Goal: Task Accomplishment & Management: Manage account settings

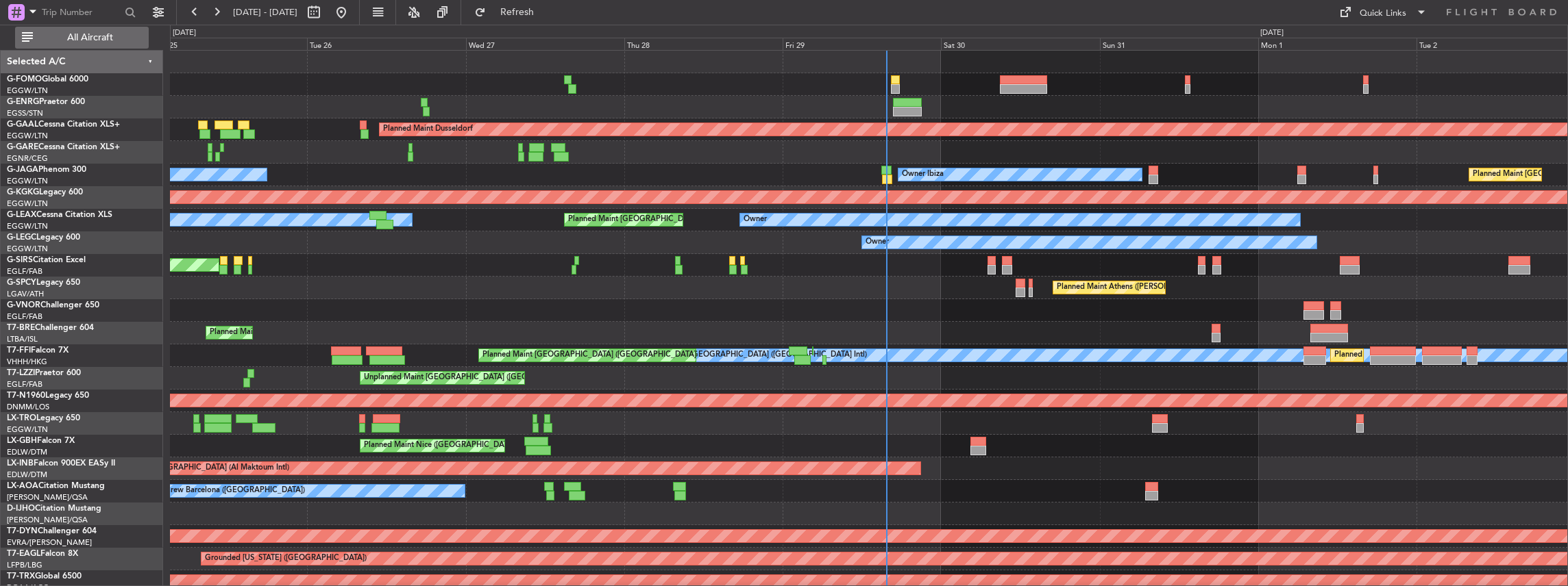
click at [110, 37] on span "All Aircraft" at bounding box center [91, 37] width 109 height 9
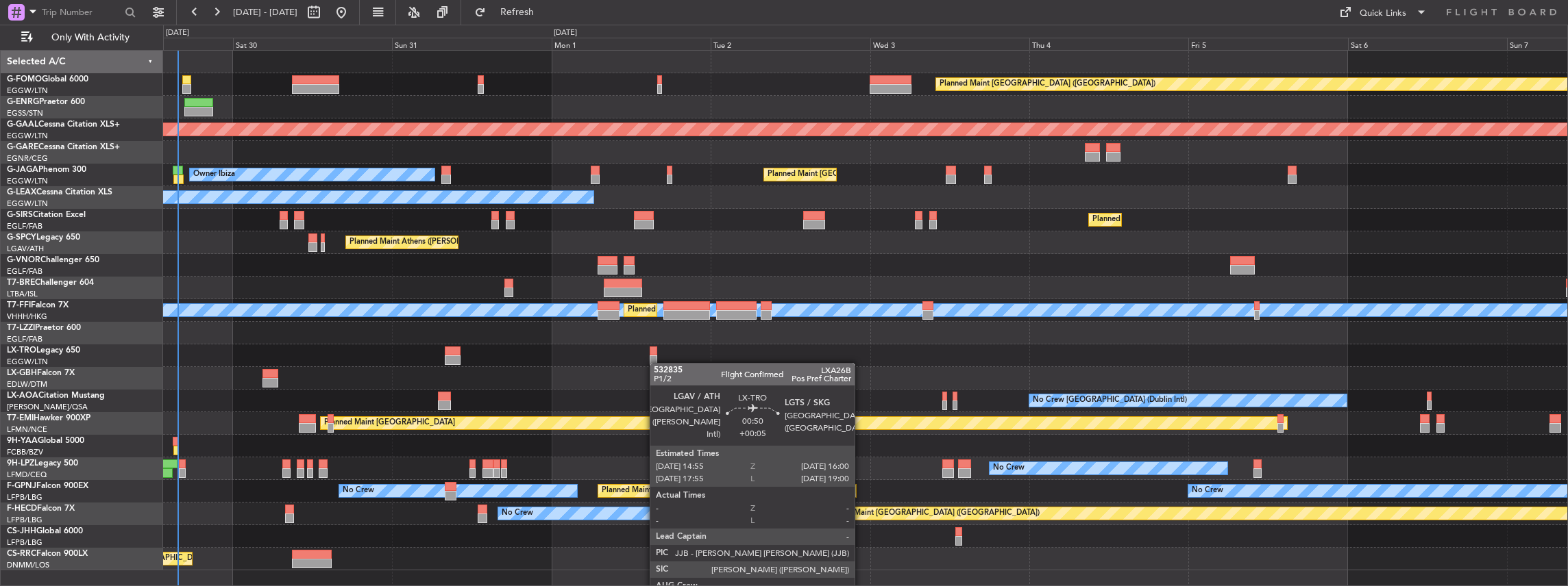
click at [656, 363] on div "Planned Maint London (Luton) Planned Maint Dusseldorf Planned Maint London (Lut…" at bounding box center [865, 311] width 1405 height 520
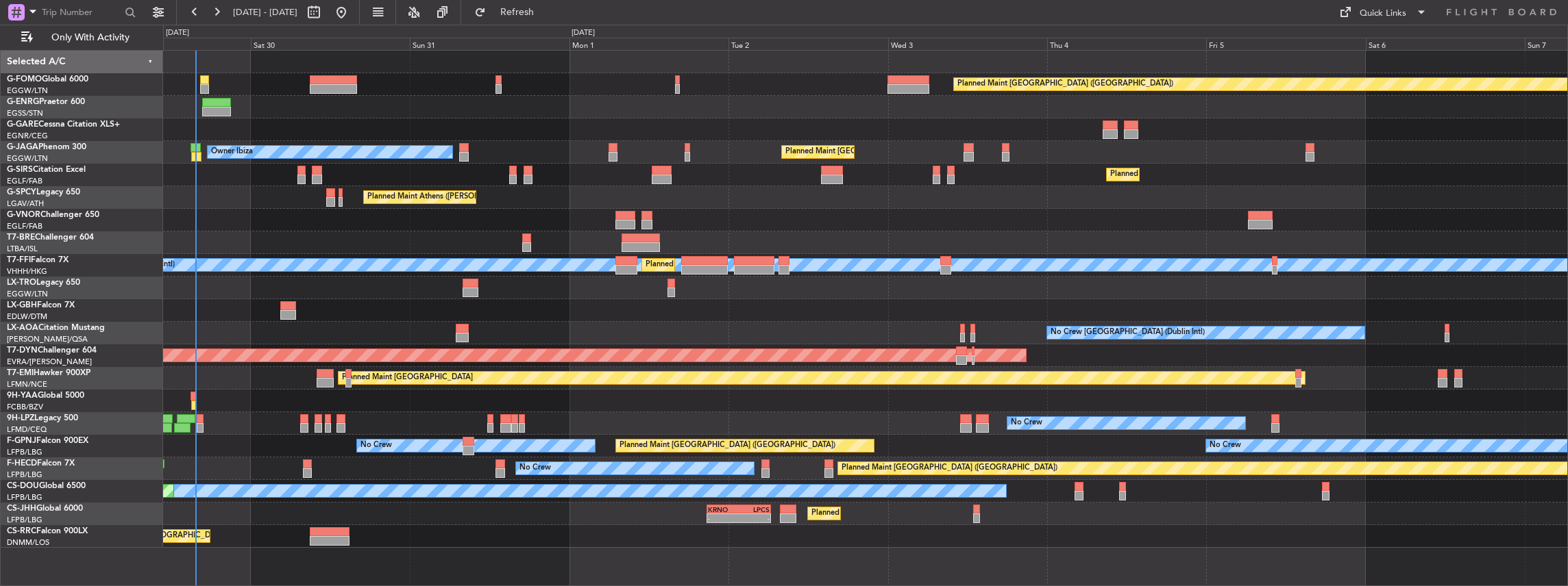
click at [601, 338] on div "No Crew [GEOGRAPHIC_DATA] (Dublin Intl)" at bounding box center [865, 332] width 1405 height 22
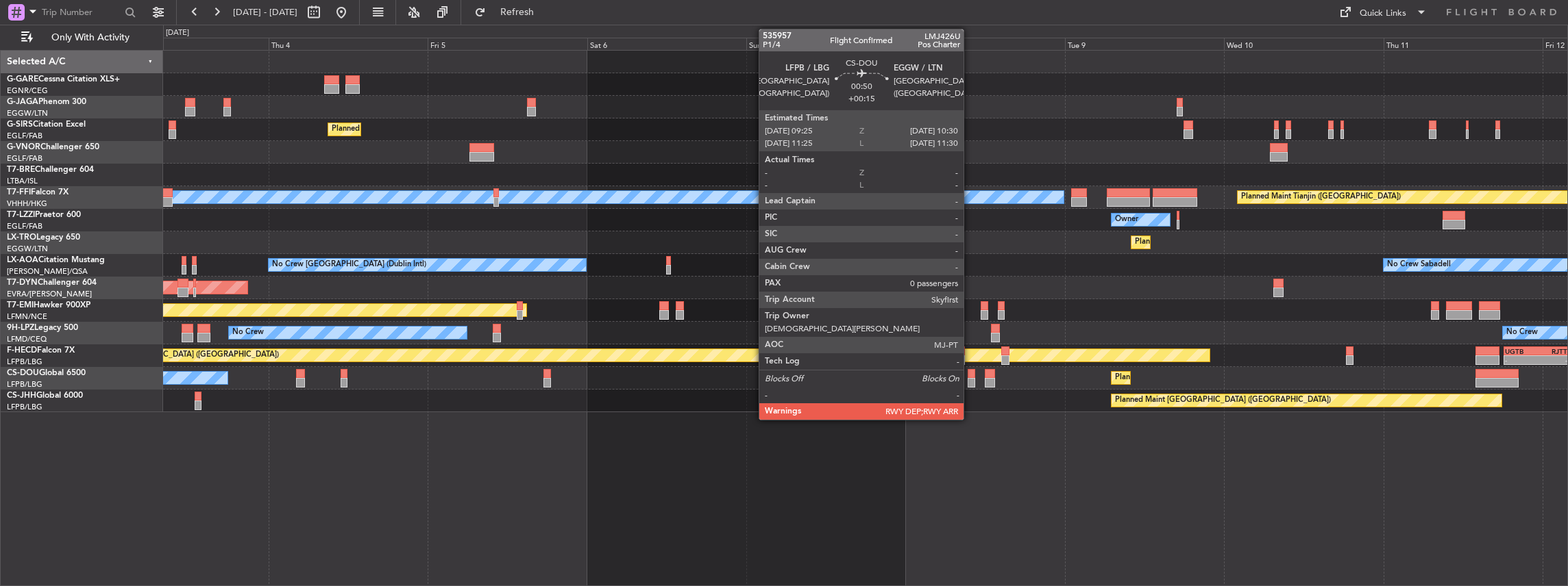
click at [970, 374] on div at bounding box center [971, 373] width 7 height 9
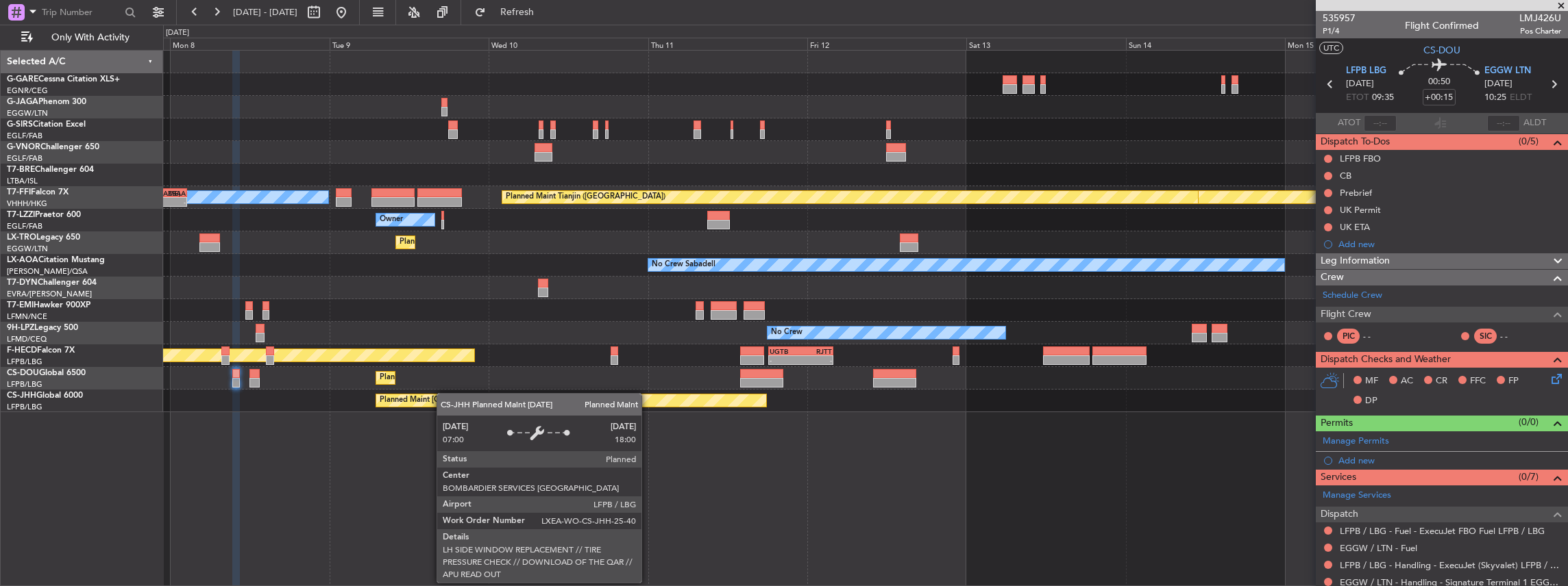
click at [443, 393] on div "Planned Maint Geneva (Cointrin) Planned Maint Tianjin (Binhai) MEL Hong Kong (H…" at bounding box center [865, 231] width 1405 height 361
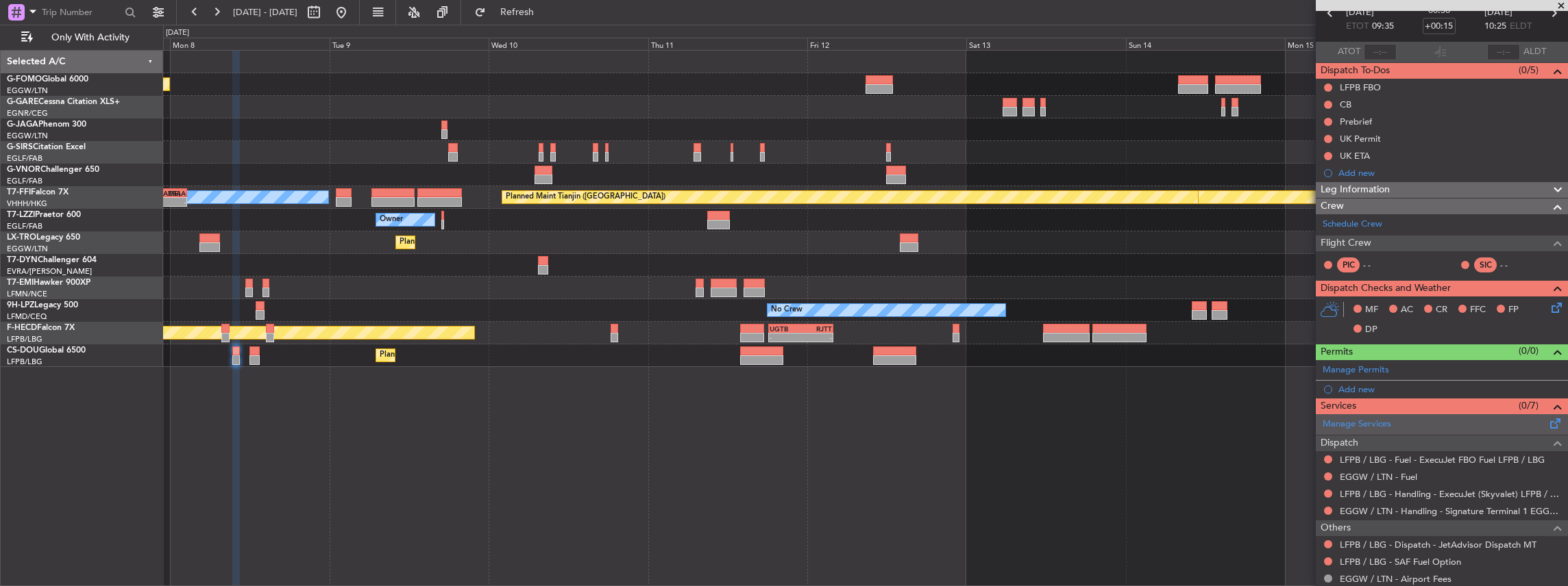
scroll to position [125, 0]
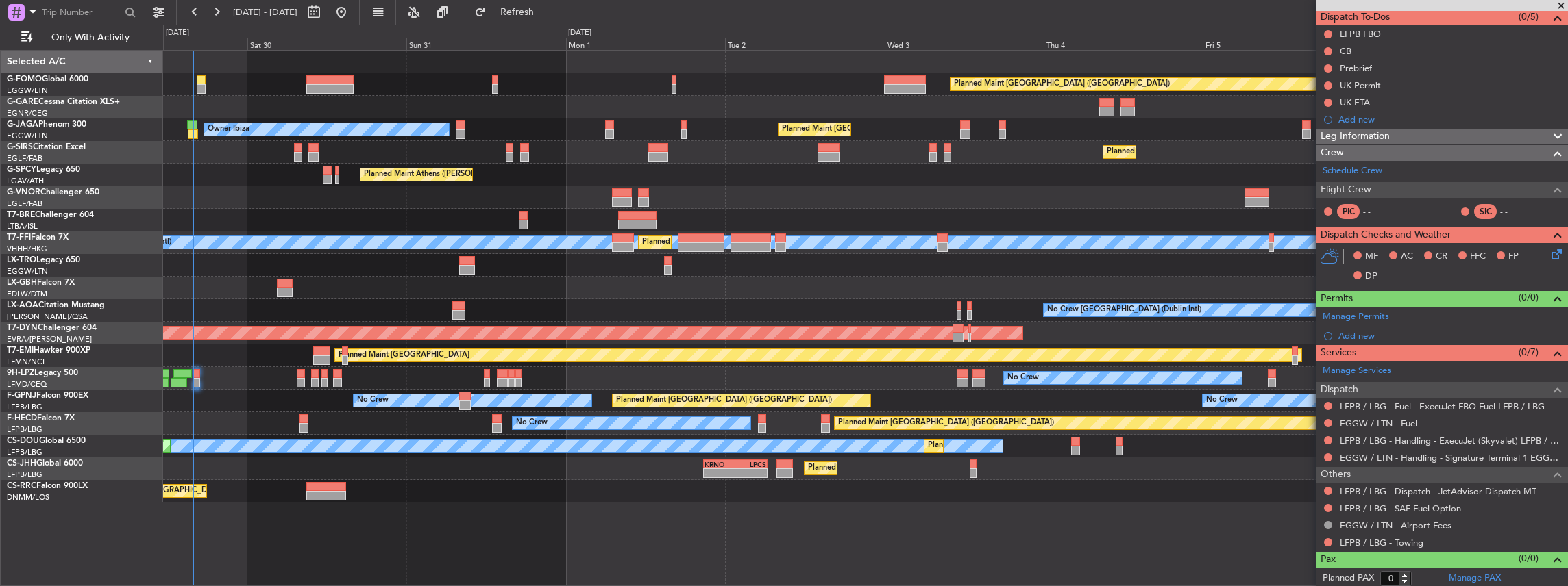
click at [1068, 209] on div at bounding box center [865, 220] width 1405 height 22
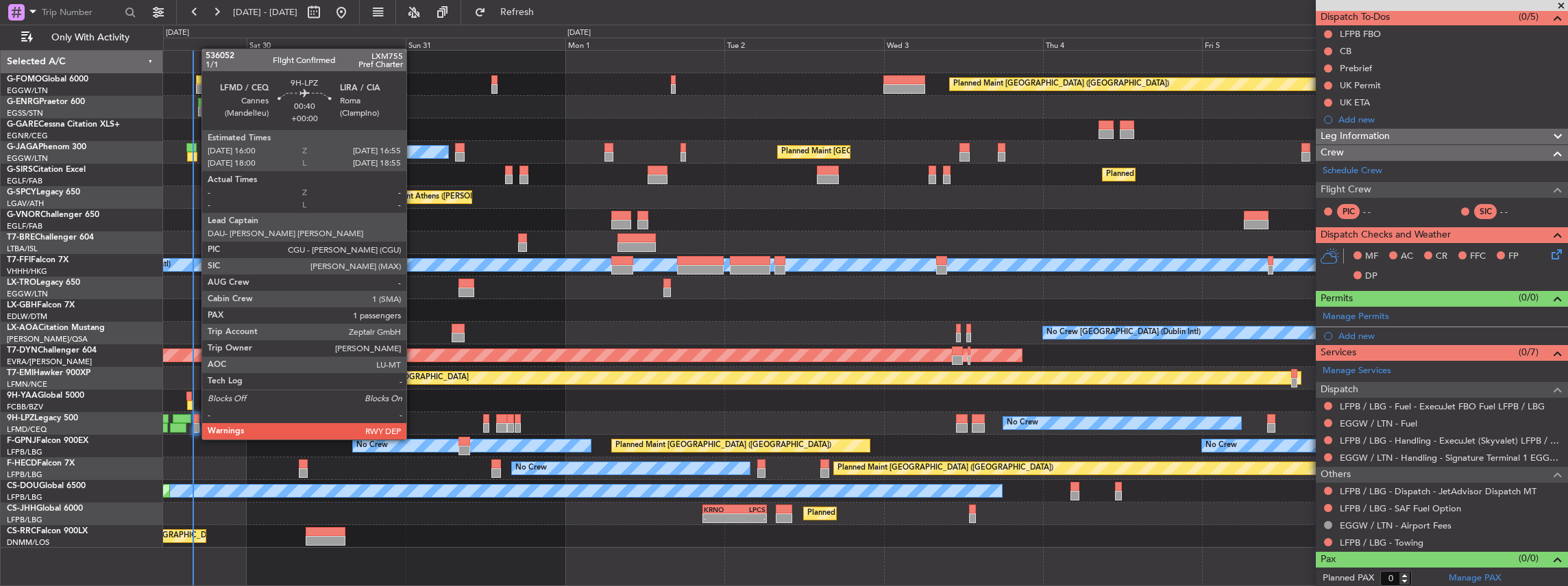
click at [195, 426] on div at bounding box center [195, 427] width 6 height 9
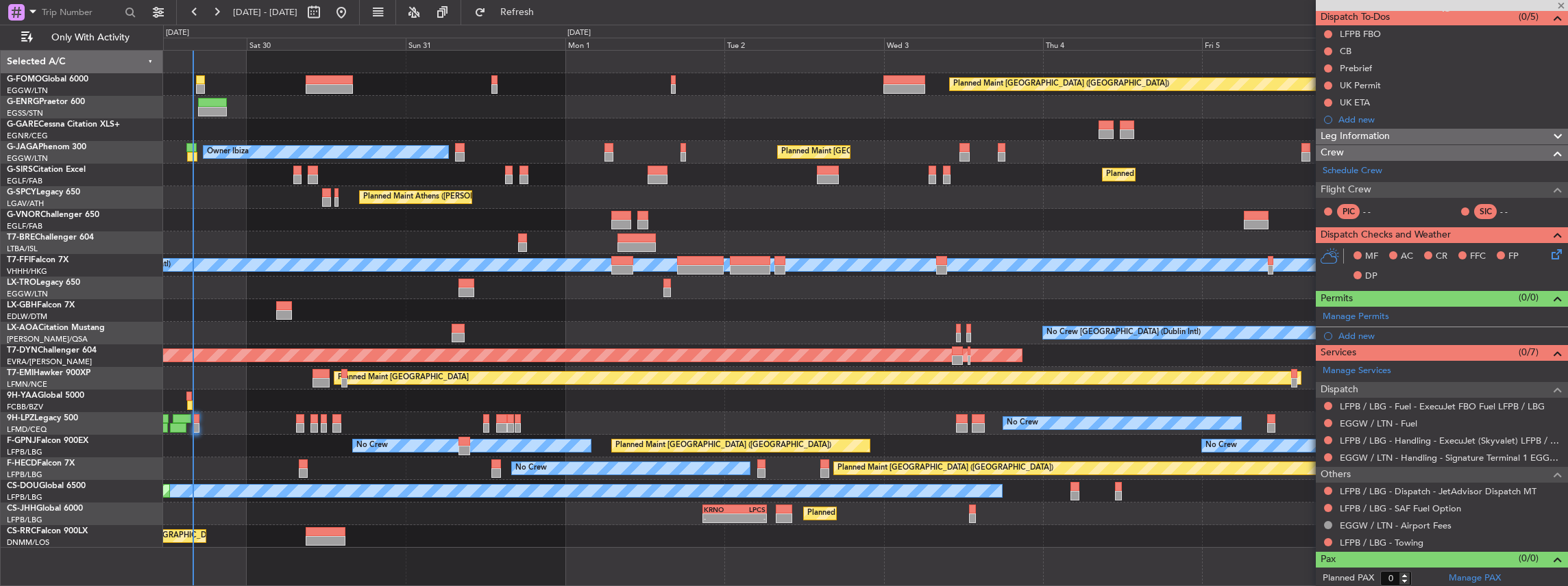
type input "1"
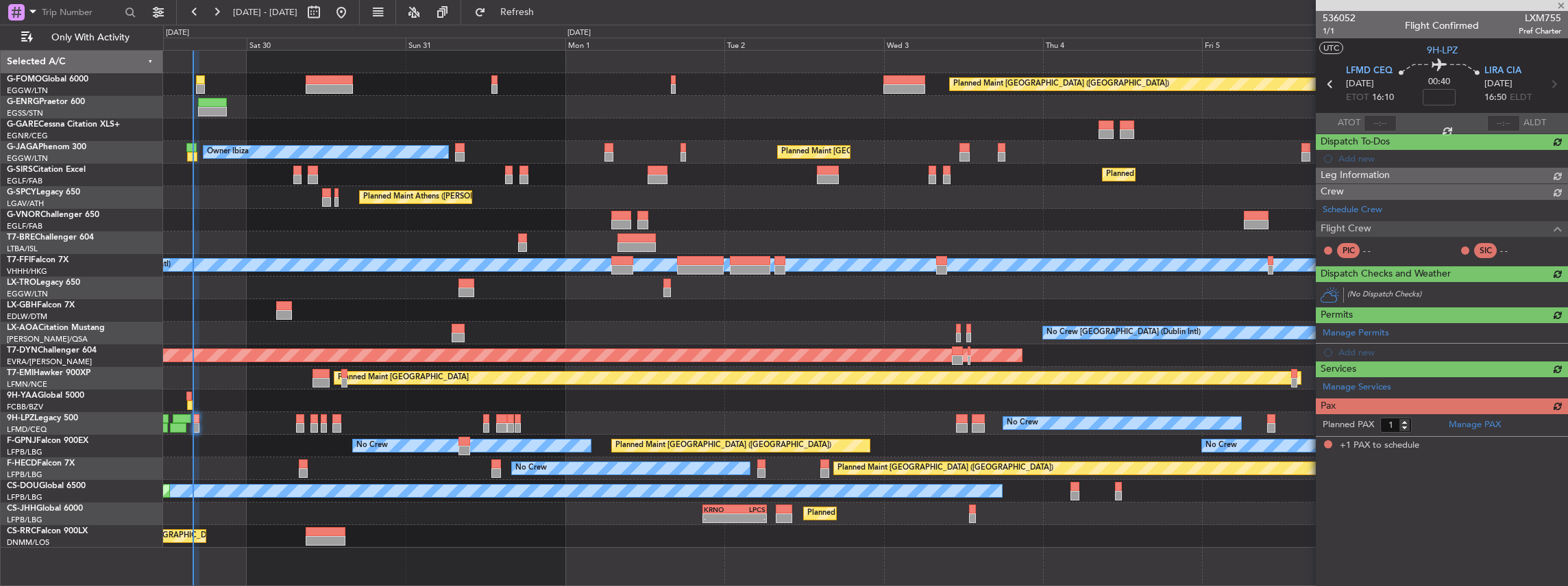
scroll to position [0, 0]
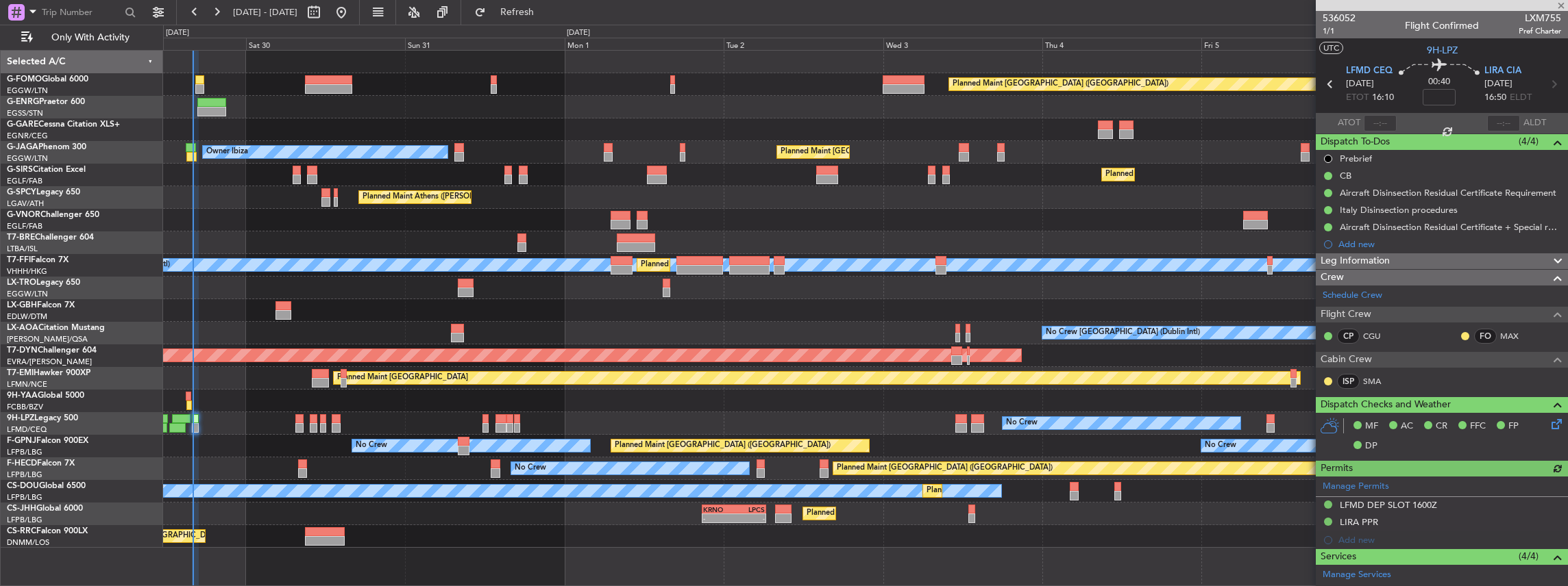
click at [378, 272] on div "MEL Hong Kong (Hong Kong Intl) Planned Maint Hong Kong (Hong Kong Intl) - - LIE…" at bounding box center [865, 265] width 1405 height 22
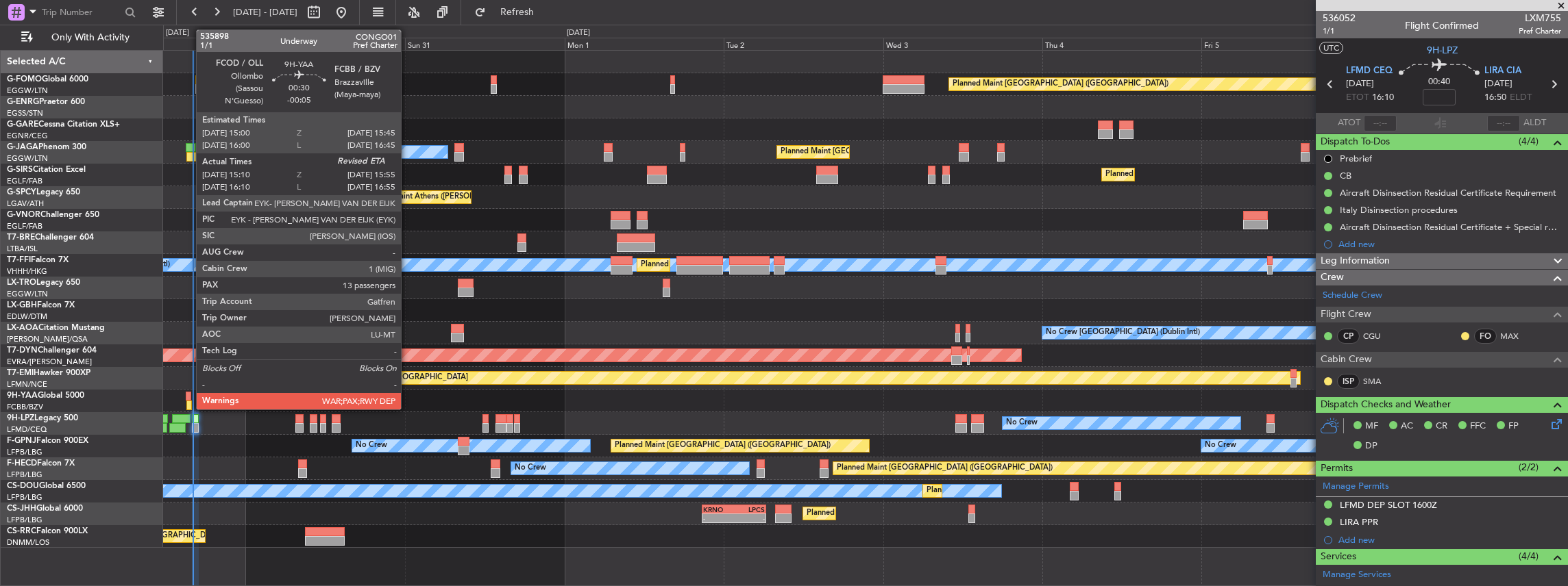
click at [189, 408] on div at bounding box center [189, 405] width 6 height 9
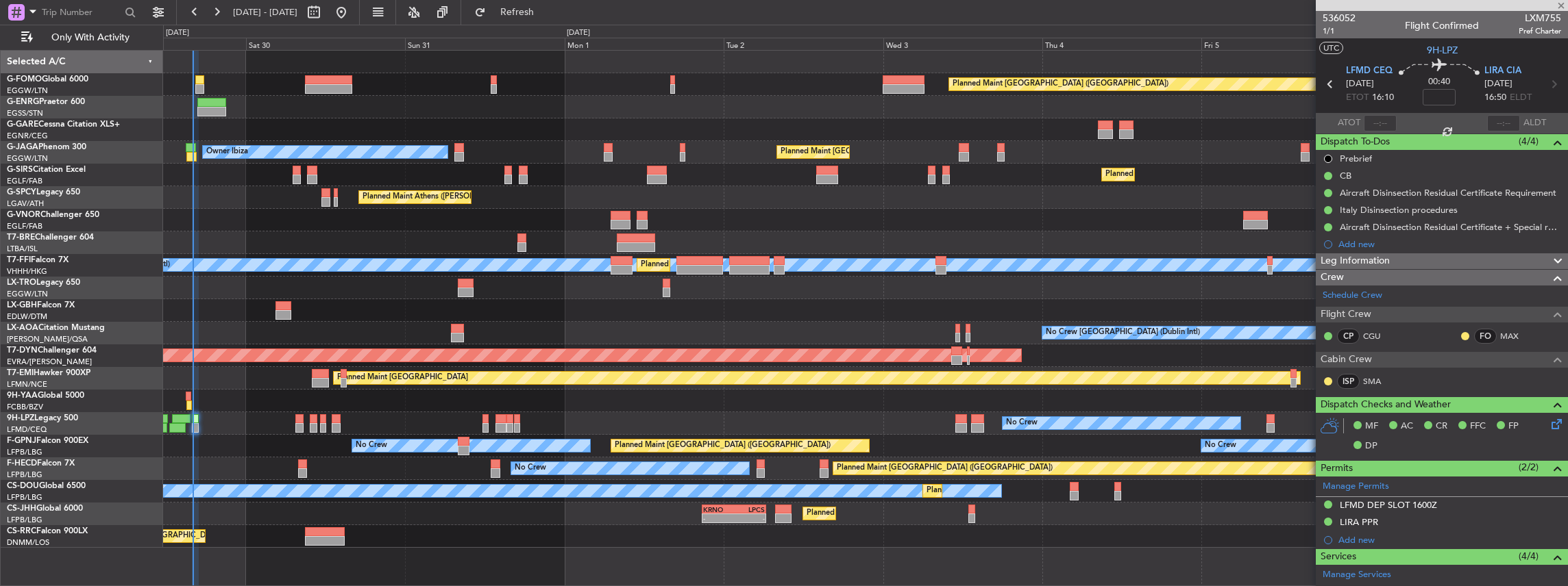
type input "-00:05"
type input "15:20"
type input "13"
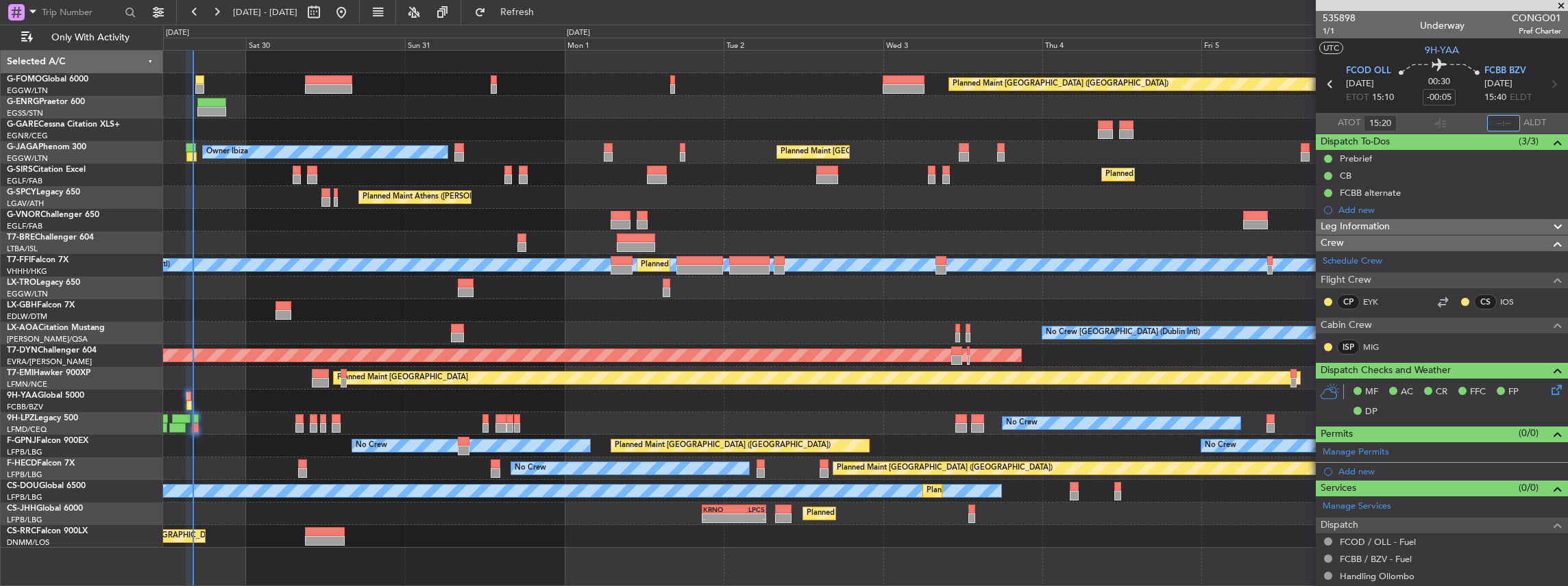
click at [1505, 123] on input "text" at bounding box center [1503, 123] width 33 height 17
click at [1436, 118] on div at bounding box center [1440, 123] width 17 height 17
type input "15:59"
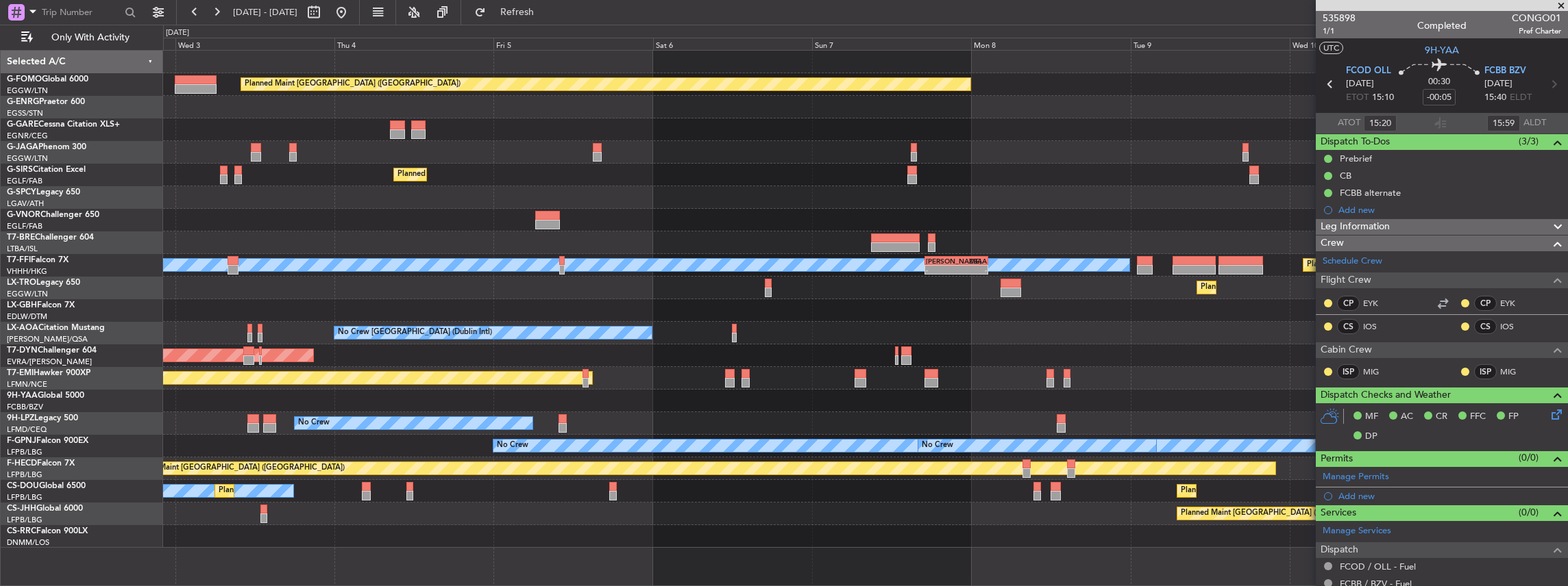
click at [264, 142] on div "Planned Maint [GEOGRAPHIC_DATA] ([GEOGRAPHIC_DATA])" at bounding box center [865, 152] width 1405 height 22
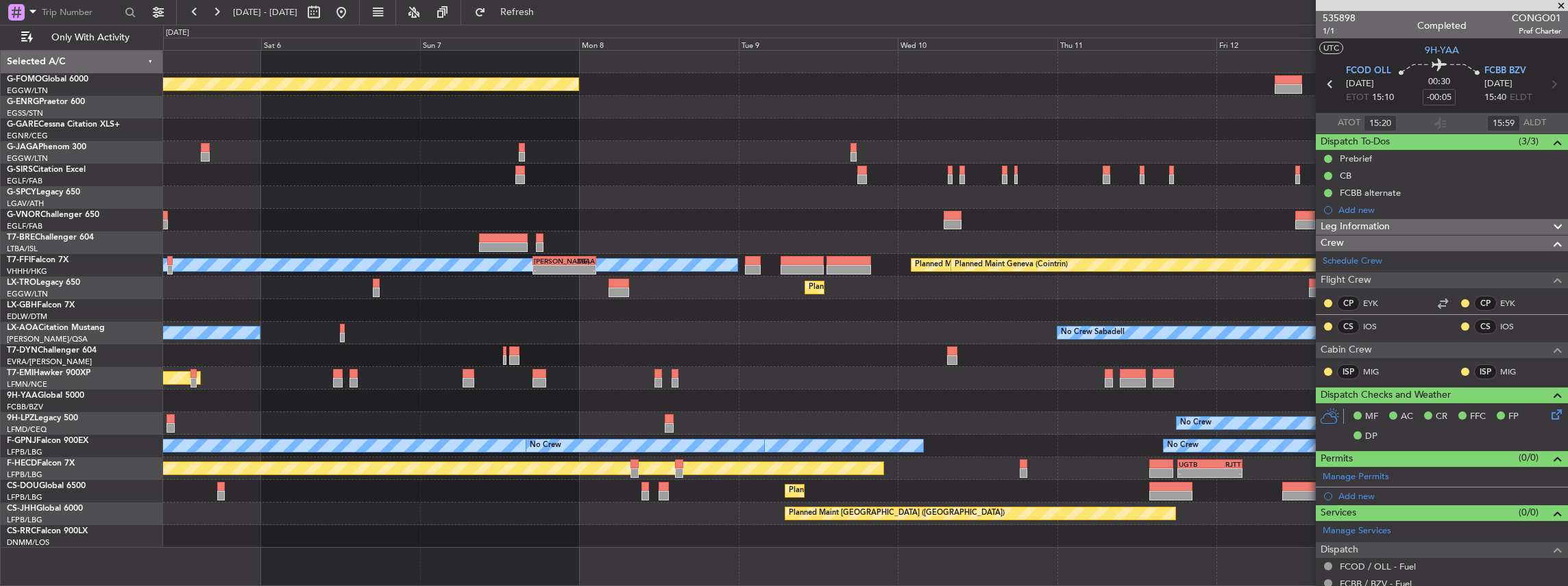
click at [433, 136] on div "Planned Maint London (Luton) Planned Maint London (Farnborough) MEL Hong Kong (…" at bounding box center [865, 299] width 1405 height 497
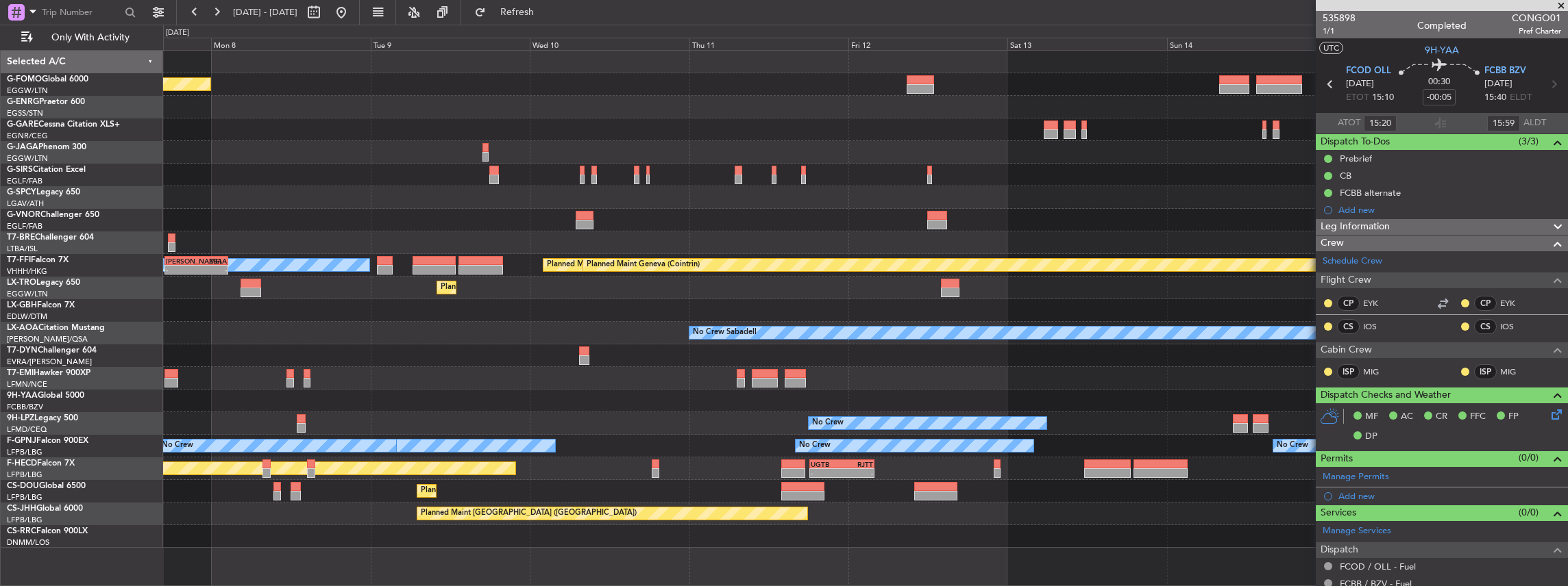
click at [729, 145] on div at bounding box center [865, 152] width 1405 height 22
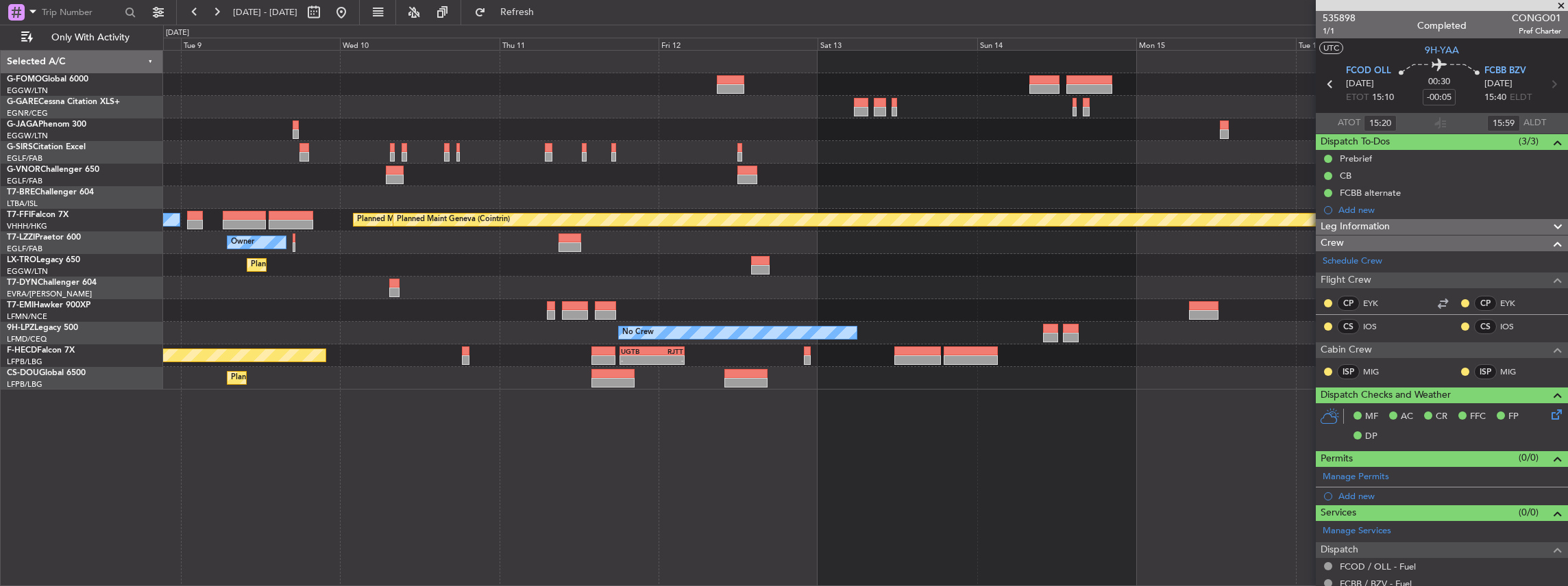
click at [885, 230] on div "MEL Hong Kong (Hong Kong Intl) Planned Maint Tianjin (Binhai) Planned Maint Gen…" at bounding box center [865, 220] width 1405 height 22
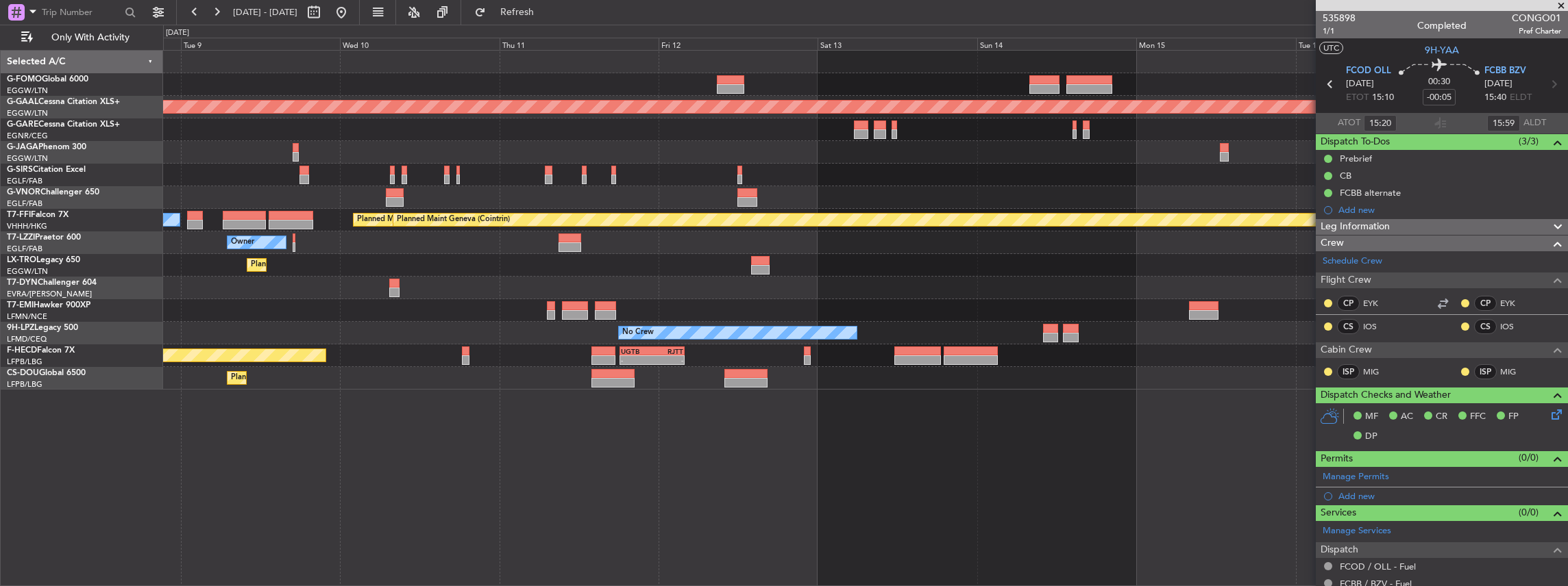
click at [734, 169] on div at bounding box center [865, 175] width 1405 height 22
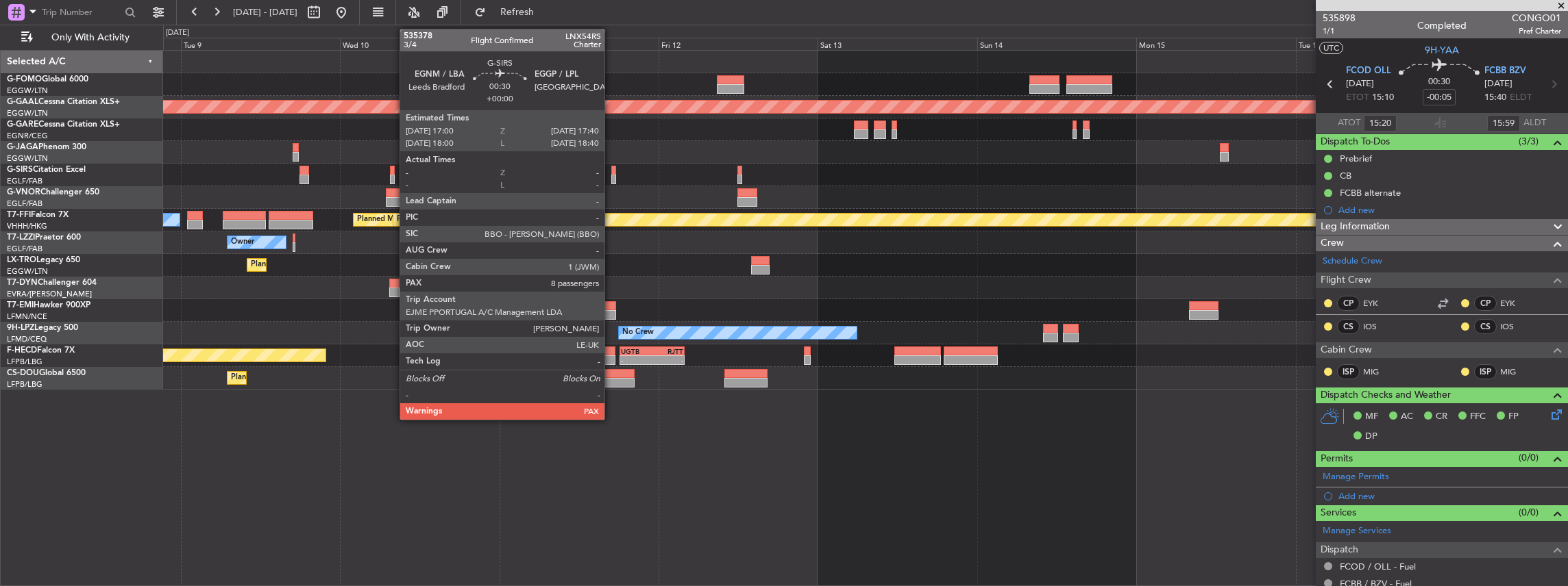
click at [612, 178] on div at bounding box center [614, 179] width 5 height 9
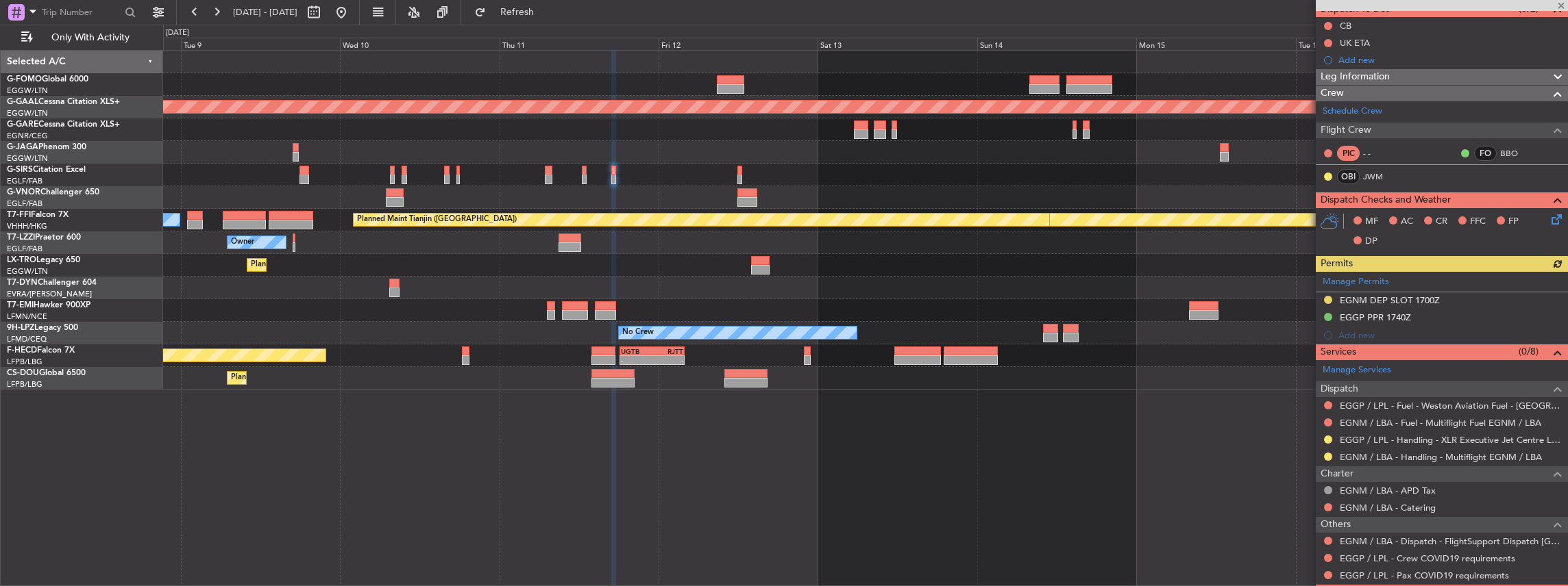
scroll to position [137, 0]
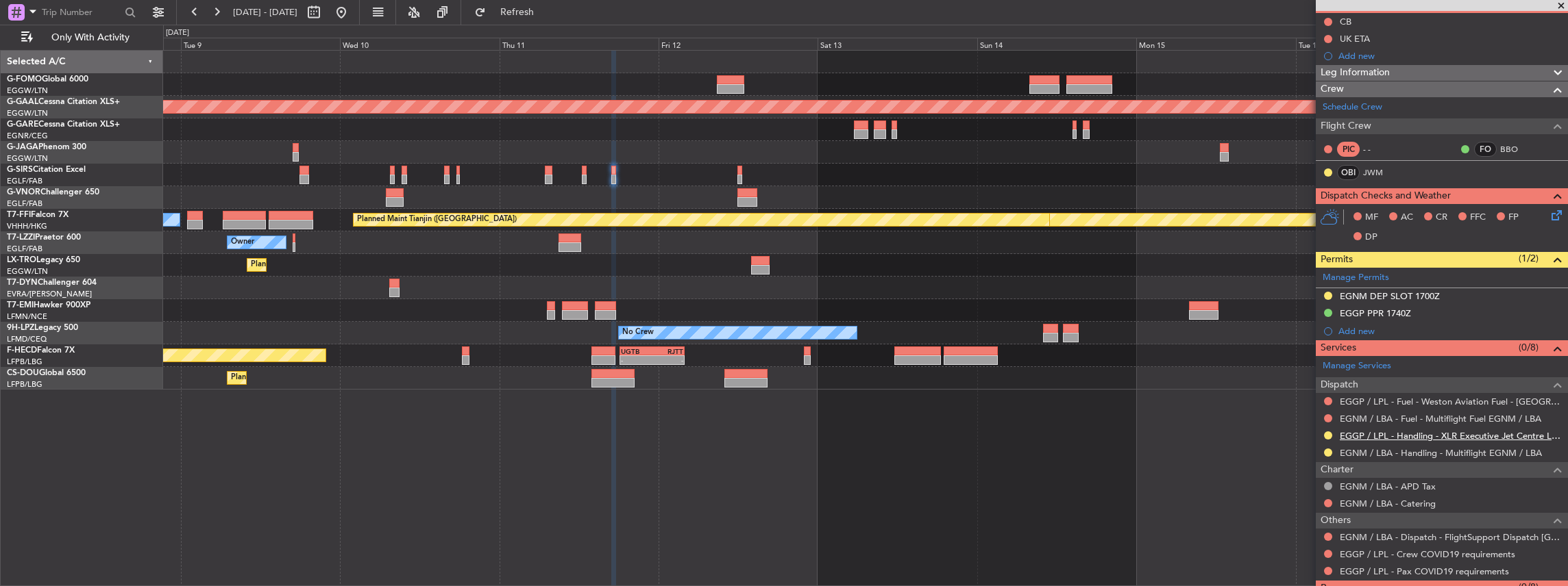
click at [1378, 432] on link "EGGP / LPL - Handling - XLR Executive Jet Centre Liverpool EGGP / LPL" at bounding box center [1450, 436] width 221 height 11
click at [531, 17] on button "Refresh" at bounding box center [509, 12] width 82 height 22
click at [1403, 432] on link "EGGP / LPL - Handling - XLR Executive Jet Centre Liverpool EGGP / LPL" at bounding box center [1450, 436] width 221 height 11
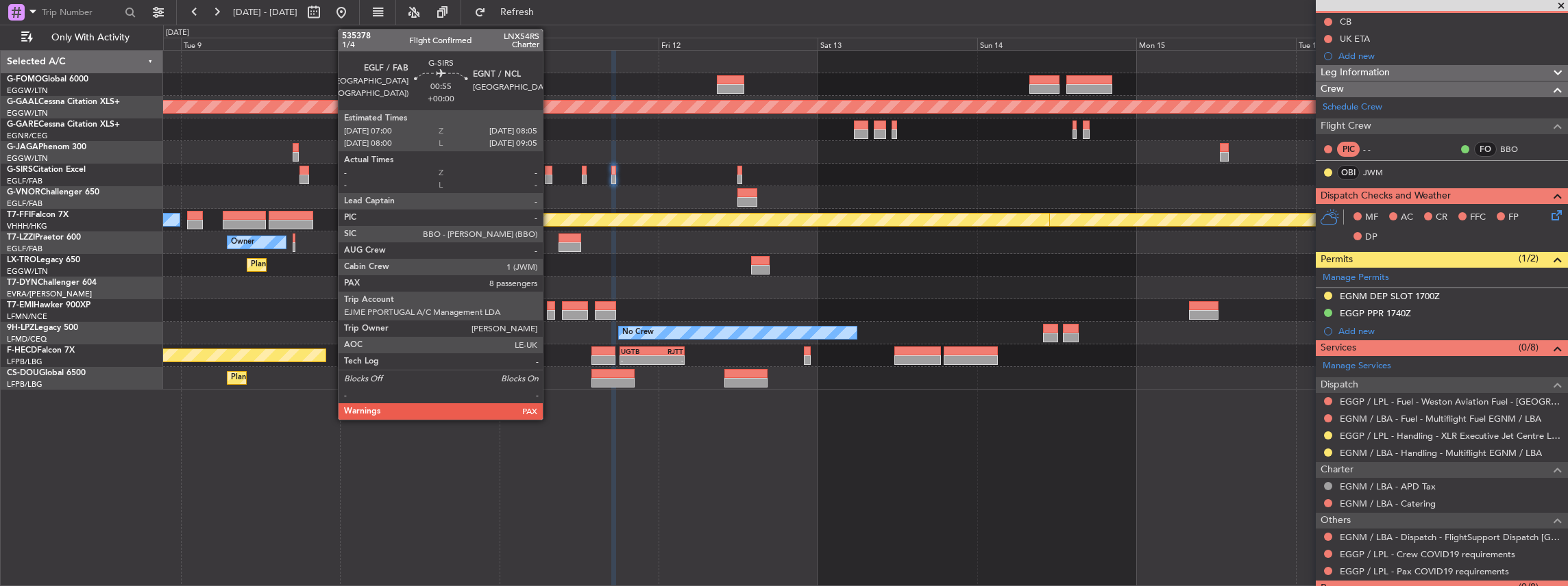
click at [550, 177] on div at bounding box center [548, 179] width 7 height 9
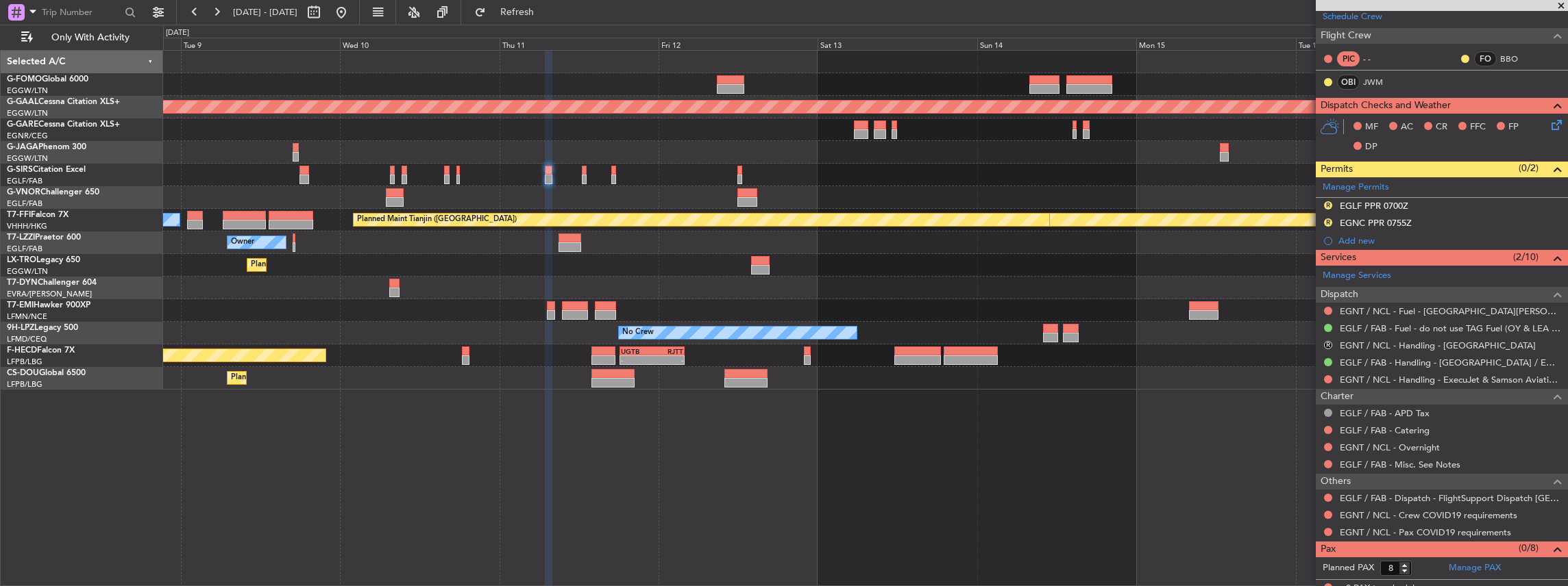
scroll to position [228, 0]
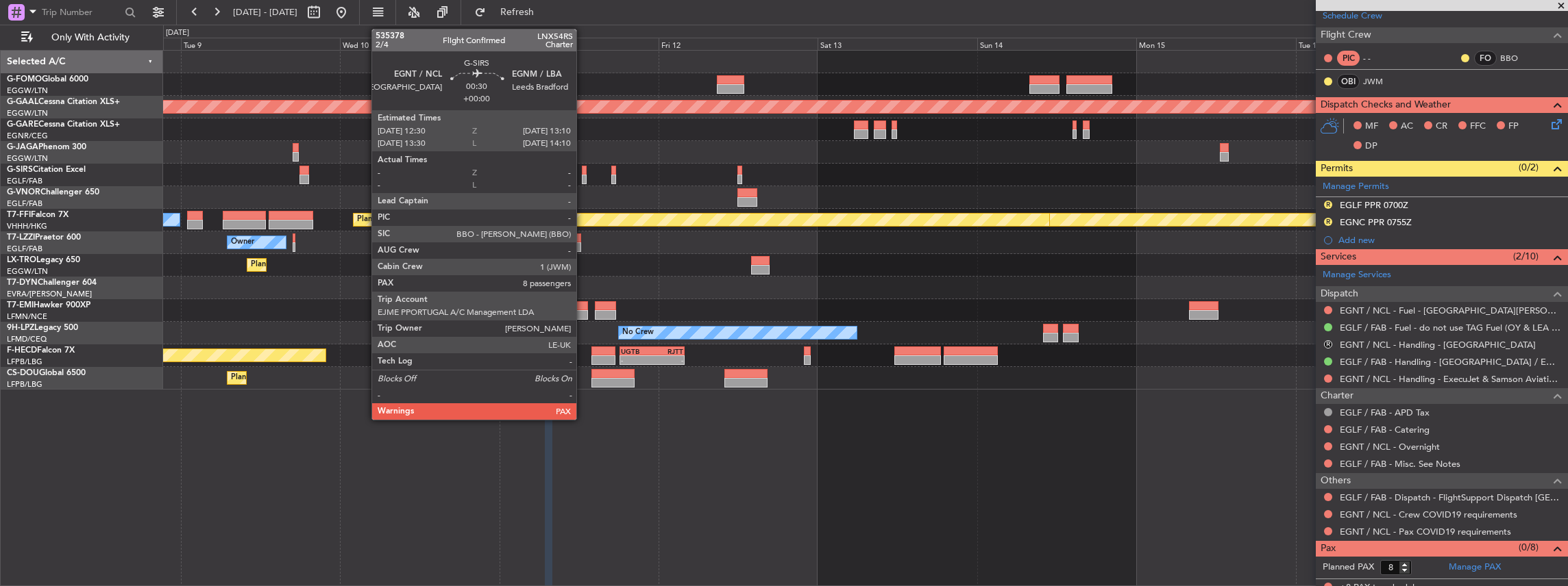
click at [584, 180] on div at bounding box center [584, 179] width 5 height 9
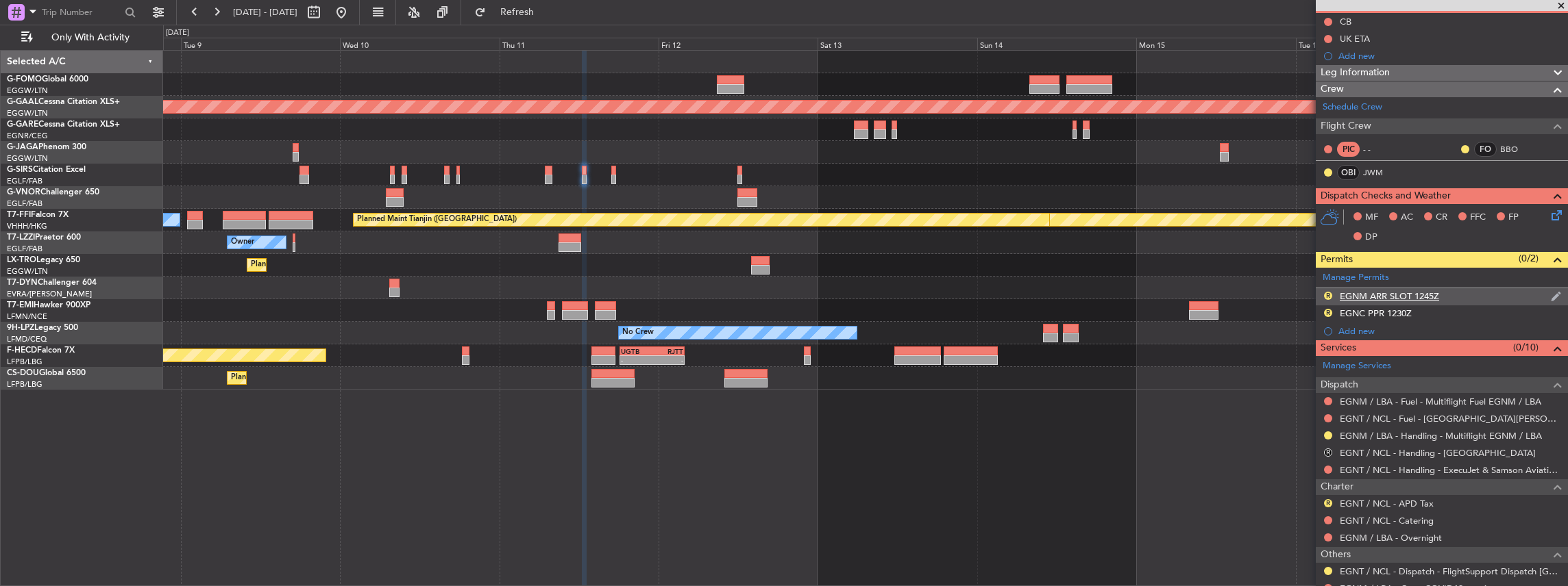
scroll to position [45, 0]
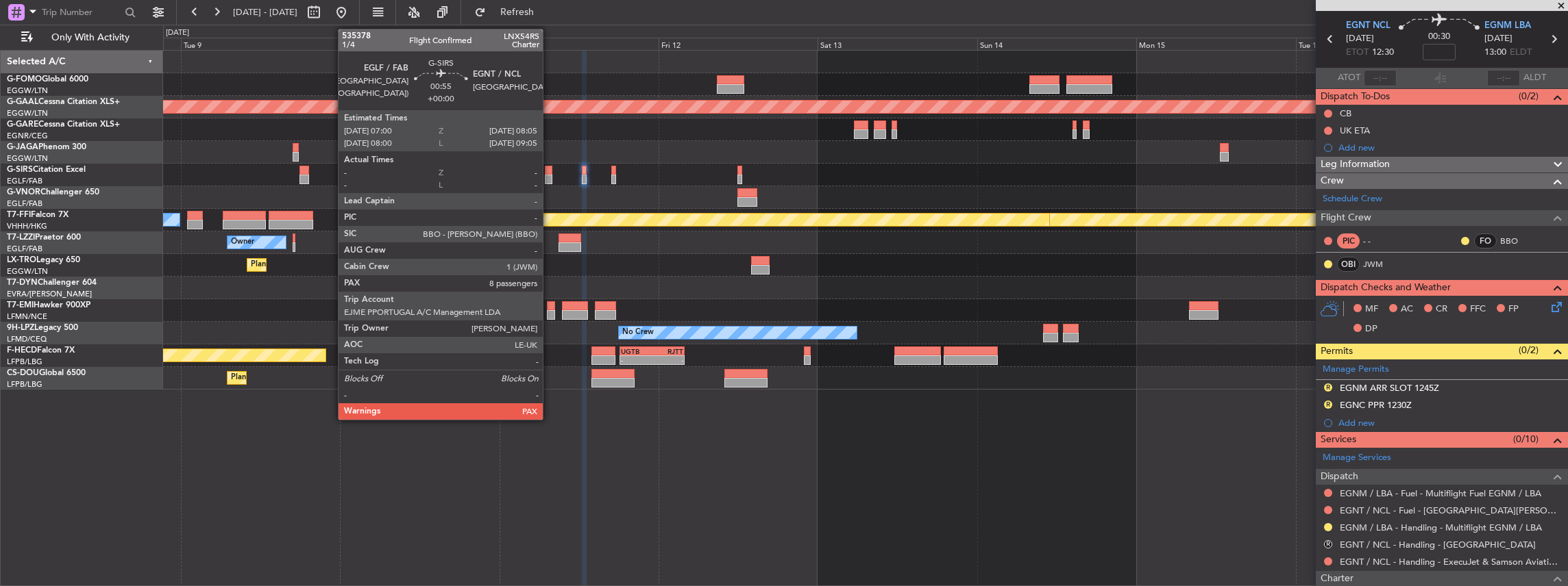
click at [550, 173] on div at bounding box center [548, 170] width 7 height 9
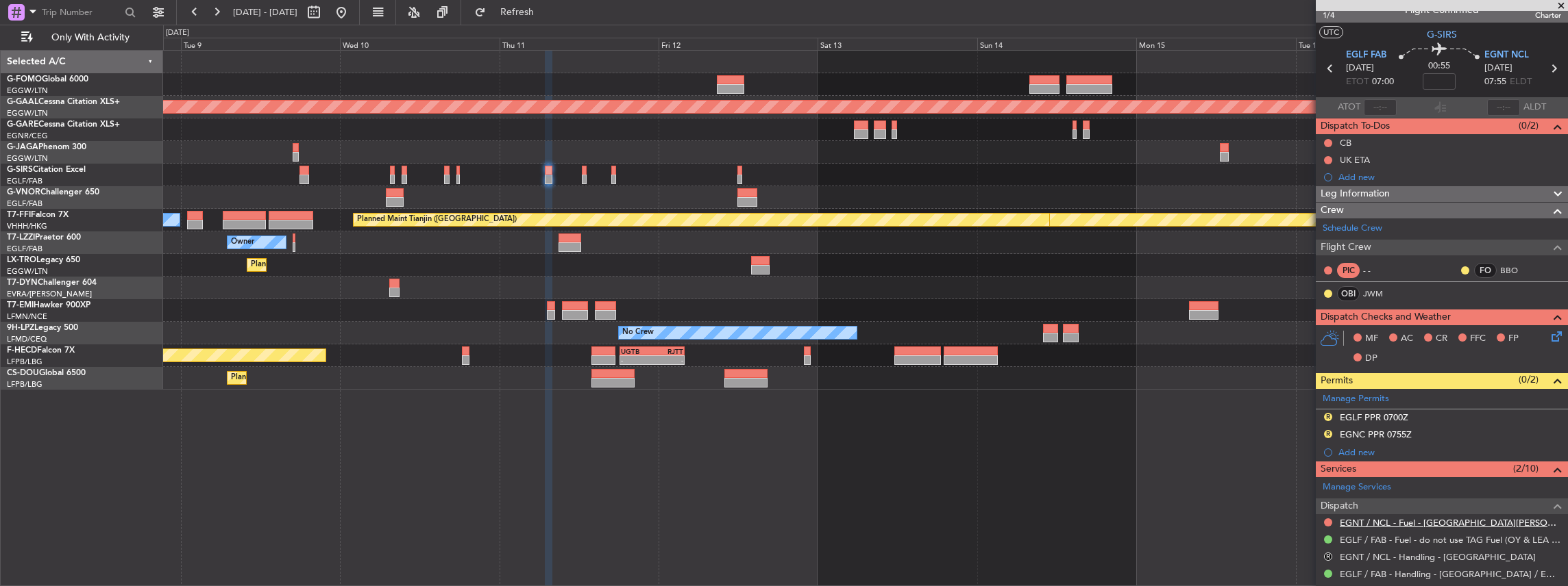
scroll to position [0, 0]
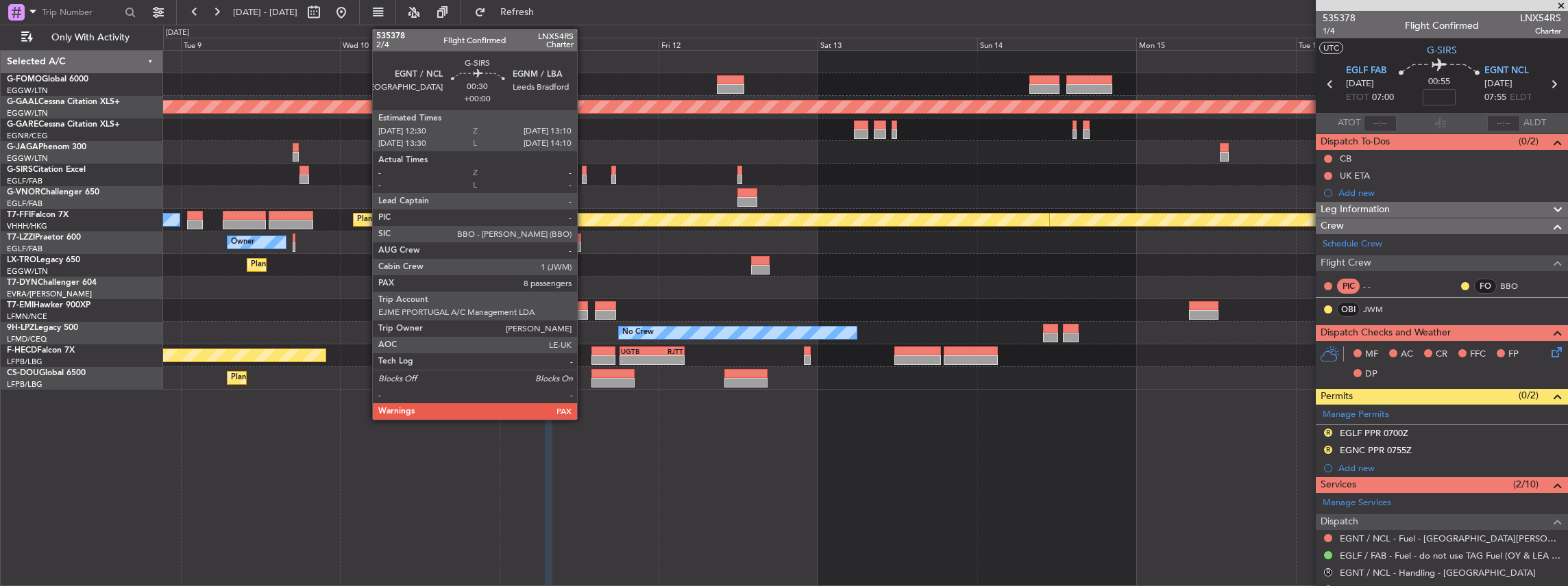
click at [584, 182] on div at bounding box center [584, 179] width 5 height 9
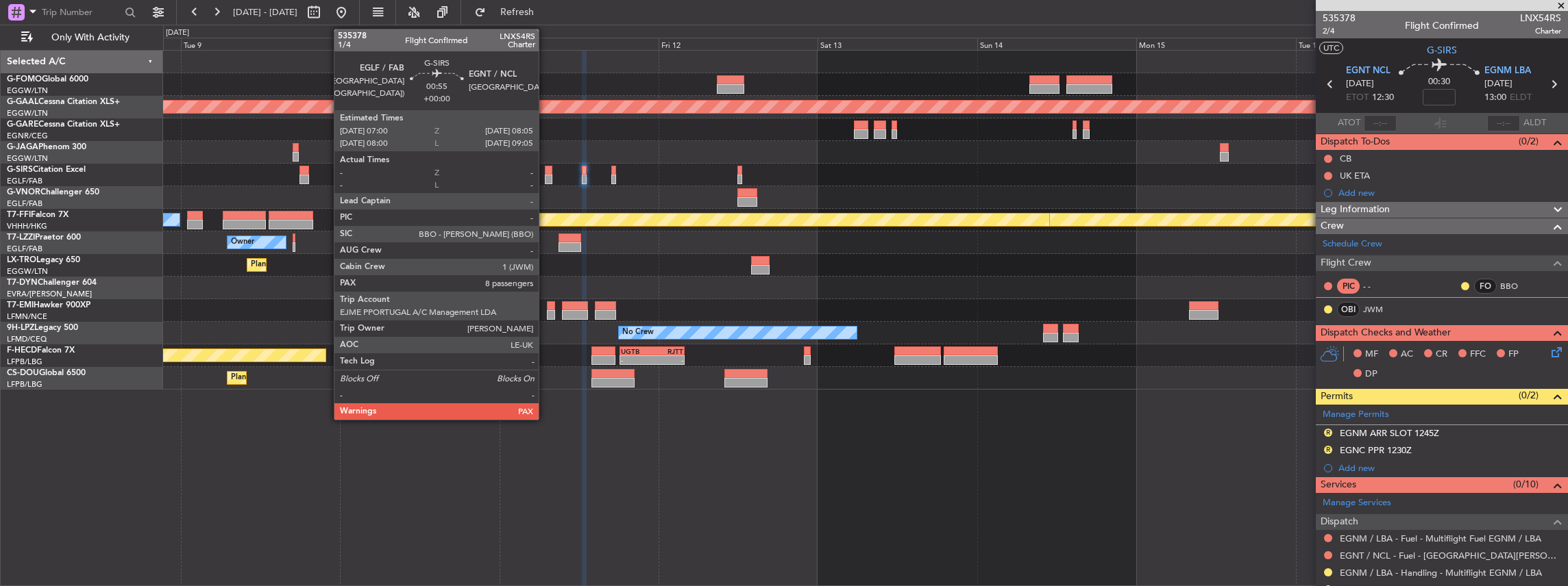
click at [545, 178] on div at bounding box center [548, 179] width 7 height 9
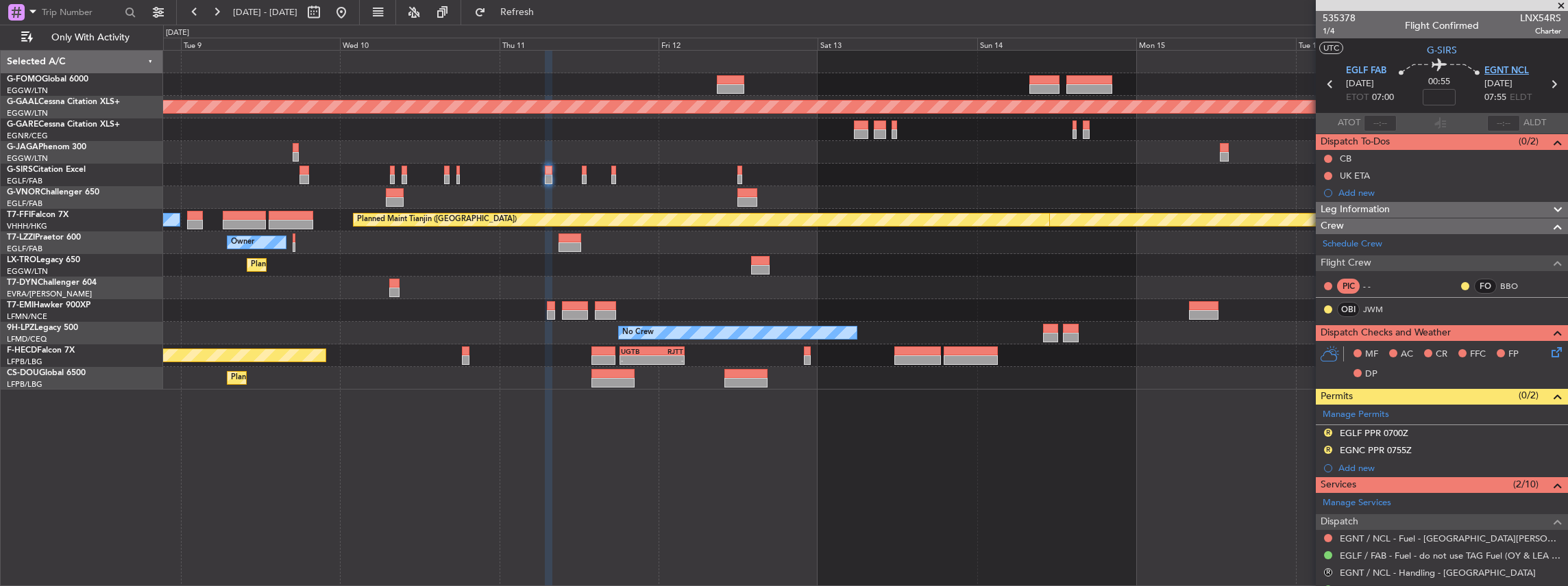
click at [1502, 66] on span "EGNT NCL" at bounding box center [1506, 71] width 45 height 14
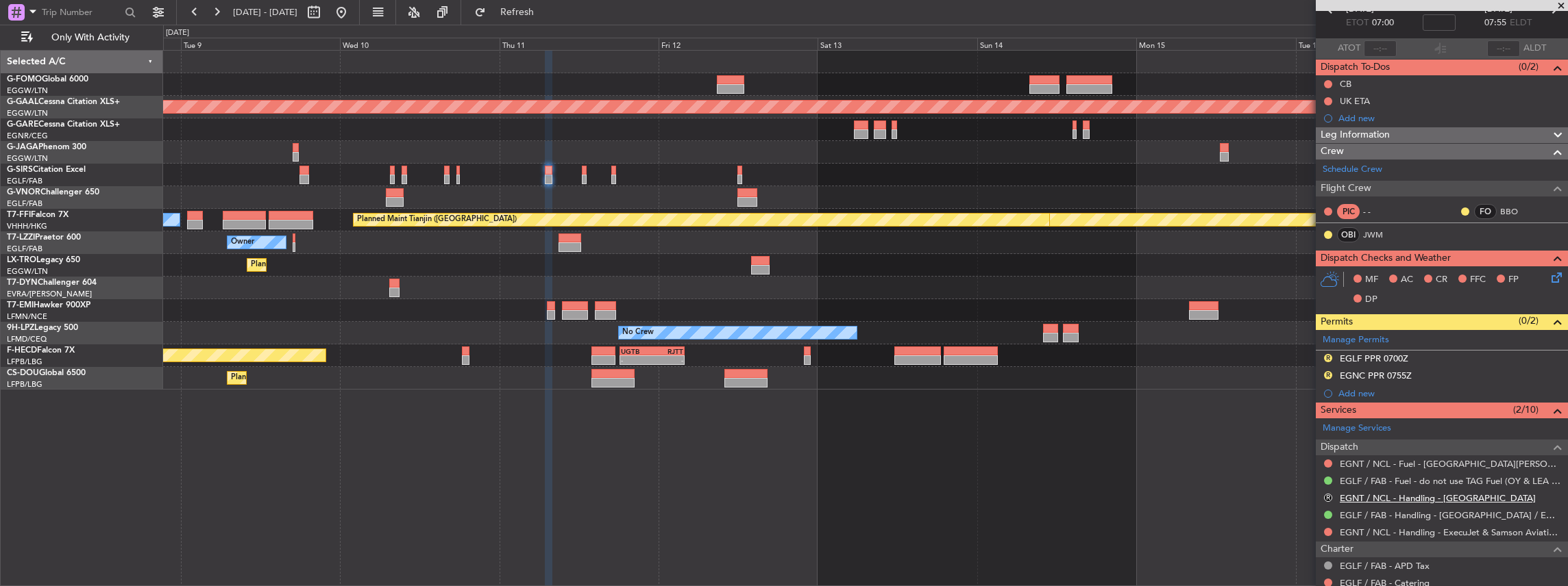
scroll to position [91, 0]
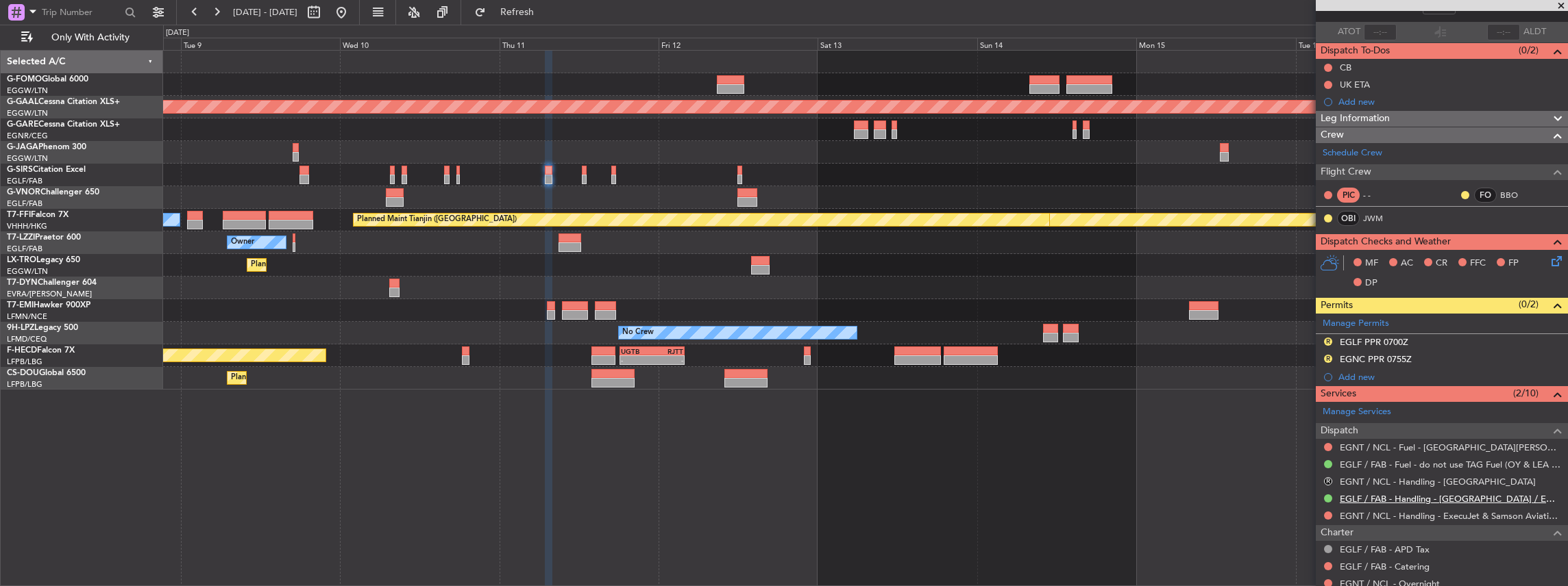
click at [1373, 493] on link "EGLF / FAB - Handling - [GEOGRAPHIC_DATA] / EGLF / FAB" at bounding box center [1450, 499] width 221 height 11
click at [550, 19] on button "Refresh" at bounding box center [509, 12] width 82 height 22
click at [1366, 510] on link "EGNT / NCL - Handling - ExecuJet & Samson Aviation Services EGNT / NCL" at bounding box center [1450, 516] width 221 height 11
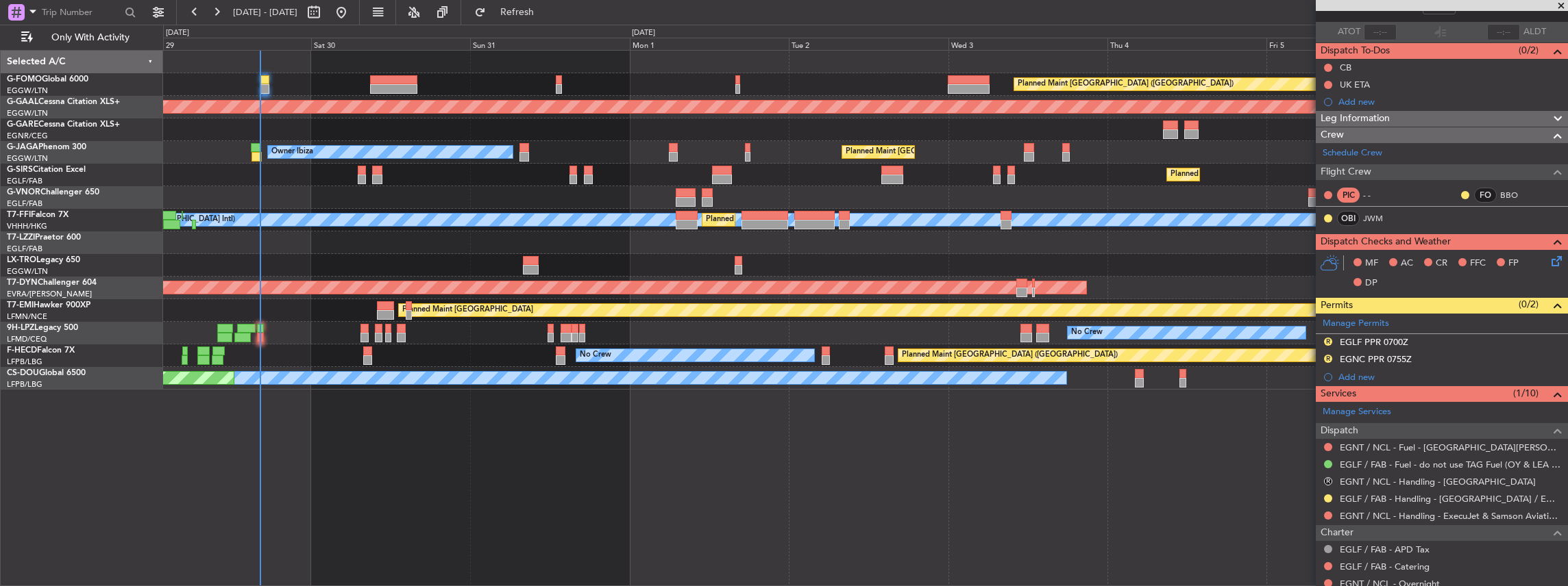
click at [1567, 264] on html "08 Sep 2025 - 17 Sep 2025 Refresh Quick Links Only With Activity Planned Maint …" at bounding box center [784, 293] width 1568 height 586
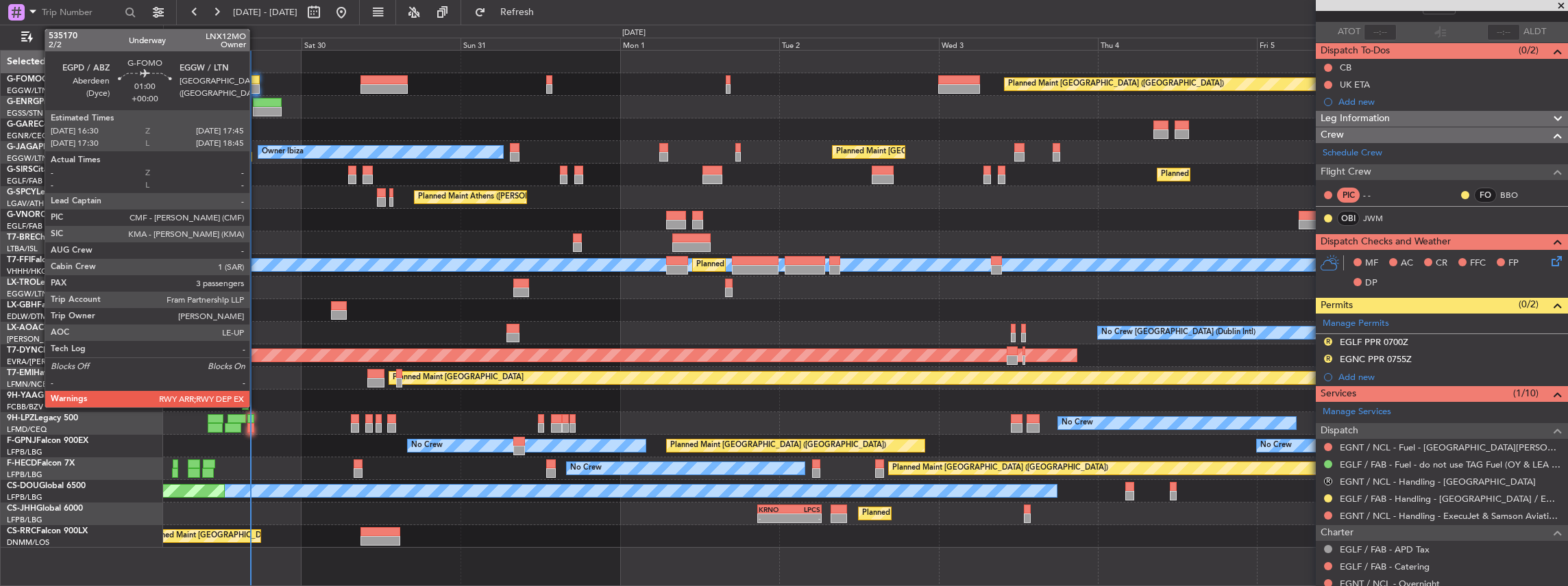
click at [257, 85] on div at bounding box center [255, 88] width 9 height 9
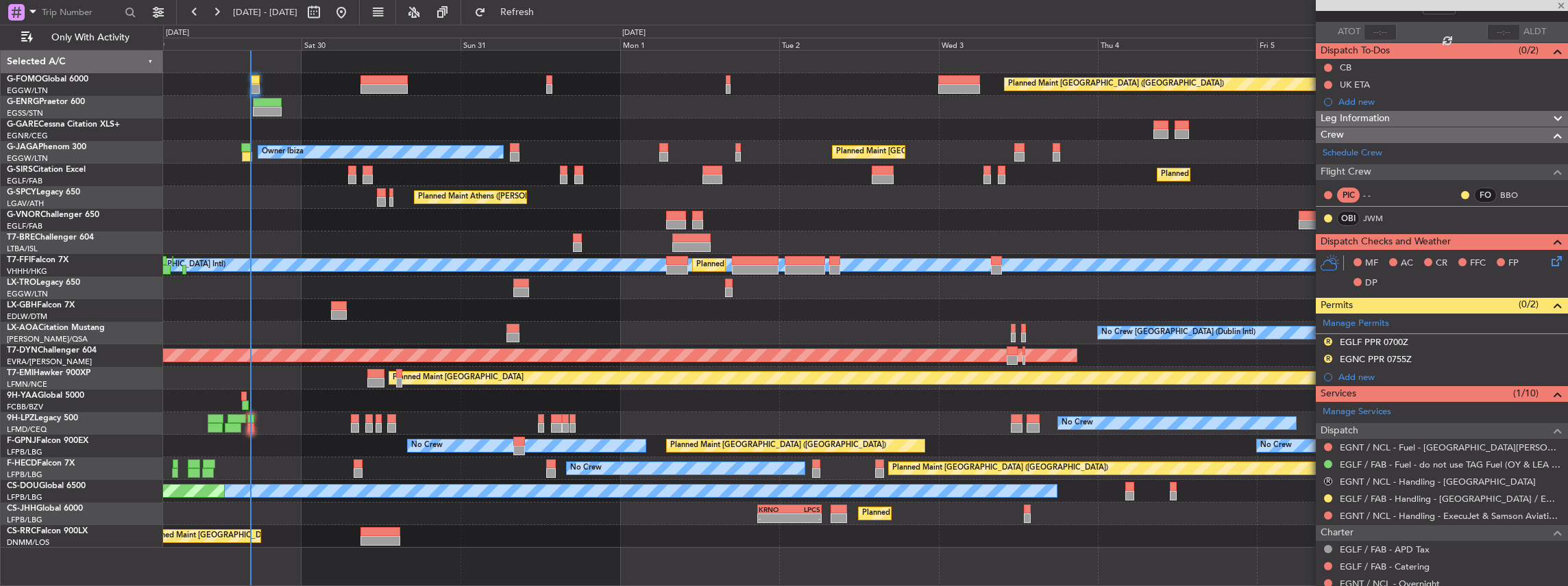
type input "3"
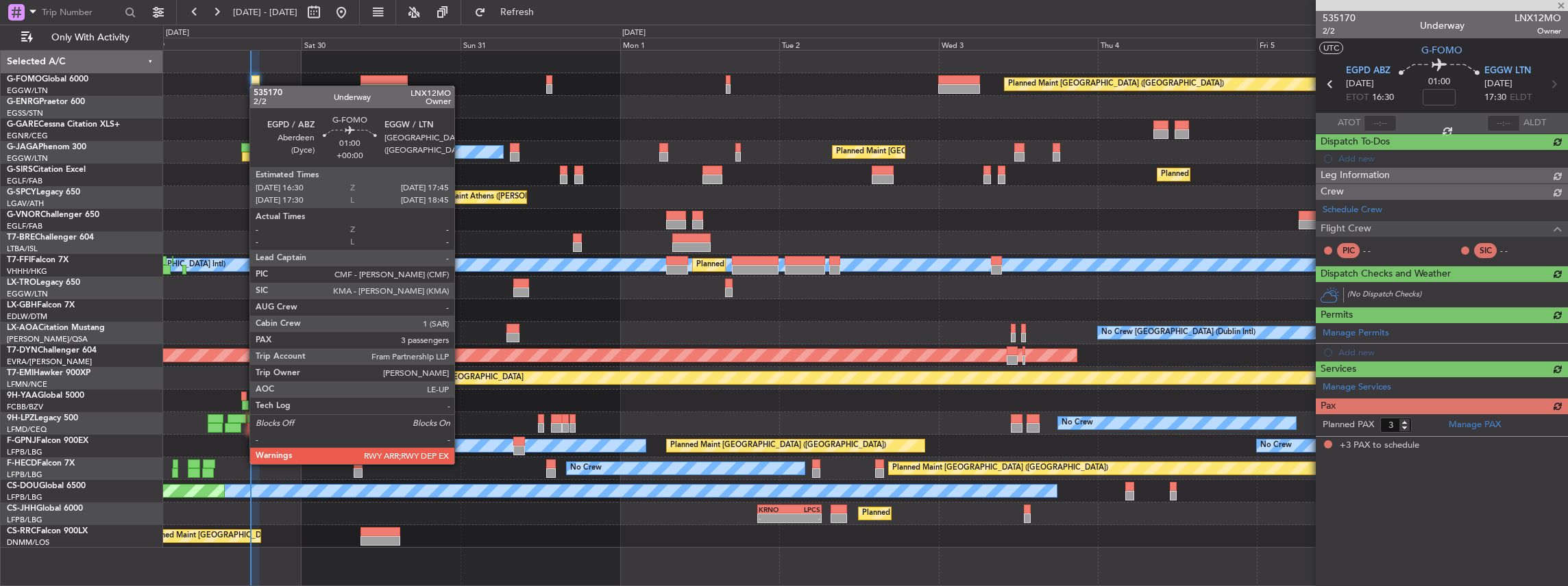
scroll to position [0, 0]
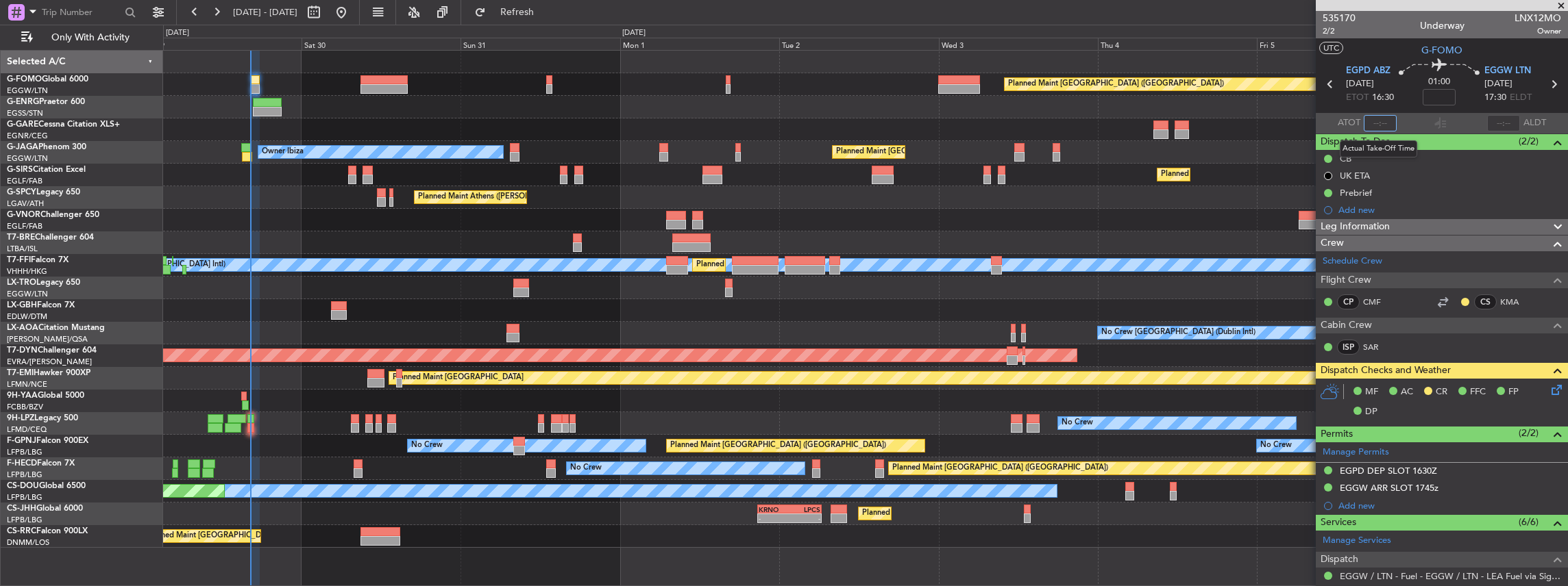
click at [1380, 126] on input "text" at bounding box center [1380, 123] width 33 height 17
type input "16:17"
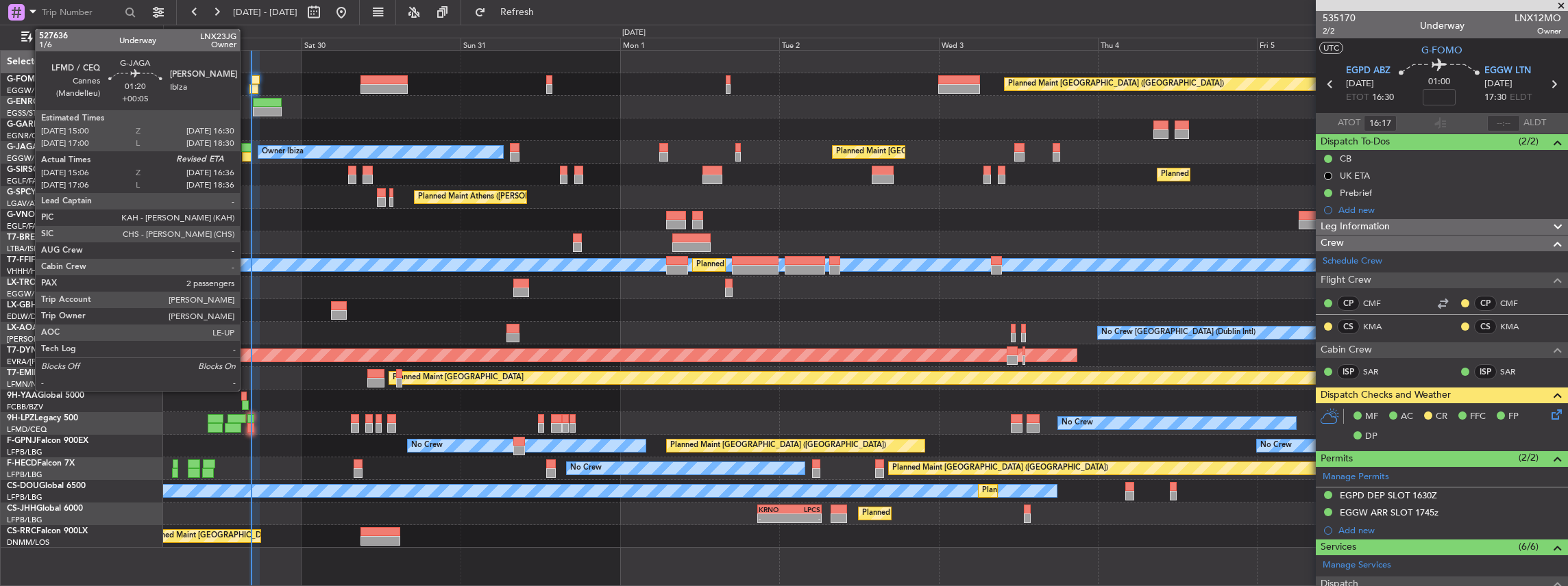
click at [246, 152] on div at bounding box center [247, 157] width 10 height 9
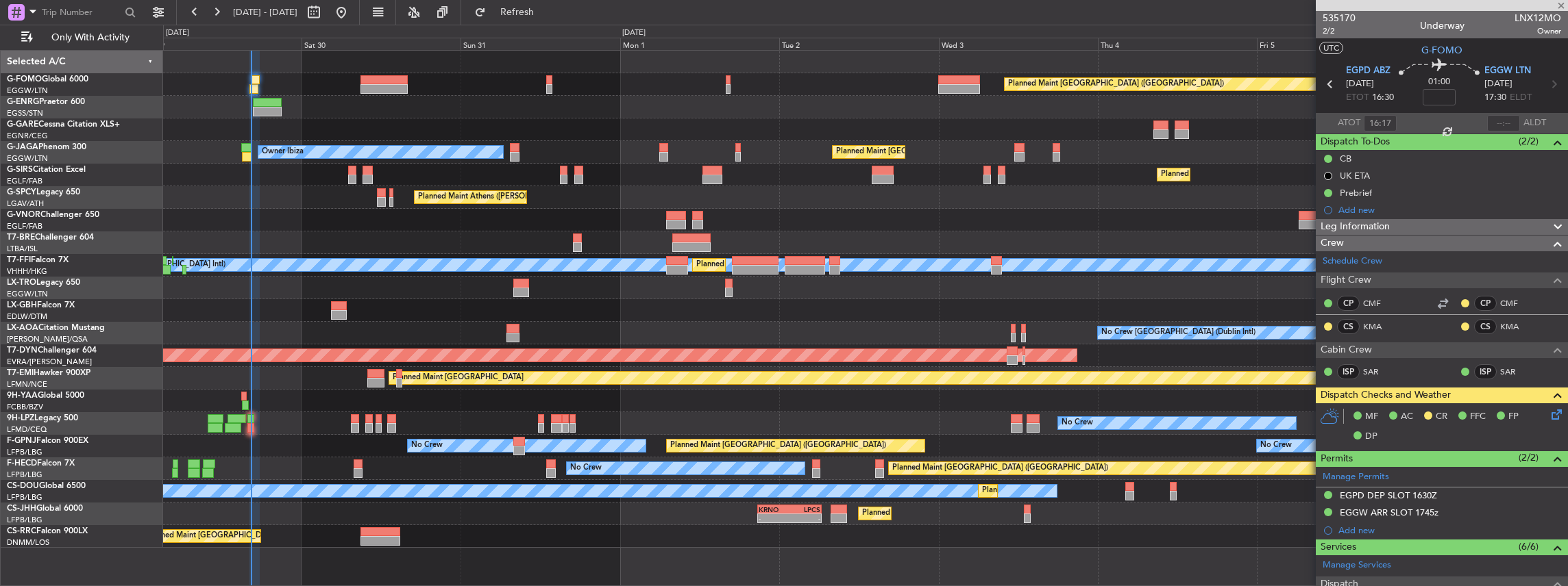
type input "+00:05"
type input "15:06"
type input "2"
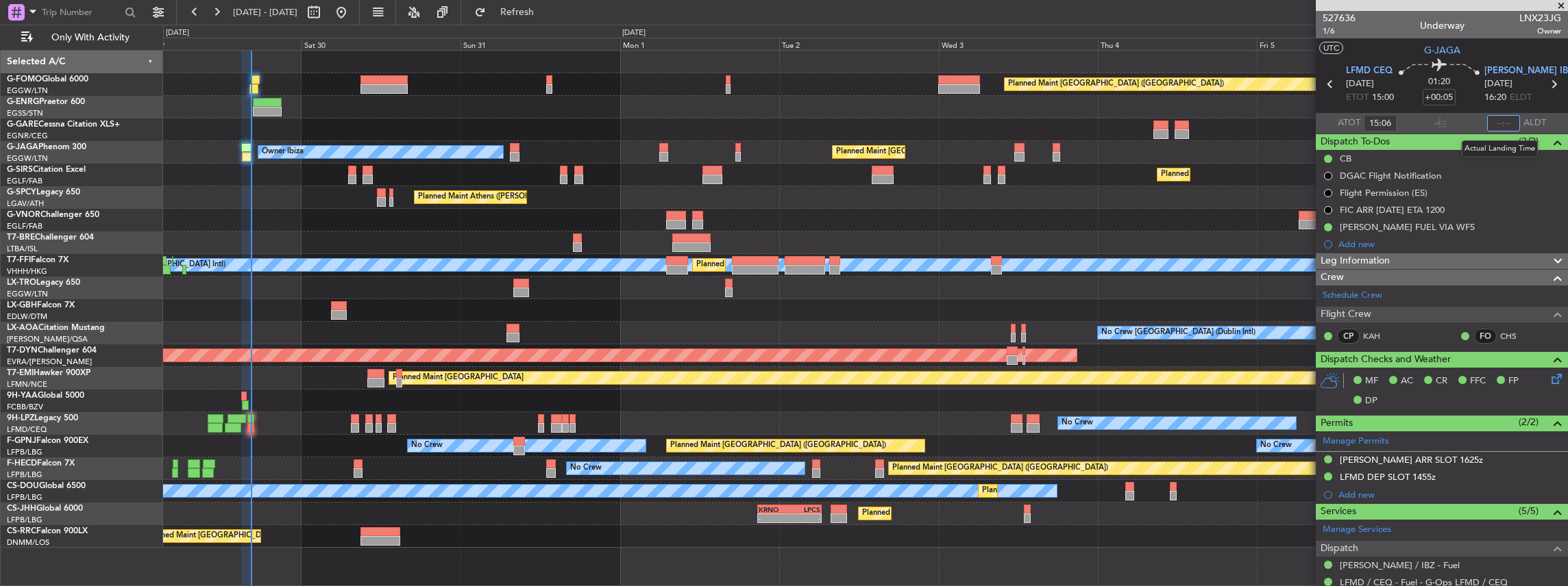
click at [1500, 122] on input "text" at bounding box center [1503, 123] width 33 height 17
click at [1459, 130] on section "ATOT 15:06 1616 ALDT" at bounding box center [1442, 123] width 252 height 21
type input "16:16"
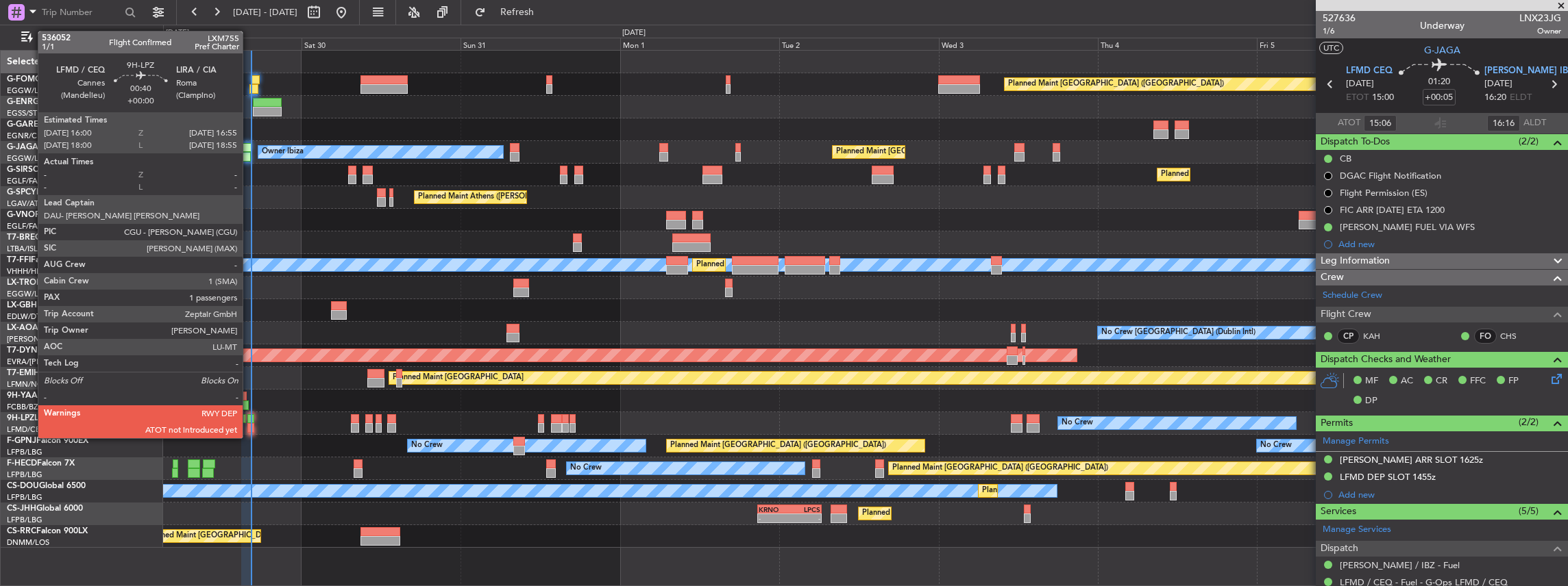
click at [249, 424] on div at bounding box center [250, 427] width 6 height 9
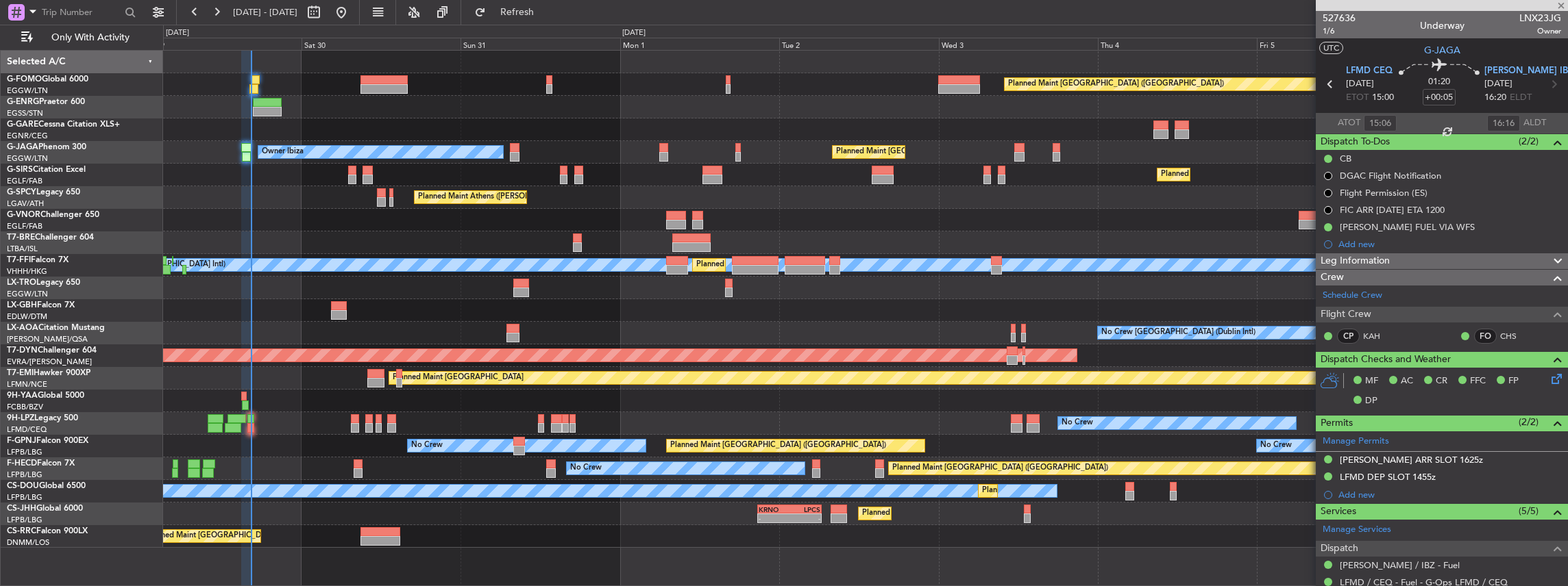
type input "1"
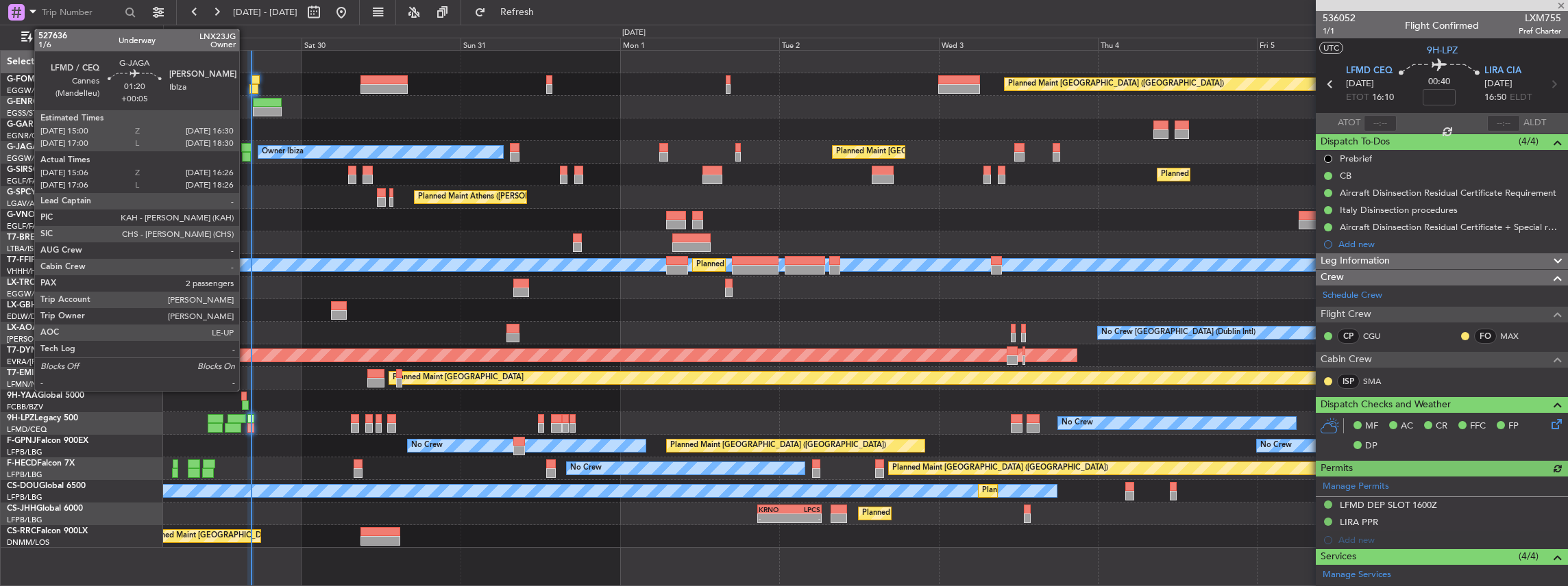
click at [246, 154] on div at bounding box center [246, 157] width 9 height 9
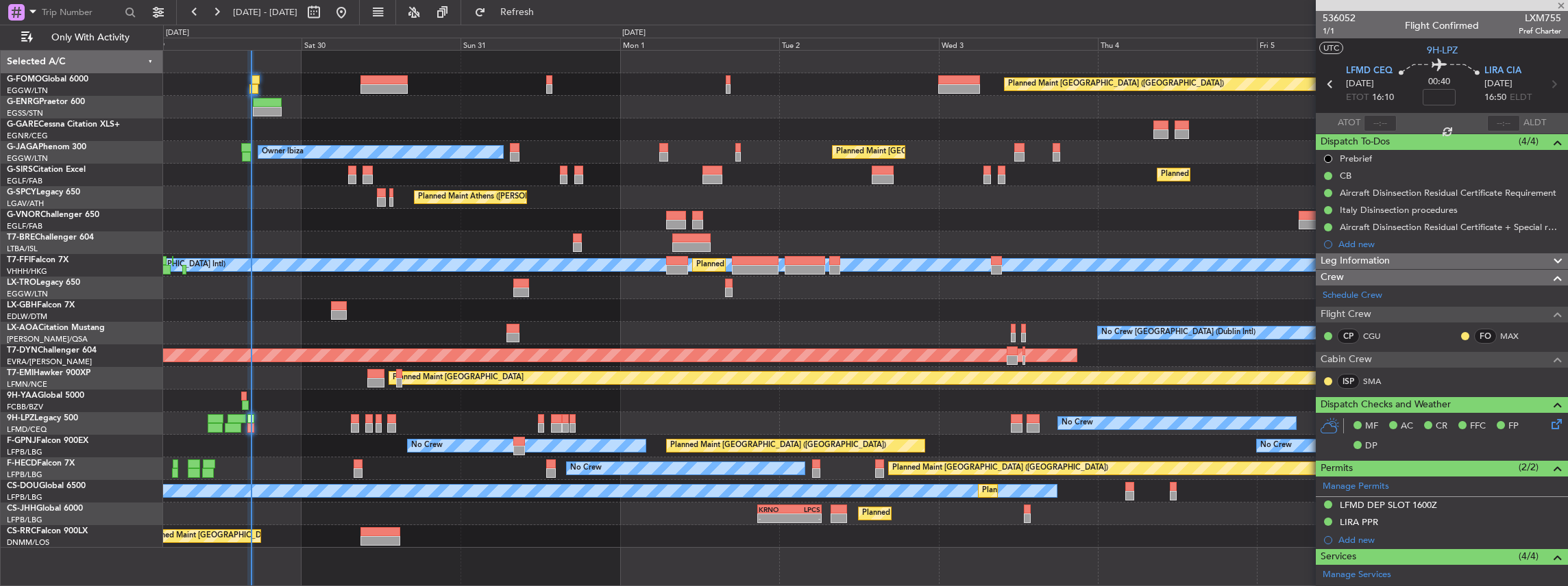
type input "+00:05"
type input "15:06"
type input "16:16"
type input "2"
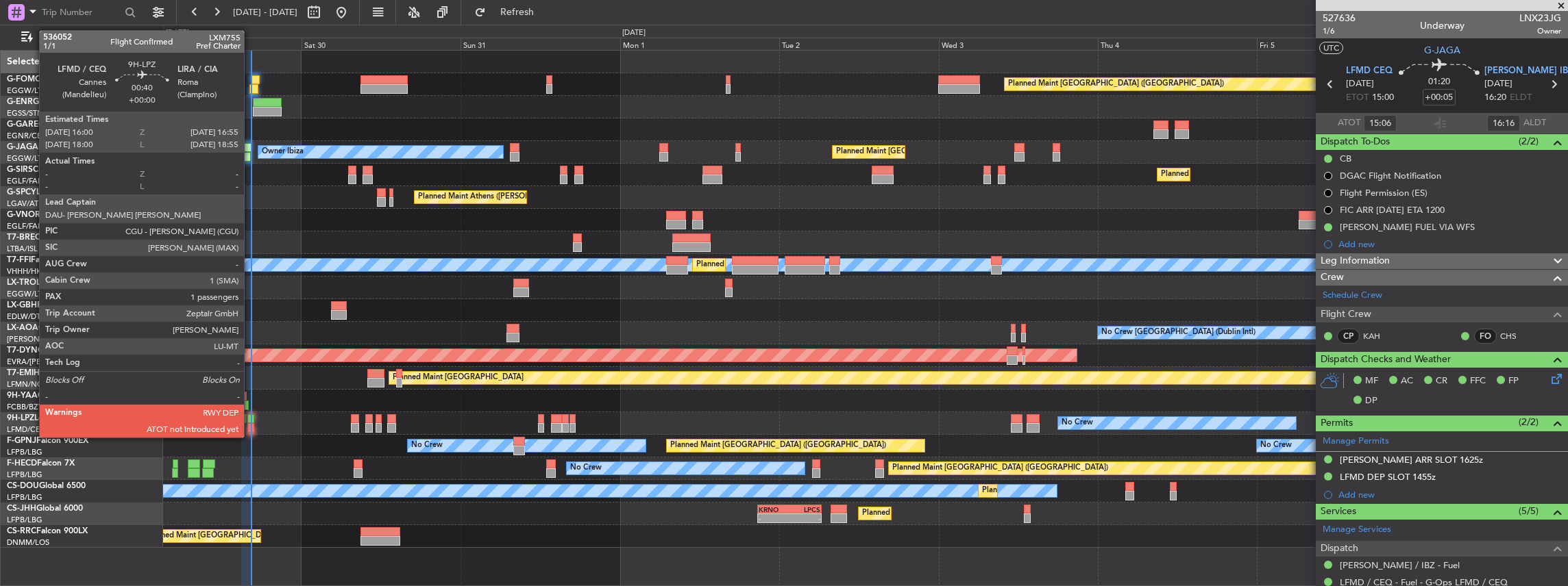
click at [251, 424] on div at bounding box center [250, 427] width 6 height 9
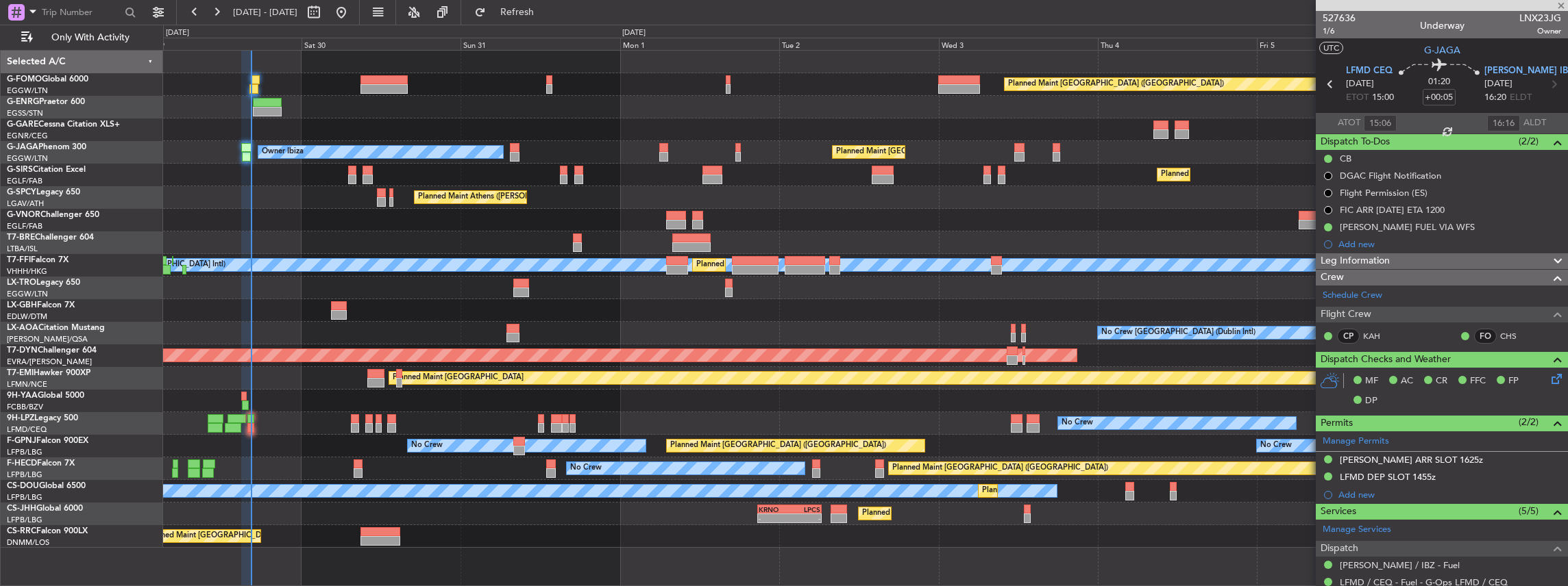
type input "1"
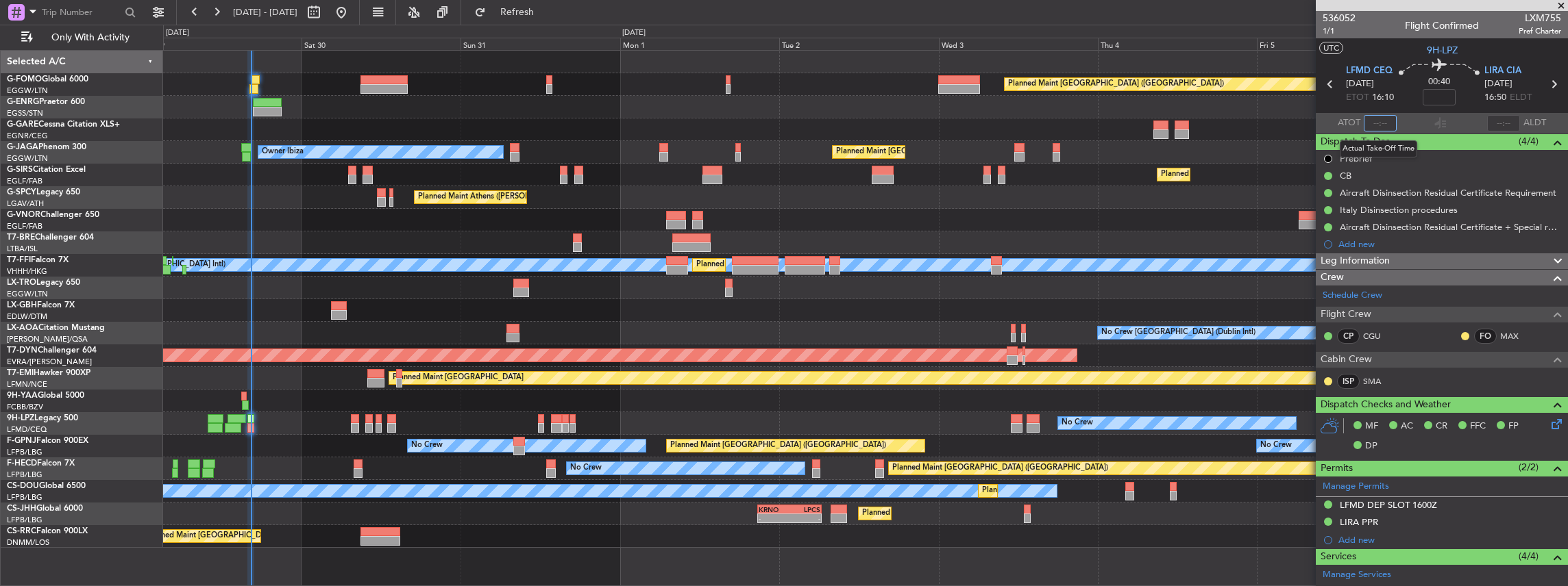
click at [1375, 122] on input "text" at bounding box center [1380, 123] width 33 height 17
click at [1454, 118] on section "ATOT 1621 ALDT" at bounding box center [1442, 123] width 252 height 21
type input "16:21"
click at [426, 364] on div "Planned Maint London (Luton) Planned Maint London (Luton) Owner Ibiza Planned M…" at bounding box center [865, 299] width 1405 height 497
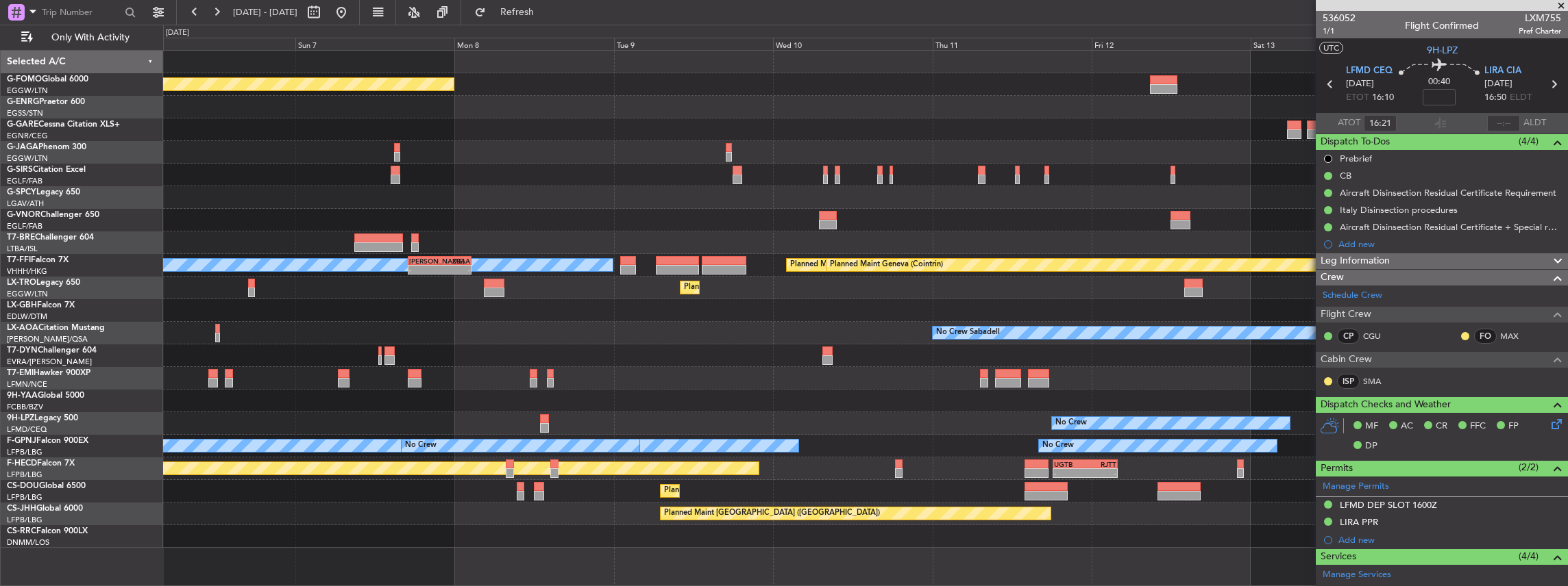
click at [369, 342] on div "No Crew Sabadell No Crew Dublin (Dublin Intl)" at bounding box center [865, 332] width 1405 height 22
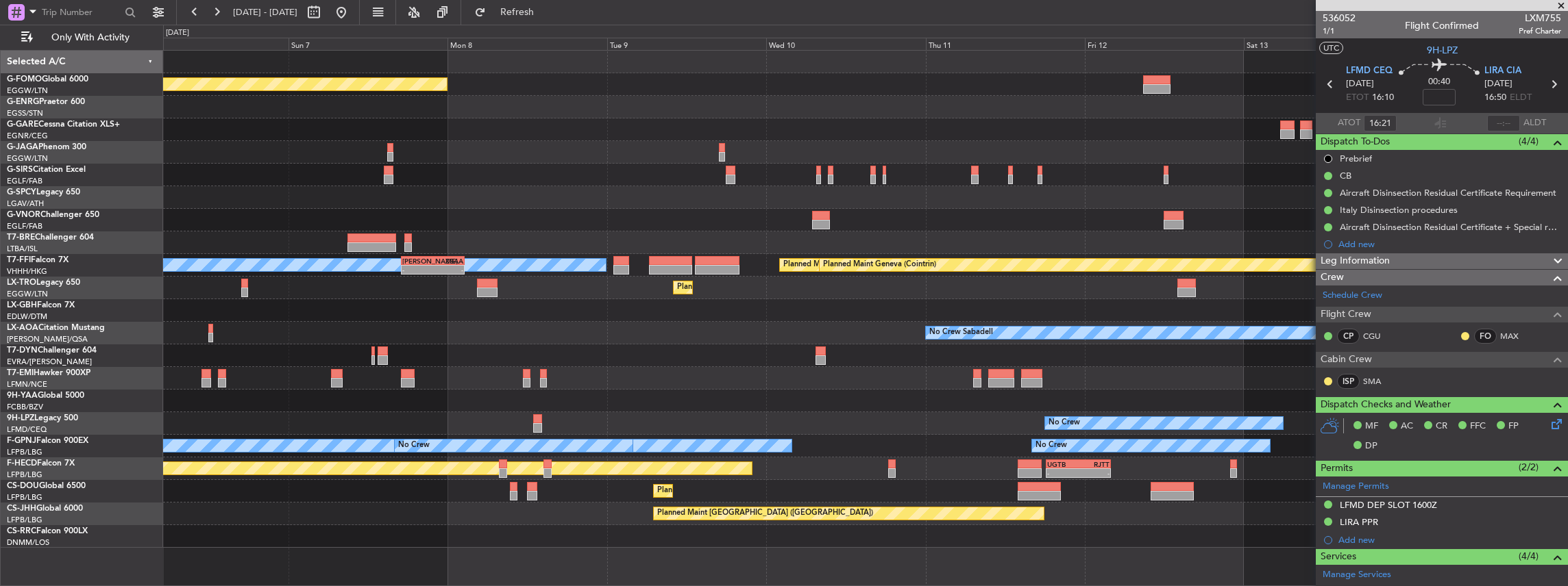
click at [496, 343] on div "No Crew Sabadell No Crew Dublin (Dublin Intl)" at bounding box center [865, 332] width 1405 height 22
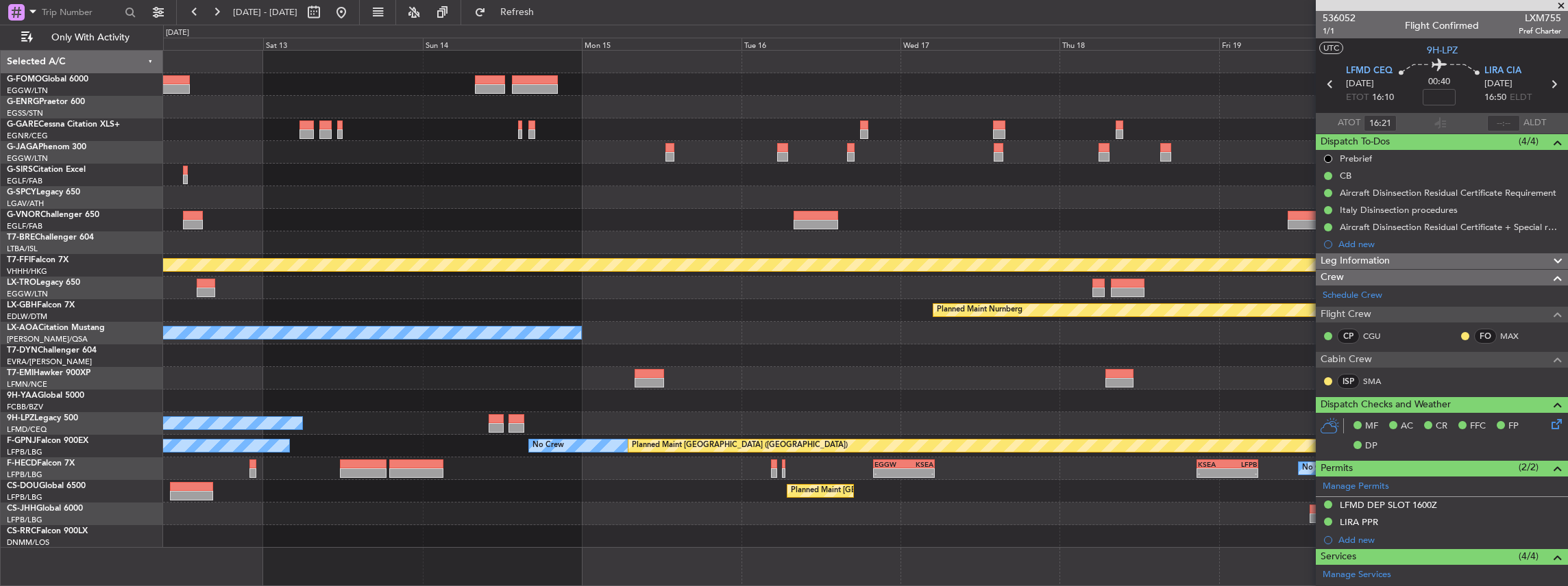
click at [640, 332] on div "Planned Maint Tianjin (Binhai) Planned Maint Geneva (Cointrin) Planned Maint Nu…" at bounding box center [865, 299] width 1405 height 497
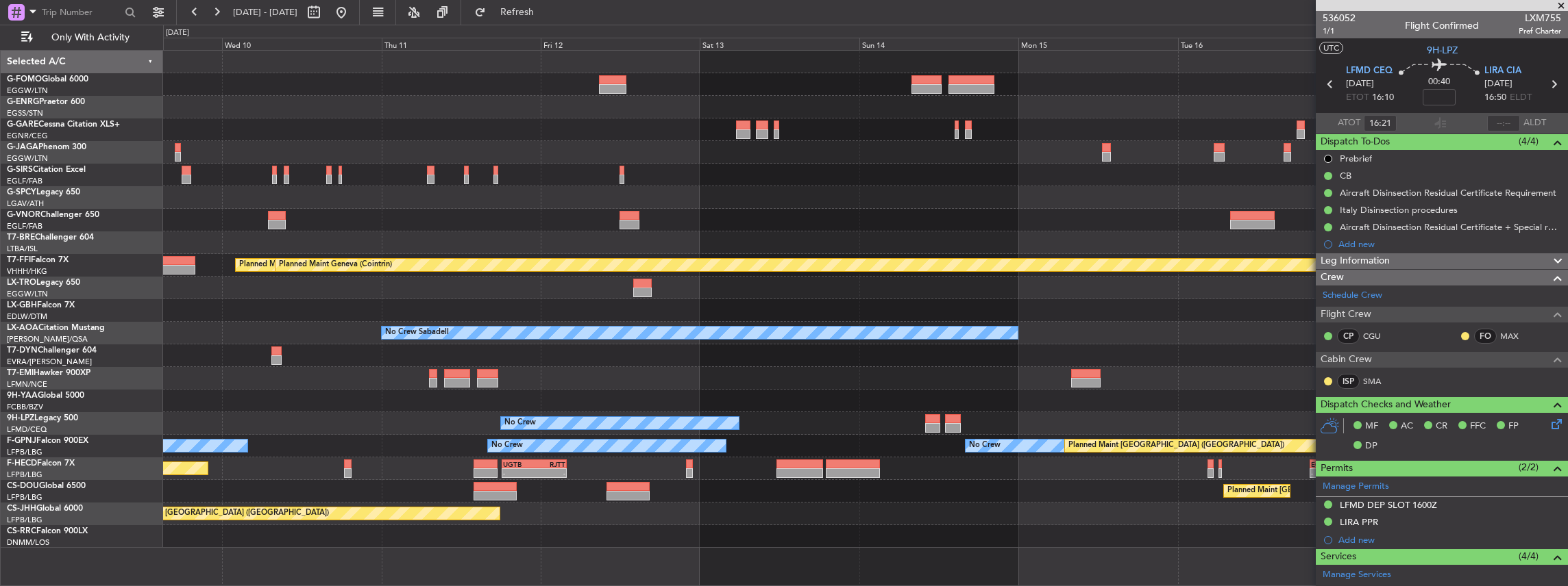
click at [1065, 320] on div "Planned Maint London (Luton) Planned Maint Tianjin (Binhai) Planned Maint Genev…" at bounding box center [865, 299] width 1405 height 497
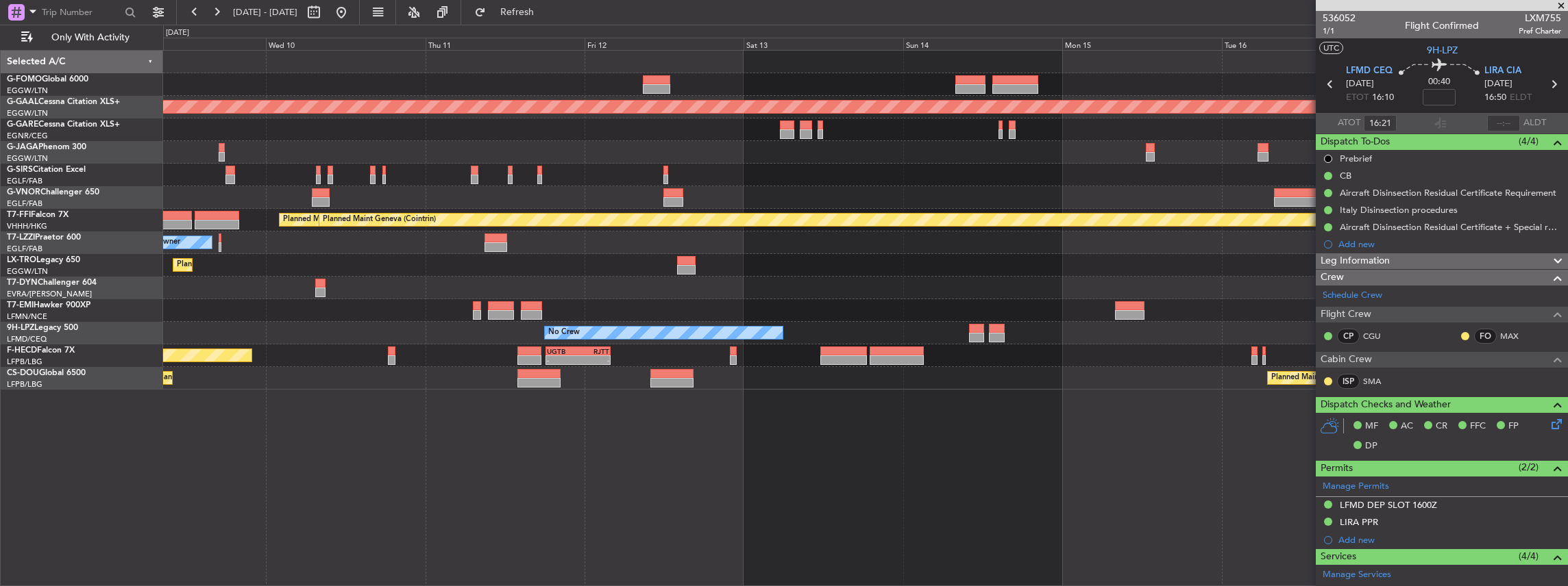
click at [553, 190] on div at bounding box center [865, 197] width 1405 height 22
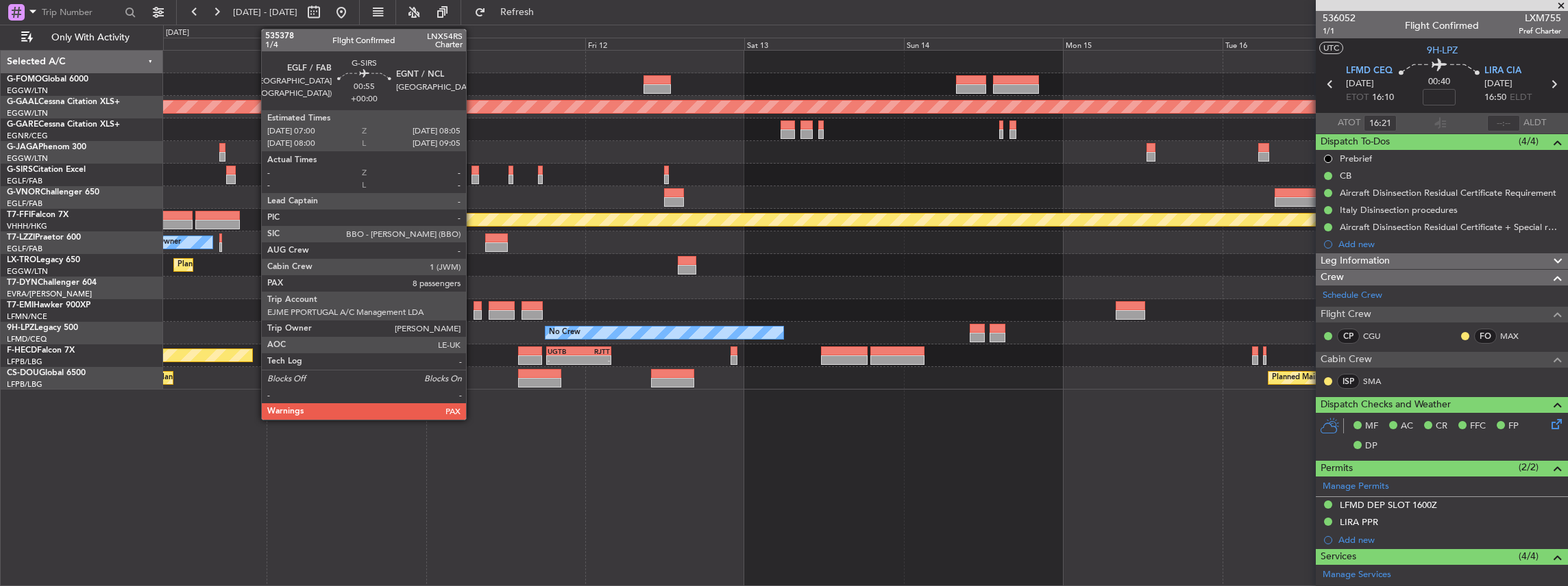
click at [473, 171] on div at bounding box center [475, 170] width 7 height 9
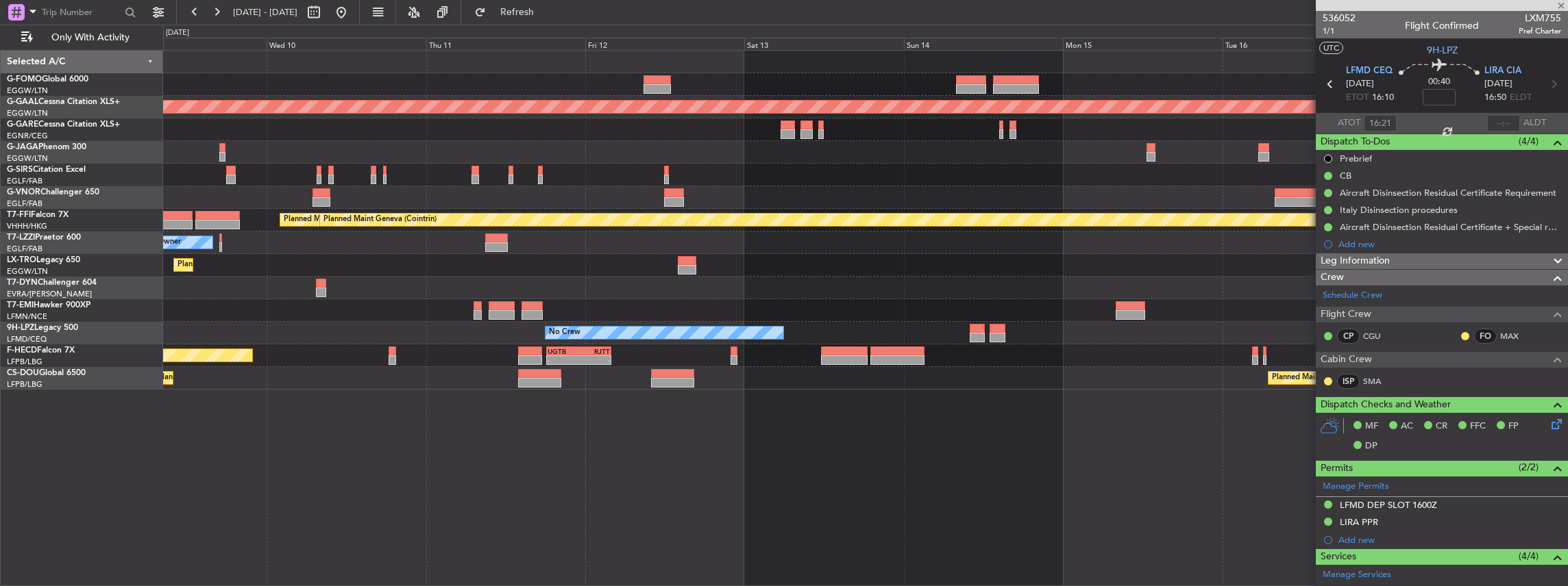
type input "8"
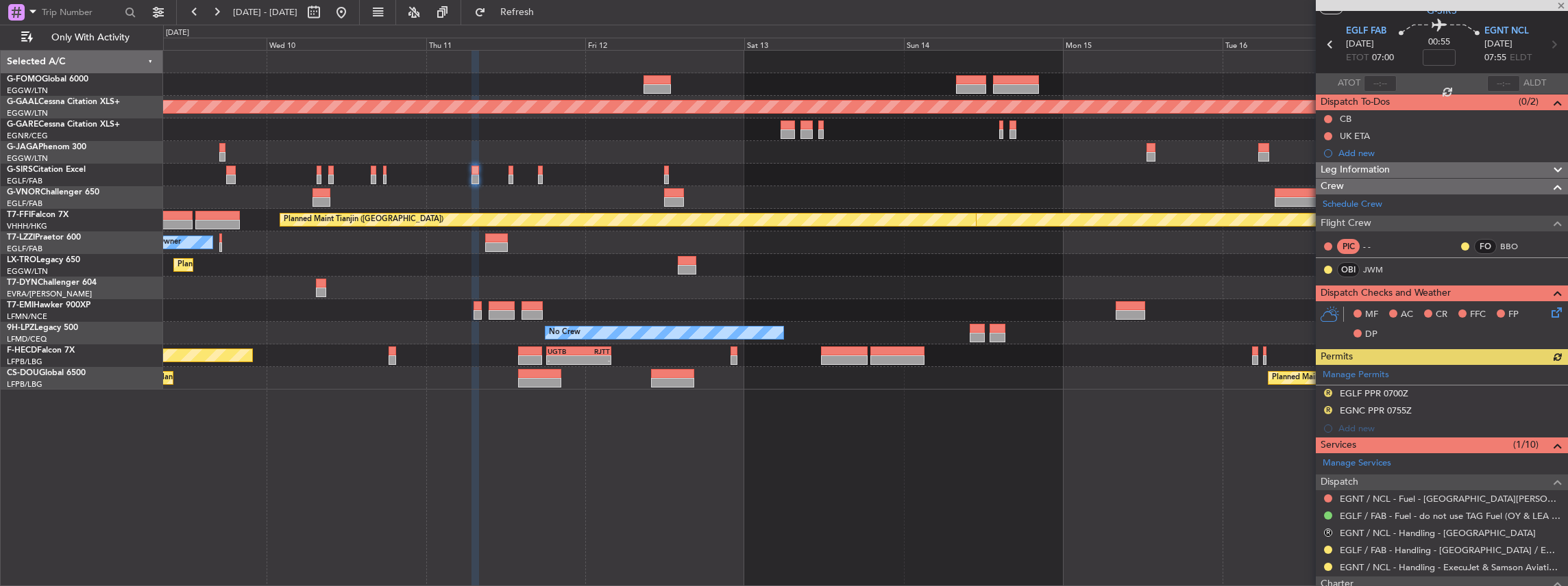
scroll to position [137, 0]
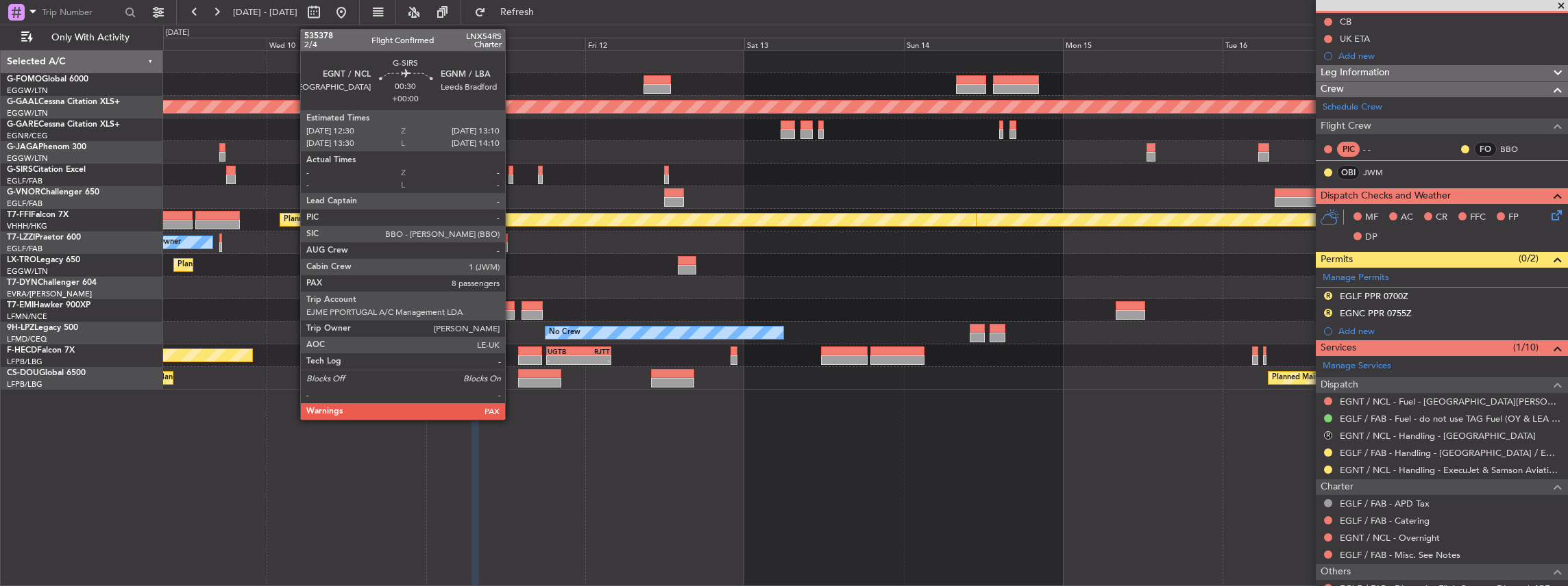
click at [512, 180] on div at bounding box center [511, 179] width 5 height 9
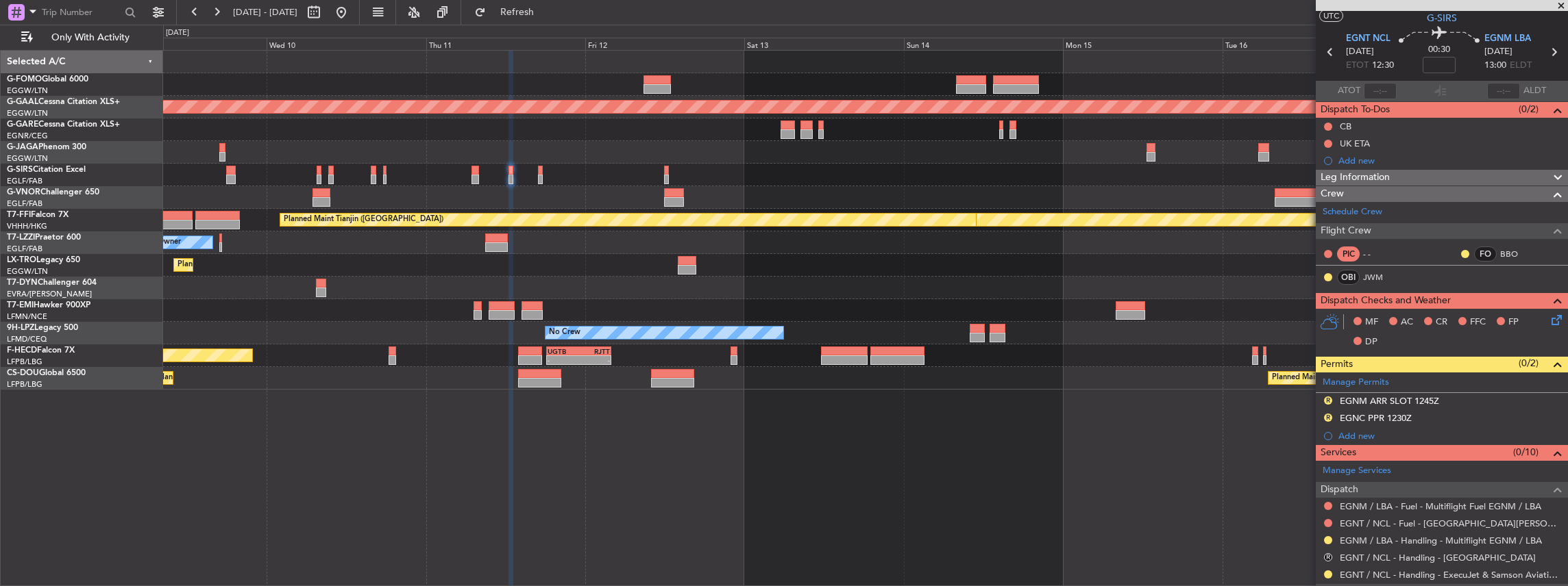
scroll to position [45, 0]
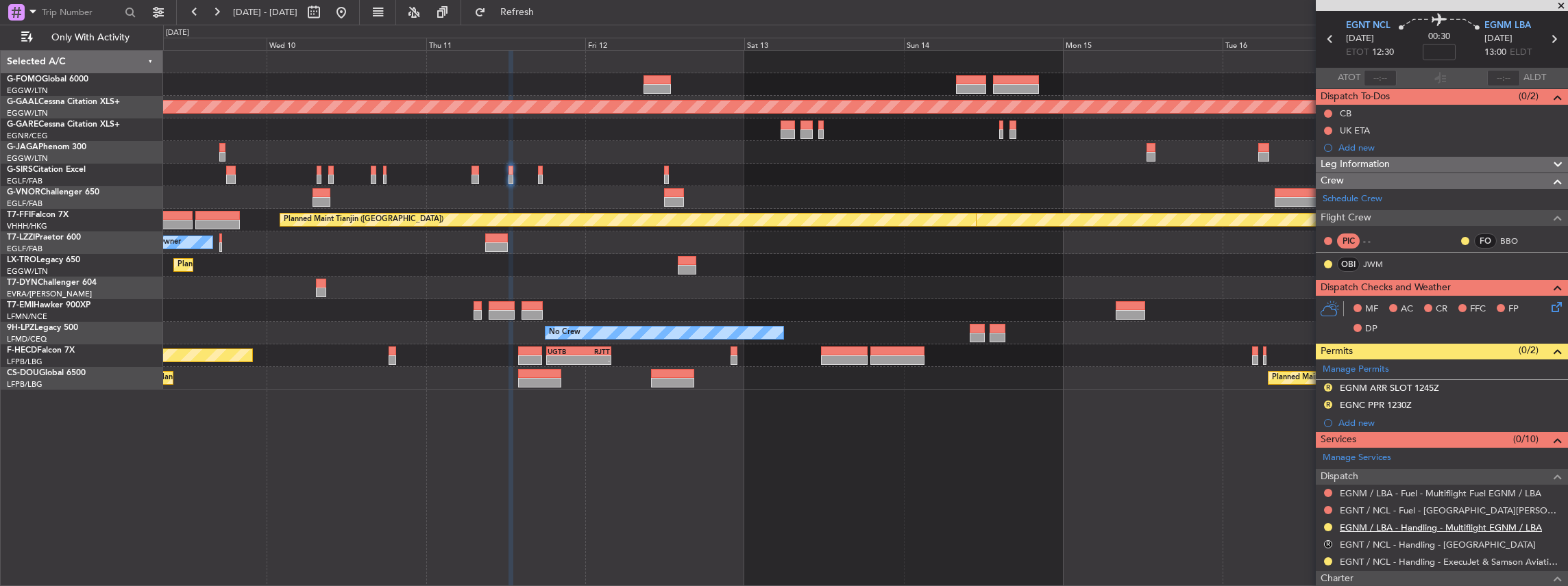
click at [1390, 522] on link "EGNM / LBA - Handling - Multiflight EGNM / LBA" at bounding box center [1440, 528] width 202 height 11
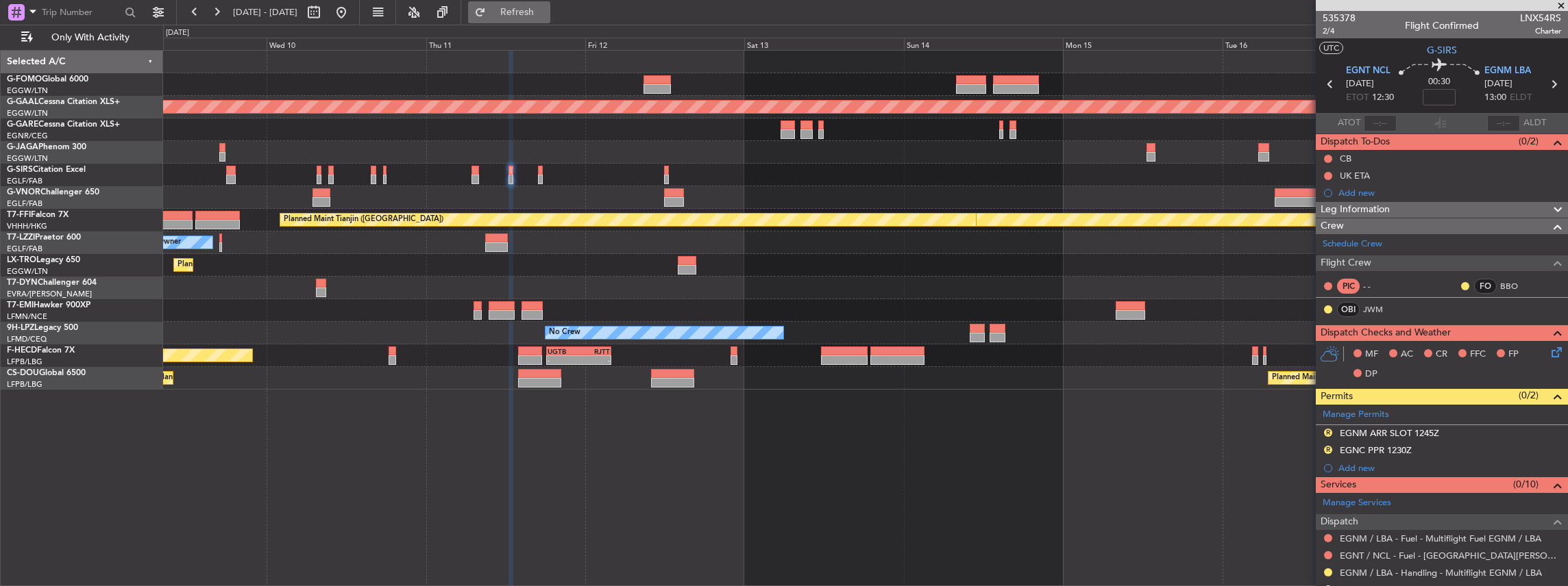
click at [546, 17] on span "Refresh" at bounding box center [517, 11] width 57 height 9
click at [469, 175] on div at bounding box center [865, 175] width 1405 height 22
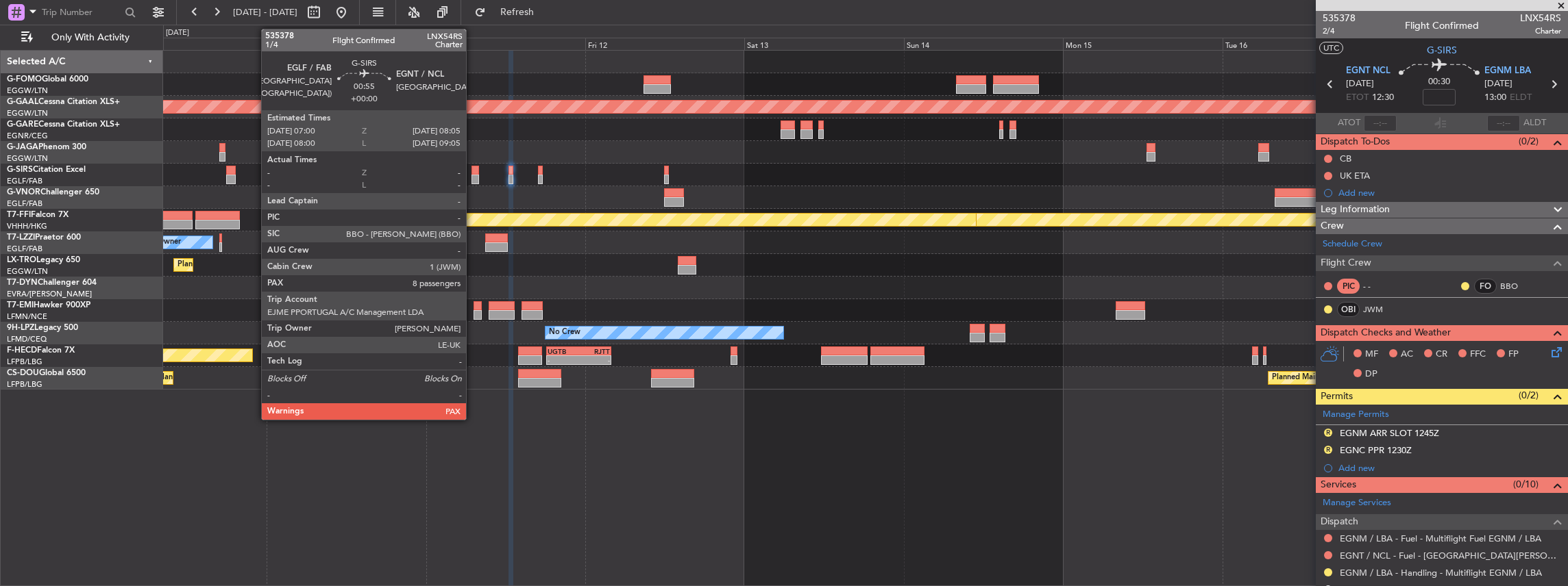
click at [473, 177] on div at bounding box center [475, 179] width 7 height 9
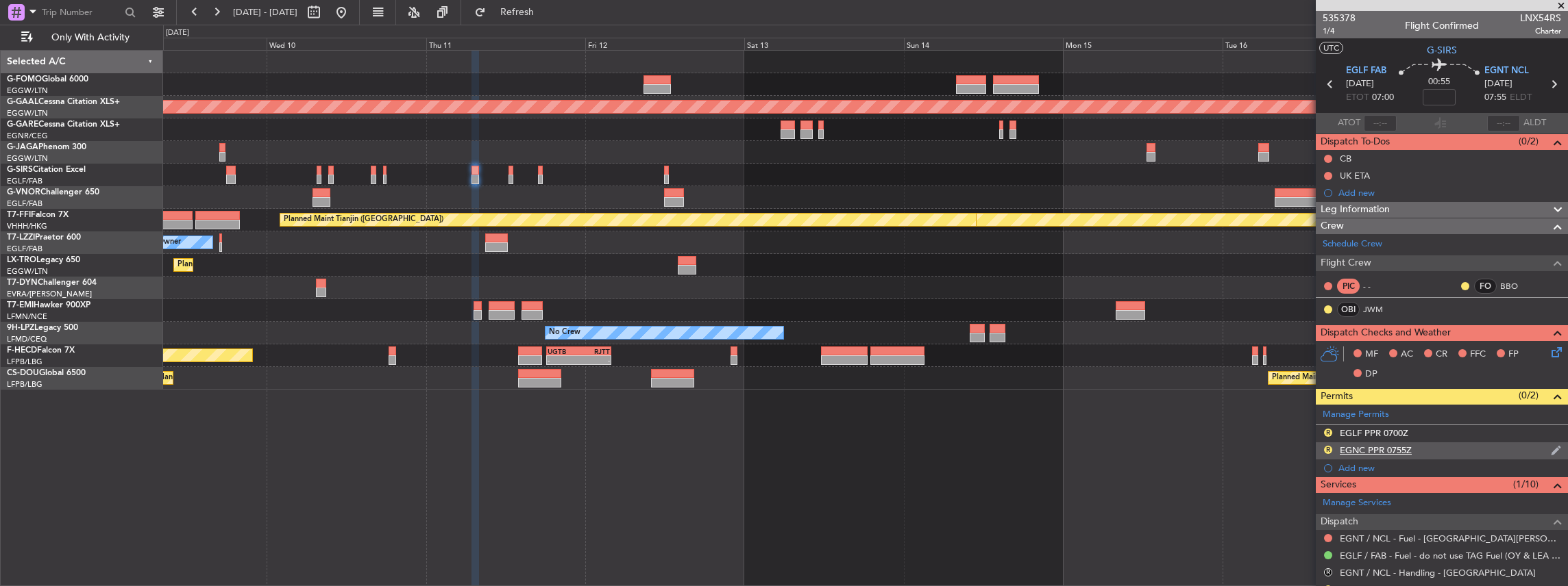
click at [1551, 448] on img at bounding box center [1556, 450] width 10 height 12
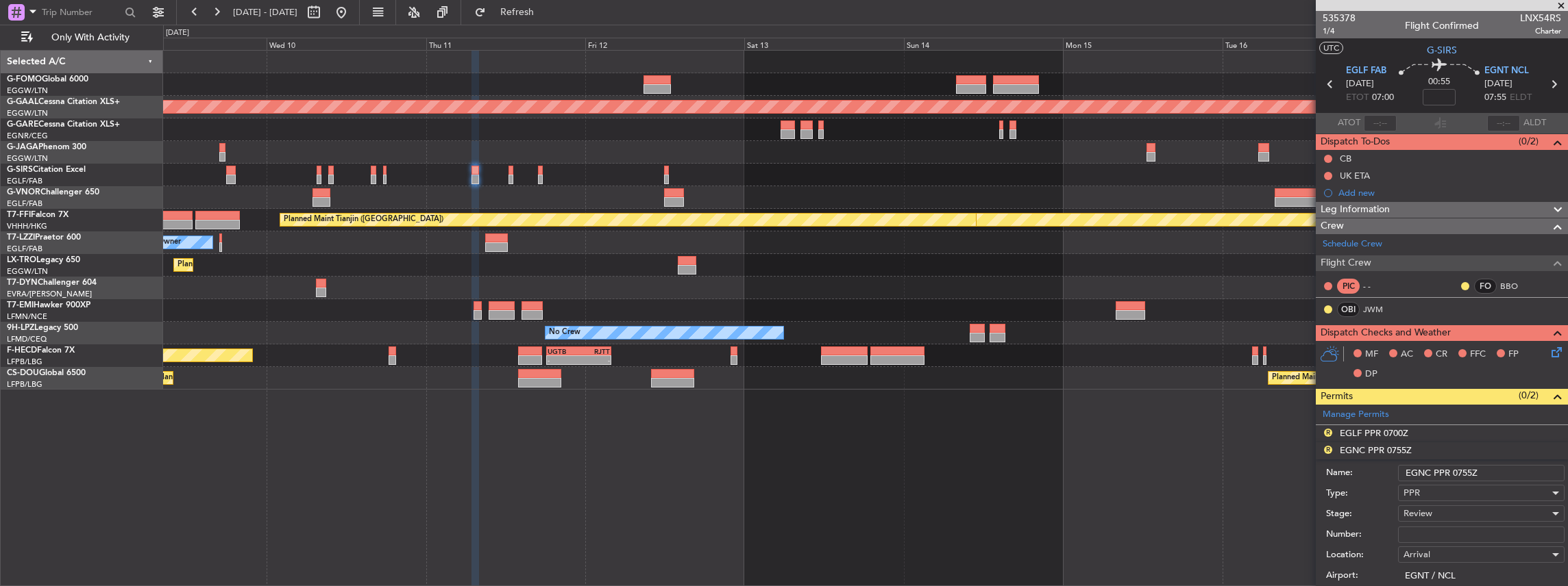
click at [1431, 470] on input "EGNC PPR 0755Z" at bounding box center [1481, 473] width 167 height 17
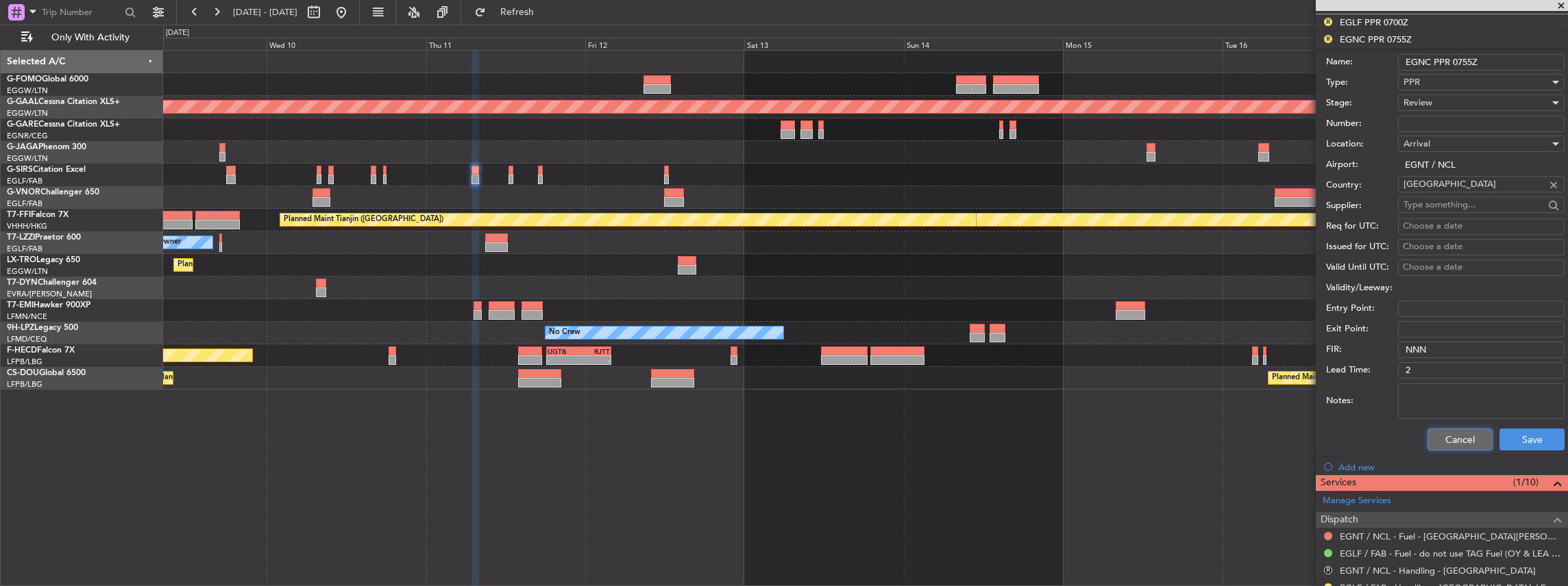
click at [1454, 440] on button "Cancel" at bounding box center [1459, 440] width 65 height 22
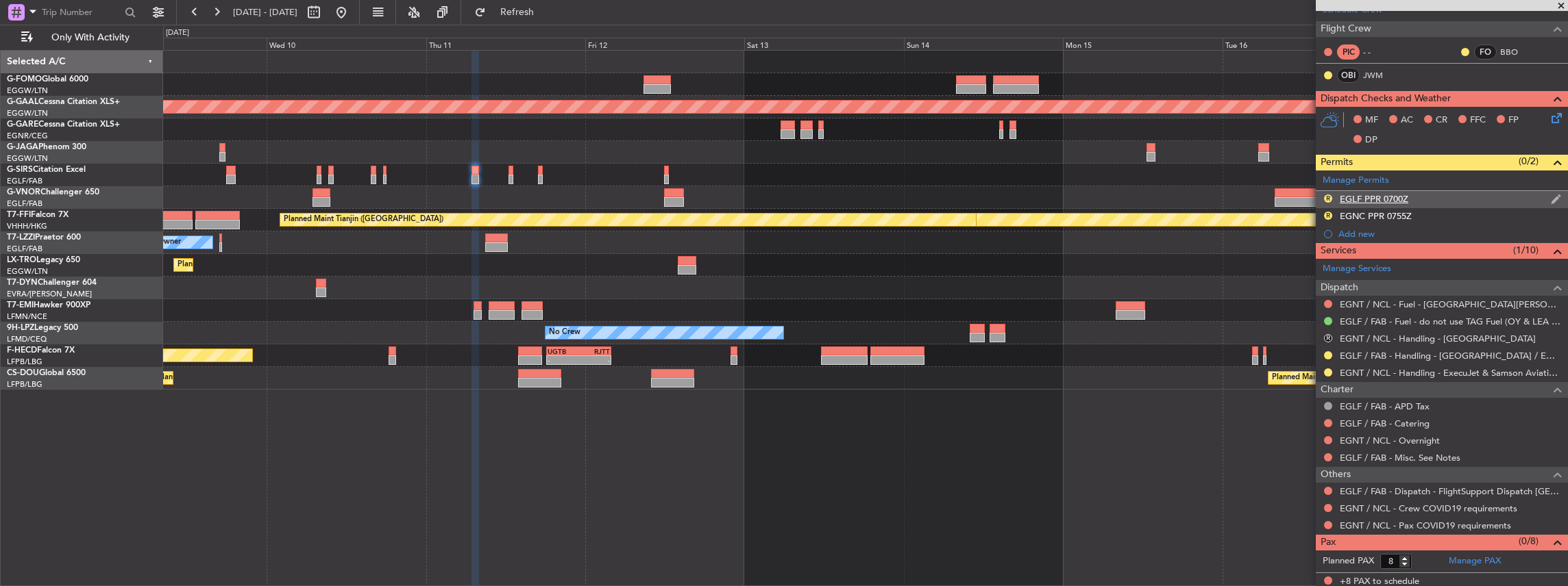
scroll to position [52, 0]
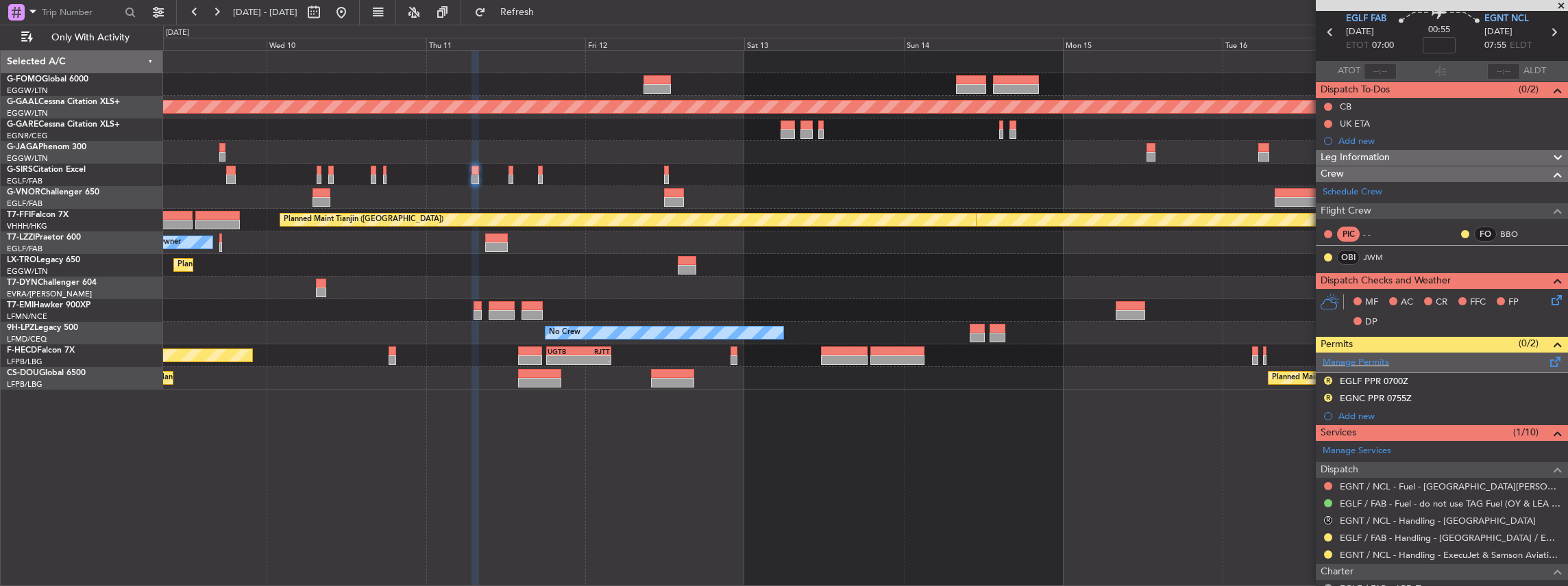
click at [1548, 358] on span at bounding box center [1555, 359] width 17 height 10
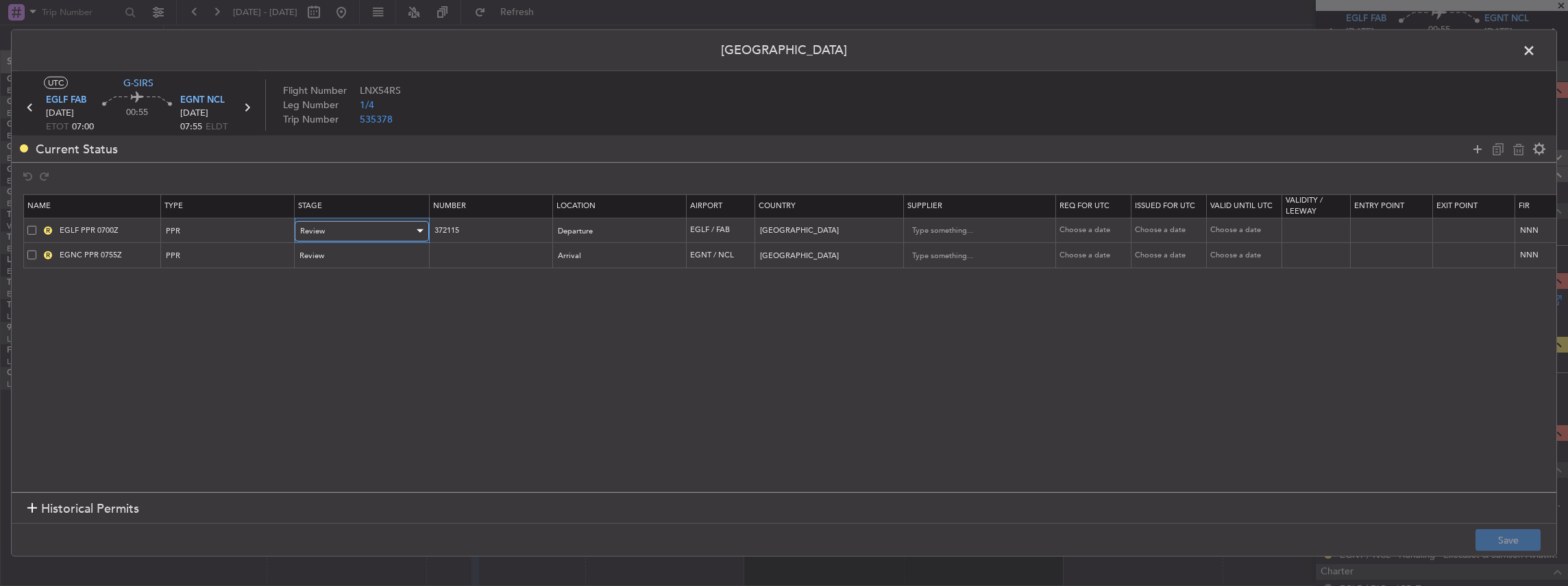
click at [371, 234] on div "Review" at bounding box center [357, 231] width 114 height 21
click at [331, 319] on span "Requested" at bounding box center [361, 320] width 122 height 21
click at [29, 254] on span at bounding box center [32, 255] width 9 height 9
click at [37, 251] on input "checkbox" at bounding box center [37, 251] width 0 height 0
click at [1513, 154] on icon at bounding box center [1518, 148] width 17 height 17
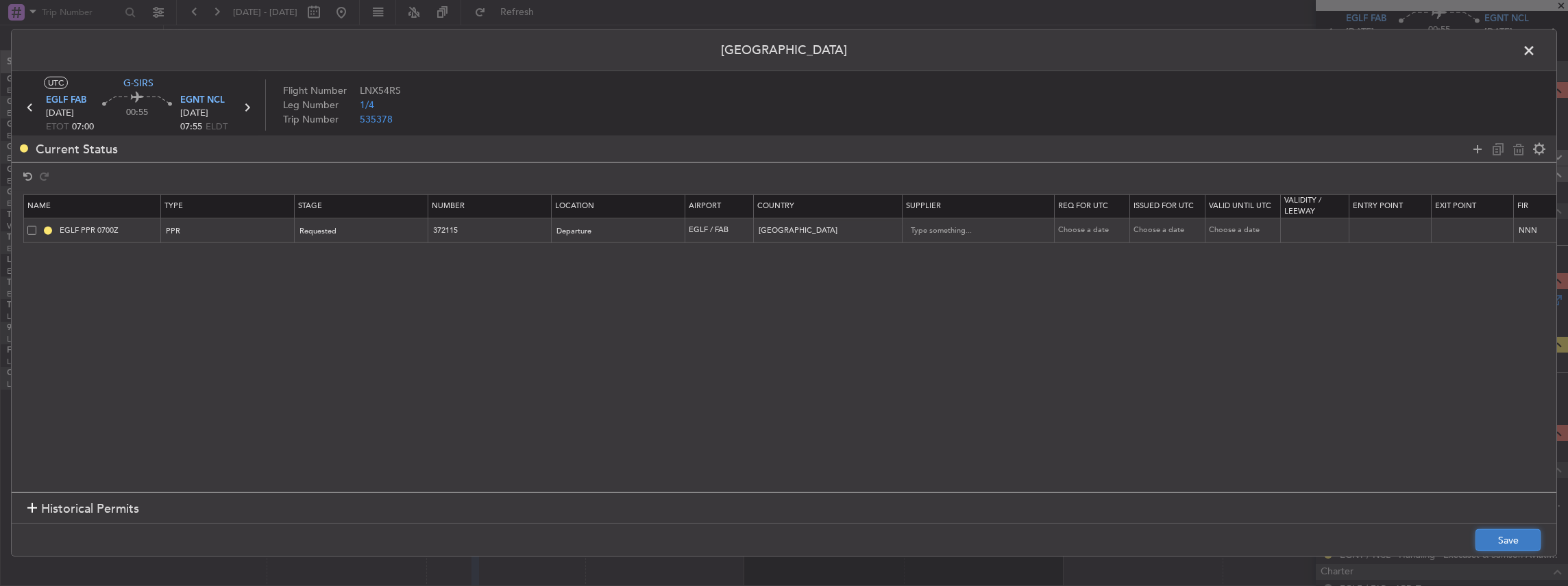
click at [1506, 532] on button "Save" at bounding box center [1508, 540] width 65 height 22
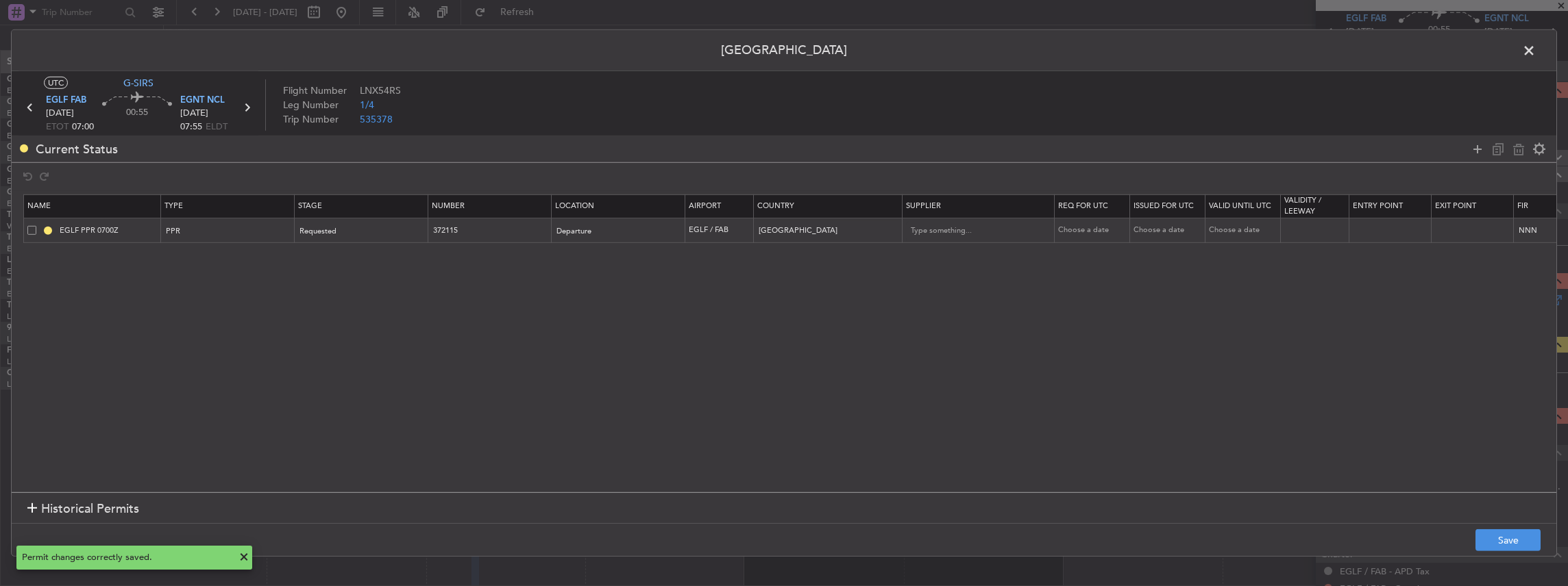
click at [1536, 48] on span at bounding box center [1536, 54] width 0 height 27
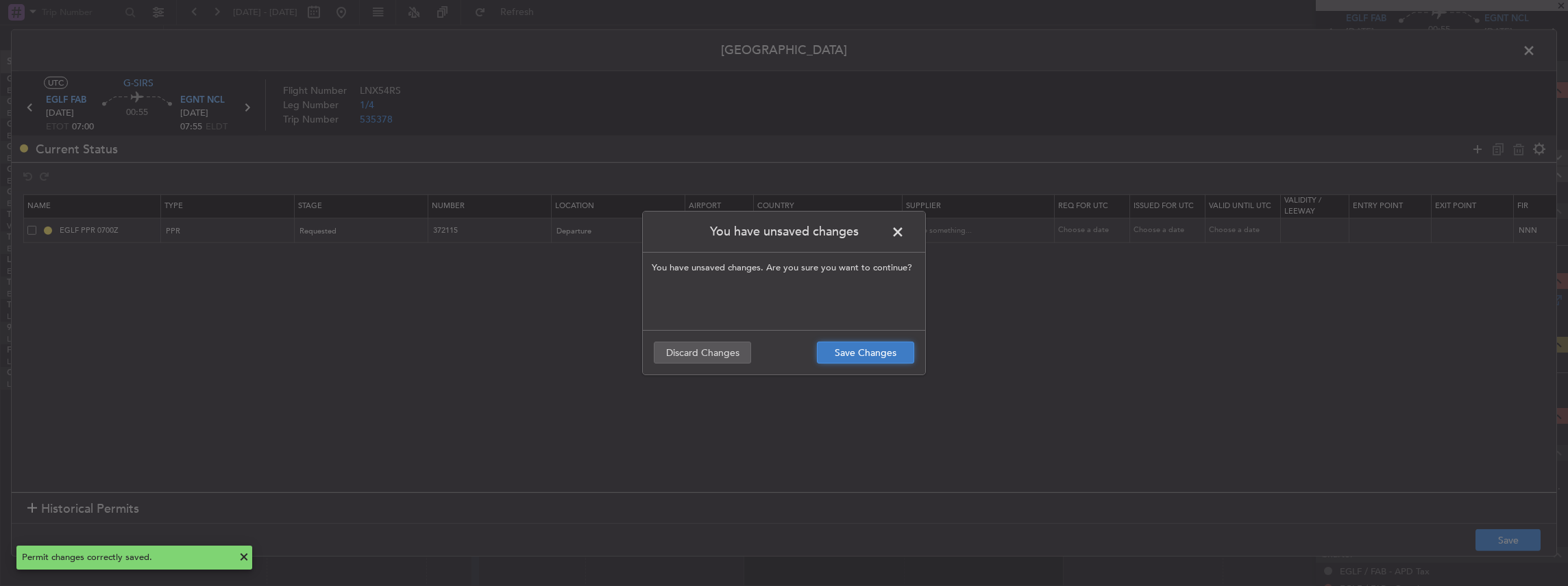
click at [844, 350] on button "Save Changes" at bounding box center [865, 353] width 97 height 22
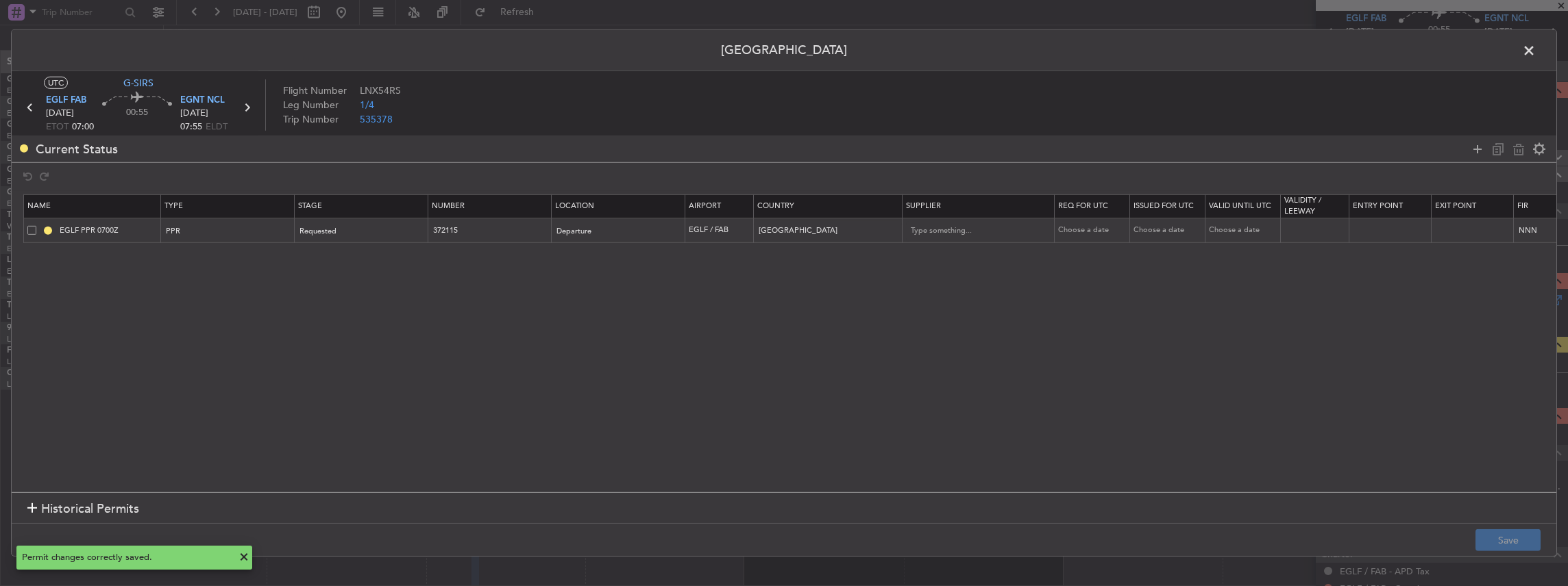
click at [1536, 53] on span at bounding box center [1536, 54] width 0 height 27
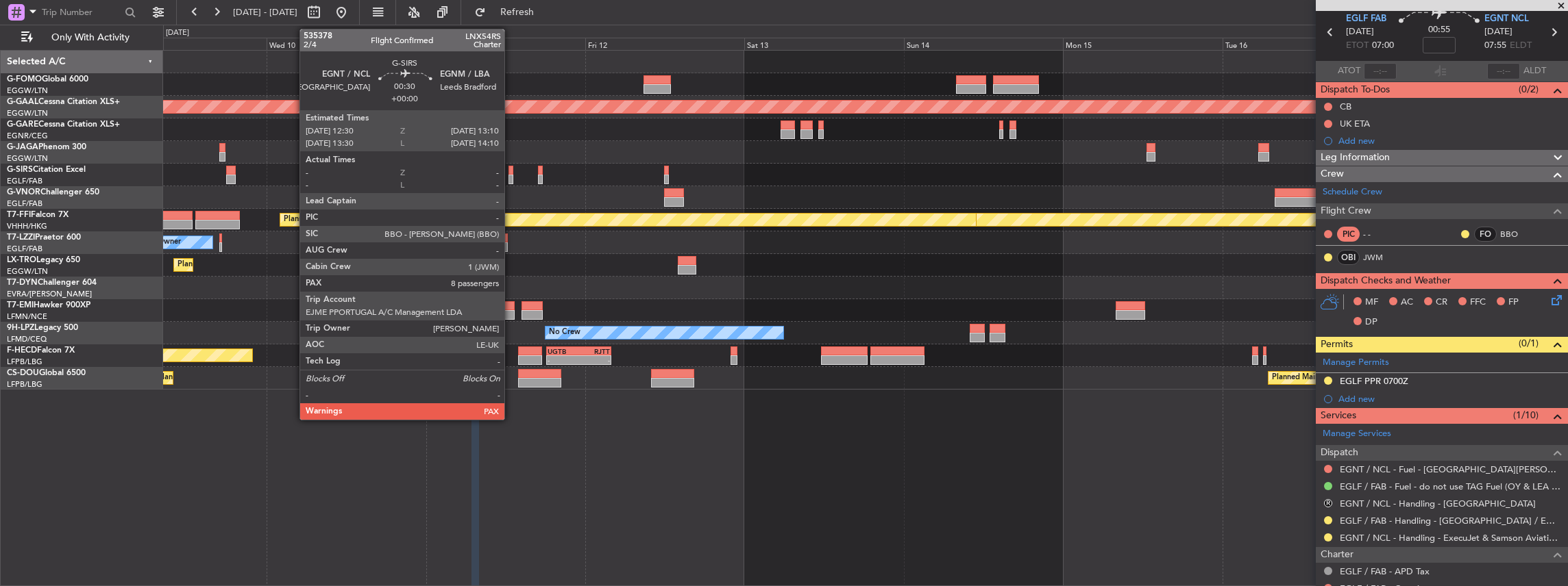
click at [511, 179] on div at bounding box center [511, 179] width 5 height 9
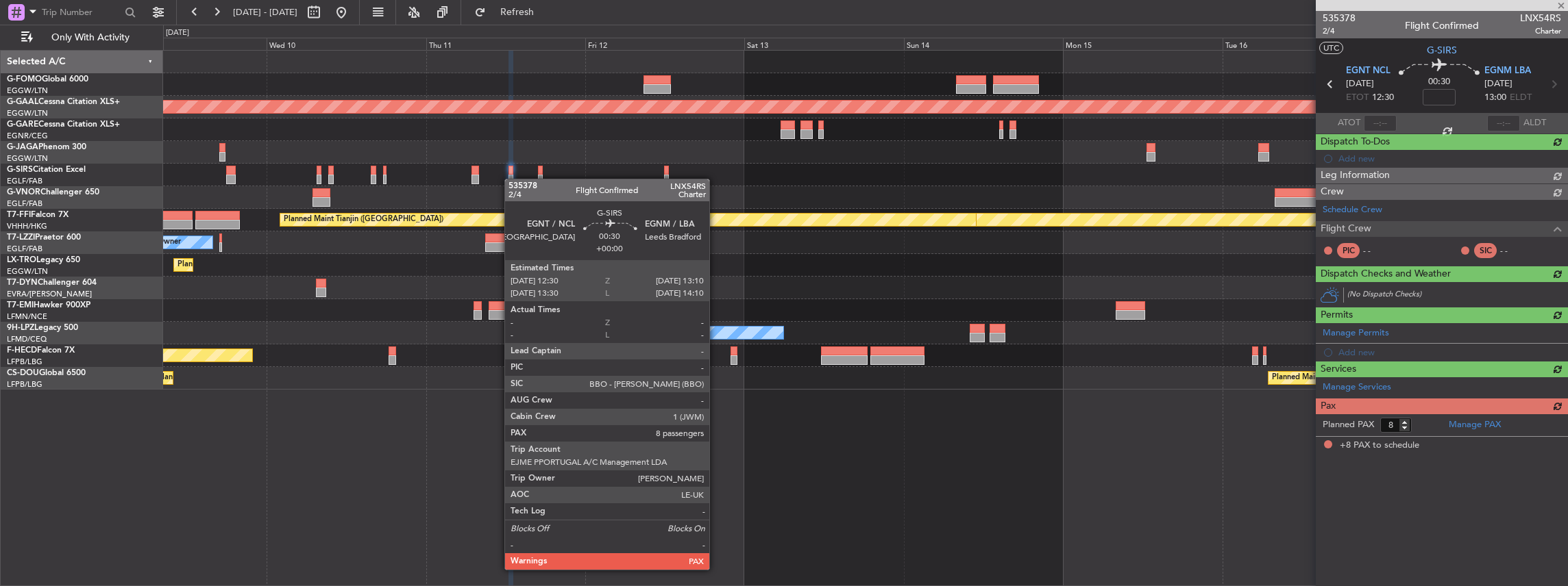
scroll to position [0, 0]
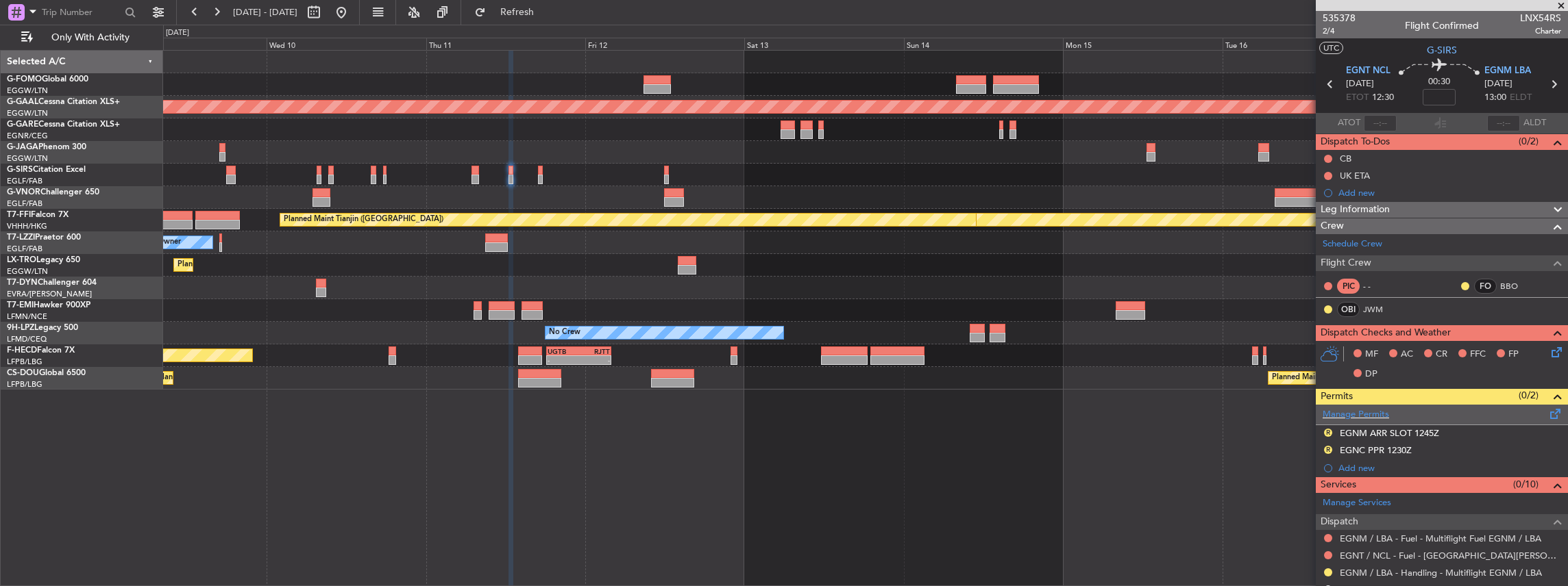
click at [1549, 411] on span at bounding box center [1555, 411] width 17 height 10
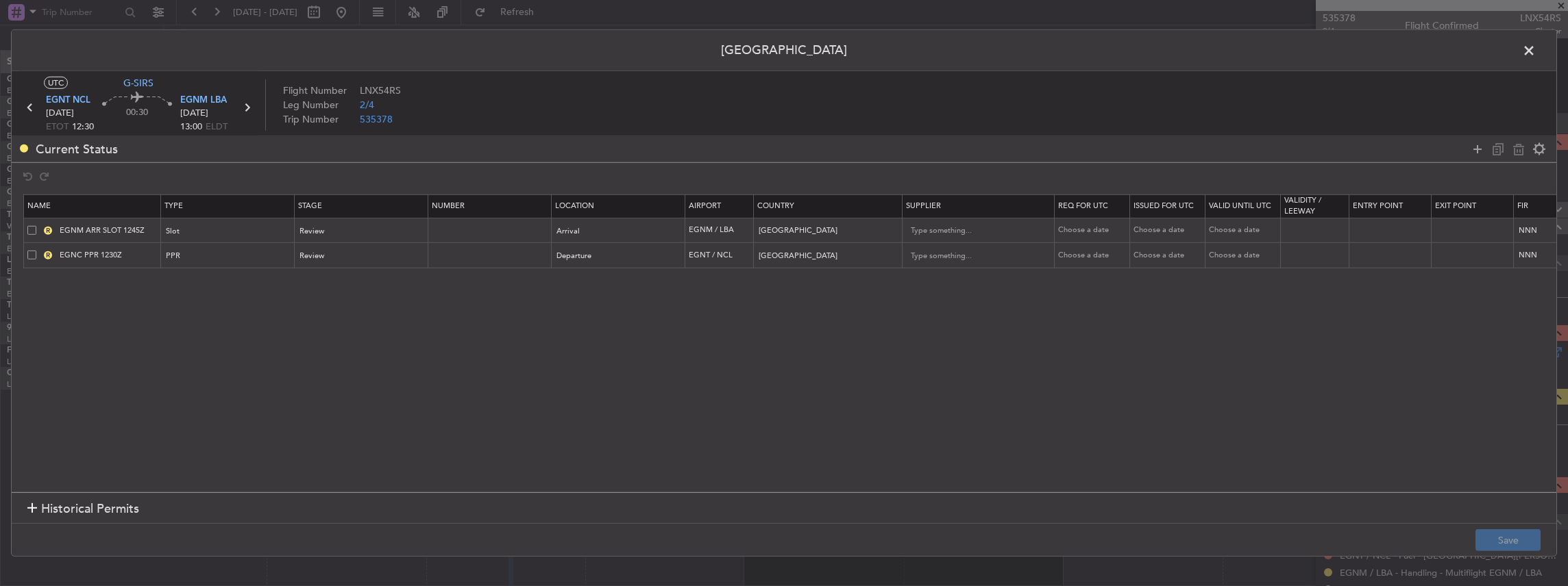
click at [32, 254] on span at bounding box center [32, 255] width 9 height 9
click at [37, 251] on input "checkbox" at bounding box center [37, 251] width 0 height 0
click at [1513, 151] on icon at bounding box center [1518, 148] width 17 height 17
click at [251, 233] on div "Slot" at bounding box center [223, 231] width 114 height 21
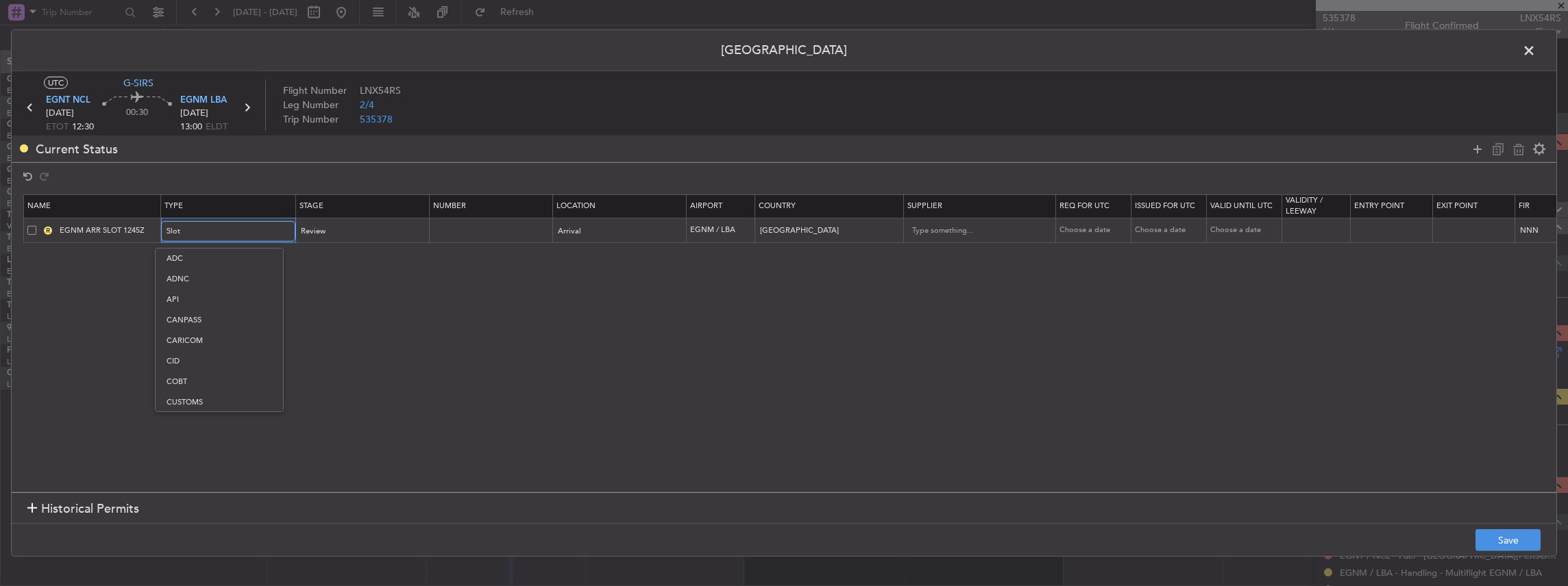
scroll to position [411, 0]
click at [377, 294] on div at bounding box center [784, 293] width 1568 height 586
click at [353, 234] on div "Review" at bounding box center [357, 231] width 114 height 21
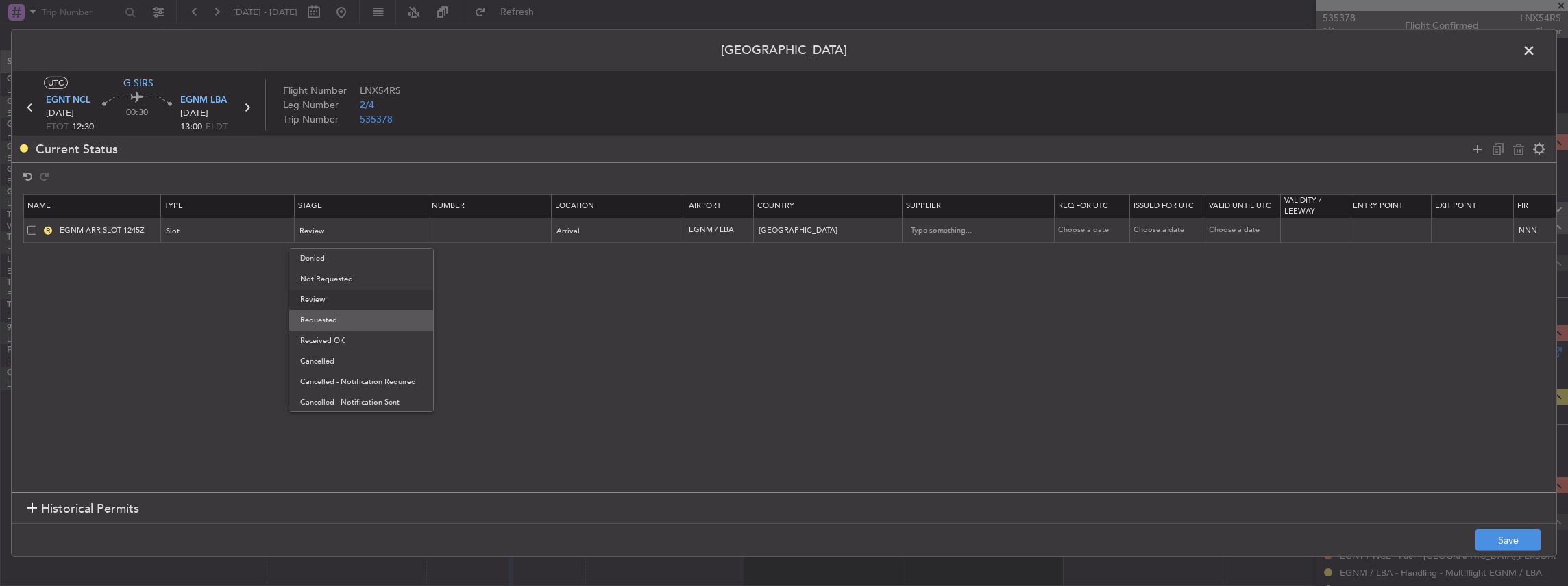
click at [331, 322] on span "Requested" at bounding box center [361, 320] width 122 height 21
drag, startPoint x: 137, startPoint y: 228, endPoint x: 125, endPoint y: 230, distance: 12.2
click at [125, 230] on input "EGNM ARR SLOT 1245Z" at bounding box center [108, 231] width 103 height 11
type input "EGNM ARR SLOT 1310Z"
click at [1494, 536] on button "Save" at bounding box center [1508, 540] width 65 height 22
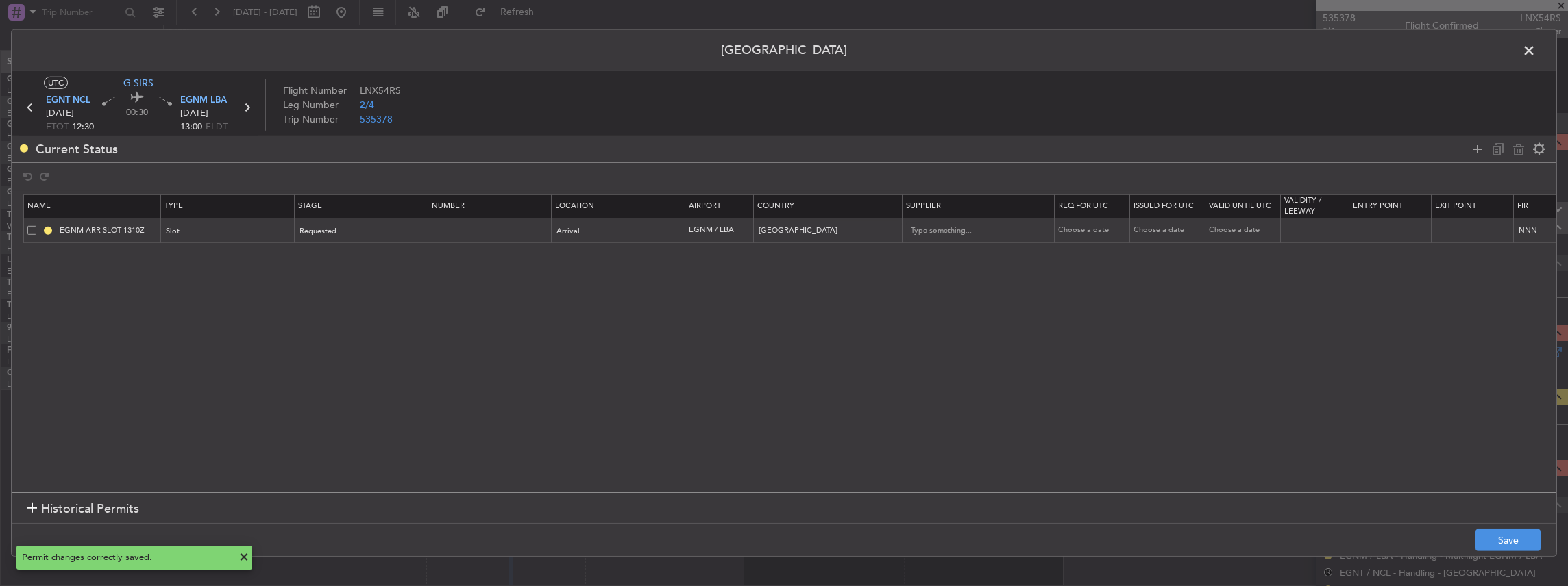
click at [1536, 52] on span at bounding box center [1536, 54] width 0 height 27
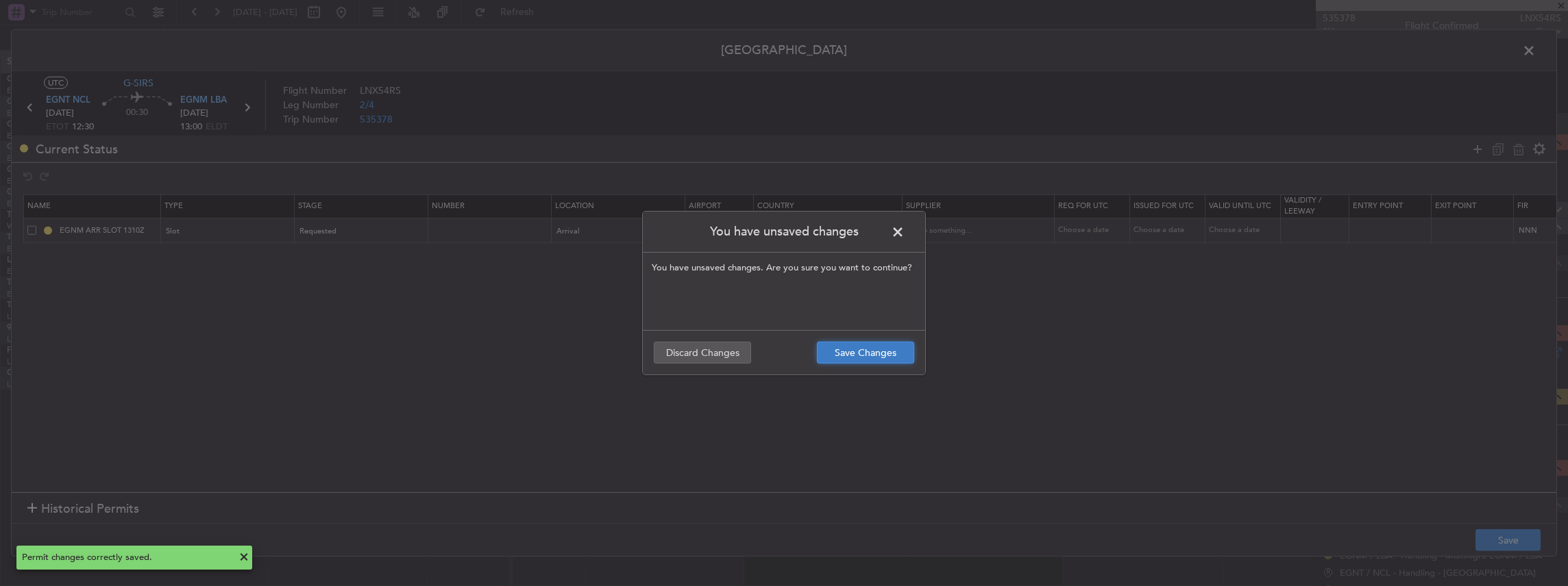
click at [847, 353] on button "Save Changes" at bounding box center [865, 353] width 97 height 22
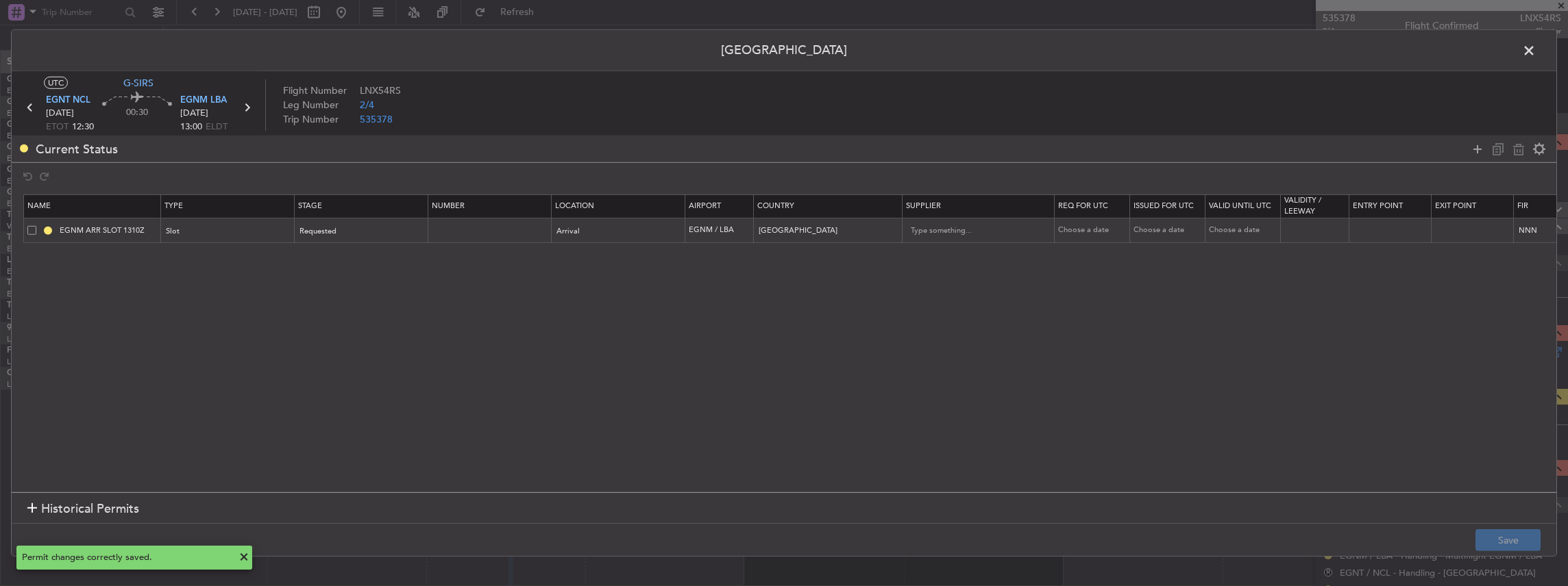
click at [1536, 53] on span at bounding box center [1536, 54] width 0 height 27
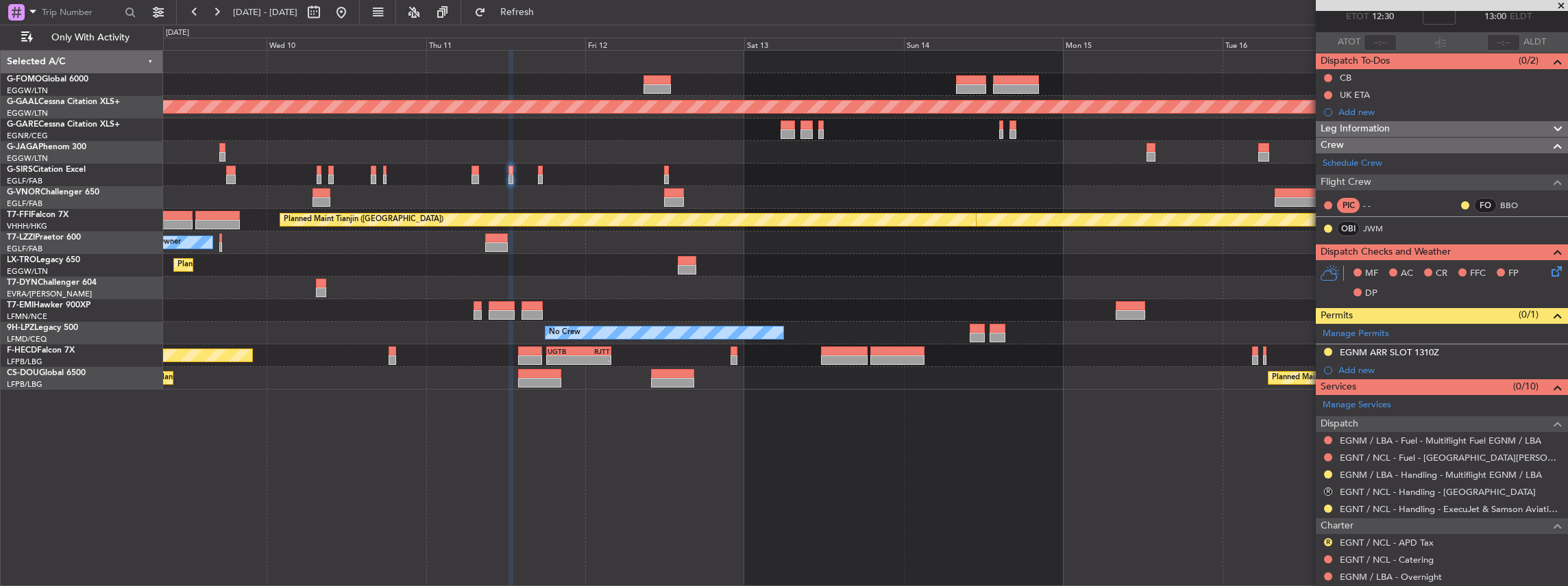
scroll to position [200, 0]
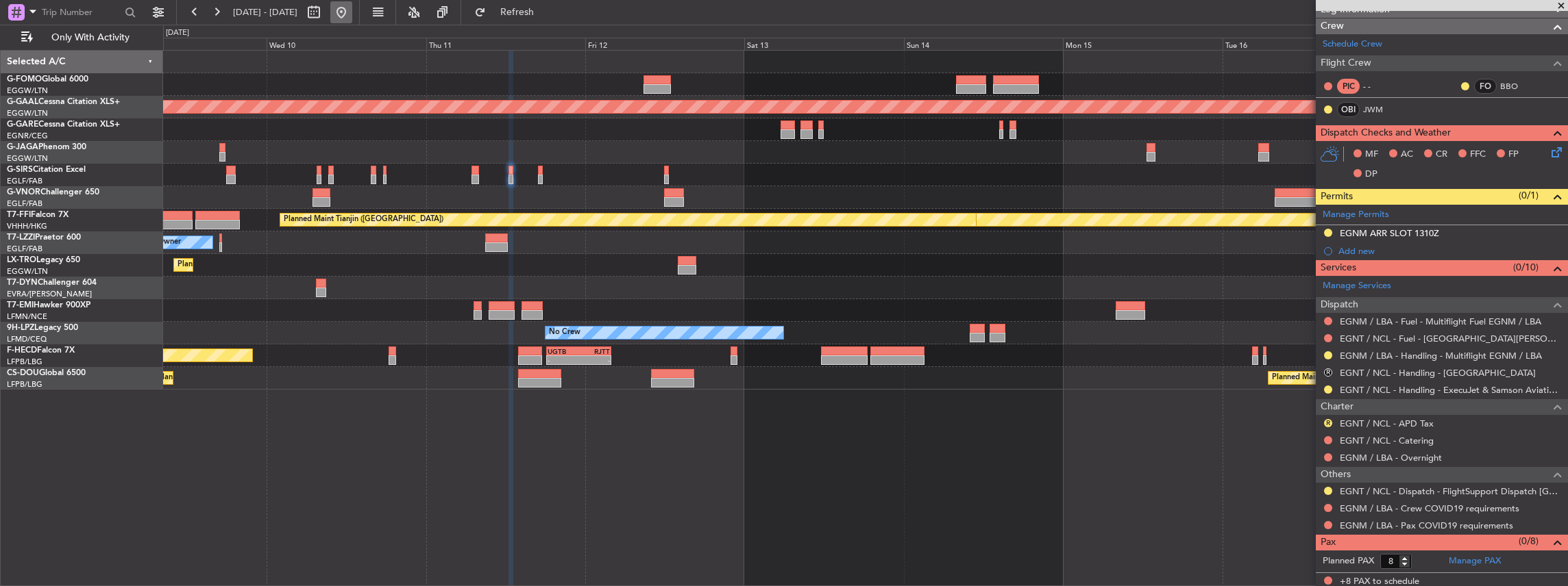
click at [352, 9] on button at bounding box center [341, 12] width 22 height 22
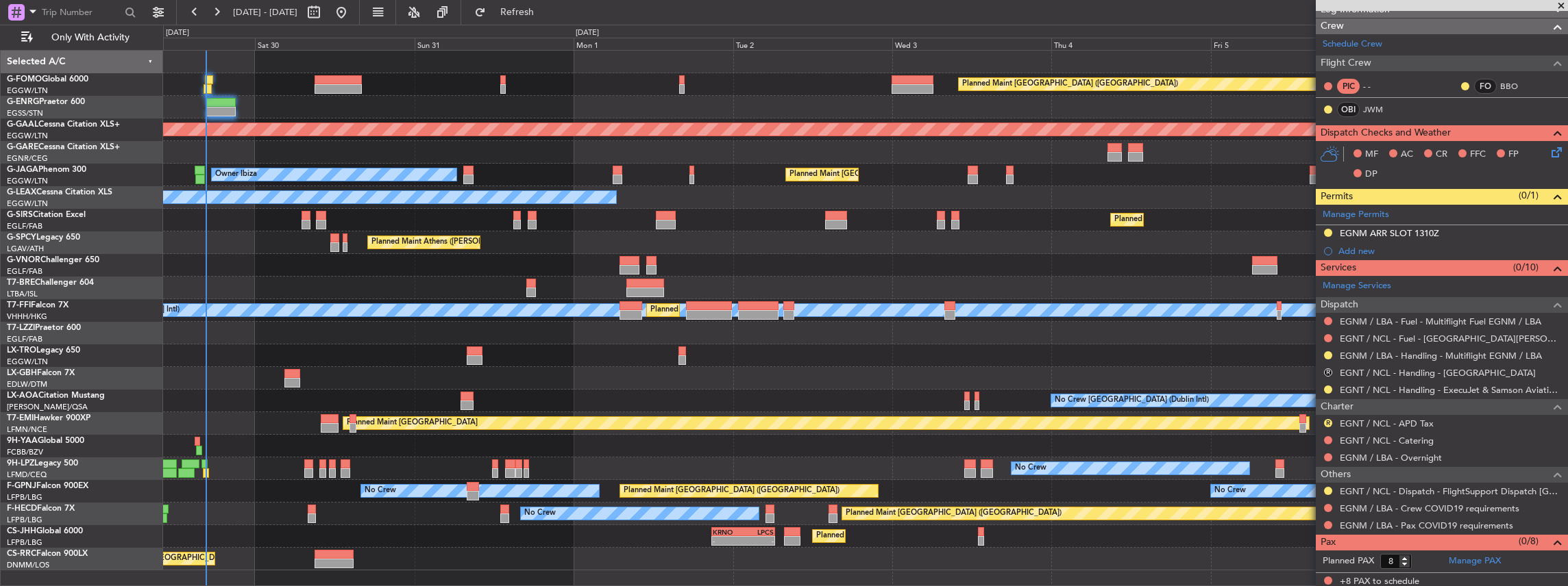
click at [405, 378] on div "Planned Maint London (Luton) Planned Maint Dusseldorf Planned Maint London (Lut…" at bounding box center [865, 311] width 1405 height 520
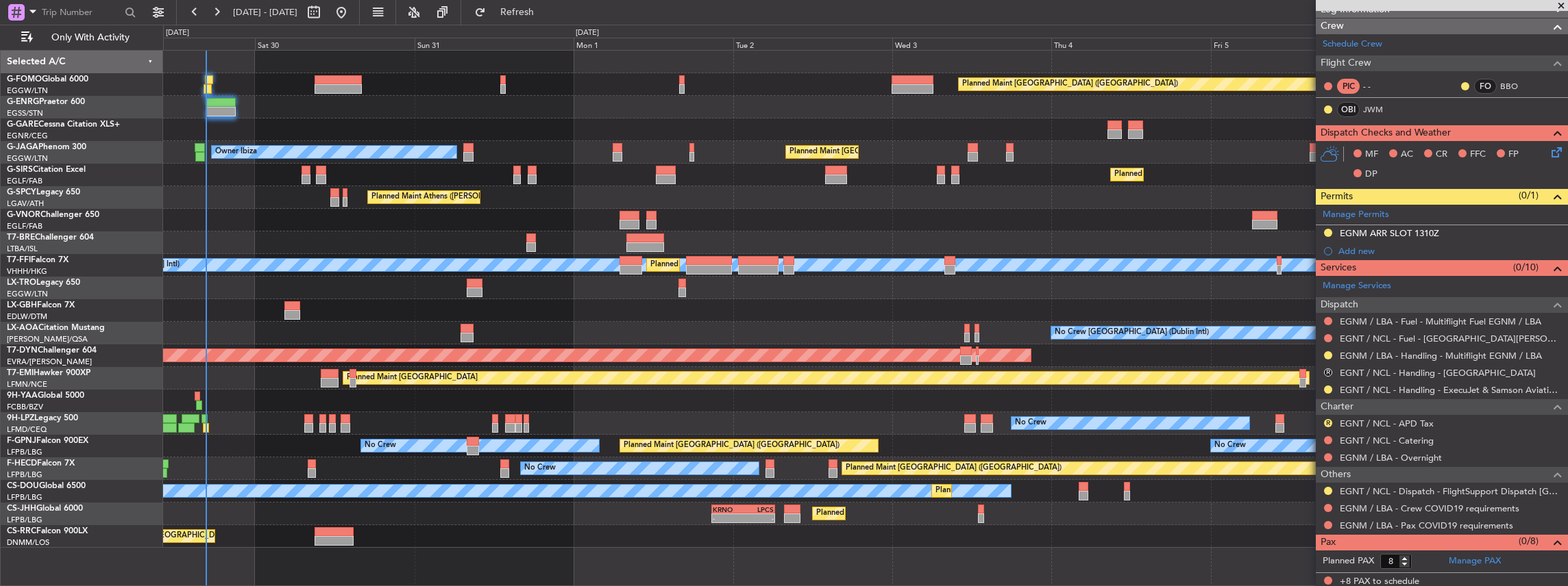
click at [458, 286] on div "Planned Maint London (Luton) Planned Maint London (Luton) Owner Ibiza Planned M…" at bounding box center [865, 299] width 1405 height 497
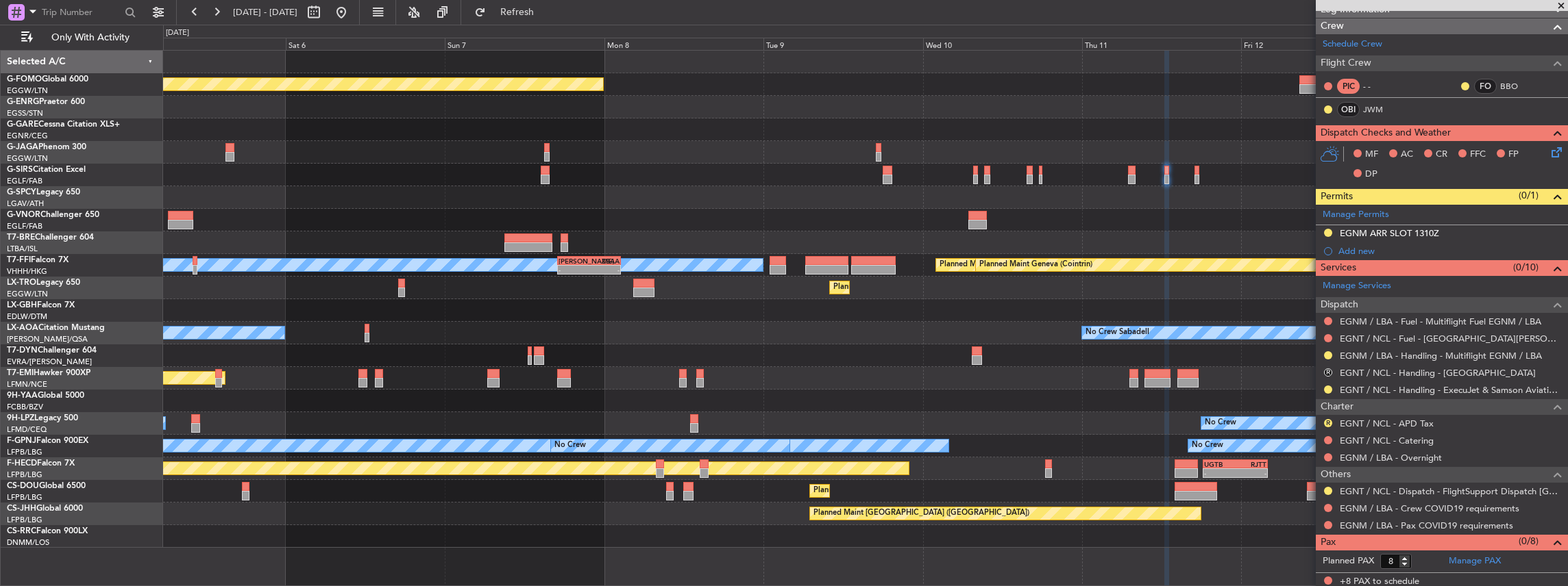
click at [558, 272] on div "MEL Hong Kong (Hong Kong Intl) - - LIEO 17:00 Z ZBAA 02:35 Z Planned Maint Tian…" at bounding box center [865, 265] width 1405 height 22
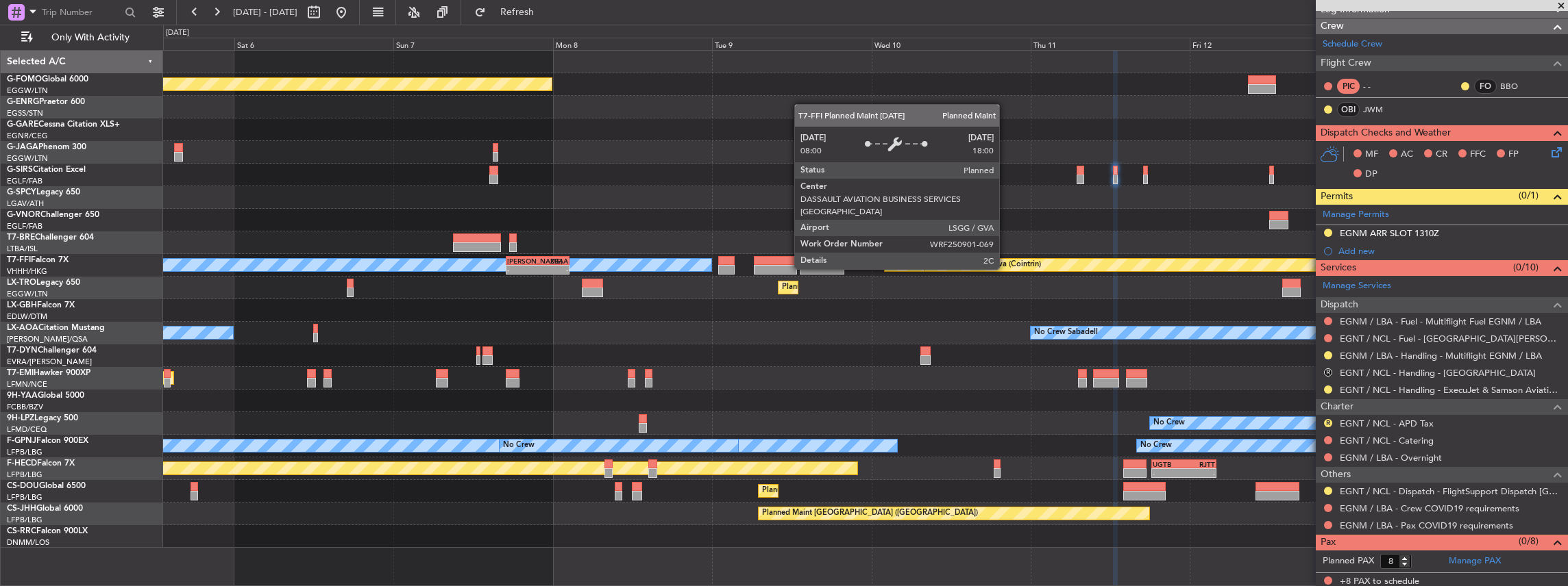
click at [508, 281] on div "Planned Maint London (Luton) Planned Maint London (Farnborough) MEL Hong Kong (…" at bounding box center [865, 299] width 1405 height 497
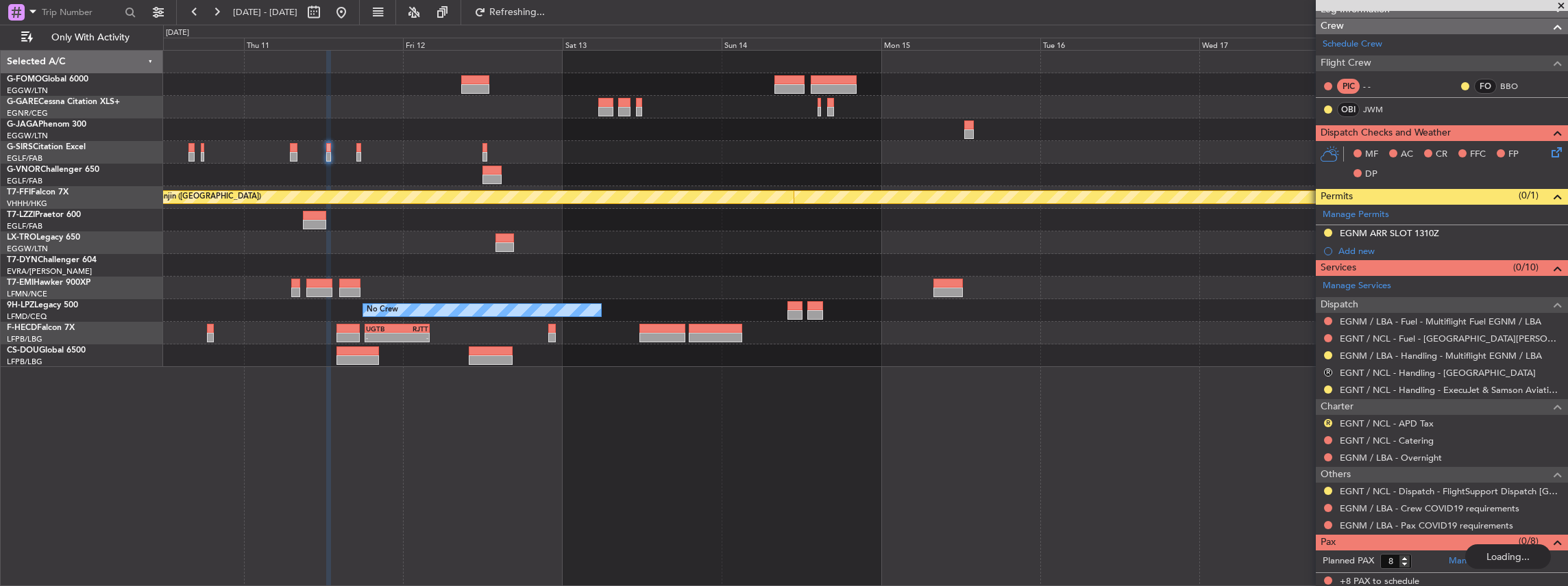
click at [780, 244] on div "Planned Maint Geneva (Cointrin) Planned Maint Tianjin (Binhai) MEL Hong Kong (H…" at bounding box center [865, 209] width 1405 height 317
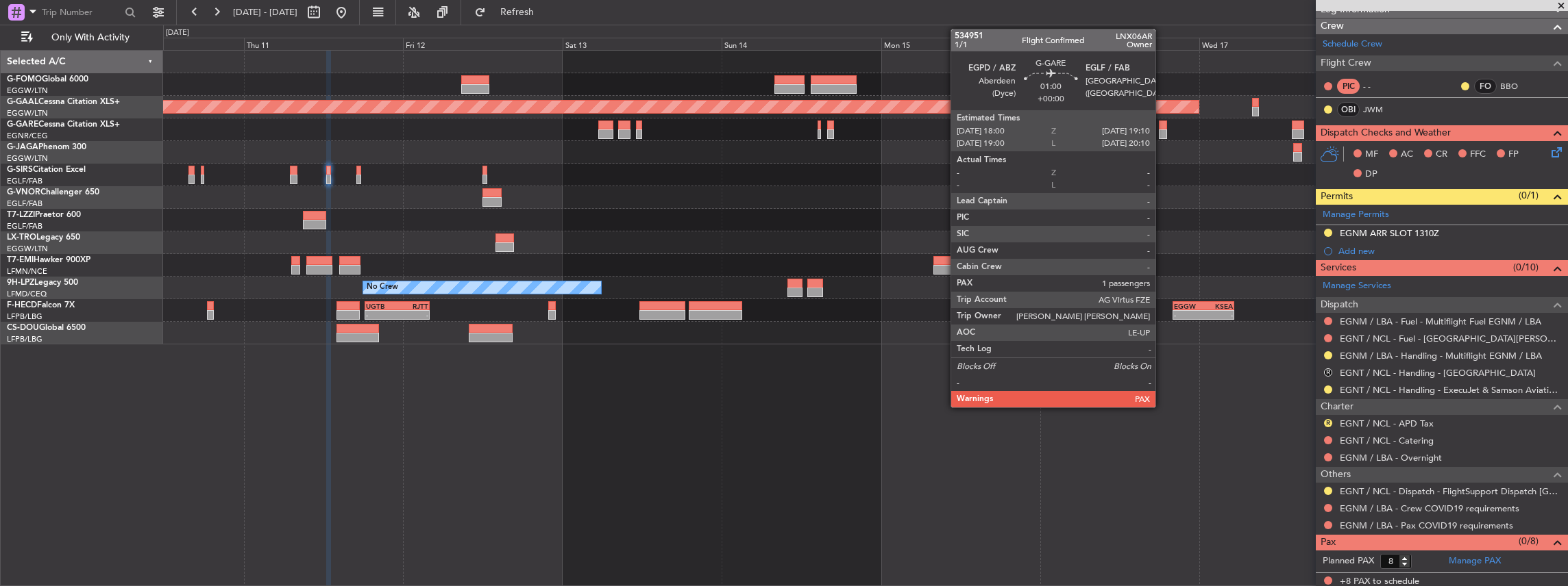
click at [1162, 129] on div at bounding box center [1162, 134] width 8 height 9
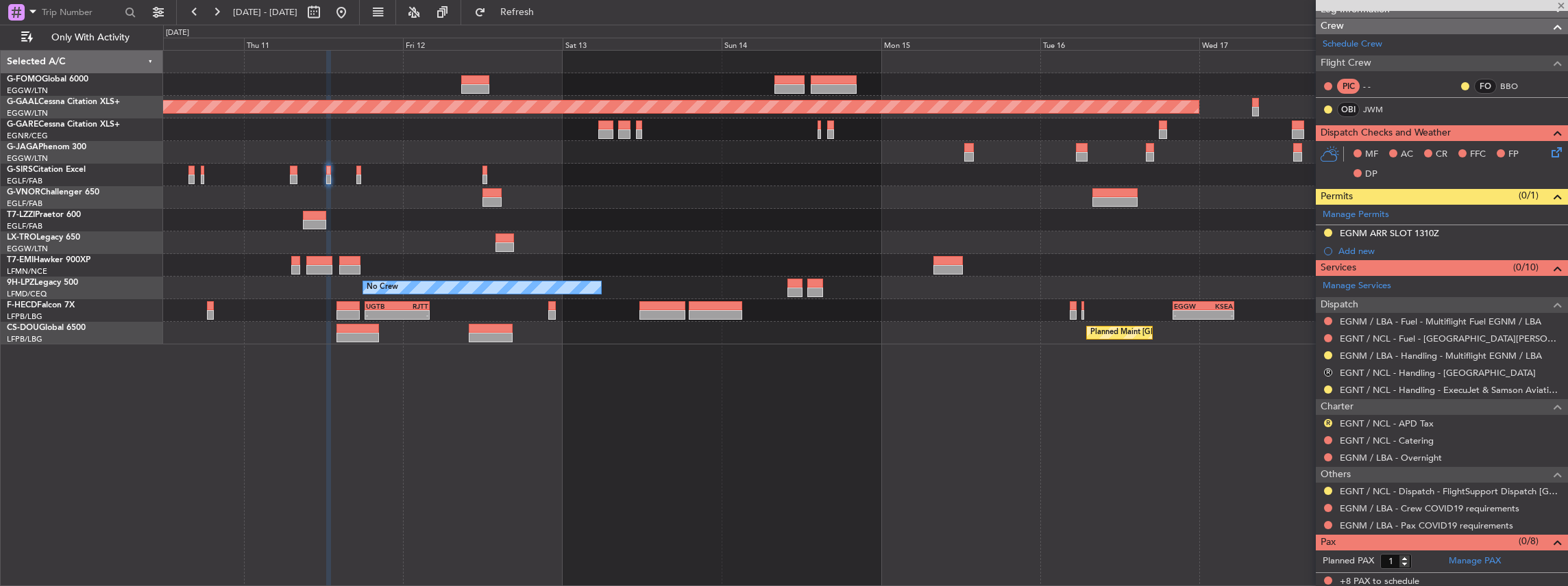
scroll to position [0, 0]
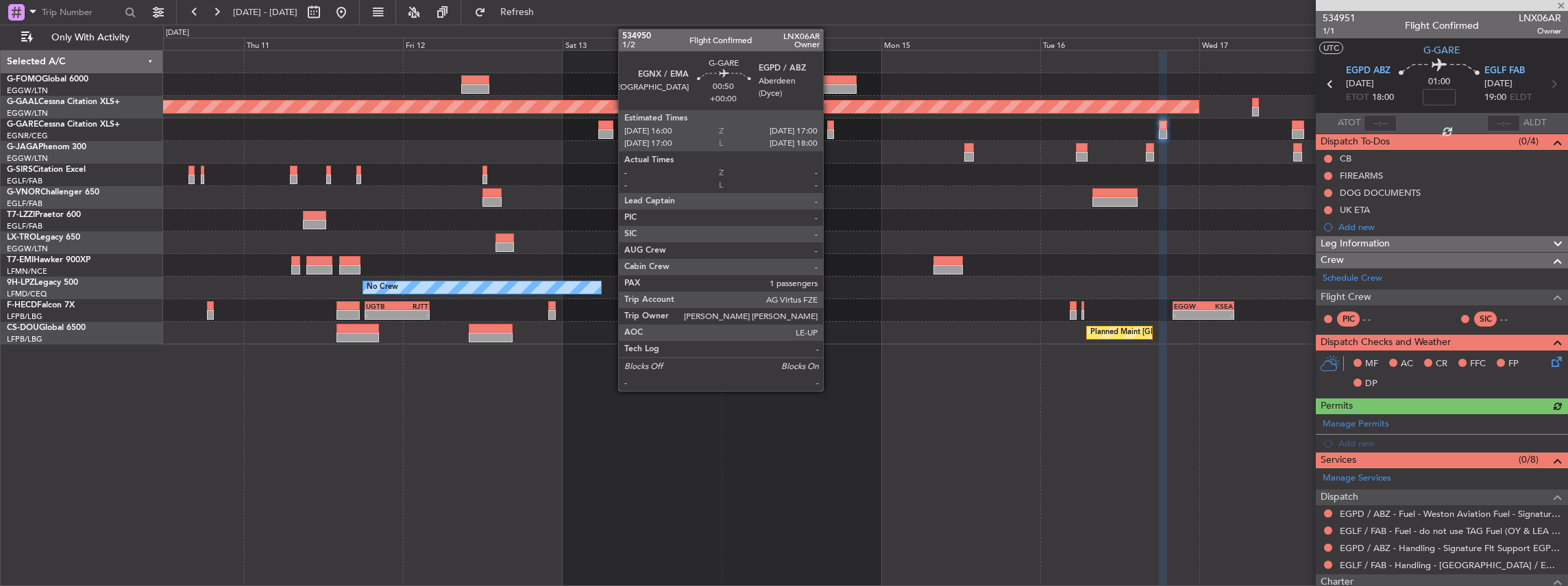
click at [831, 128] on div at bounding box center [831, 125] width 7 height 9
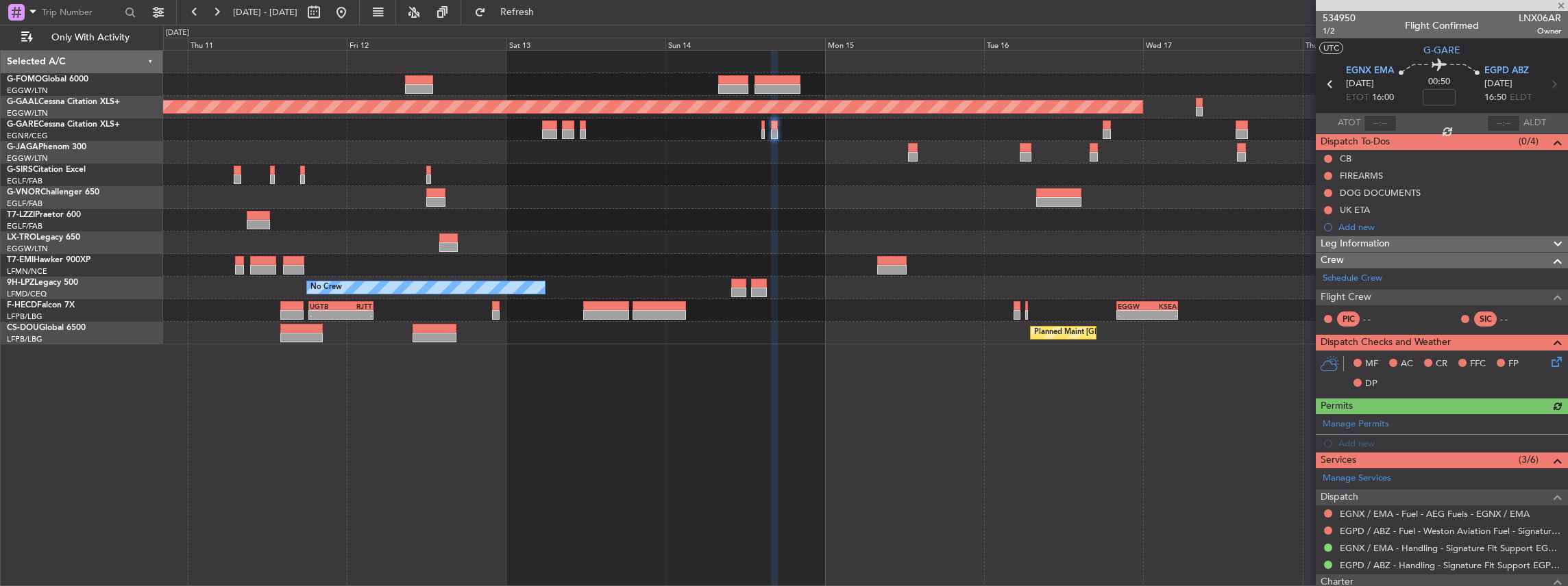
click at [1178, 148] on div "Planned Maint Dusseldorf Owner Planned Maint Dusseldorf No Crew - - UGTB 18:15 …" at bounding box center [865, 197] width 1405 height 294
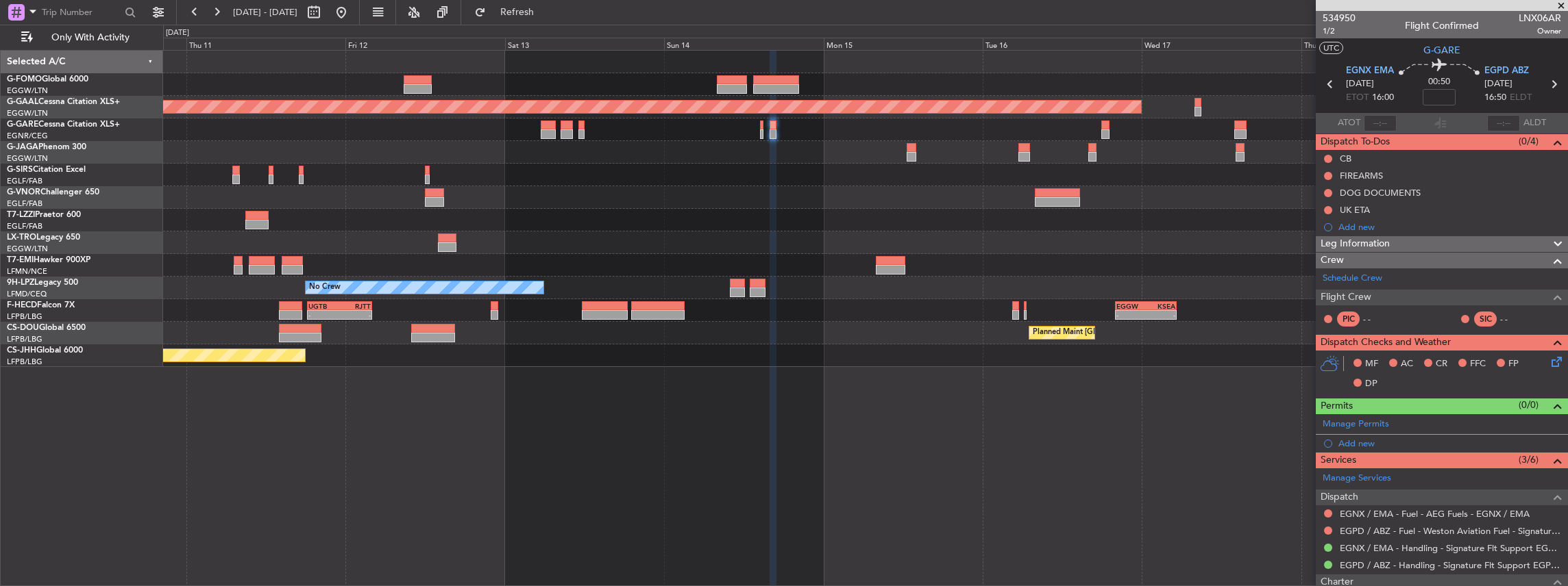
click at [1232, 121] on div at bounding box center [865, 129] width 1405 height 22
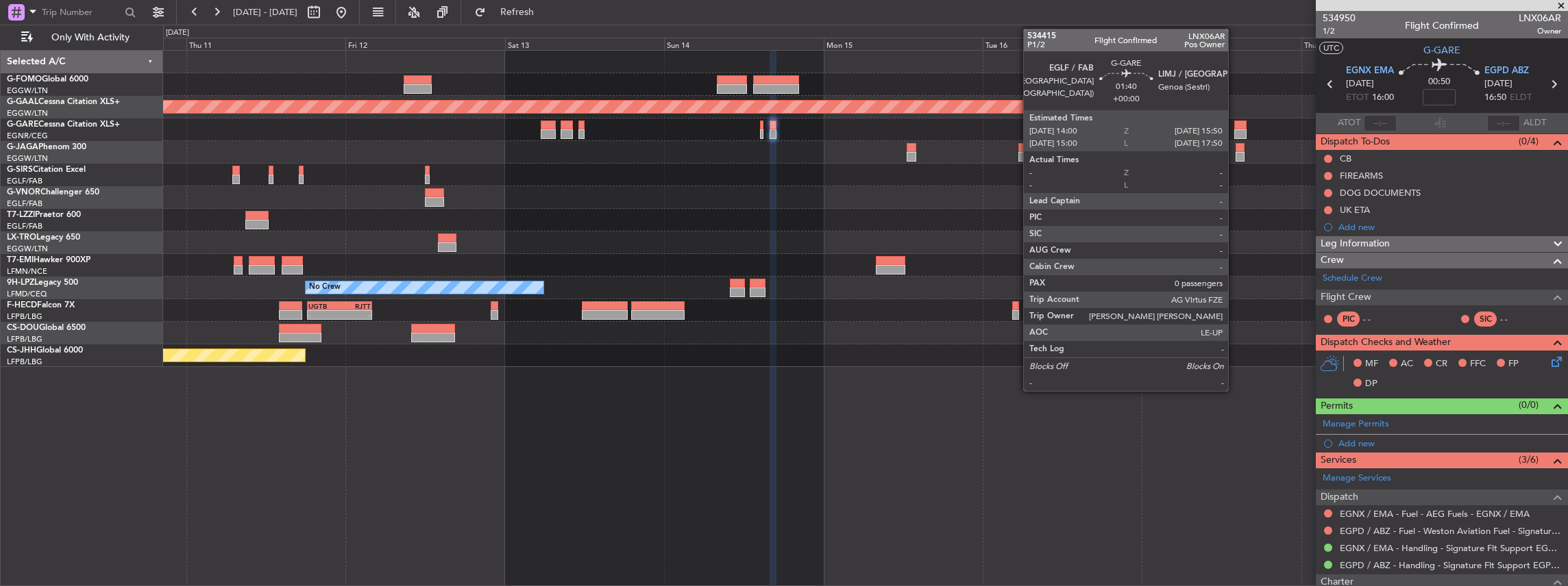
click at [1234, 123] on div at bounding box center [1240, 125] width 12 height 9
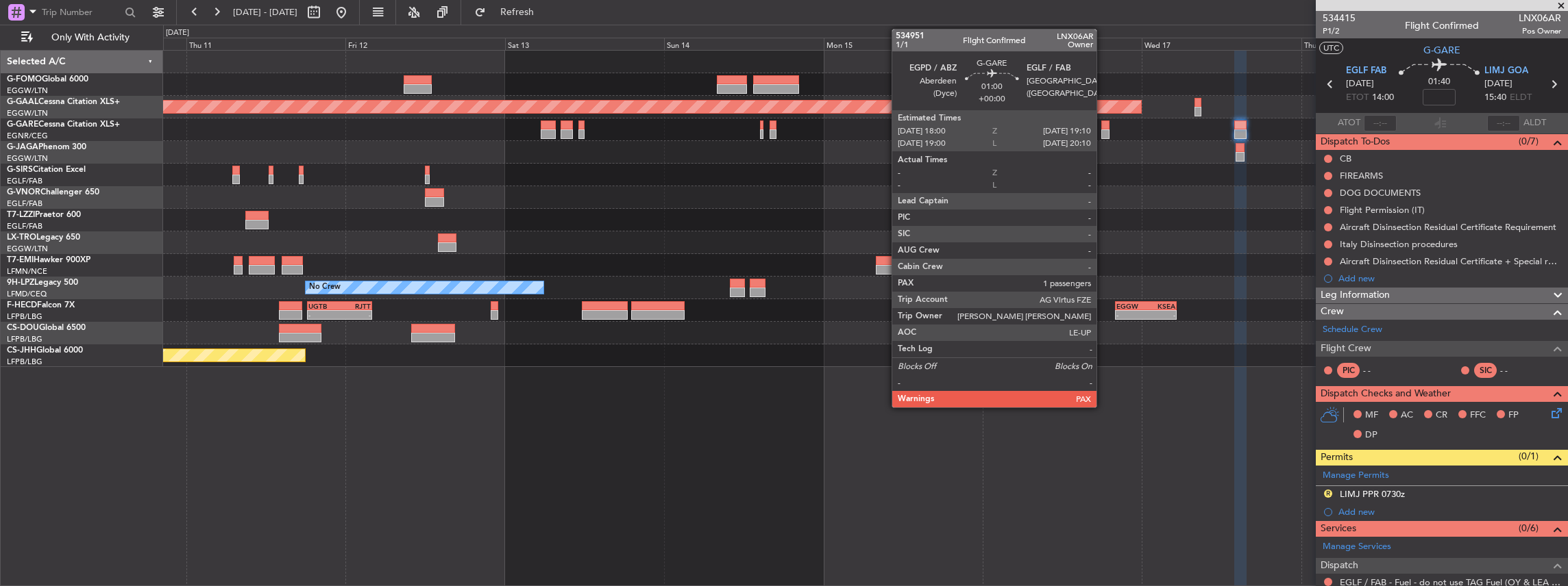
click at [1103, 131] on div at bounding box center [1104, 134] width 8 height 9
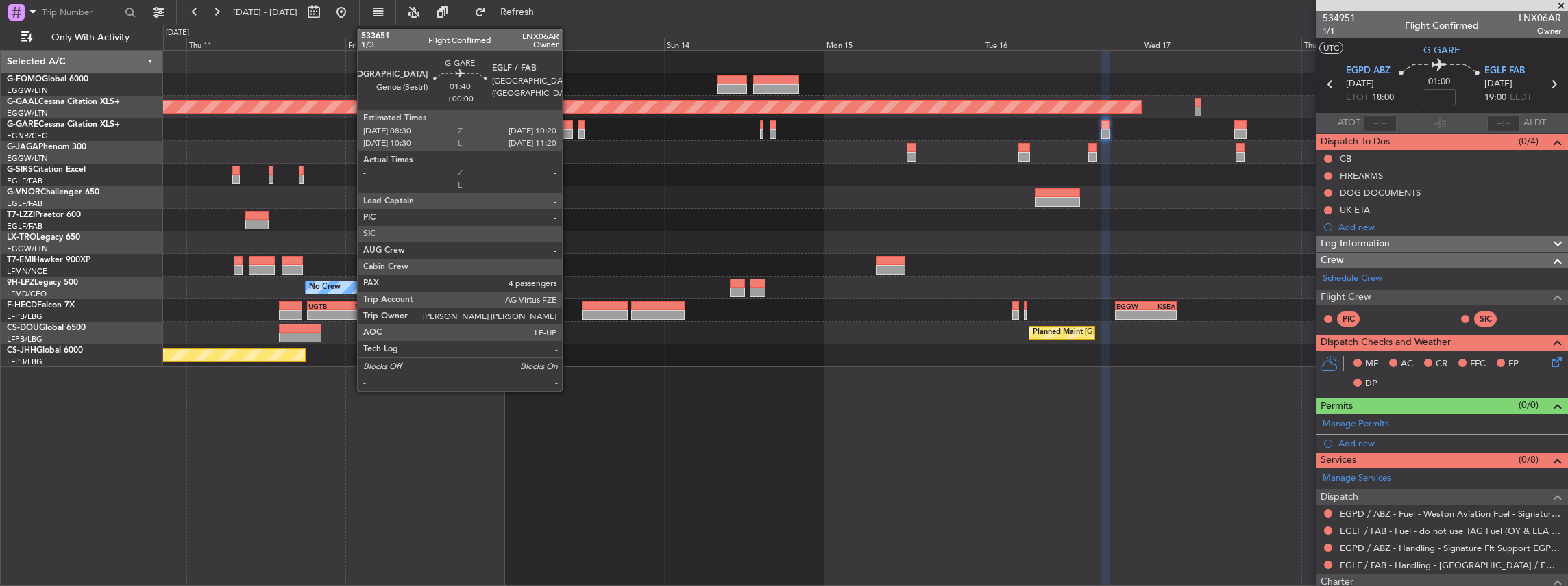
click at [568, 130] on div at bounding box center [566, 134] width 12 height 9
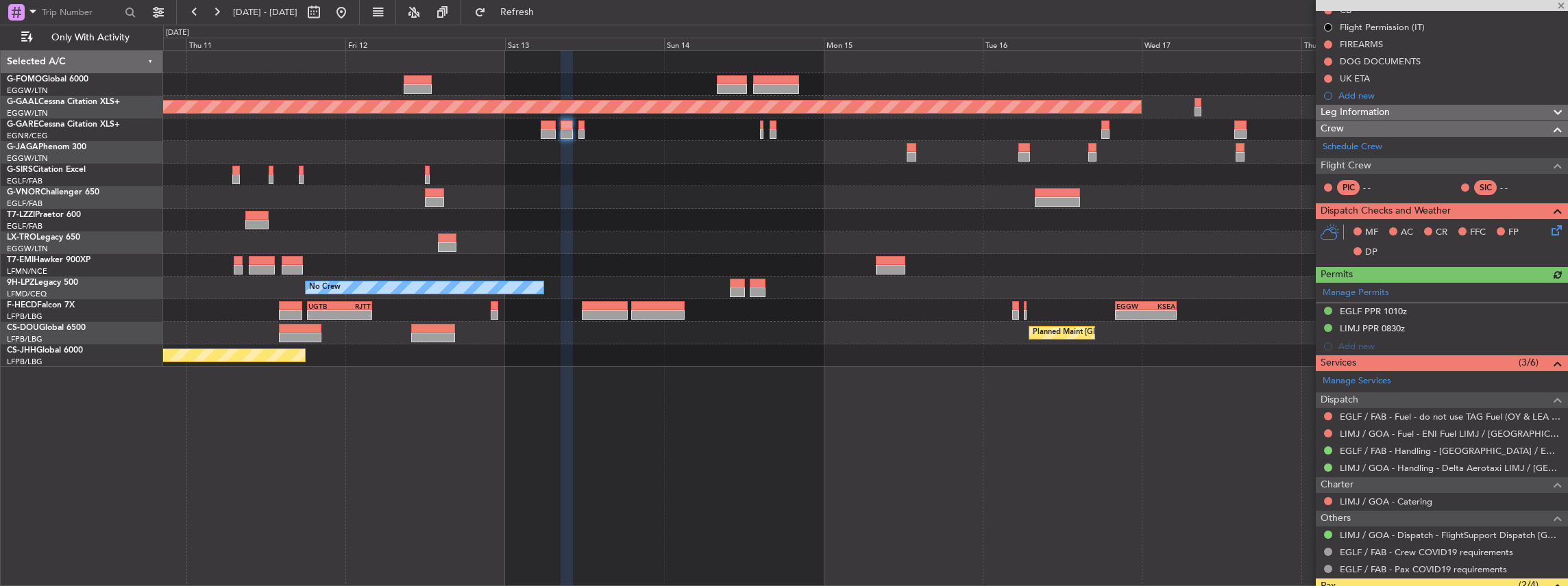
scroll to position [228, 0]
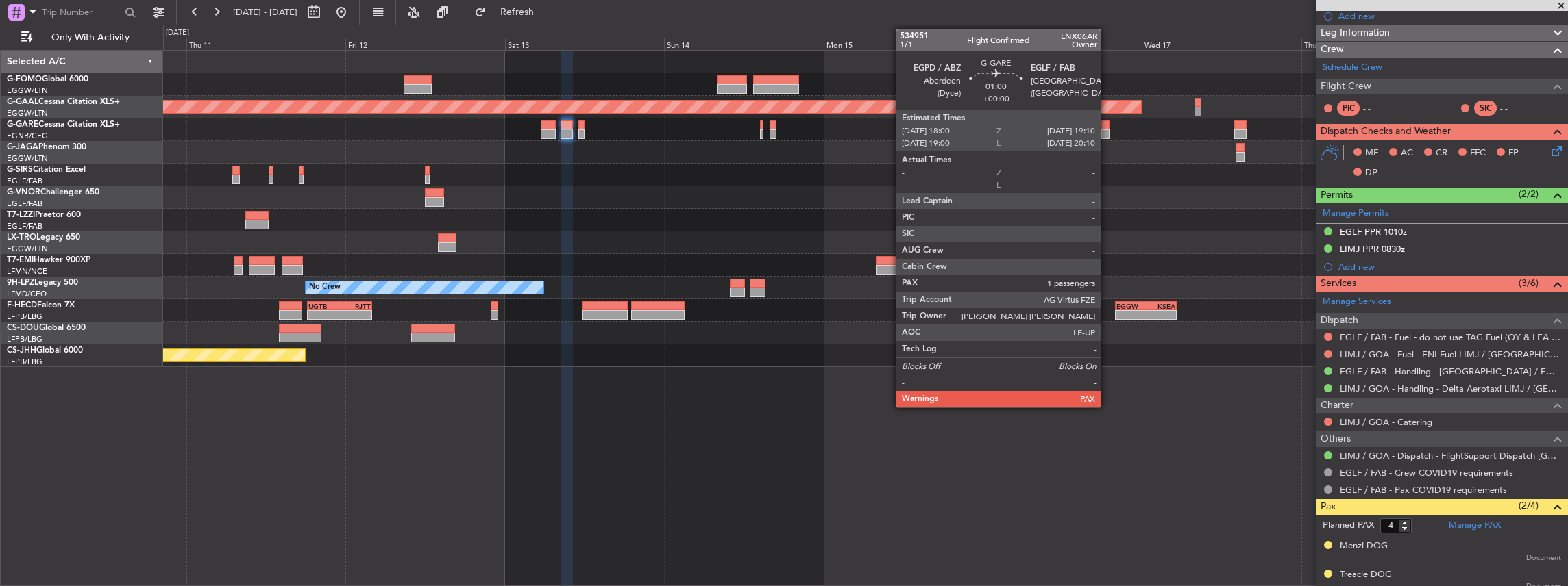
click at [1107, 124] on div at bounding box center [1104, 125] width 8 height 9
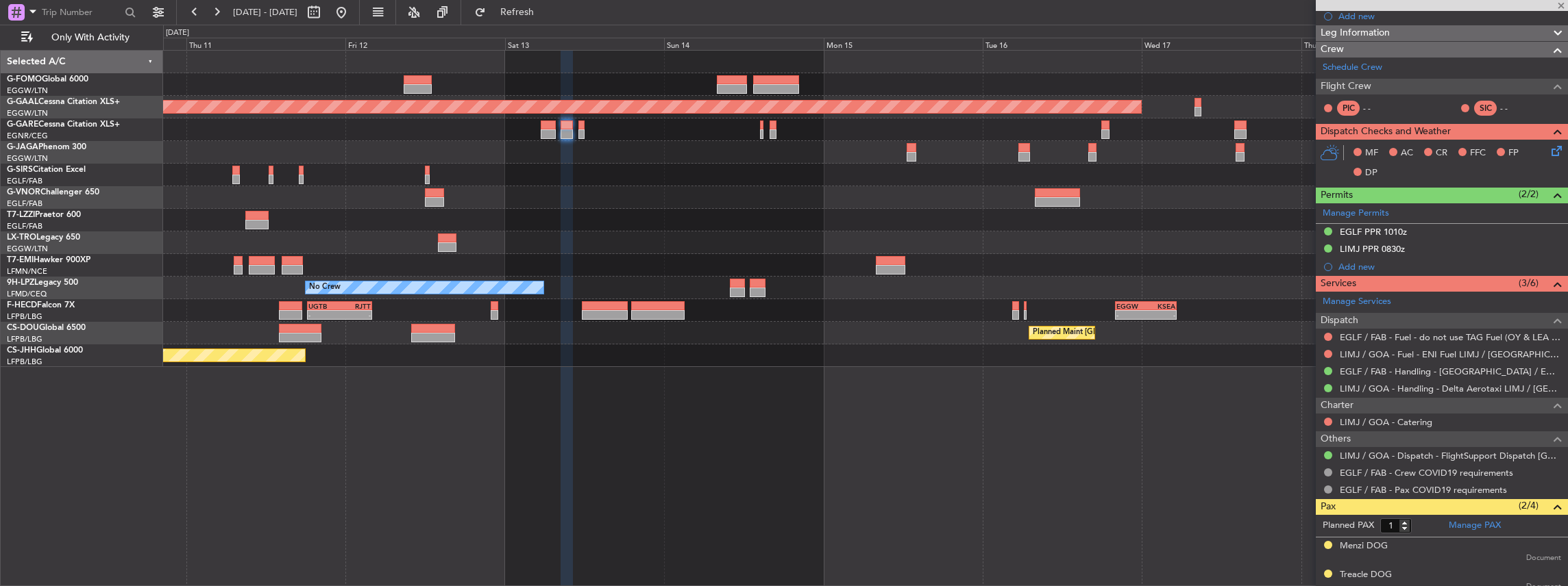
scroll to position [0, 0]
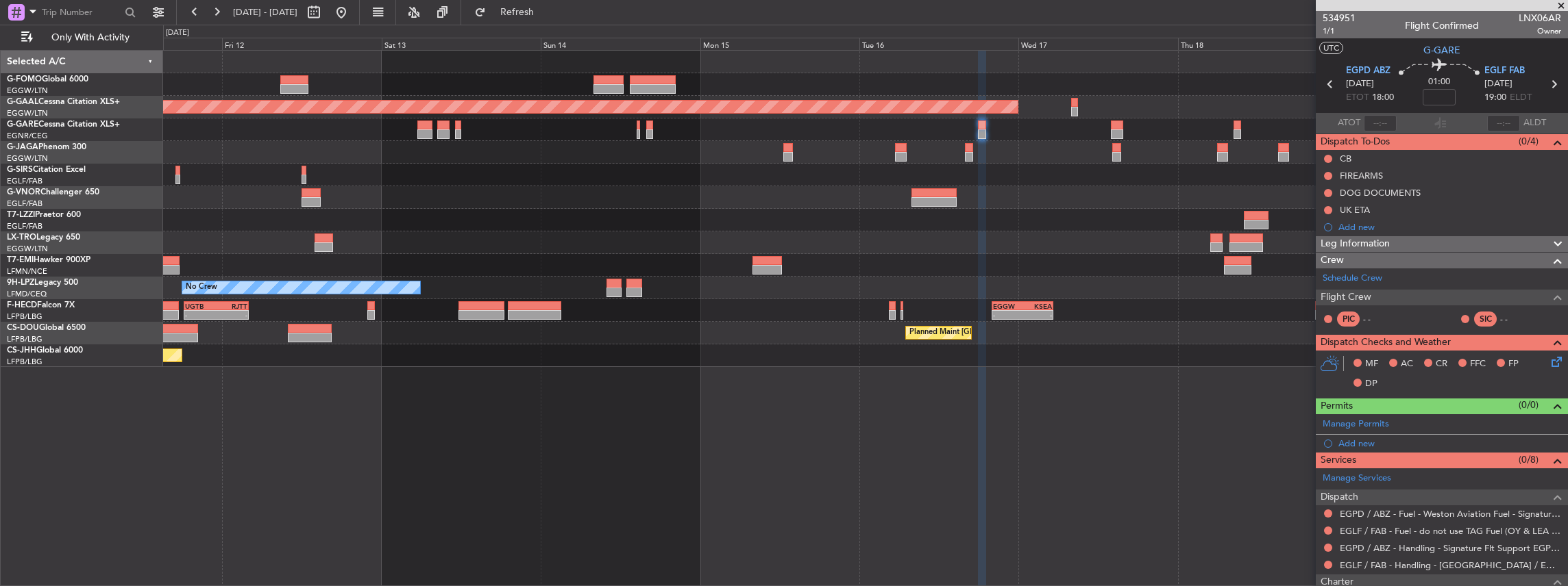
click at [996, 352] on div "Planned Maint Dusseldorf Owner Planned Maint Dusseldorf No Crew No Crew - - EGG…" at bounding box center [865, 209] width 1405 height 317
click at [1368, 74] on span "EGPD ABZ" at bounding box center [1368, 71] width 45 height 14
click at [1488, 70] on span "EGLF FAB" at bounding box center [1504, 71] width 40 height 14
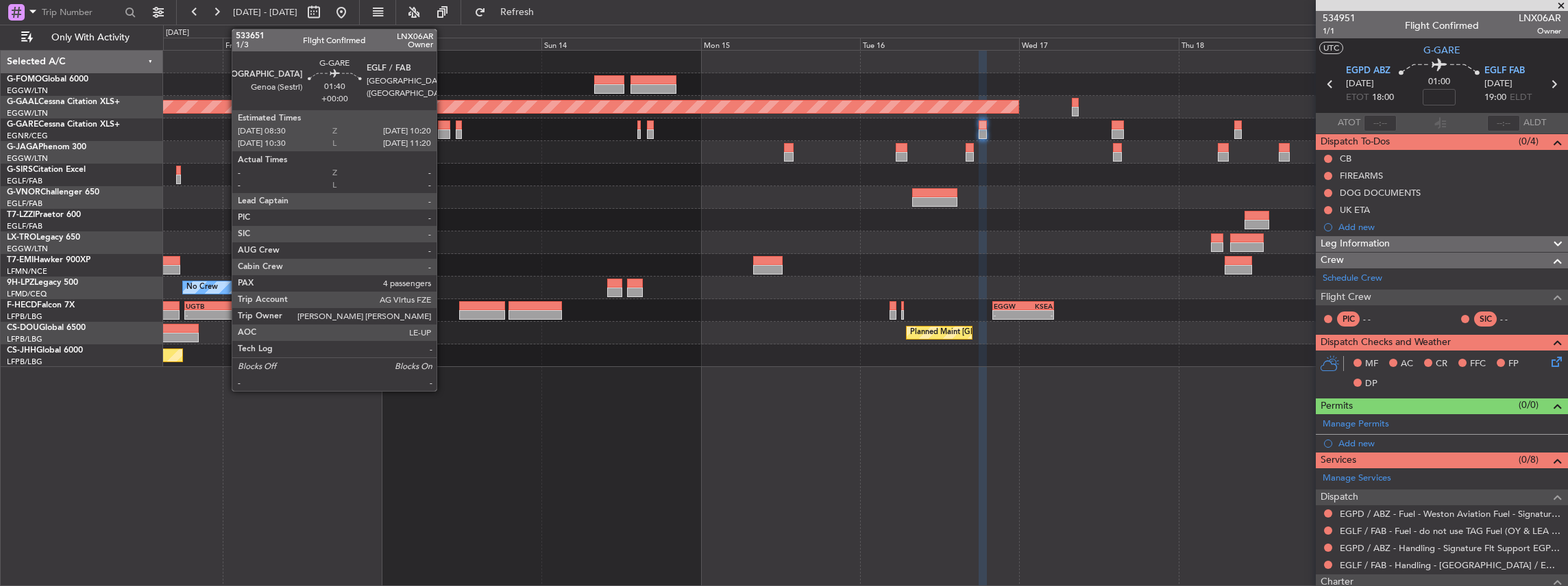
click at [443, 125] on div at bounding box center [443, 125] width 12 height 9
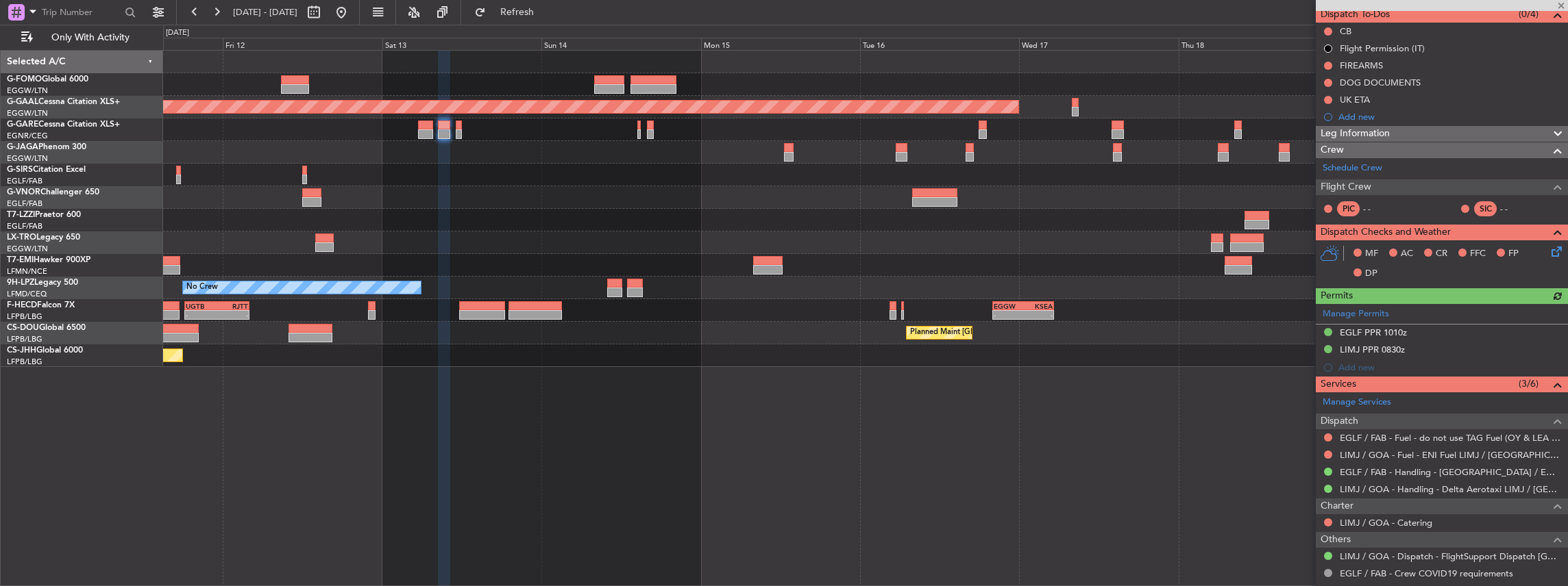
scroll to position [137, 0]
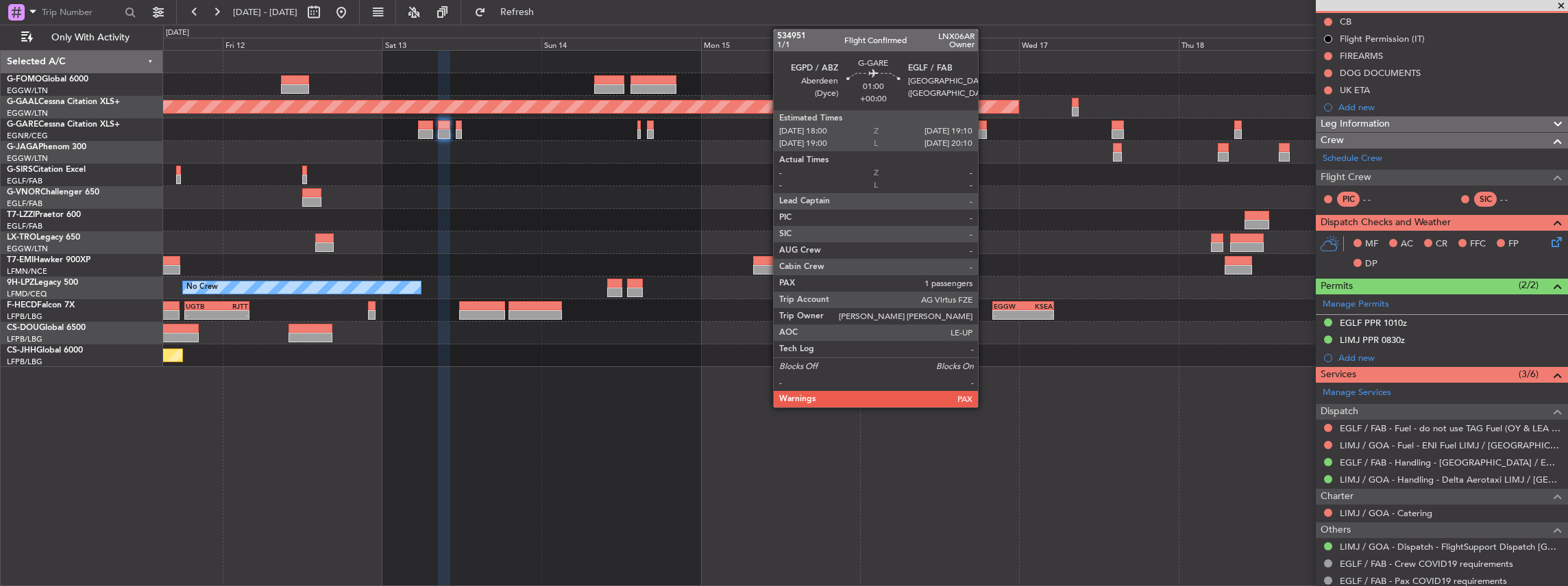
click at [984, 131] on div at bounding box center [982, 134] width 8 height 9
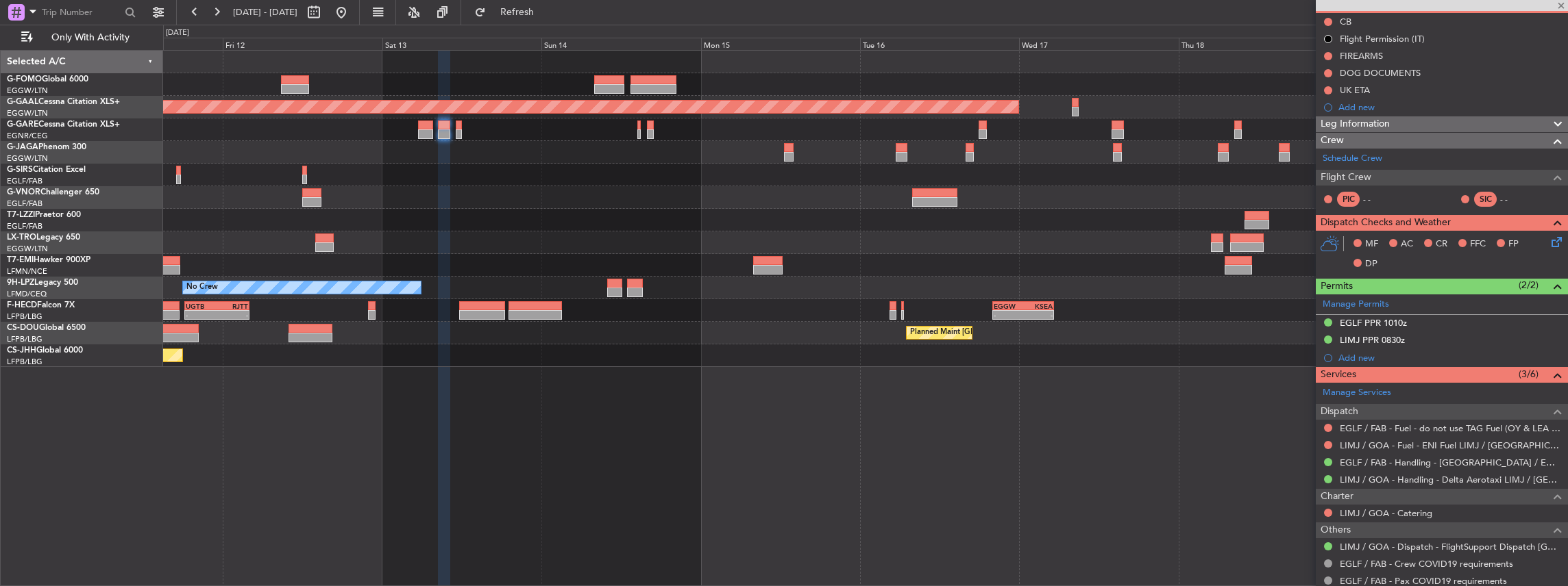
type input "1"
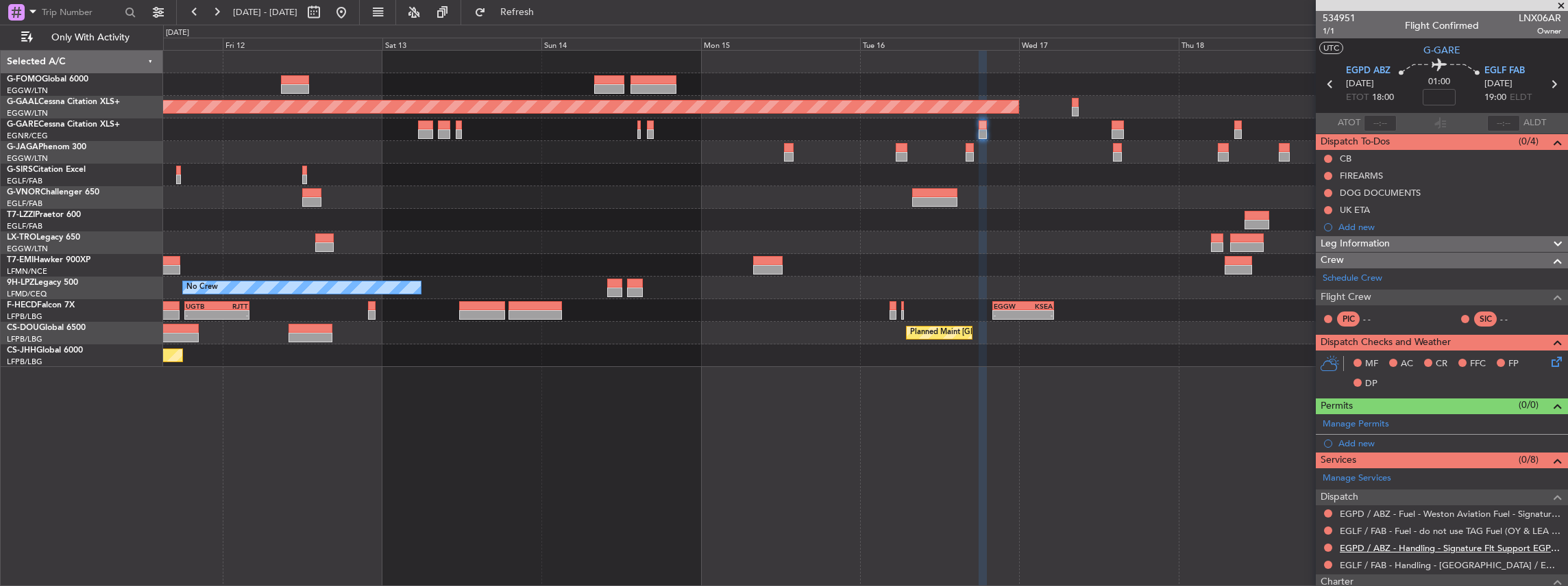
click at [1413, 545] on link "EGPD / ABZ - Handling - Signature Flt Support EGPD / ABZ" at bounding box center [1450, 548] width 221 height 11
click at [545, 14] on span "Refresh" at bounding box center [517, 11] width 57 height 9
click at [1359, 561] on link "EGLF / FAB - Handling - [GEOGRAPHIC_DATA] / EGLF / FAB" at bounding box center [1450, 565] width 221 height 11
click at [546, 12] on span "Refresh" at bounding box center [517, 11] width 57 height 9
click at [1370, 71] on span "EGPD ABZ" at bounding box center [1368, 71] width 45 height 14
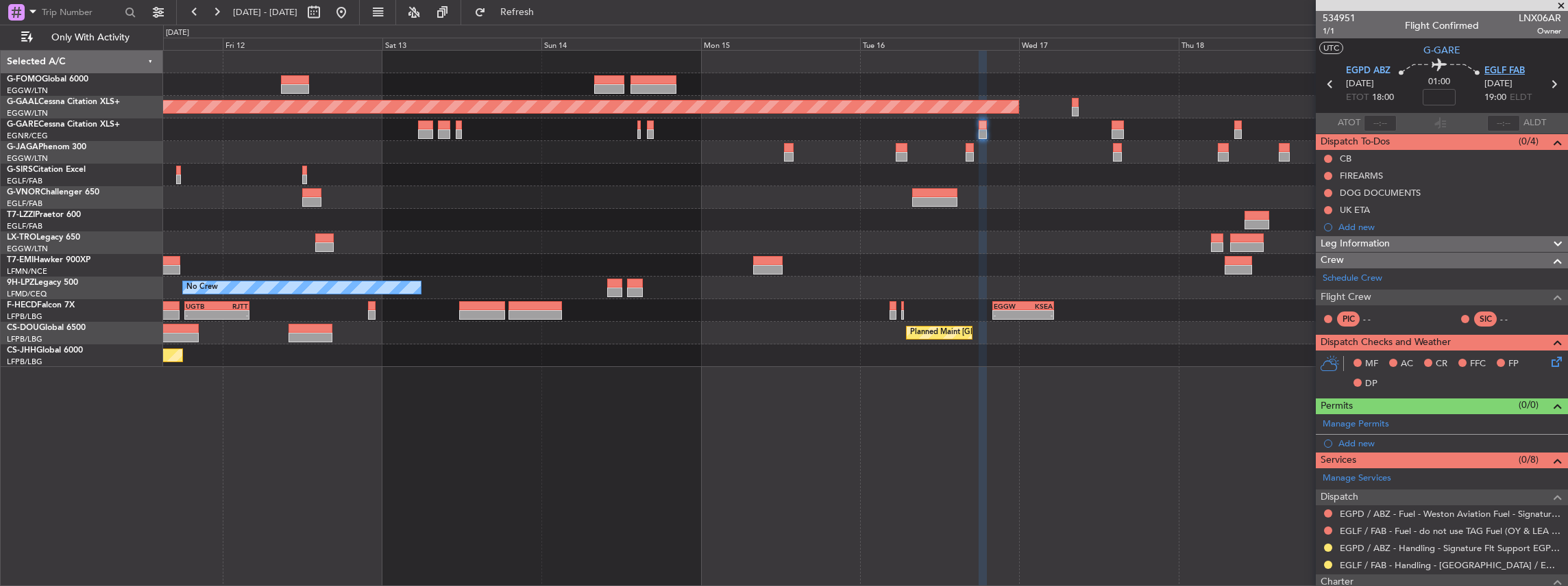
click at [1485, 73] on span "EGLF FAB" at bounding box center [1504, 71] width 40 height 14
click at [1549, 419] on span at bounding box center [1555, 421] width 17 height 10
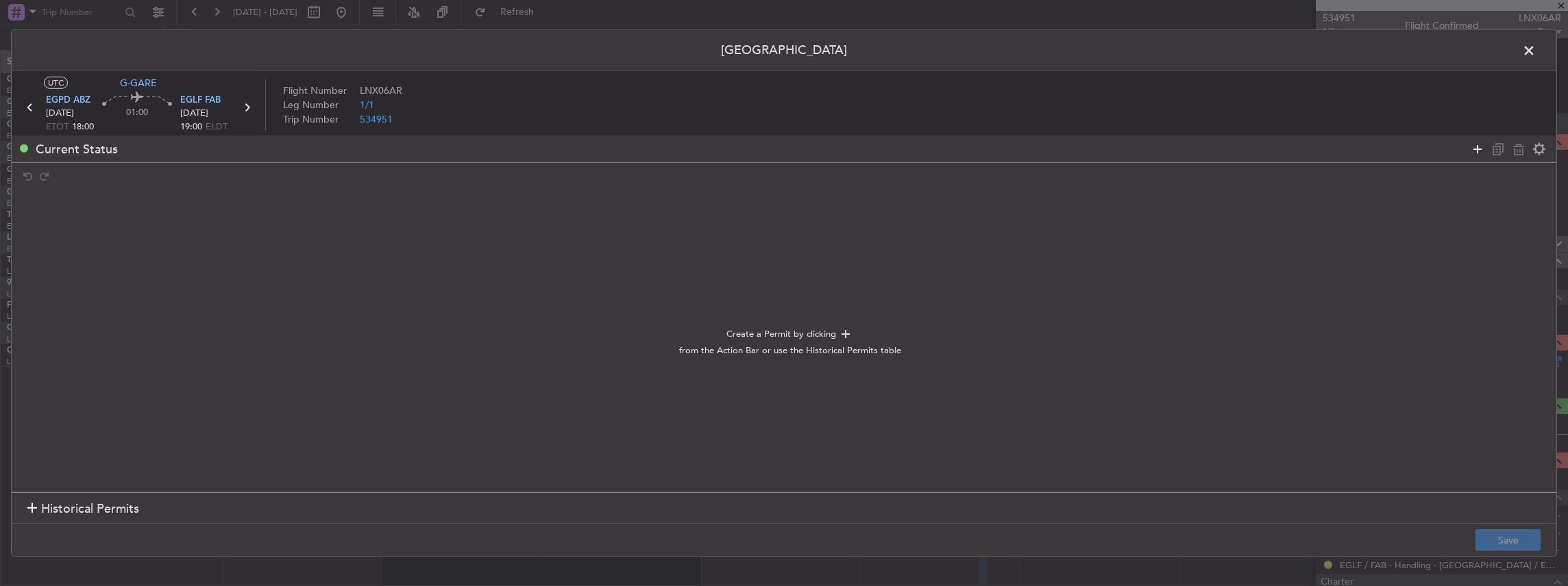
click at [1477, 147] on icon at bounding box center [1477, 148] width 17 height 17
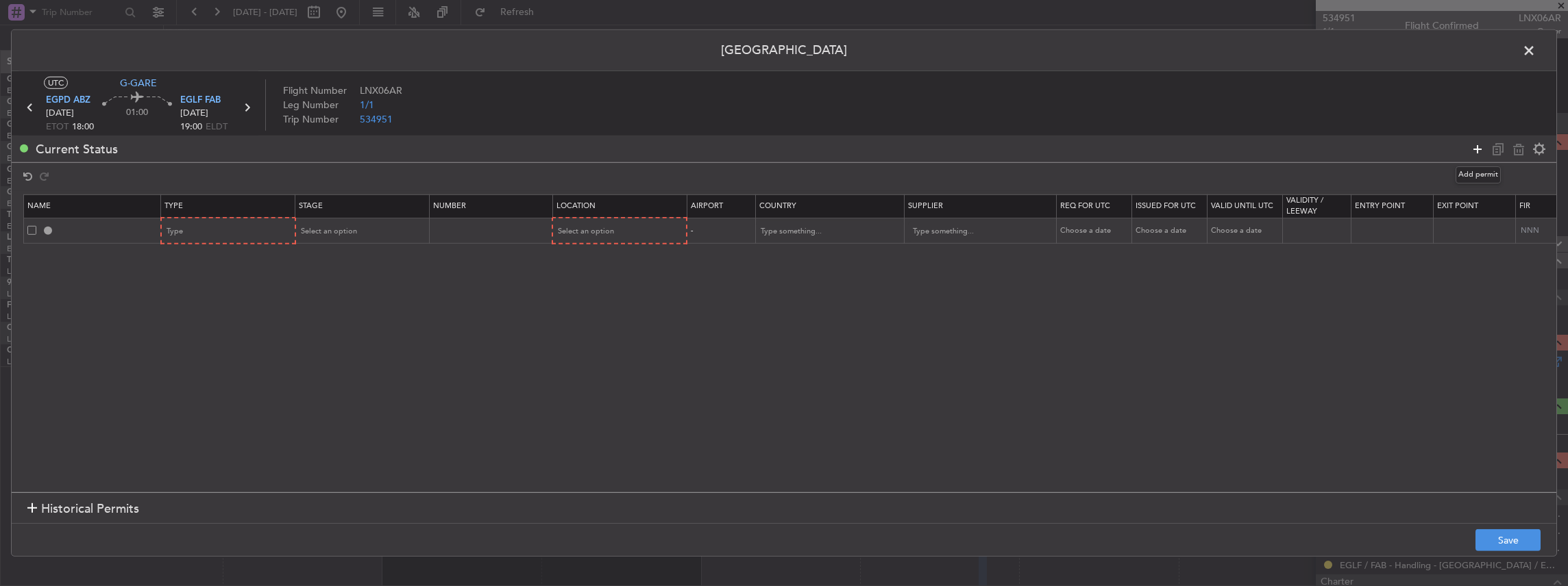
click at [1477, 147] on icon at bounding box center [1477, 148] width 17 height 17
click at [257, 226] on div "Type" at bounding box center [224, 231] width 114 height 21
click at [221, 356] on span "Slot" at bounding box center [229, 362] width 122 height 21
click at [376, 228] on div "Select an option" at bounding box center [358, 231] width 114 height 21
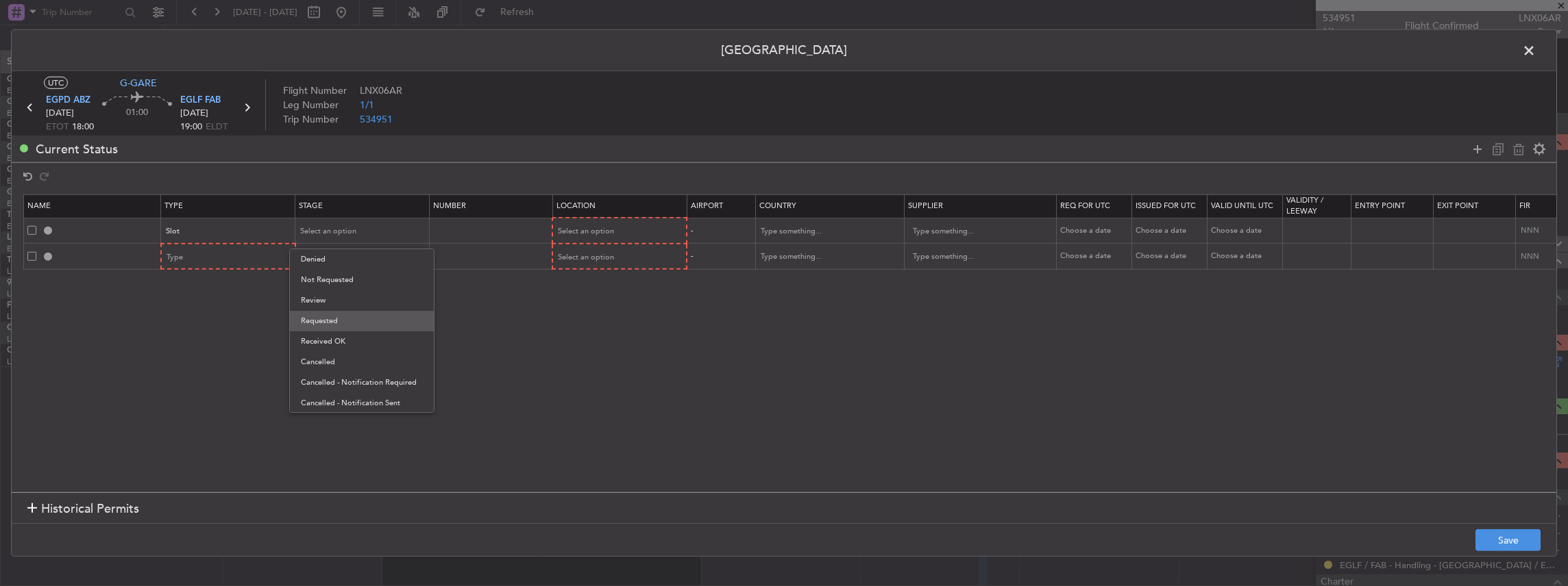
click at [358, 325] on span "Requested" at bounding box center [362, 321] width 122 height 21
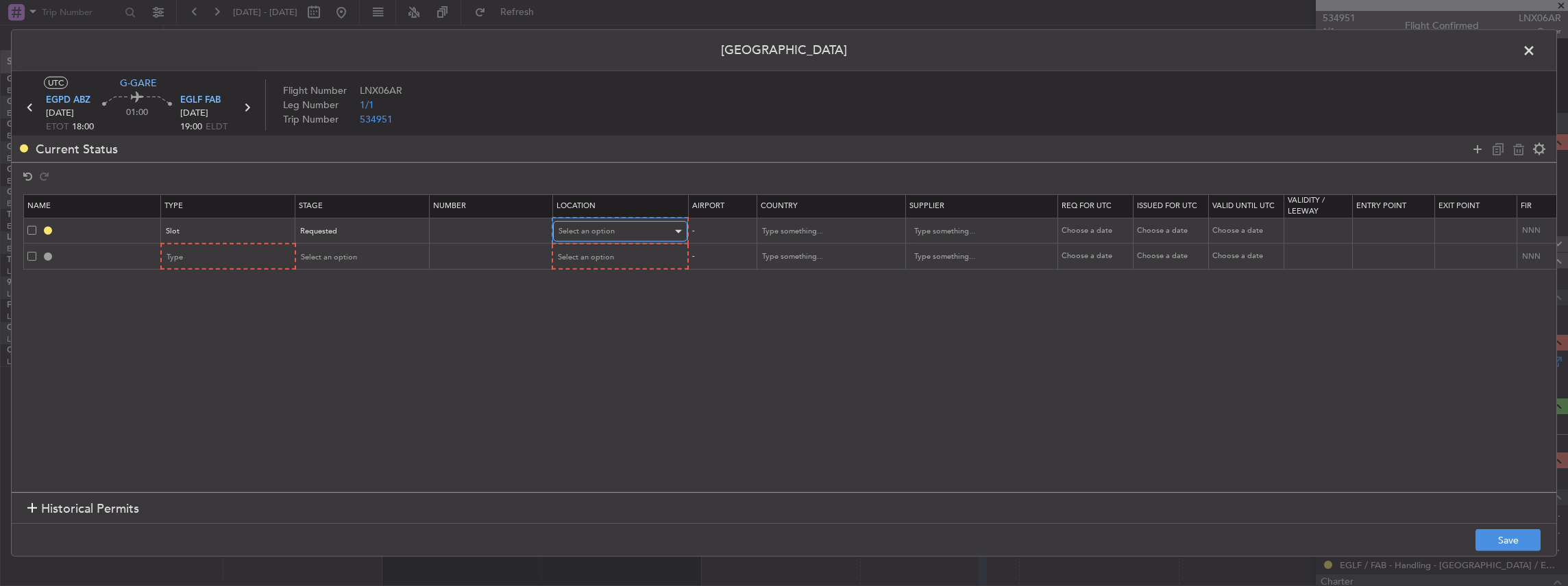
click at [592, 230] on span "Select an option" at bounding box center [586, 231] width 56 height 10
click at [589, 259] on span "Departure" at bounding box center [619, 259] width 122 height 21
click at [365, 259] on div "Select an option" at bounding box center [359, 256] width 114 height 21
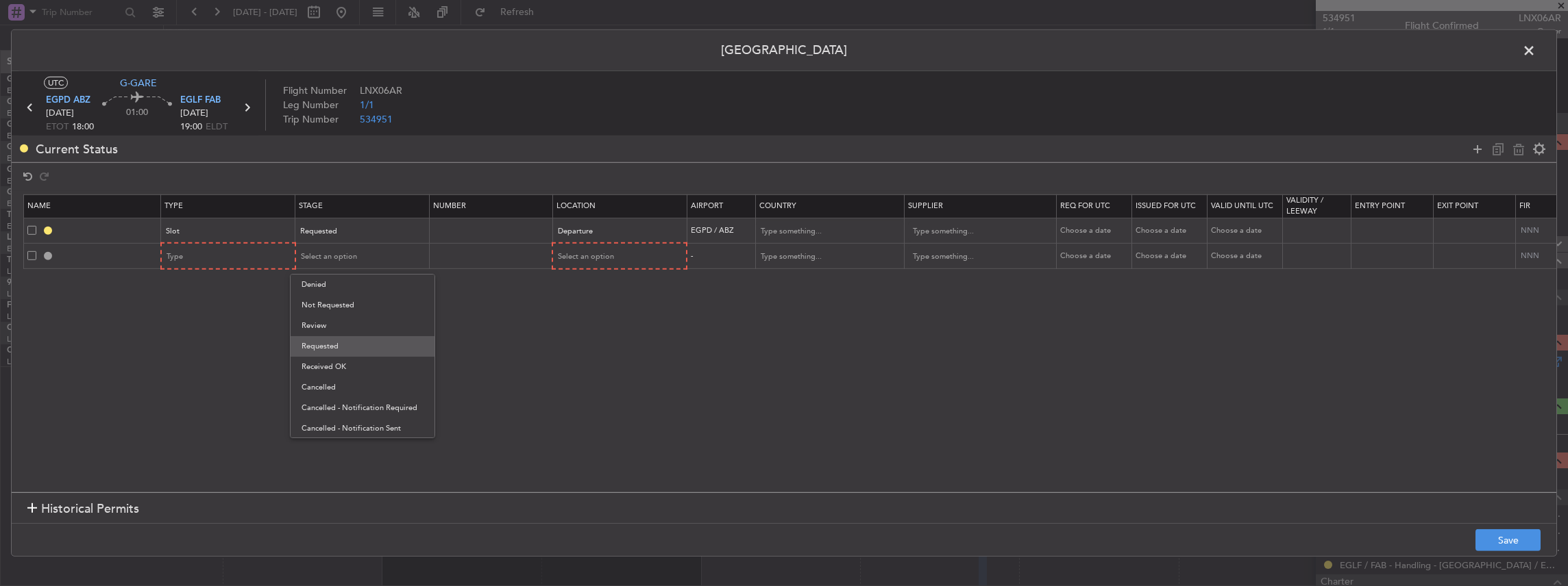
click at [355, 348] on span "Requested" at bounding box center [363, 346] width 122 height 21
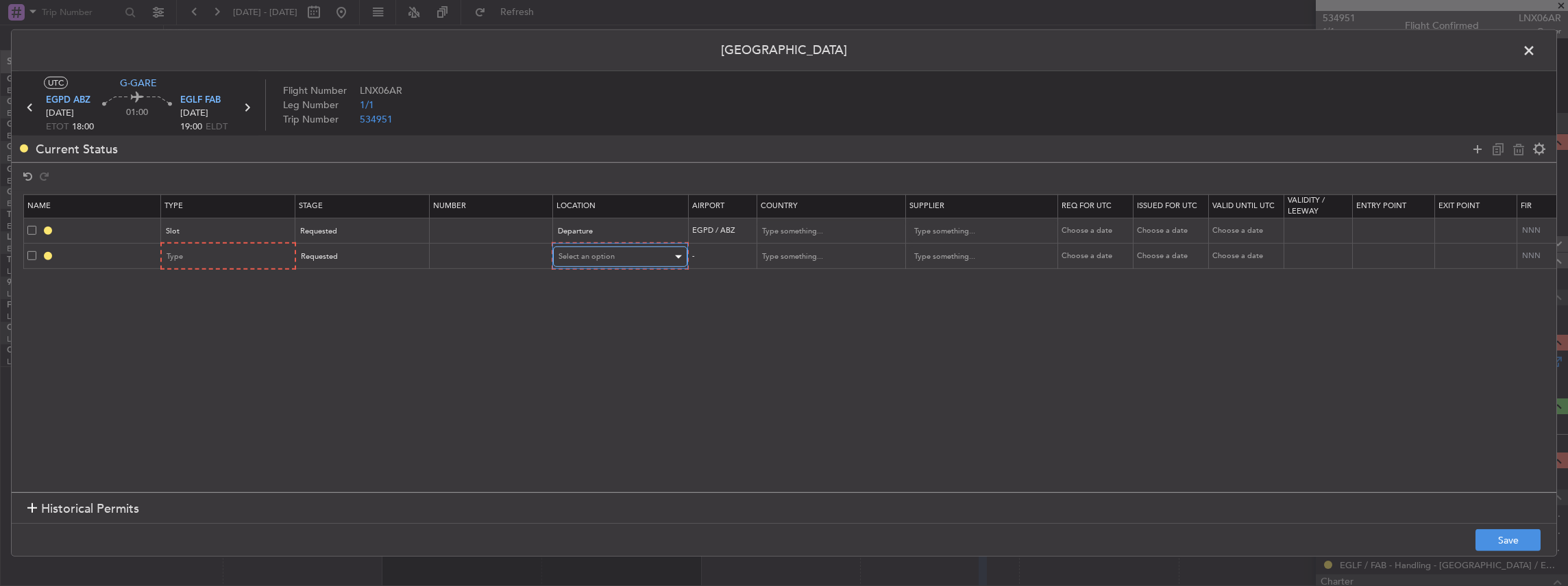
click at [568, 254] on span "Select an option" at bounding box center [586, 256] width 56 height 10
click at [577, 320] on span "Arrival" at bounding box center [619, 326] width 122 height 21
click at [199, 257] on div "Type" at bounding box center [224, 256] width 114 height 21
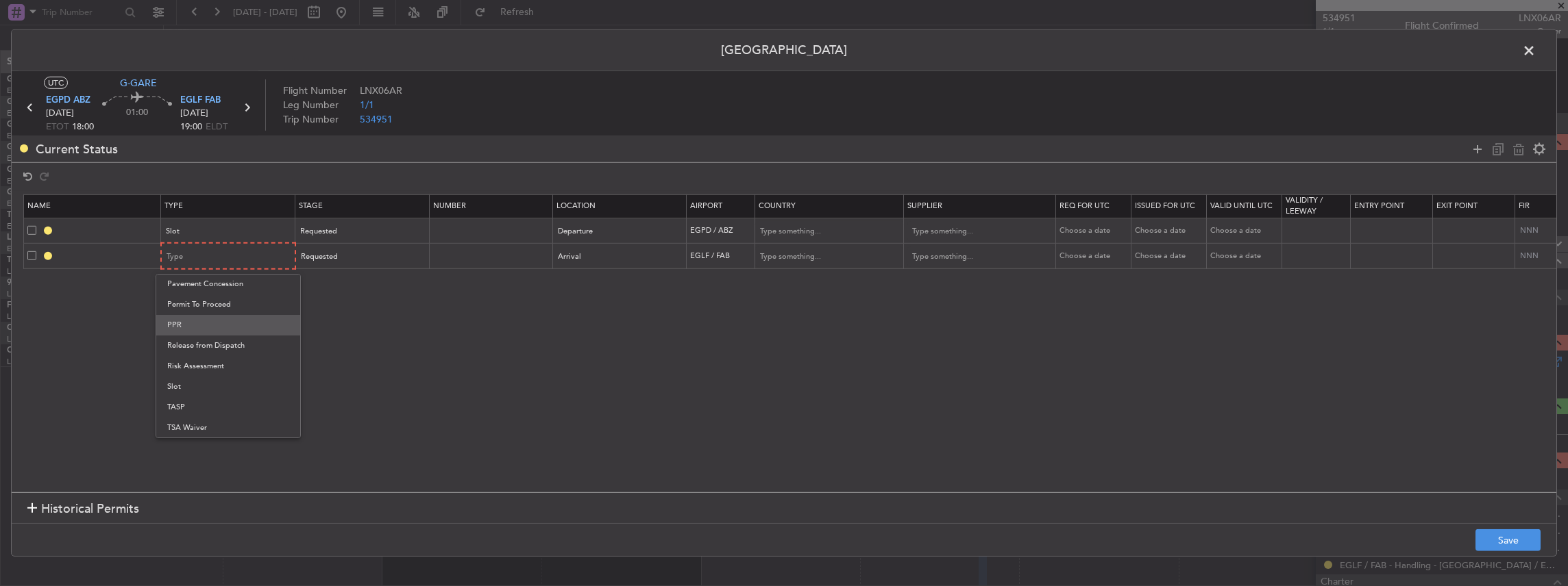
click at [188, 325] on span "PPR" at bounding box center [229, 325] width 122 height 21
click at [198, 96] on span "EGLF FAB" at bounding box center [200, 101] width 40 height 14
click at [1502, 537] on button "Save" at bounding box center [1508, 540] width 65 height 22
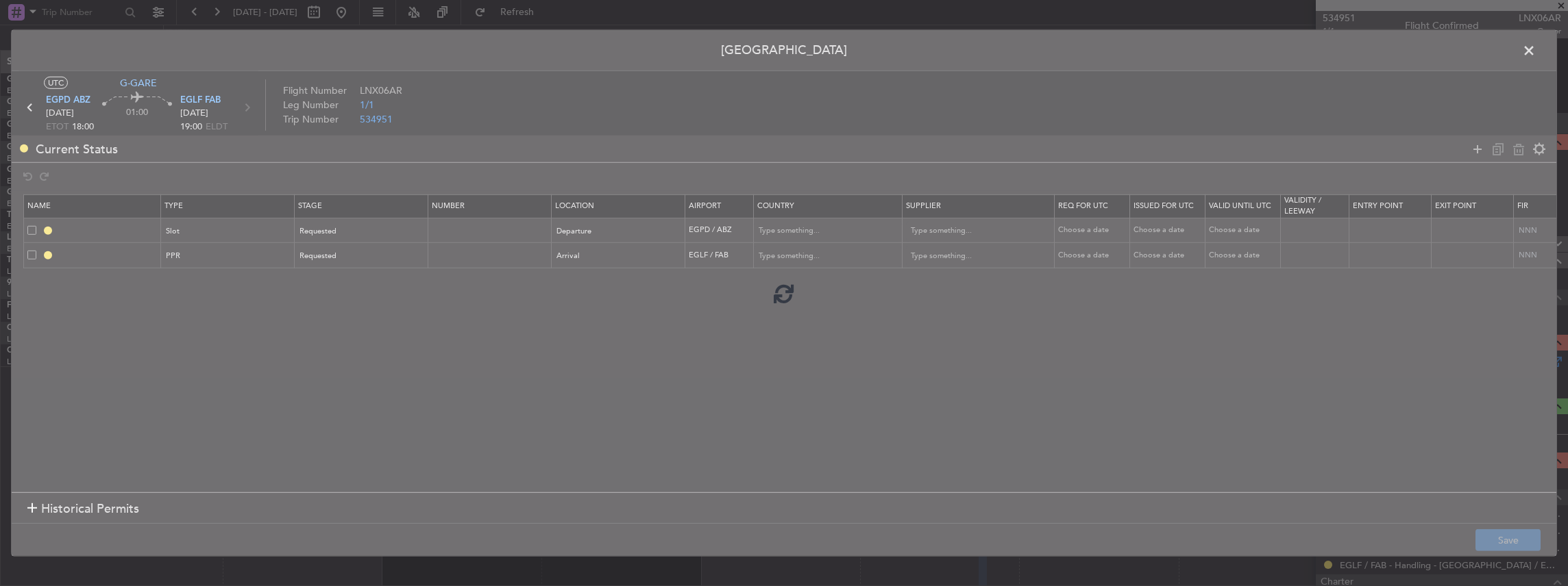
type input "EGPD DEP SLOT"
type input "United Kingdom"
type input "NNN"
type input "2"
type input "EGLF PPR"
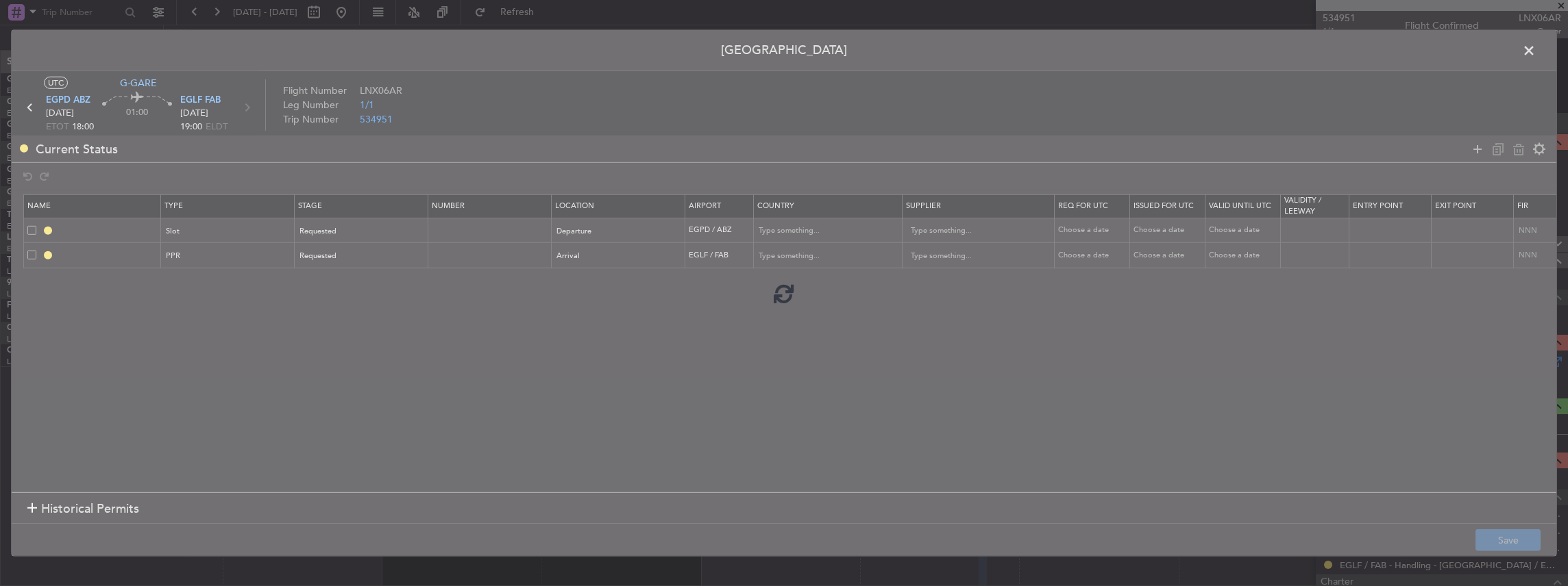
type input "United Kingdom"
type input "NNN"
type input "2"
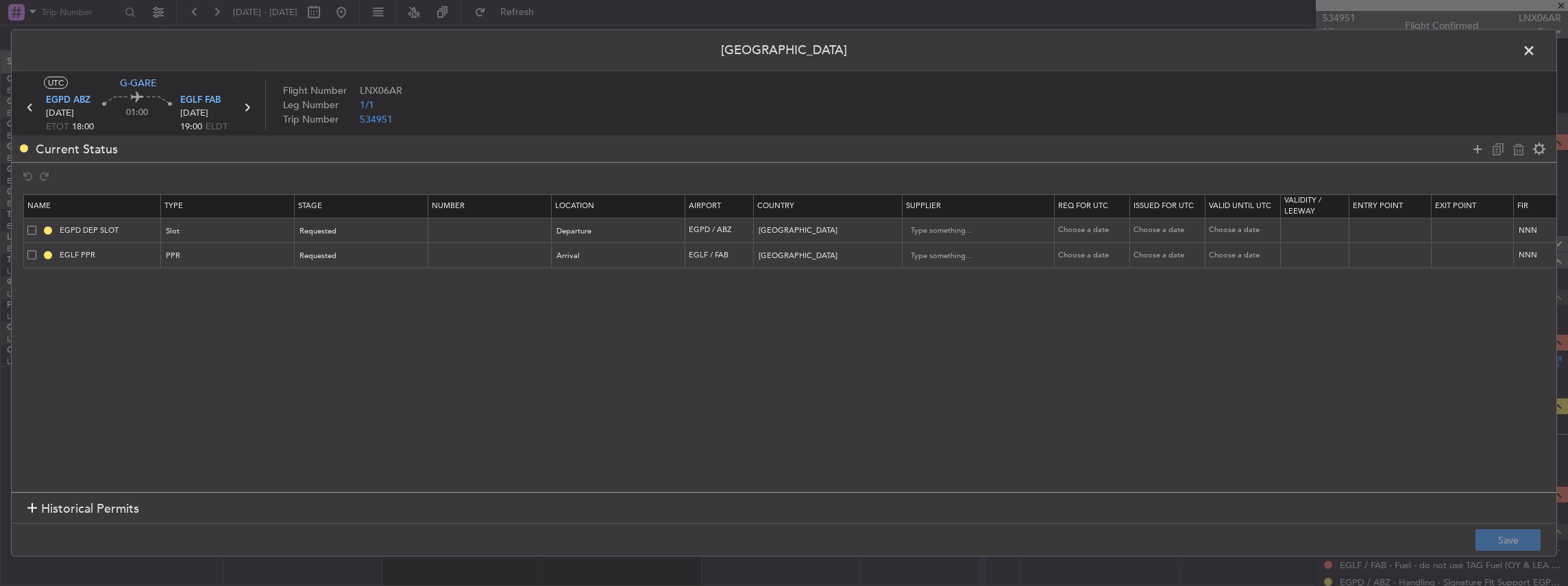
click at [1536, 48] on span at bounding box center [1536, 54] width 0 height 27
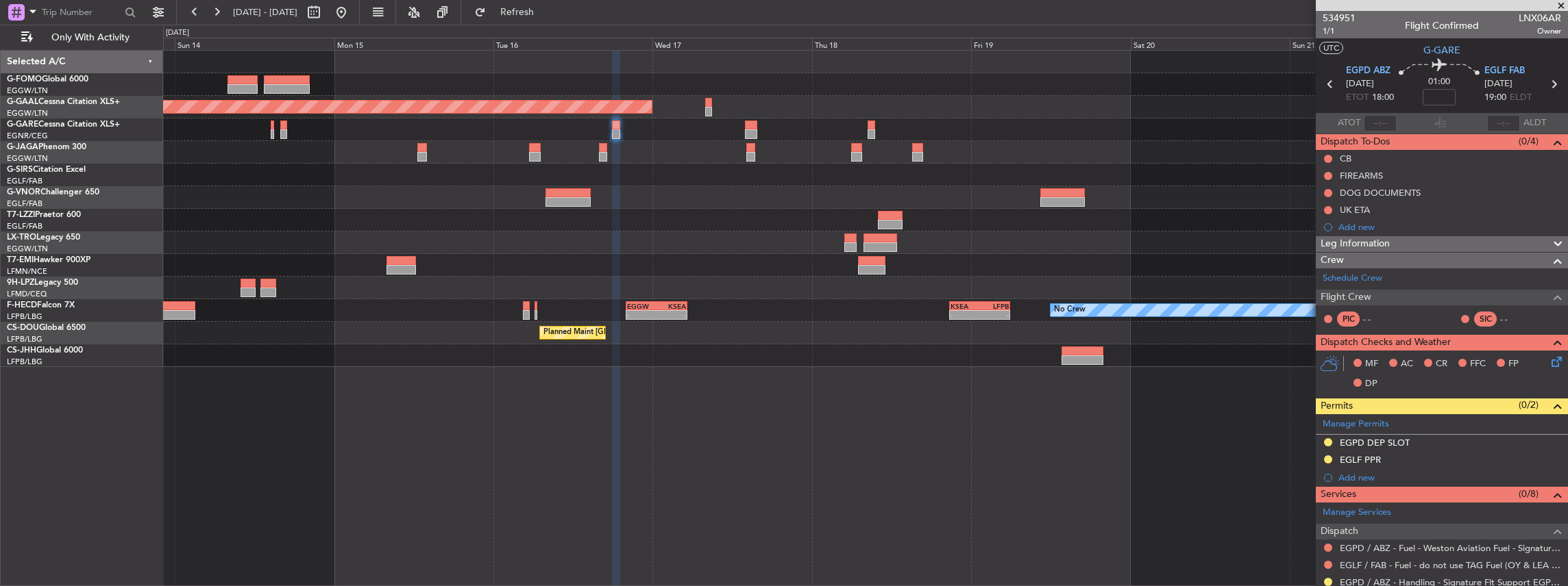
click at [466, 177] on div "Planned Maint Dusseldorf No Crew No Crew - - EGGW 20:00 Z KSEA 05:15 Z - - KSEA…" at bounding box center [865, 209] width 1405 height 317
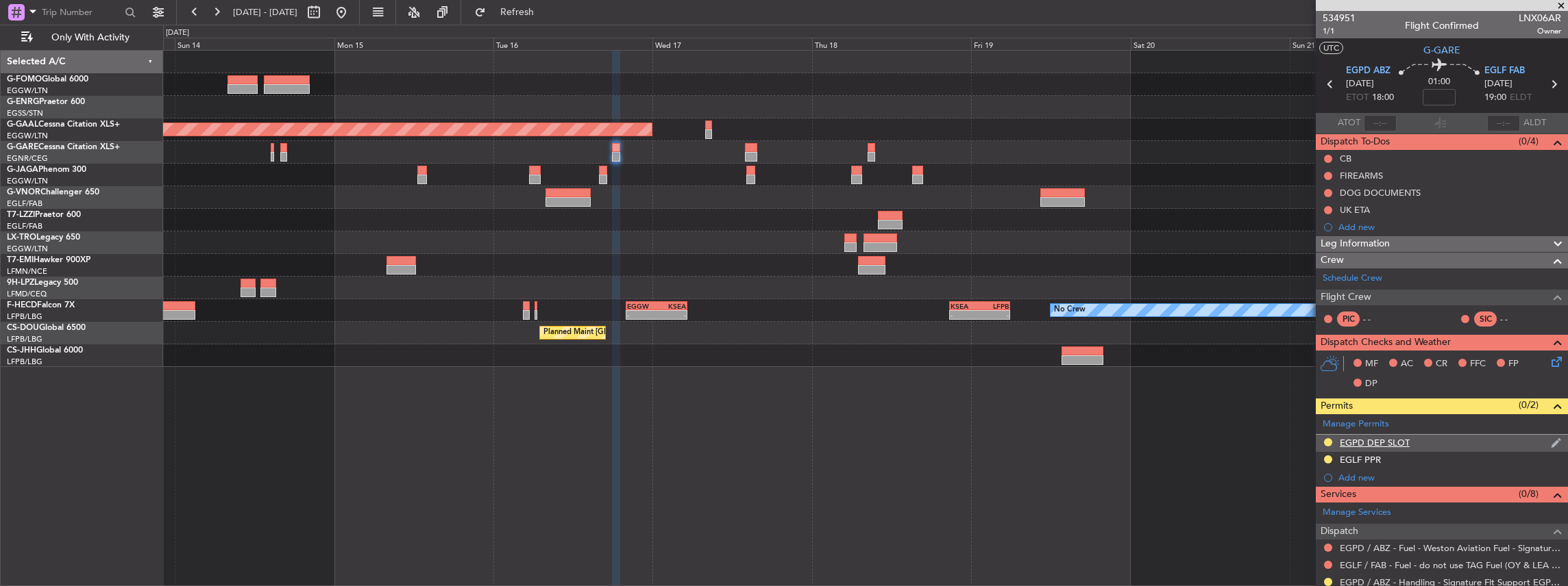
click at [1419, 437] on div "EGPD DEP SLOT" at bounding box center [1442, 443] width 252 height 17
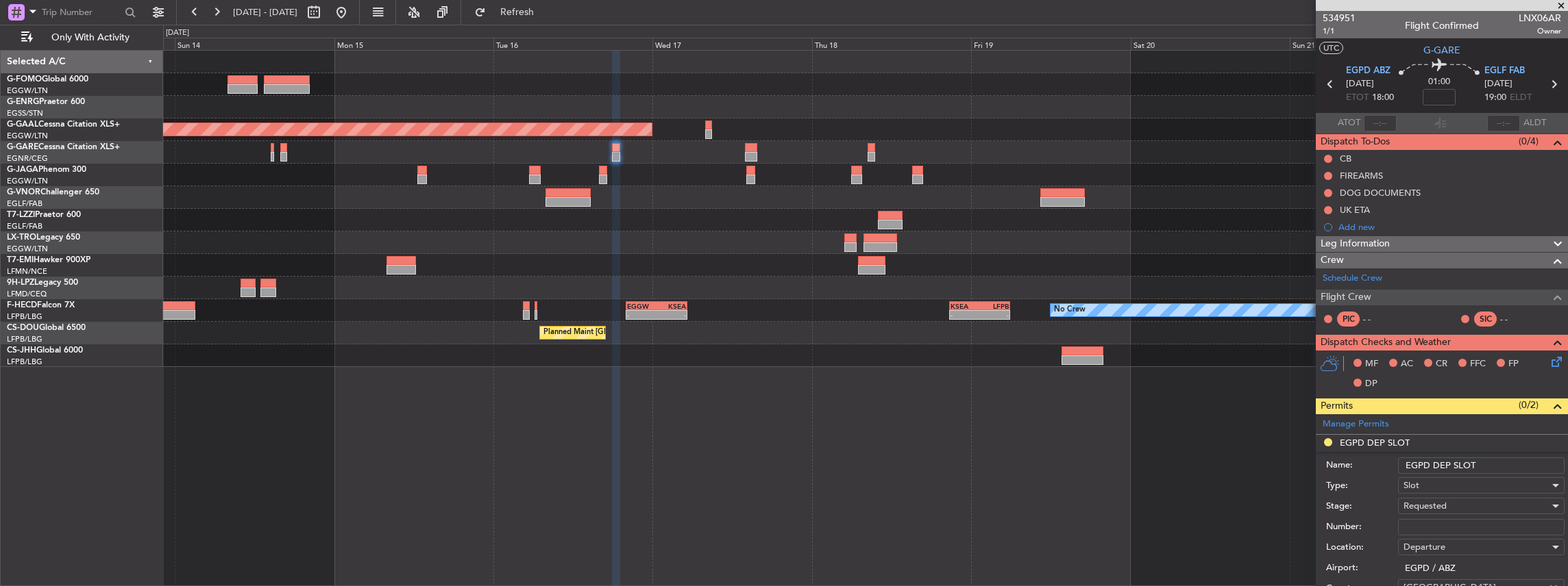
click at [1487, 461] on input "EGPD DEP SLOT" at bounding box center [1481, 465] width 167 height 17
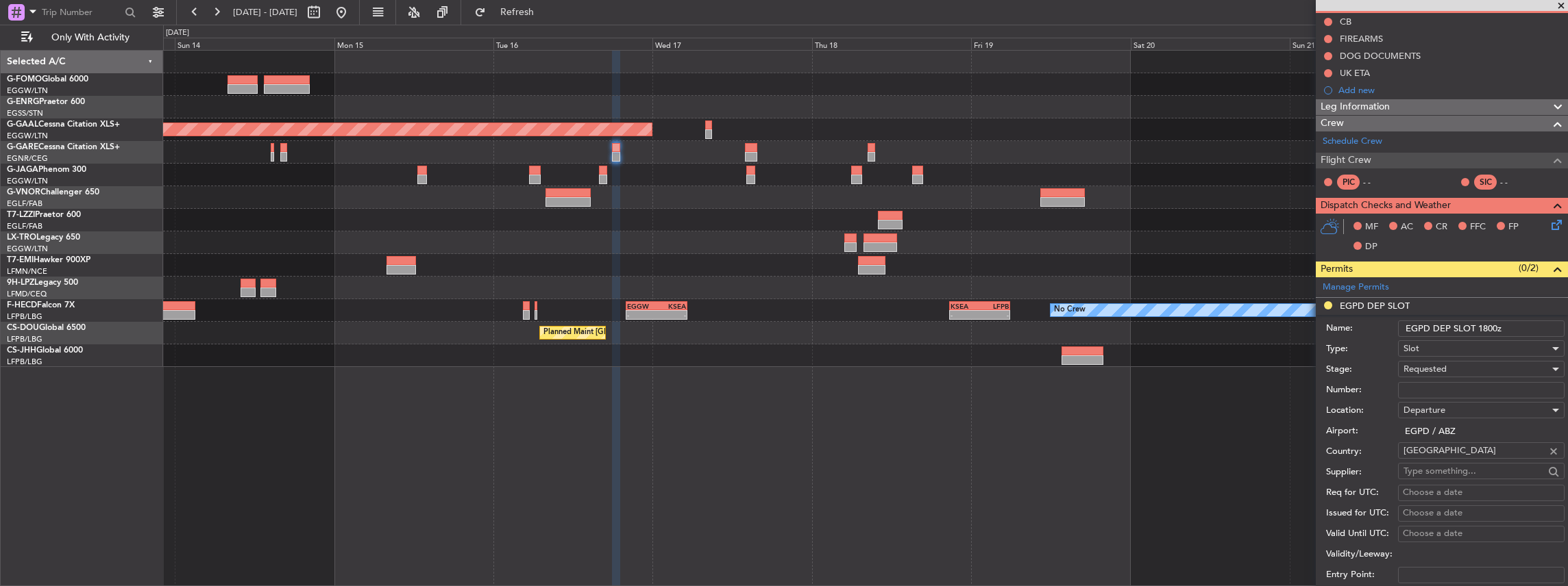
scroll to position [365, 0]
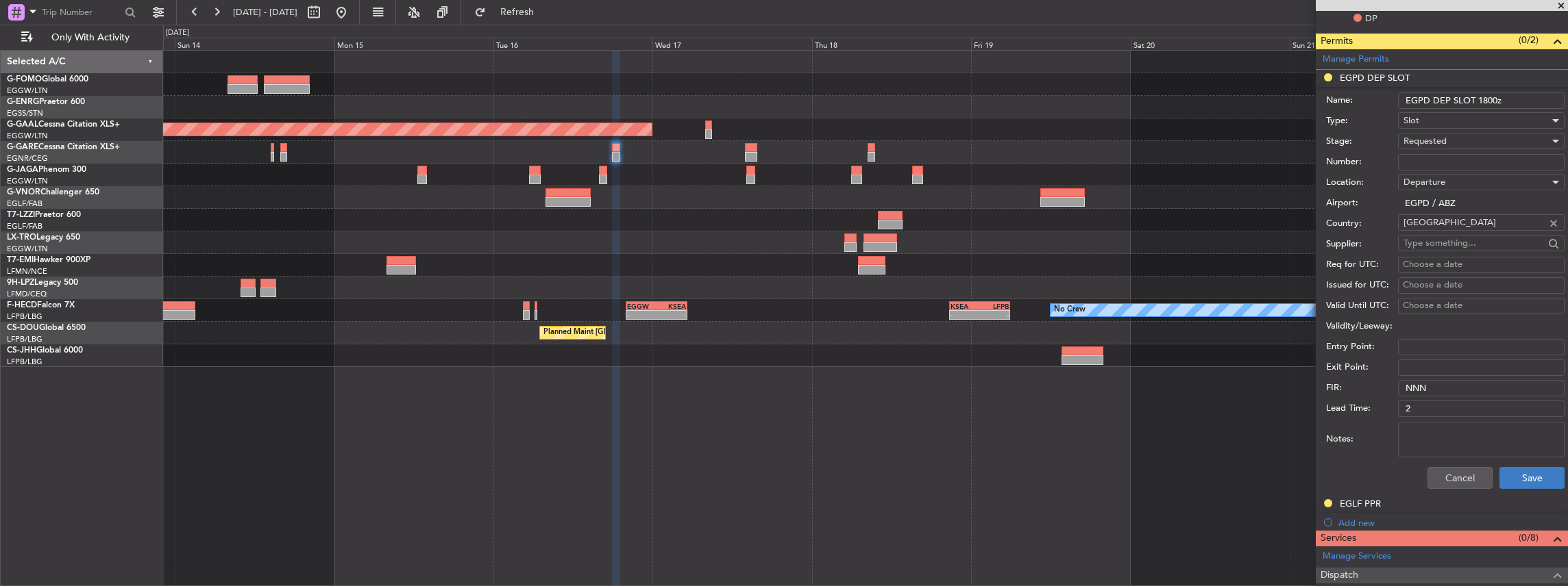
type input "EGPD DEP SLOT 1800z"
click at [1511, 471] on button "Save" at bounding box center [1531, 478] width 65 height 22
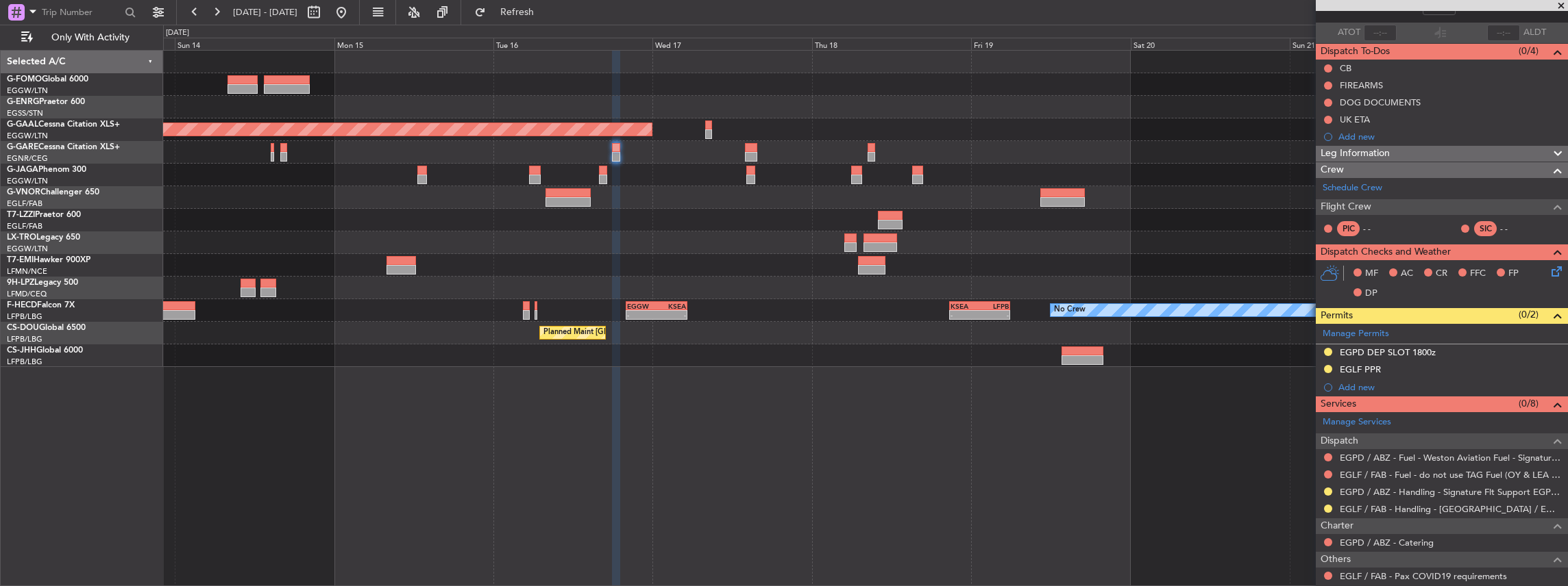
scroll to position [91, 0]
click at [1402, 367] on div "EGLF PPR" at bounding box center [1442, 370] width 252 height 17
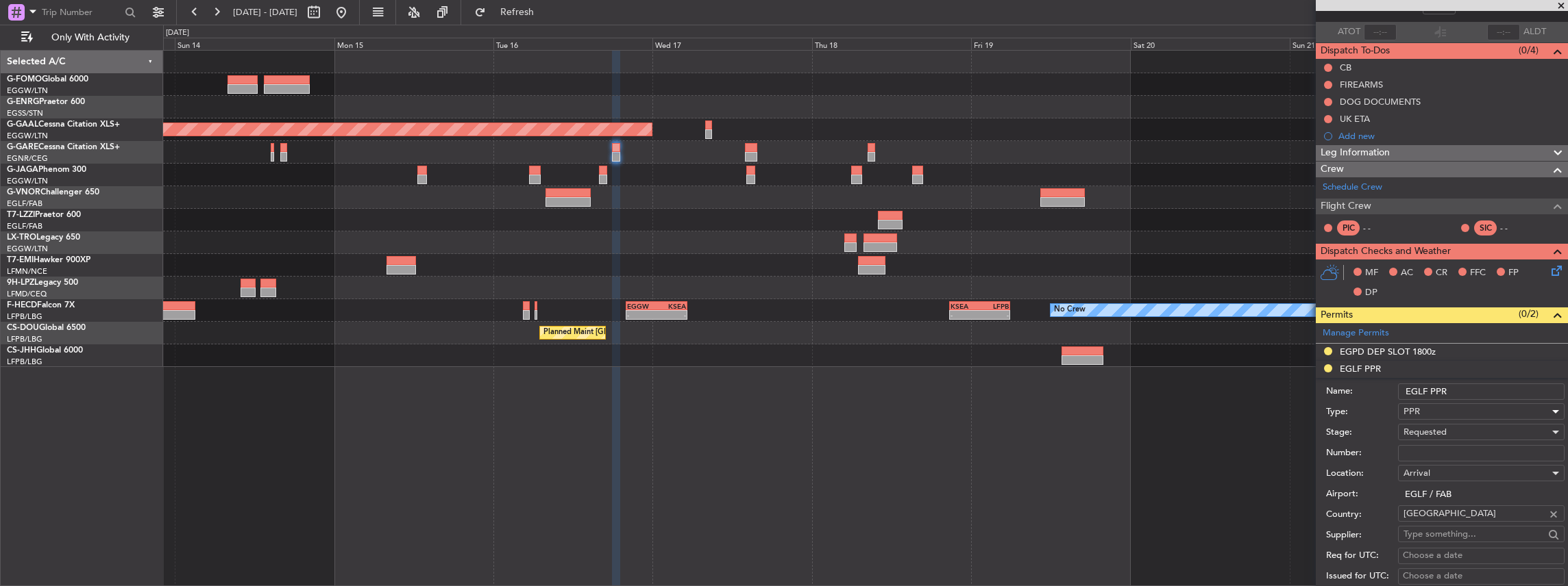
click at [1437, 407] on div "PPR" at bounding box center [1476, 411] width 146 height 21
click at [1443, 411] on div at bounding box center [784, 293] width 1568 height 586
click at [1509, 388] on input "EGLF PPR" at bounding box center [1481, 391] width 167 height 17
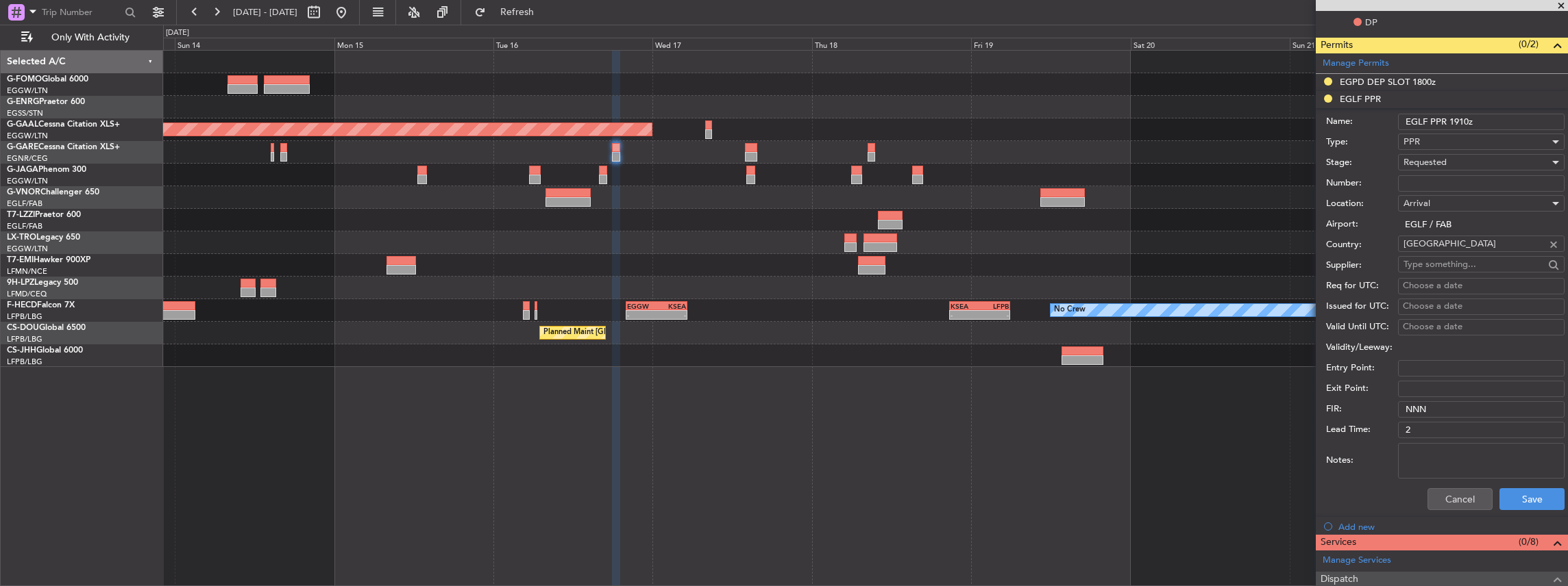
scroll to position [365, 0]
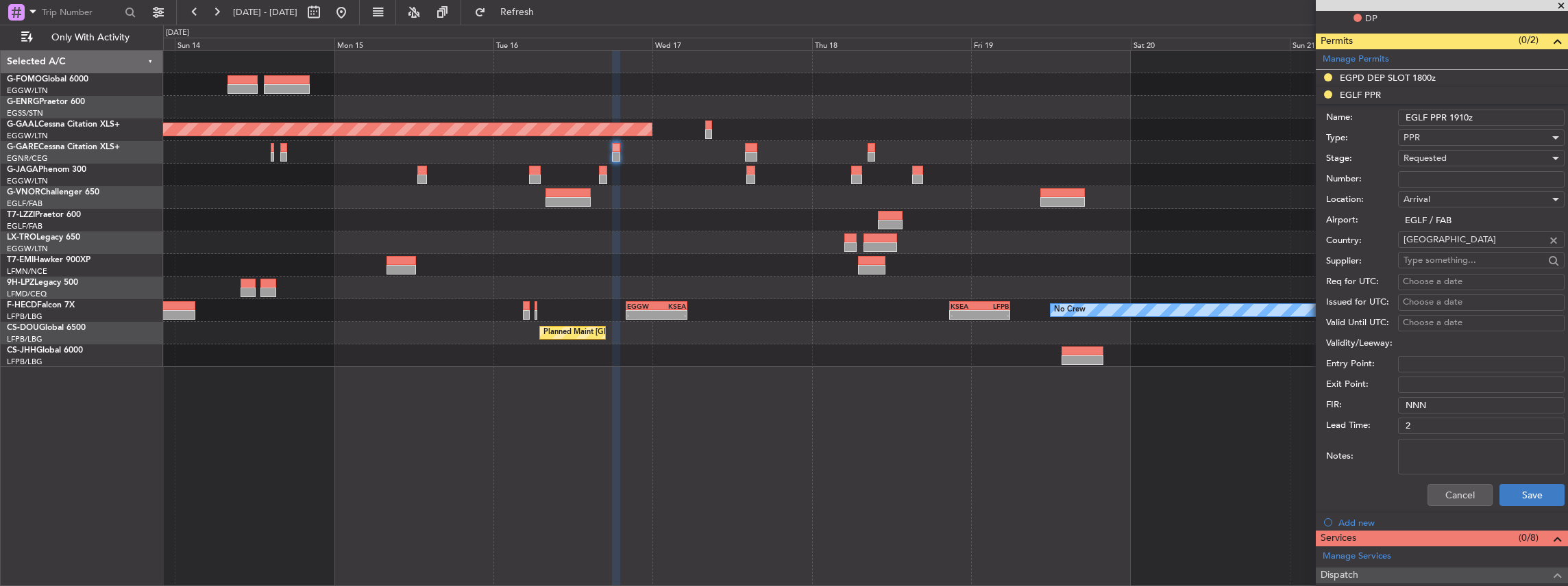
type input "EGLF PPR 1910z"
click at [1531, 498] on button "Save" at bounding box center [1531, 495] width 65 height 22
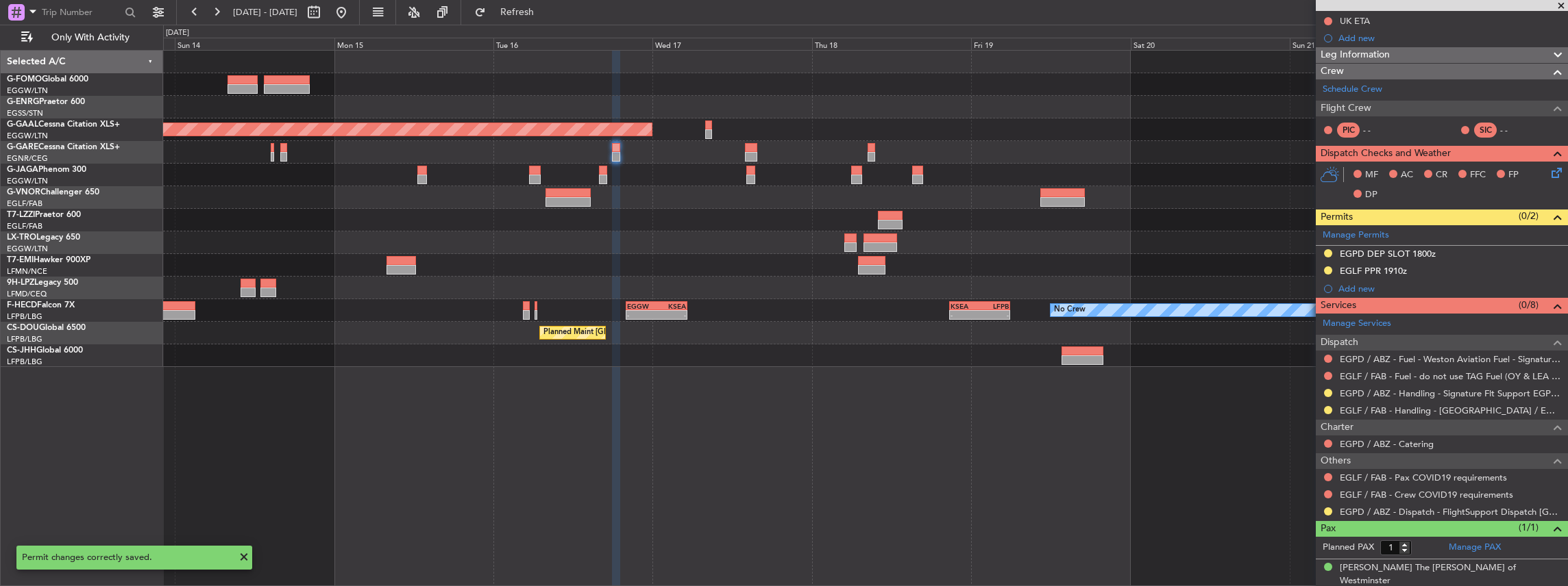
scroll to position [0, 0]
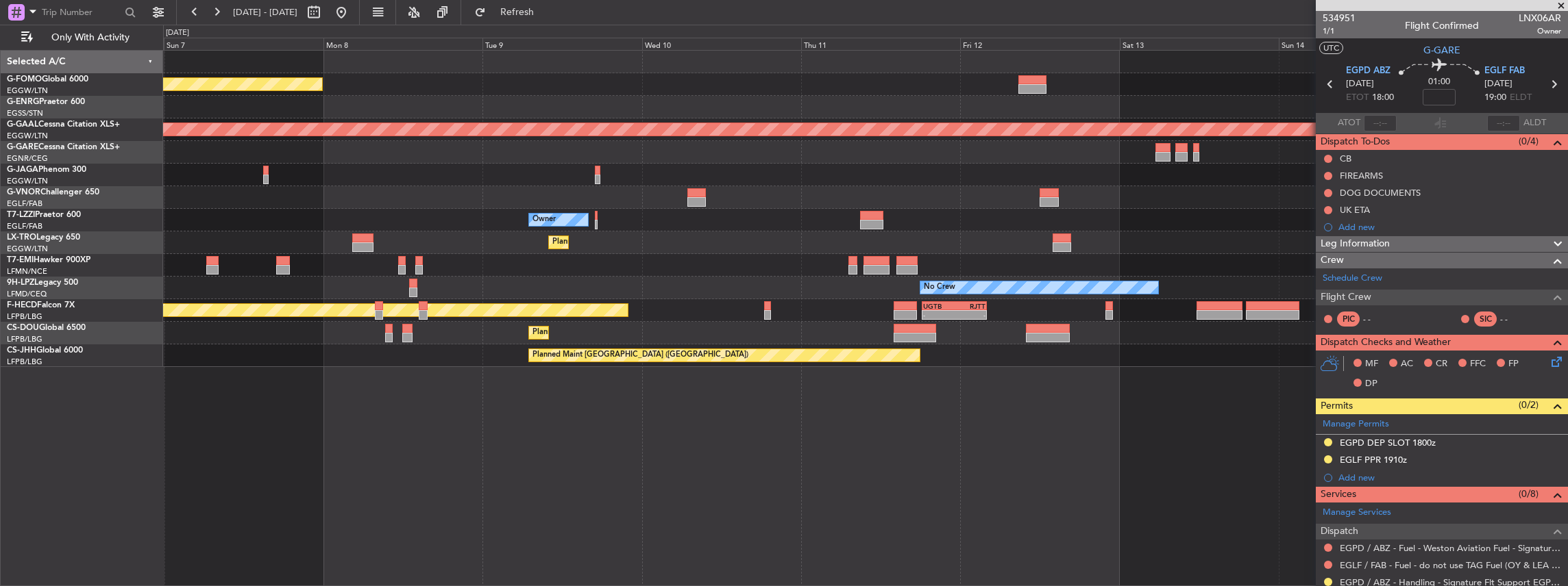
click at [1495, 177] on fb-app "13 Sep 2025 - 22 Sep 2025 Refresh Quick Links Only With Activity Planned Maint …" at bounding box center [784, 298] width 1568 height 576
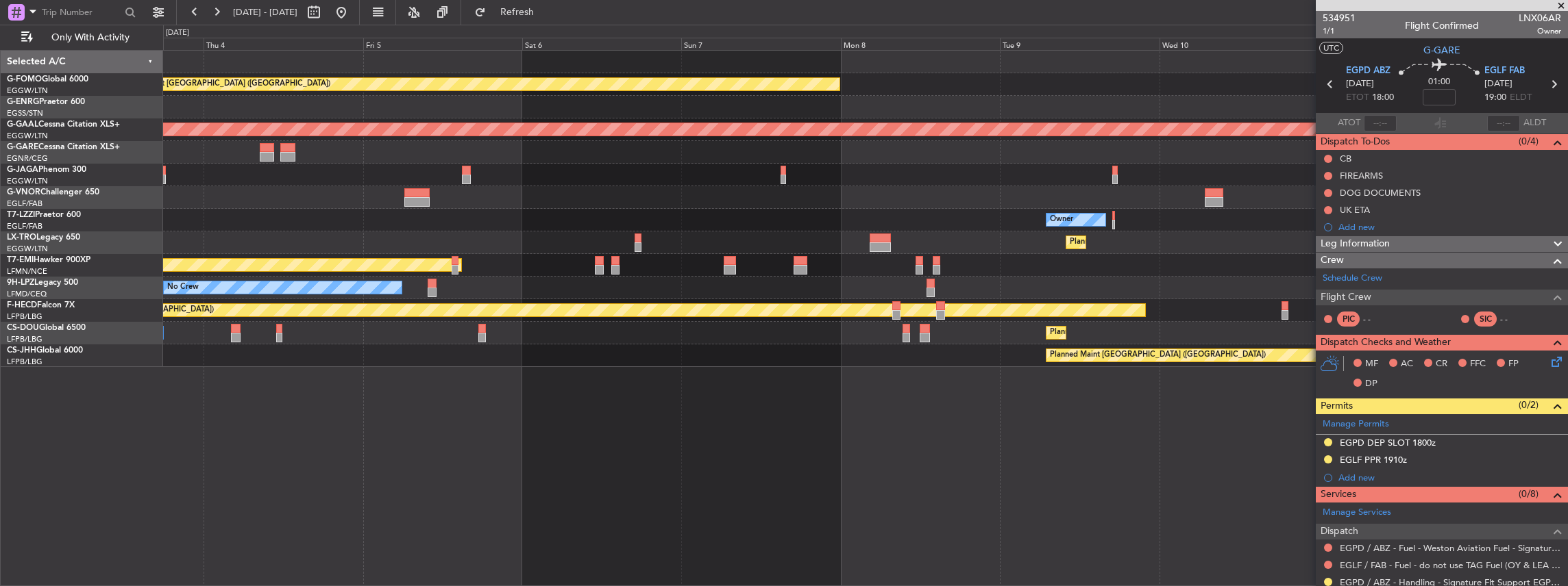
click at [1250, 251] on div "Planned Maint London (Luton) Planned Maint Dusseldorf Planned Maint London (Lut…" at bounding box center [865, 209] width 1405 height 317
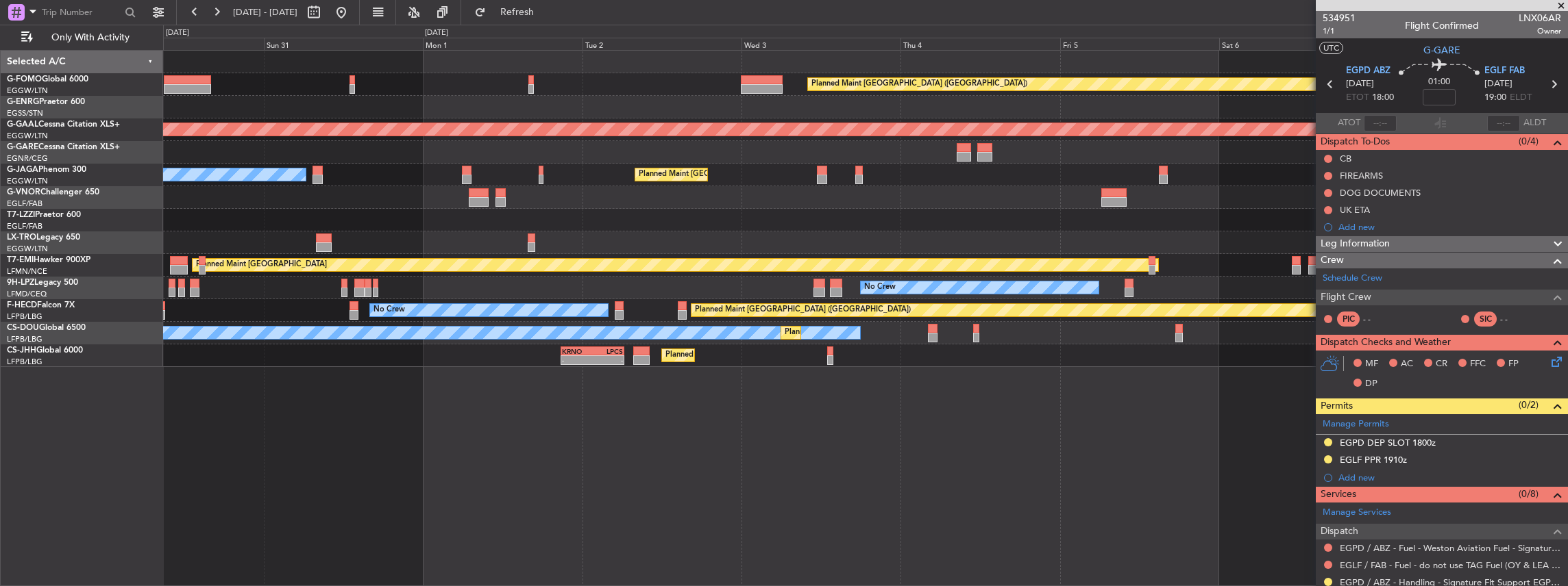
click at [1160, 274] on div "Planned Maint London (Luton) Planned Maint Dusseldorf Planned Maint London (Lut…" at bounding box center [865, 209] width 1405 height 317
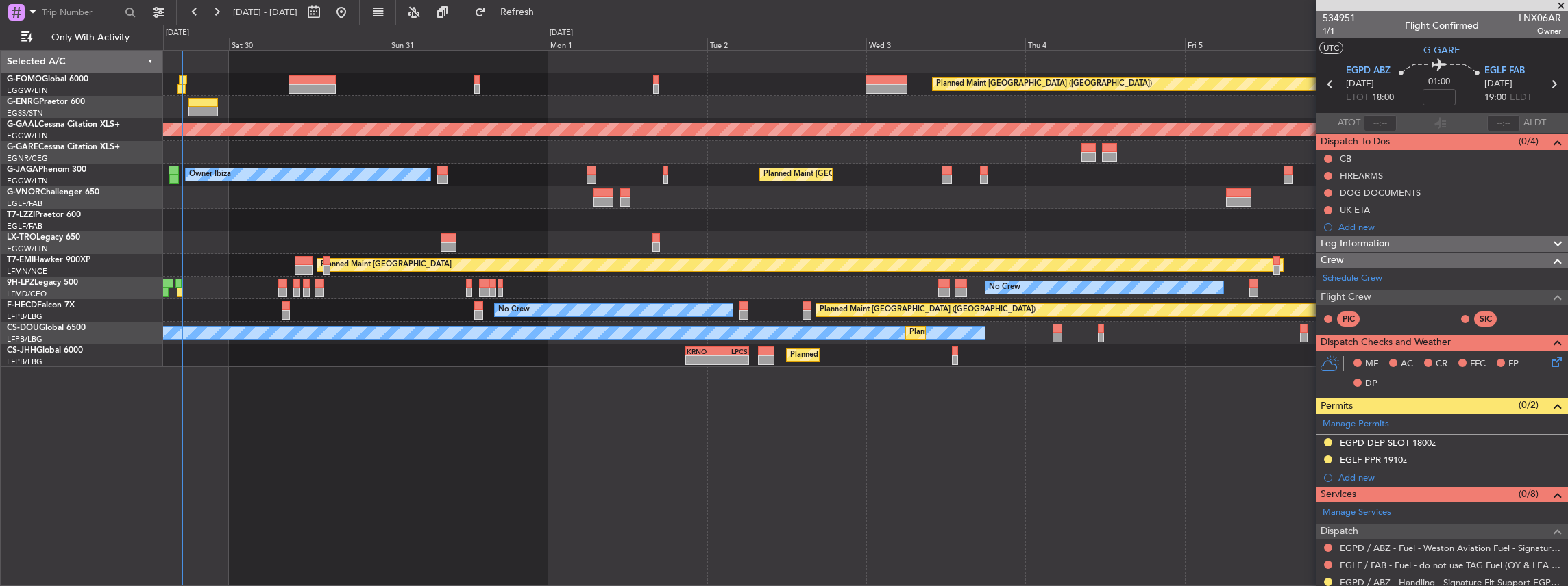
click at [547, 341] on div "No Crew Planned Maint Paris (Le Bourget) Planned Maint Paris (Le Bourget) Plann…" at bounding box center [865, 332] width 1405 height 22
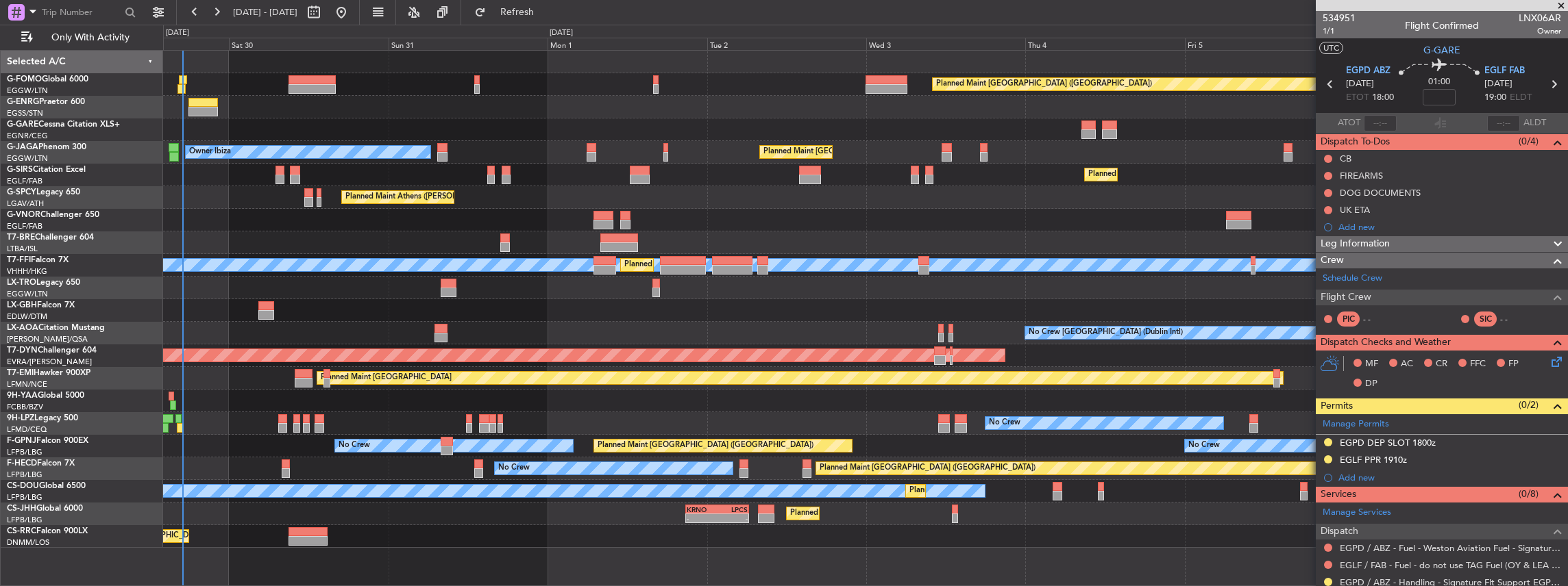
click at [624, 352] on div "Planned Maint London (Luton) Planned Maint London (Luton) Owner Ibiza Planned M…" at bounding box center [865, 299] width 1405 height 497
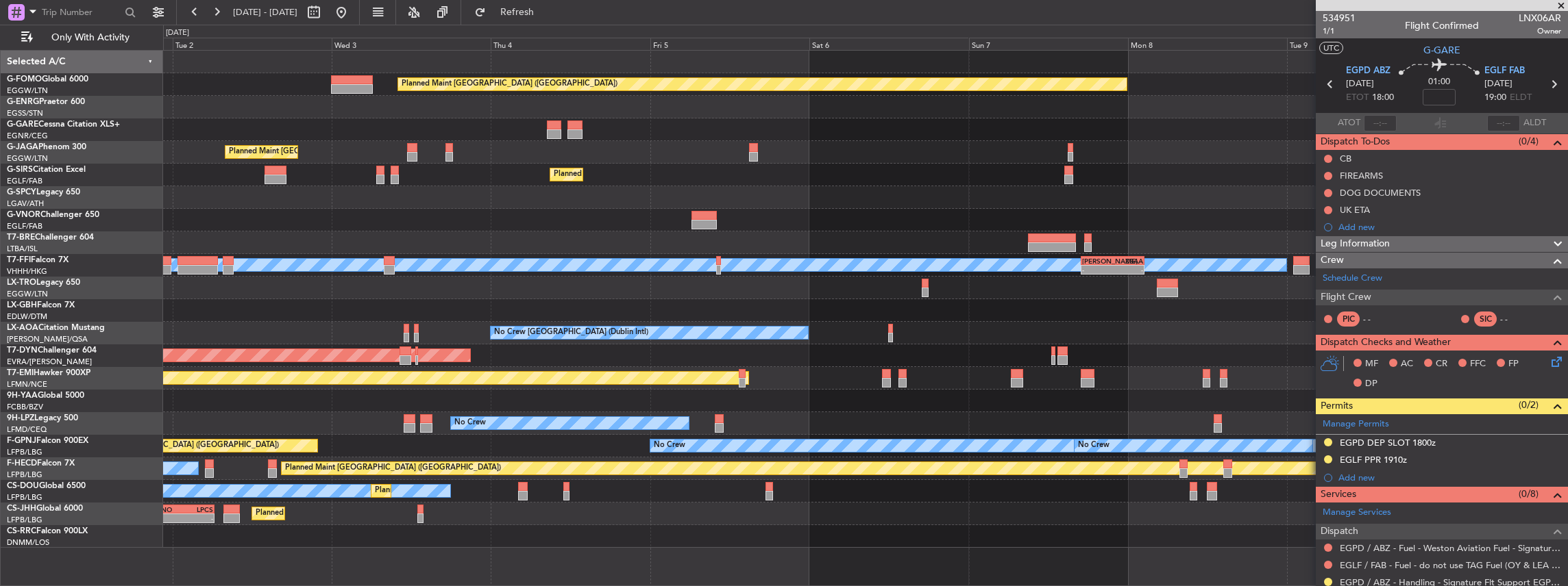
click at [750, 321] on div "Planned Maint London (Luton) Planned Maint London (Luton) Owner Ibiza Planned M…" at bounding box center [865, 299] width 1405 height 497
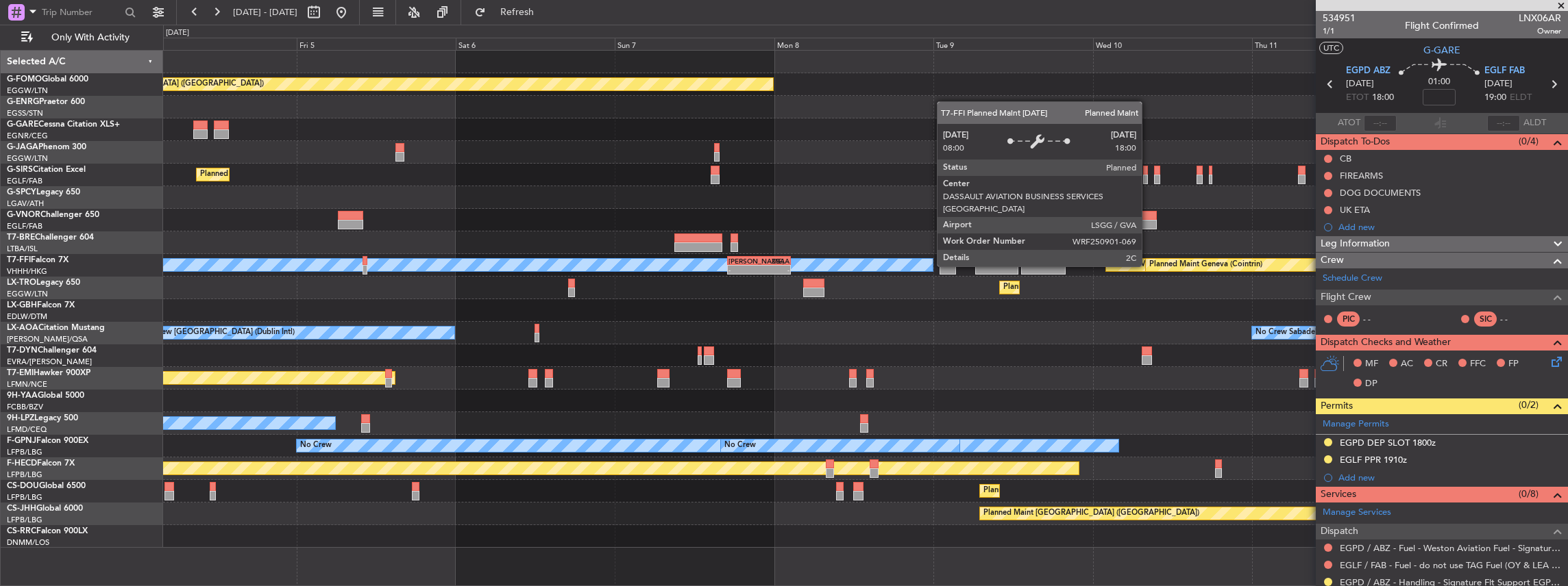
click at [727, 326] on div "Planned Maint London (Luton) Planned Maint London (Luton) Planned Maint London …" at bounding box center [865, 299] width 1405 height 497
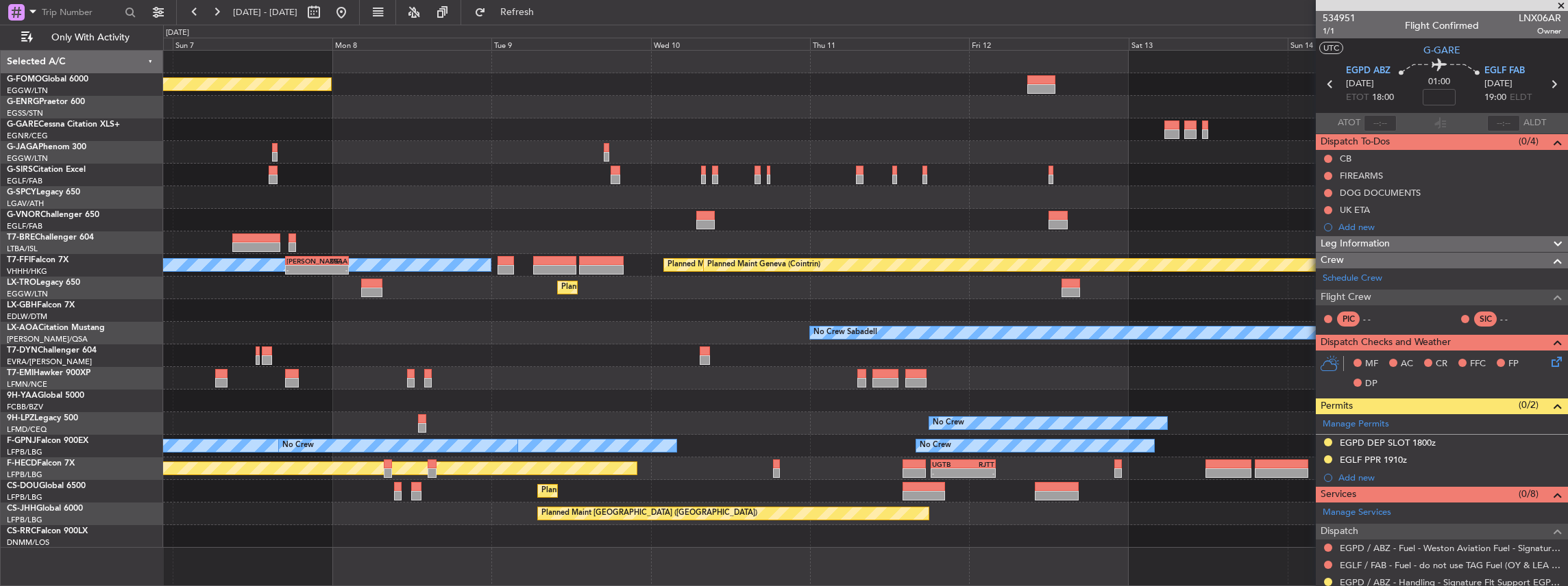
click at [744, 303] on div "Planned Maint London (Luton) MEL Hong Kong (Hong Kong Intl) - - LIEO 17:00 Z ZB…" at bounding box center [865, 299] width 1405 height 497
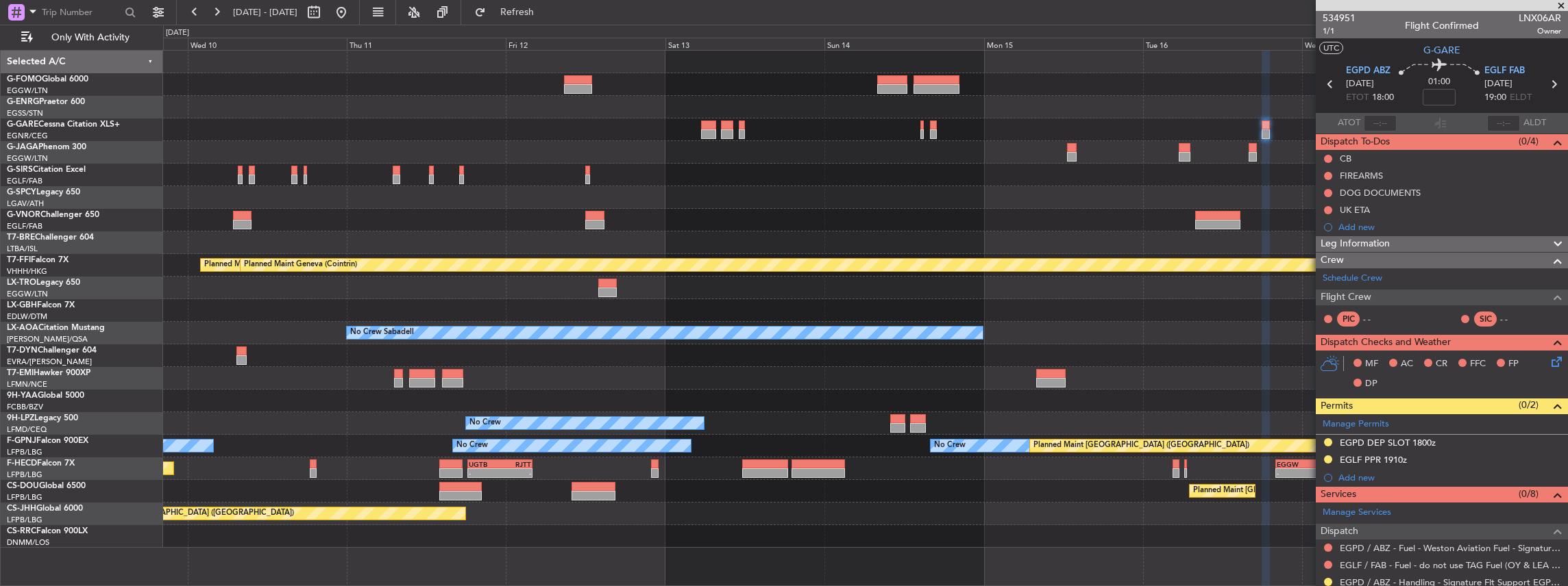
click at [660, 304] on div "Planned Maint London (Luton) Planned Maint Tianjin (Binhai) Planned Maint Genev…" at bounding box center [865, 299] width 1405 height 497
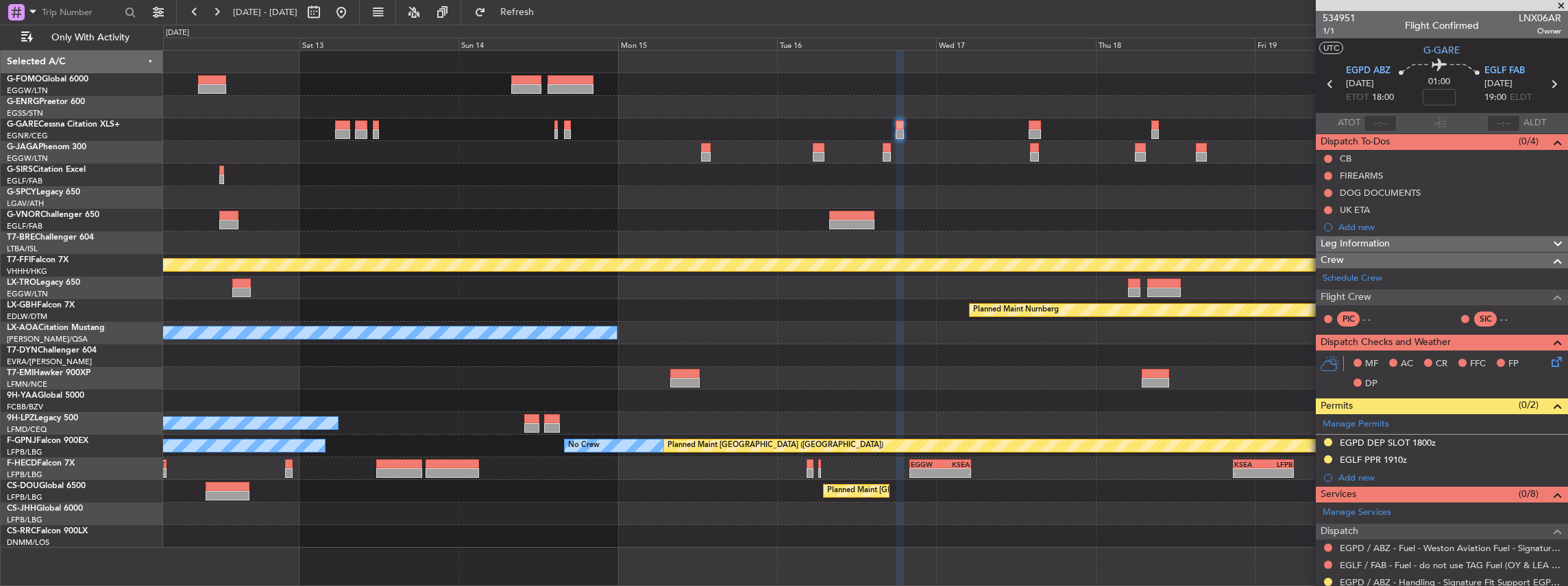
click at [801, 276] on div "Planned Maint Tianjin (Binhai) Planned Maint Geneva (Cointrin) Planned Maint Nu…" at bounding box center [865, 299] width 1405 height 497
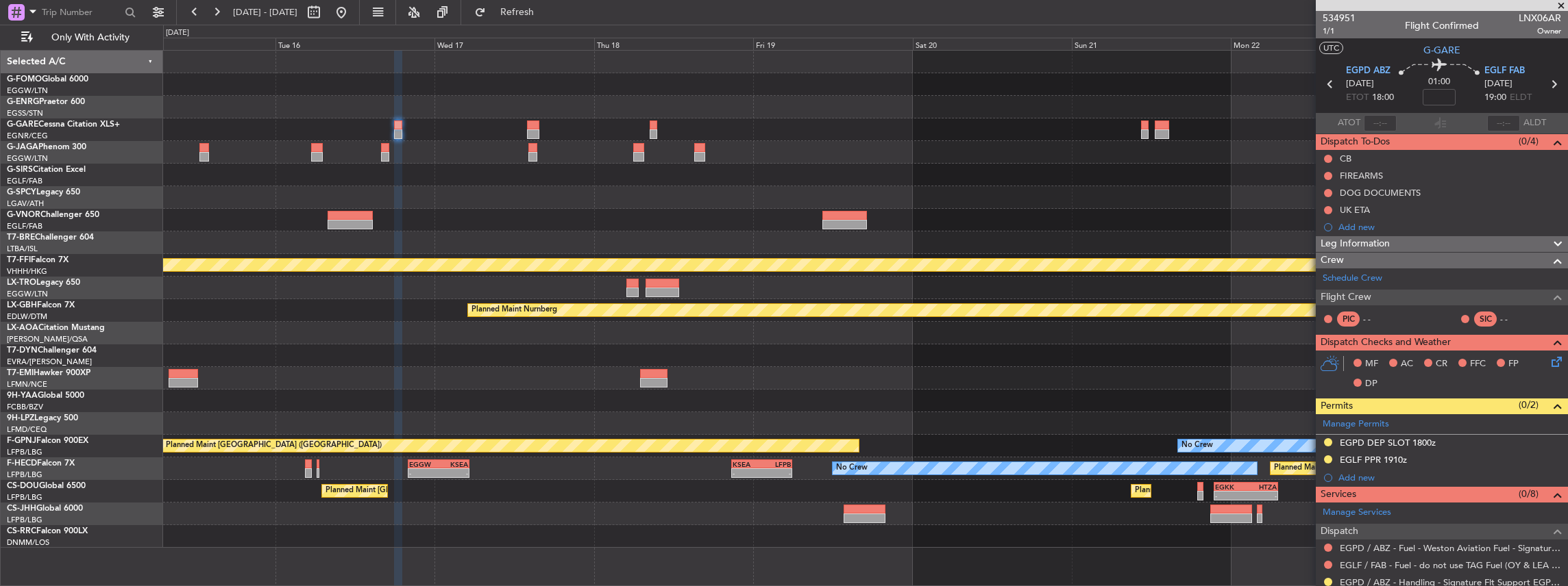
click at [985, 261] on div "Planned Maint Geneva (Cointrin) Planned Maint Tianjin (Binhai) Planned Maint Nu…" at bounding box center [865, 299] width 1405 height 497
click at [854, 280] on div "Planned Maint Geneva (Cointrin) Planned Maint Tianjin (Binhai) Planned Maint Nu…" at bounding box center [865, 299] width 1405 height 497
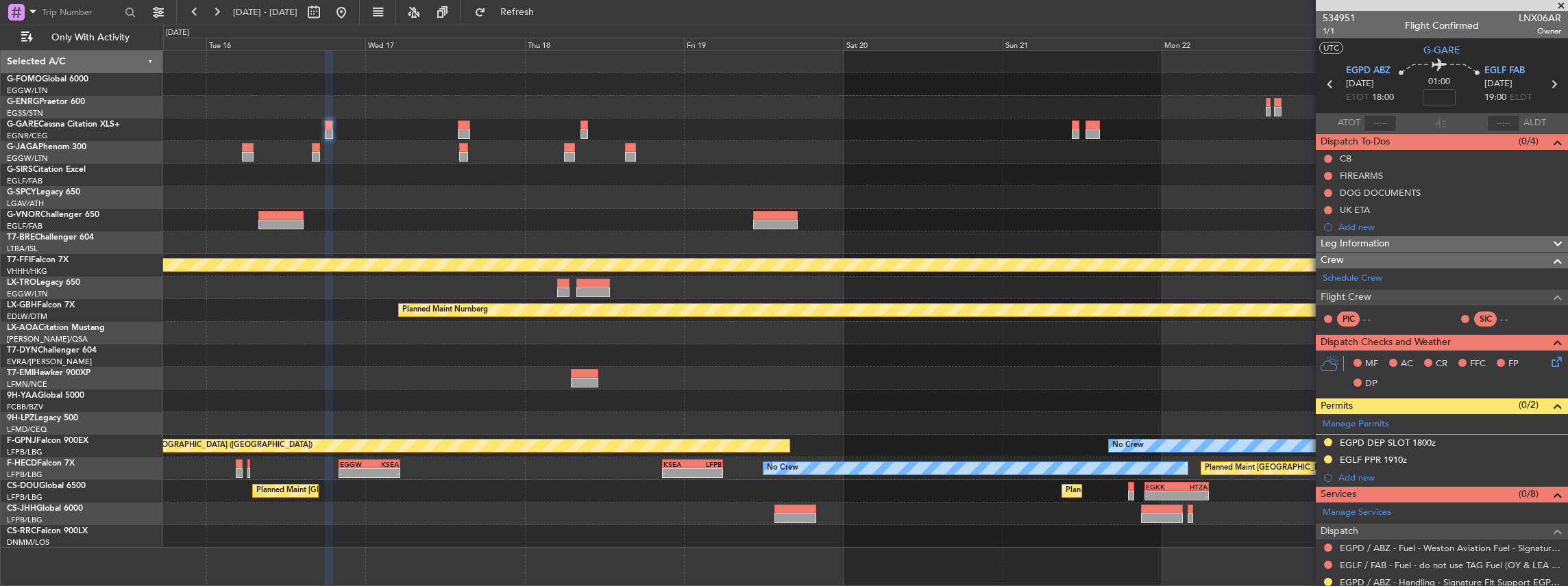
click at [834, 271] on div "Planned Maint Geneva (Cointrin) Planned Maint Tianjin (Binhai) Planned Maint Nu…" at bounding box center [865, 299] width 1405 height 497
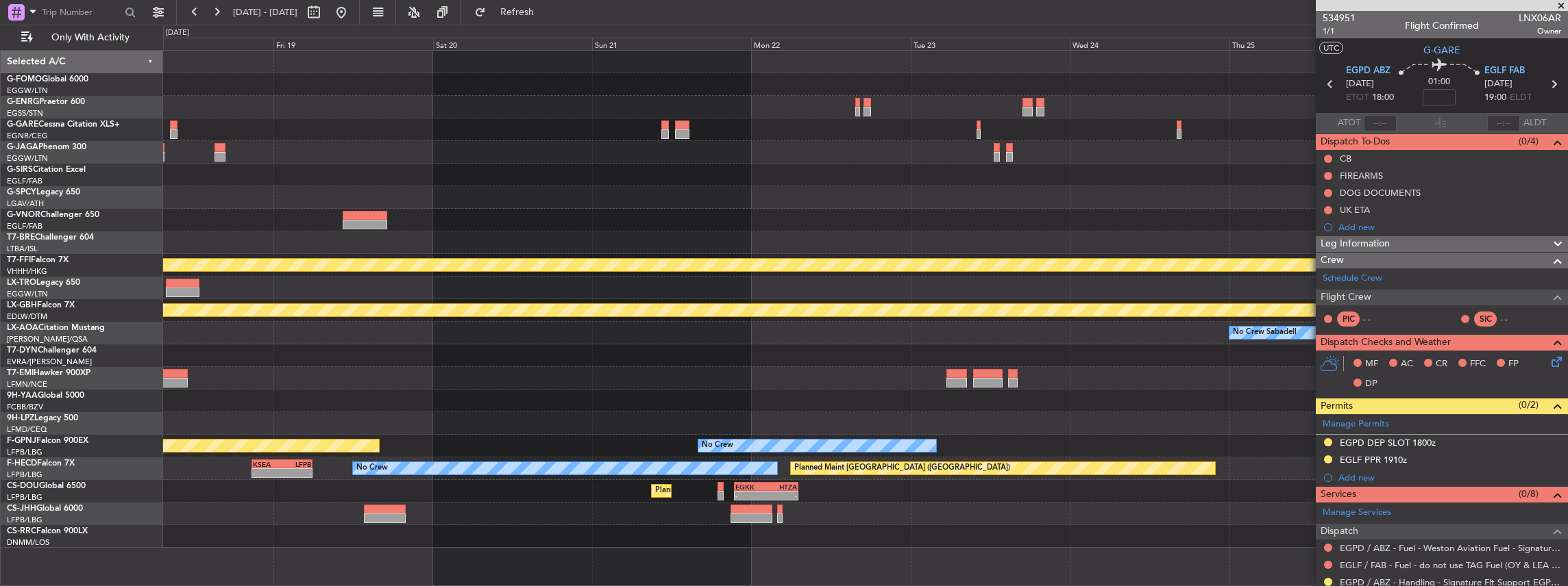
click at [867, 243] on div "Planned Maint Geneva (Cointrin) Planned Maint Nurnberg No Crew Sabadell Planned…" at bounding box center [865, 299] width 1405 height 497
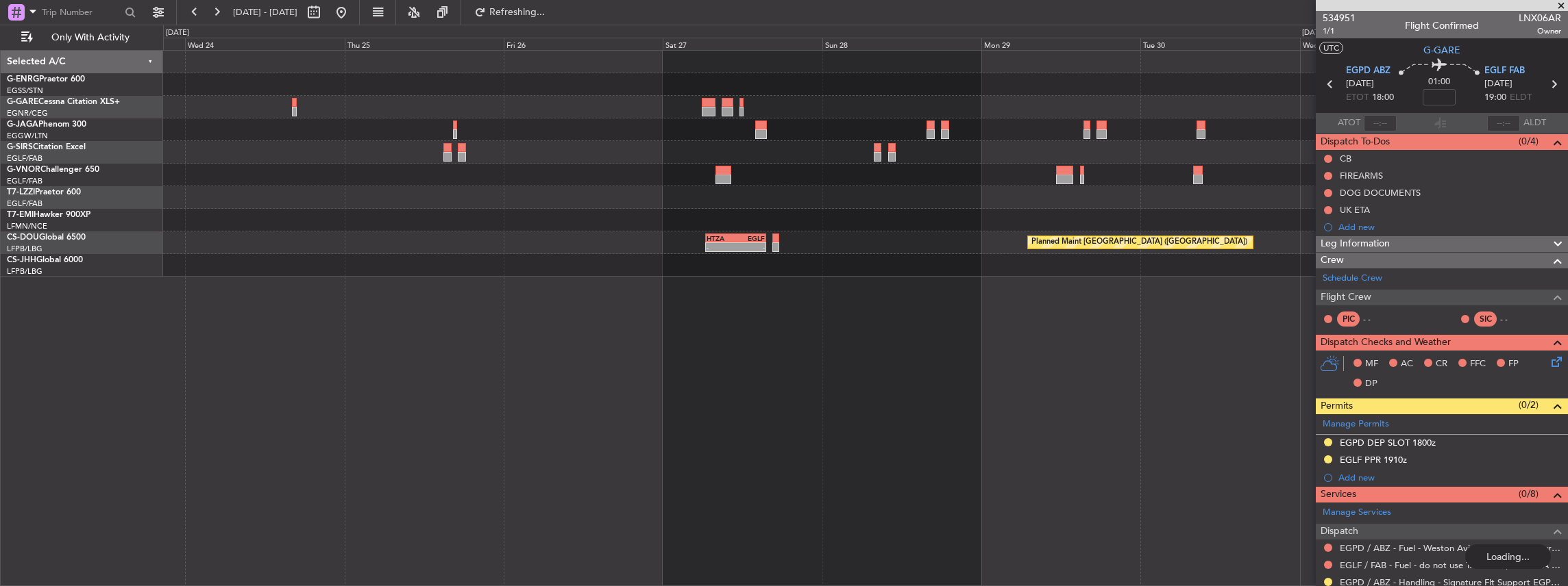
click at [829, 221] on div "- - HTZA 06:30 Z EGLF 15:35 Z Planned Maint Paris (Le Bourget) - - EGKK 21:30 Z…" at bounding box center [865, 164] width 1405 height 226
click at [867, 210] on div "Planned Maint Paris (Le Bourget) - - HTZA 06:30 Z EGLF 15:35 Z - - EGKK 21:30 Z…" at bounding box center [865, 164] width 1405 height 226
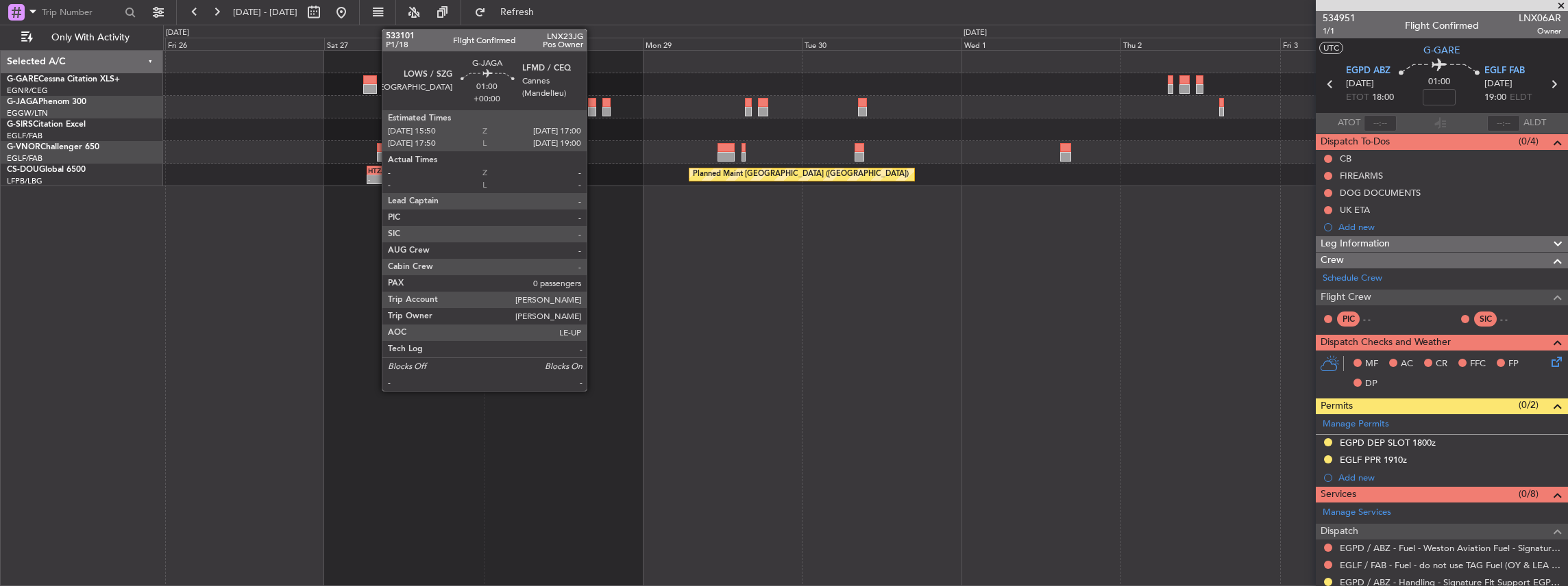
click at [594, 111] on div at bounding box center [591, 111] width 8 height 9
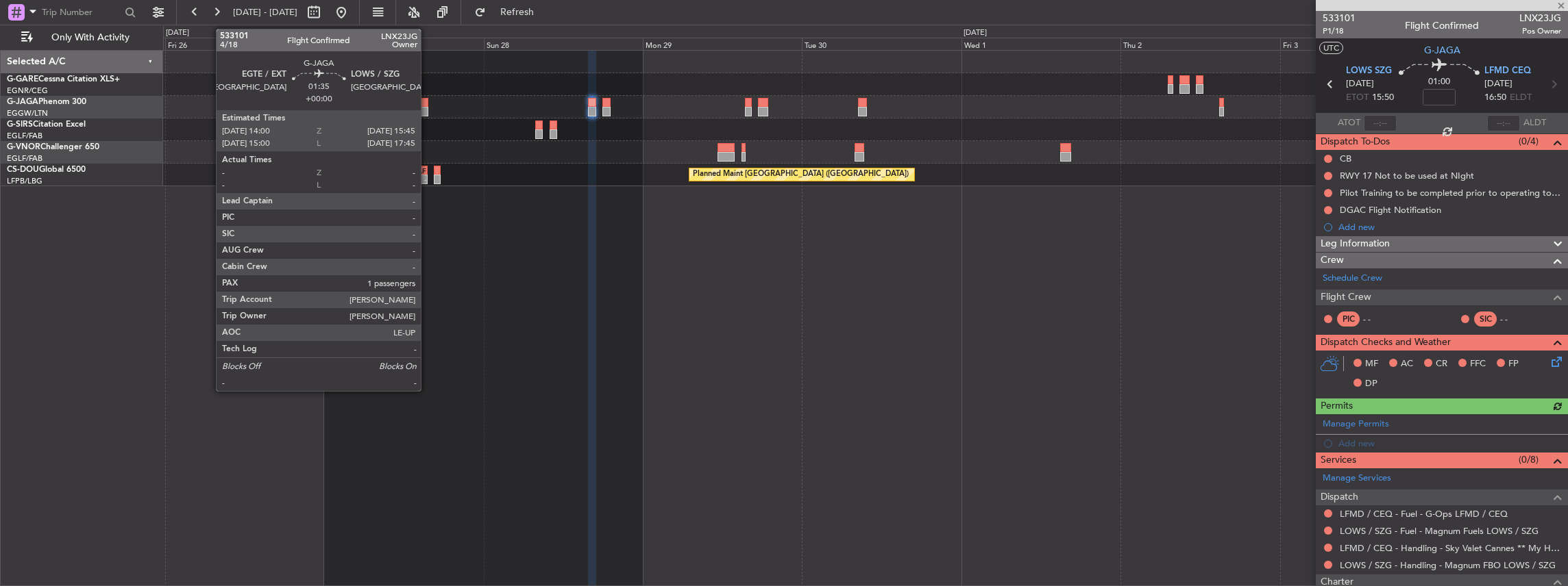
click at [427, 106] on div at bounding box center [423, 102] width 11 height 9
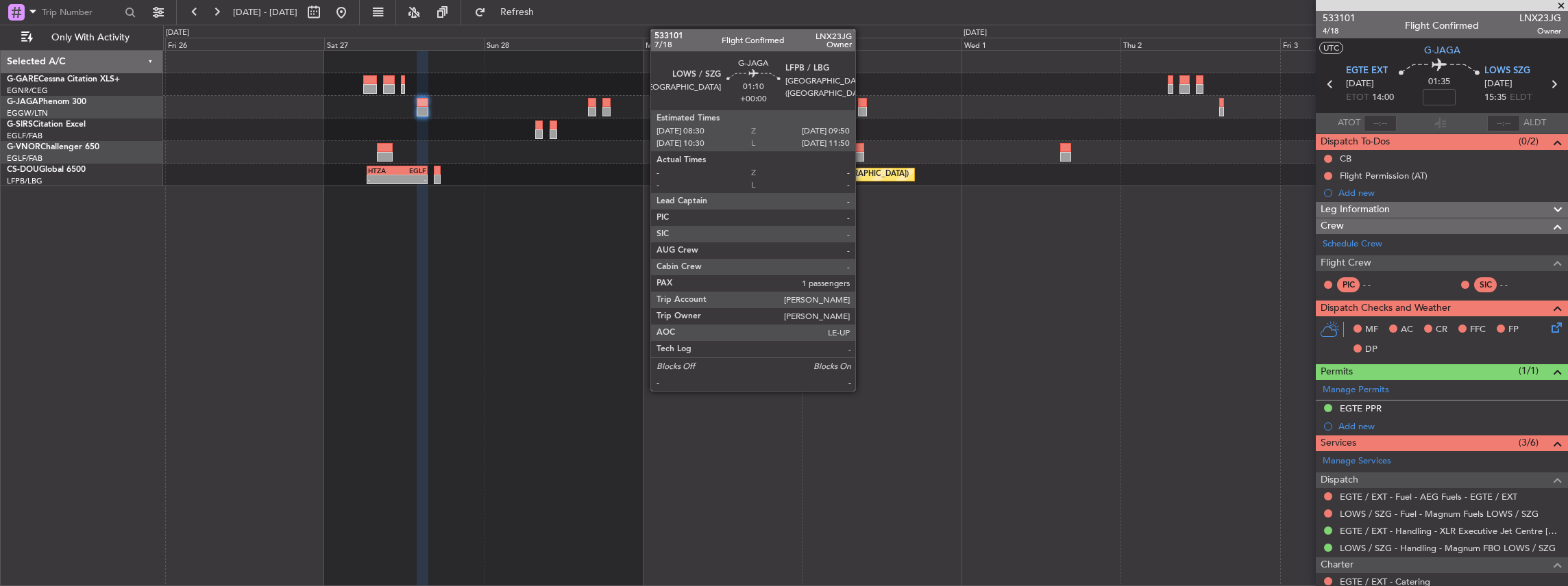
click at [862, 108] on div at bounding box center [862, 111] width 9 height 9
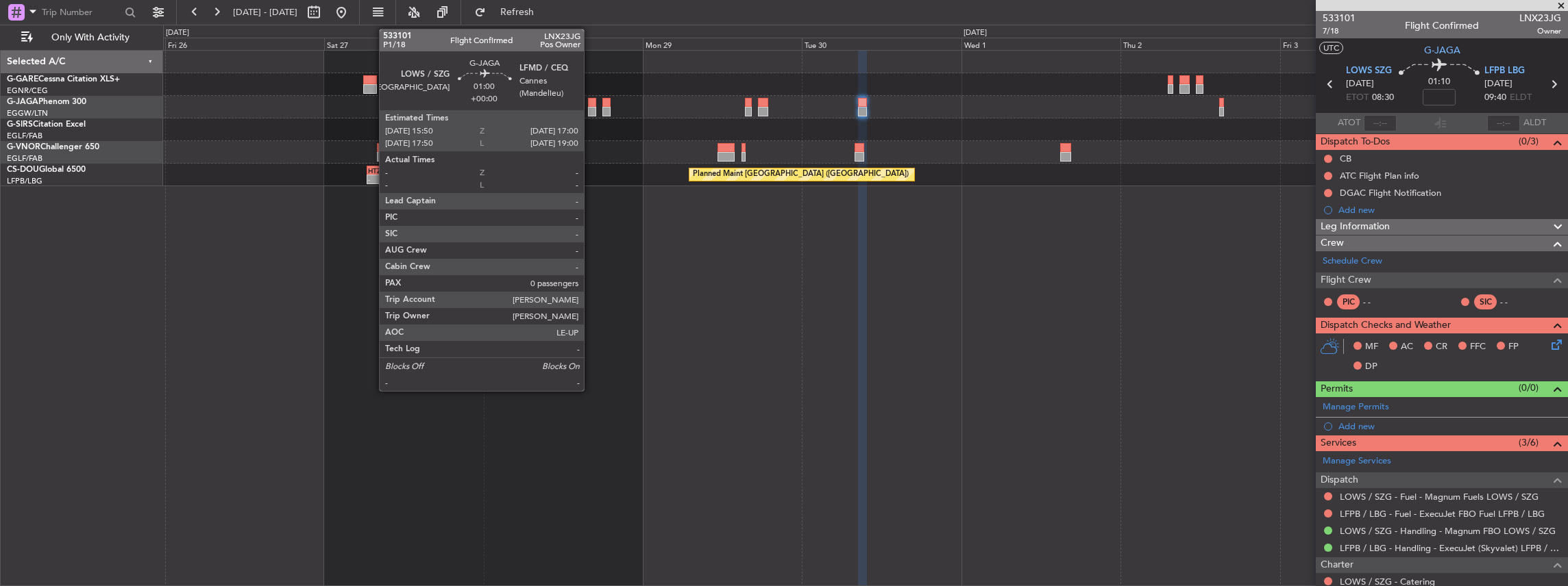
click at [591, 108] on div at bounding box center [591, 111] width 8 height 9
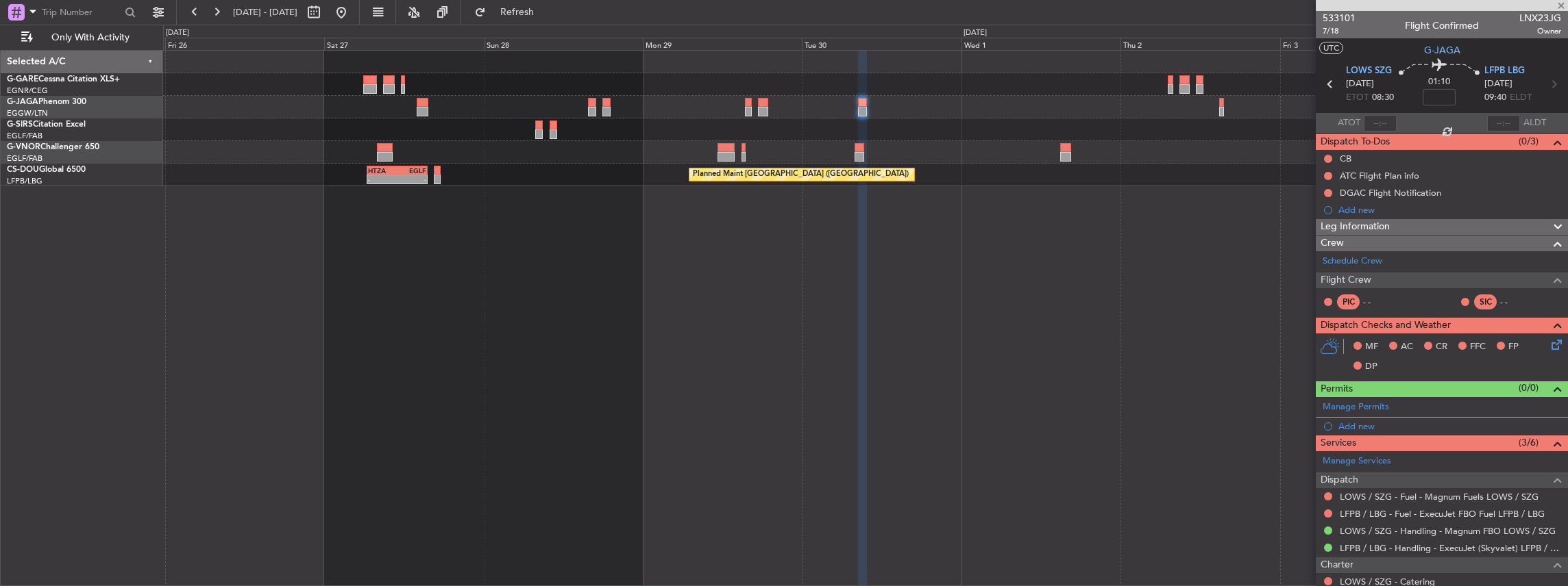
type input "0"
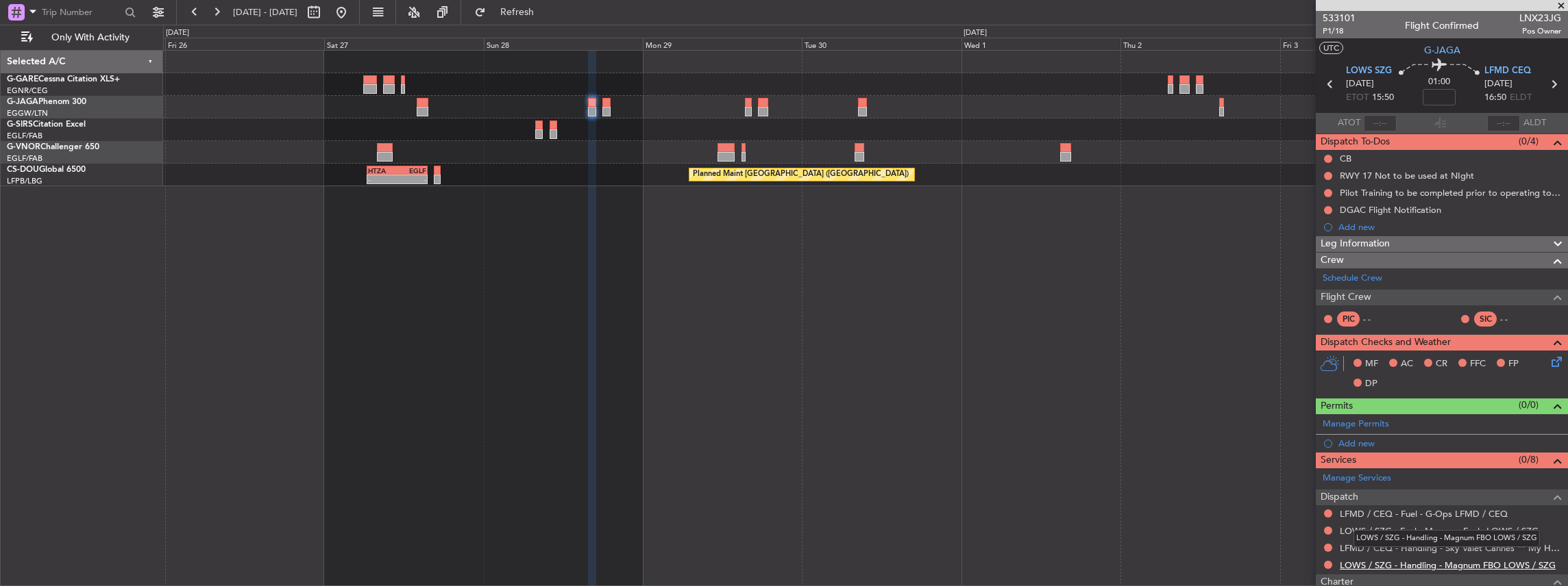
click at [1362, 564] on link "LOWS / SZG - Handling - Magnum FBO LOWS / SZG" at bounding box center [1447, 565] width 216 height 11
click at [550, 19] on button "Refresh" at bounding box center [509, 12] width 82 height 22
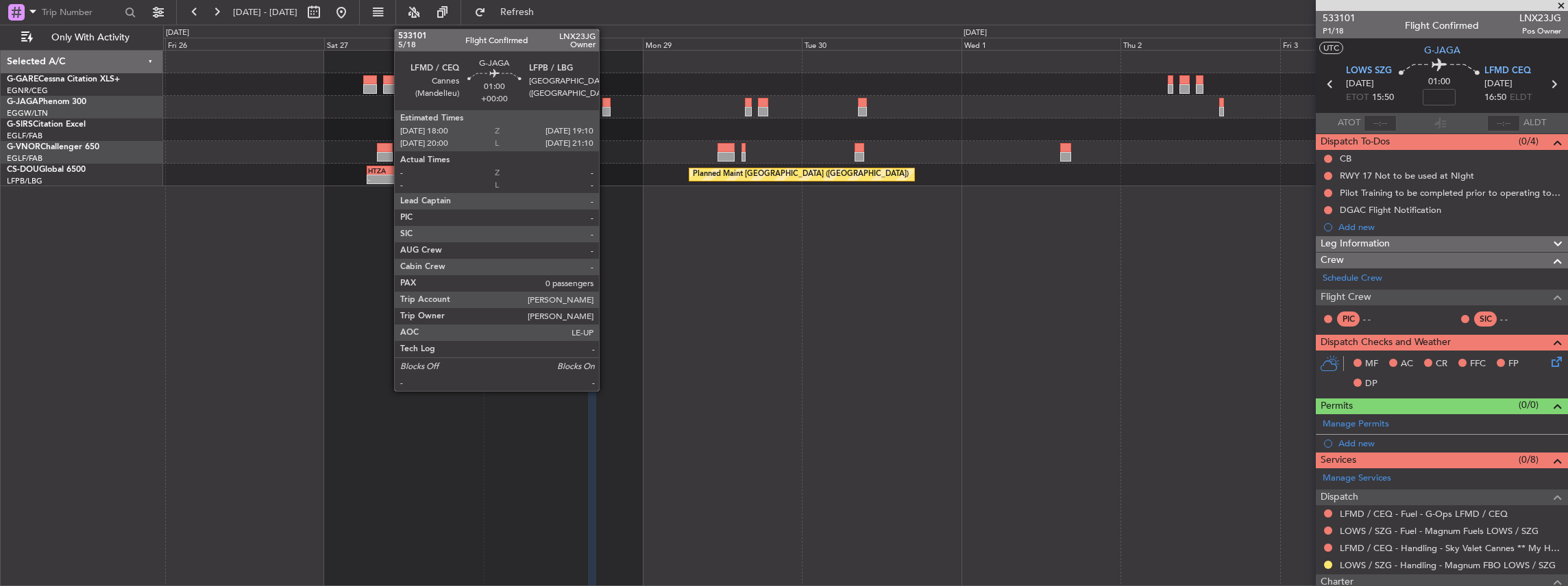
click at [606, 110] on div at bounding box center [606, 111] width 8 height 9
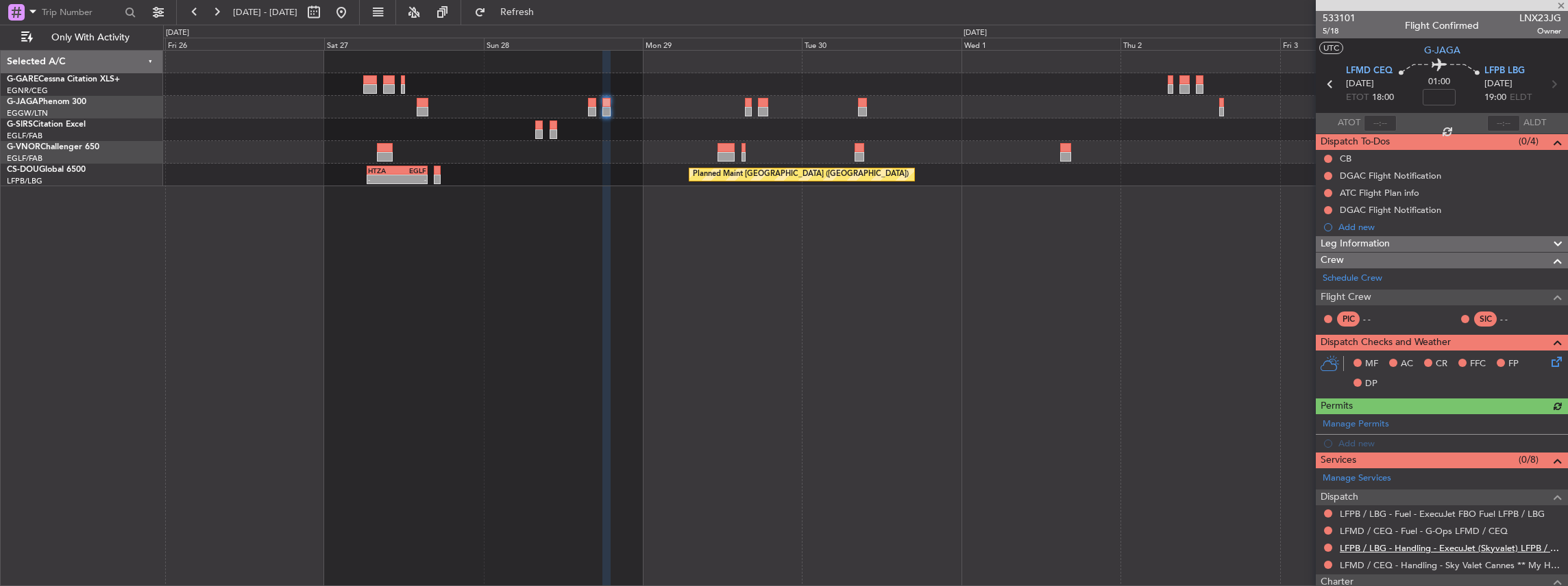
click at [1369, 549] on link "LFPB / LBG - Handling - ExecuJet (Skyvalet) LFPB / LBG" at bounding box center [1450, 548] width 221 height 11
click at [546, 17] on span "Refresh" at bounding box center [517, 11] width 57 height 9
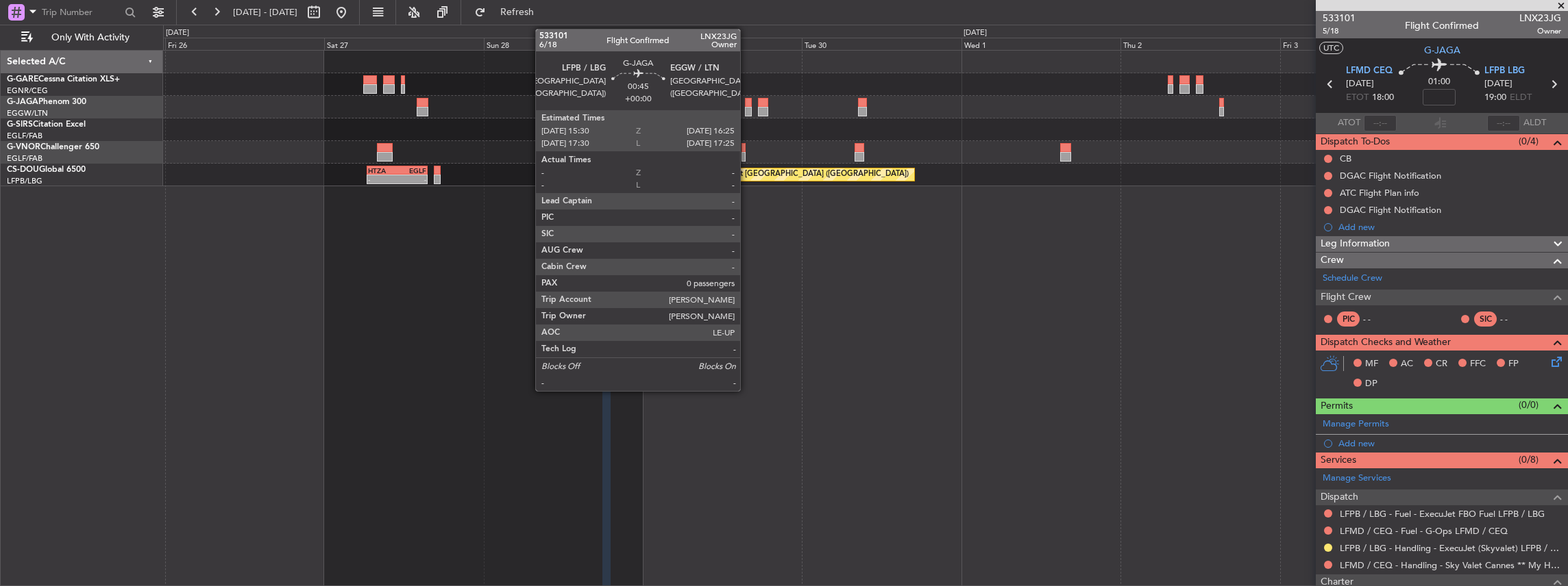
click at [747, 108] on div at bounding box center [747, 111] width 6 height 9
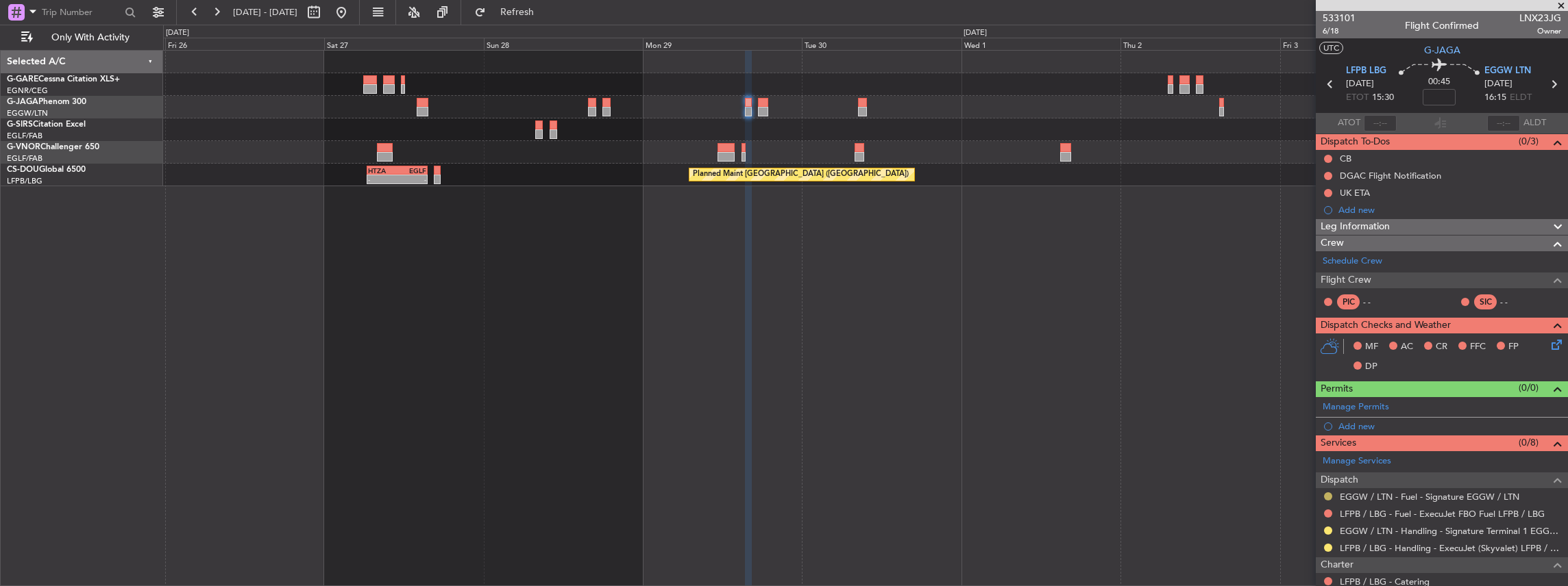
click at [1325, 493] on button at bounding box center [1327, 496] width 8 height 8
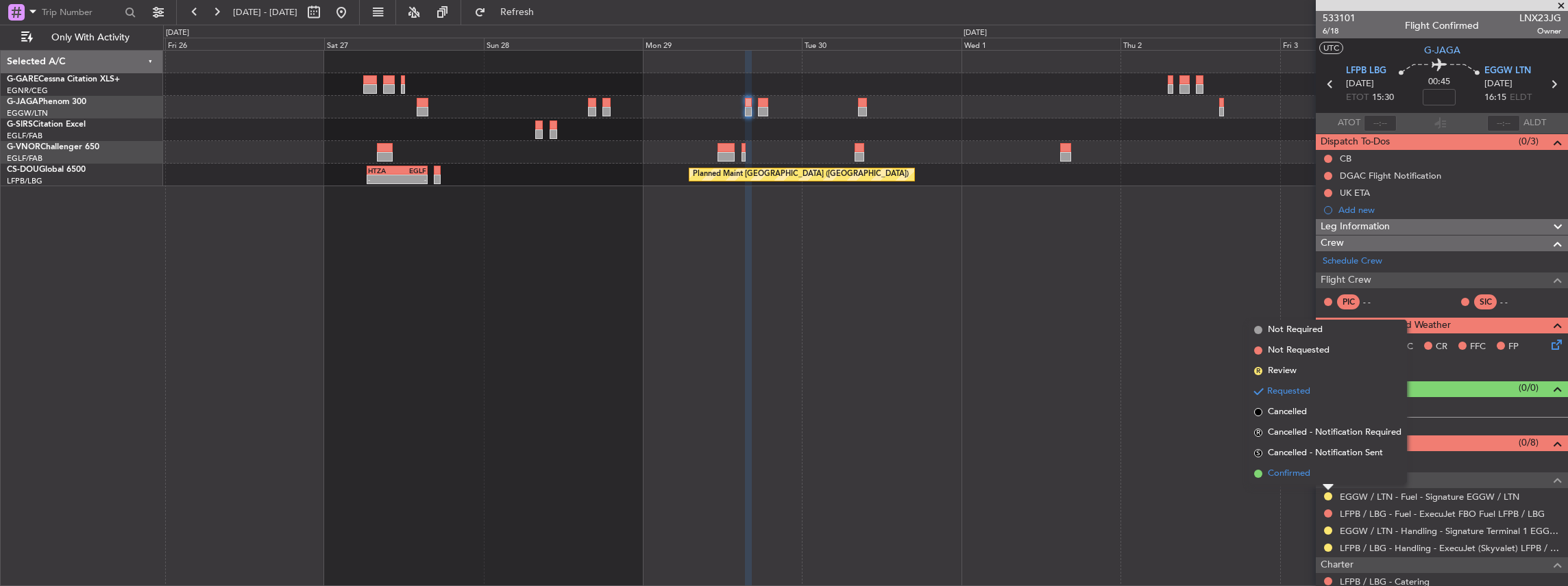
click at [1316, 472] on li "Confirmed" at bounding box center [1327, 474] width 158 height 21
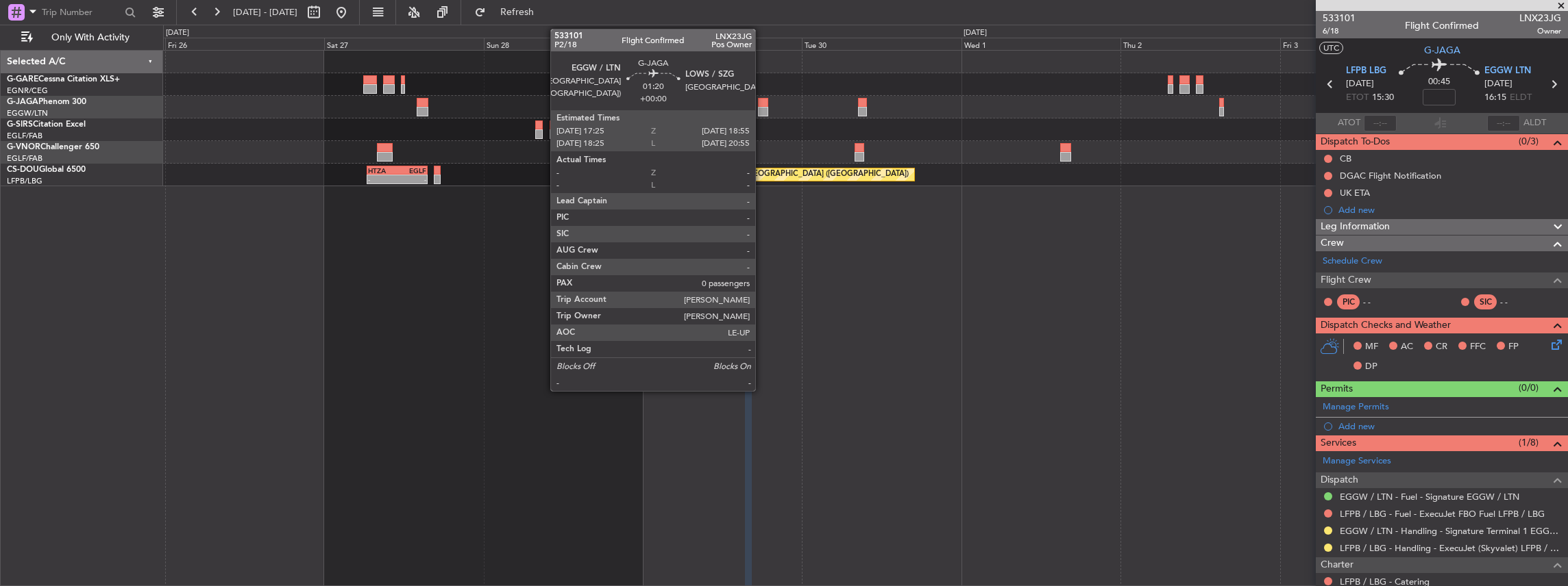
click at [762, 106] on div at bounding box center [763, 102] width 10 height 9
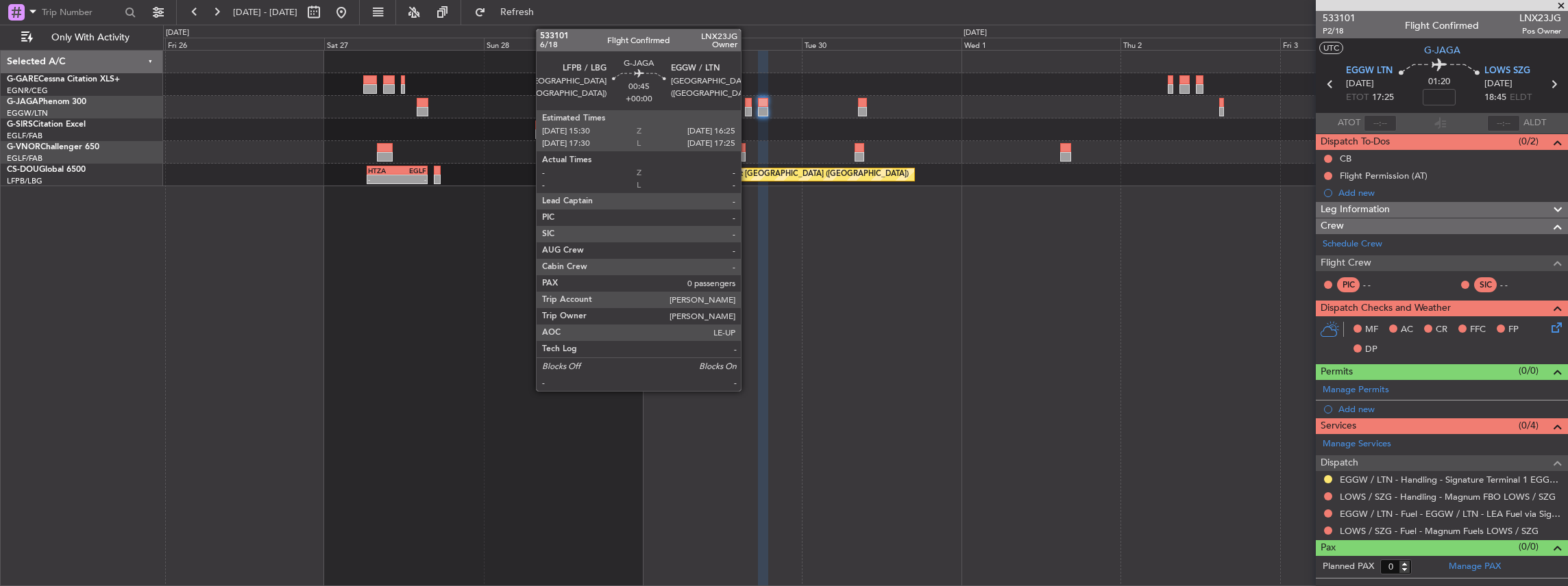
click at [747, 111] on div at bounding box center [747, 111] width 6 height 9
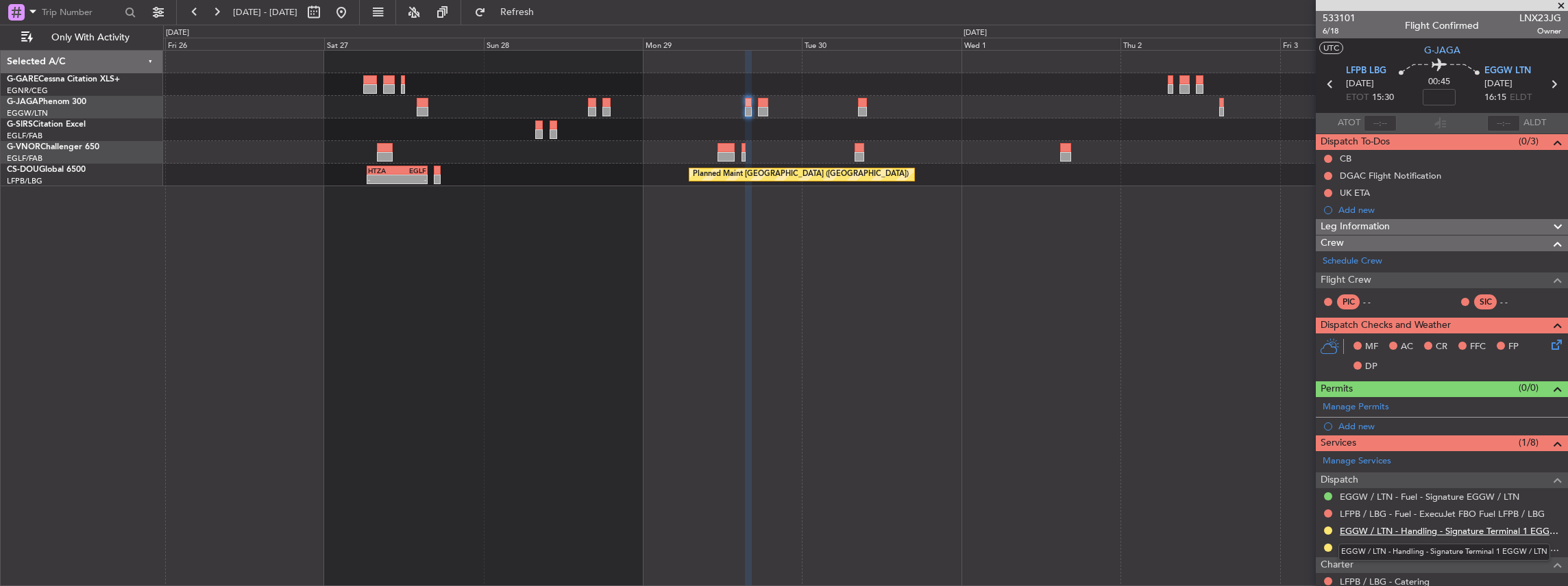
click at [1413, 525] on link "EGGW / LTN - Handling - Signature Terminal 1 EGGW / LTN" at bounding box center [1450, 531] width 221 height 11
click at [352, 13] on button at bounding box center [341, 12] width 22 height 22
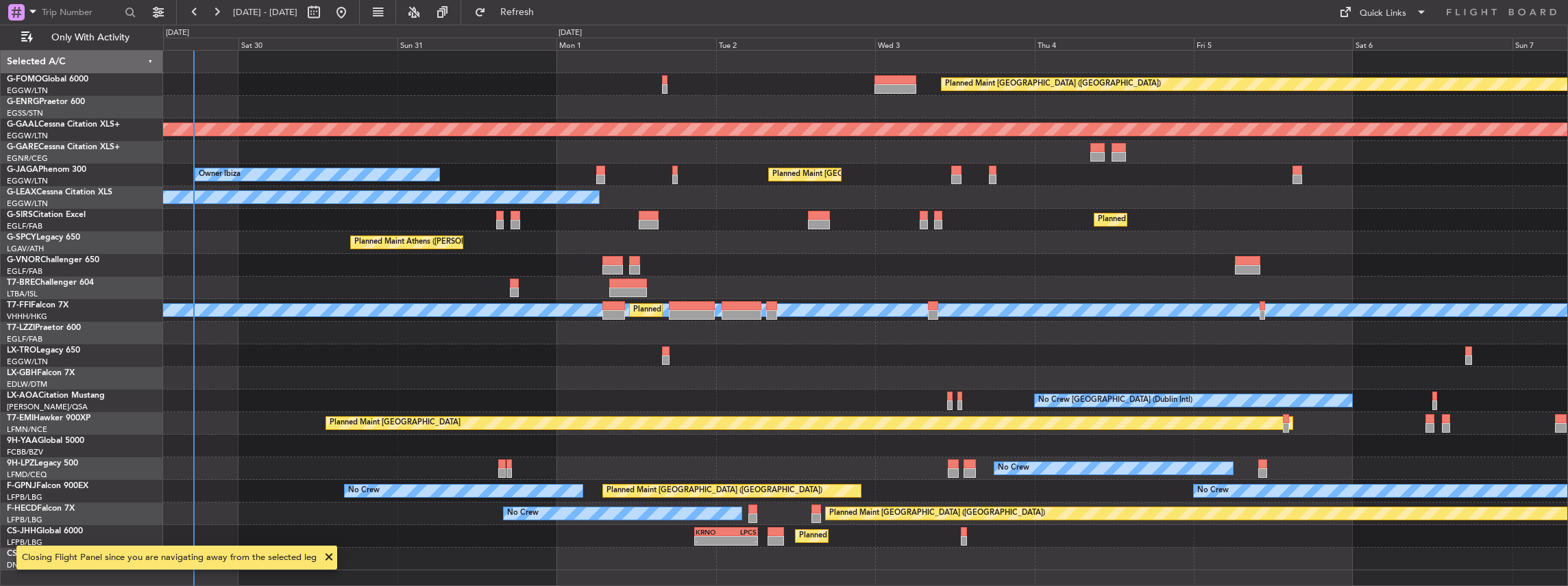
click at [317, 279] on div "Planned Maint London (Luton) Planned Maint Dusseldorf Planned Maint London (Lut…" at bounding box center [866, 319] width 1406 height 537
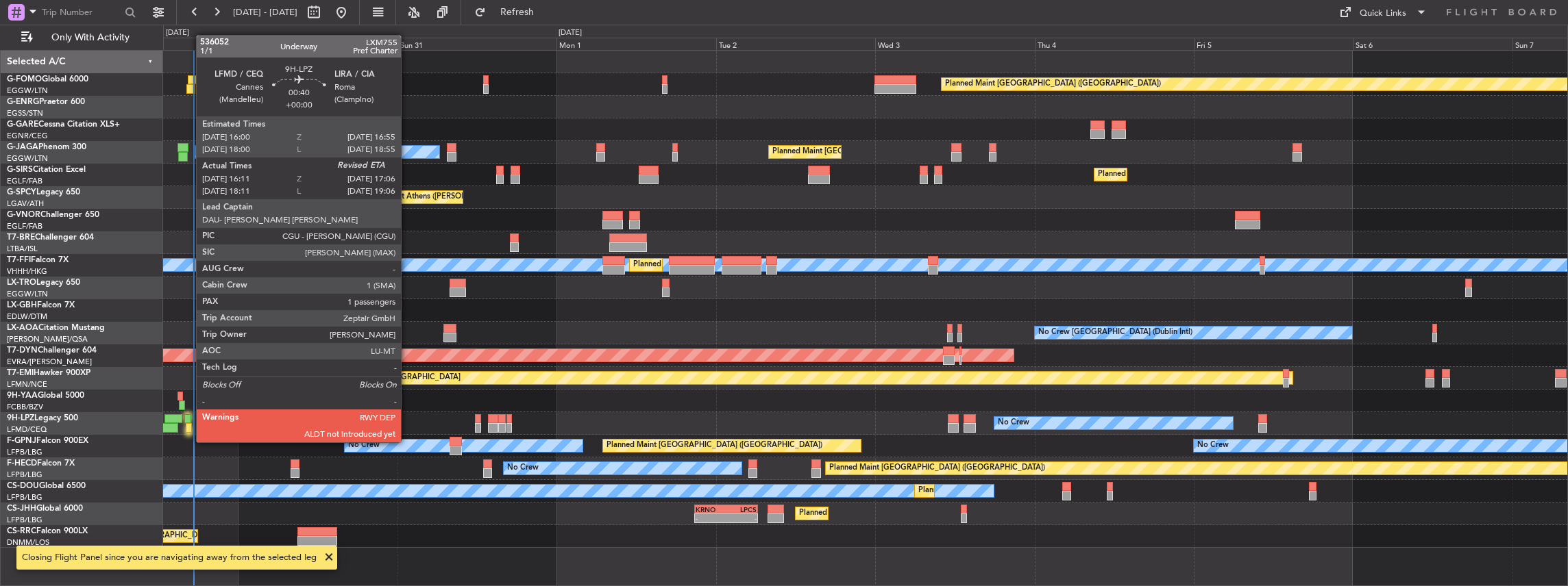
click at [189, 429] on div at bounding box center [188, 427] width 6 height 9
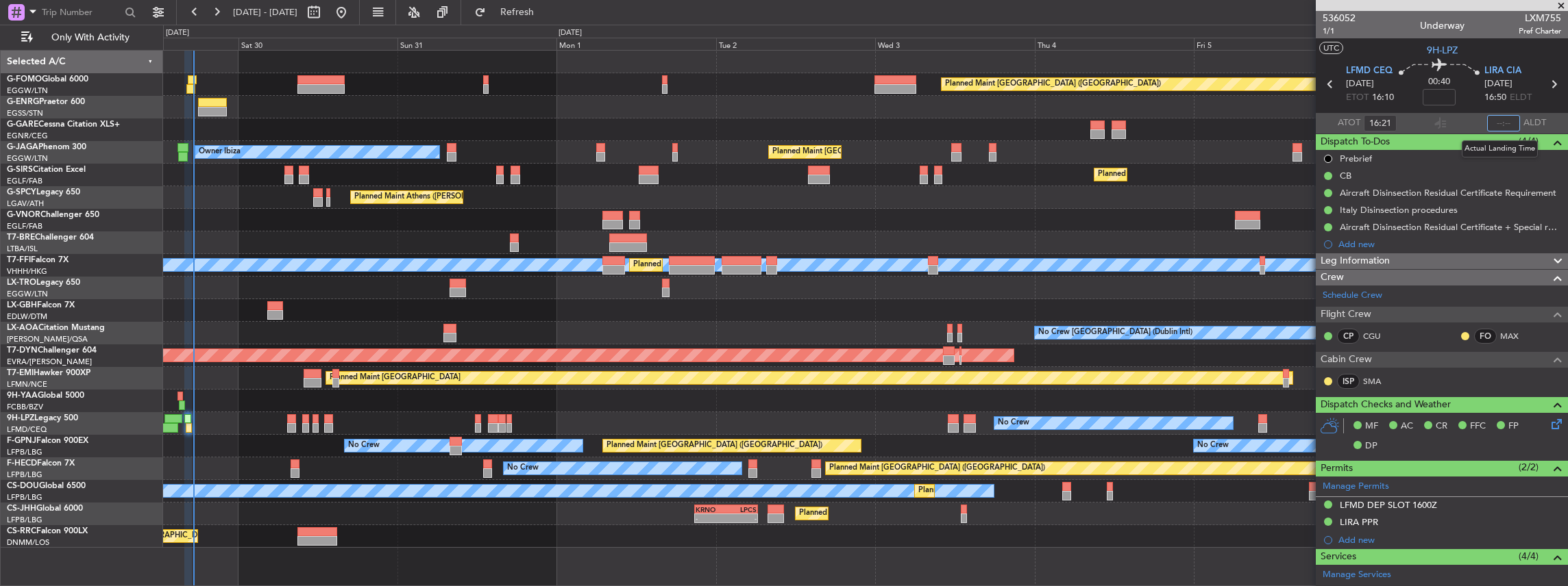
click at [1495, 119] on input "text" at bounding box center [1503, 123] width 33 height 17
type input "17:13"
click at [151, 220] on div "Planned Maint London (Luton) Planned Maint London (Luton) Owner Ibiza Planned M…" at bounding box center [784, 305] width 1568 height 562
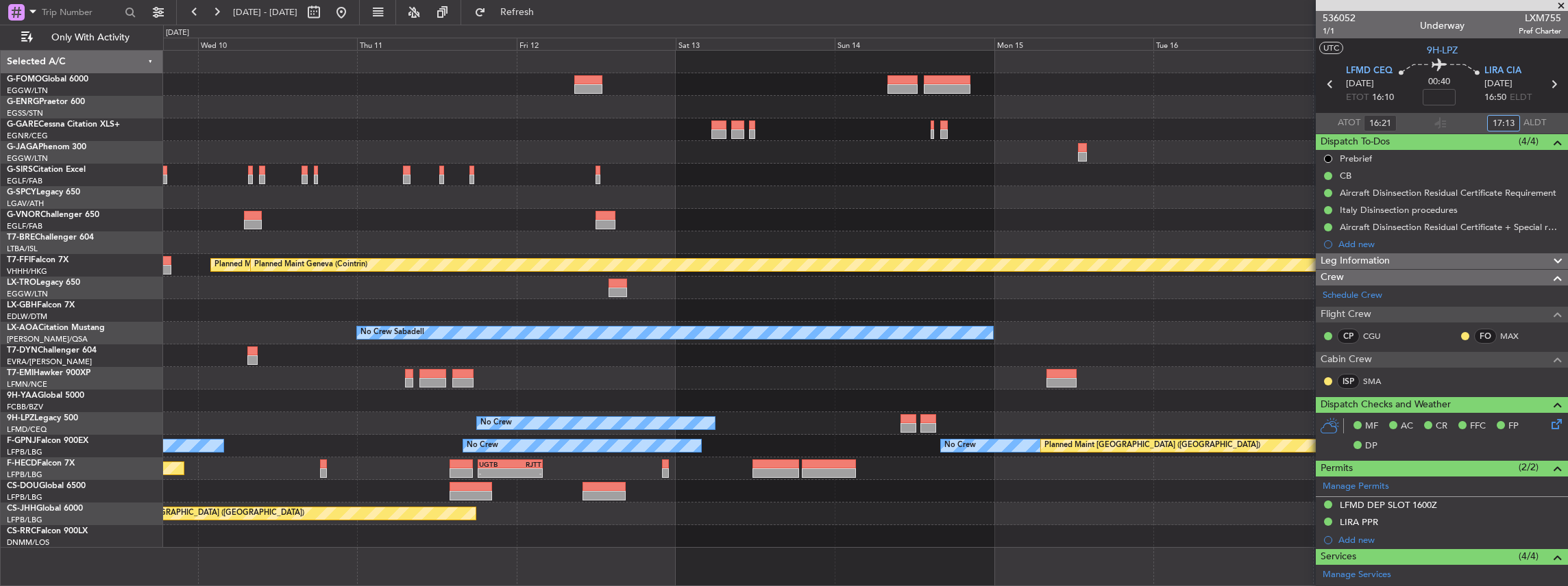
click at [308, 233] on div "Planned Maint London (Luton) Planned Maint Tianjin (Binhai) Planned Maint Genev…" at bounding box center [865, 299] width 1405 height 497
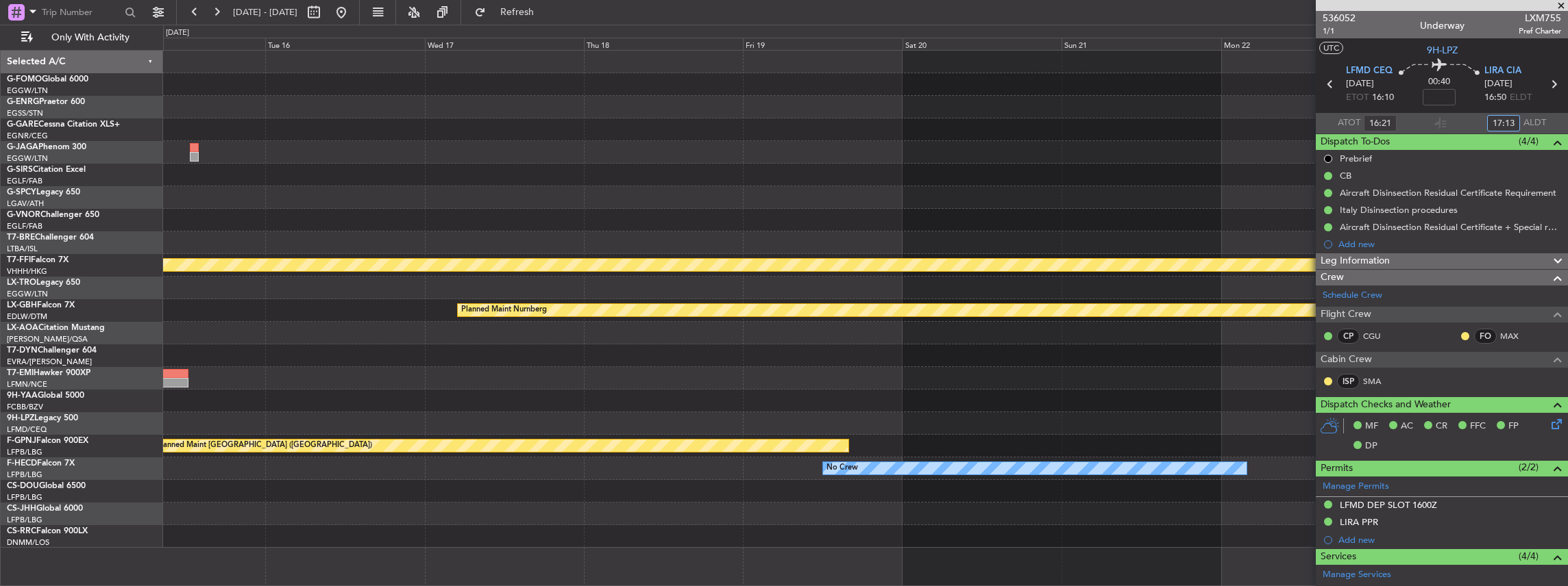
click at [403, 246] on div "Planned Maint Geneva (Cointrin) Planned Maint Tianjin (Binhai) Planned Maint Nu…" at bounding box center [865, 299] width 1405 height 497
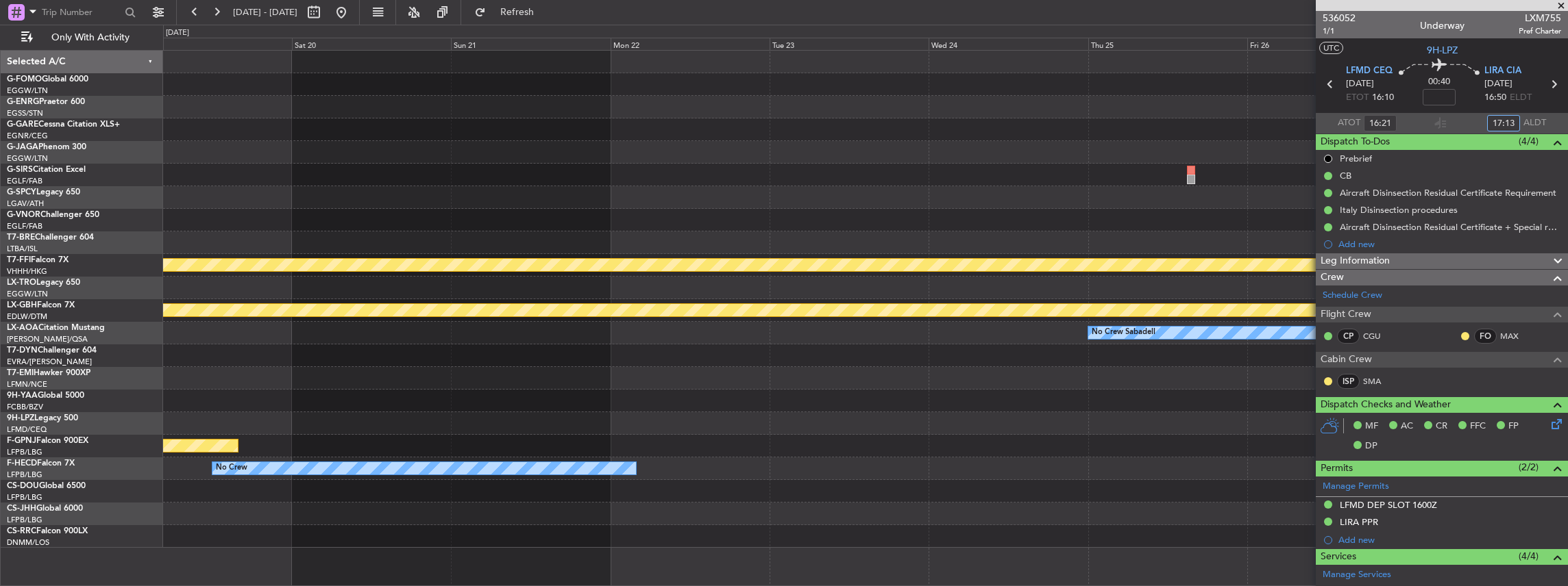
click at [441, 228] on div "Planned Maint Geneva (Cointrin) Planned Maint Nurnberg No Crew Sabadell Planned…" at bounding box center [865, 299] width 1405 height 497
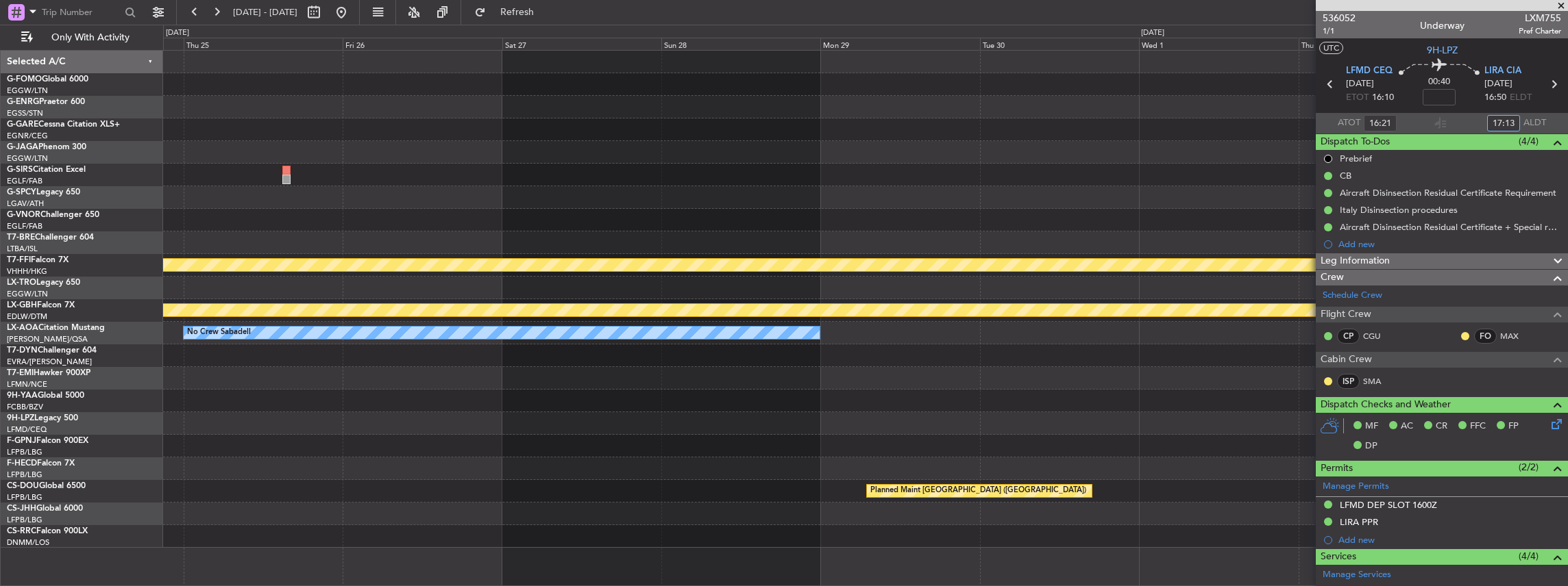
click at [451, 254] on div "Planned Maint Geneva (Cointrin) Planned Maint Nurnberg No Crew Sabadell No Crew…" at bounding box center [865, 299] width 1405 height 497
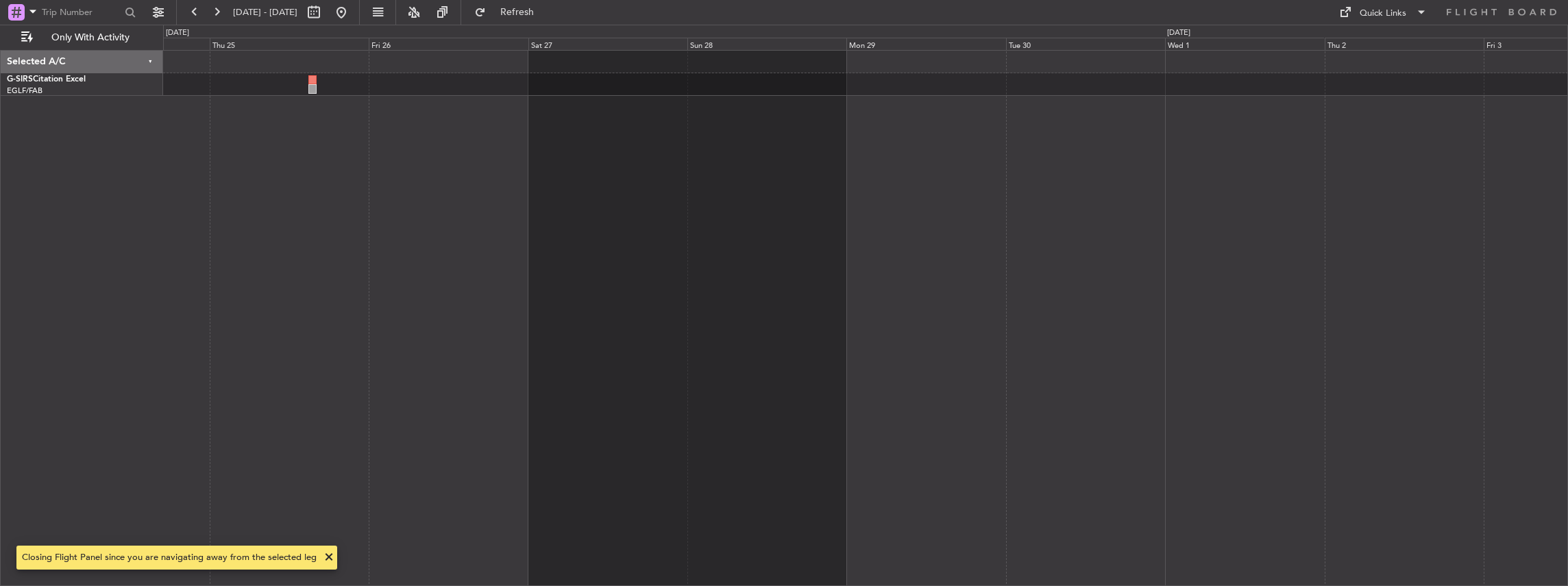
click at [969, 238] on div at bounding box center [866, 319] width 1406 height 537
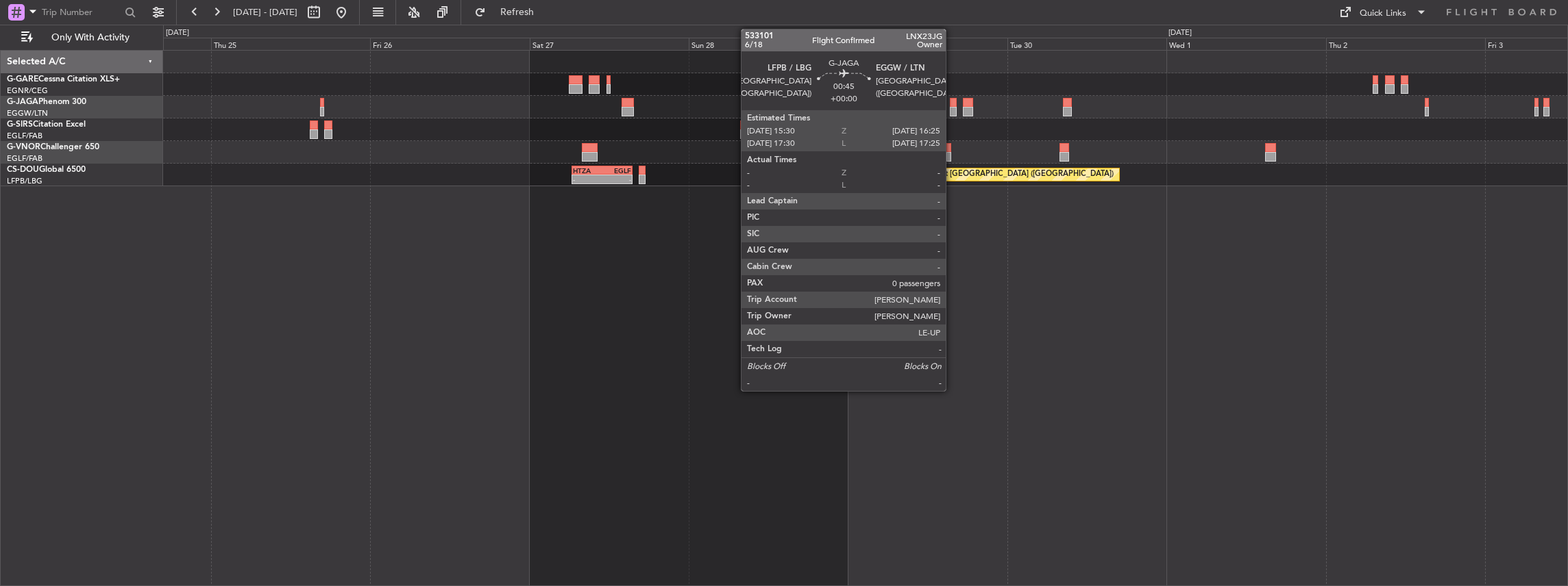
click at [952, 109] on div at bounding box center [953, 111] width 6 height 9
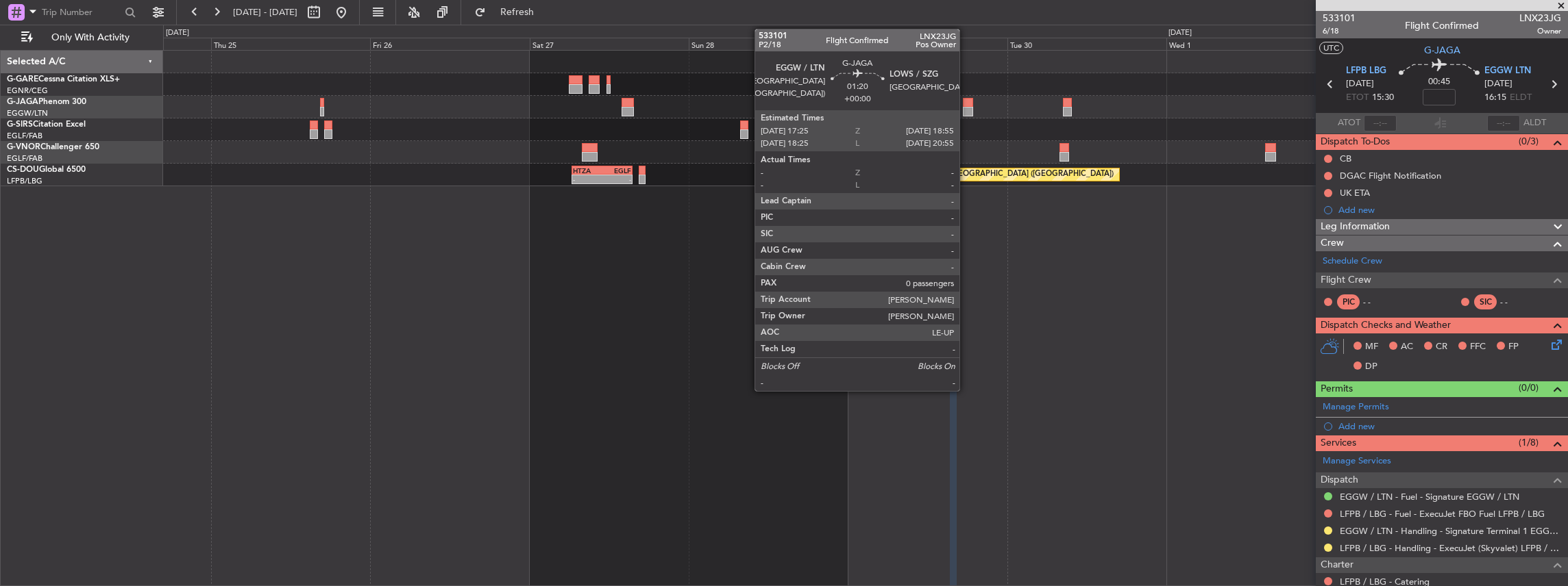
click at [966, 104] on div at bounding box center [968, 102] width 10 height 9
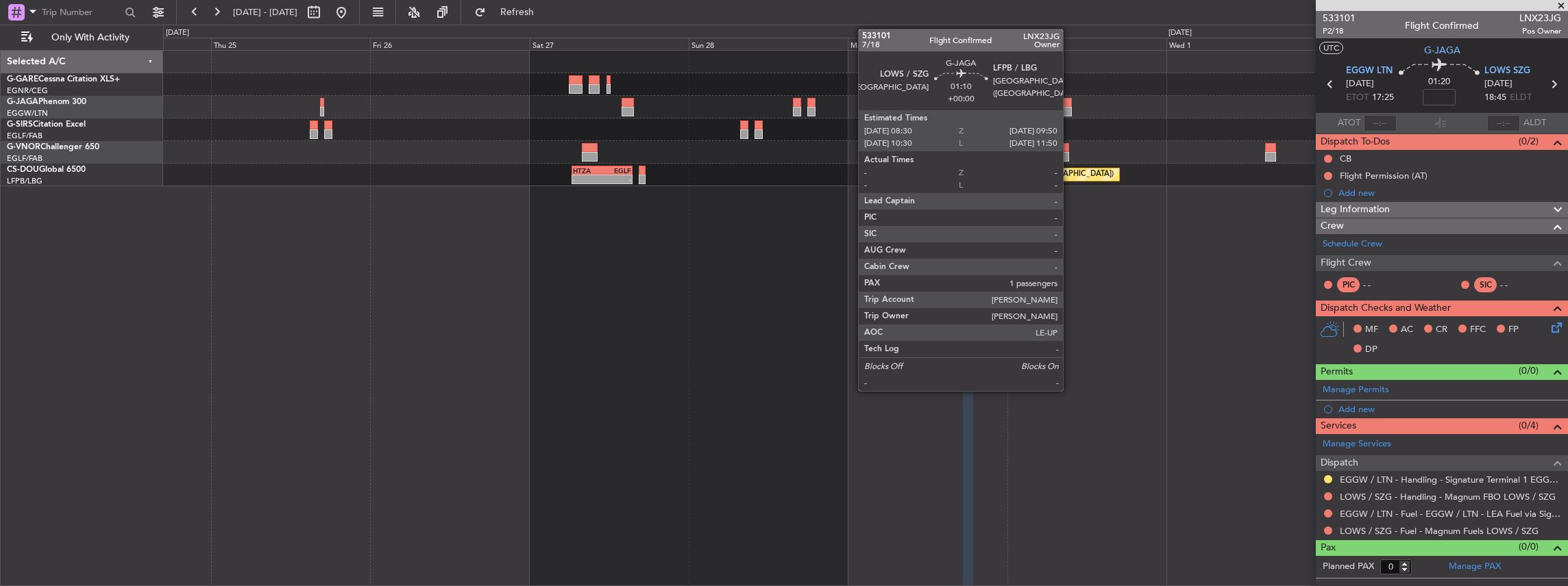
click at [1069, 104] on div at bounding box center [1067, 102] width 9 height 9
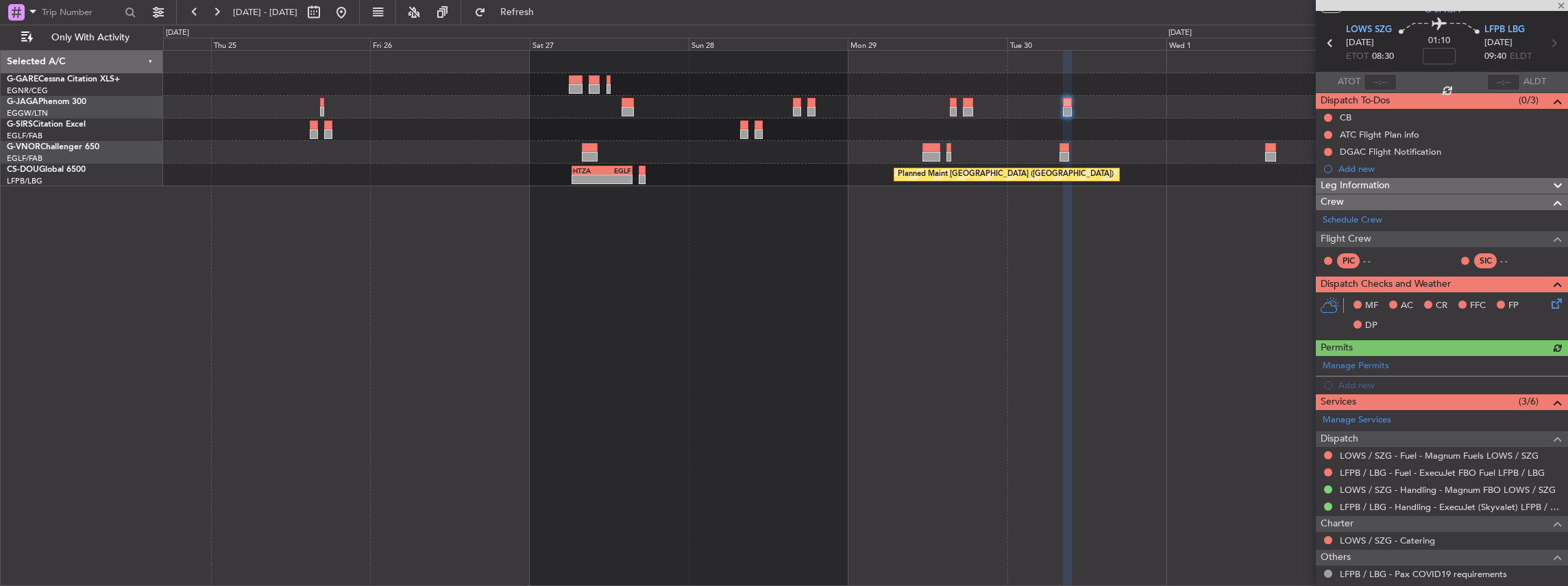
scroll to position [91, 0]
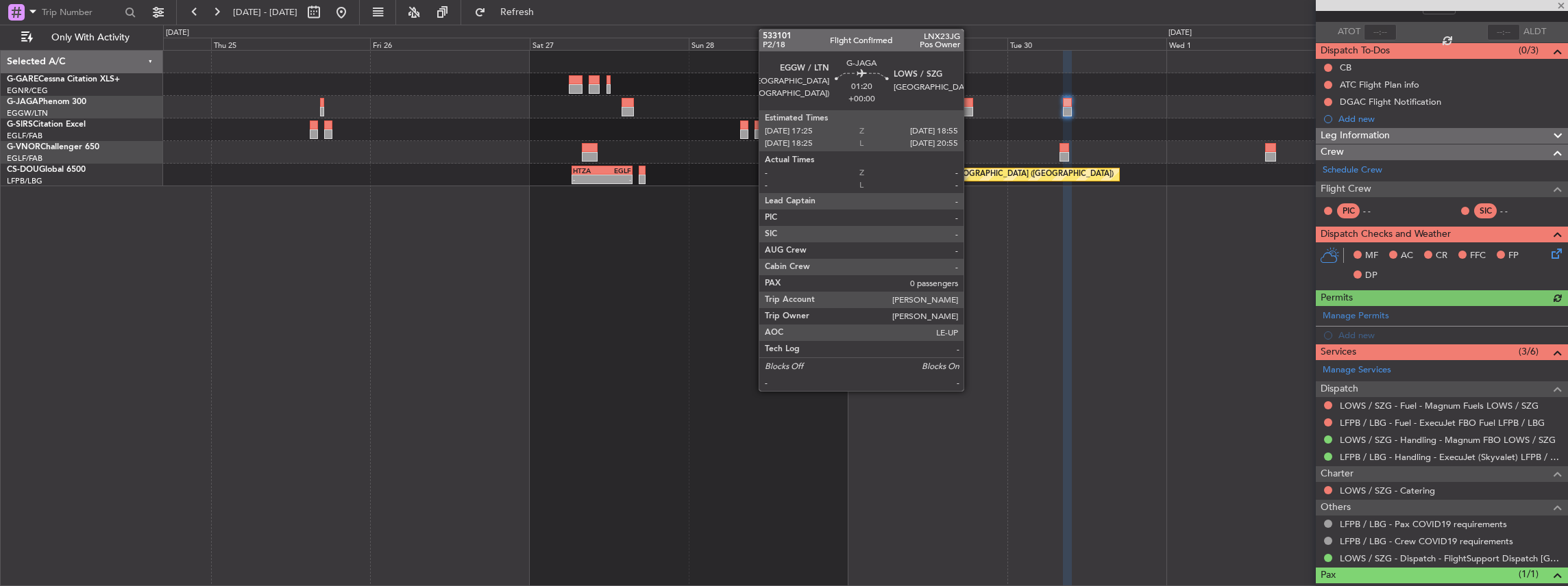
click at [969, 108] on div at bounding box center [968, 111] width 10 height 9
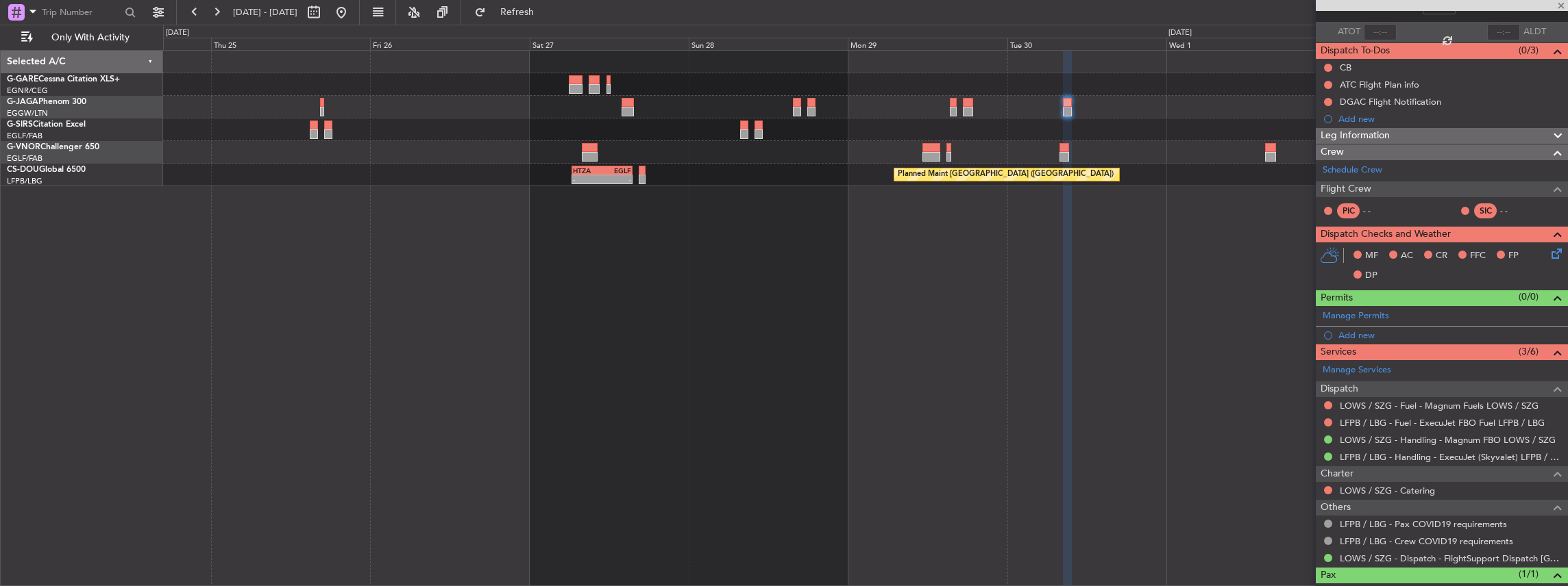
scroll to position [0, 0]
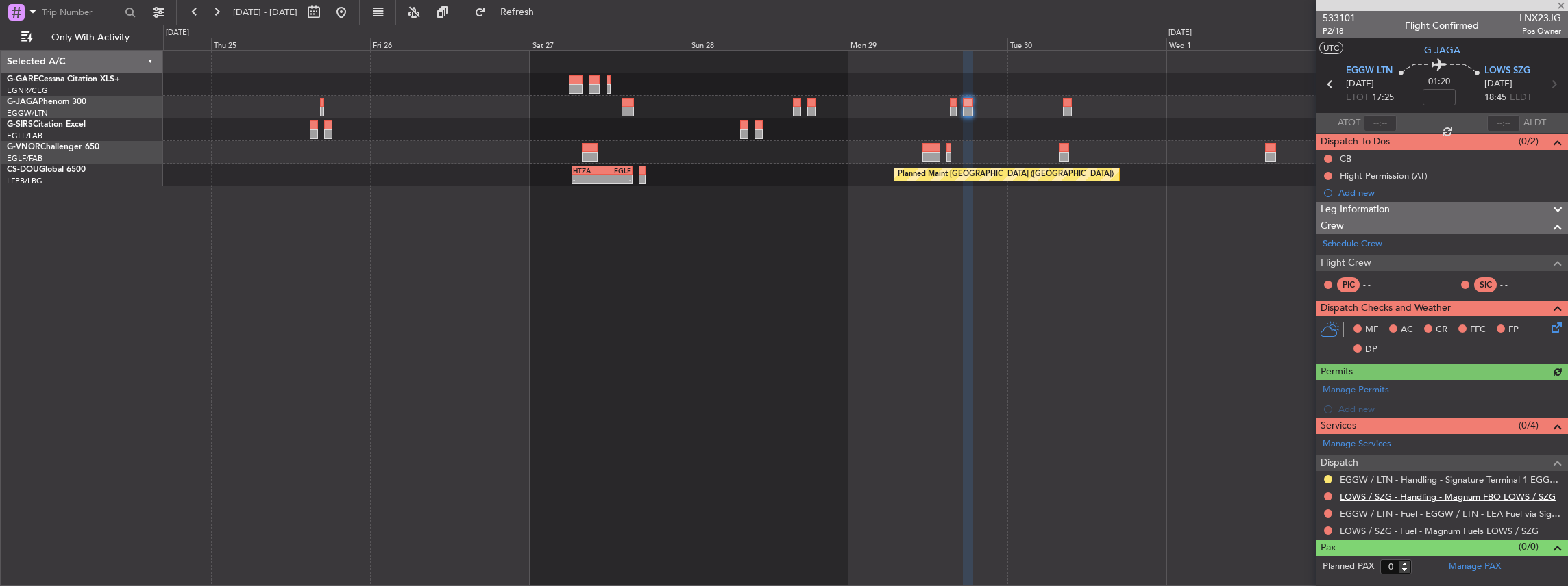
click at [1387, 496] on link "LOWS / SZG - Handling - Magnum FBO LOWS / SZG" at bounding box center [1447, 497] width 216 height 11
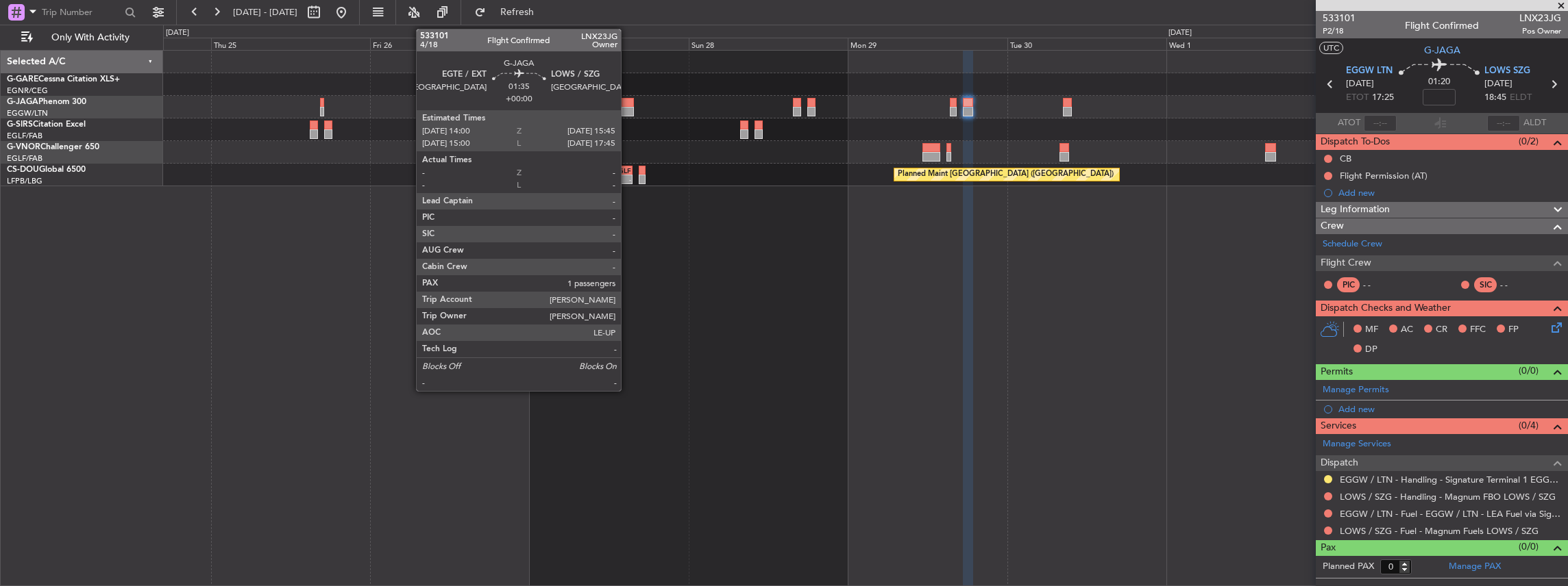
click at [627, 106] on div at bounding box center [627, 102] width 11 height 9
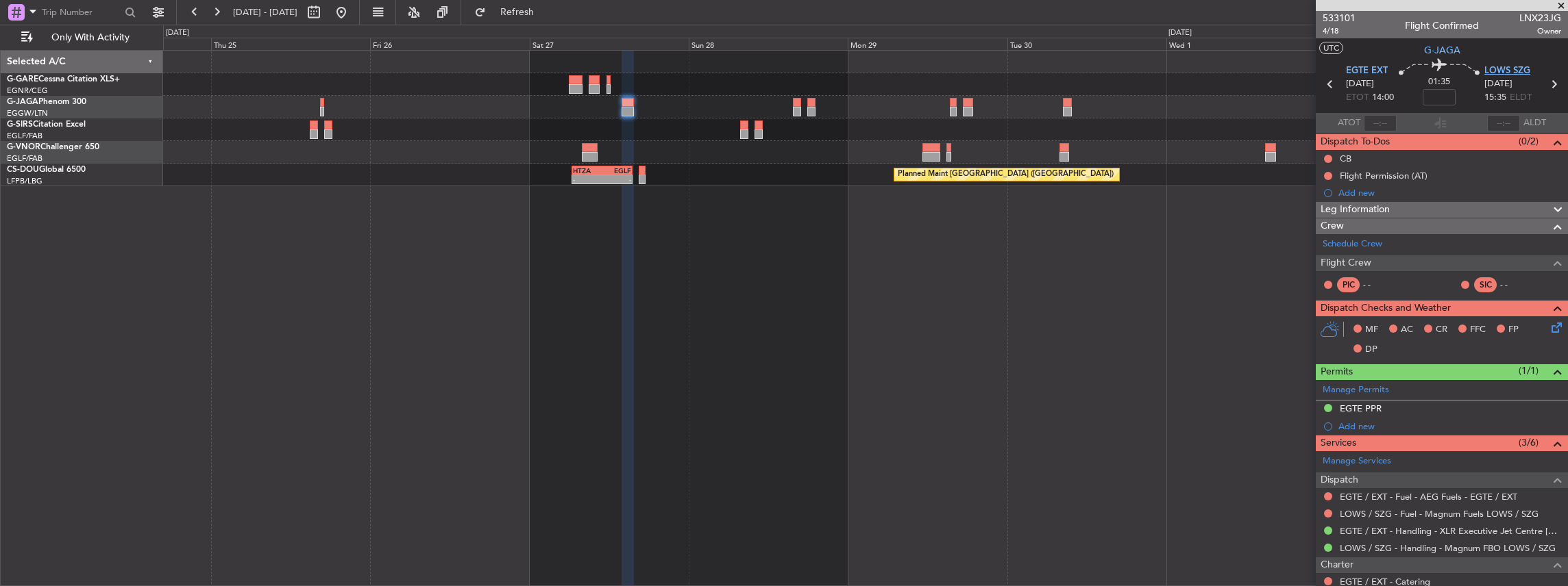
click at [1506, 67] on span "LOWS SZG" at bounding box center [1507, 71] width 46 height 14
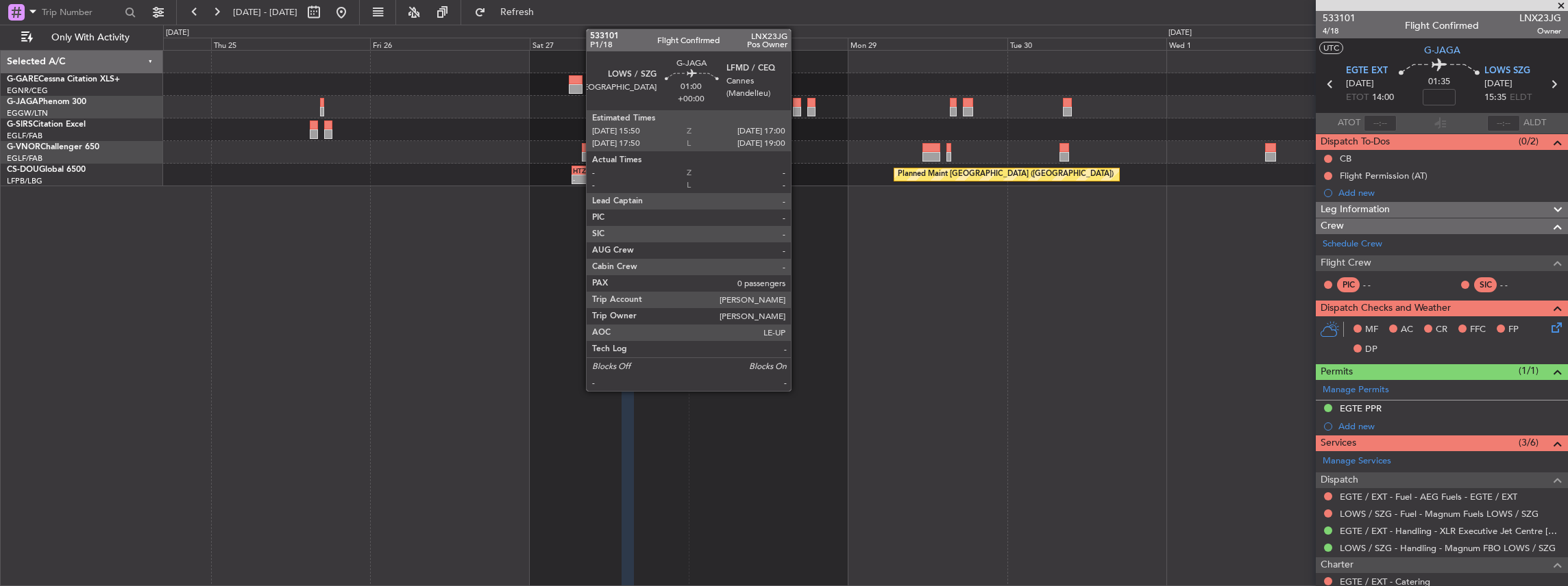
click at [798, 111] on div at bounding box center [796, 111] width 8 height 9
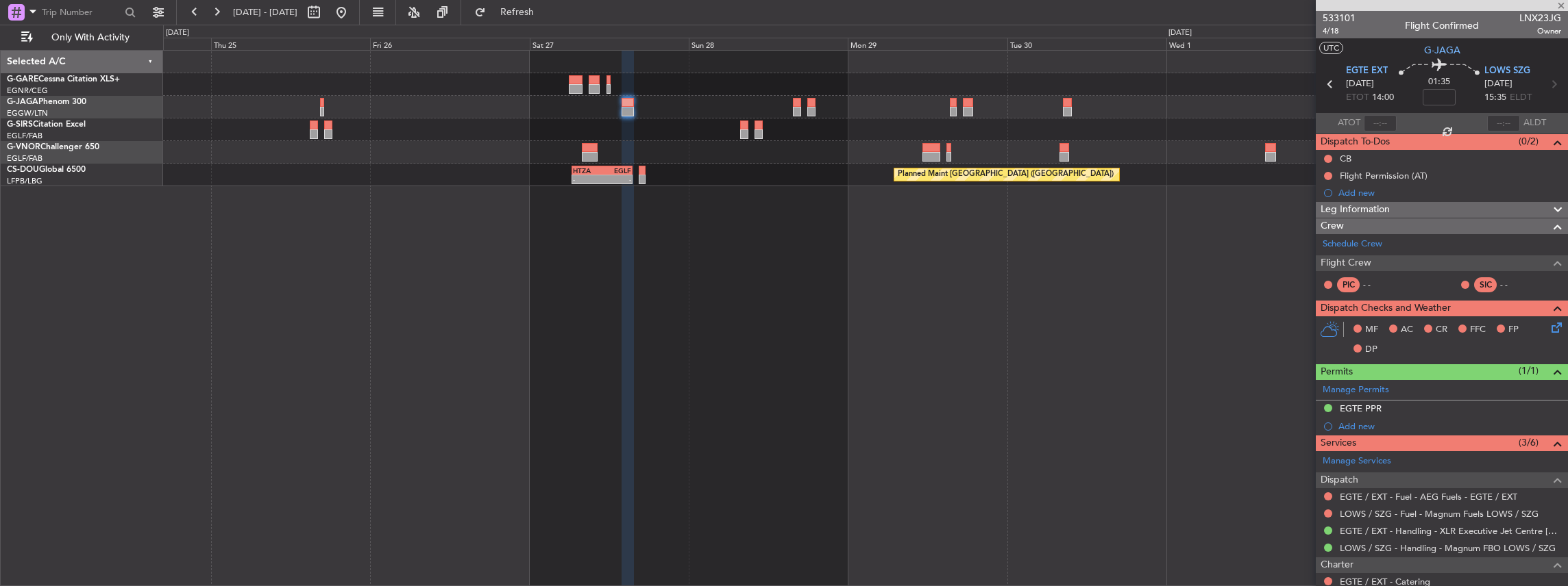
type input "0"
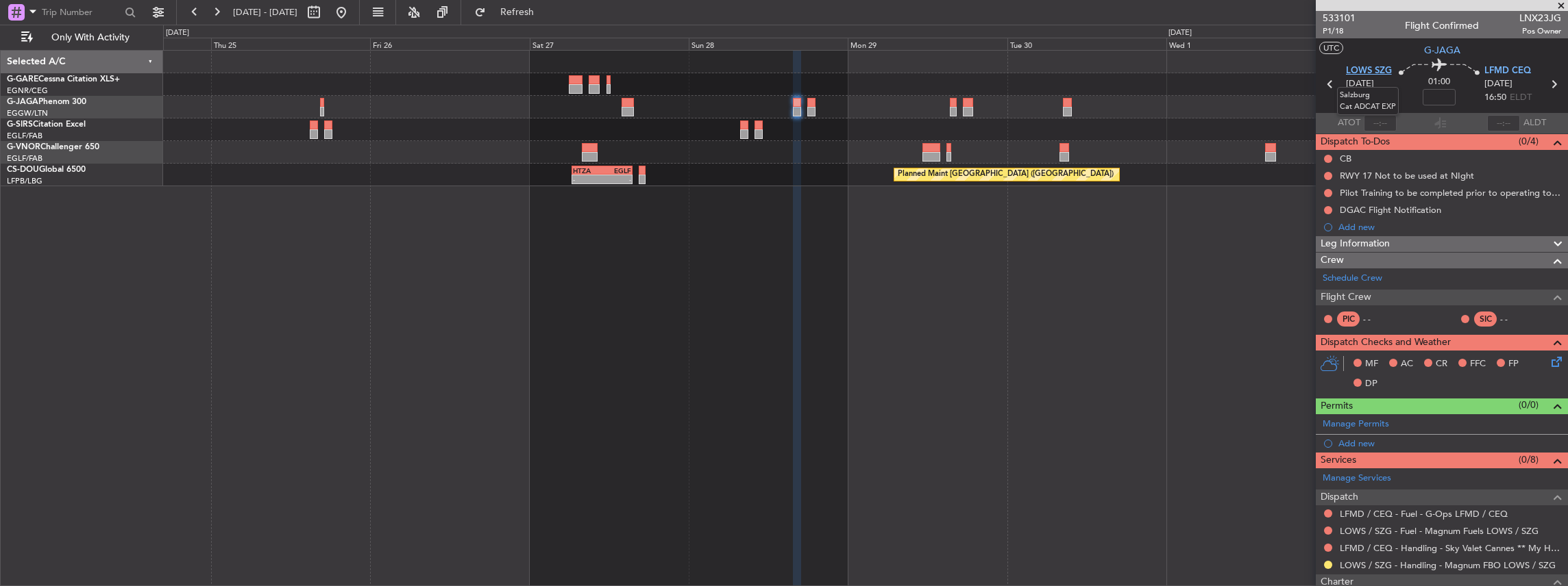
click at [1378, 66] on span "LOWS SZG" at bounding box center [1369, 71] width 46 height 14
click at [1525, 18] on span "LNX23JG" at bounding box center [1540, 18] width 42 height 14
copy span "LNX23JG"
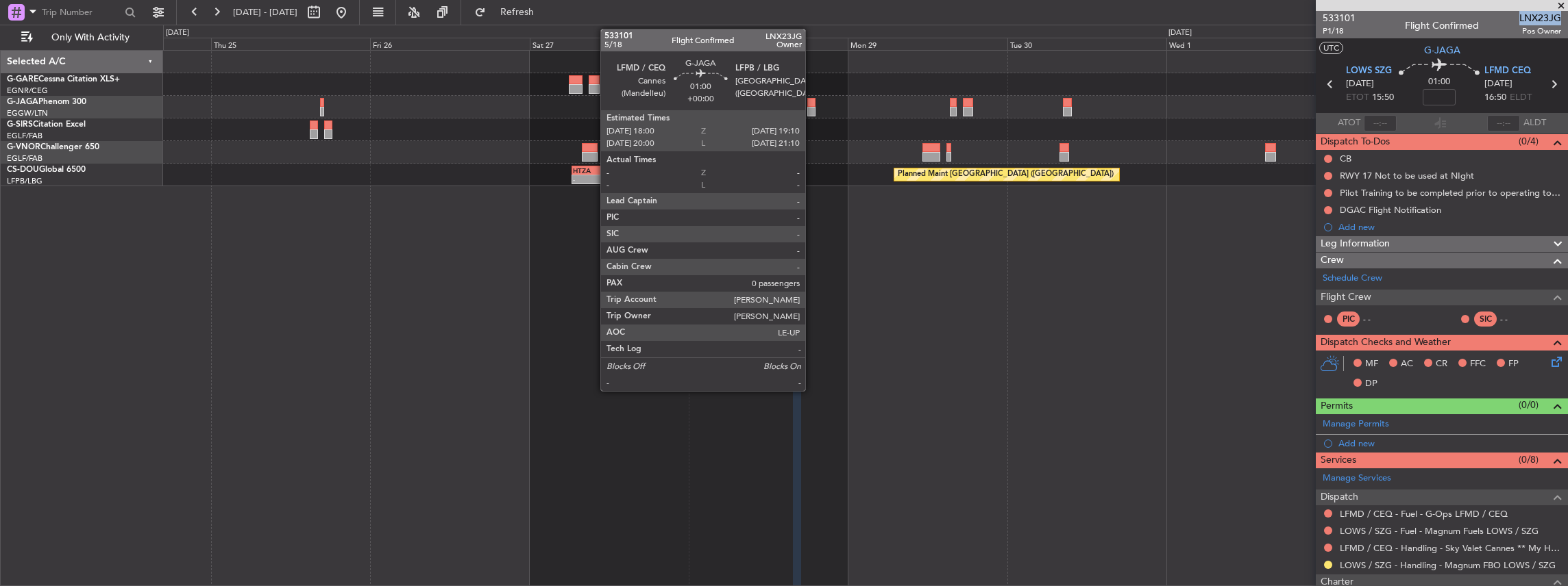
click at [812, 107] on div at bounding box center [811, 111] width 8 height 9
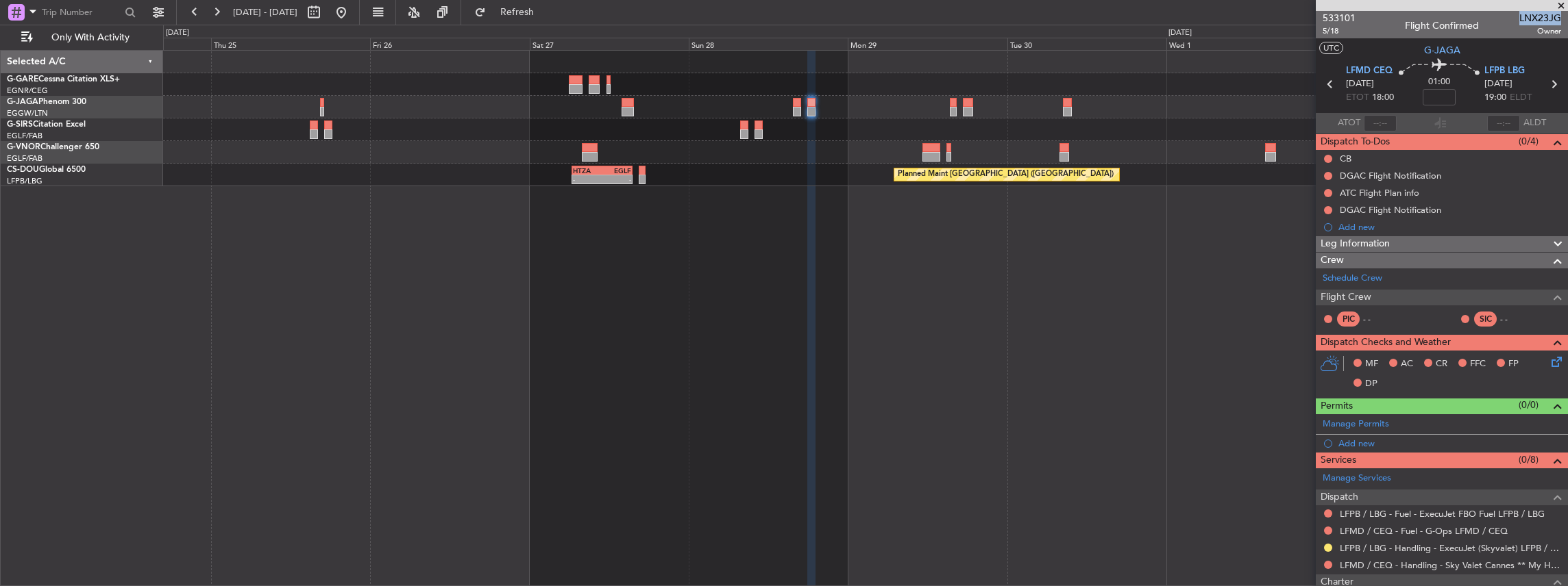
click at [1526, 19] on span "LNX23JG" at bounding box center [1540, 18] width 42 height 14
click at [1542, 17] on span "LNX23JG" at bounding box center [1540, 18] width 42 height 14
copy span "LNX23JG"
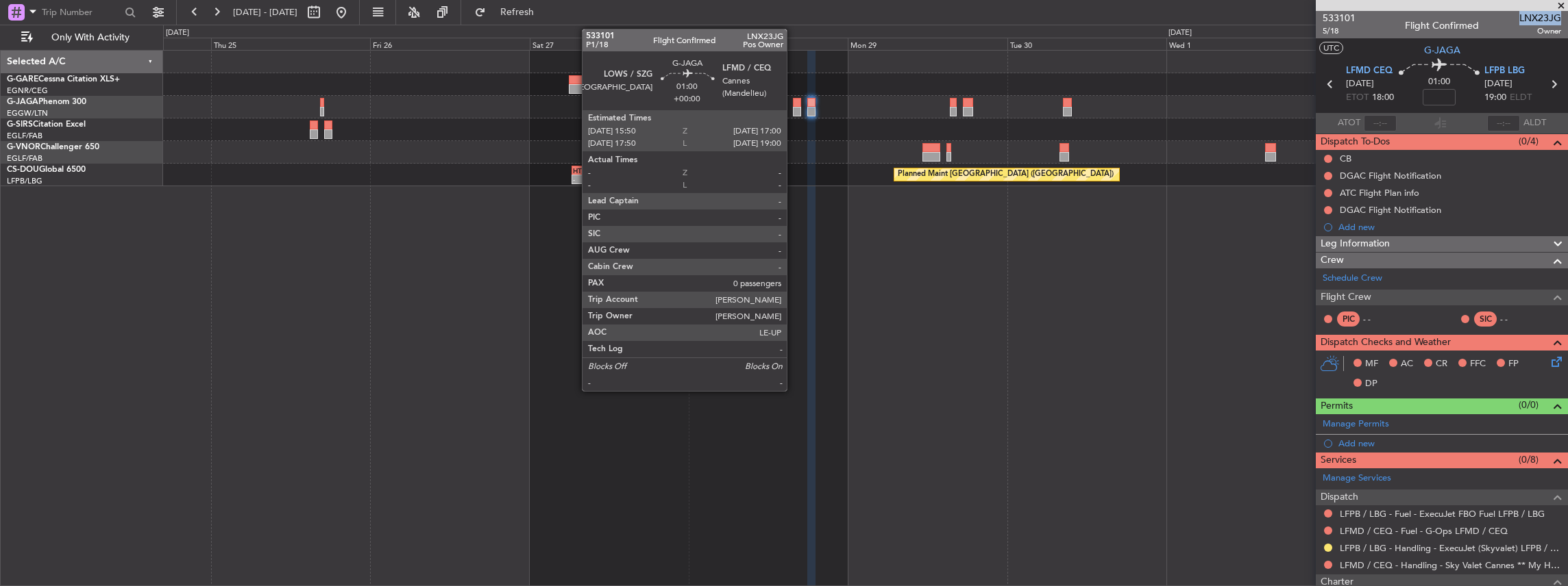
click at [793, 108] on div at bounding box center [796, 111] width 8 height 9
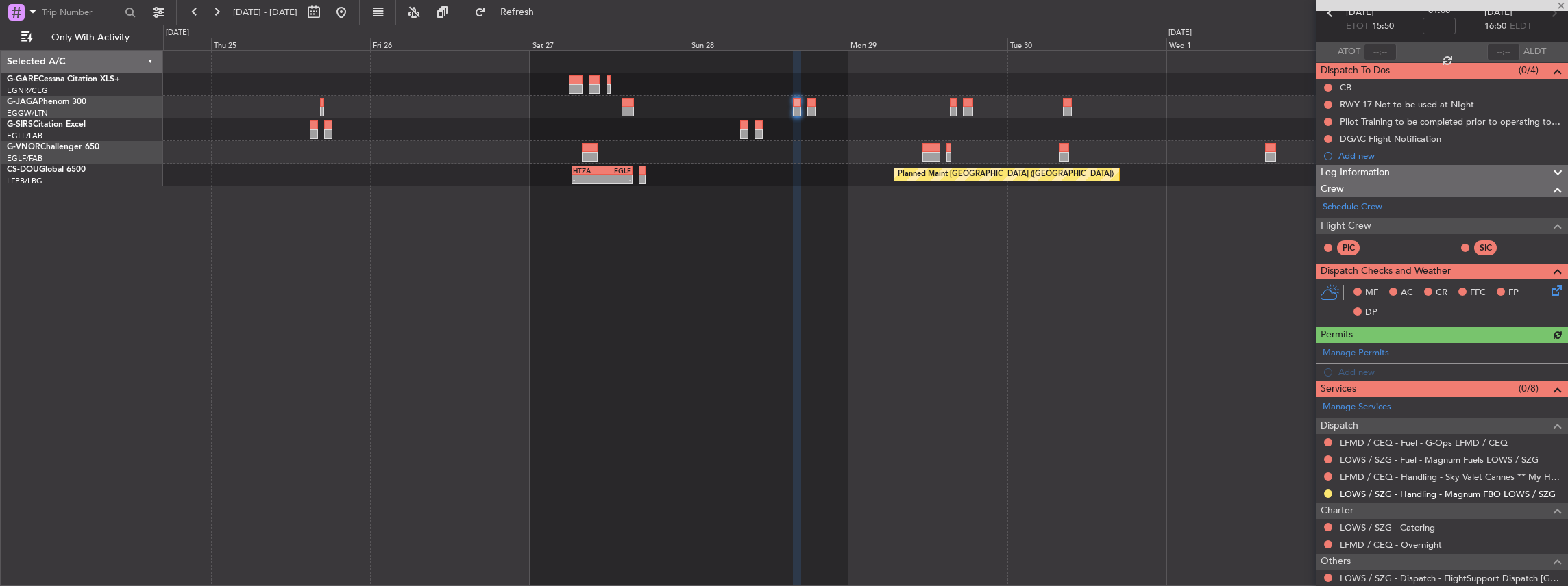
scroll to position [137, 0]
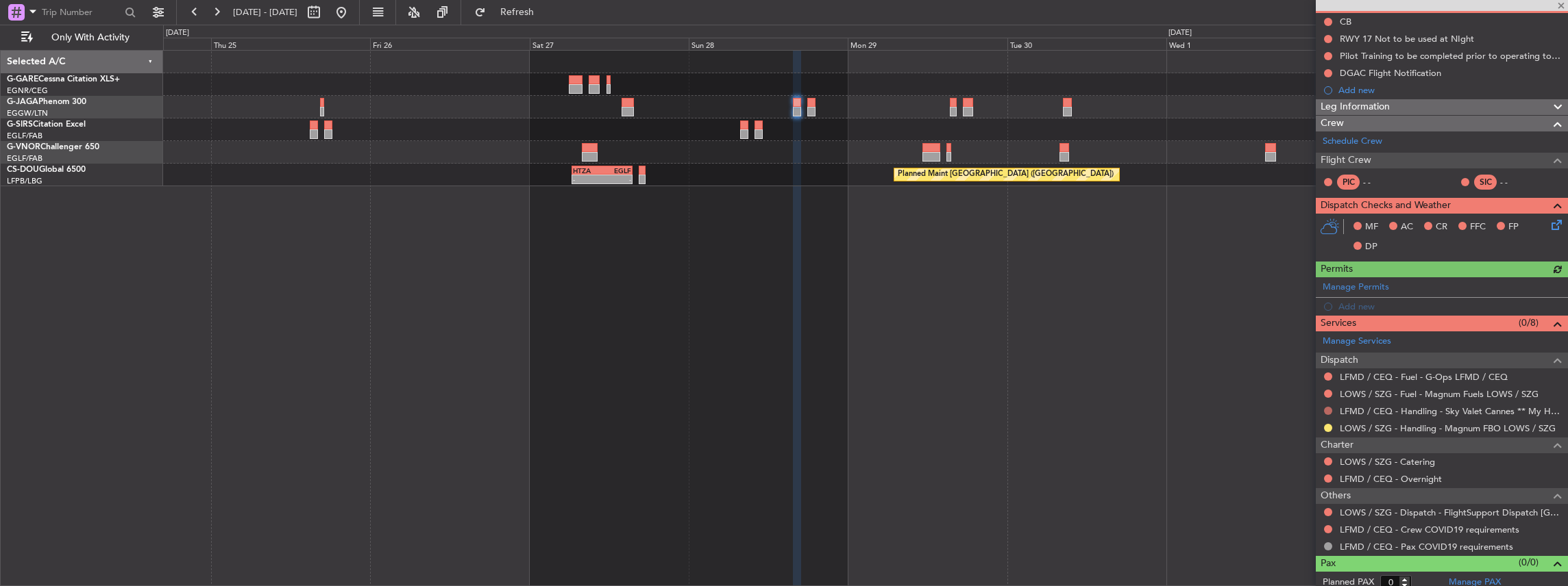
click at [1325, 408] on button at bounding box center [1327, 410] width 8 height 8
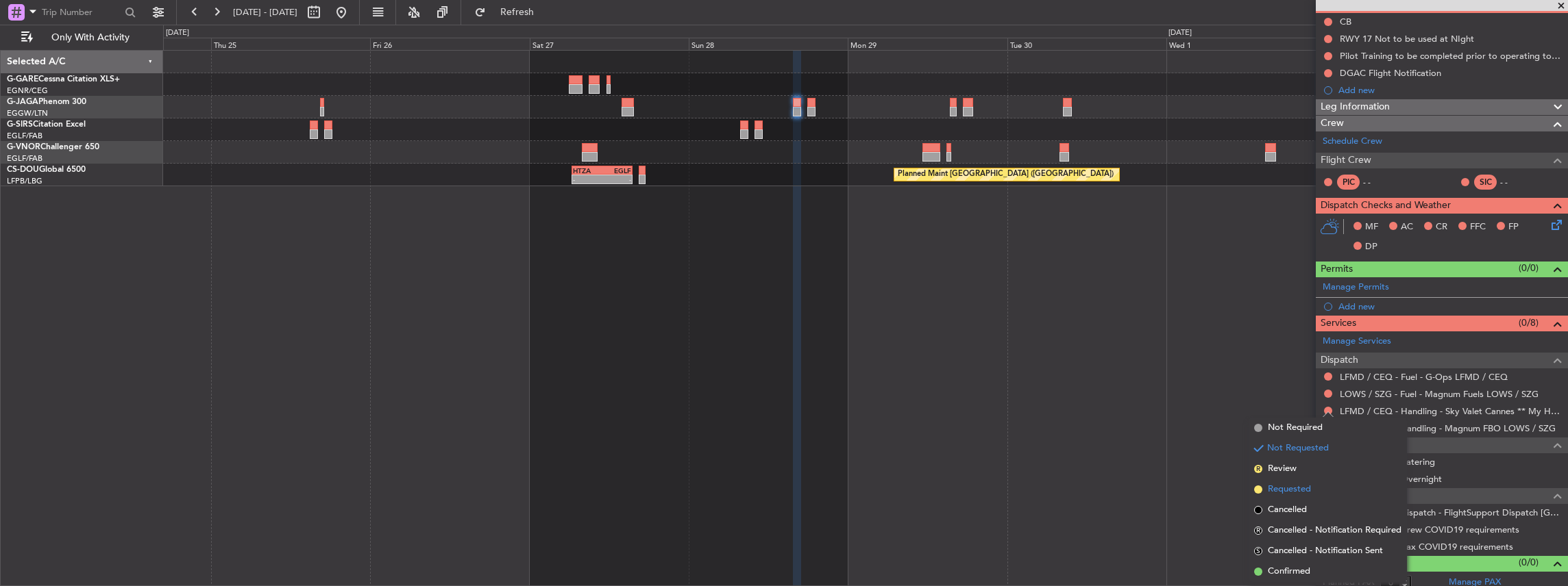
click at [1302, 493] on span "Requested" at bounding box center [1289, 489] width 43 height 14
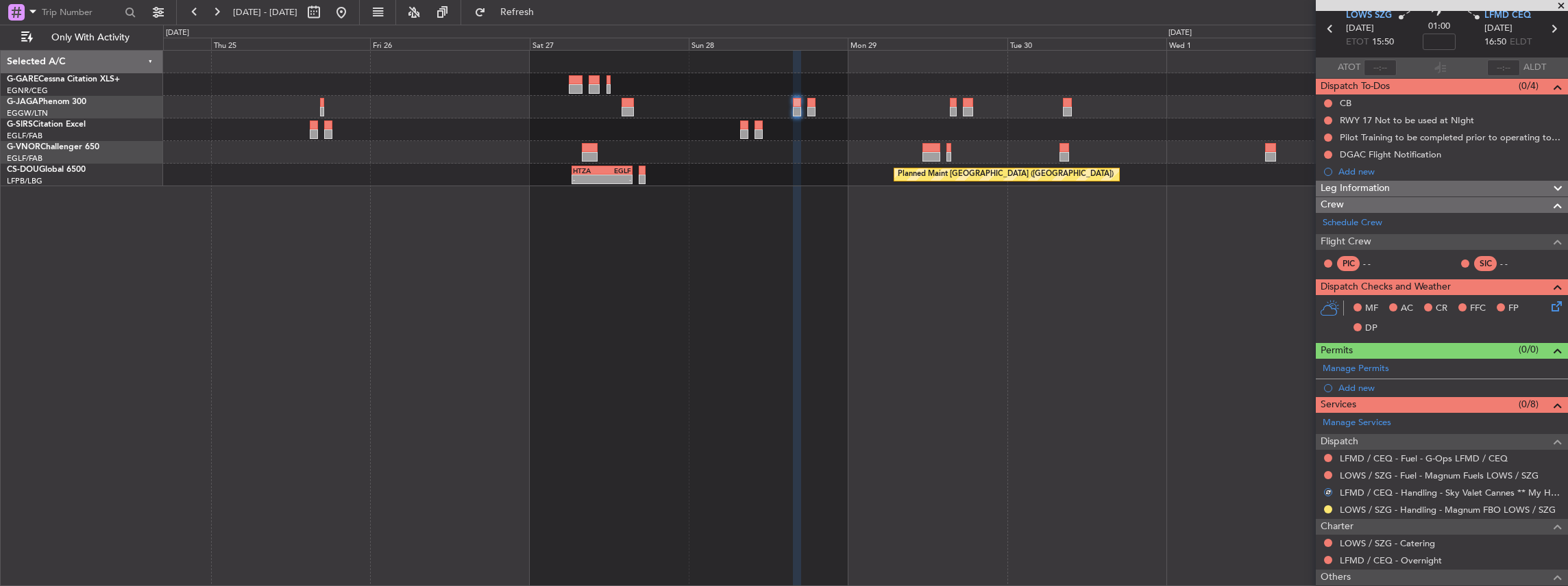
scroll to position [0, 0]
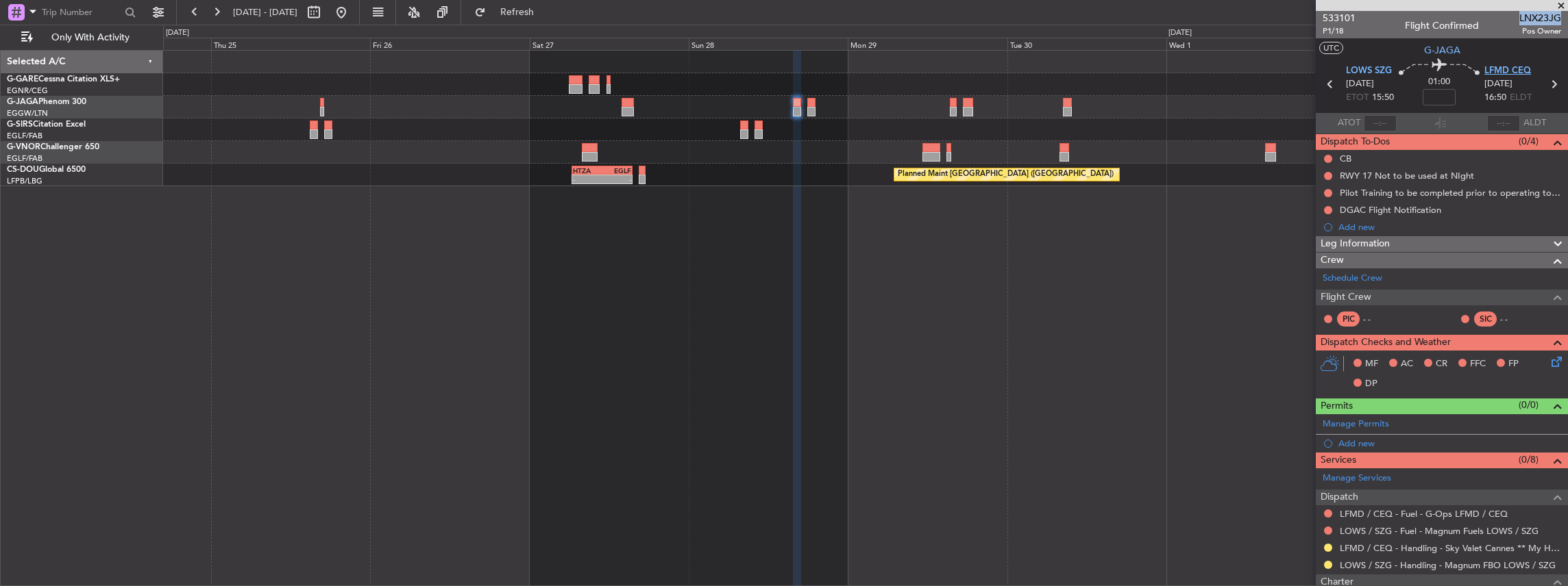
click at [1503, 65] on span "LFMD CEQ" at bounding box center [1507, 71] width 47 height 14
click at [1547, 419] on span at bounding box center [1555, 421] width 17 height 10
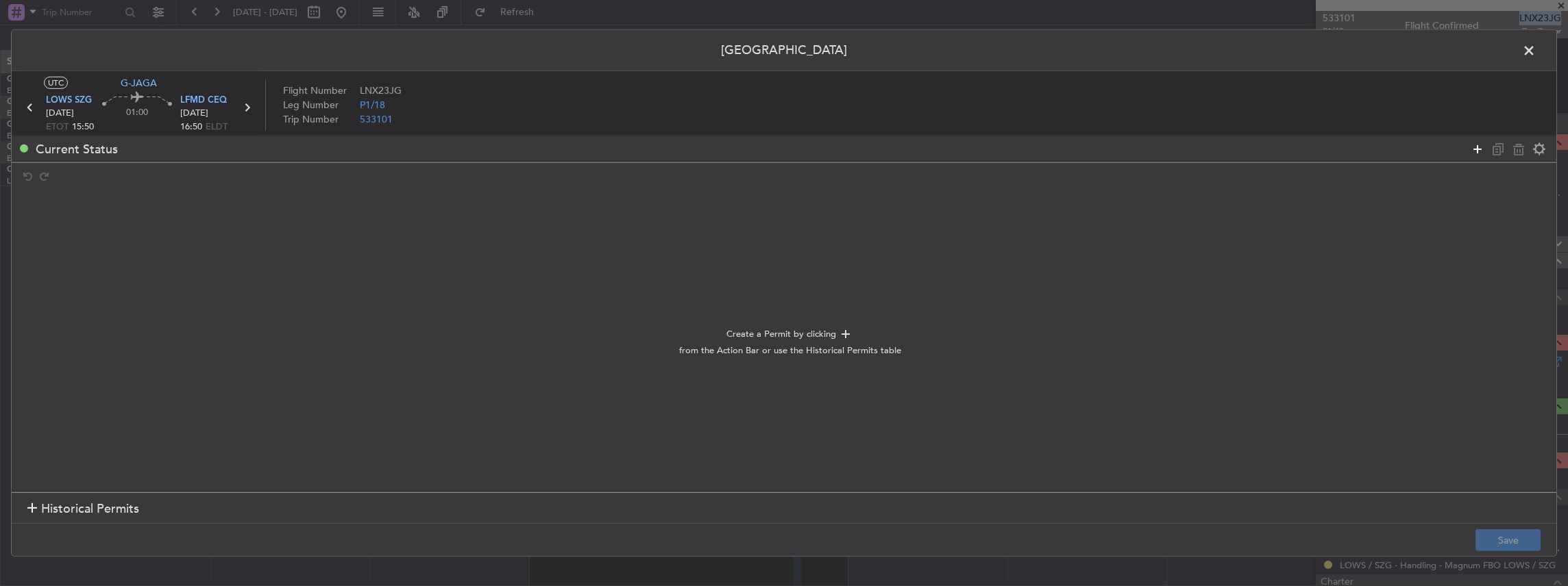
click at [1478, 151] on icon at bounding box center [1477, 148] width 17 height 17
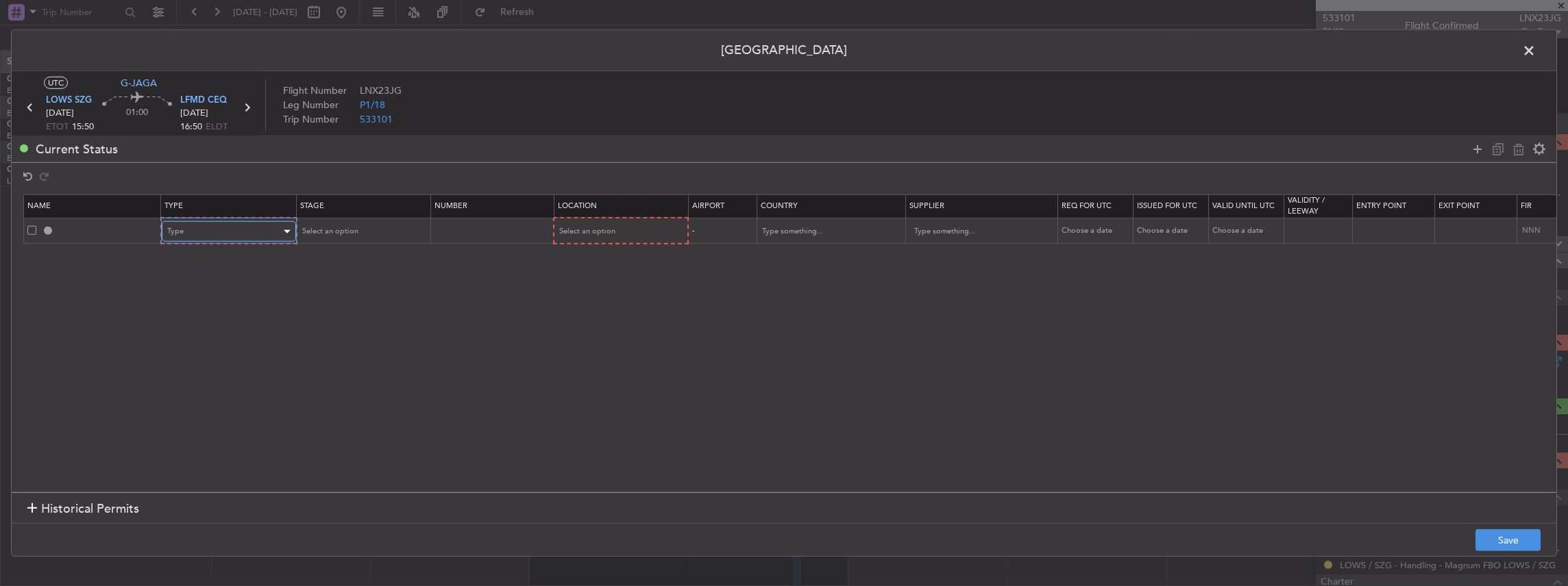
click at [230, 224] on div "Type" at bounding box center [224, 231] width 114 height 21
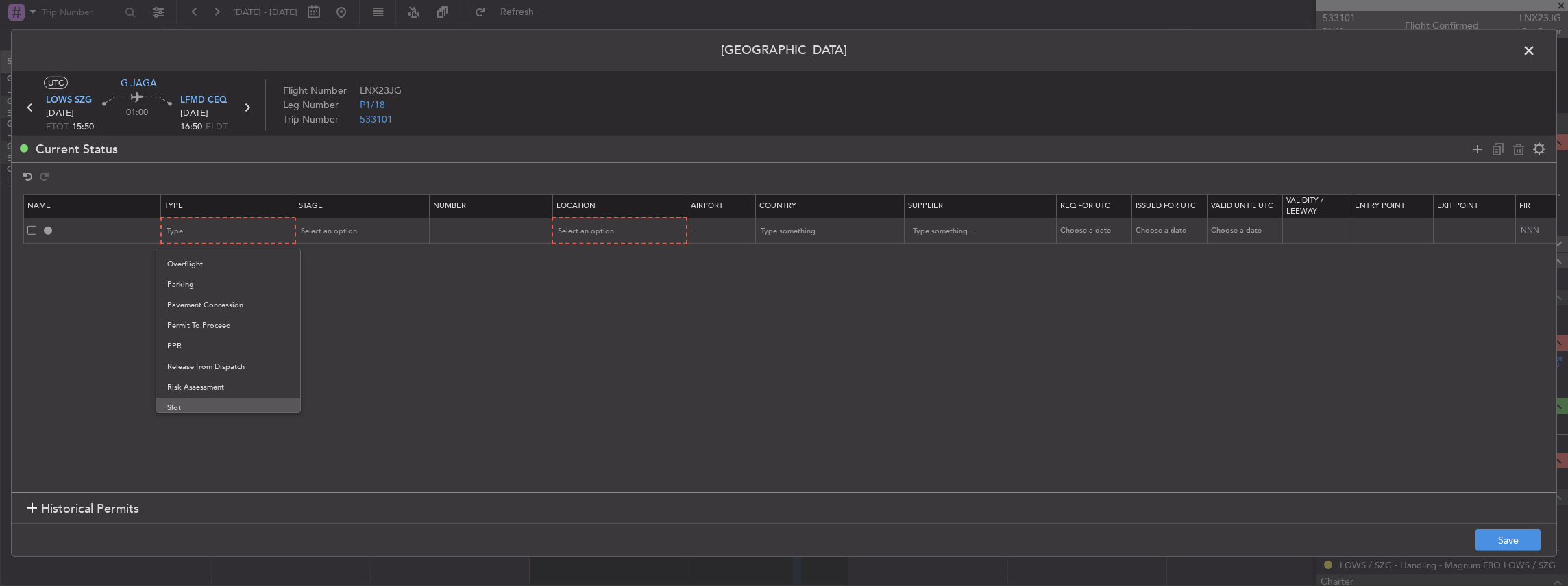
click at [183, 405] on span "Slot" at bounding box center [229, 408] width 122 height 21
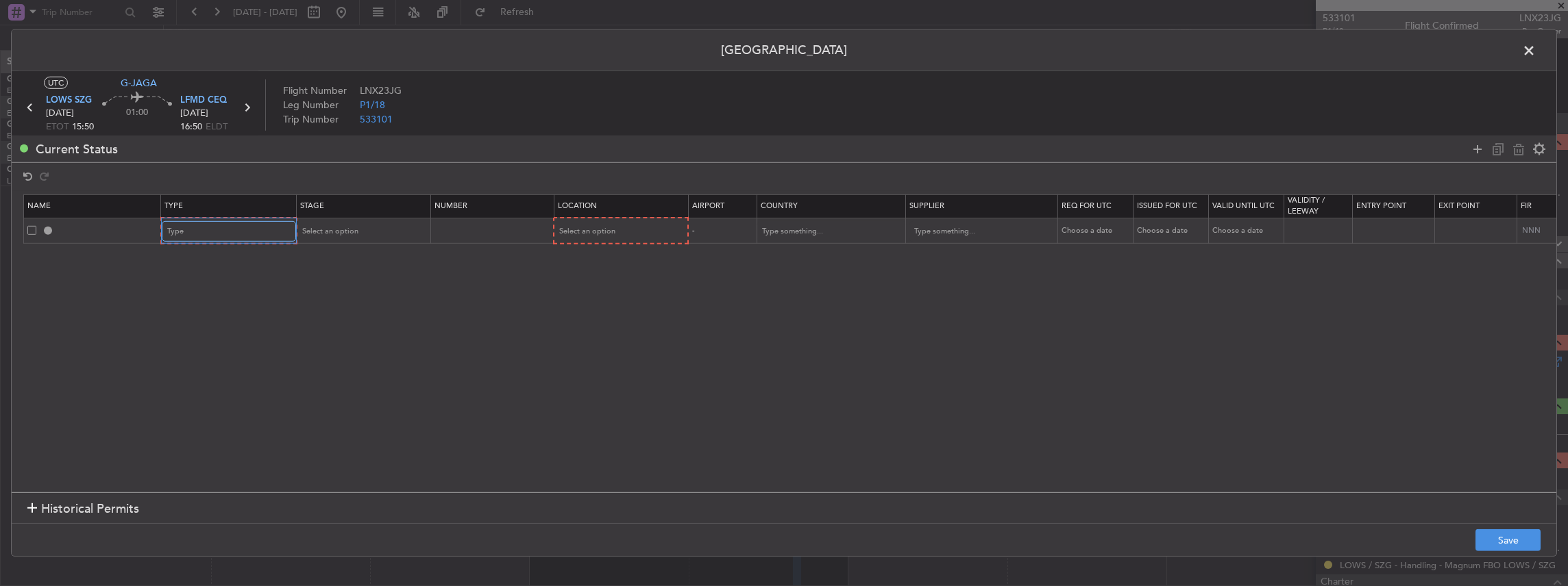
scroll to position [411, 0]
click at [332, 228] on span "Select an option" at bounding box center [328, 231] width 56 height 10
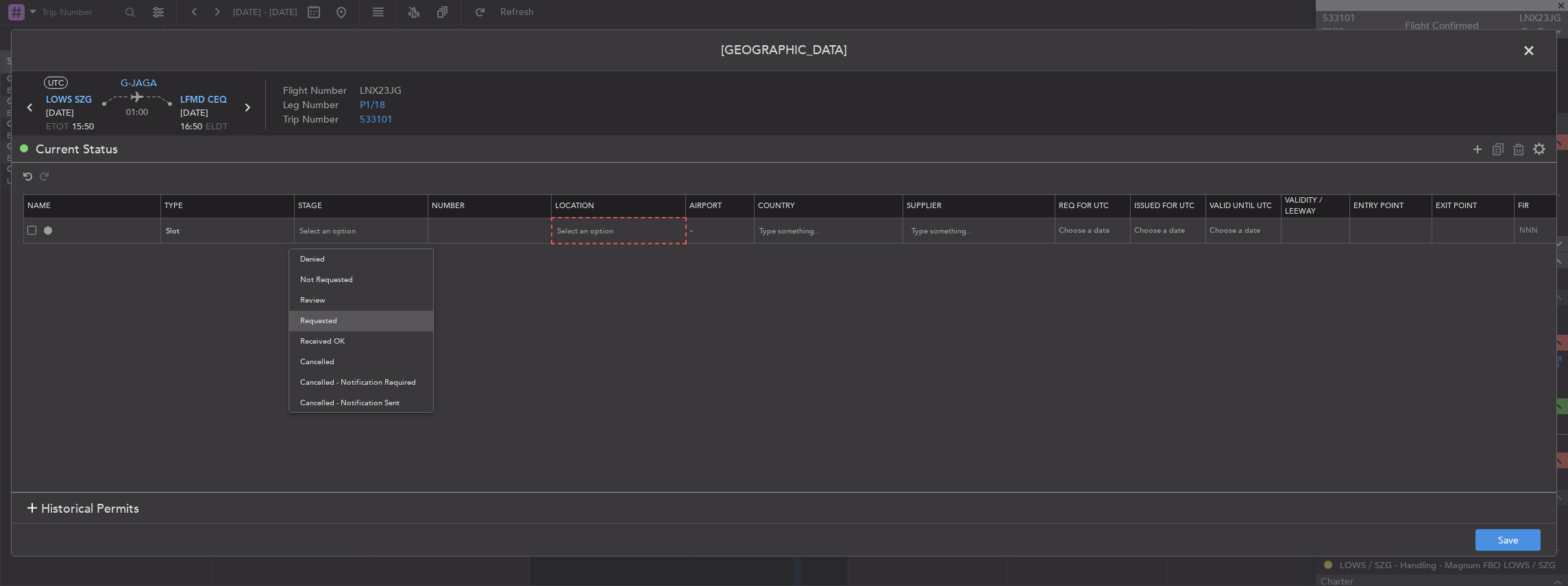
click at [331, 320] on span "Requested" at bounding box center [361, 321] width 122 height 21
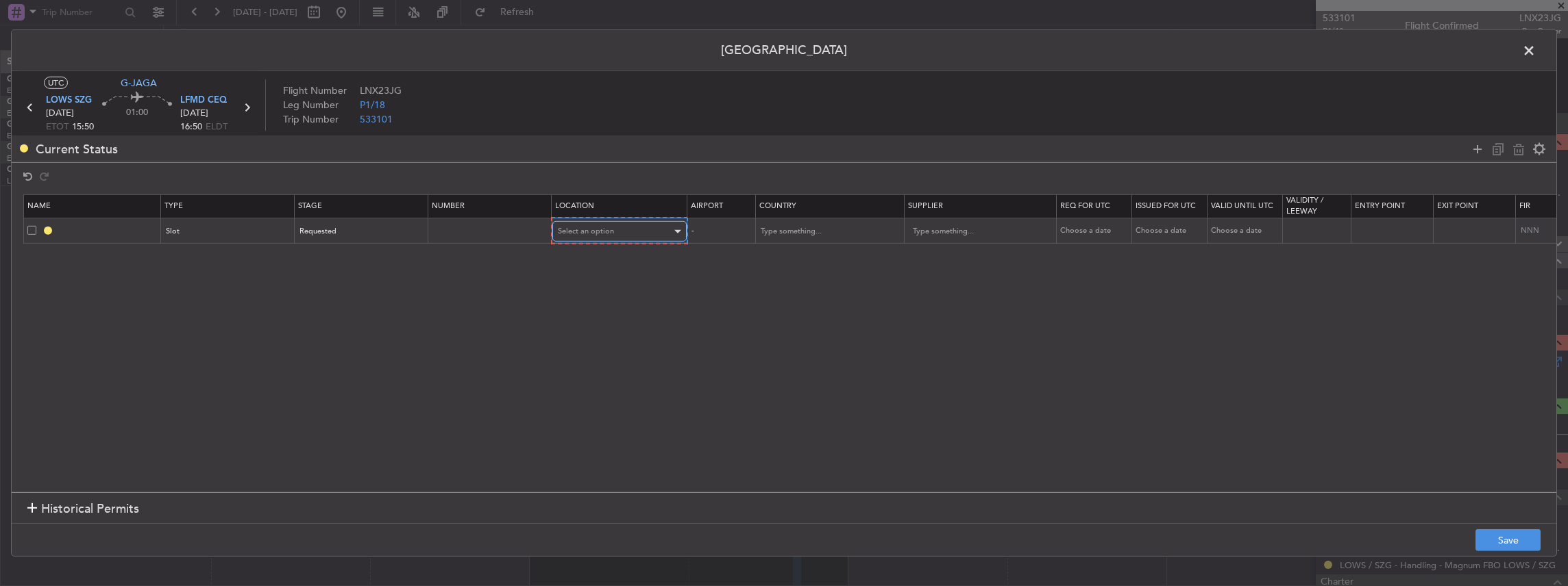
click at [629, 230] on div "Select an option" at bounding box center [614, 231] width 114 height 21
drag, startPoint x: 584, startPoint y: 302, endPoint x: 601, endPoint y: 256, distance: 49.0
click at [585, 301] on span "Arrival" at bounding box center [618, 300] width 122 height 21
click at [1508, 544] on button "Save" at bounding box center [1508, 540] width 65 height 22
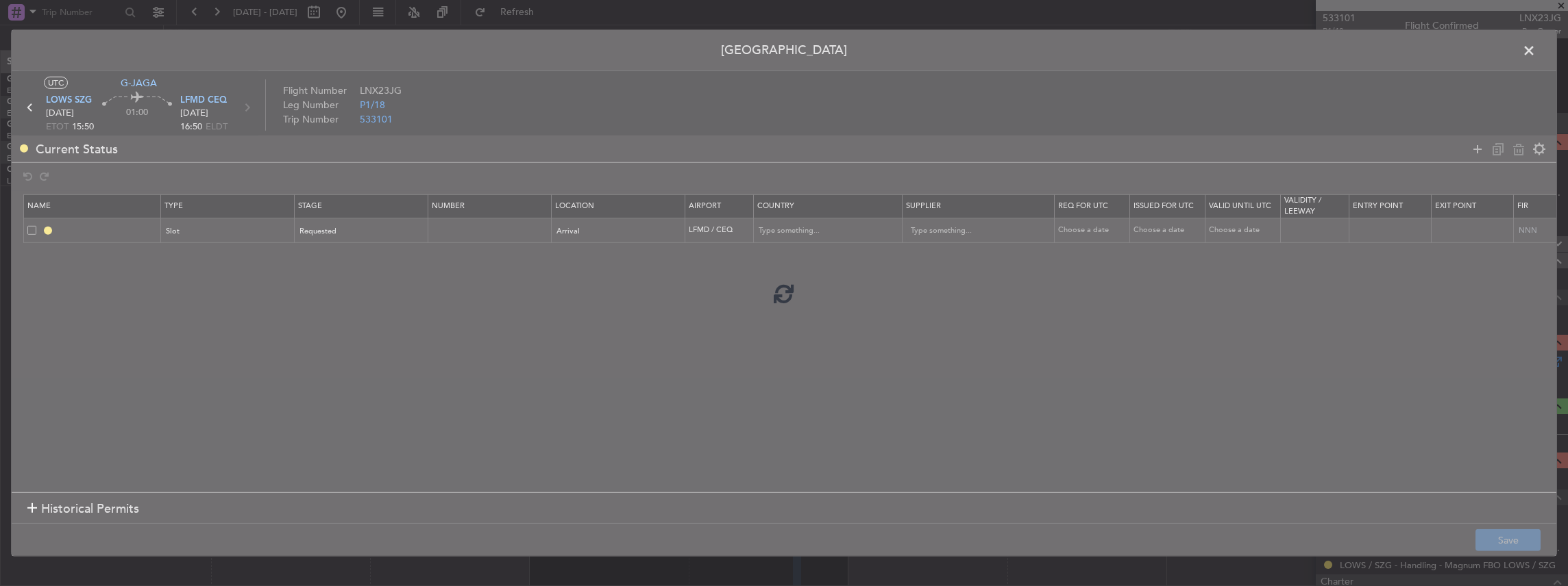
type input "LFMD ARR SLOT"
type input "France"
type input "NNN"
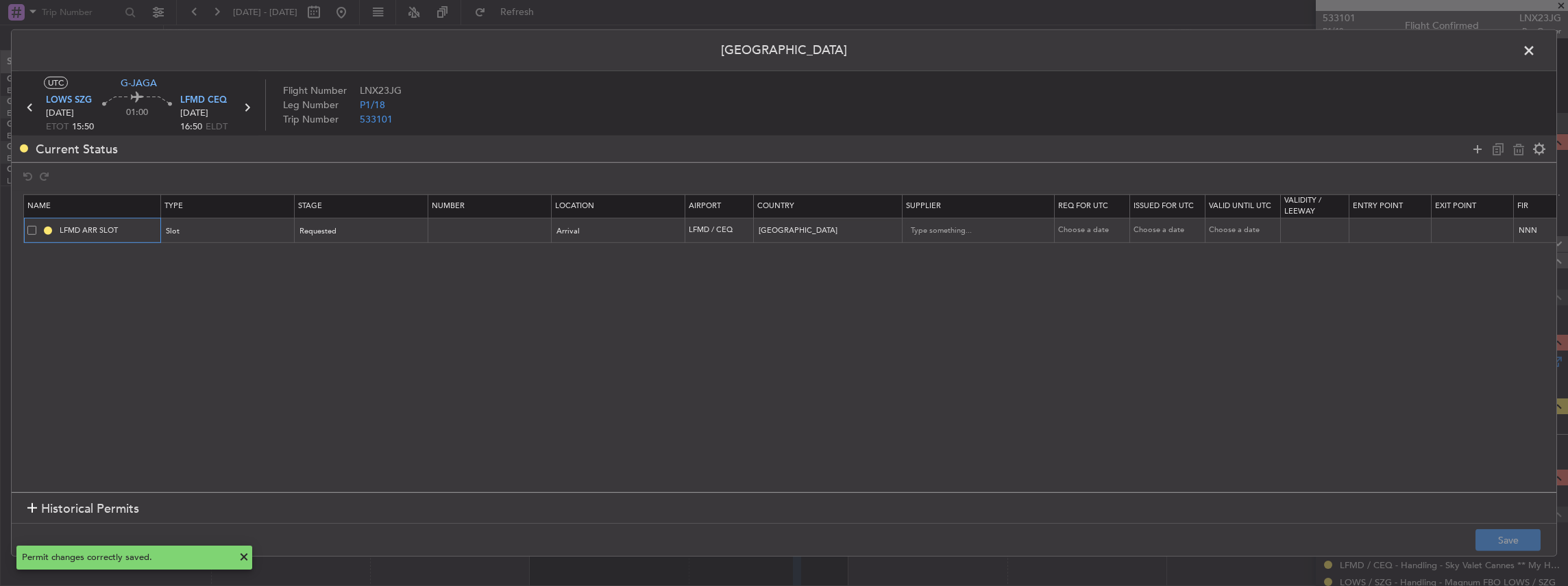
click at [124, 233] on input "LFMD ARR SLOT" at bounding box center [108, 231] width 103 height 11
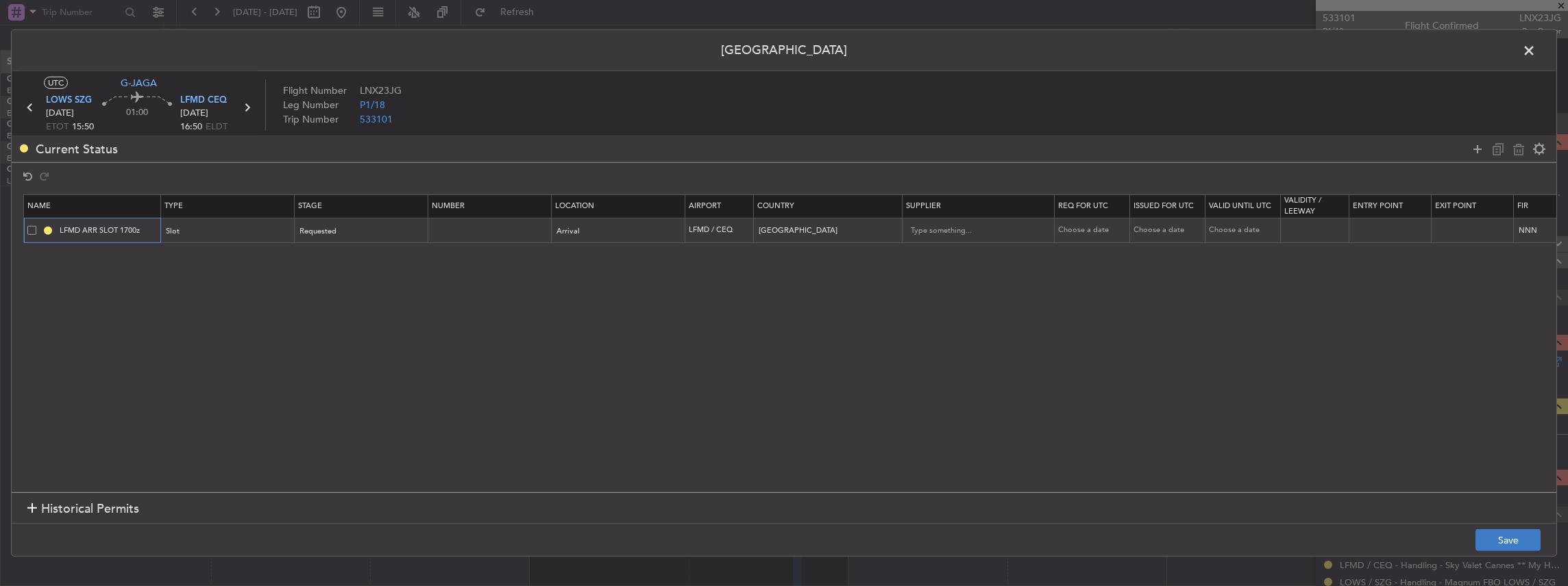
type input "LFMD ARR SLOT 1700z"
click at [1495, 530] on button "Save" at bounding box center [1508, 540] width 65 height 22
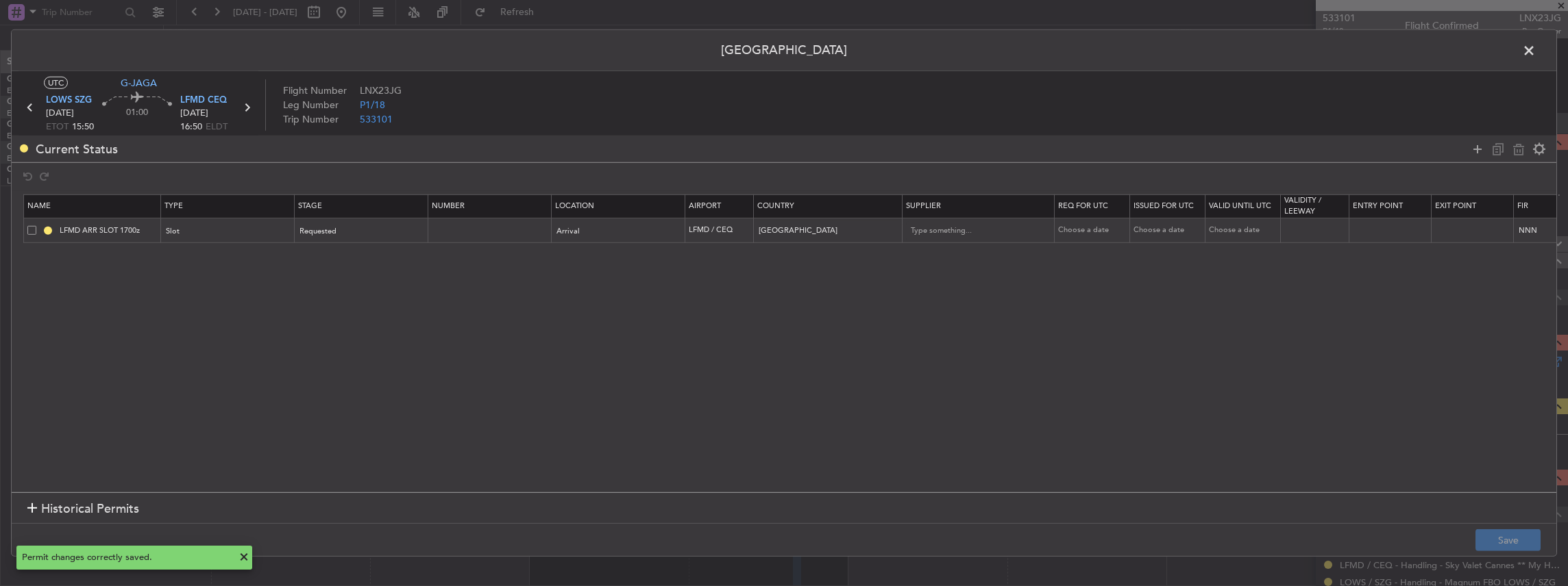
click at [1536, 46] on span at bounding box center [1536, 54] width 0 height 27
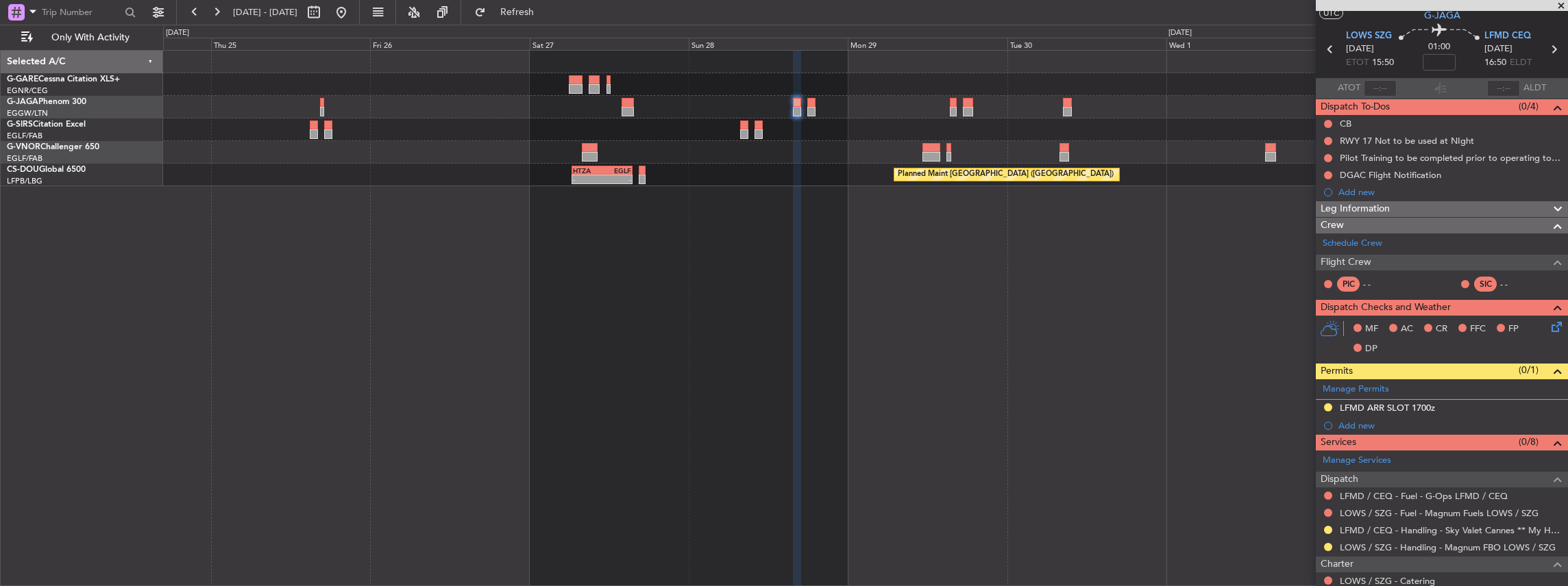
scroll to position [0, 0]
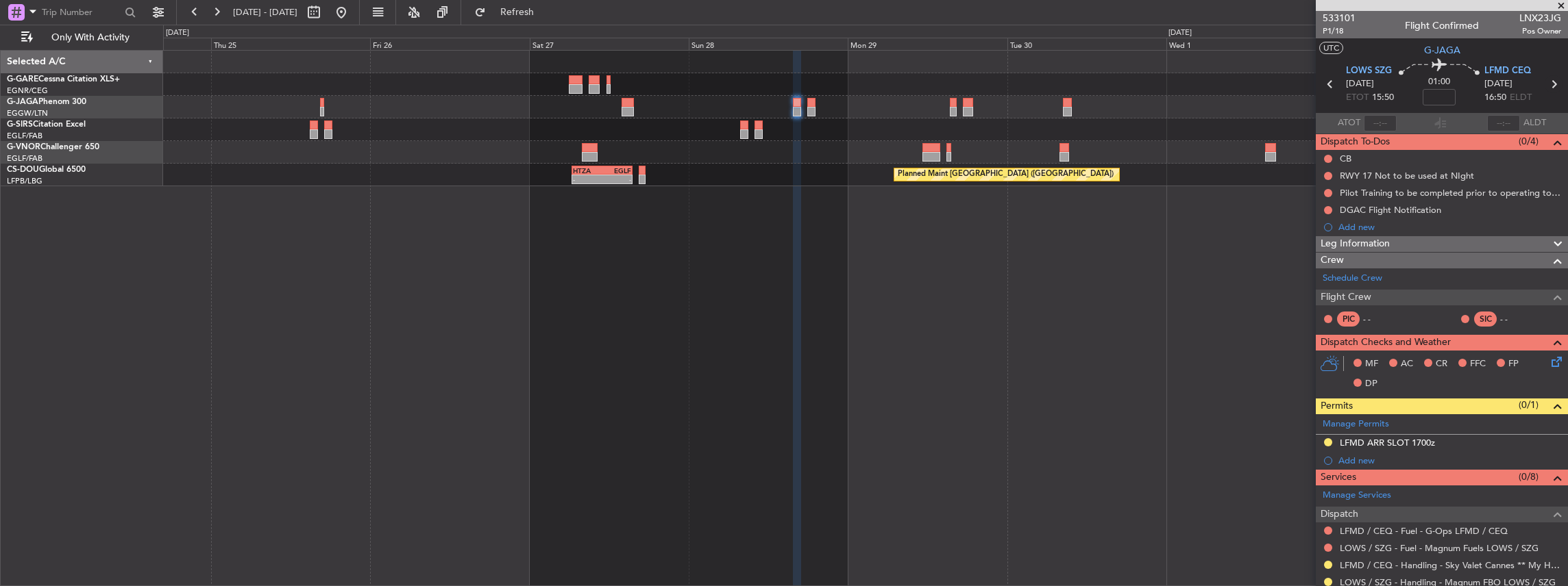
click at [1549, 83] on icon at bounding box center [1553, 84] width 18 height 18
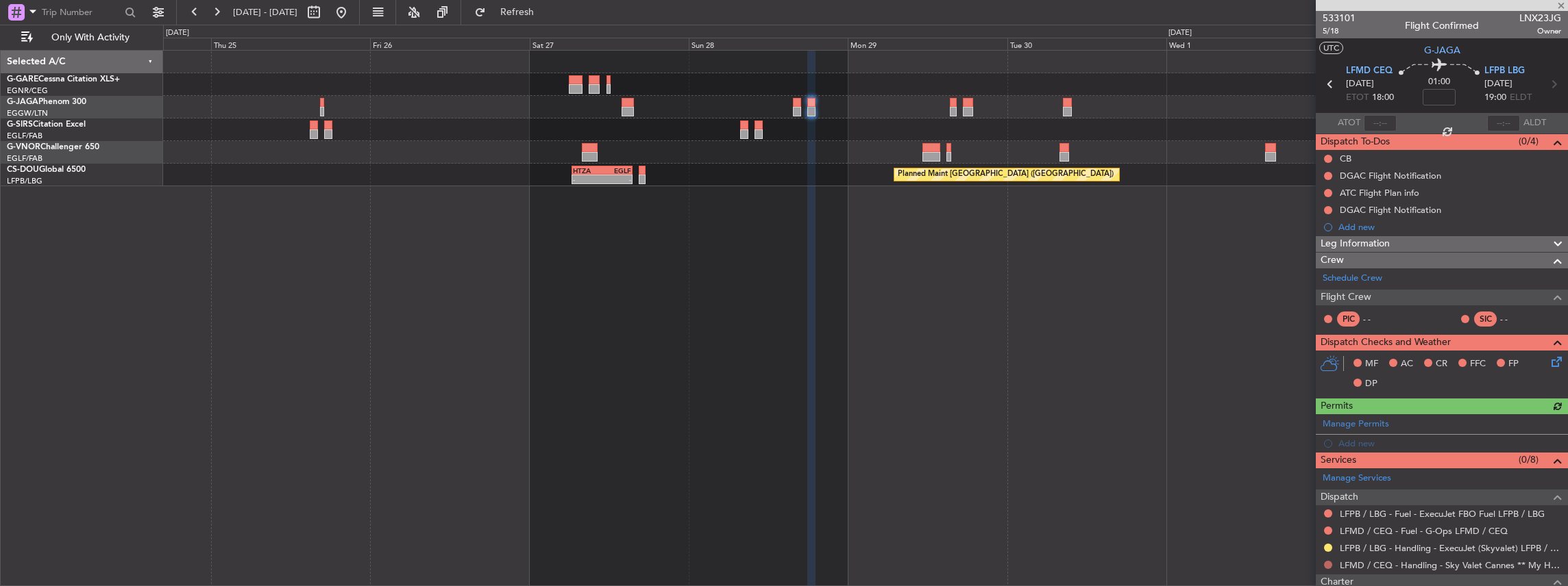
click at [1327, 564] on button at bounding box center [1327, 564] width 8 height 8
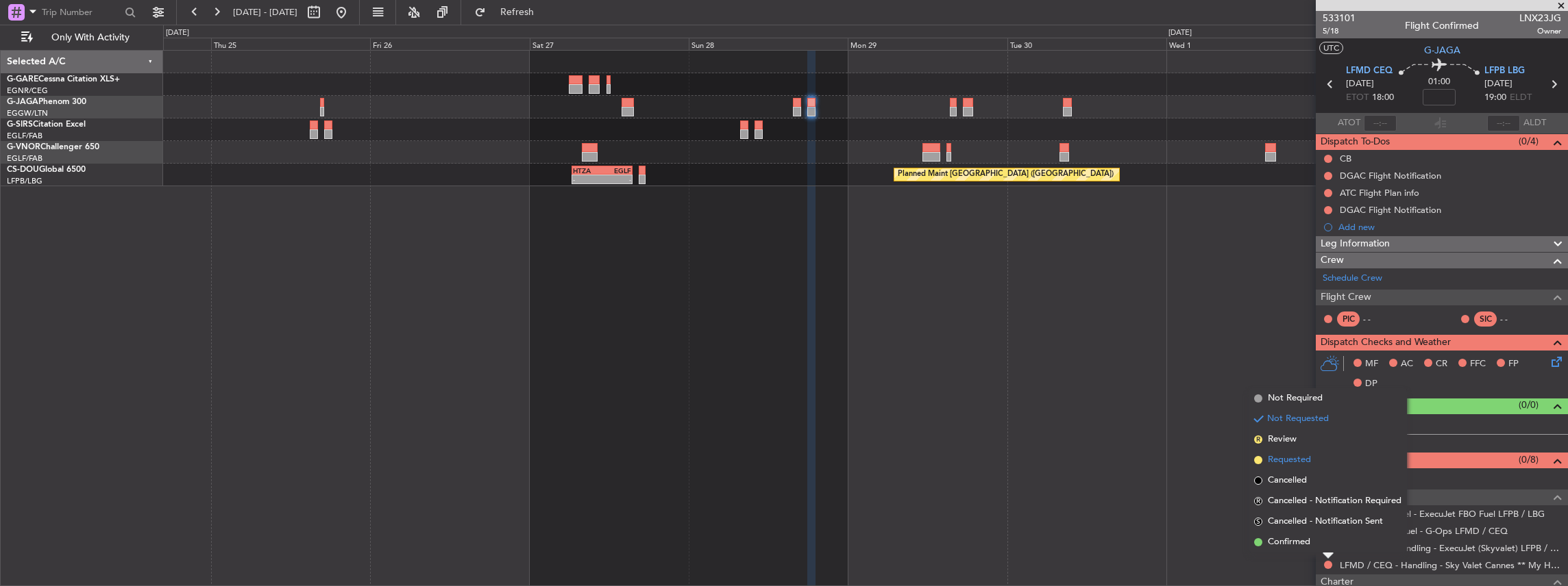
click at [1296, 465] on span "Requested" at bounding box center [1289, 460] width 43 height 14
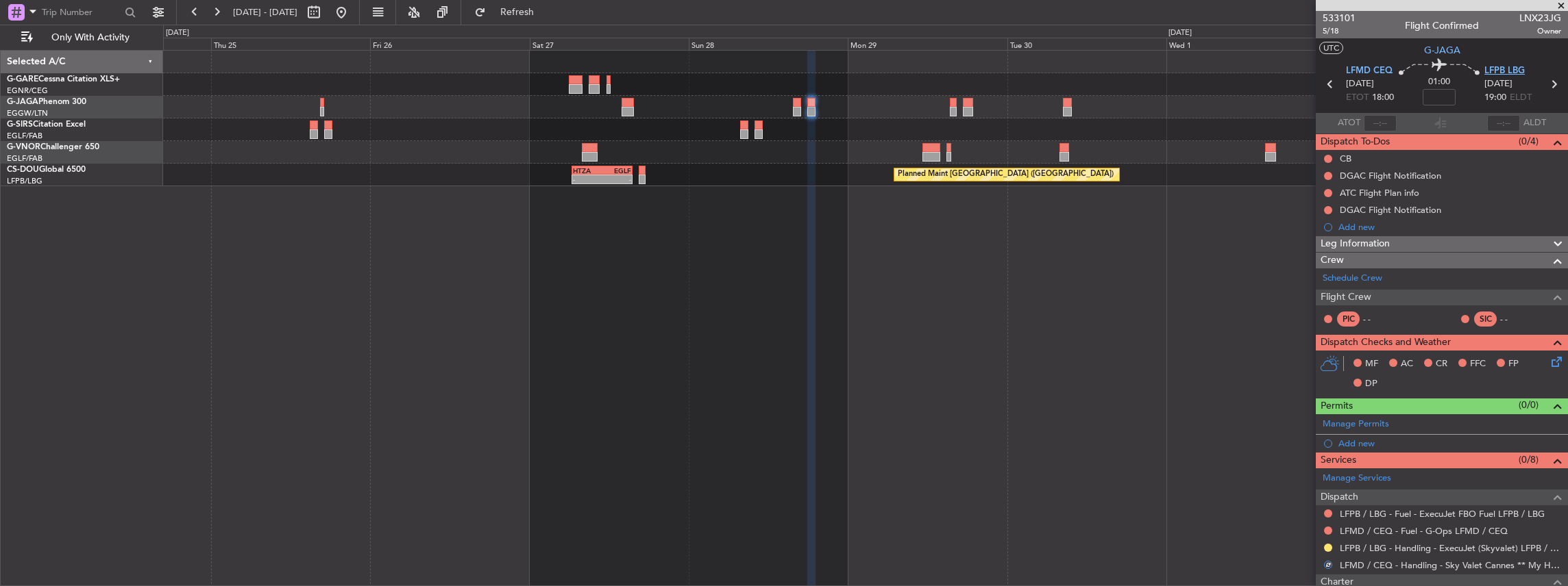
click at [1503, 69] on span "LFPB LBG" at bounding box center [1504, 71] width 40 height 14
click at [1548, 423] on span at bounding box center [1555, 421] width 17 height 10
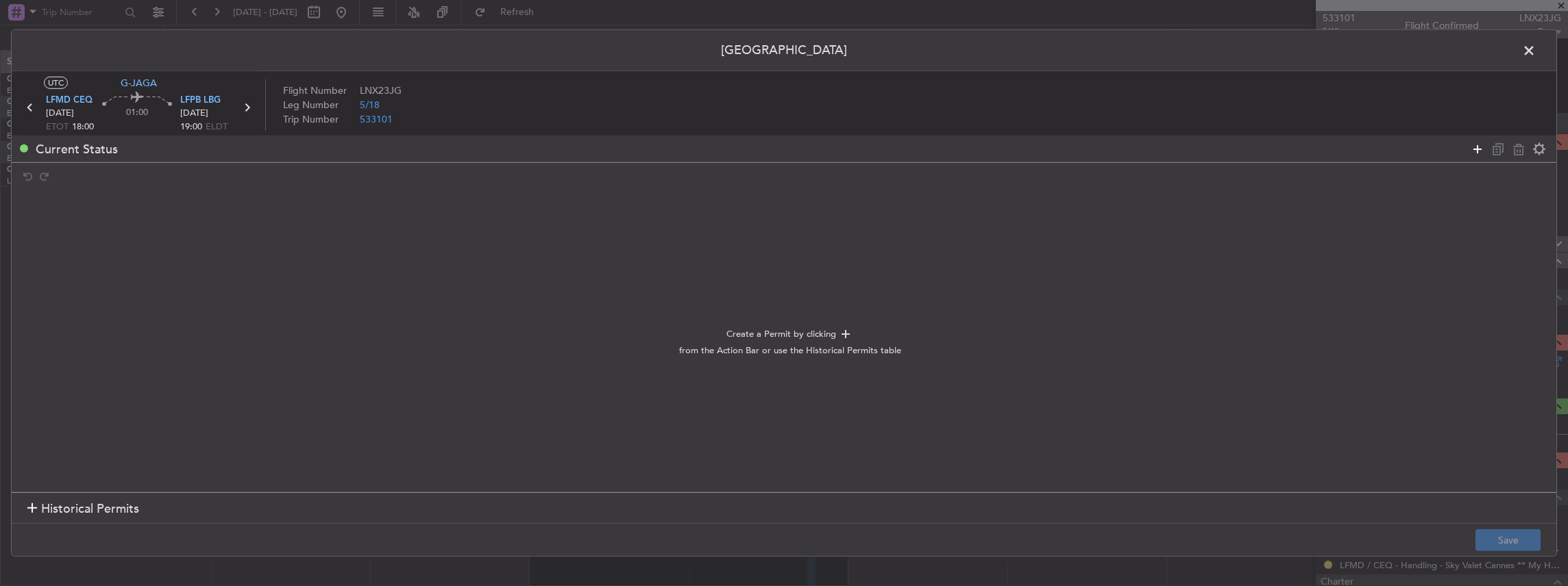
click at [1475, 146] on icon at bounding box center [1477, 148] width 17 height 17
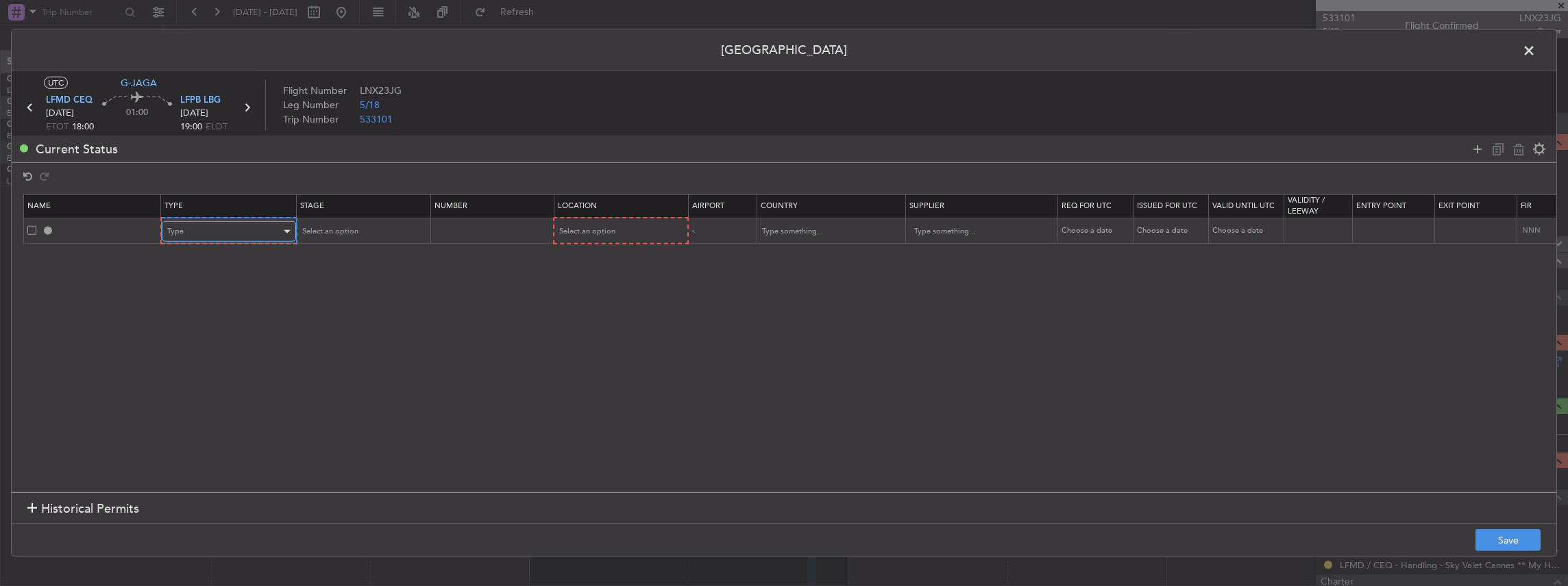
click at [253, 230] on div "Type" at bounding box center [224, 231] width 114 height 21
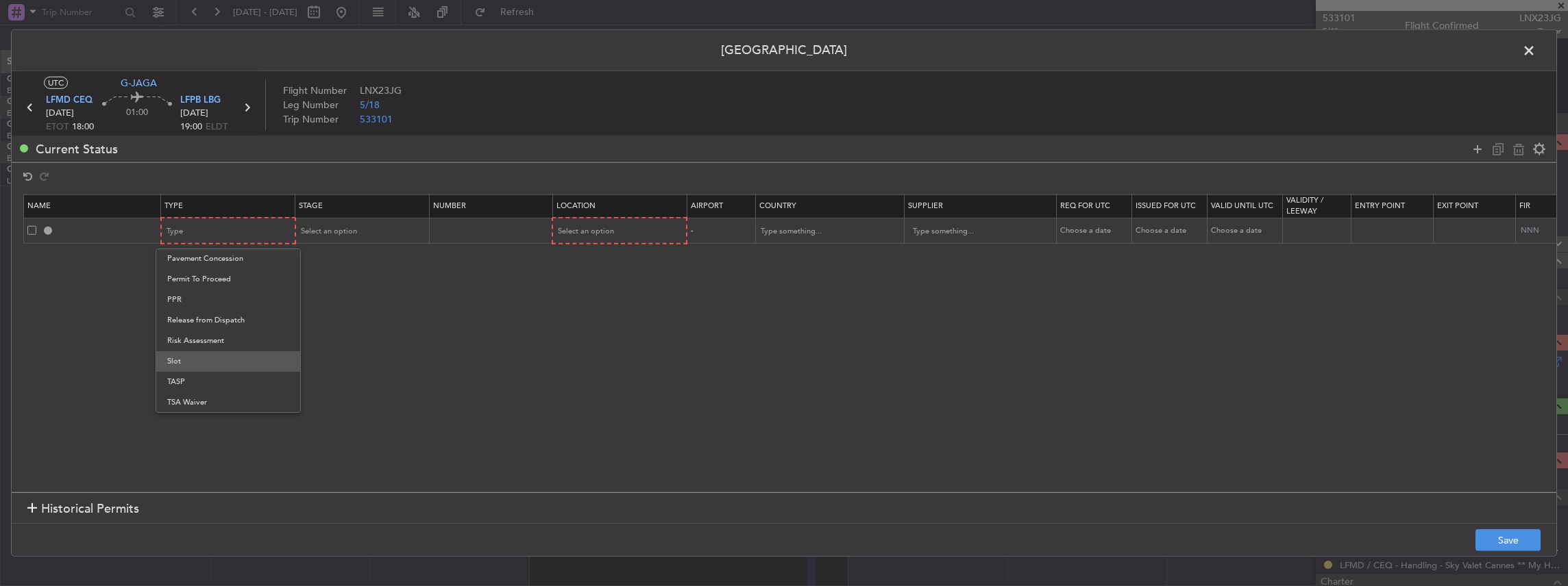
click at [188, 361] on span "Slot" at bounding box center [229, 361] width 122 height 21
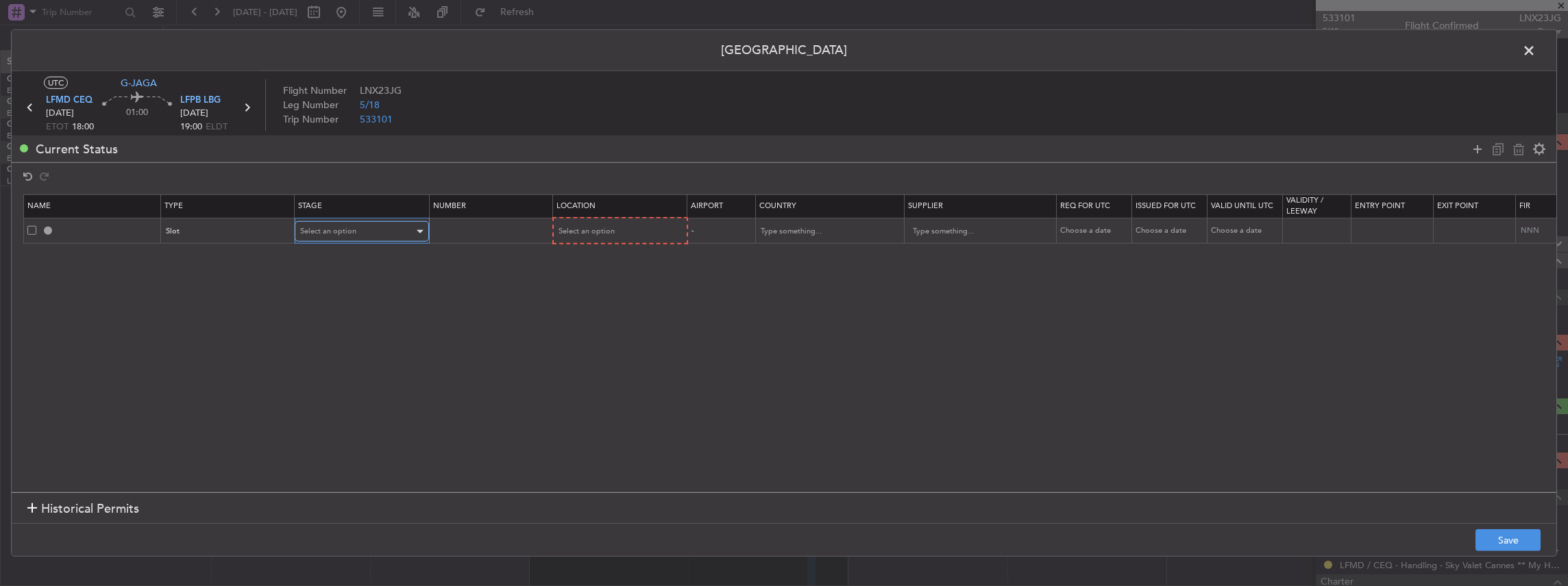
click at [322, 228] on span "Select an option" at bounding box center [328, 231] width 56 height 10
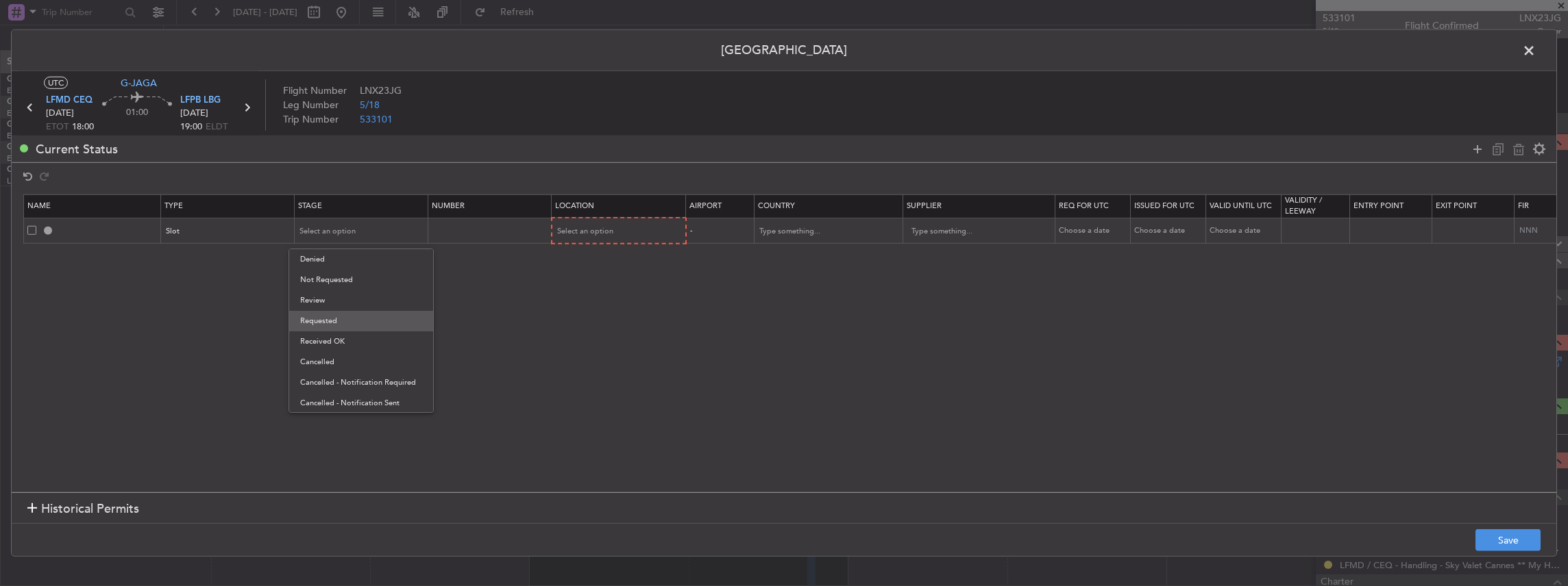
click at [329, 324] on span "Requested" at bounding box center [361, 321] width 122 height 21
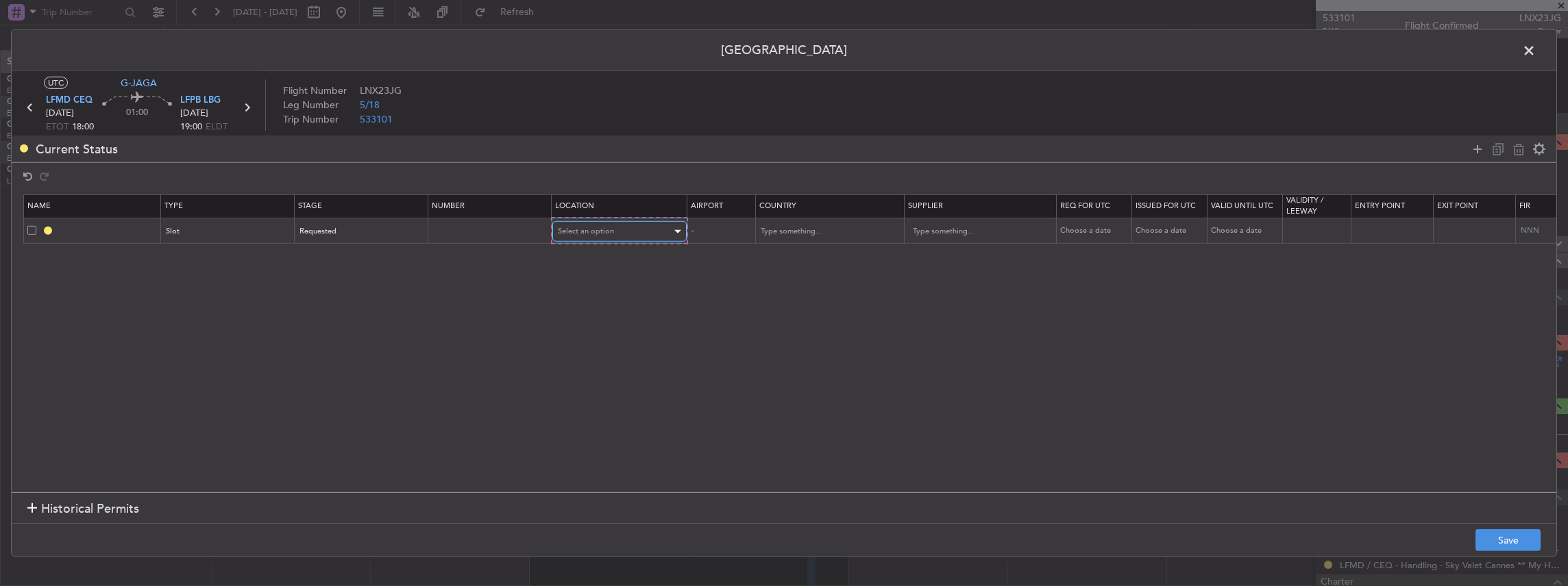
click at [617, 233] on div "Select an option" at bounding box center [614, 231] width 114 height 21
click at [596, 255] on span "Departure" at bounding box center [618, 259] width 122 height 21
click at [1511, 530] on footer "Save" at bounding box center [783, 539] width 1544 height 33
click at [1511, 538] on button "Save" at bounding box center [1508, 540] width 65 height 22
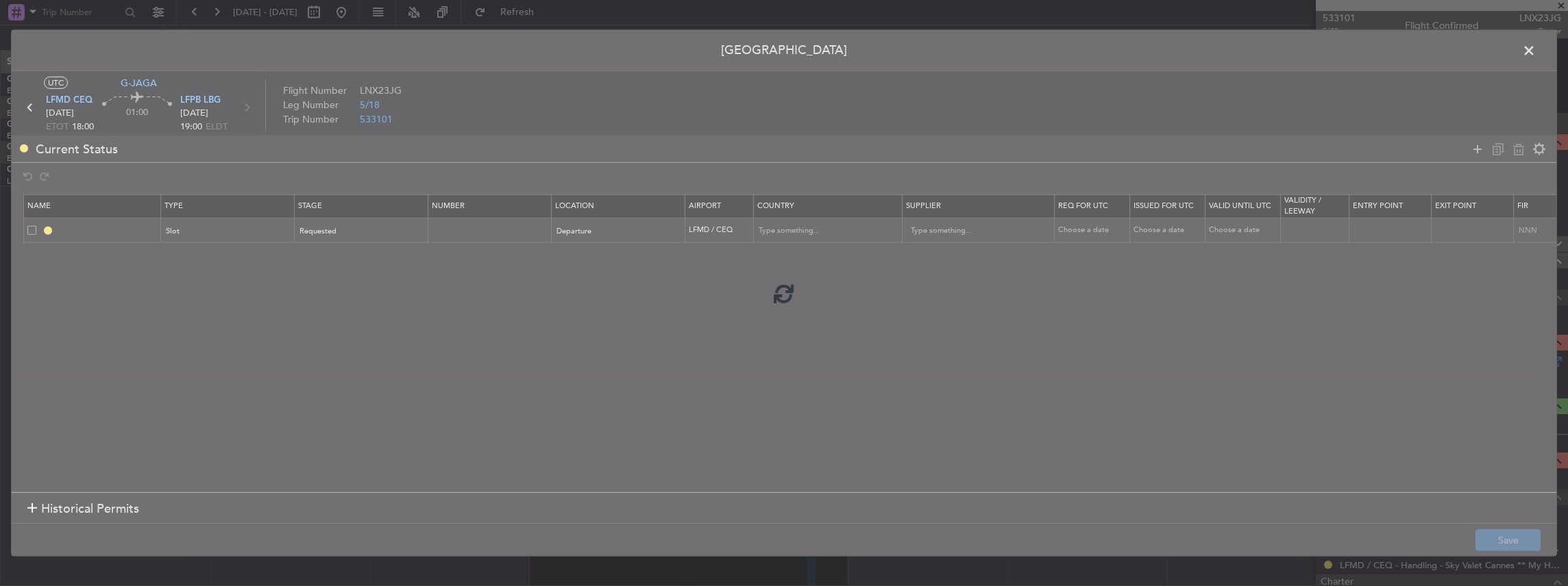
type input "LFMD DEP SLOT"
type input "France"
type input "NNN"
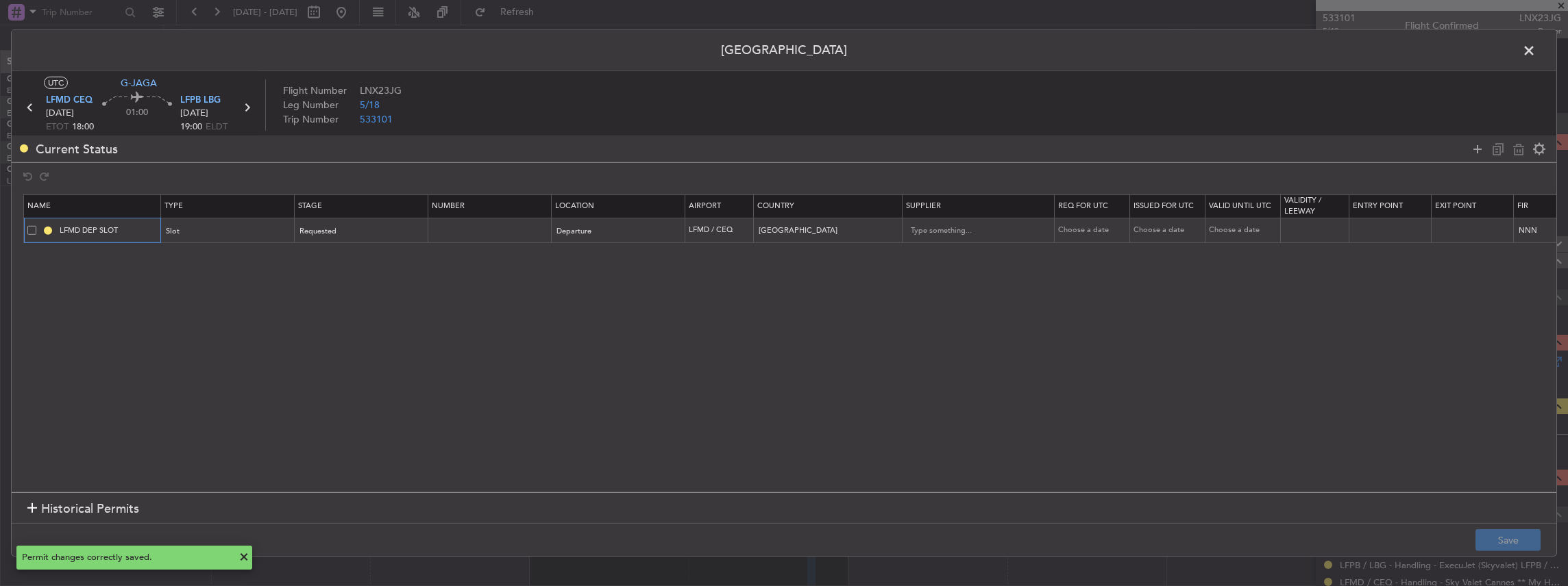
click at [125, 225] on input "LFMD DEP SLOT" at bounding box center [108, 231] width 103 height 11
type input "LFMD DEP SLOT 1800z"
click at [1508, 534] on button "Save" at bounding box center [1508, 540] width 65 height 22
click at [1536, 53] on span at bounding box center [1536, 54] width 0 height 27
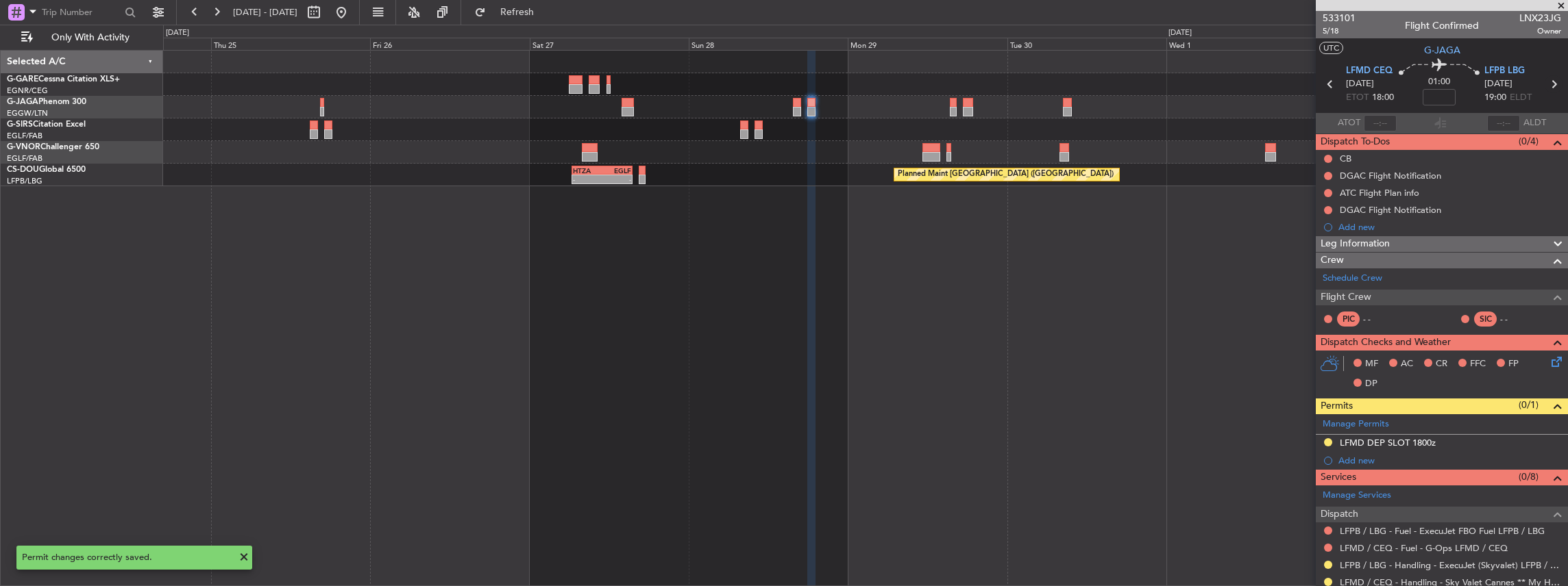
click at [1547, 83] on icon at bounding box center [1553, 84] width 18 height 18
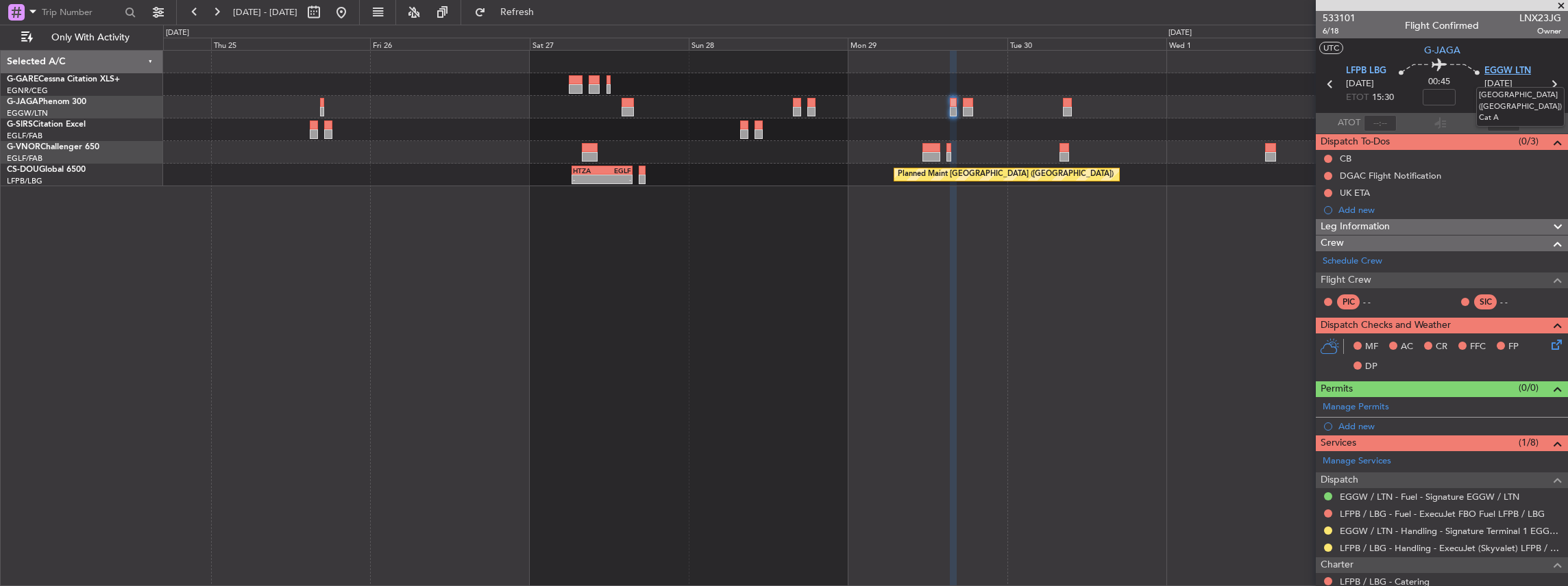
click at [1505, 70] on span "EGGW LTN" at bounding box center [1507, 71] width 47 height 14
click at [1350, 75] on span "LFPB LBG" at bounding box center [1366, 71] width 40 height 14
click at [1547, 408] on span at bounding box center [1555, 404] width 17 height 10
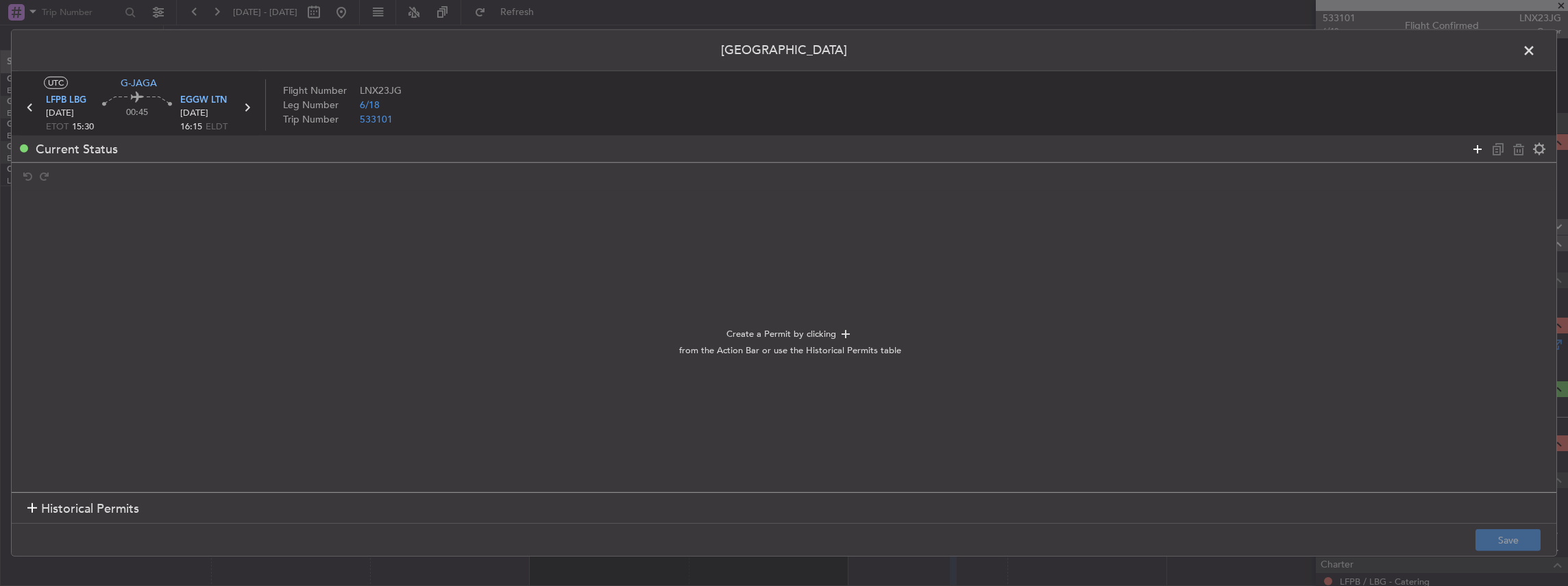
click at [1473, 151] on icon at bounding box center [1477, 148] width 17 height 17
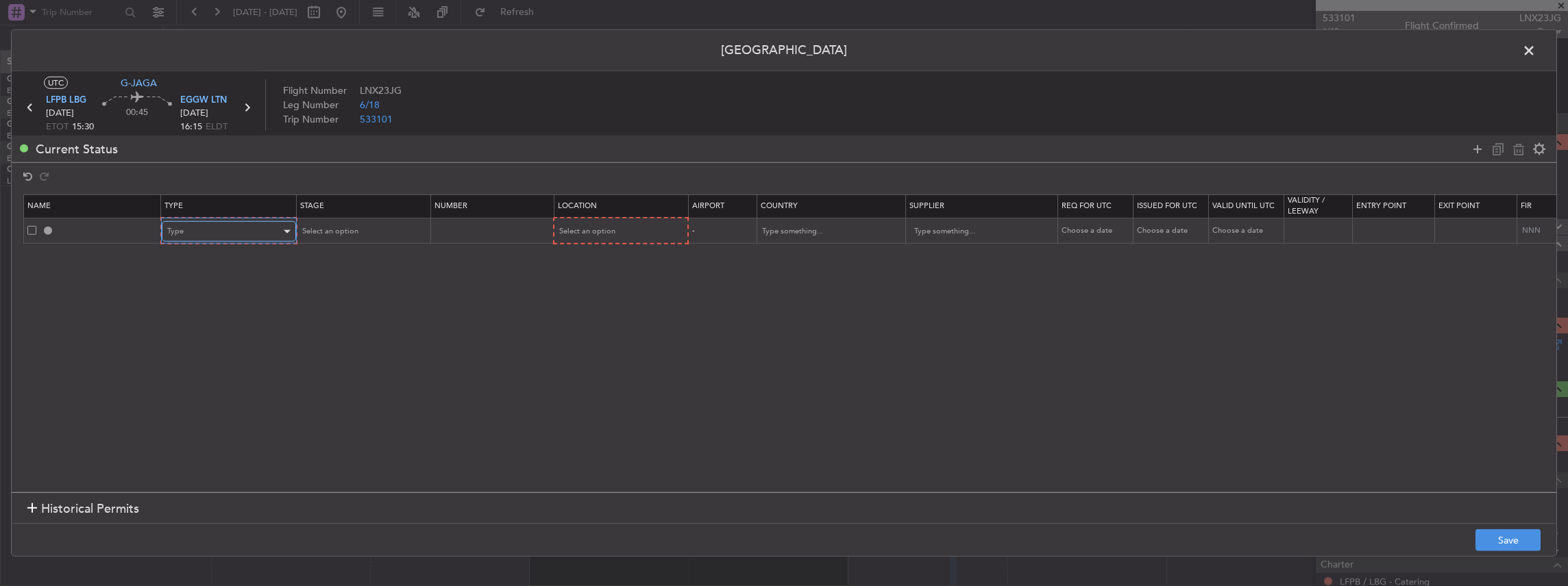
click at [236, 236] on div "Type" at bounding box center [224, 231] width 114 height 21
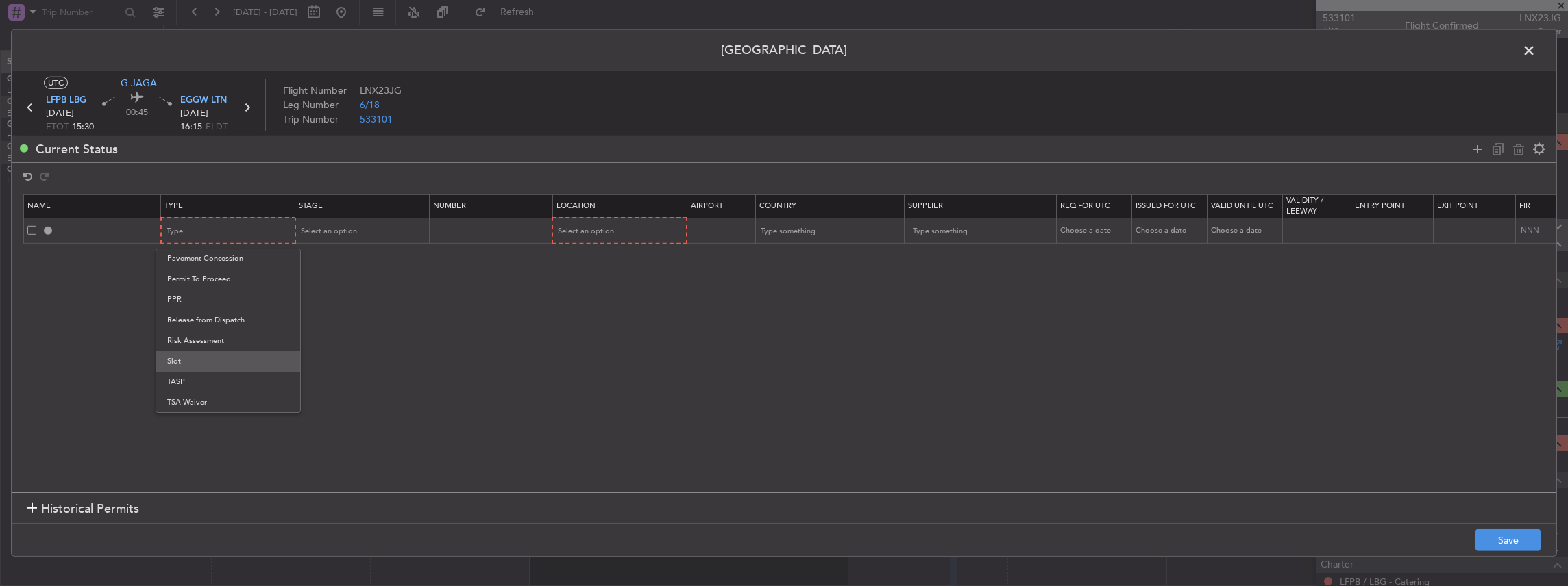
click at [189, 367] on span "Slot" at bounding box center [229, 361] width 122 height 21
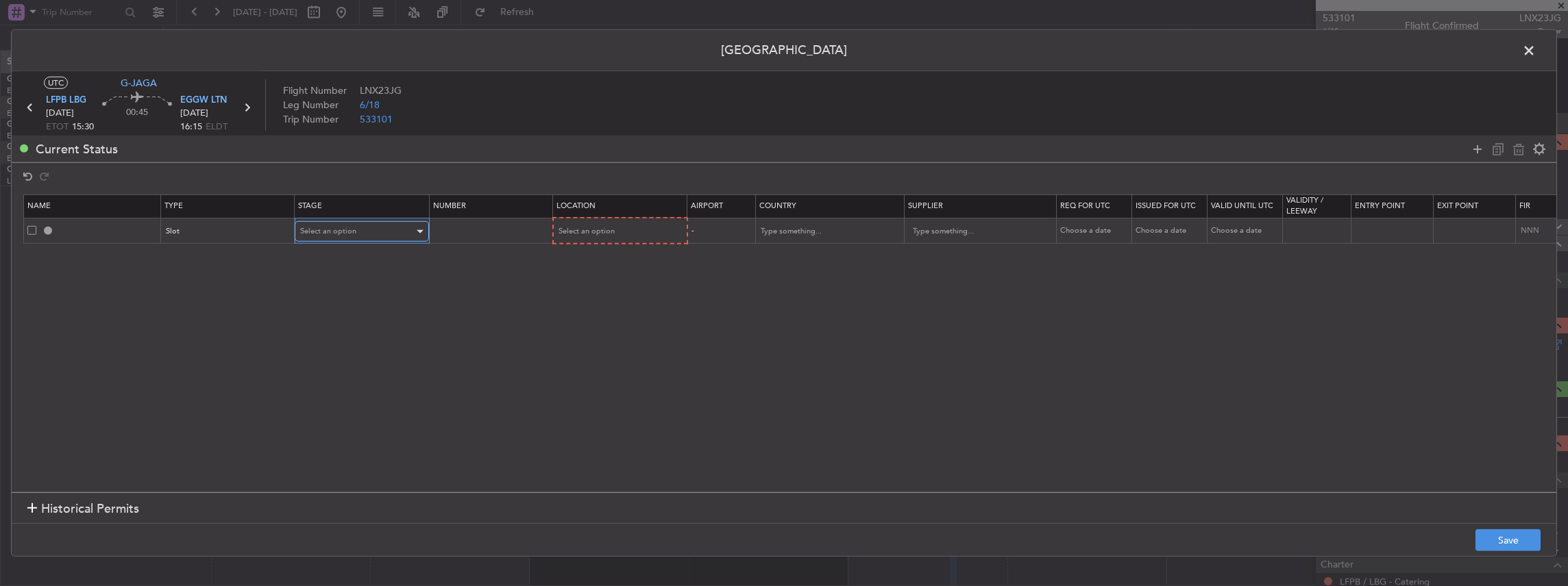
click at [323, 230] on span "Select an option" at bounding box center [328, 231] width 56 height 10
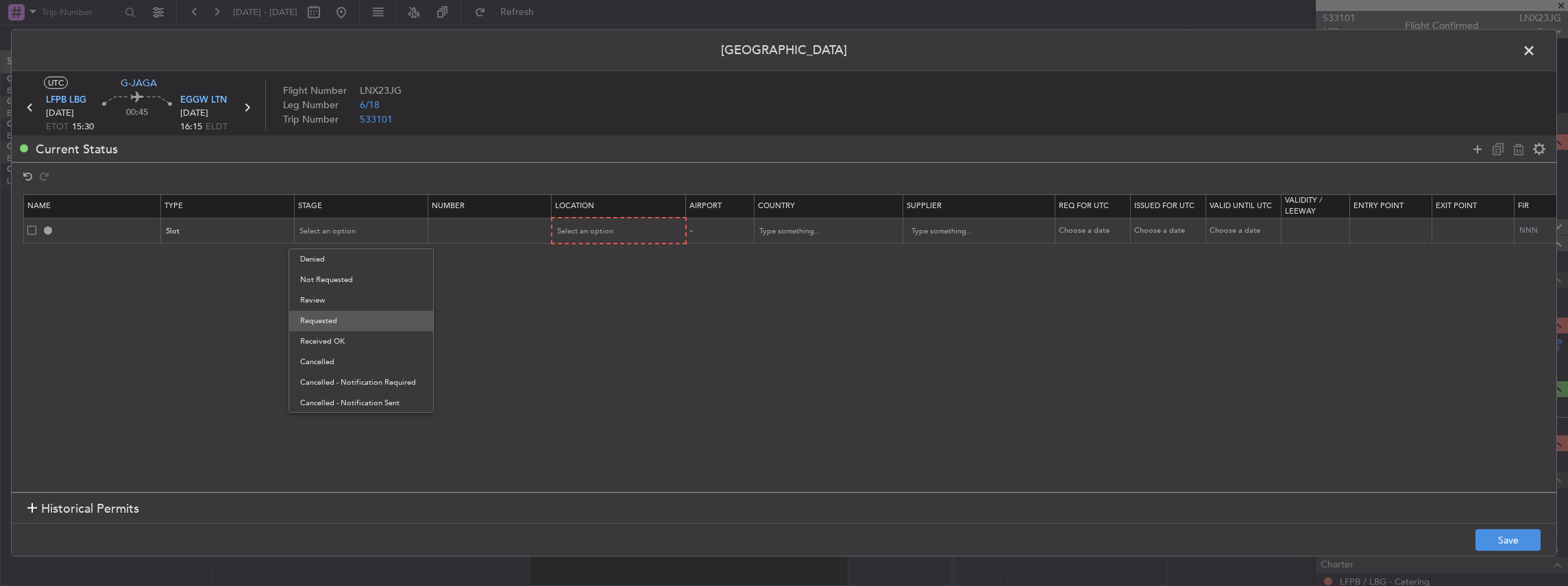
click at [323, 322] on span "Requested" at bounding box center [361, 321] width 122 height 21
click at [206, 103] on span "EGGW LTN" at bounding box center [203, 101] width 47 height 14
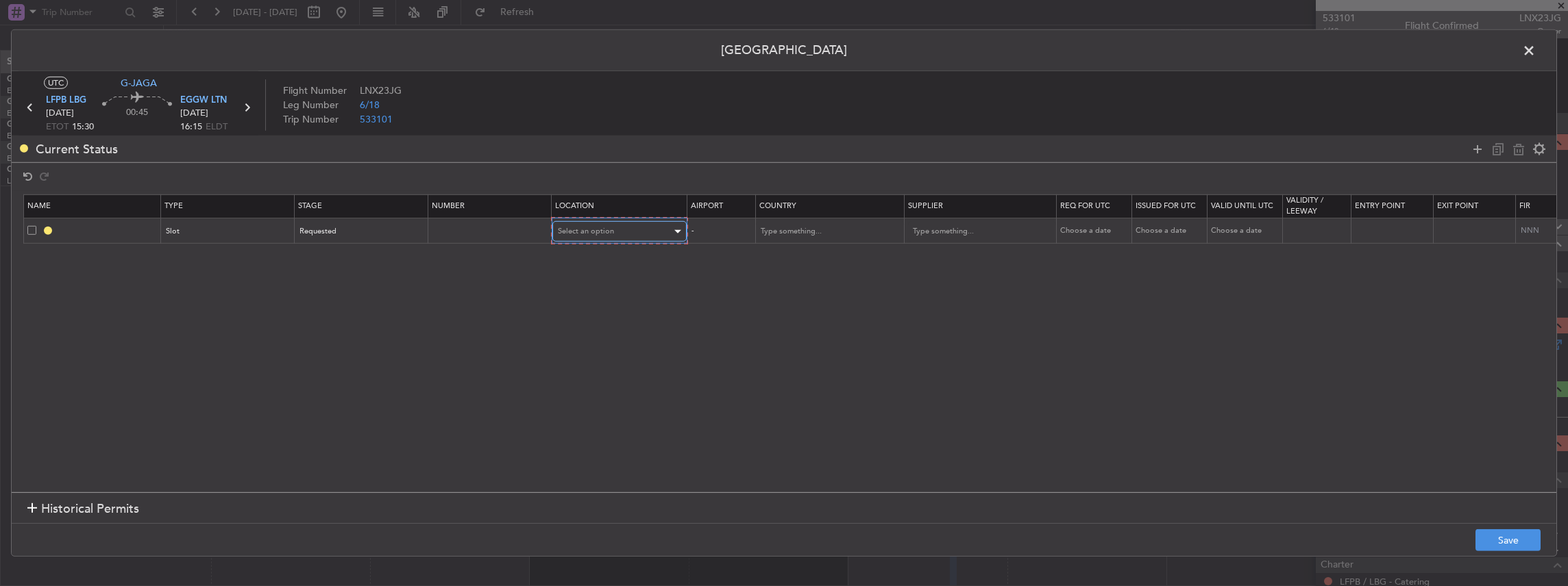
click at [603, 228] on span "Select an option" at bounding box center [586, 231] width 56 height 10
click at [591, 306] on span "Arrival" at bounding box center [618, 300] width 122 height 21
click at [1499, 535] on button "Save" at bounding box center [1508, 540] width 65 height 22
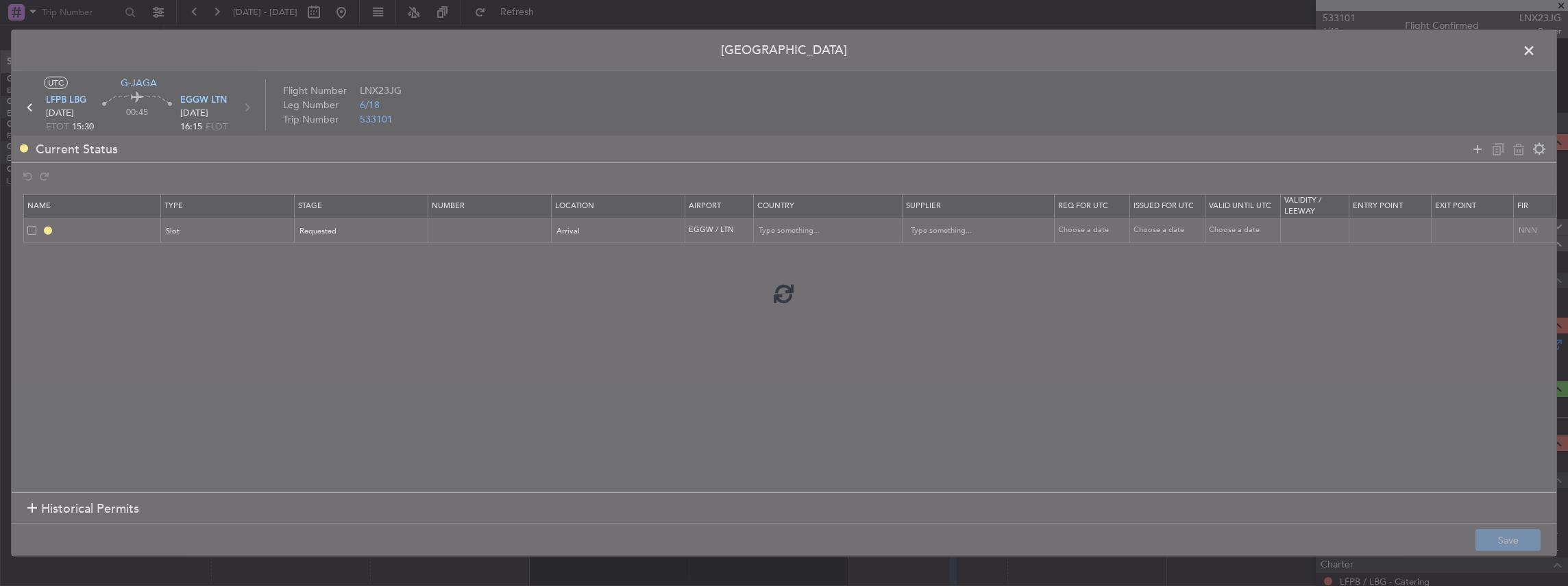
type input "EGGW ARR SLOT"
type input "United Kingdom"
type input "NNN"
type input "2"
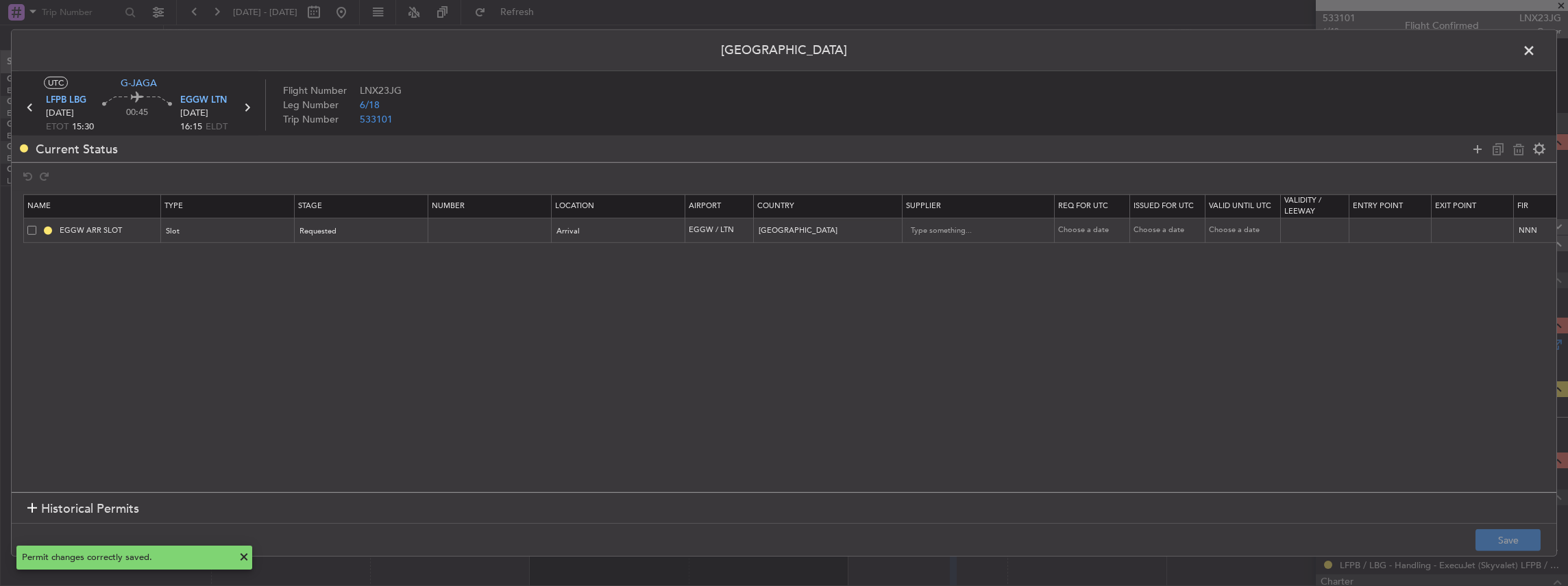
click at [1536, 51] on span at bounding box center [1536, 54] width 0 height 27
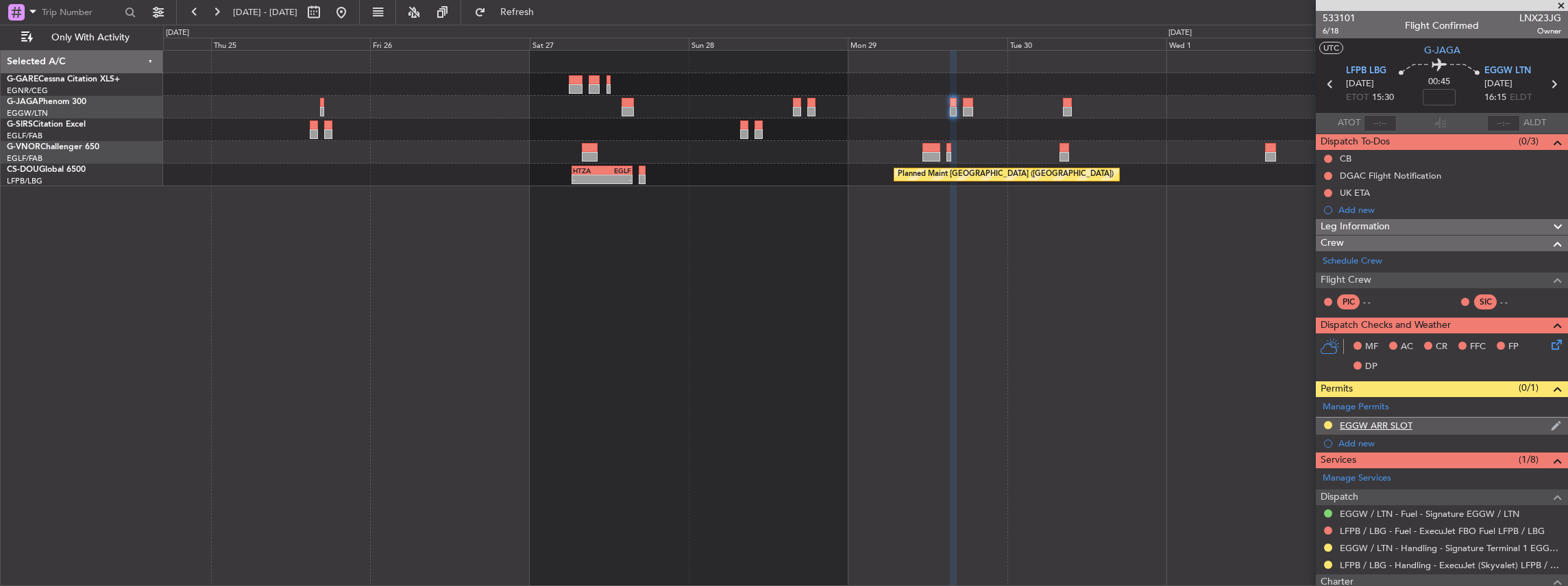
click at [1440, 422] on div "EGGW ARR SLOT" at bounding box center [1442, 427] width 252 height 17
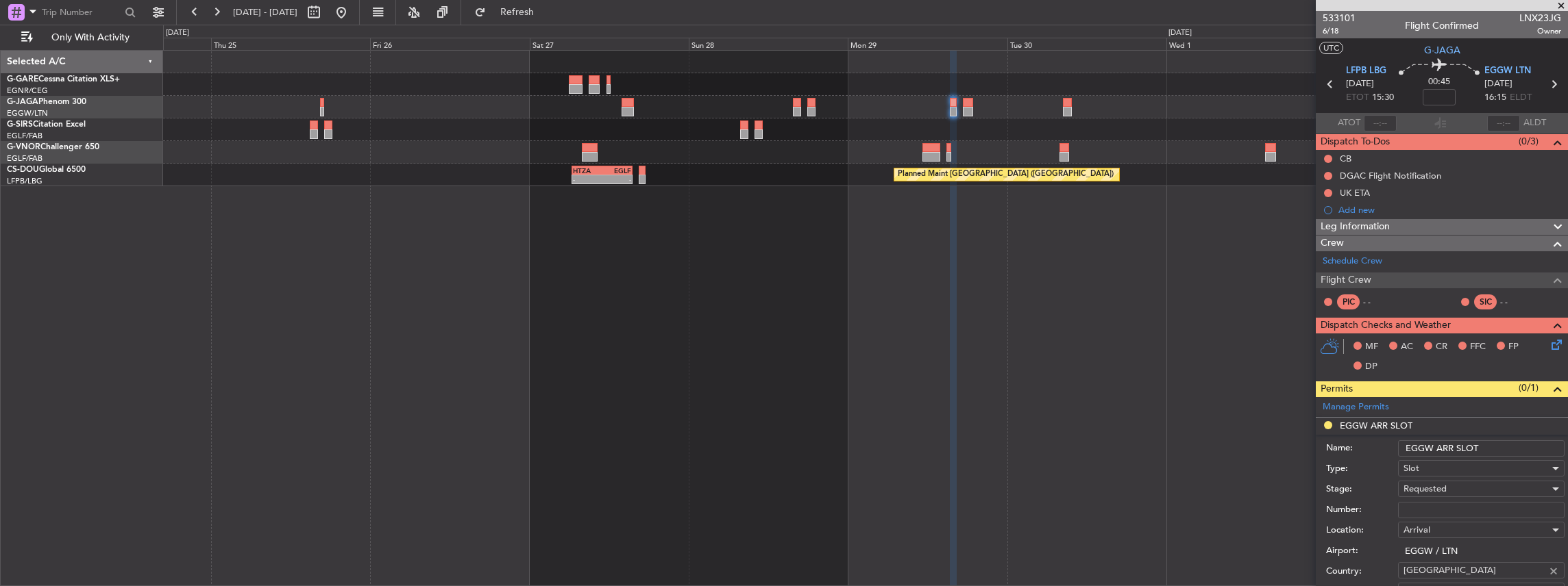
click at [1490, 449] on input "EGGW ARR SLOT" at bounding box center [1481, 448] width 167 height 17
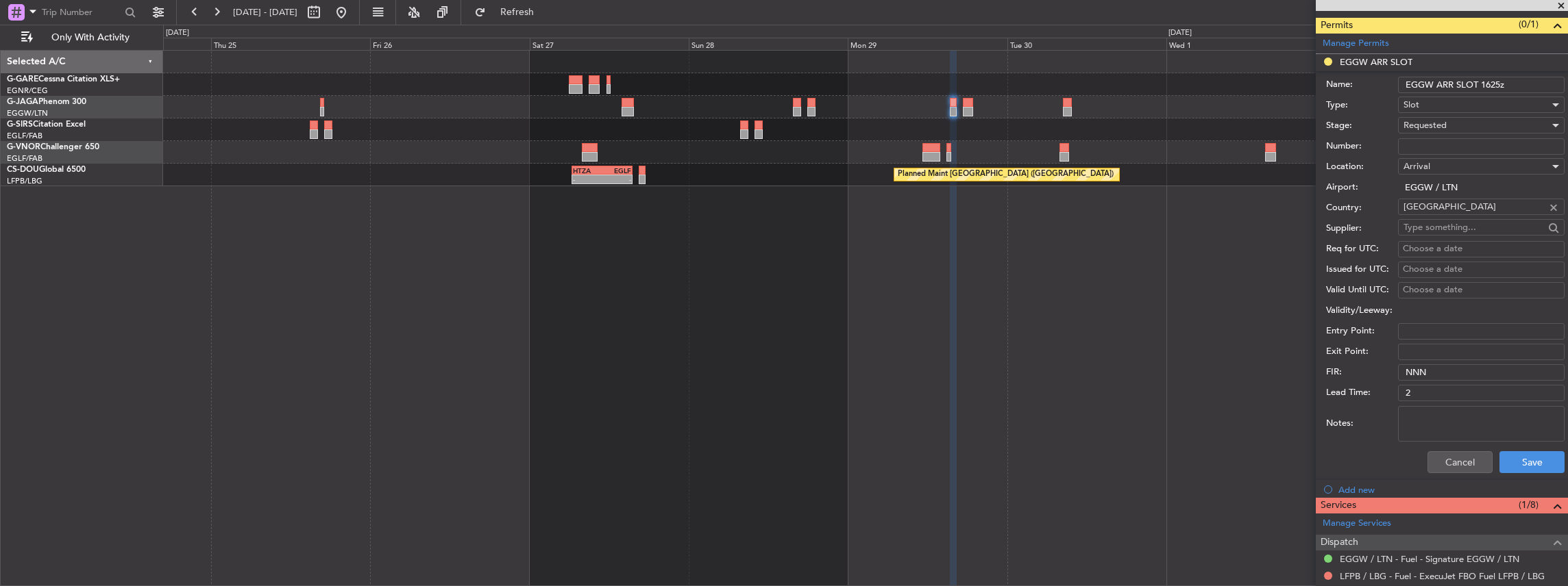
scroll to position [365, 0]
type input "EGGW ARR SLOT 1625z"
click at [1531, 455] on button "Save" at bounding box center [1531, 460] width 65 height 22
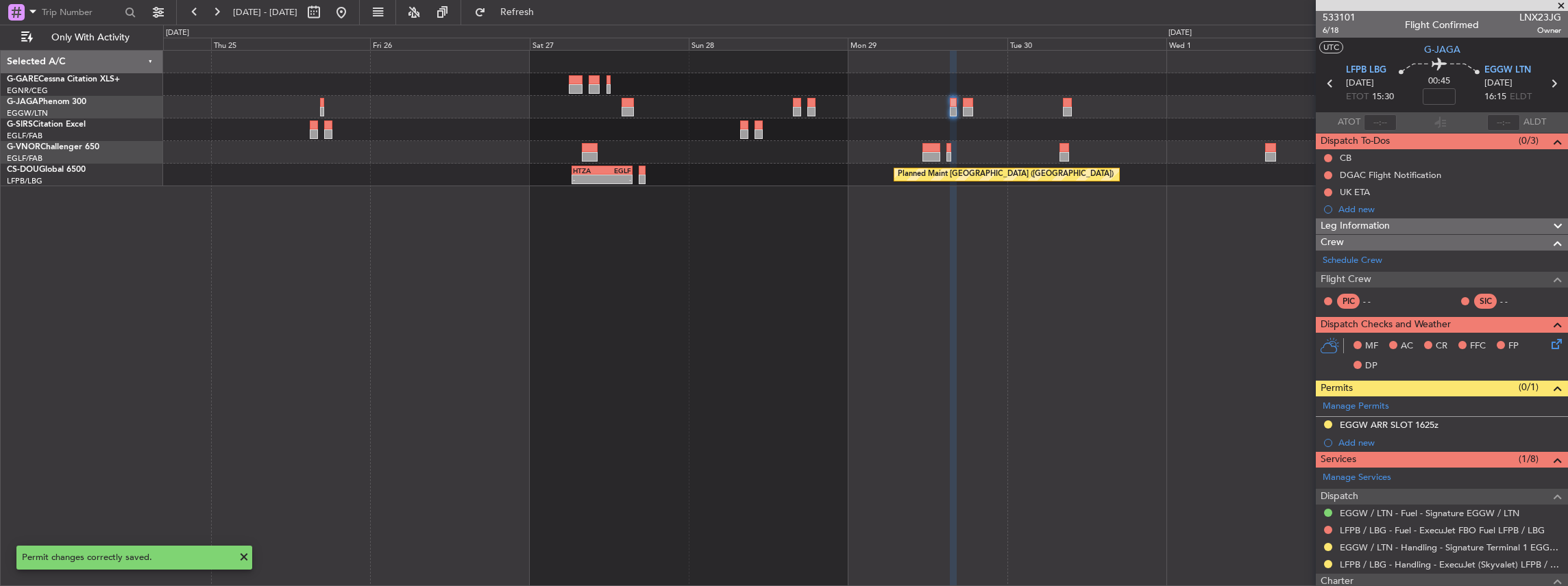
scroll to position [0, 0]
click at [1549, 81] on icon at bounding box center [1553, 84] width 18 height 18
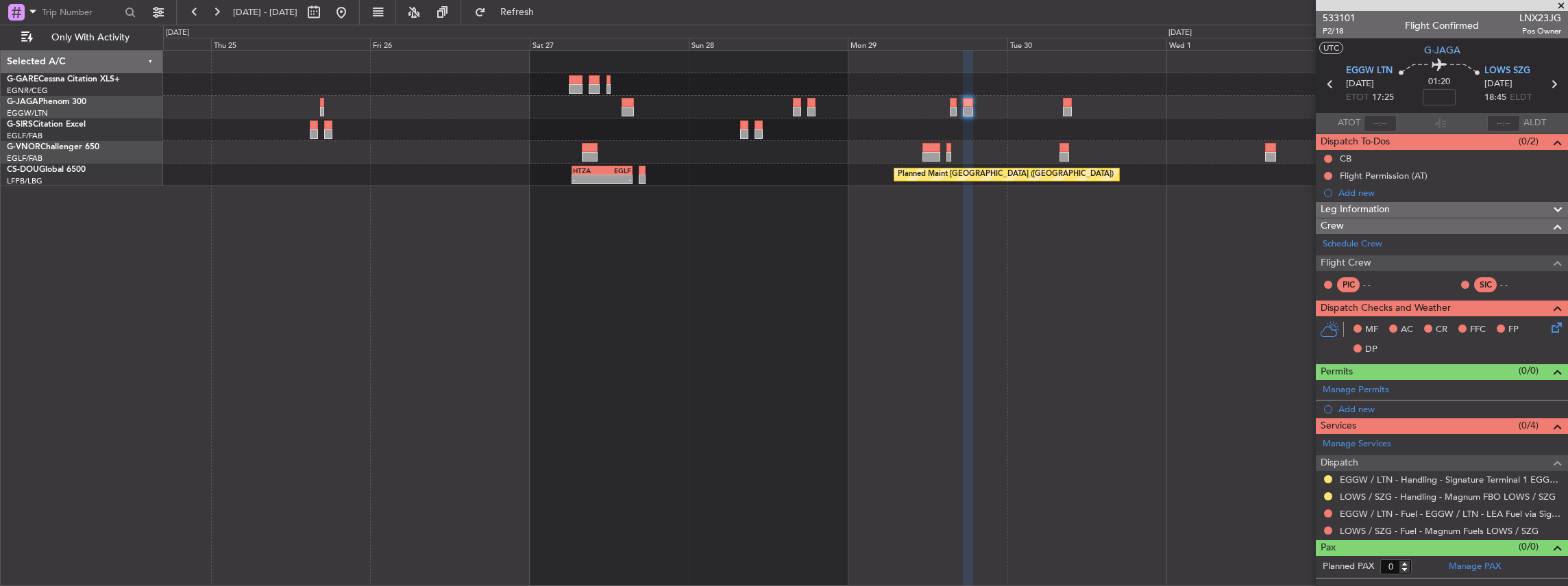
click at [1531, 66] on div "LOWS SZG 29/09/2025 18:45 ELDT" at bounding box center [1514, 85] width 60 height 40
click at [1521, 68] on span "LOWS SZG" at bounding box center [1507, 71] width 46 height 14
click at [1559, 389] on span at bounding box center [1555, 386] width 17 height 10
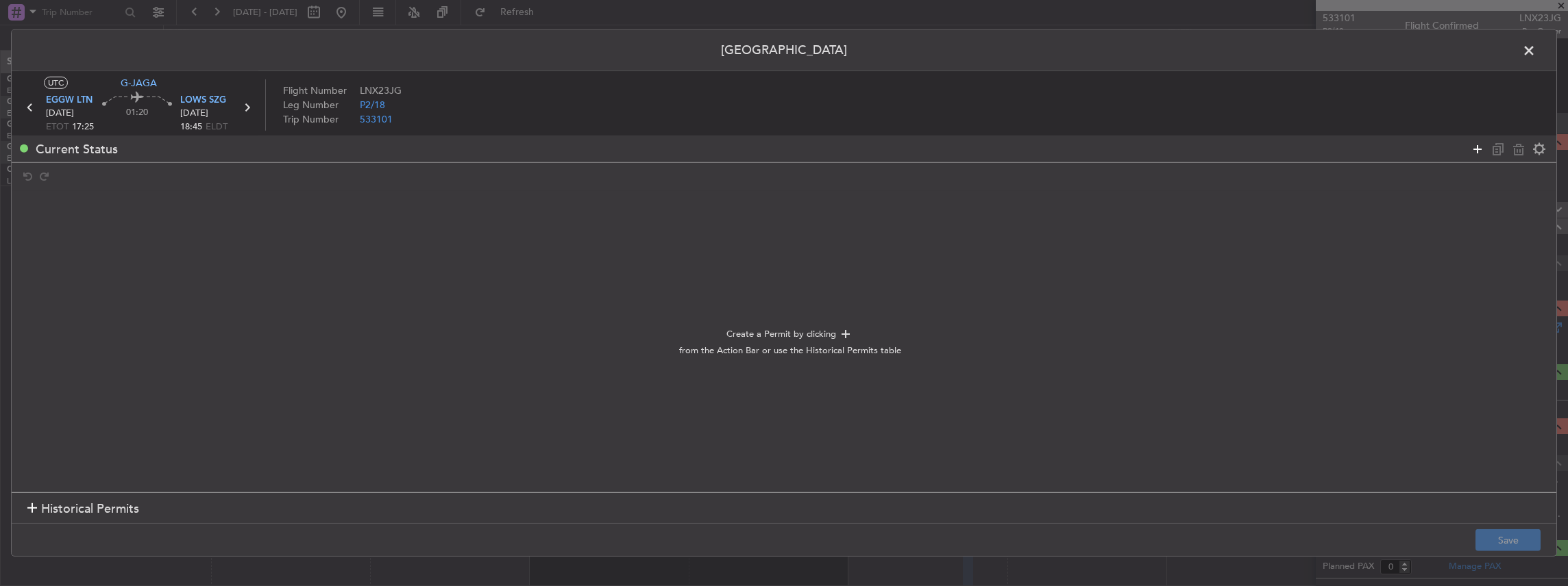
click at [1471, 142] on icon at bounding box center [1477, 148] width 17 height 17
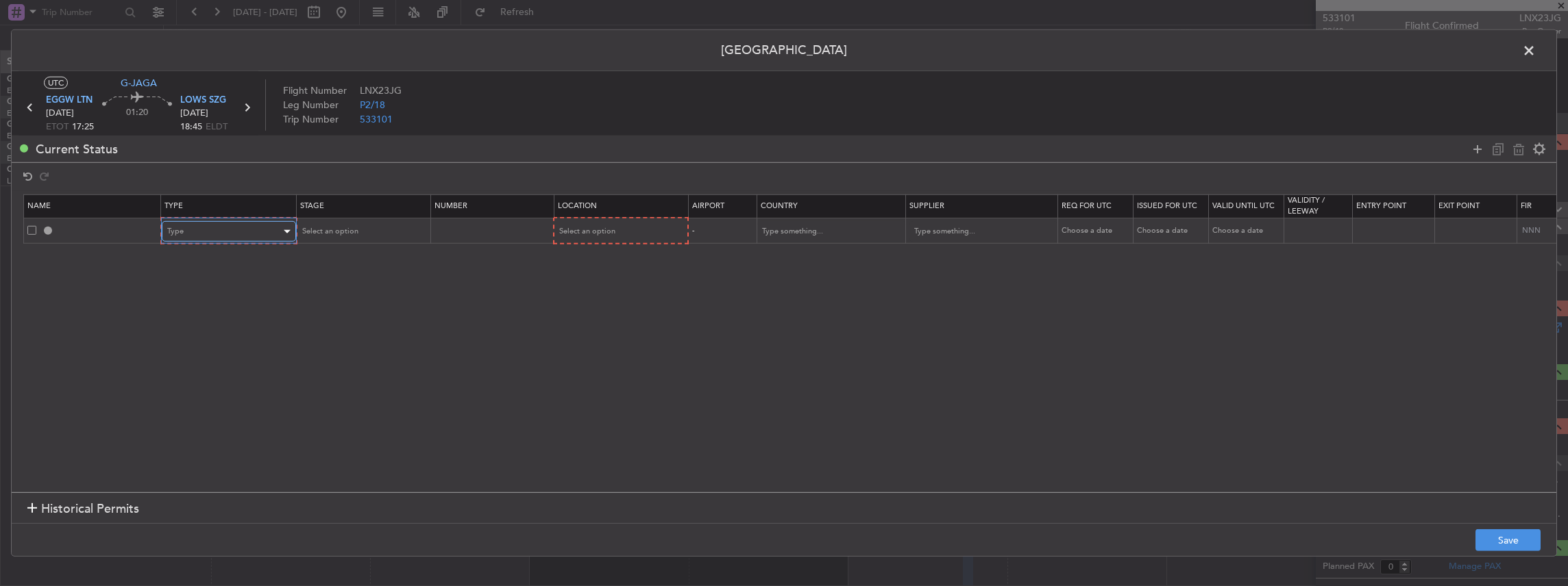
click at [187, 231] on div "Type" at bounding box center [224, 231] width 114 height 21
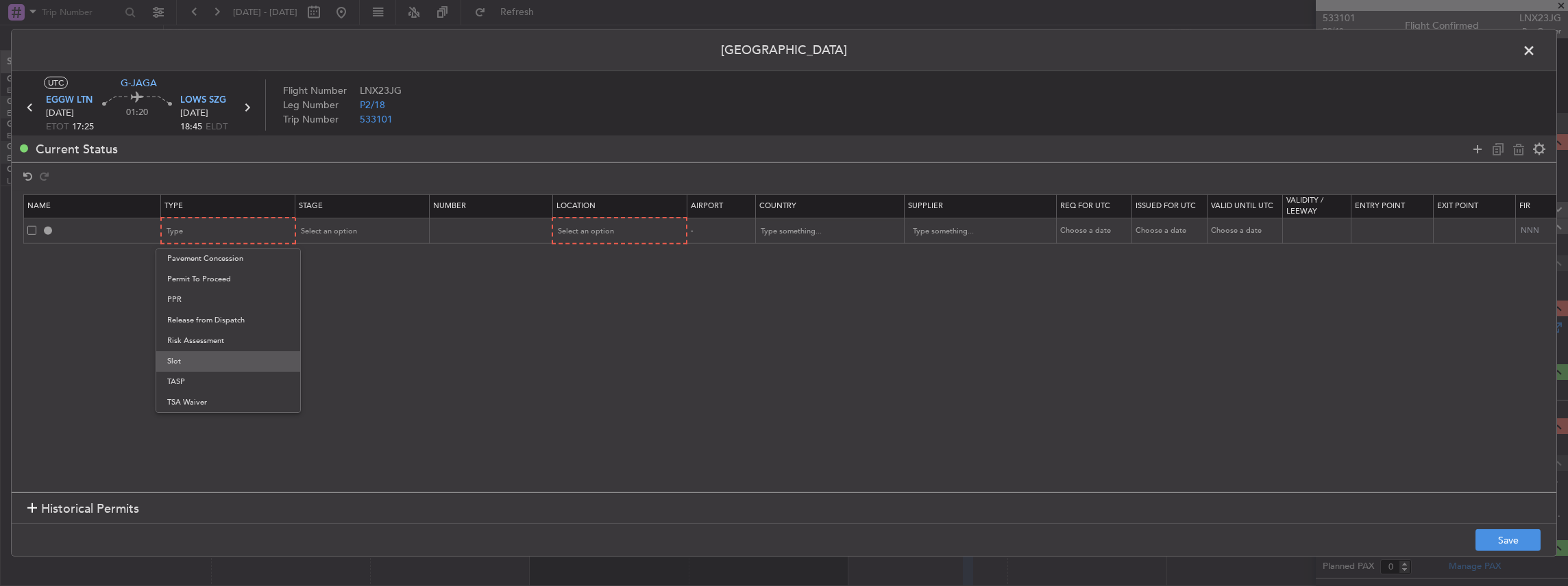
click at [191, 361] on span "Slot" at bounding box center [229, 361] width 122 height 21
click at [346, 241] on mat-form-field "Select an option" at bounding box center [361, 231] width 133 height 24
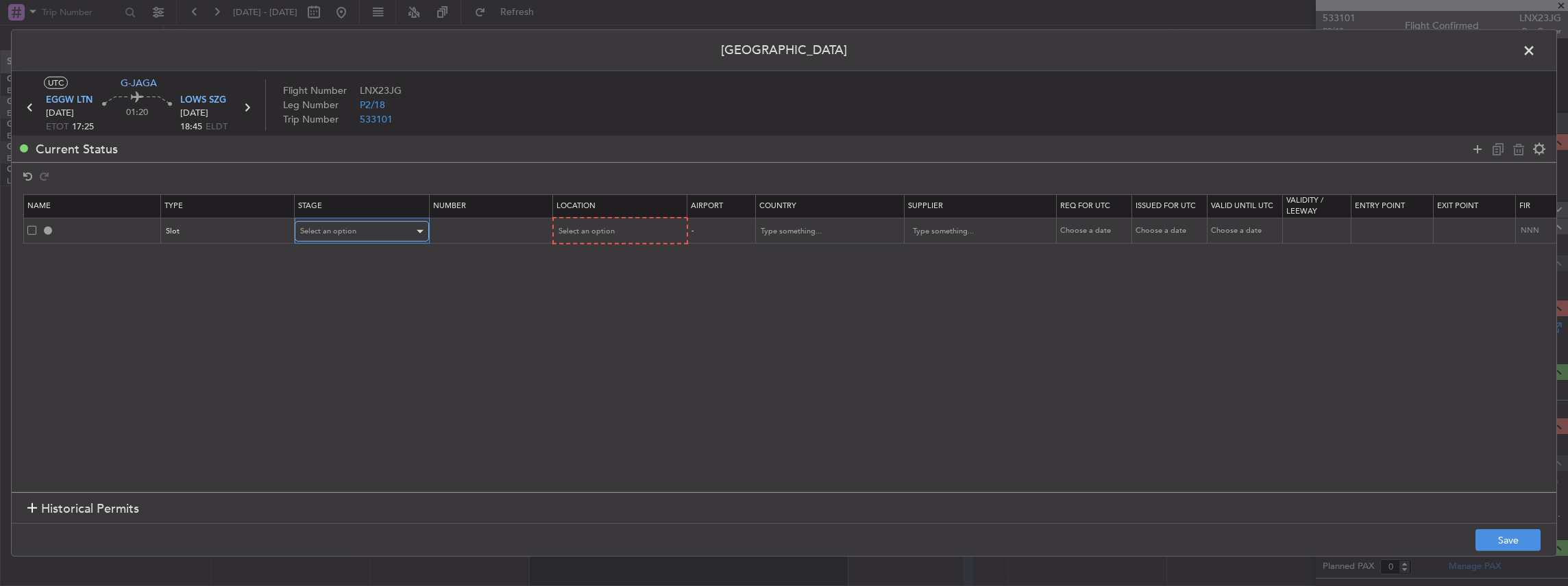
click at [333, 233] on span "Select an option" at bounding box center [328, 231] width 56 height 10
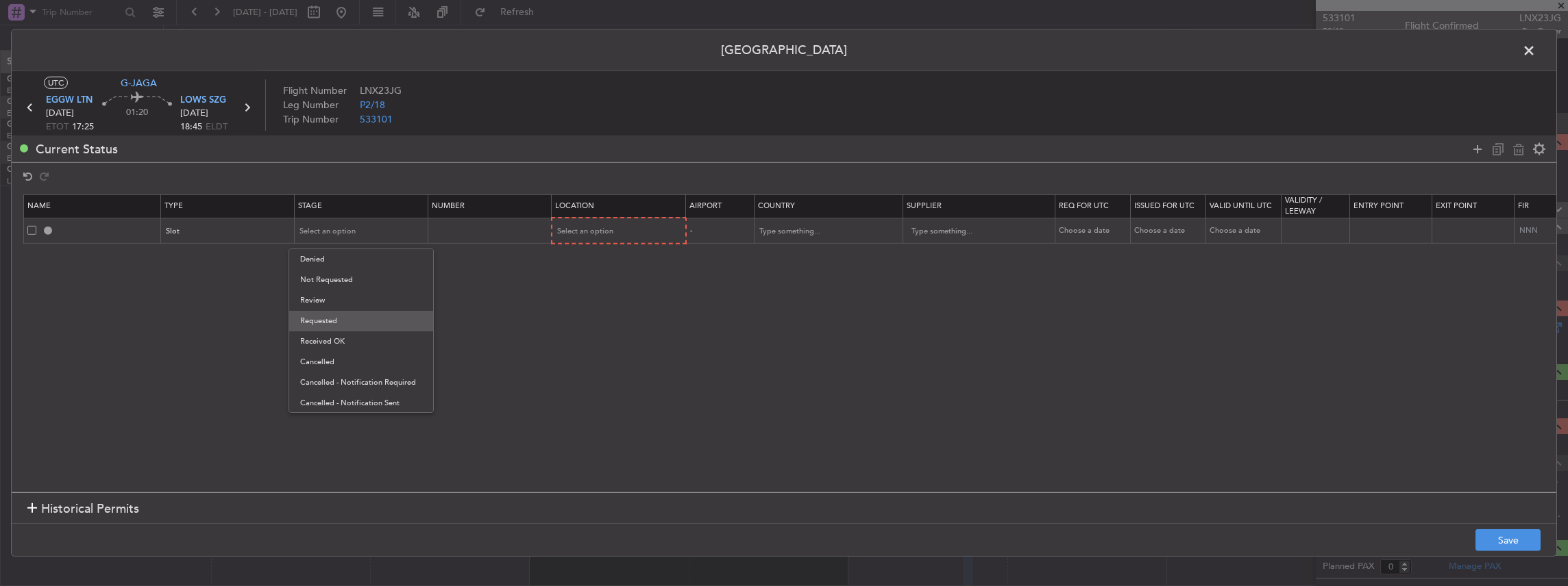
click at [320, 326] on span "Requested" at bounding box center [361, 321] width 122 height 21
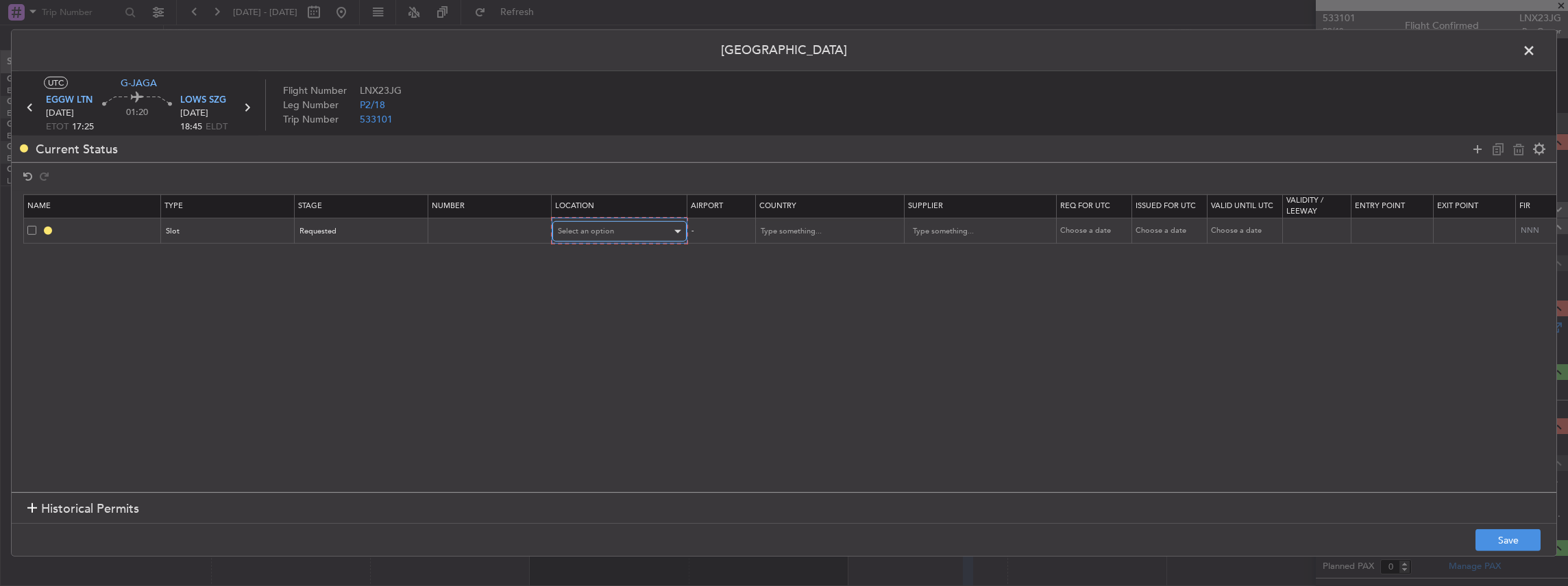
click at [603, 228] on span "Select an option" at bounding box center [586, 231] width 56 height 10
click at [581, 263] on span "Departure" at bounding box center [618, 259] width 122 height 21
click at [1511, 539] on button "Save" at bounding box center [1508, 540] width 65 height 22
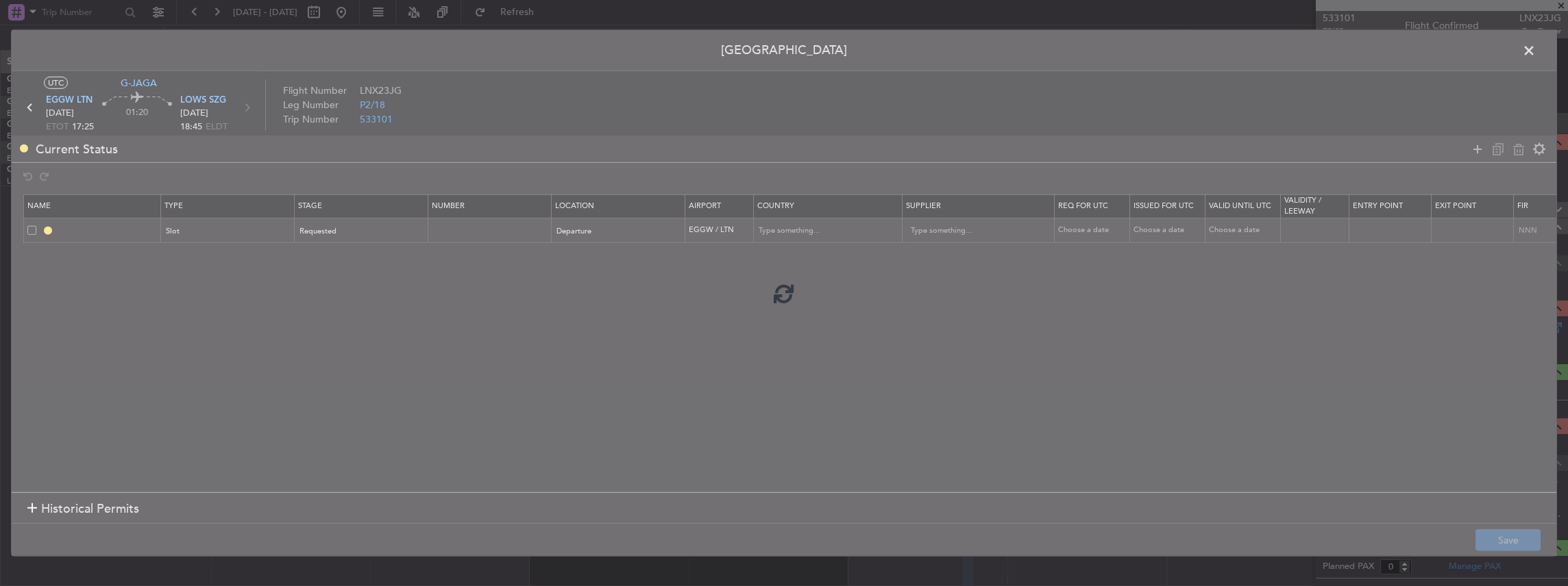
type input "EGGW DEP SLOT"
type input "United Kingdom"
type input "NNN"
type input "2"
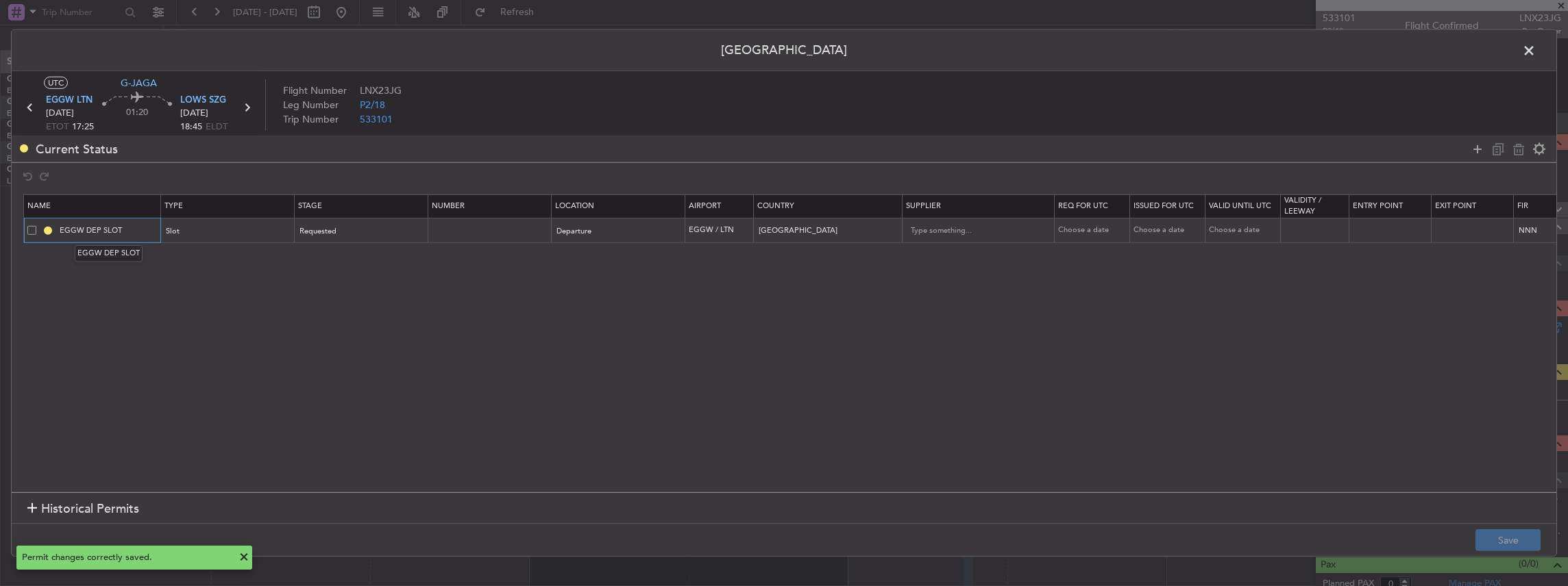
click at [126, 230] on input "EGGW DEP SLOT" at bounding box center [108, 231] width 103 height 11
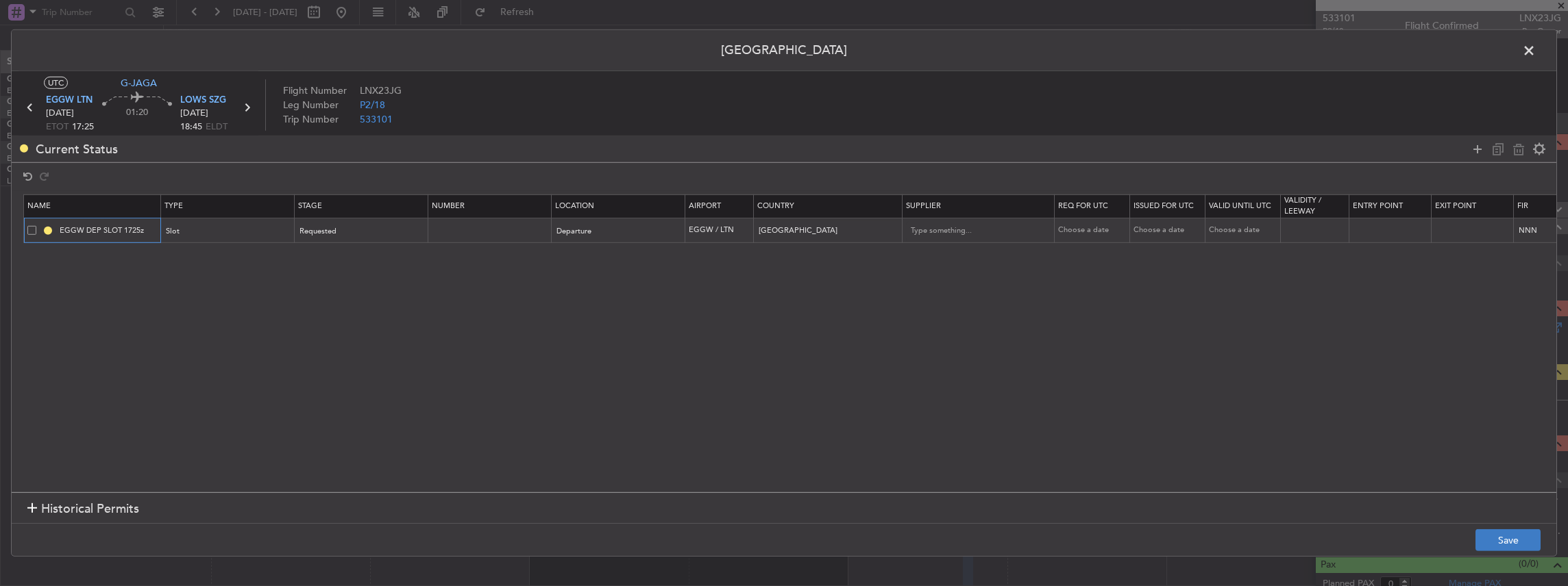
type input "EGGW DEP SLOT 1725z"
click at [1492, 540] on button "Save" at bounding box center [1508, 540] width 65 height 22
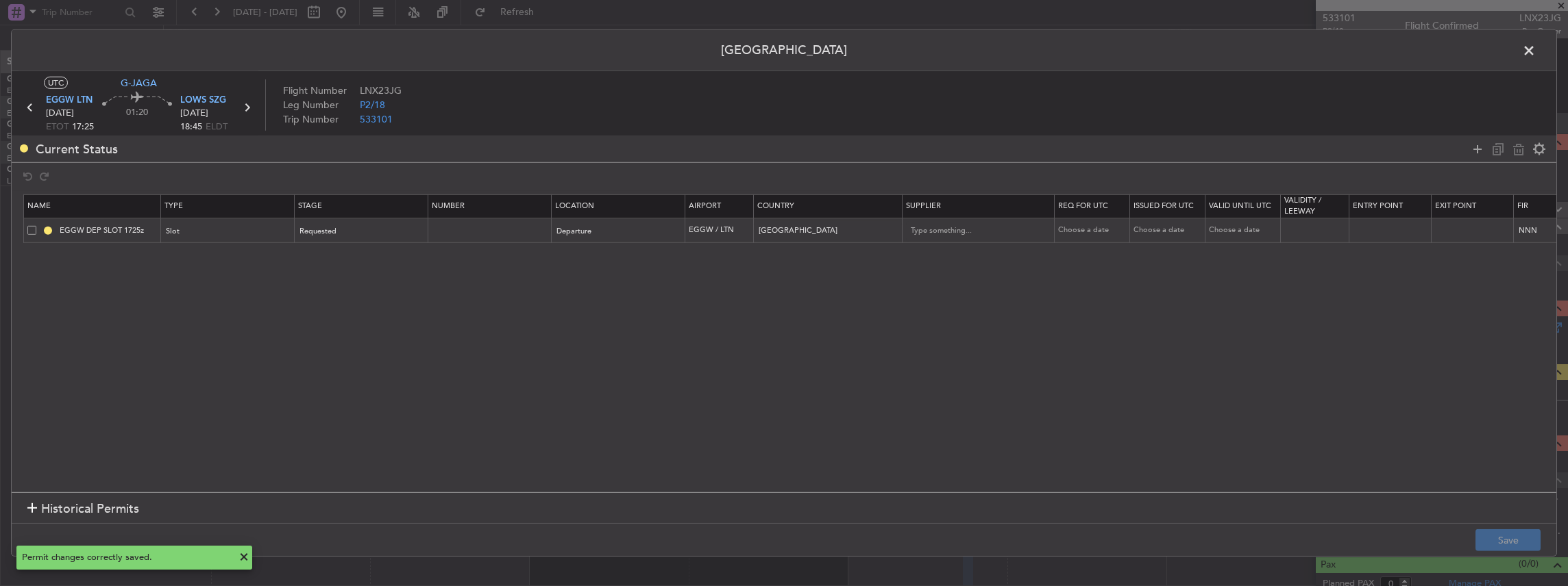
click at [1536, 50] on span at bounding box center [1536, 54] width 0 height 27
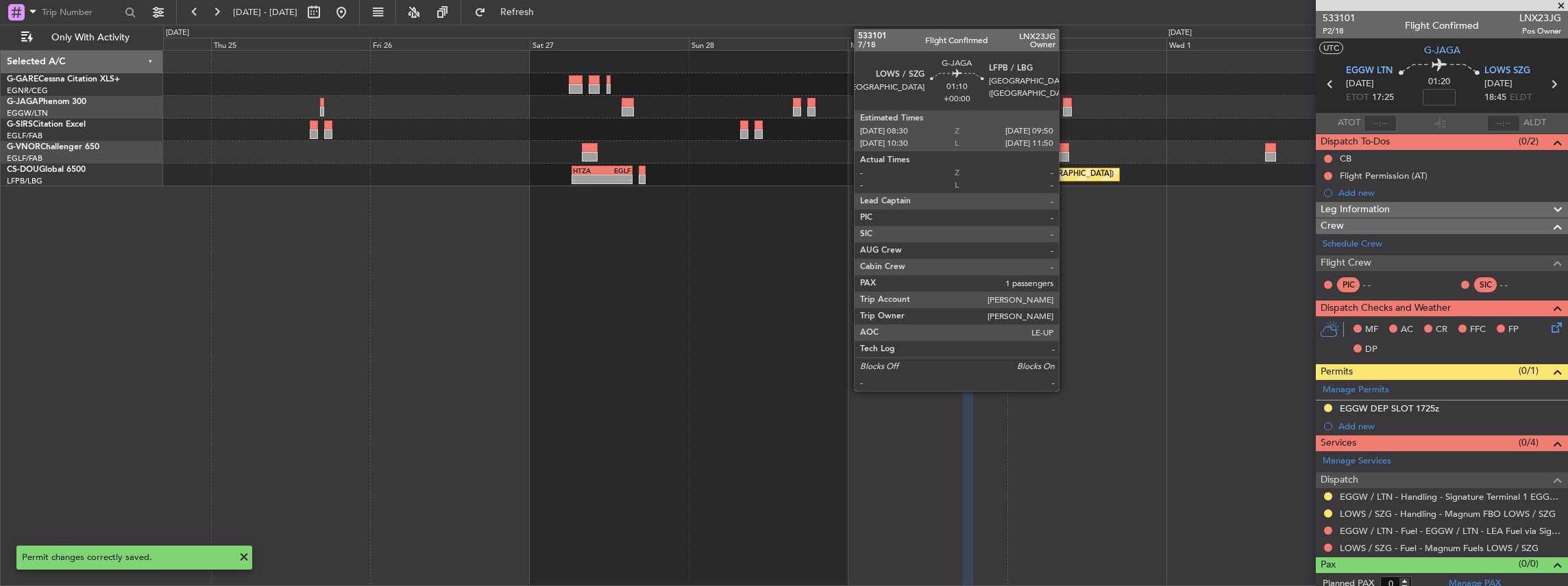
click at [1066, 102] on div at bounding box center [1067, 102] width 9 height 9
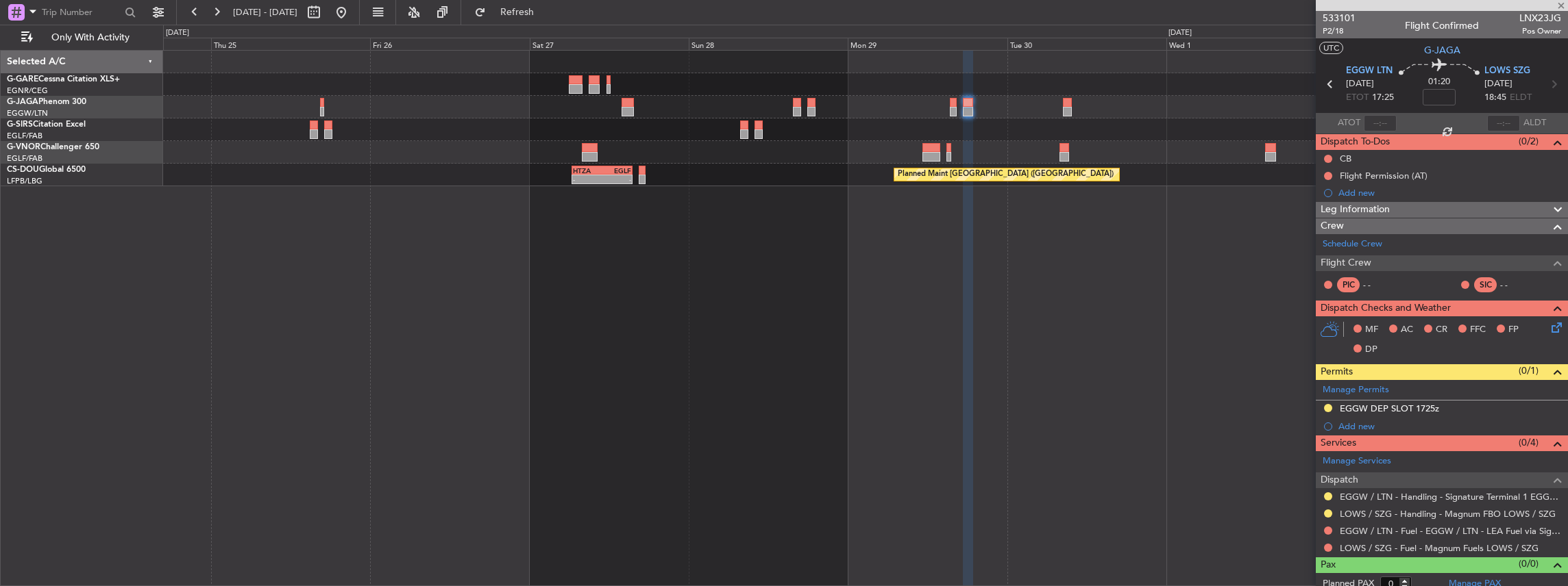
type input "1"
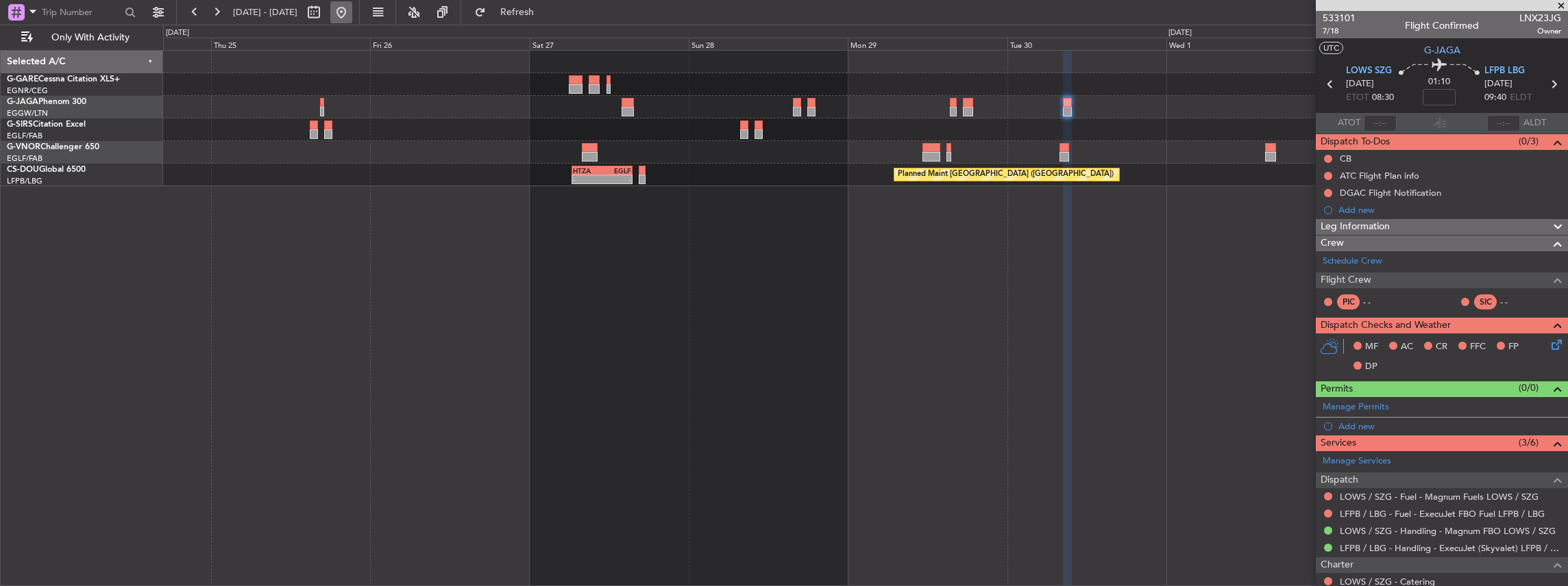
click at [352, 14] on button at bounding box center [341, 12] width 22 height 22
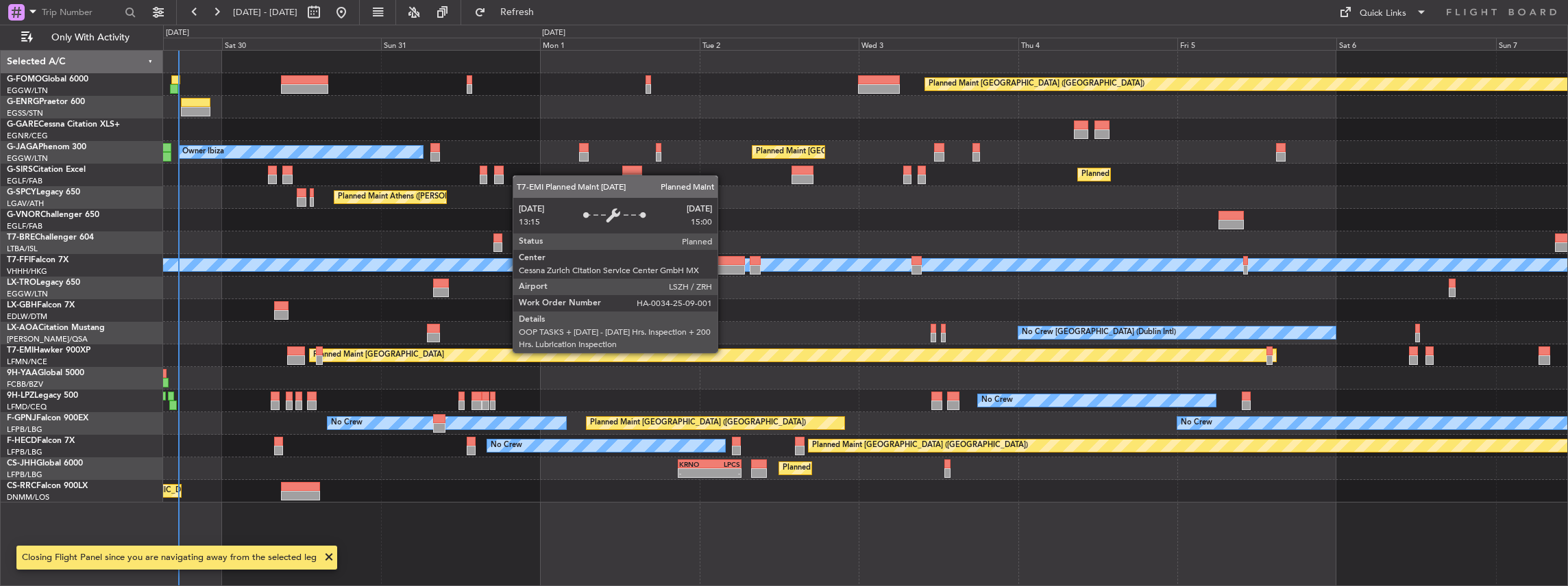
click at [707, 355] on div "Planned Maint London (Luton) Owner Ibiza Planned Maint London (Luton) Planned M…" at bounding box center [866, 319] width 1406 height 537
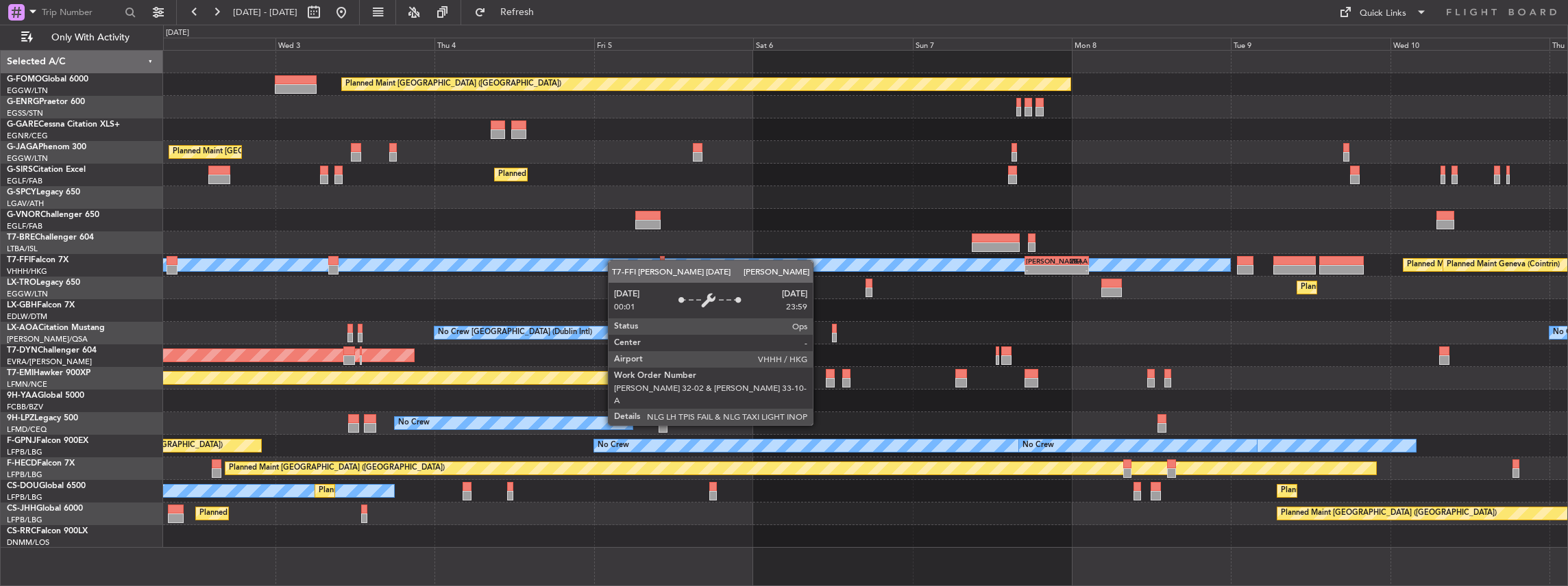
click at [166, 269] on div "Planned Maint London (Luton) Planned Maint London (Luton) Owner Ibiza Planned M…" at bounding box center [865, 299] width 1405 height 497
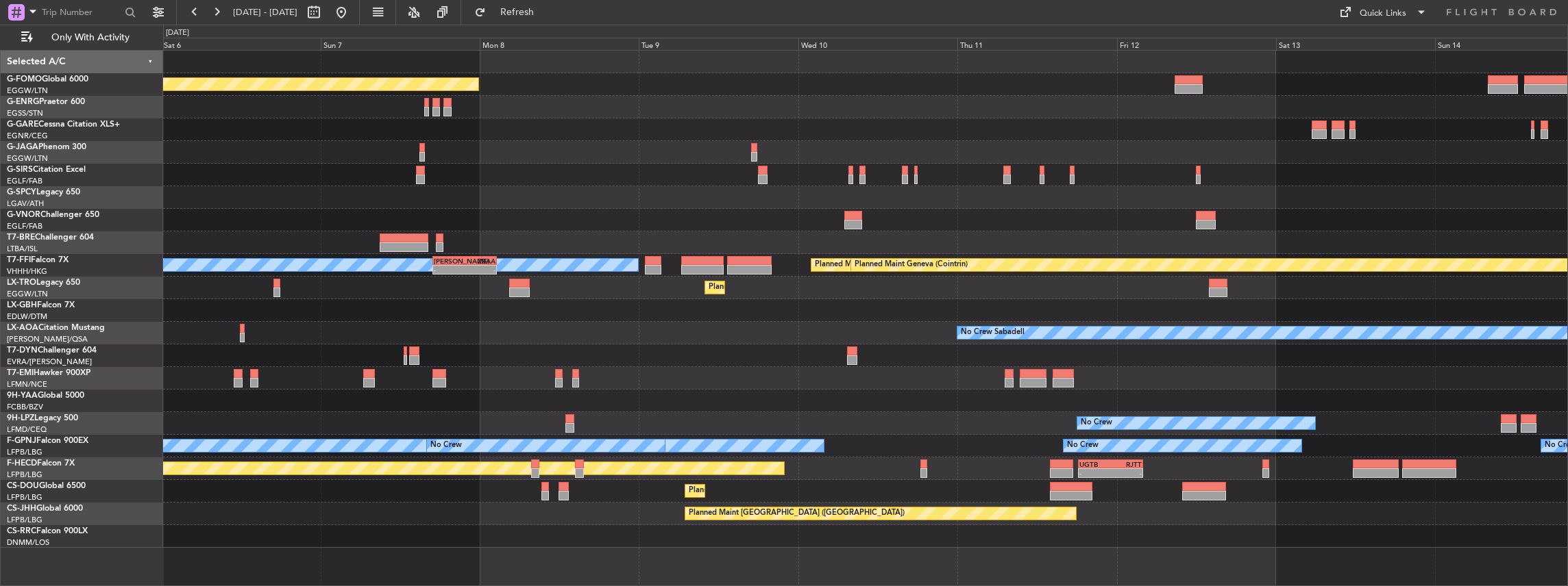
click at [474, 267] on div "Planned Maint London (Luton) Planned Maint London (Farnborough) MEL Hong Kong (…" at bounding box center [865, 299] width 1405 height 497
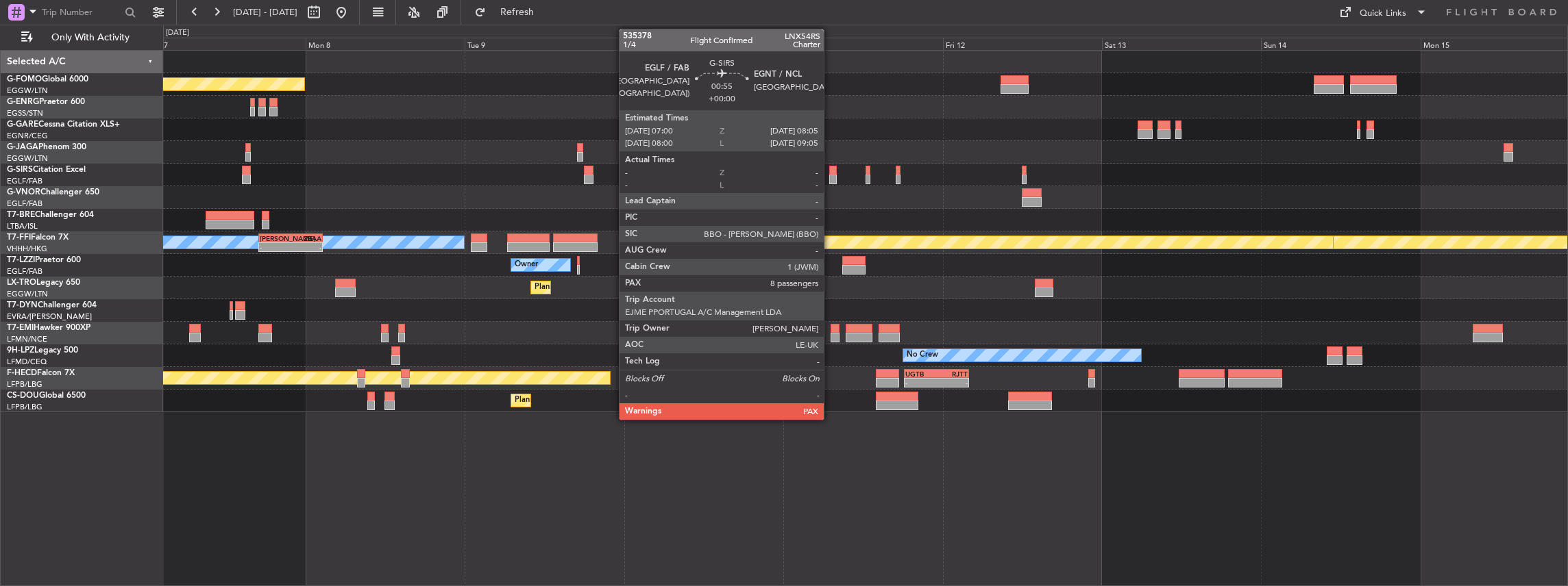
click at [831, 175] on div at bounding box center [833, 179] width 7 height 9
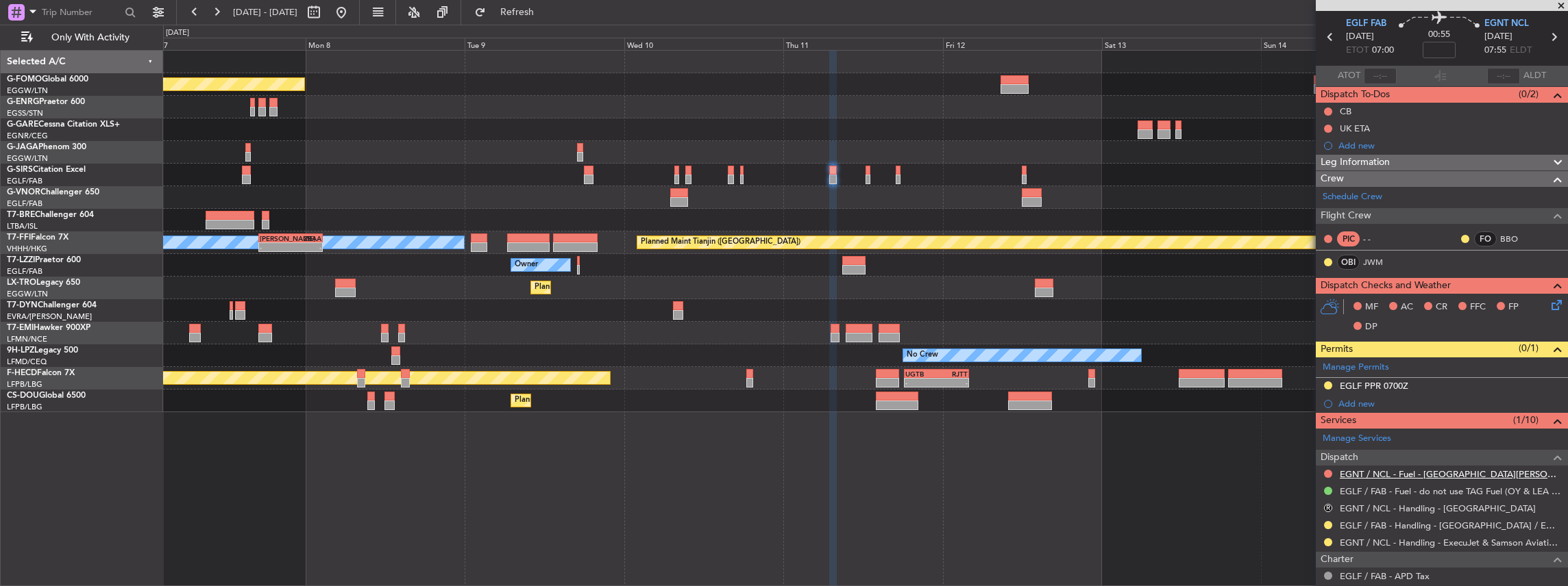
scroll to position [91, 0]
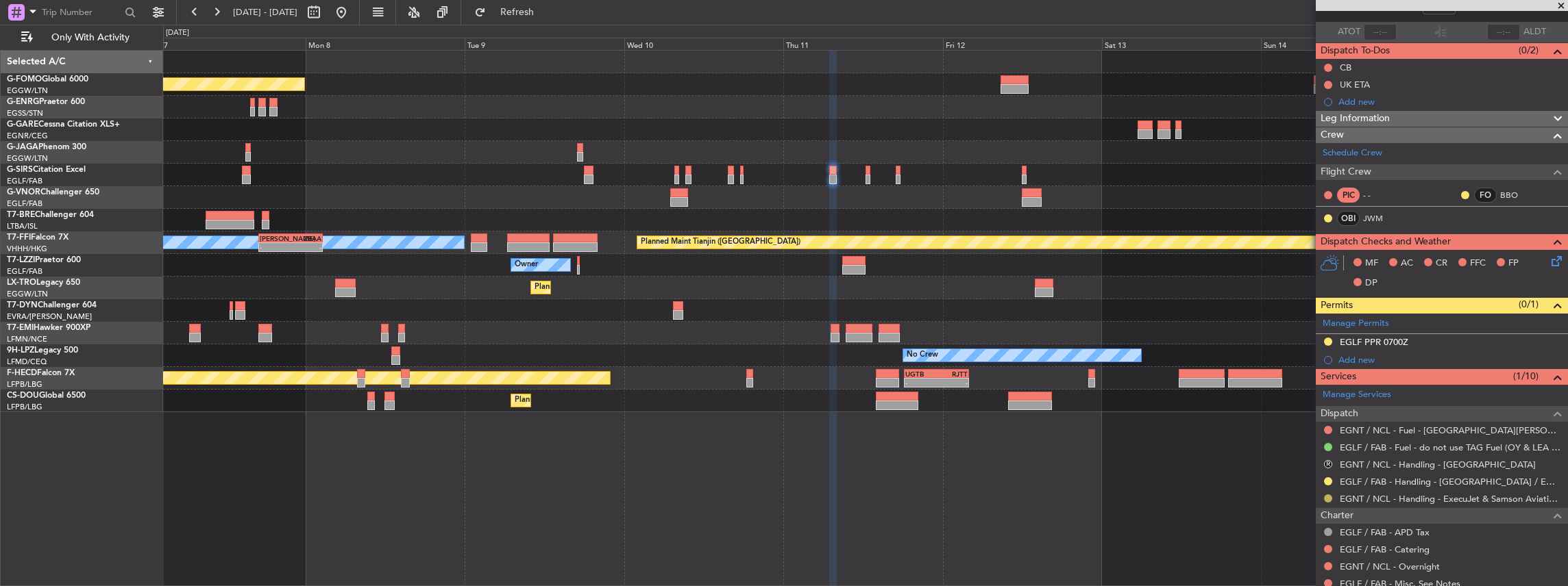
click at [1325, 498] on button at bounding box center [1327, 498] width 8 height 8
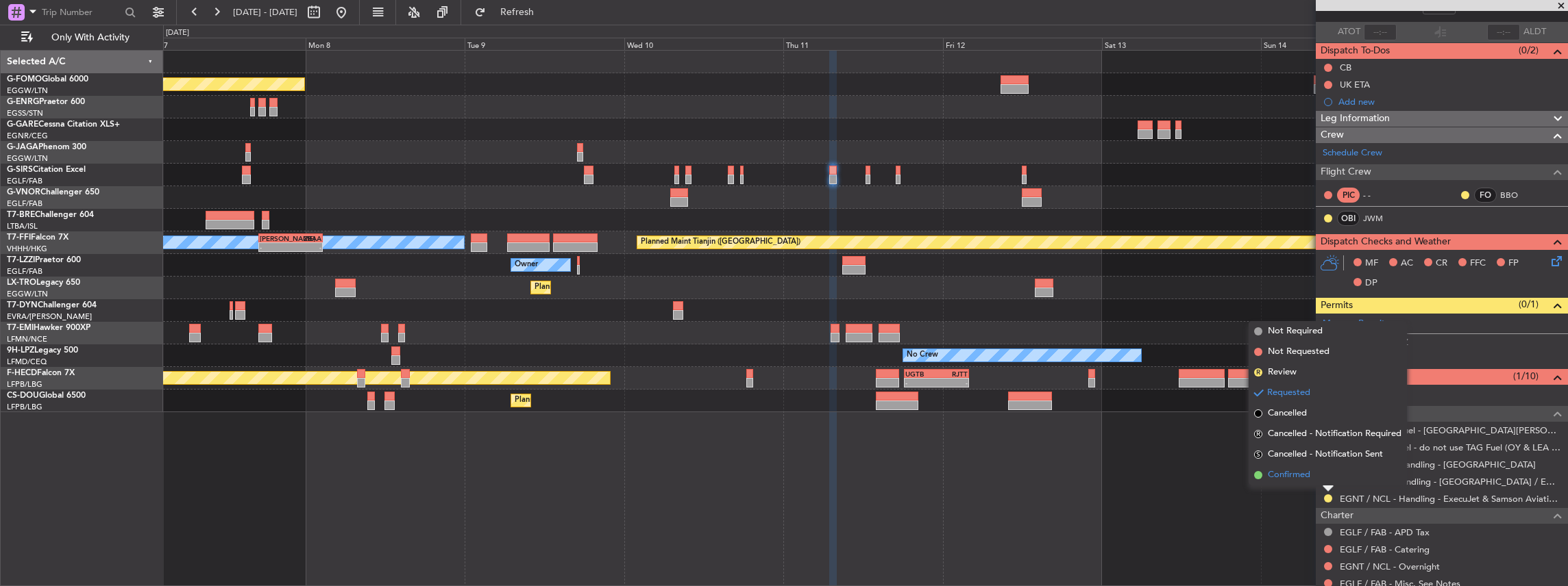
click at [1306, 475] on span "Confirmed" at bounding box center [1288, 475] width 42 height 14
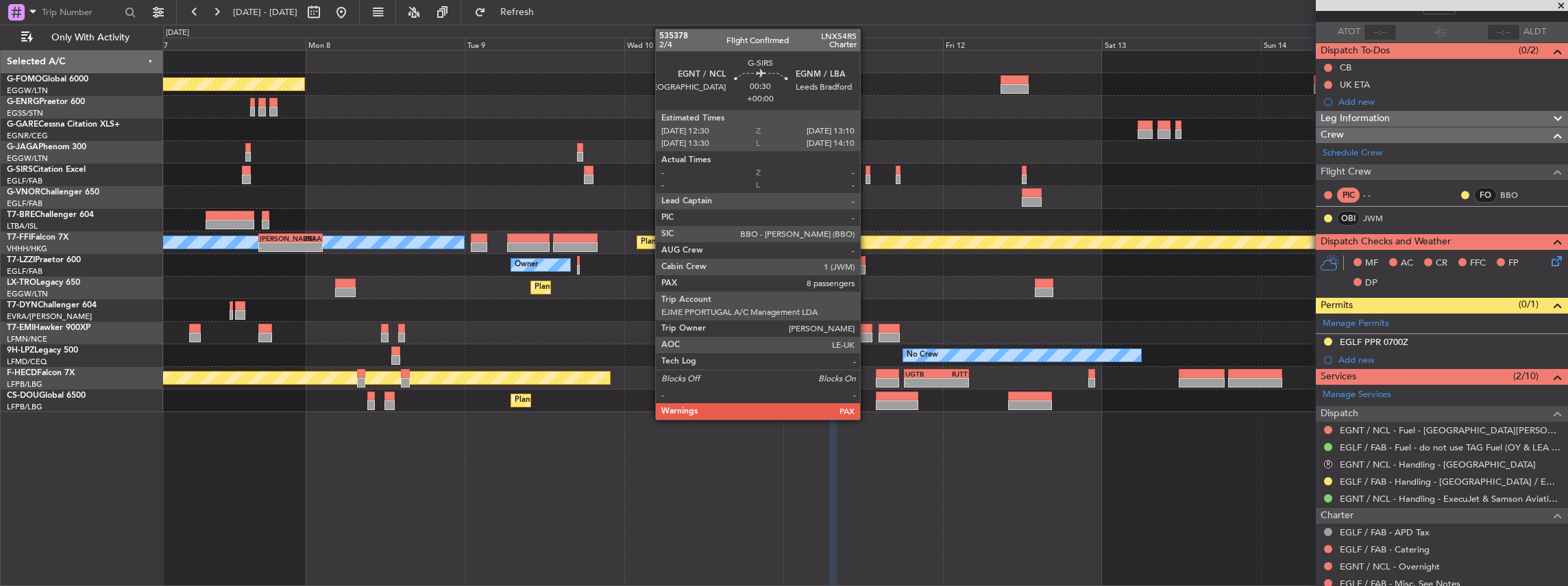
click at [867, 175] on div at bounding box center [867, 179] width 5 height 9
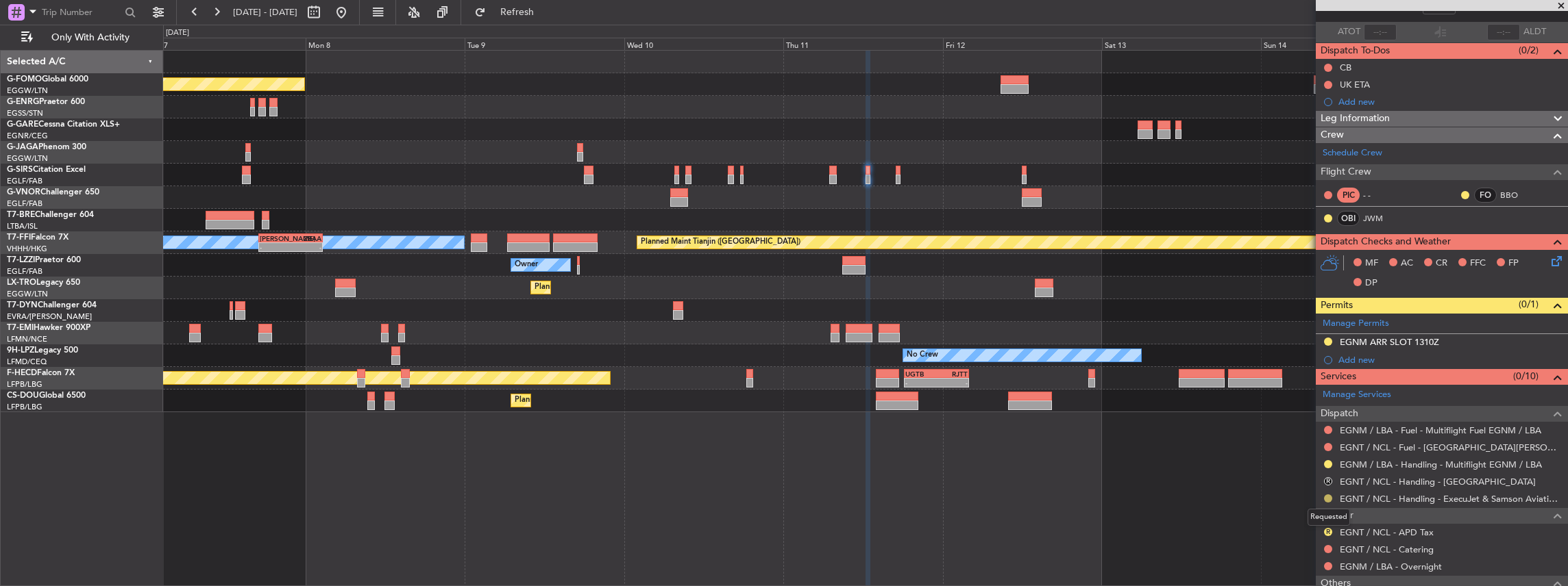
click at [1327, 494] on button at bounding box center [1327, 498] width 8 height 8
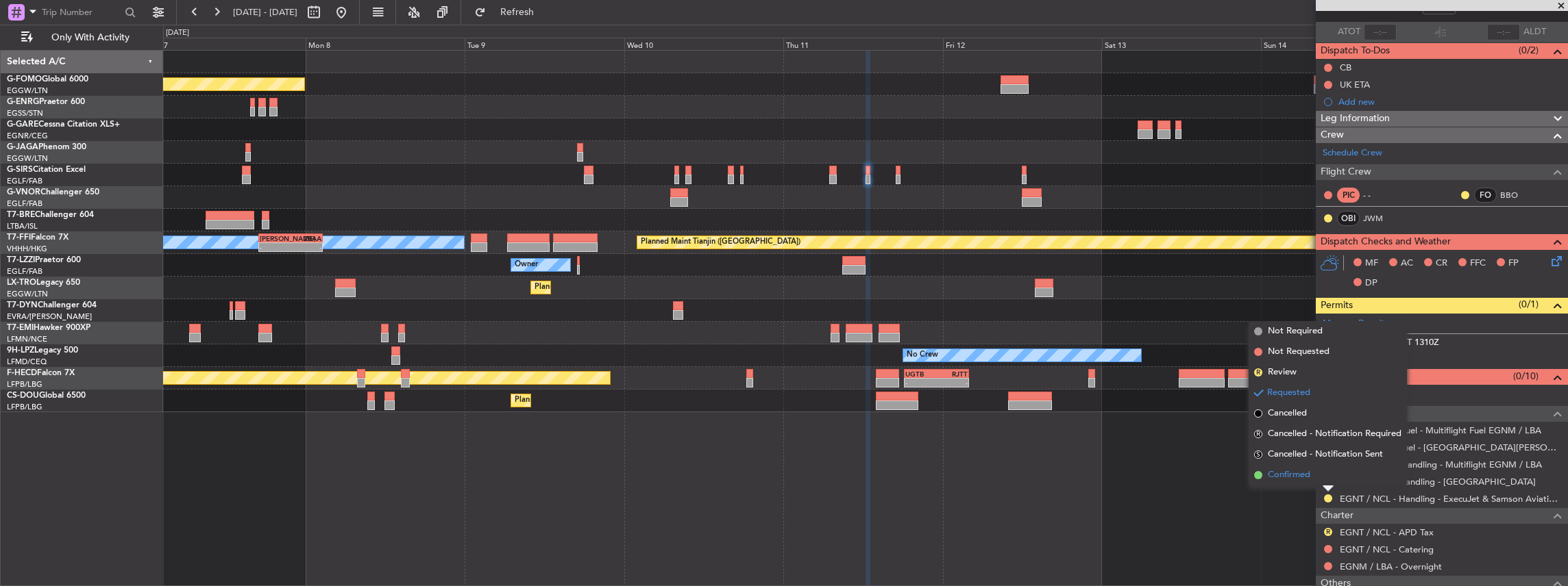
click at [1316, 474] on li "Confirmed" at bounding box center [1327, 475] width 158 height 21
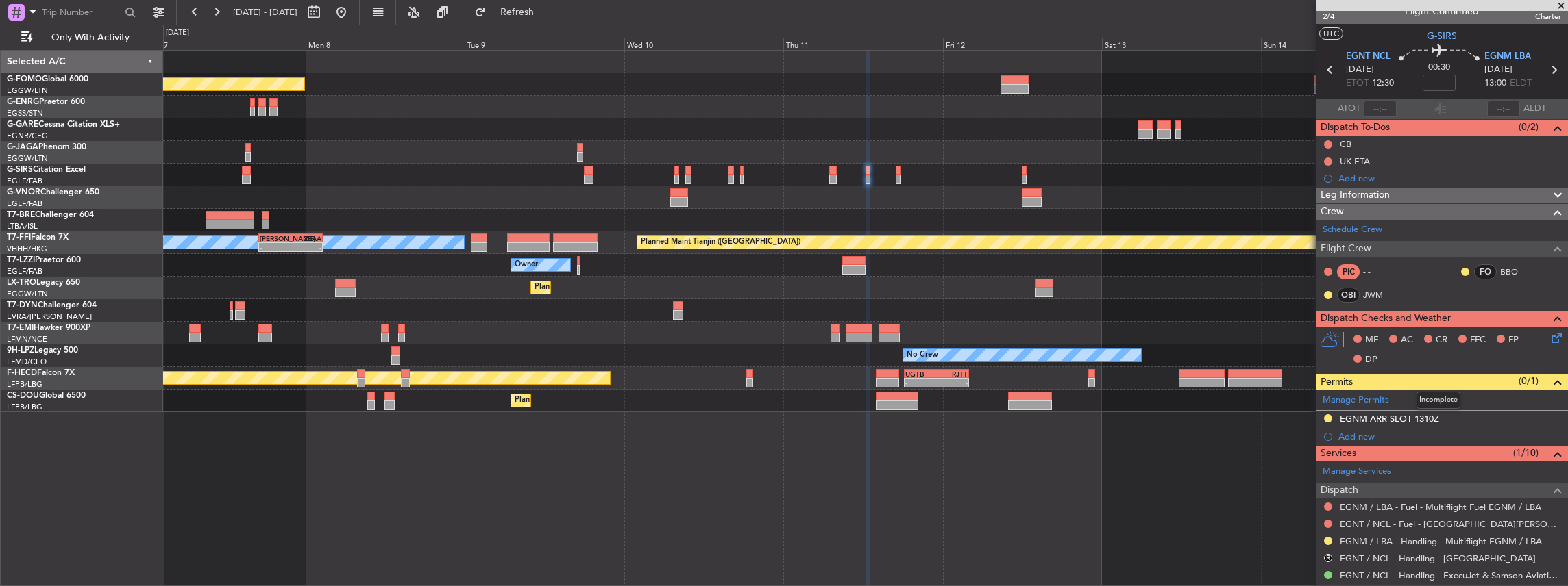
scroll to position [0, 0]
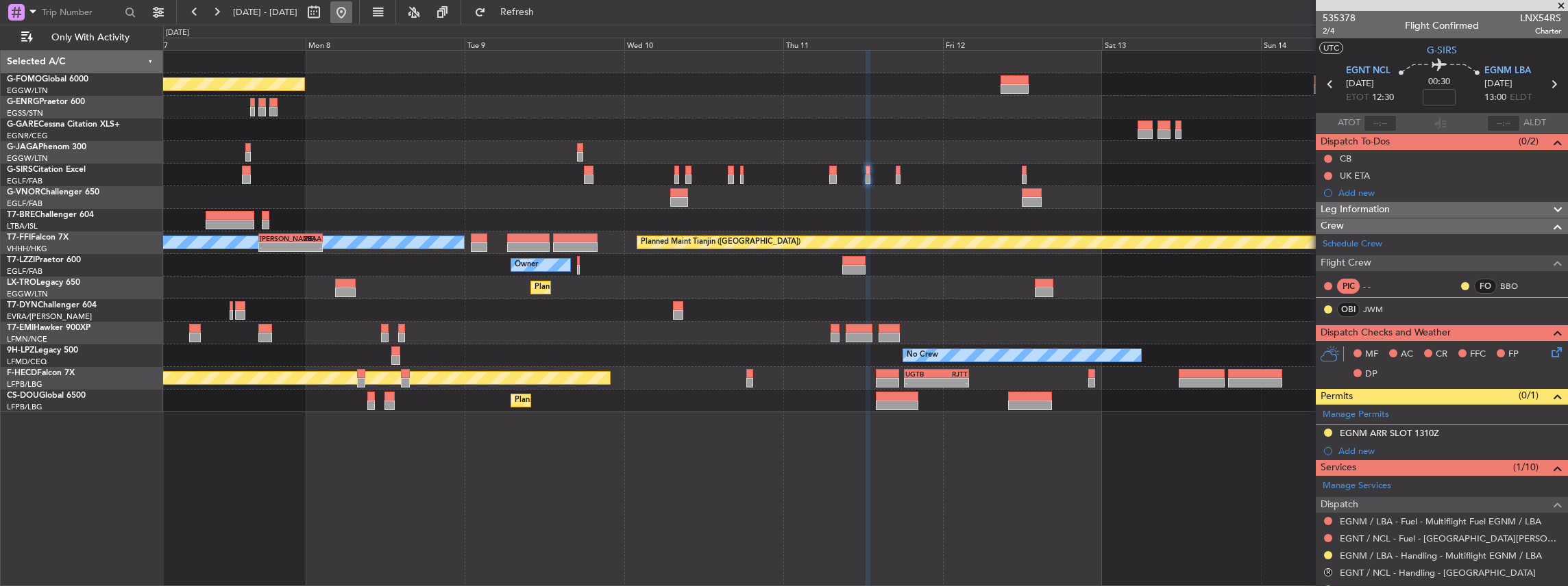
click at [352, 13] on button at bounding box center [341, 12] width 22 height 22
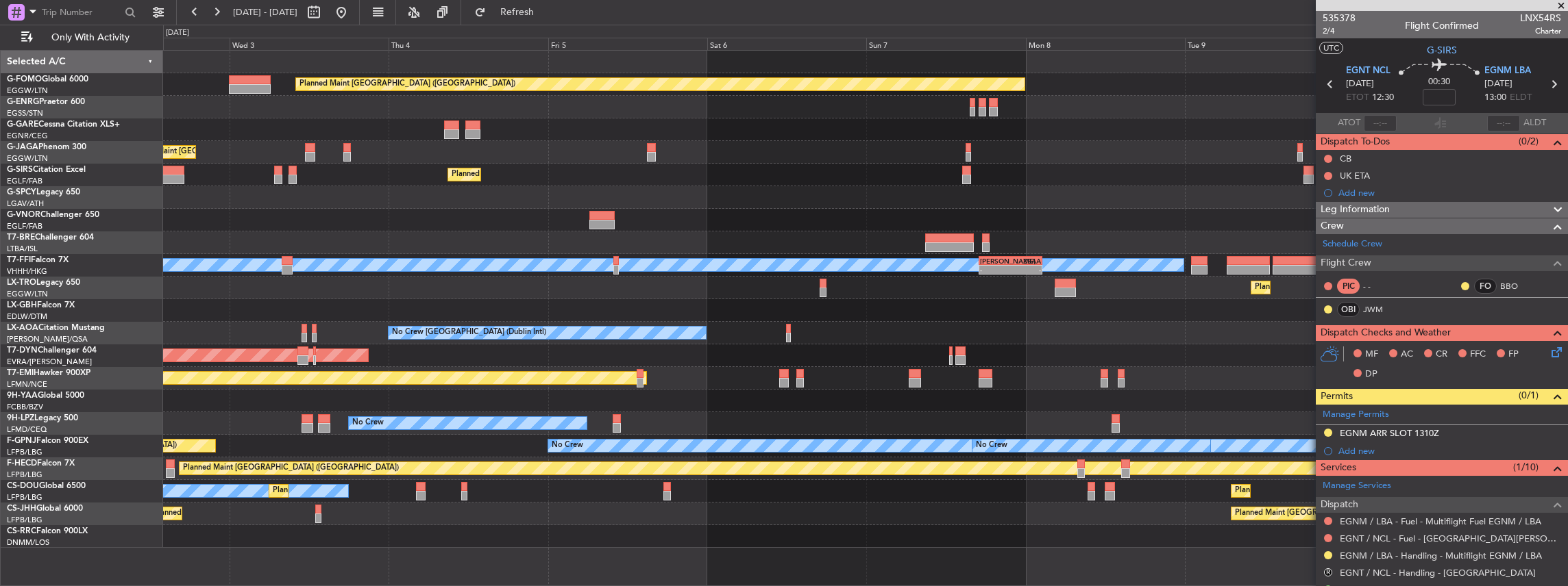
click at [285, 315] on div "Planned Maint London (Luton) Planned Maint London (Luton) Planned Maint London …" at bounding box center [865, 299] width 1405 height 497
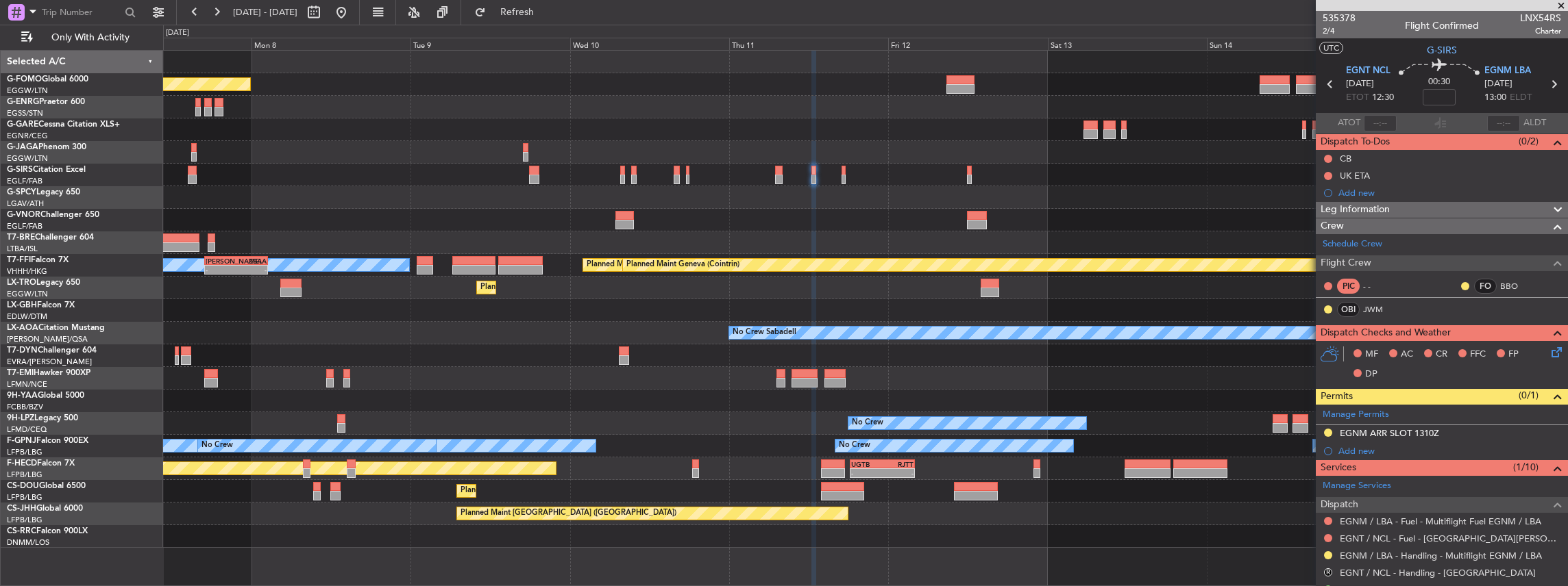
click at [397, 331] on div "Planned Maint London (Luton) MEL Hong Kong (Hong Kong Intl) - - LIEO 17:00 Z ZB…" at bounding box center [865, 299] width 1405 height 497
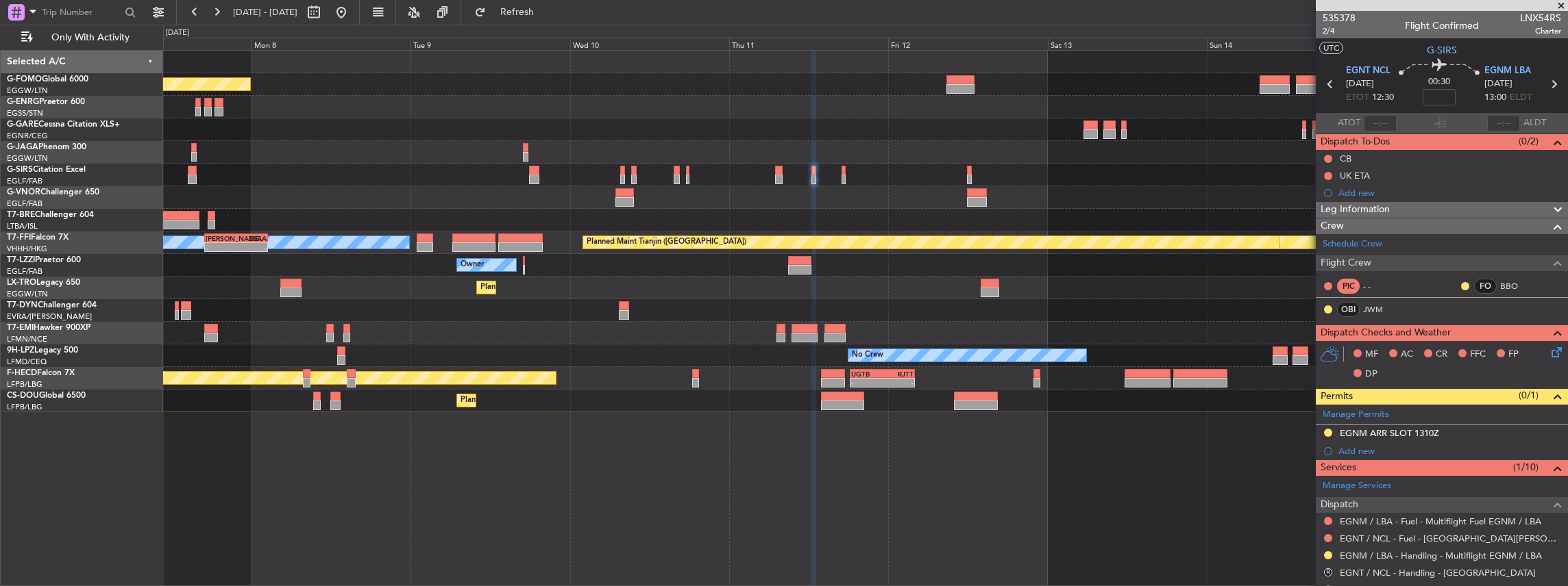
click at [425, 376] on div "Planned Maint London (Luton) MEL Hong Kong (Hong Kong Intl) Planned Maint Genev…" at bounding box center [865, 231] width 1405 height 361
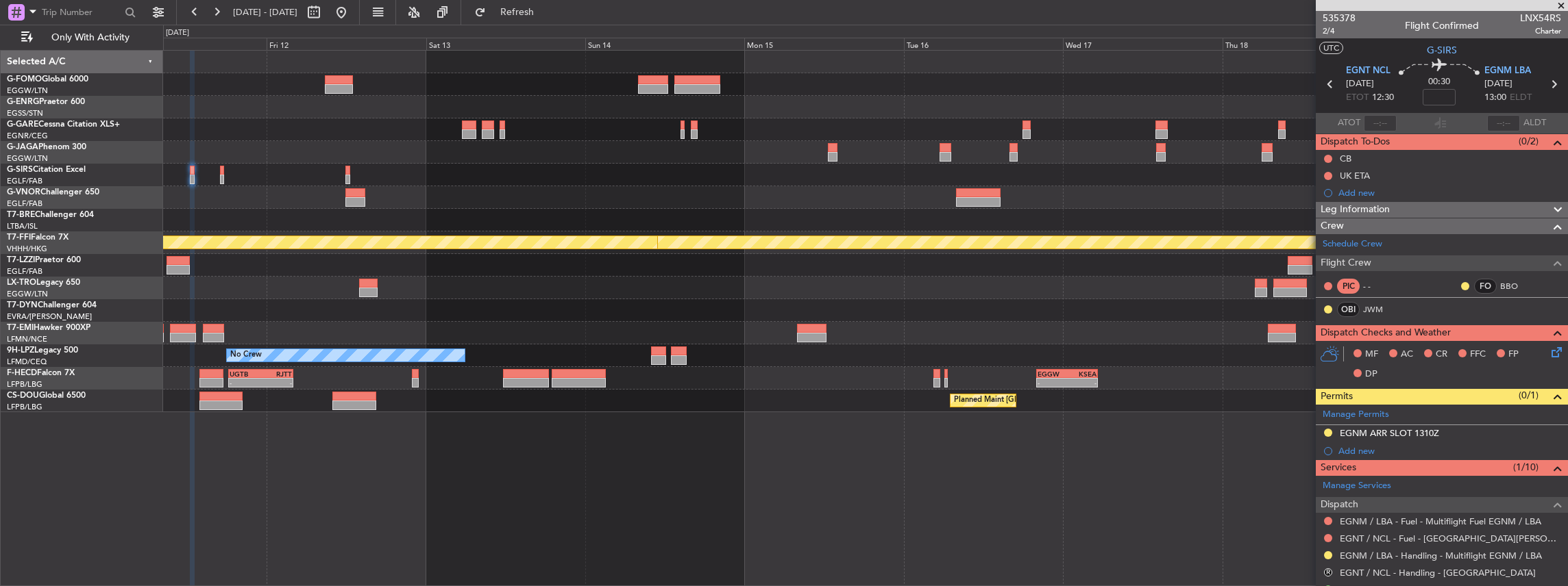
click at [242, 371] on div "Planned Maint Geneva (Cointrin) Planned Maint Tianjin (Binhai) Owner Planned Ma…" at bounding box center [865, 231] width 1405 height 361
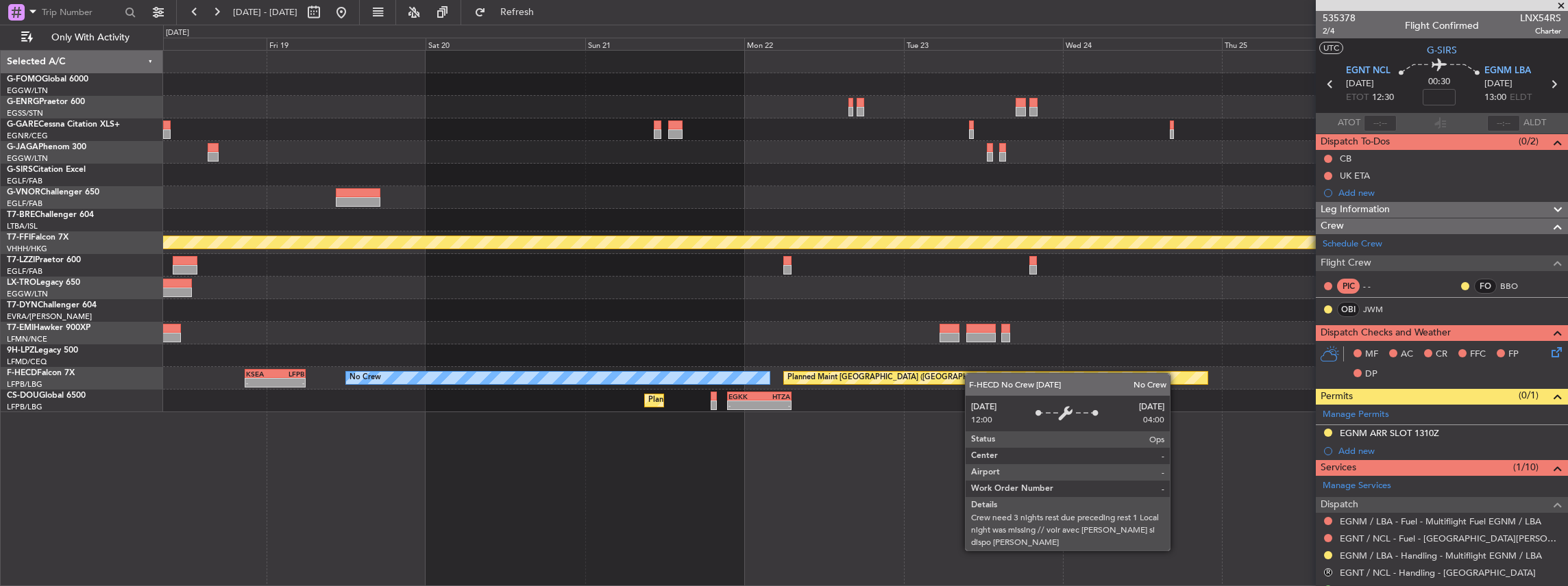
click at [190, 378] on div "Planned Maint Geneva (Cointrin) - - KSEA 20:45 Z LFPB 05:55 Z No Crew Planned M…" at bounding box center [865, 231] width 1405 height 361
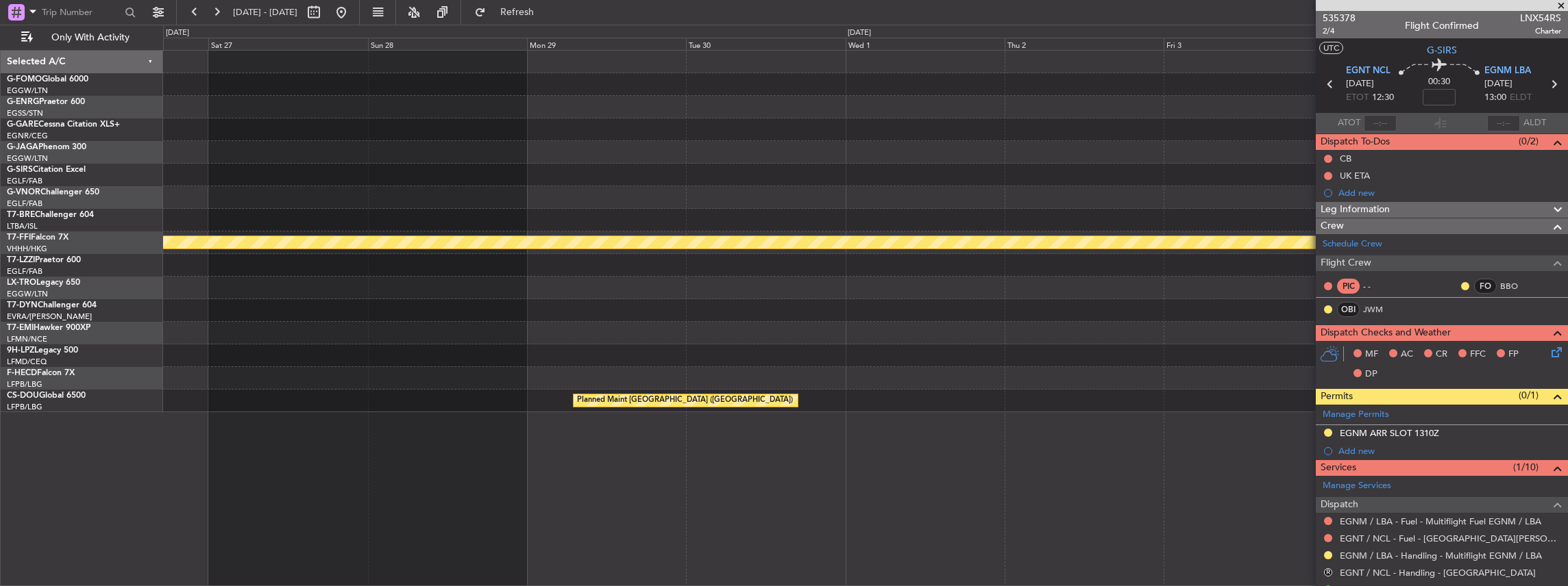
click at [135, 381] on div "Planned Maint Geneva (Cointrin) Planned Maint Paris (Le Bourget) Planned Maint …" at bounding box center [784, 305] width 1568 height 562
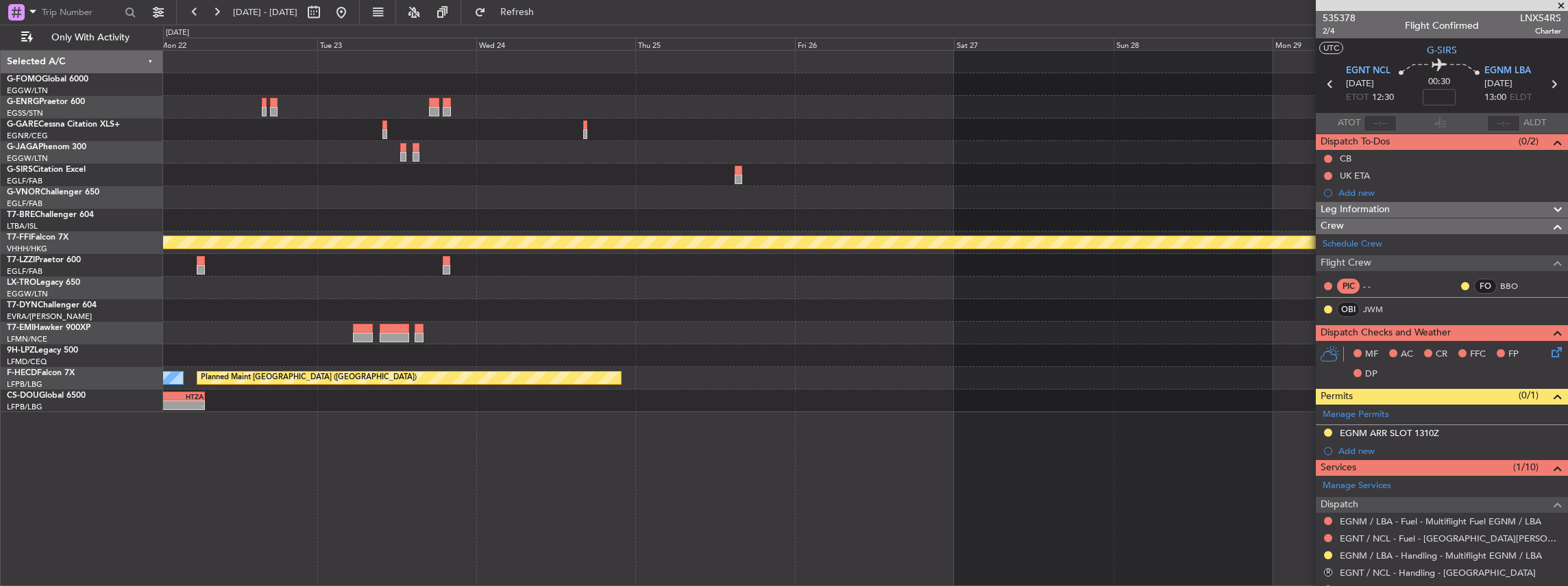
click at [1436, 345] on fb-app "07 Sep 2025 - 16 Sep 2025 Refresh Quick Links Only With Activity Planned Maint …" at bounding box center [784, 298] width 1568 height 576
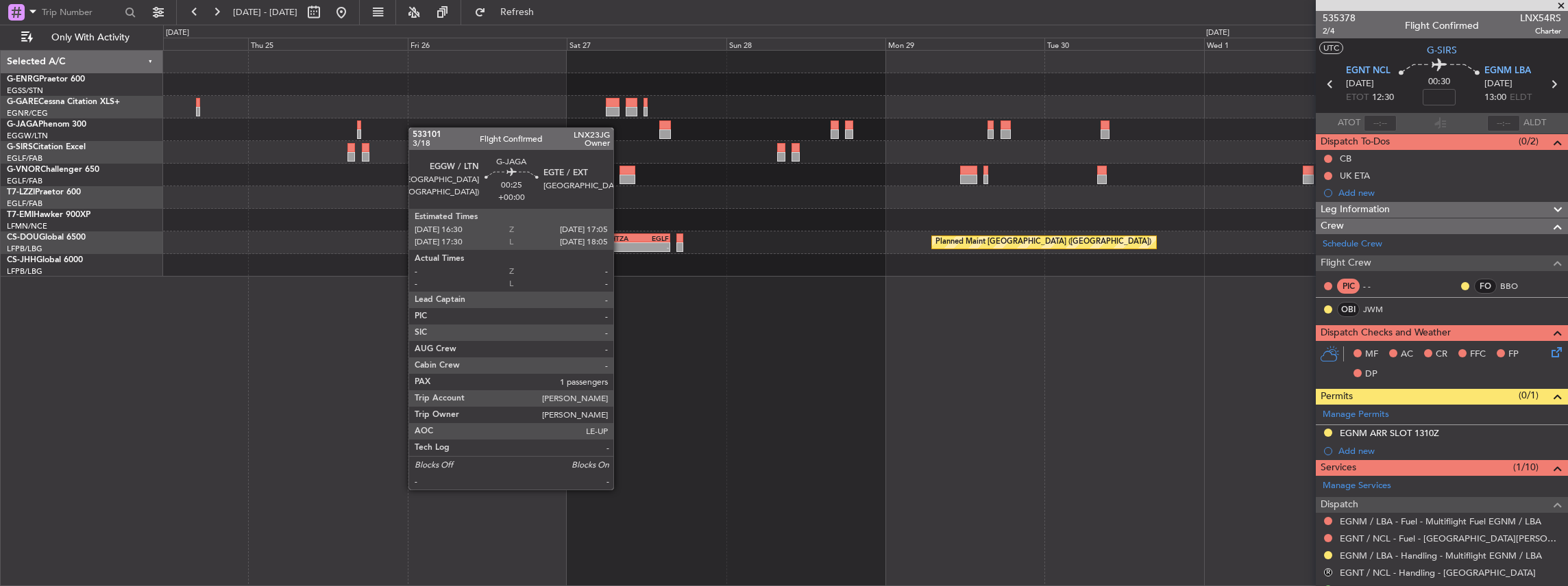
click at [320, 127] on div at bounding box center [865, 129] width 1405 height 22
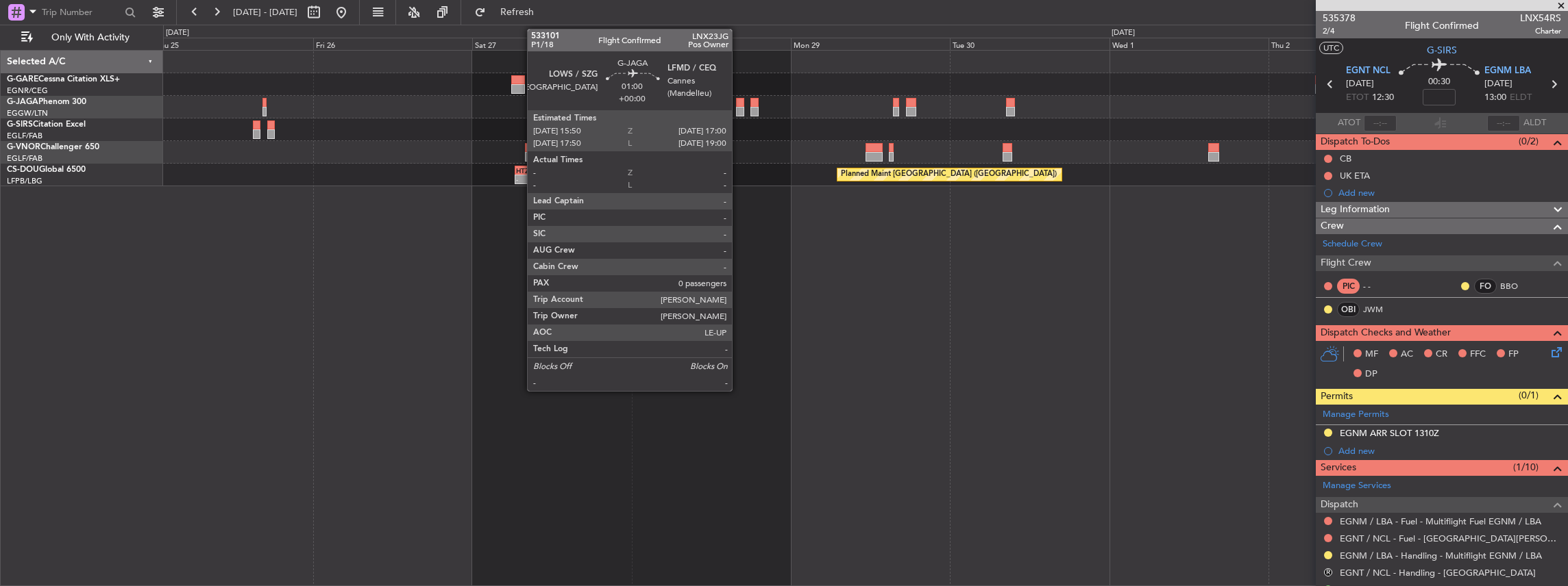
click at [739, 108] on div at bounding box center [739, 111] width 8 height 9
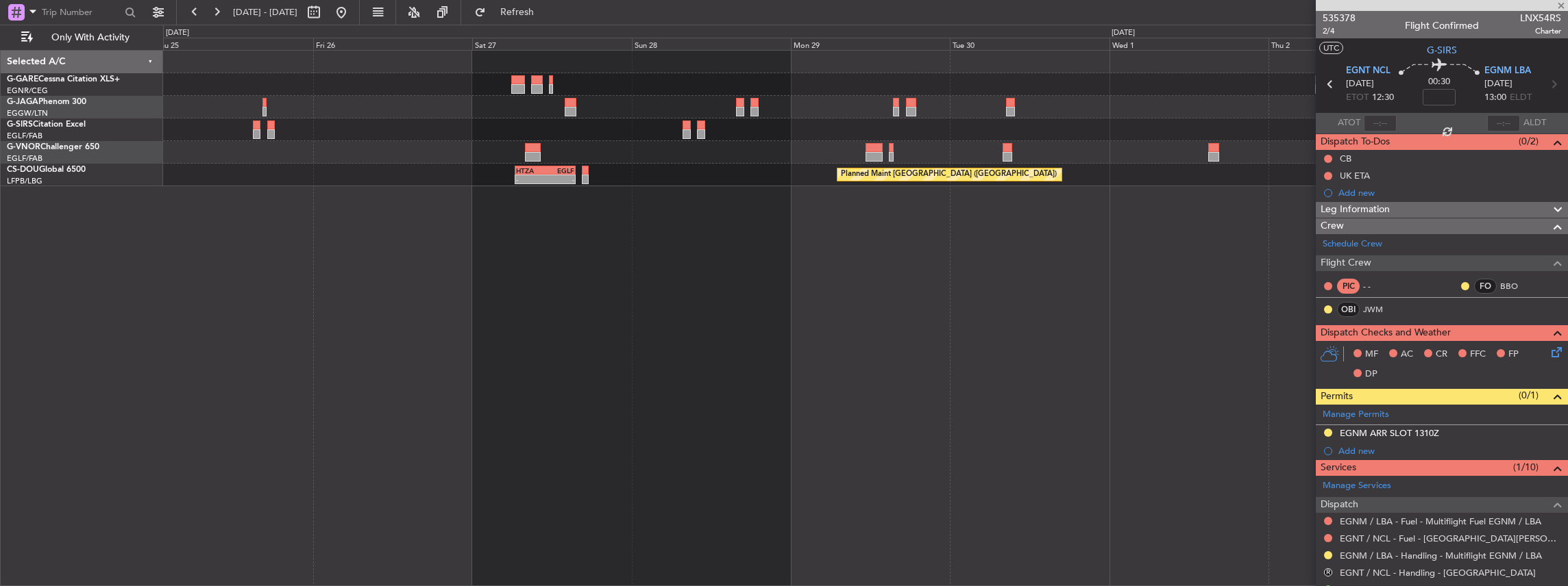
type input "0"
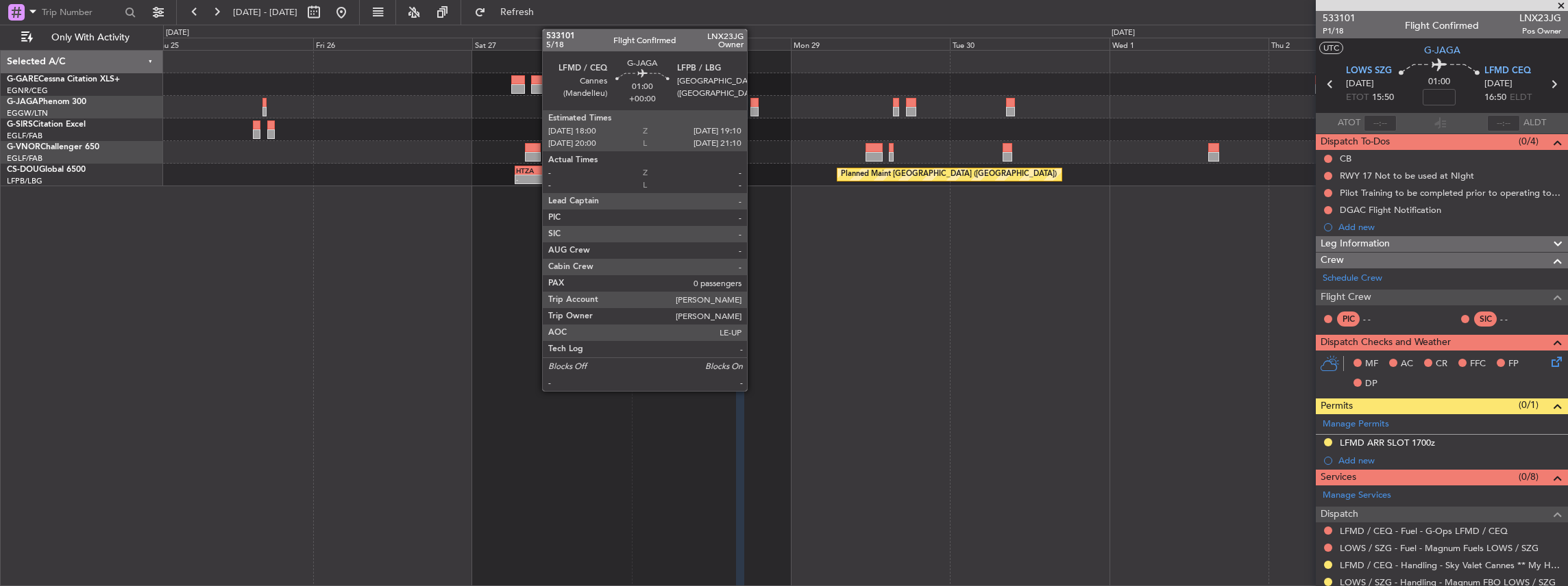
click at [754, 108] on div at bounding box center [754, 111] width 8 height 9
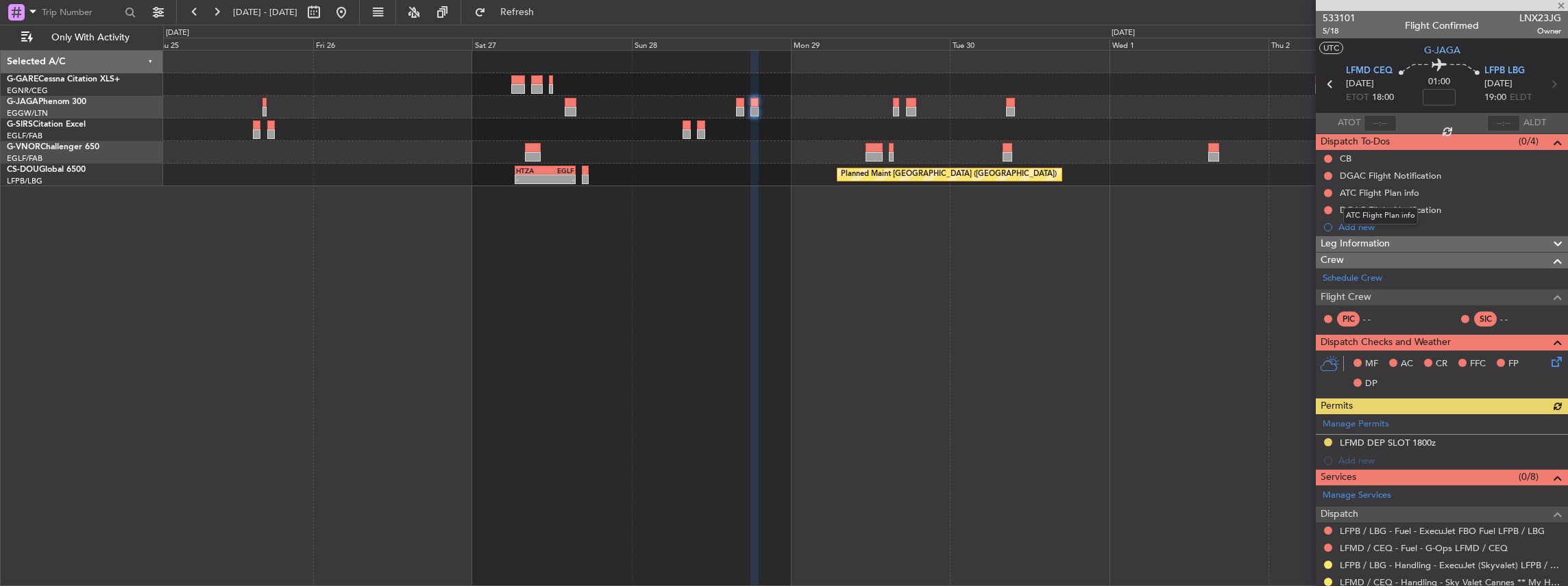
click at [1350, 226] on mat-tooltip-component "ATC Flight Plan info" at bounding box center [1380, 216] width 94 height 37
click at [1370, 225] on div "Add new" at bounding box center [1443, 227] width 211 height 11
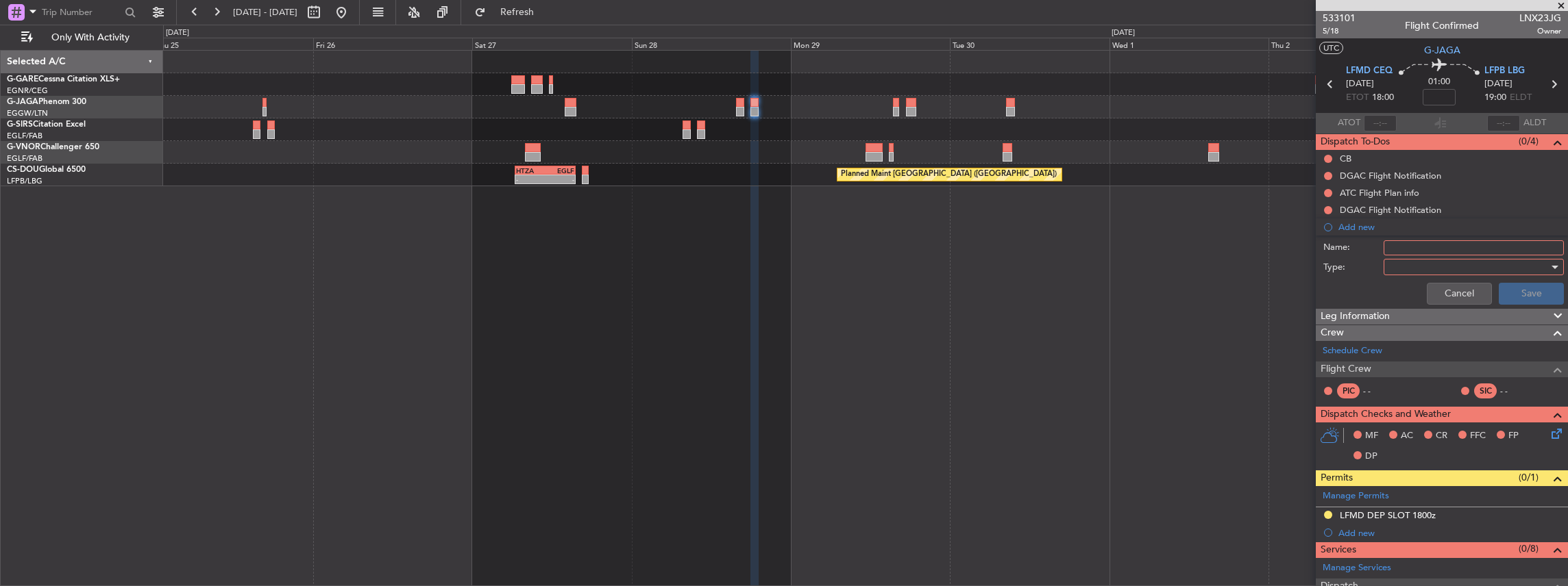
click at [1395, 246] on input "Name:" at bounding box center [1473, 248] width 180 height 15
click at [1390, 270] on div at bounding box center [1469, 267] width 160 height 21
click at [1402, 296] on span "Generic" at bounding box center [1469, 294] width 163 height 21
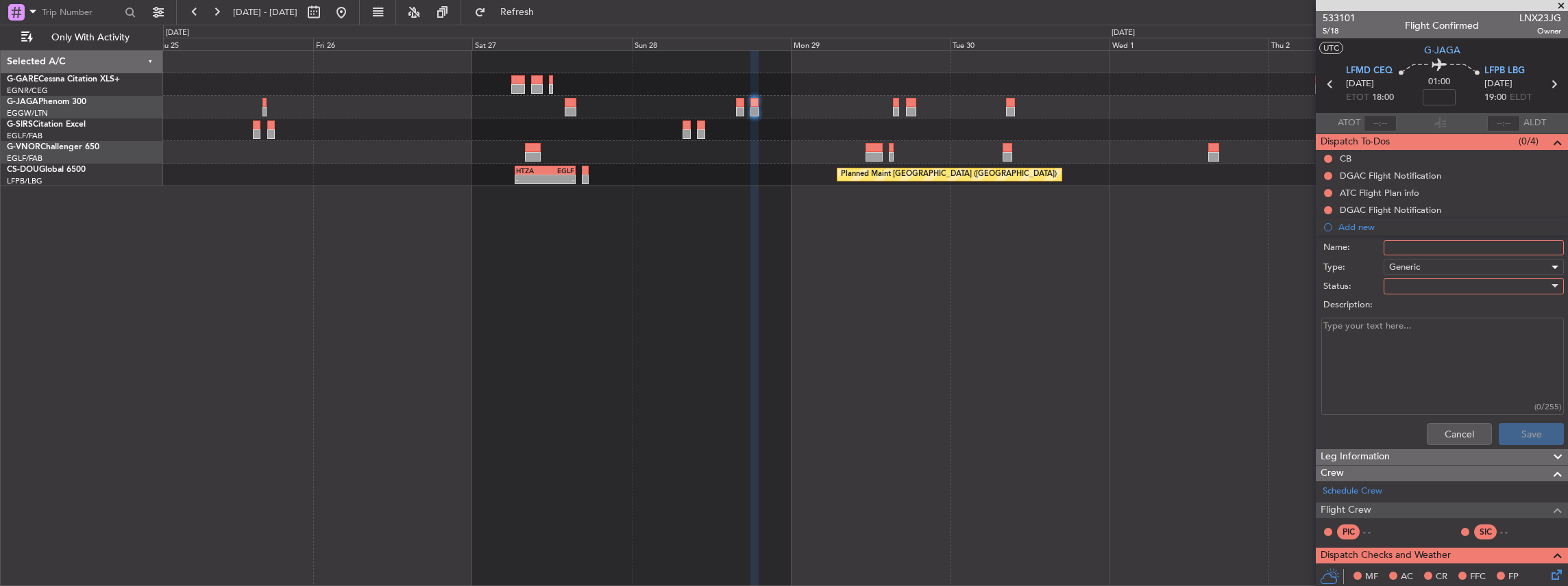
click at [1404, 252] on input "Name:" at bounding box center [1473, 248] width 180 height 15
type input "LFMD LAST DEPARTURE"
click at [1407, 282] on div at bounding box center [1469, 286] width 160 height 21
click at [1432, 327] on span "In Progress" at bounding box center [1469, 333] width 163 height 21
click at [1405, 347] on textarea "Description:" at bounding box center [1442, 366] width 243 height 98
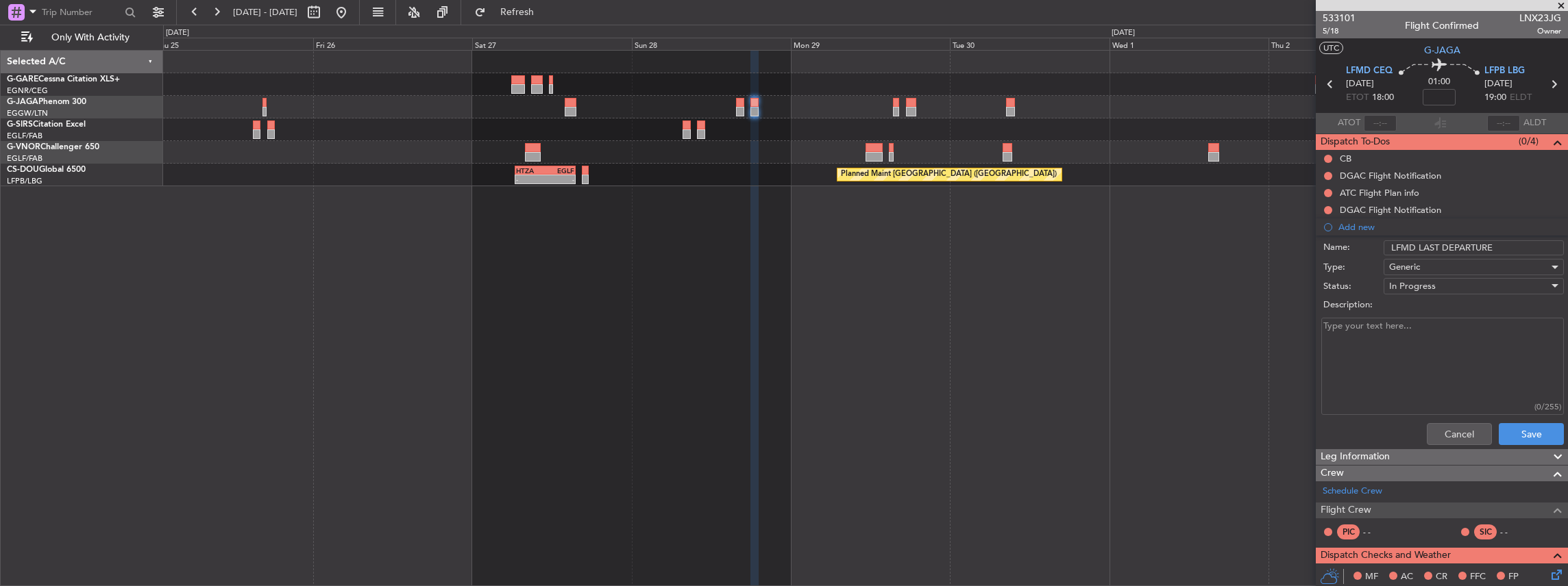
click at [1365, 334] on textarea "Description:" at bounding box center [1442, 366] width 243 height 98
paste textarea "Please be advise that the airport closes strictly at 1800z on the 28th of Septe…"
type textarea "Please be advise that the airport closes strictly at 1800z on the 28th of Septe…"
click at [1523, 430] on button "Save" at bounding box center [1531, 434] width 65 height 22
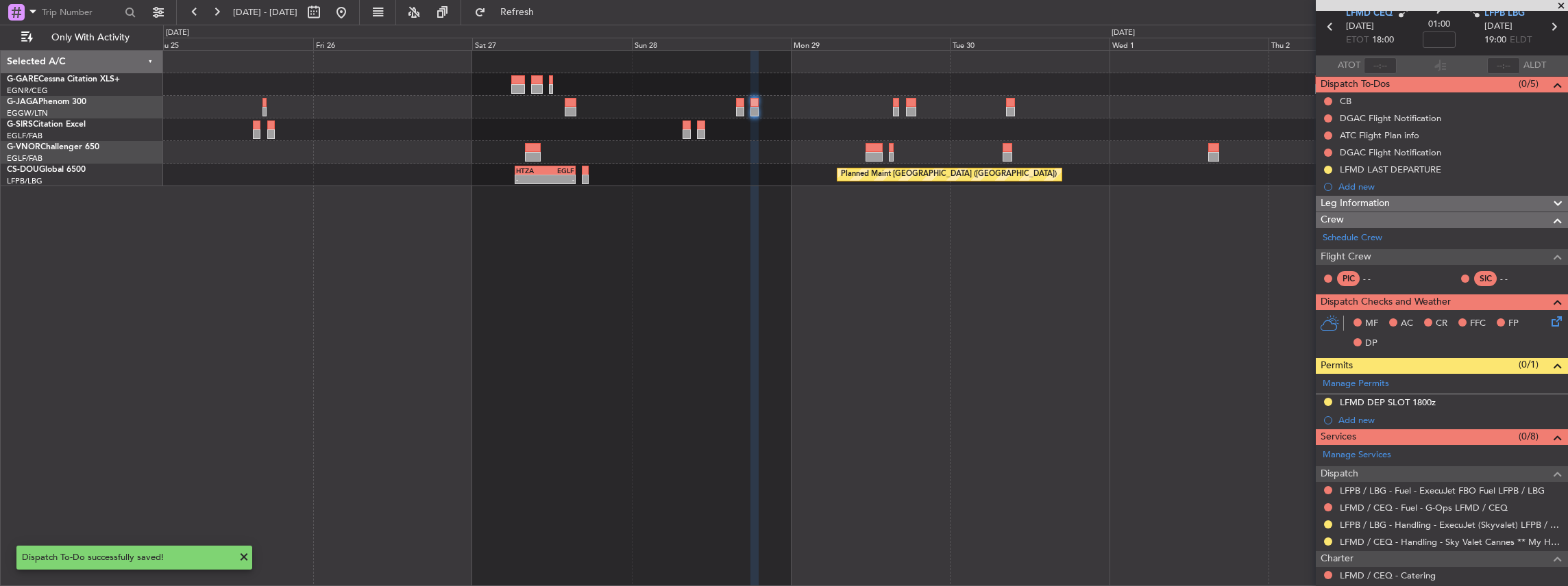
scroll to position [91, 0]
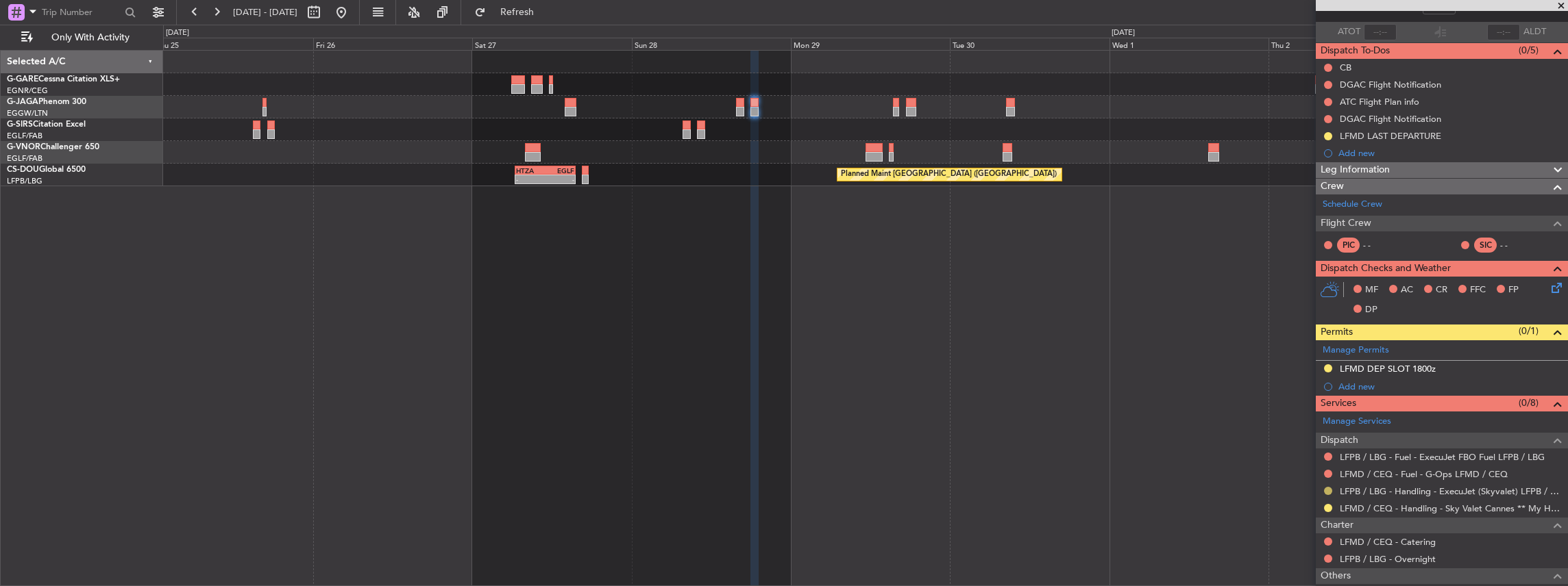
click at [1326, 488] on button at bounding box center [1327, 490] width 8 height 8
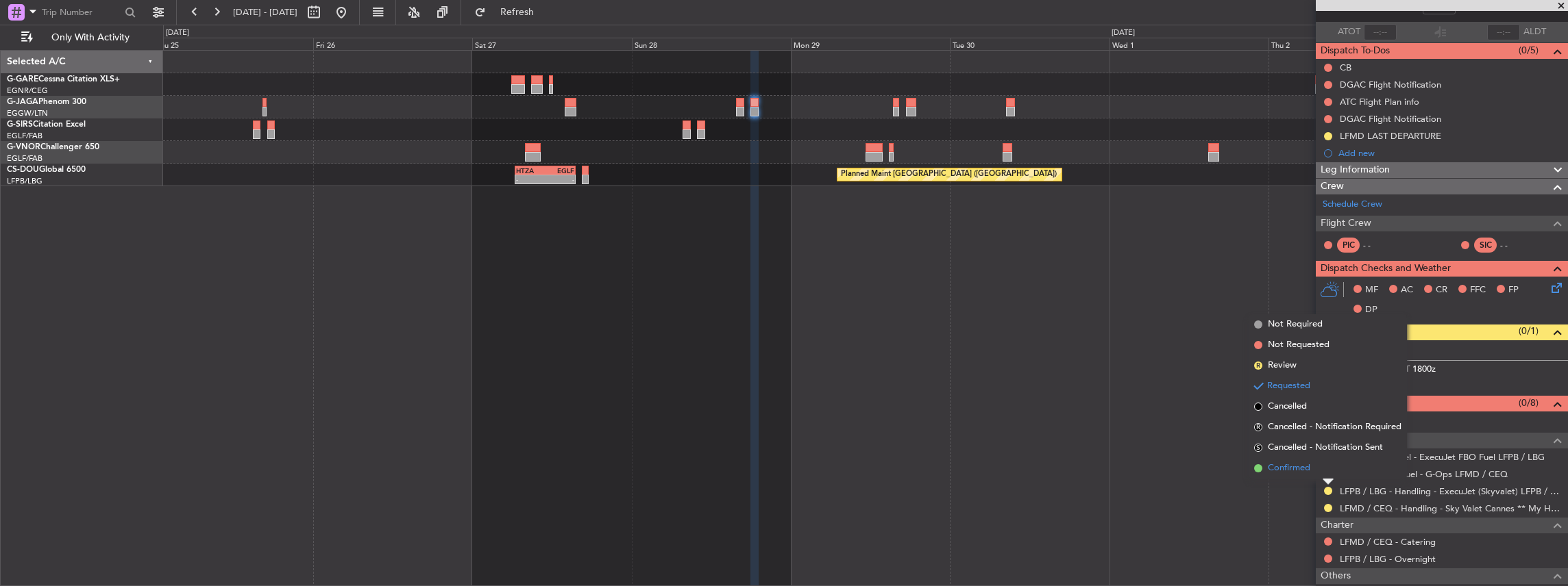
click at [1316, 465] on li "Confirmed" at bounding box center [1327, 468] width 158 height 21
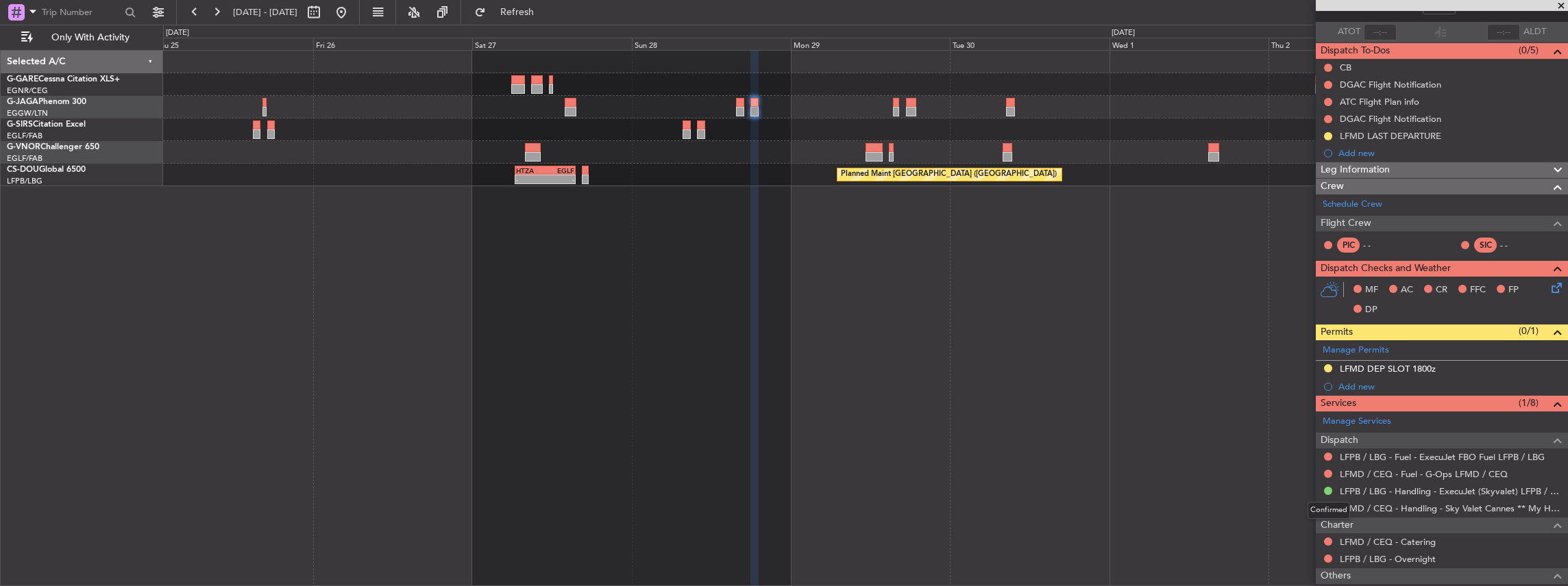
click at [1329, 488] on button at bounding box center [1327, 490] width 8 height 8
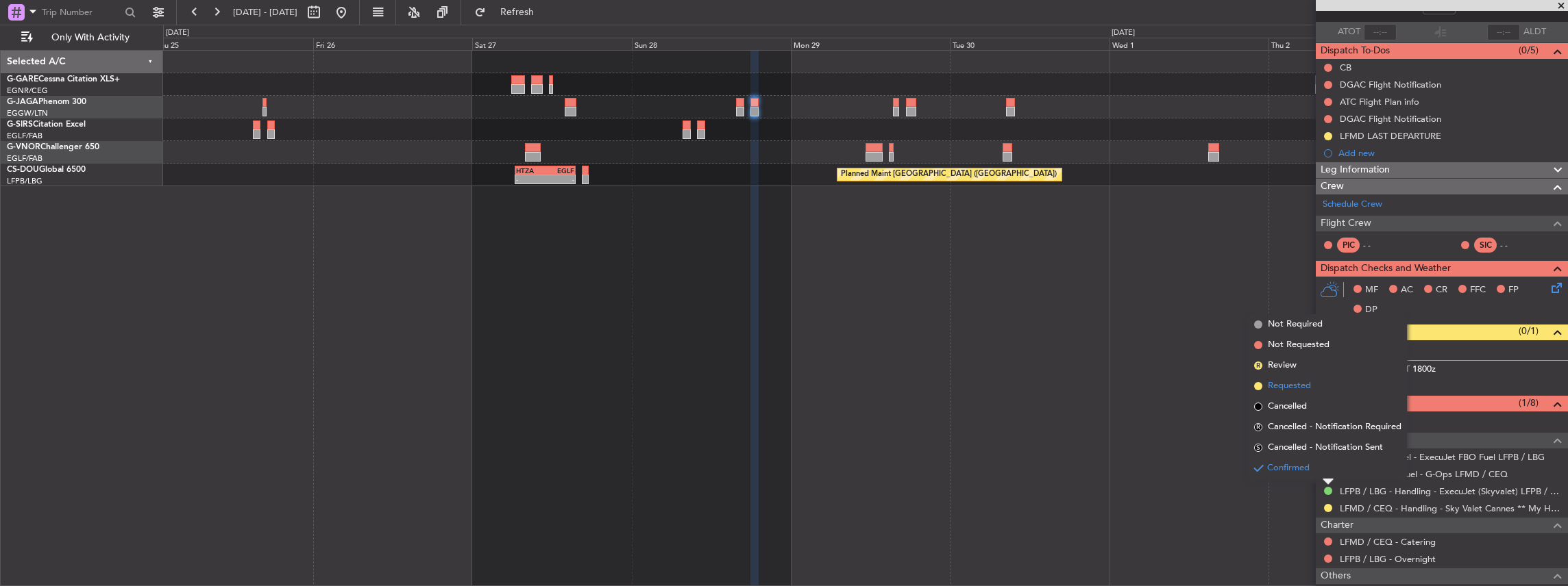
click at [1301, 383] on span "Requested" at bounding box center [1289, 386] width 43 height 14
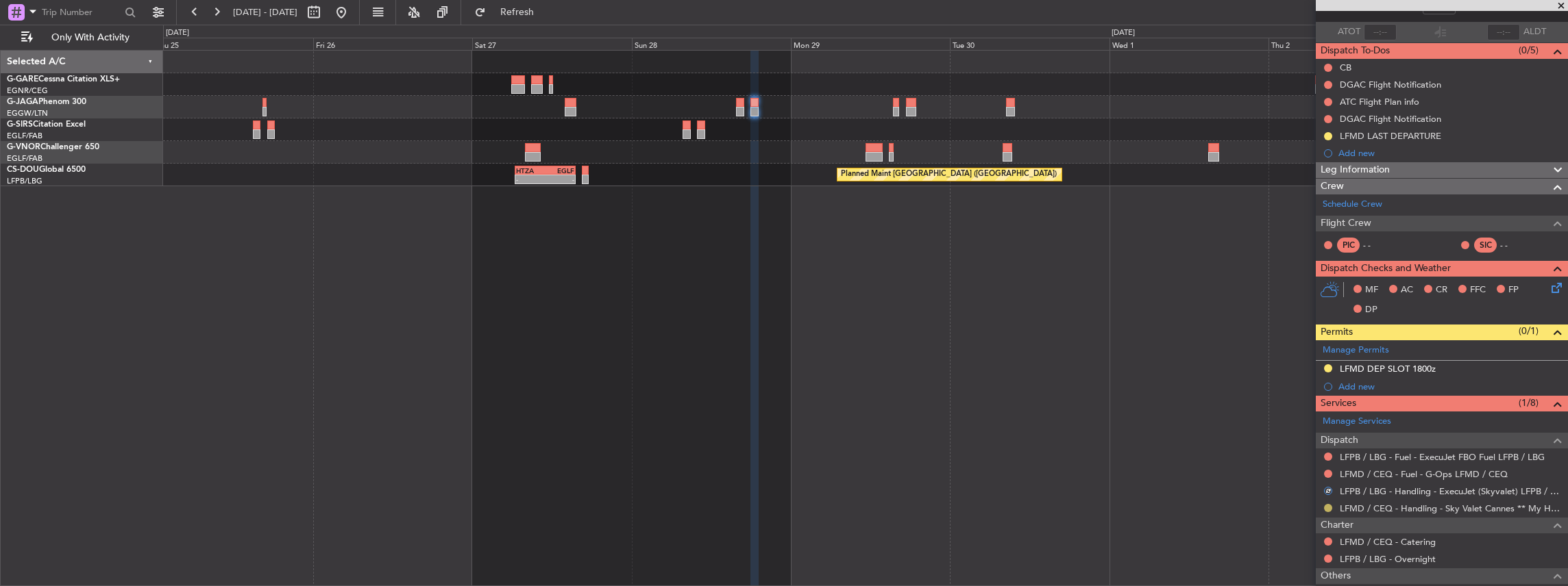
click at [1327, 506] on button at bounding box center [1327, 508] width 8 height 8
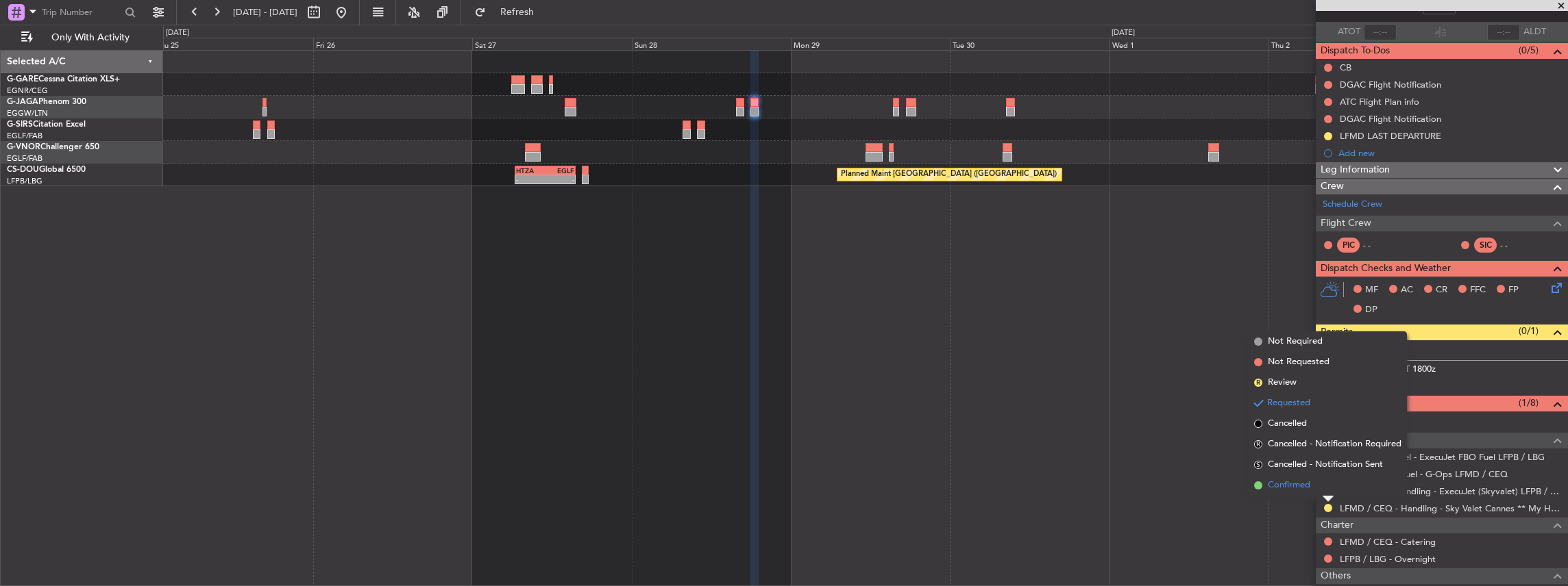
click at [1310, 486] on li "Confirmed" at bounding box center [1327, 485] width 158 height 21
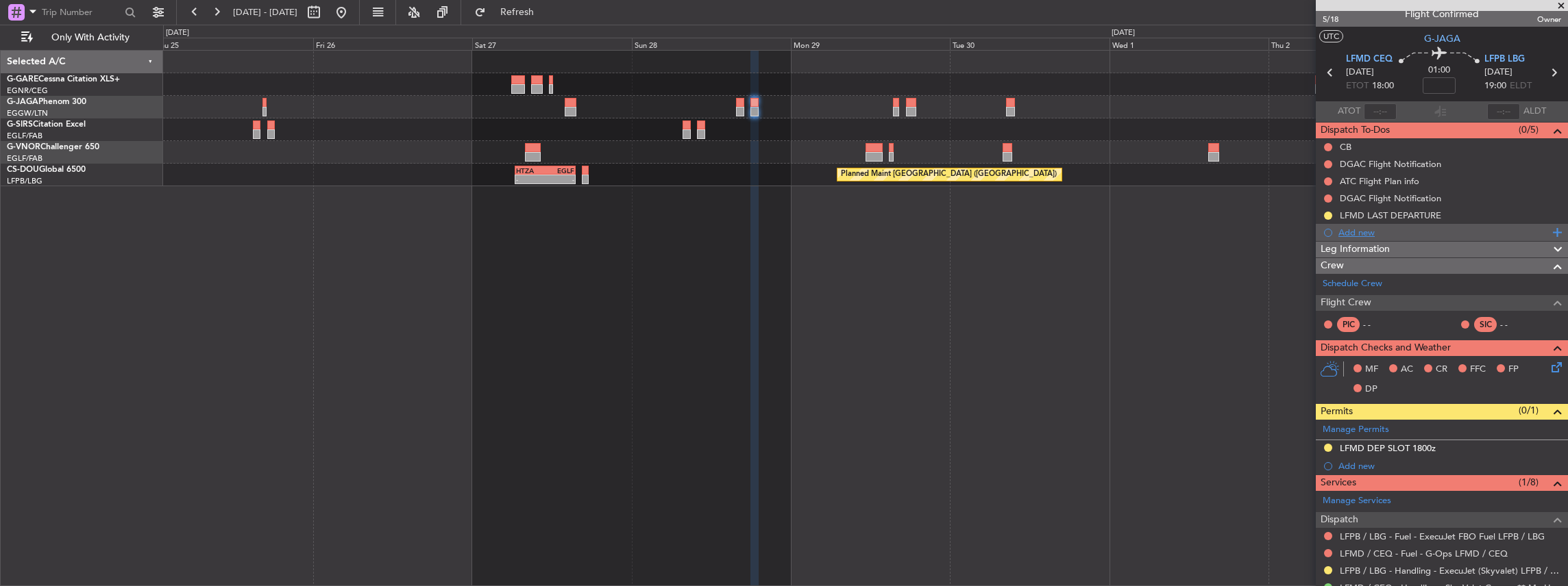
scroll to position [0, 0]
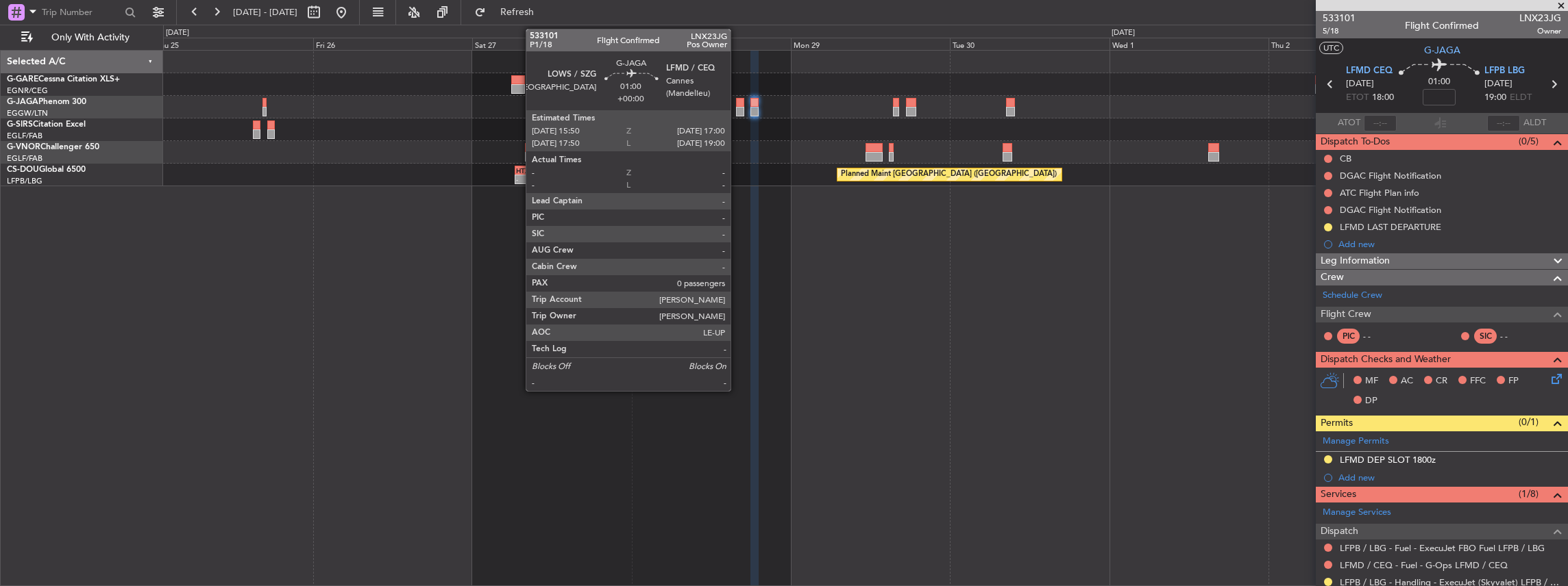
click at [737, 108] on div at bounding box center [739, 111] width 8 height 9
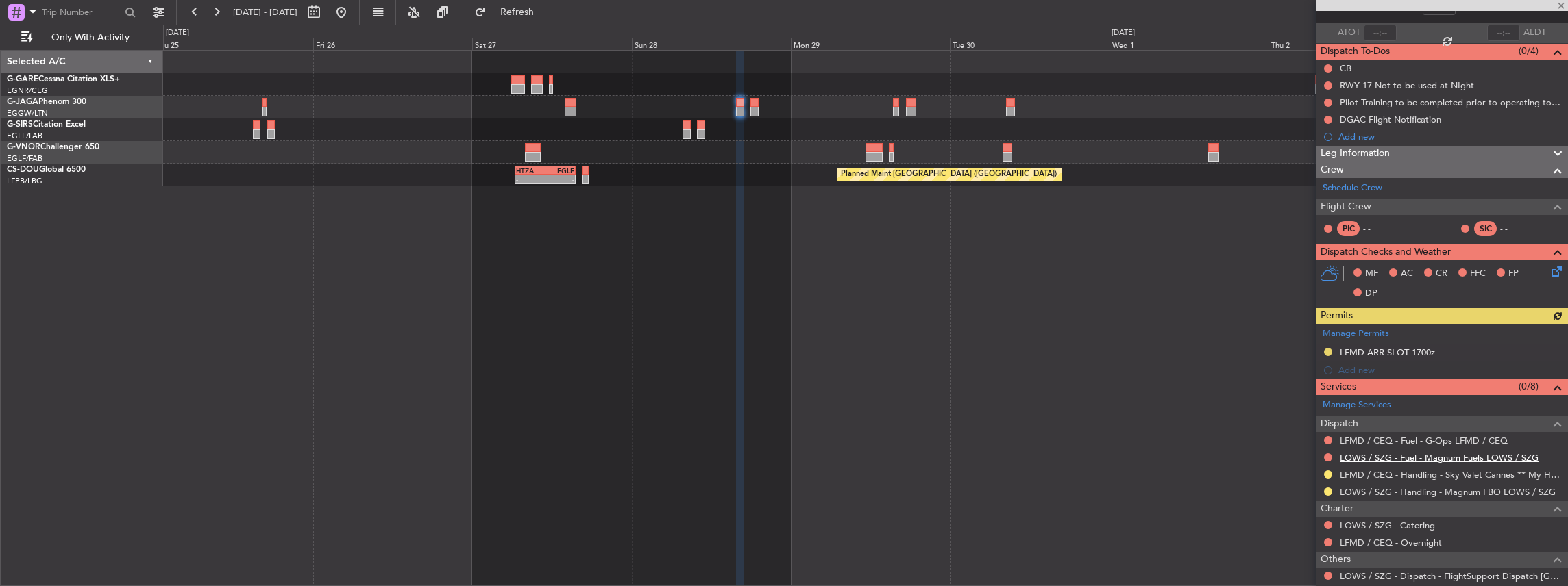
scroll to position [91, 0]
click at [1325, 470] on button at bounding box center [1327, 473] width 8 height 8
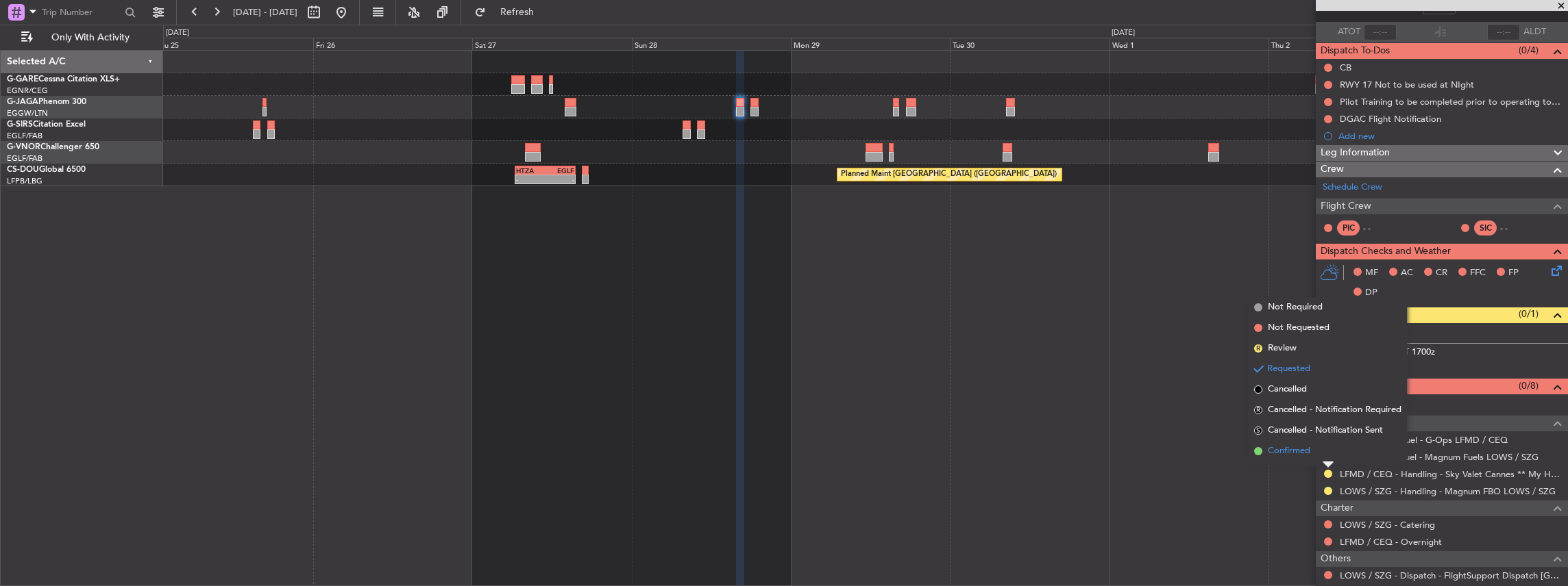
click at [1310, 450] on span "Confirmed" at bounding box center [1288, 451] width 42 height 14
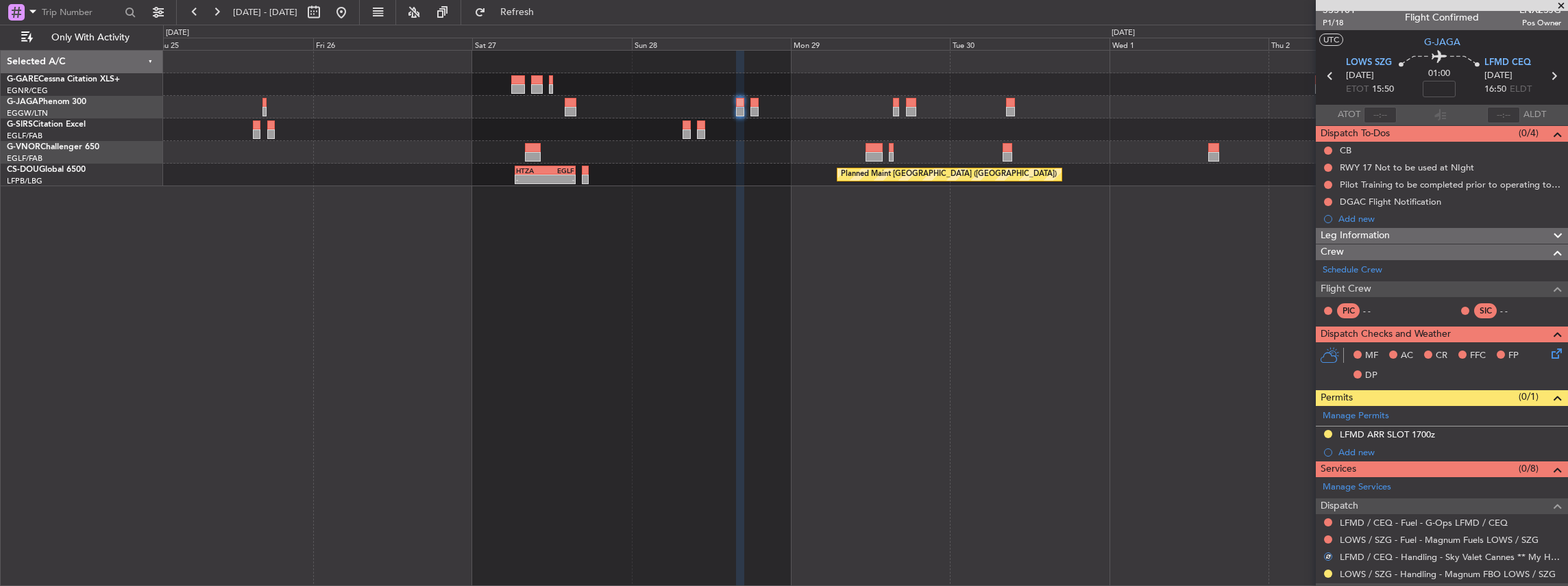
scroll to position [0, 0]
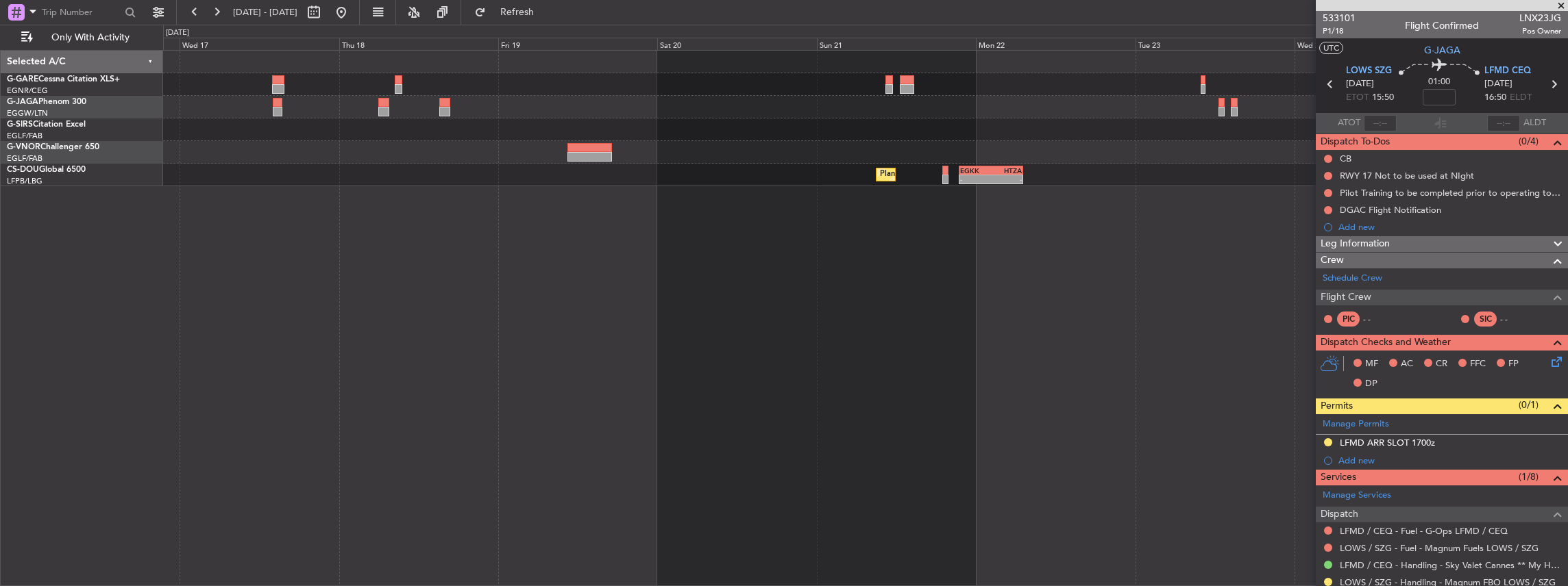
click at [1567, 223] on html "25 Sep 2025 - 03 Oct 2025 Refresh Quick Links Only With Activity - - Planned Ma…" at bounding box center [784, 293] width 1568 height 586
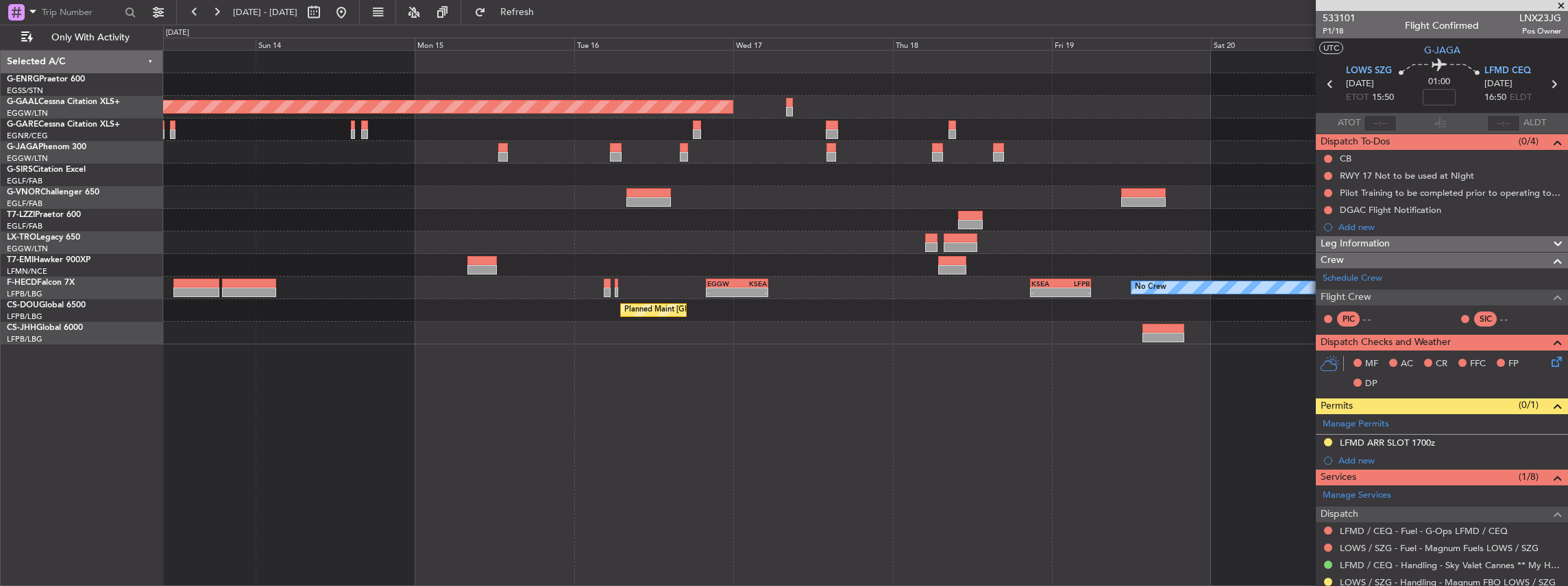
click at [949, 276] on div "Planned Maint Dusseldorf No Crew - - EGGW 20:00 Z KSEA 05:15 Z - - KSEA 20:45 Z…" at bounding box center [866, 319] width 1406 height 537
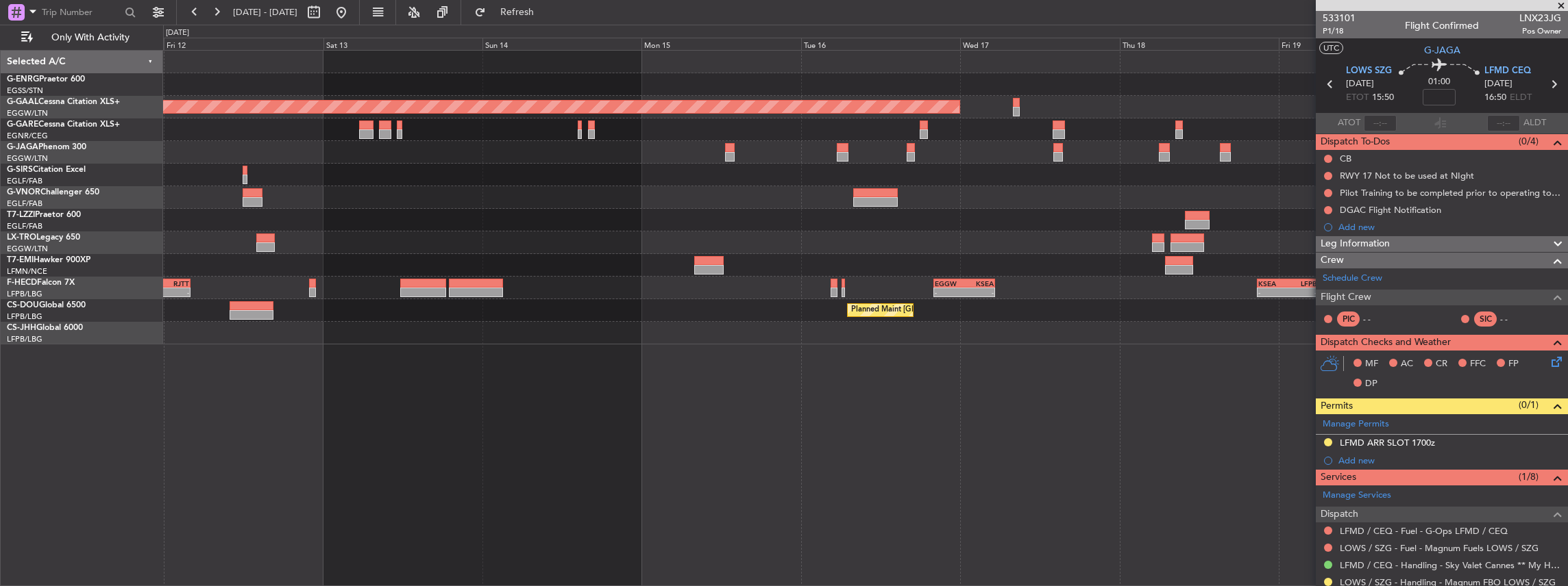
click at [883, 274] on div "Planned Maint Dusseldorf No Crew - - EGGW 20:00 Z KSEA 05:15 Z - - KSEA 20:45 Z…" at bounding box center [865, 197] width 1405 height 294
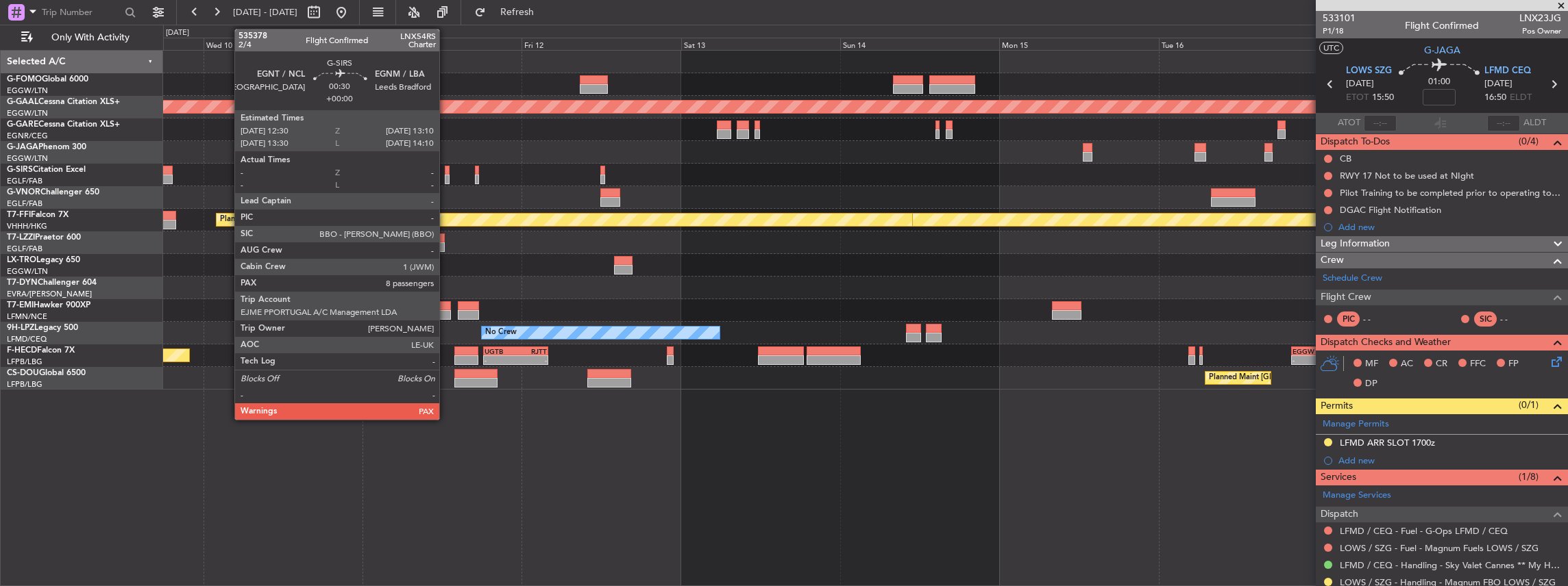
click at [446, 177] on div at bounding box center [447, 179] width 5 height 9
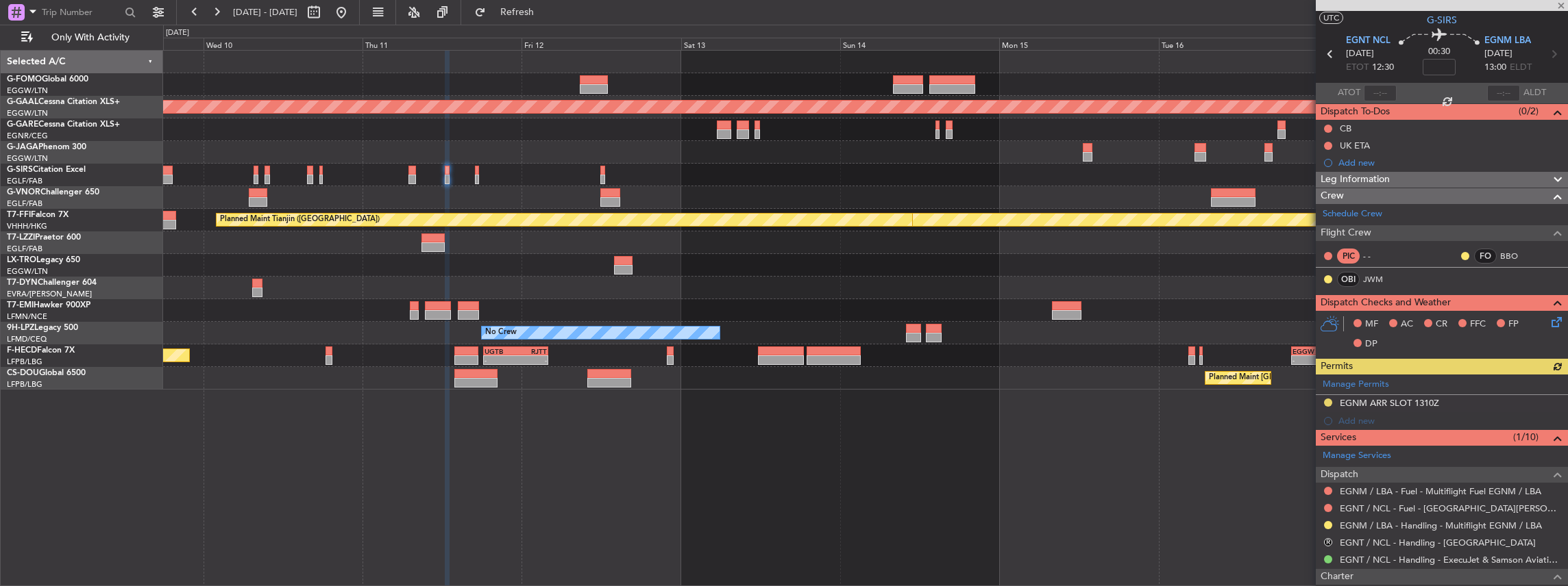
scroll to position [45, 0]
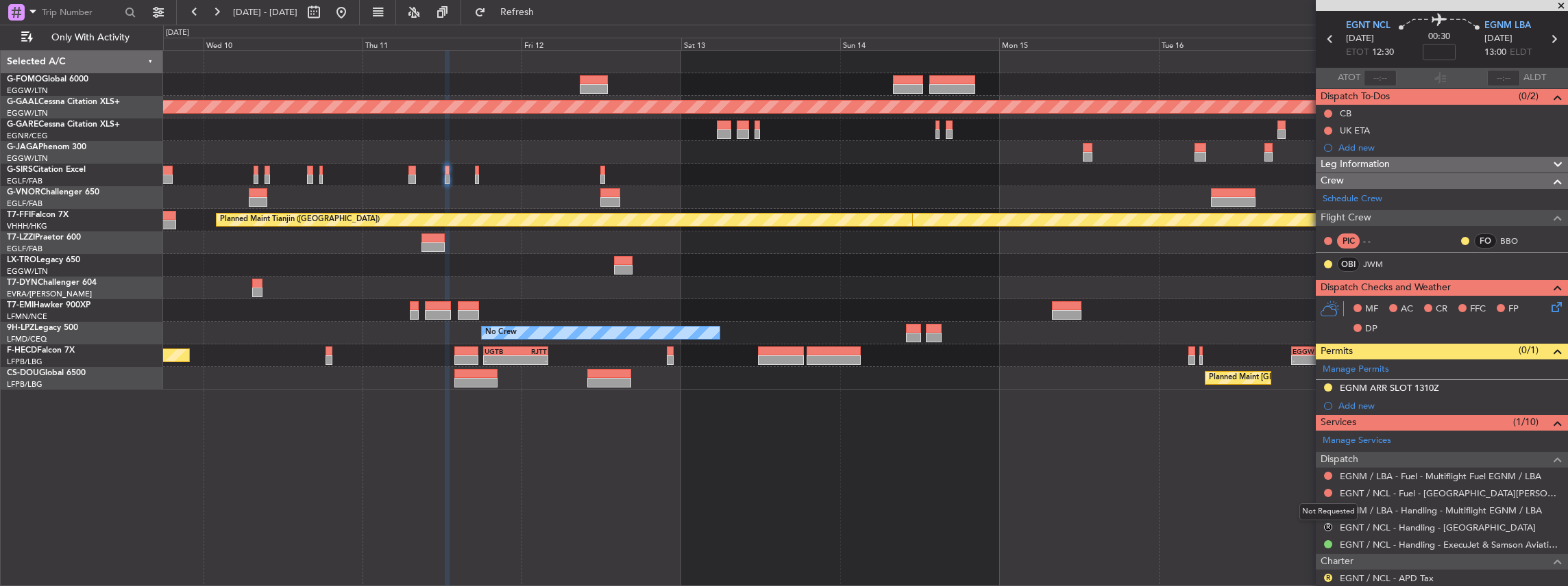
click at [1327, 508] on div "Not Requested" at bounding box center [1328, 512] width 58 height 17
click at [1325, 507] on button at bounding box center [1327, 510] width 8 height 8
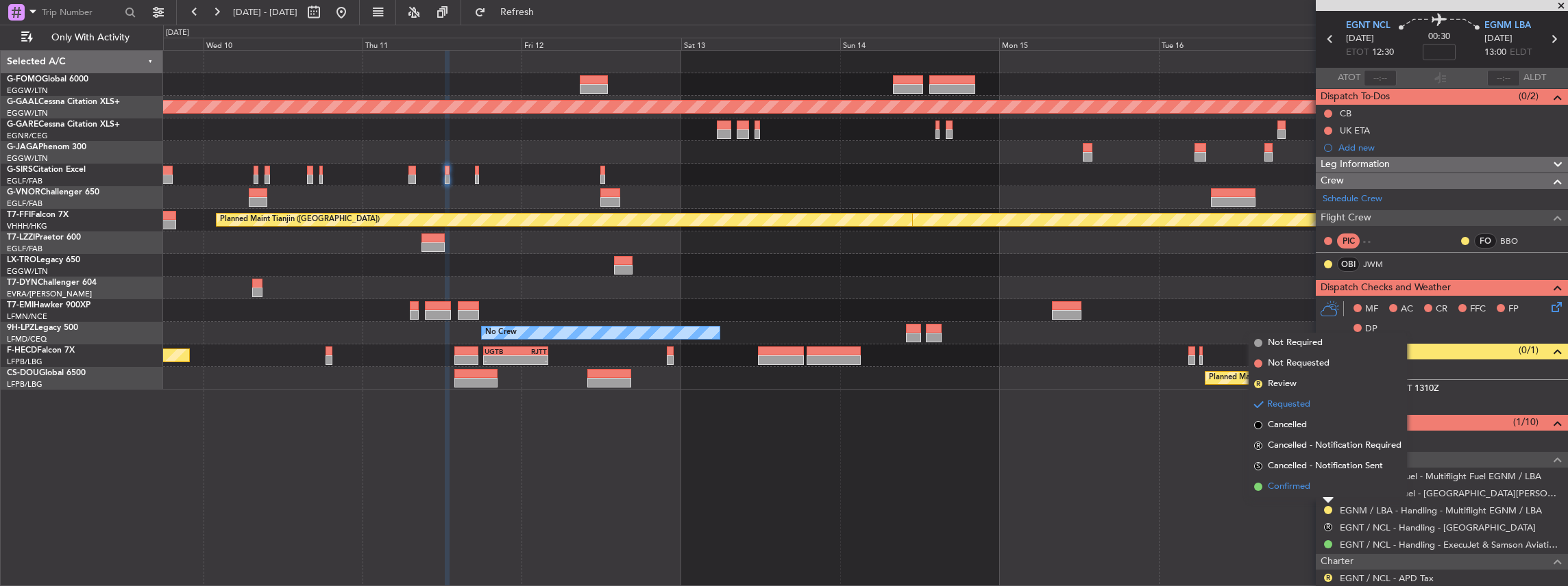
click at [1301, 483] on span "Confirmed" at bounding box center [1288, 486] width 42 height 14
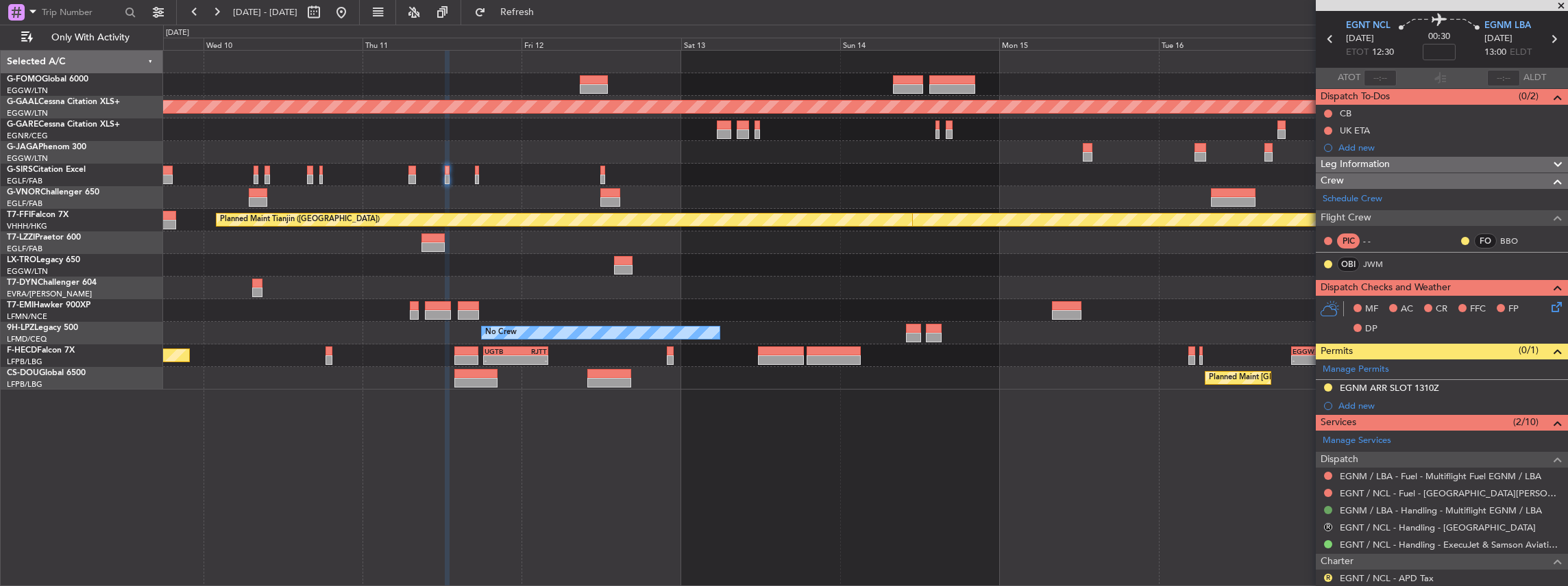
click at [1330, 506] on button at bounding box center [1327, 510] width 8 height 8
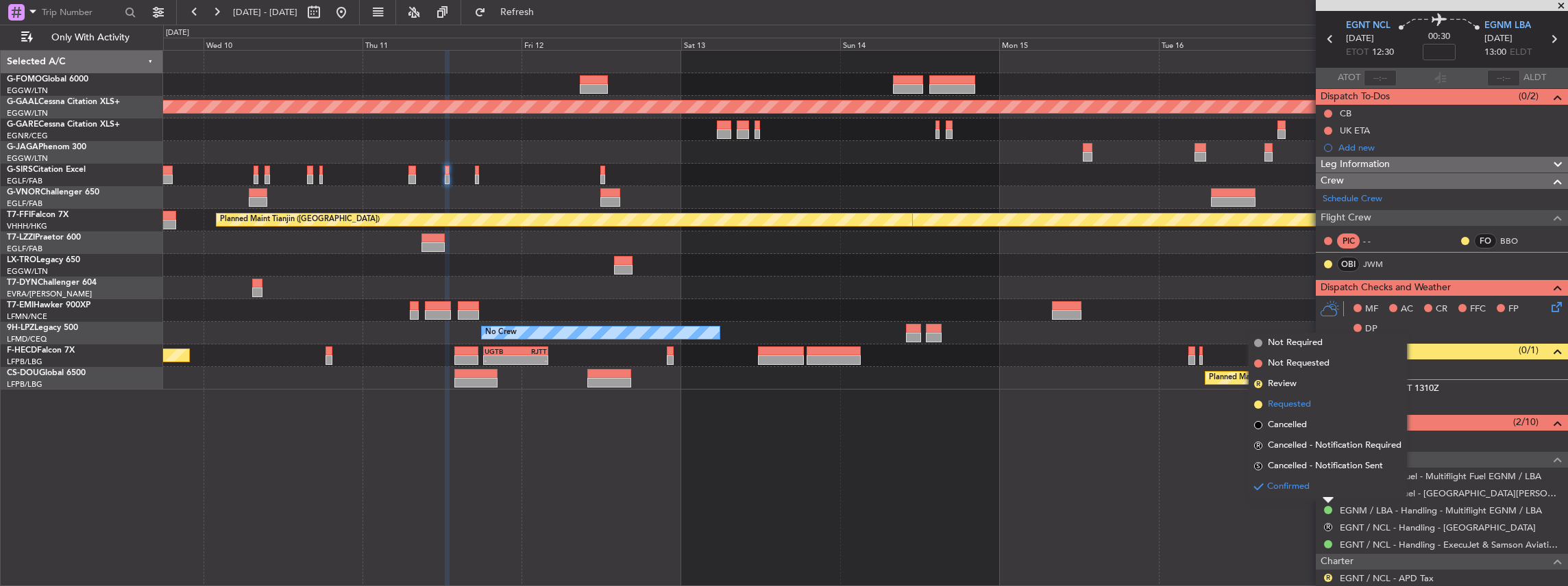
click at [1289, 401] on span "Requested" at bounding box center [1289, 404] width 43 height 14
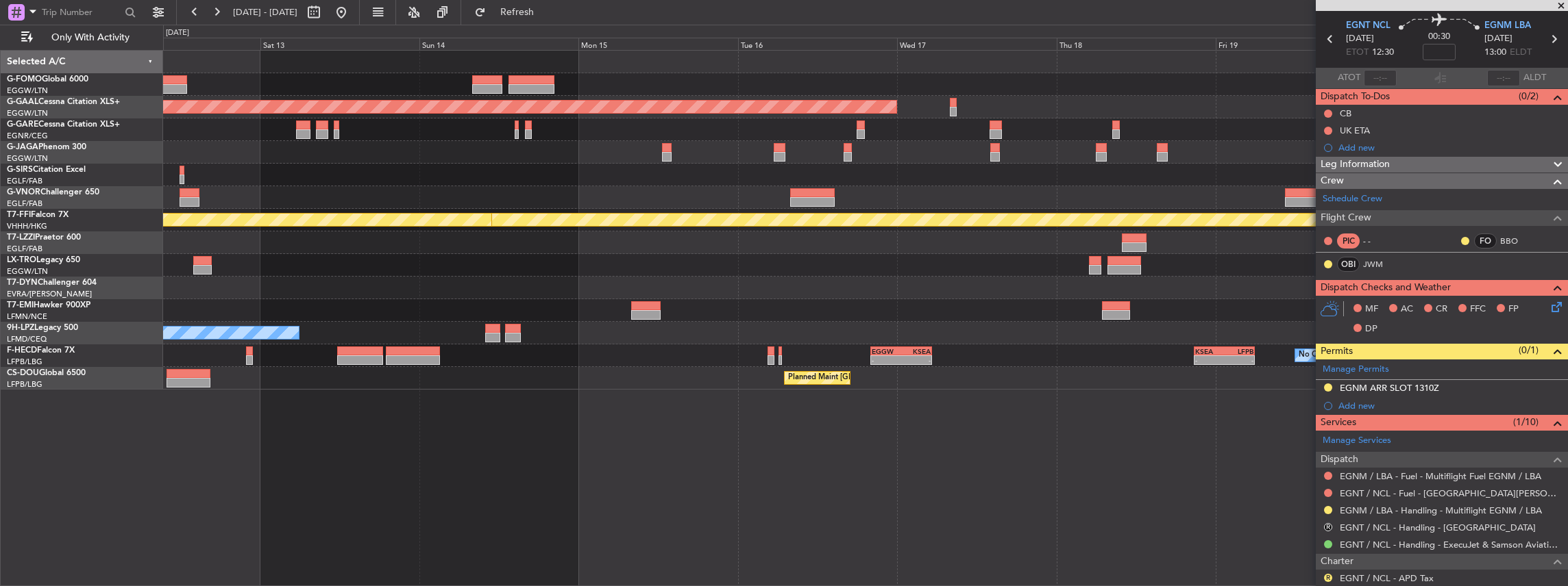
click at [467, 139] on div at bounding box center [865, 129] width 1405 height 22
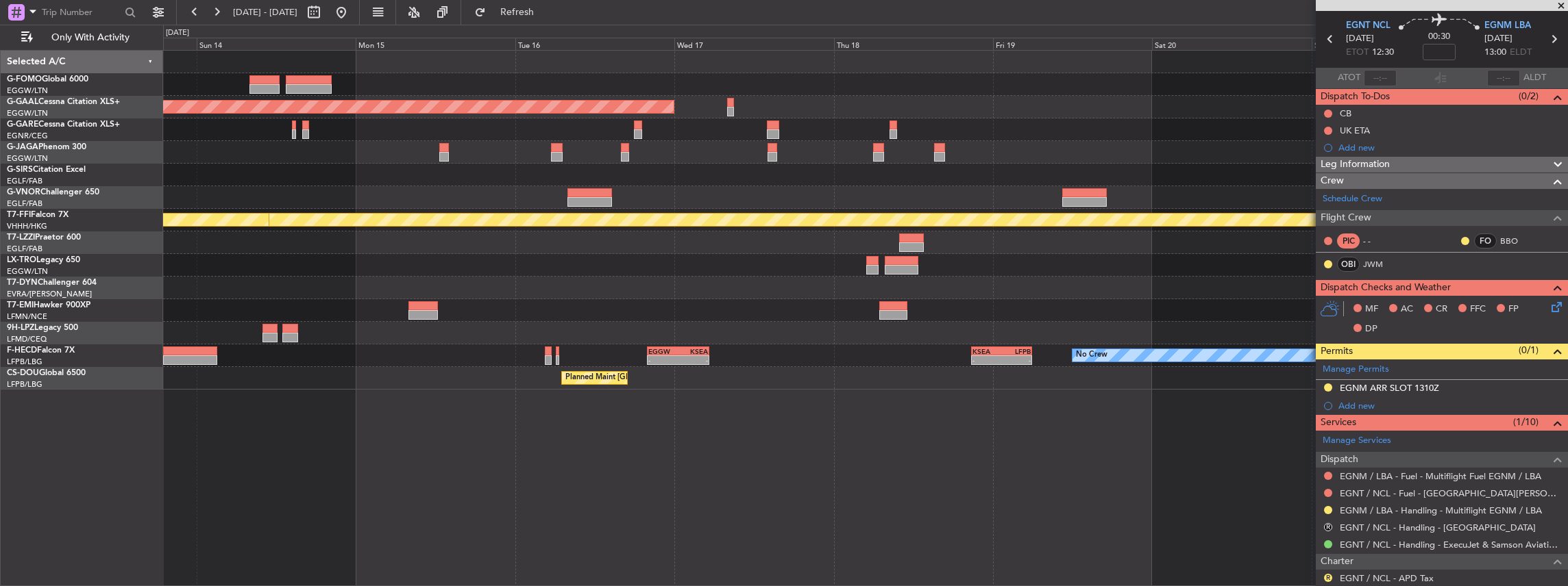
click at [636, 136] on div at bounding box center [865, 129] width 1405 height 22
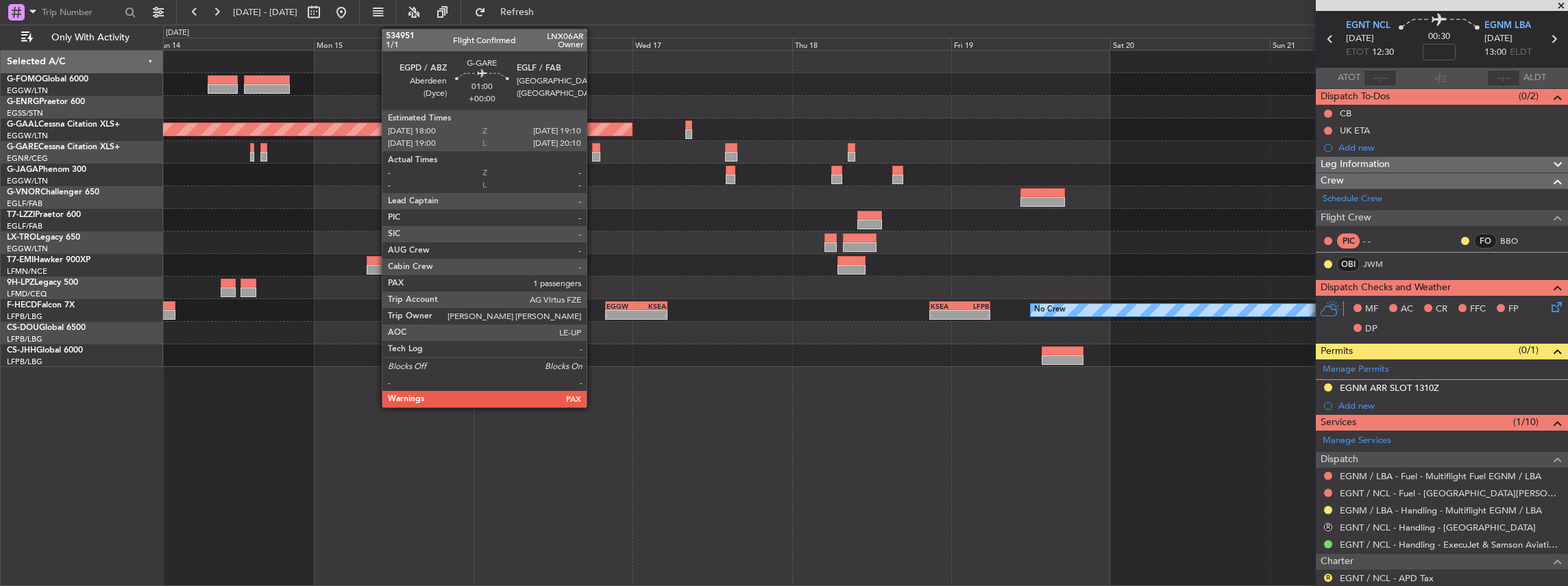
click at [594, 148] on div at bounding box center [596, 147] width 8 height 9
type input "1"
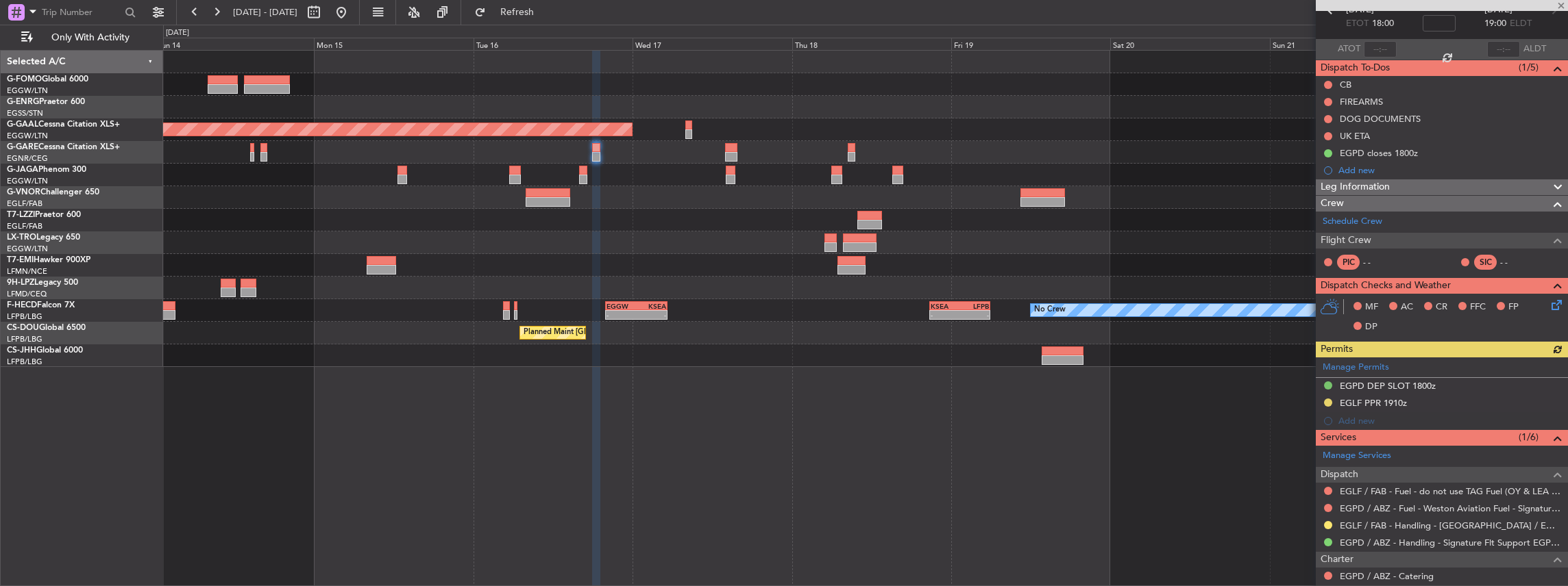
scroll to position [137, 0]
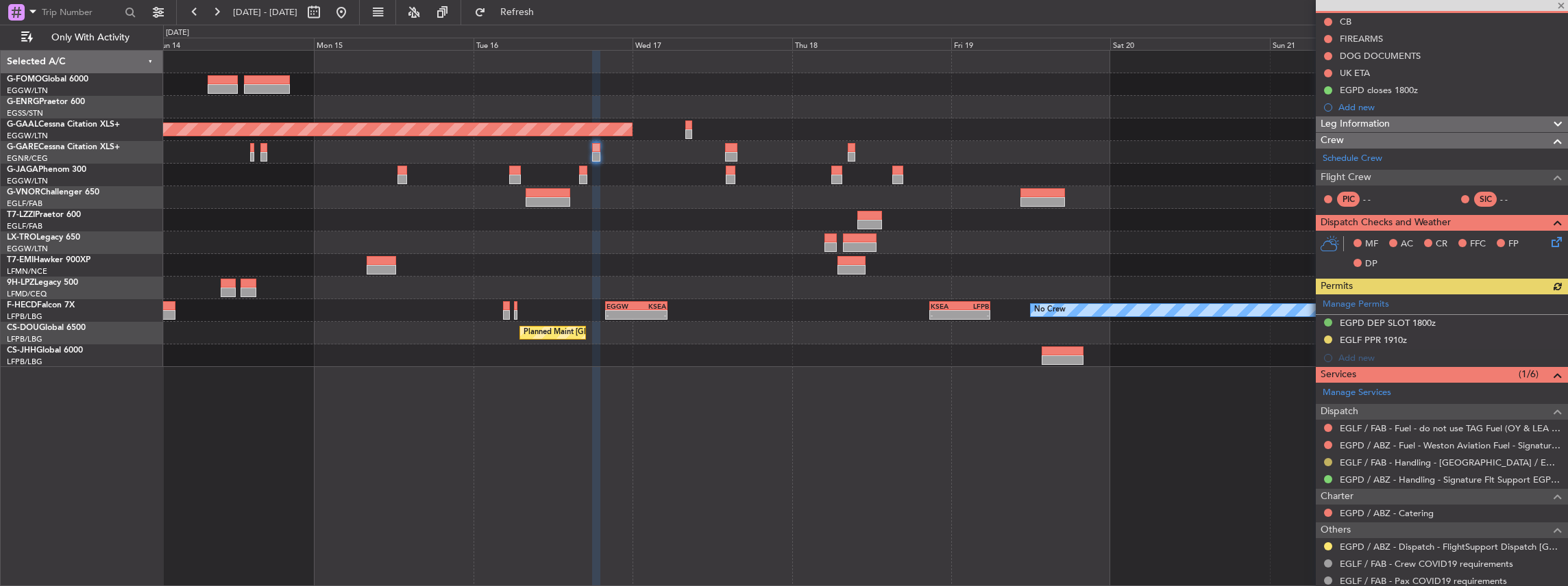
click at [1329, 460] on button at bounding box center [1327, 462] width 8 height 8
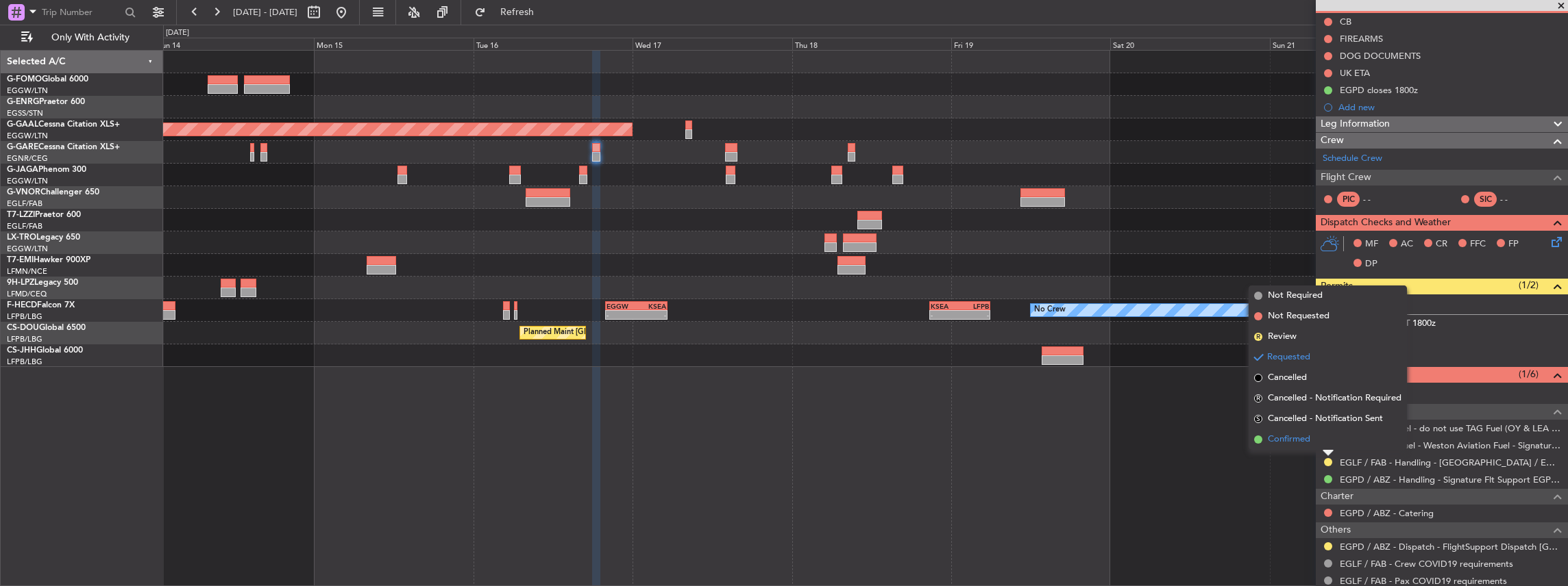
click at [1293, 438] on span "Confirmed" at bounding box center [1288, 440] width 42 height 14
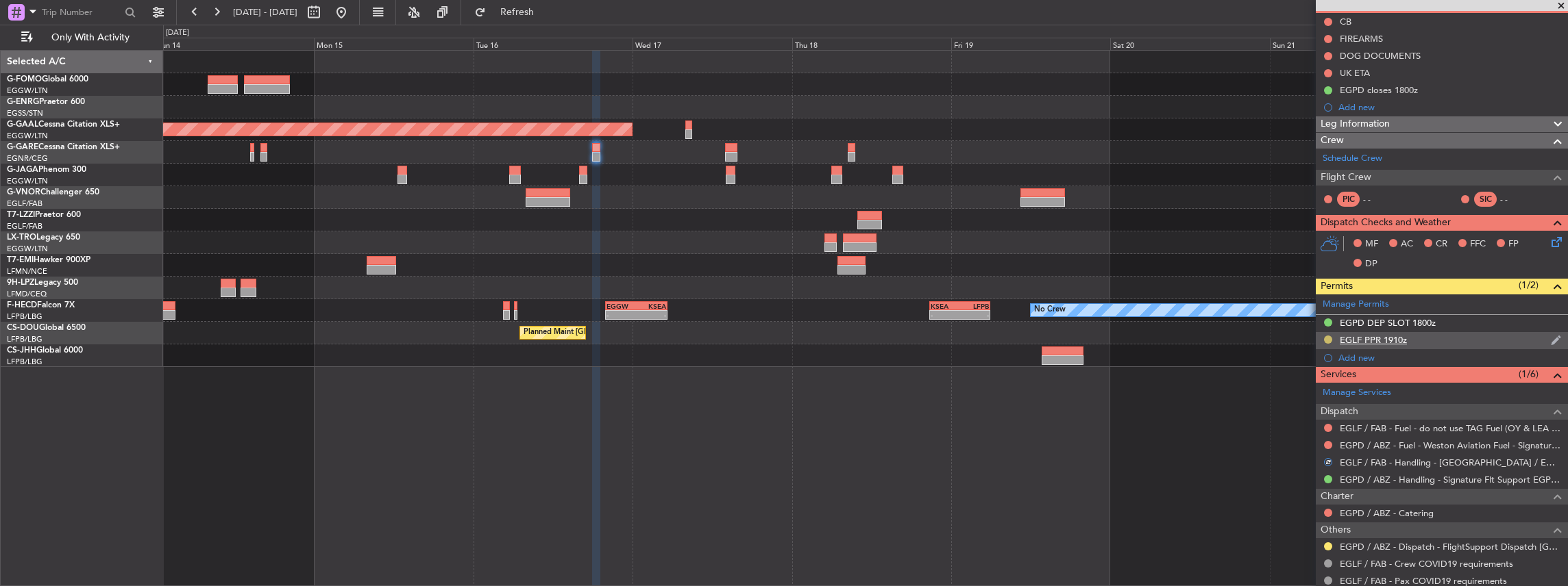
click at [1328, 335] on button at bounding box center [1327, 339] width 8 height 8
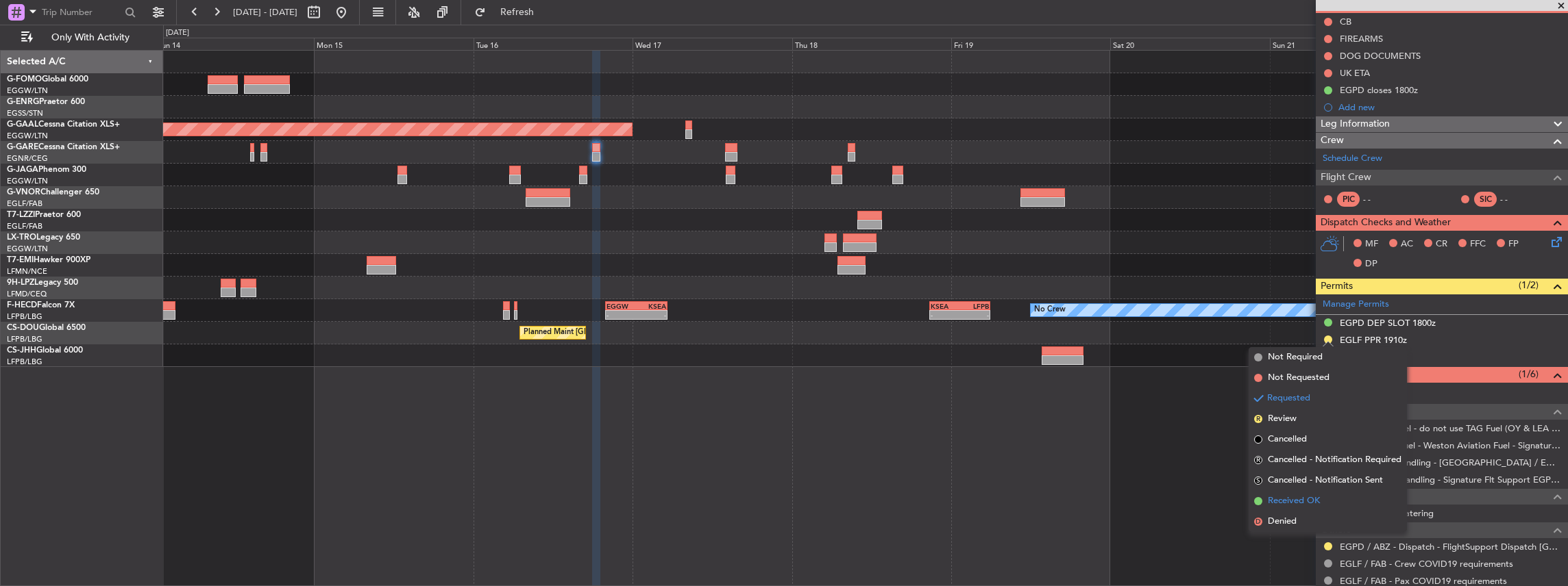
click at [1277, 506] on span "Received OK" at bounding box center [1293, 501] width 52 height 14
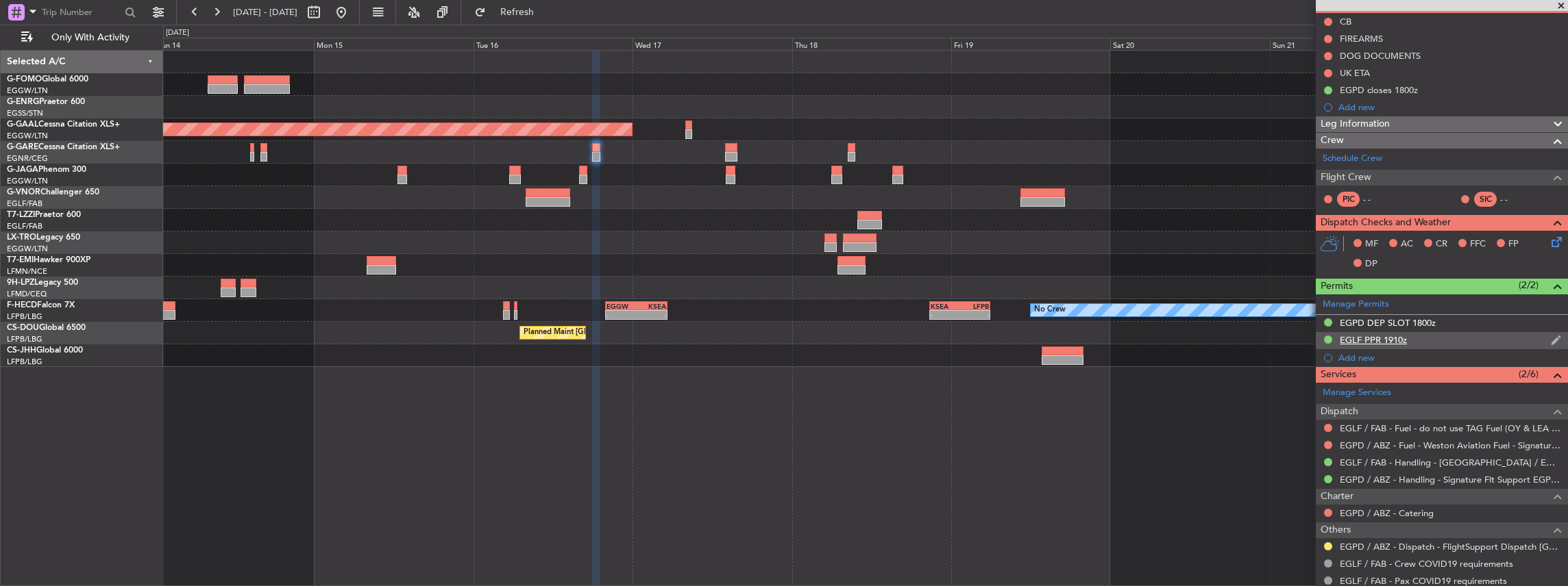
click at [1437, 338] on div "EGLF PPR 1910z" at bounding box center [1442, 340] width 252 height 17
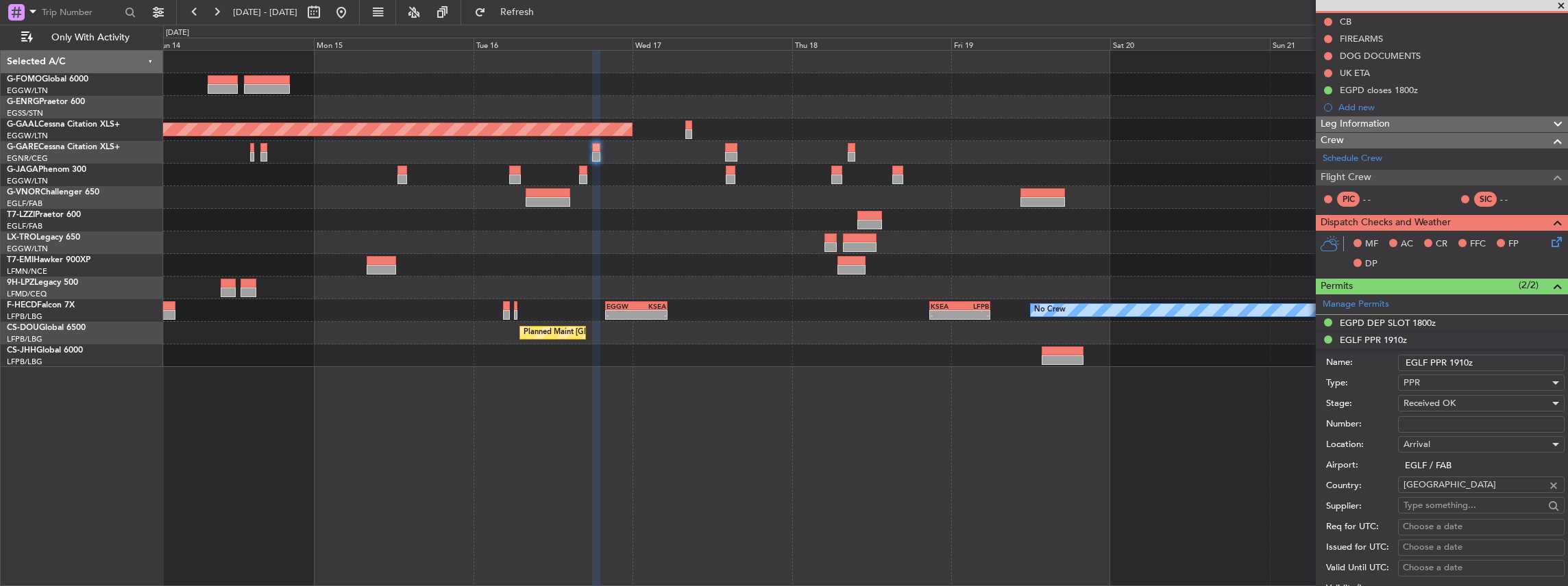
click at [1426, 421] on input "Number:" at bounding box center [1481, 424] width 167 height 17
paste input "372600"
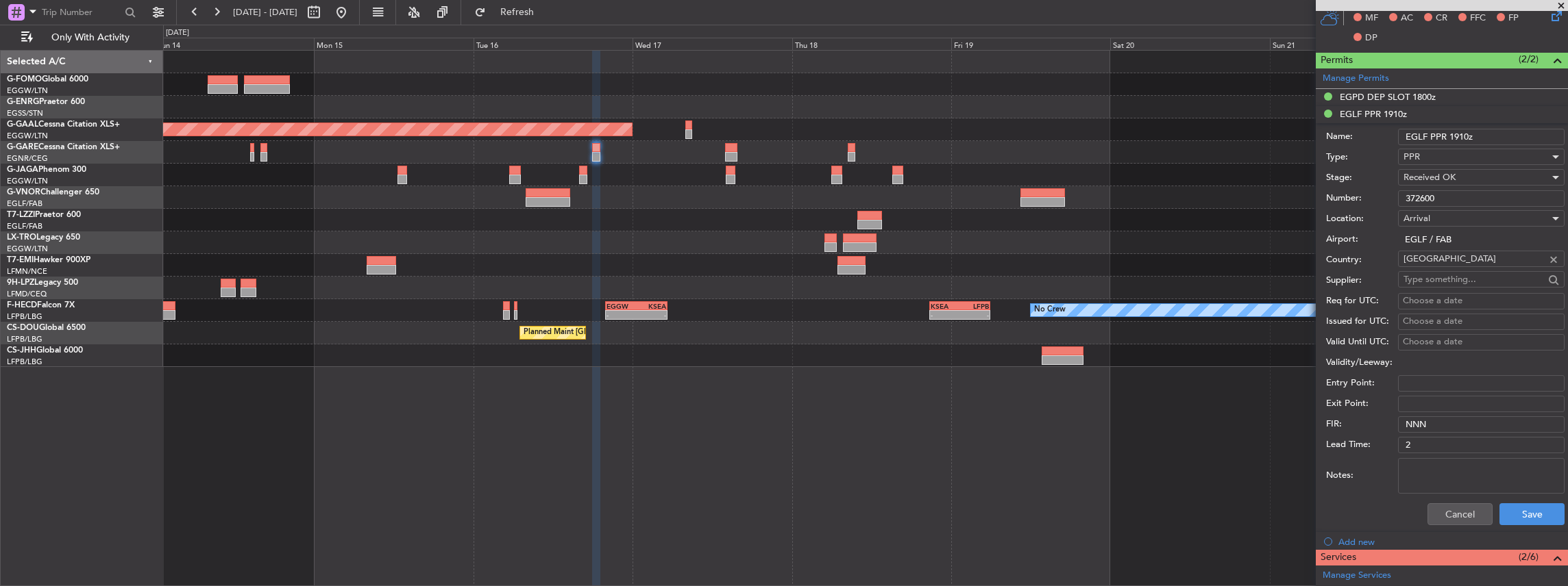
scroll to position [365, 0]
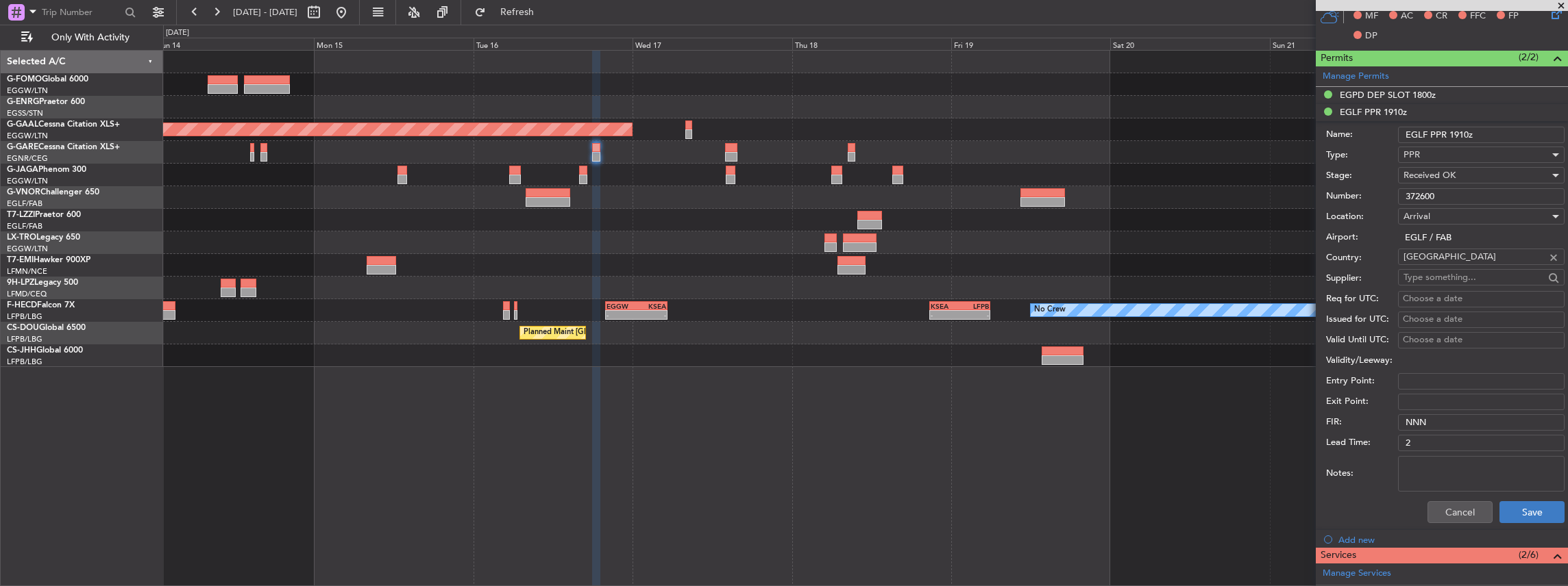
type input "372600"
click at [1518, 513] on button "Save" at bounding box center [1531, 512] width 65 height 22
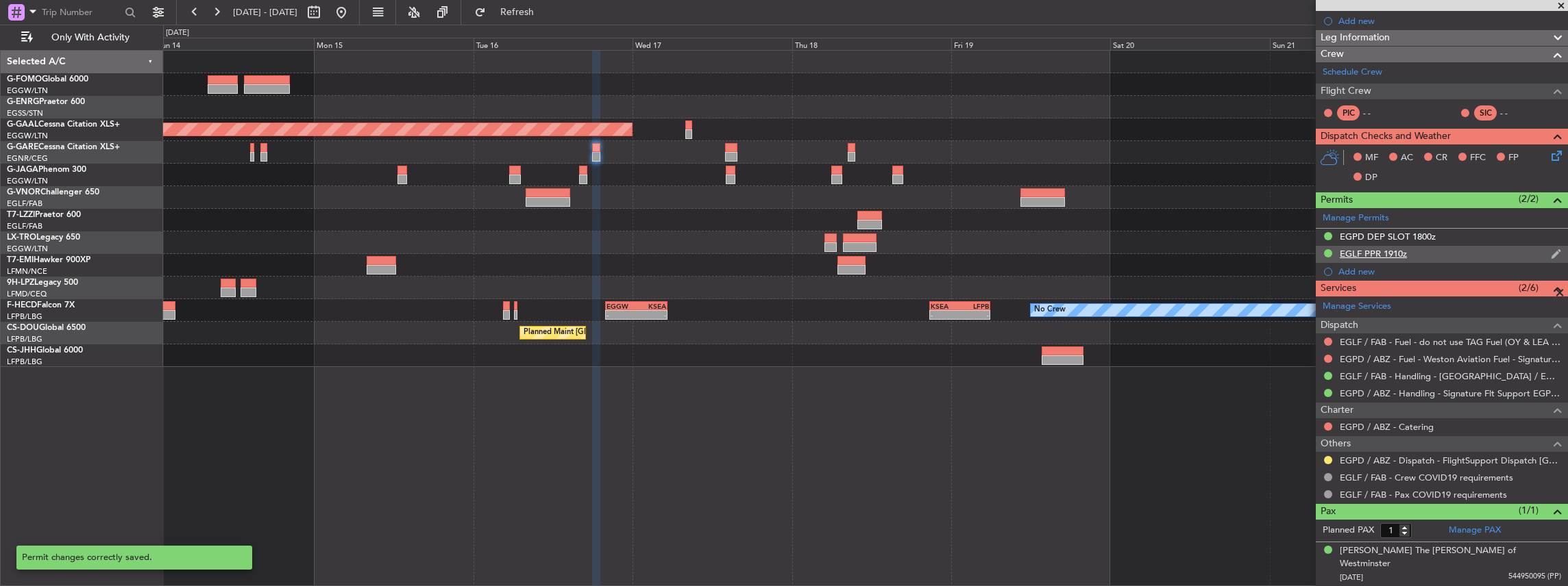
scroll to position [206, 0]
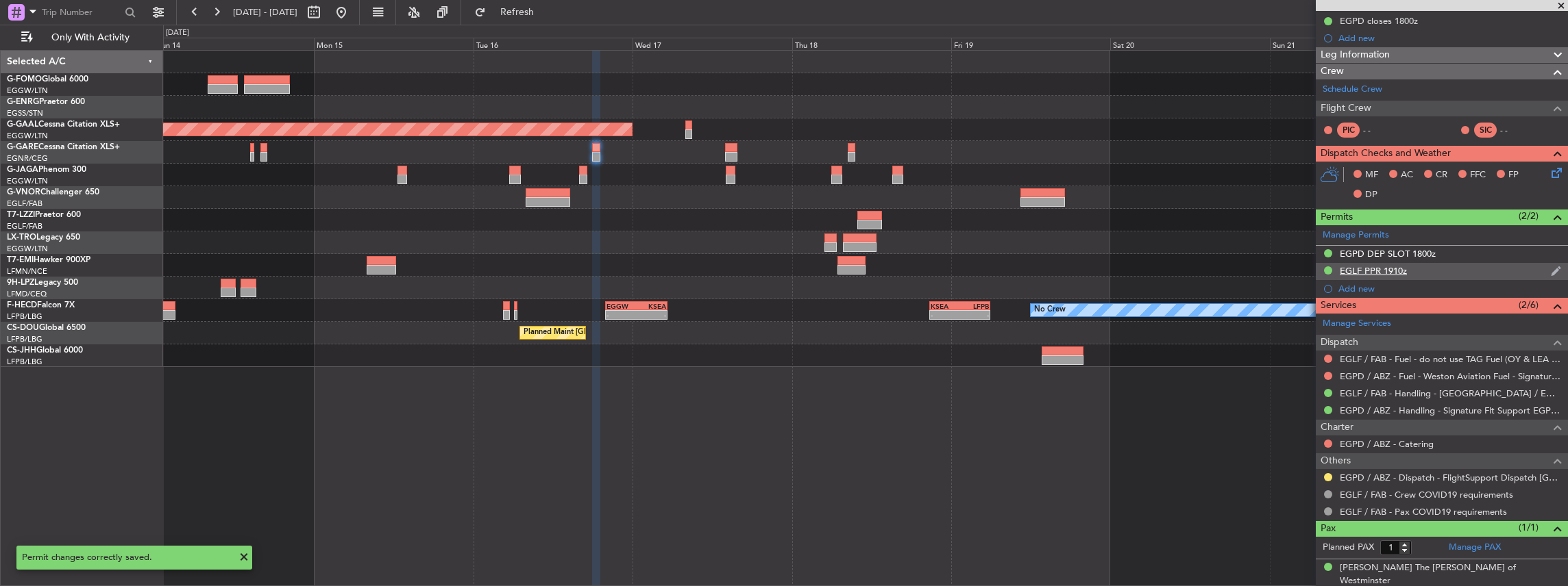
click at [1431, 269] on div "EGLF PPR 1910z" at bounding box center [1442, 271] width 252 height 17
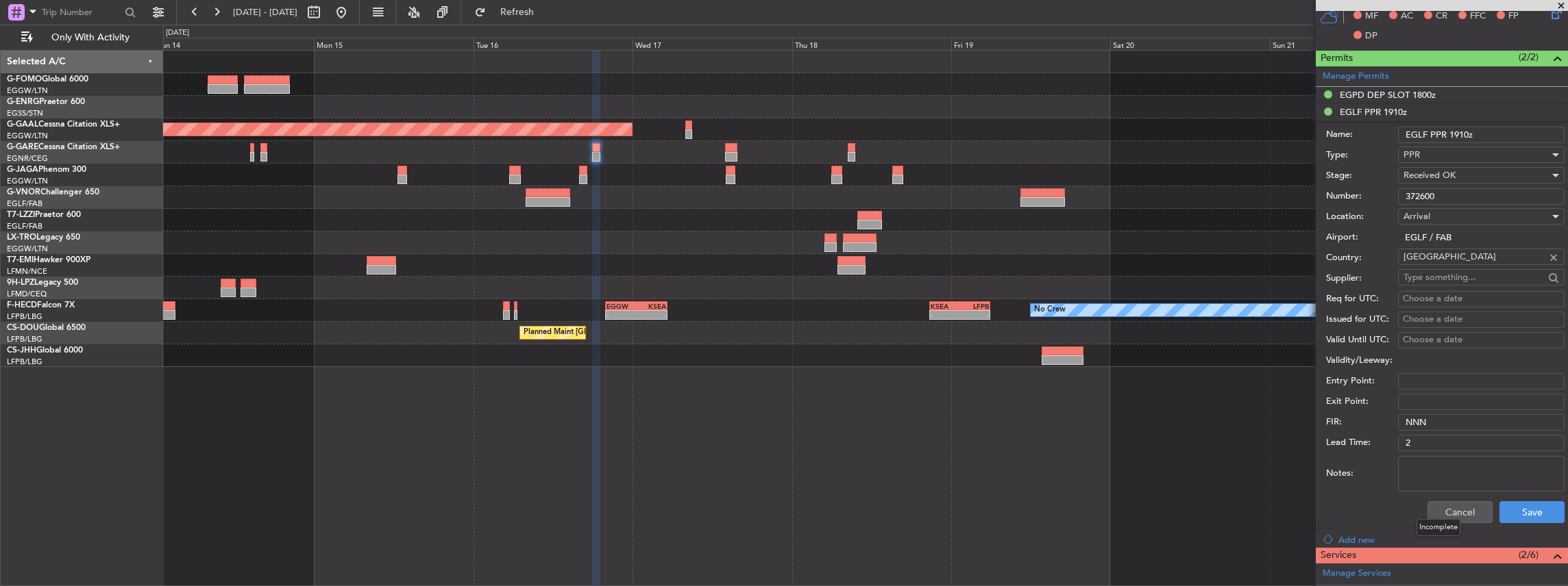
click at [1450, 511] on mat-tooltip-component "Incomplete" at bounding box center [1439, 527] width 63 height 37
click at [1459, 510] on button "Cancel" at bounding box center [1459, 512] width 65 height 22
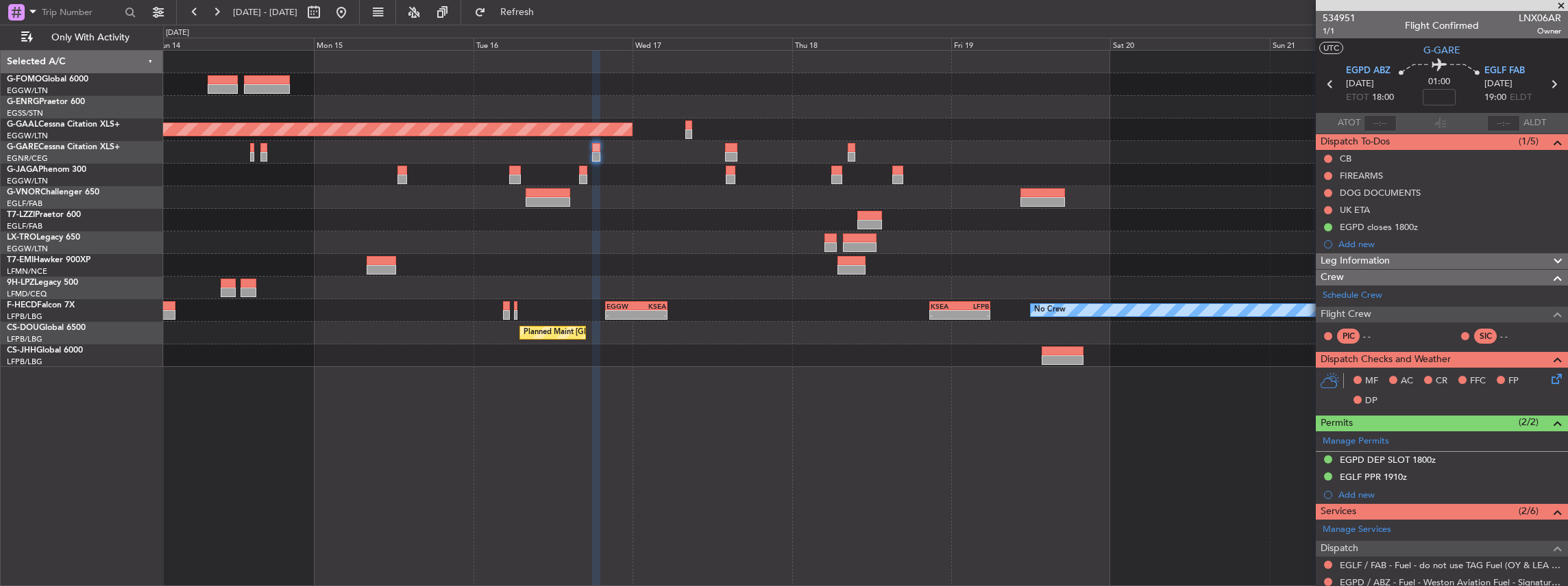
scroll to position [0, 0]
click at [1548, 81] on icon at bounding box center [1553, 84] width 18 height 18
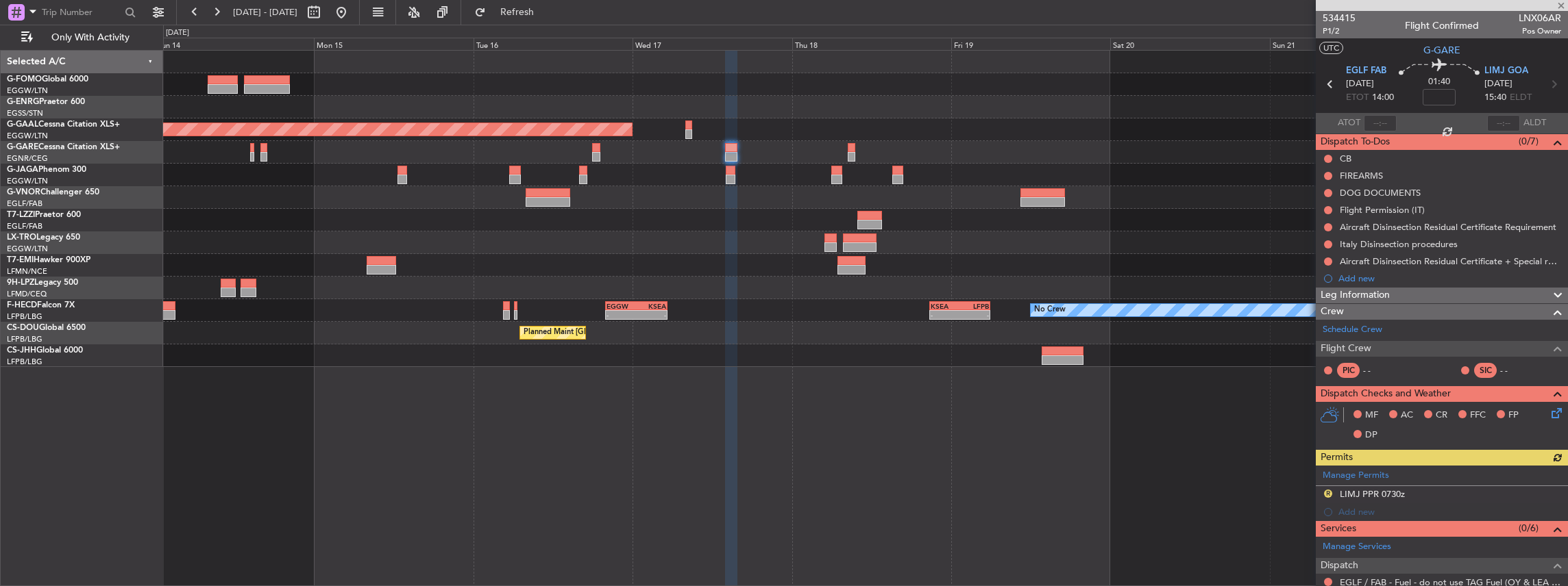
scroll to position [192, 0]
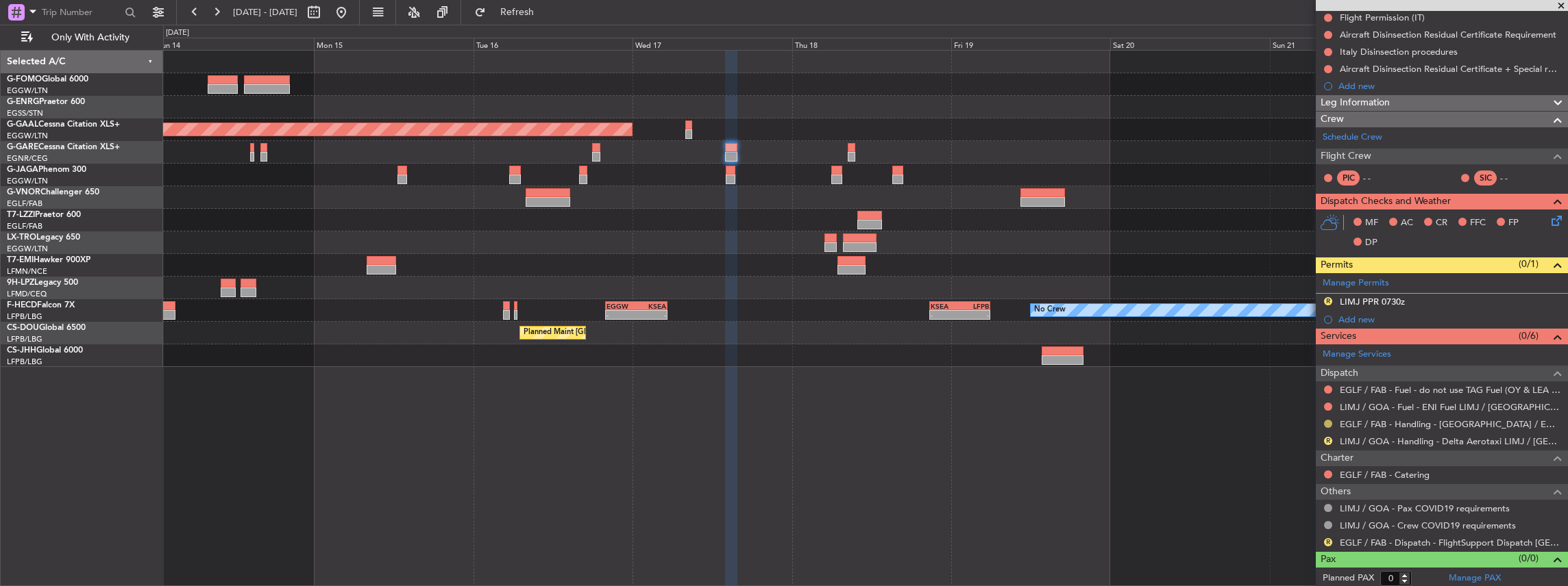
click at [1331, 420] on button at bounding box center [1327, 424] width 8 height 8
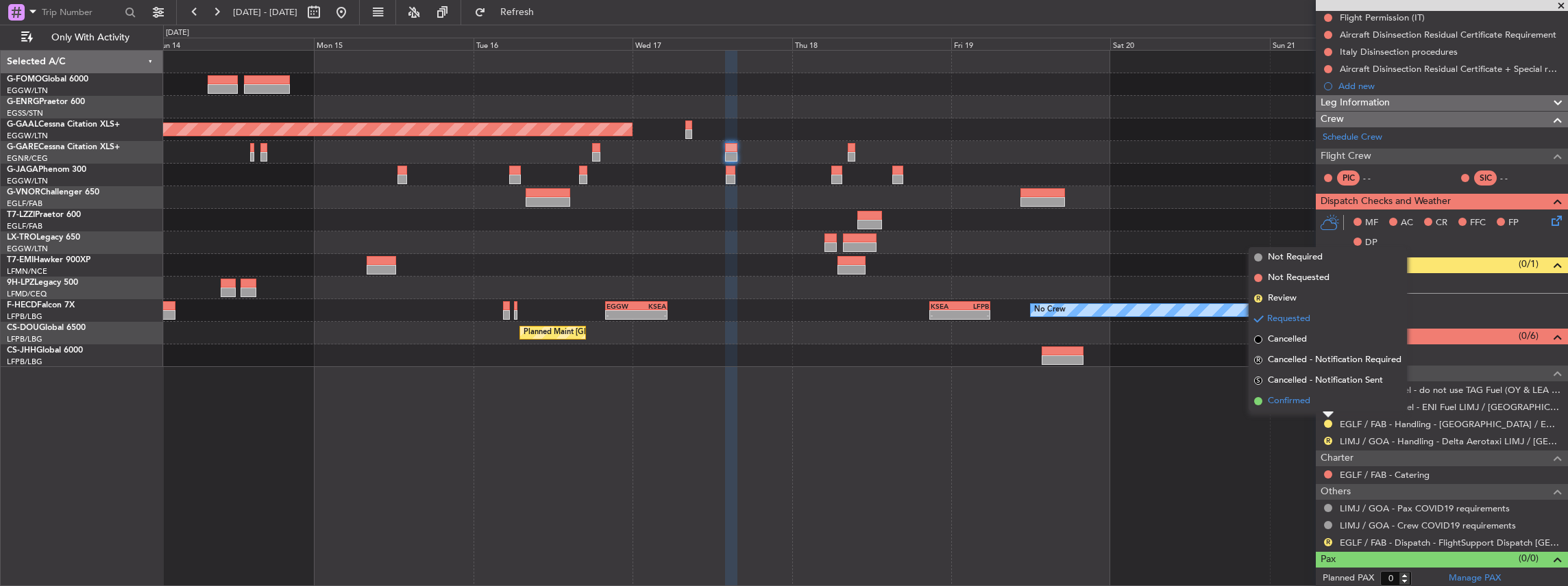
click at [1305, 400] on span "Confirmed" at bounding box center [1288, 401] width 42 height 14
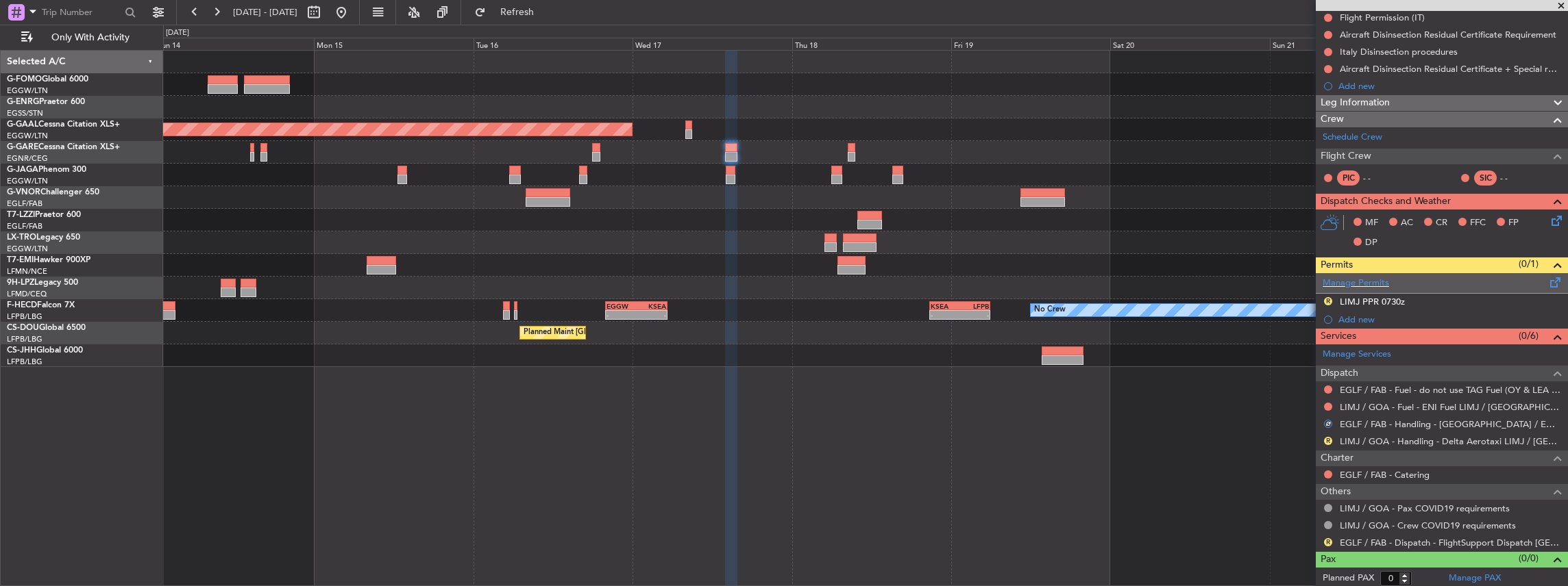
click at [1547, 280] on span at bounding box center [1555, 279] width 17 height 10
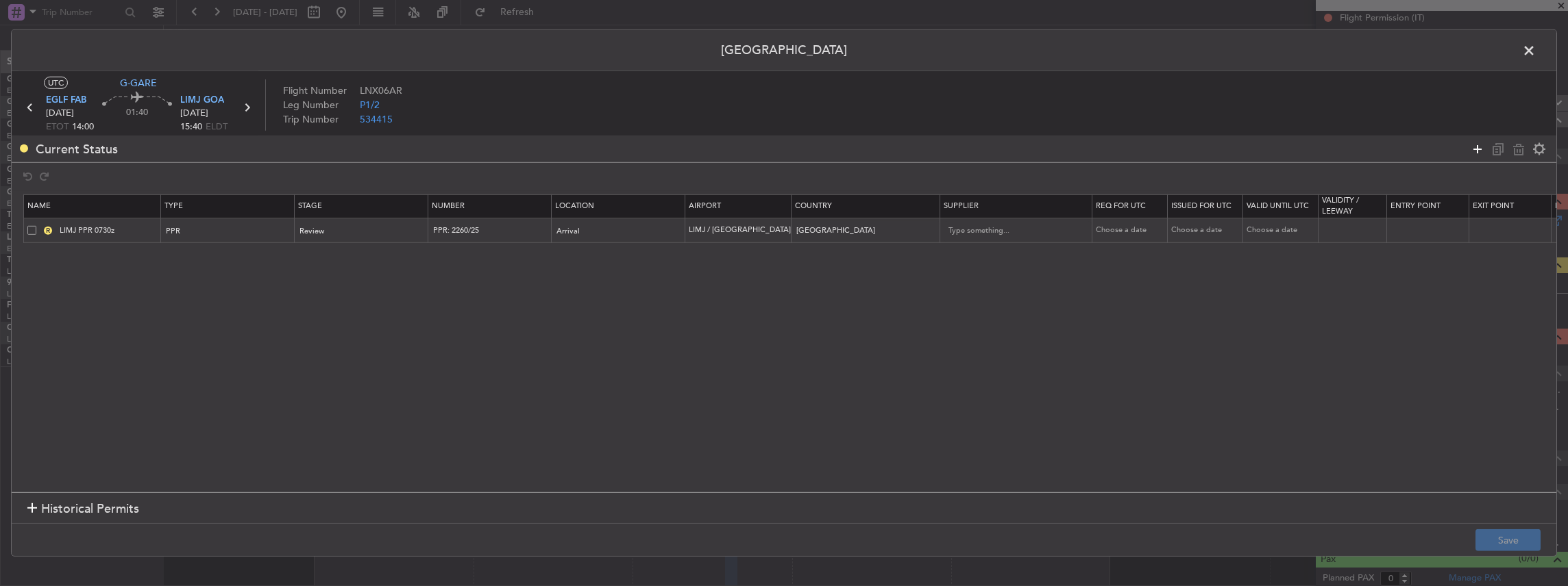
click at [1477, 146] on icon at bounding box center [1477, 148] width 17 height 17
click at [177, 261] on div "Type" at bounding box center [224, 256] width 114 height 21
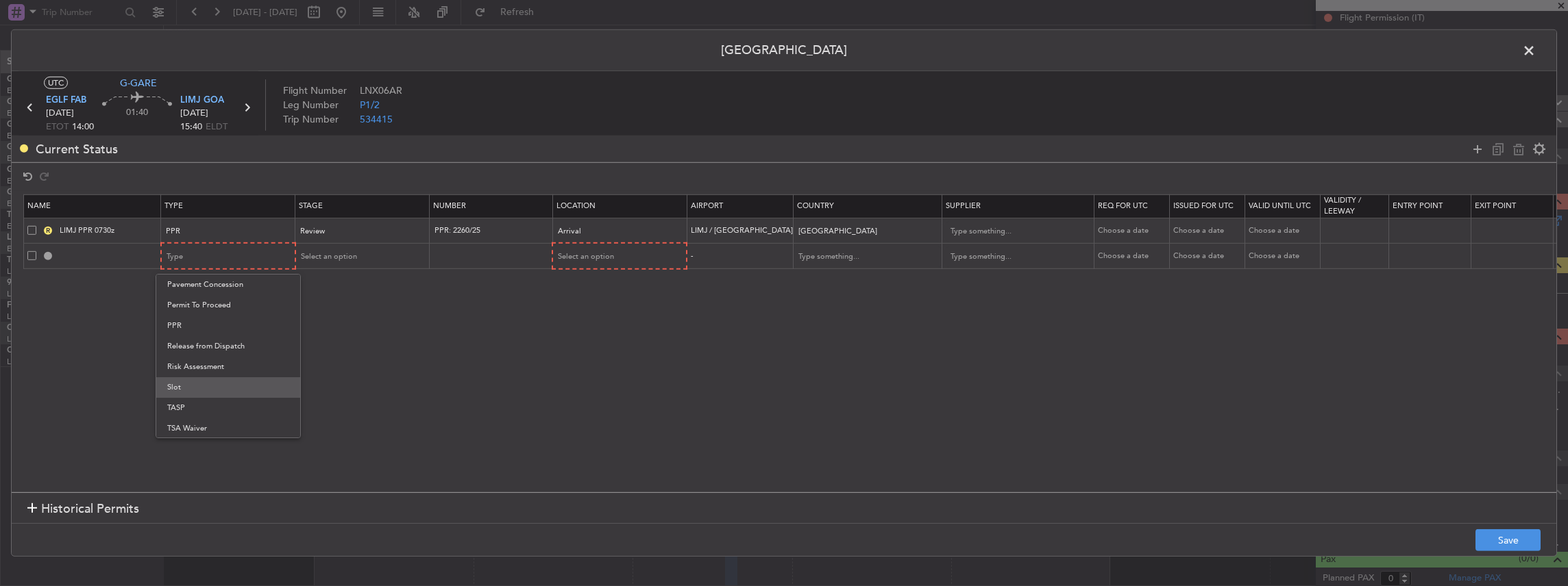
click at [184, 389] on span "Slot" at bounding box center [229, 387] width 122 height 21
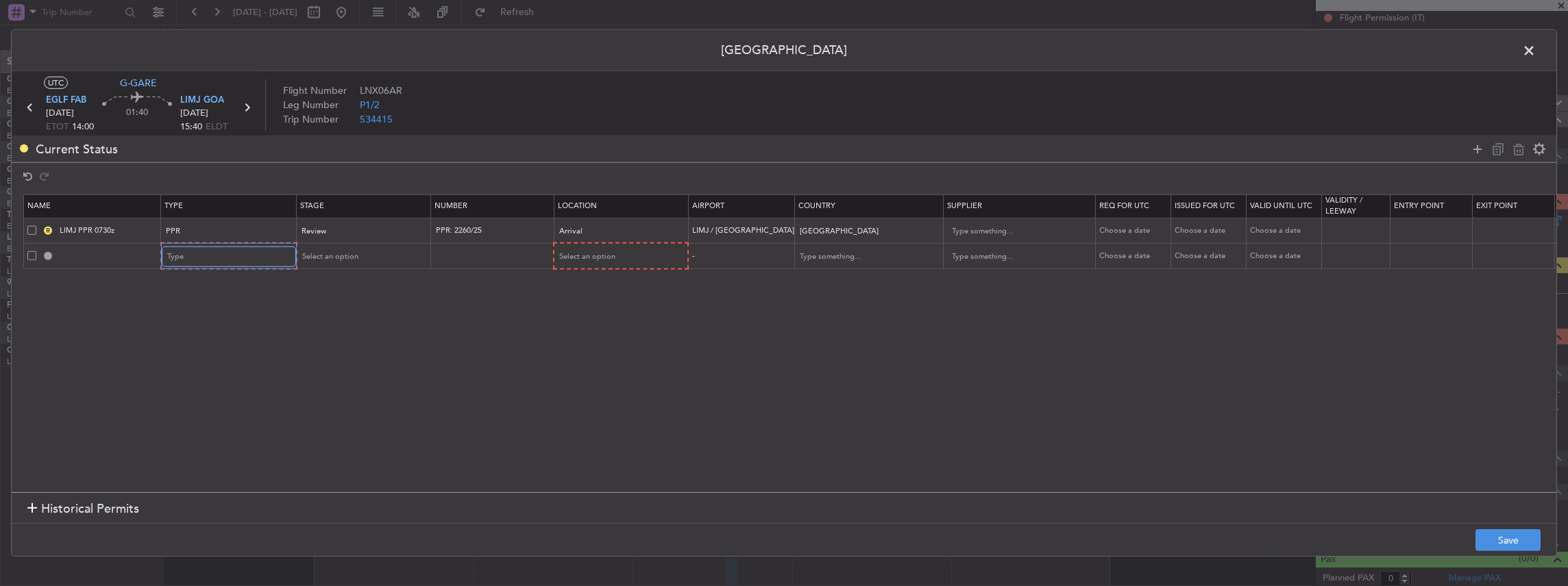
scroll to position [411, 0]
click at [68, 93] on section "EGLF FAB 17/09/2025 ETOT 14:00 01:40 LIMJ GOA 17/09/2025 15:40 ELDT" at bounding box center [139, 116] width 240 height 47
click at [67, 96] on span "EGLF FAB" at bounding box center [66, 101] width 40 height 14
click at [202, 269] on section "Name Type Stage Number Location Airport Country Supplier Req For Utc Issued For…" at bounding box center [783, 342] width 1544 height 302
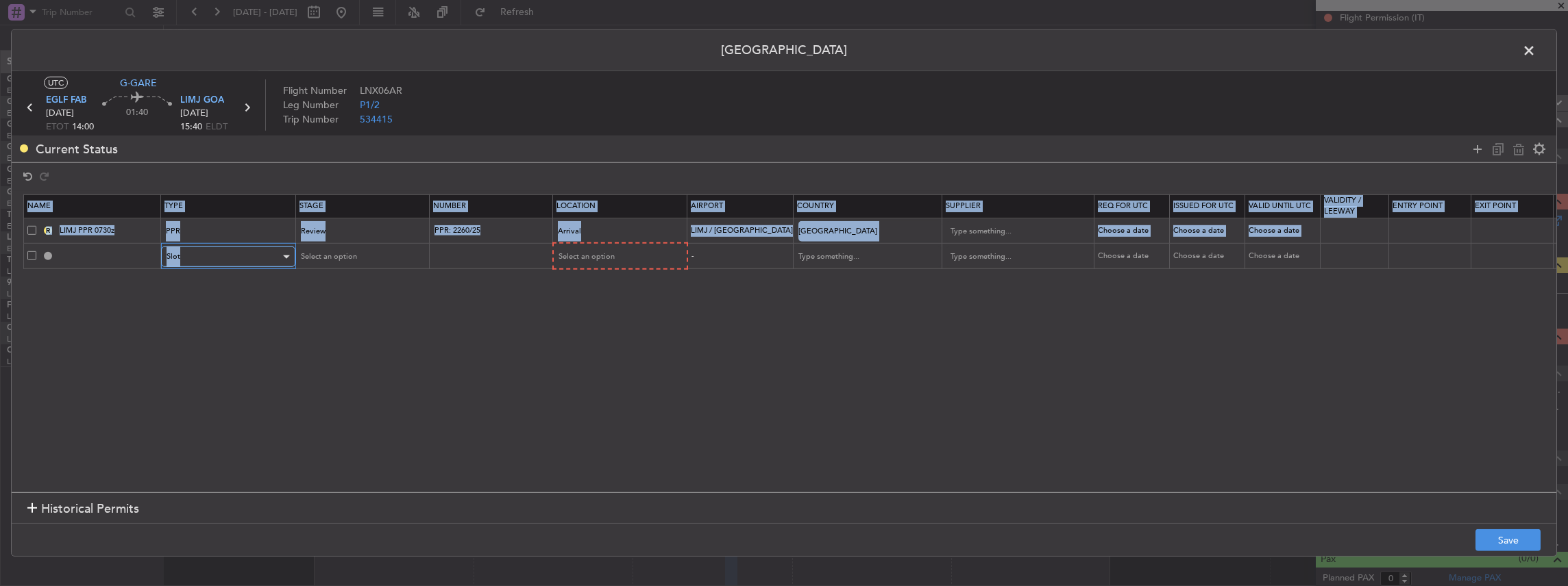
drag, startPoint x: 202, startPoint y: 266, endPoint x: 201, endPoint y: 257, distance: 9.1
click at [201, 257] on div "Slot" at bounding box center [223, 256] width 114 height 21
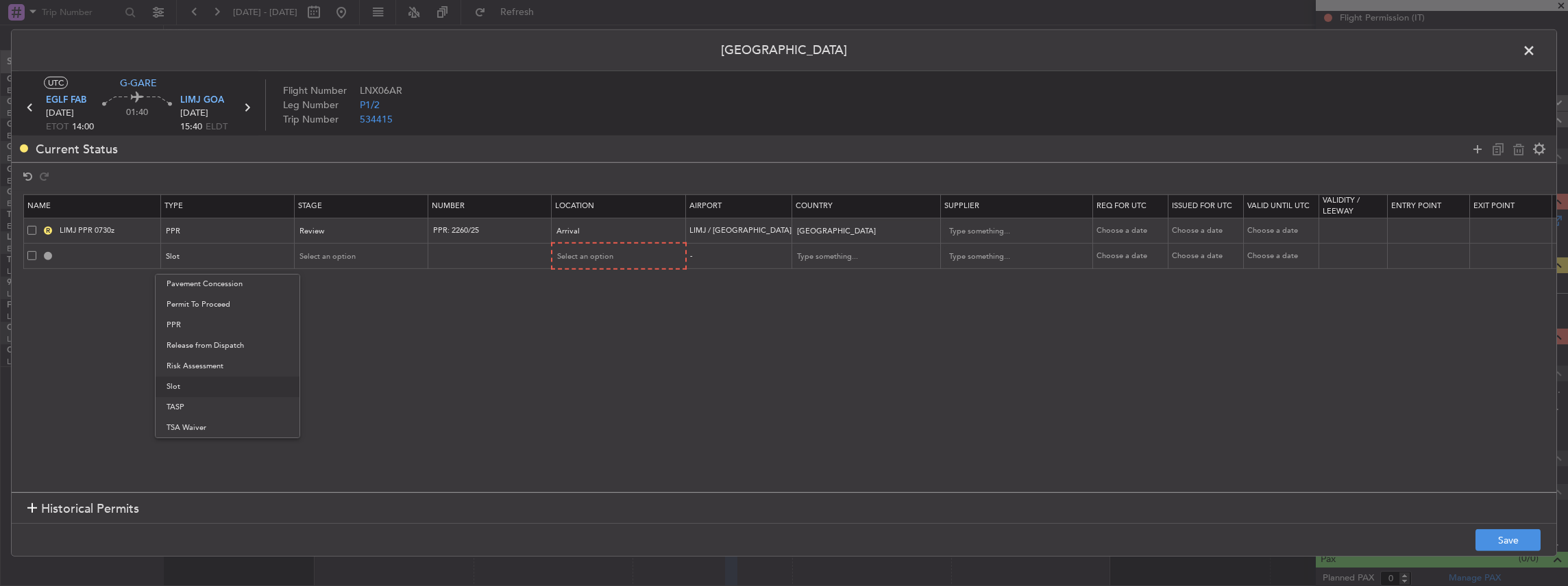
click at [1531, 45] on div at bounding box center [784, 293] width 1568 height 586
click at [1536, 52] on span at bounding box center [1536, 54] width 0 height 27
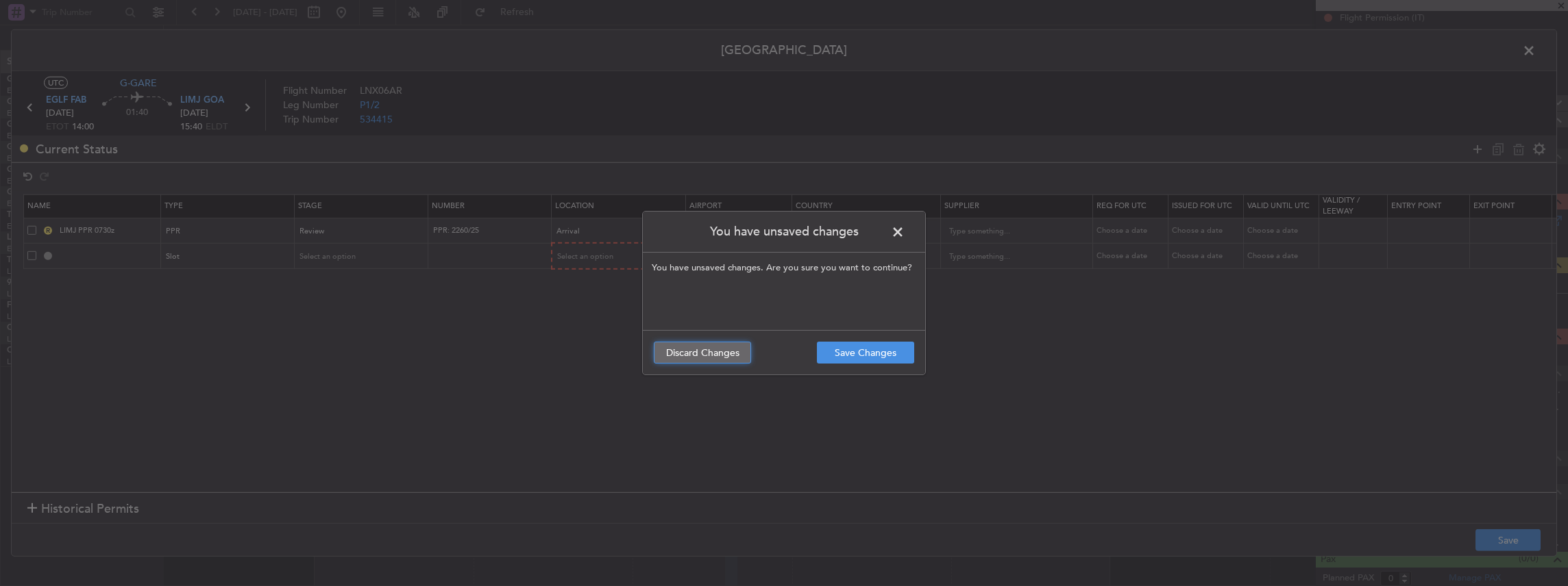
click at [703, 358] on button "Discard Changes" at bounding box center [702, 353] width 97 height 22
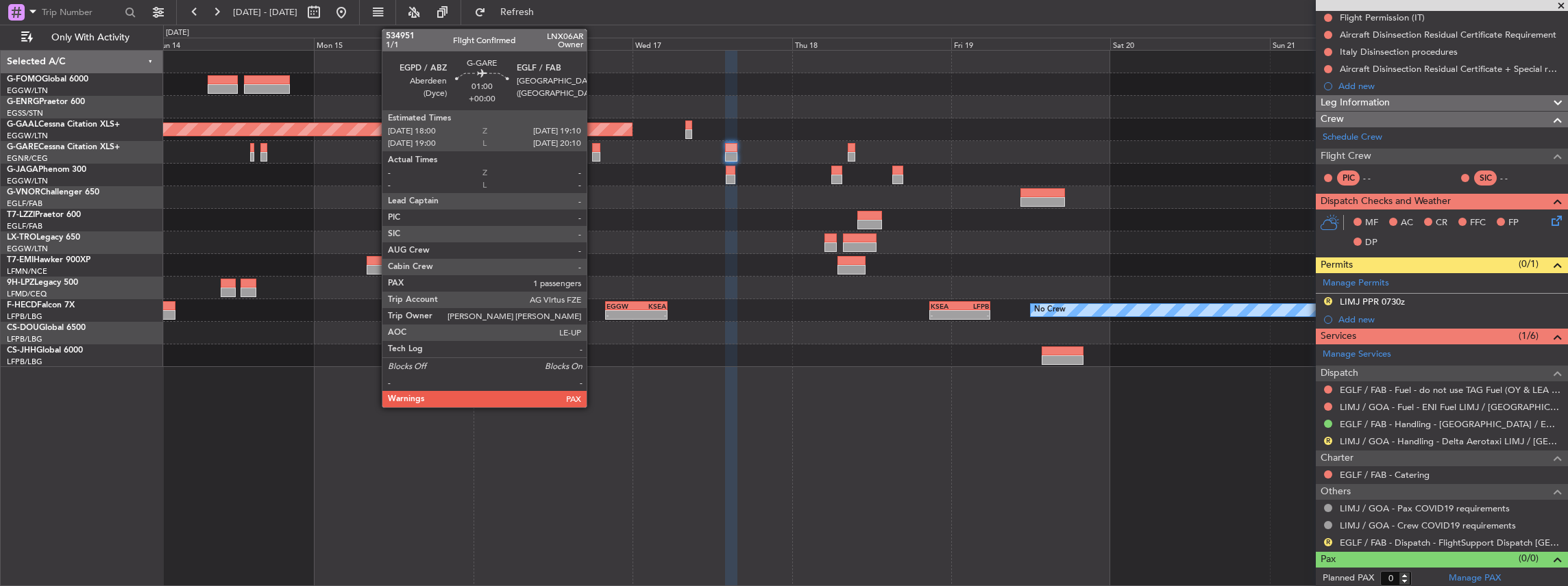
click at [594, 150] on div at bounding box center [596, 147] width 8 height 9
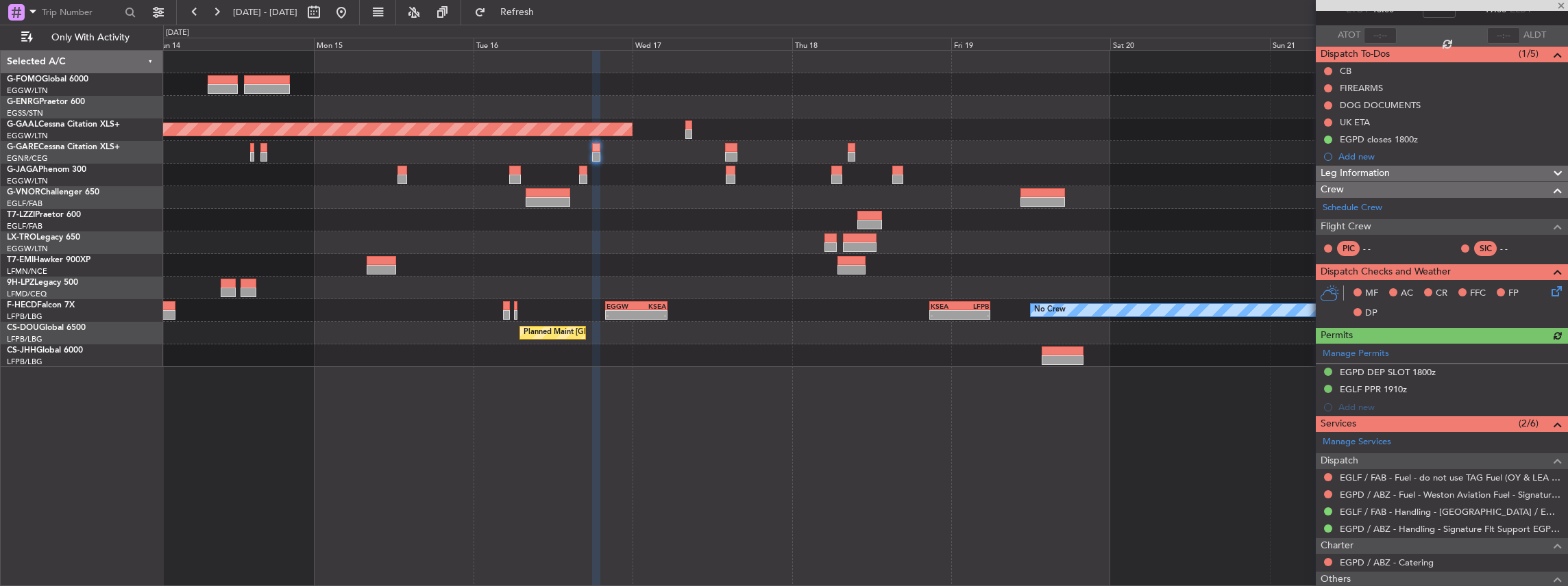
scroll to position [91, 0]
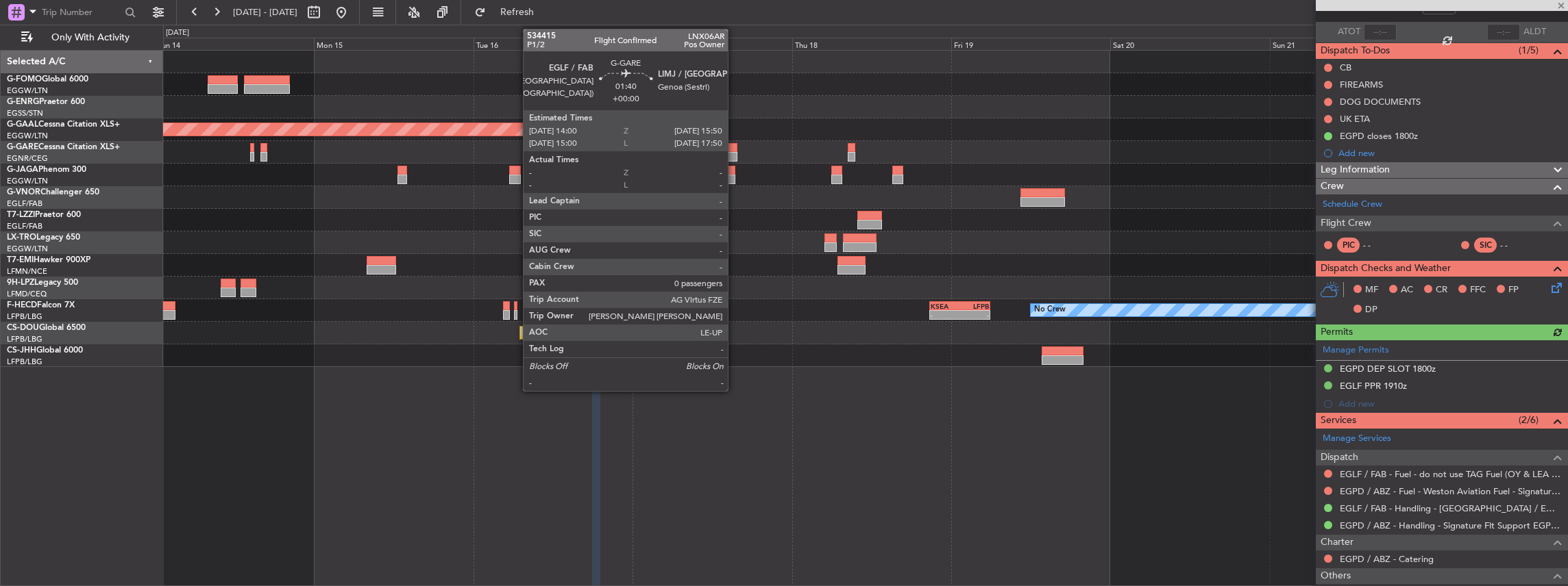
click at [734, 152] on div at bounding box center [731, 157] width 12 height 9
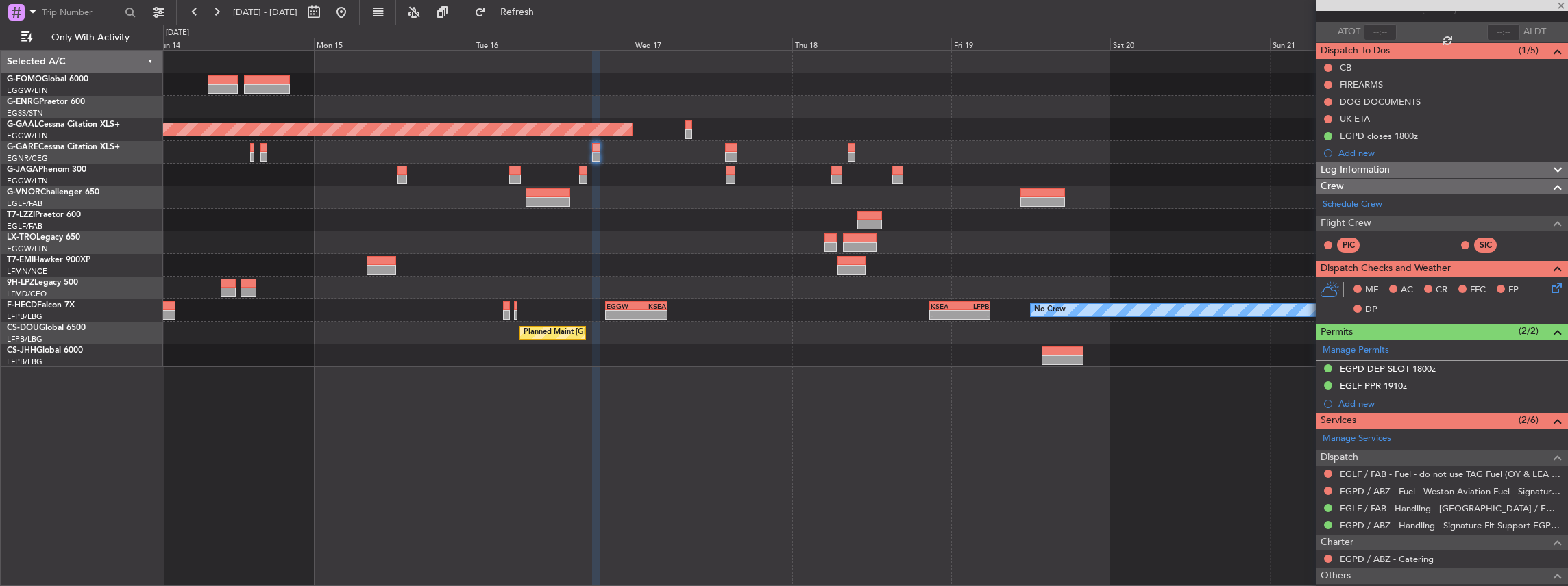
type input "0"
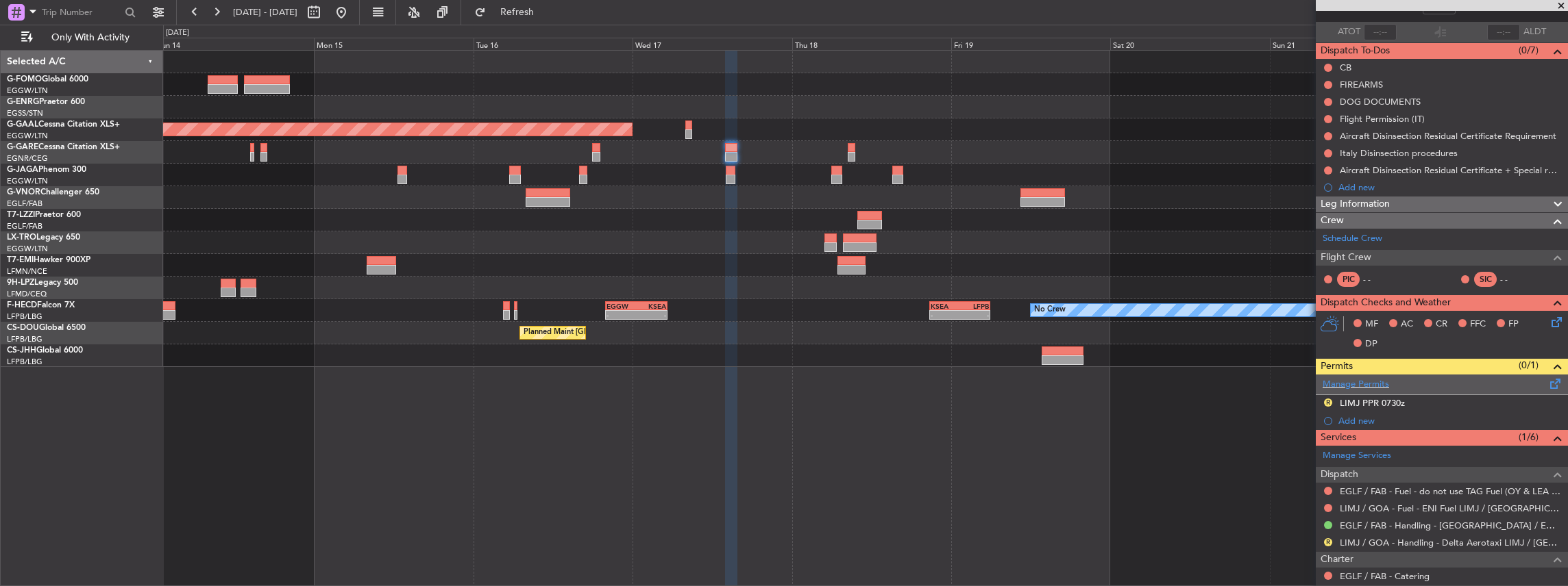
click at [1548, 379] on span at bounding box center [1555, 381] width 17 height 10
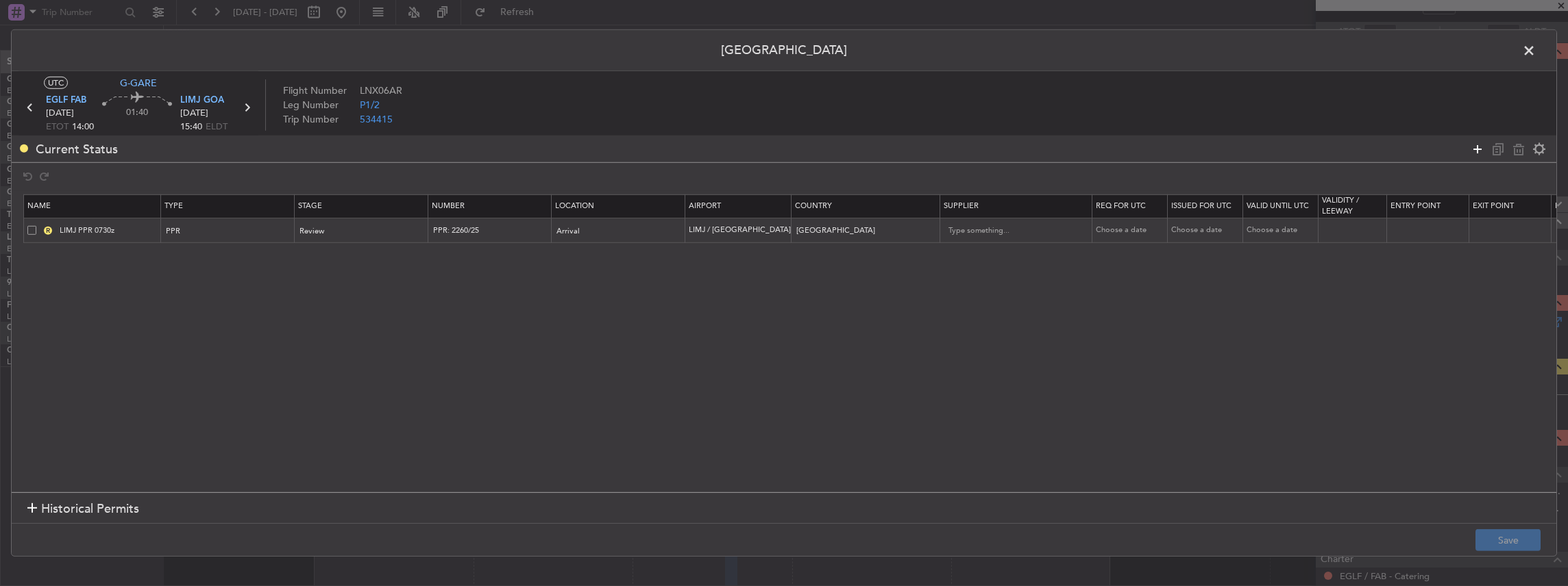
click at [1472, 146] on icon at bounding box center [1477, 148] width 17 height 17
click at [183, 254] on div "Type" at bounding box center [224, 256] width 114 height 21
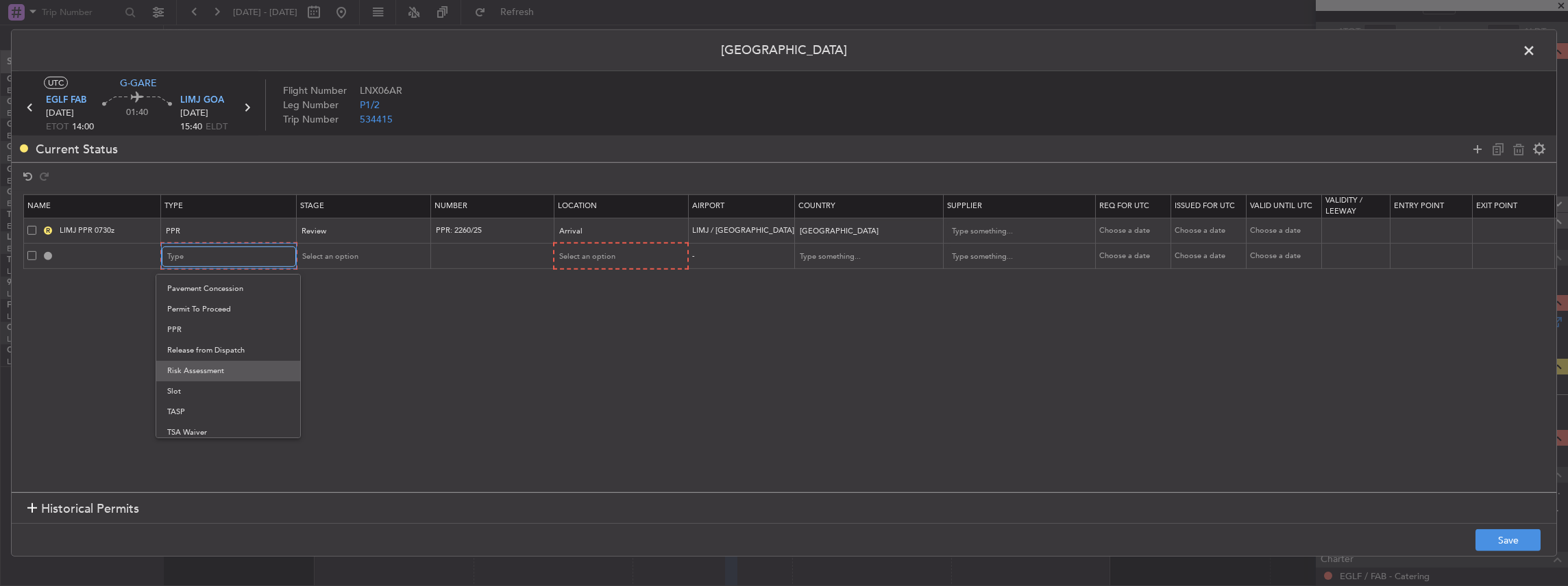
scroll to position [411, 0]
click at [177, 330] on span "PPR" at bounding box center [229, 326] width 122 height 21
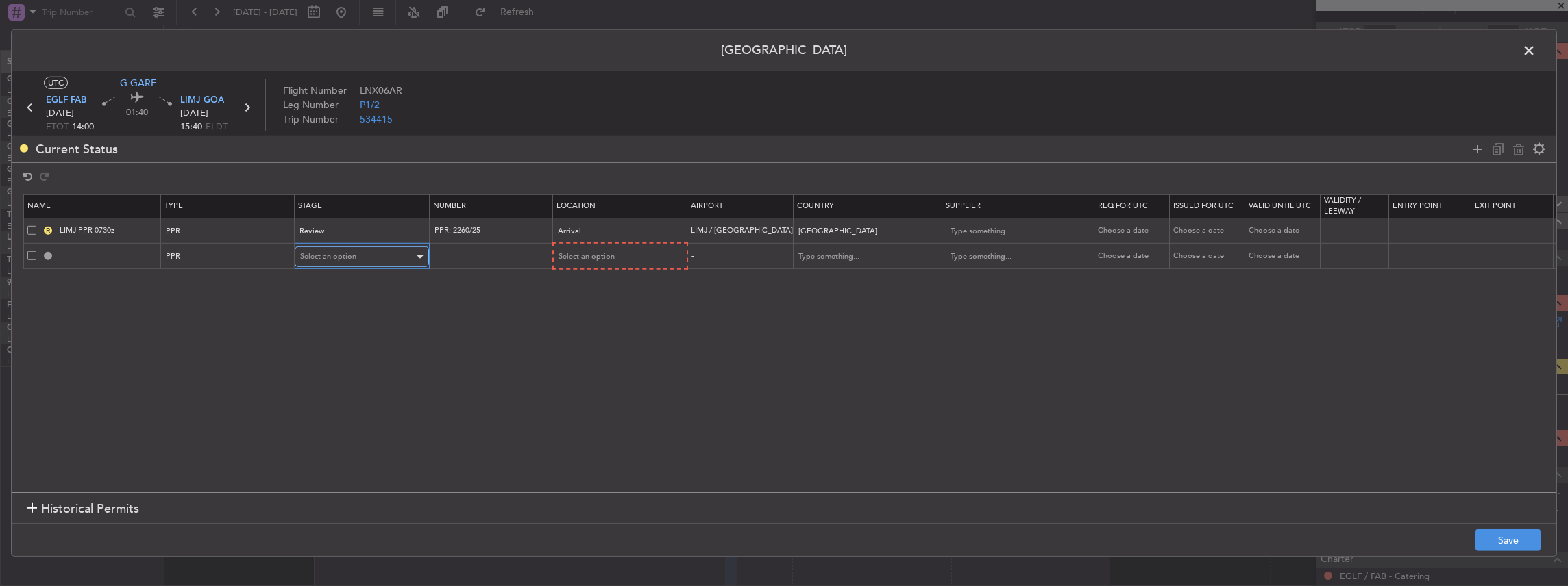
click at [326, 254] on span "Select an option" at bounding box center [328, 256] width 56 height 10
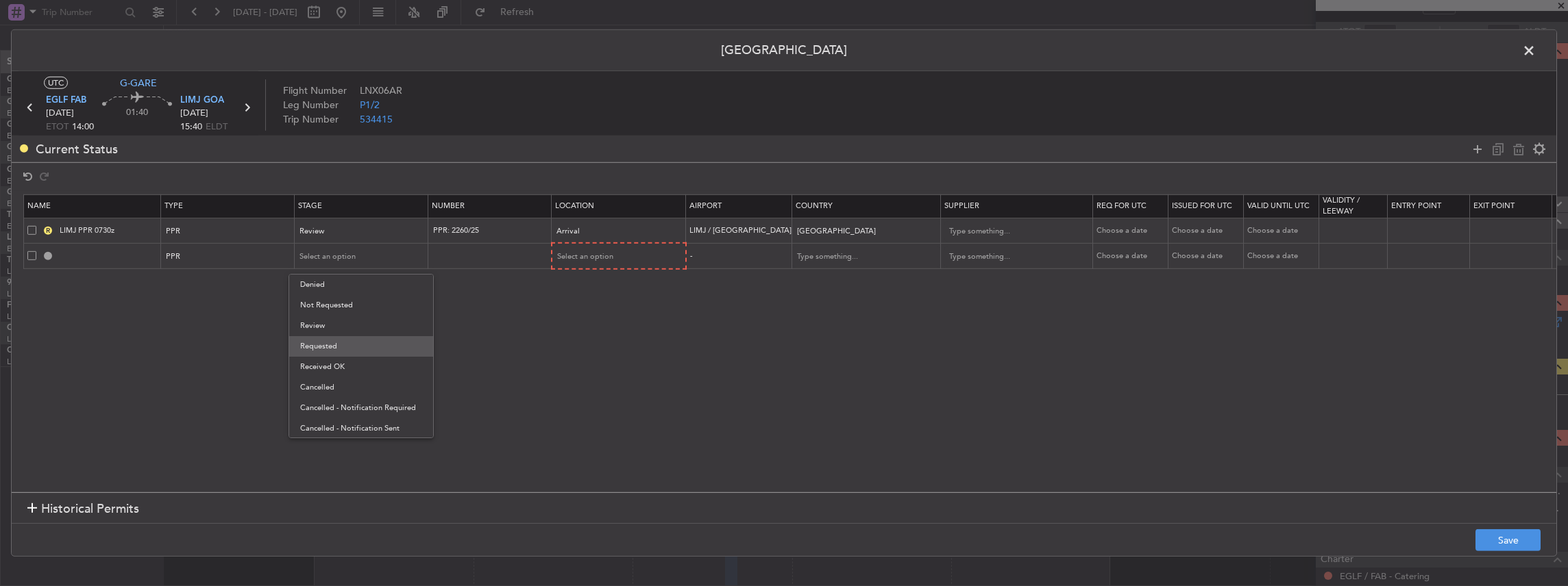
click at [351, 344] on span "Requested" at bounding box center [361, 346] width 122 height 21
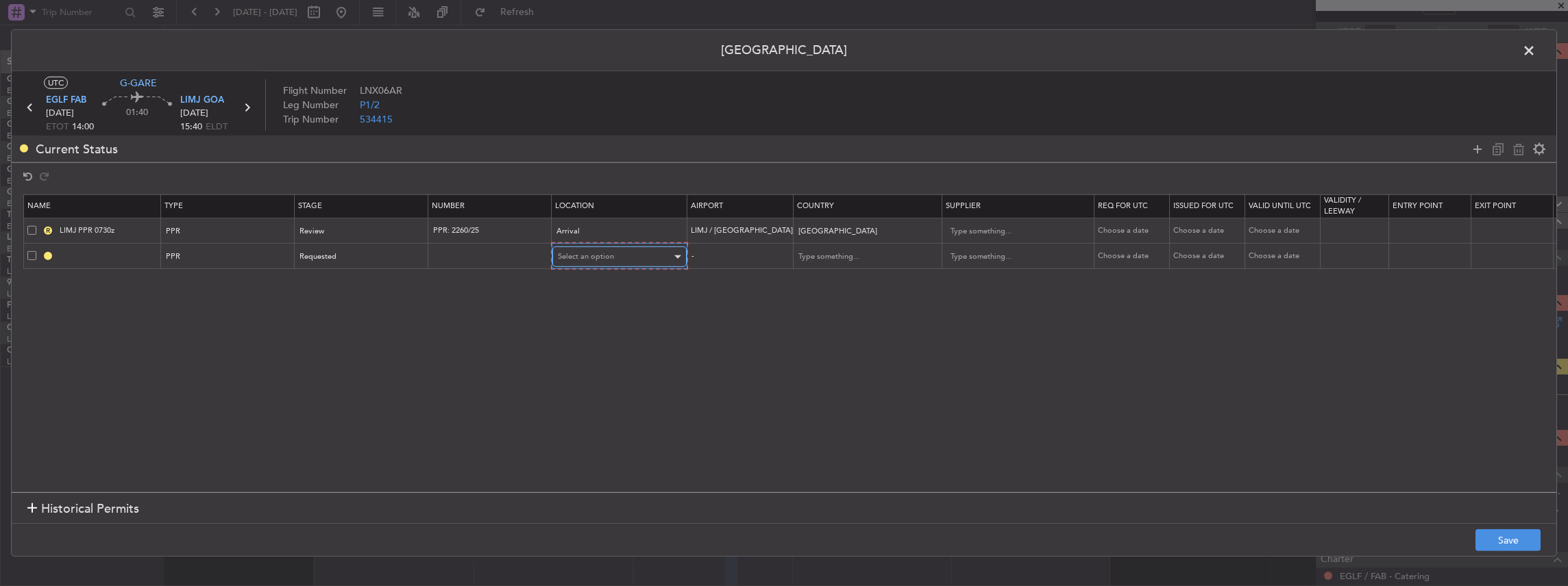
click at [612, 251] on span "Select an option" at bounding box center [586, 256] width 56 height 10
click at [582, 290] on span "Departure" at bounding box center [618, 284] width 122 height 21
click at [353, 249] on div "Requested" at bounding box center [357, 256] width 114 height 21
click at [349, 356] on span "Received OK" at bounding box center [361, 366] width 122 height 21
click at [1519, 535] on button "Save" at bounding box center [1508, 540] width 65 height 22
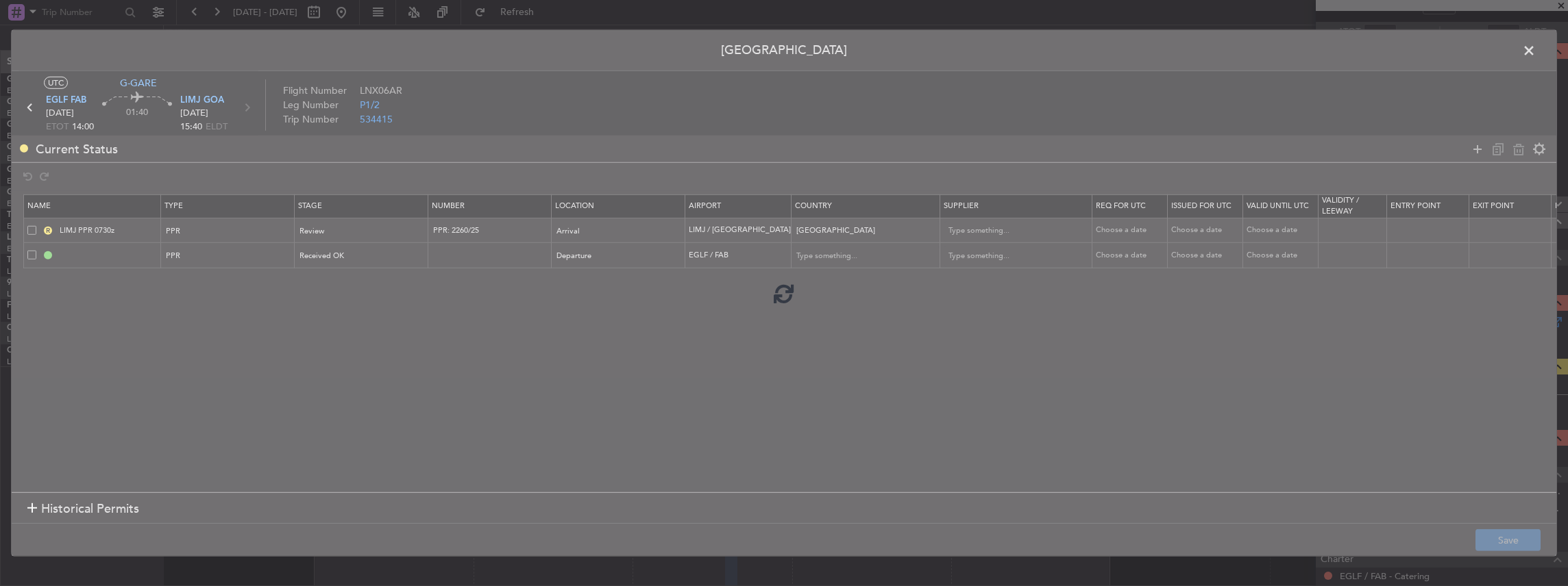
type input "EGLF PPR"
type input "United Kingdom"
type input "NNN"
type input "2"
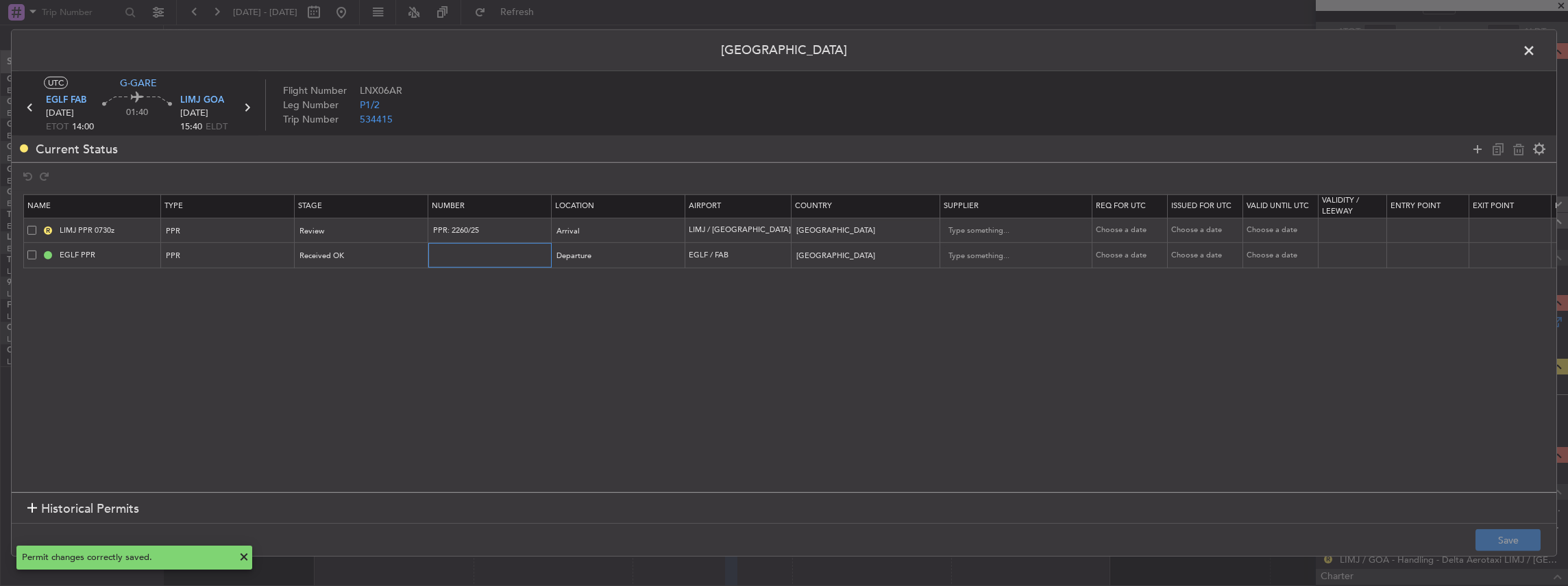
click at [464, 255] on input "text" at bounding box center [492, 255] width 119 height 11
paste input "372601"
type input "372601"
click at [109, 258] on input "EGLF PPR" at bounding box center [108, 255] width 103 height 11
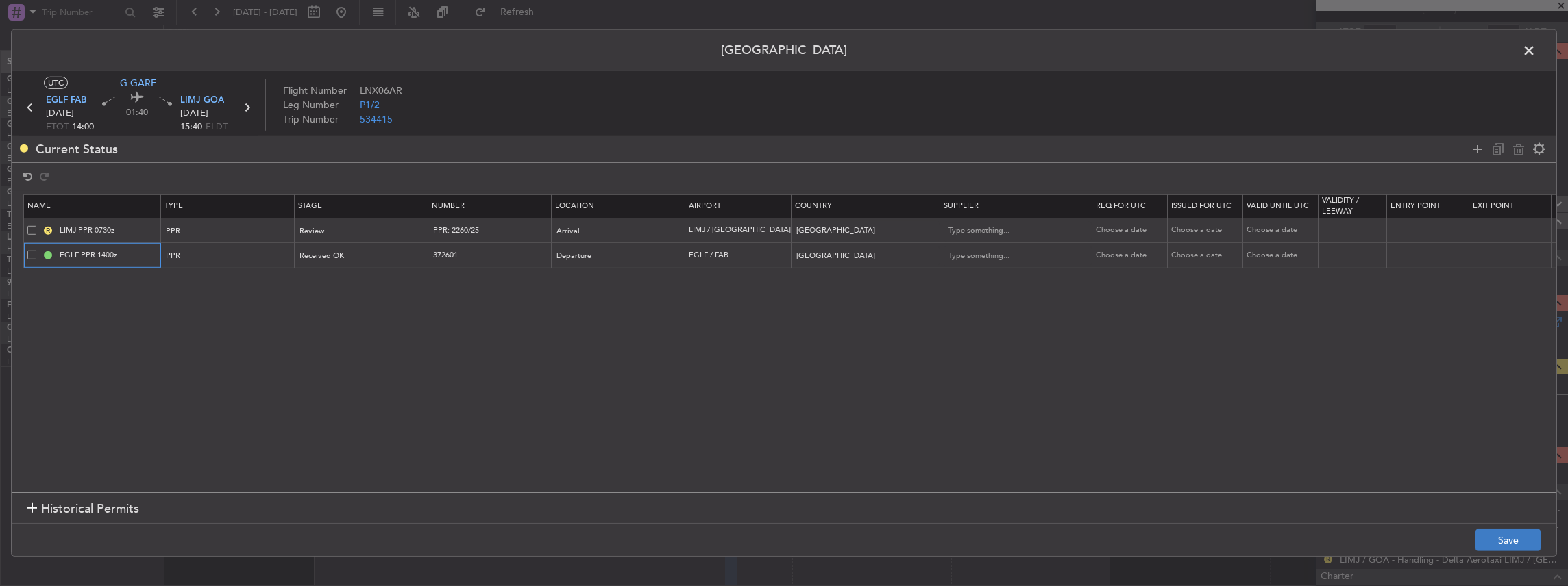
type input "EGLF PPR 1400z"
click at [1526, 540] on button "Save" at bounding box center [1508, 540] width 65 height 22
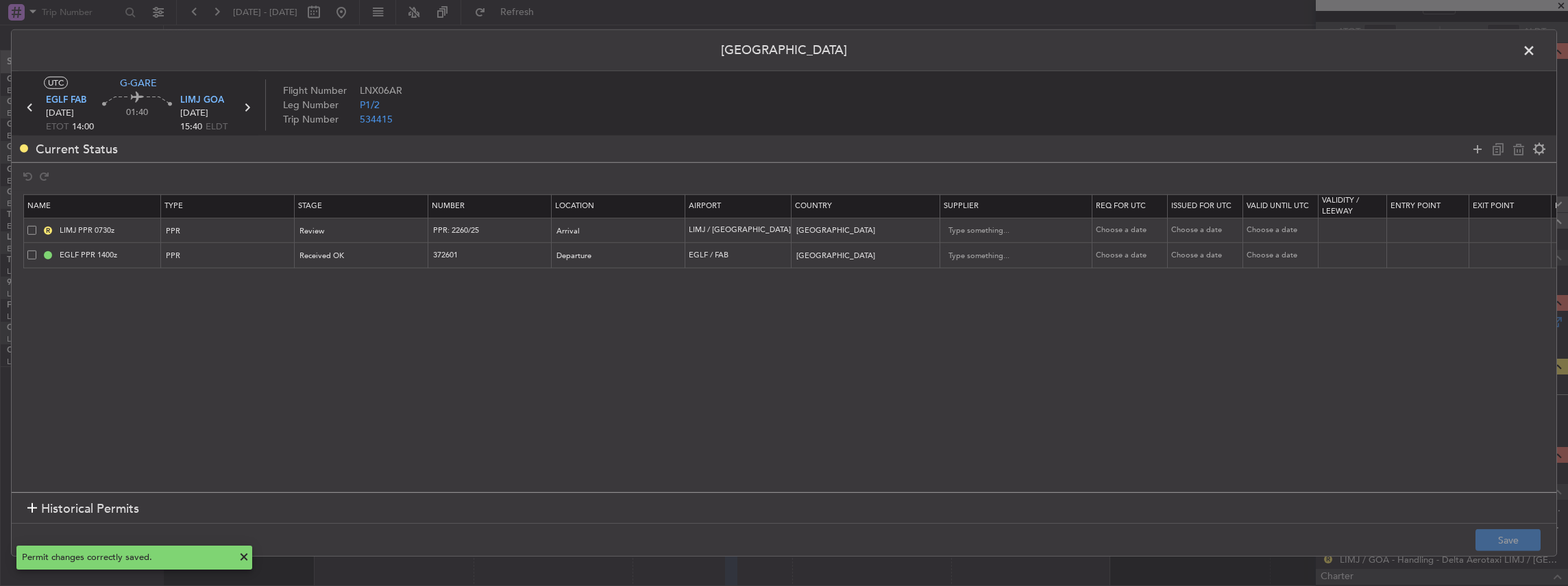
click at [1536, 47] on span at bounding box center [1536, 54] width 0 height 27
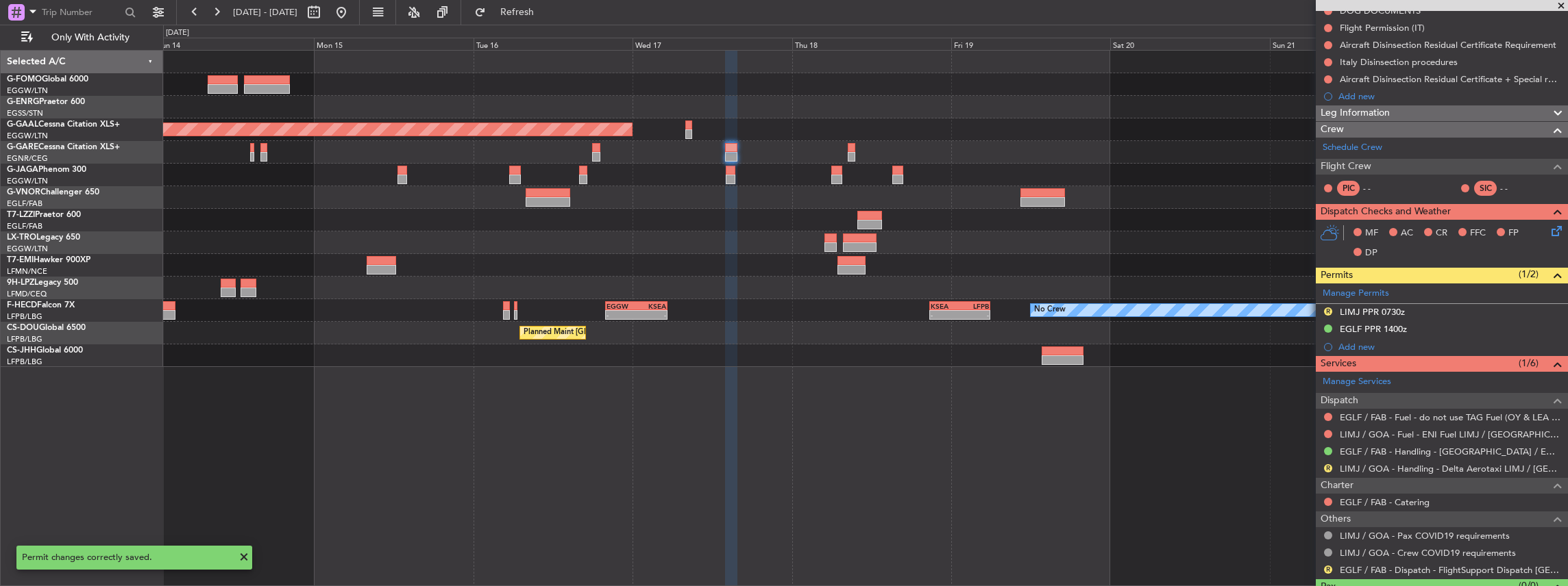
scroll to position [0, 0]
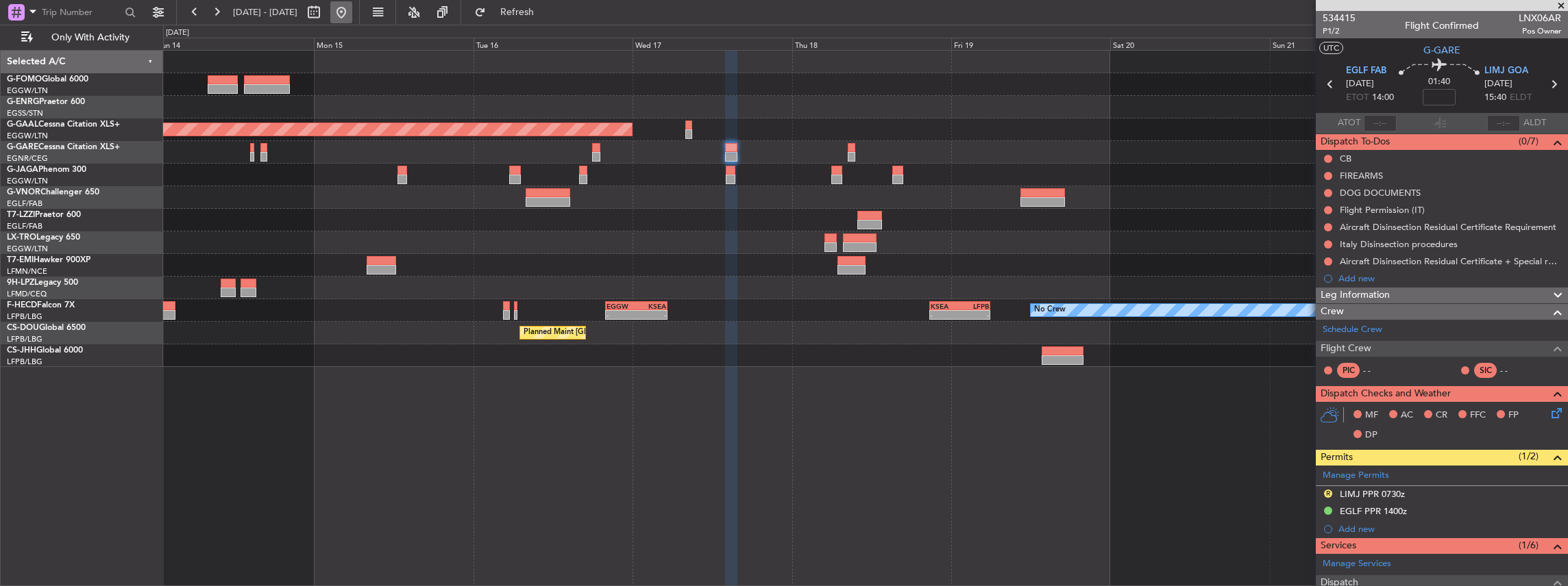
click at [352, 15] on button at bounding box center [341, 12] width 22 height 22
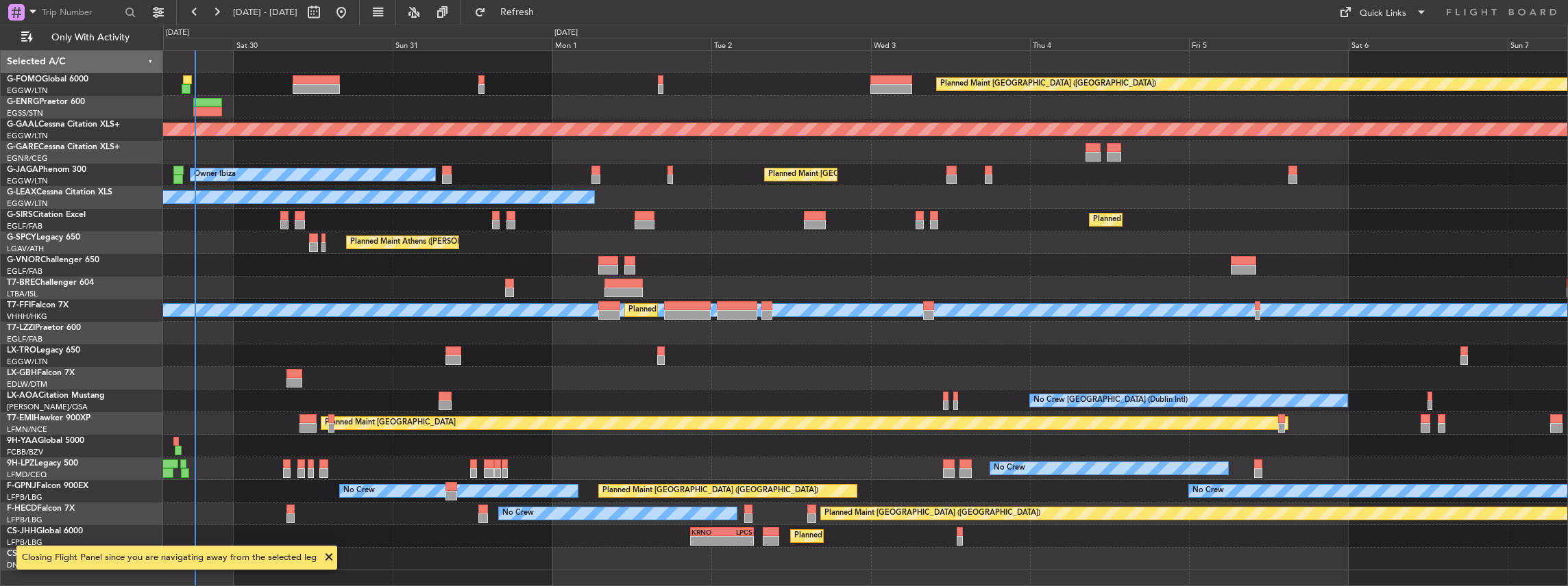
click at [612, 361] on div "Planned Maint London (Luton) Planned Maint Dusseldorf Planned Maint London (Lut…" at bounding box center [866, 319] width 1406 height 537
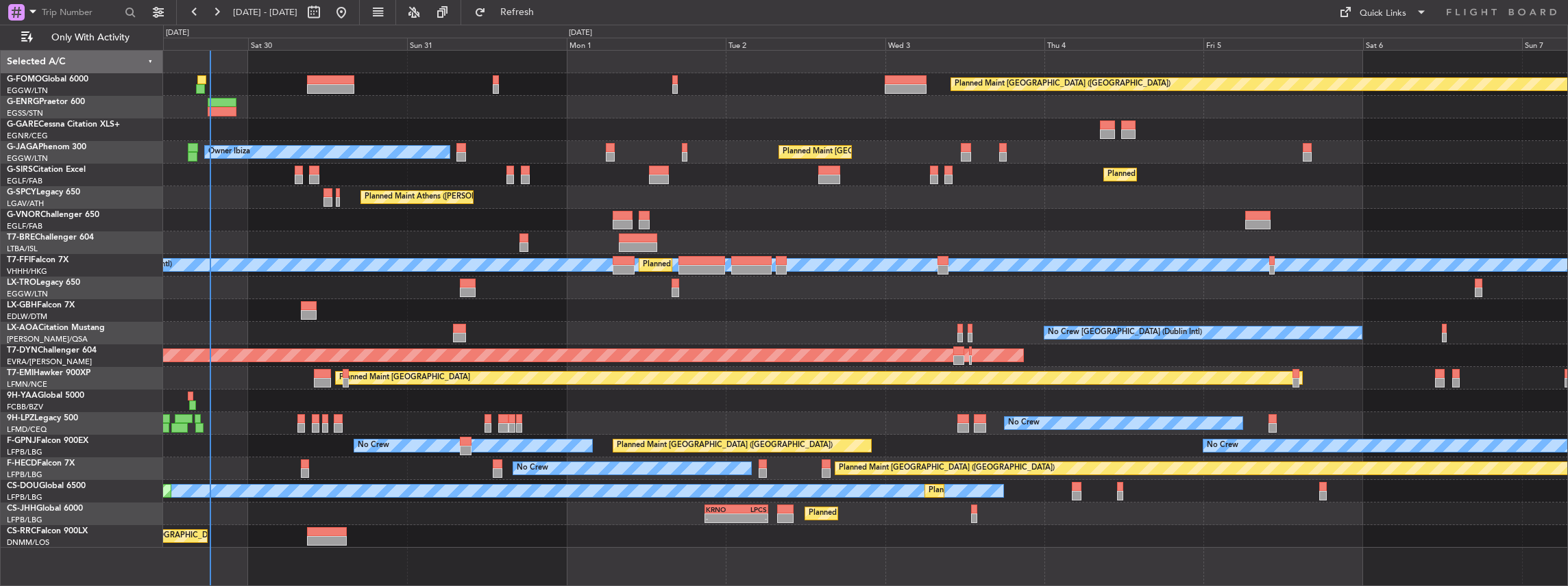
click at [336, 218] on div at bounding box center [865, 220] width 1405 height 22
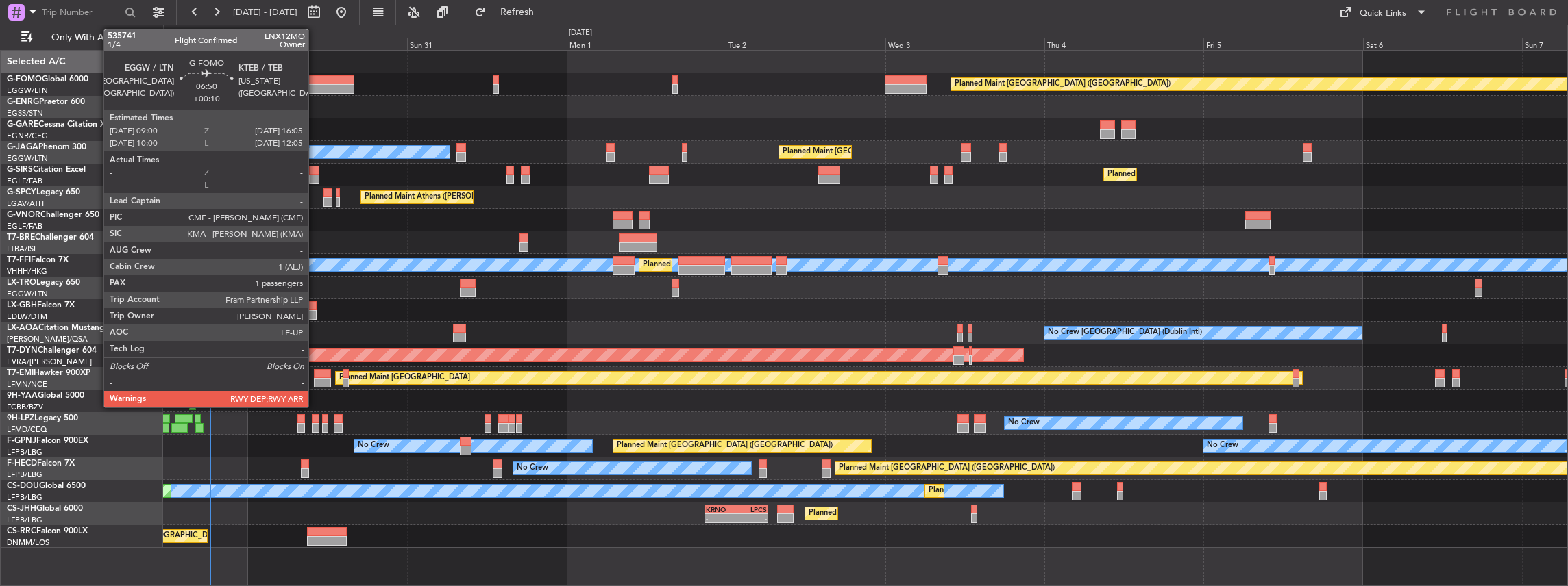
click at [315, 81] on div at bounding box center [331, 80] width 47 height 9
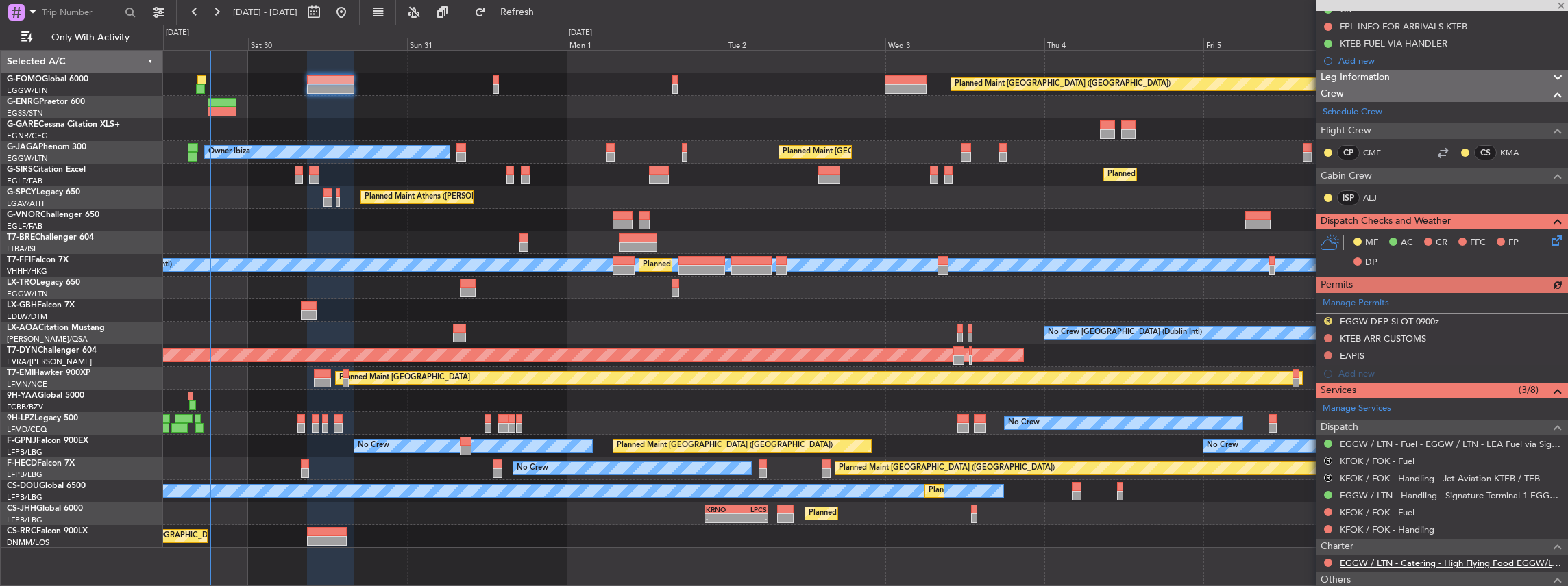
scroll to position [228, 0]
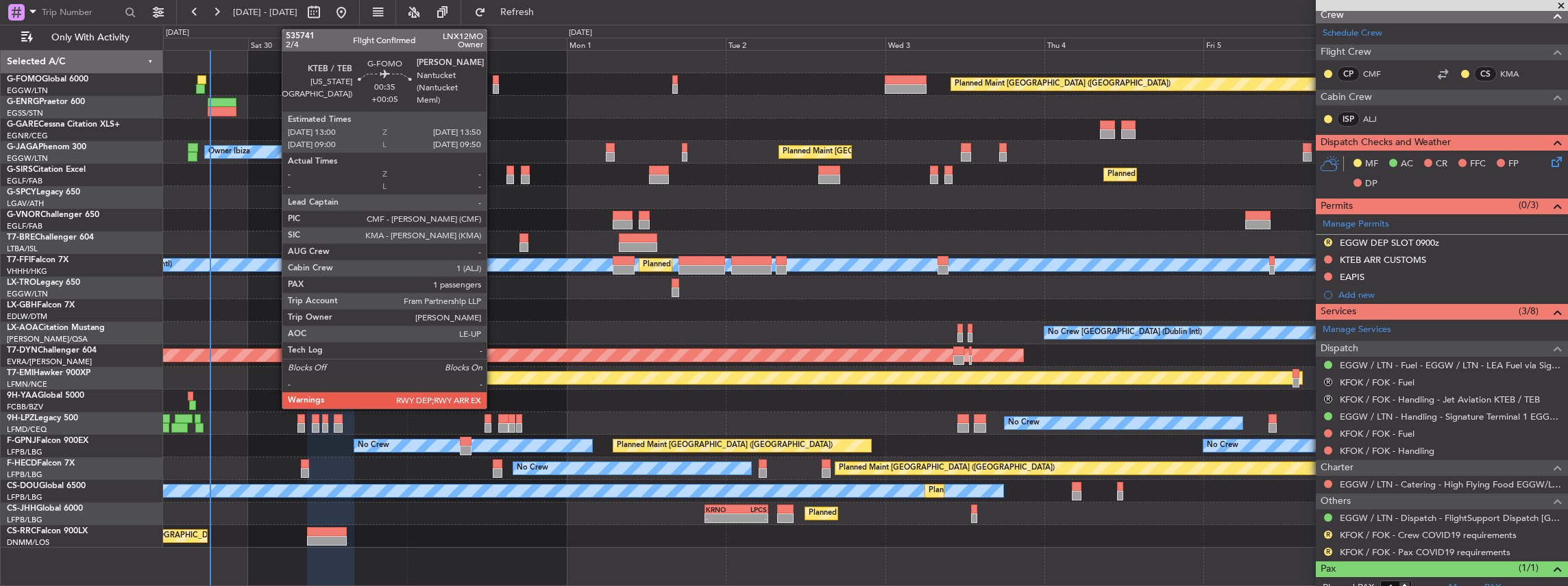
click at [494, 88] on div at bounding box center [496, 88] width 6 height 9
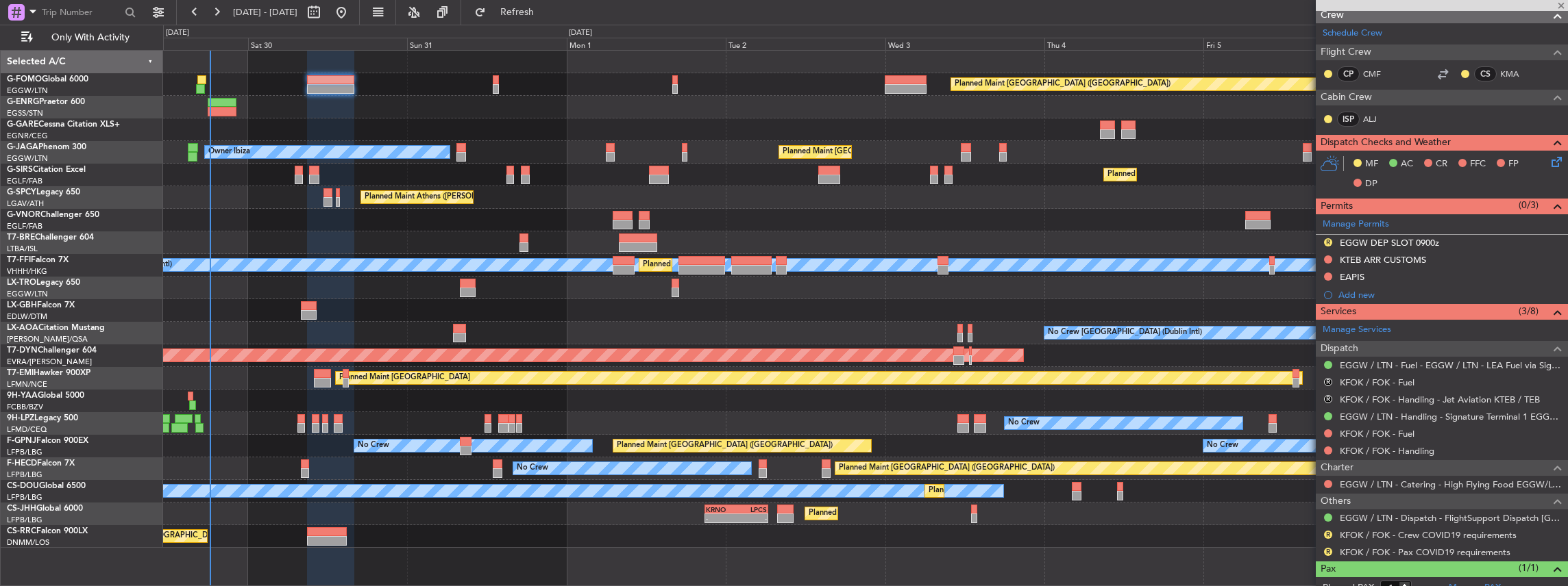
type input "+00:05"
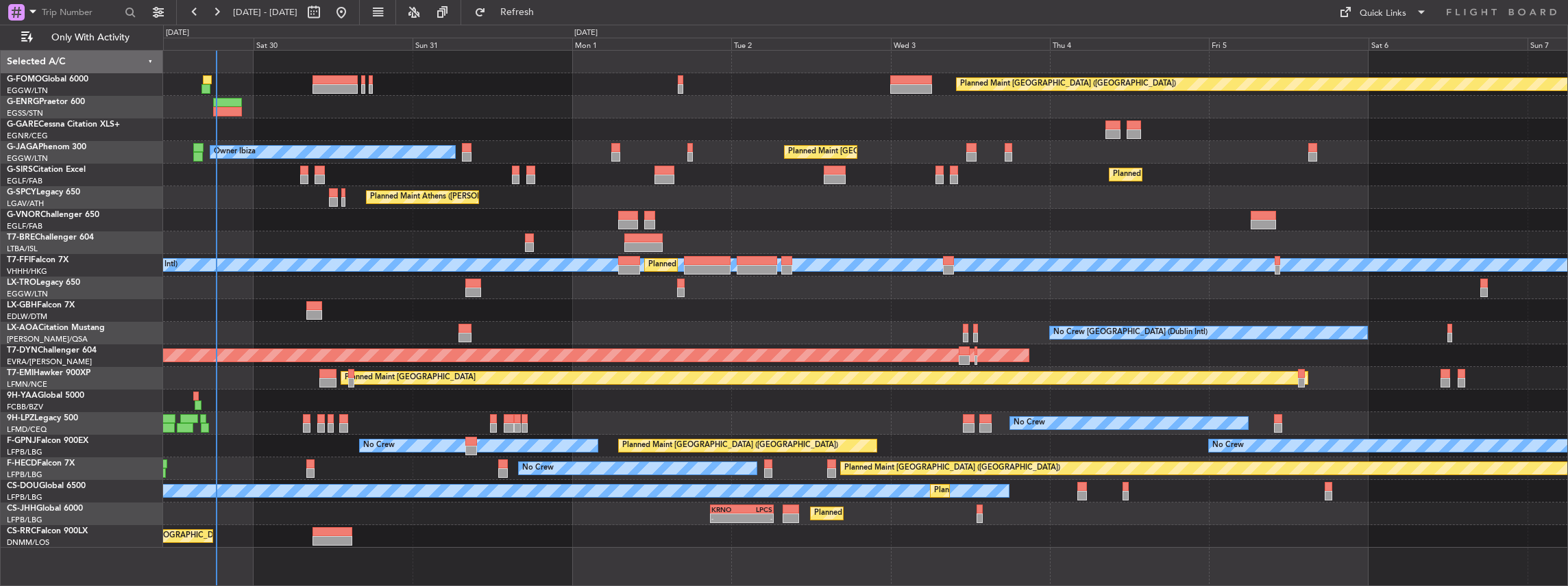
click at [384, 131] on div at bounding box center [865, 129] width 1405 height 22
click at [533, 12] on span "Refresh" at bounding box center [517, 11] width 57 height 9
click at [538, 14] on span "Refresh" at bounding box center [517, 11] width 57 height 9
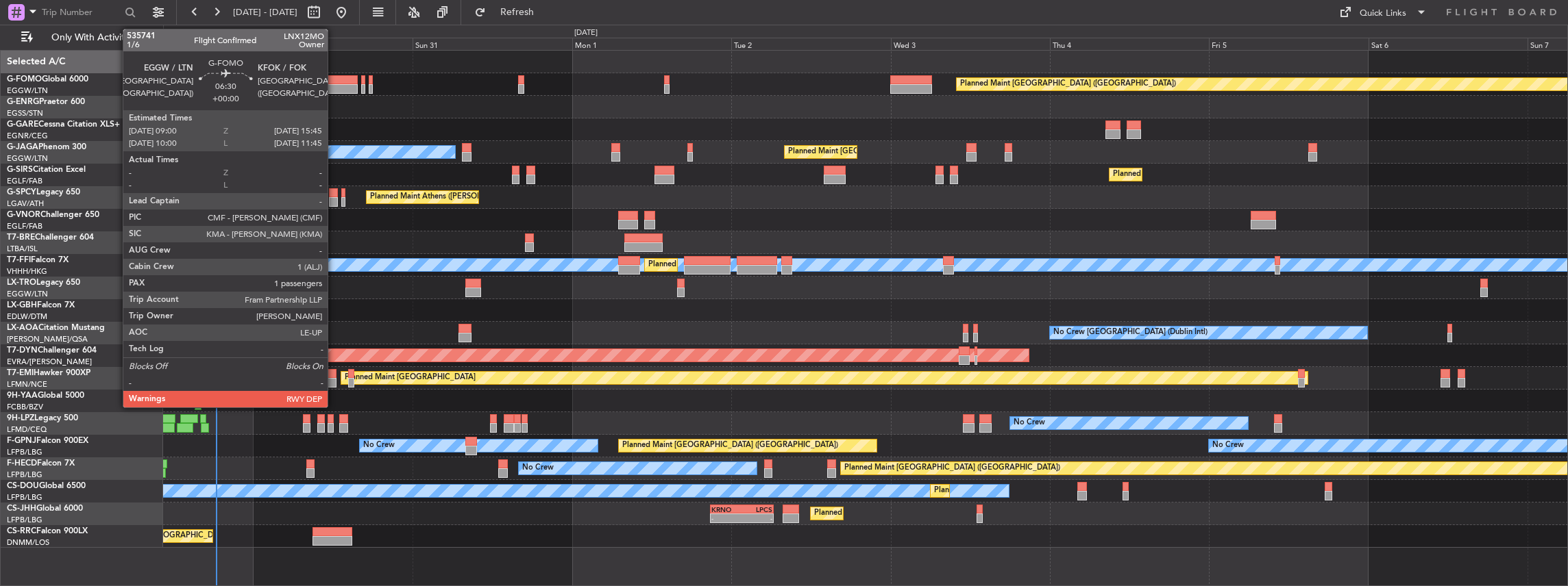
click at [334, 77] on div at bounding box center [335, 80] width 45 height 9
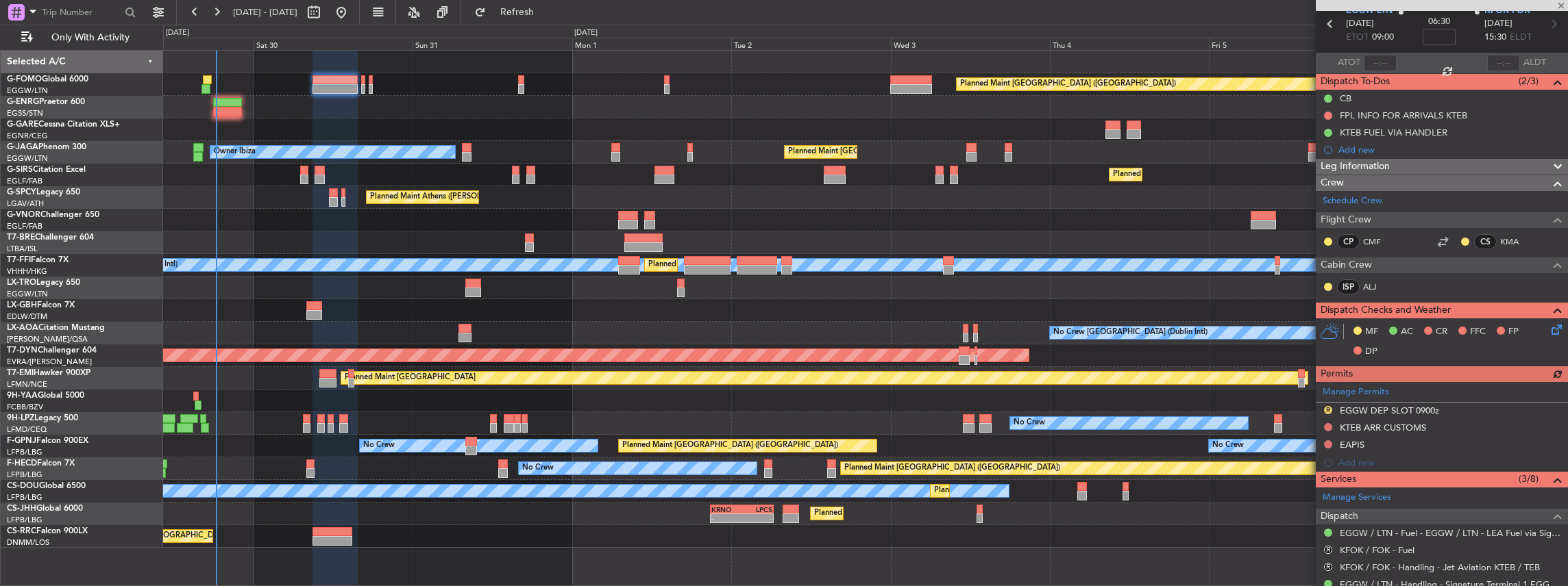
scroll to position [269, 0]
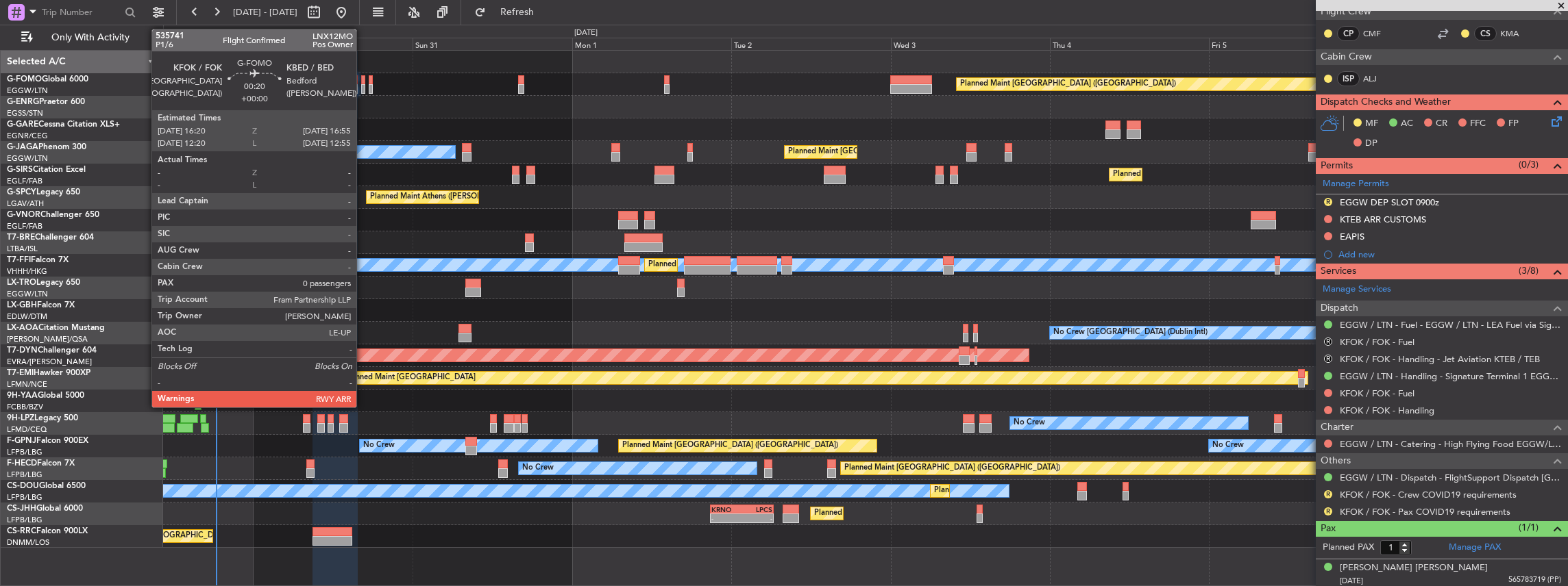
click at [363, 90] on div at bounding box center [364, 88] width 4 height 9
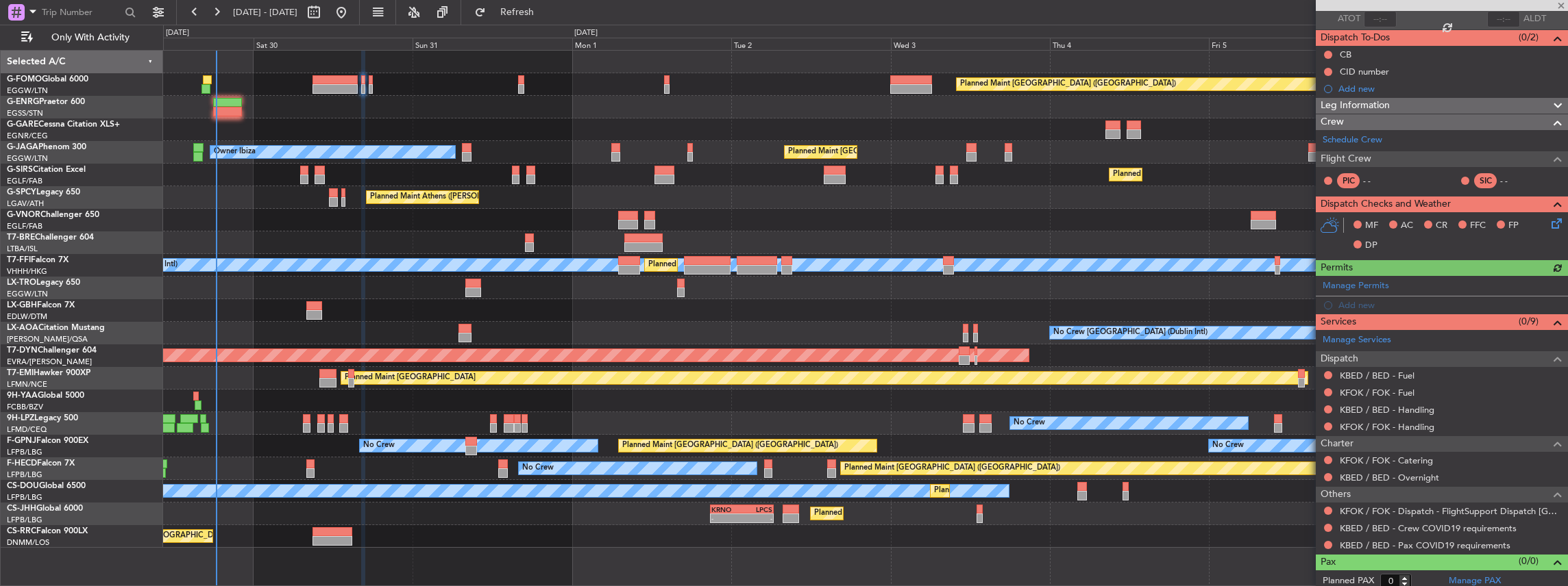
scroll to position [107, 0]
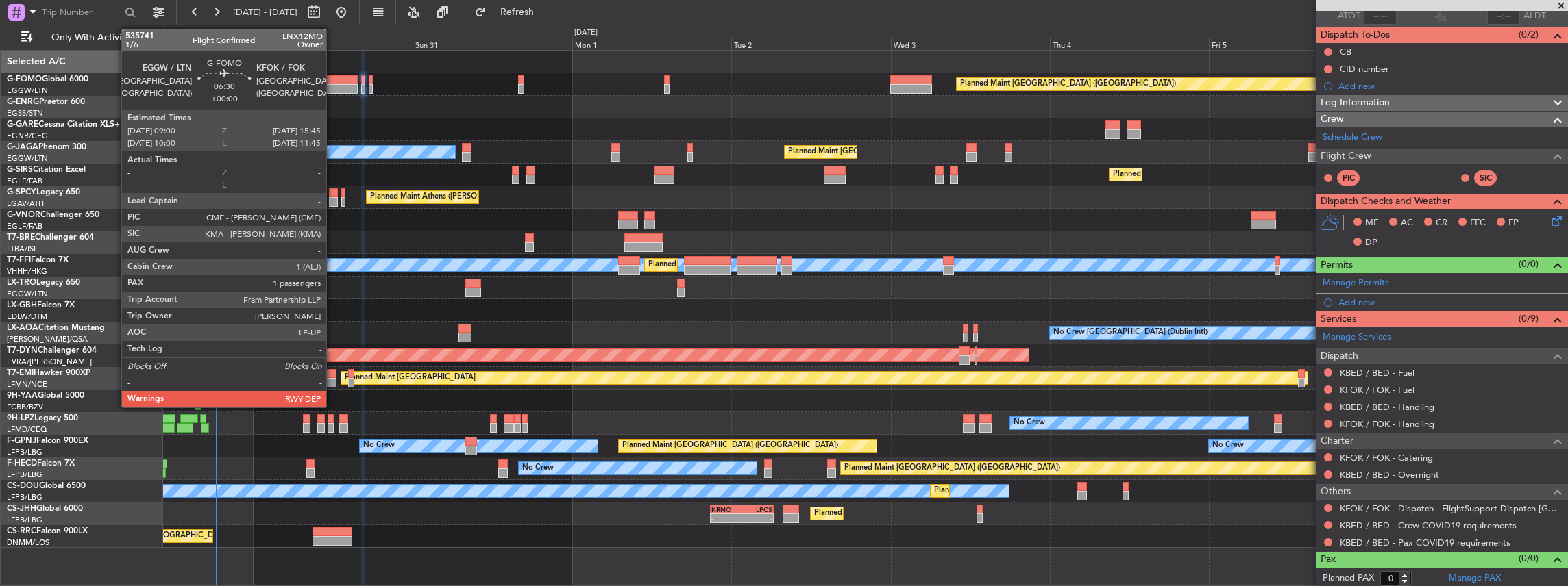
click at [333, 86] on div at bounding box center [335, 88] width 45 height 9
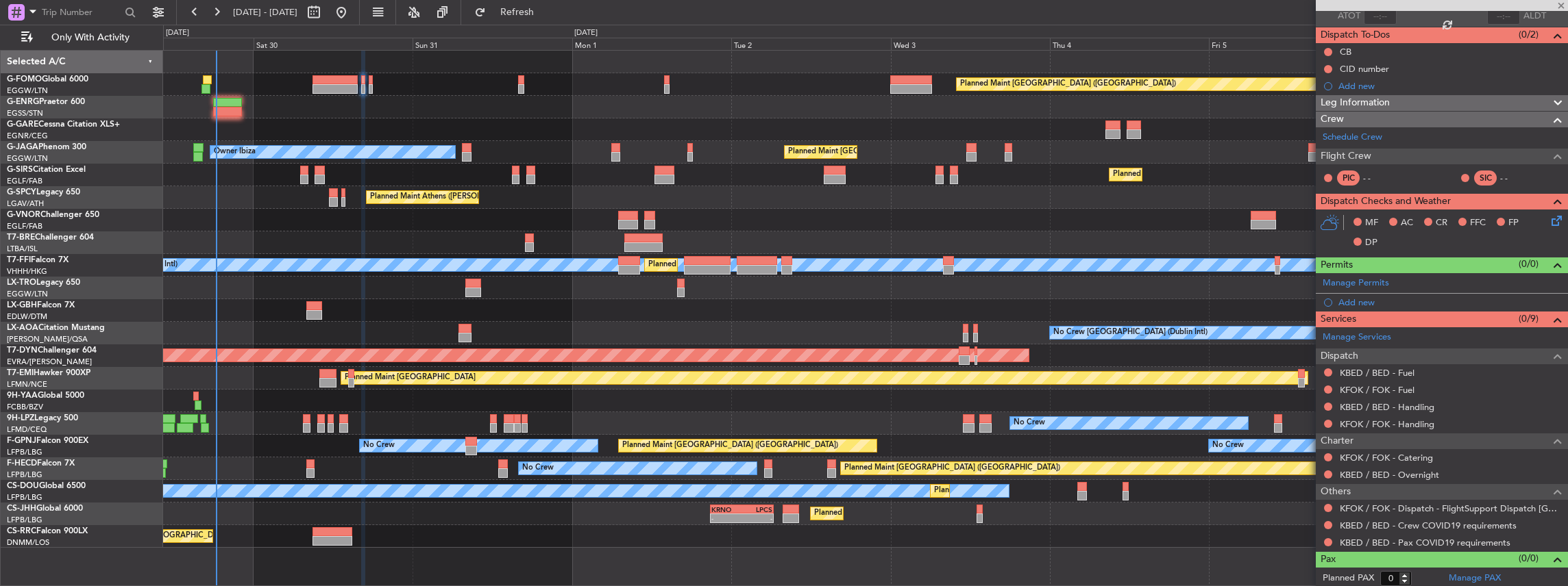
type input "1"
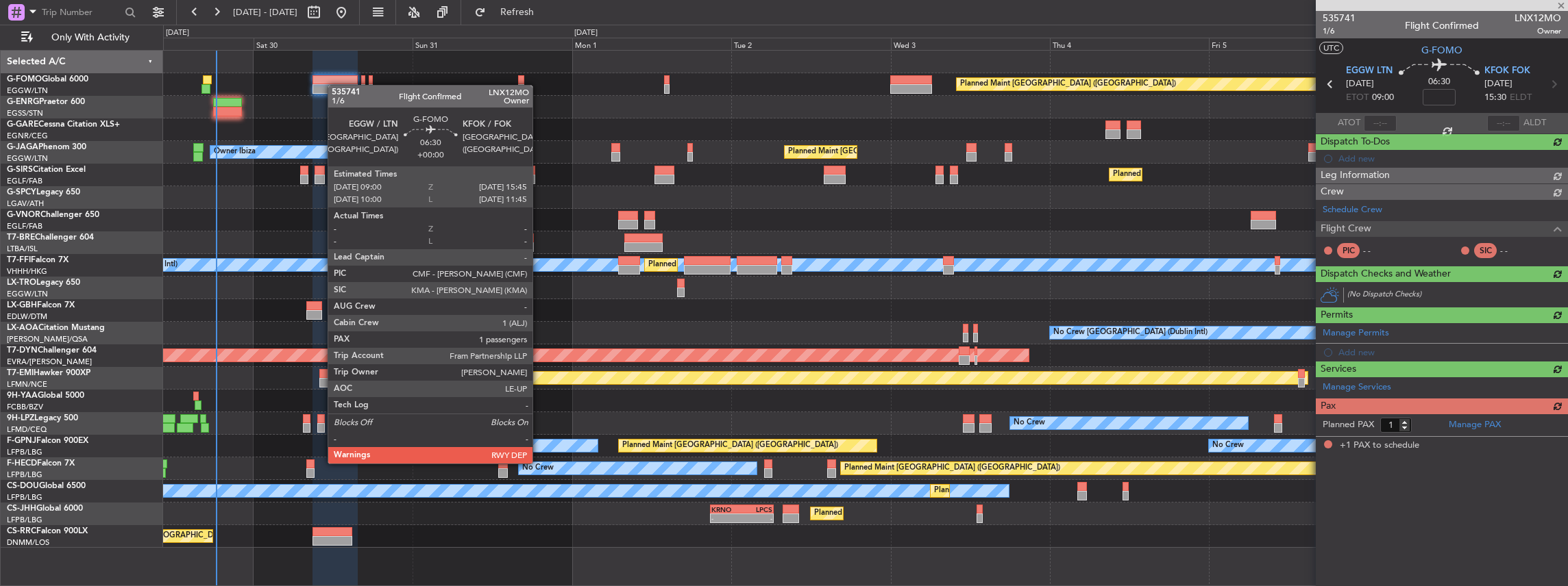
scroll to position [0, 0]
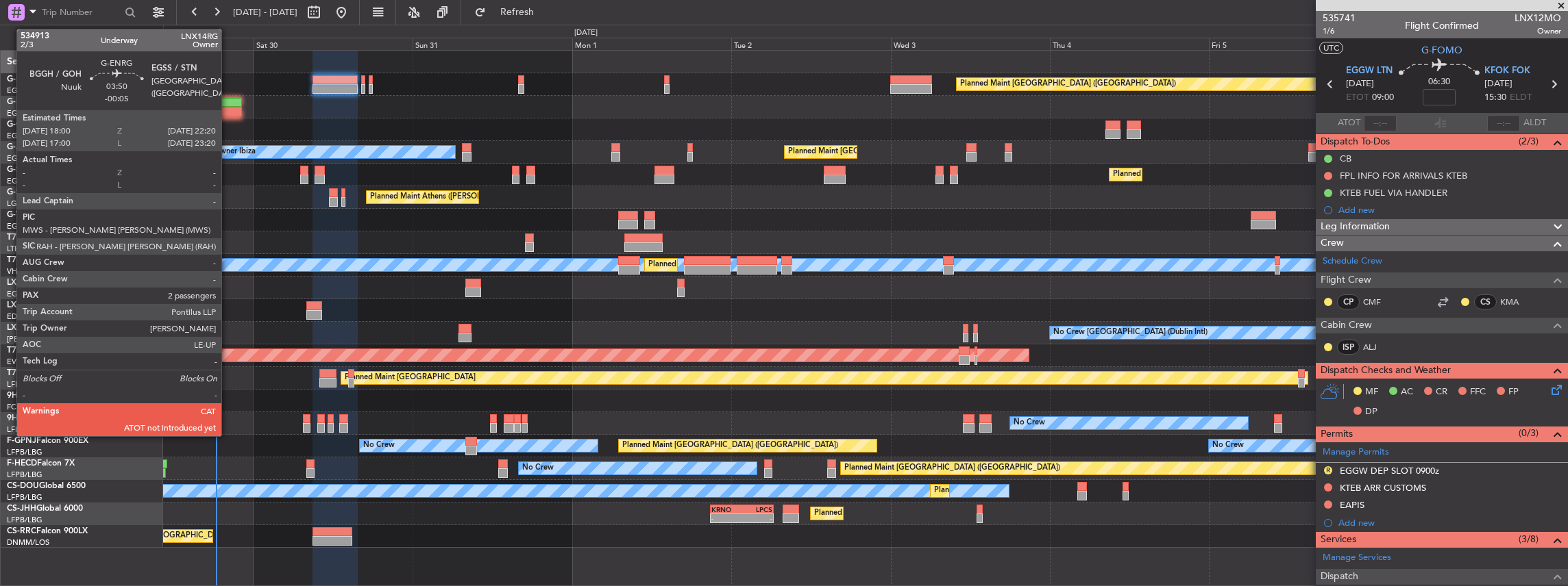
click at [229, 103] on div at bounding box center [228, 102] width 29 height 9
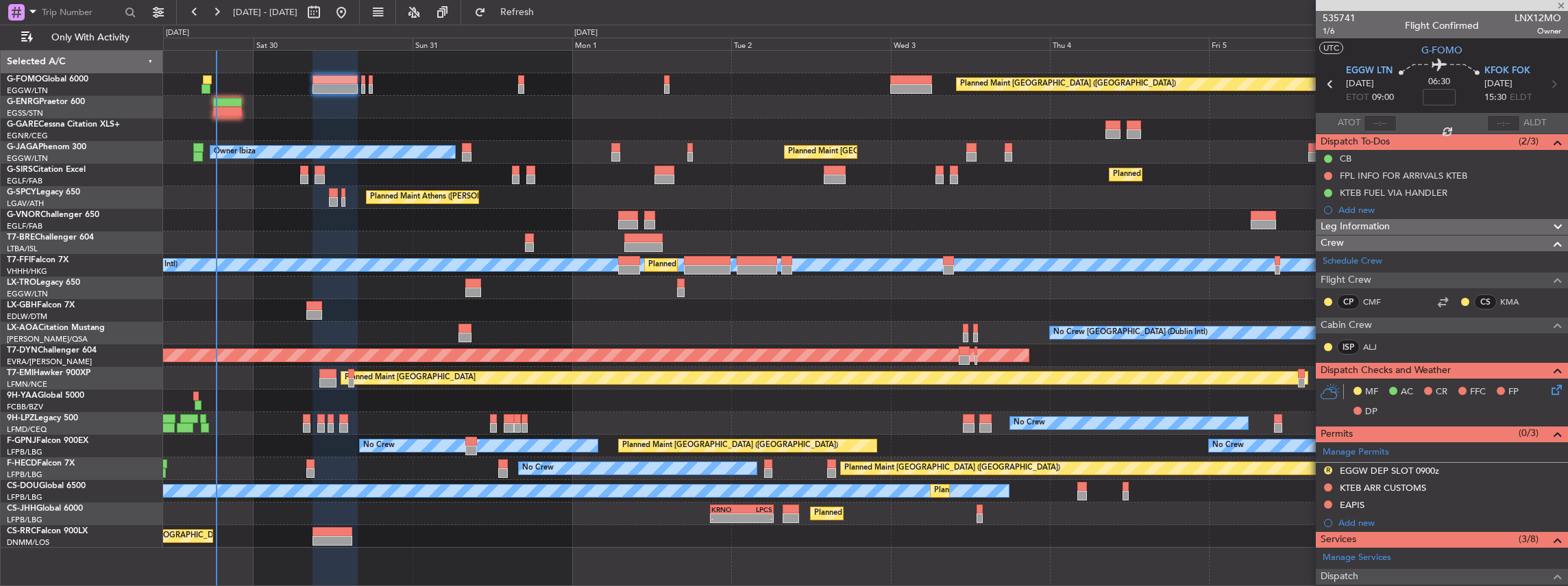
type input "-00:05"
type input "2"
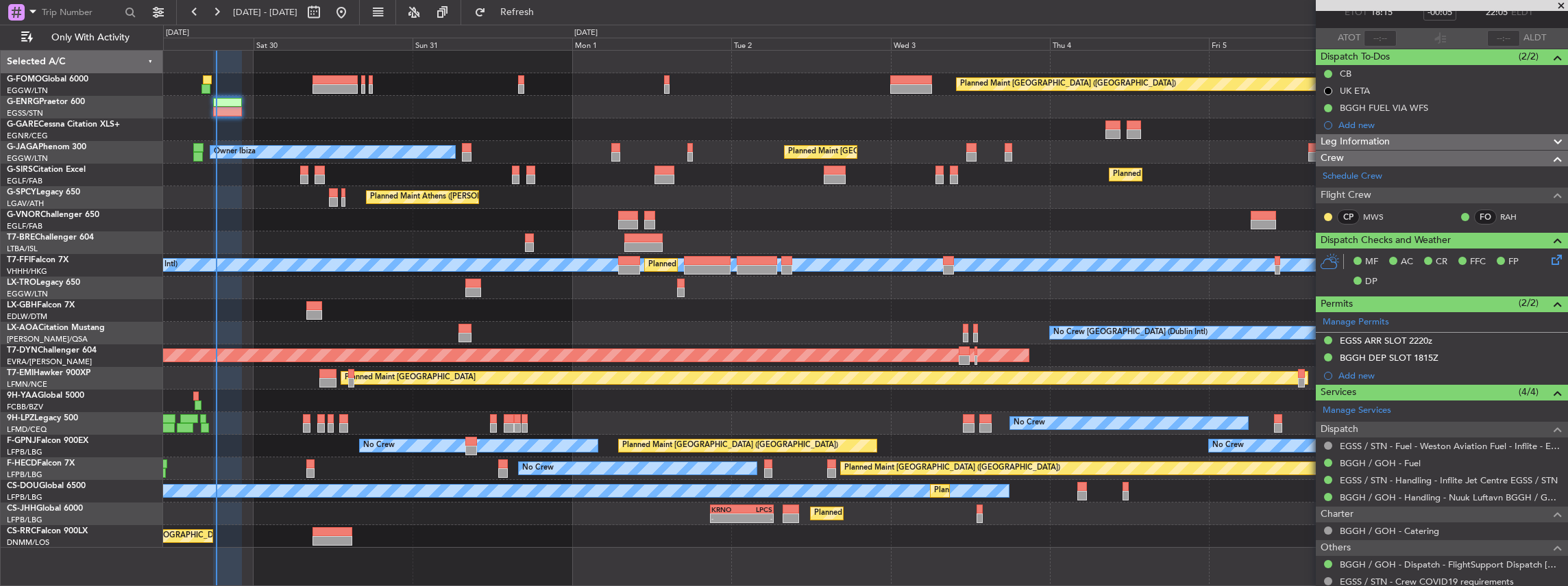
scroll to position [91, 0]
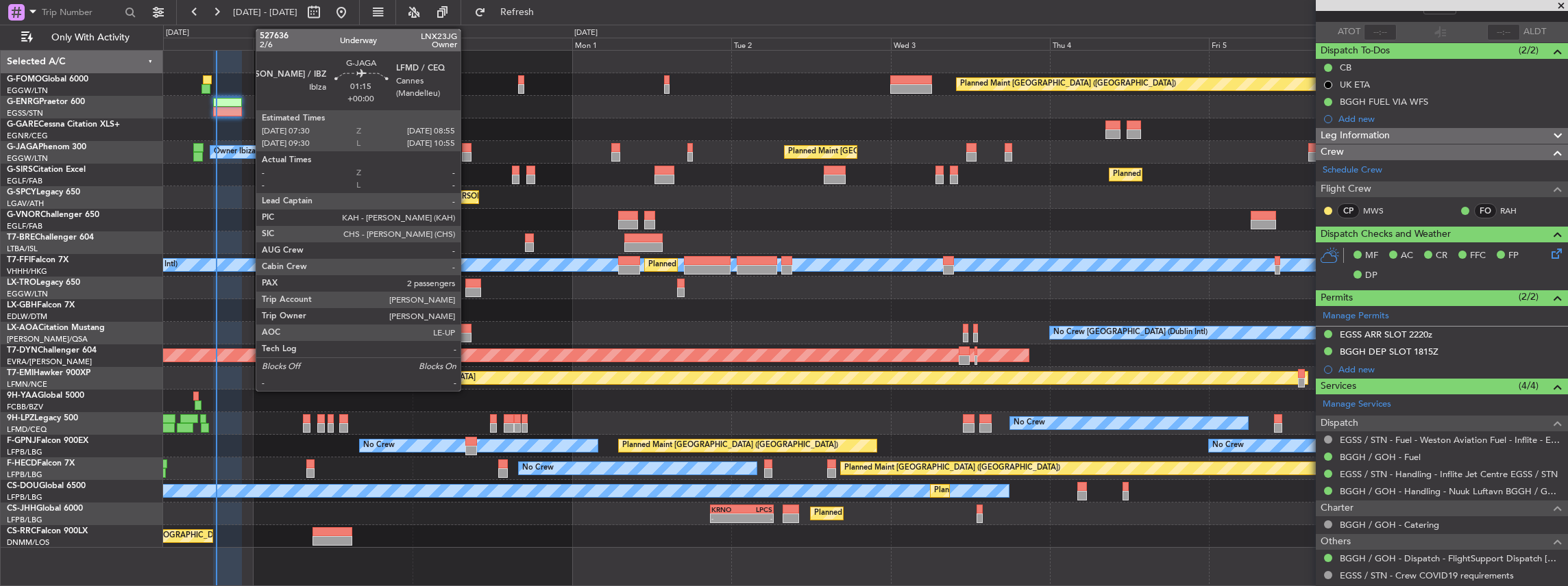
click at [466, 153] on div at bounding box center [466, 157] width 9 height 9
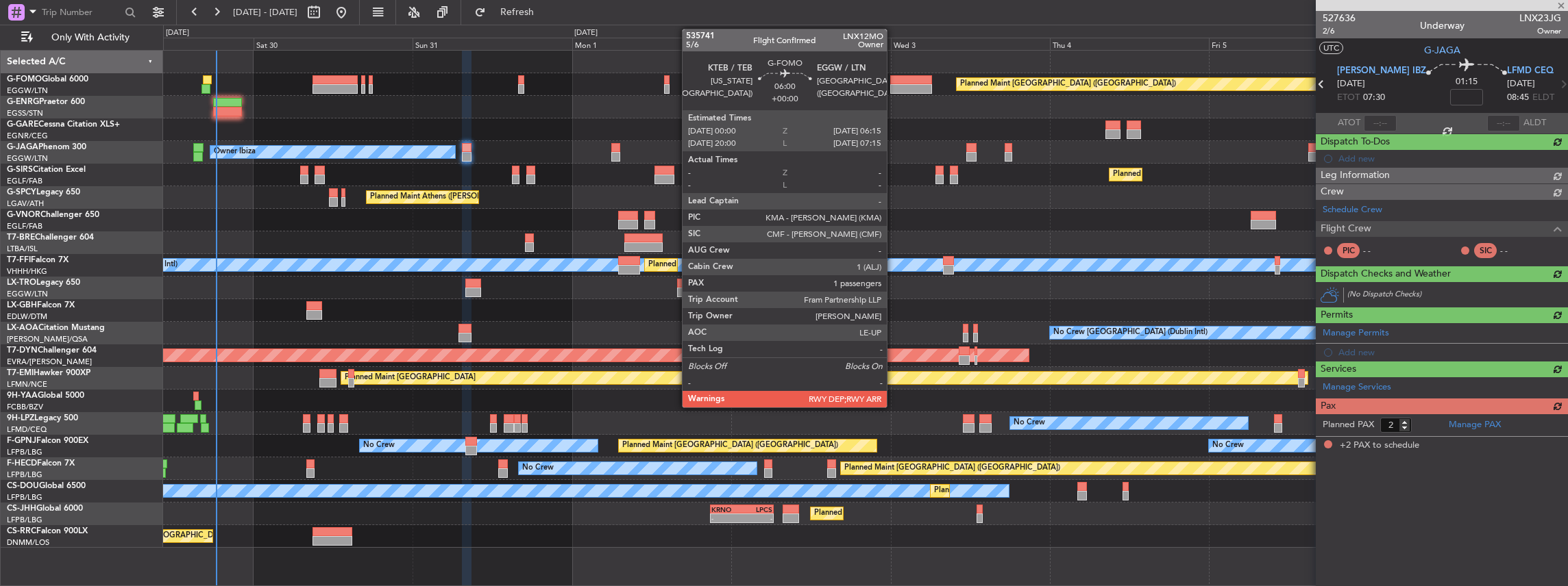
scroll to position [0, 0]
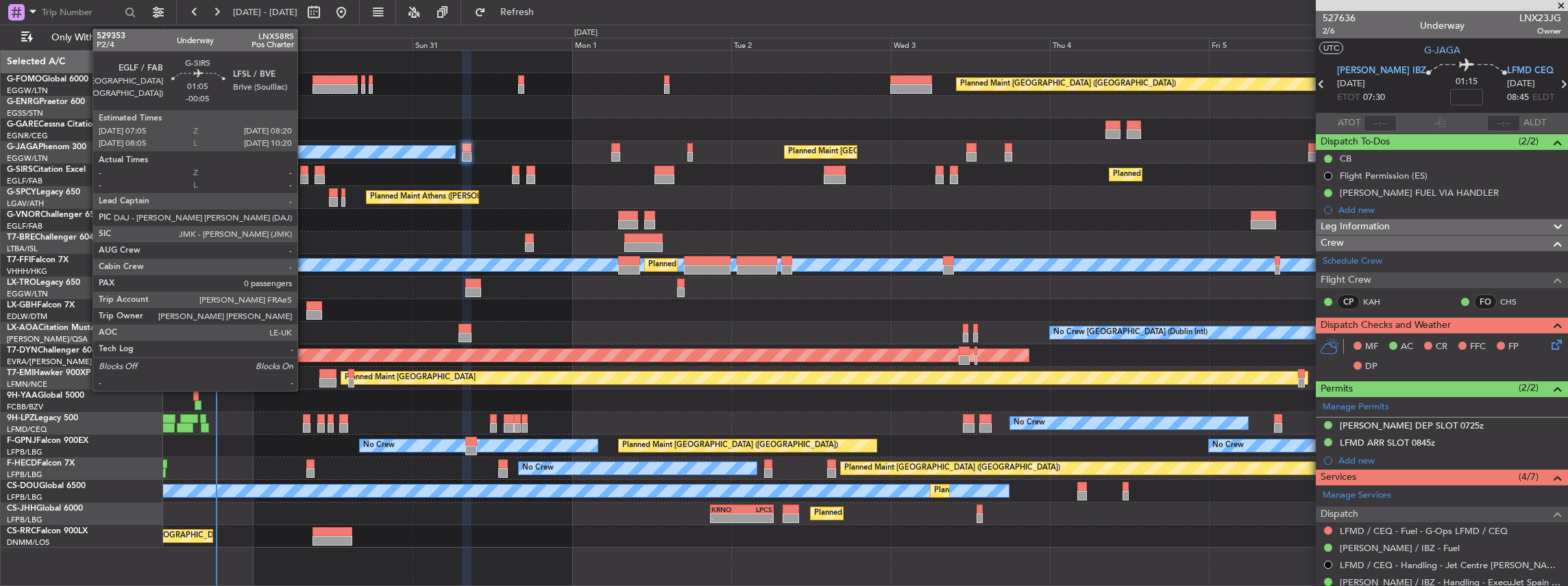
click at [304, 177] on div at bounding box center [305, 179] width 9 height 9
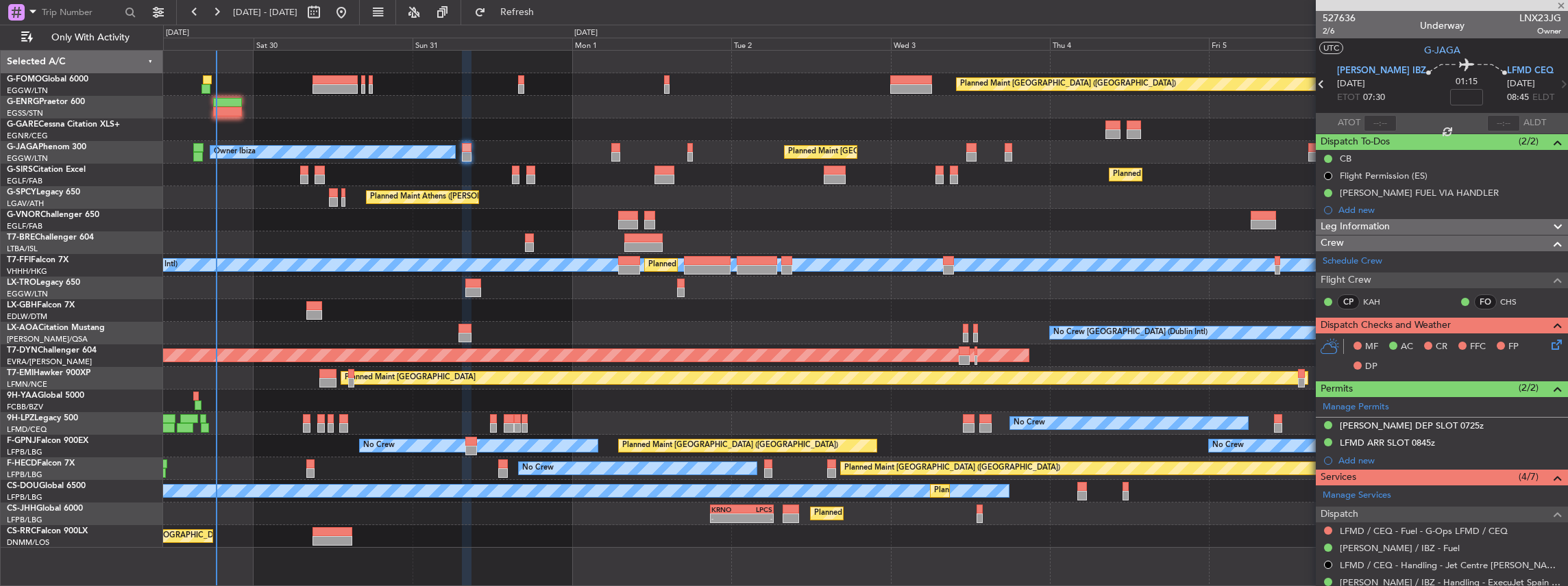
type input "-00:05"
type input "0"
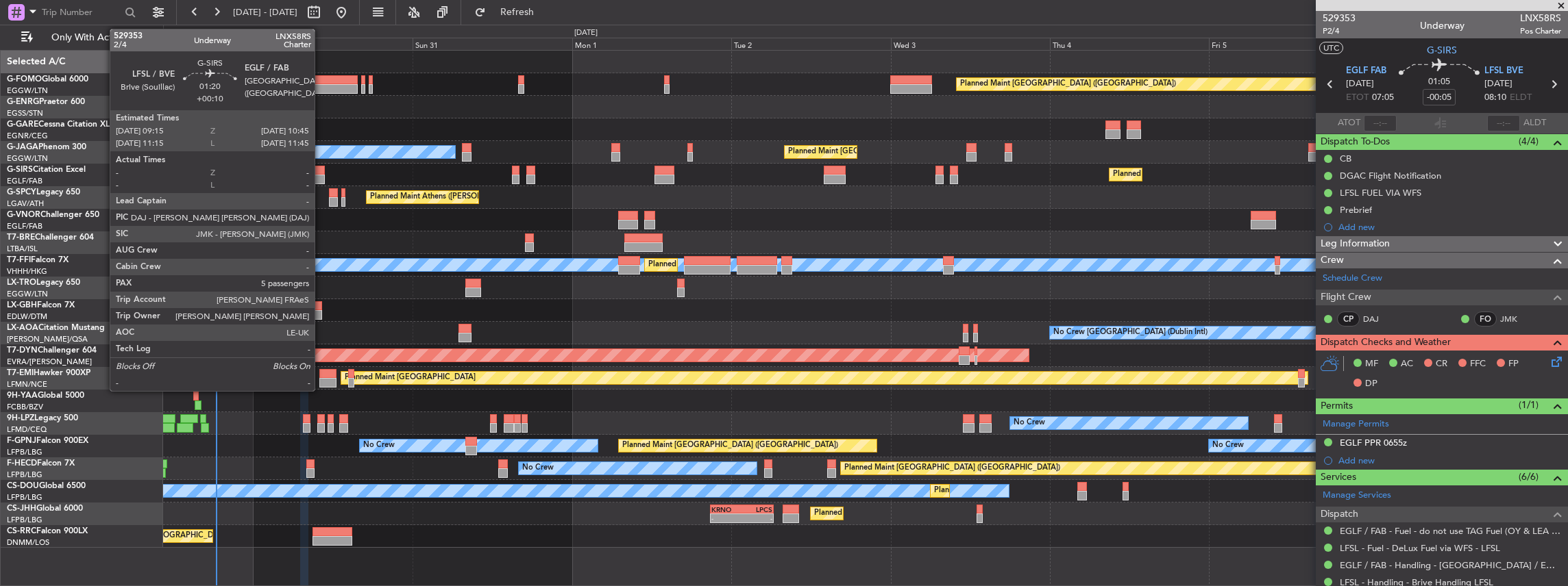
click at [321, 173] on div at bounding box center [320, 170] width 10 height 9
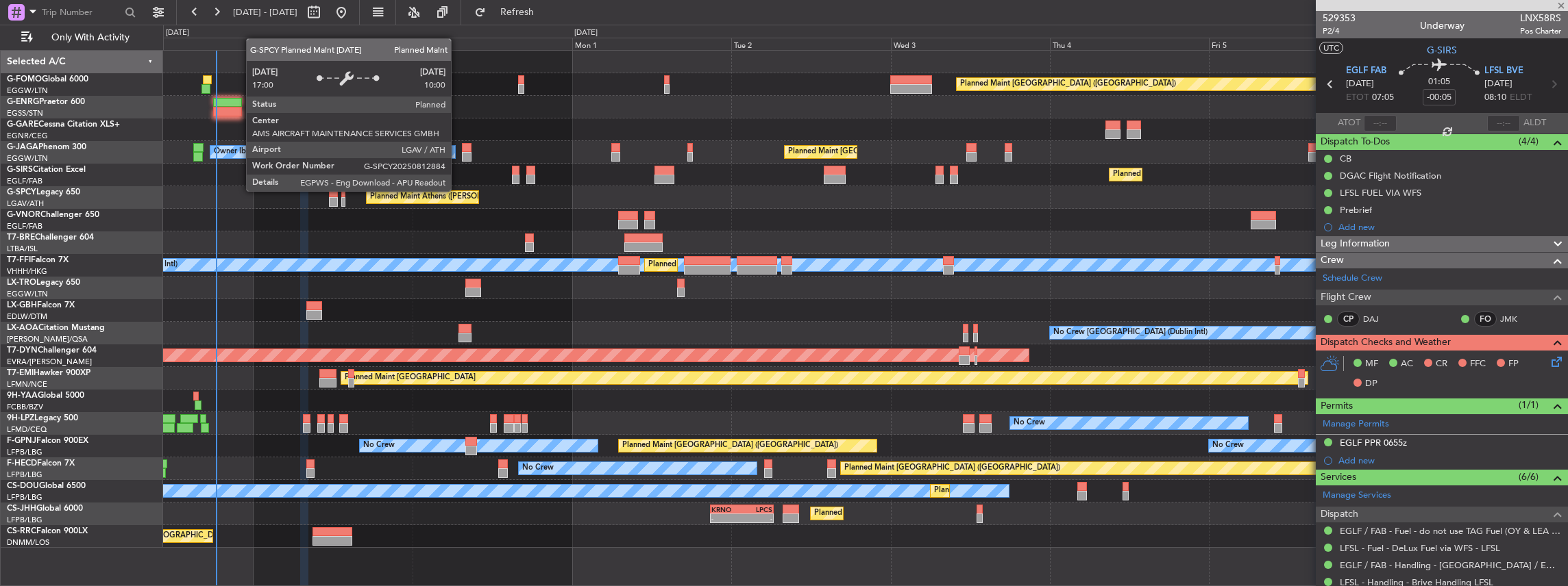
type input "+00:10"
type input "5"
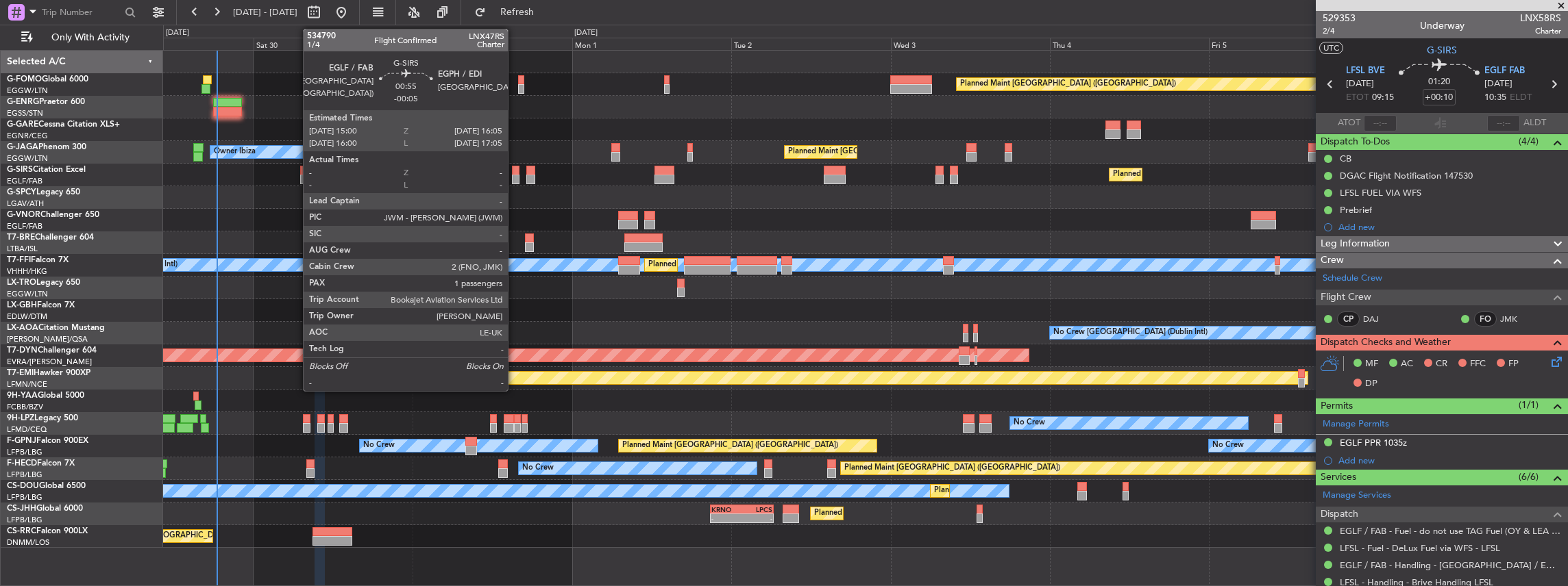
click at [515, 173] on div at bounding box center [515, 170] width 7 height 9
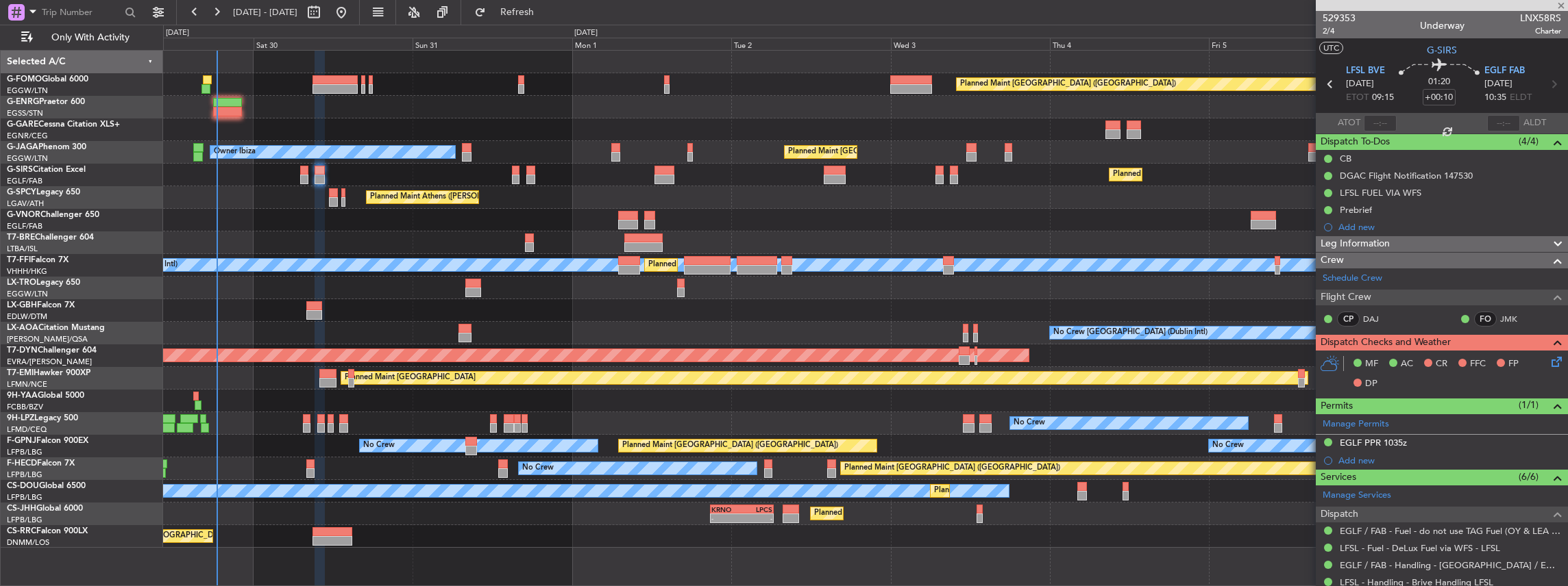
type input "-00:05"
type input "1"
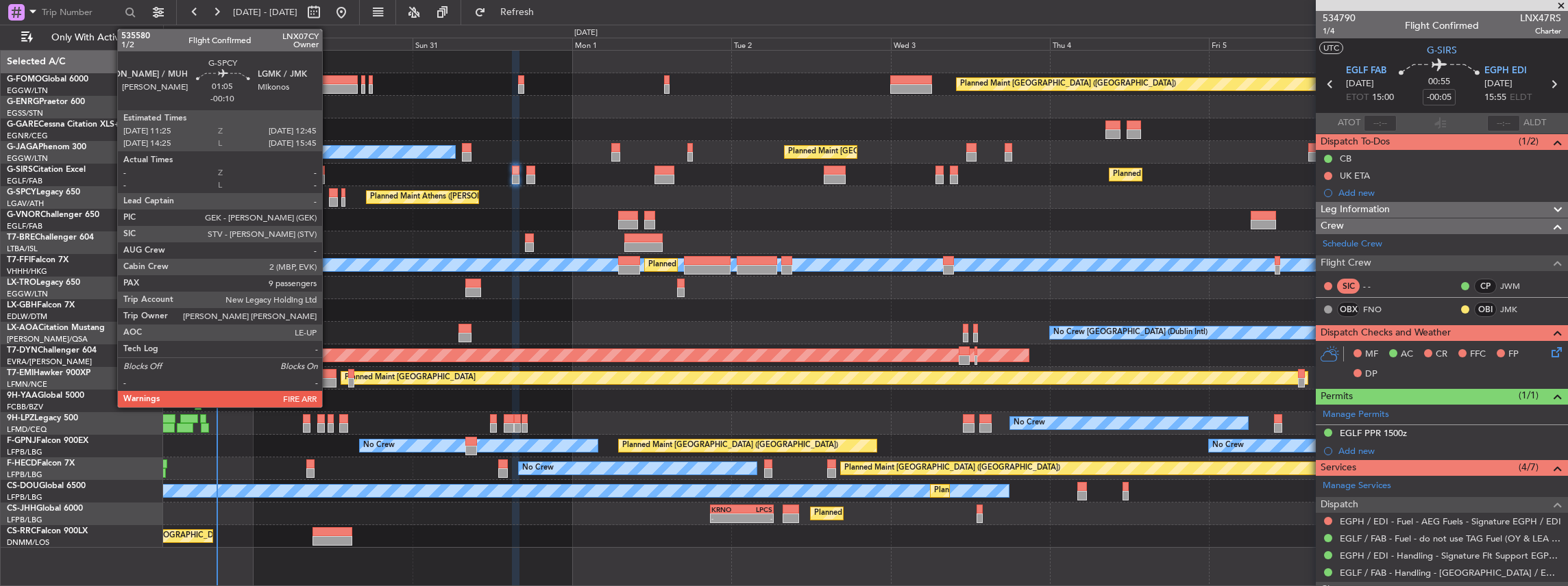
click at [329, 196] on div at bounding box center [333, 192] width 9 height 9
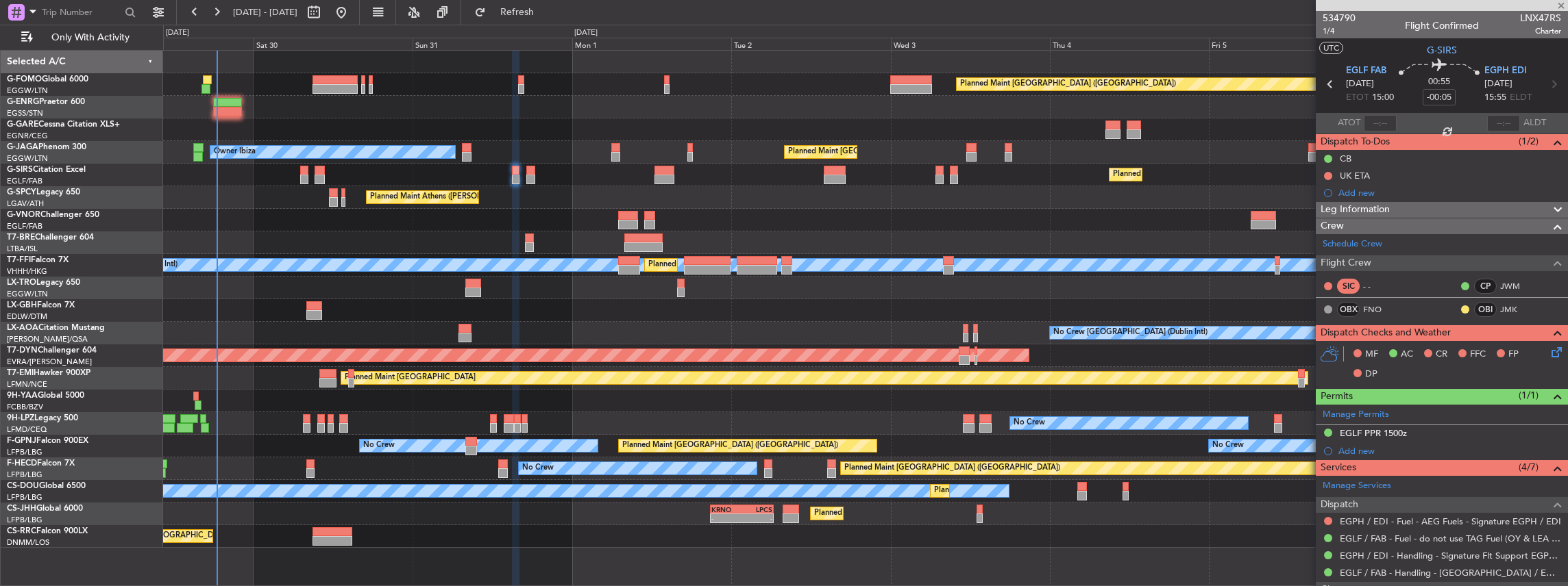
type input "-00:10"
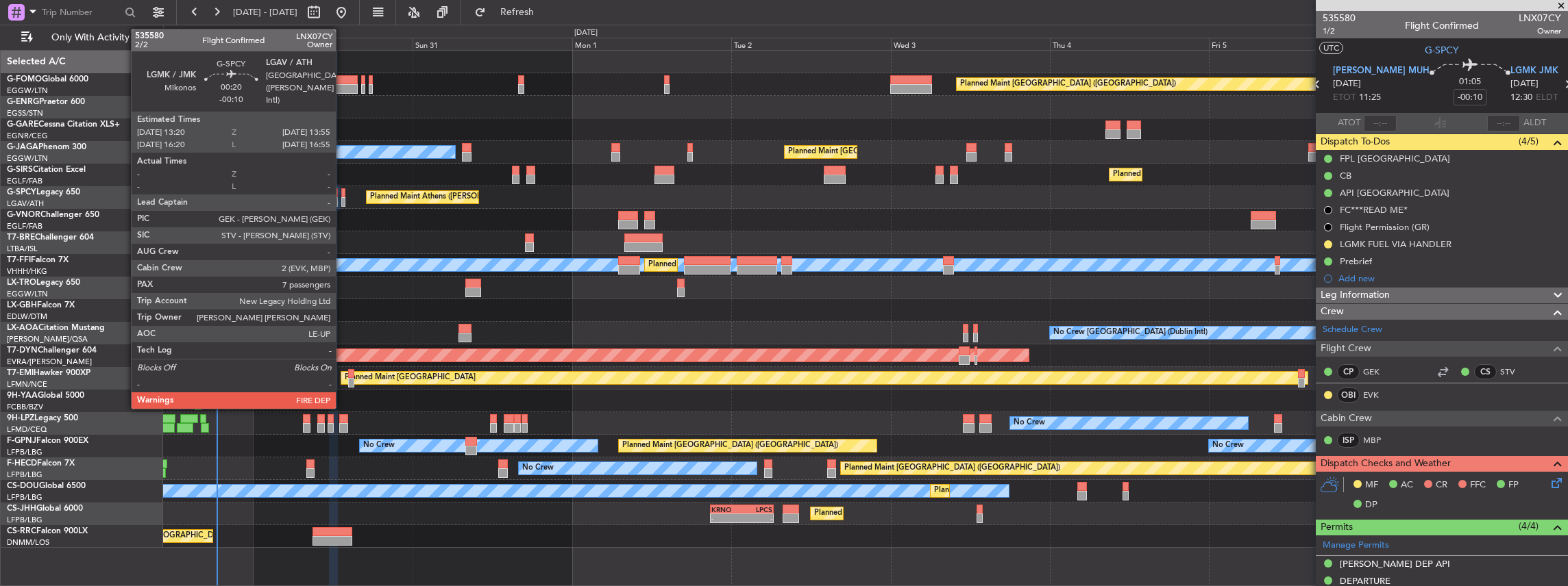
click at [343, 198] on div at bounding box center [343, 202] width 4 height 9
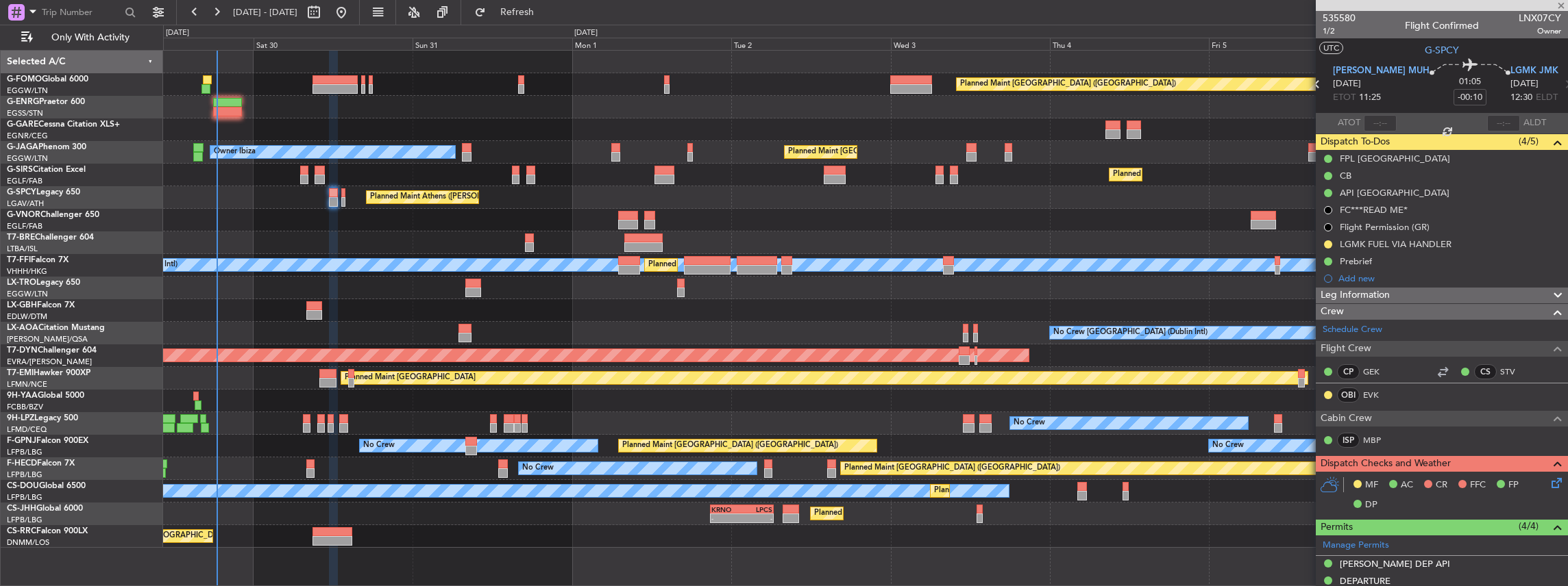
type input "7"
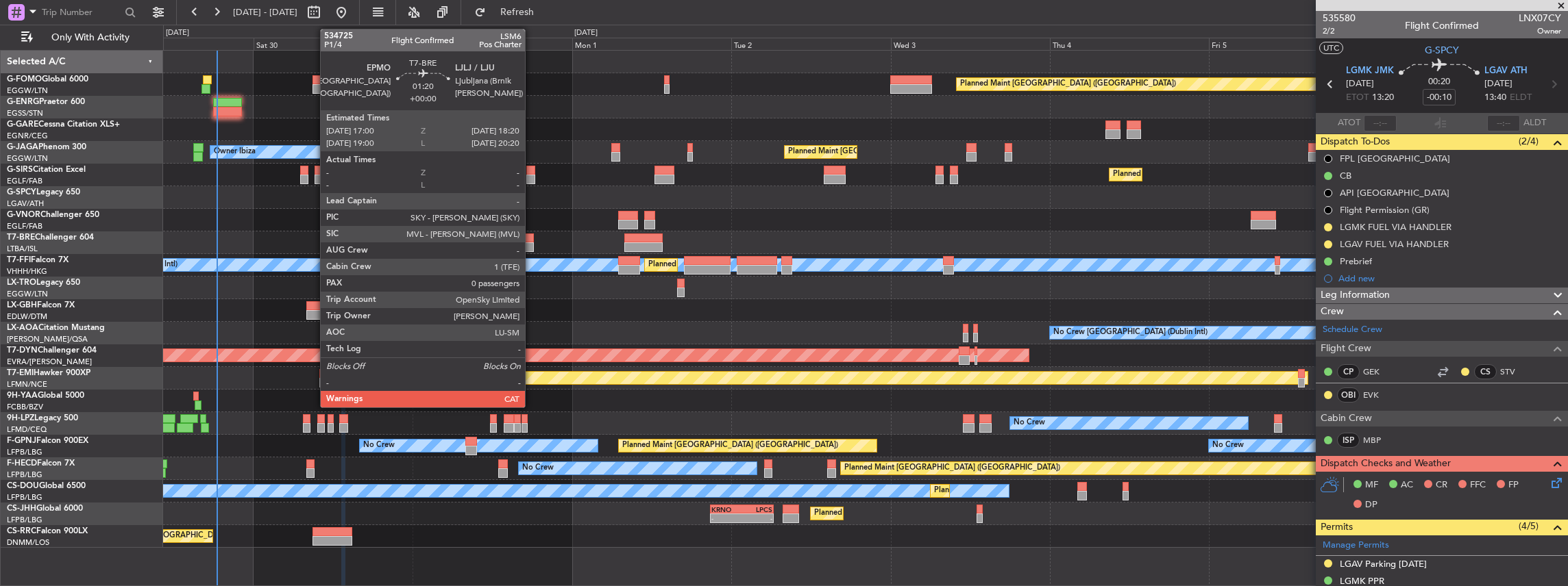
click at [530, 239] on div at bounding box center [529, 238] width 9 height 9
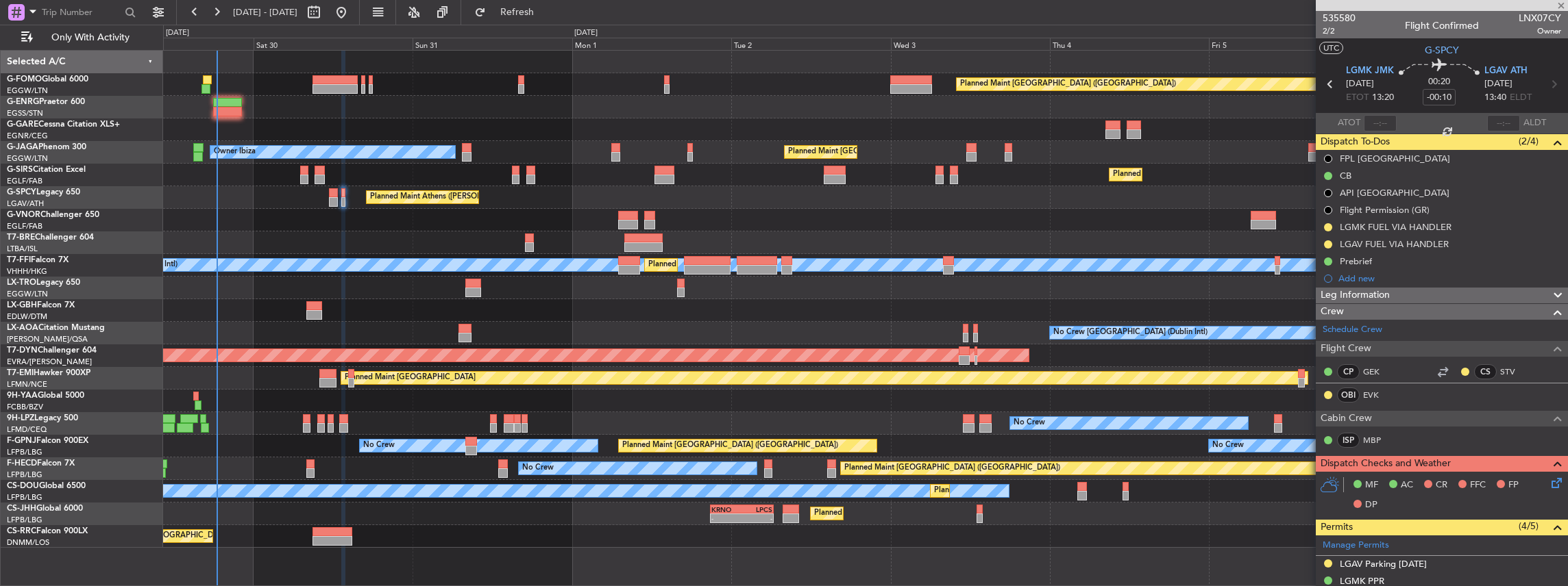
type input "0"
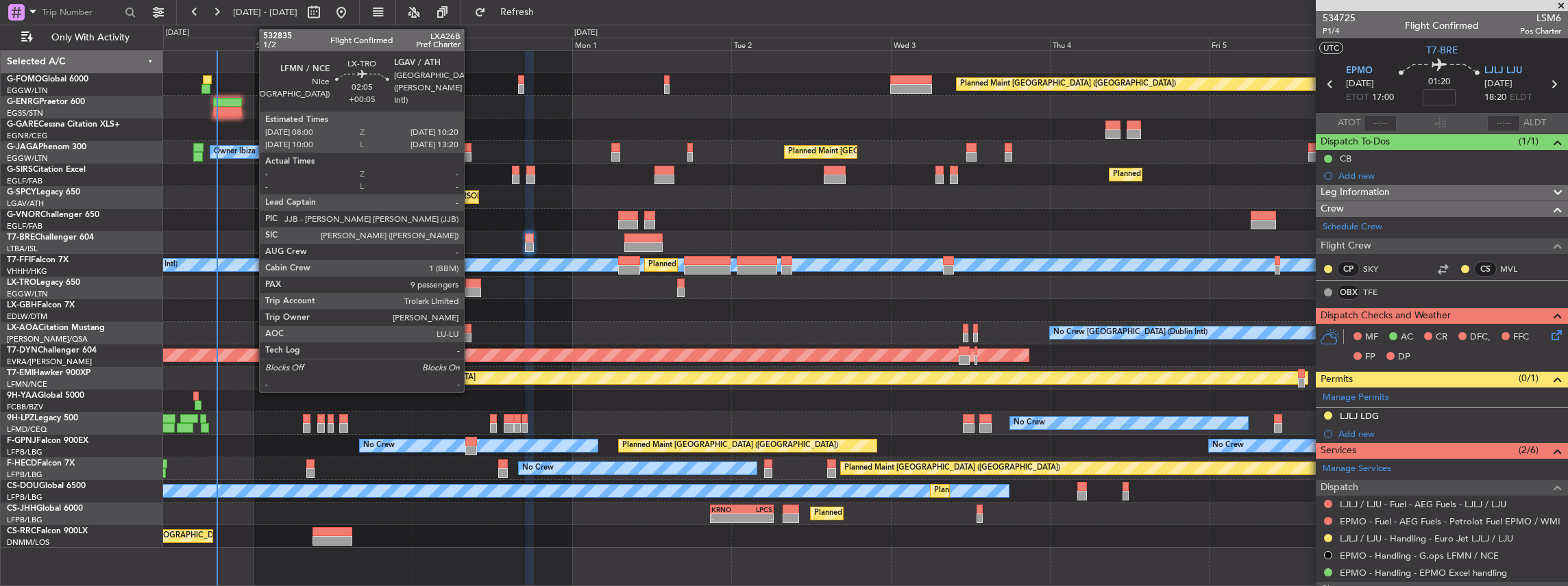
click at [471, 283] on div at bounding box center [473, 283] width 16 height 9
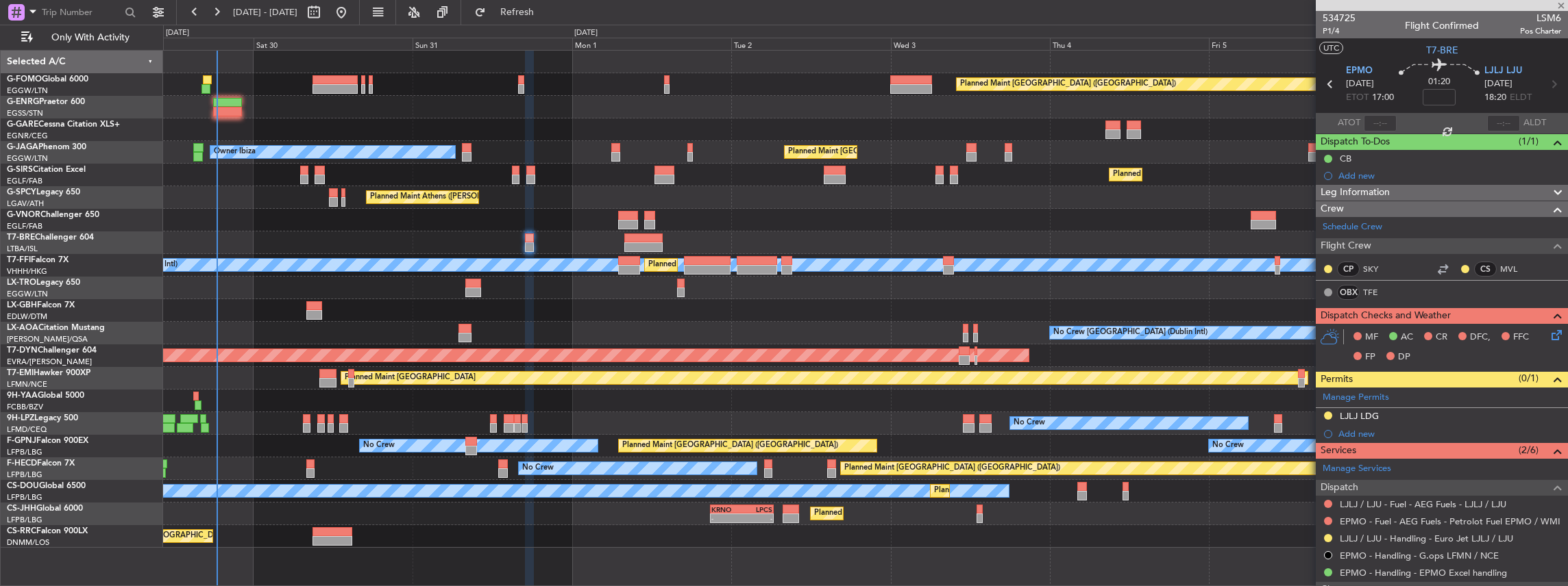
type input "+00:05"
type input "9"
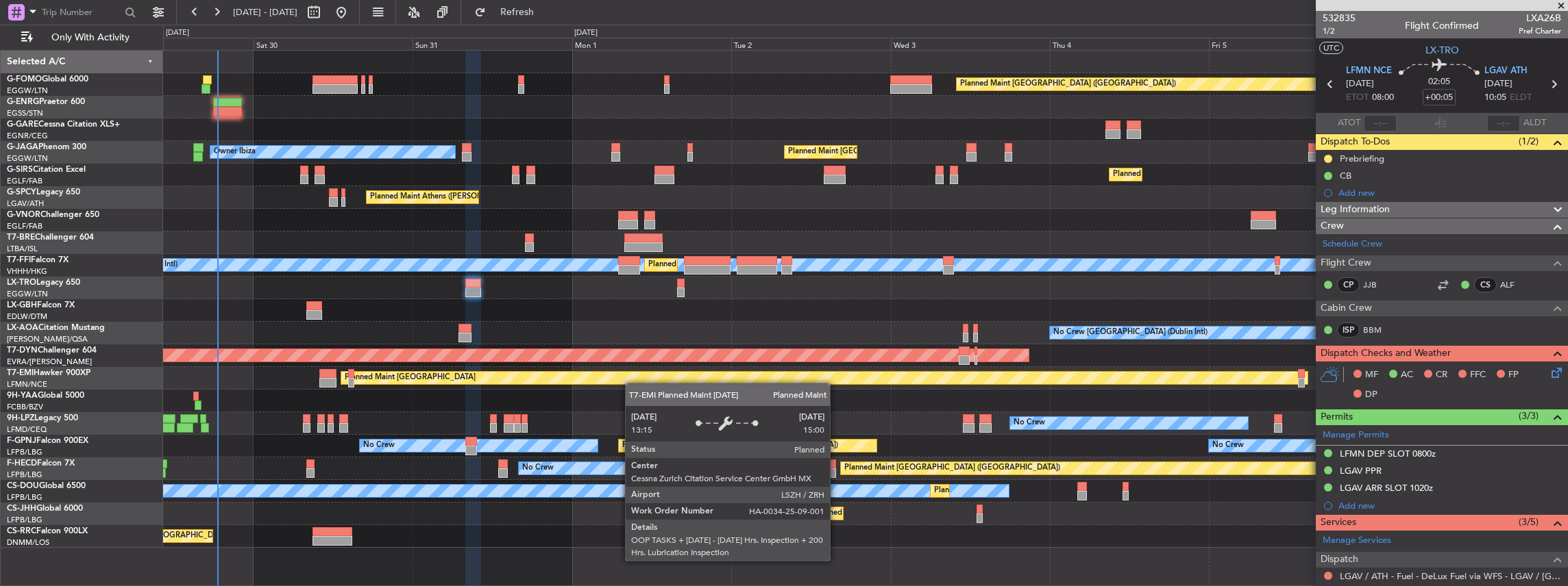
click at [630, 376] on div "Planned Maint [GEOGRAPHIC_DATA]" at bounding box center [865, 378] width 1405 height 22
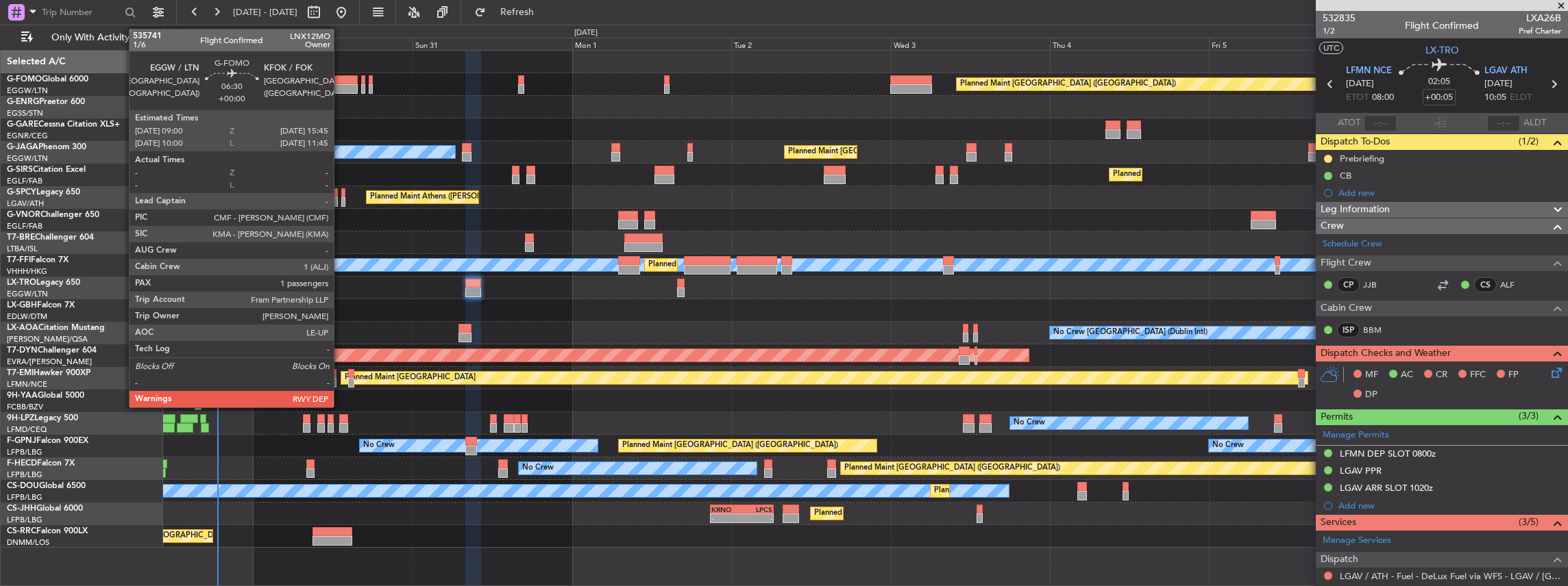
click at [341, 80] on div at bounding box center [335, 80] width 45 height 9
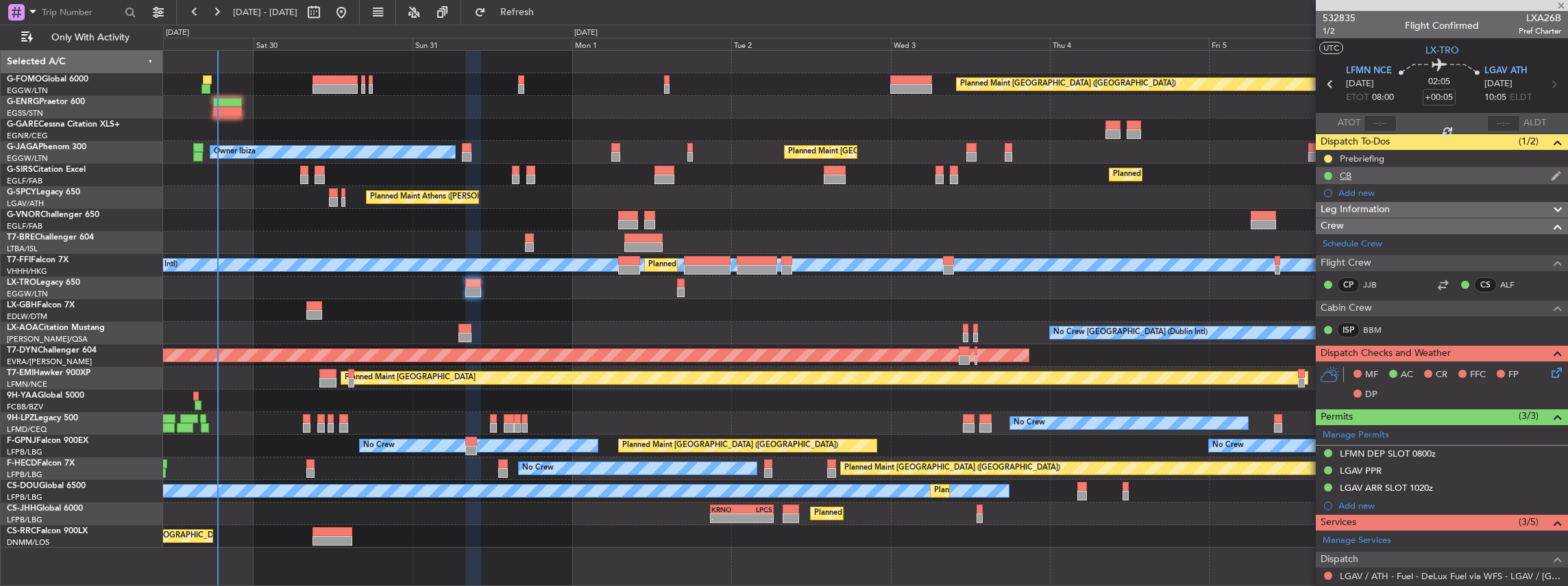
type input "1"
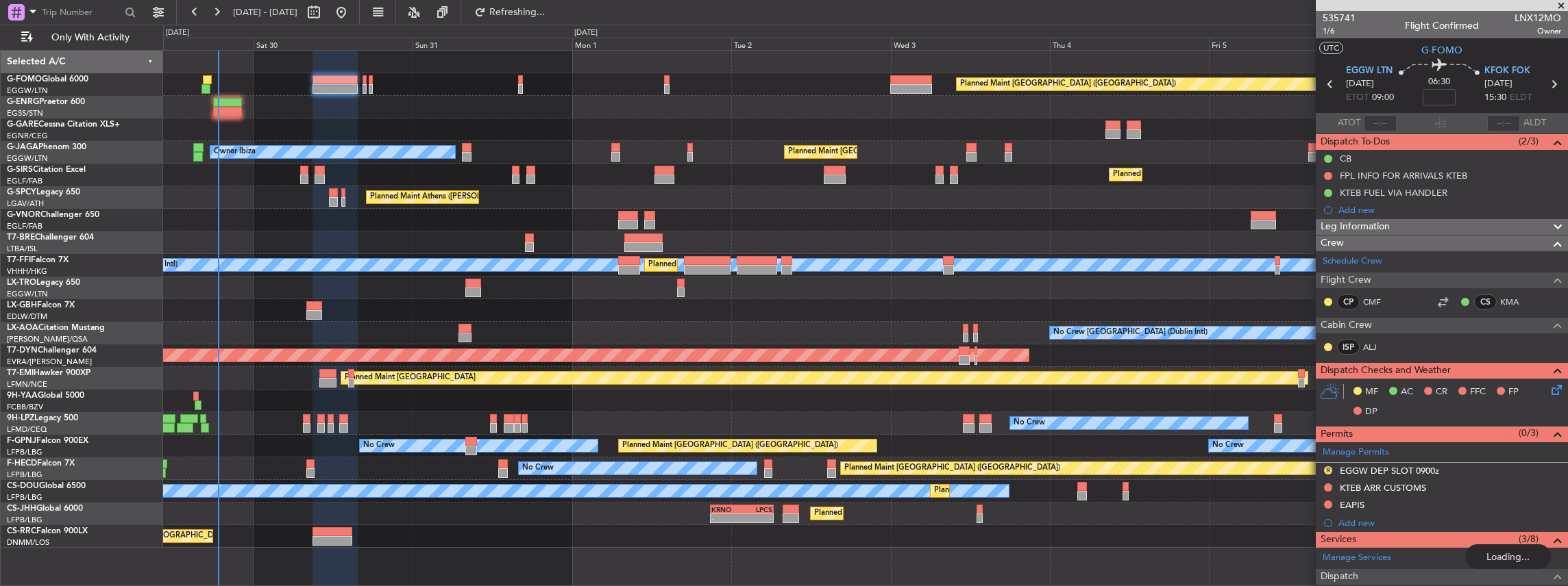
type input "+00:15"
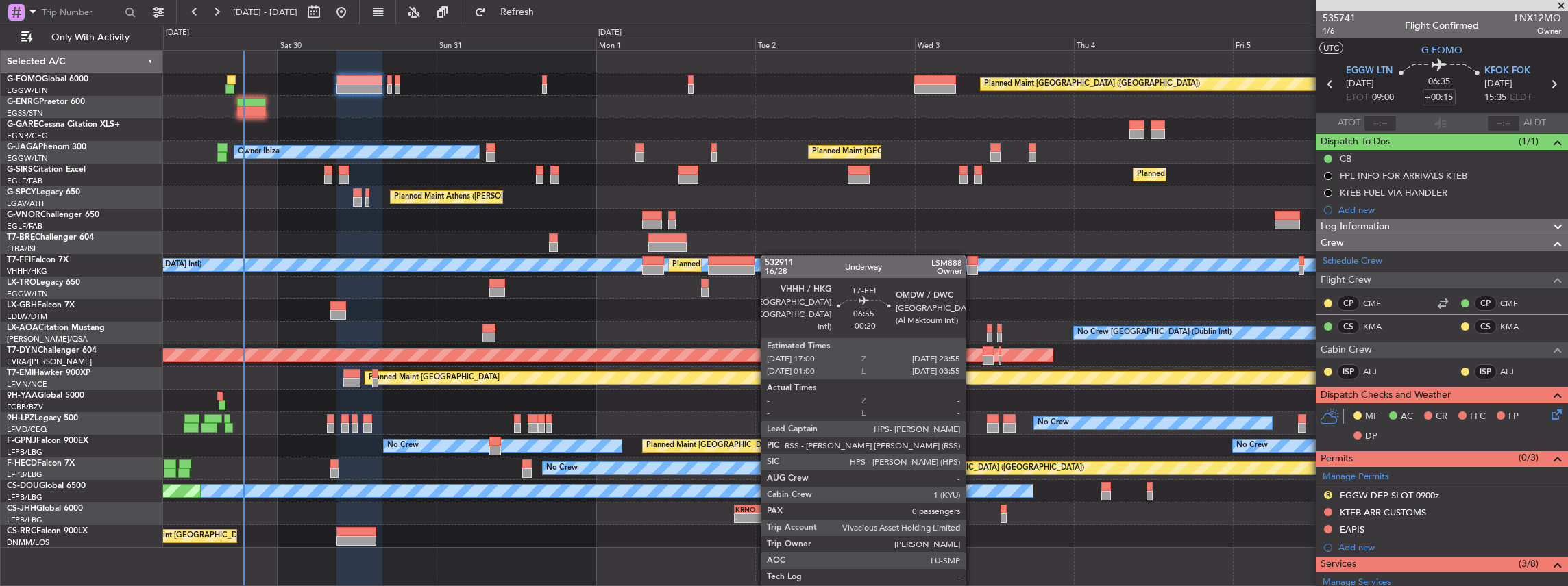
click at [748, 259] on div "Planned Maint [GEOGRAPHIC_DATA] ([GEOGRAPHIC_DATA]) Planned Maint [GEOGRAPHIC_D…" at bounding box center [865, 299] width 1405 height 497
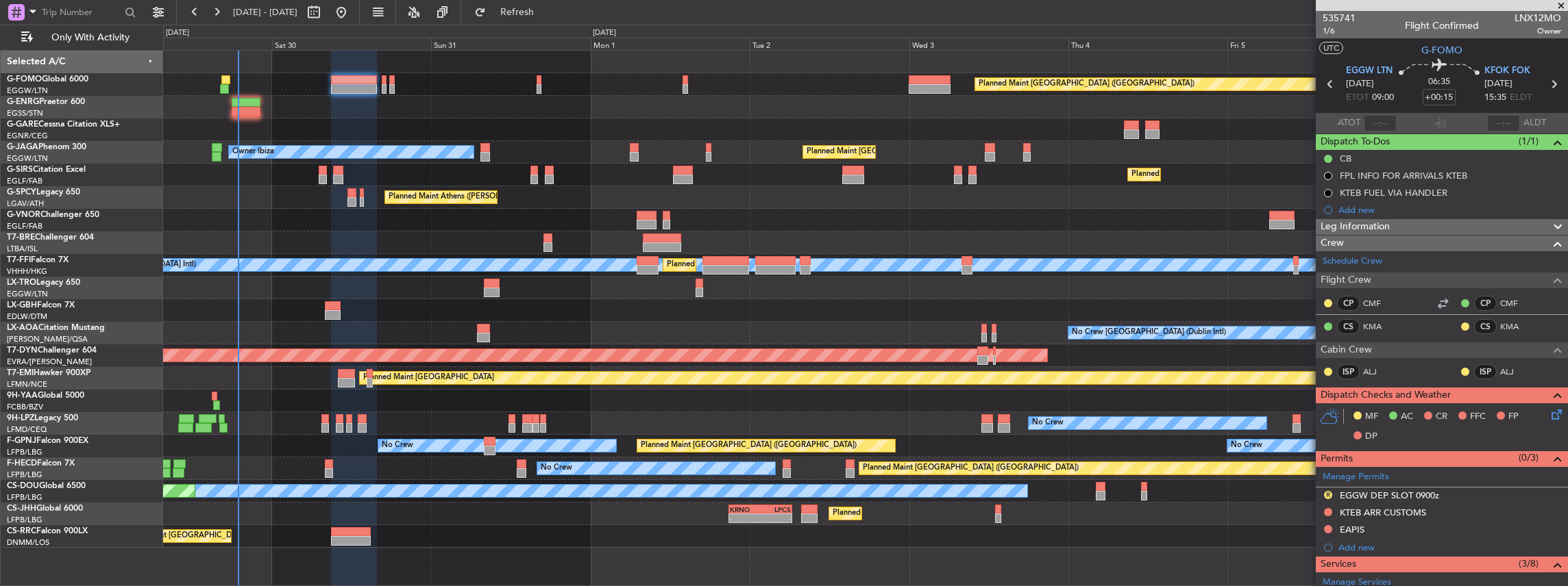
click at [518, 234] on div at bounding box center [865, 242] width 1405 height 22
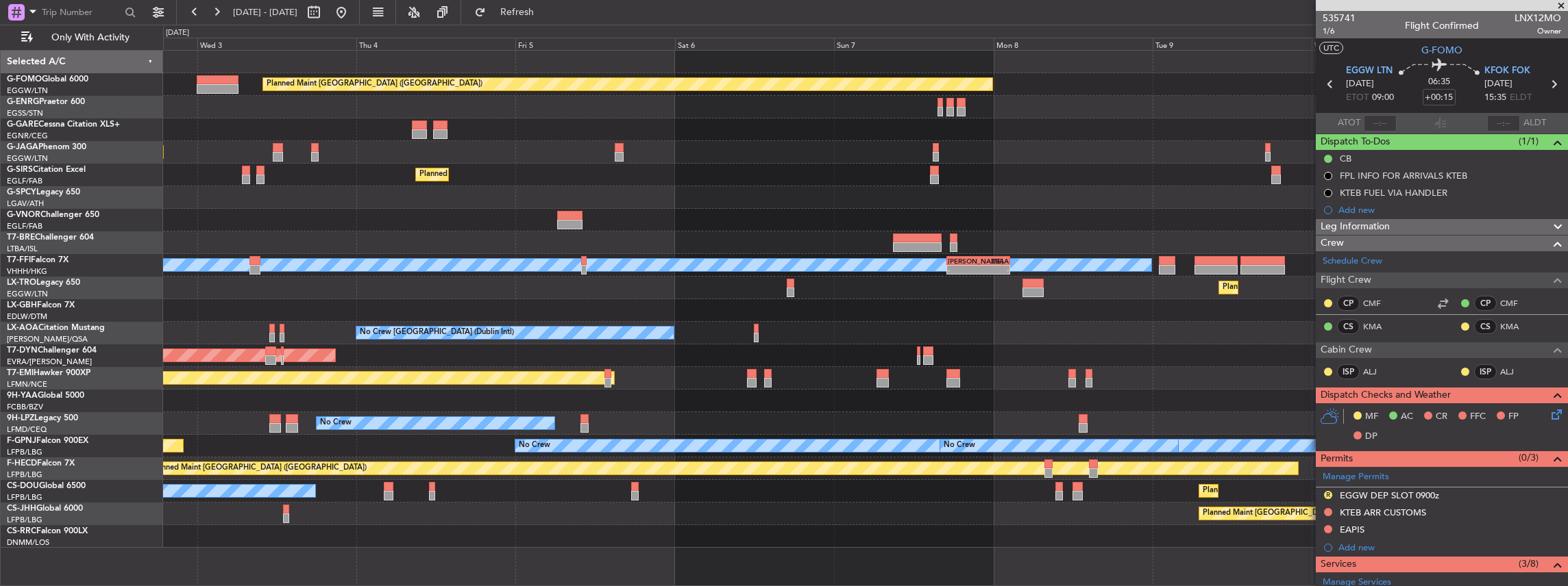
click at [507, 228] on div "Planned Maint [GEOGRAPHIC_DATA] ([GEOGRAPHIC_DATA]) Planned Maint [GEOGRAPHIC_D…" at bounding box center [865, 299] width 1405 height 497
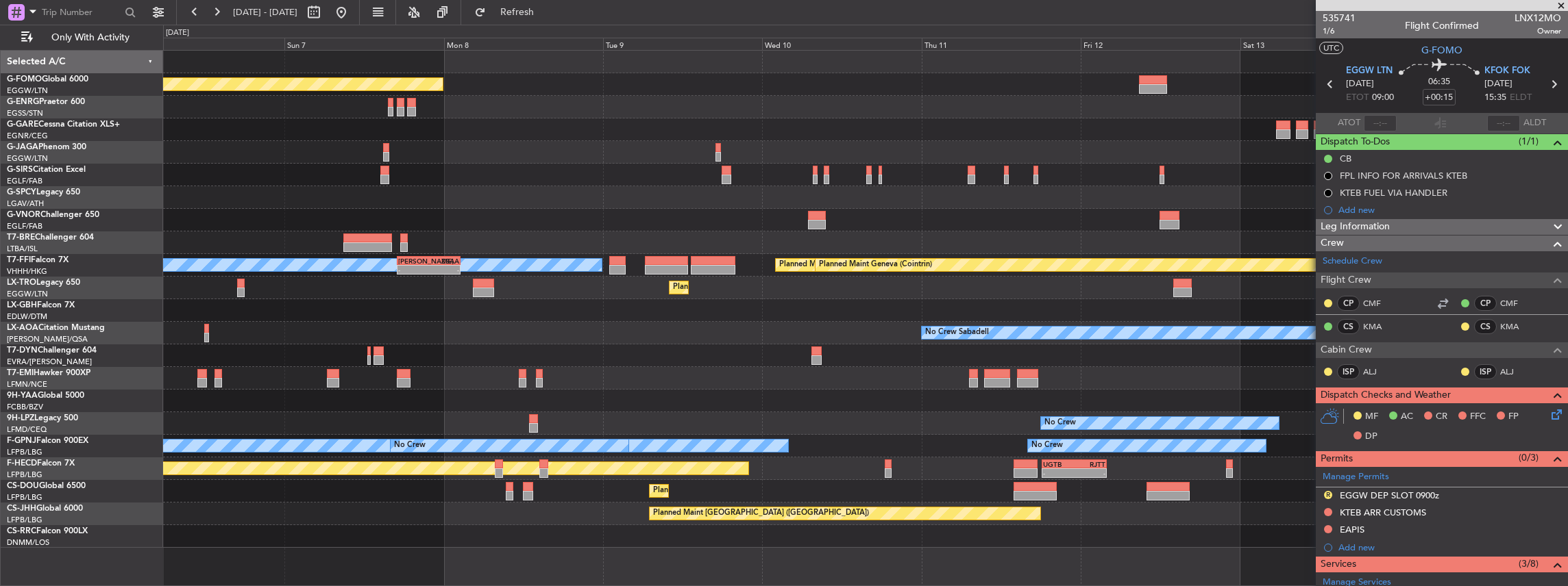
click at [465, 229] on div "Planned Maint [GEOGRAPHIC_DATA] ([GEOGRAPHIC_DATA]) Planned Maint [GEOGRAPHIC_D…" at bounding box center [865, 299] width 1405 height 497
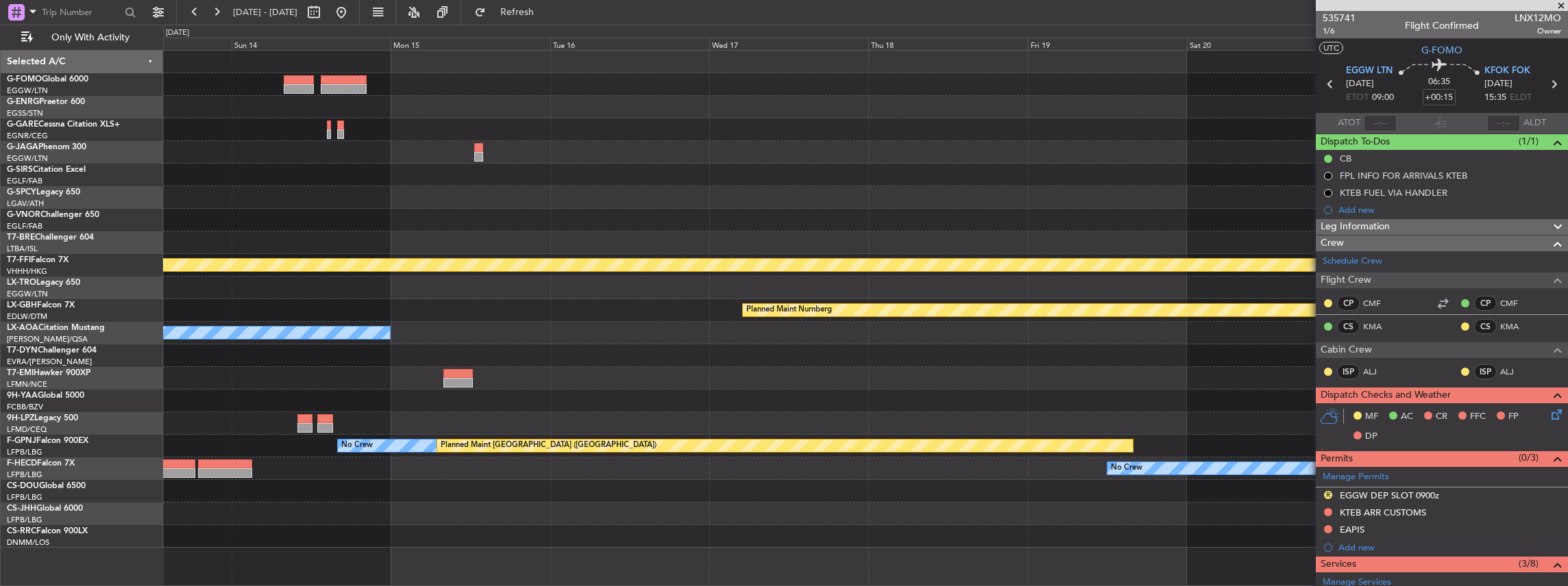
click at [456, 228] on div at bounding box center [865, 220] width 1405 height 22
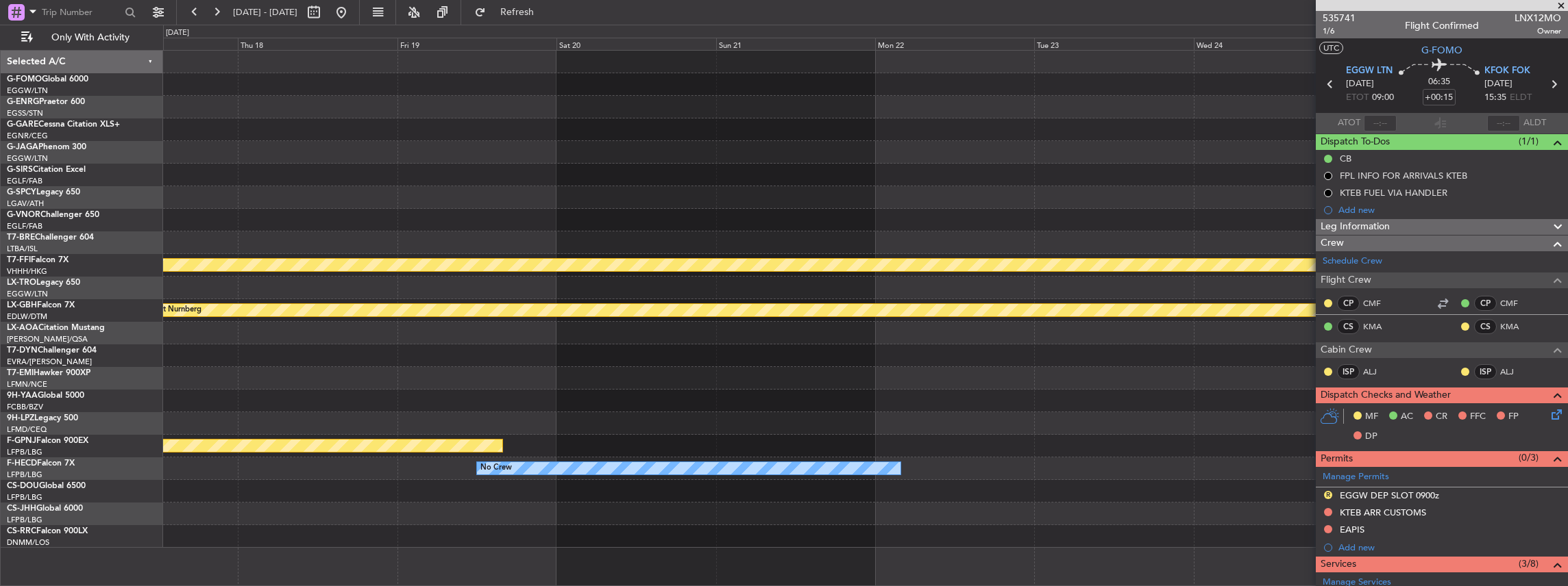
click at [384, 240] on div "Planned Maint Geneva (Cointrin) Planned Maint Nurnberg No Crew Sabadell Planned…" at bounding box center [865, 299] width 1405 height 497
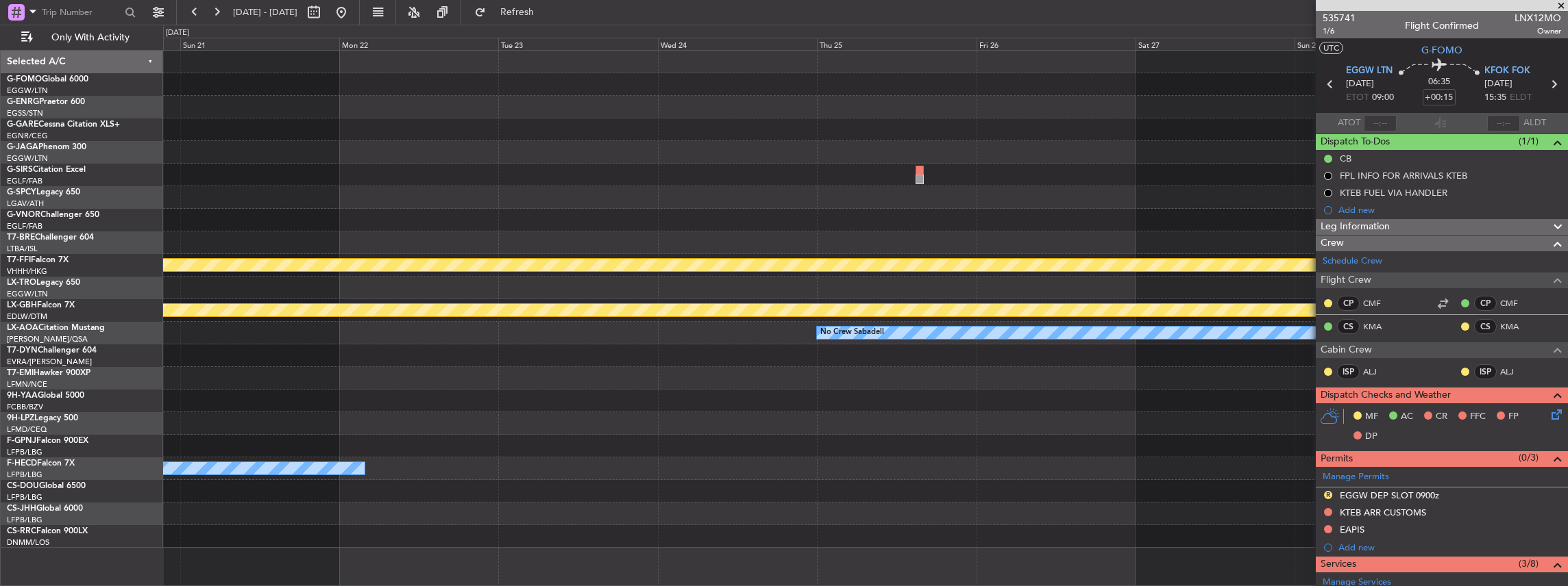
click at [344, 240] on div "Planned Maint Geneva (Cointrin) Planned Maint Nurnberg No Crew Sabadell Planned…" at bounding box center [865, 299] width 1405 height 497
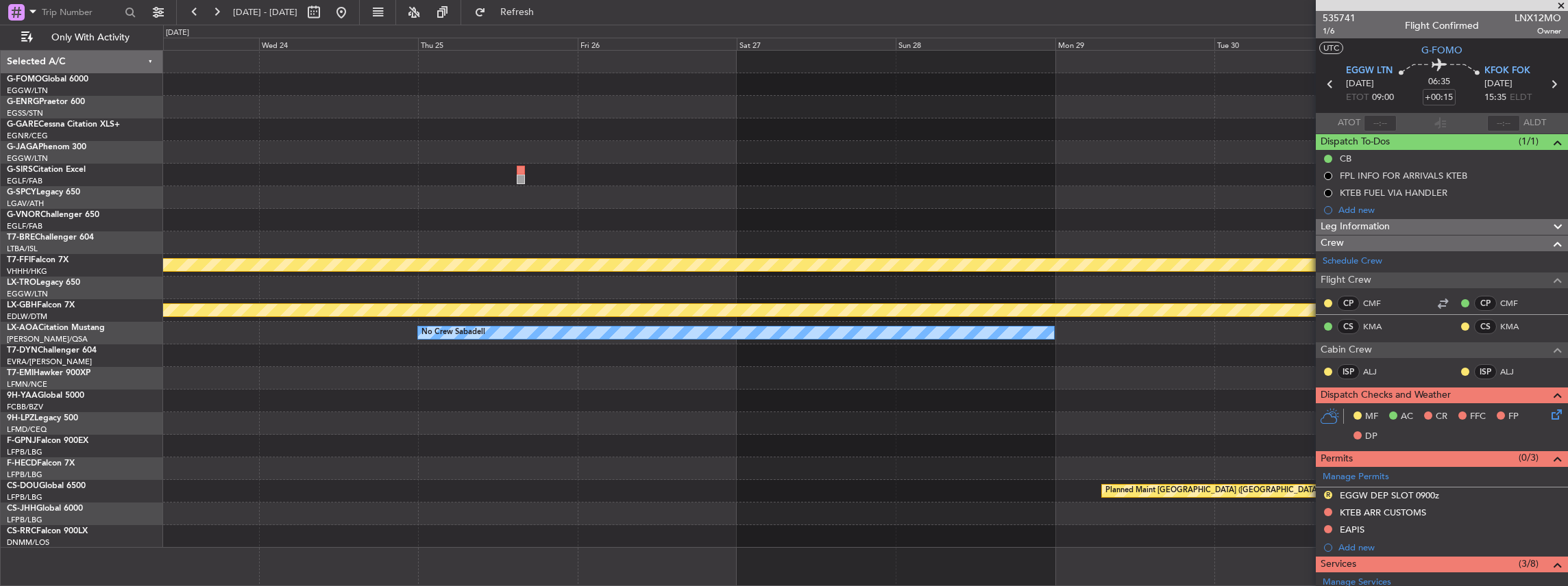
click at [315, 239] on div "Planned Maint Geneva (Cointrin) Planned Maint Nurnberg No Crew Sabadell No Crew…" at bounding box center [865, 299] width 1405 height 497
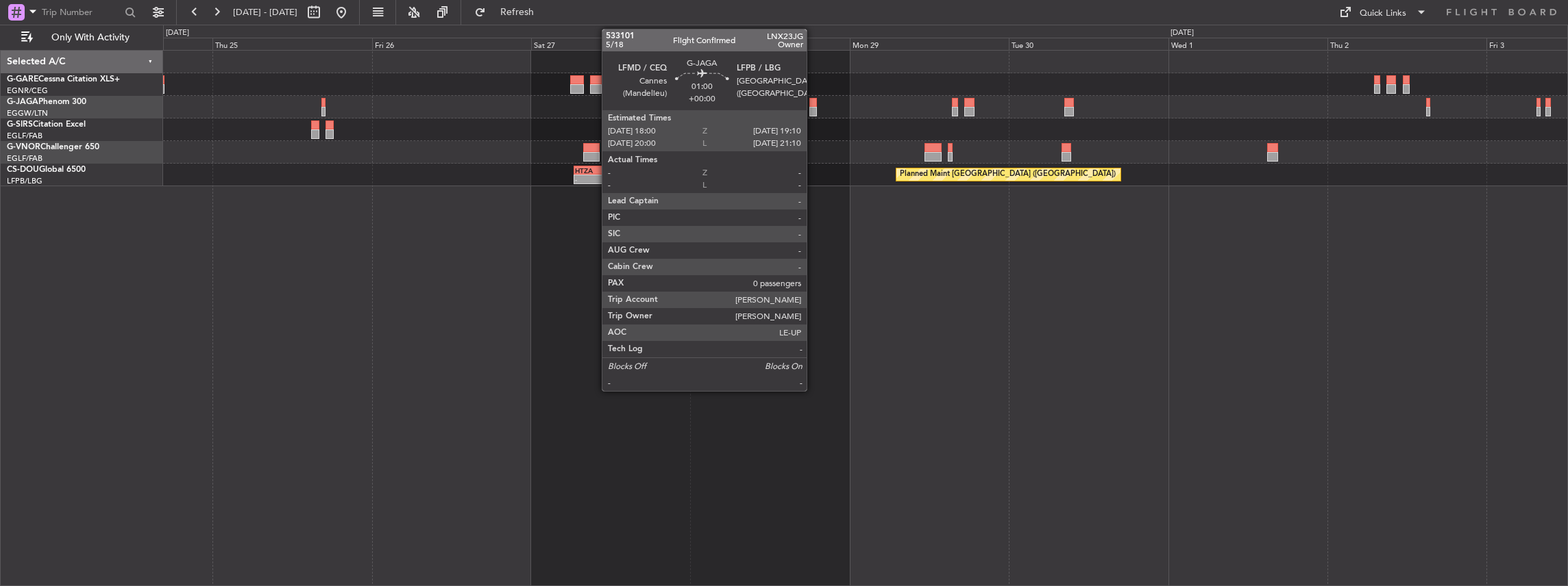
click at [813, 111] on div at bounding box center [813, 111] width 8 height 9
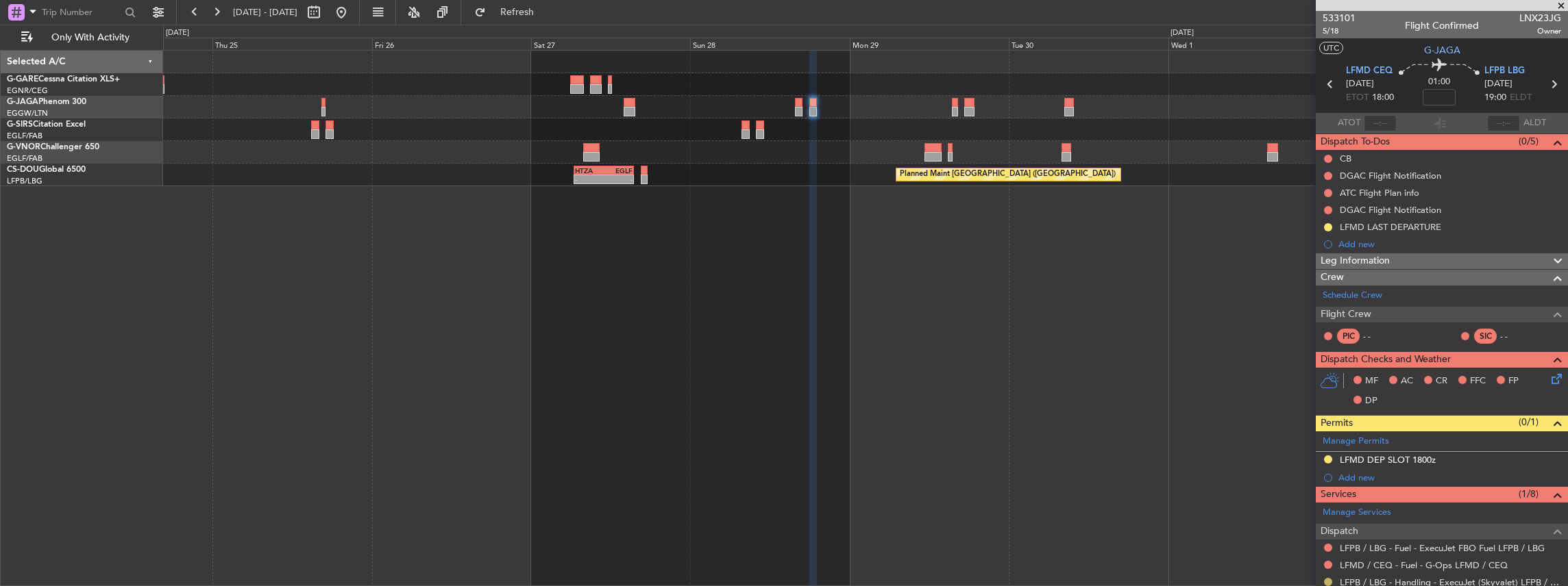
click at [1326, 578] on button at bounding box center [1327, 582] width 8 height 8
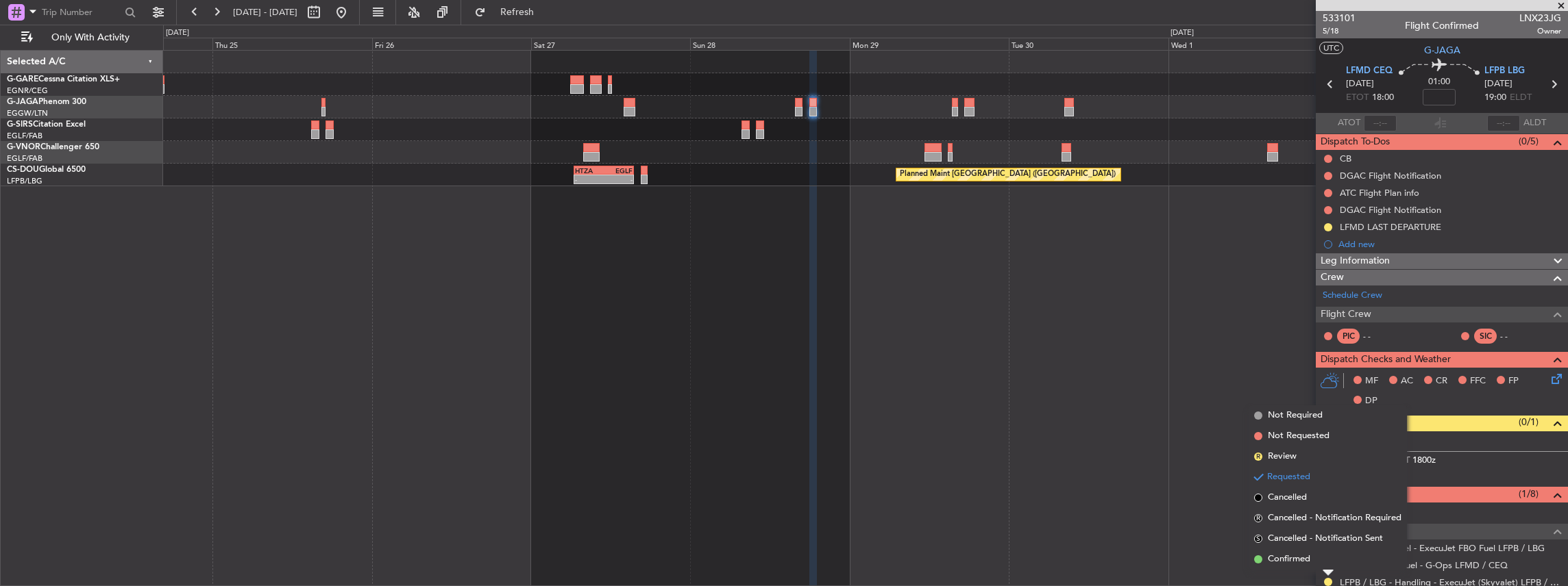
click at [1309, 549] on div "Requested" at bounding box center [1328, 558] width 42 height 17
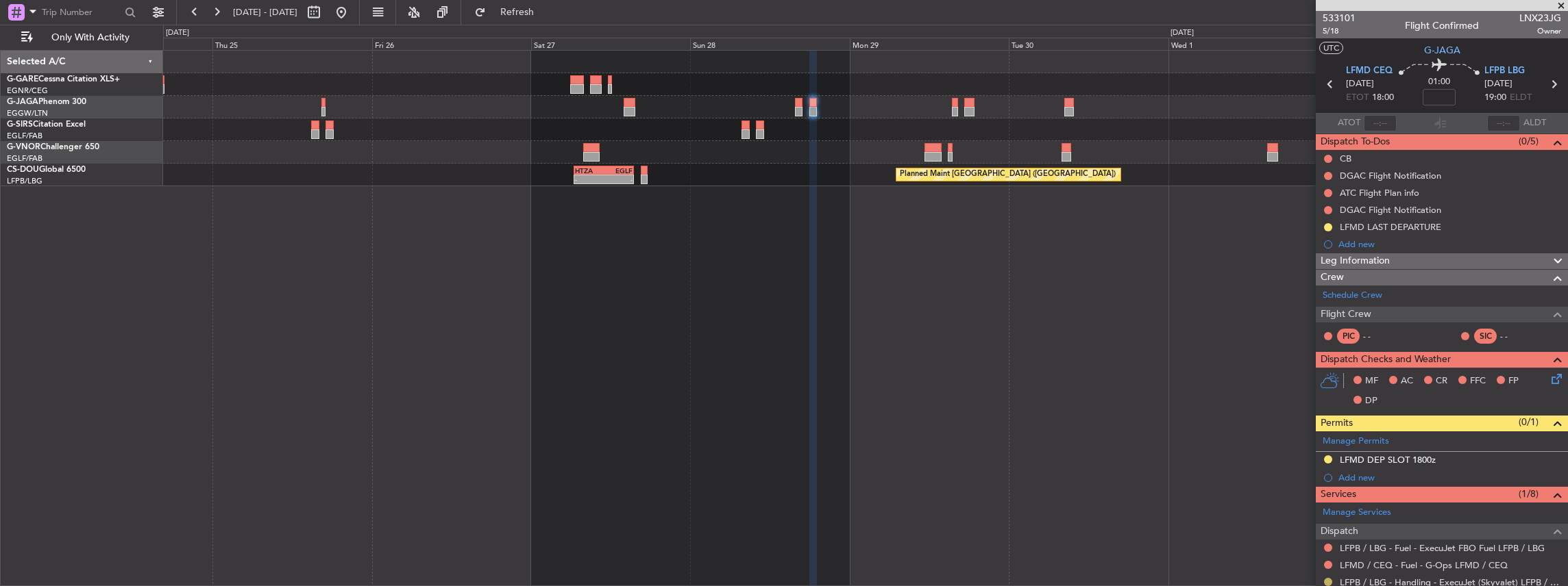
click at [1325, 578] on button at bounding box center [1327, 582] width 8 height 8
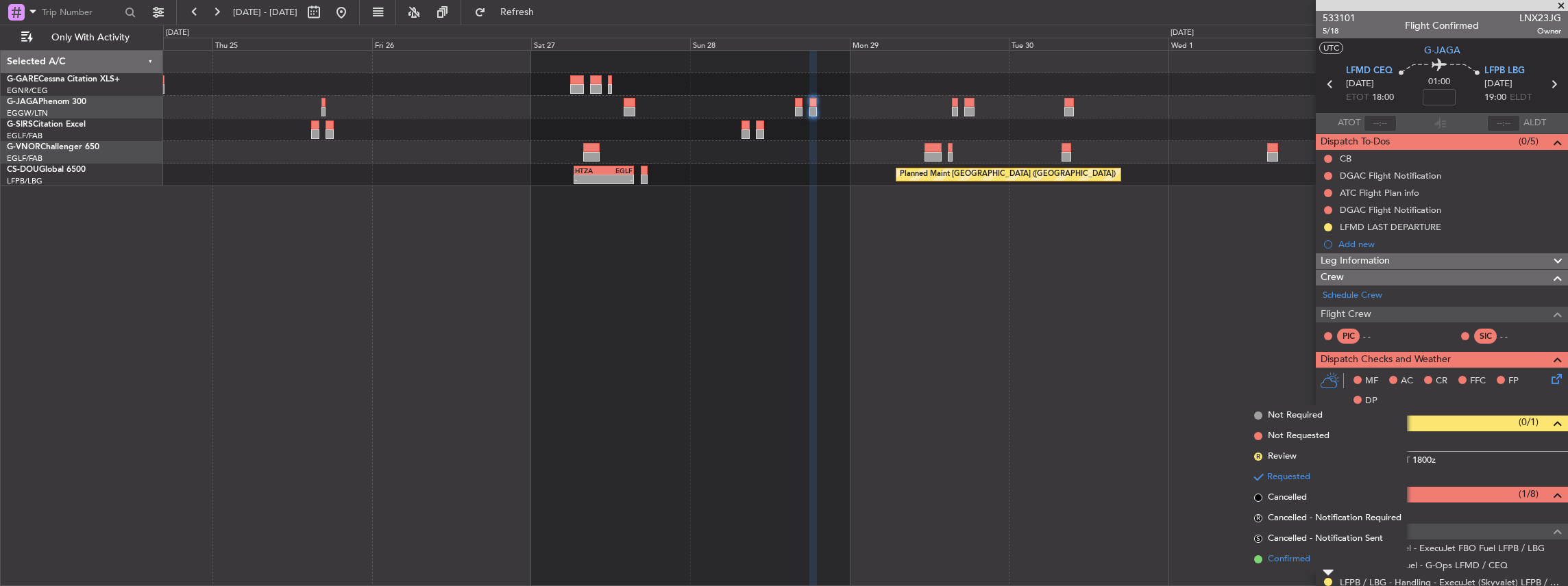
click at [1301, 564] on span "Confirmed" at bounding box center [1288, 559] width 42 height 14
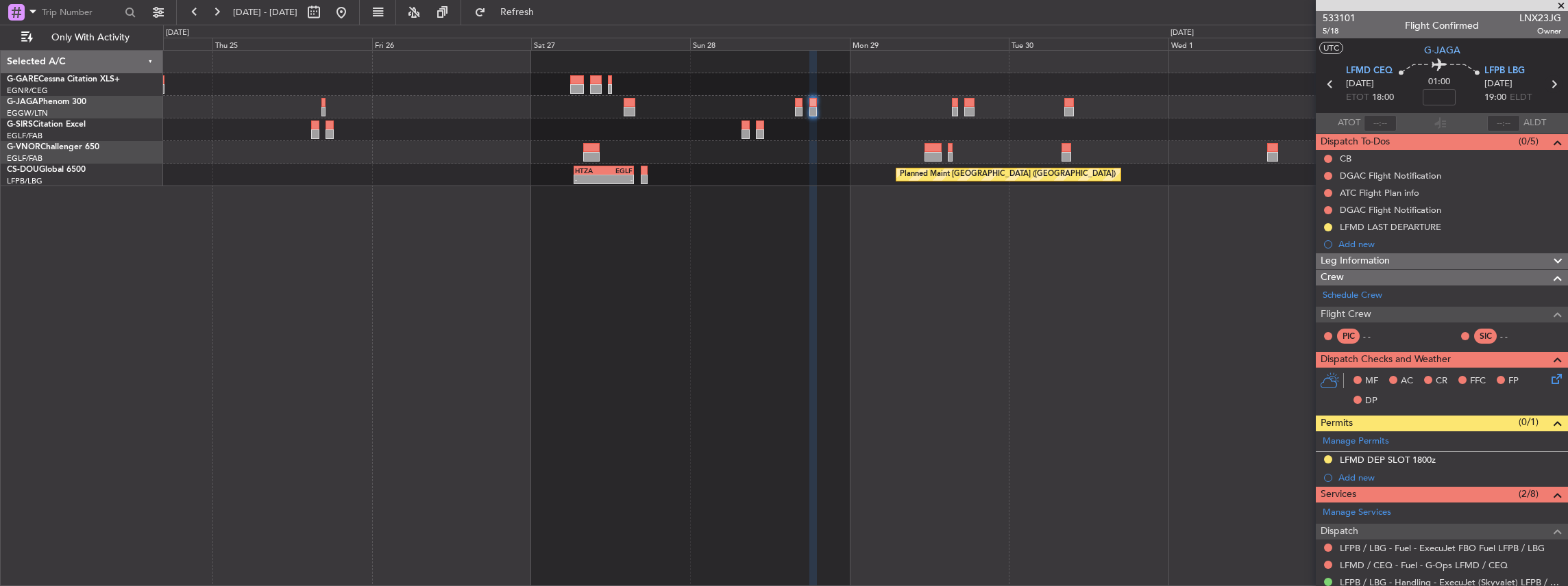
click at [1550, 83] on icon at bounding box center [1553, 84] width 18 height 18
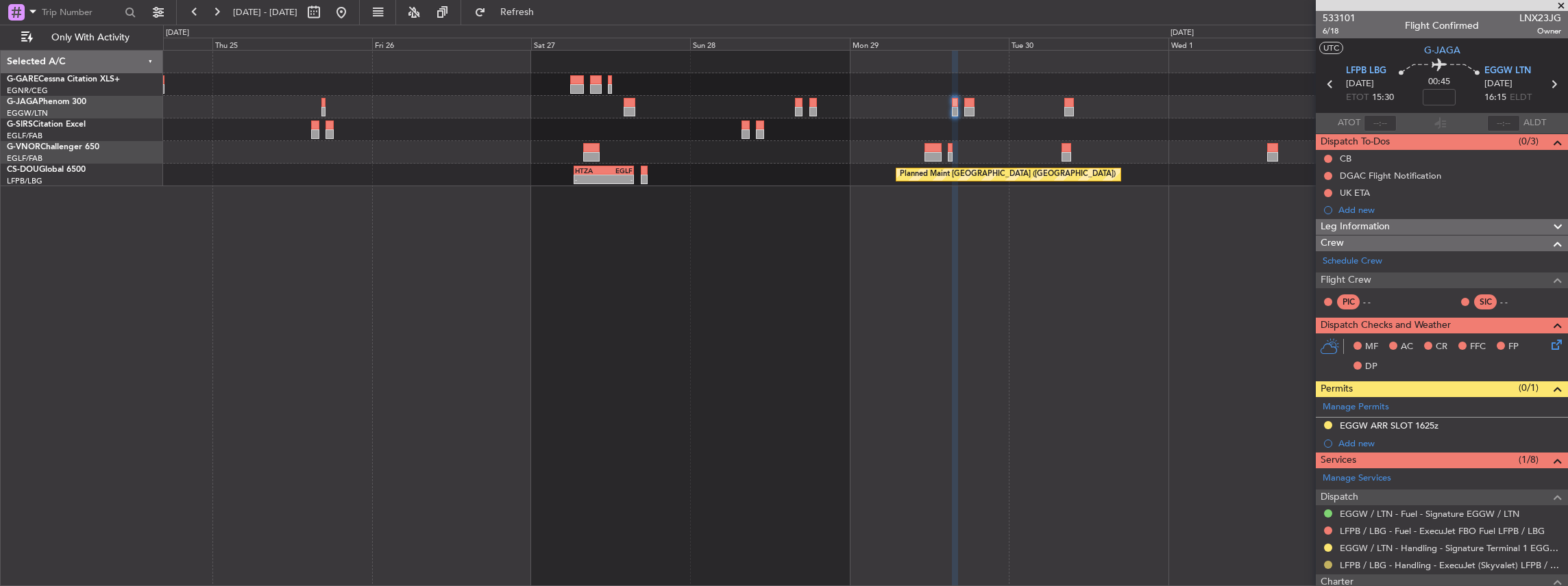
click at [1325, 562] on button at bounding box center [1327, 564] width 8 height 8
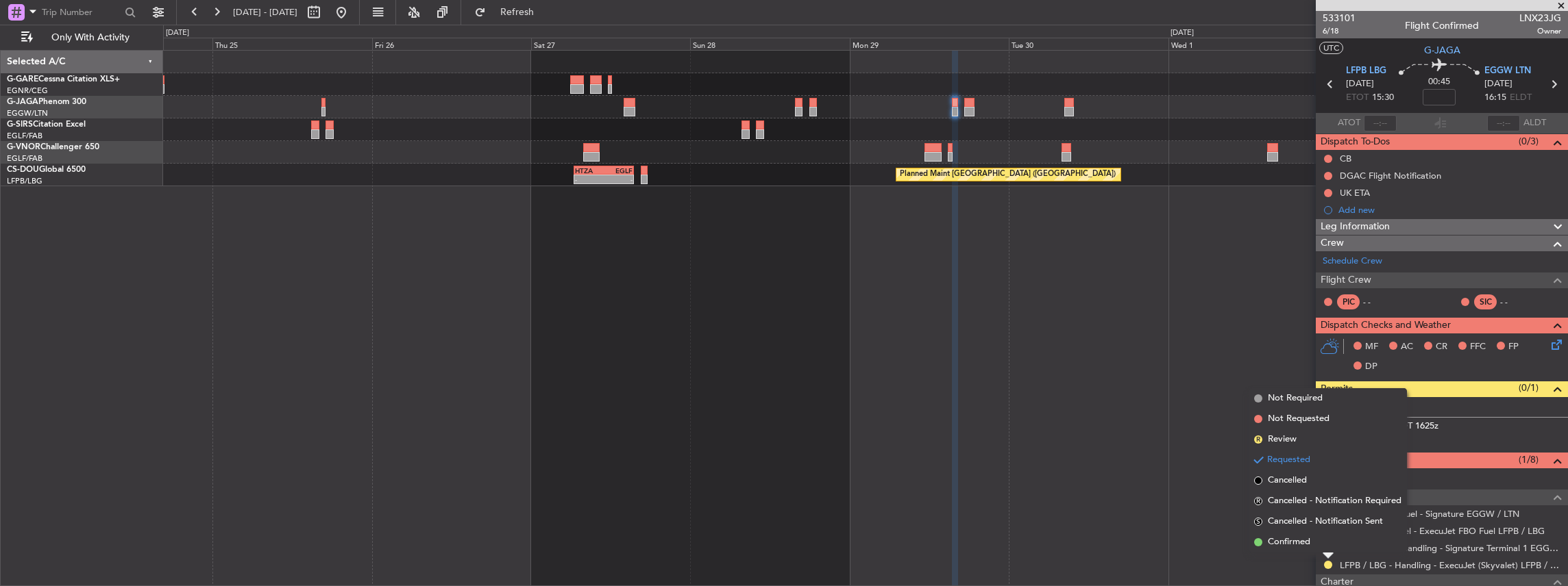
click at [1307, 543] on div "Requested" at bounding box center [1328, 541] width 42 height 17
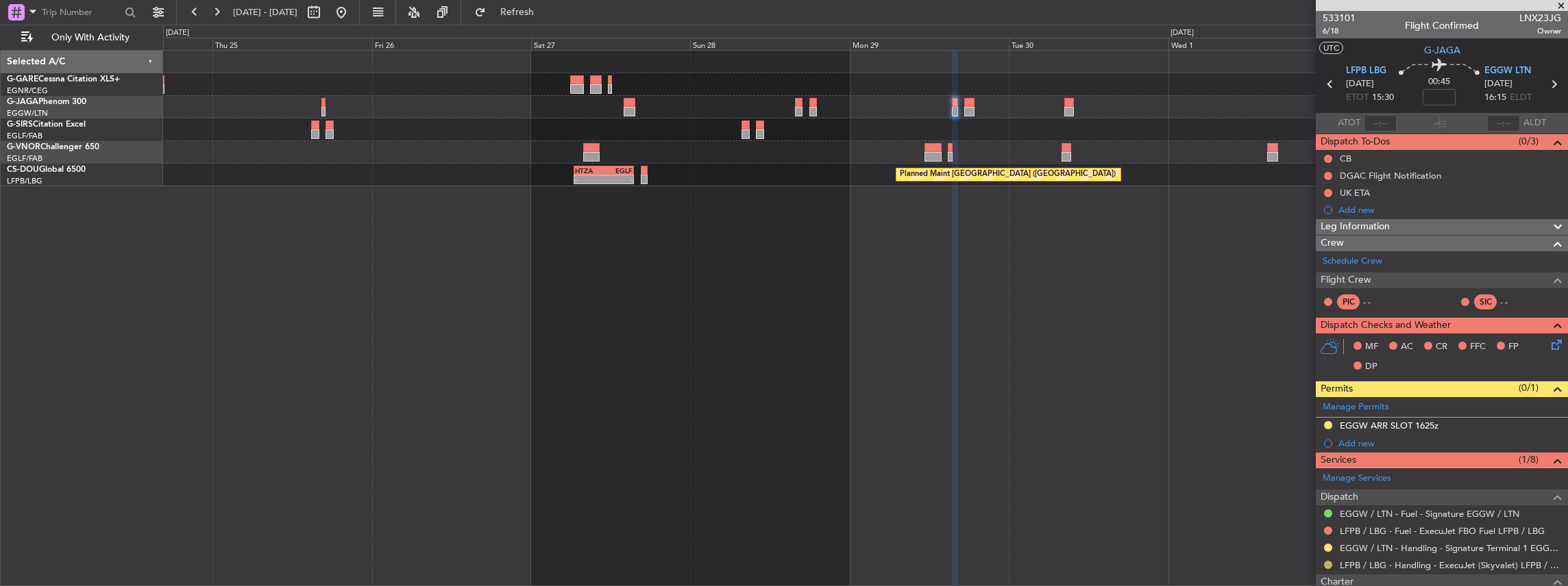
click at [1327, 563] on button at bounding box center [1327, 564] width 8 height 8
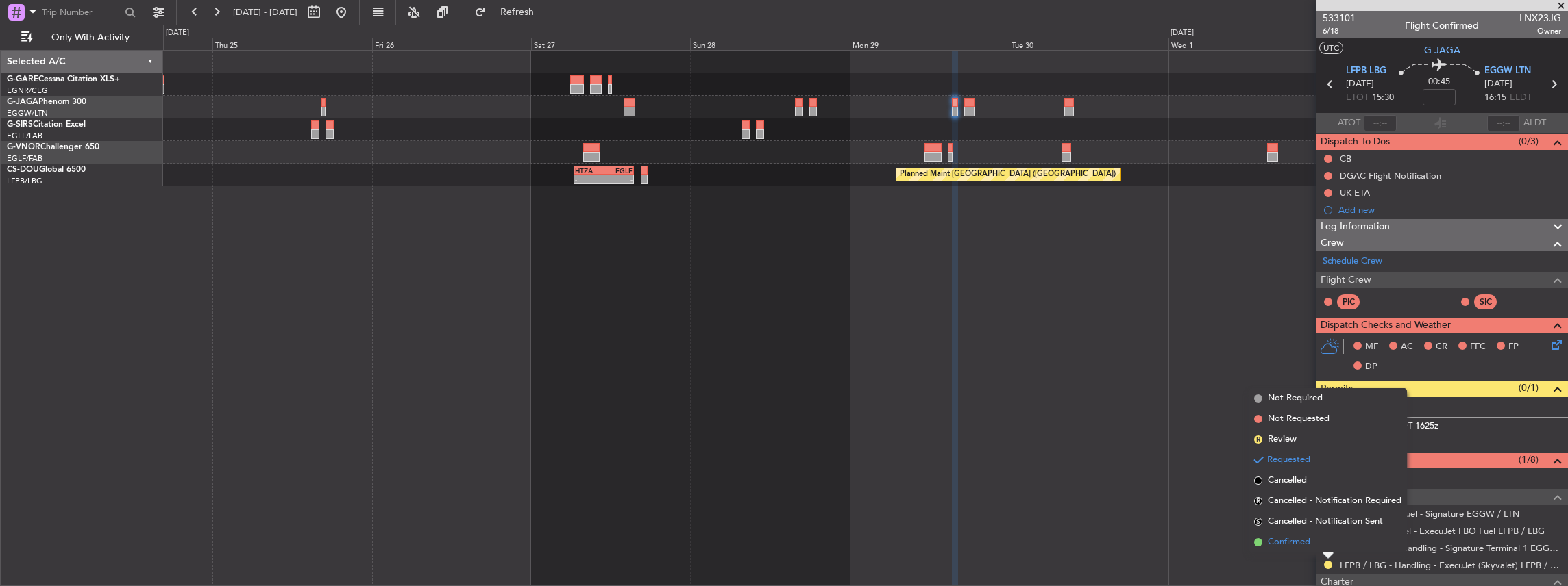
click at [1281, 544] on span "Confirmed" at bounding box center [1288, 542] width 42 height 14
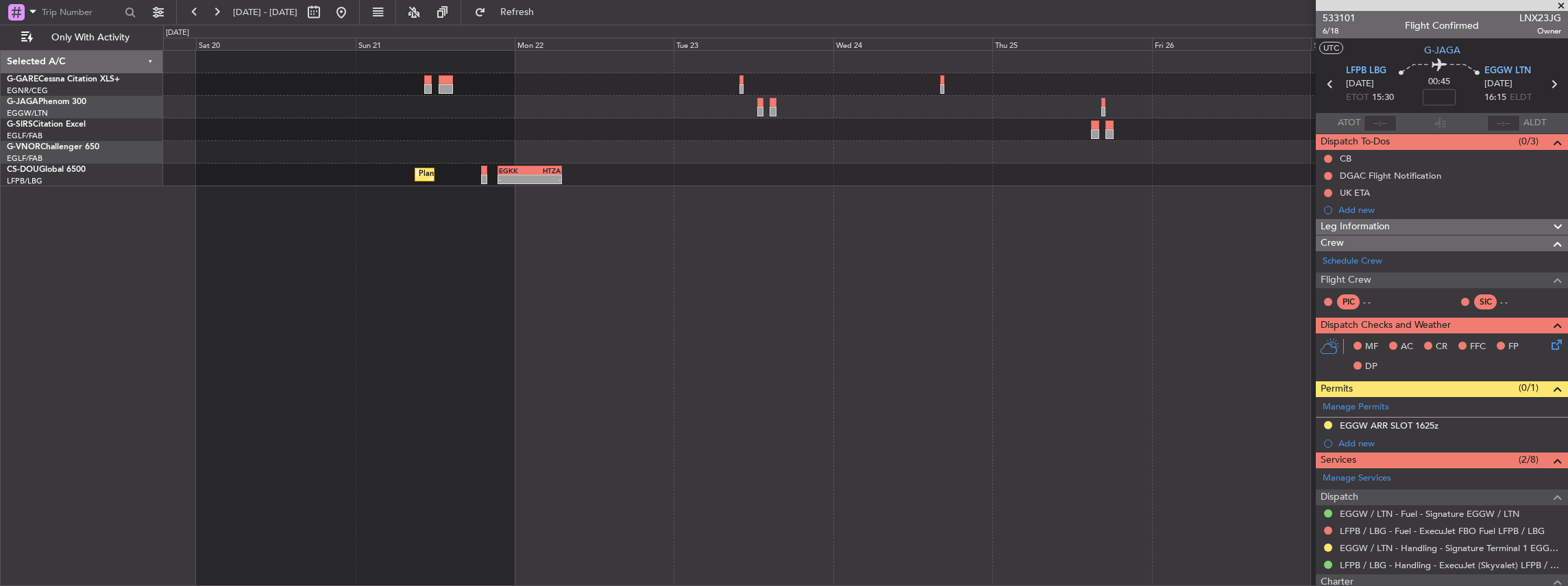
click at [1353, 216] on fb-app "[DATE] - [DATE] Refresh Quick Links Only With Activity - - HTZA 06:30 Z EGLF 15…" at bounding box center [784, 298] width 1568 height 576
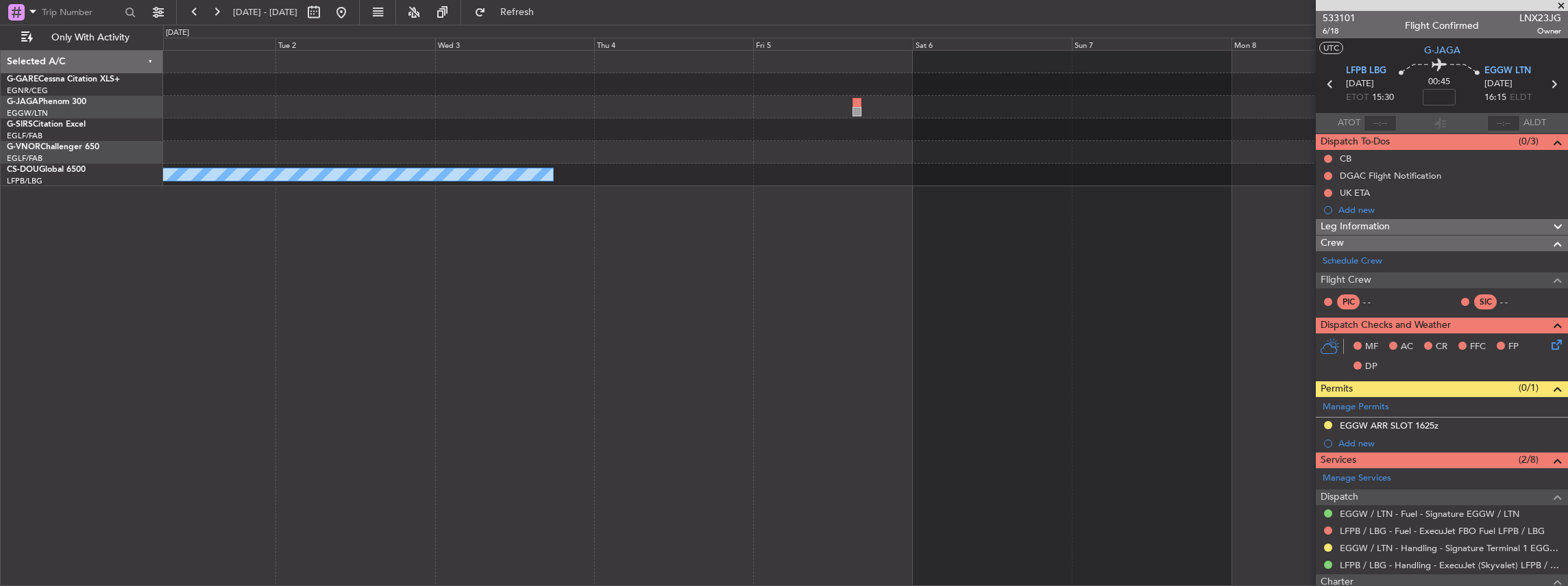
click at [1567, 0] on html "[DATE] - [DATE] Refresh Quick Links Only With Activity No Crew Selected A/C G-G…" at bounding box center [784, 293] width 1568 height 586
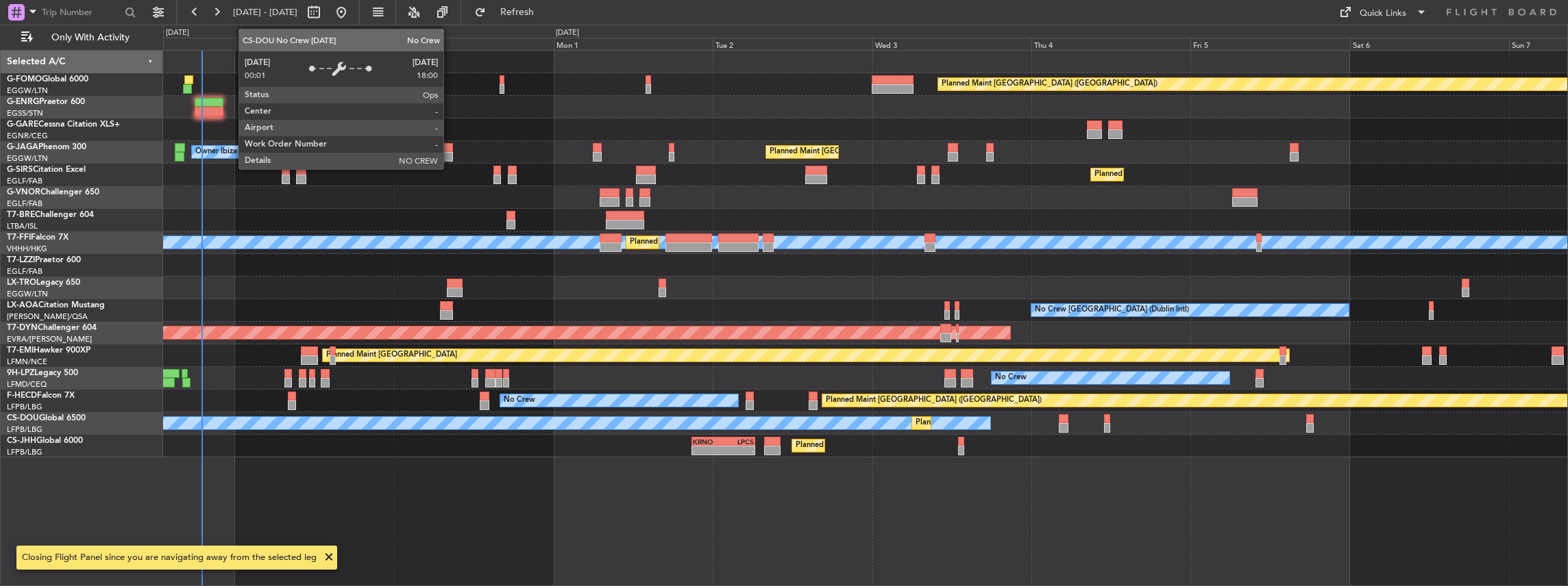
click at [885, 207] on div "Planned Maint [GEOGRAPHIC_DATA] ([GEOGRAPHIC_DATA]) Planned Maint [GEOGRAPHIC_D…" at bounding box center [866, 319] width 1406 height 537
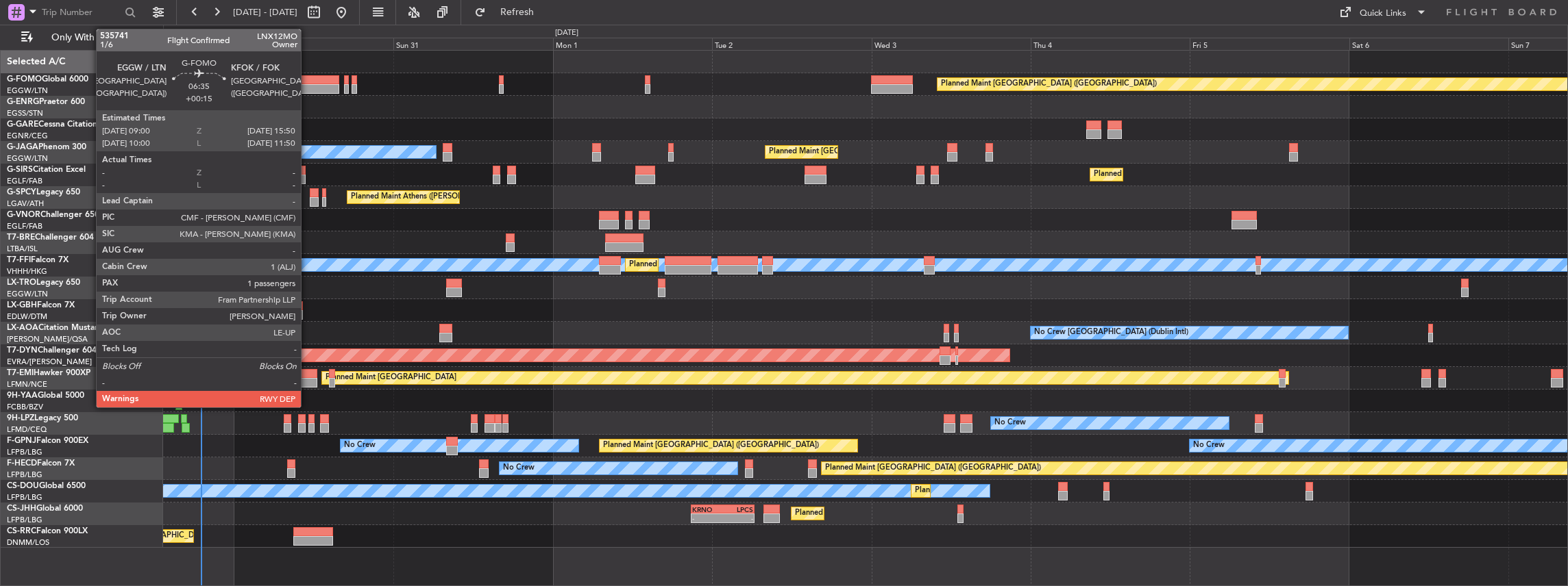
click at [308, 88] on div at bounding box center [316, 88] width 46 height 9
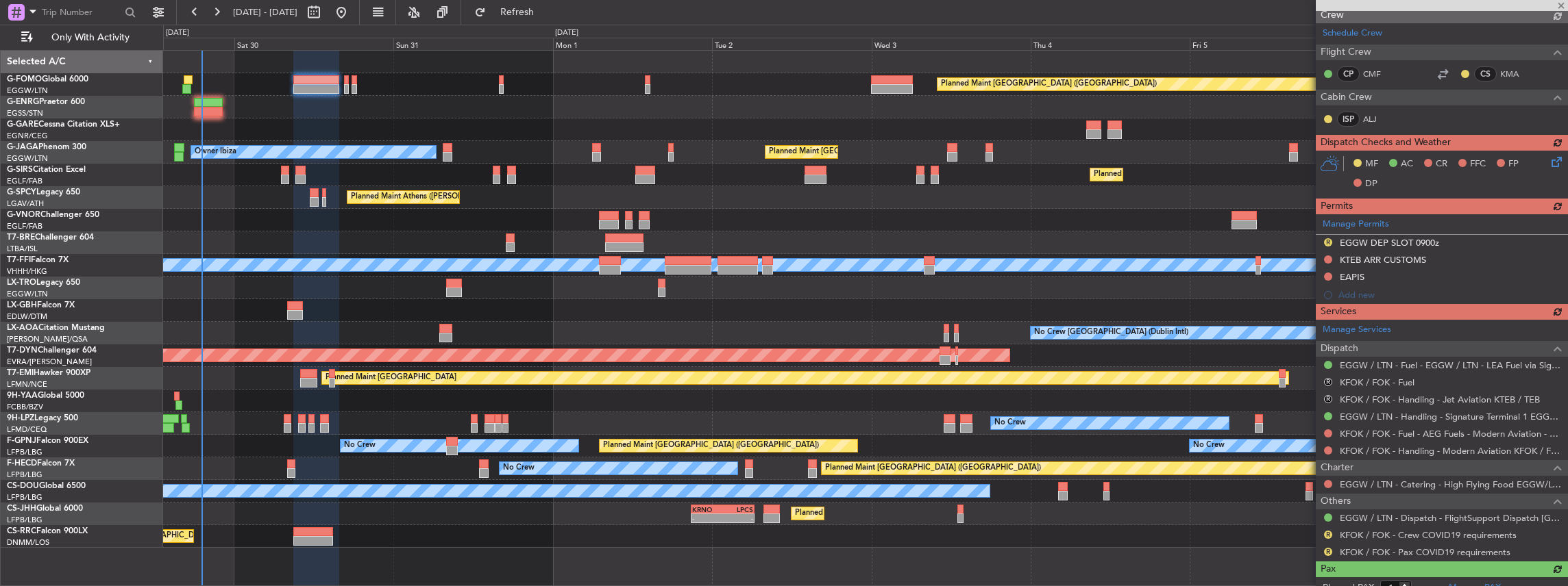
scroll to position [269, 0]
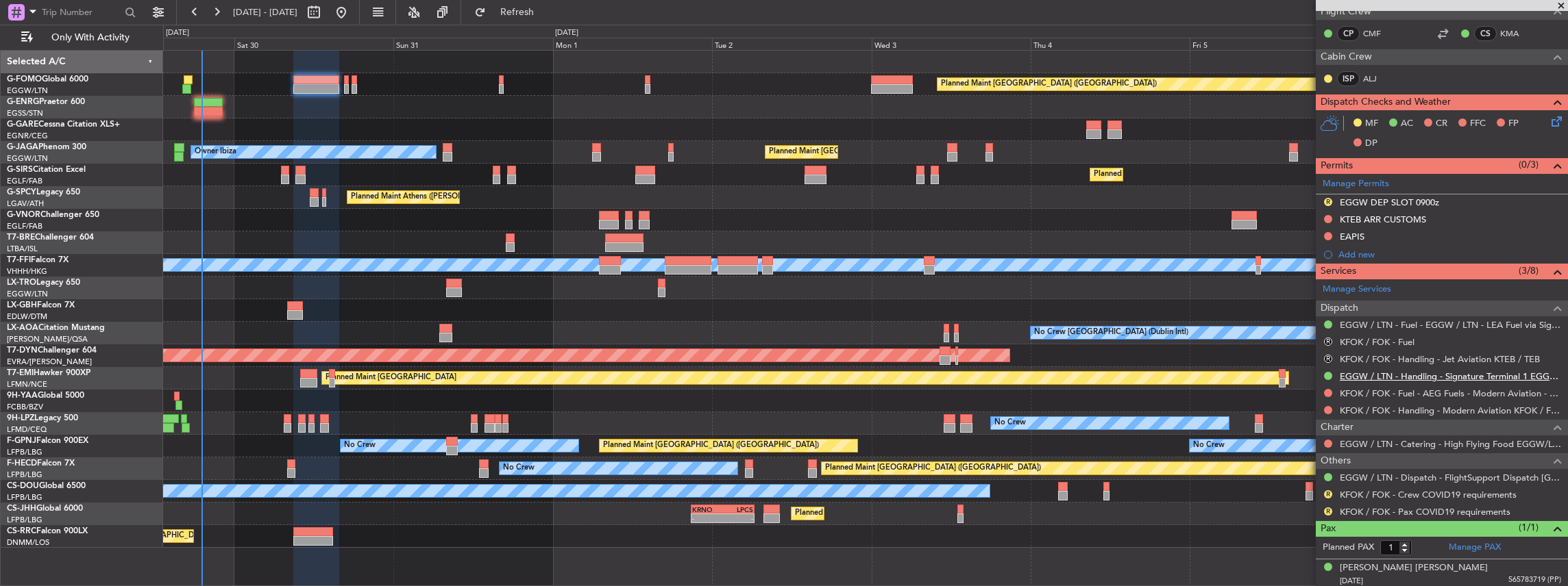
click at [1375, 373] on link "EGGW / LTN - Handling - Signature Terminal 1 EGGW / LTN" at bounding box center [1450, 376] width 221 height 11
click at [546, 15] on span "Refresh" at bounding box center [517, 11] width 57 height 9
click at [538, 15] on span "Refresh" at bounding box center [517, 11] width 57 height 9
click at [1419, 408] on link "KFOK / FOK - Handling - Modern Aviation KFOK / FOK" at bounding box center [1450, 411] width 221 height 11
click at [546, 7] on span "Refresh" at bounding box center [517, 11] width 57 height 9
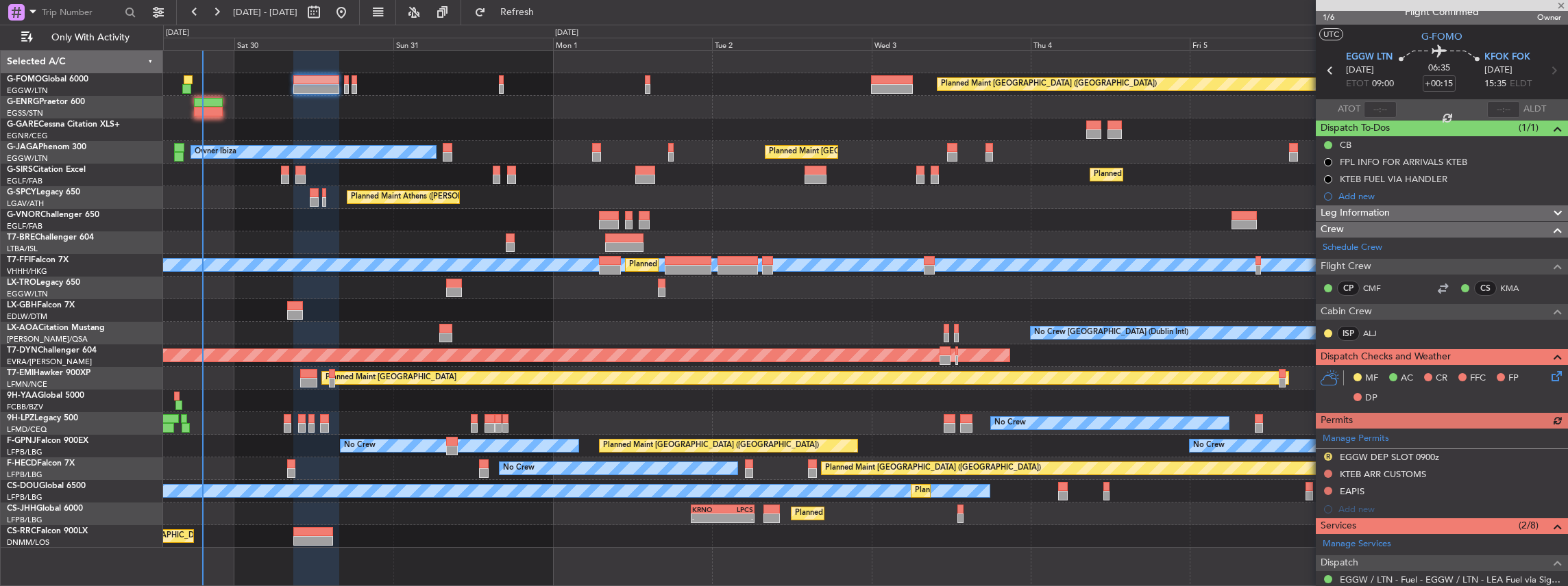
scroll to position [0, 0]
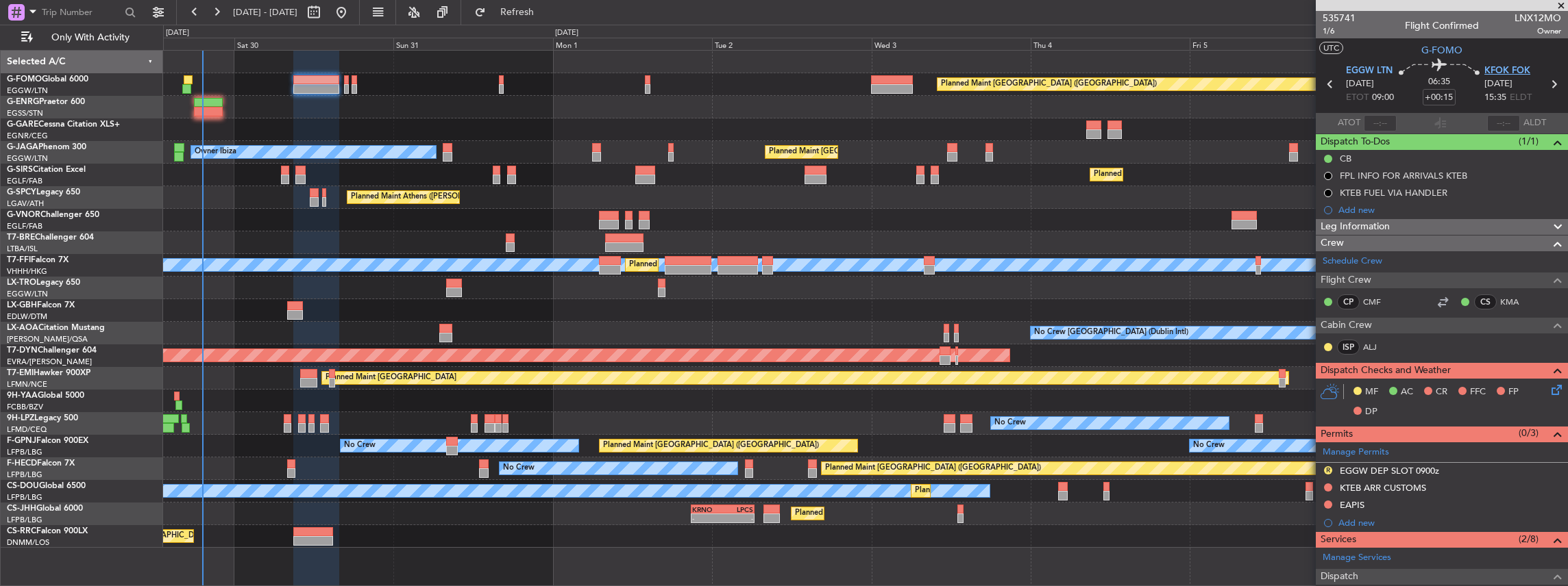
click at [1516, 69] on span "KFOK FOK" at bounding box center [1507, 71] width 46 height 14
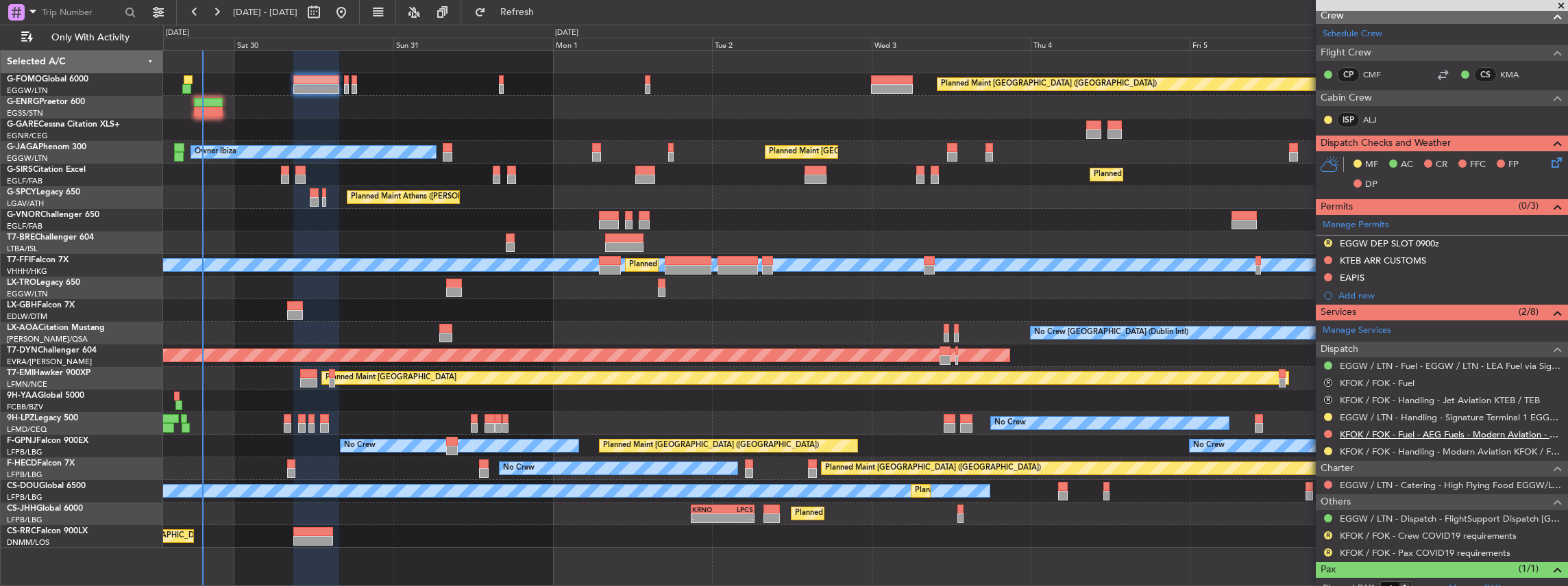
scroll to position [228, 0]
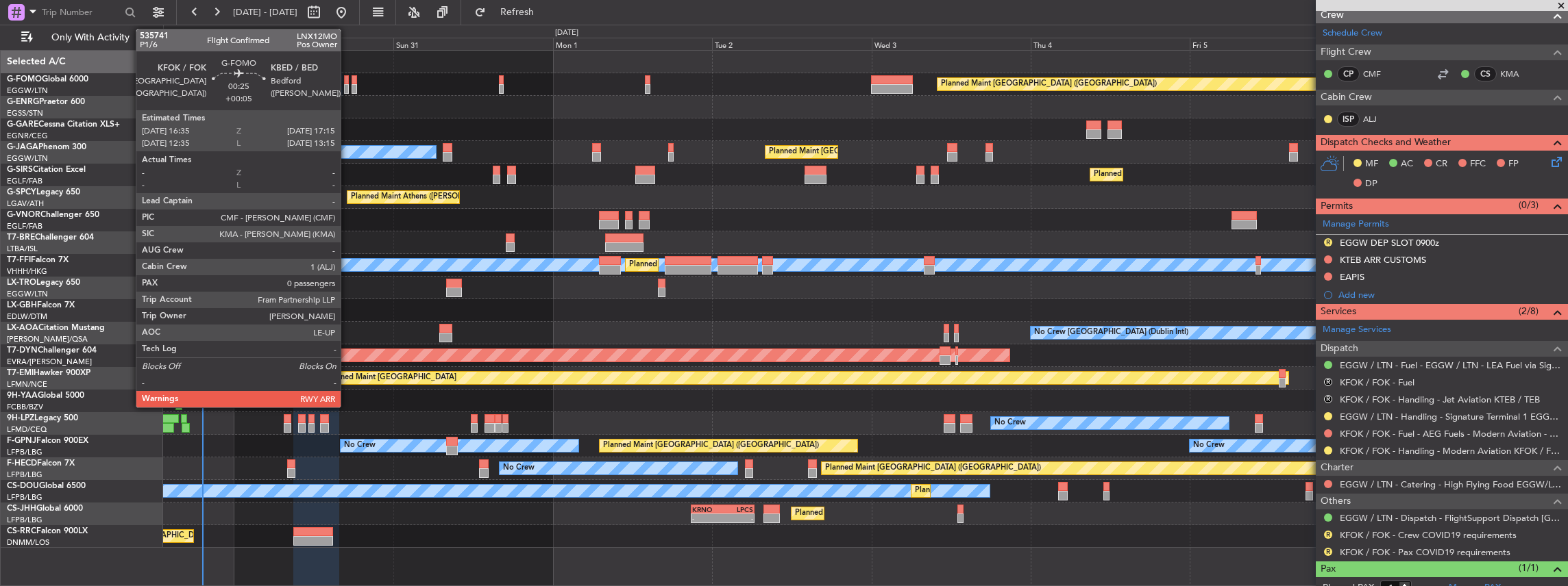
click at [347, 86] on div at bounding box center [346, 88] width 5 height 9
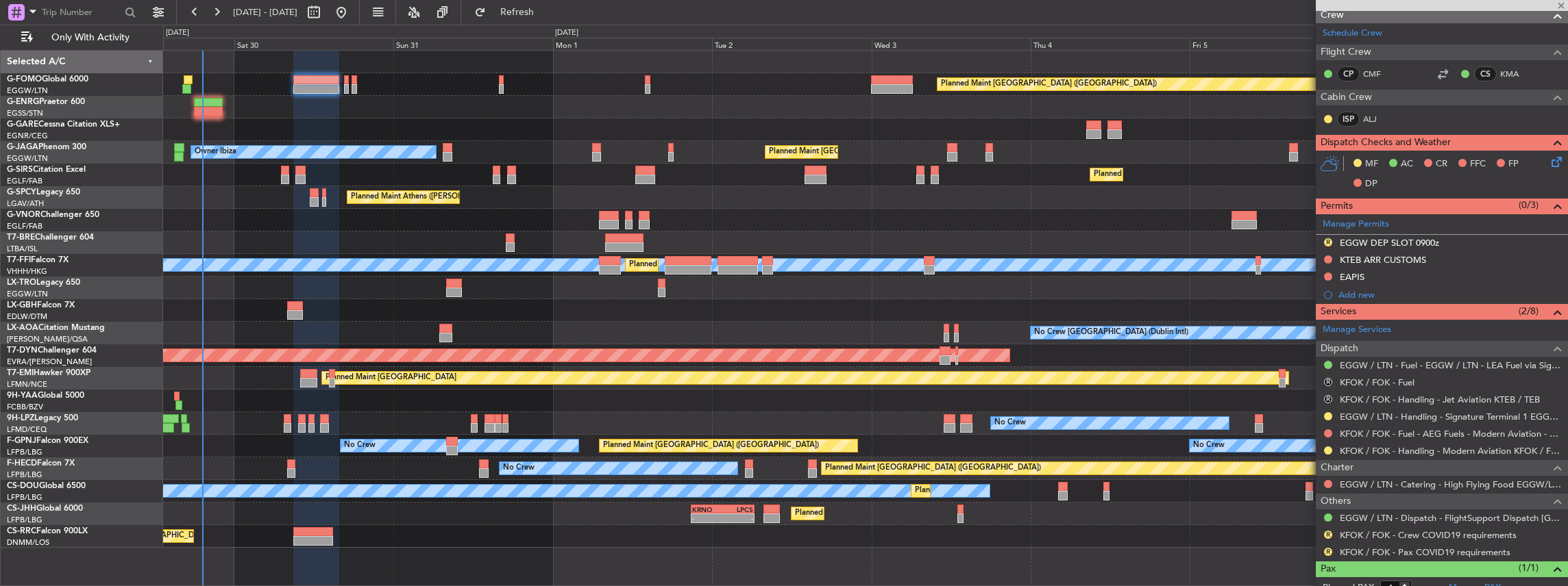
type input "+00:05"
type input "0"
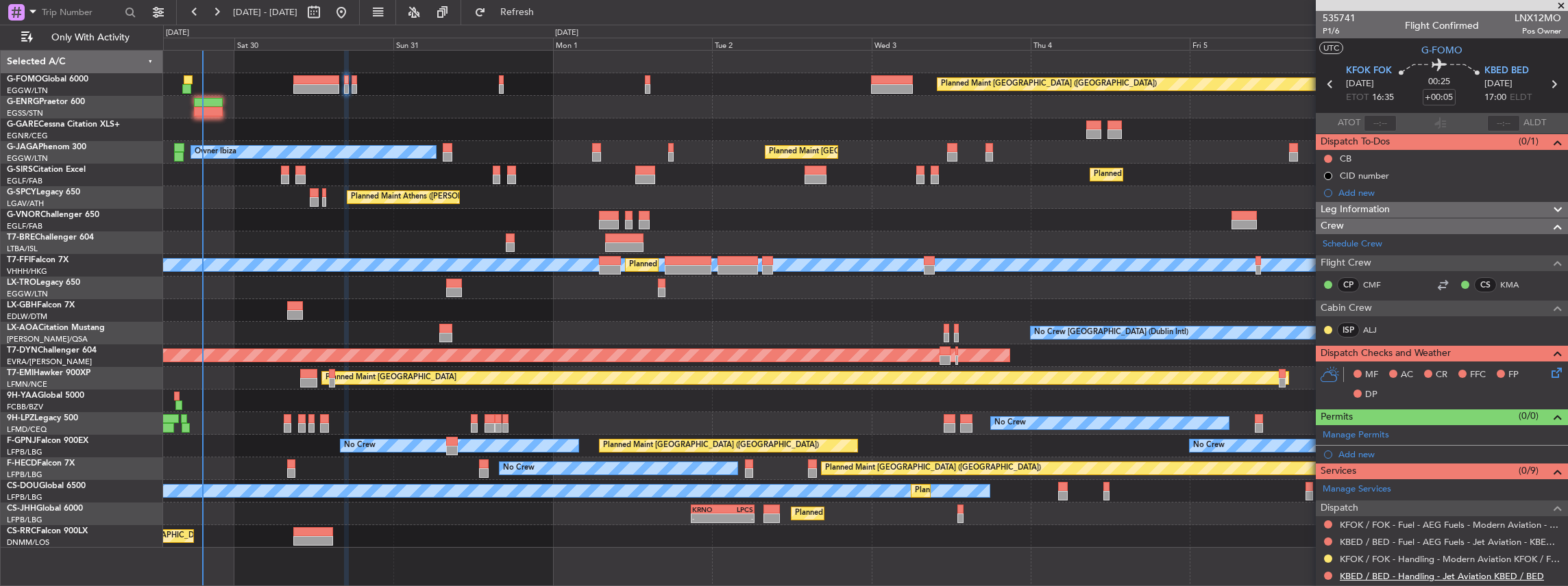
click at [1386, 570] on link "KBED / BED - Handling - Jet Aviation KBED / BED" at bounding box center [1442, 576] width 204 height 11
click at [540, 11] on span "Refresh" at bounding box center [517, 11] width 57 height 9
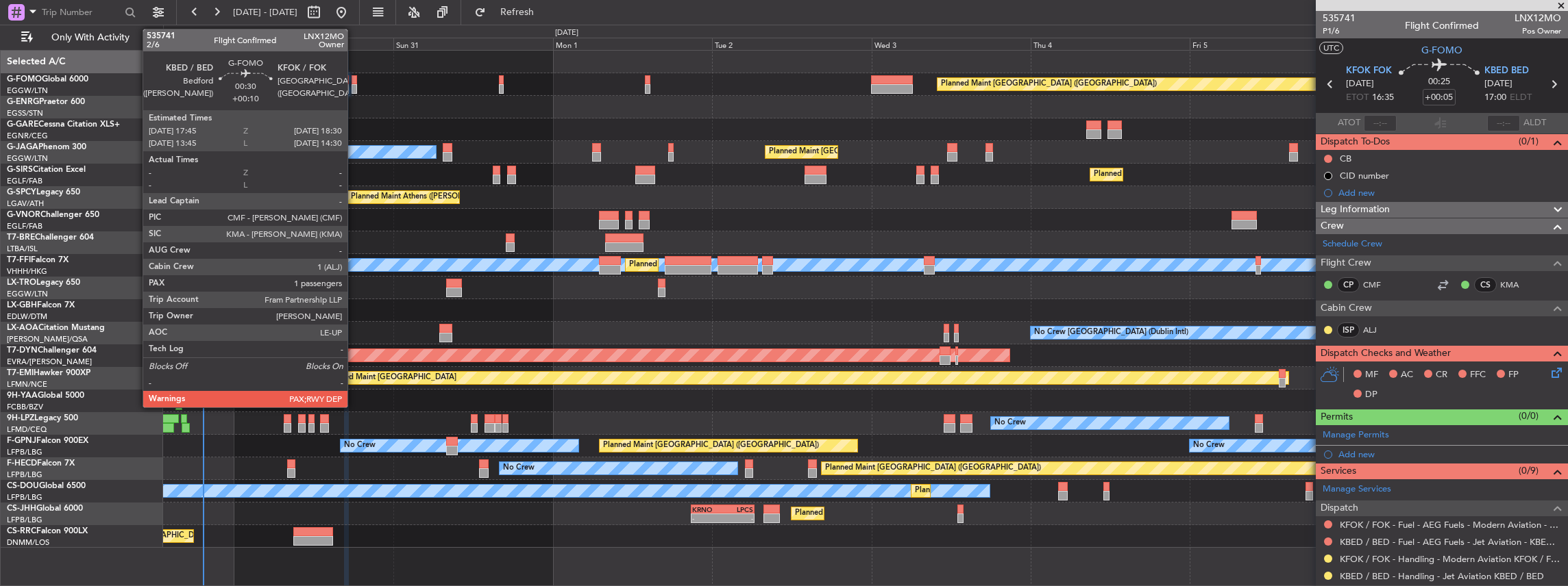
click at [354, 86] on div at bounding box center [354, 88] width 6 height 9
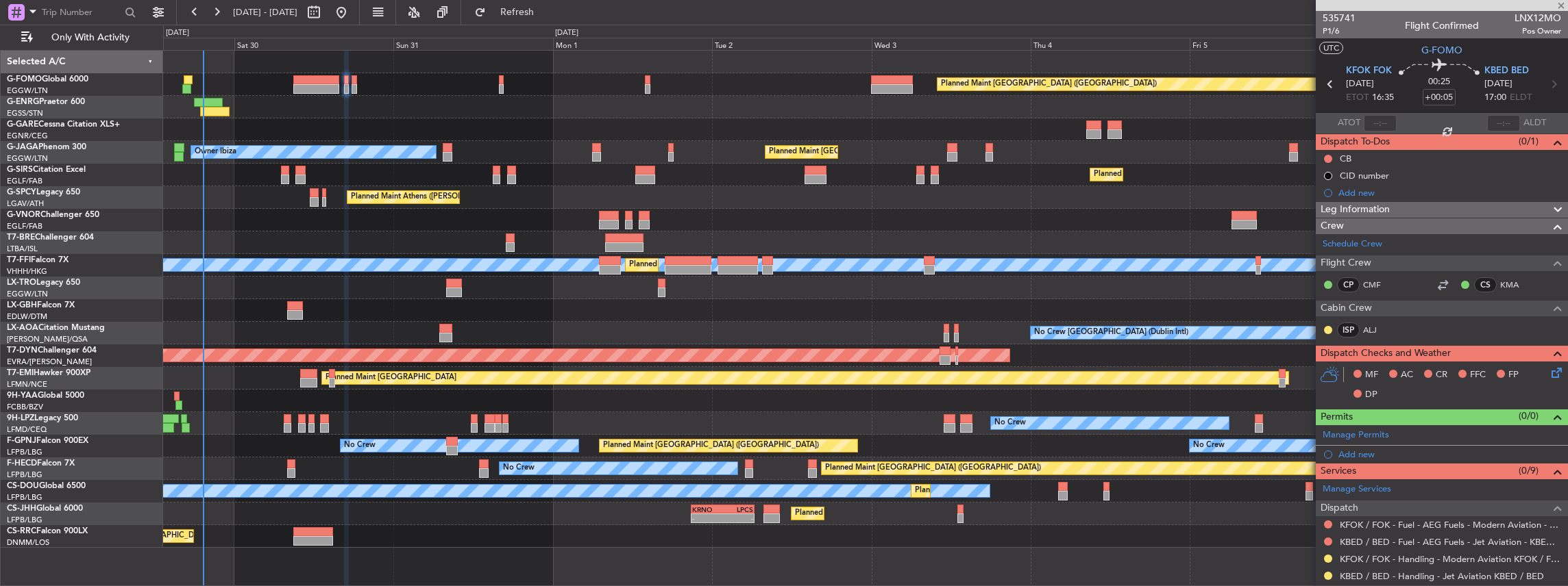
type input "+00:10"
type input "3"
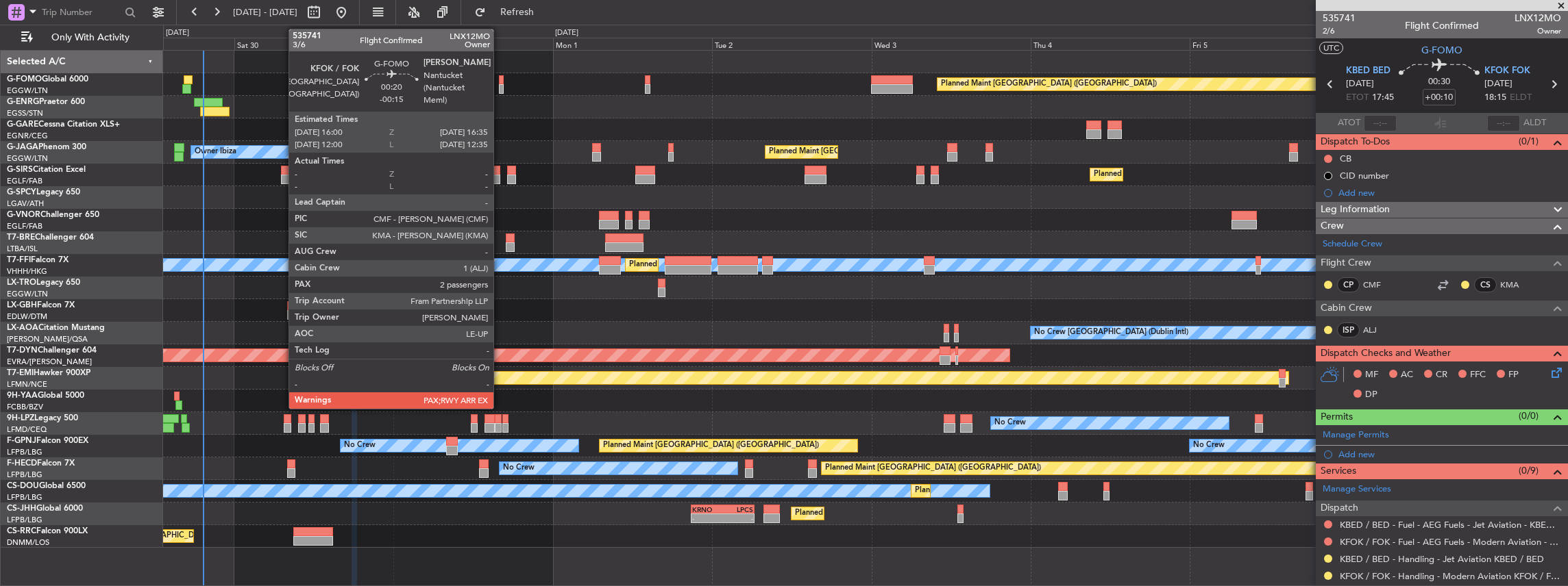
click at [500, 88] on div at bounding box center [501, 88] width 4 height 9
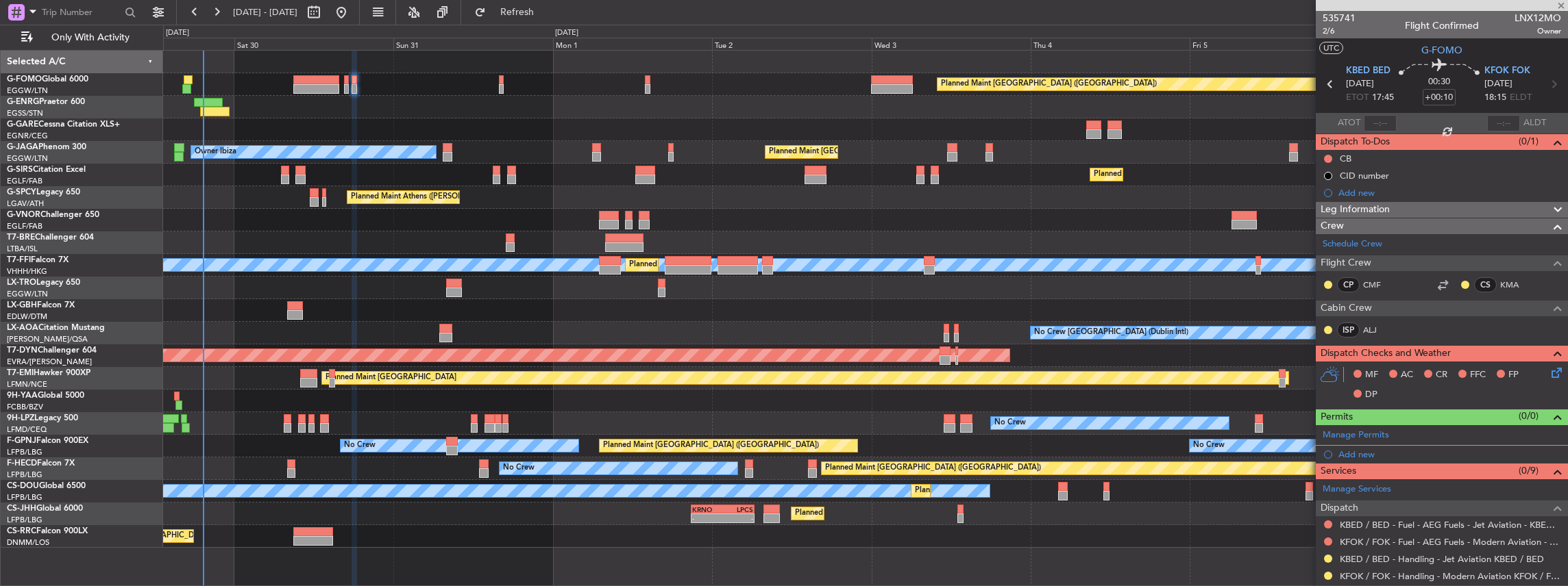
type input "-00:15"
type input "2"
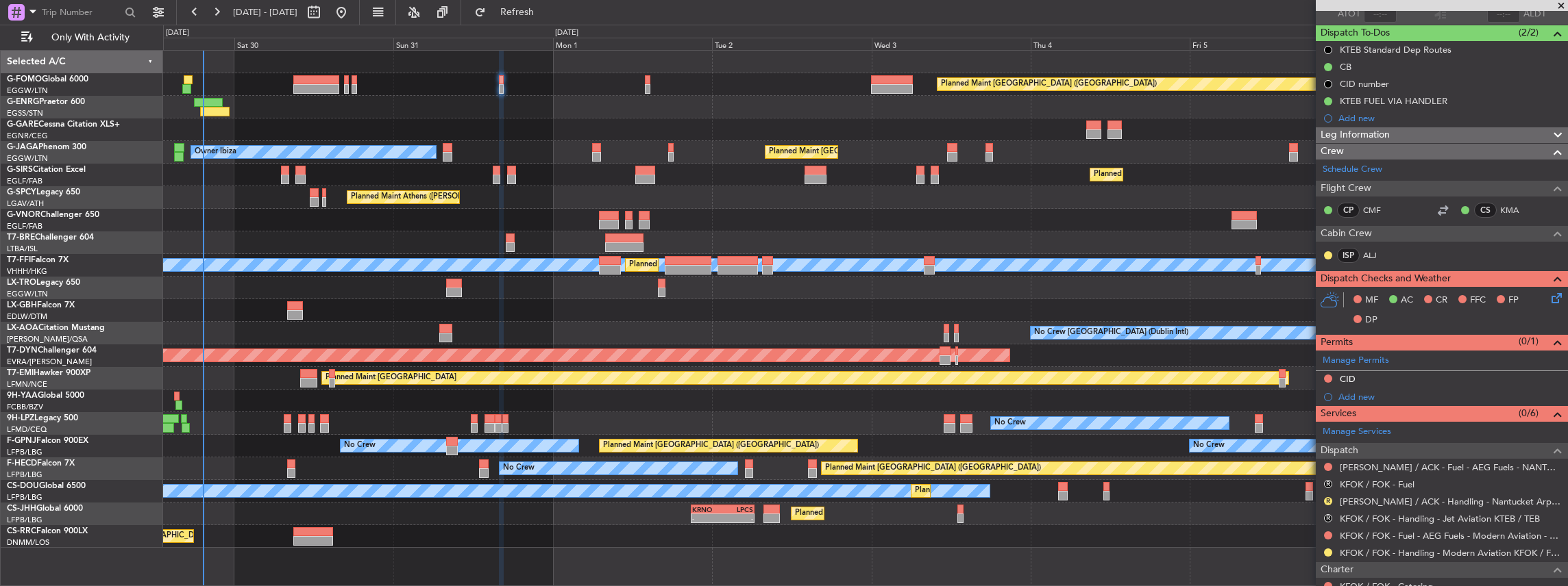
scroll to position [137, 0]
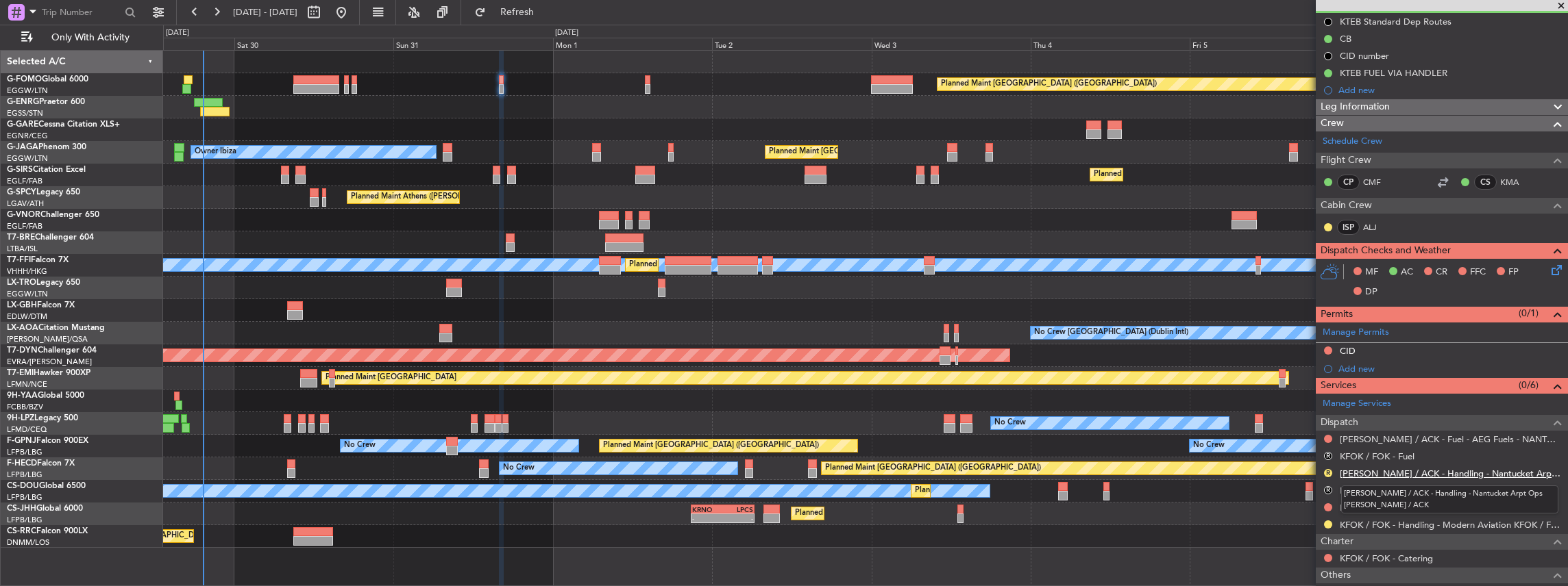
click at [1375, 468] on link "[PERSON_NAME] / ACK - Handling - Nantucket Arpt Ops [PERSON_NAME] / ACK" at bounding box center [1450, 473] width 221 height 11
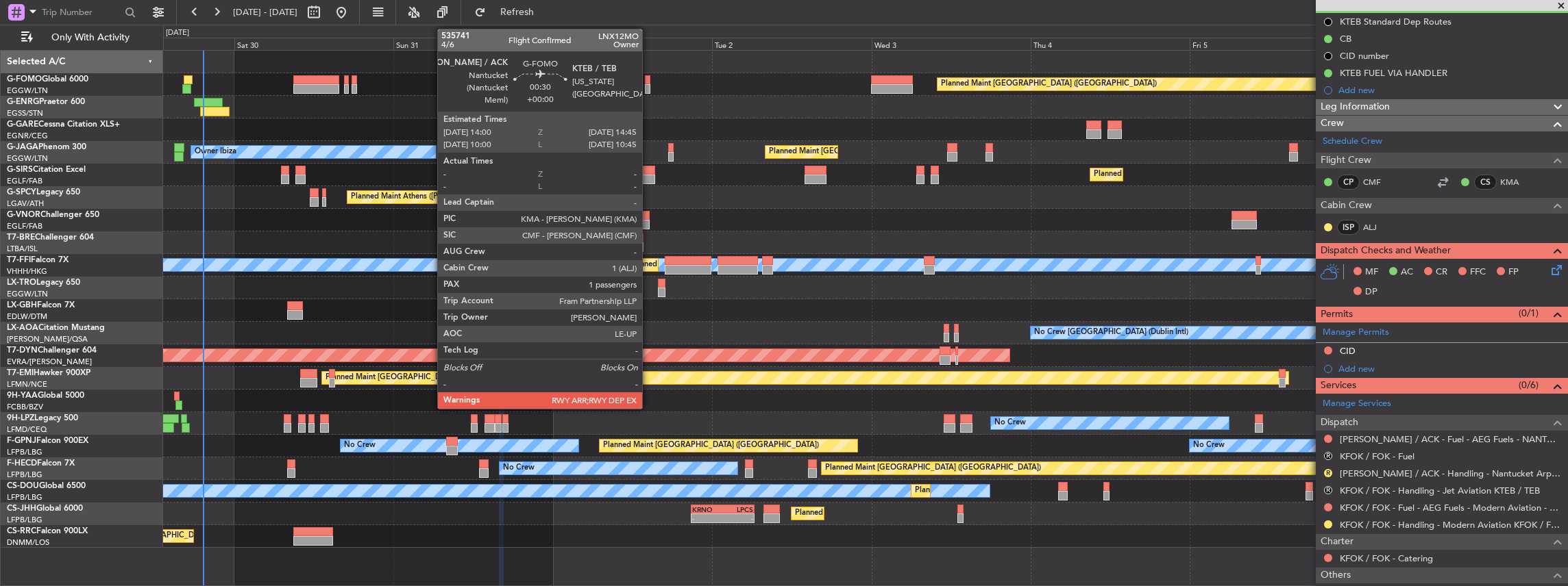
click at [649, 89] on div at bounding box center [647, 88] width 6 height 9
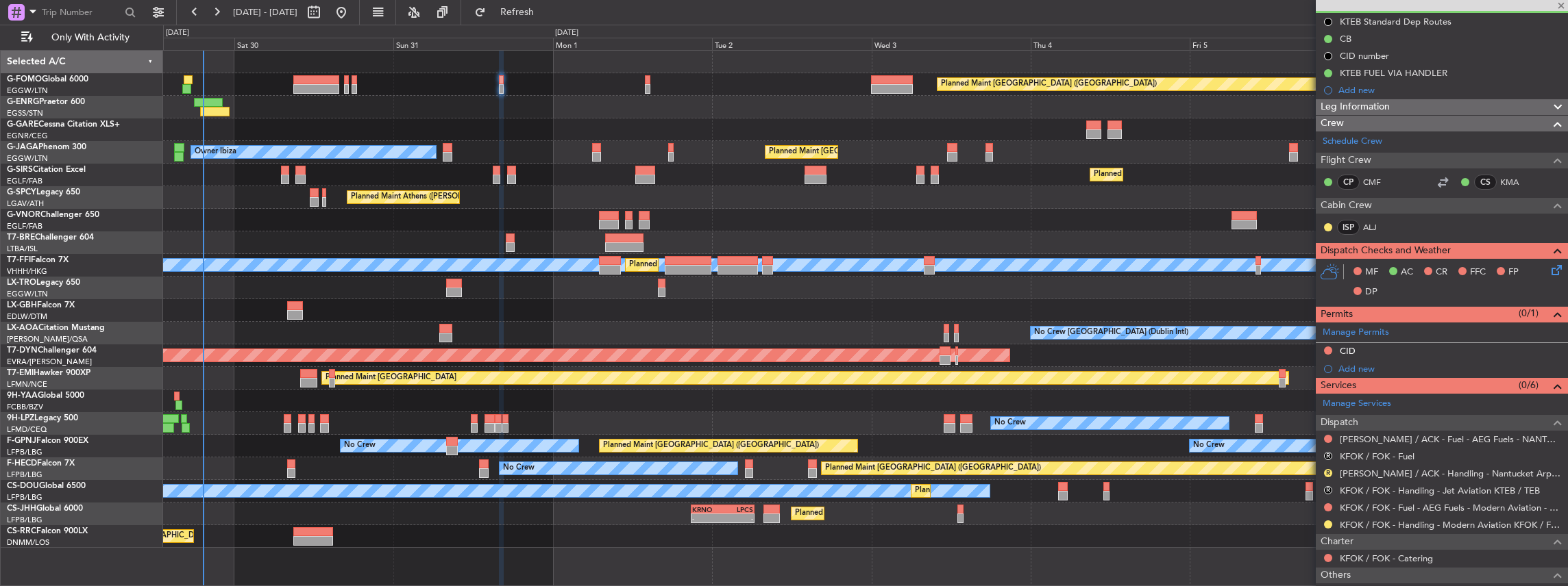
type input "1"
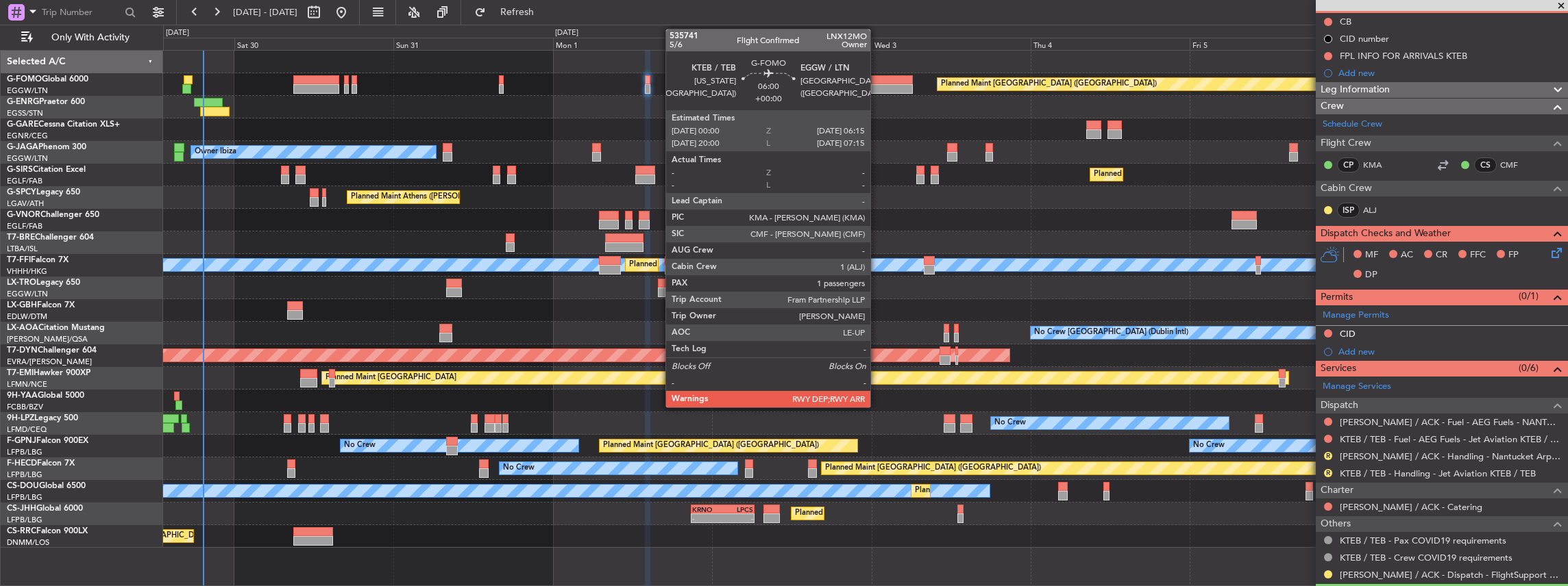
click at [877, 85] on div at bounding box center [892, 88] width 42 height 9
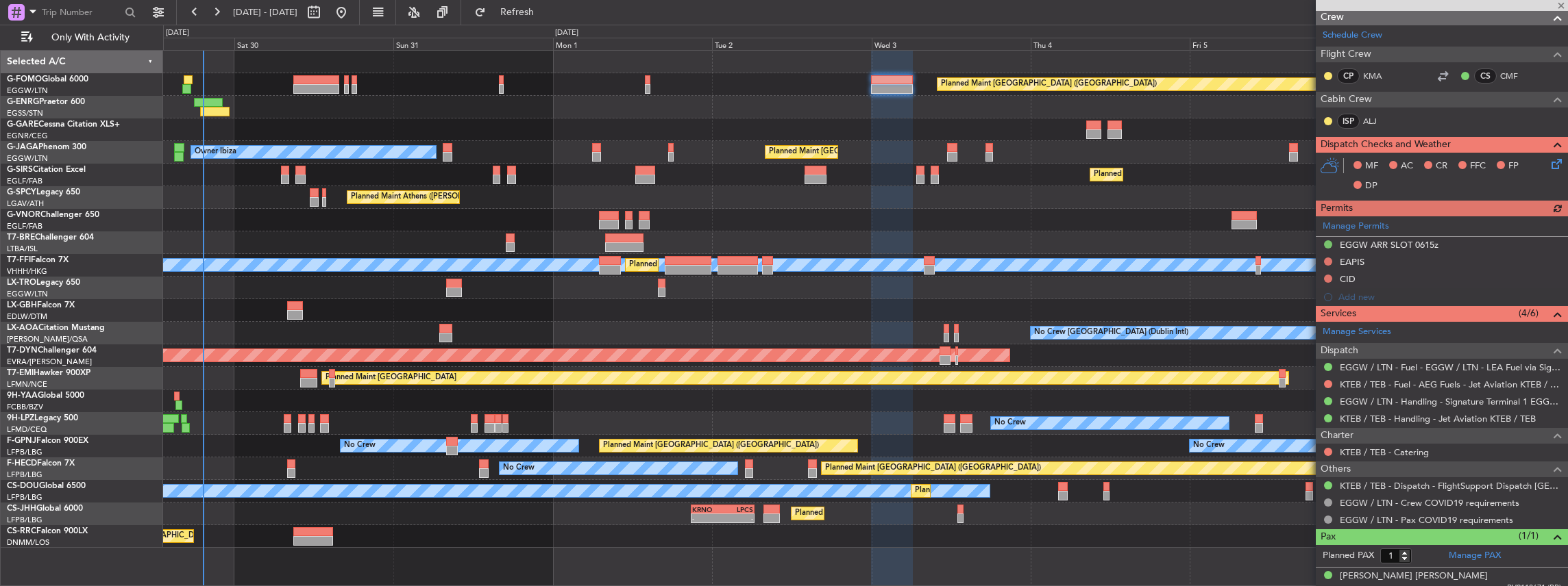
scroll to position [251, 0]
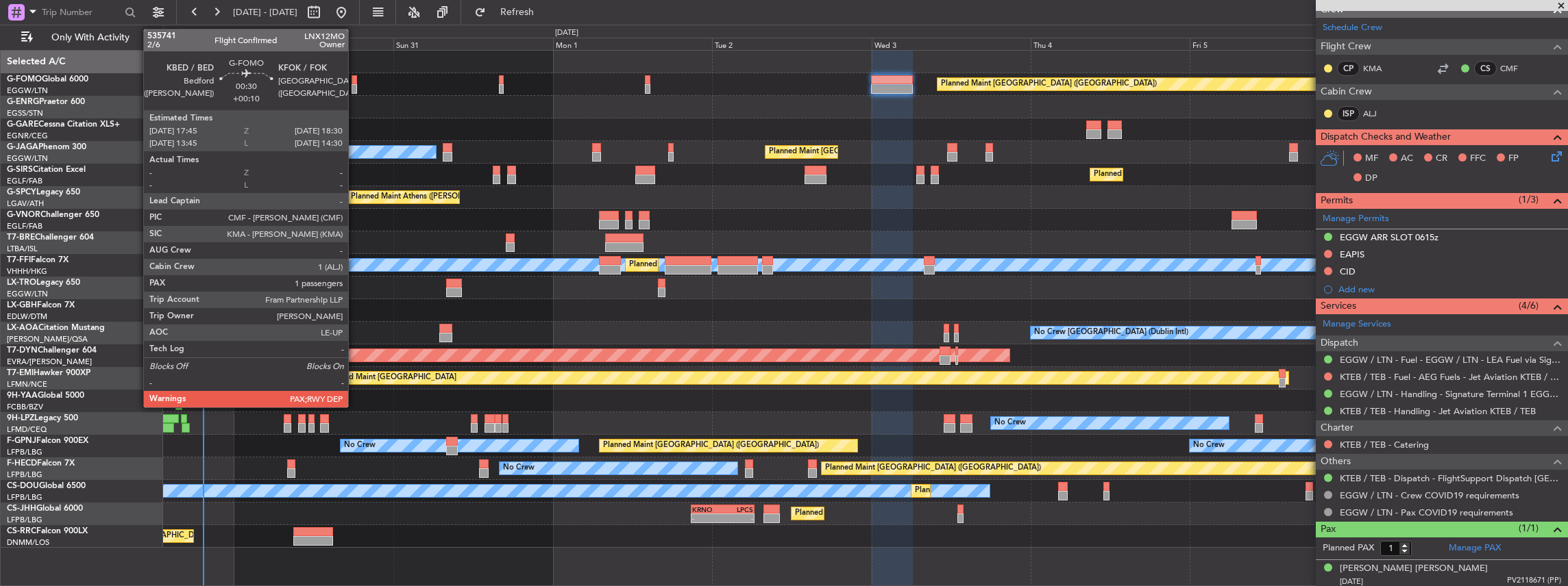
click at [355, 85] on div at bounding box center [354, 88] width 6 height 9
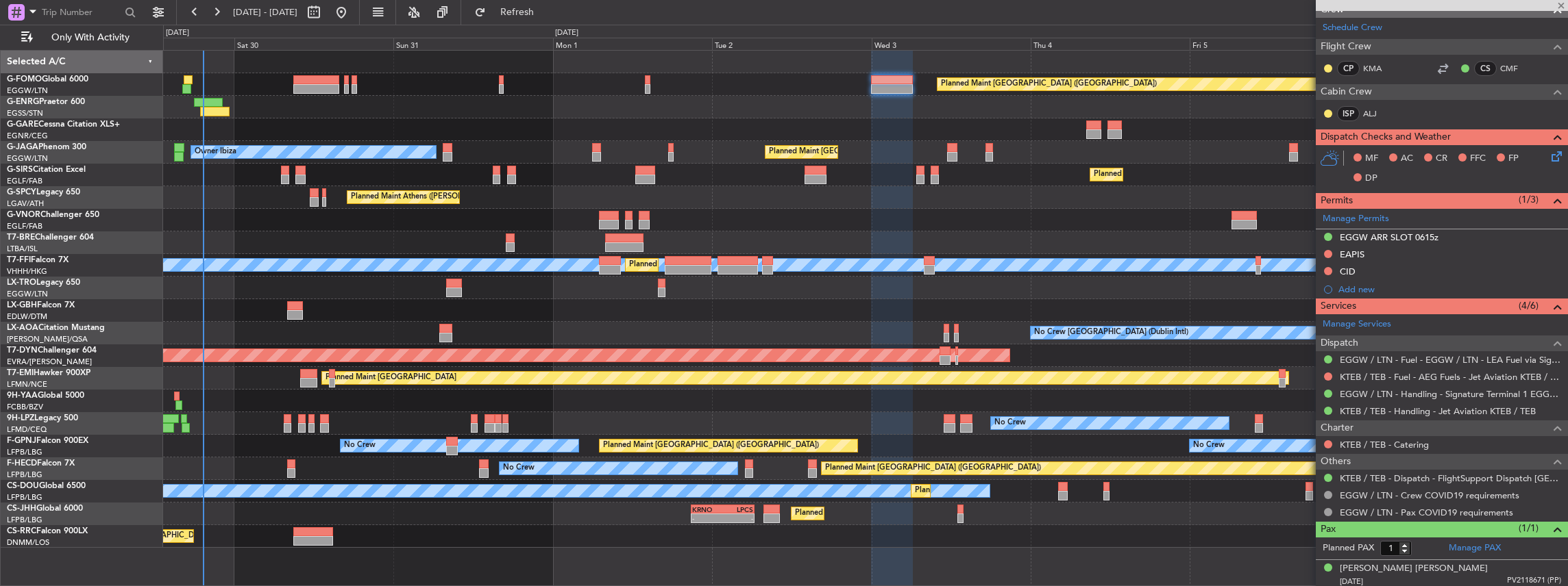
type input "+00:10"
type input "3"
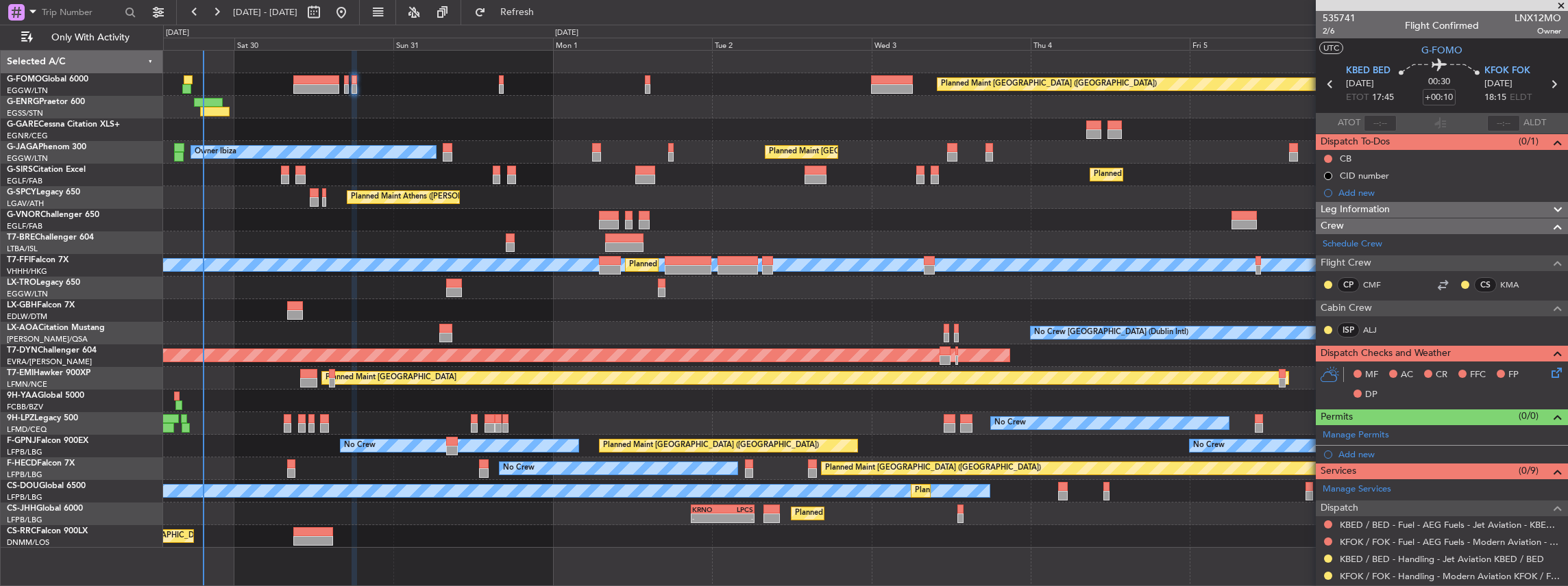
click at [1171, 521] on div "Planned Maint London (Luton) - - KRNO 20:50 Z LPCS 06:25 Z Planned Maint Paris …" at bounding box center [865, 513] width 1405 height 22
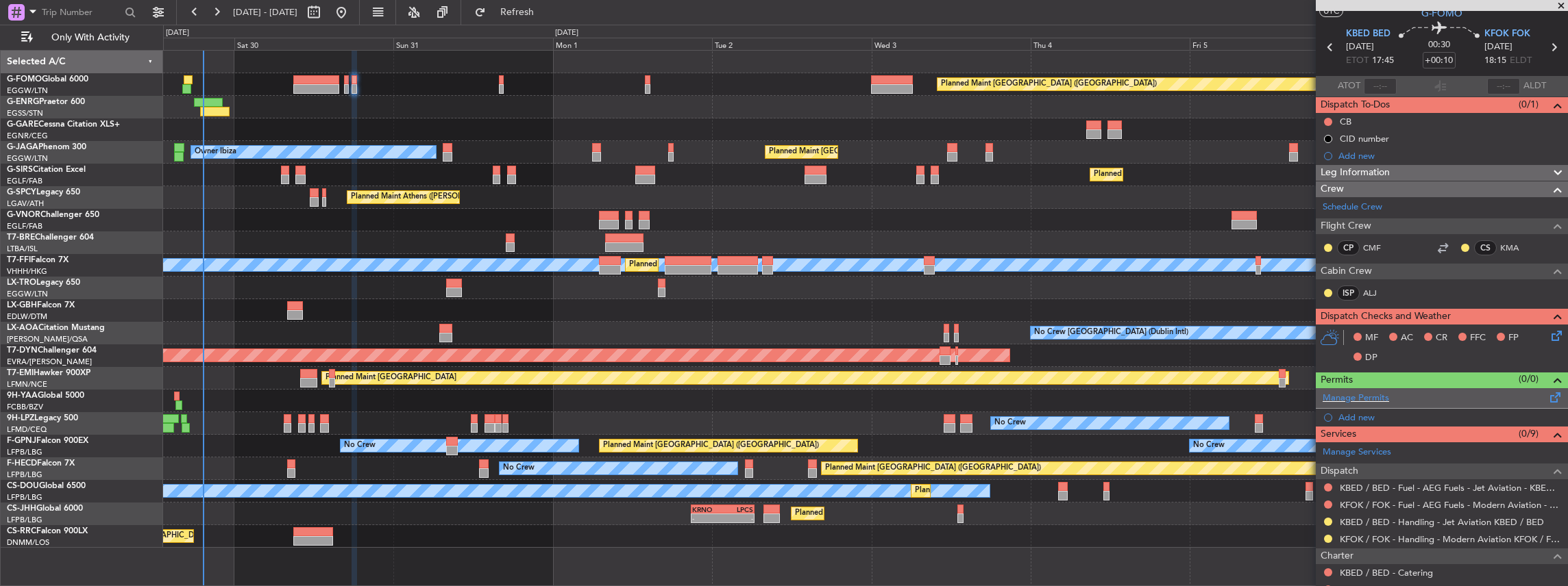
scroll to position [91, 0]
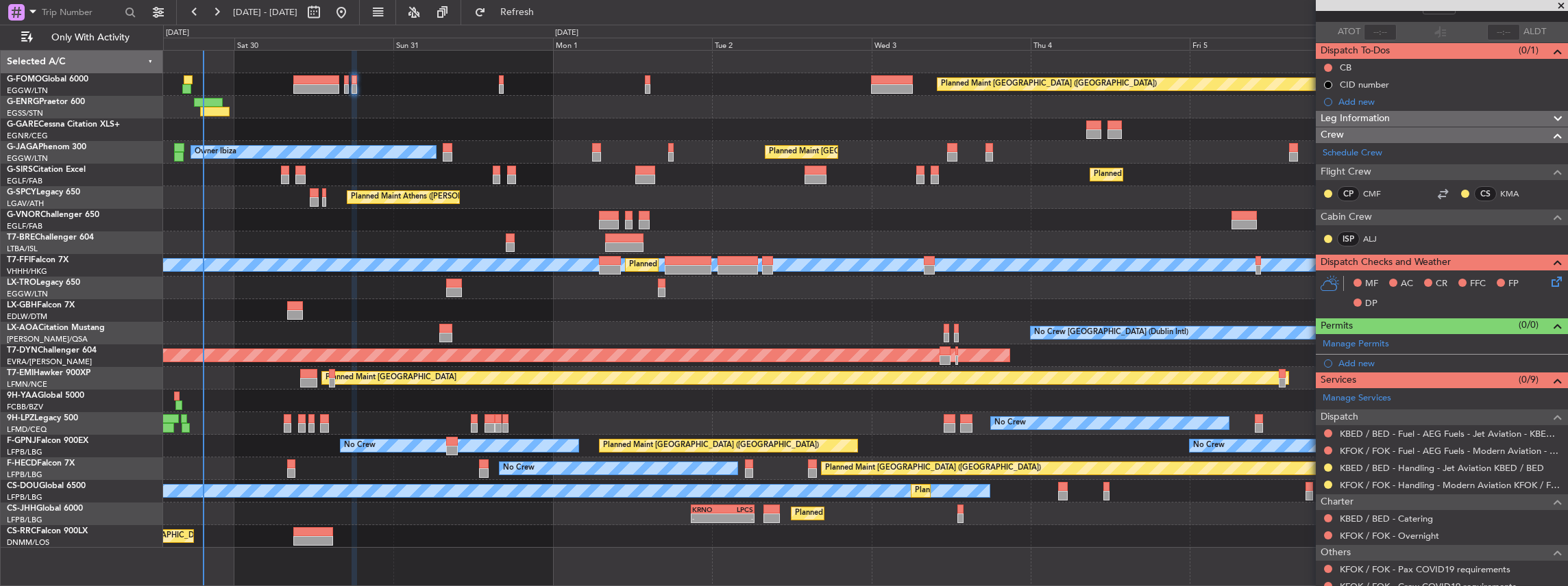
click at [1176, 518] on div "Planned Maint London (Luton) - - KRNO 20:50 Z LPCS 06:25 Z Planned Maint Paris …" at bounding box center [865, 513] width 1405 height 22
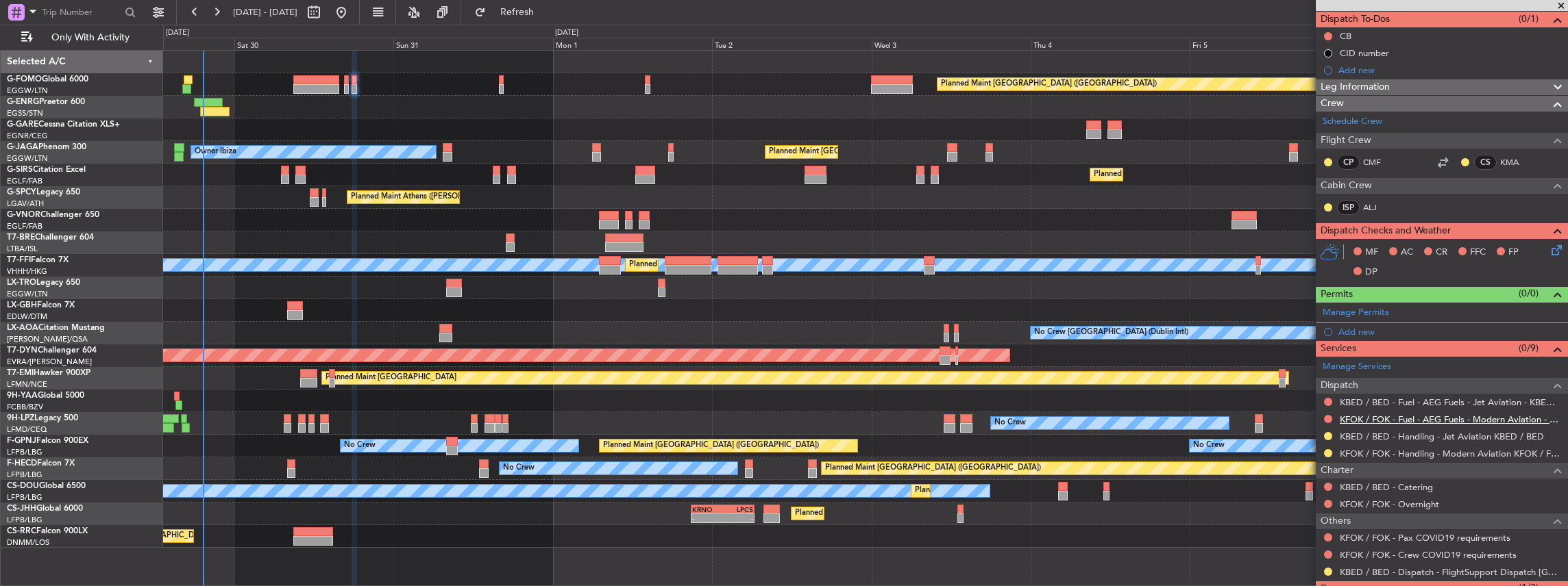
scroll to position [137, 0]
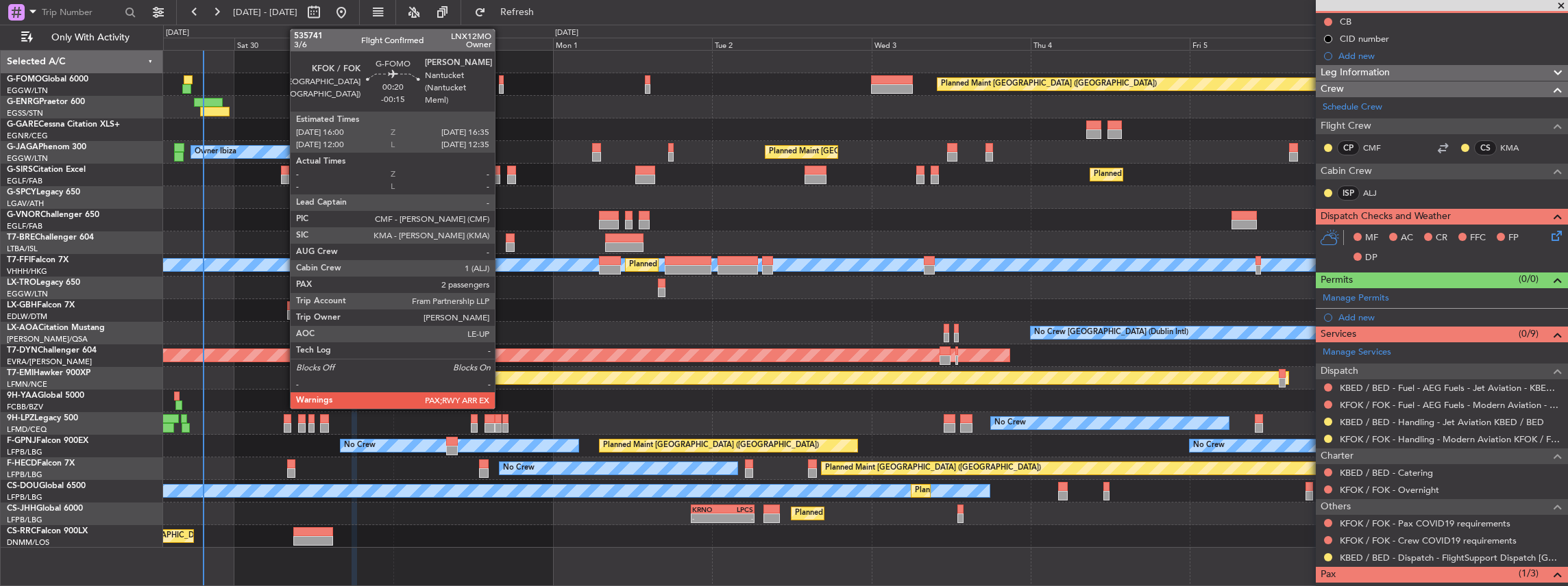
click at [502, 87] on div at bounding box center [501, 88] width 4 height 9
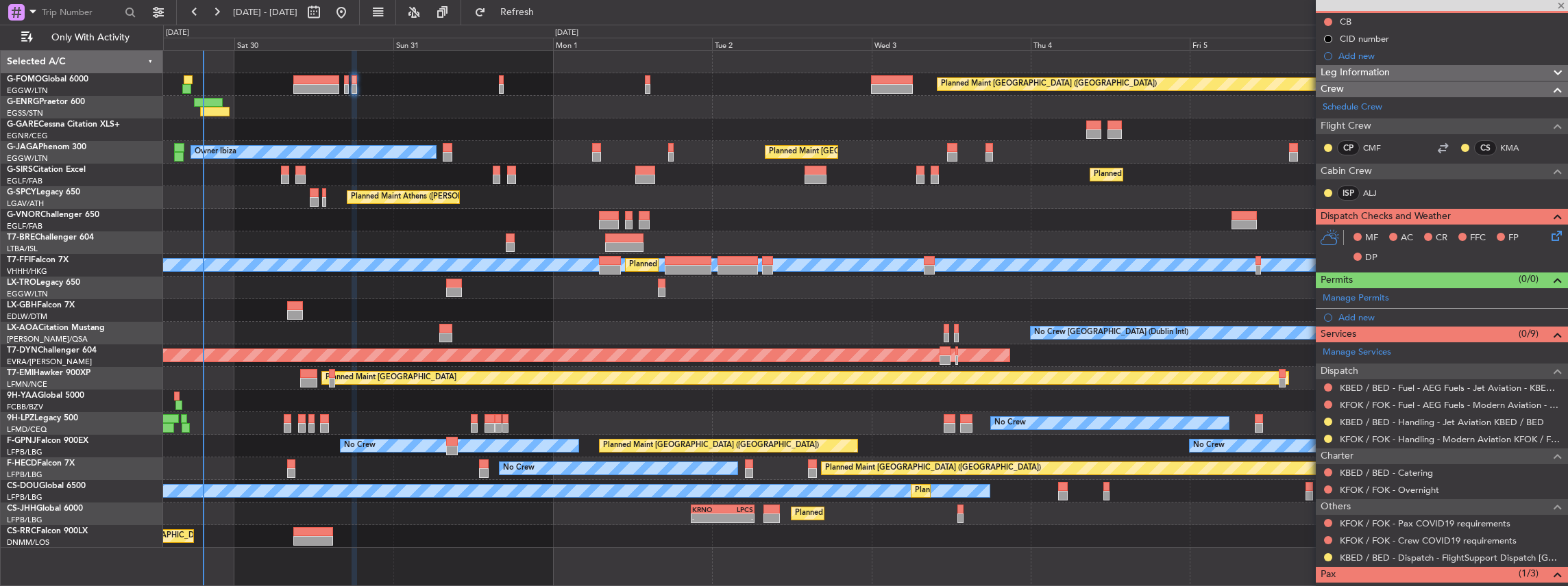
type input "-00:15"
type input "2"
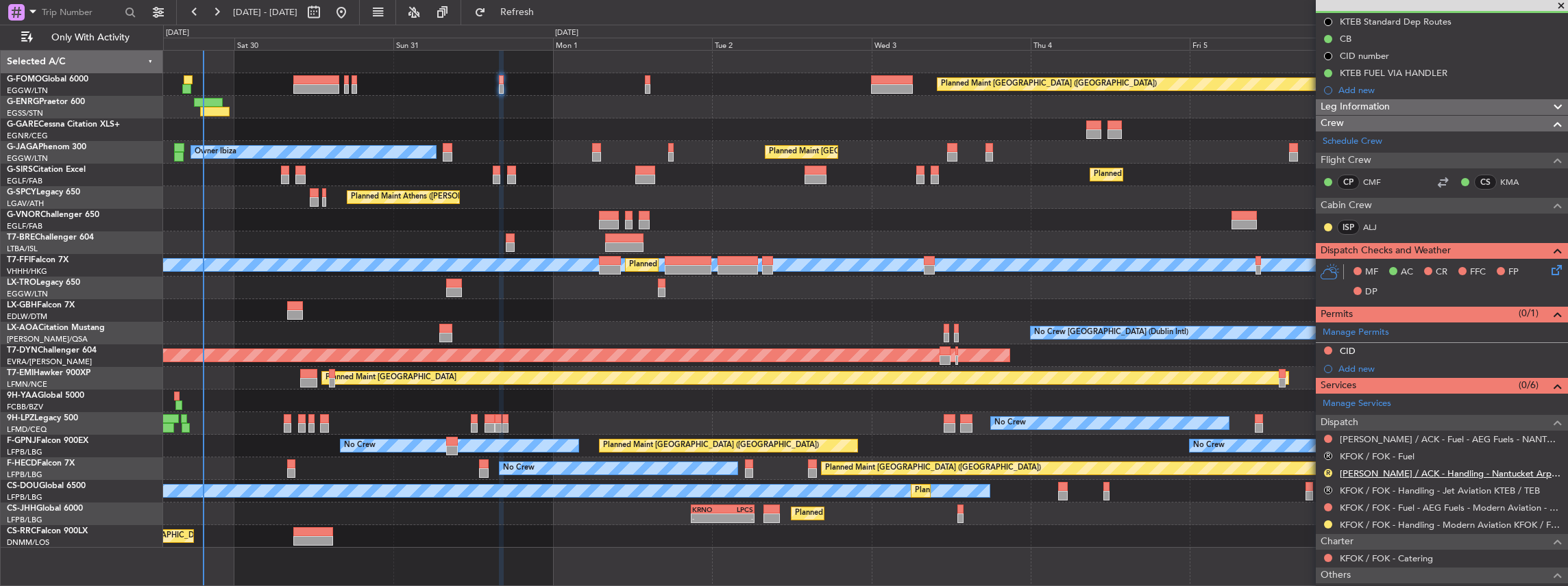
click at [1375, 473] on link "[PERSON_NAME] / ACK - Handling - Nantucket Arpt Ops [PERSON_NAME] / ACK" at bounding box center [1450, 473] width 221 height 11
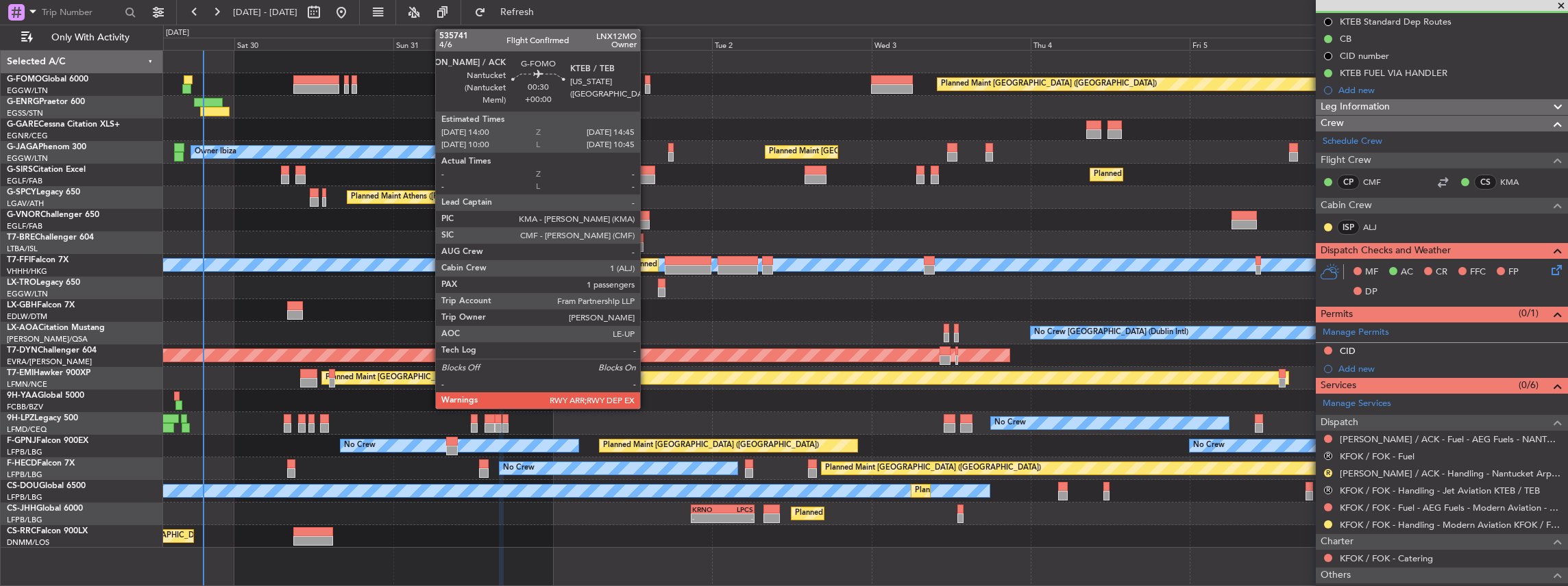
click at [647, 85] on div at bounding box center [647, 88] width 6 height 9
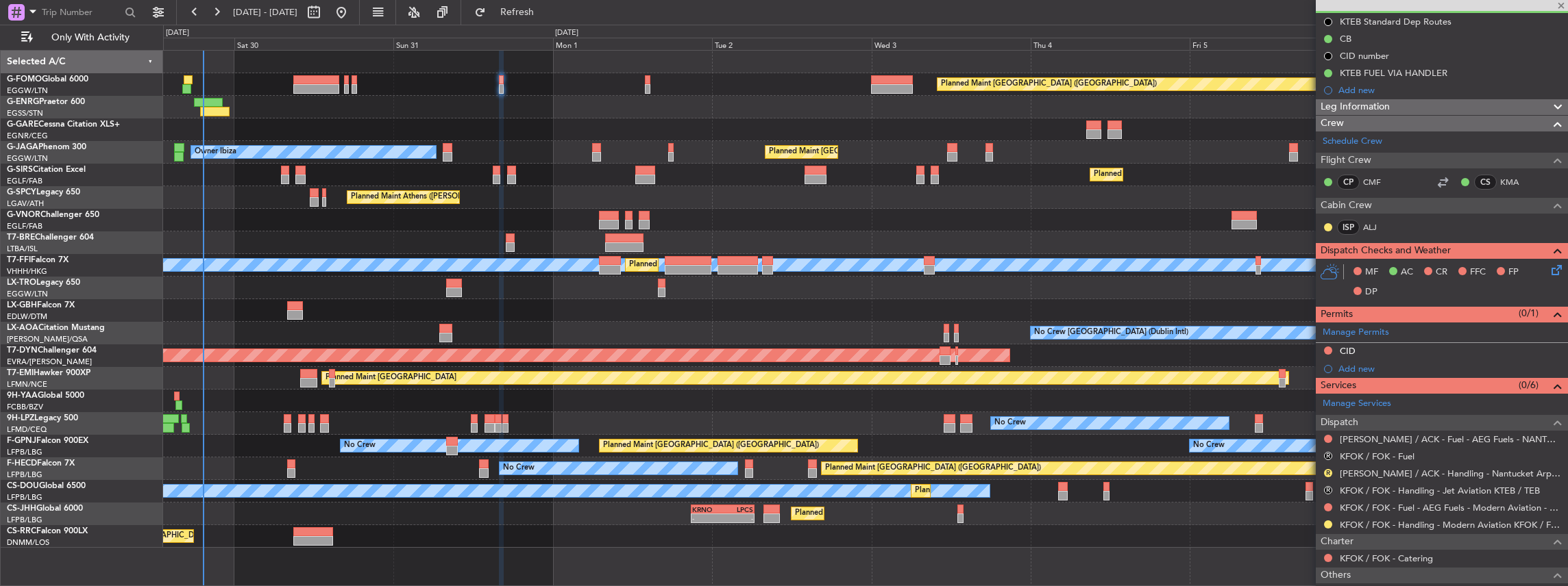
type input "1"
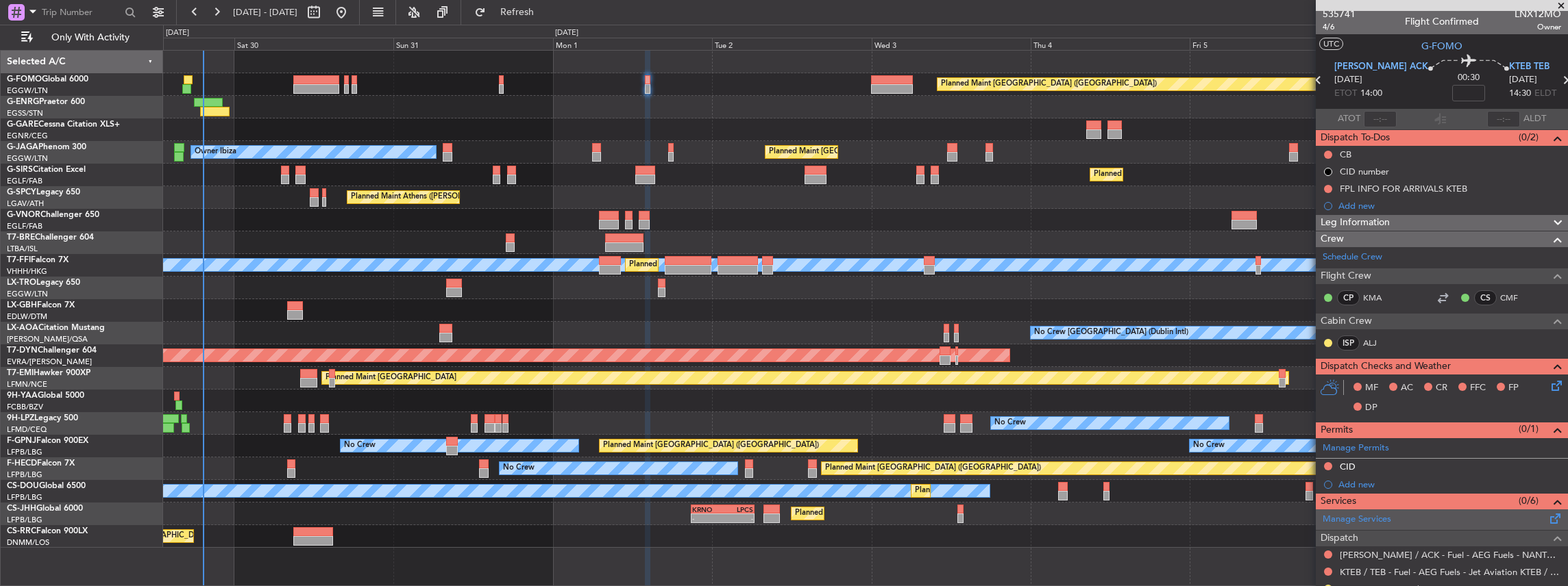
scroll to position [0, 0]
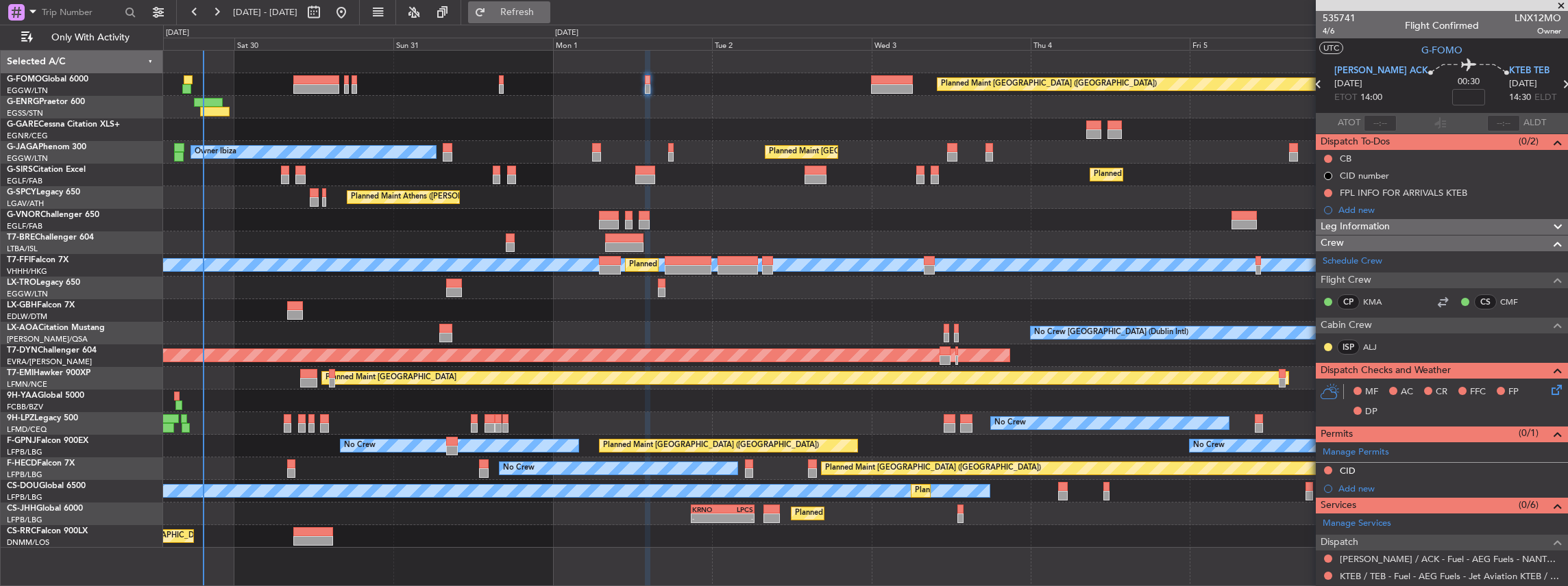
click at [546, 14] on span "Refresh" at bounding box center [517, 11] width 57 height 9
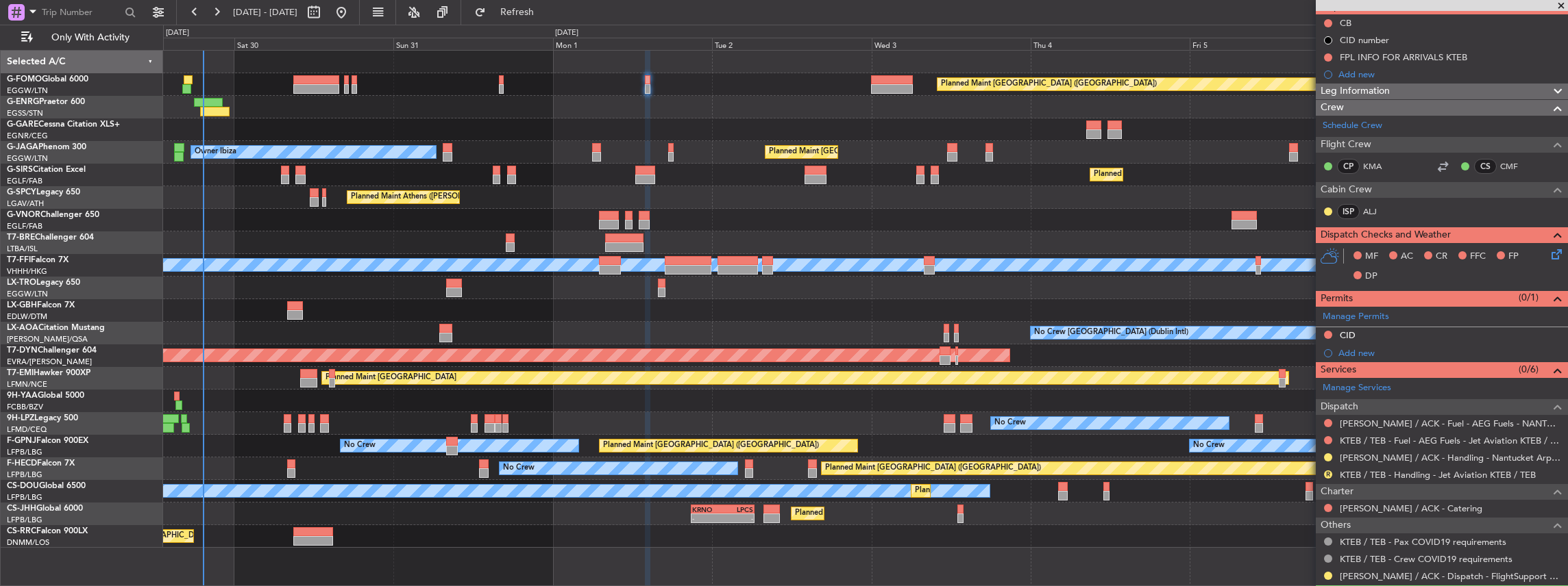
scroll to position [137, 0]
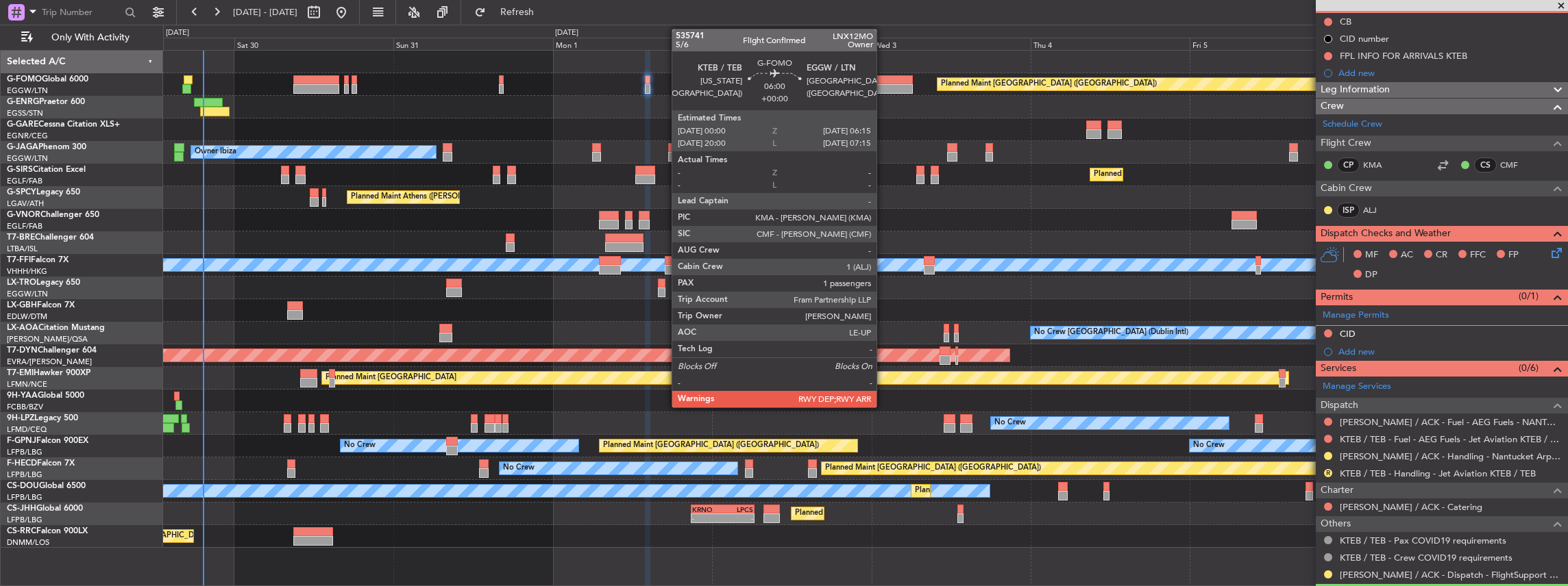
click at [883, 78] on div at bounding box center [892, 80] width 42 height 9
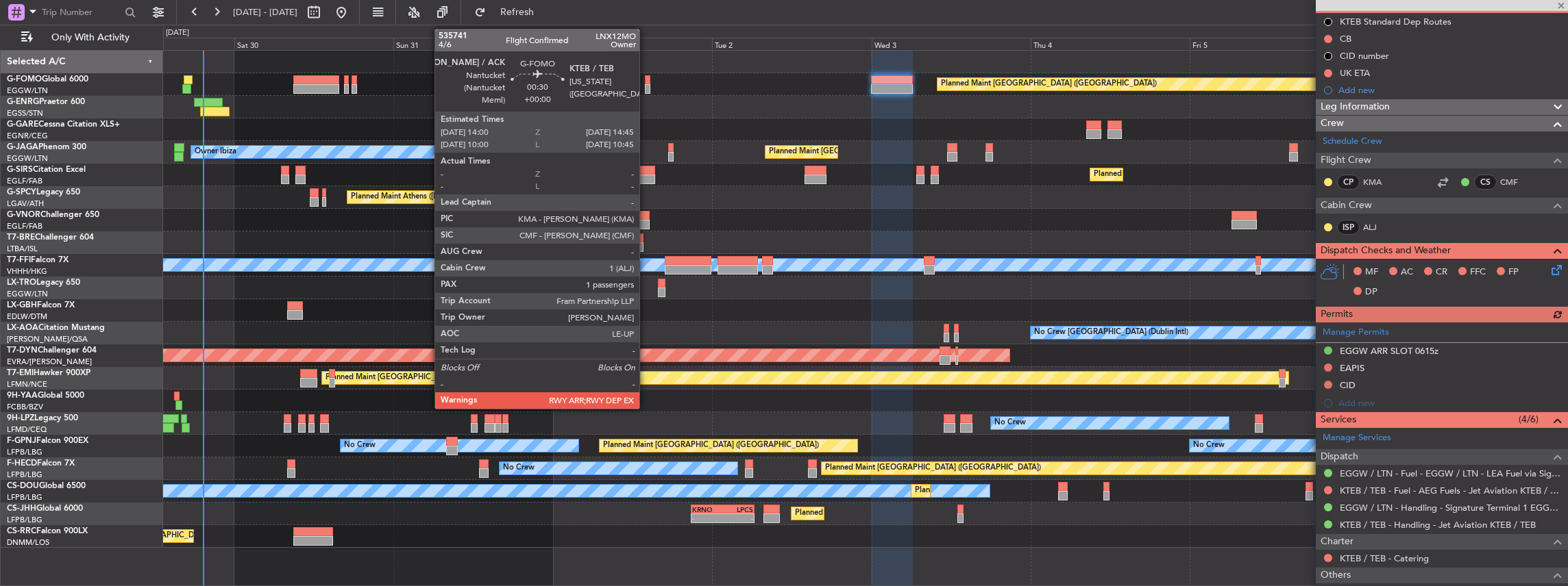
click at [646, 84] on div at bounding box center [647, 88] width 6 height 9
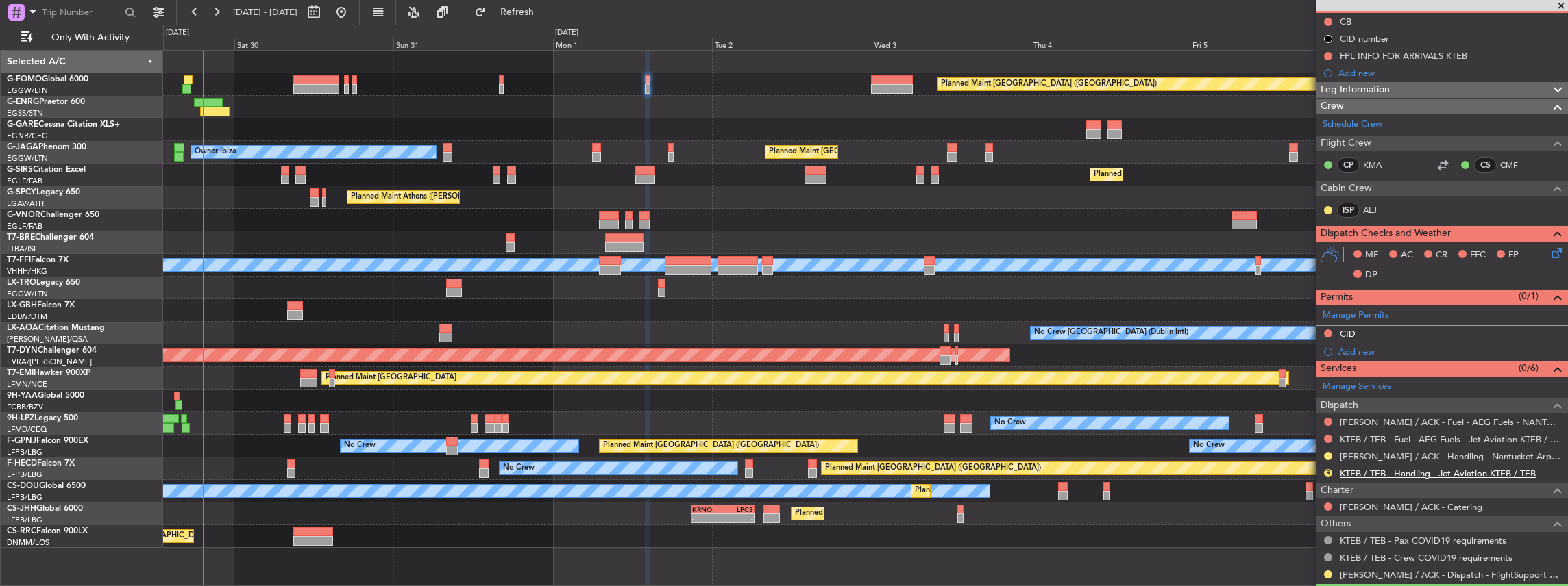
click at [1387, 468] on link "KTEB / TEB - Handling - Jet Aviation KTEB / TEB" at bounding box center [1437, 473] width 196 height 11
click at [542, 14] on span "Refresh" at bounding box center [517, 11] width 57 height 9
click at [439, 107] on div at bounding box center [865, 106] width 1405 height 22
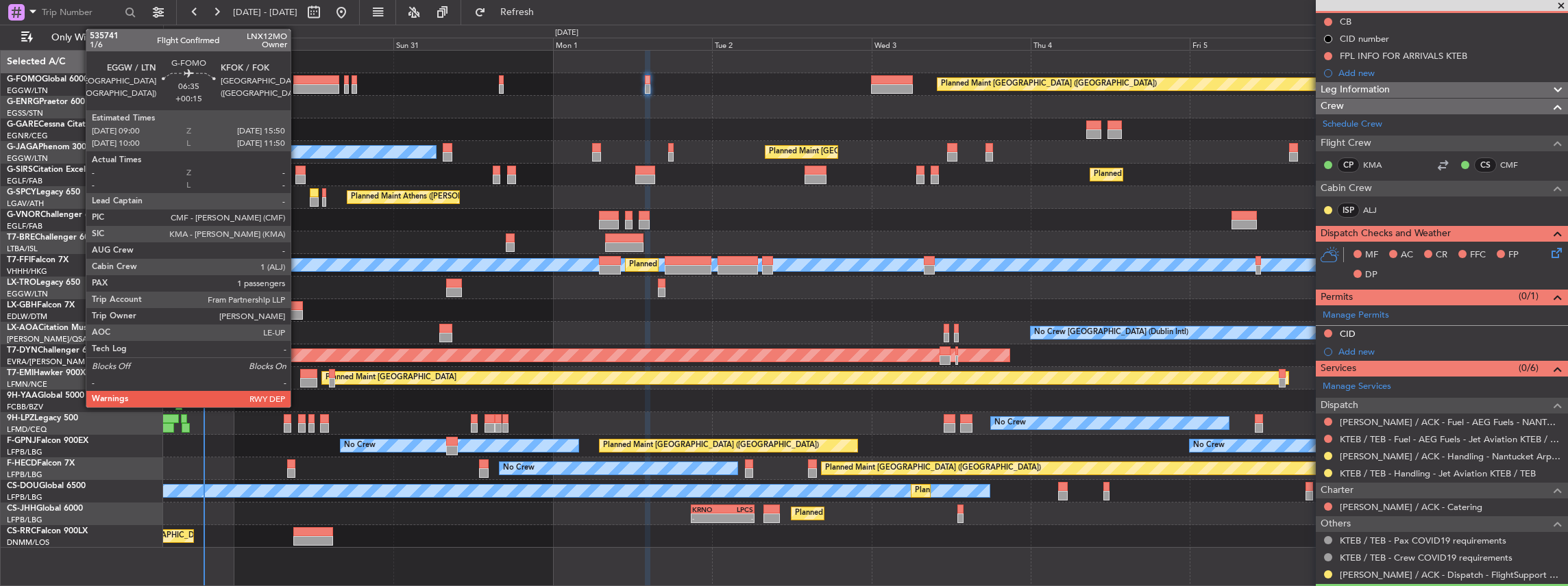
click at [298, 86] on div at bounding box center [316, 88] width 46 height 9
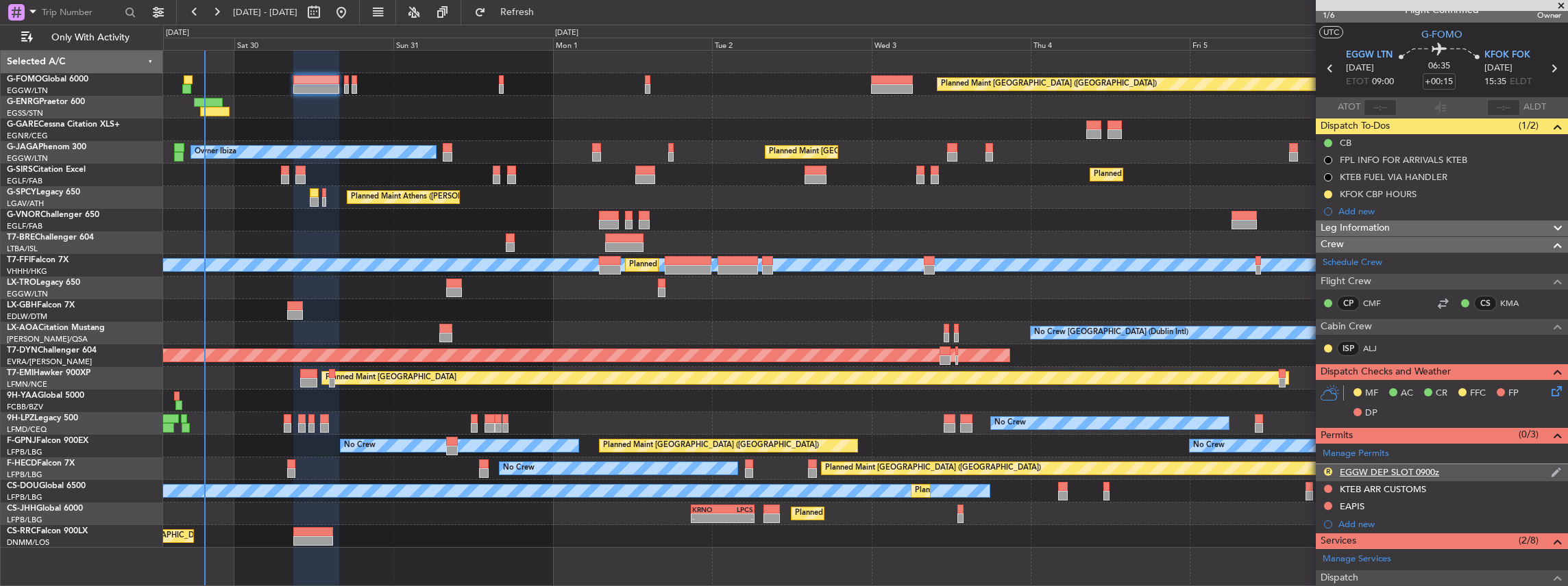
scroll to position [0, 0]
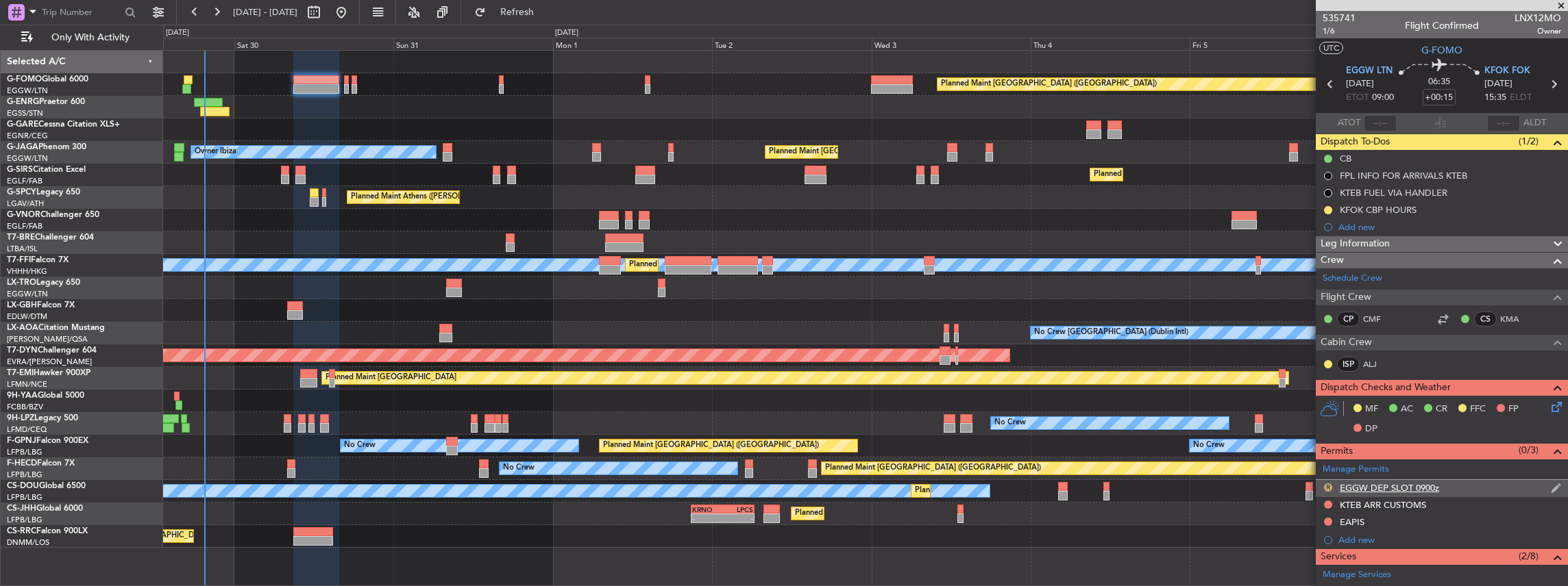
click at [1328, 483] on button "R" at bounding box center [1327, 487] width 8 height 8
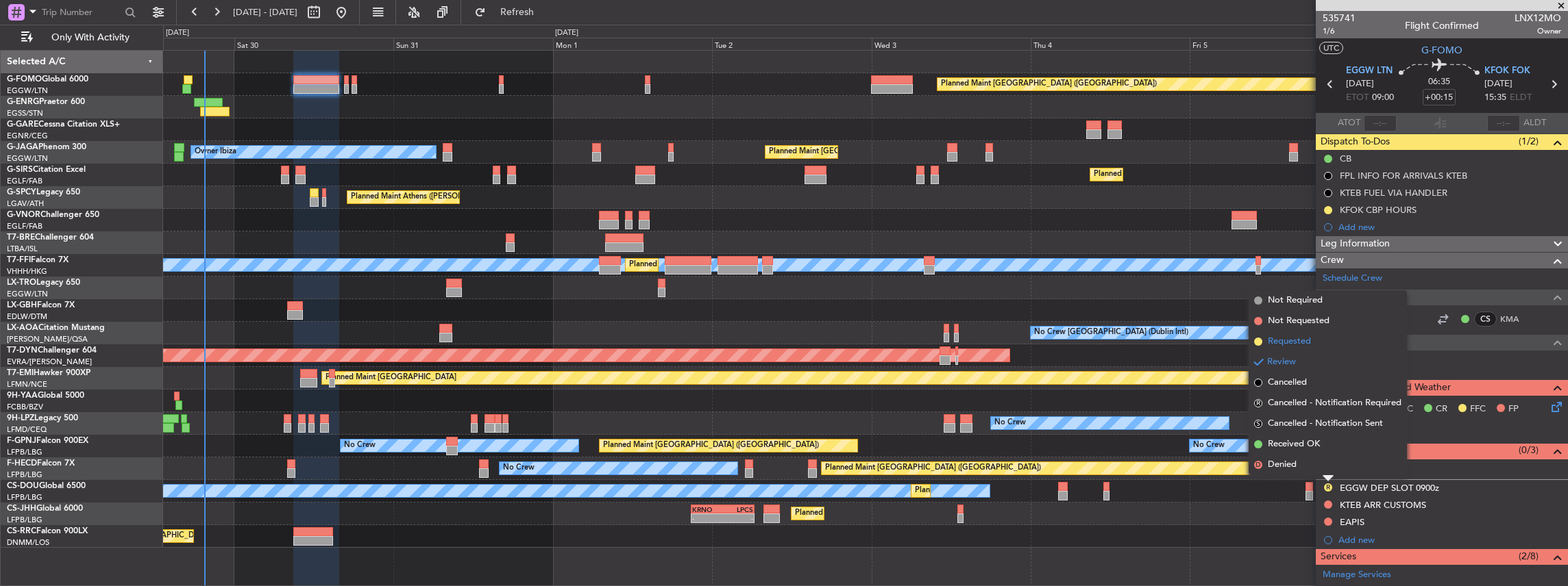
click at [1296, 346] on span "Requested" at bounding box center [1289, 341] width 43 height 14
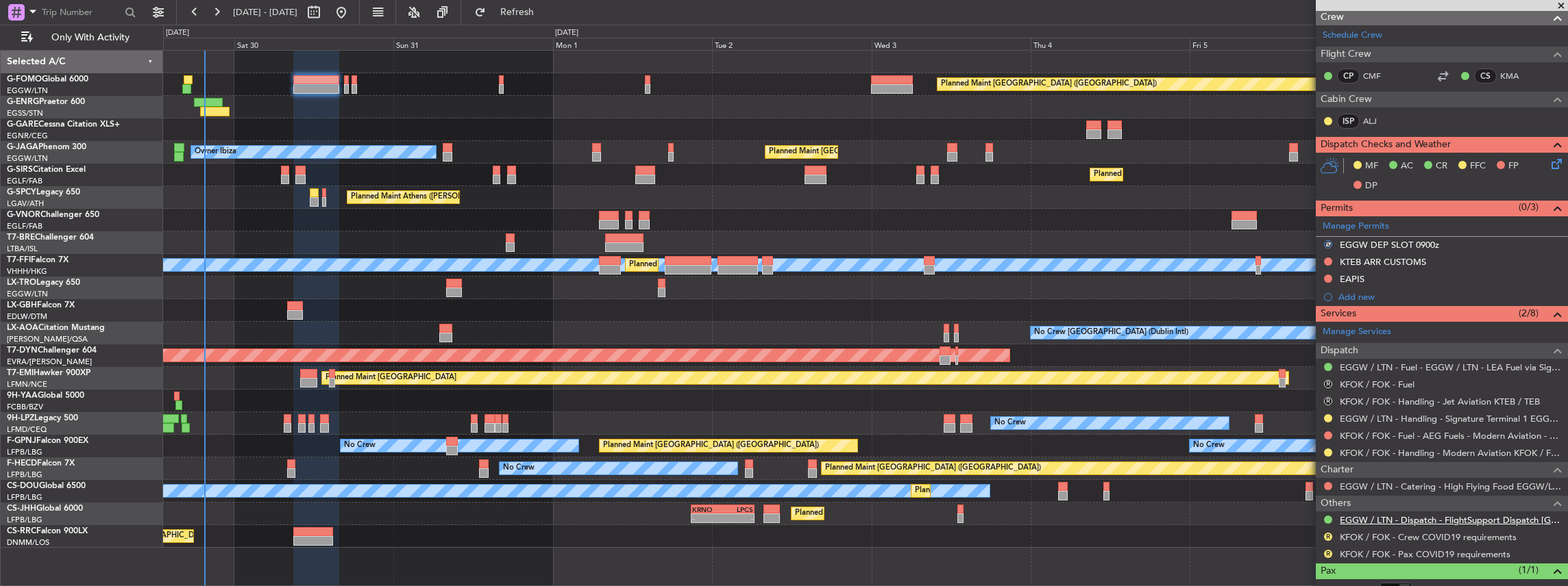
scroll to position [274, 0]
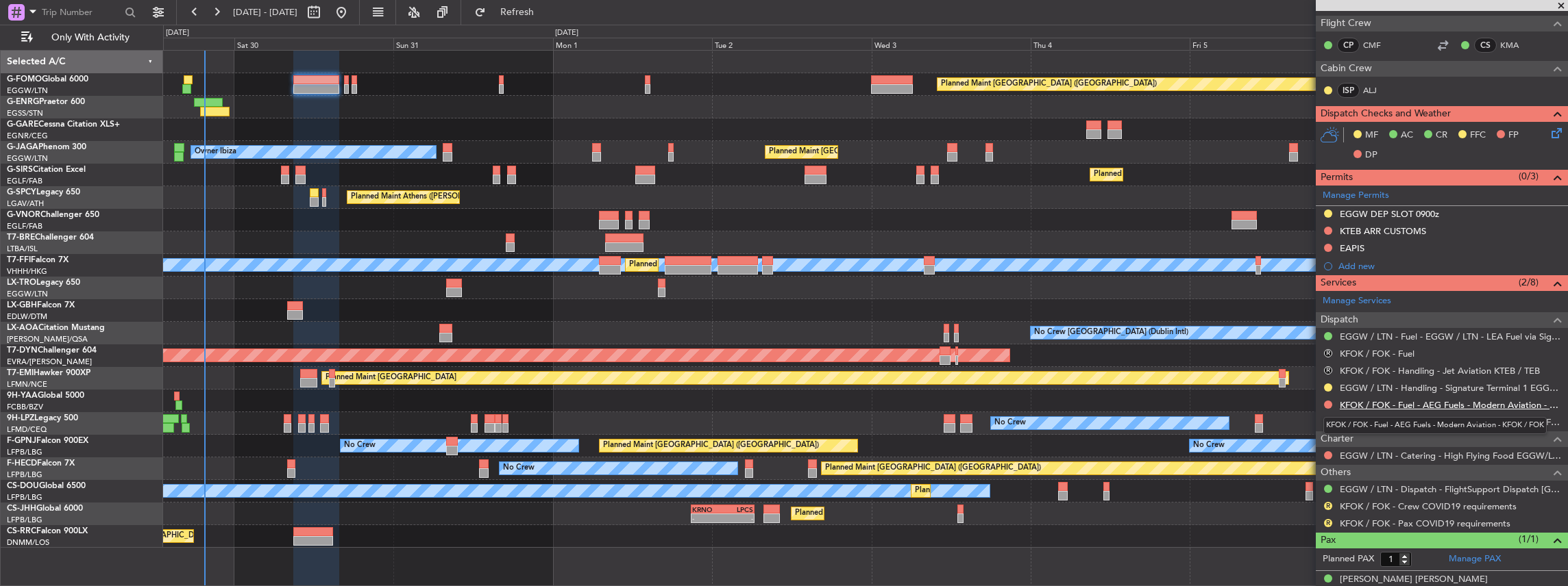
click at [1419, 400] on link "KFOK / FOK - Fuel - AEG Fuels - Modern Aviation - KFOK / FOK" at bounding box center [1450, 405] width 221 height 11
click at [1373, 417] on link "KFOK / FOK - Handling - Modern Aviation KFOK / FOK" at bounding box center [1450, 422] width 221 height 11
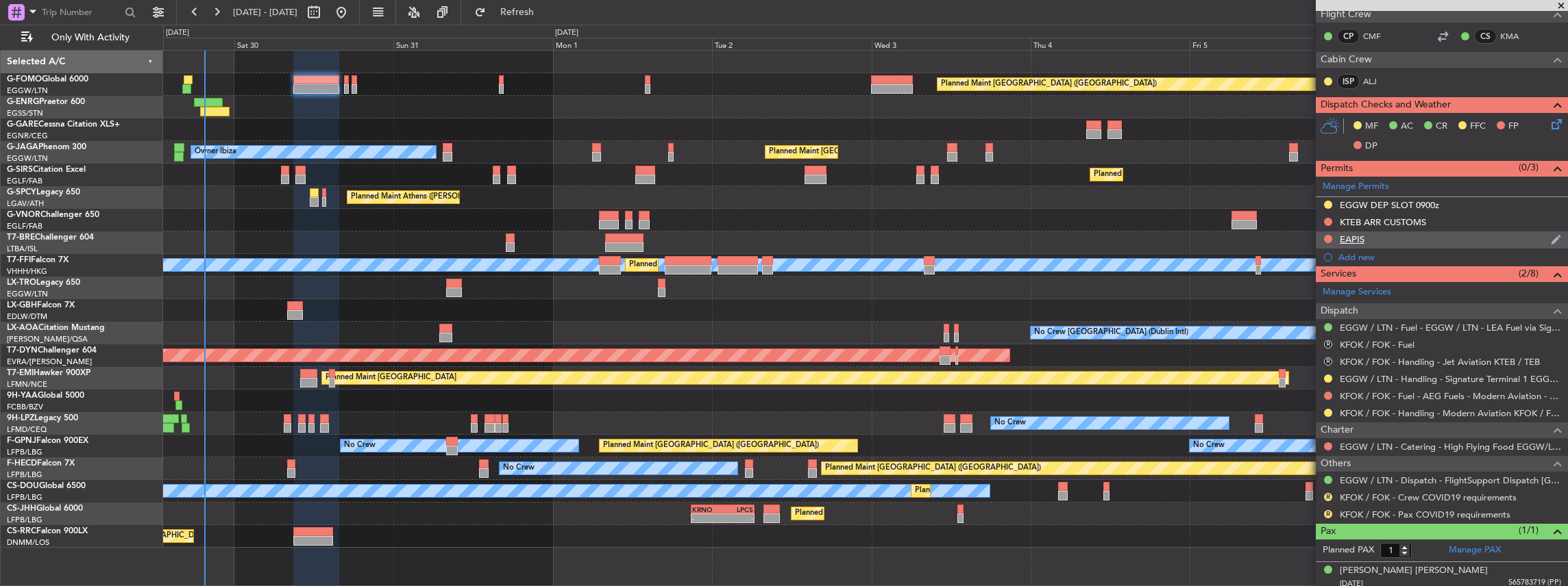
scroll to position [285, 0]
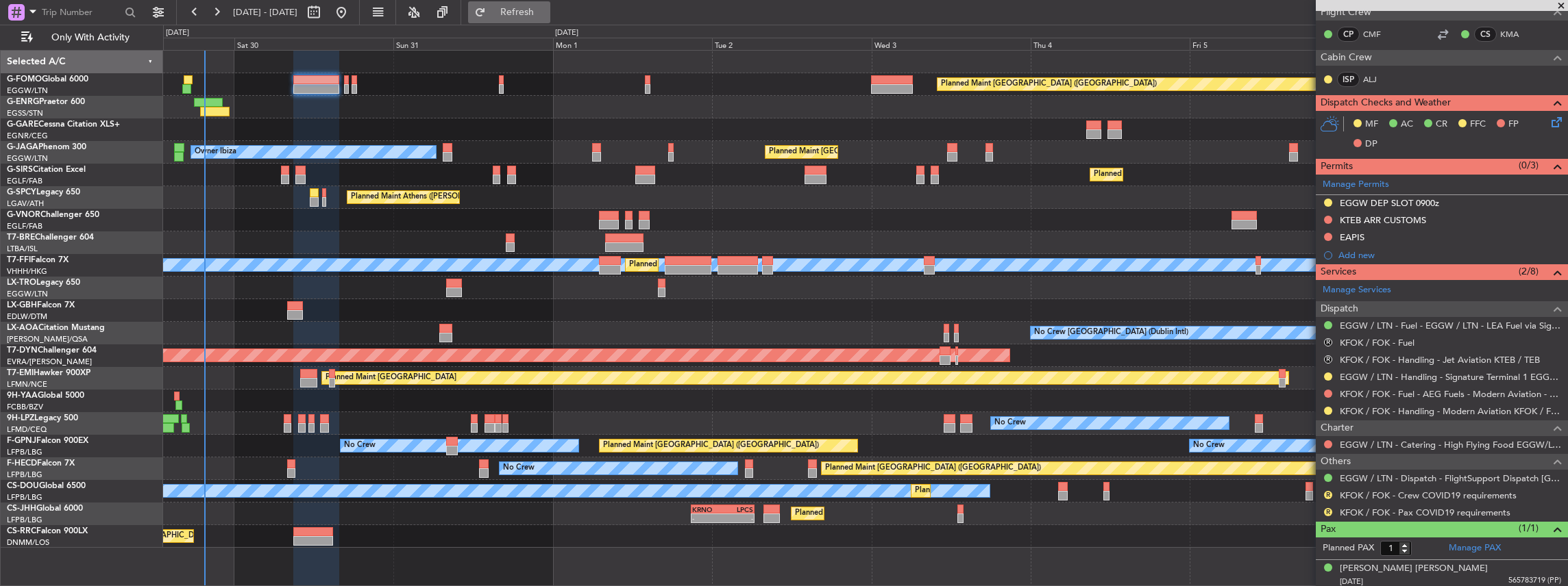
click at [546, 13] on span "Refresh" at bounding box center [517, 11] width 57 height 9
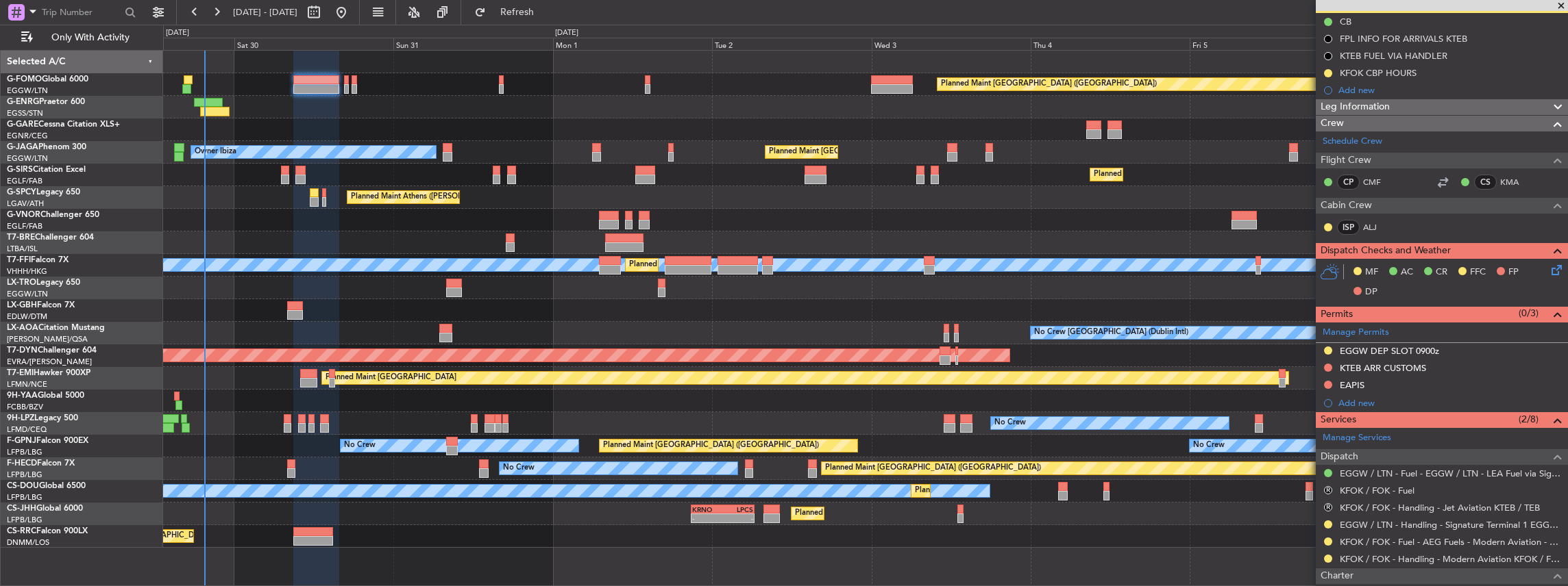
scroll to position [182, 0]
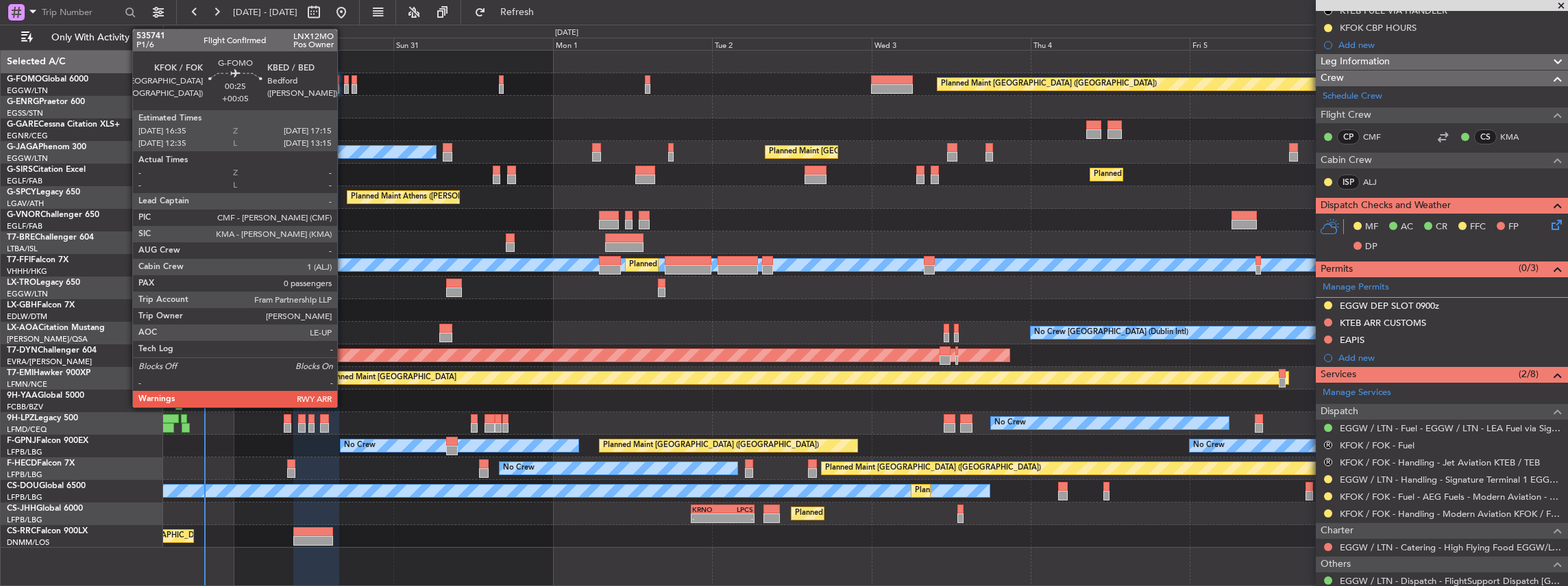
click at [344, 84] on div at bounding box center [346, 88] width 5 height 9
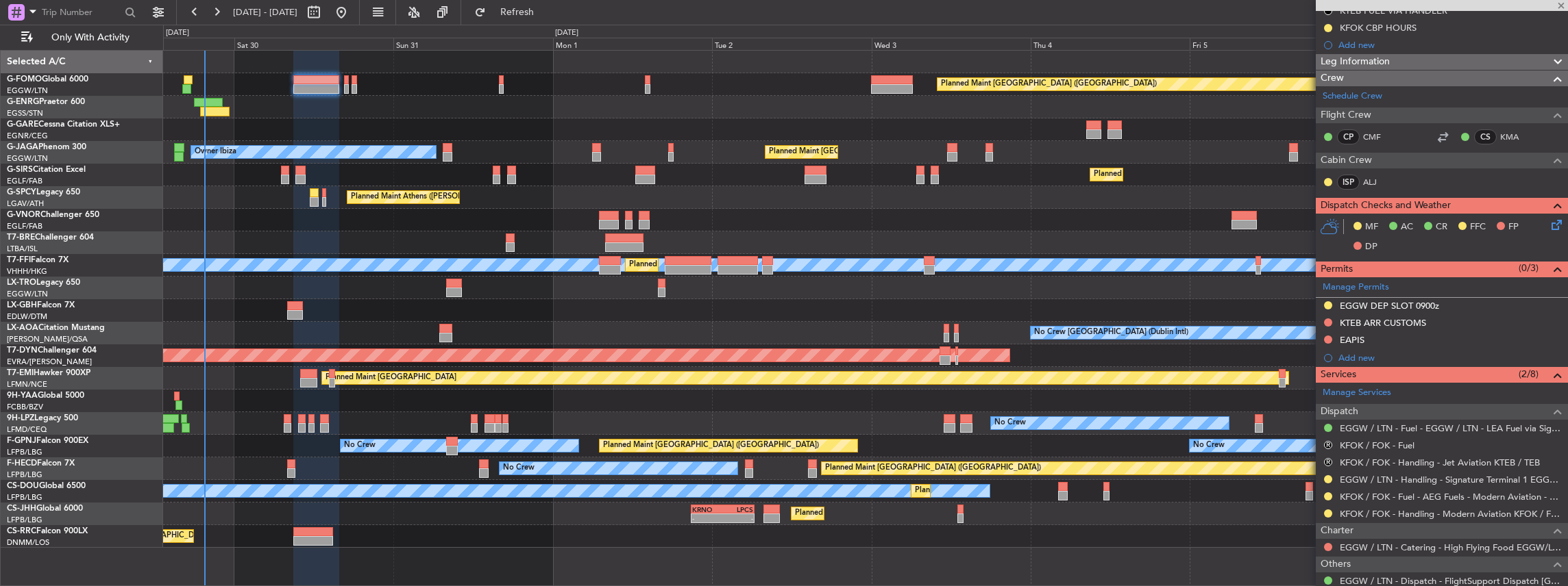
type input "+00:05"
type input "0"
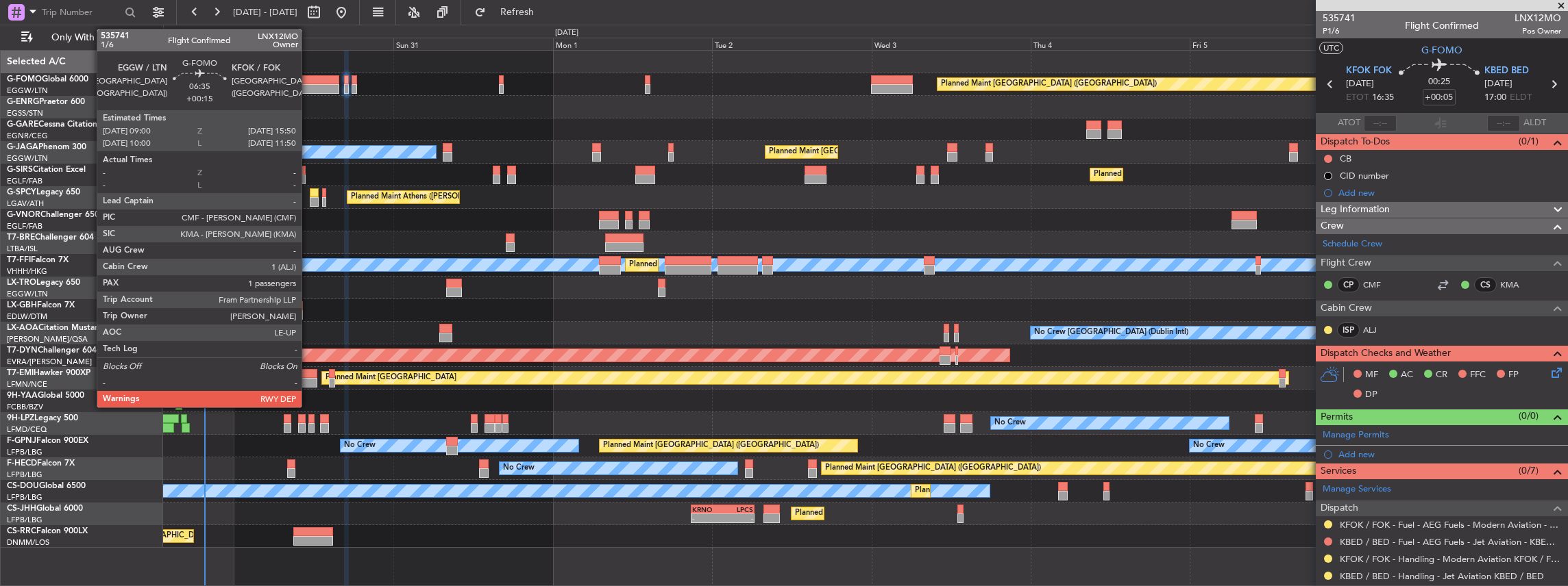
click at [308, 81] on div at bounding box center [316, 80] width 46 height 9
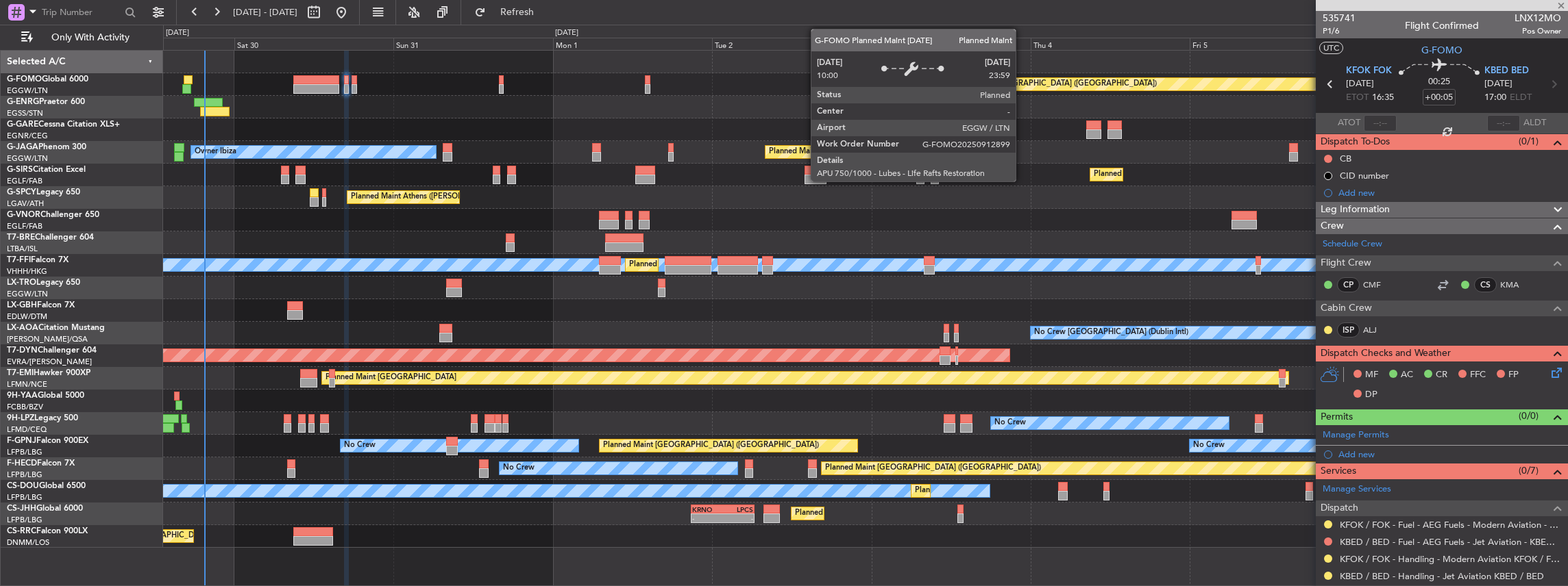
type input "+00:15"
type input "1"
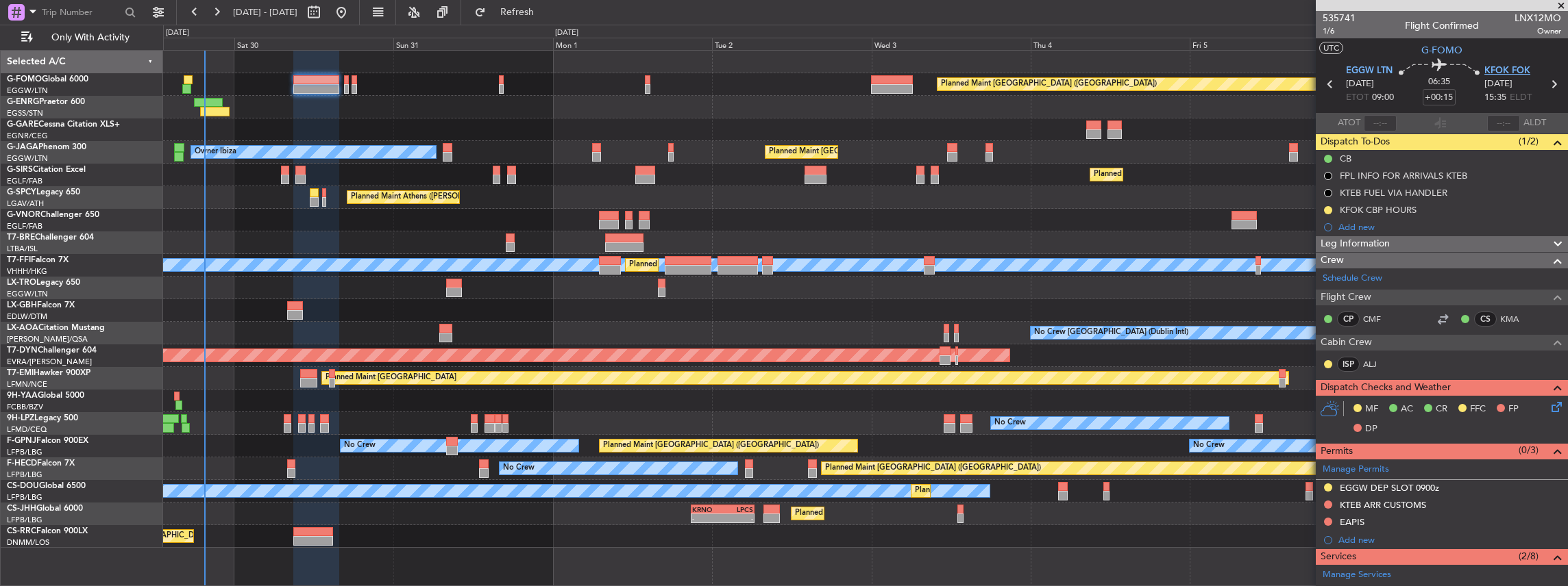
click at [1485, 66] on span "KFOK FOK" at bounding box center [1507, 71] width 46 height 14
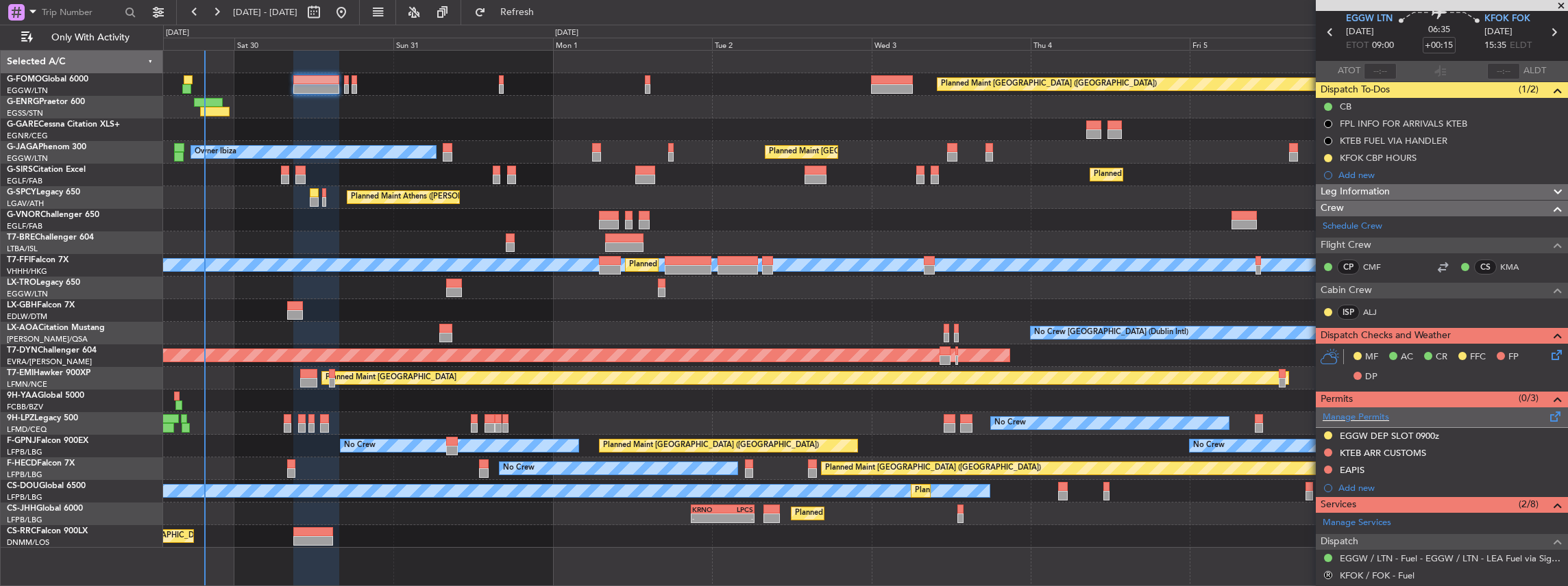
scroll to position [137, 0]
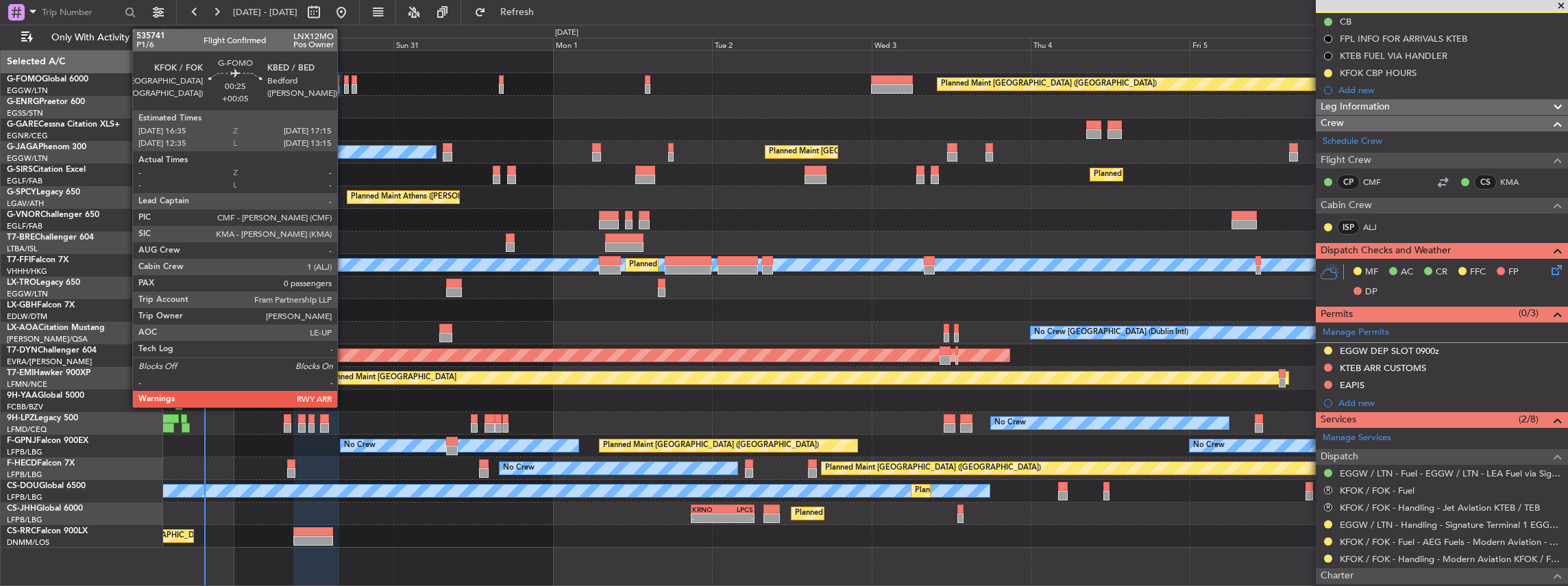
click at [344, 84] on div at bounding box center [346, 88] width 5 height 9
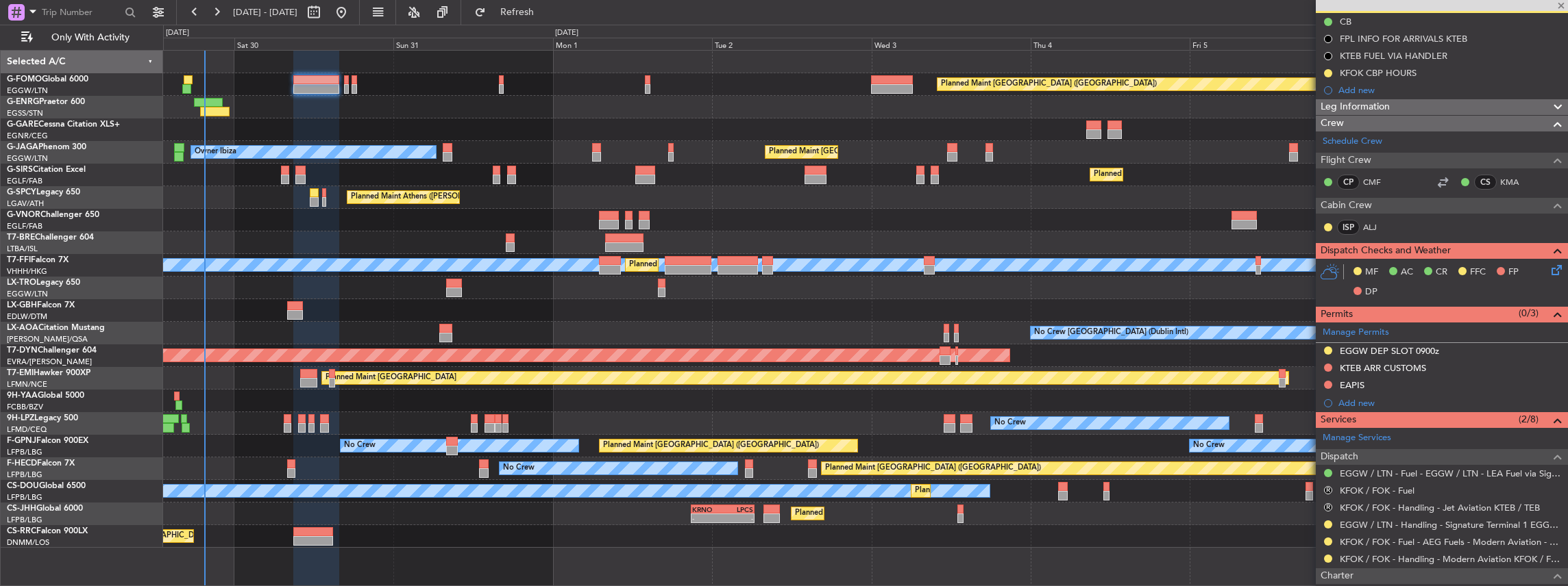
type input "+00:05"
type input "0"
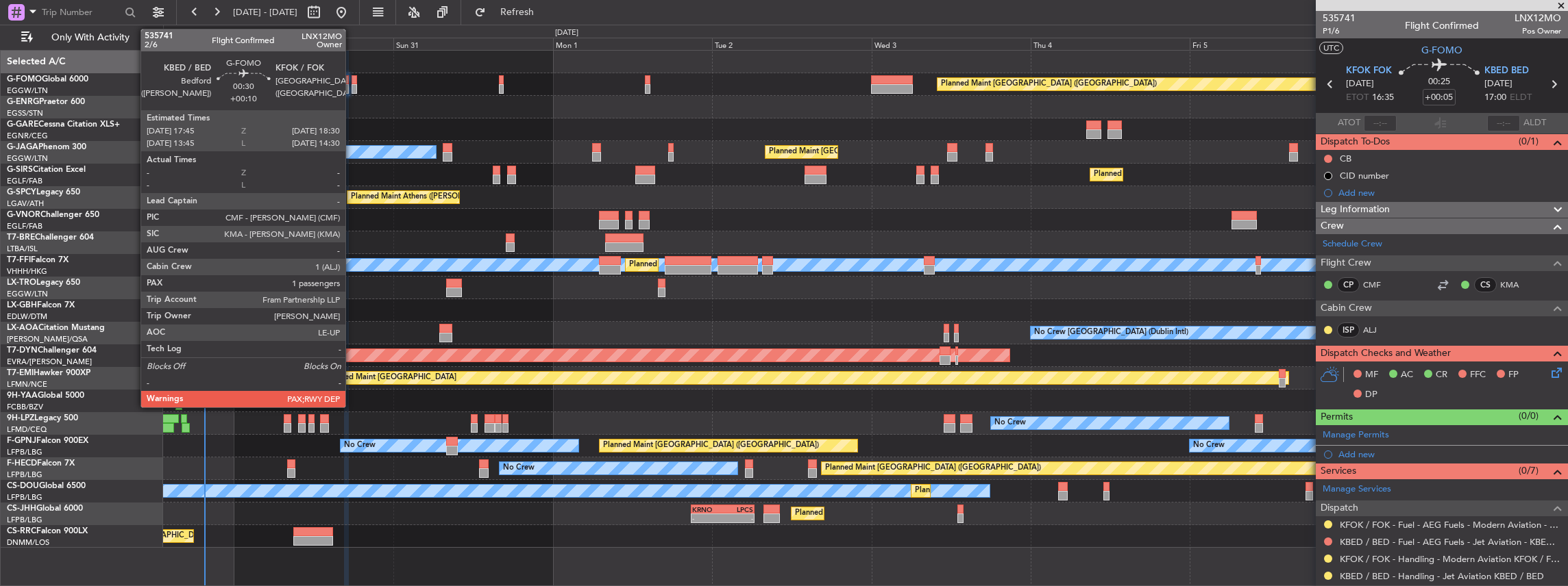
click at [352, 82] on div at bounding box center [354, 80] width 6 height 9
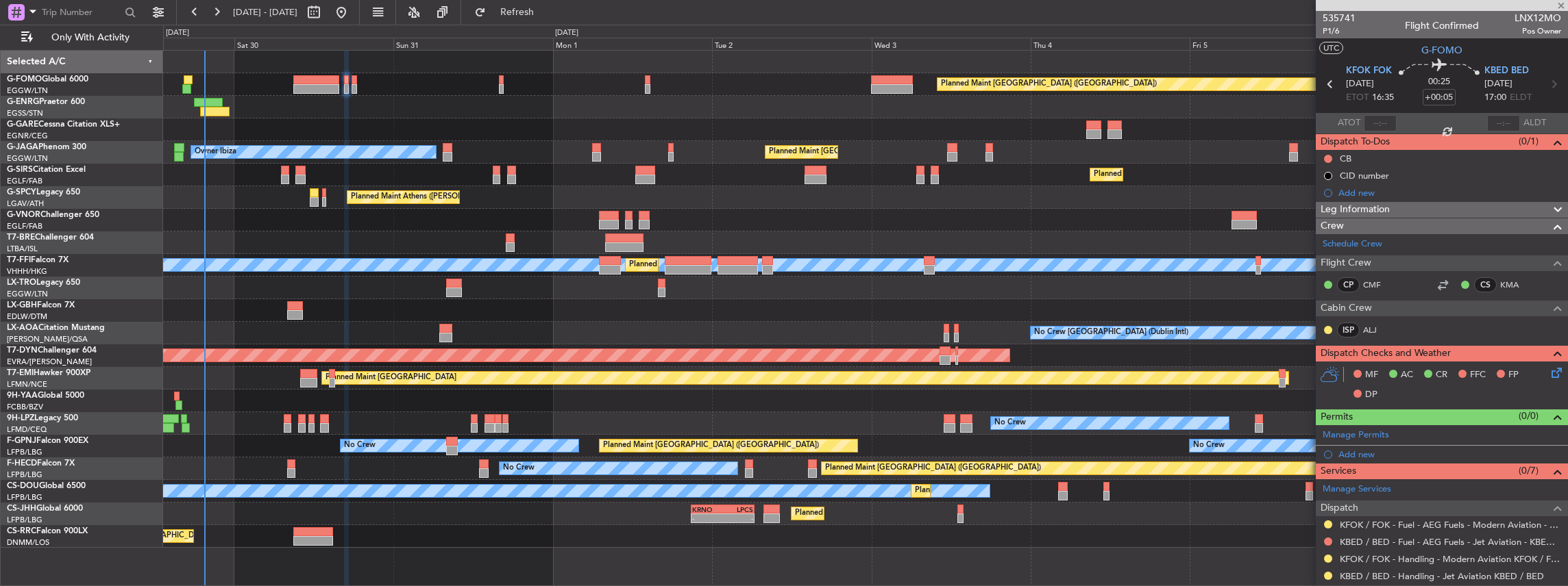
type input "+00:10"
type input "3"
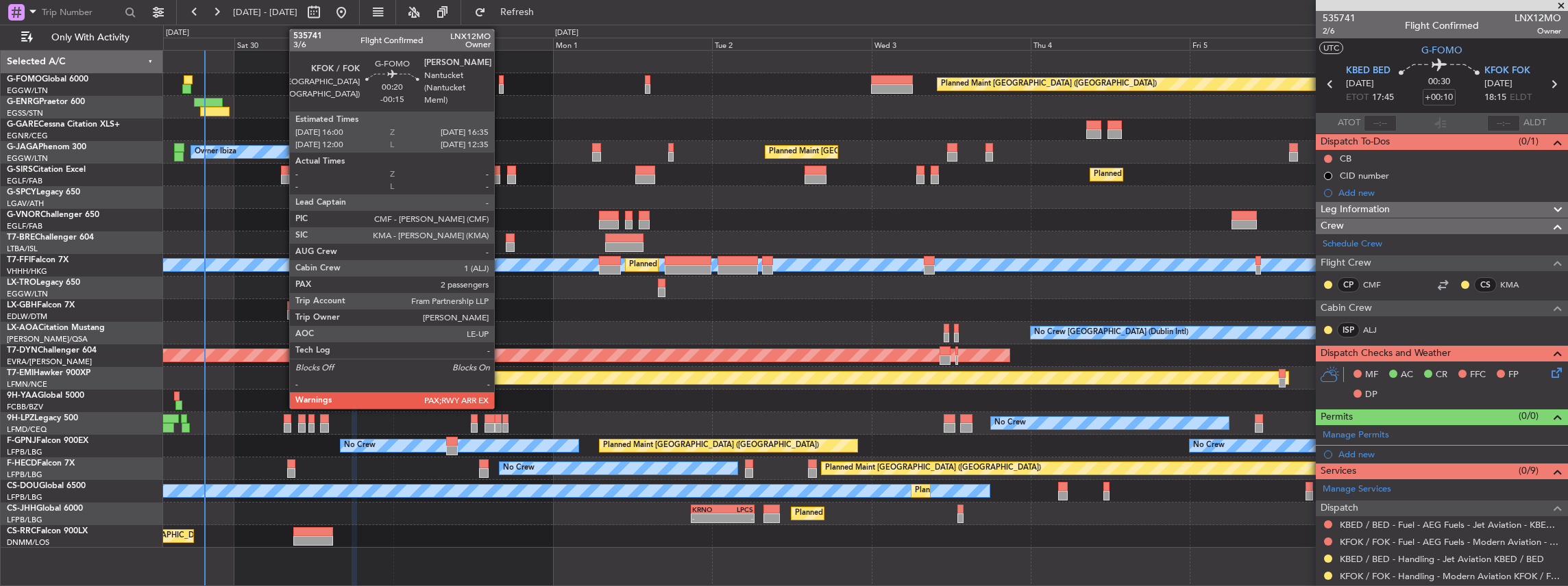
click at [501, 83] on div at bounding box center [501, 80] width 4 height 9
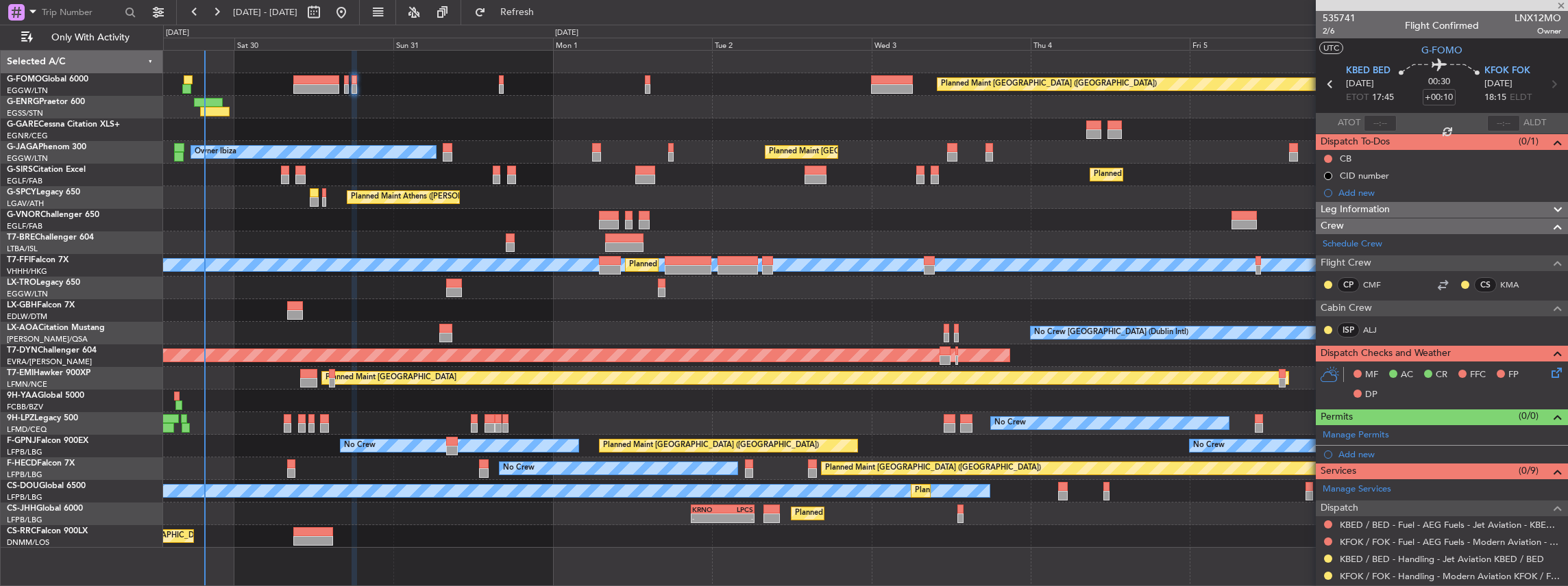
type input "-00:15"
type input "2"
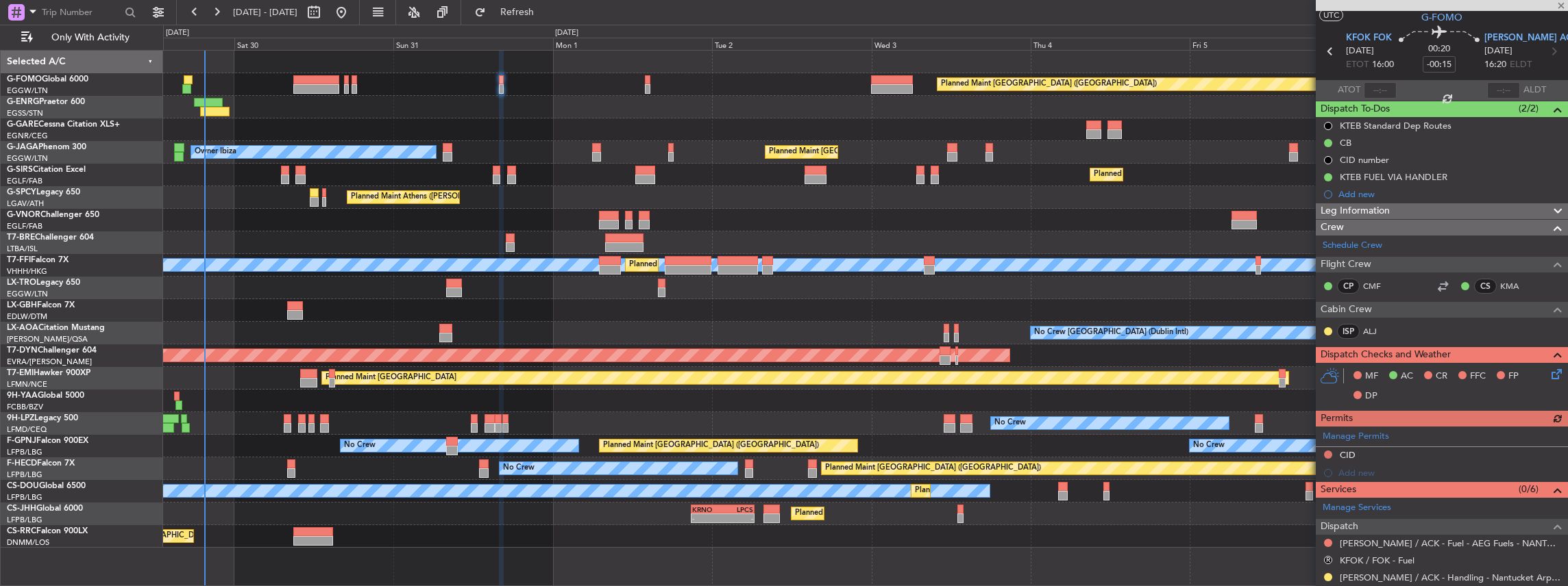
scroll to position [91, 0]
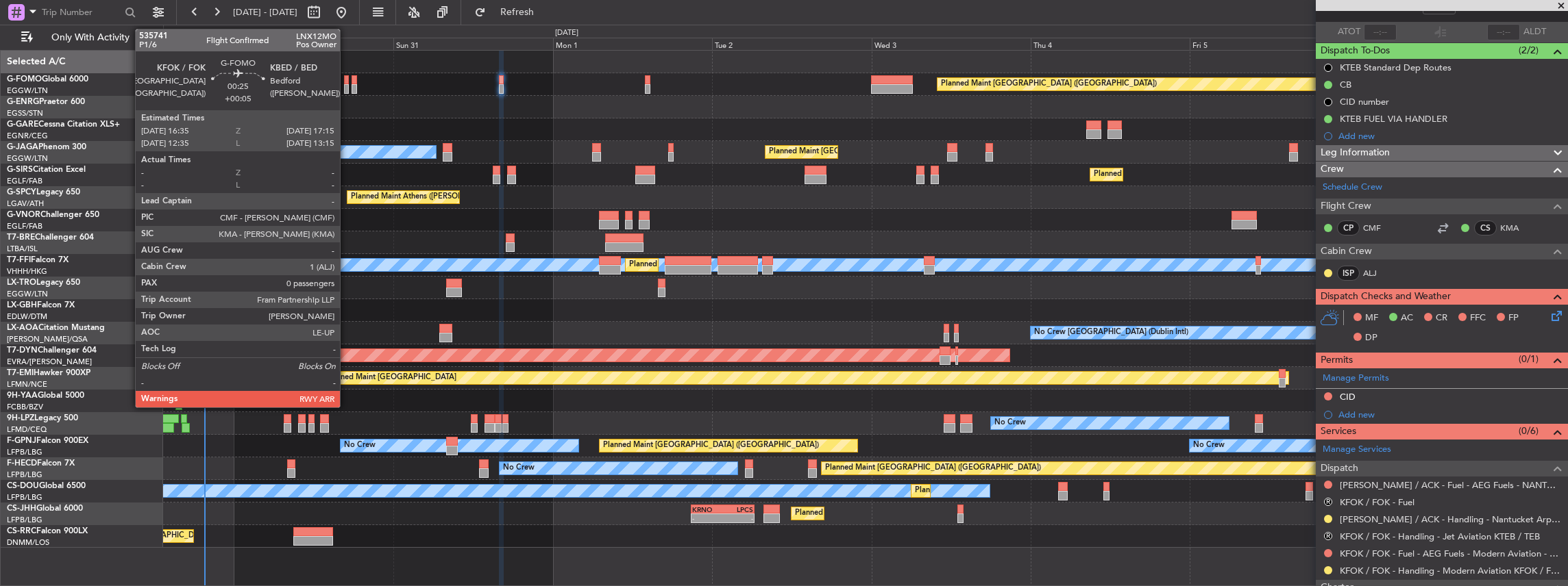
click at [346, 88] on div at bounding box center [346, 88] width 5 height 9
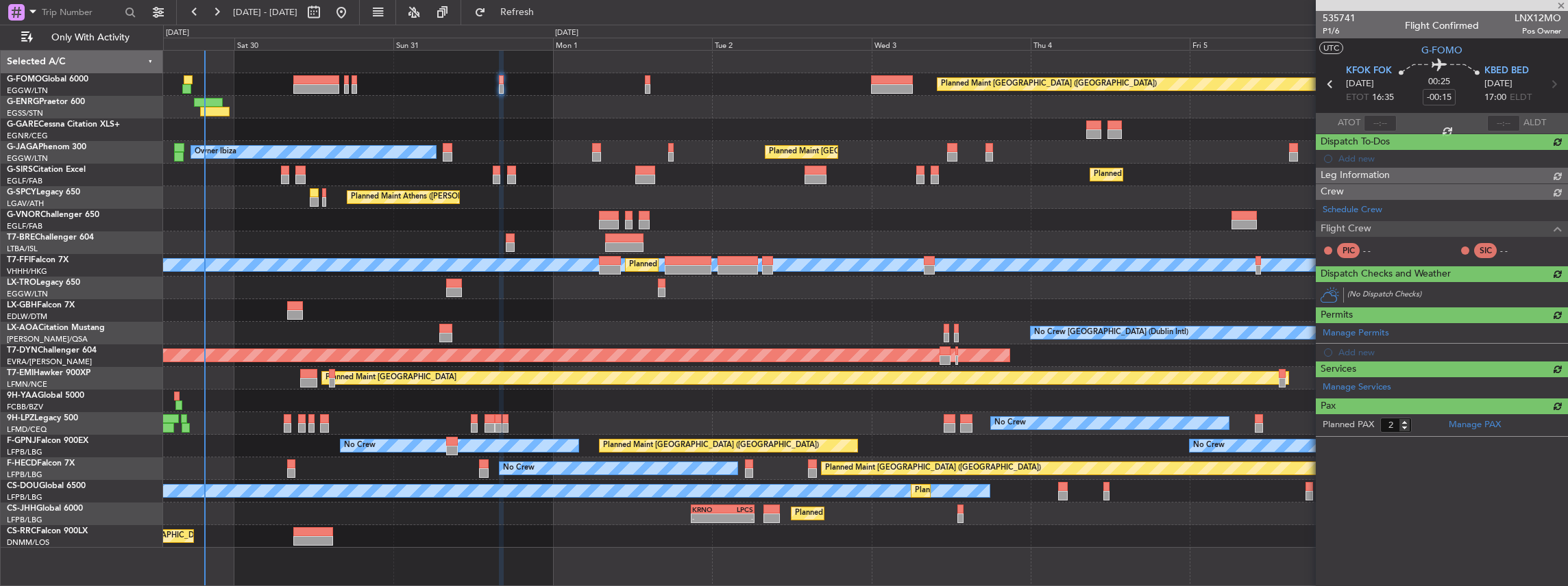
type input "+00:05"
type input "0"
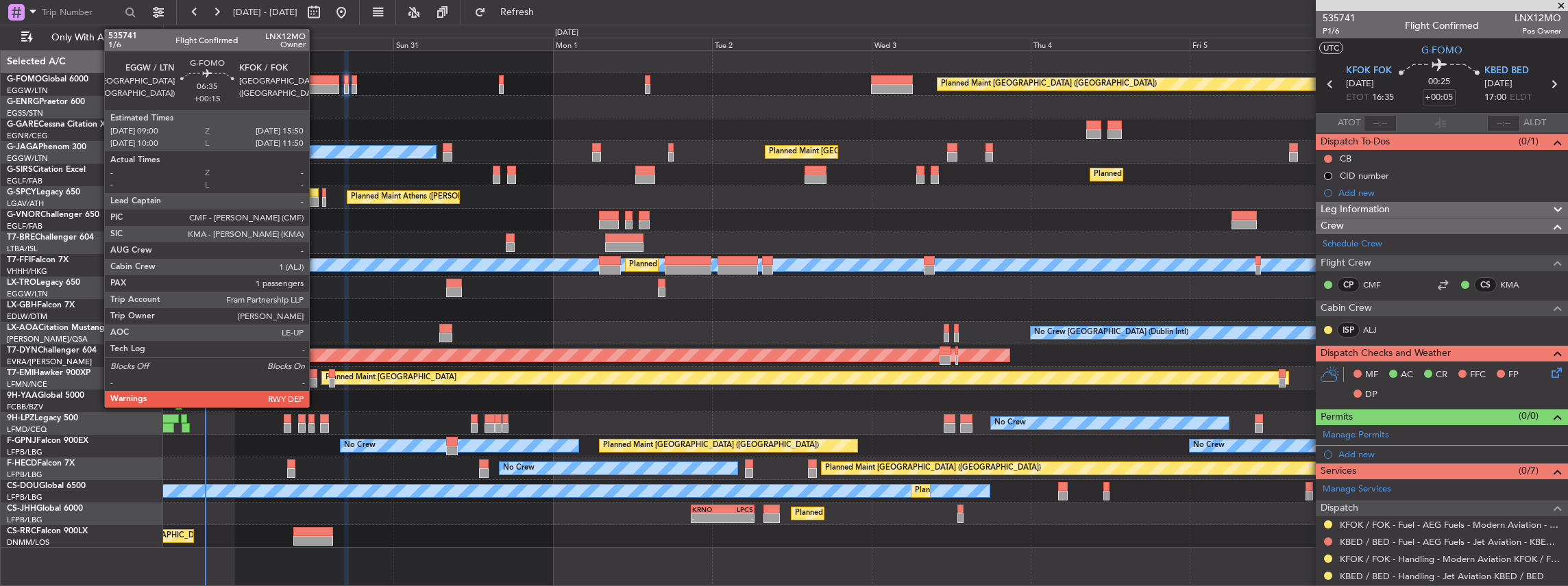
click at [316, 82] on div at bounding box center [316, 80] width 46 height 9
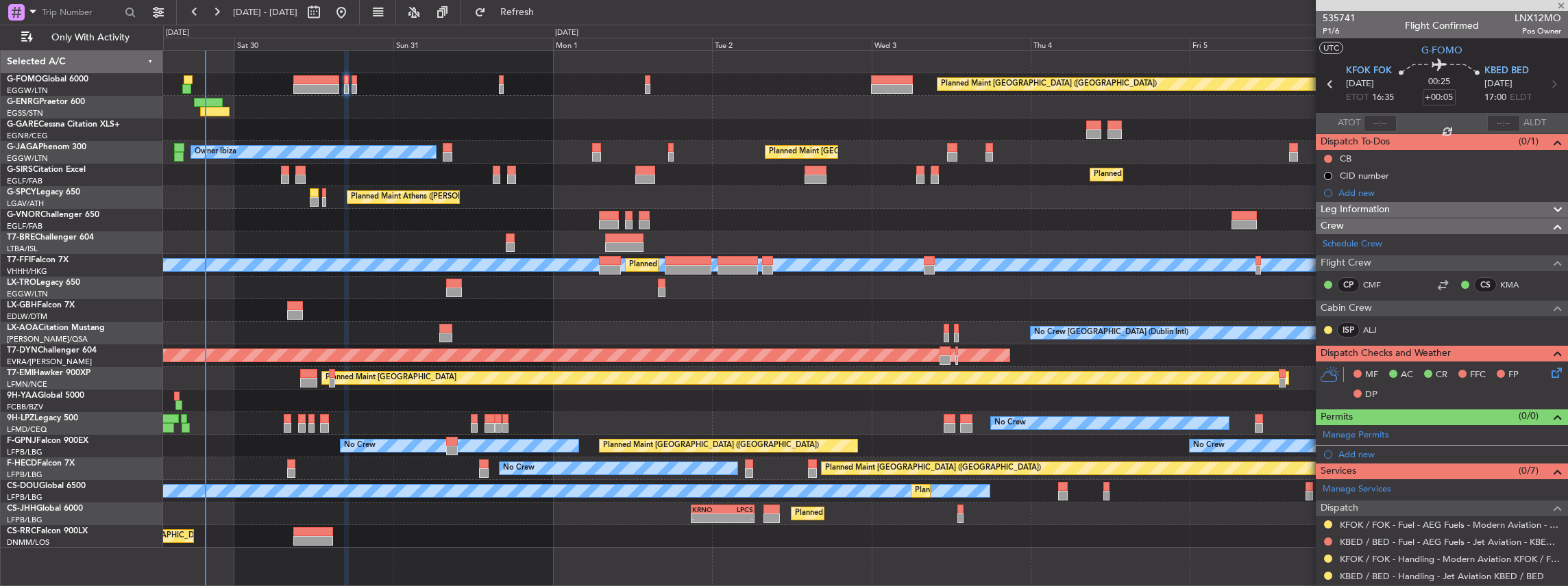
type input "+00:15"
type input "1"
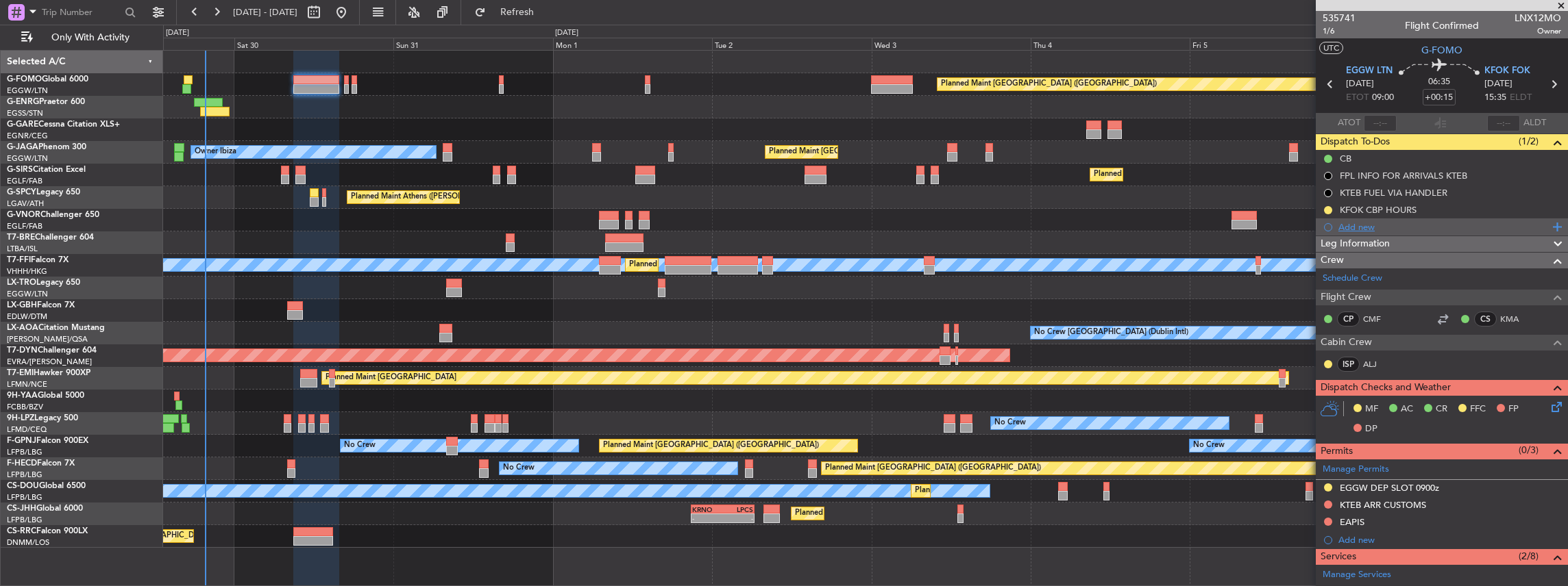
click at [1386, 225] on div "Add new" at bounding box center [1443, 227] width 211 height 11
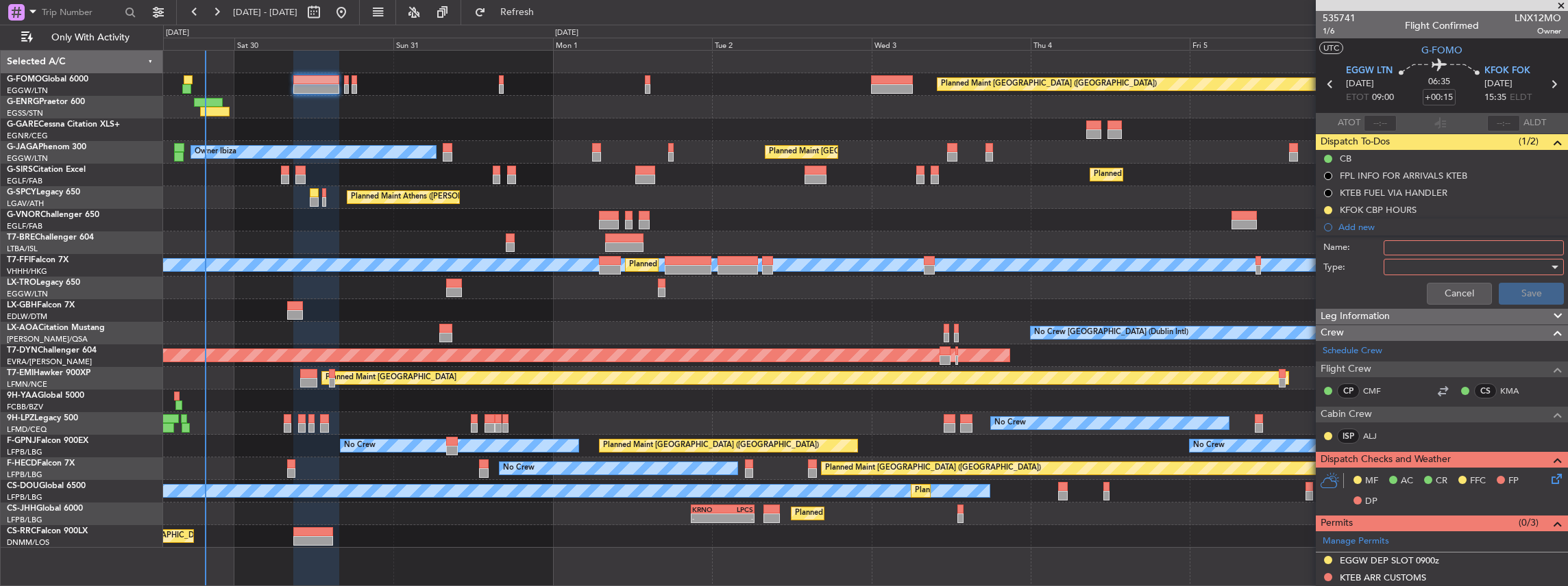
click at [1411, 266] on div at bounding box center [1469, 267] width 160 height 21
click at [1411, 245] on div at bounding box center [784, 293] width 1568 height 586
click at [1402, 272] on div at bounding box center [1469, 267] width 160 height 21
click at [1405, 297] on span "Generic" at bounding box center [1469, 294] width 163 height 21
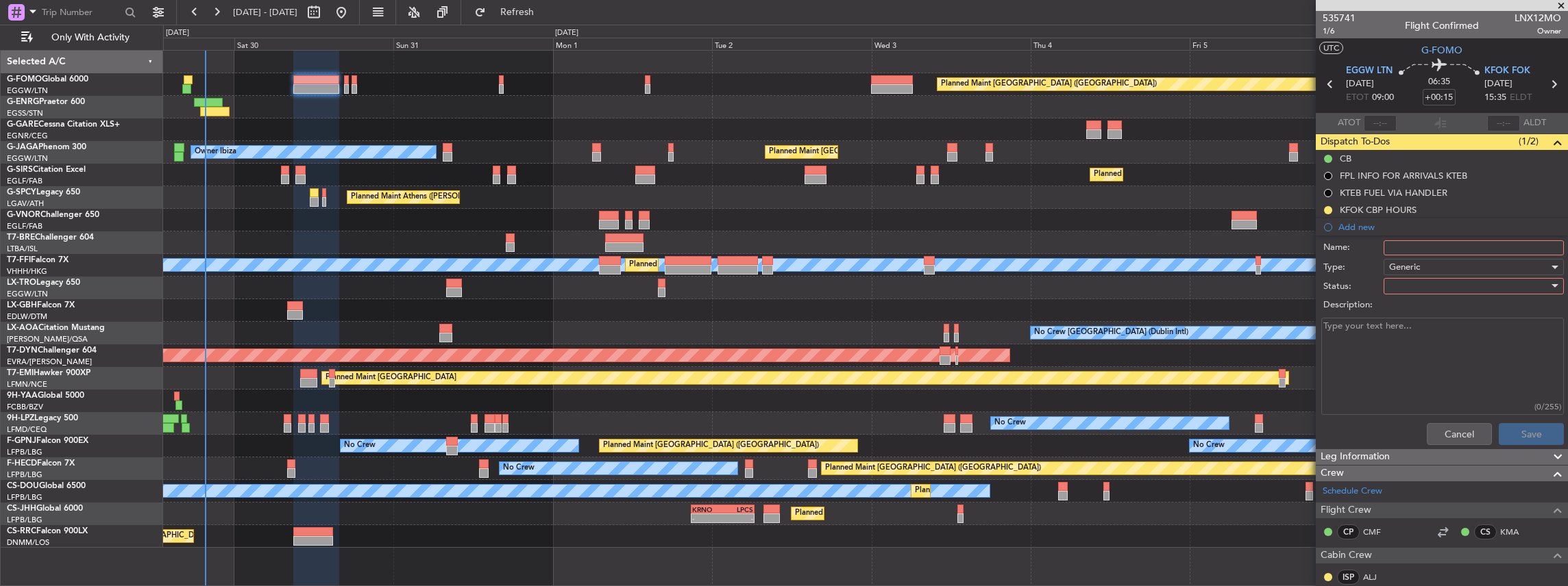
click at [1408, 243] on input "Name:" at bounding box center [1473, 248] width 180 height 15
drag, startPoint x: 1515, startPoint y: 243, endPoint x: 1373, endPoint y: 243, distance: 142.0
click at [1373, 243] on div "Name: KFOK FUEL VIA HANDLER" at bounding box center [1442, 248] width 266 height 21
type input "KFOK FUEL VIA HANDLER"
click at [1419, 282] on div at bounding box center [1469, 286] width 160 height 21
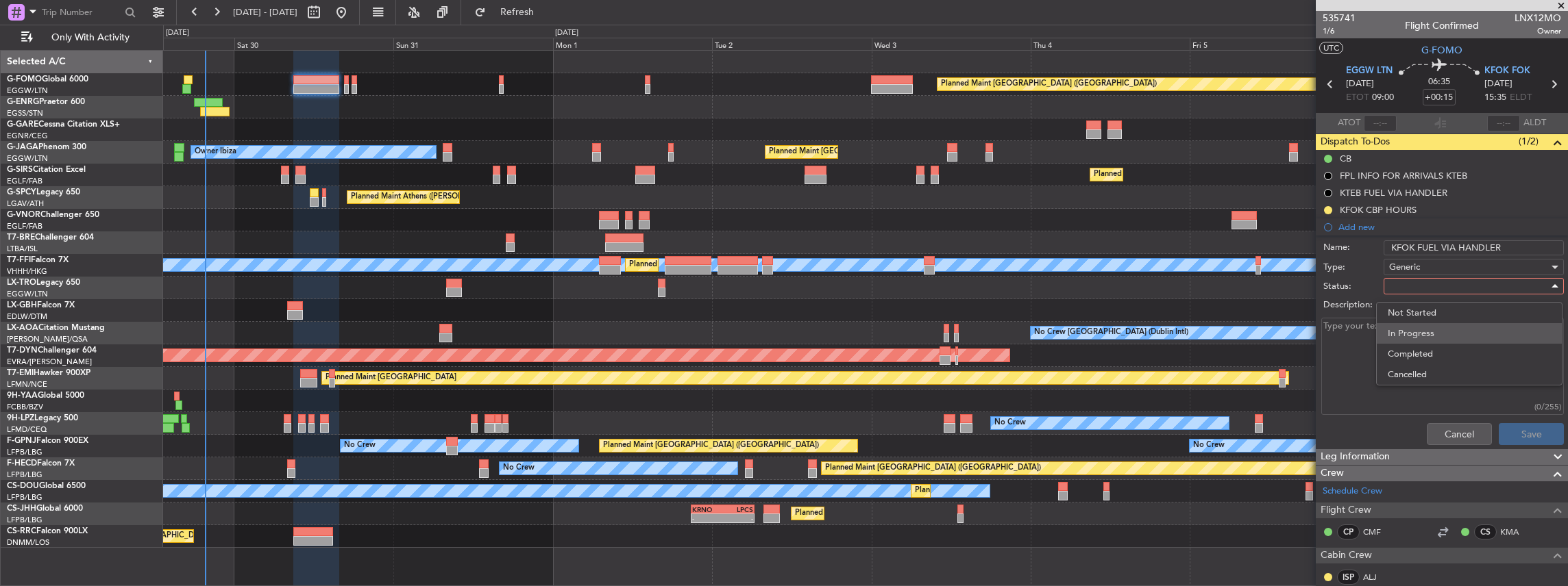
click at [1421, 335] on span "In Progress" at bounding box center [1469, 333] width 163 height 21
click at [1539, 437] on button "Save" at bounding box center [1531, 434] width 65 height 22
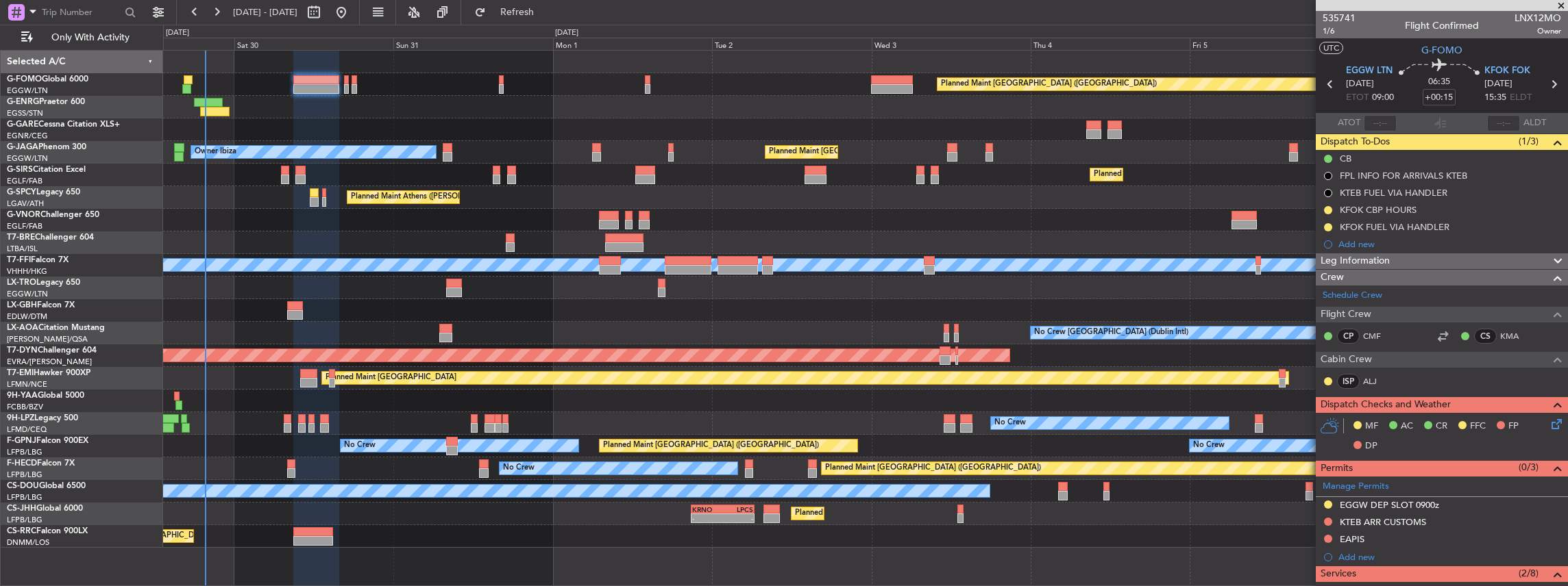
click at [1549, 83] on icon at bounding box center [1553, 84] width 18 height 18
type input "+00:05"
type input "0"
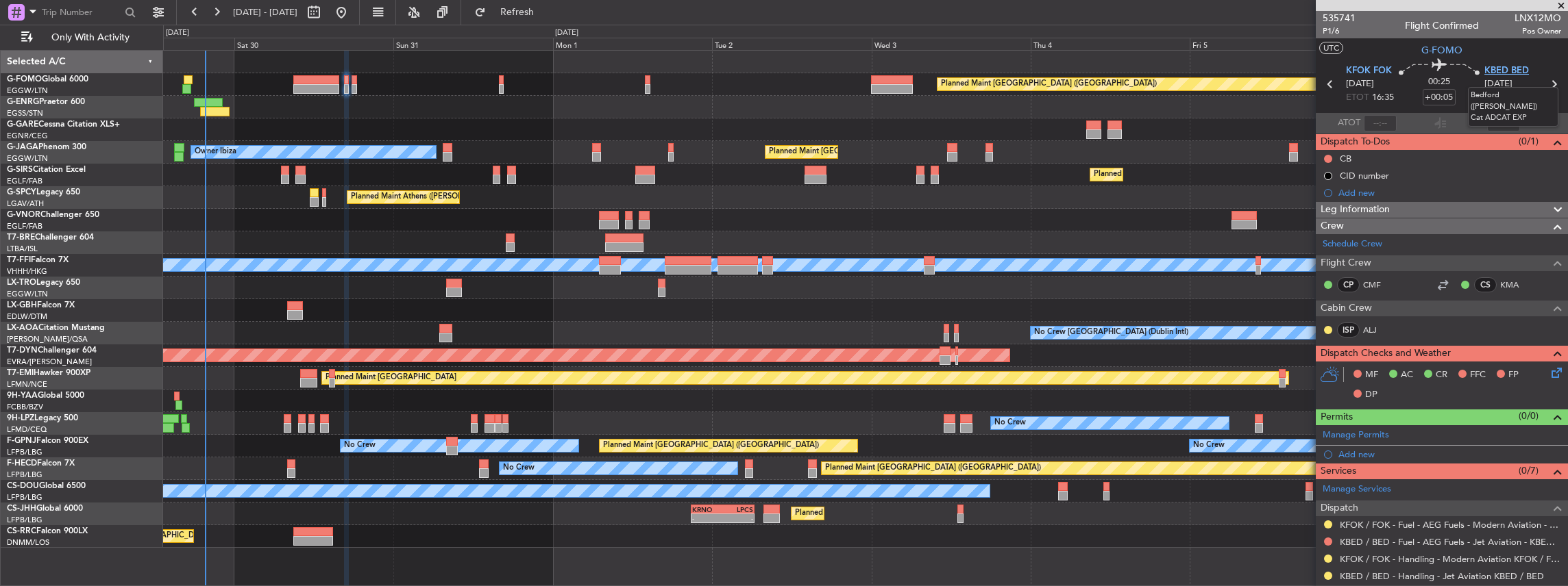
click at [1498, 66] on span "KBED BED" at bounding box center [1506, 71] width 45 height 14
click at [1414, 195] on div "Add new" at bounding box center [1443, 192] width 211 height 11
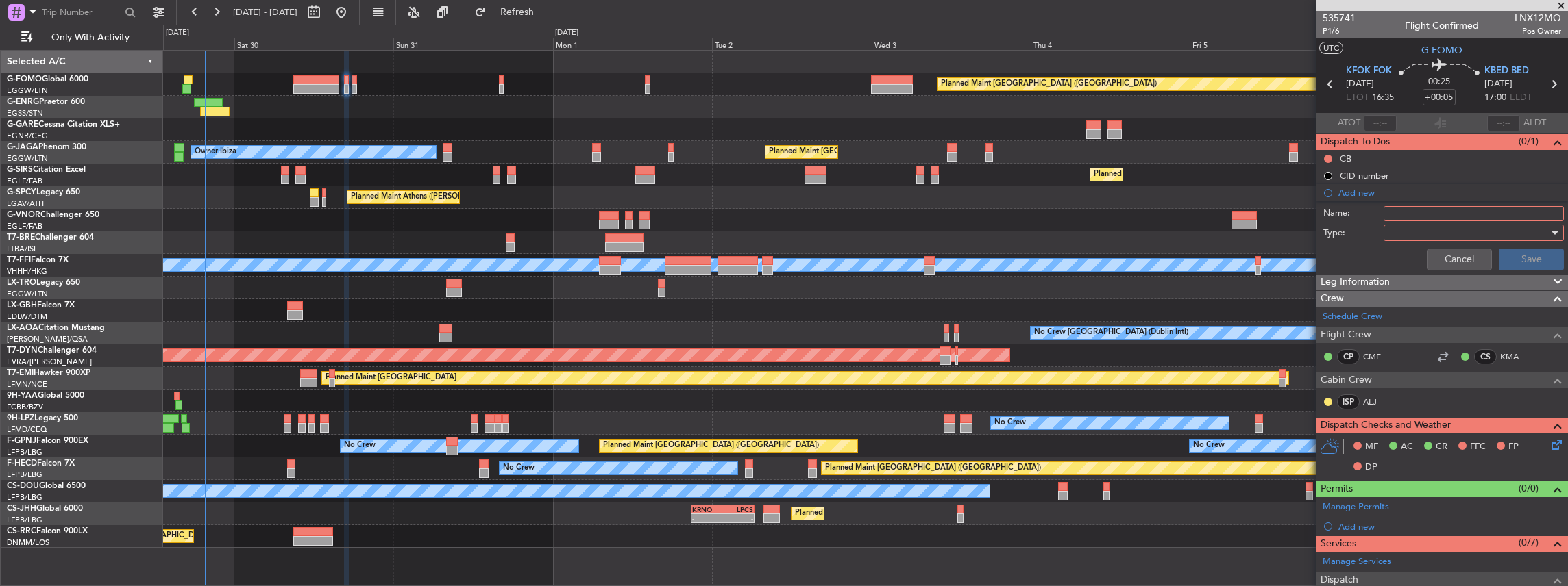
click at [1419, 213] on input "Name:" at bounding box center [1473, 213] width 180 height 15
paste input "KFOK FUEL VIA HANDLER"
type input "KFOK FUEL VIA HANDLER"
click at [1393, 234] on div at bounding box center [1469, 233] width 160 height 21
click at [1408, 269] on span "Generic" at bounding box center [1469, 259] width 163 height 21
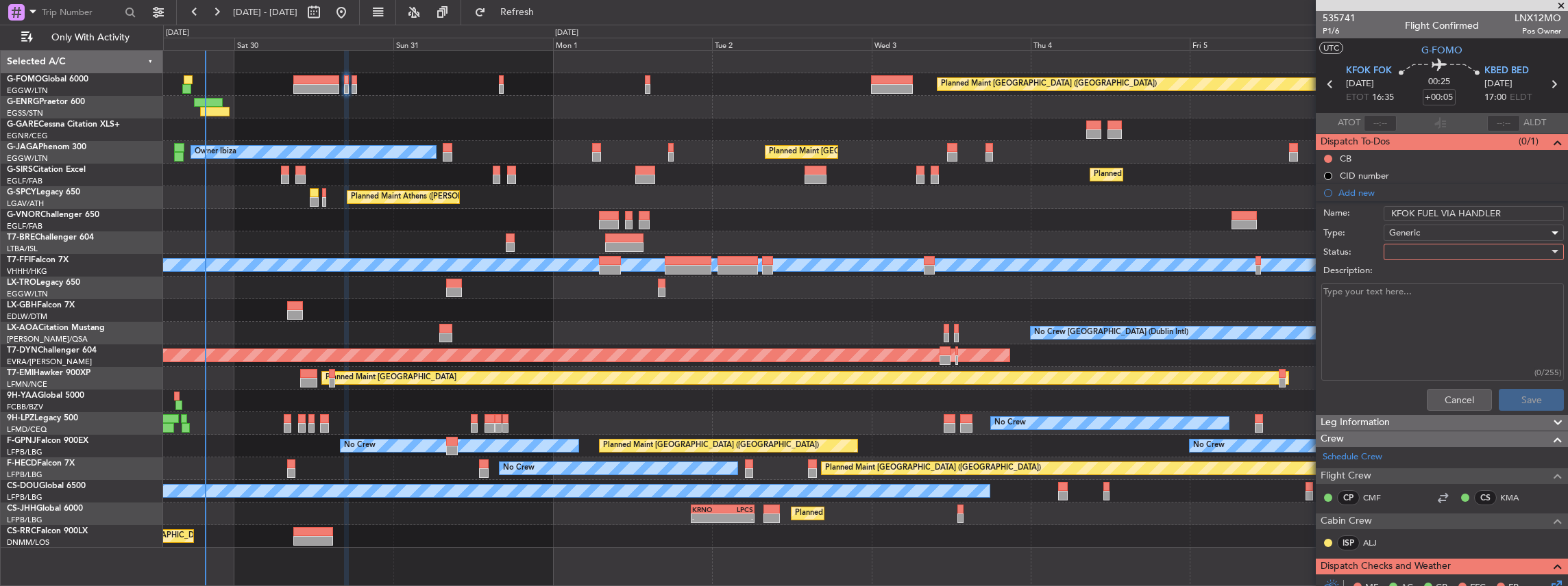
click at [1396, 253] on div at bounding box center [1469, 252] width 160 height 21
click at [1413, 302] on span "In Progress" at bounding box center [1469, 299] width 163 height 21
click at [1516, 401] on button "Save" at bounding box center [1531, 400] width 65 height 22
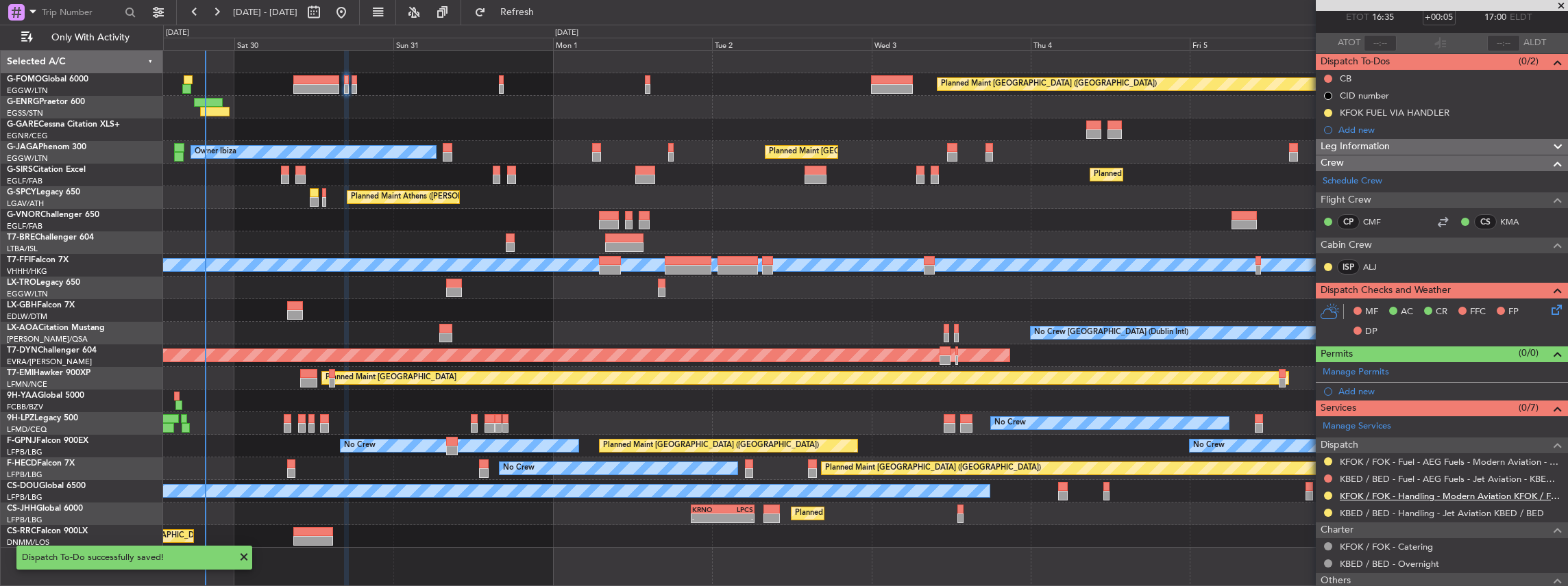
scroll to position [91, 0]
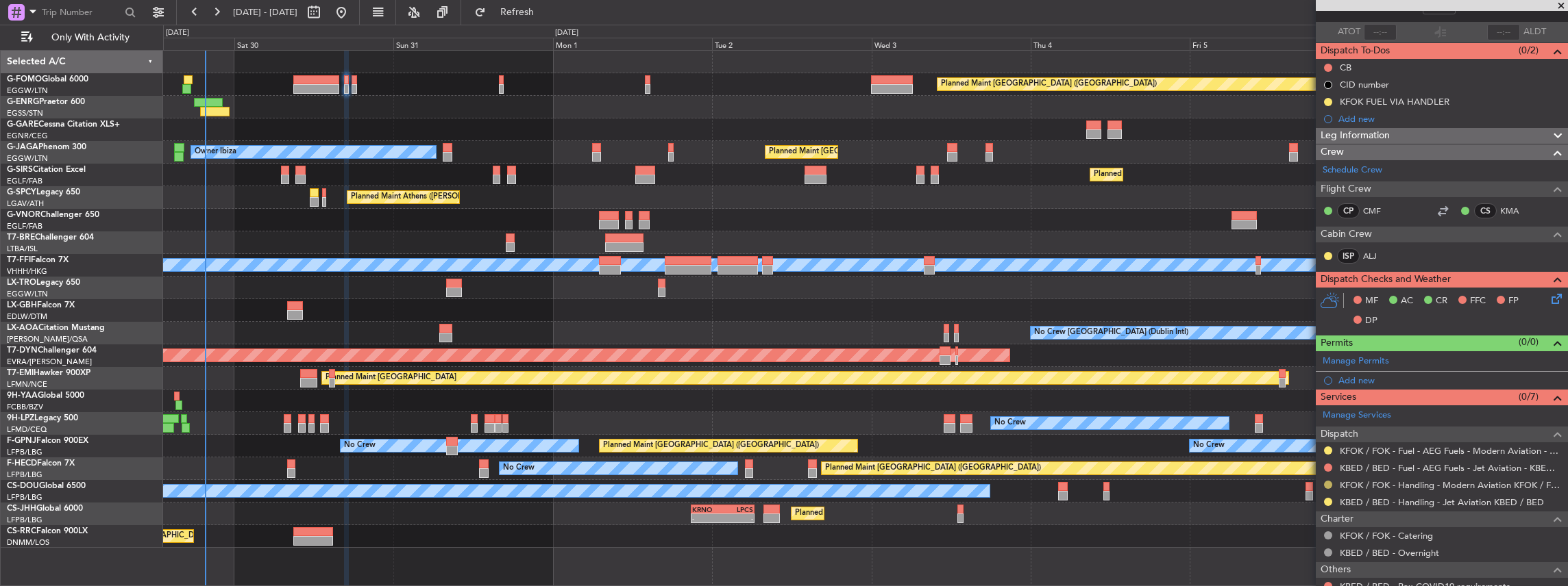
click at [1329, 480] on button at bounding box center [1327, 484] width 8 height 8
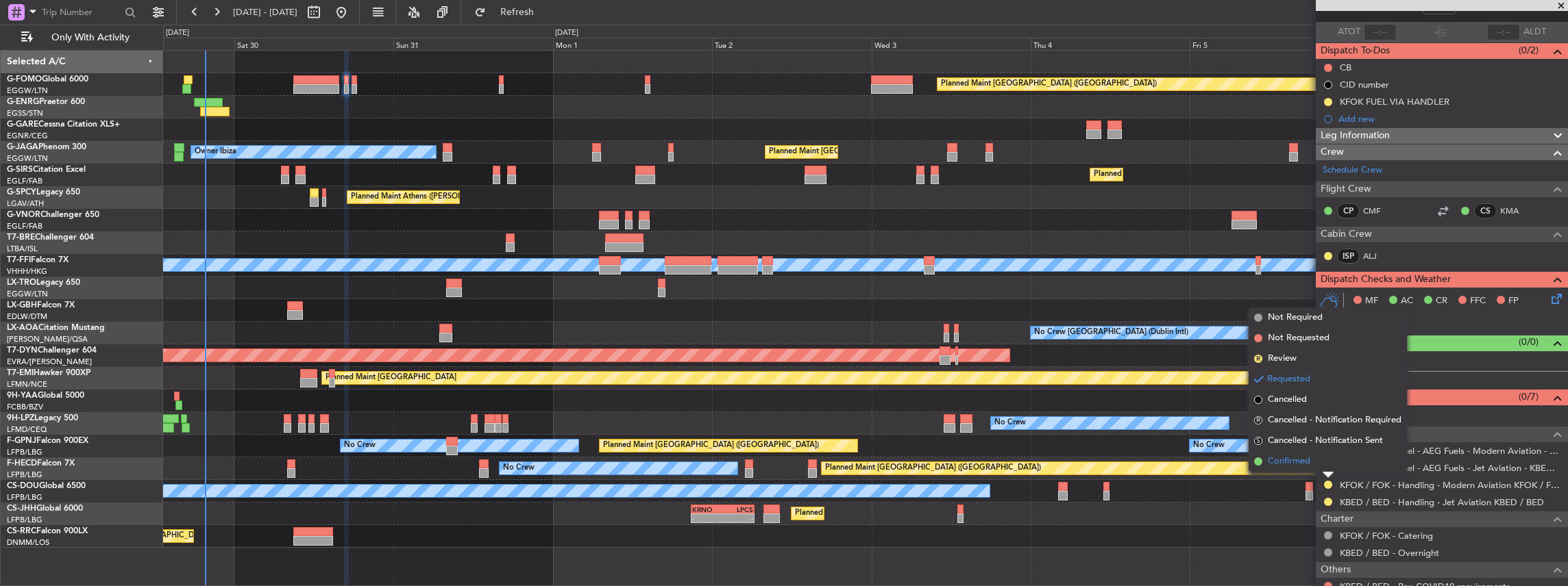
click at [1309, 455] on span "Confirmed" at bounding box center [1288, 461] width 42 height 14
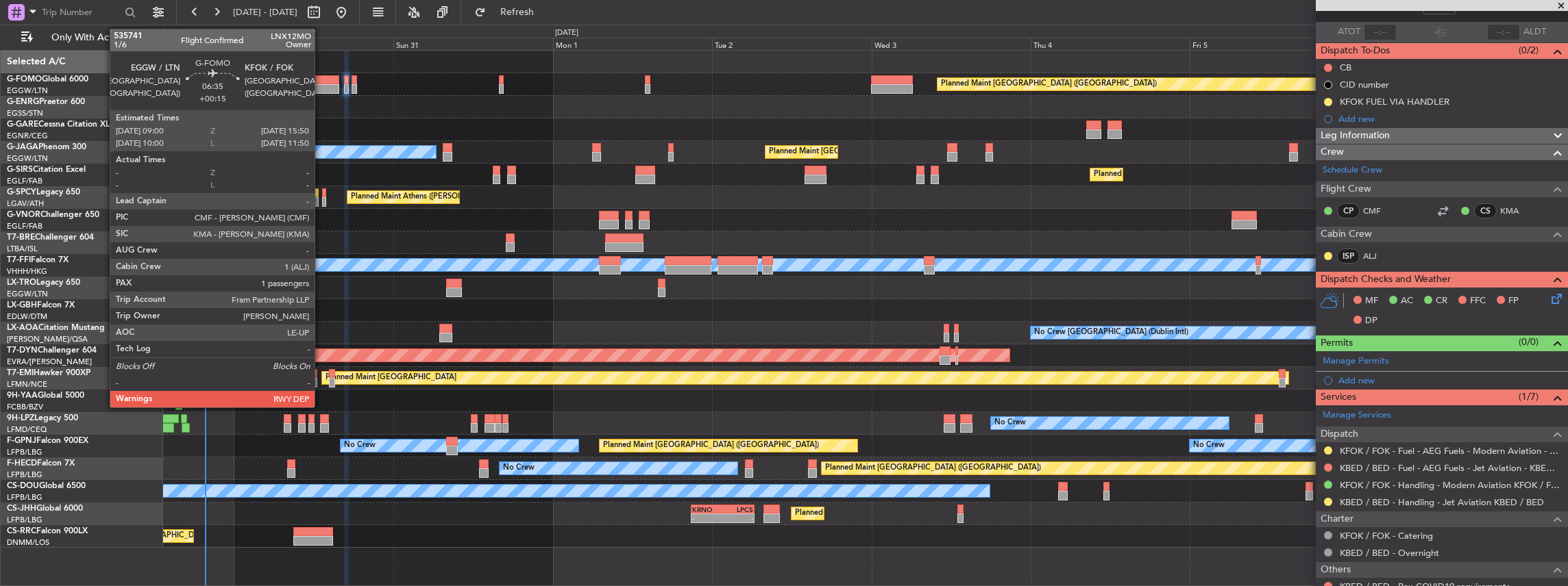
click at [321, 87] on div at bounding box center [316, 88] width 46 height 9
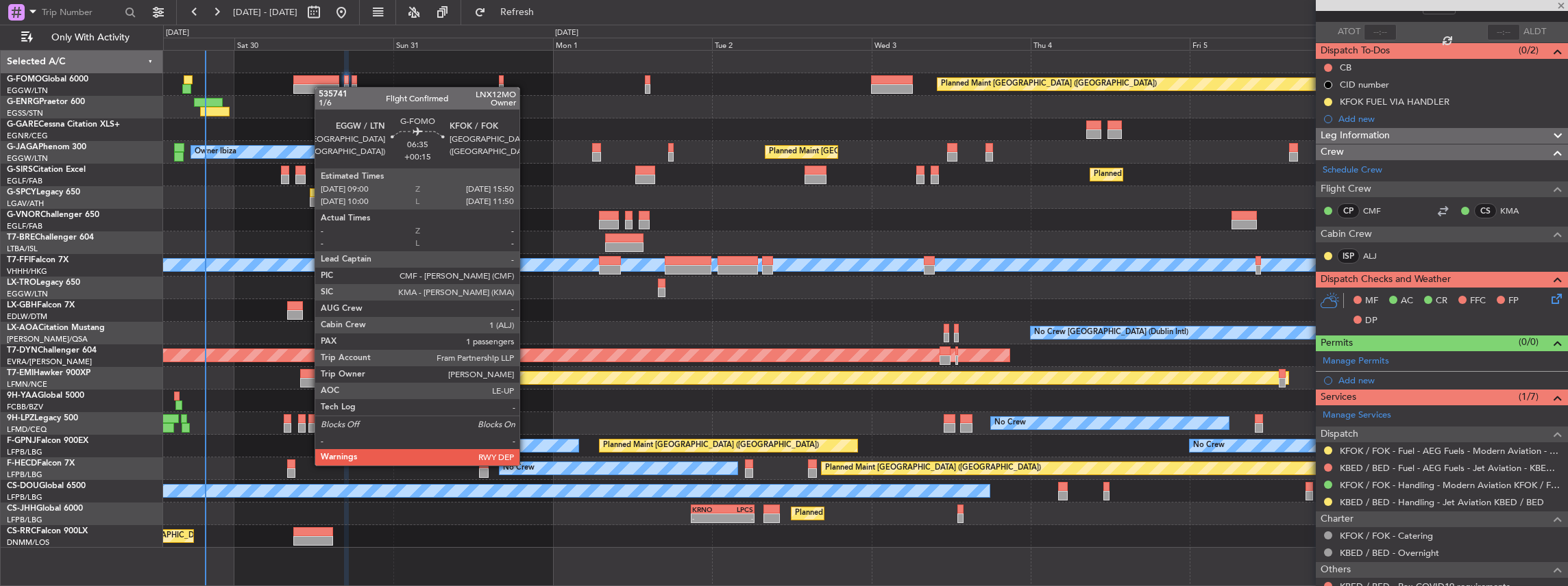
type input "+00:15"
type input "1"
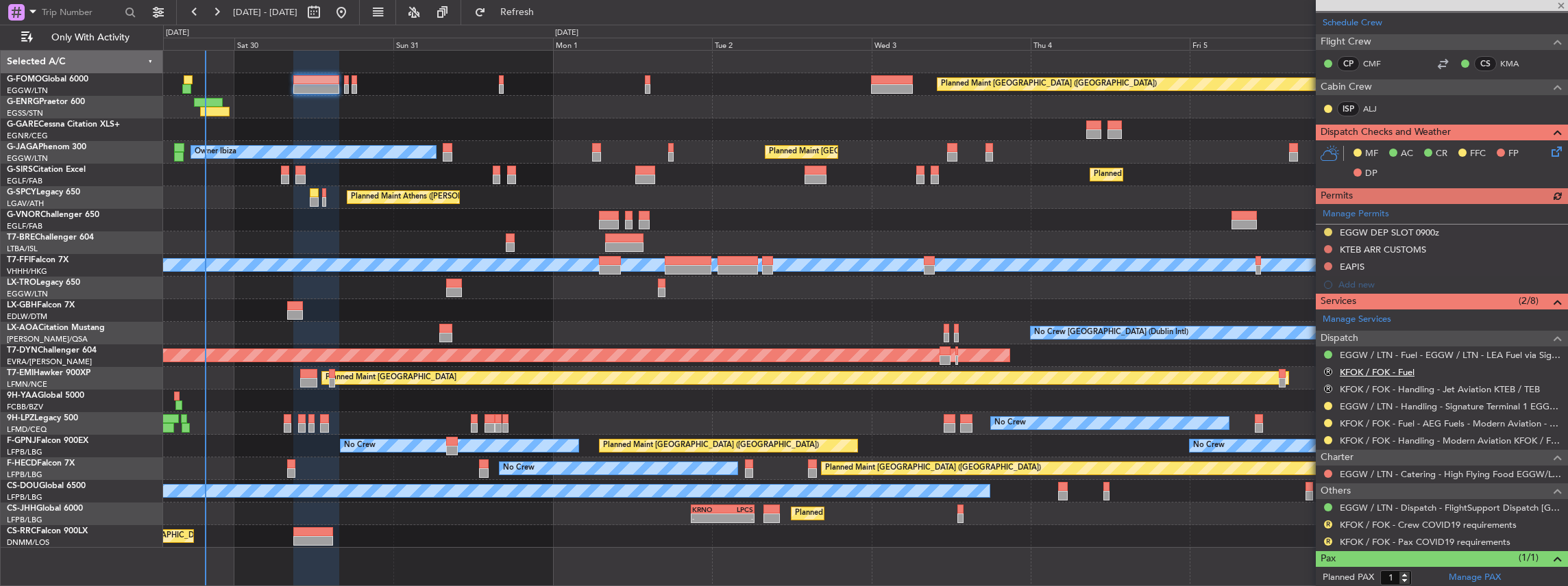
scroll to position [274, 0]
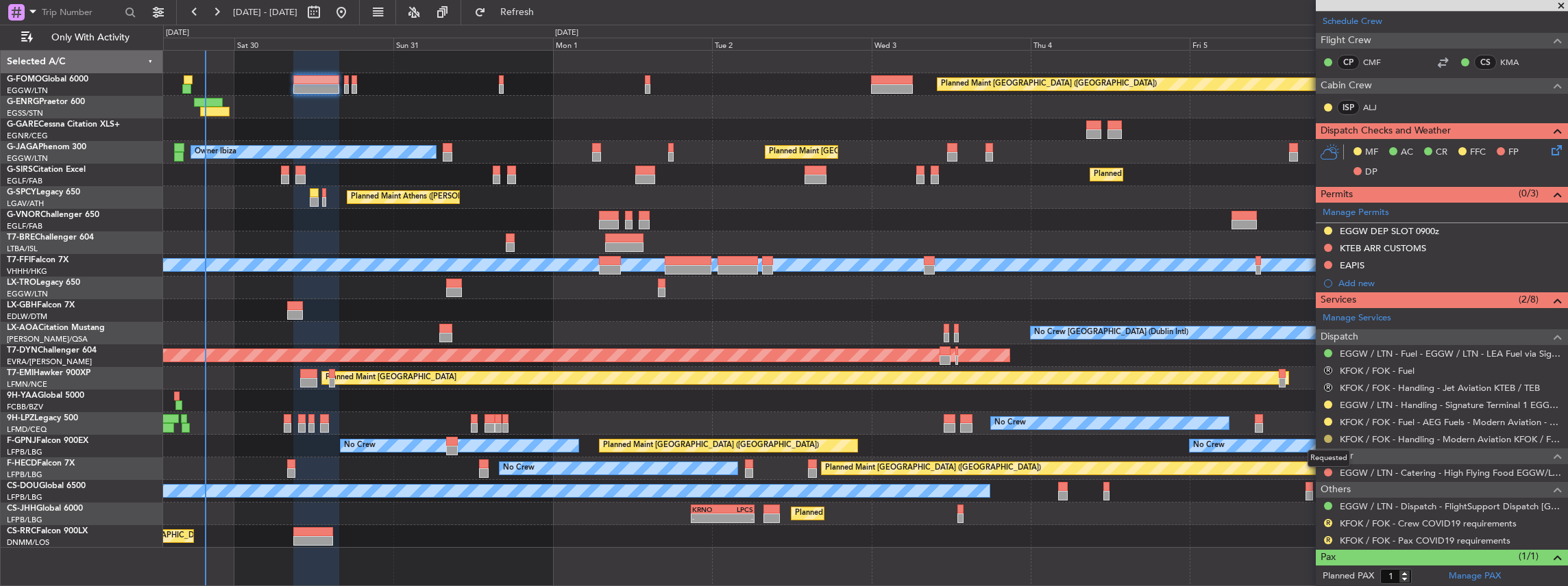
click at [1327, 436] on button at bounding box center [1327, 438] width 8 height 8
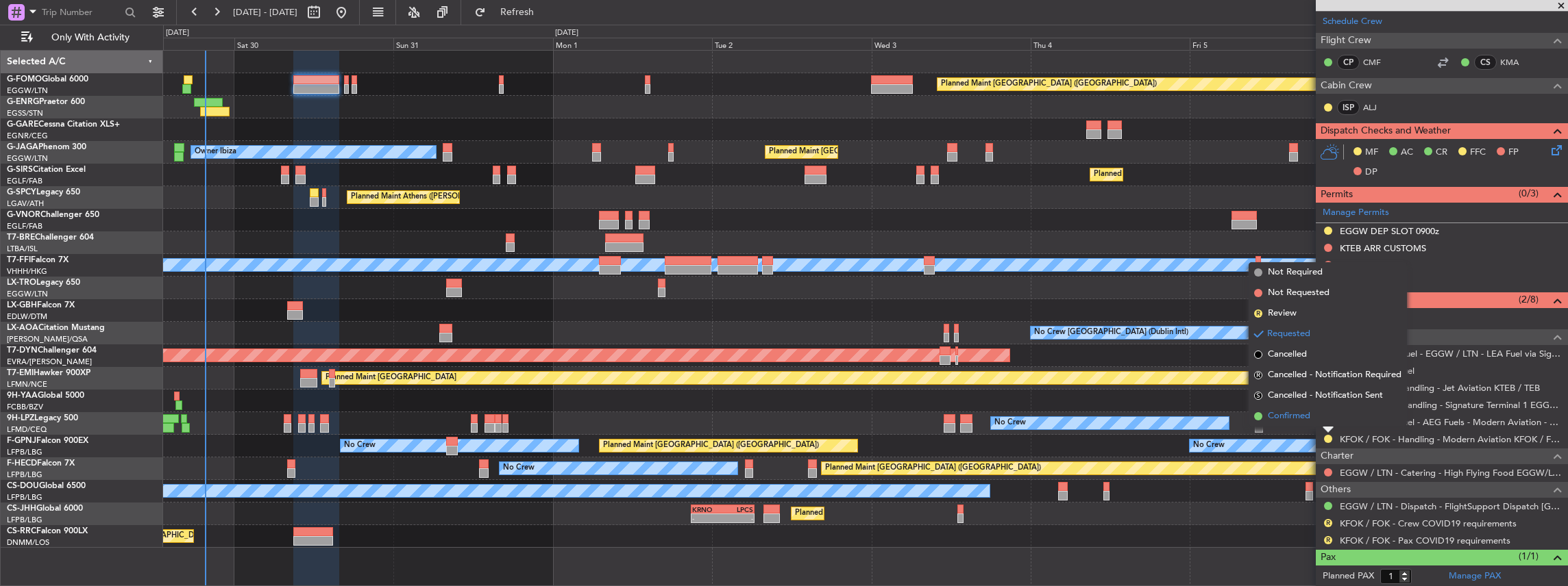
click at [1273, 415] on span "Confirmed" at bounding box center [1288, 416] width 42 height 14
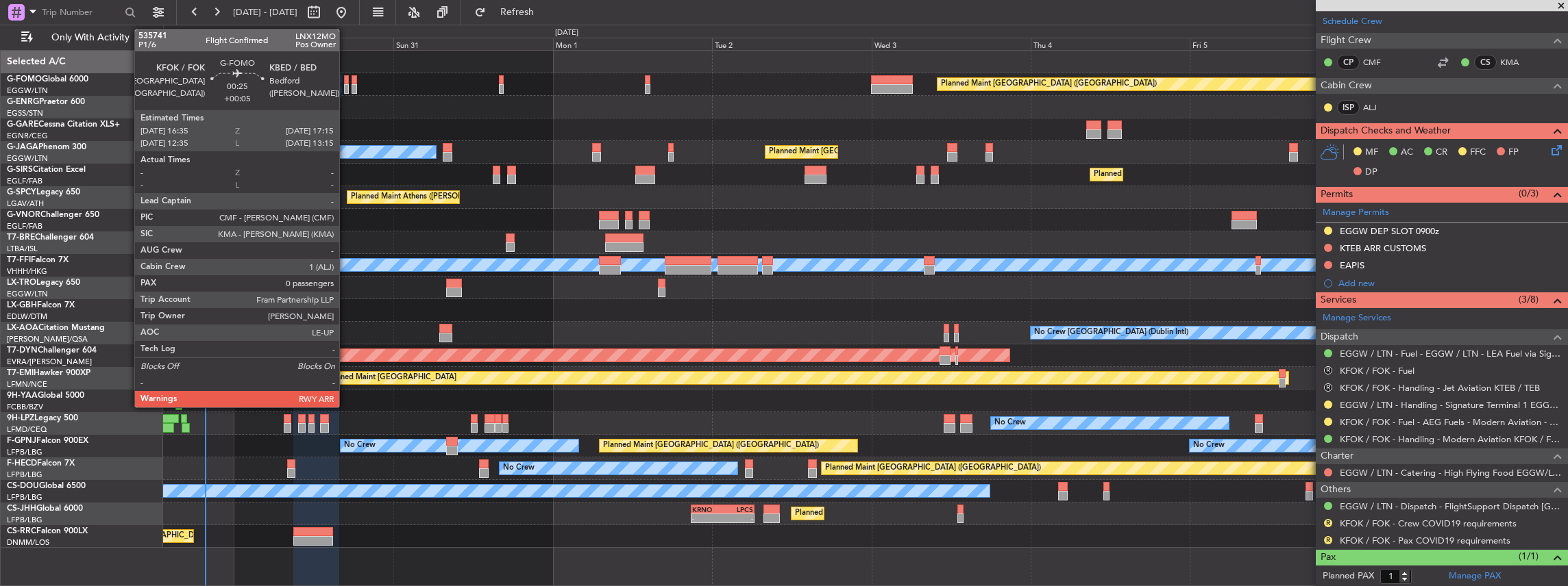
click at [346, 84] on div at bounding box center [346, 88] width 5 height 9
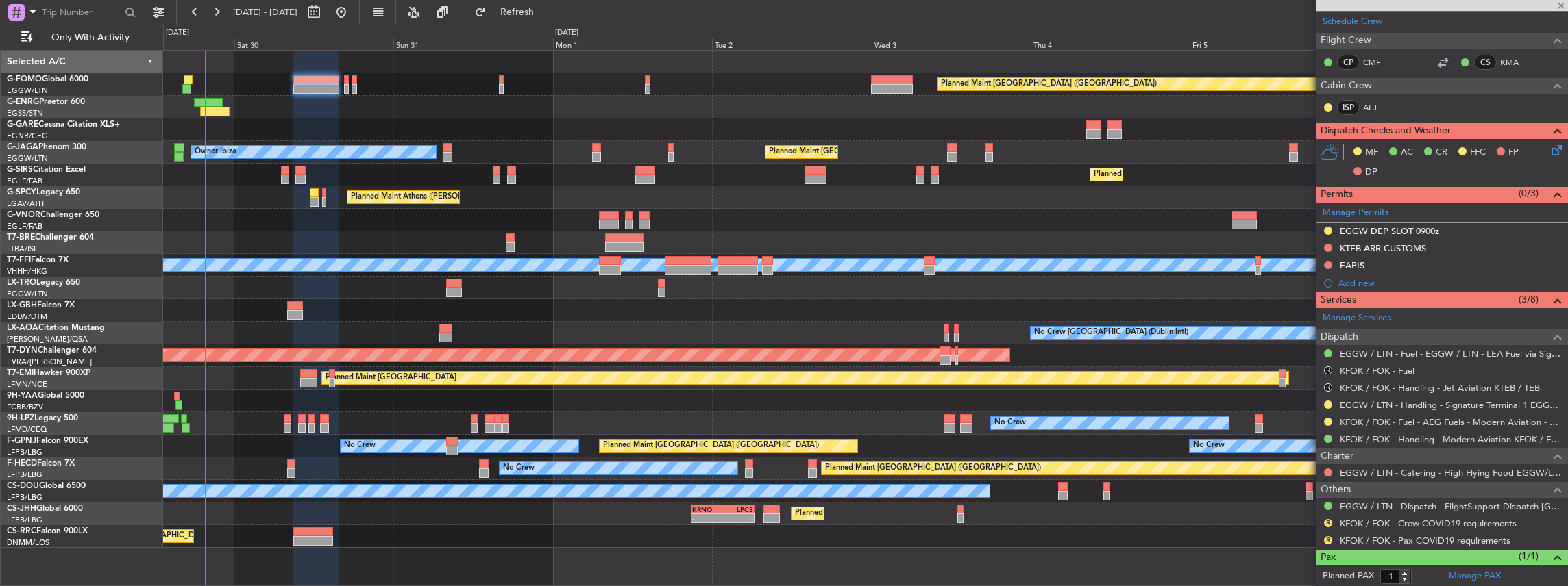
type input "+00:05"
type input "0"
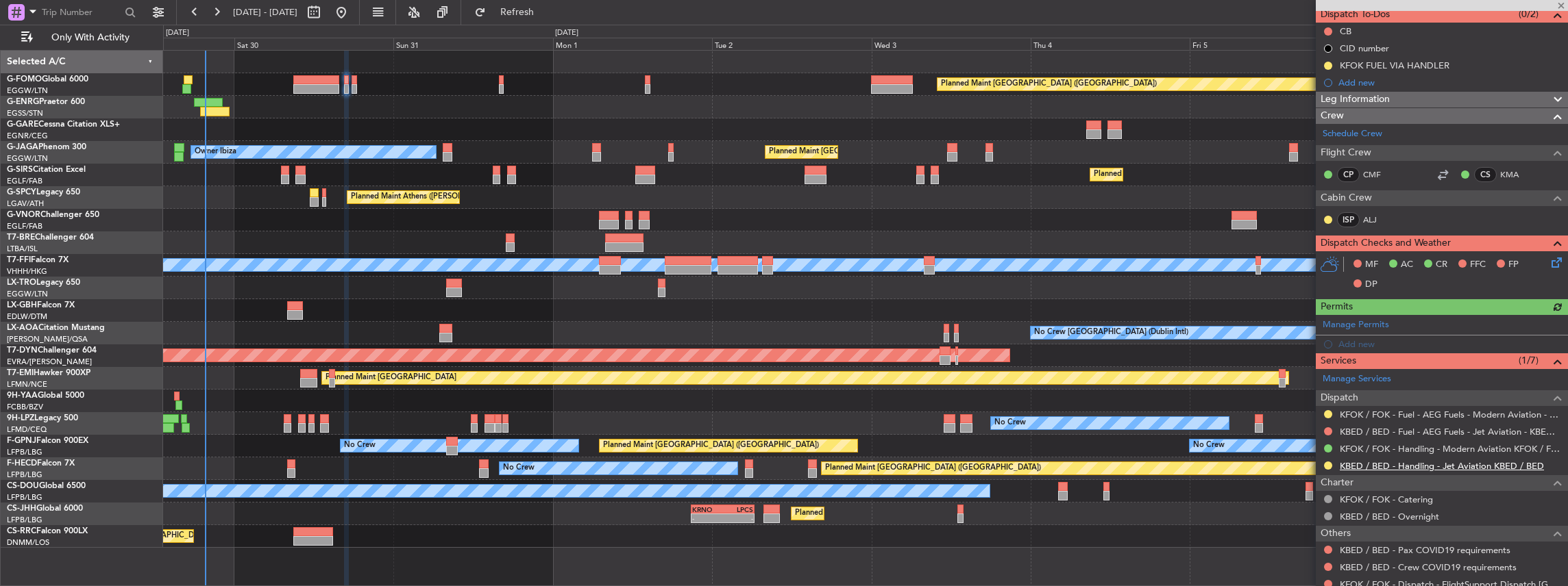
scroll to position [137, 0]
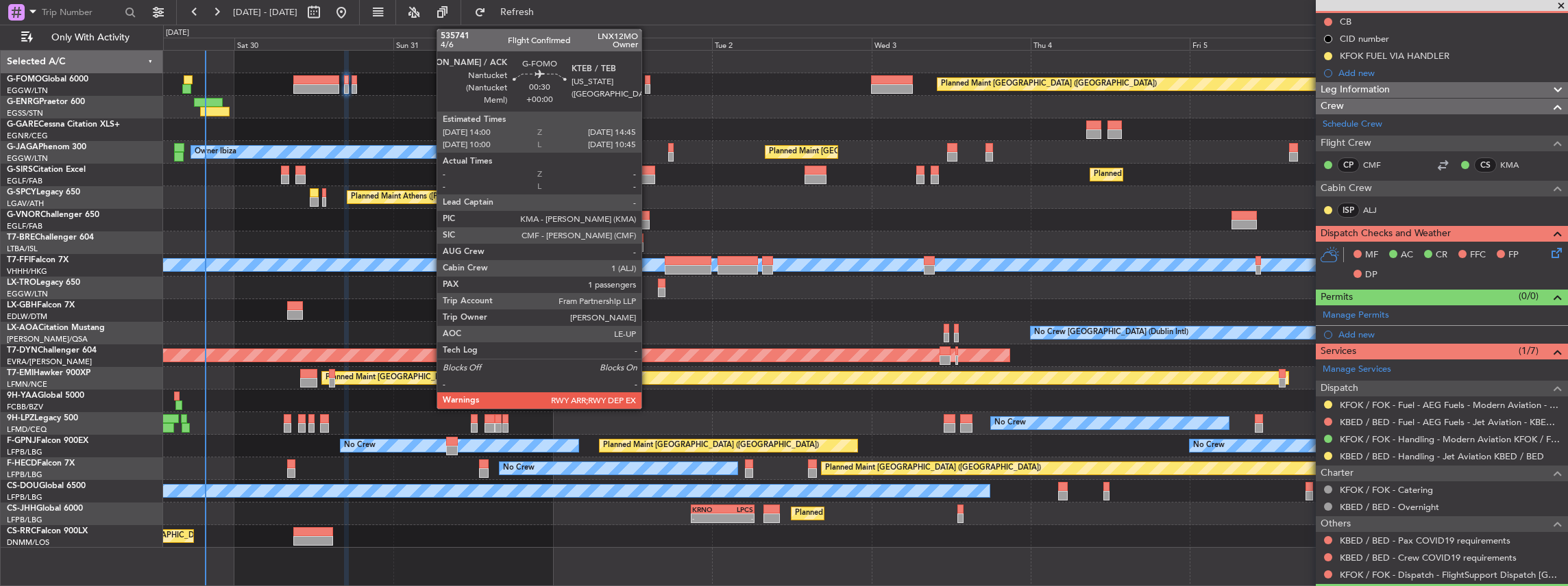
click at [648, 85] on div at bounding box center [647, 88] width 6 height 9
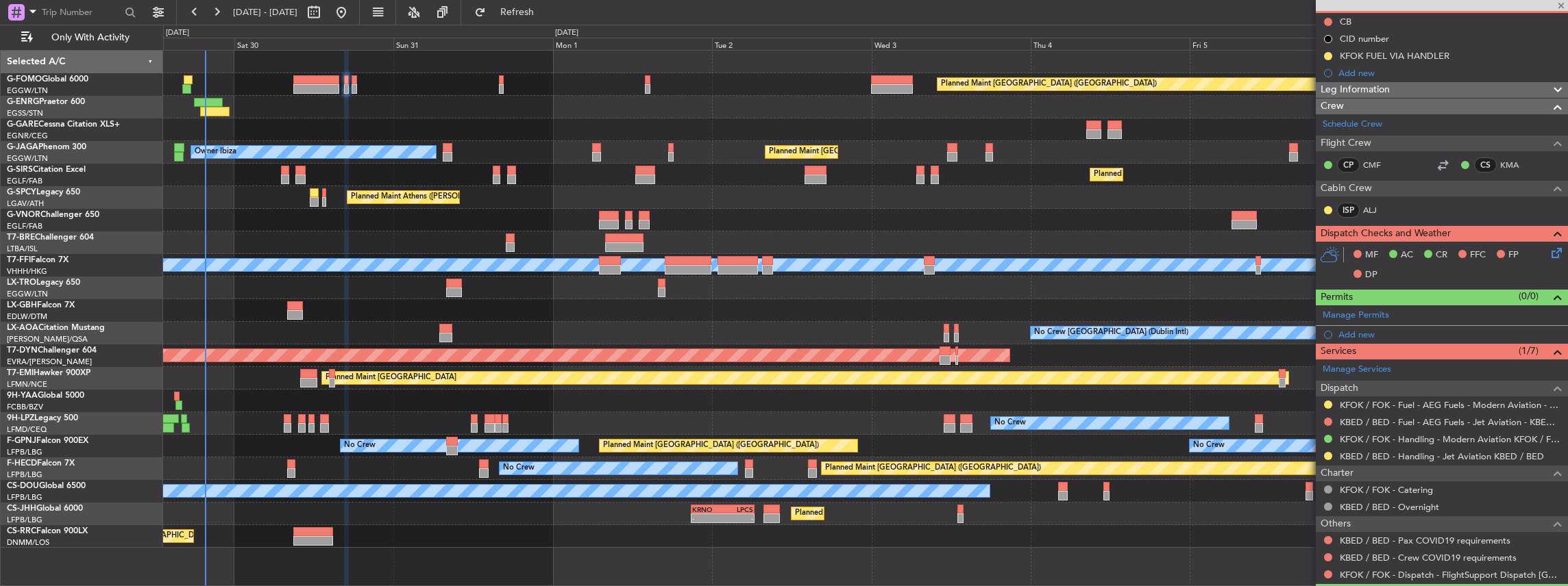
type input "1"
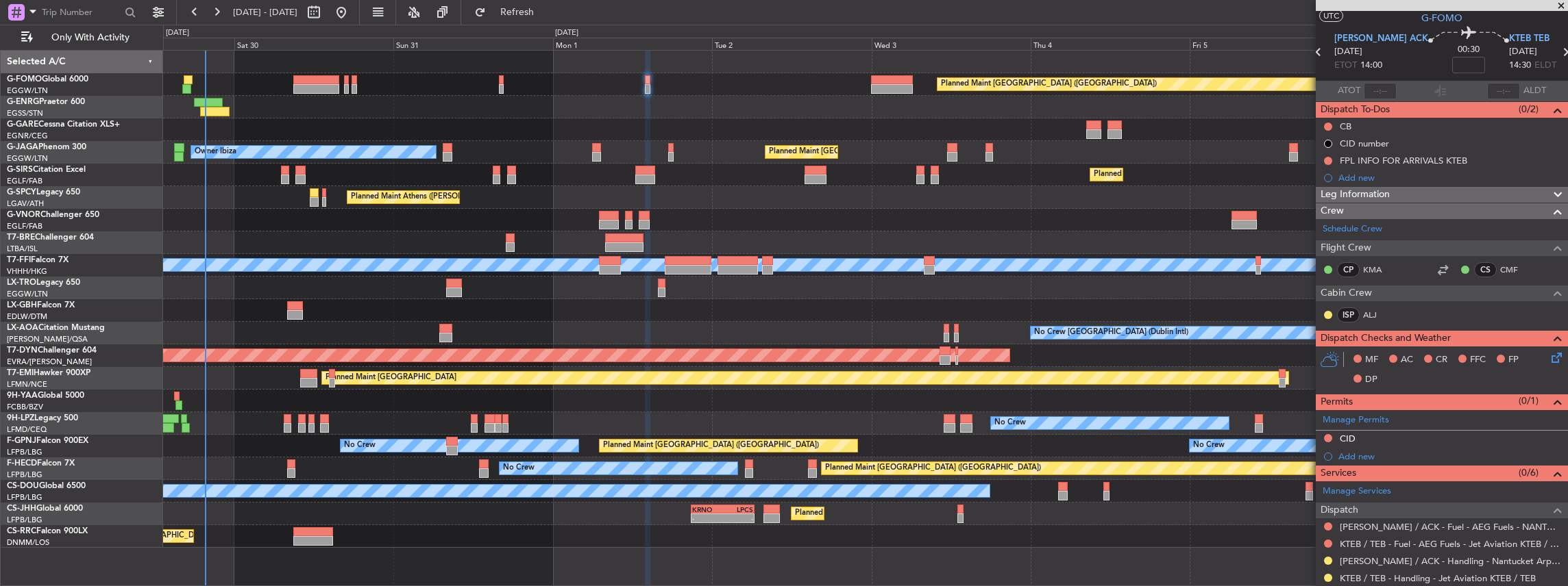
scroll to position [45, 0]
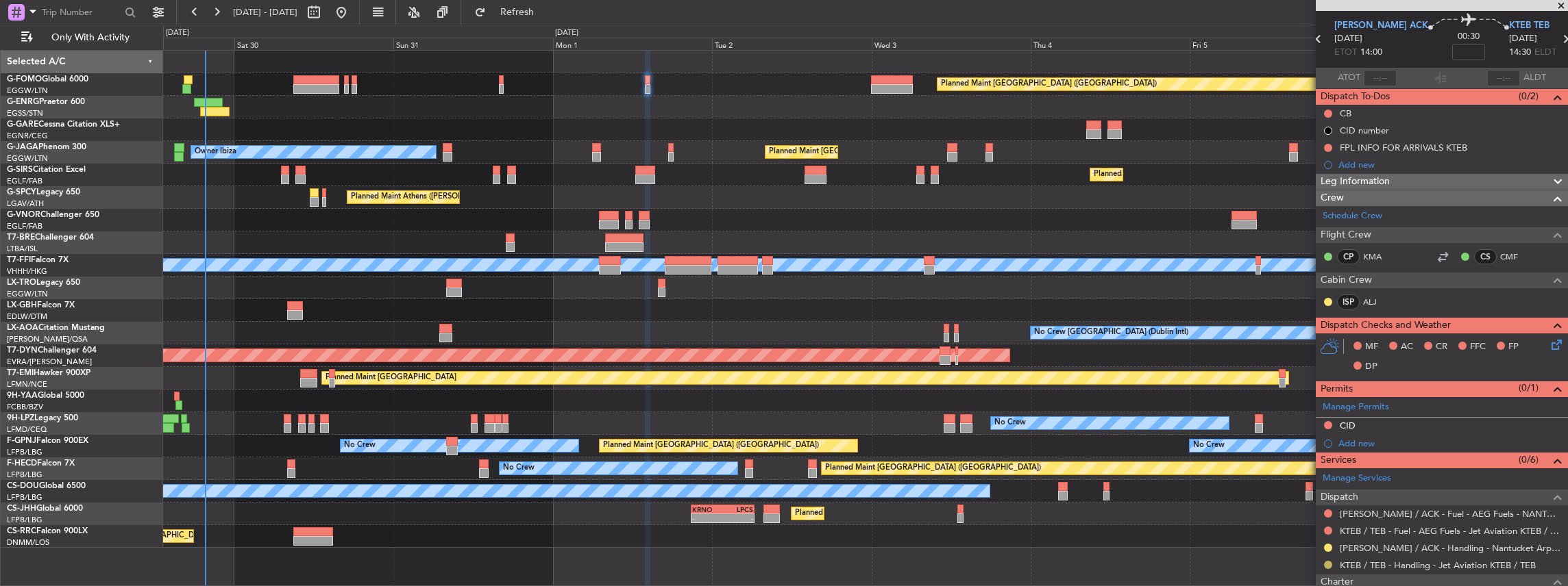
click at [1328, 563] on button at bounding box center [1327, 564] width 8 height 8
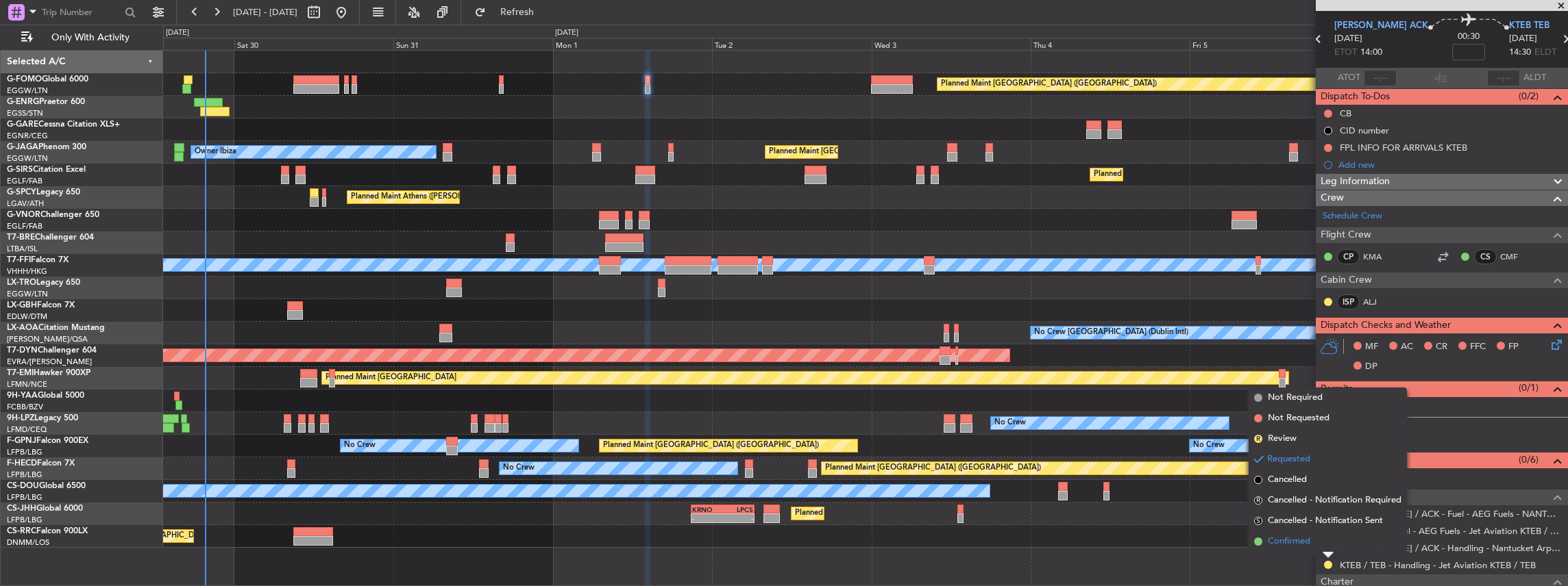
click at [1270, 541] on span "Confirmed" at bounding box center [1288, 541] width 42 height 14
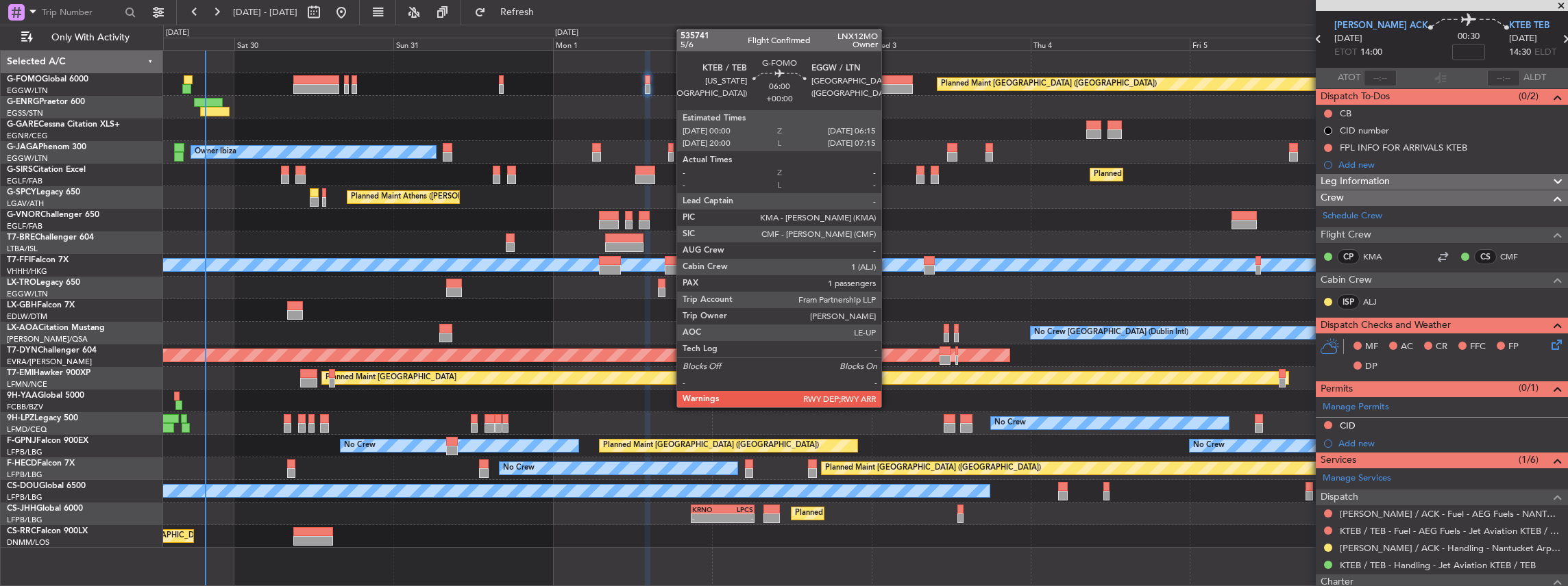
click at [888, 85] on div at bounding box center [892, 88] width 42 height 9
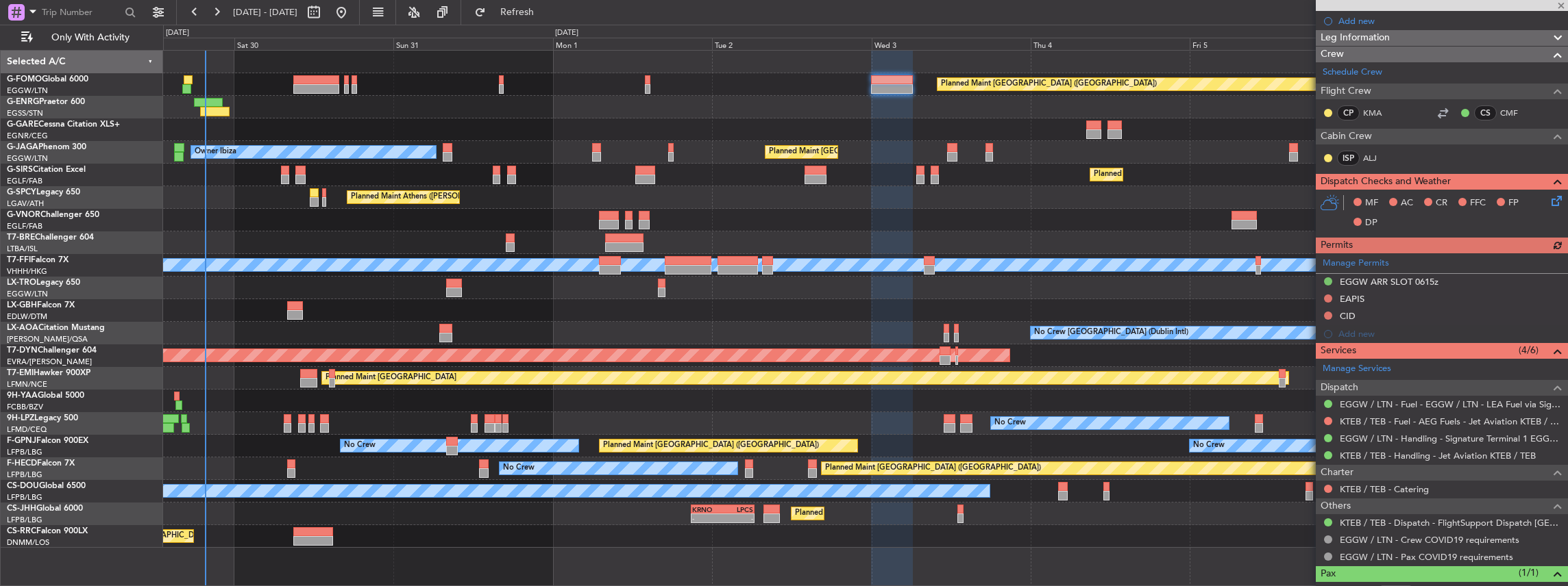
scroll to position [228, 0]
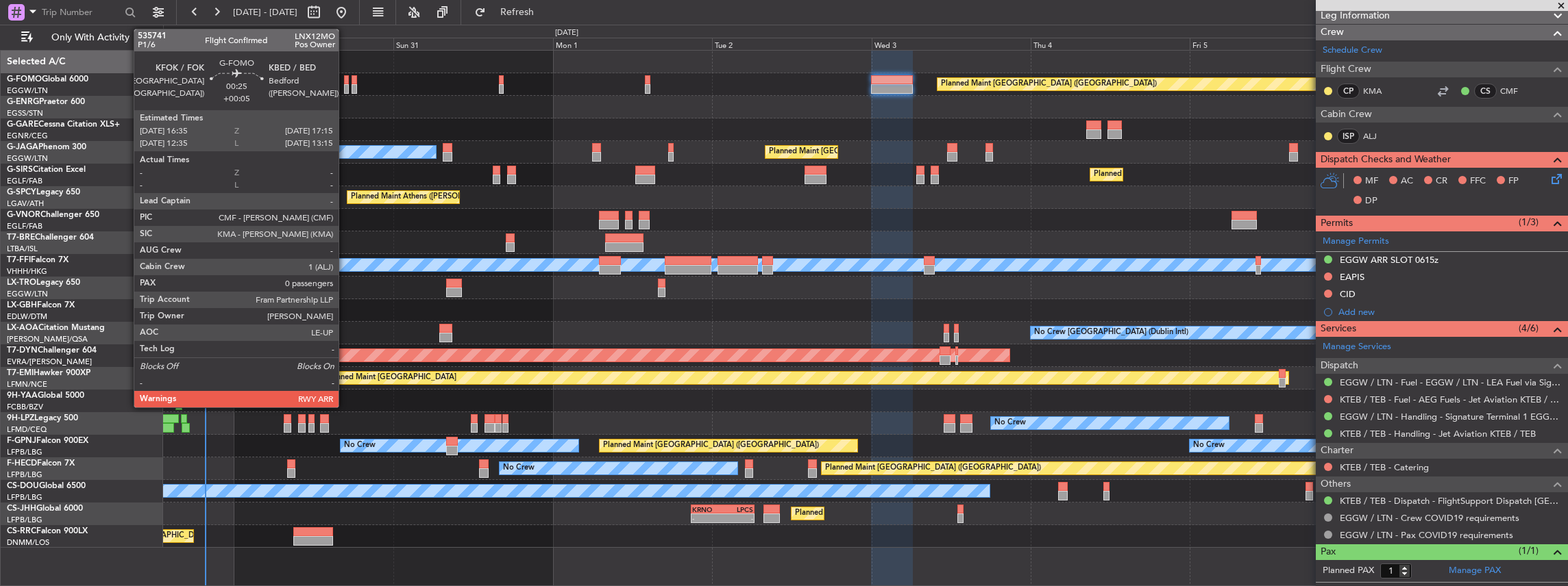
click at [346, 85] on div at bounding box center [346, 88] width 5 height 9
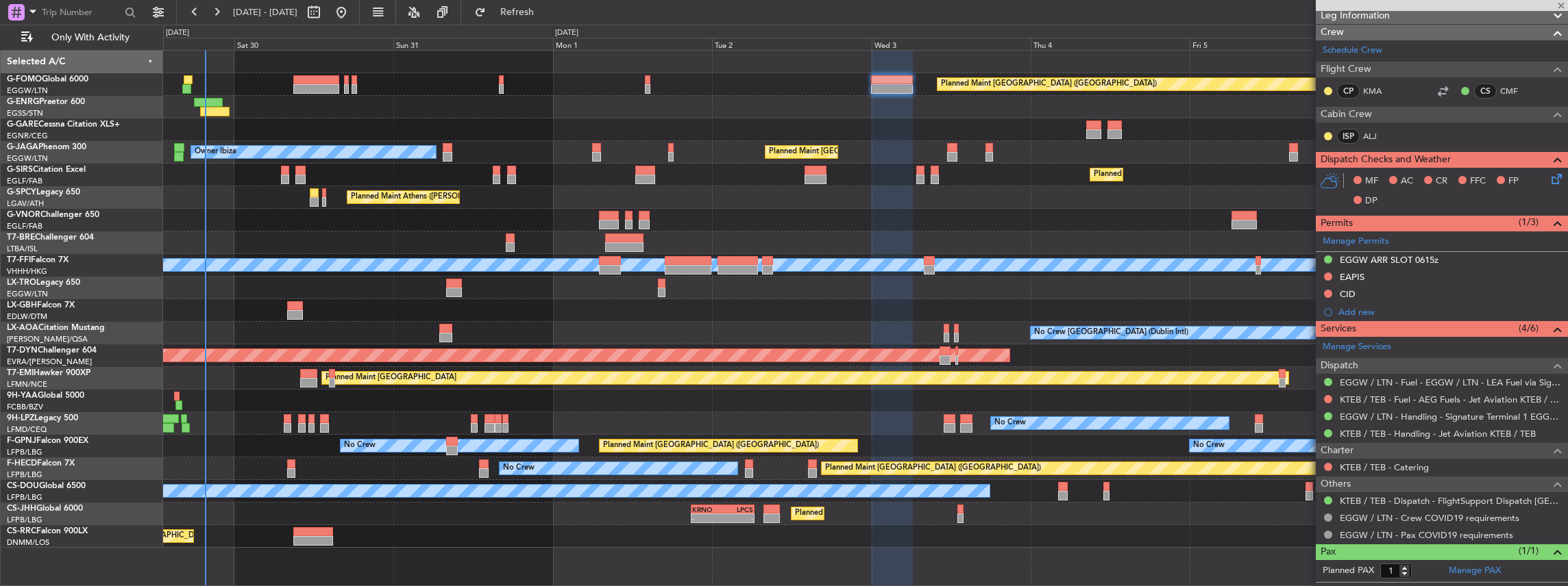
type input "+00:05"
type input "0"
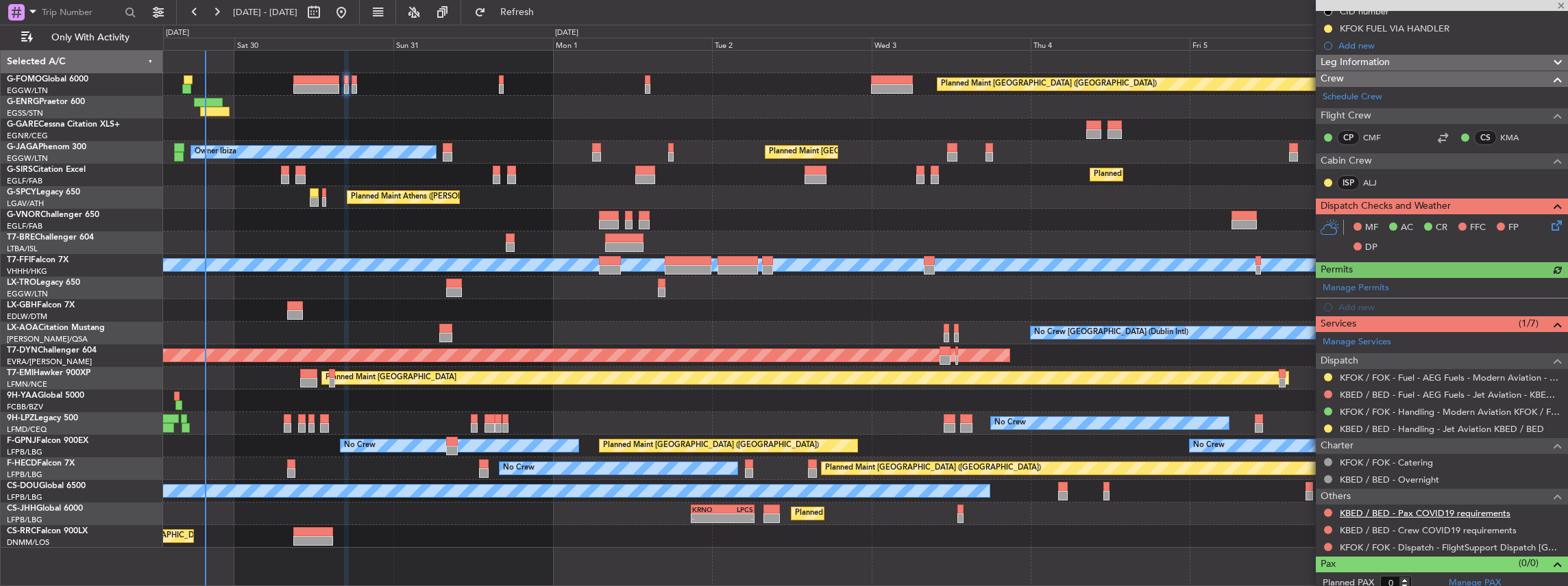
scroll to position [169, 0]
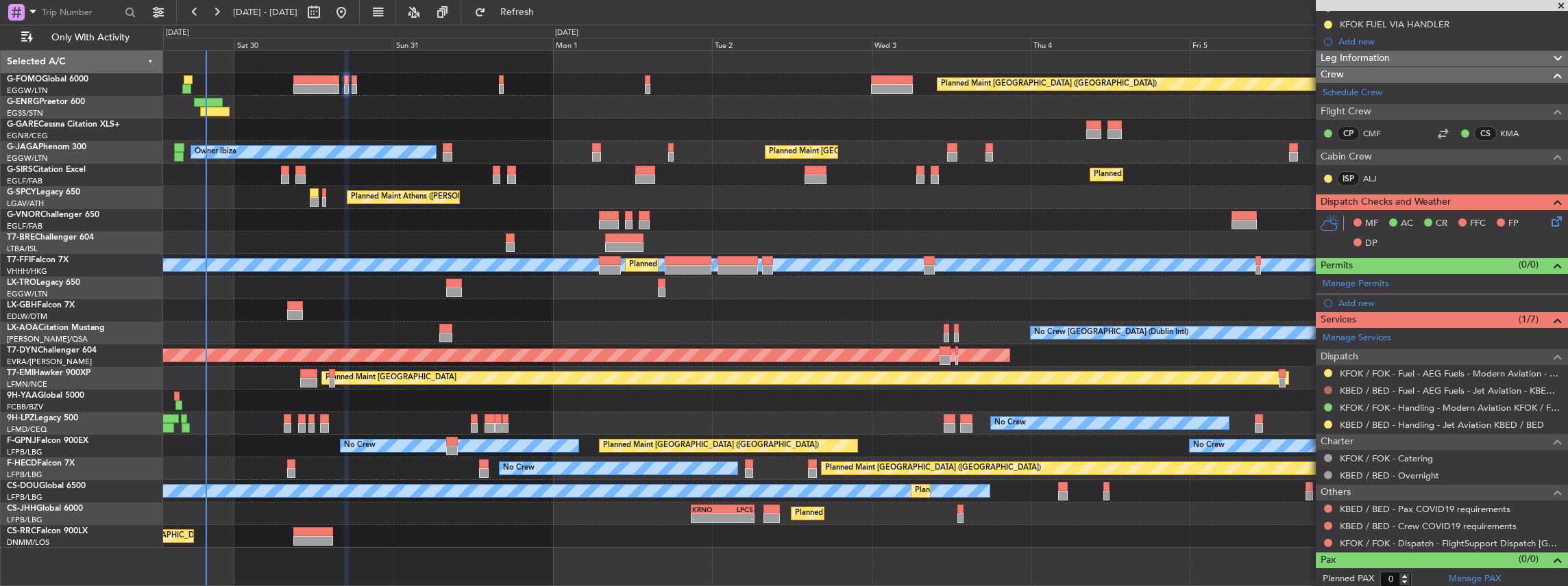
click at [1326, 389] on button at bounding box center [1327, 390] width 8 height 8
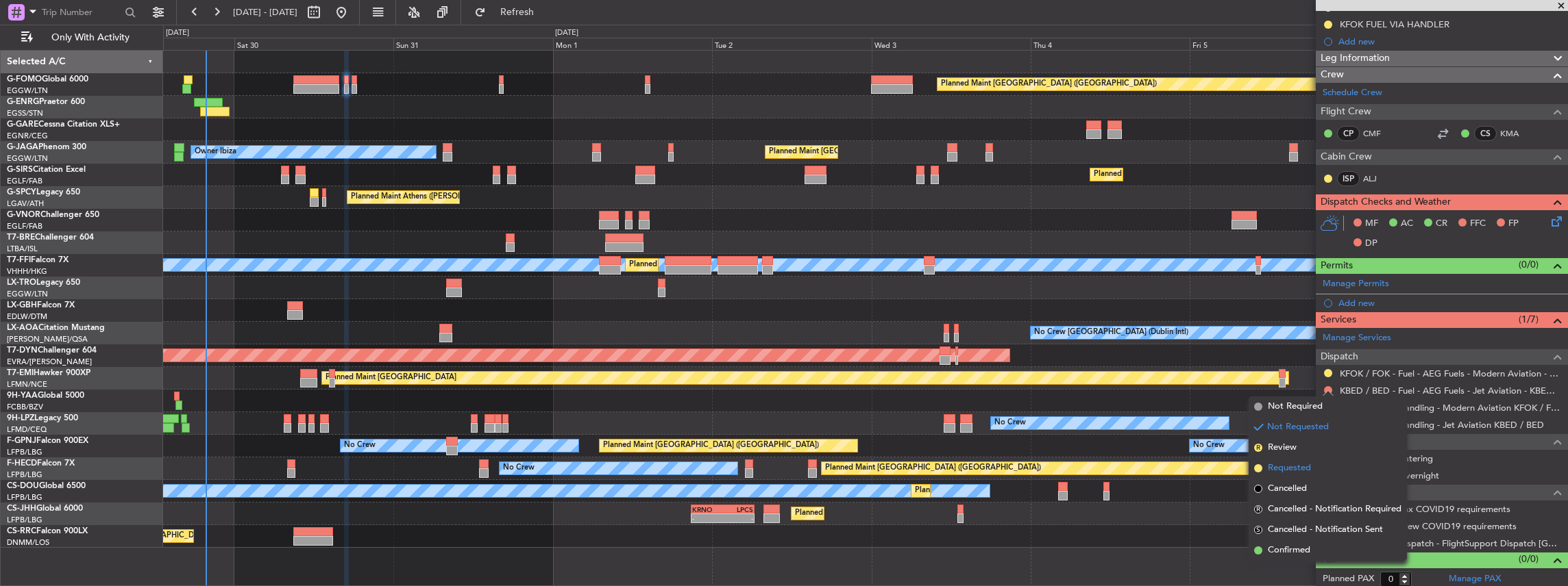
click at [1319, 470] on li "Requested" at bounding box center [1327, 468] width 158 height 21
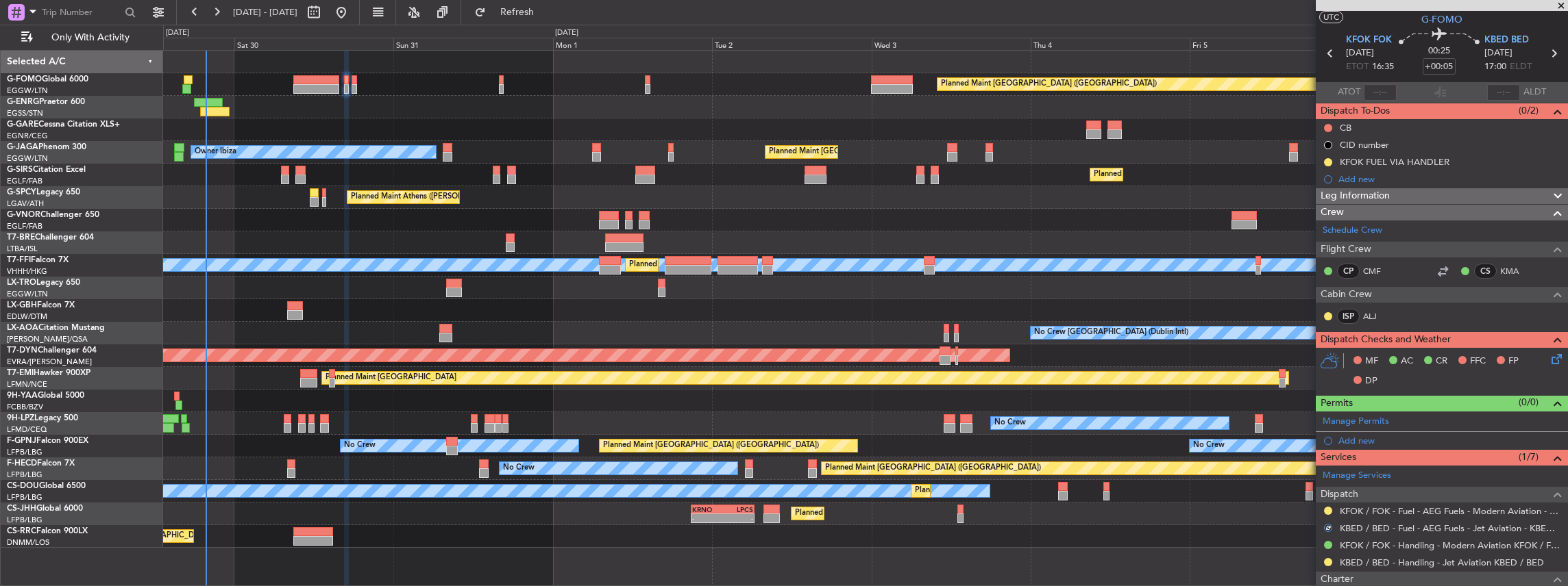
scroll to position [0, 0]
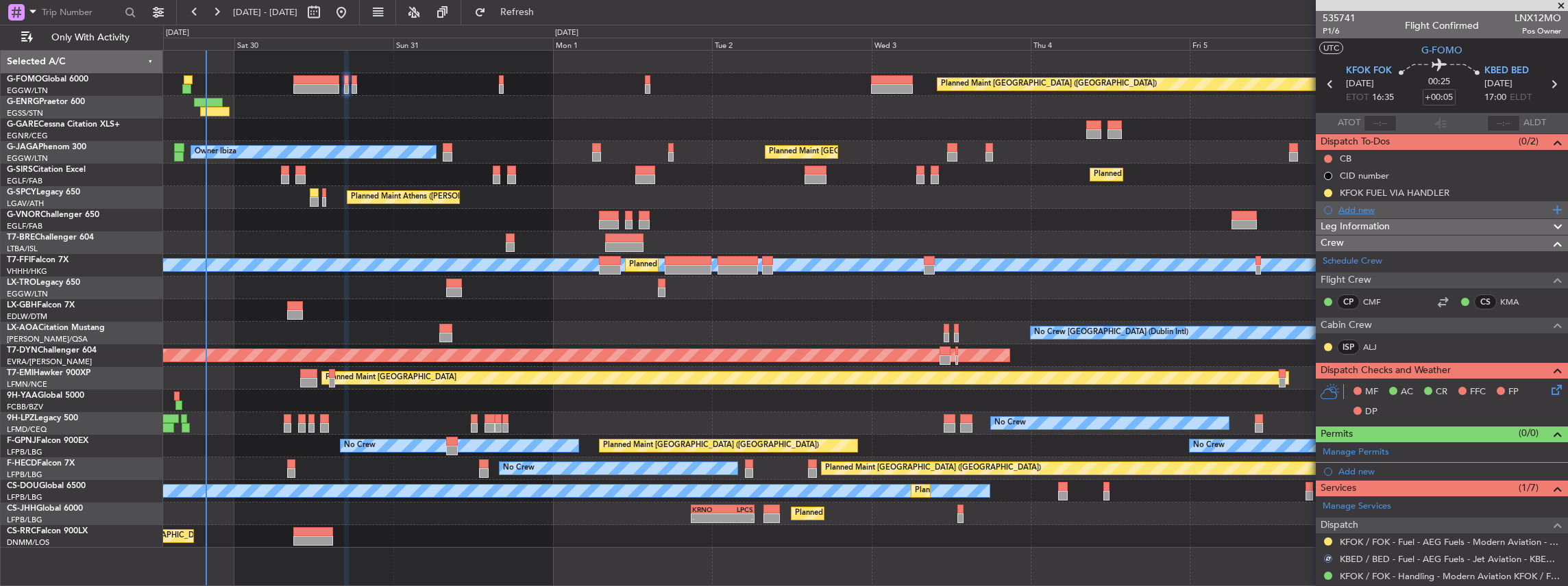
click at [1359, 210] on div "Add new" at bounding box center [1443, 210] width 211 height 11
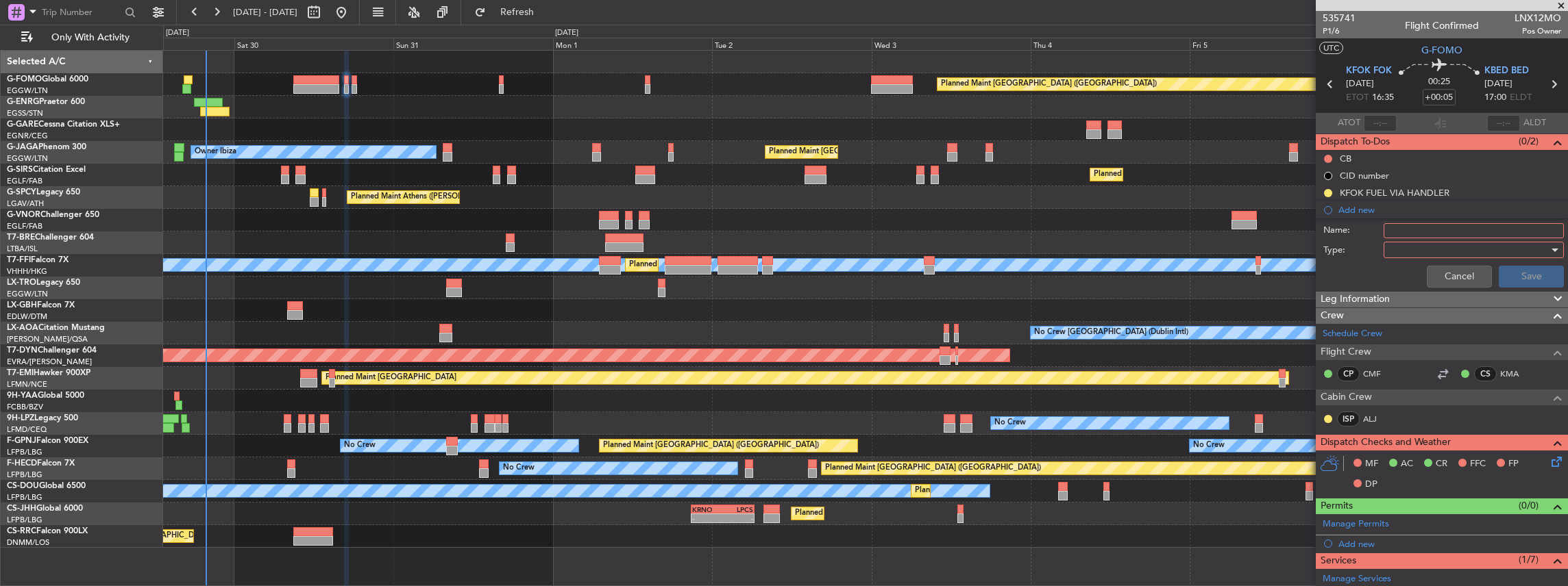
drag, startPoint x: 1439, startPoint y: 232, endPoint x: 1430, endPoint y: 233, distance: 9.1
click at [1439, 232] on input "Name:" at bounding box center [1473, 231] width 180 height 15
paste input "Dear team, Can you please advise if you can assist us with fuel? If yes, kind"
type input "Dear team, Can you please advise if you can assist us with fuel? If yes, kind"
paste input "KFOK FUEL VIA HANDLER"
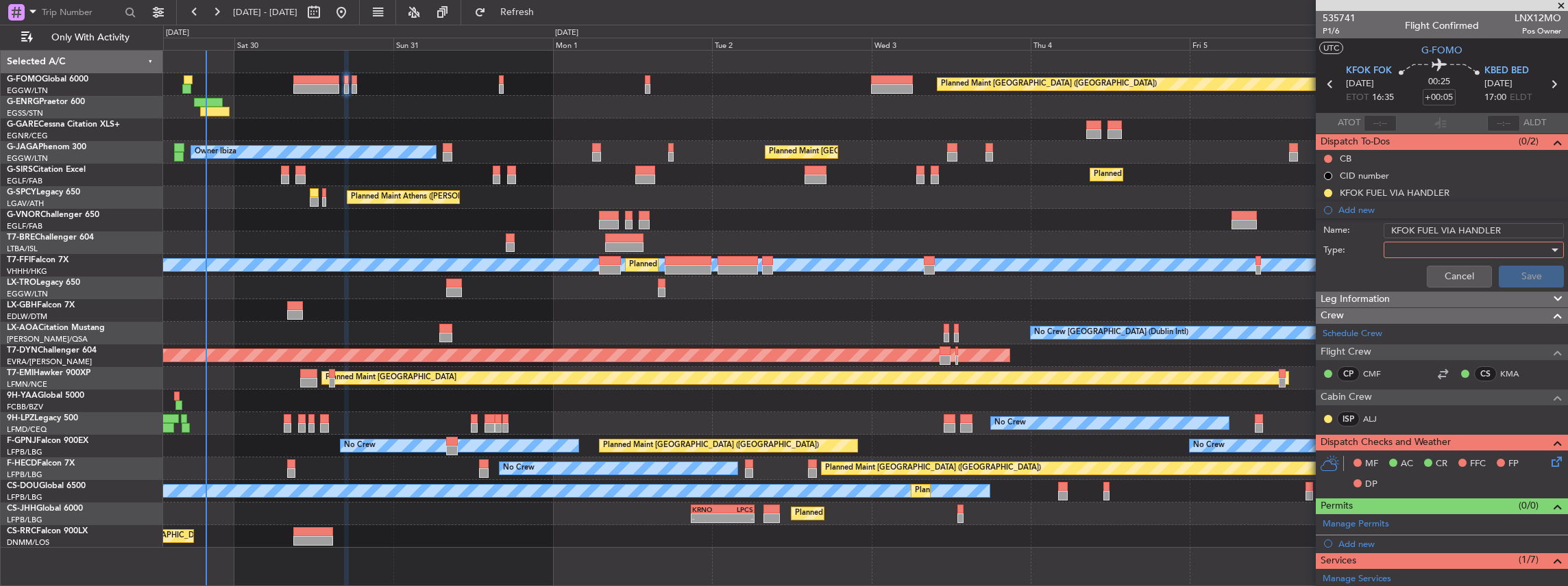
drag, startPoint x: 1411, startPoint y: 227, endPoint x: 1368, endPoint y: 223, distance: 43.2
click at [1368, 223] on div "Name: KFOK FUEL VIA HANDLER" at bounding box center [1442, 231] width 266 height 21
type input "KBED FUEL VIA HANDLER"
click at [1414, 251] on div at bounding box center [1469, 250] width 160 height 21
click at [1399, 304] on span "Country" at bounding box center [1469, 297] width 163 height 21
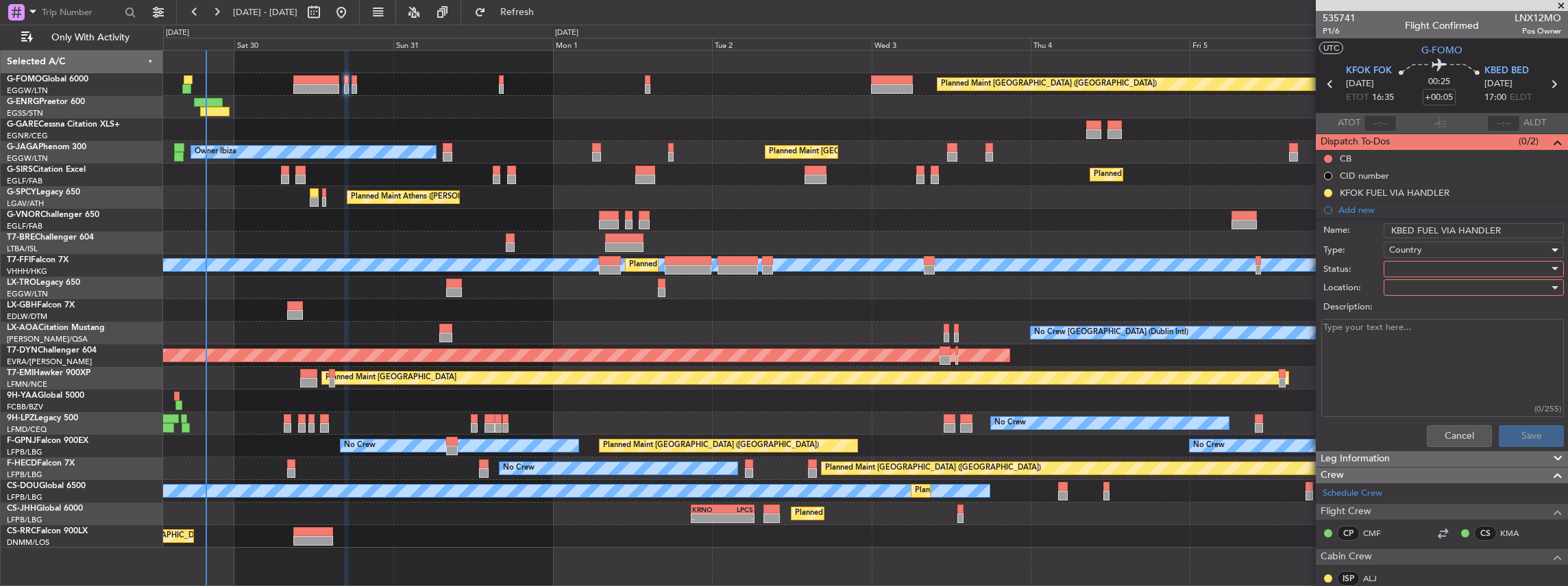
click at [1405, 243] on span "Country" at bounding box center [1406, 249] width 33 height 12
click at [1416, 276] on span "Generic" at bounding box center [1469, 276] width 163 height 21
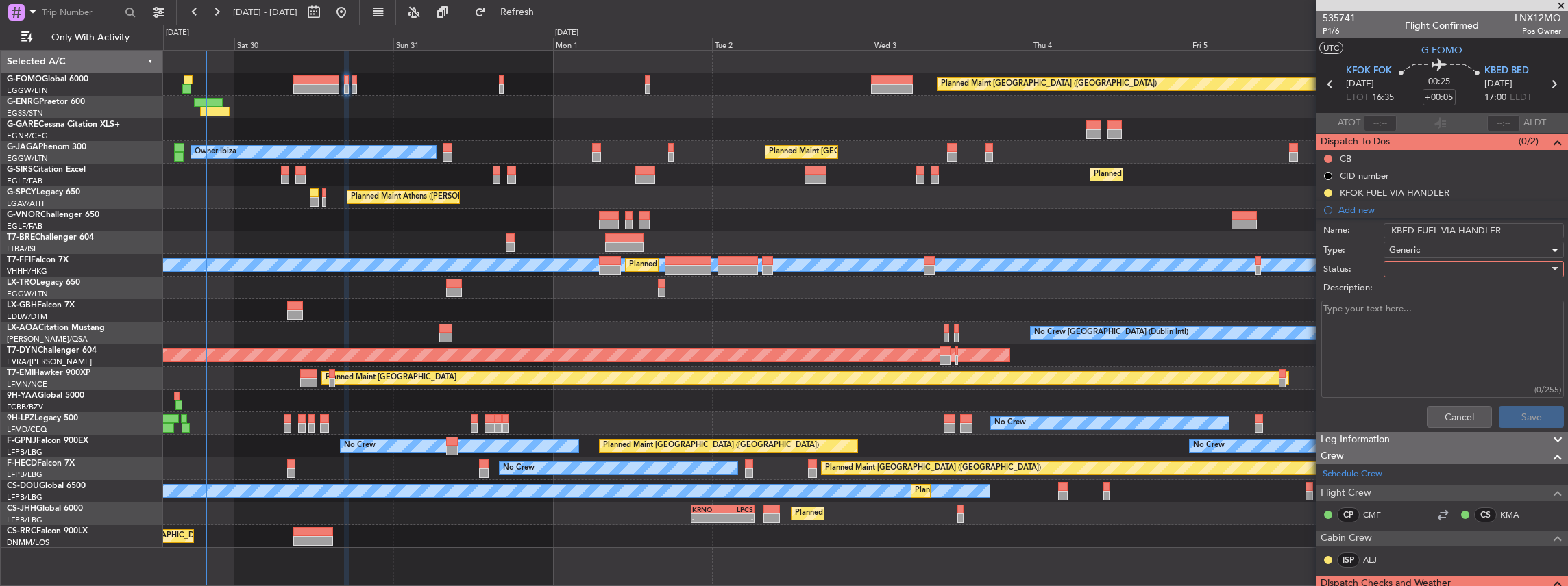
click at [1389, 266] on div at bounding box center [1469, 269] width 160 height 21
click at [1439, 318] on span "In Progress" at bounding box center [1469, 316] width 163 height 21
click at [1531, 417] on button "Save" at bounding box center [1531, 417] width 65 height 22
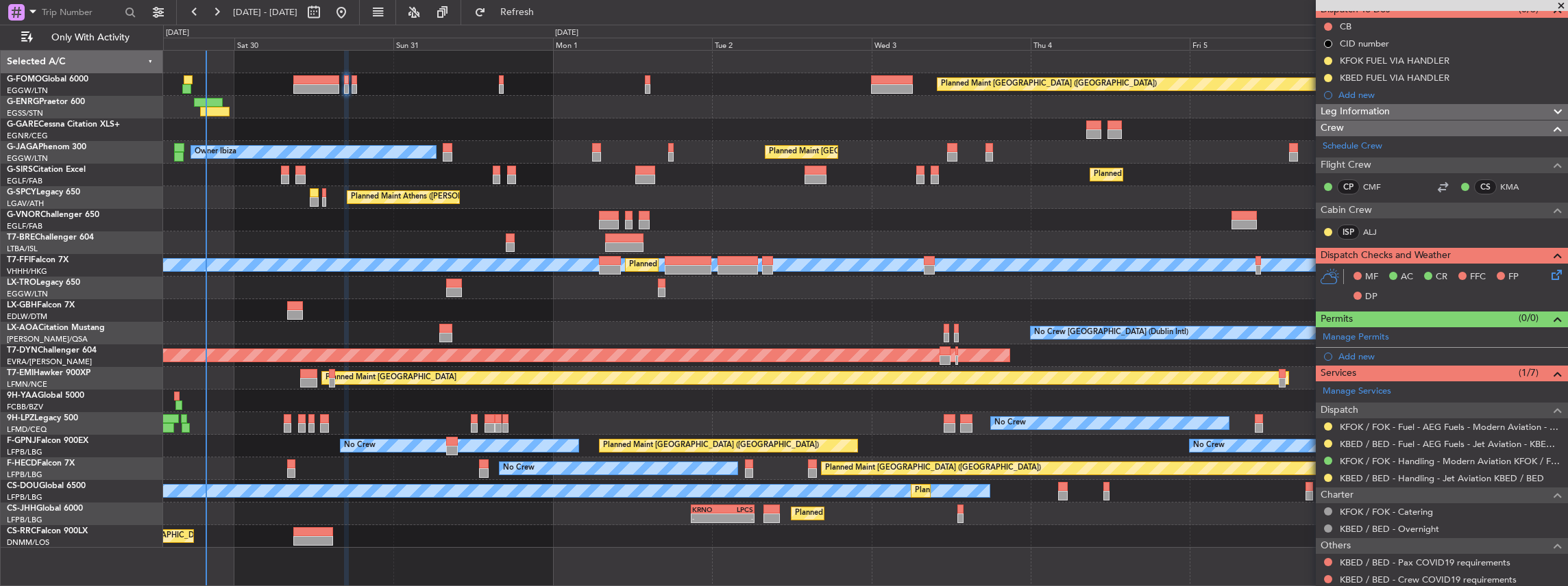
scroll to position [137, 0]
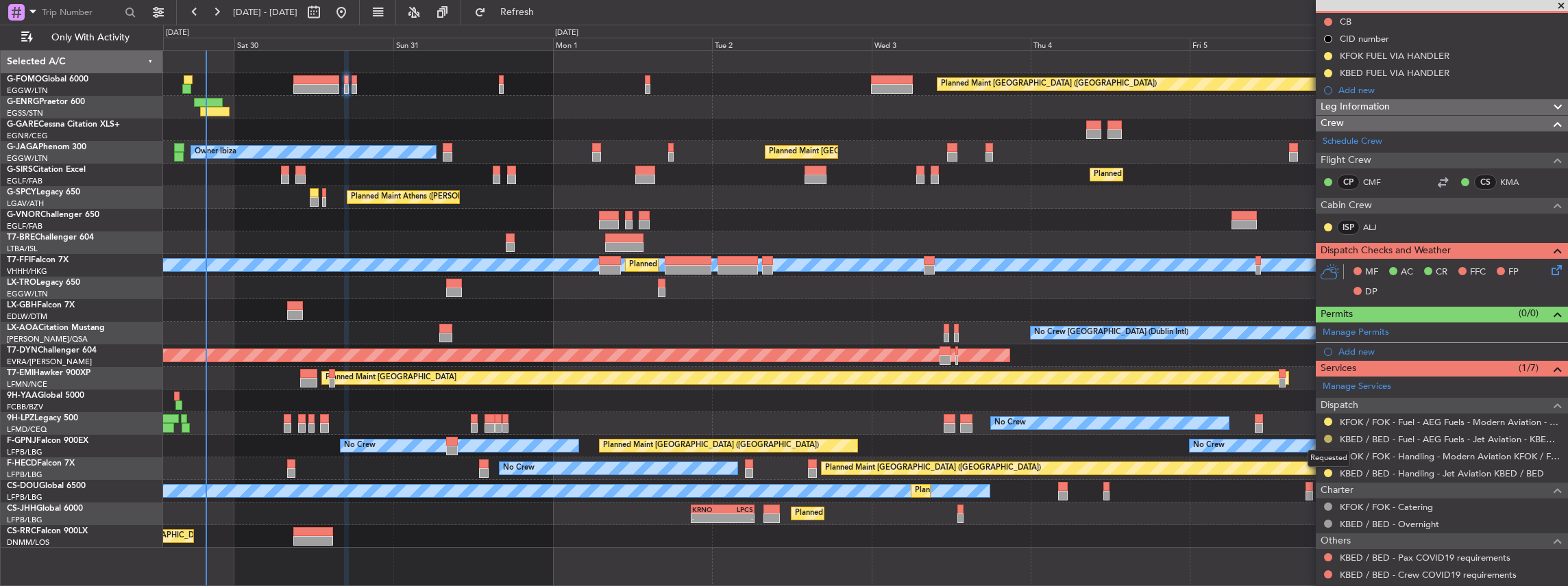
click at [1325, 437] on button at bounding box center [1327, 438] width 8 height 8
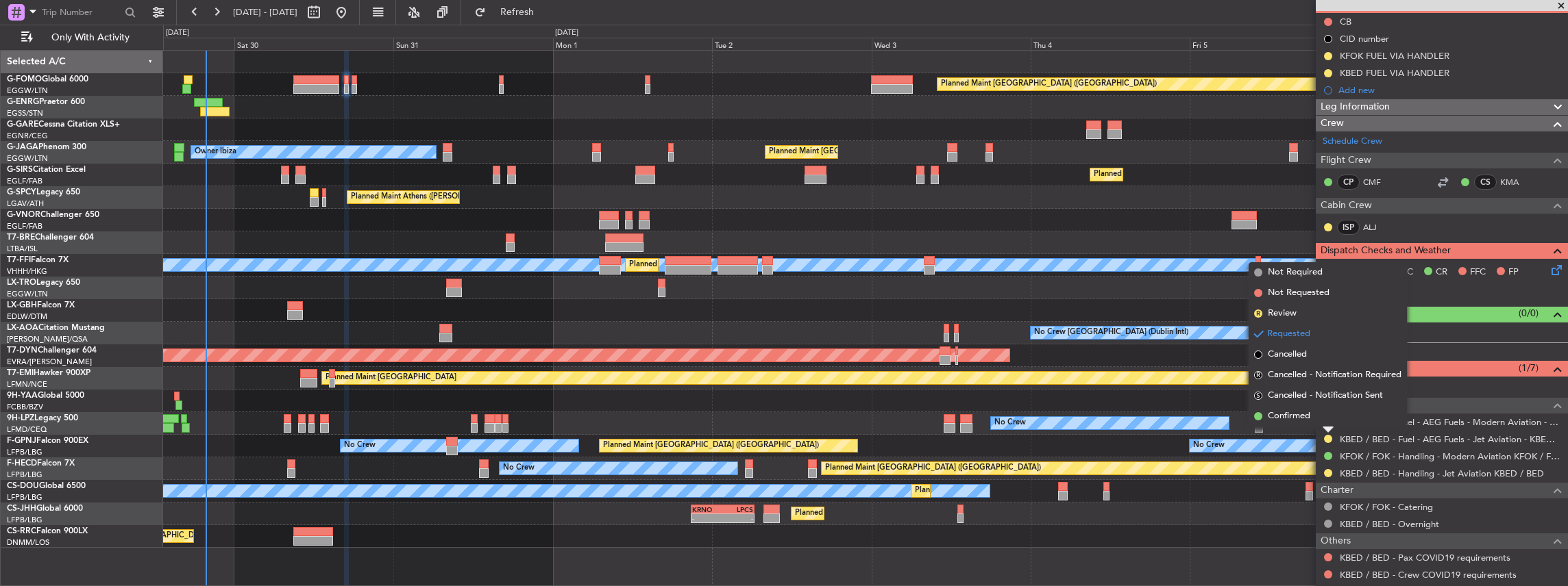
click at [1189, 223] on div at bounding box center [865, 220] width 1405 height 22
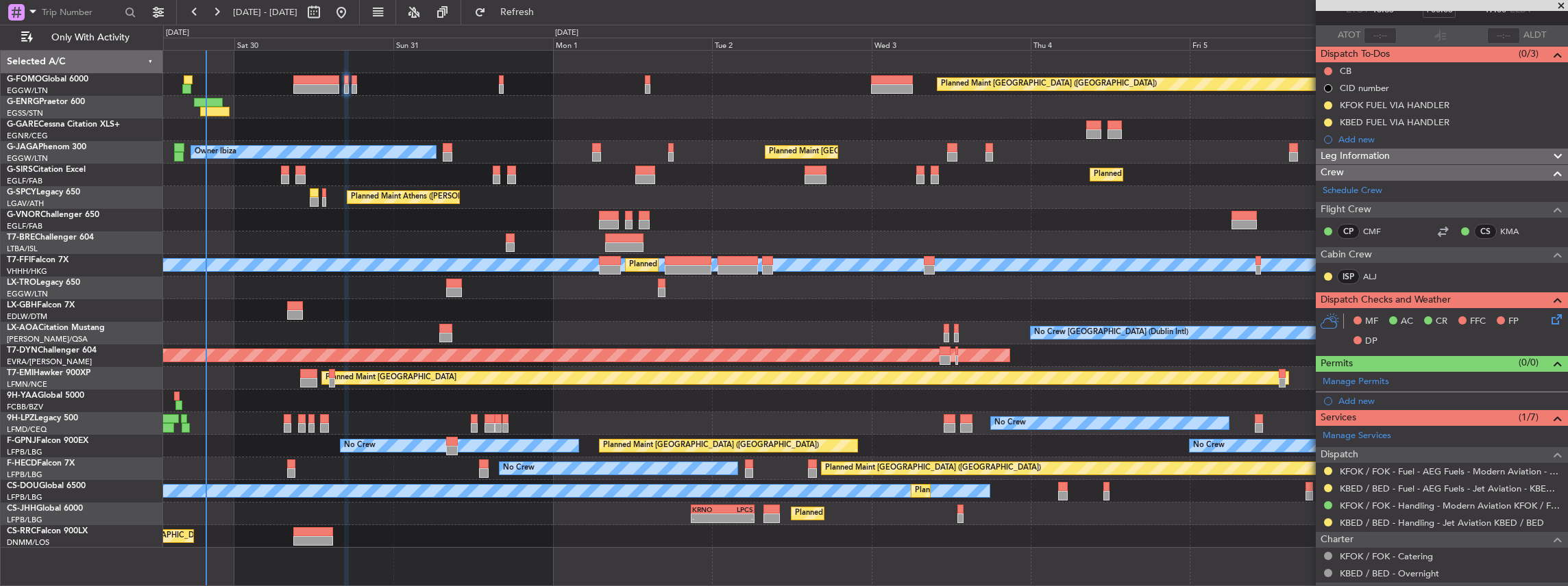
scroll to position [0, 0]
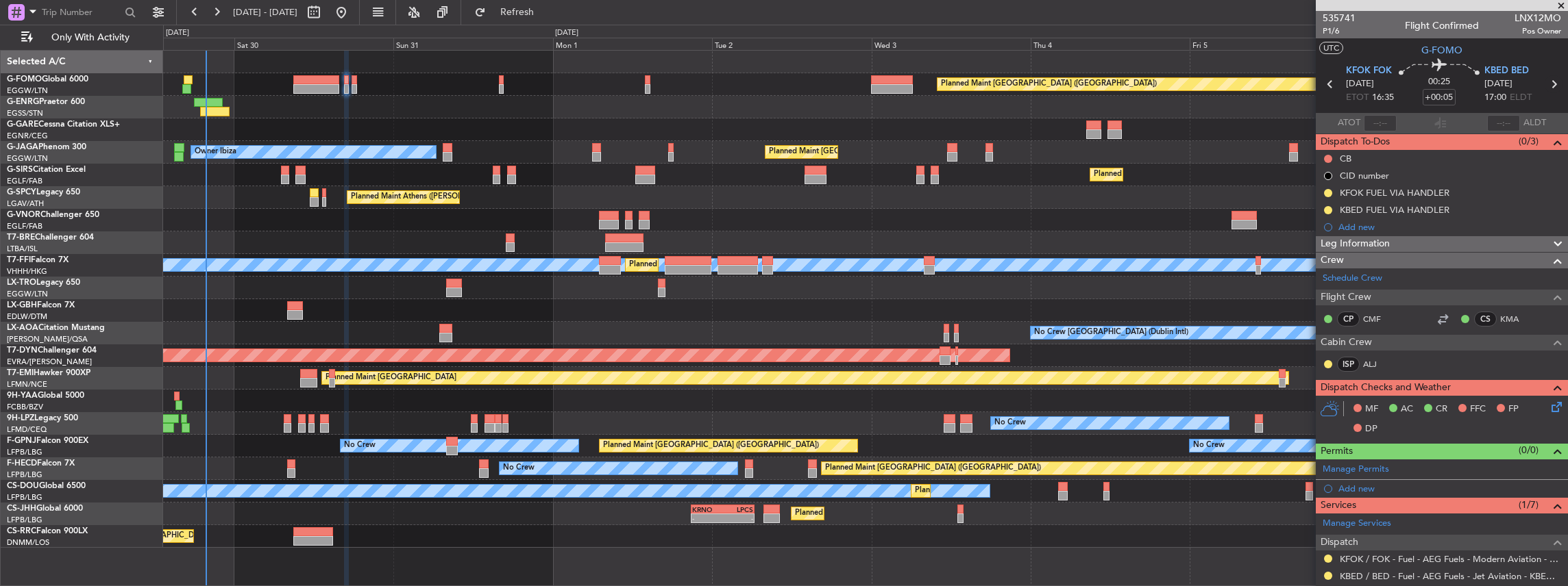
click at [1547, 83] on icon at bounding box center [1553, 84] width 18 height 18
type input "+00:10"
type input "3"
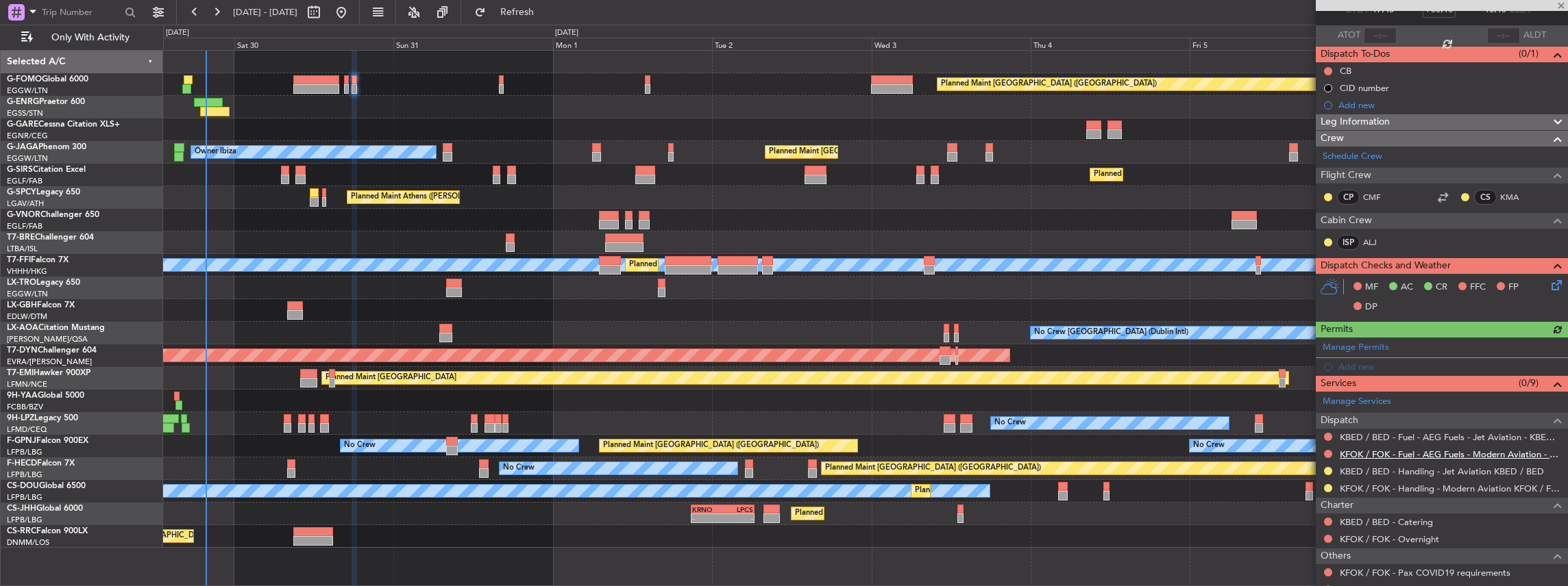
scroll to position [91, 0]
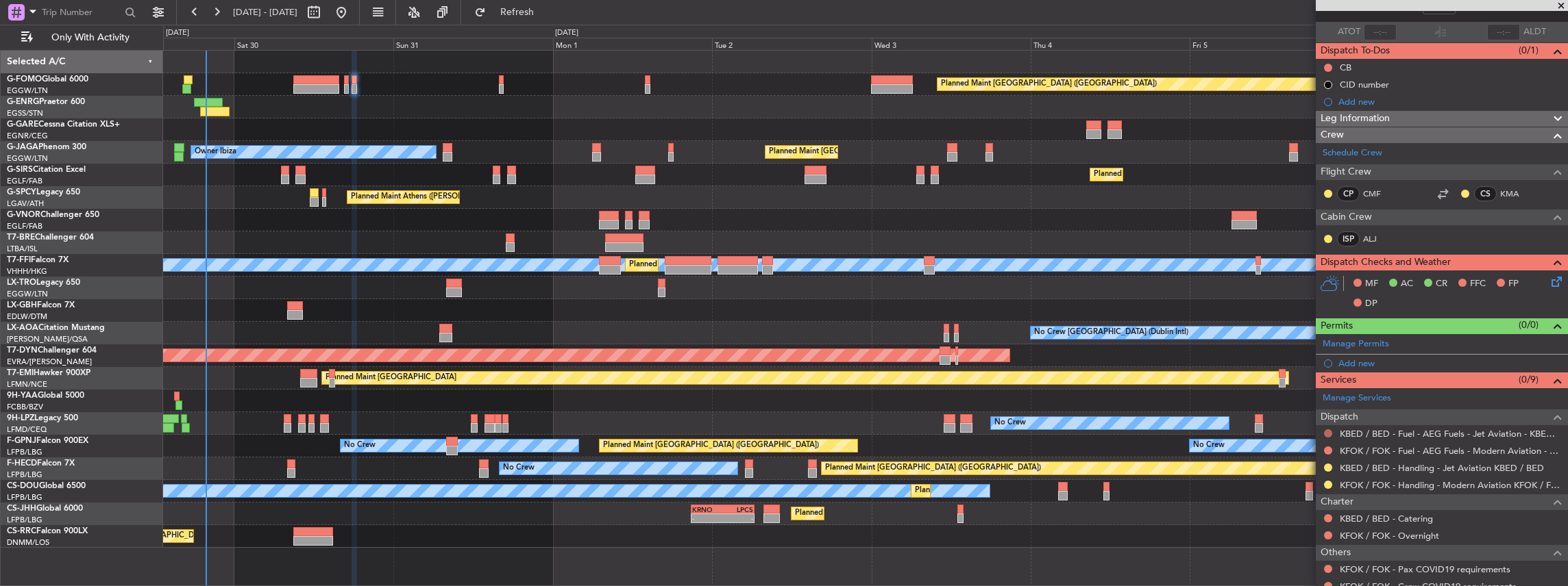
click at [1327, 429] on button at bounding box center [1327, 433] width 8 height 8
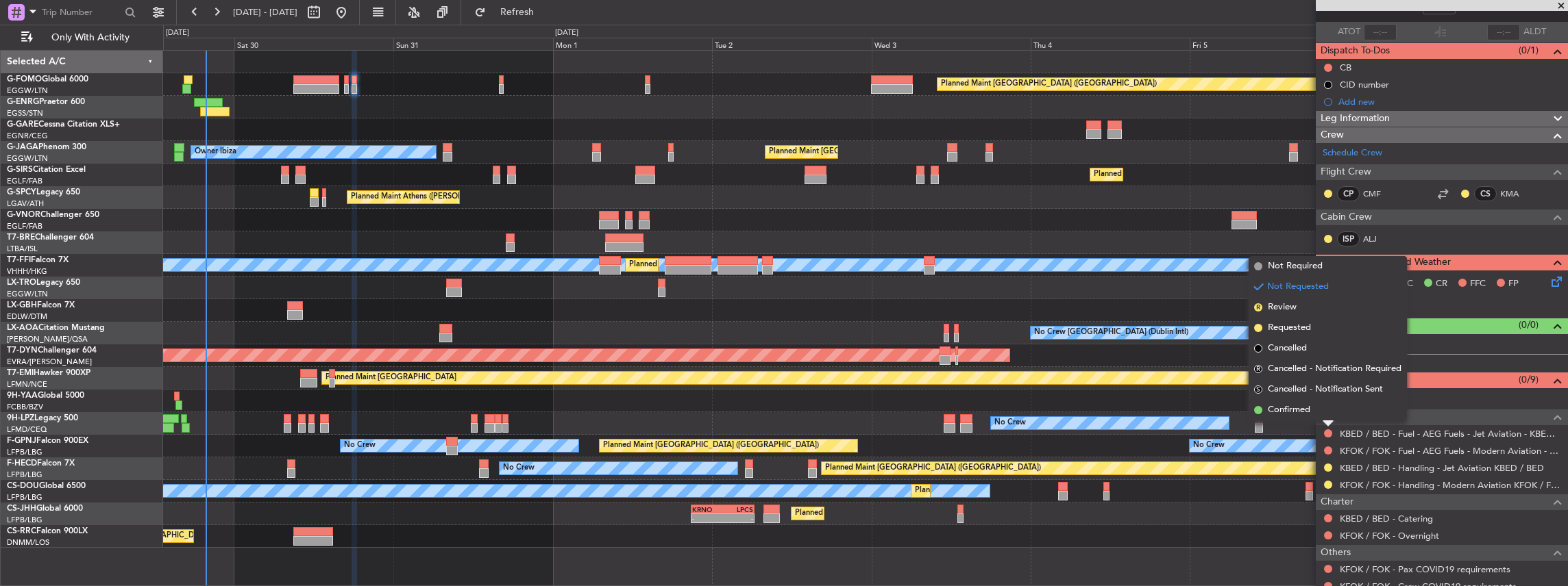
click at [1289, 329] on span "Requested" at bounding box center [1289, 327] width 43 height 14
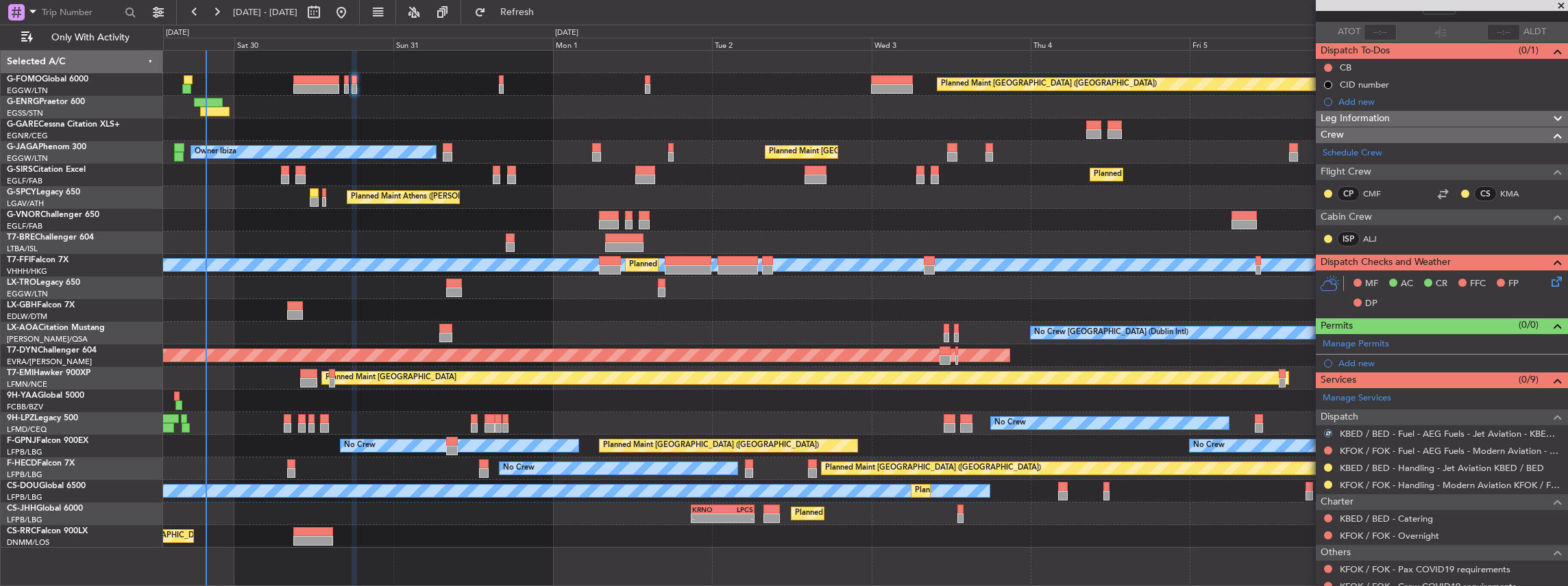
scroll to position [0, 0]
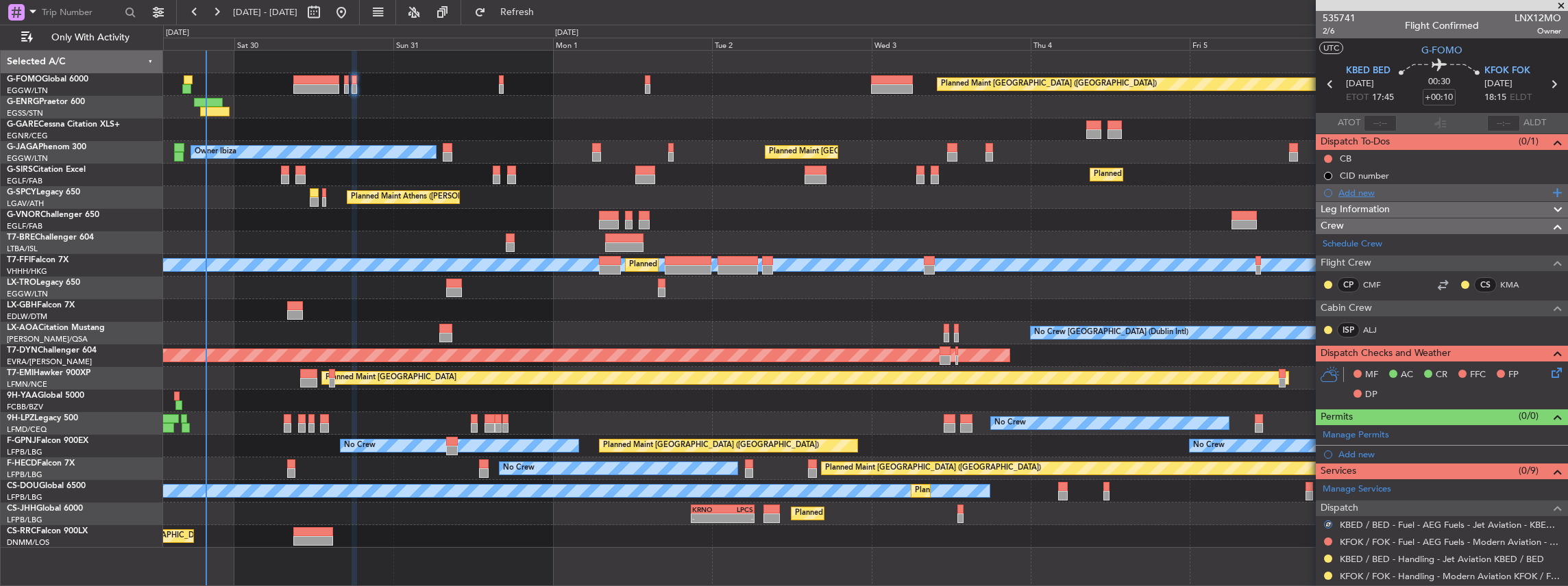
click at [1390, 187] on div "Add new" at bounding box center [1443, 192] width 211 height 11
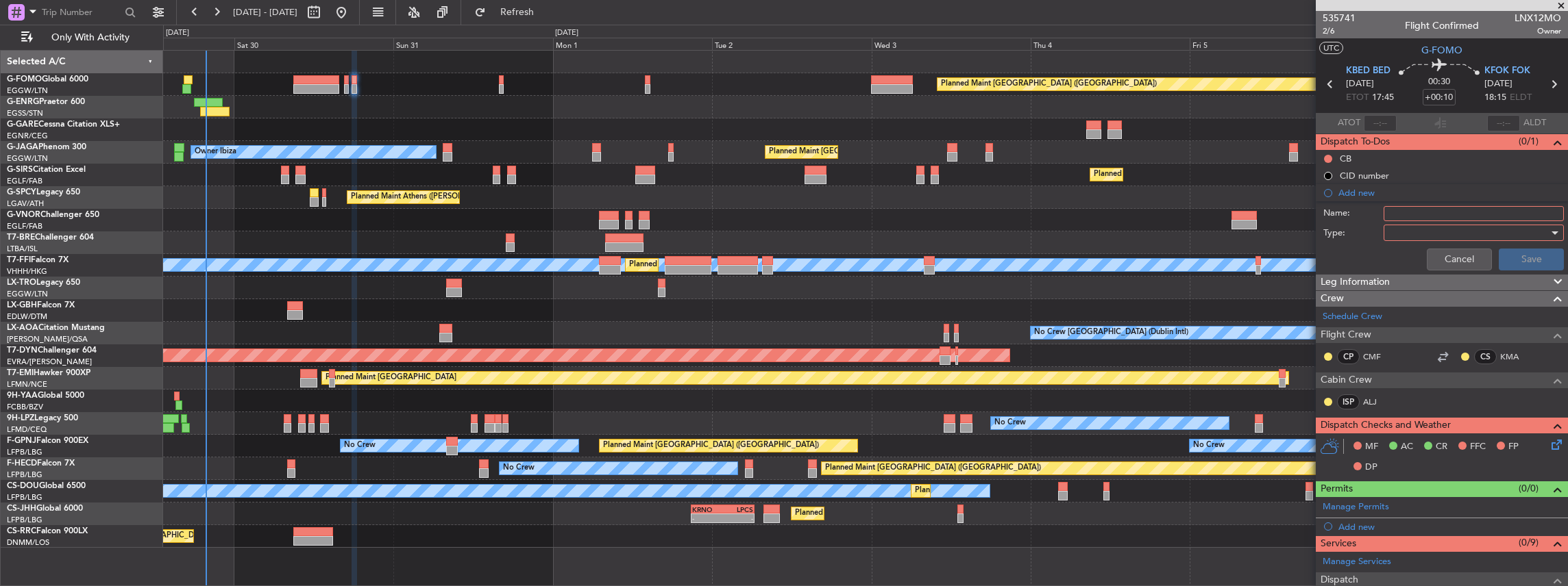
click at [1422, 215] on input "Name:" at bounding box center [1473, 213] width 180 height 15
paste input "KFOK FUEL VIA HANDLER"
drag, startPoint x: 1414, startPoint y: 212, endPoint x: 1395, endPoint y: 213, distance: 19.0
click at [1395, 213] on input "KFOK FUEL VIA HANDLER" at bounding box center [1473, 213] width 180 height 15
type input "KBED FUEL VIA HANDLER"
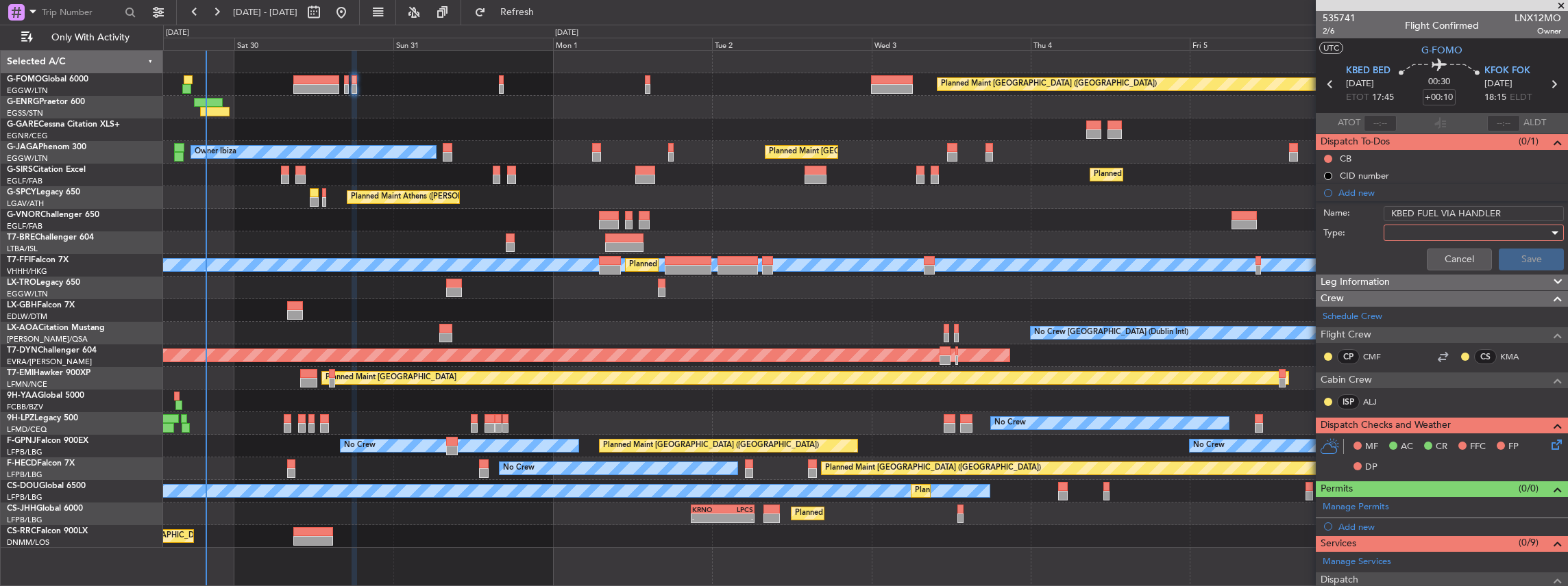
click at [1452, 227] on div at bounding box center [1469, 233] width 160 height 21
click at [1417, 258] on span "Generic" at bounding box center [1469, 259] width 163 height 21
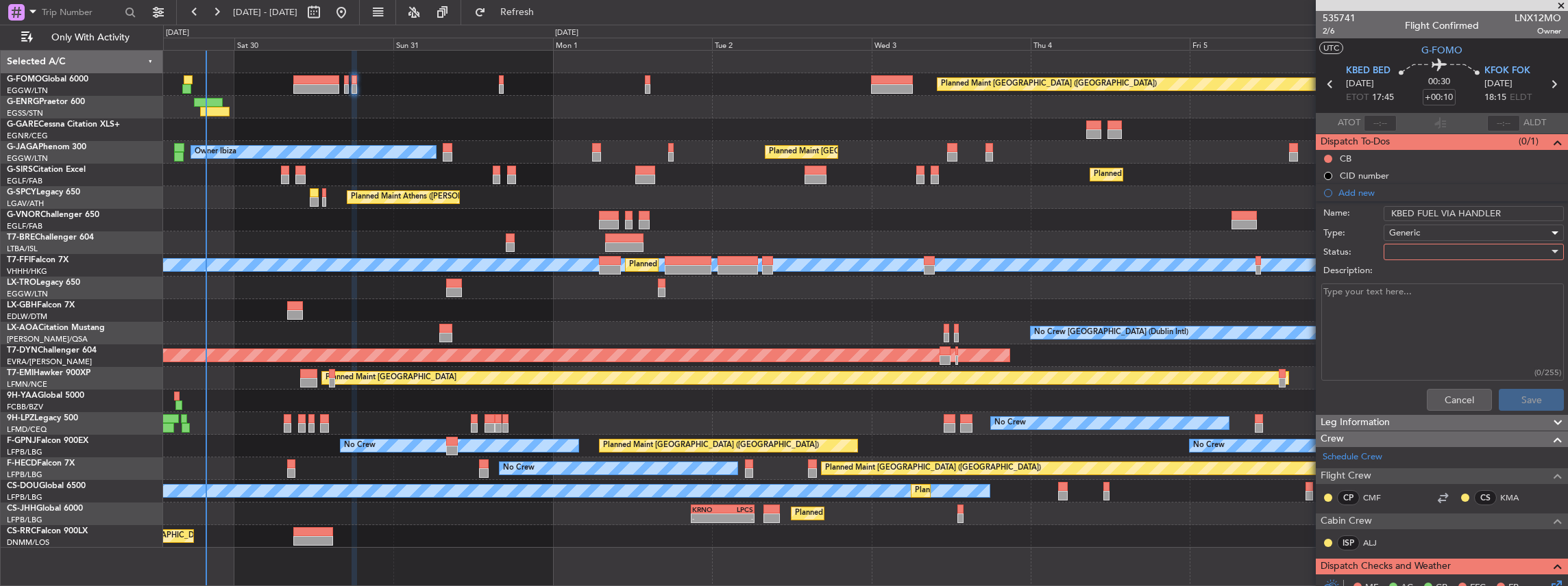
click at [1408, 251] on div at bounding box center [1469, 252] width 160 height 21
click at [1424, 302] on span "In Progress" at bounding box center [1469, 299] width 163 height 21
click at [1528, 394] on button "Save" at bounding box center [1531, 400] width 65 height 22
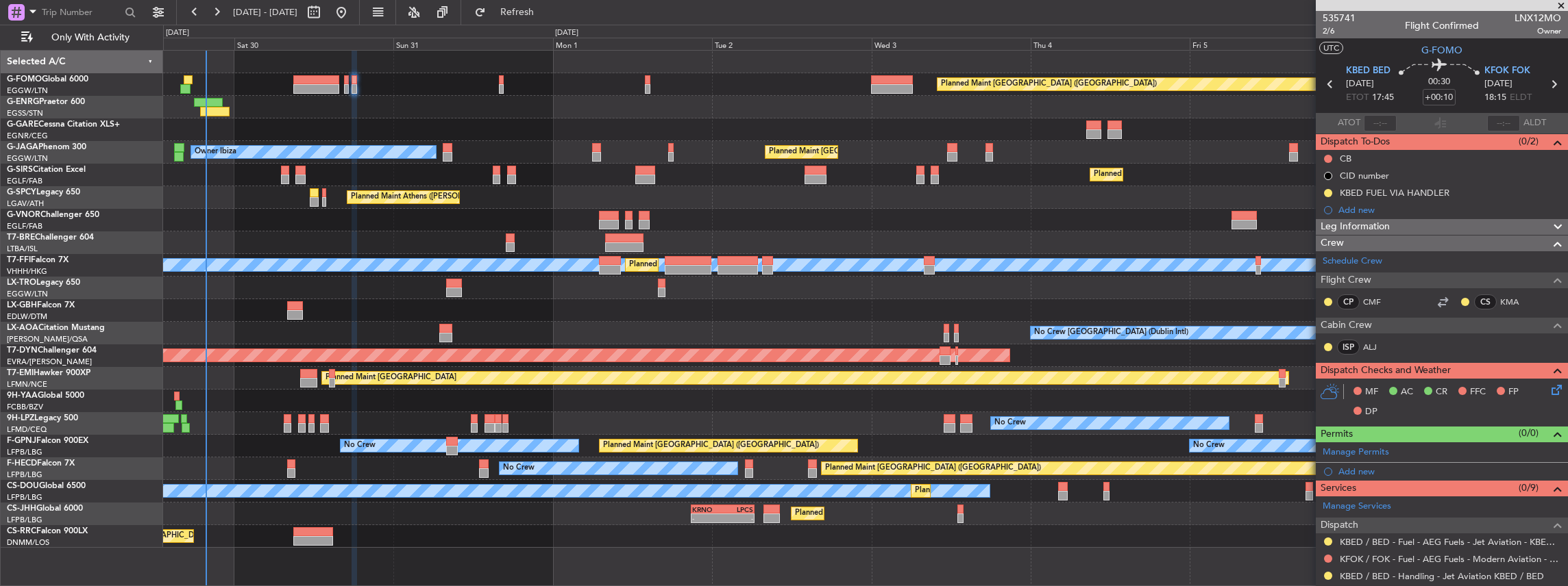
drag, startPoint x: 1325, startPoint y: 554, endPoint x: 1319, endPoint y: 544, distance: 11.7
click at [1325, 554] on button at bounding box center [1327, 558] width 8 height 8
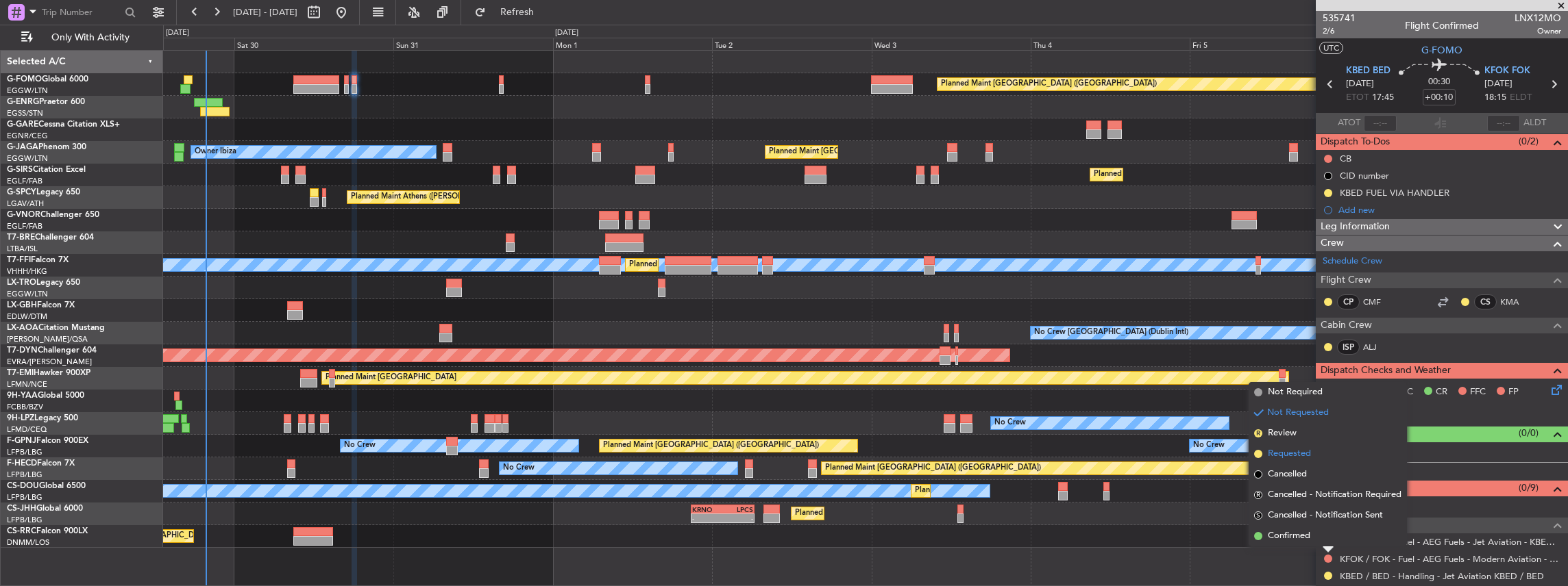
click at [1291, 450] on span "Requested" at bounding box center [1289, 454] width 43 height 14
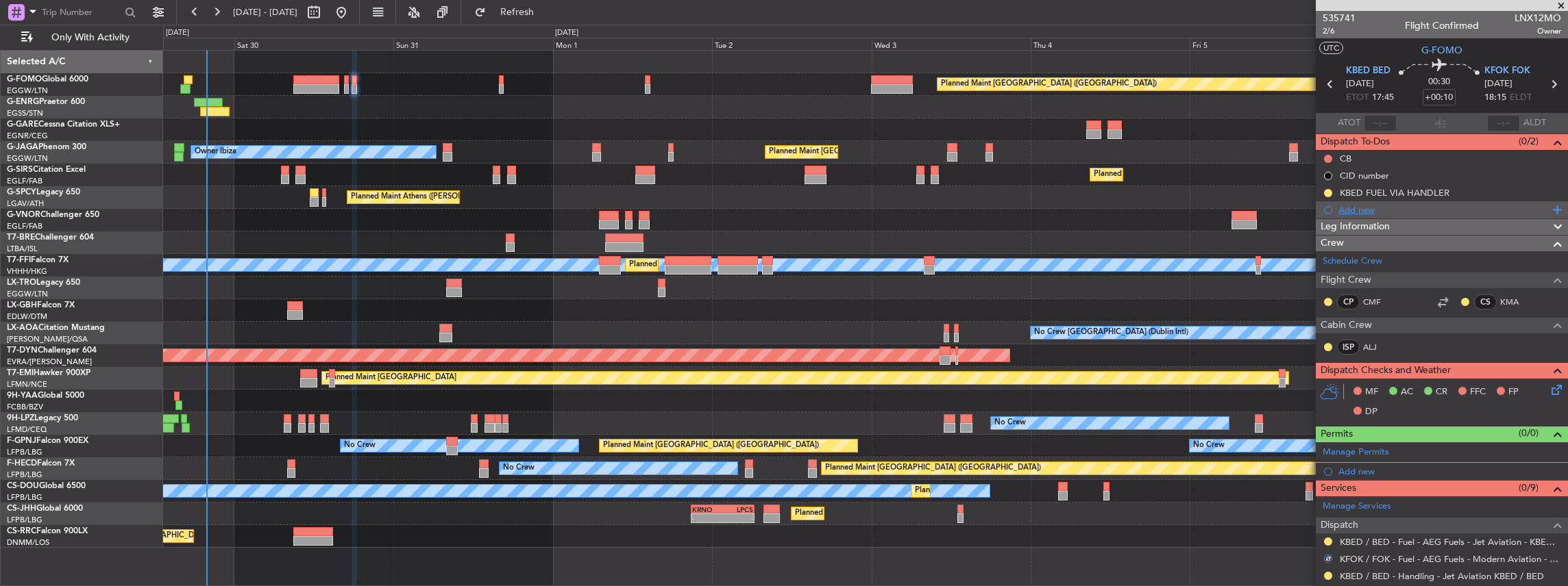
click at [1375, 206] on div "Add new" at bounding box center [1443, 210] width 211 height 11
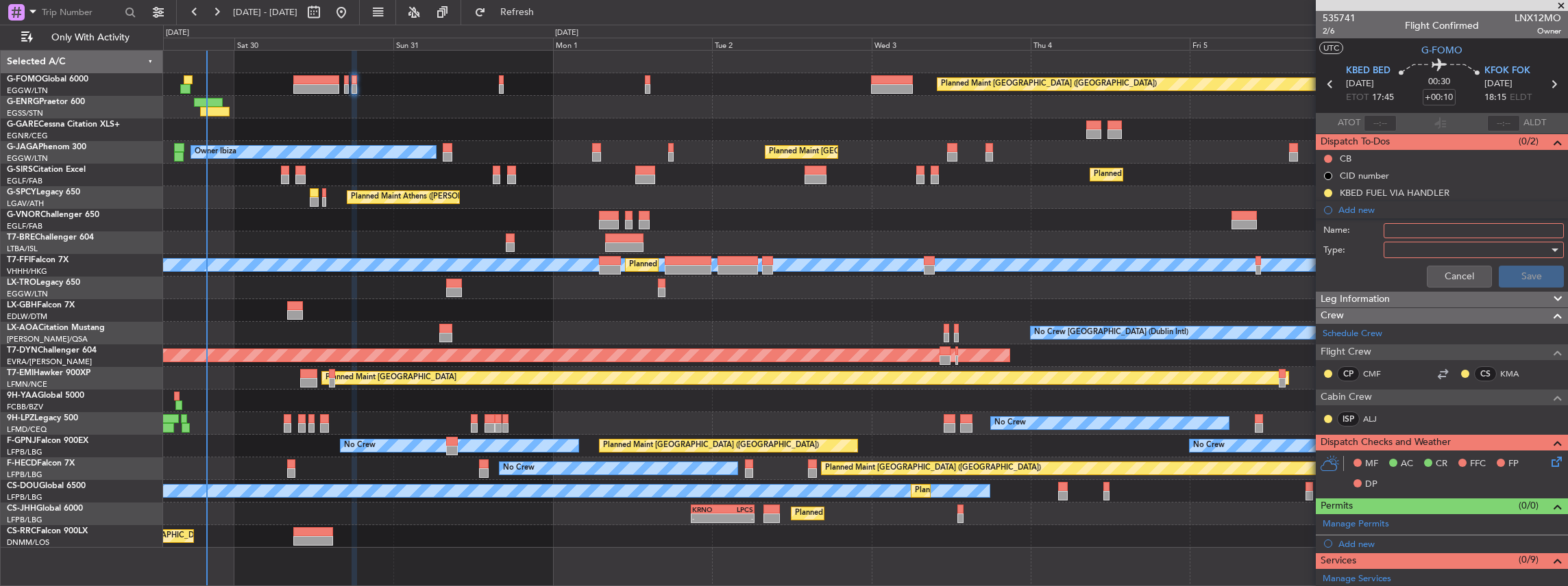
click at [1429, 225] on div "Name:" at bounding box center [1442, 231] width 266 height 21
click at [1426, 223] on input "Name:" at bounding box center [1473, 231] width 180 height 15
paste input "KFOK FUEL VIA HANDLER"
type input "KFOK FUEL VIA HANDLER"
click at [1433, 245] on div at bounding box center [1469, 250] width 160 height 21
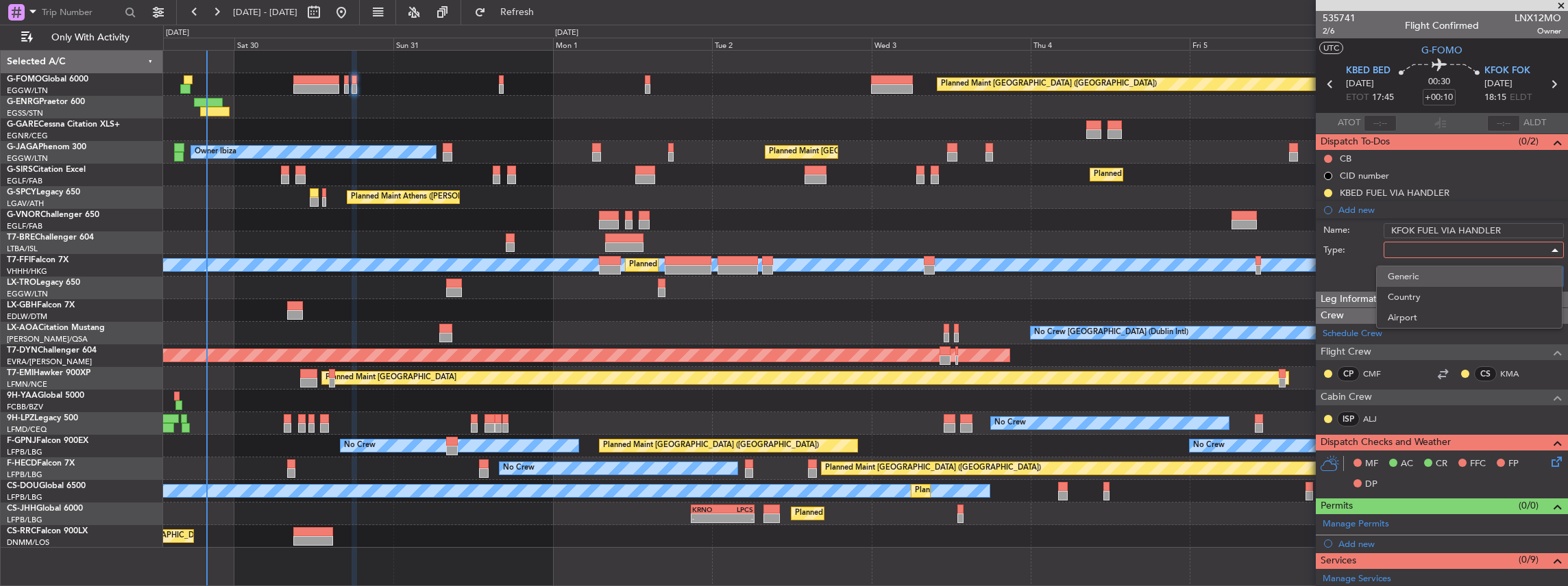
click at [1408, 272] on span "Generic" at bounding box center [1469, 276] width 163 height 21
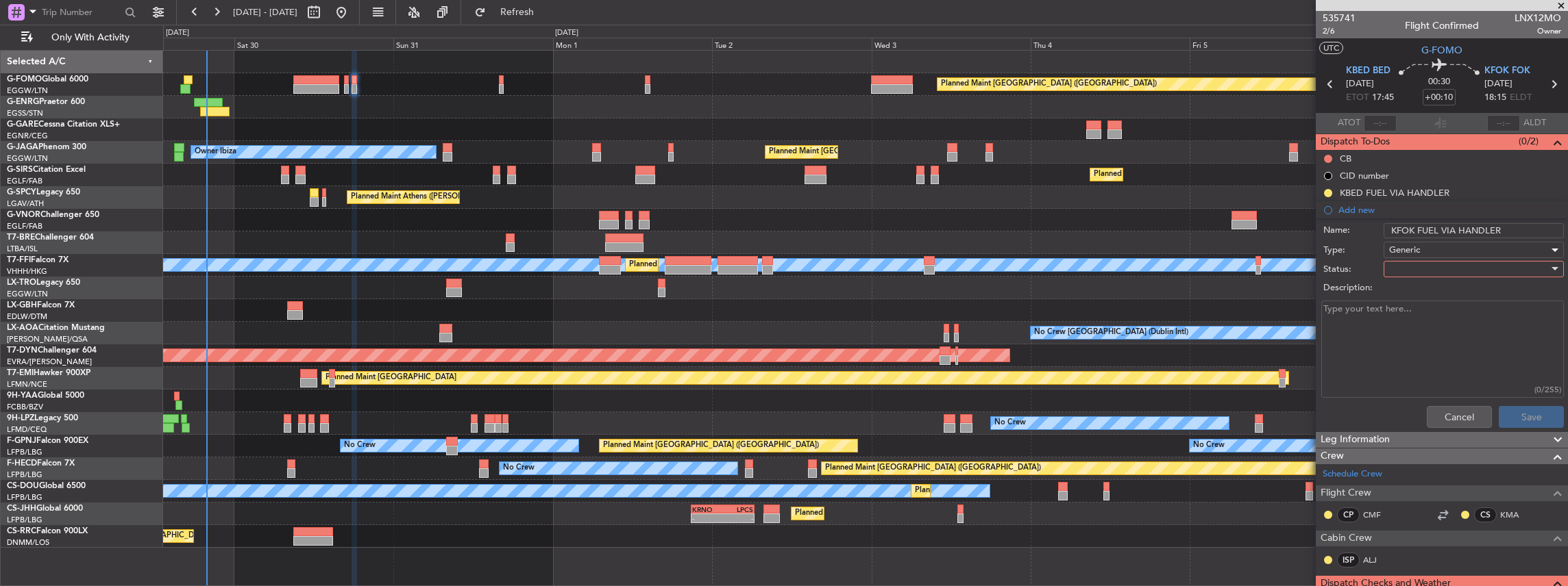
click at [1413, 261] on div at bounding box center [1469, 269] width 160 height 21
click at [1426, 313] on span "In Progress" at bounding box center [1469, 316] width 163 height 21
click at [1535, 415] on button "Save" at bounding box center [1531, 417] width 65 height 22
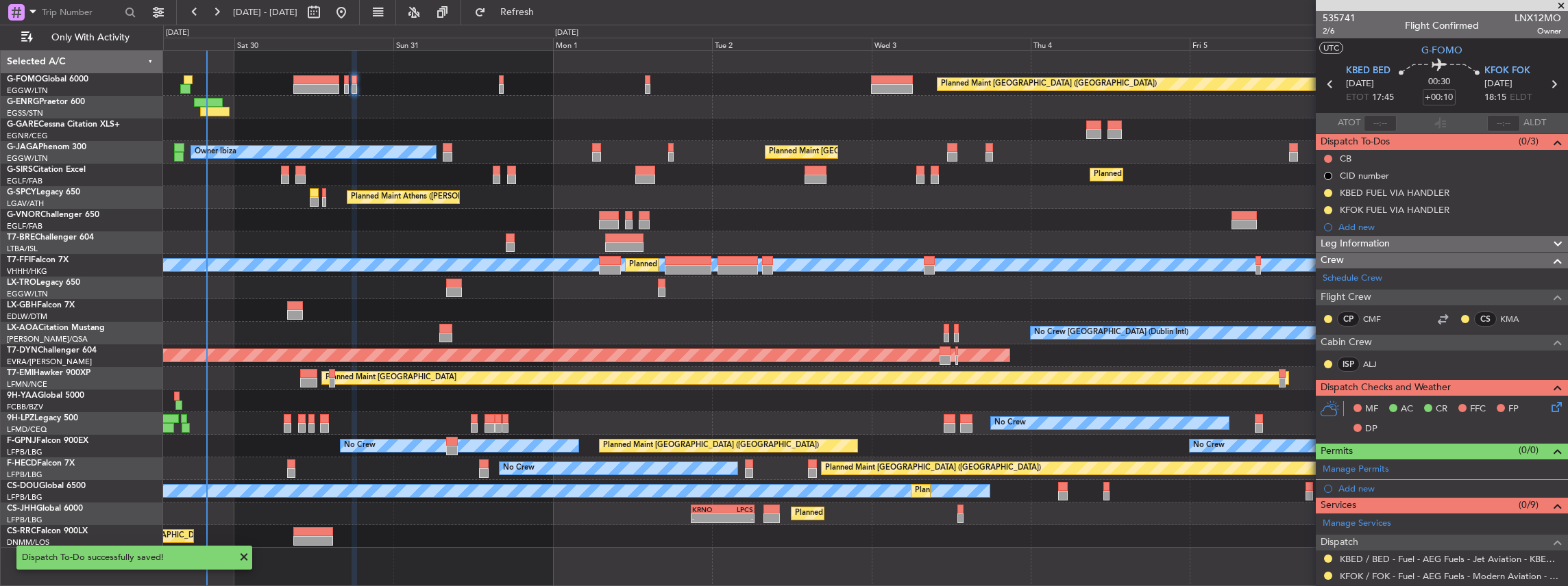
click at [1546, 84] on icon at bounding box center [1553, 84] width 18 height 18
type input "-00:15"
type input "2"
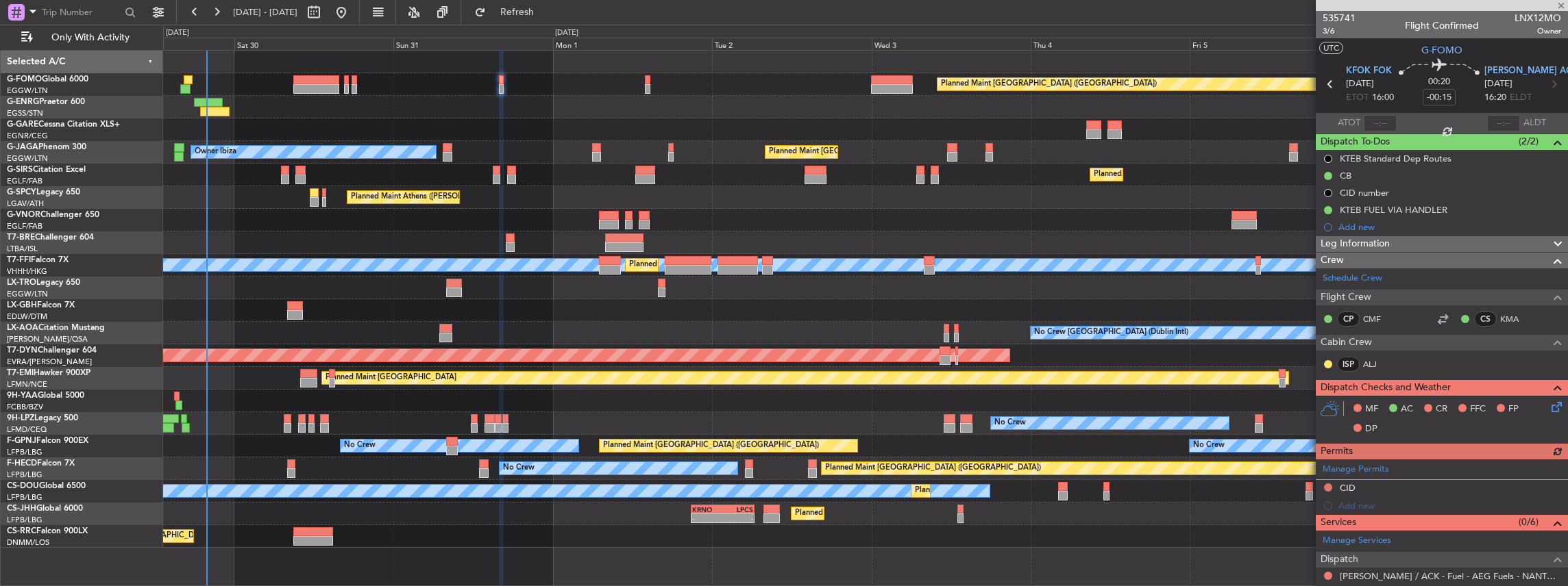
scroll to position [182, 0]
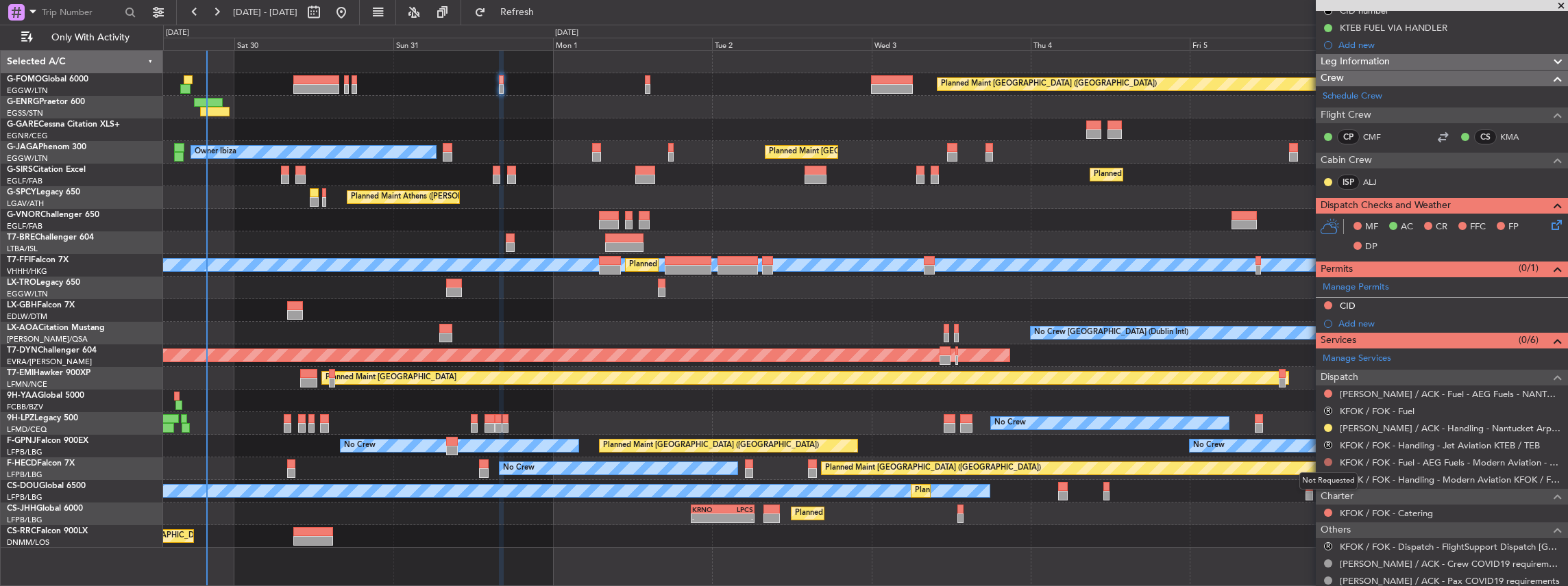
click at [1329, 460] on button at bounding box center [1327, 462] width 8 height 8
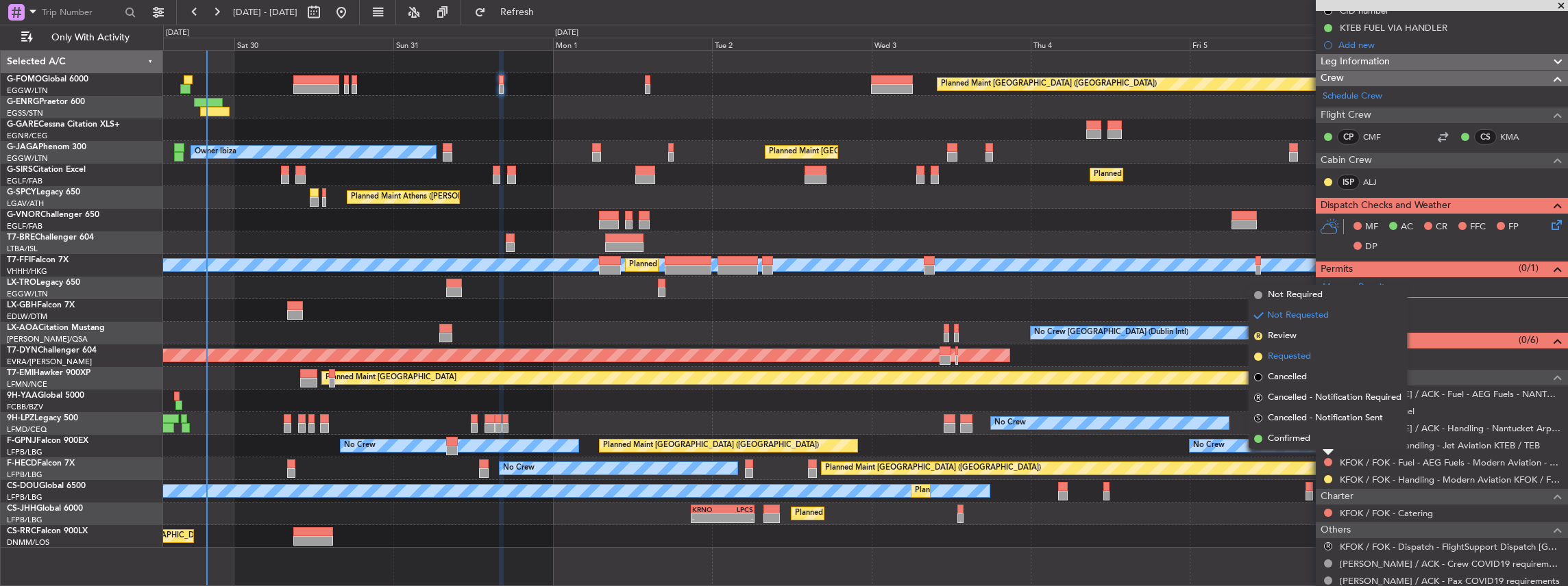
click at [1304, 353] on span "Requested" at bounding box center [1289, 356] width 43 height 14
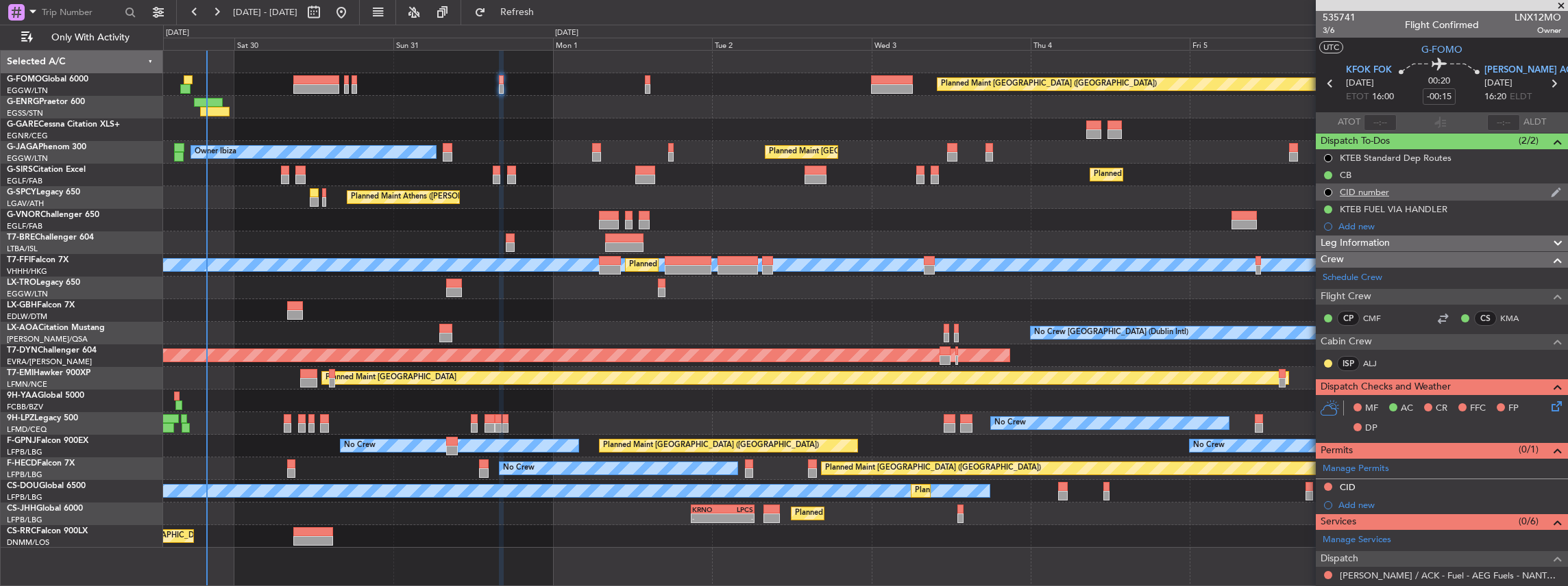
scroll to position [0, 0]
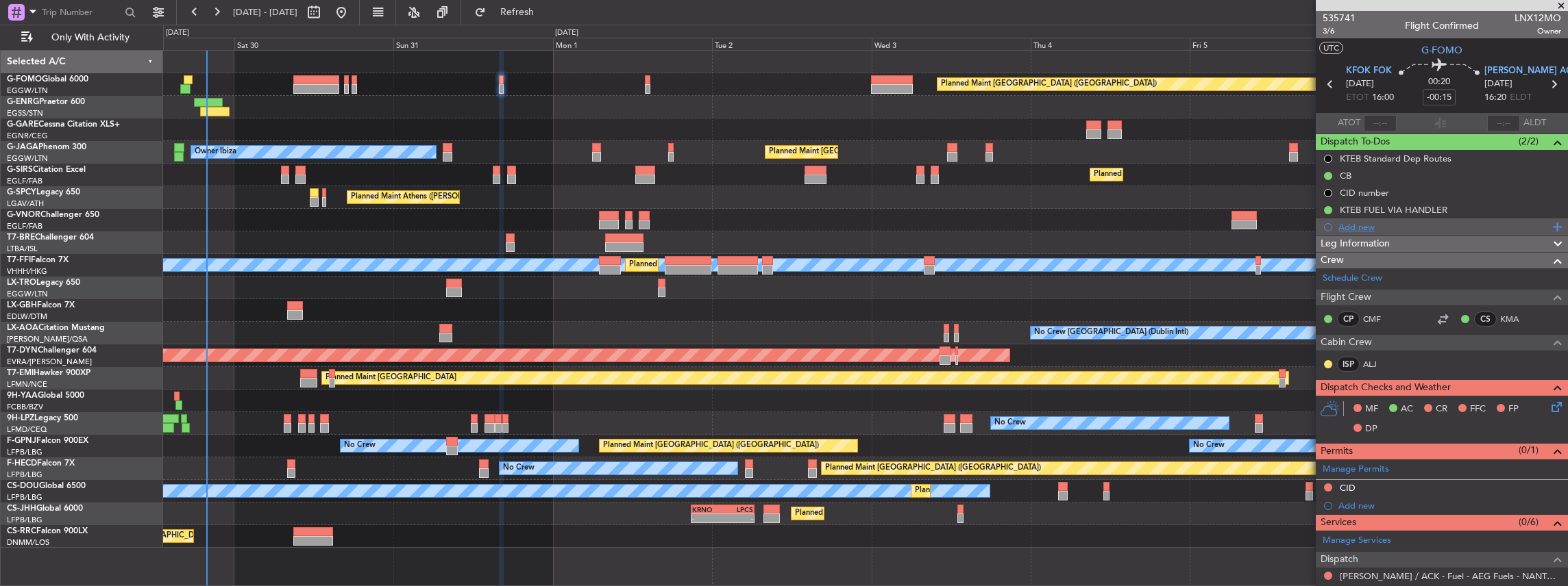
click at [1369, 223] on div "Add new" at bounding box center [1443, 227] width 211 height 11
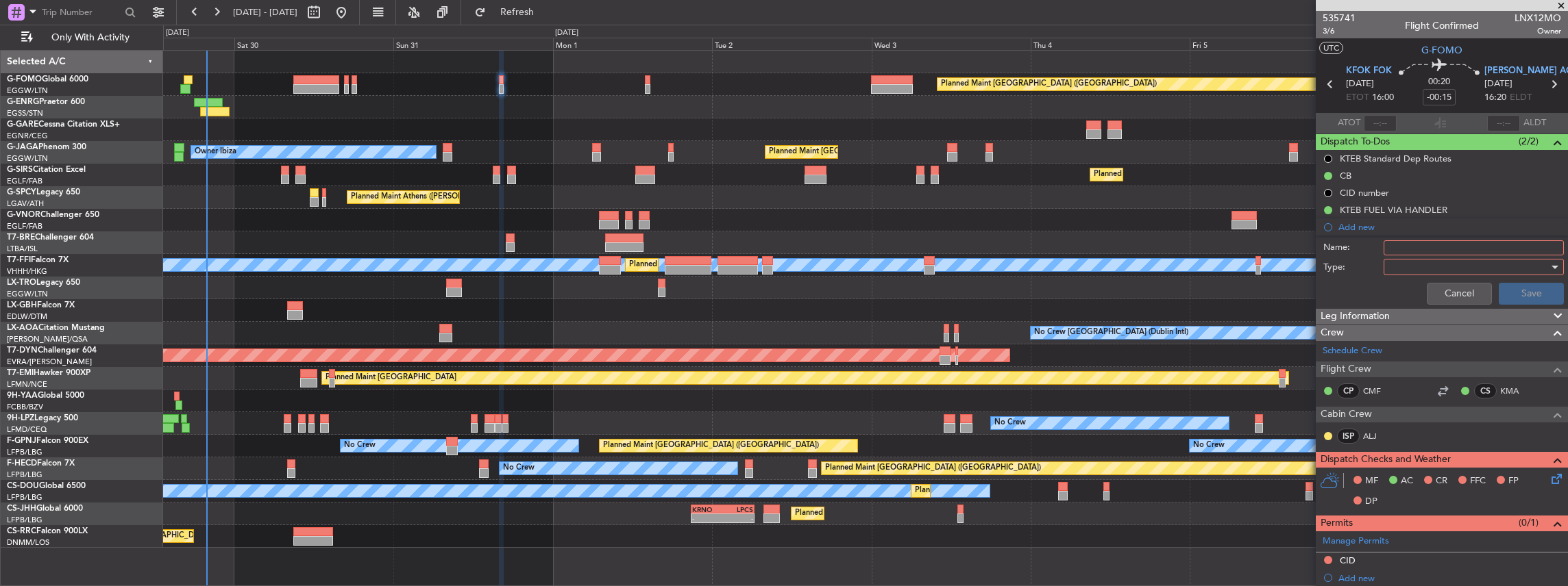
click at [1408, 241] on input "Name:" at bounding box center [1473, 248] width 180 height 15
paste input "KFOK FUEL VIA HANDLER"
type input "KFOK FUEL VIA HANDLER"
click at [1405, 265] on div at bounding box center [1469, 267] width 160 height 21
click at [1410, 289] on span "Generic" at bounding box center [1469, 294] width 163 height 21
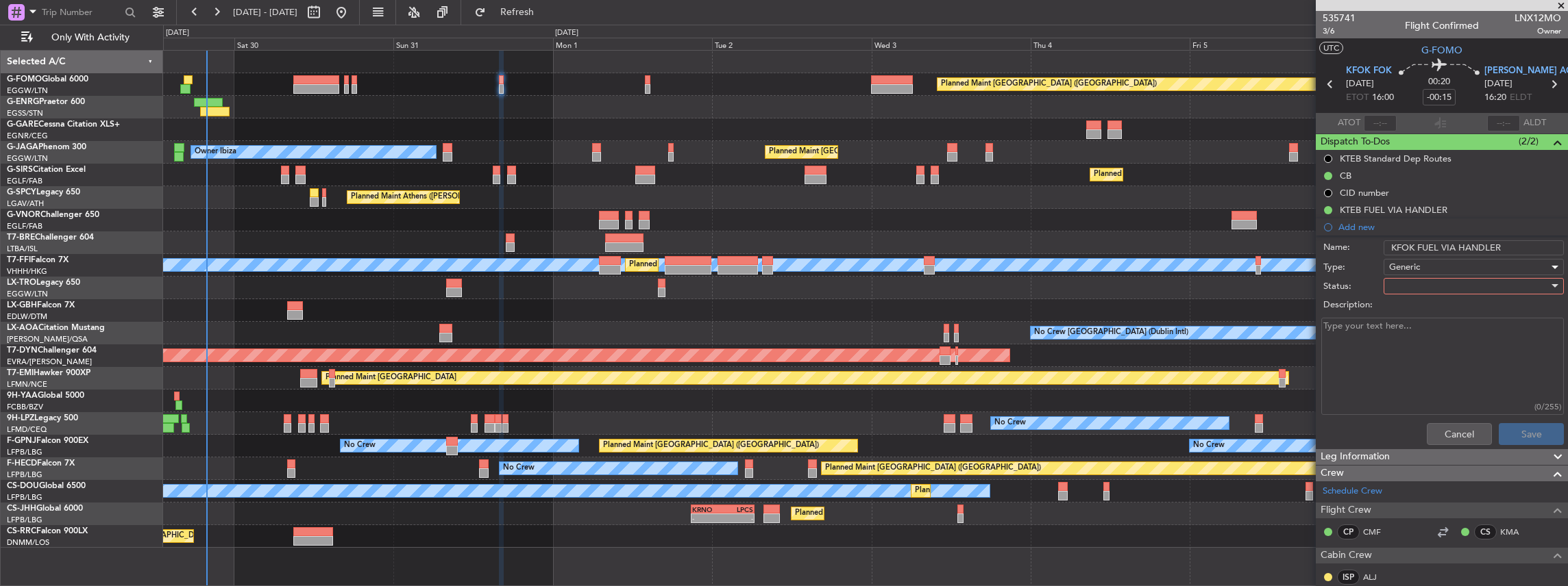
click at [1393, 284] on div at bounding box center [1469, 286] width 160 height 21
click at [1421, 331] on span "In Progress" at bounding box center [1469, 333] width 163 height 21
click at [1526, 429] on button "Save" at bounding box center [1531, 434] width 65 height 22
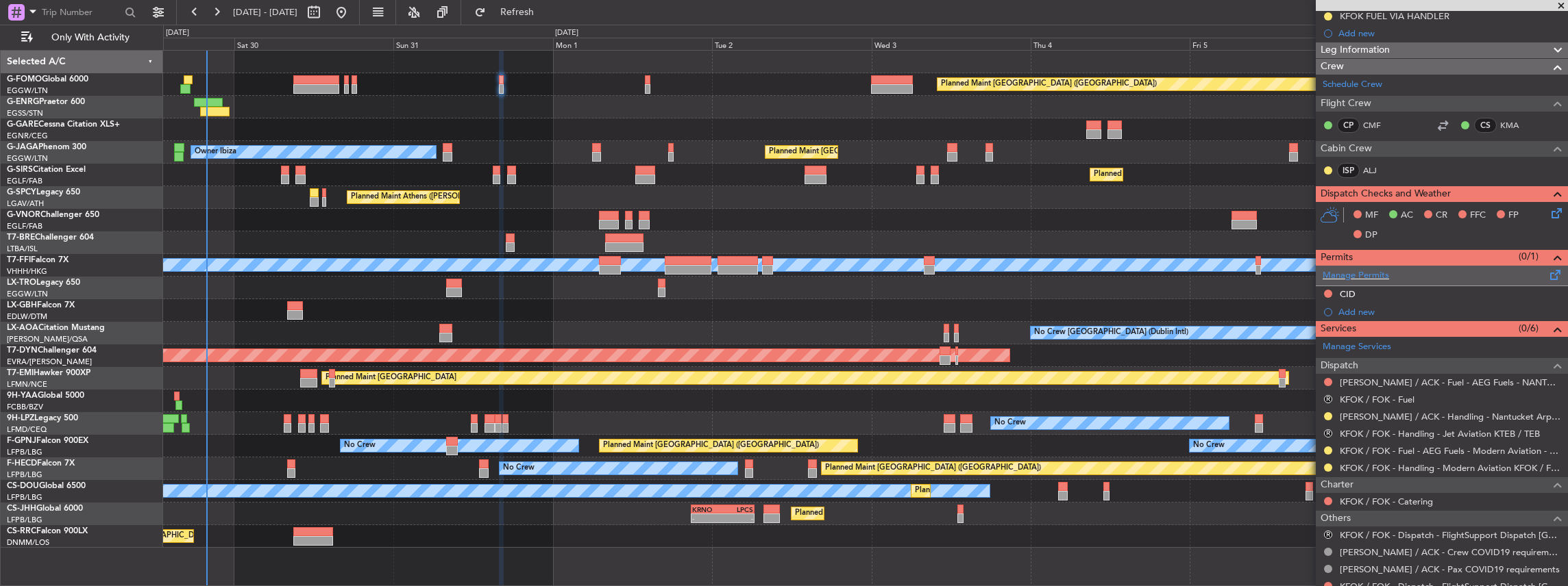
scroll to position [228, 0]
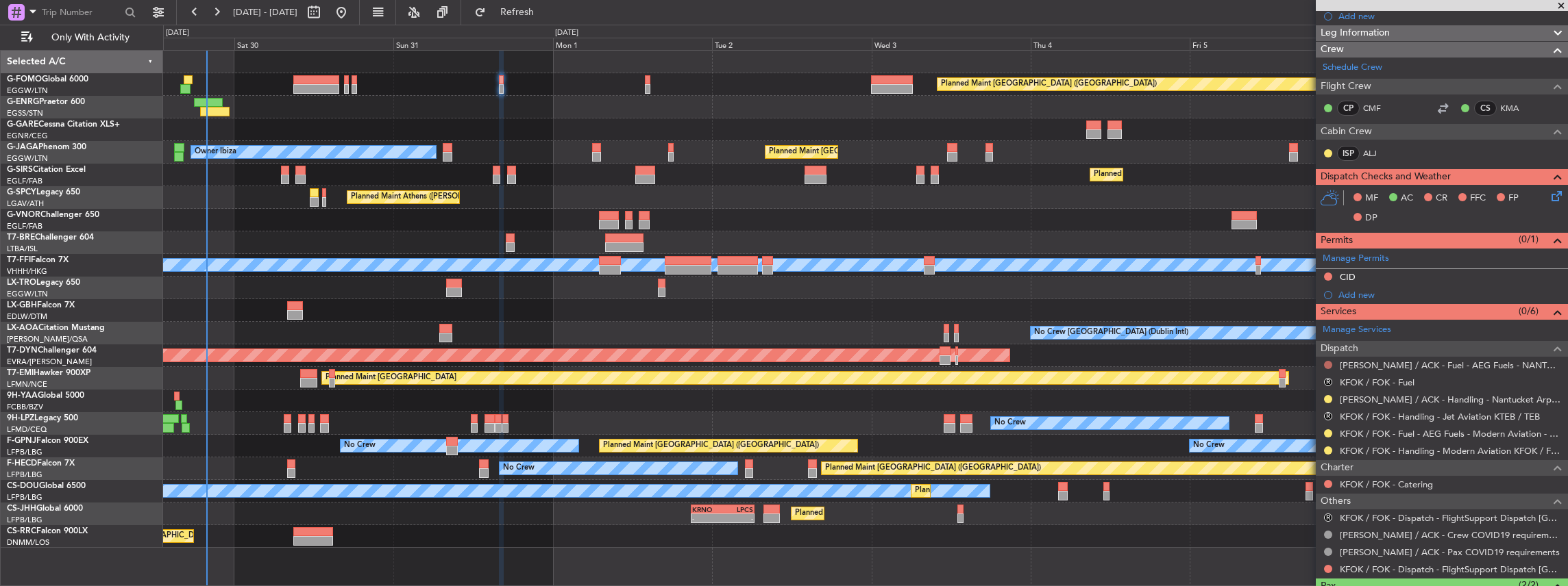
click at [1329, 361] on button at bounding box center [1327, 365] width 8 height 8
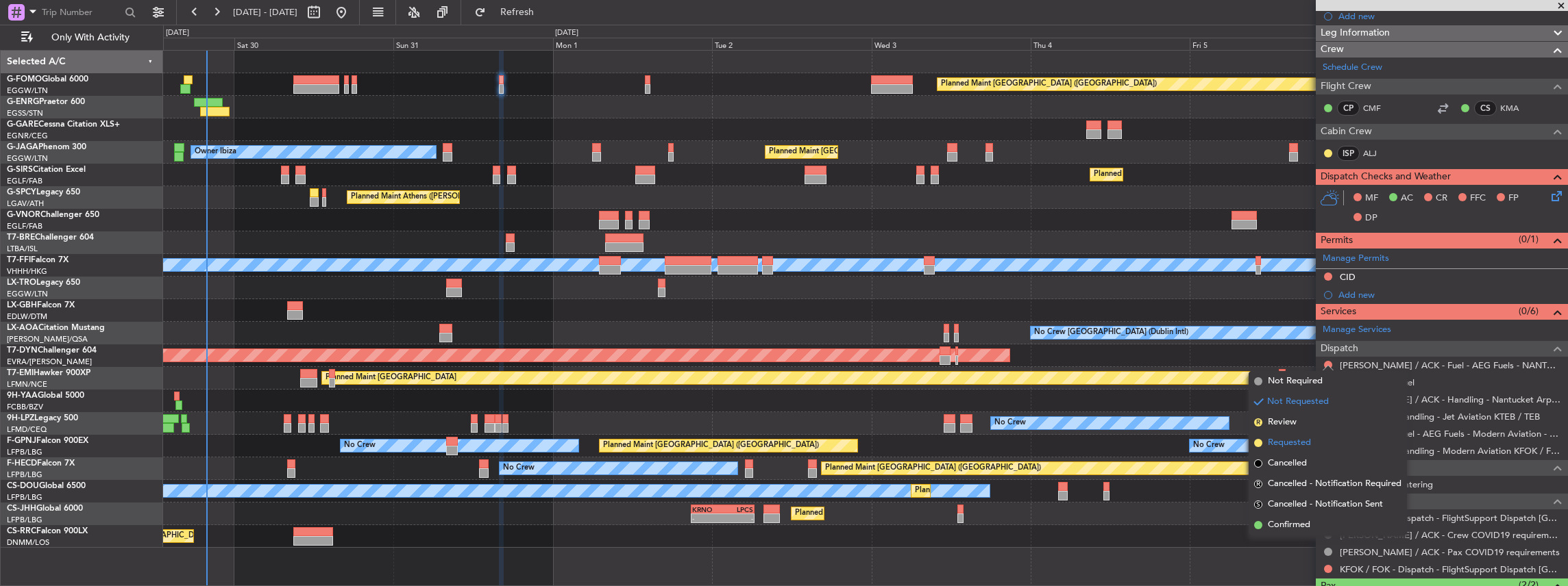
click at [1284, 445] on span "Requested" at bounding box center [1289, 442] width 43 height 14
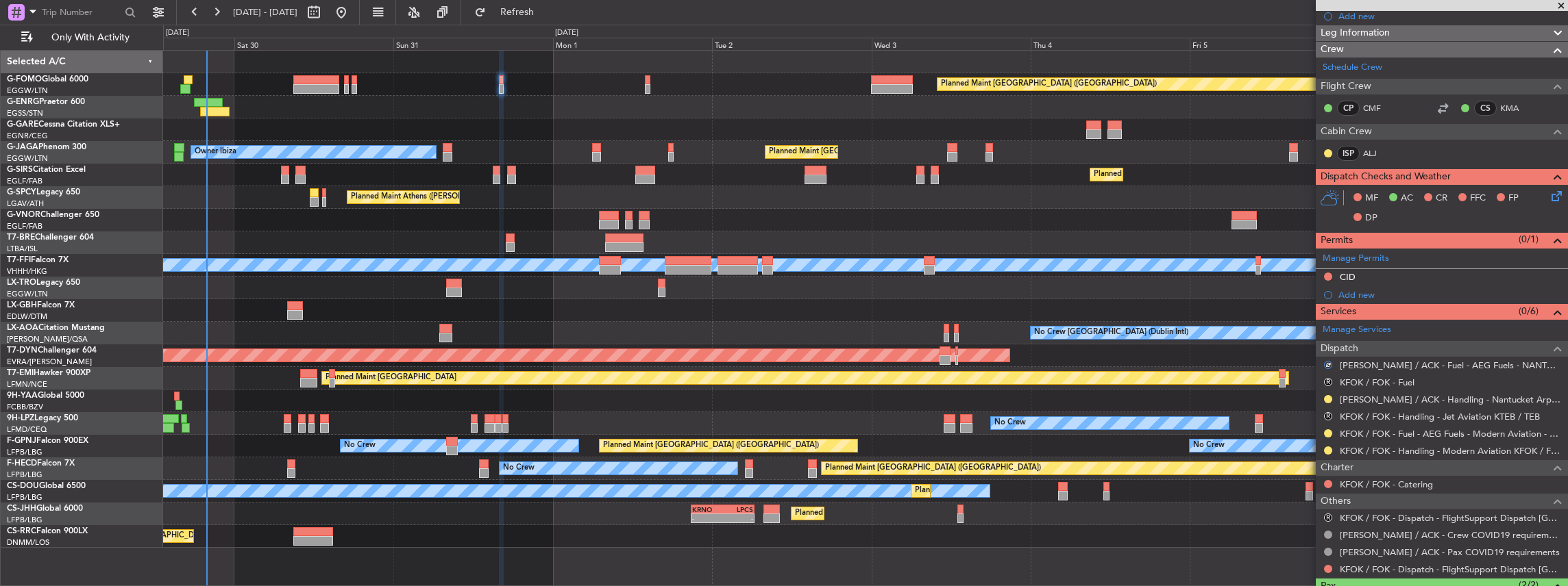
scroll to position [0, 0]
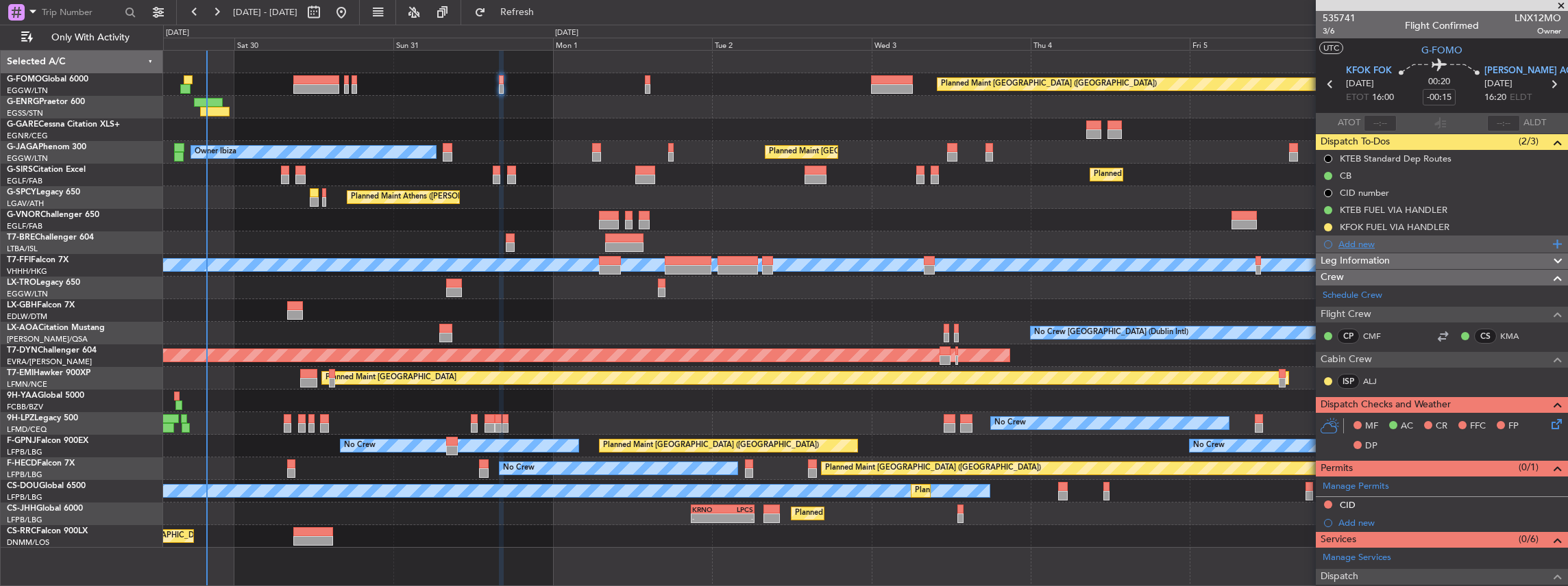
click at [1349, 241] on div "Add new" at bounding box center [1443, 244] width 211 height 11
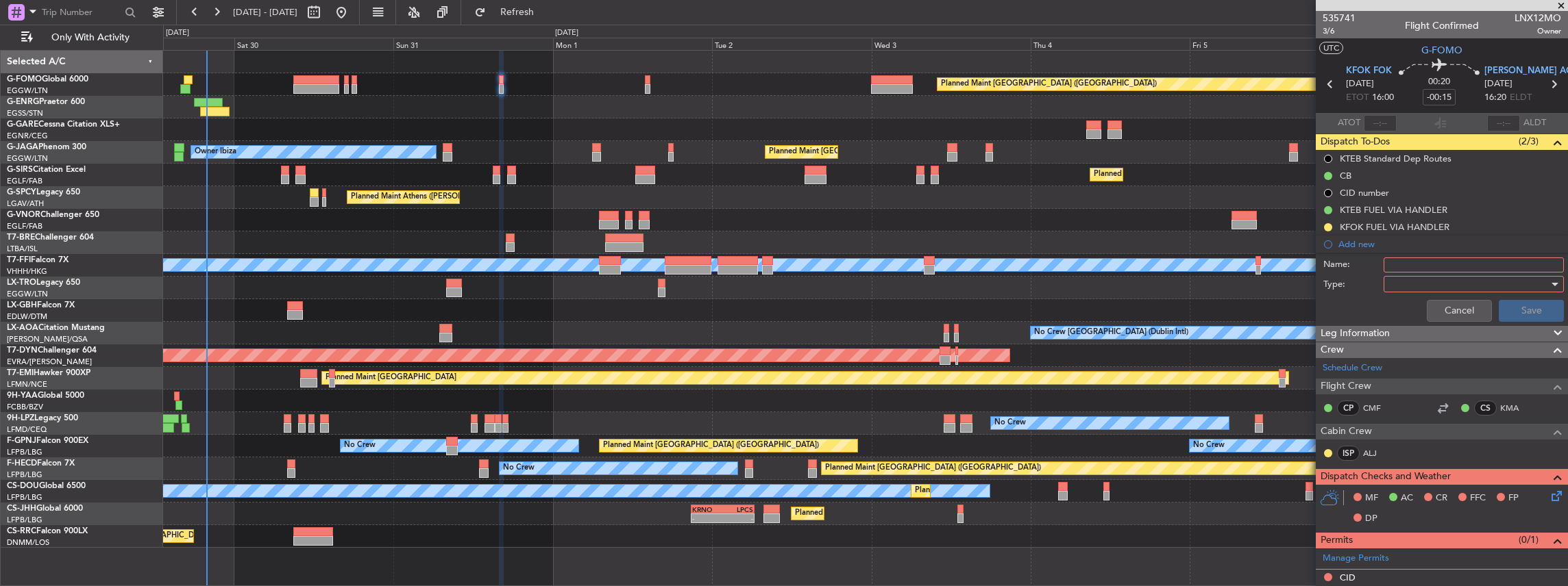
click at [1439, 259] on input "Name:" at bounding box center [1473, 265] width 180 height 15
paste input "KFOK FUEL VIA HANDLER"
drag, startPoint x: 1411, startPoint y: 263, endPoint x: 1365, endPoint y: 263, distance: 46.0
click at [1365, 263] on div "Name: KFOK FUEL VIA HANDLER" at bounding box center [1442, 265] width 266 height 21
type input "KACK FUEL VIA HANDLER"
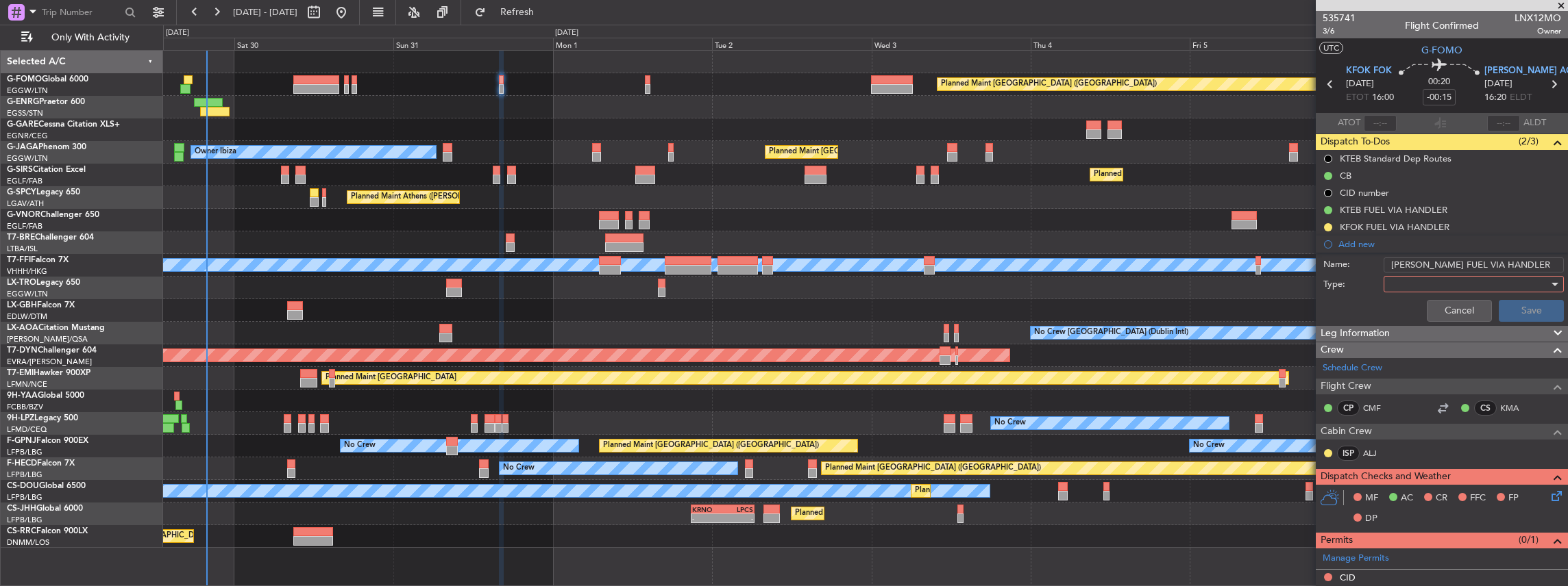
click at [1401, 281] on div at bounding box center [1469, 284] width 160 height 21
click at [1408, 312] on span "Generic" at bounding box center [1469, 311] width 163 height 21
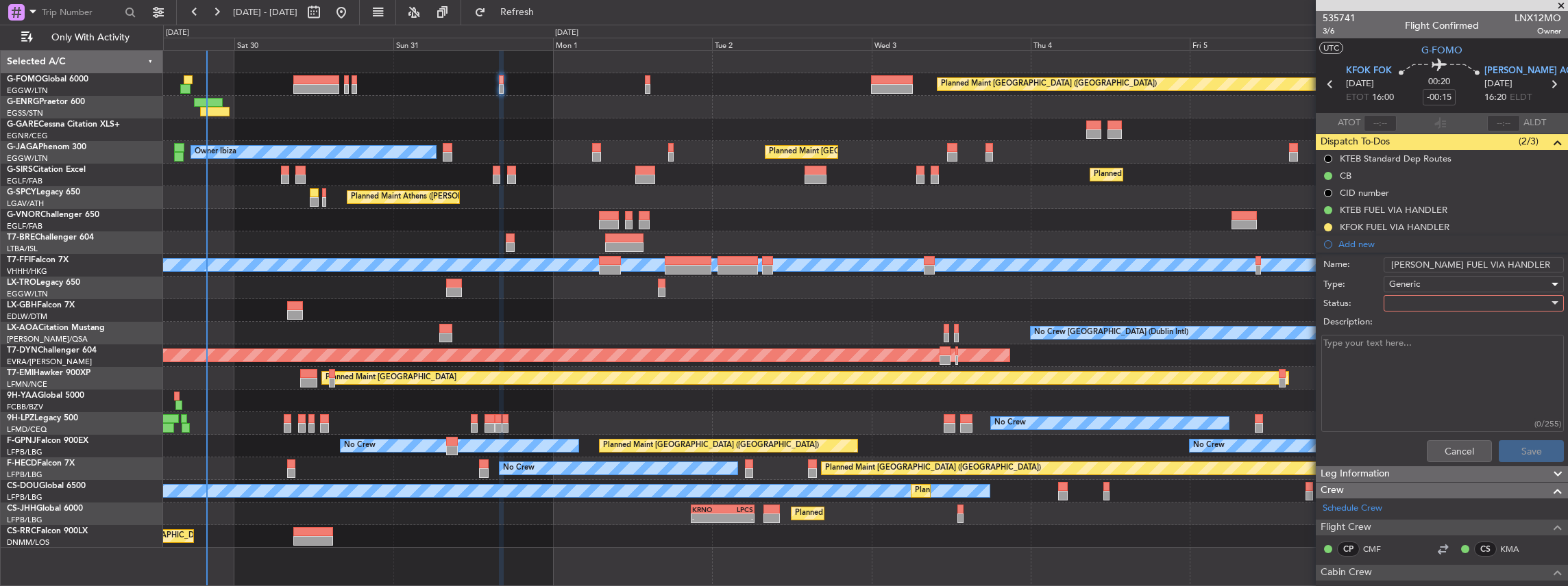
click at [1402, 296] on div at bounding box center [1469, 303] width 160 height 21
click at [1416, 357] on span "In Progress" at bounding box center [1469, 350] width 163 height 21
click at [1513, 455] on button "Save" at bounding box center [1531, 451] width 65 height 22
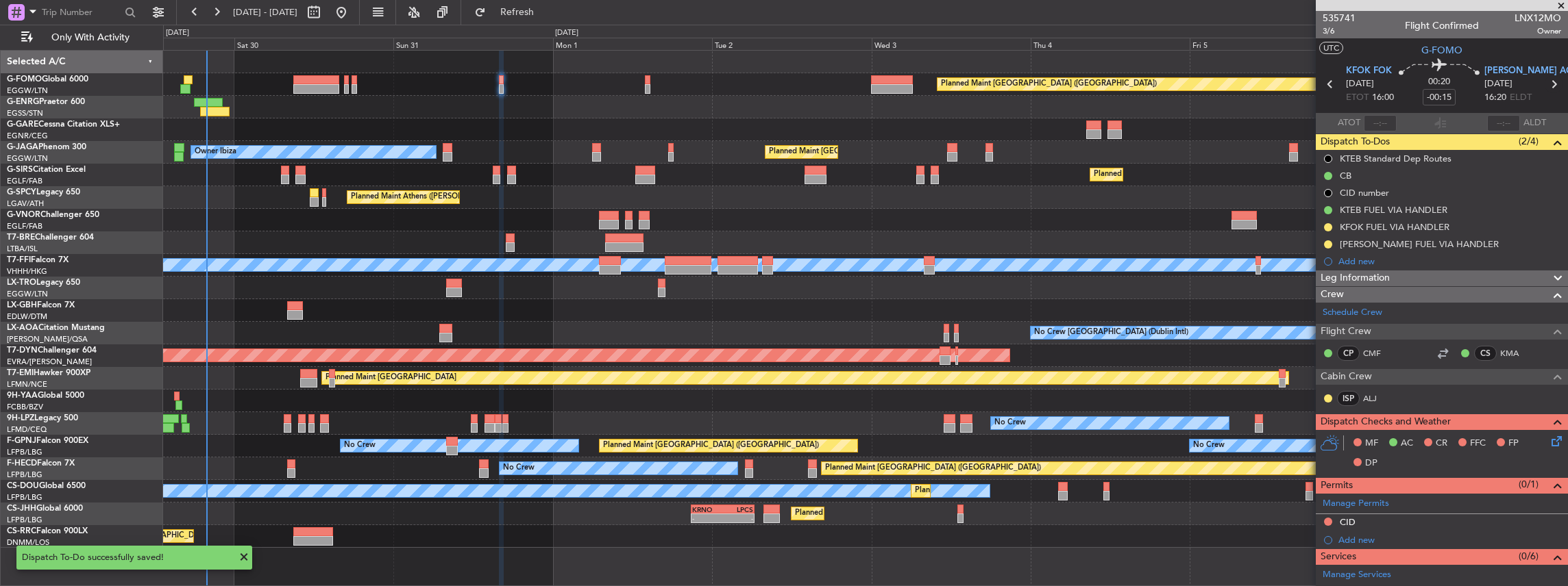
click at [1549, 81] on icon at bounding box center [1553, 84] width 18 height 18
type input "1"
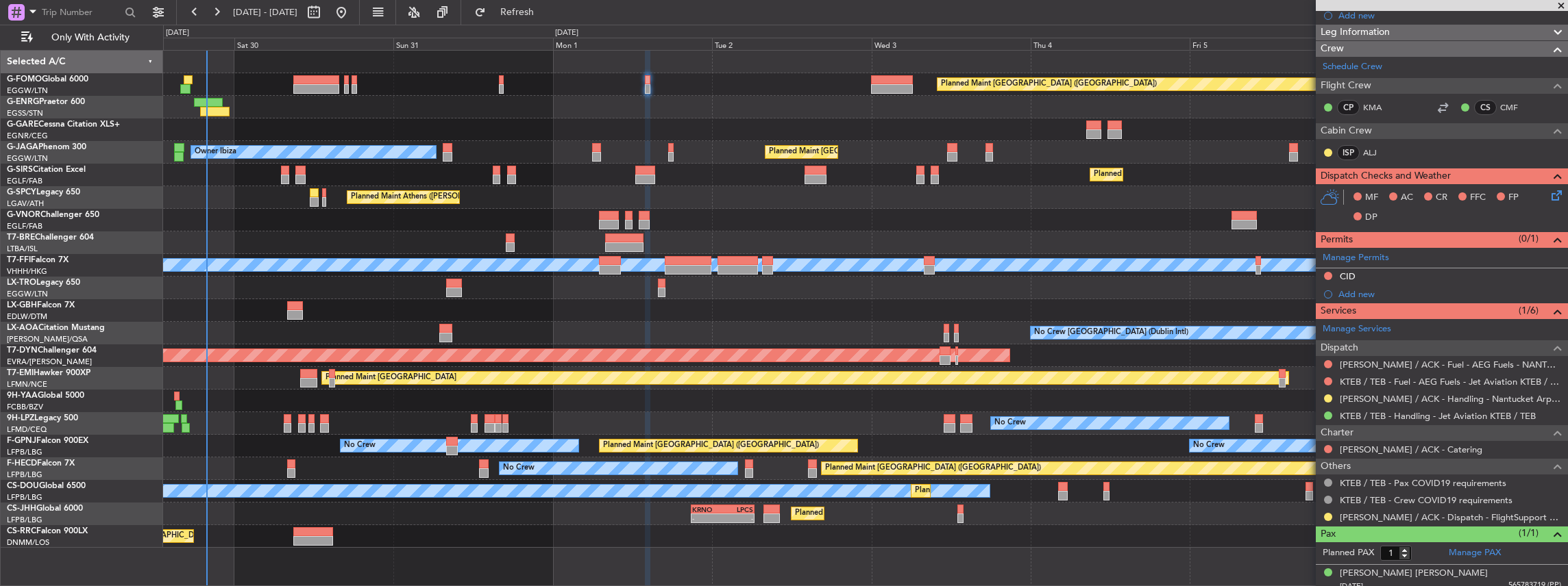
scroll to position [200, 0]
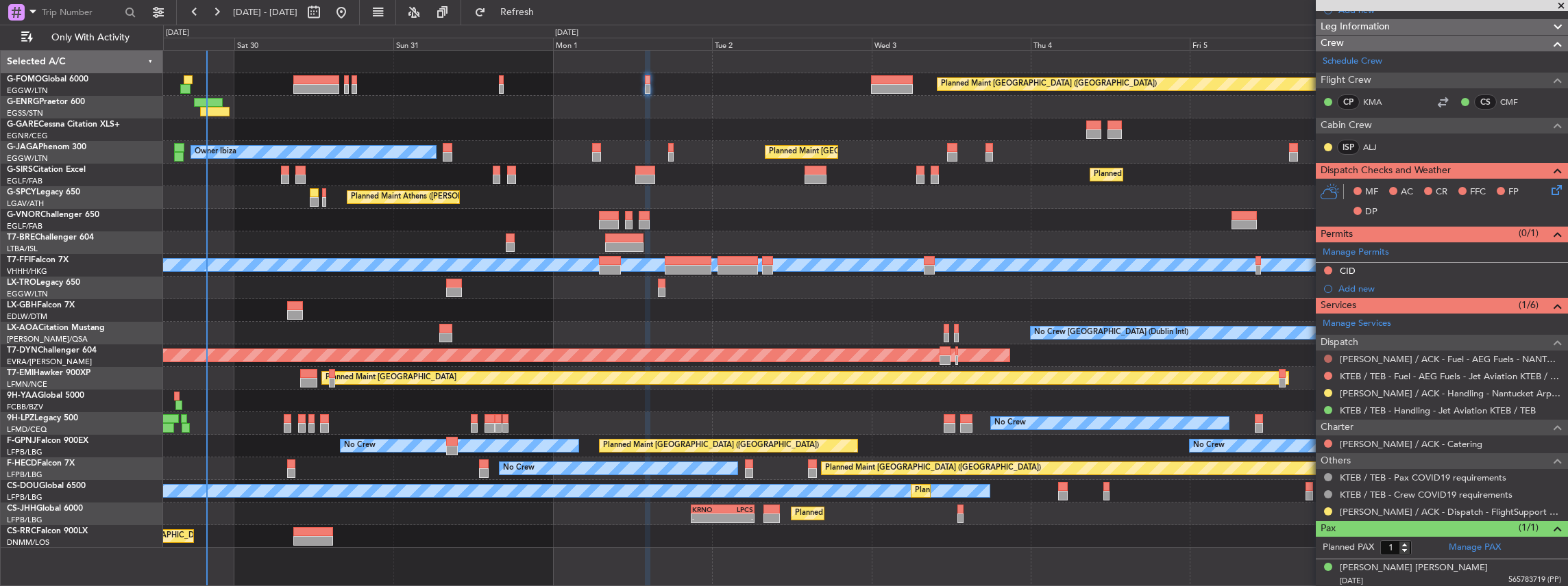
click at [1330, 355] on button at bounding box center [1327, 358] width 8 height 8
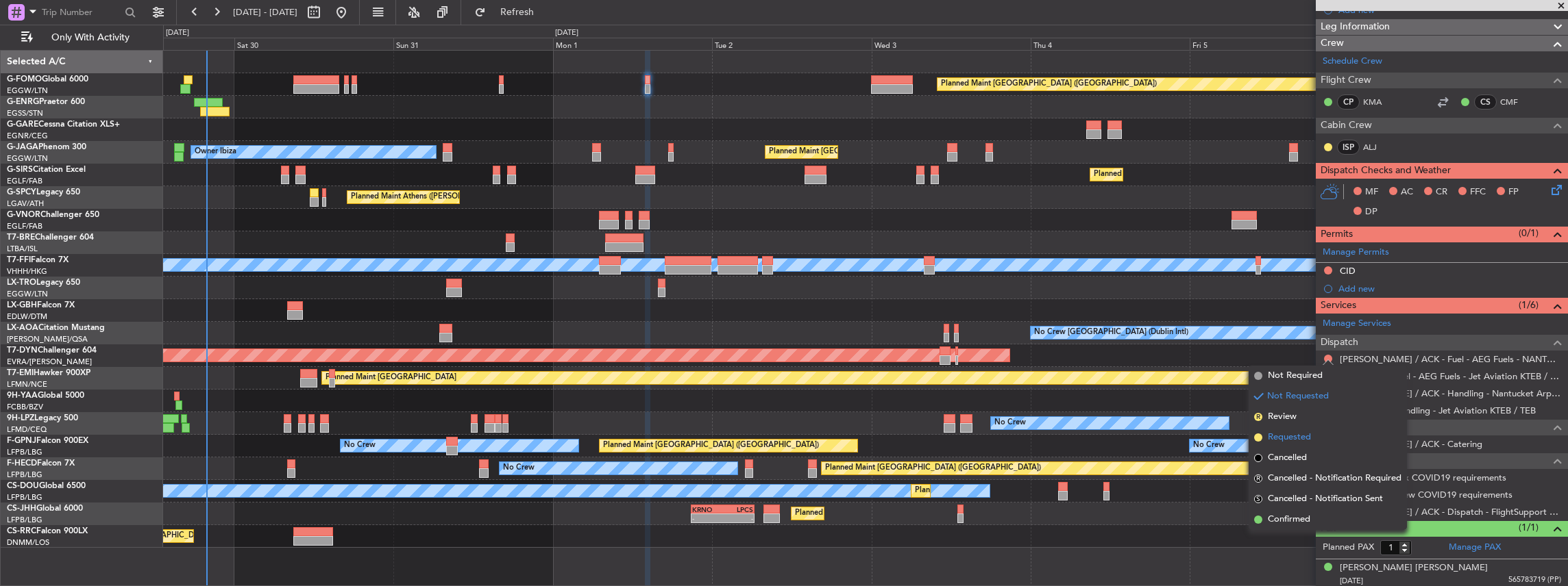
click at [1286, 432] on span "Requested" at bounding box center [1289, 437] width 43 height 14
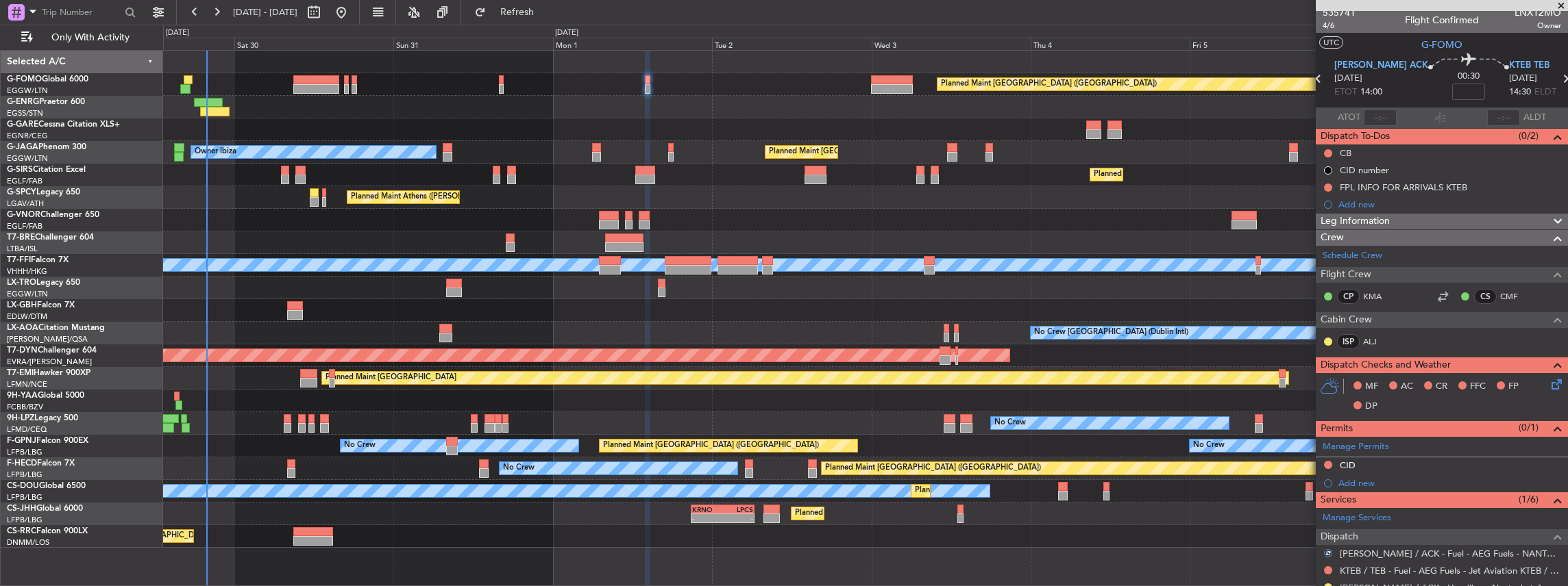
scroll to position [0, 0]
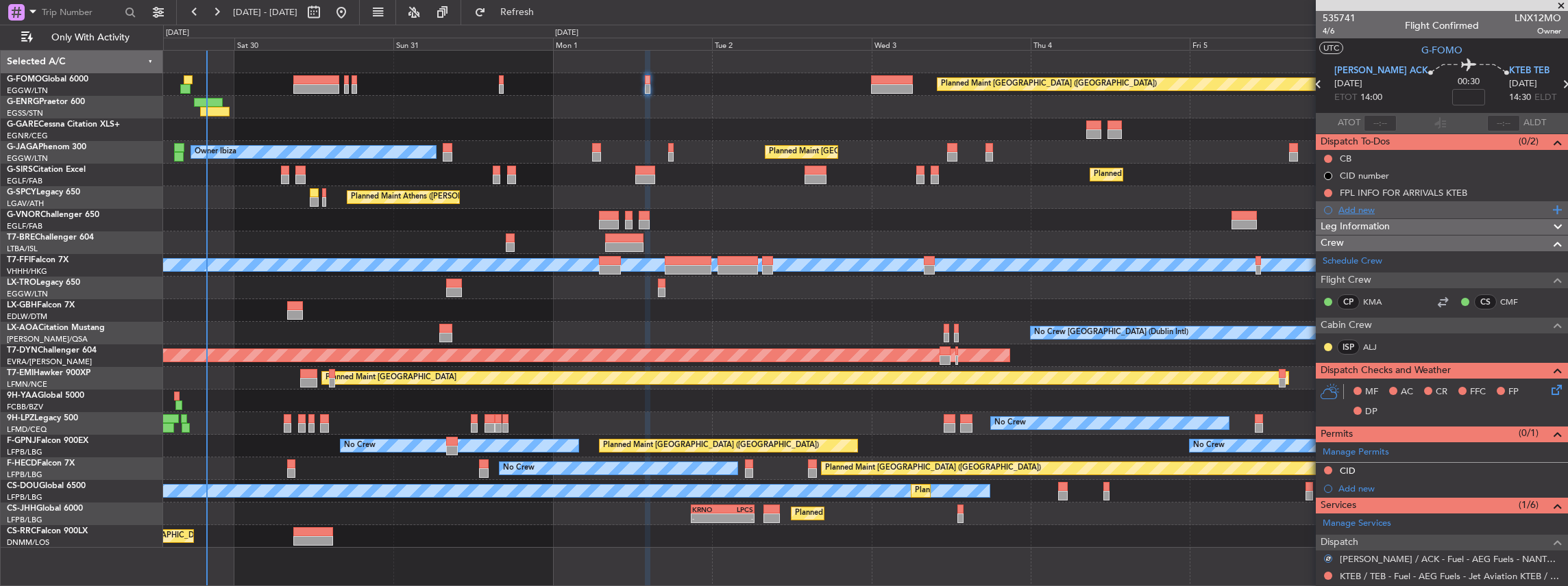
click at [1358, 211] on div "Add new" at bounding box center [1443, 210] width 211 height 11
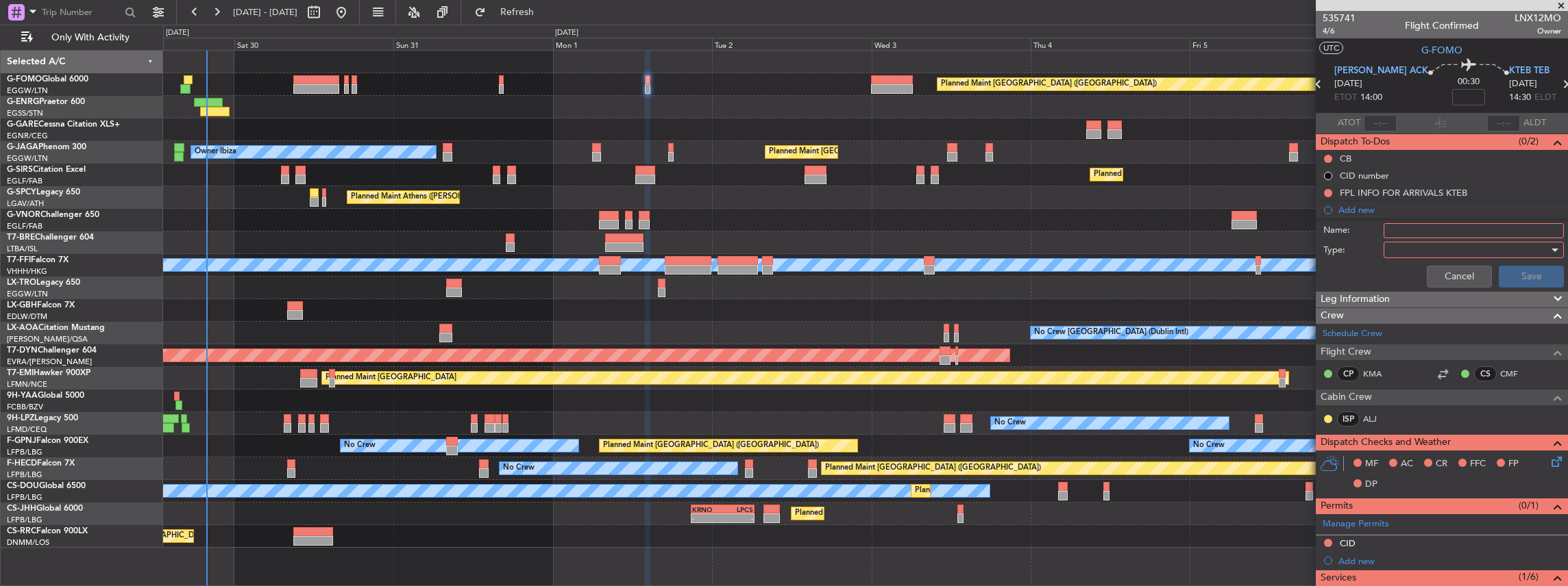
click at [1429, 225] on input "Name:" at bounding box center [1473, 231] width 180 height 15
click at [1453, 229] on input "Name:" at bounding box center [1473, 231] width 180 height 15
paste input "KFOK FUEL VIA HANDLER"
drag, startPoint x: 1413, startPoint y: 228, endPoint x: 1393, endPoint y: 231, distance: 20.2
click at [1393, 231] on input "KFOK FUEL VIA HANDLER" at bounding box center [1473, 231] width 180 height 15
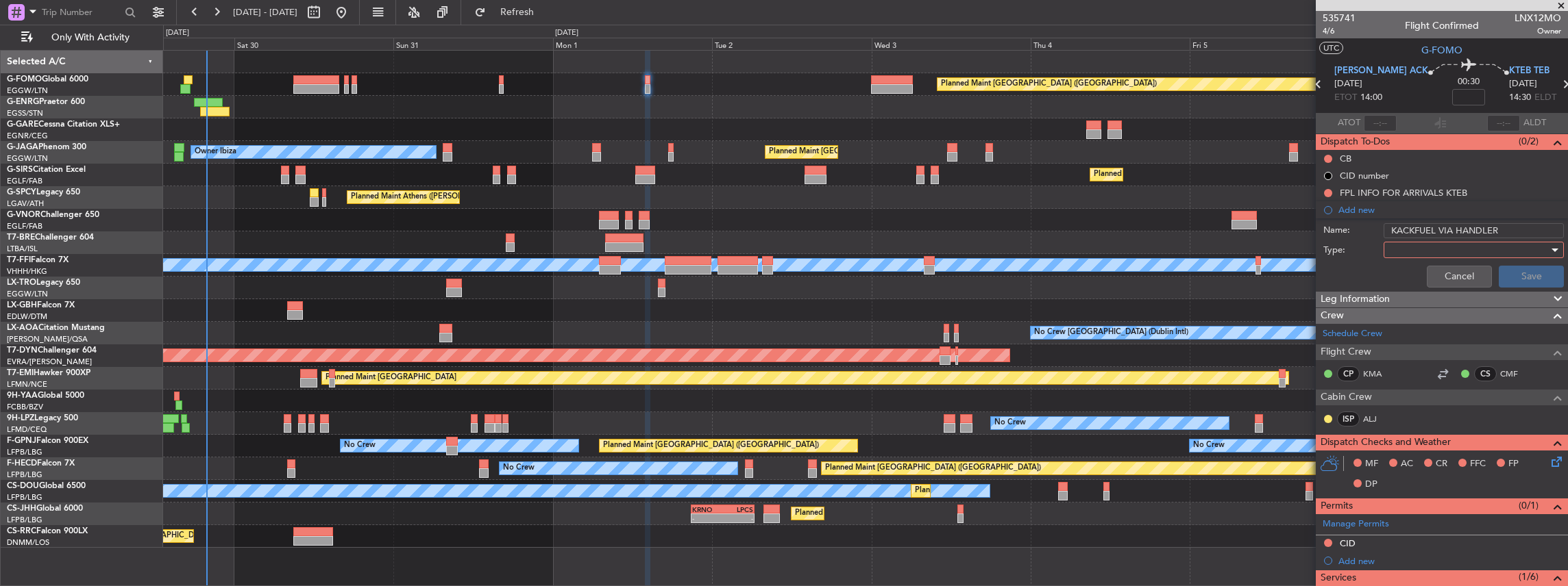
click at [1403, 249] on div at bounding box center [1469, 250] width 160 height 21
click at [1410, 230] on div at bounding box center [784, 293] width 1568 height 586
click at [1410, 227] on input "KACKFUEL VIA HANDLER" at bounding box center [1473, 231] width 180 height 15
type input "KACK FUEL VIA HANDLER"
click at [1406, 249] on div at bounding box center [1469, 250] width 160 height 21
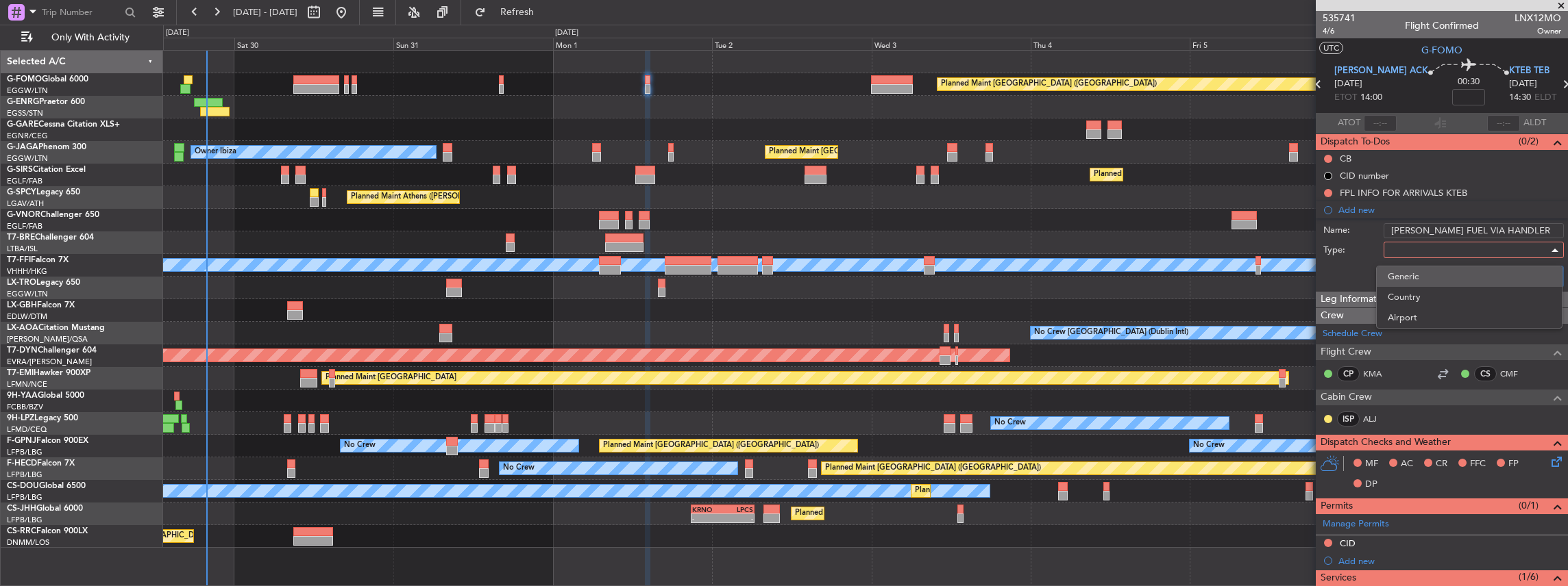
click at [1408, 272] on span "Generic" at bounding box center [1469, 276] width 163 height 21
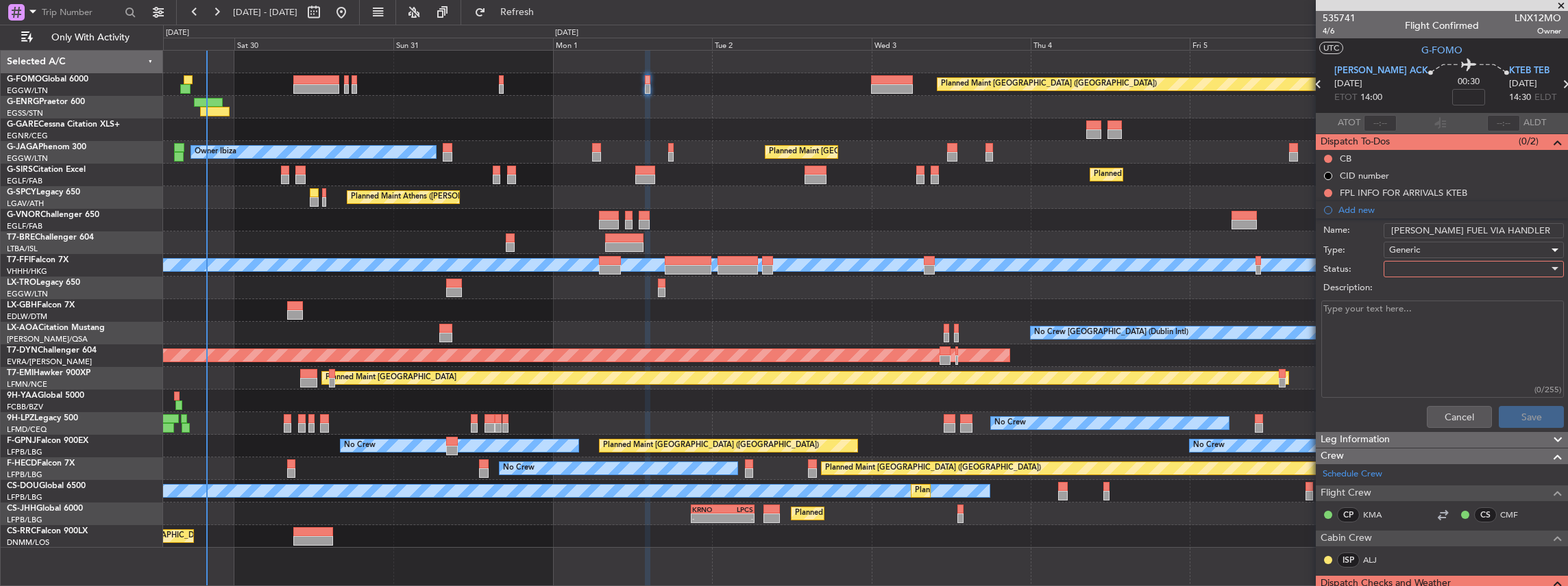
click at [1398, 260] on div at bounding box center [1469, 269] width 160 height 21
click at [1413, 315] on span "In Progress" at bounding box center [1469, 316] width 163 height 21
click at [1555, 418] on button "Save" at bounding box center [1531, 417] width 65 height 22
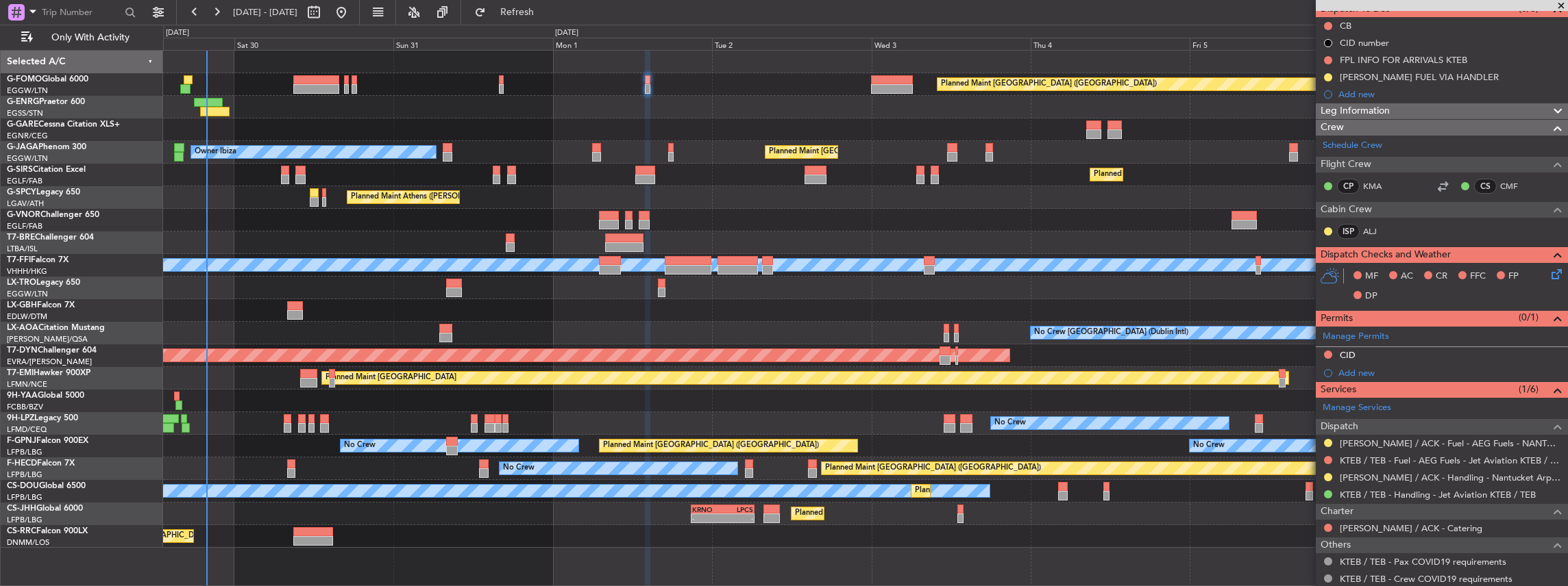
scroll to position [137, 0]
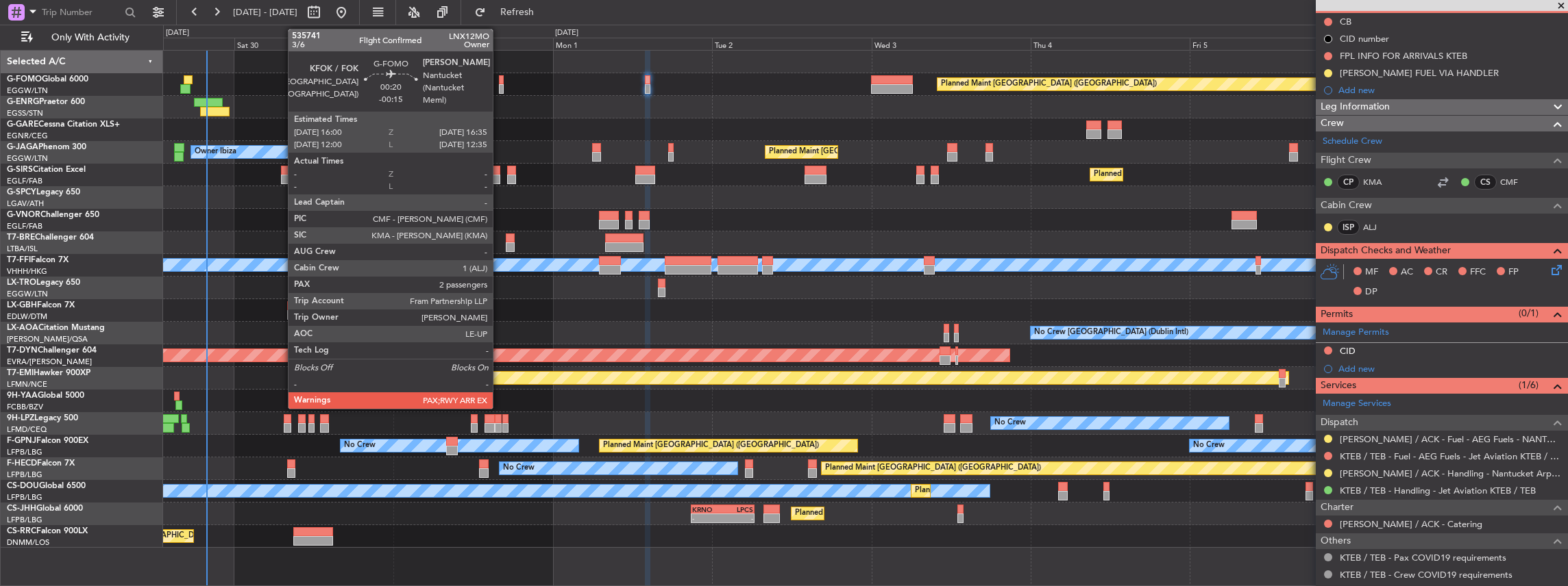
click at [499, 89] on div at bounding box center [501, 88] width 4 height 9
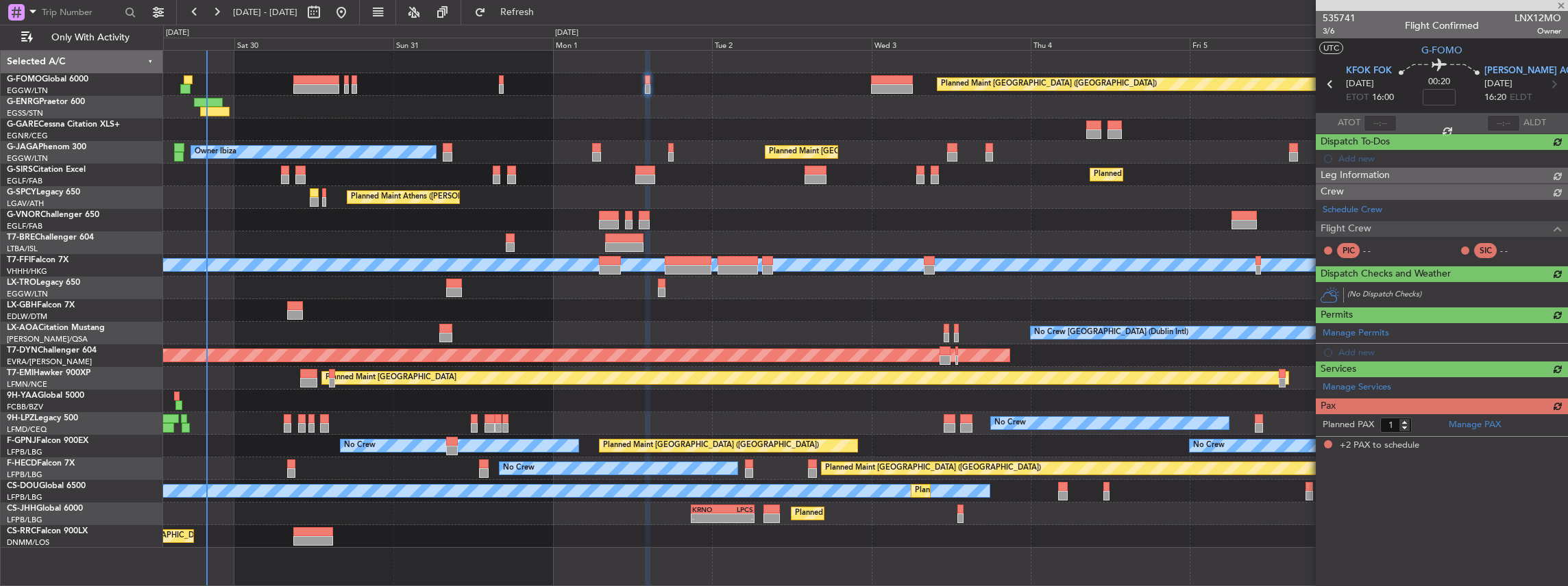
type input "-00:15"
type input "2"
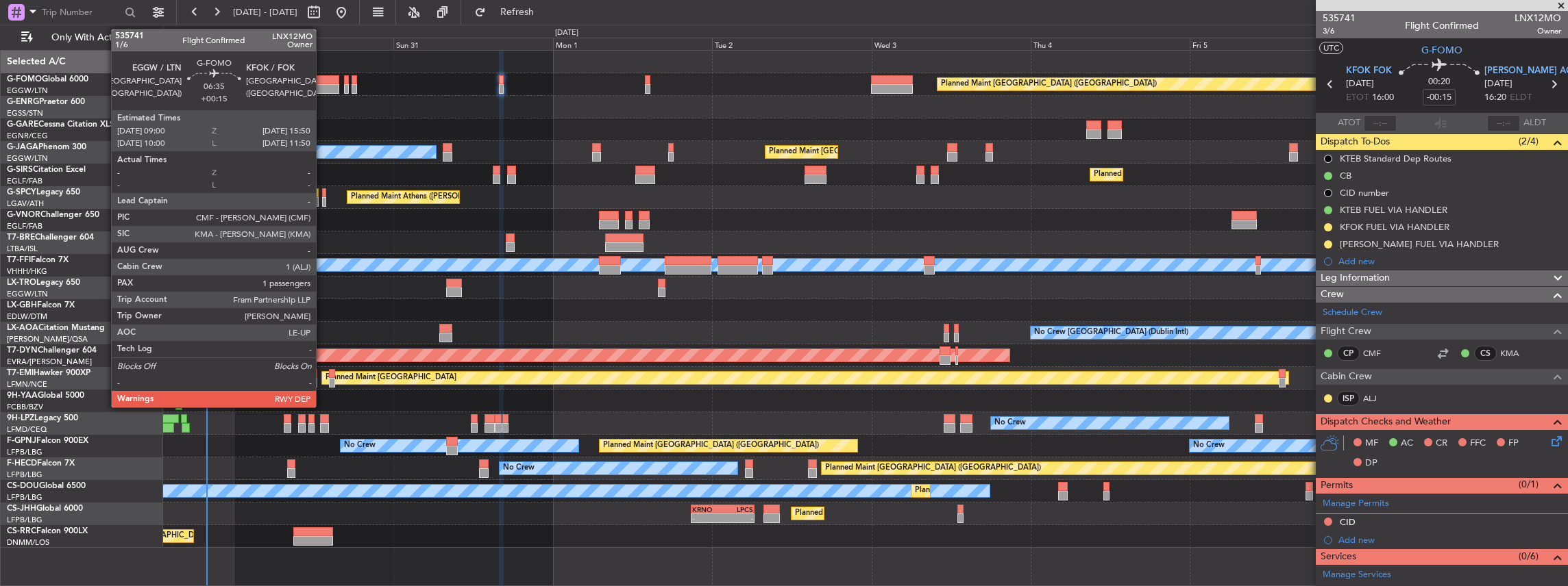
click at [323, 85] on div at bounding box center [316, 88] width 46 height 9
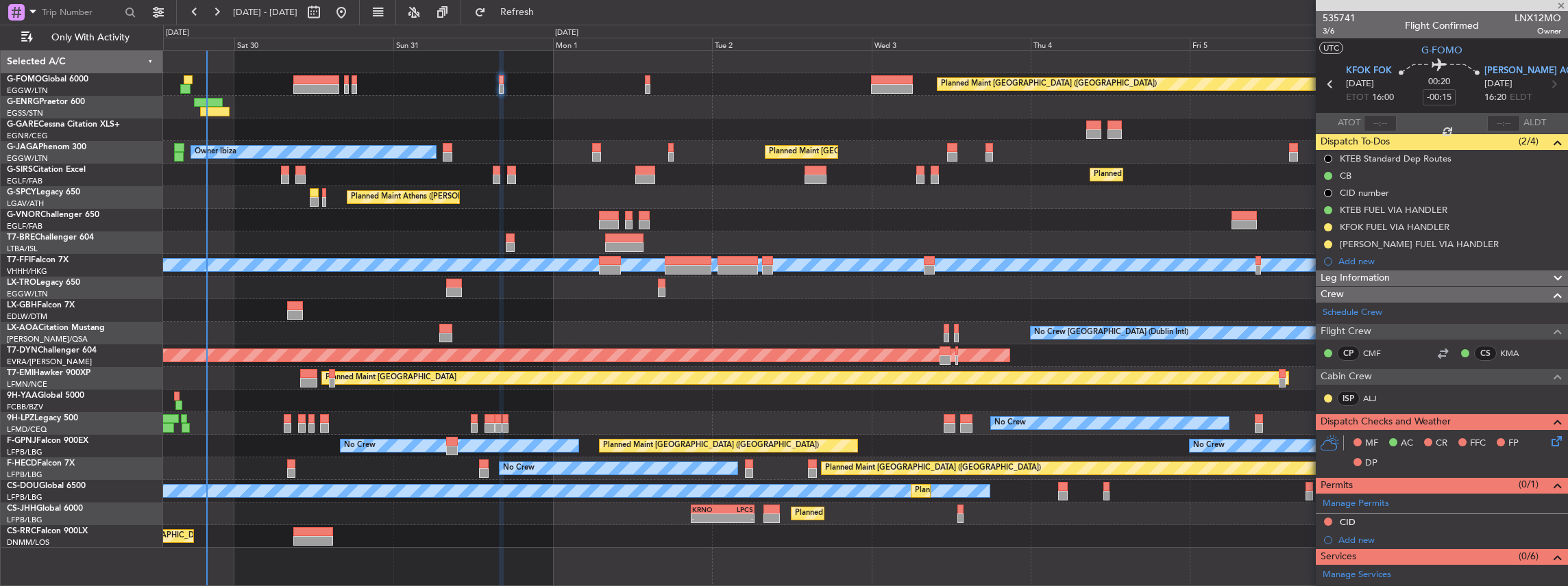
type input "+00:15"
type input "1"
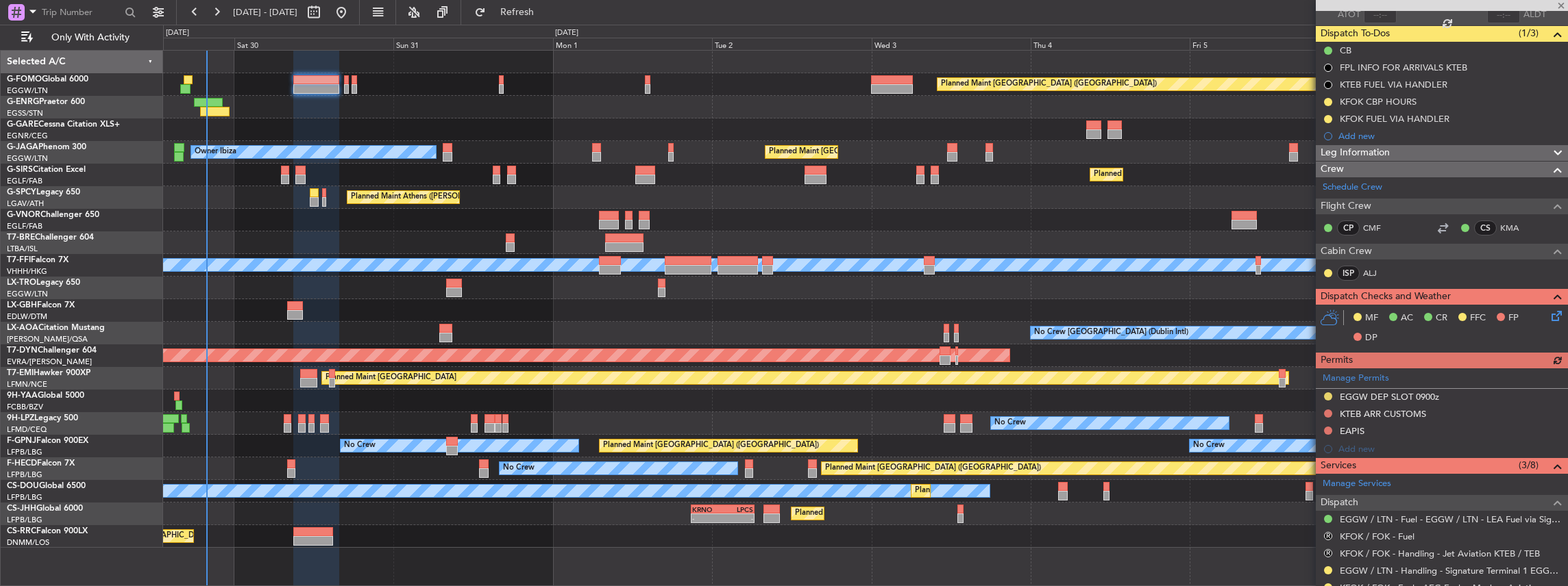
scroll to position [137, 0]
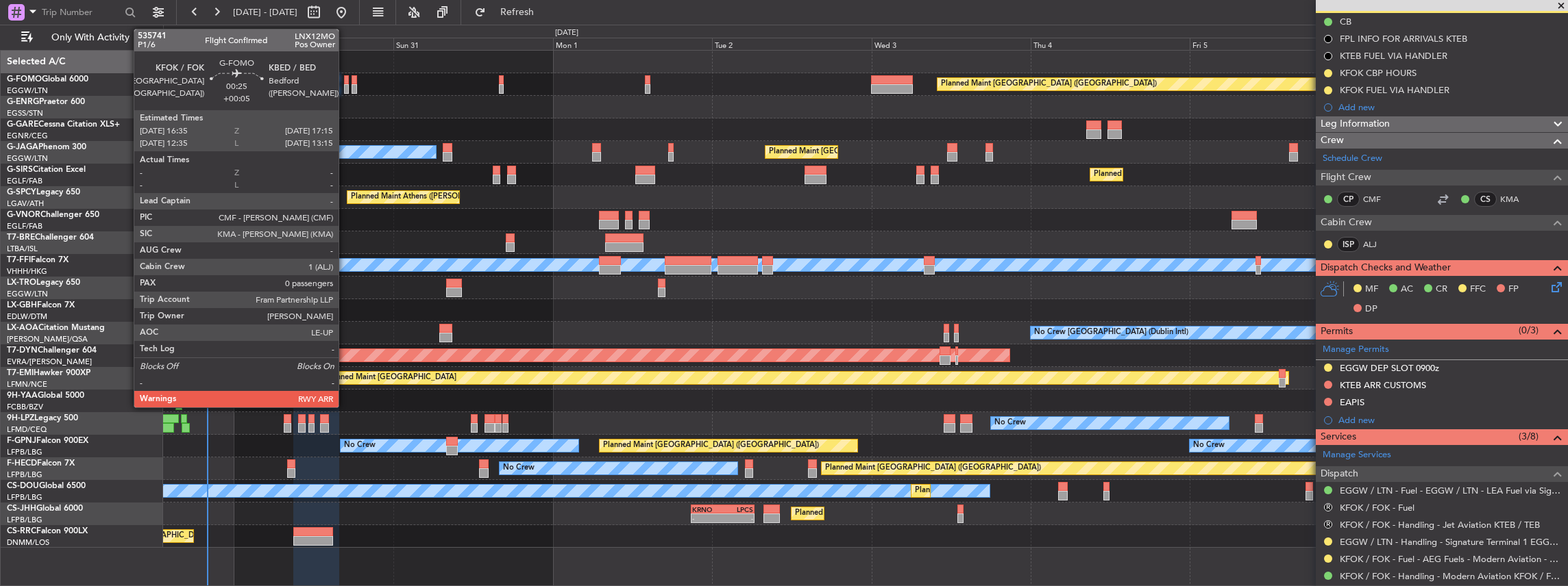
click at [346, 82] on div at bounding box center [346, 80] width 5 height 9
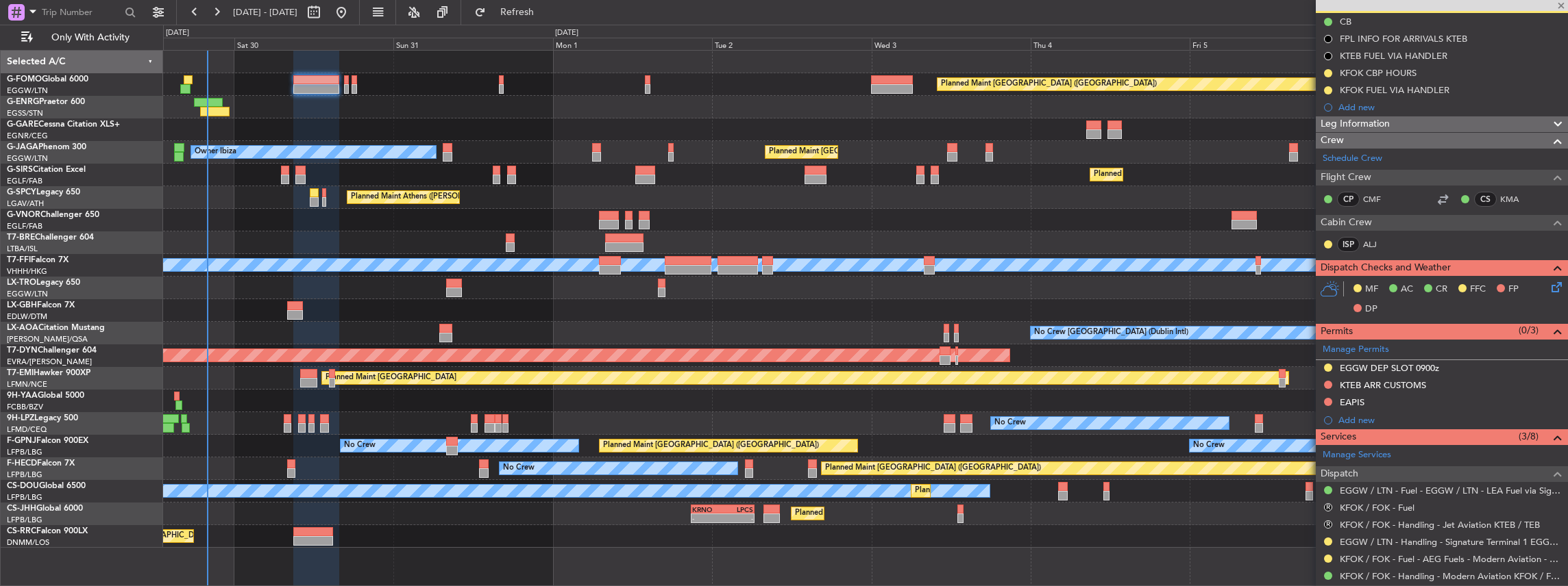
type input "+00:05"
type input "0"
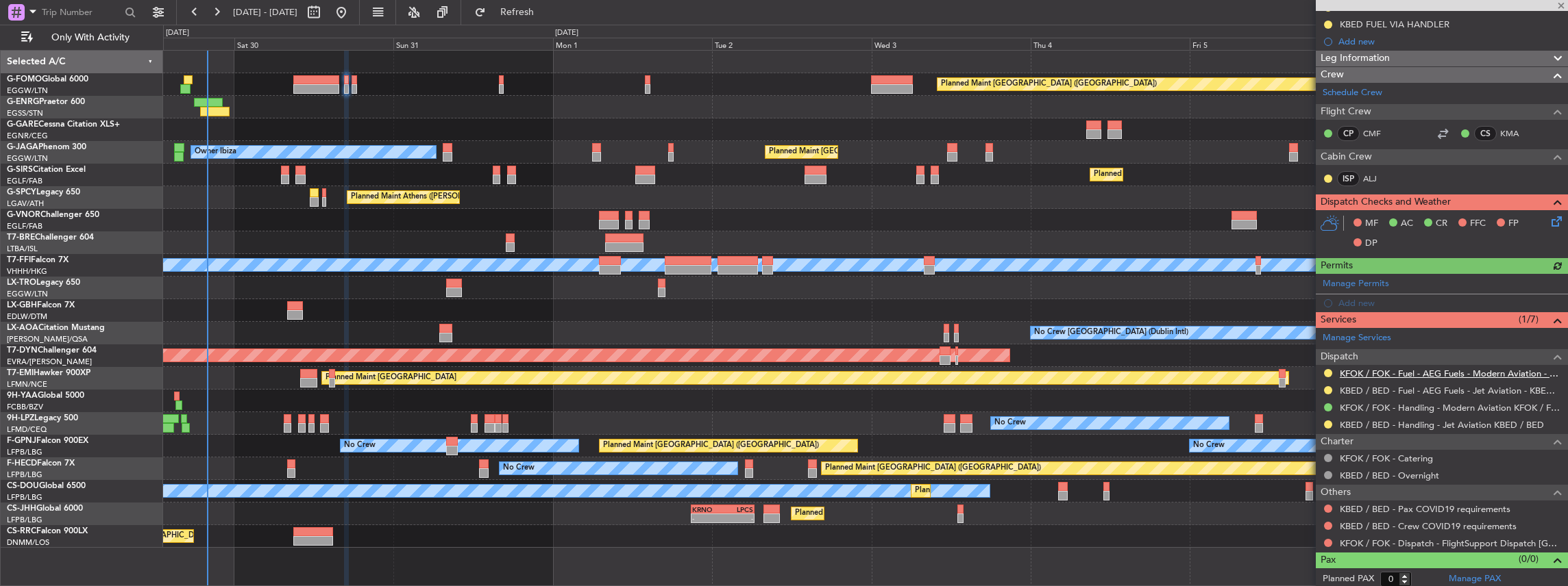
scroll to position [186, 0]
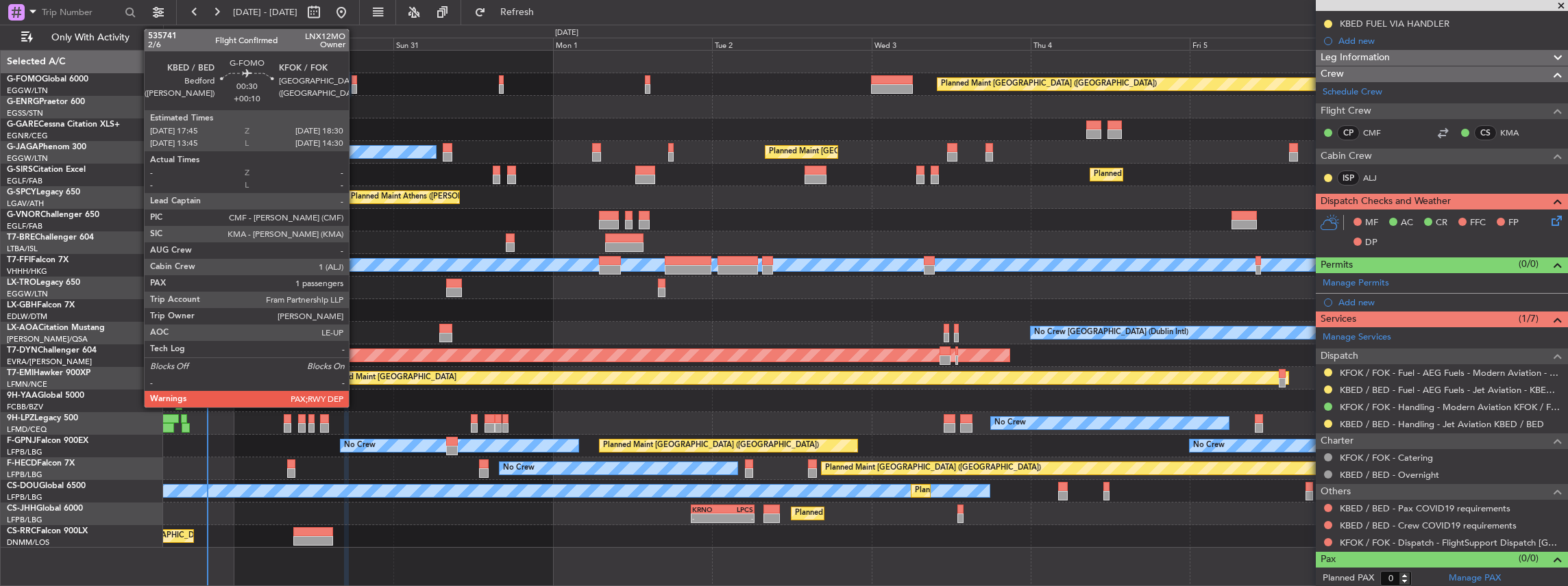
click at [356, 83] on div at bounding box center [354, 80] width 6 height 9
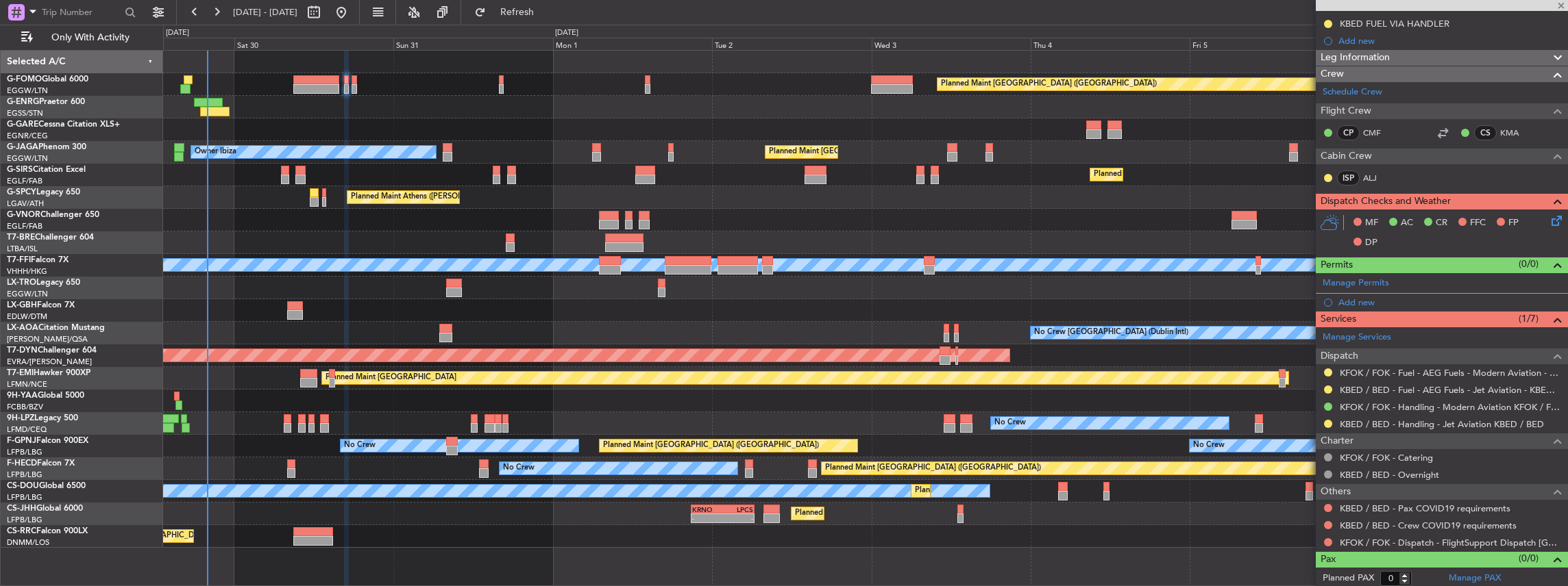
type input "+00:10"
type input "3"
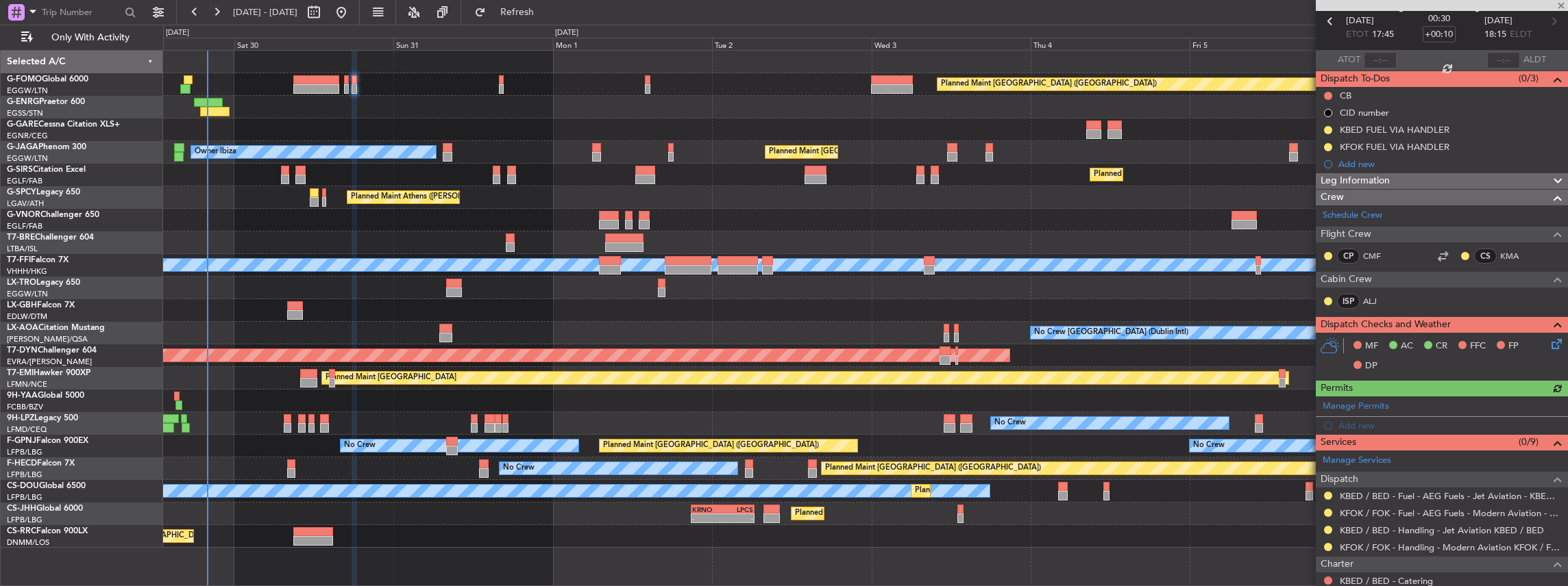
scroll to position [137, 0]
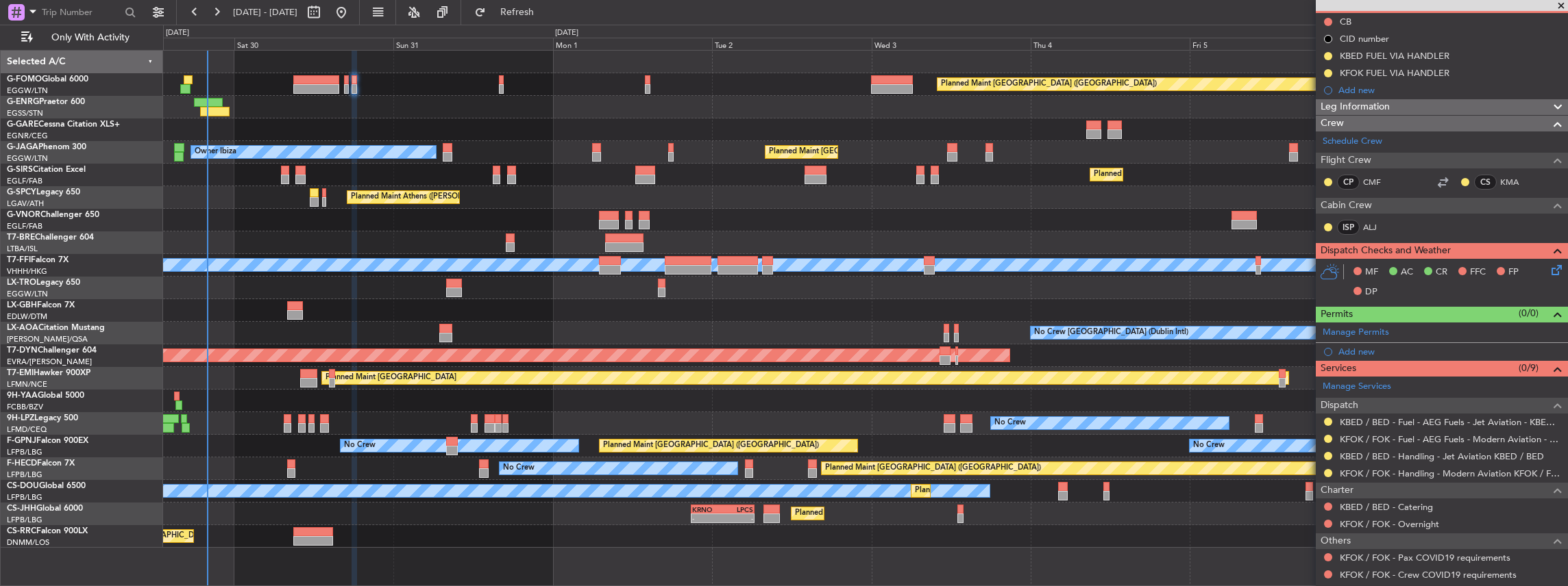
click at [503, 85] on div "Planned Maint [GEOGRAPHIC_DATA] ([GEOGRAPHIC_DATA])" at bounding box center [865, 84] width 1405 height 22
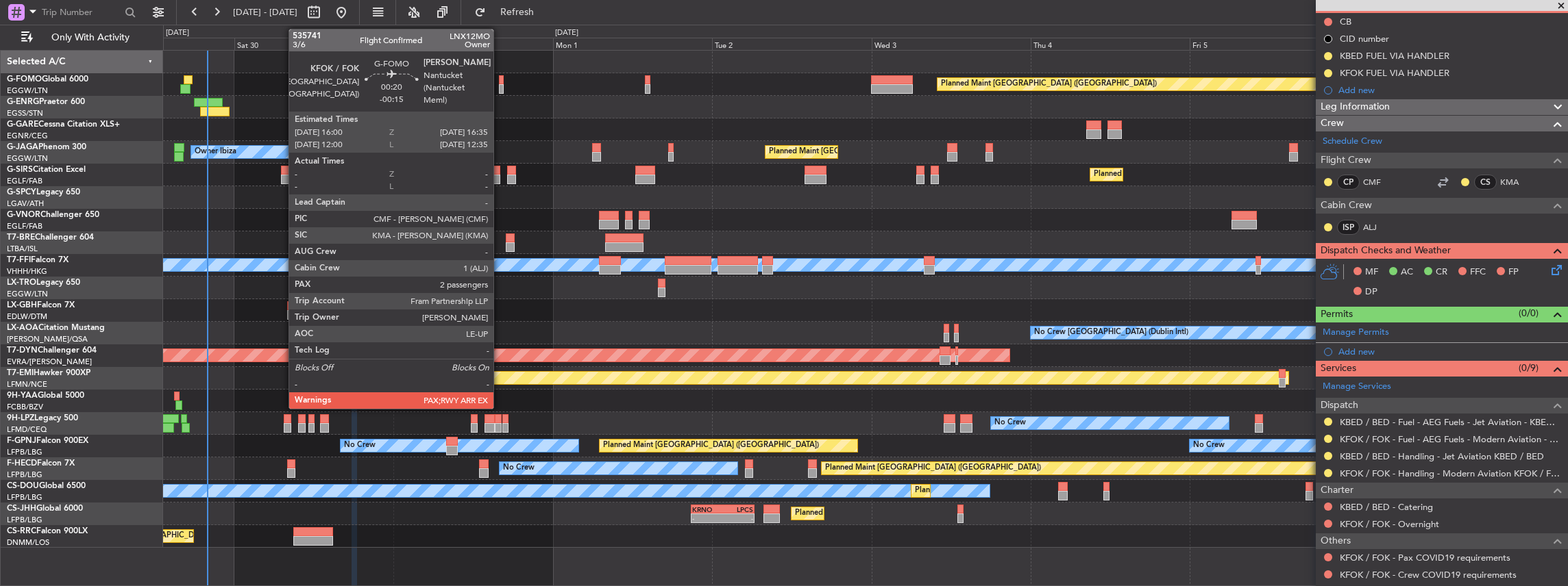
click at [500, 85] on div at bounding box center [501, 88] width 4 height 9
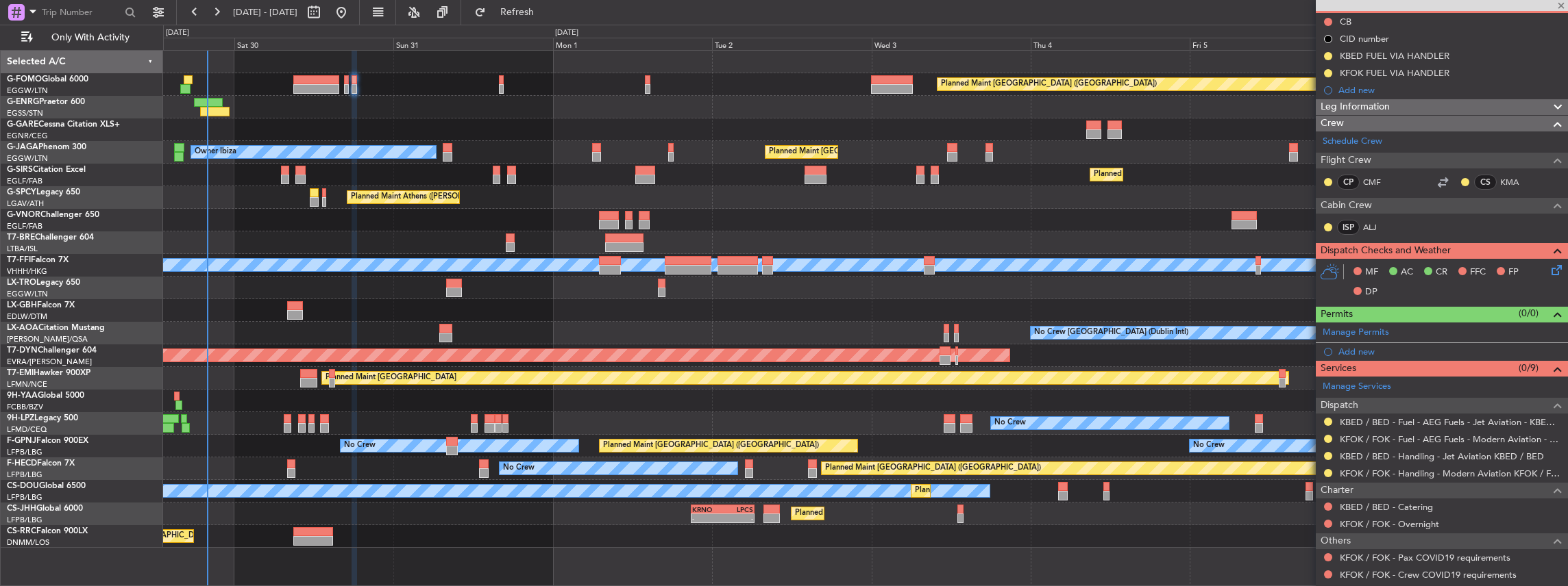
type input "-00:15"
type input "2"
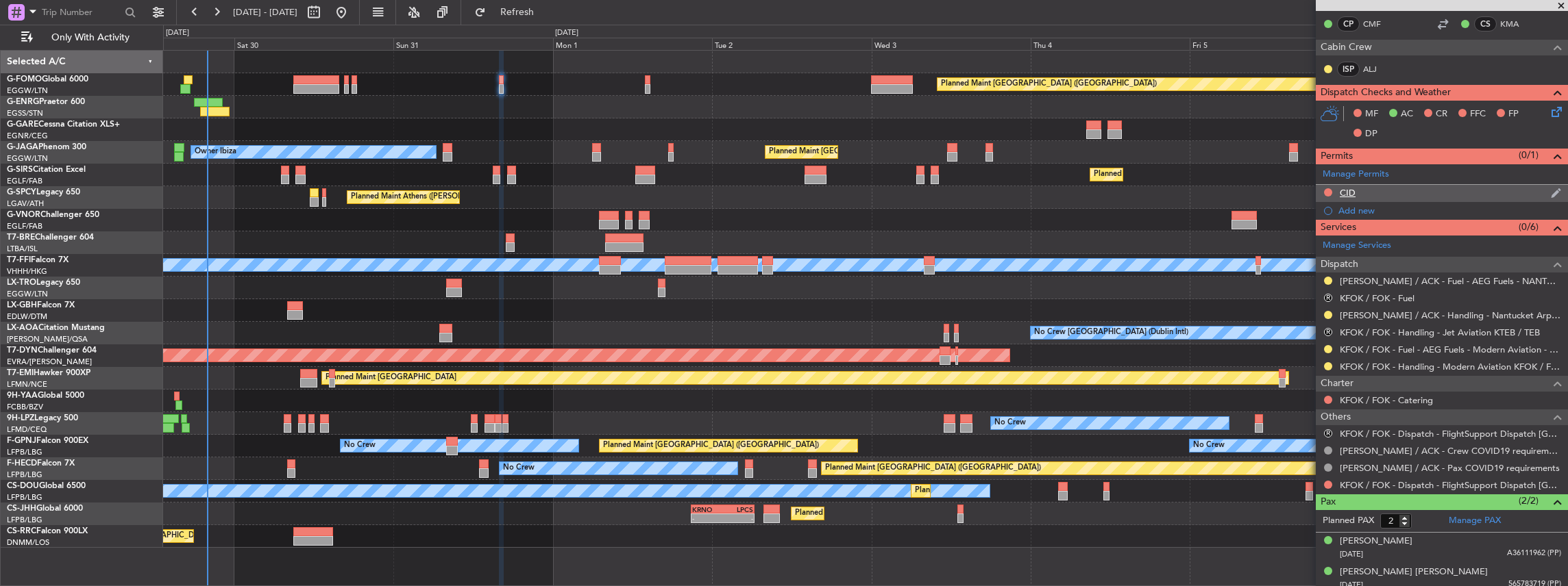
scroll to position [332, 0]
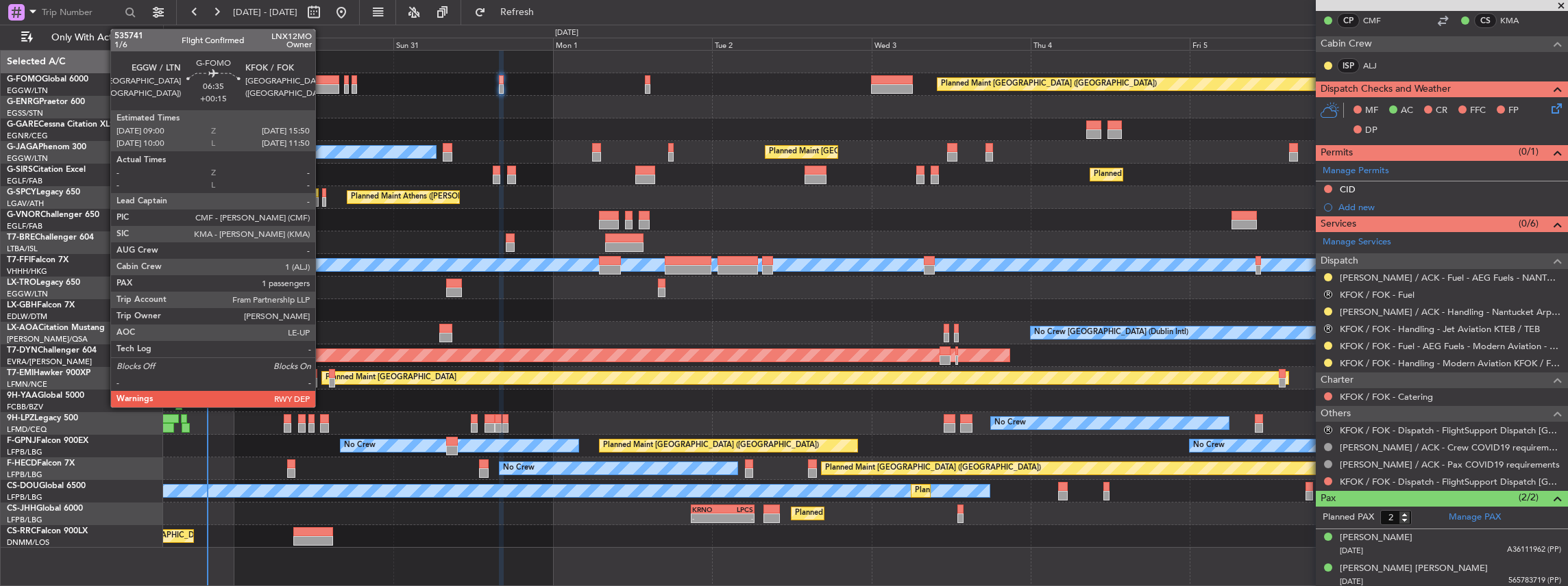
click at [322, 84] on div at bounding box center [316, 88] width 46 height 9
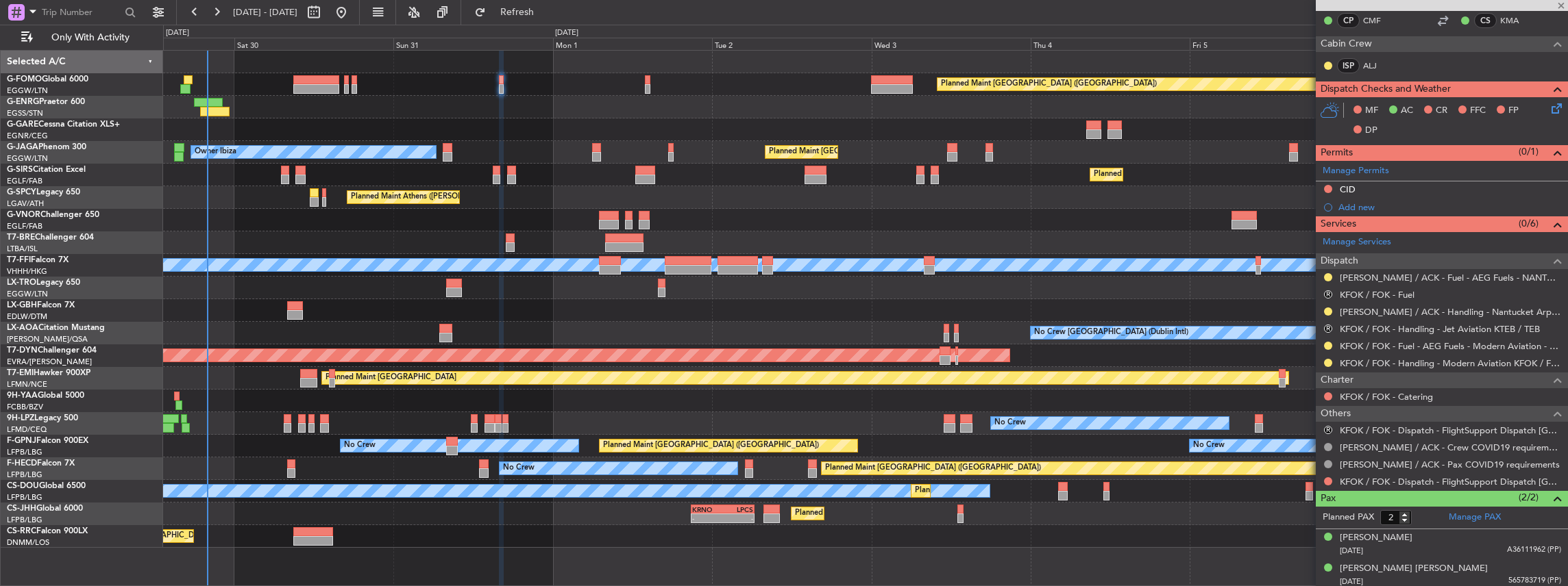
type input "+00:15"
type input "1"
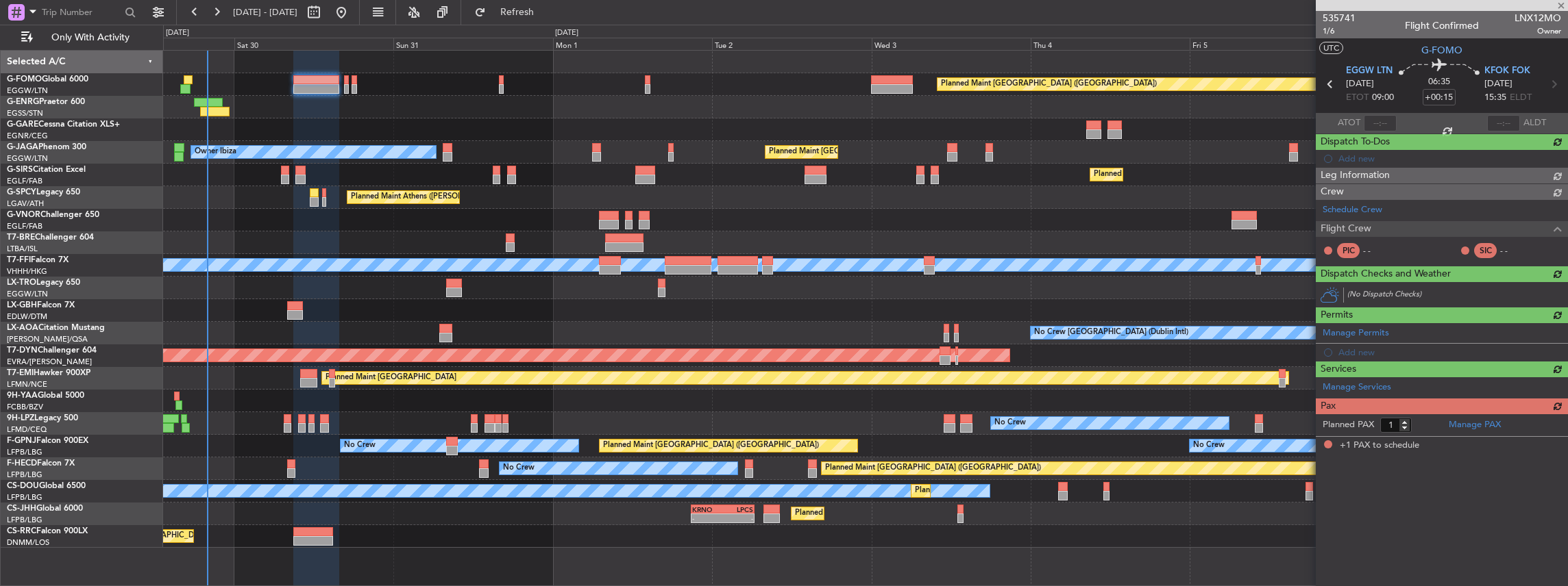
scroll to position [0, 0]
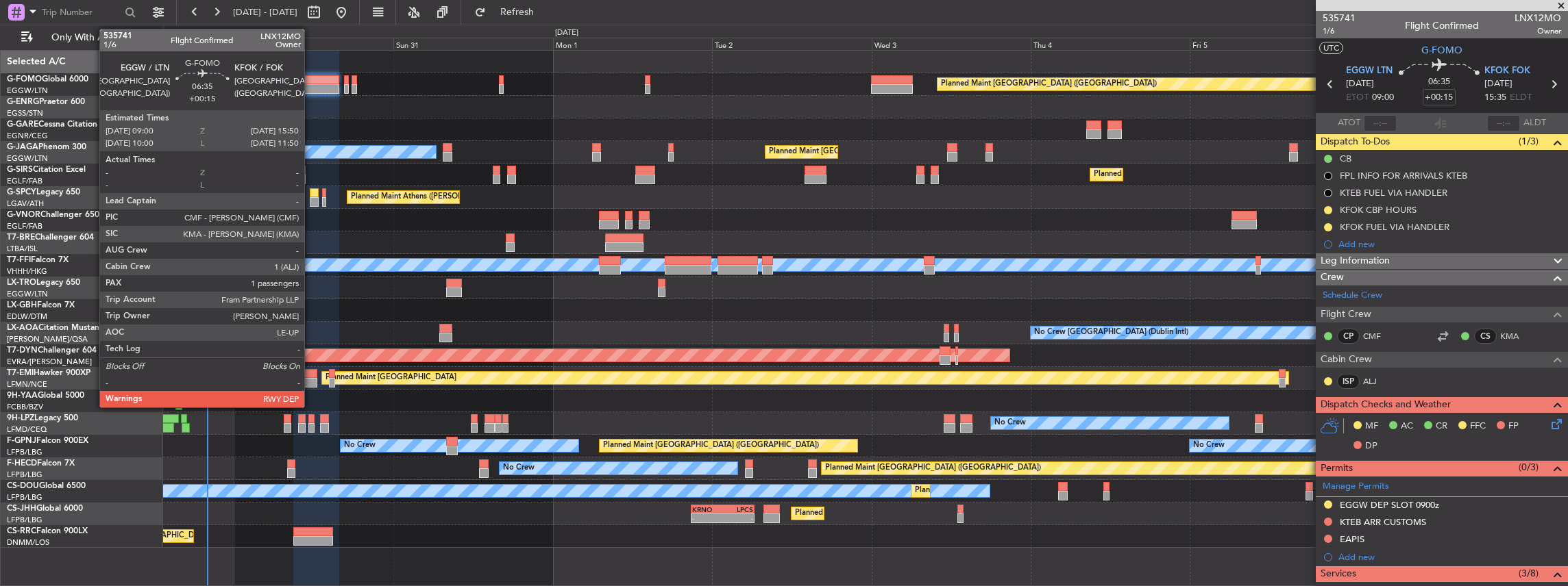
click at [311, 82] on div at bounding box center [316, 80] width 46 height 9
click at [312, 82] on div at bounding box center [316, 80] width 46 height 9
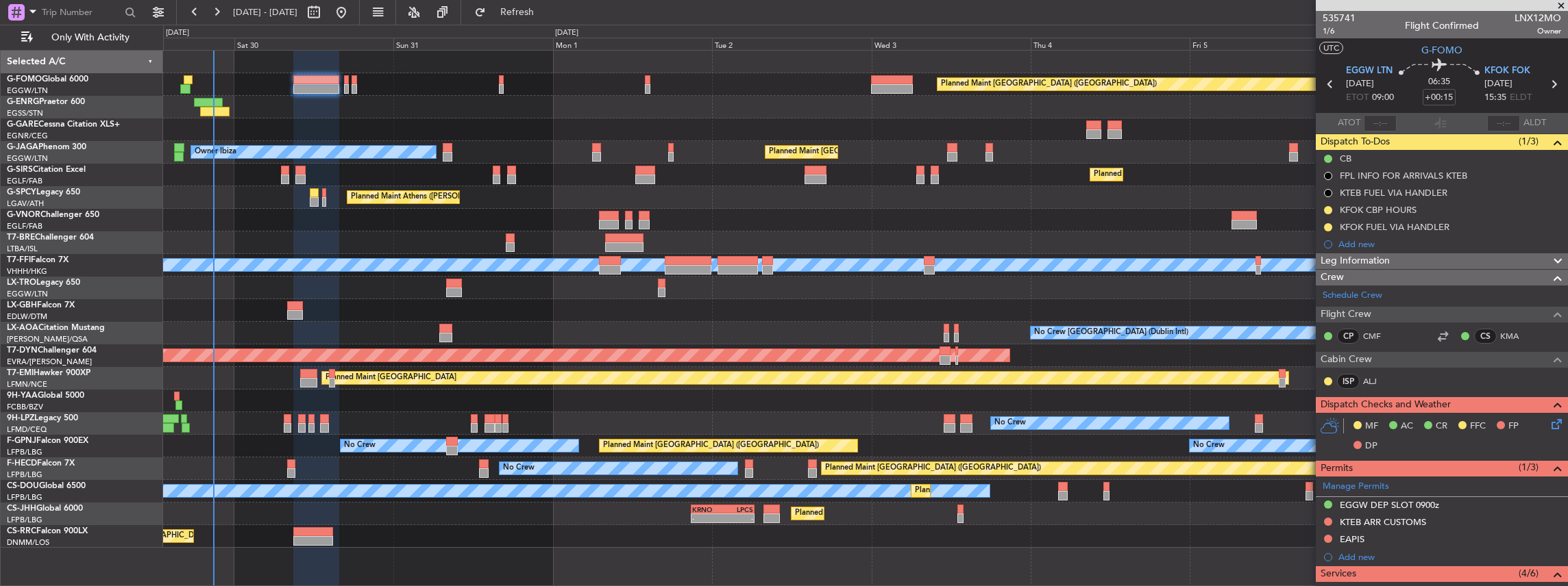
click at [1549, 424] on icon at bounding box center [1554, 422] width 11 height 11
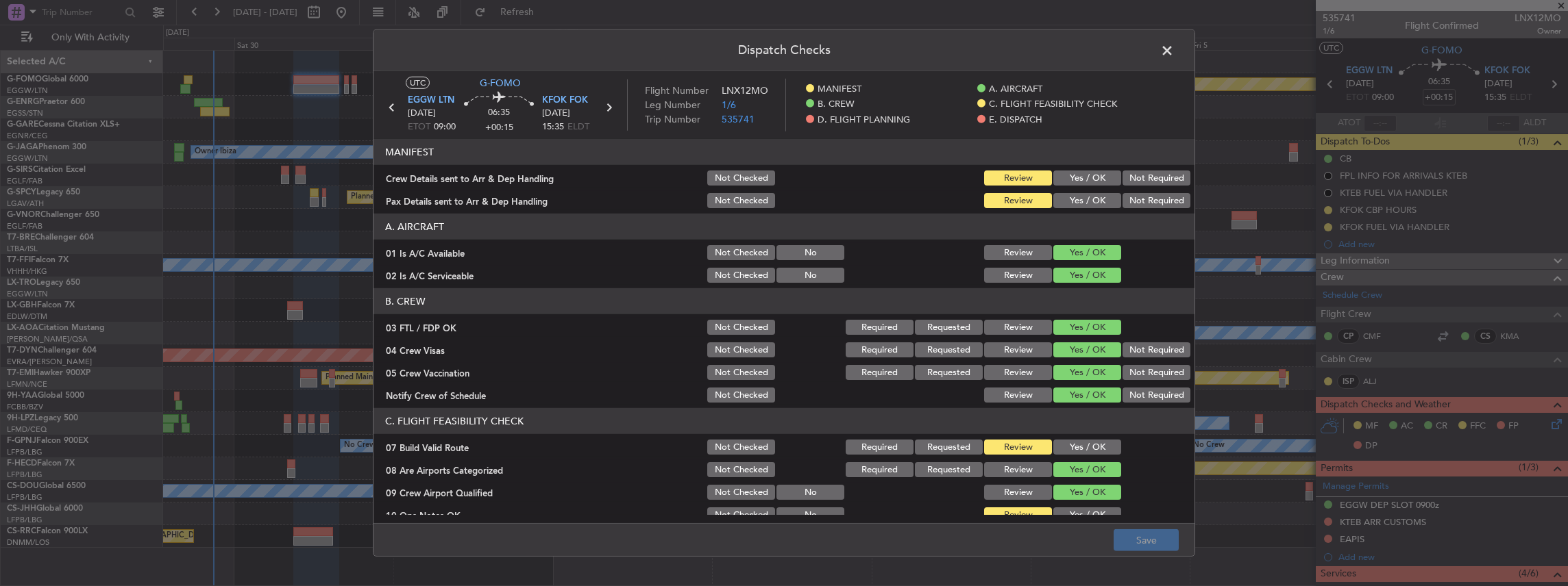
drag, startPoint x: 1087, startPoint y: 174, endPoint x: 1080, endPoint y: 200, distance: 26.9
click at [1085, 175] on button "Yes / OK" at bounding box center [1087, 177] width 68 height 15
click at [1068, 201] on button "Yes / OK" at bounding box center [1087, 200] width 68 height 15
click at [1143, 539] on button "Save" at bounding box center [1145, 540] width 65 height 22
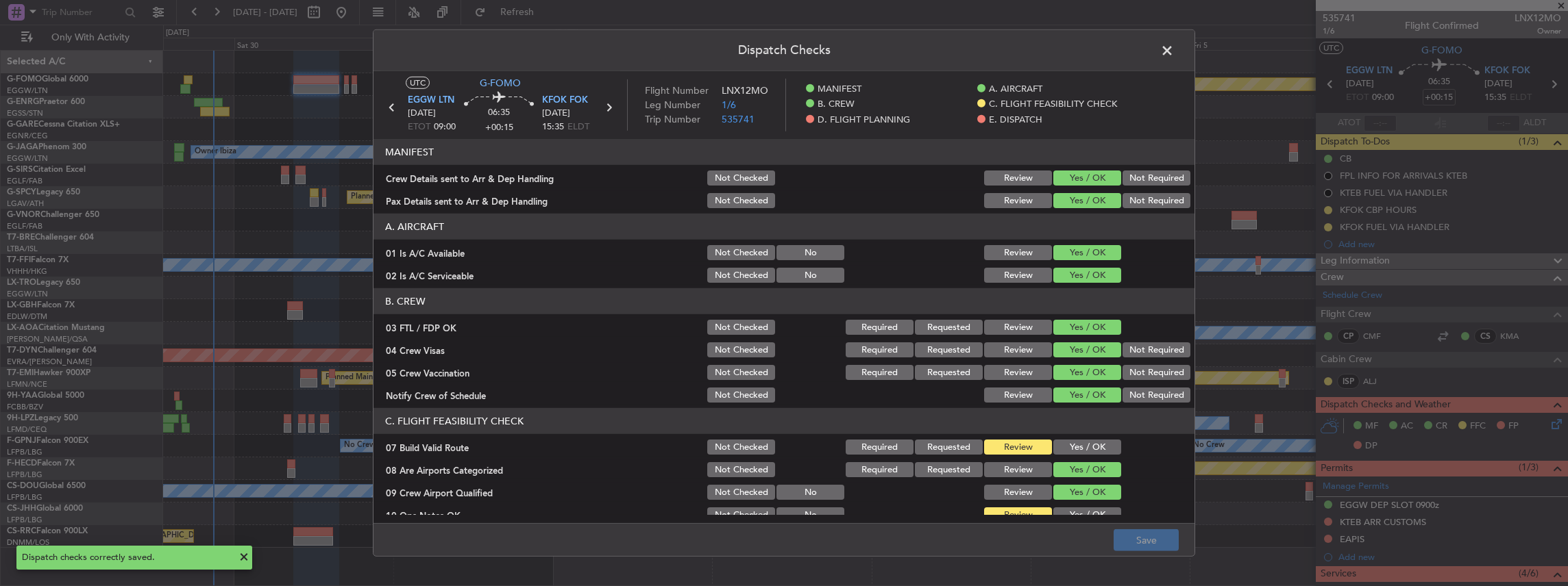
click at [1173, 50] on span at bounding box center [1173, 54] width 0 height 27
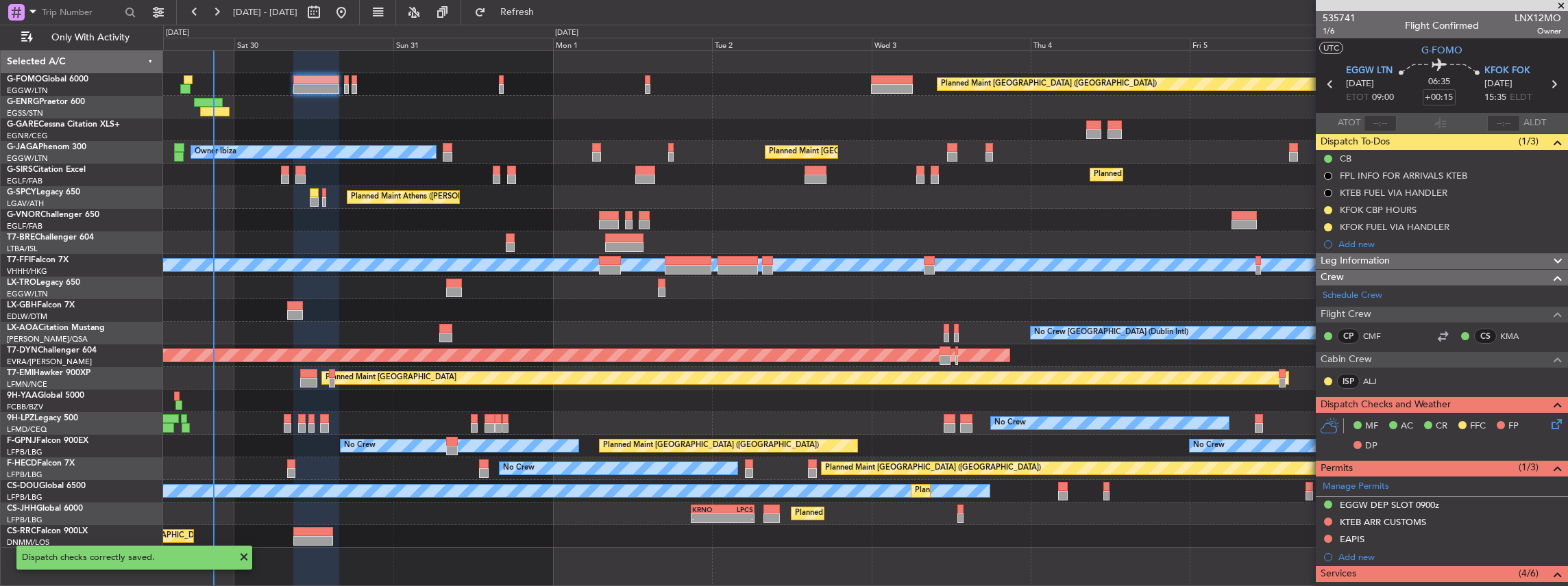
click at [1550, 83] on icon at bounding box center [1553, 84] width 18 height 18
type input "+00:05"
type input "0"
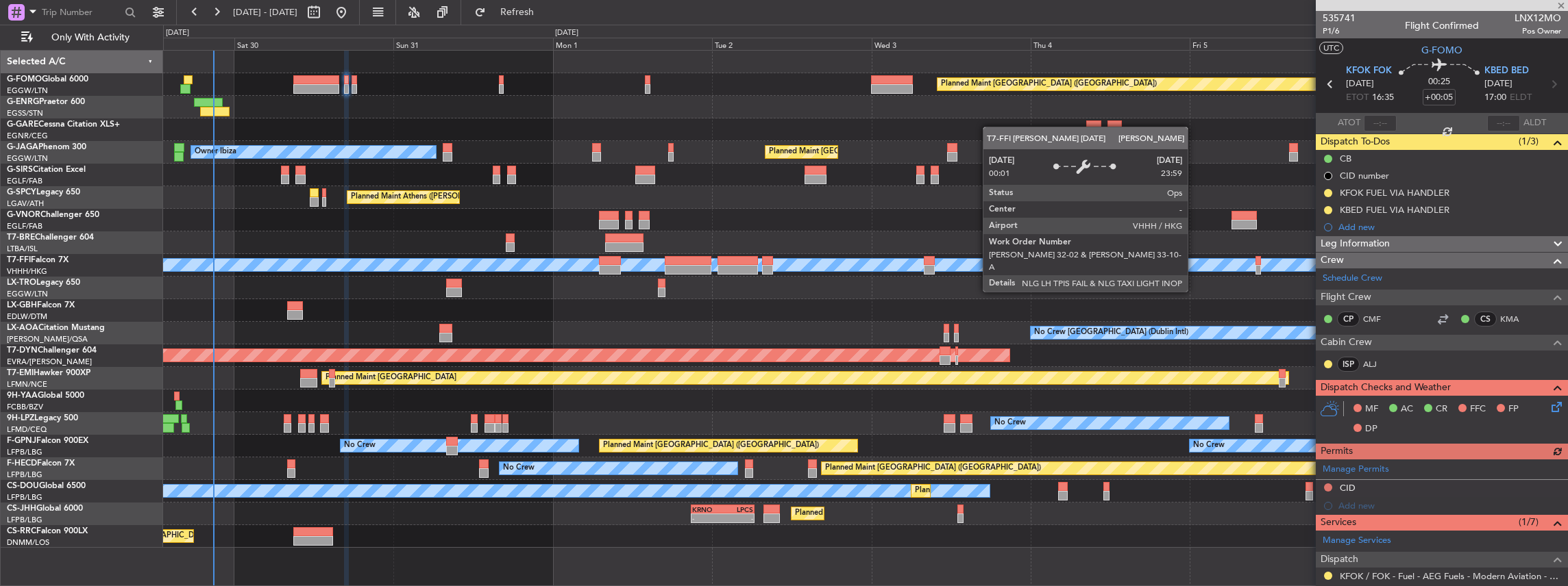
click at [1549, 404] on icon at bounding box center [1554, 404] width 11 height 11
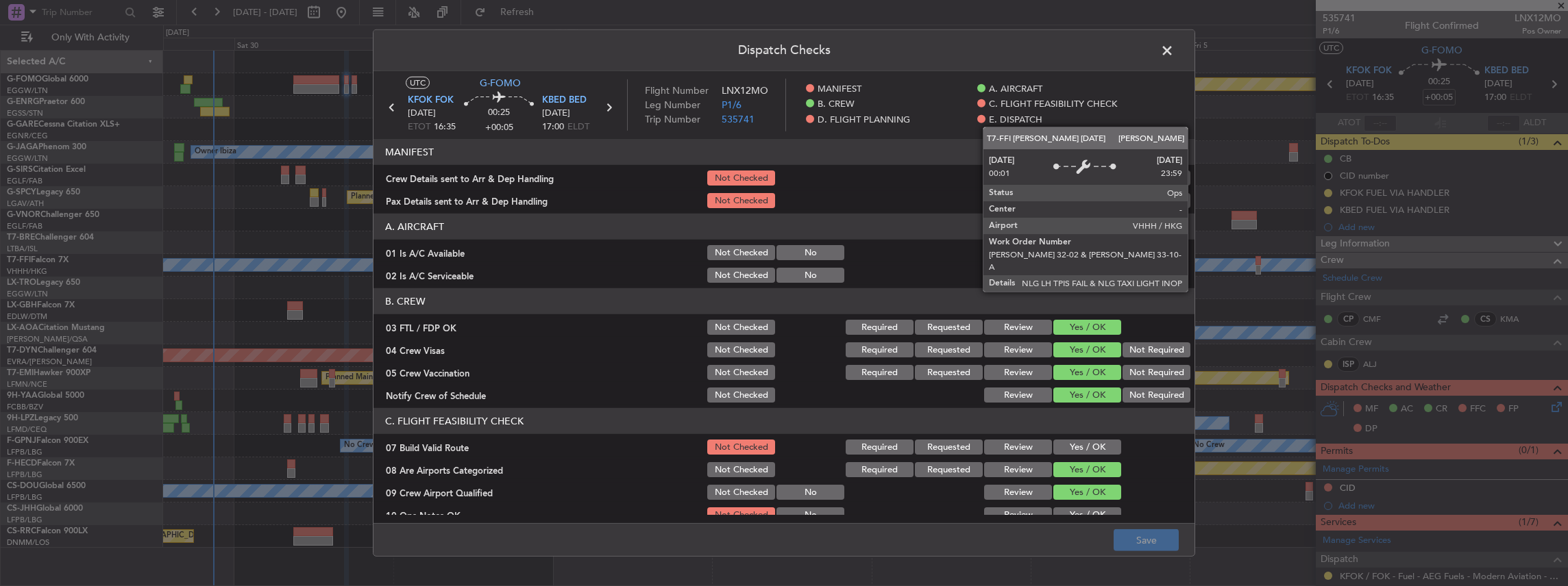
click at [890, 151] on header "MANIFEST" at bounding box center [784, 152] width 821 height 26
click at [1173, 50] on span at bounding box center [1173, 54] width 0 height 27
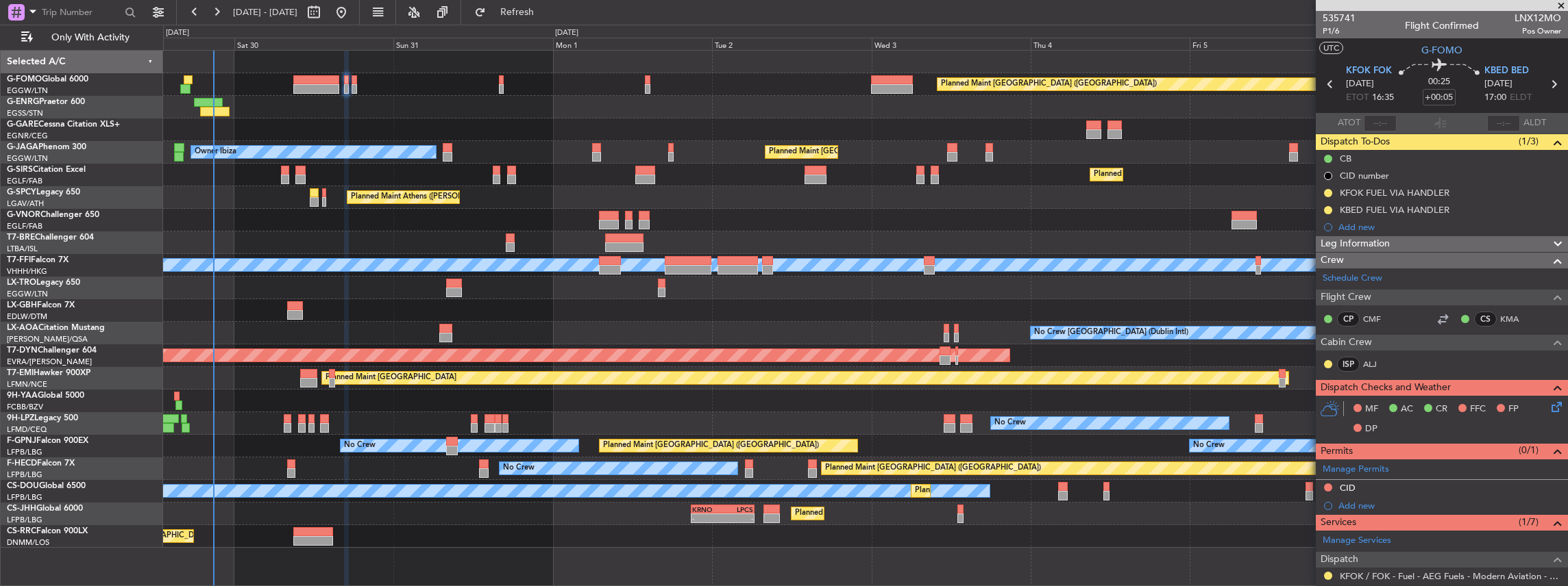
click at [1549, 406] on icon at bounding box center [1554, 404] width 11 height 11
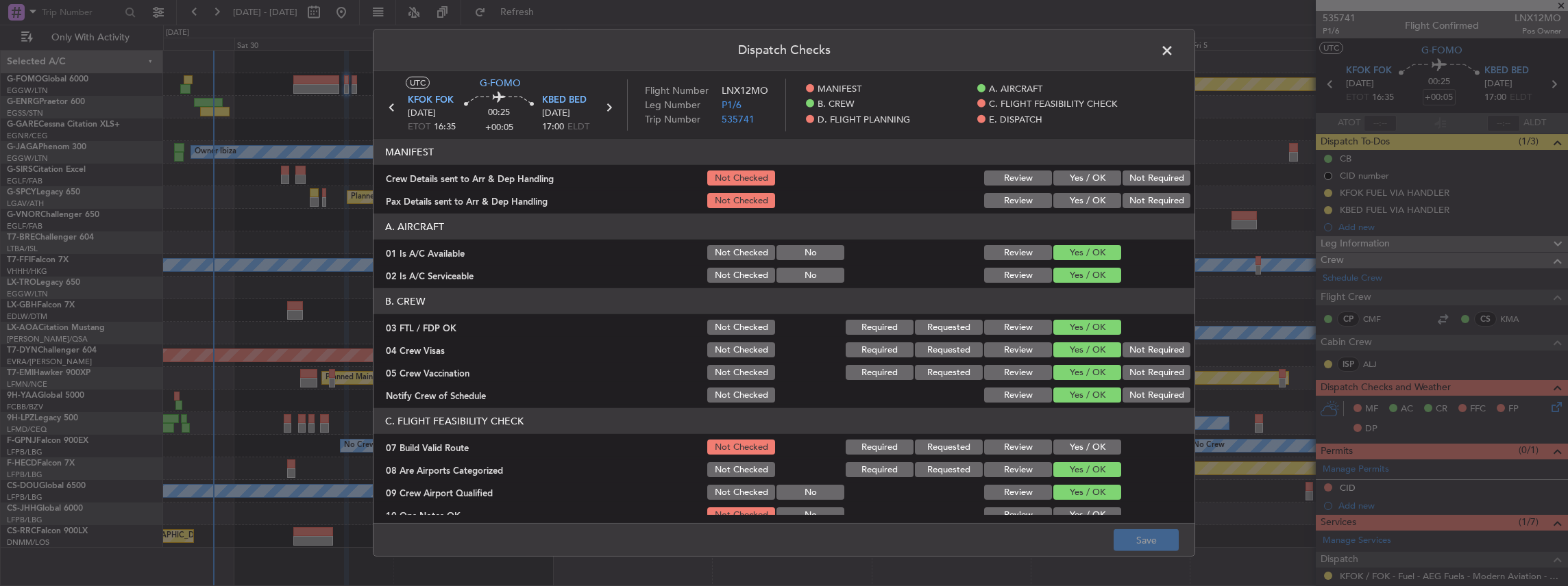
click at [1073, 170] on button "Yes / OK" at bounding box center [1087, 177] width 68 height 15
click at [1061, 205] on button "Yes / OK" at bounding box center [1087, 200] width 68 height 15
click at [1145, 545] on button "Save" at bounding box center [1145, 540] width 65 height 22
click at [1173, 47] on span at bounding box center [1173, 54] width 0 height 27
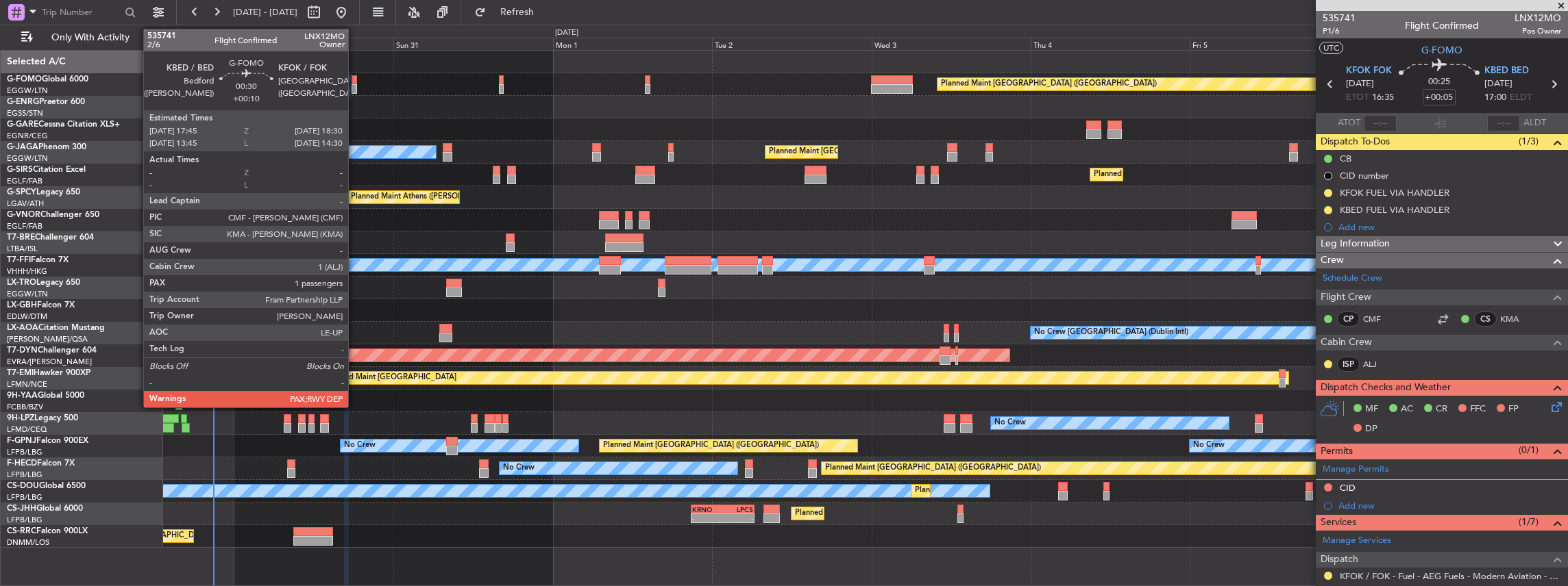
click at [355, 86] on div at bounding box center [354, 88] width 6 height 9
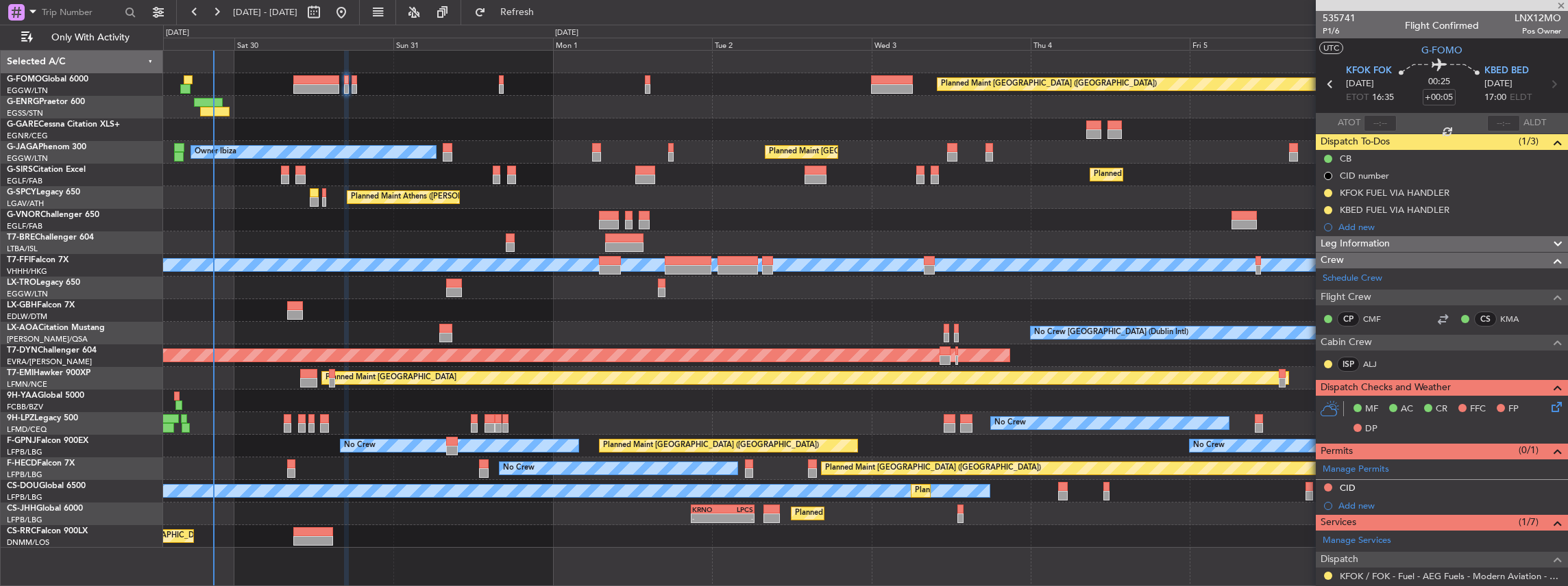
type input "+00:10"
type input "3"
click at [1551, 404] on icon at bounding box center [1554, 404] width 11 height 11
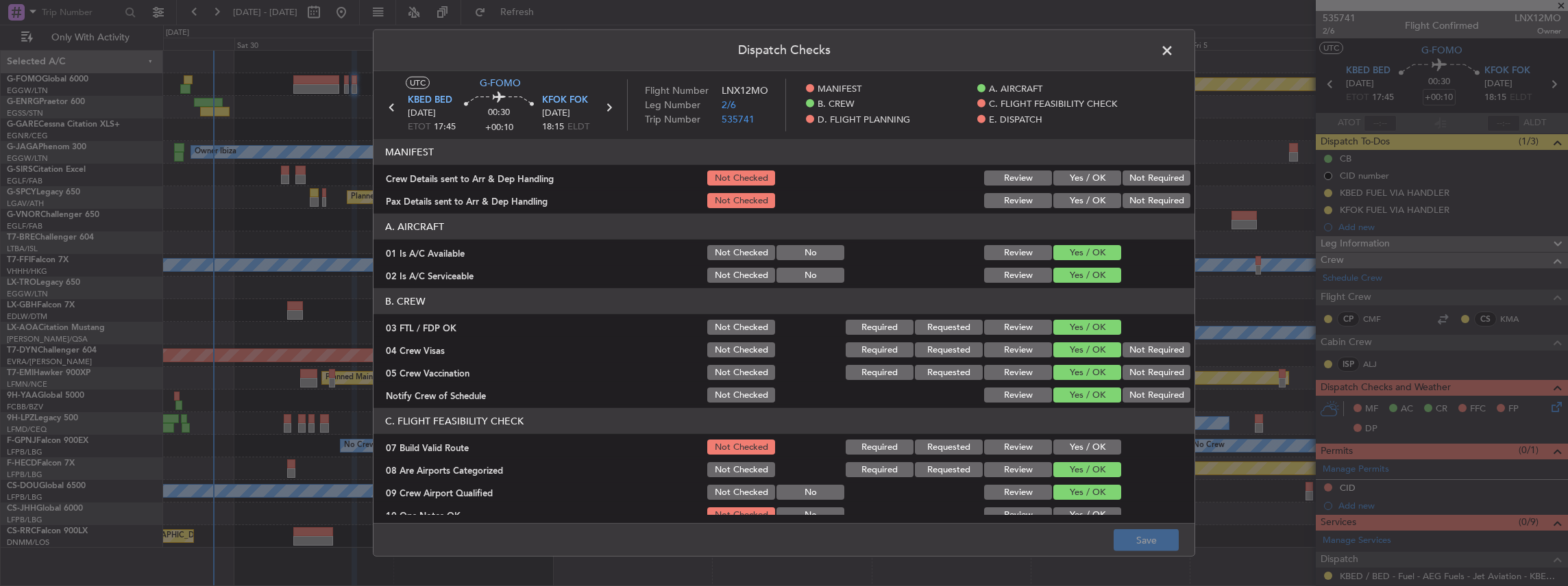
click at [1076, 174] on button "Yes / OK" at bounding box center [1087, 177] width 68 height 15
drag, startPoint x: 1068, startPoint y: 203, endPoint x: 1073, endPoint y: 246, distance: 43.3
click at [1068, 203] on button "Yes / OK" at bounding box center [1087, 200] width 68 height 15
click at [1145, 539] on button "Save" at bounding box center [1145, 540] width 65 height 22
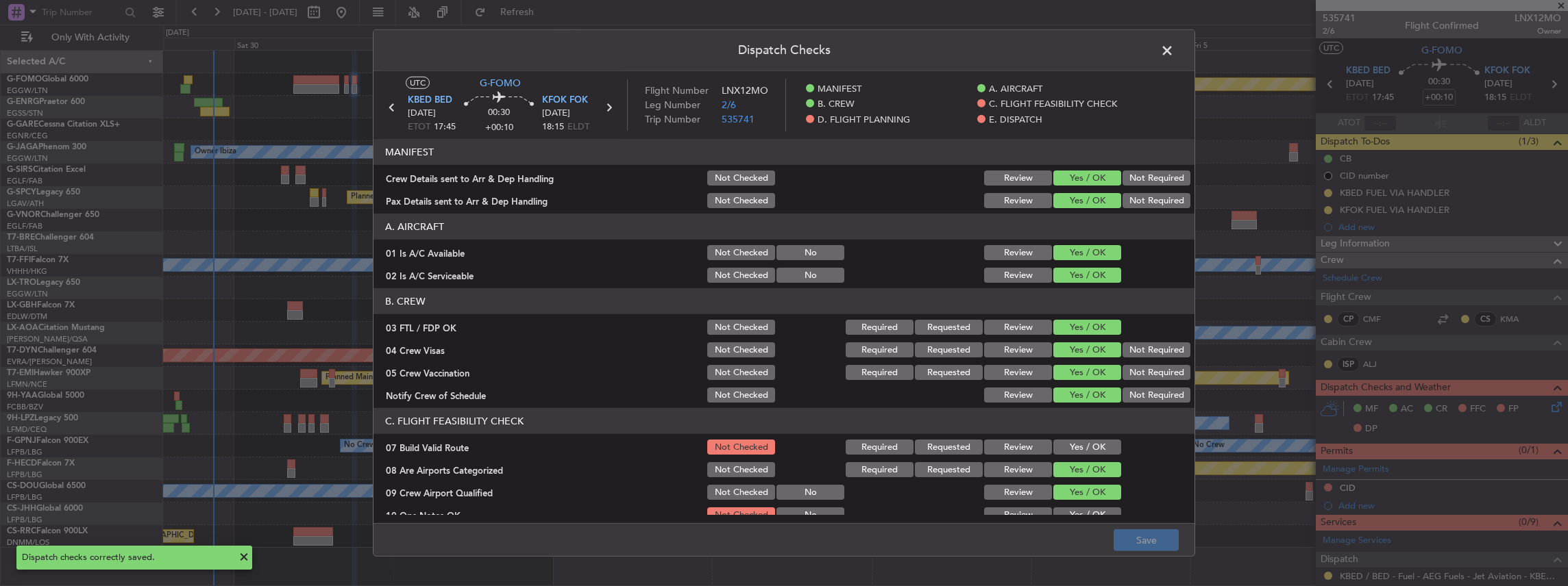
click at [1173, 50] on span at bounding box center [1173, 54] width 0 height 27
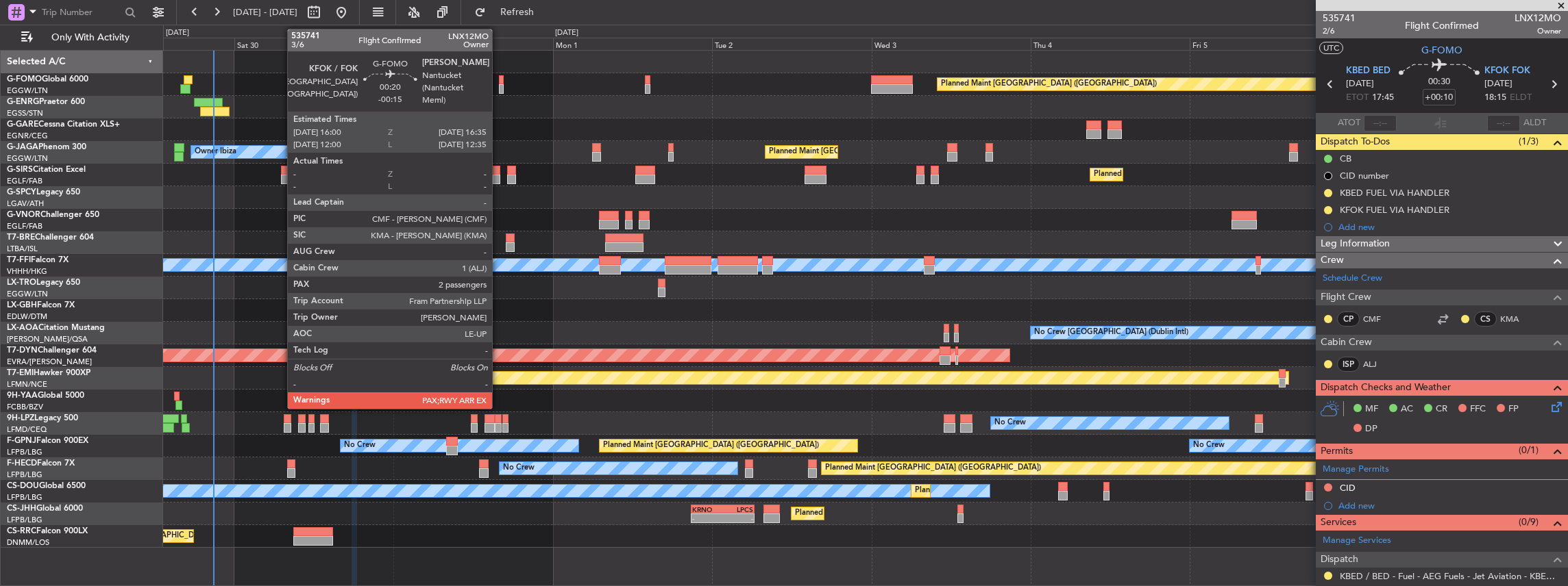
click at [499, 86] on div at bounding box center [501, 88] width 4 height 9
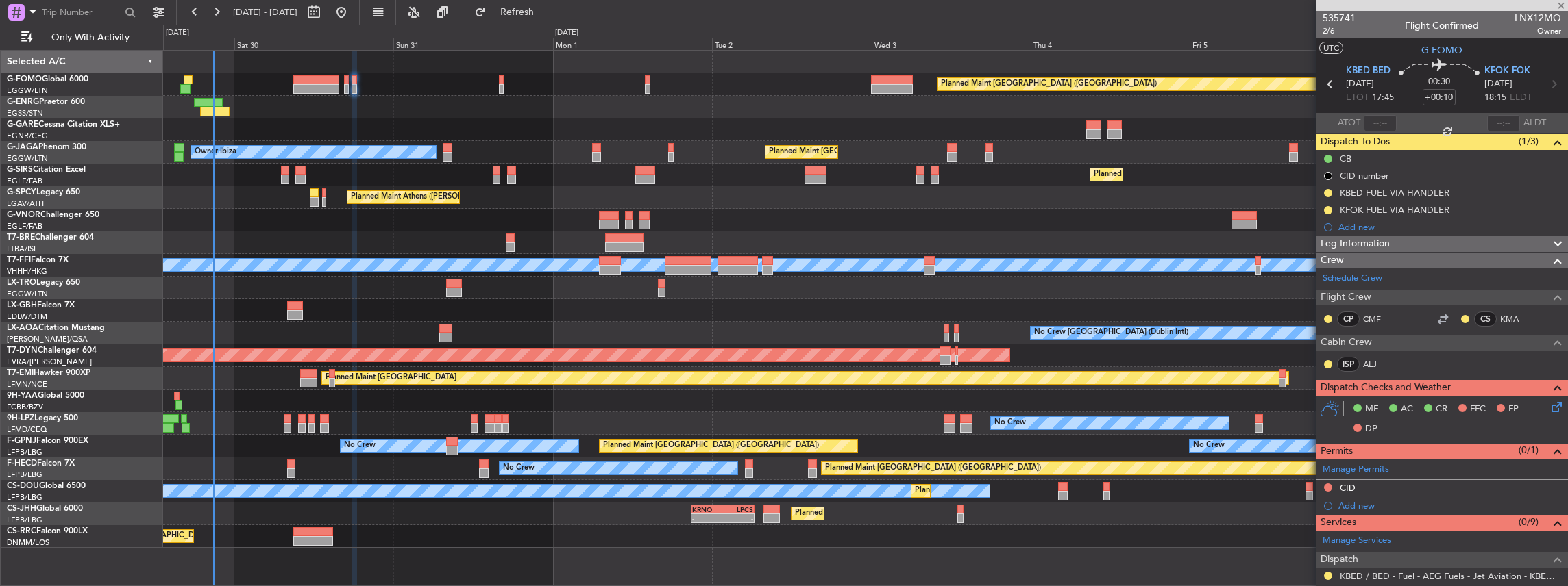
type input "-00:15"
type input "2"
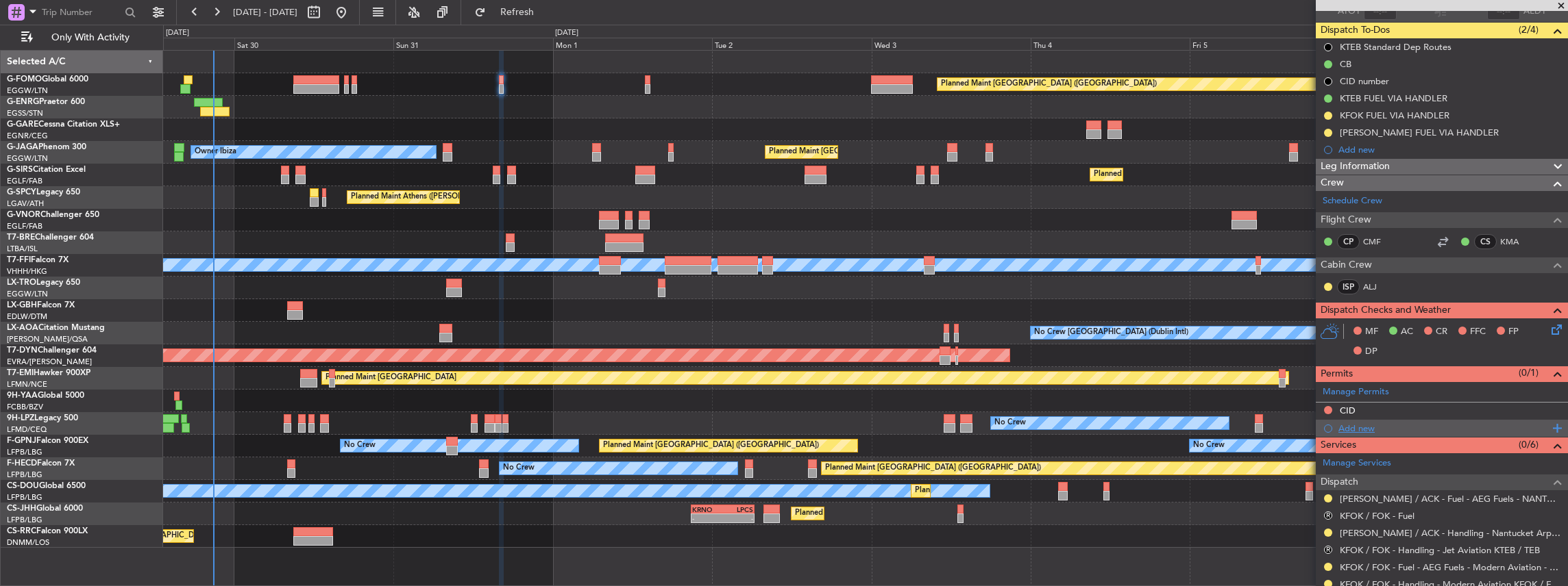
scroll to position [228, 0]
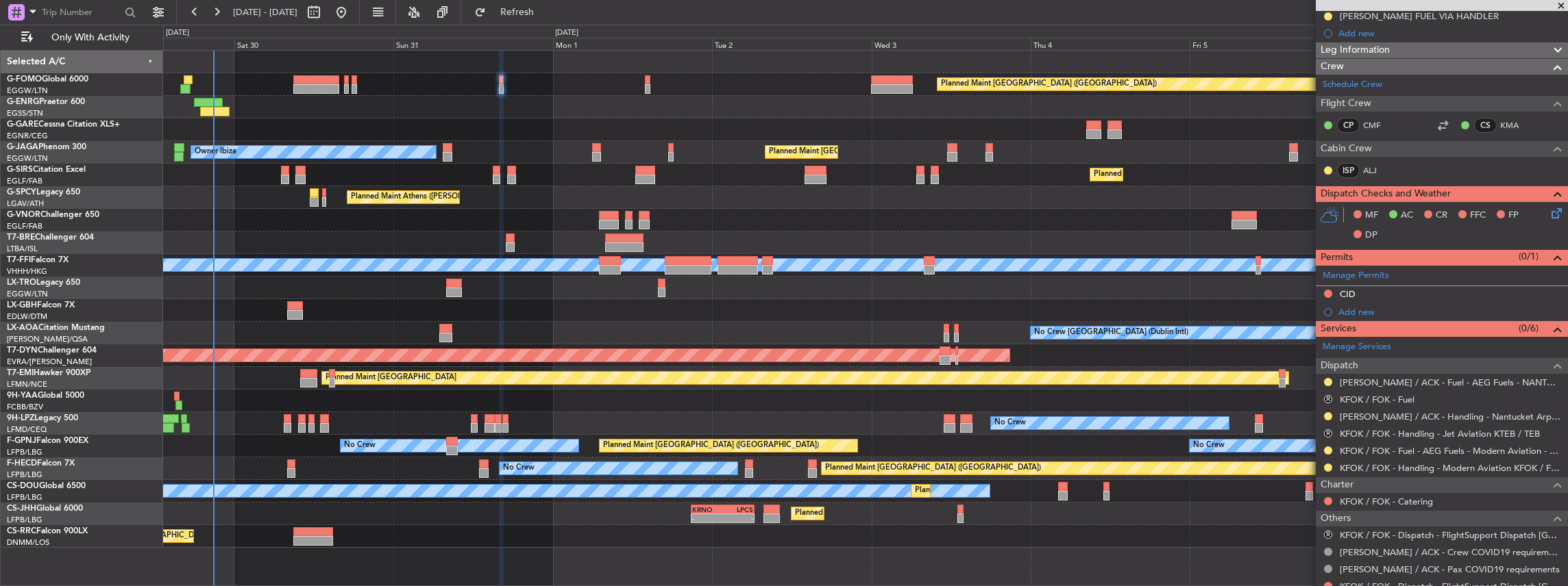
click at [1554, 208] on icon at bounding box center [1554, 210] width 11 height 11
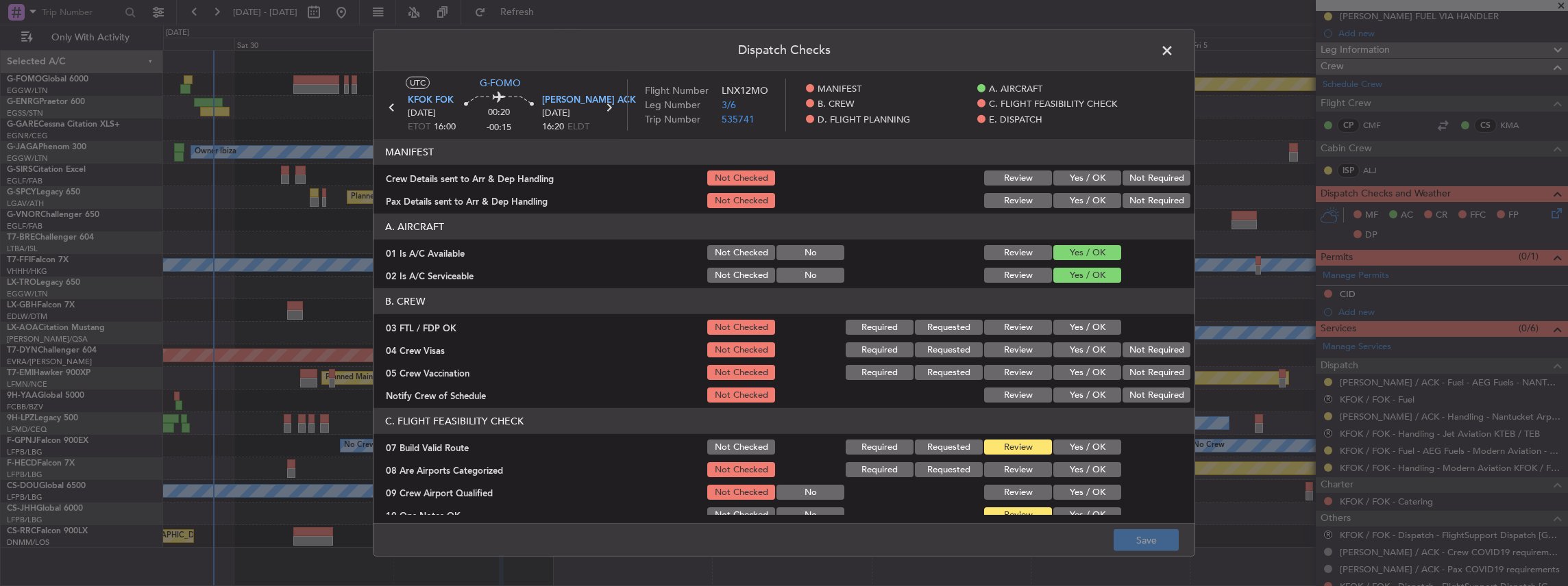
click at [1091, 177] on button "Yes / OK" at bounding box center [1087, 177] width 68 height 15
click at [1084, 193] on button "Yes / OK" at bounding box center [1087, 200] width 68 height 15
click at [1146, 549] on button "Save" at bounding box center [1145, 540] width 65 height 22
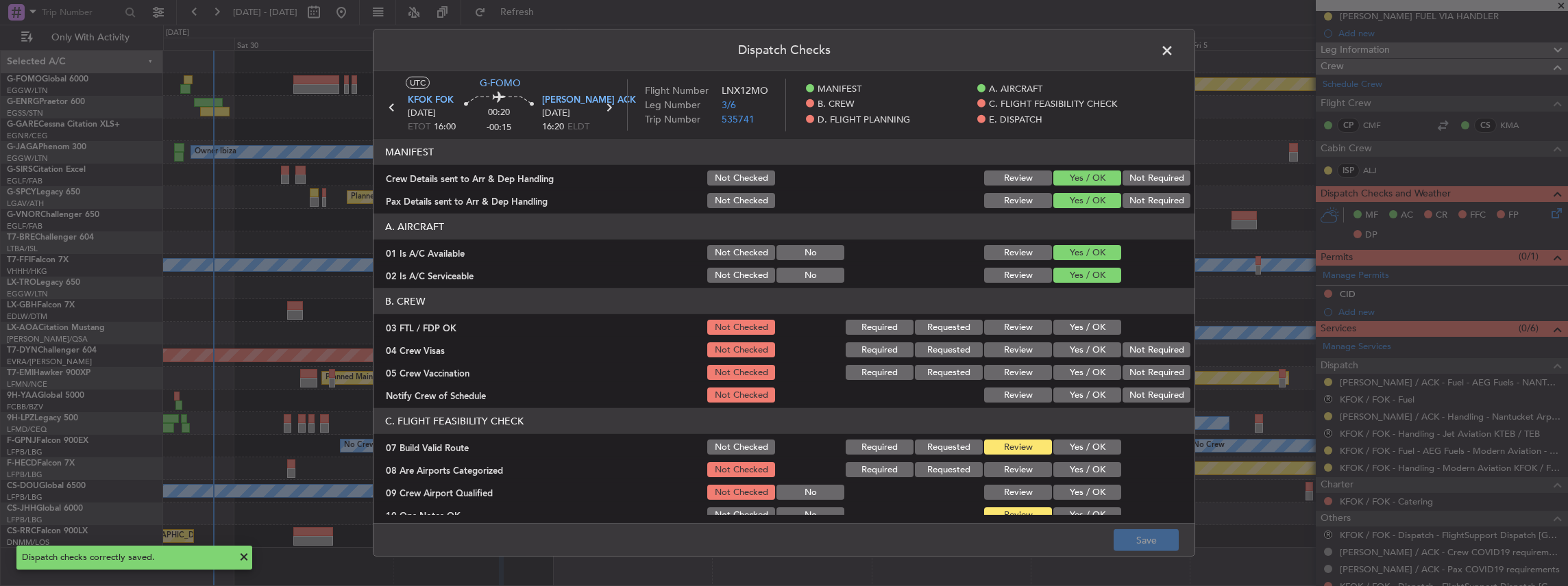
click at [1173, 55] on span at bounding box center [1173, 54] width 0 height 27
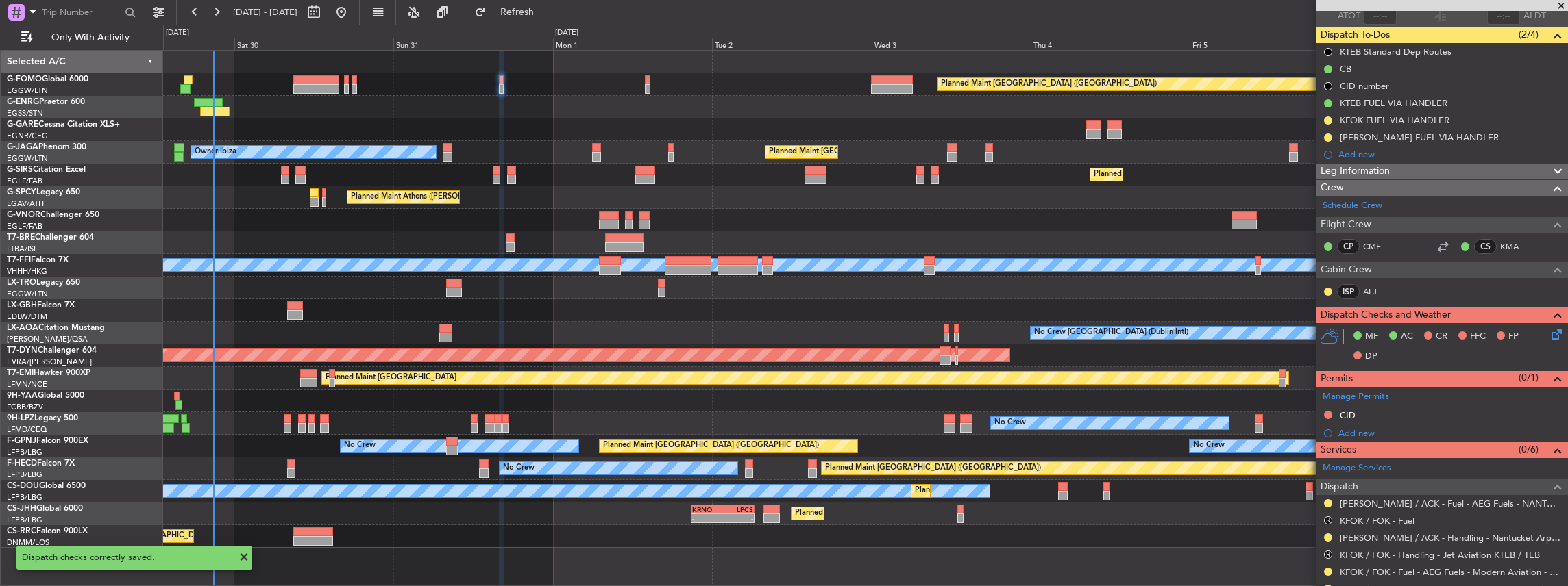
scroll to position [0, 0]
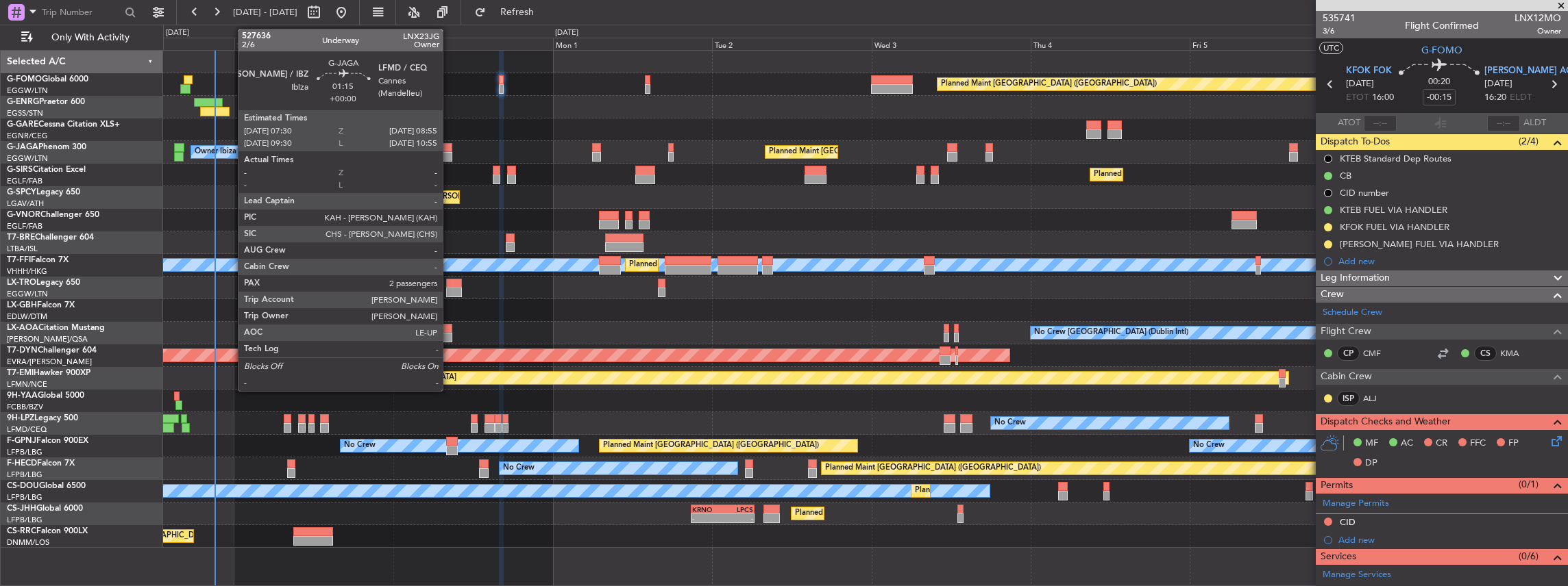
click at [449, 149] on div at bounding box center [447, 147] width 9 height 9
click at [444, 149] on div at bounding box center [447, 147] width 9 height 9
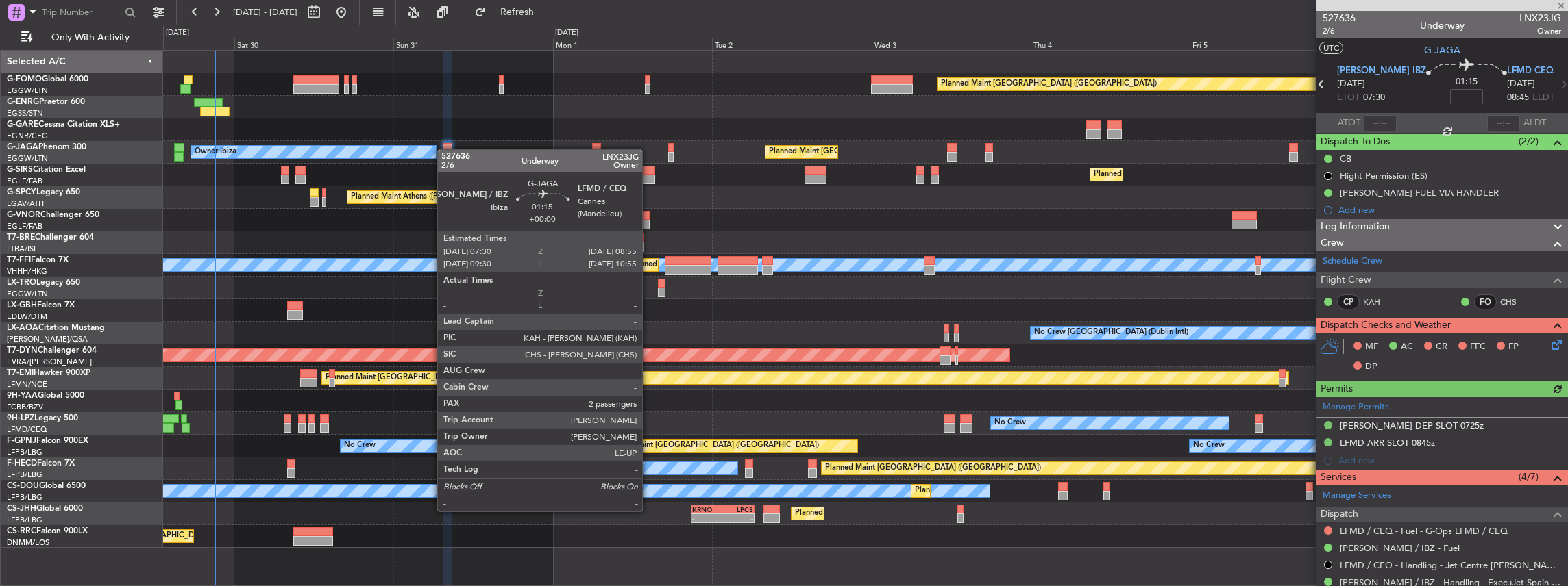
click at [444, 149] on div at bounding box center [447, 147] width 9 height 9
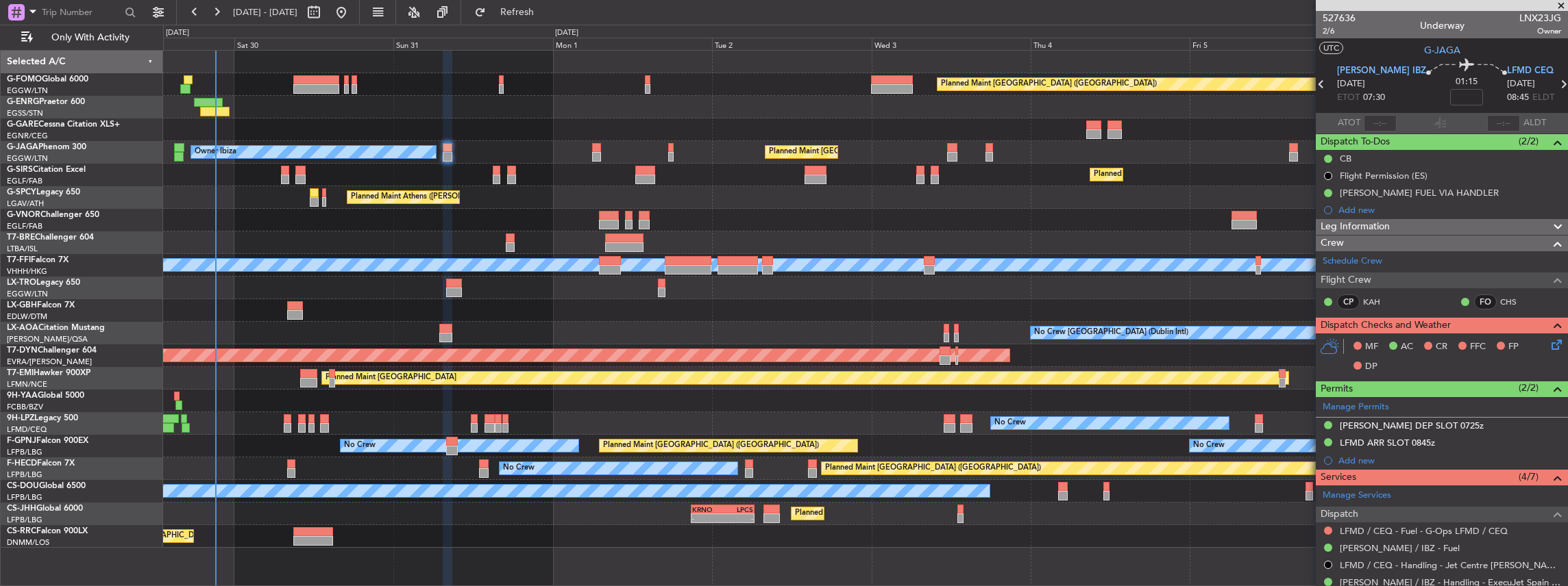
click at [1551, 344] on icon at bounding box center [1554, 342] width 11 height 11
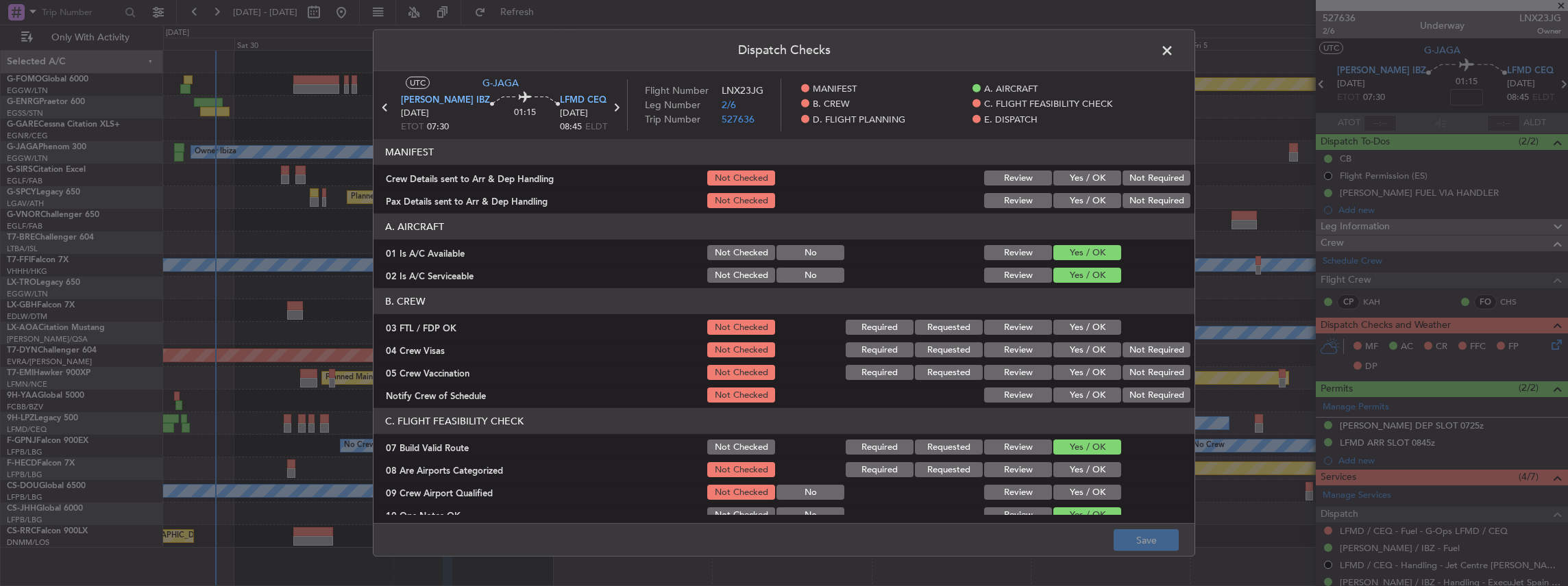
click at [1087, 172] on button "Yes / OK" at bounding box center [1087, 177] width 68 height 15
click at [1088, 193] on button "Yes / OK" at bounding box center [1087, 200] width 68 height 15
click at [1141, 531] on button "Save" at bounding box center [1145, 540] width 65 height 22
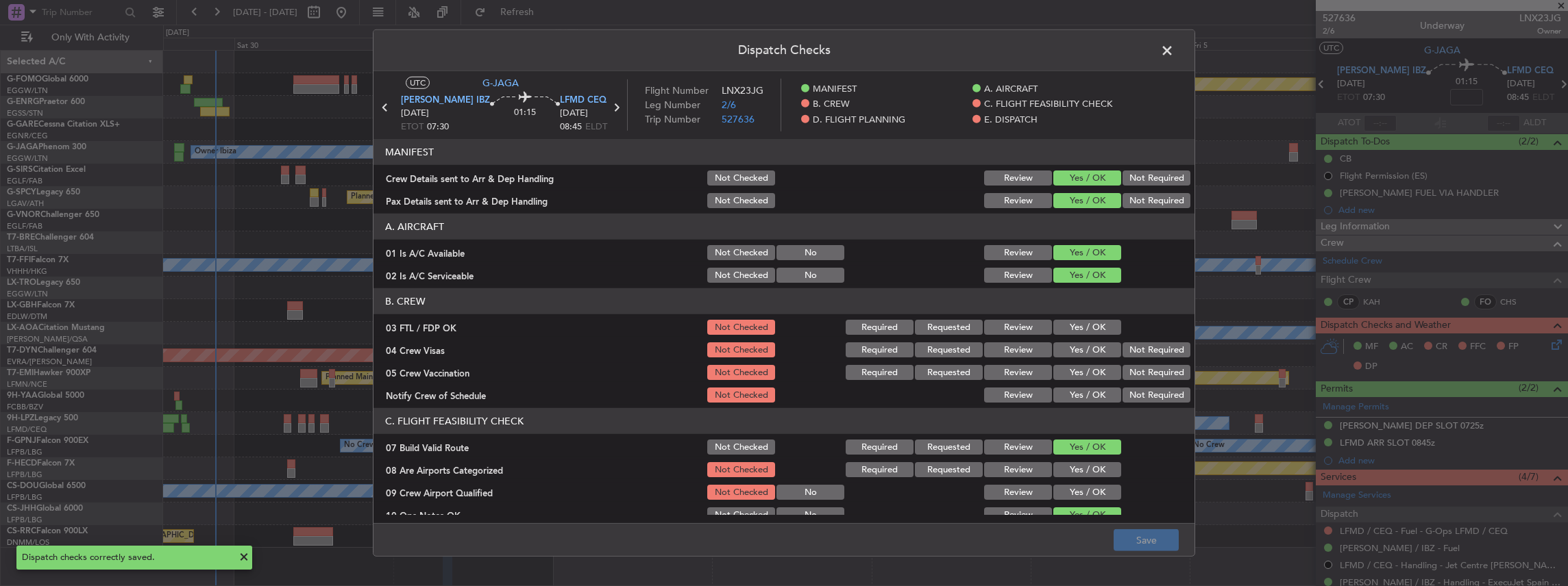
click at [1173, 50] on span at bounding box center [1173, 54] width 0 height 27
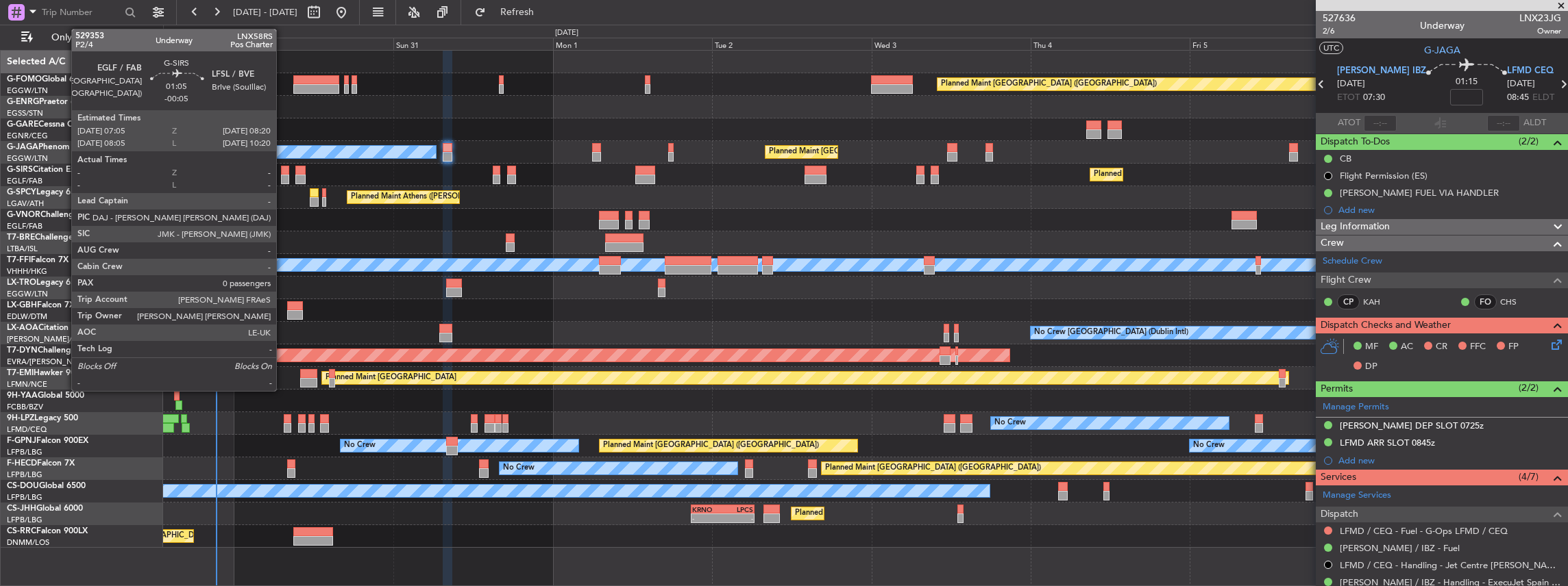
click at [284, 175] on div at bounding box center [285, 179] width 9 height 9
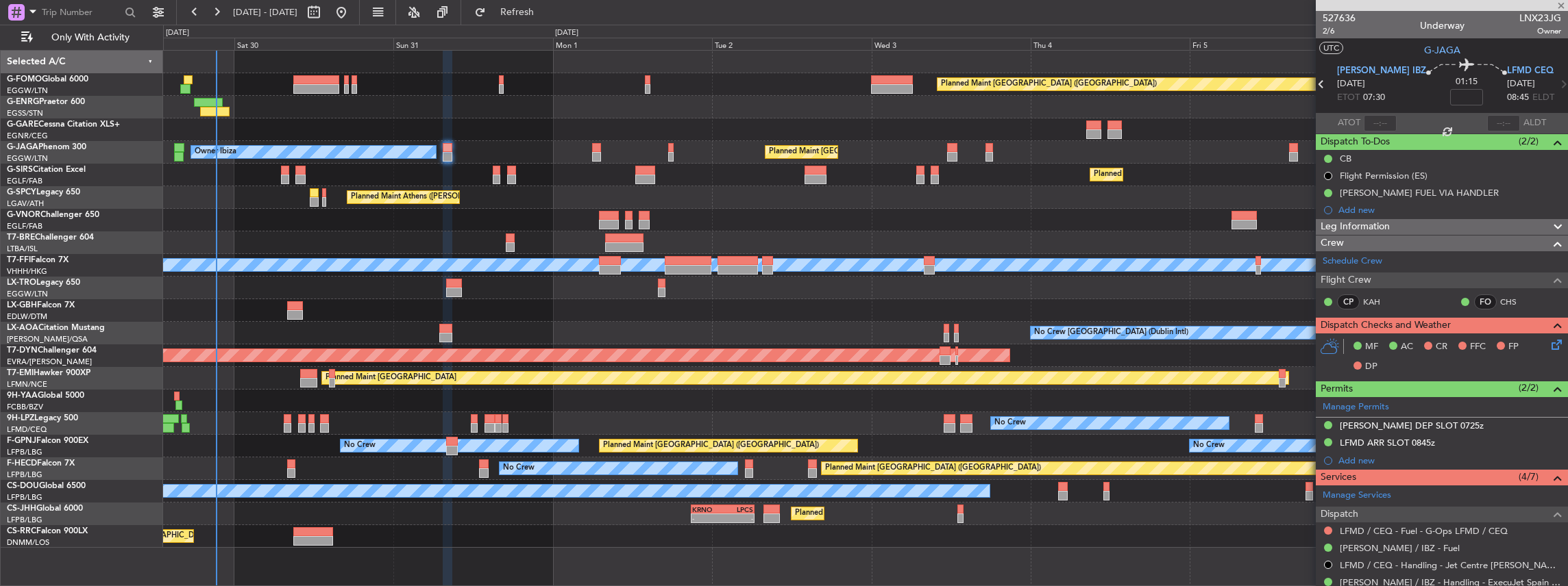
type input "-00:05"
type input "0"
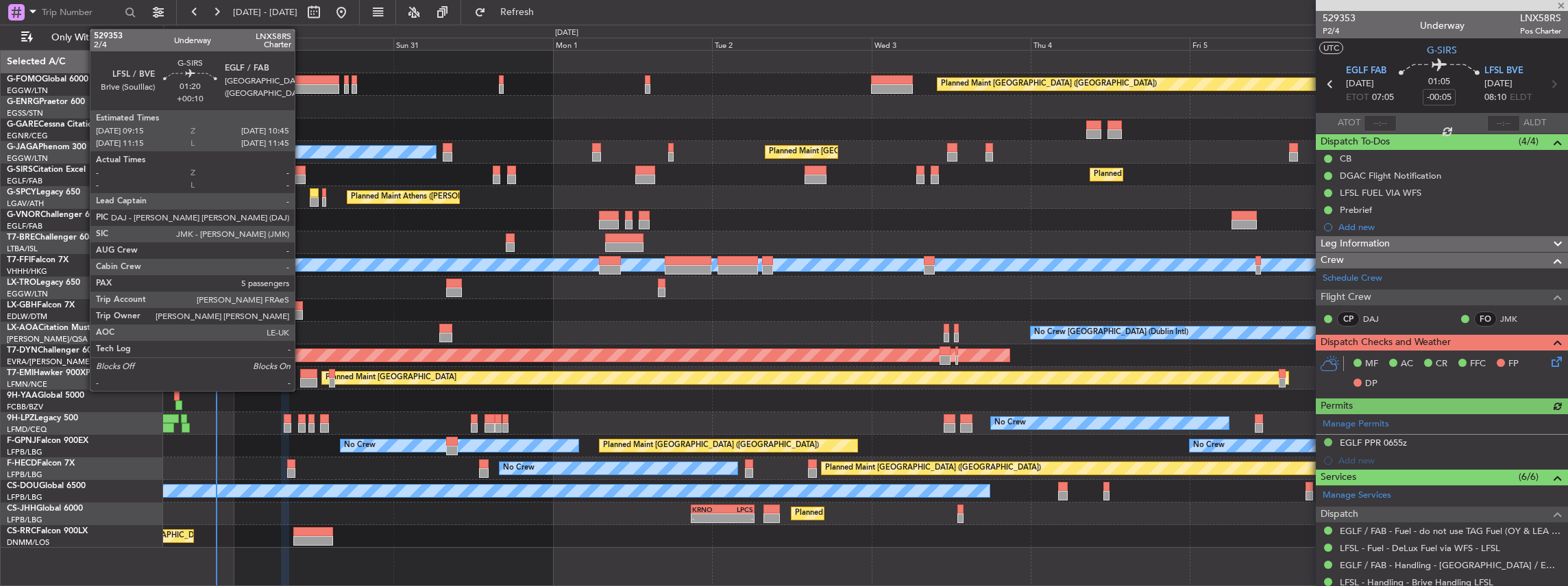
click at [302, 169] on div at bounding box center [300, 170] width 10 height 9
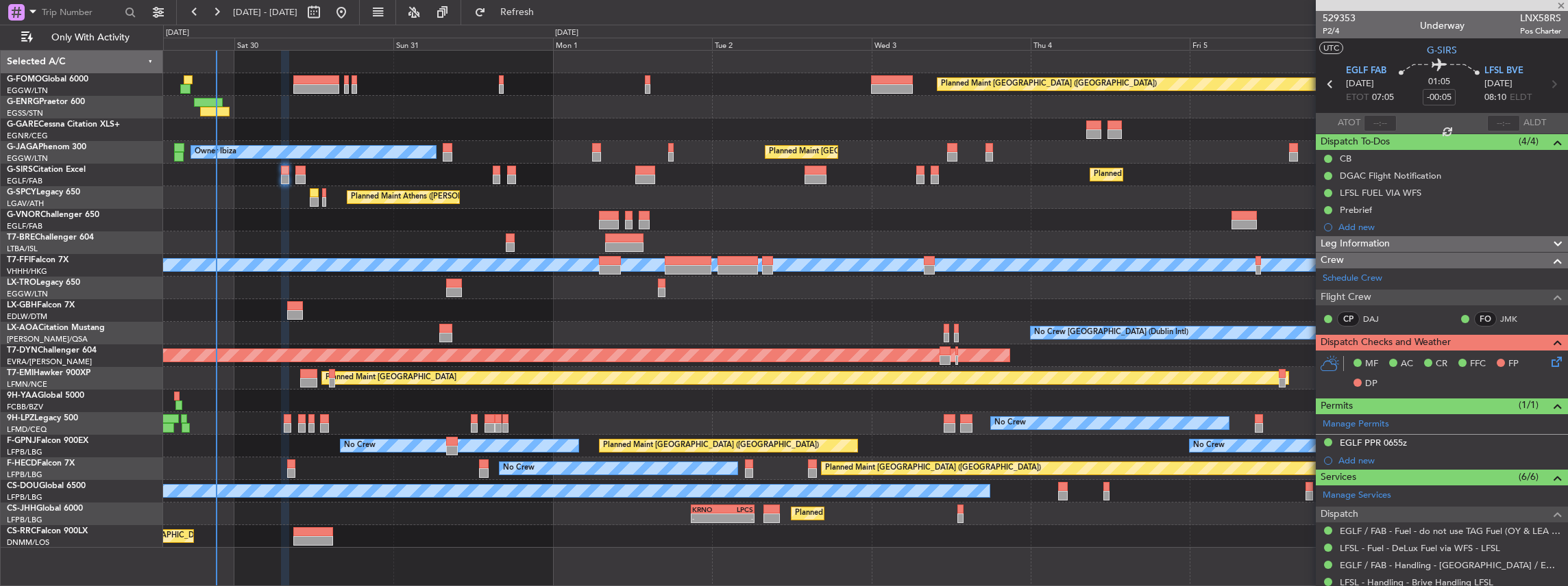
type input "+00:10"
type input "5"
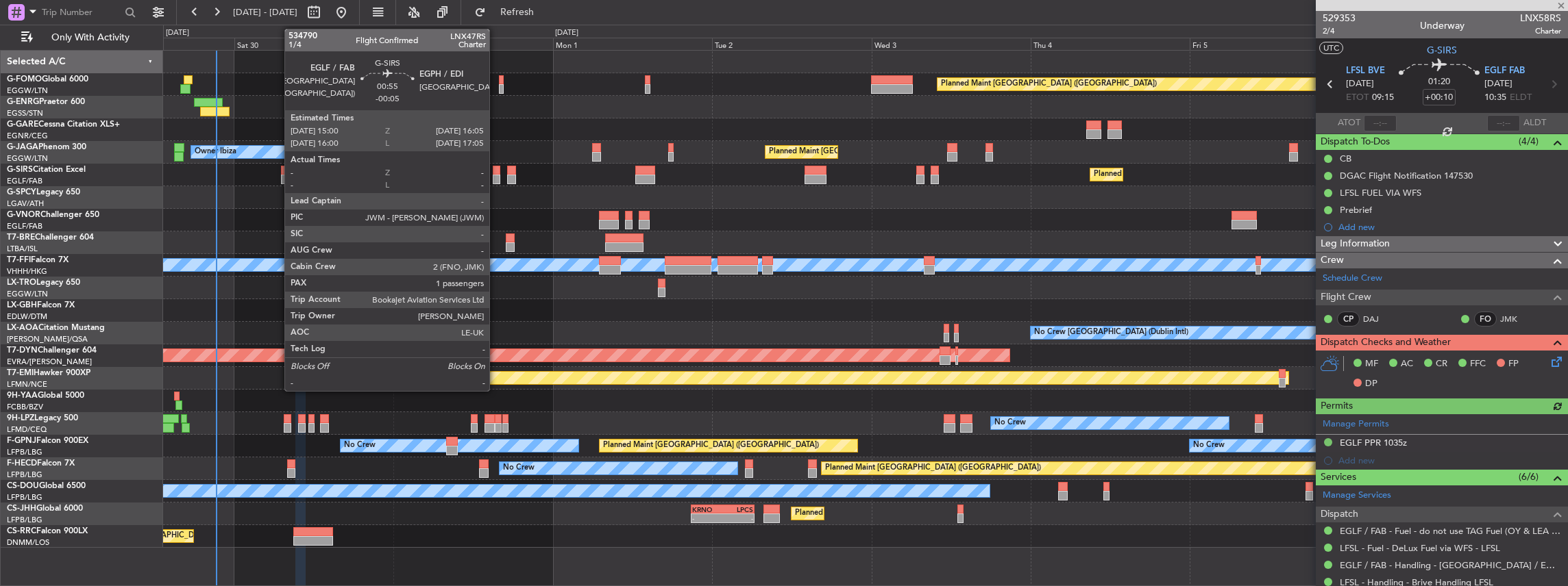
click at [496, 172] on div at bounding box center [497, 170] width 7 height 9
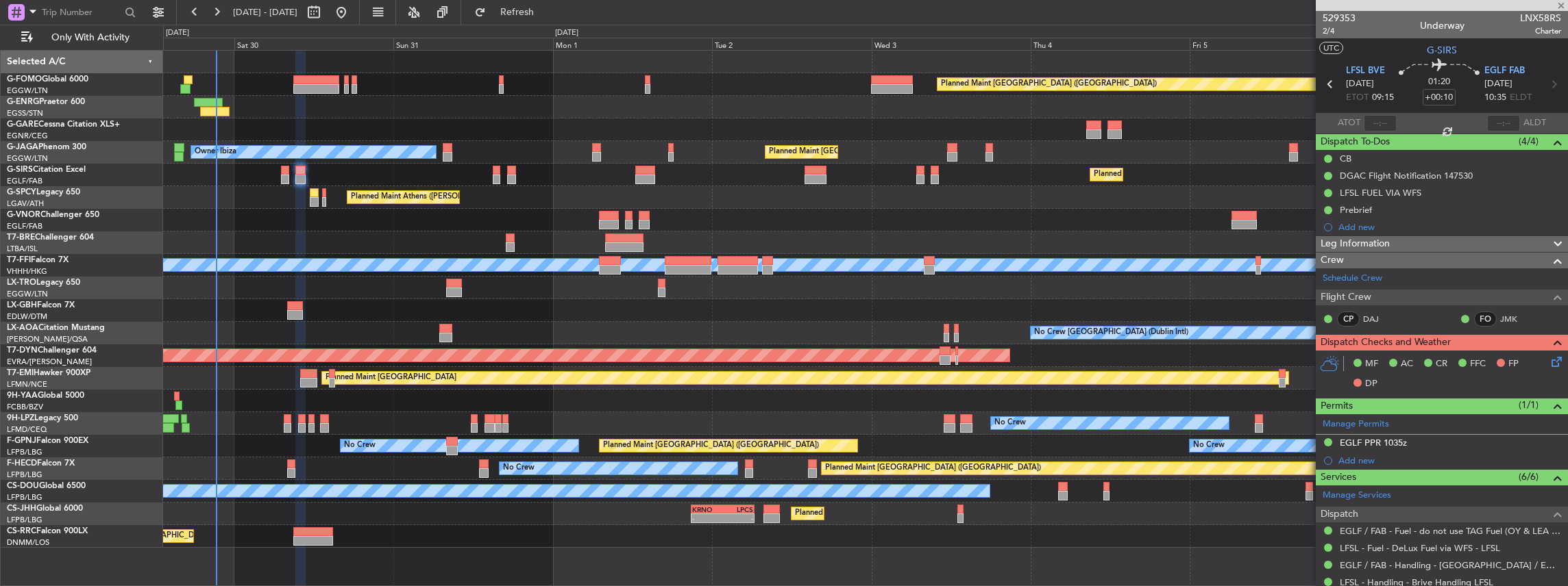
type input "-00:05"
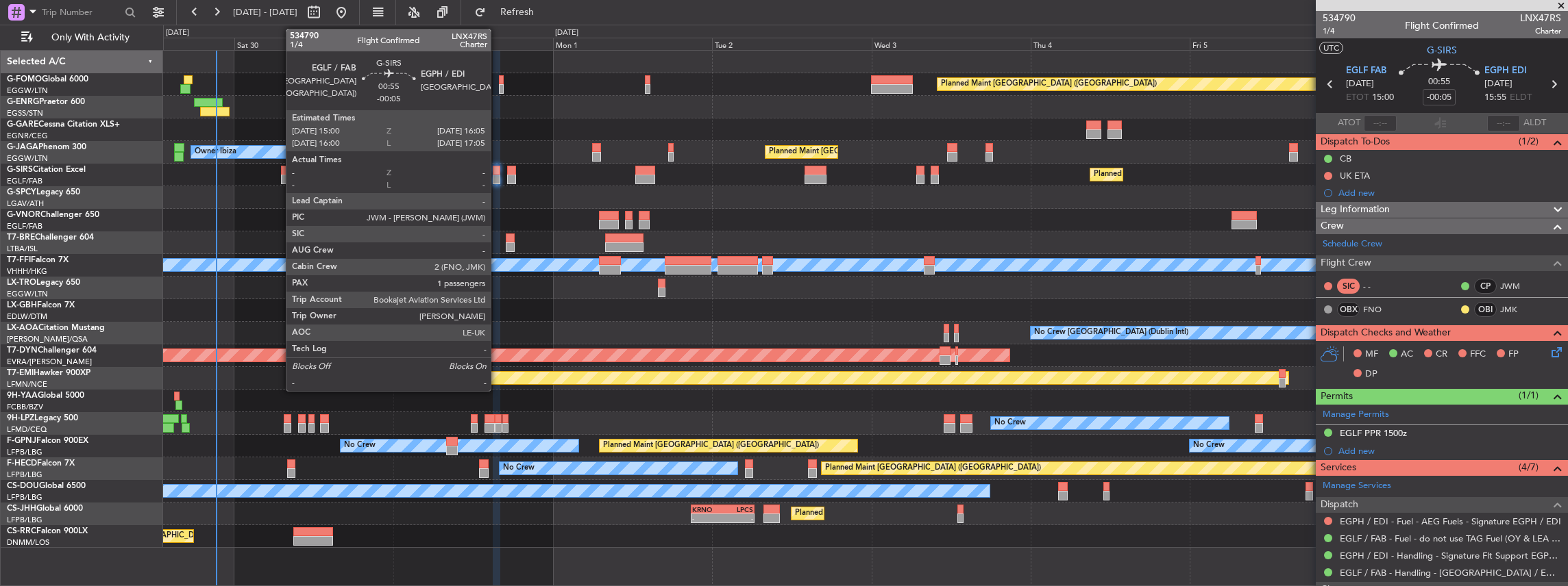
click at [496, 177] on div at bounding box center [497, 179] width 7 height 9
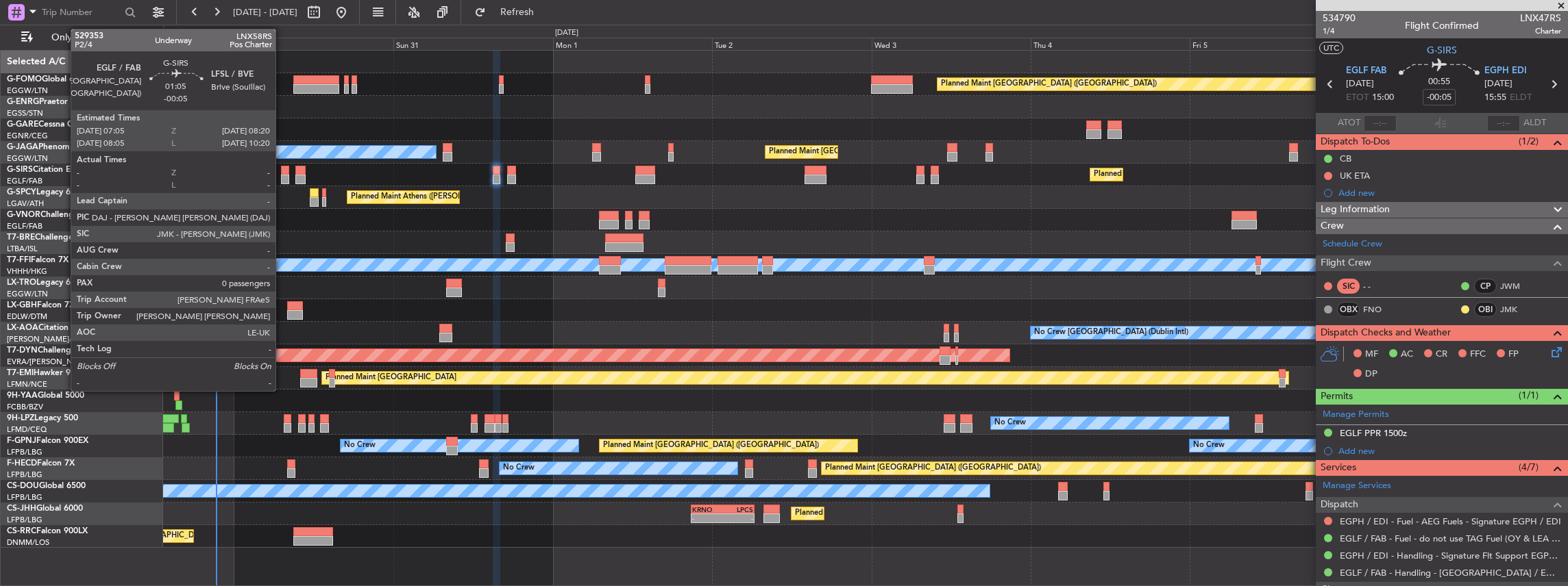
click at [282, 175] on div at bounding box center [285, 179] width 9 height 9
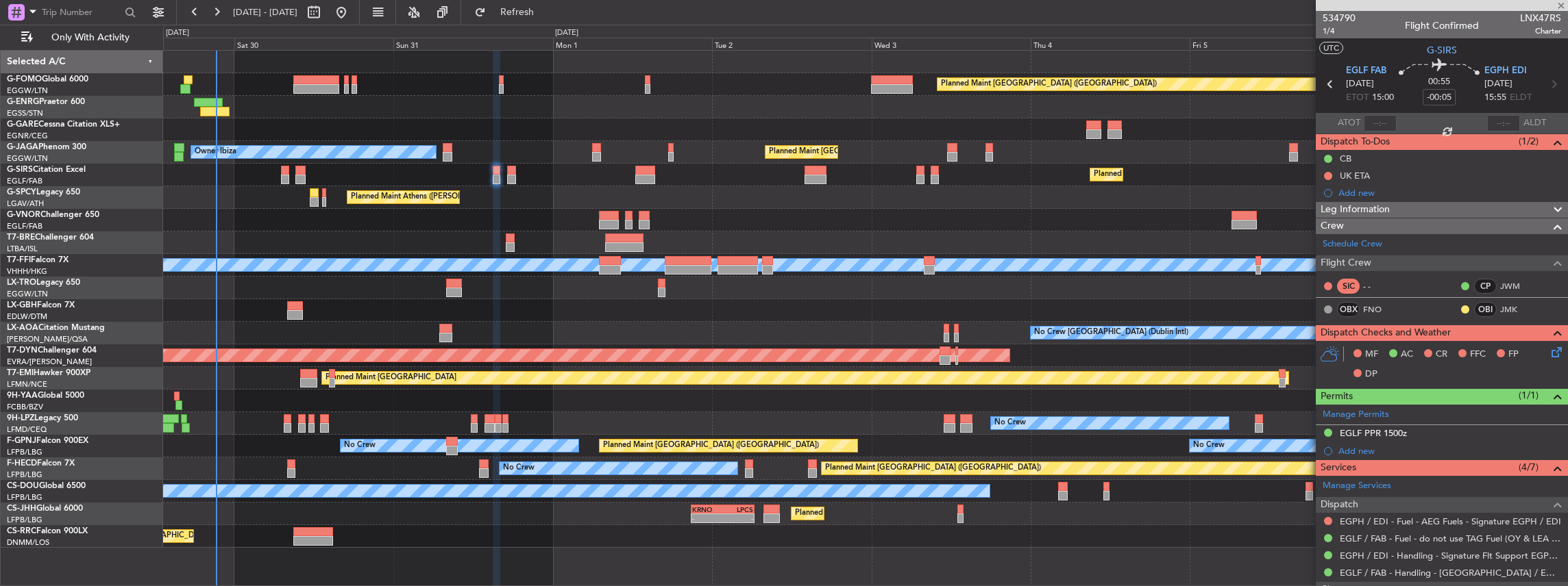
type input "0"
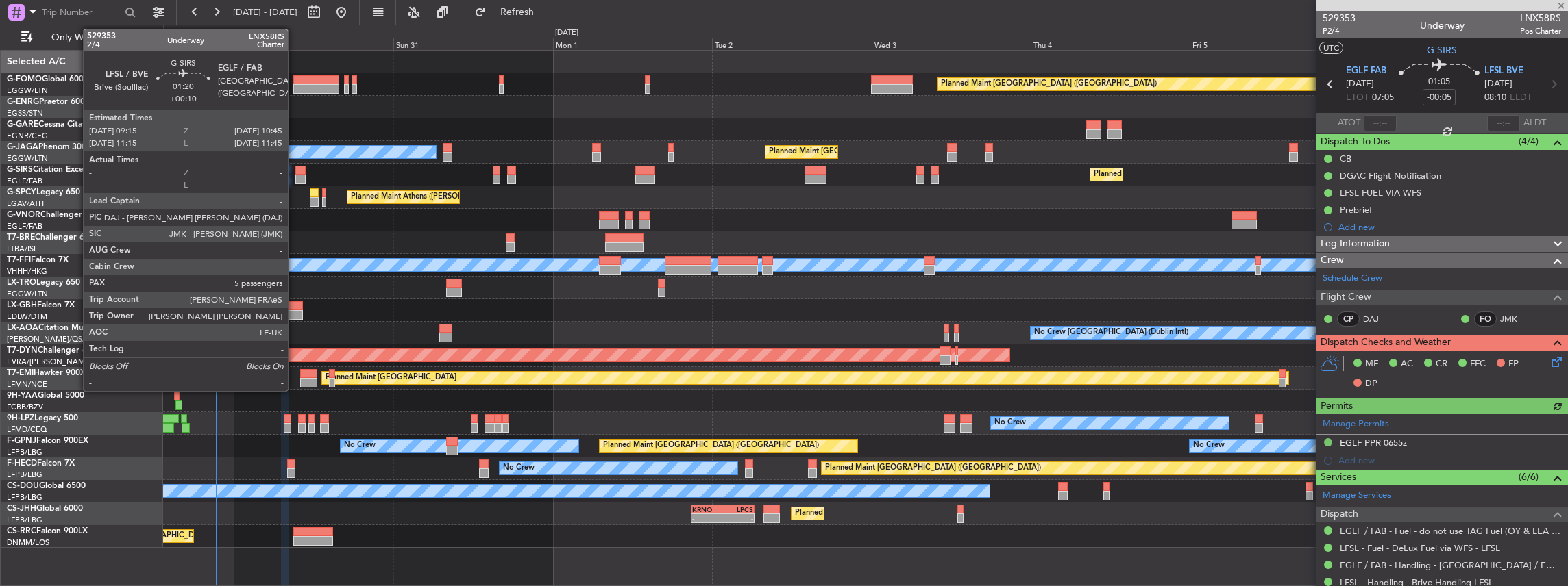
click at [295, 172] on div at bounding box center [300, 170] width 10 height 9
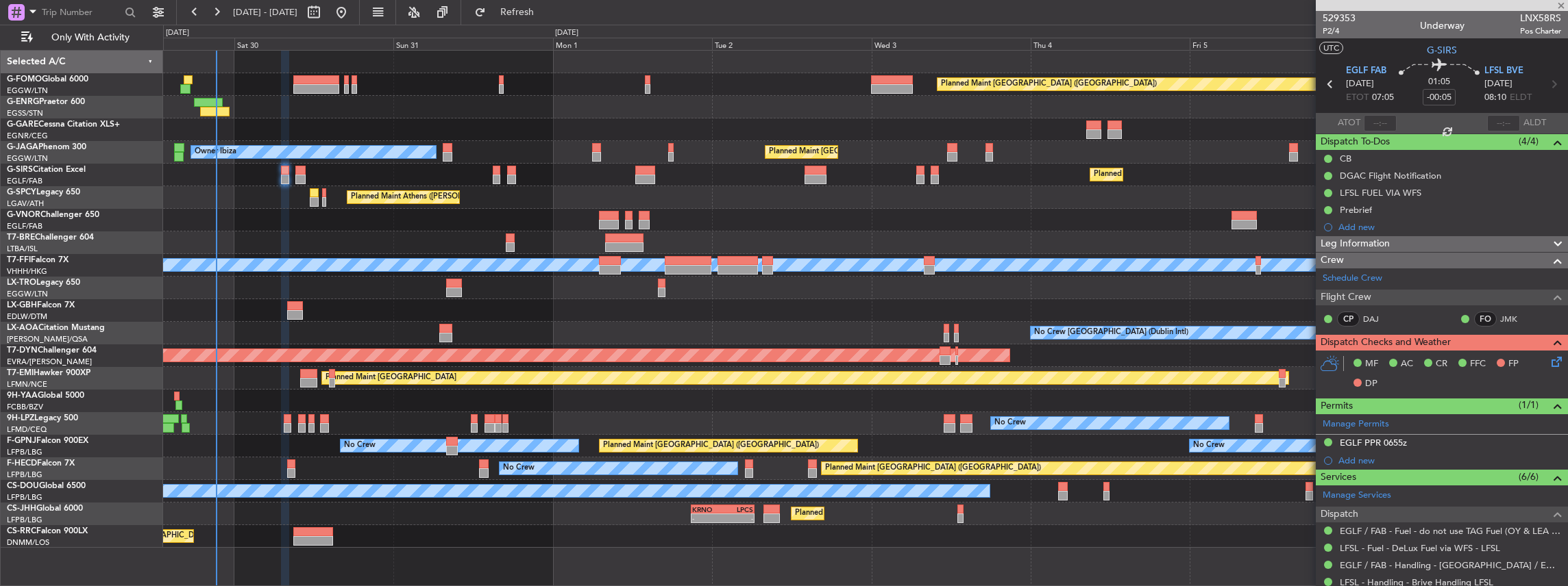
type input "+00:10"
type input "5"
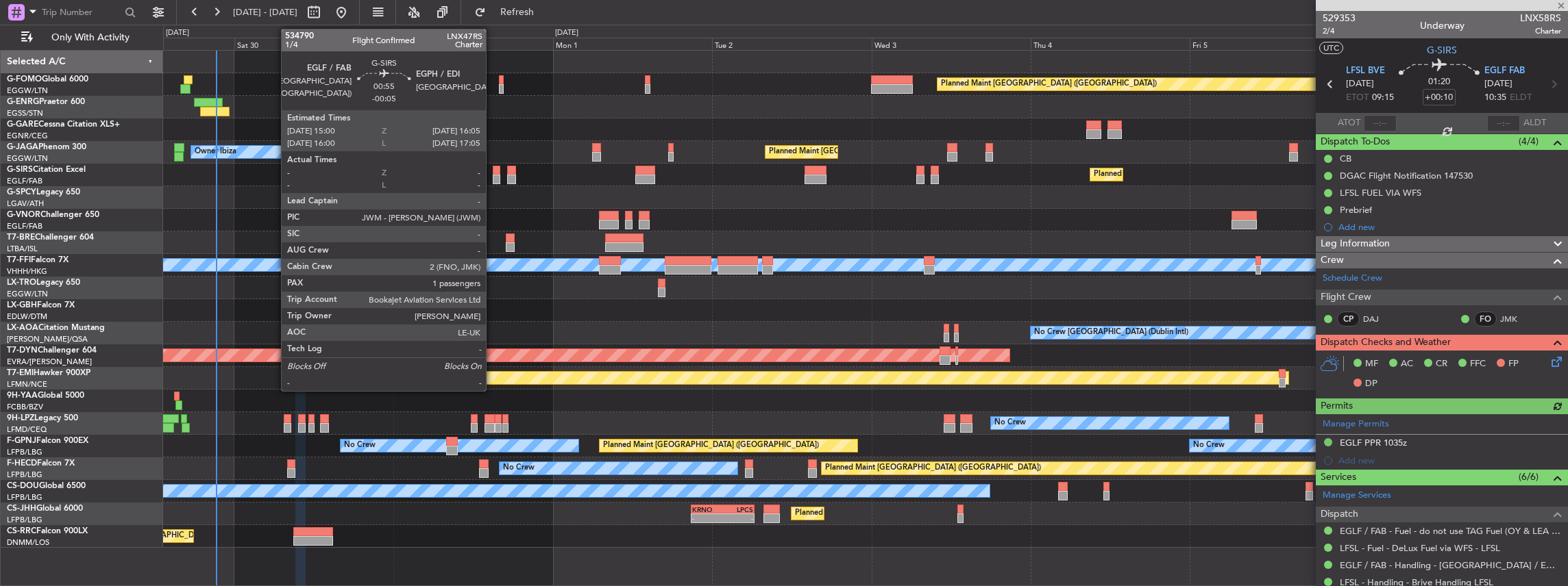
click at [493, 178] on div at bounding box center [497, 179] width 7 height 9
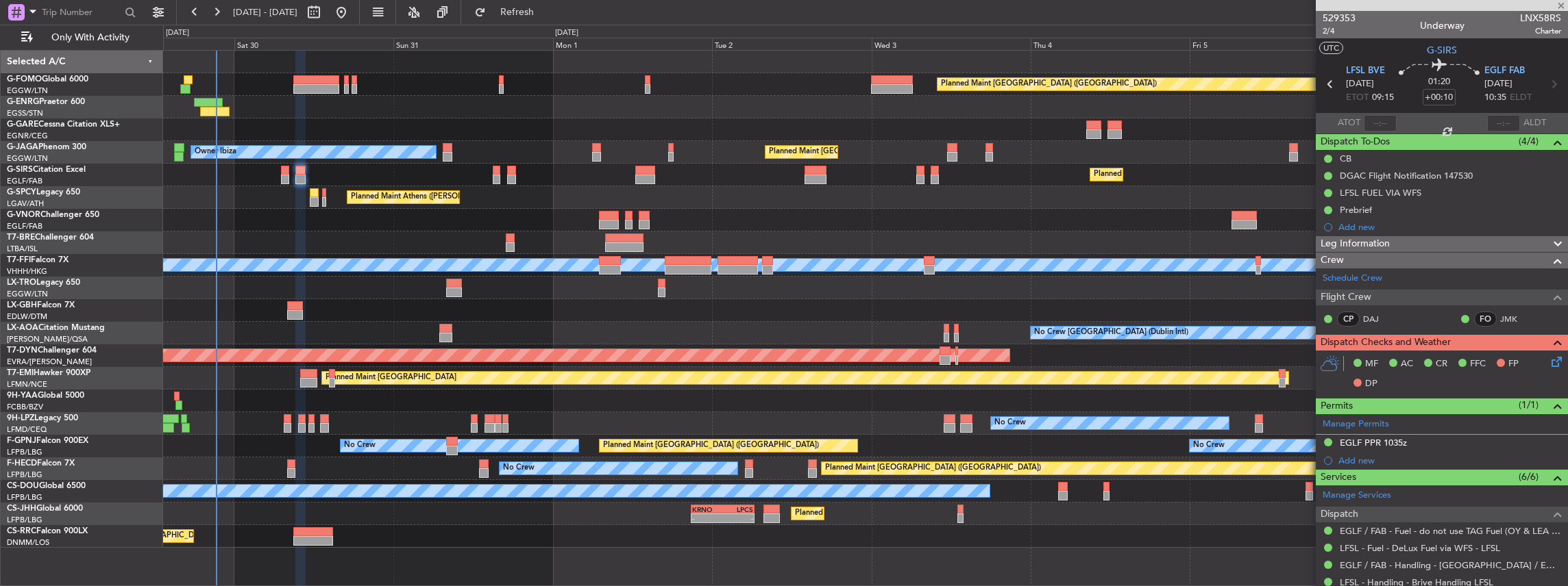
type input "-00:05"
type input "1"
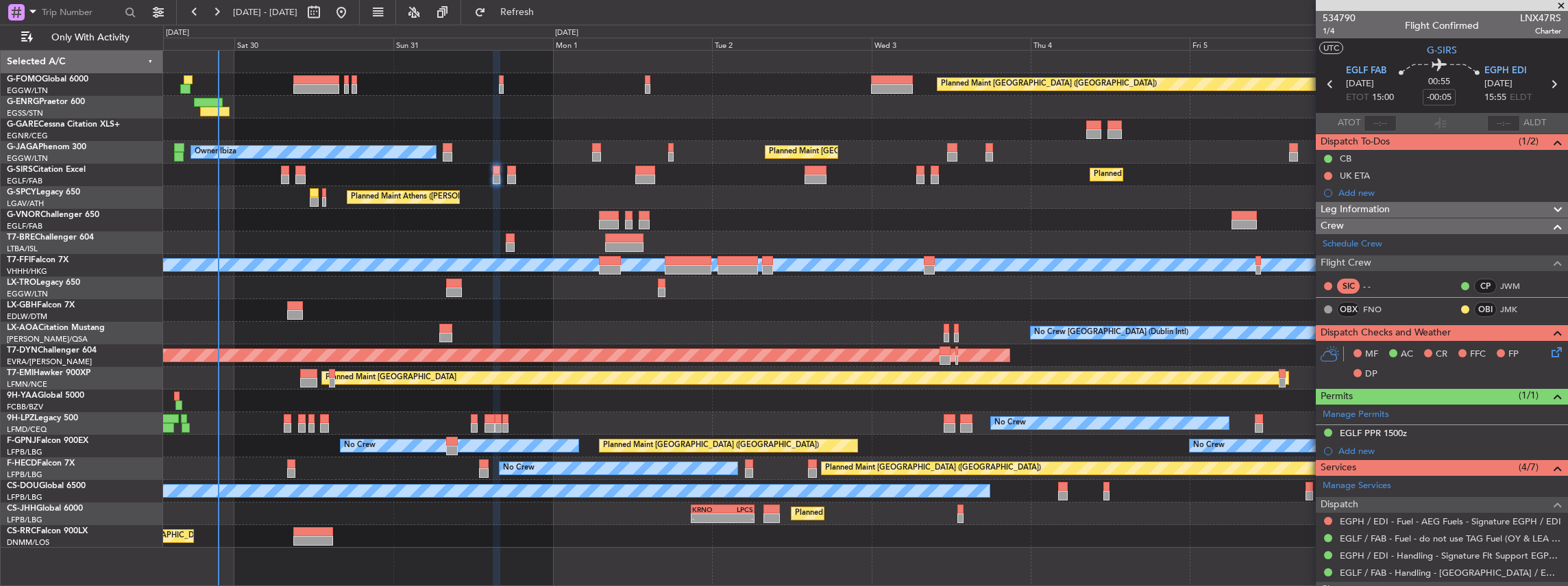
click at [1549, 348] on icon at bounding box center [1554, 350] width 11 height 11
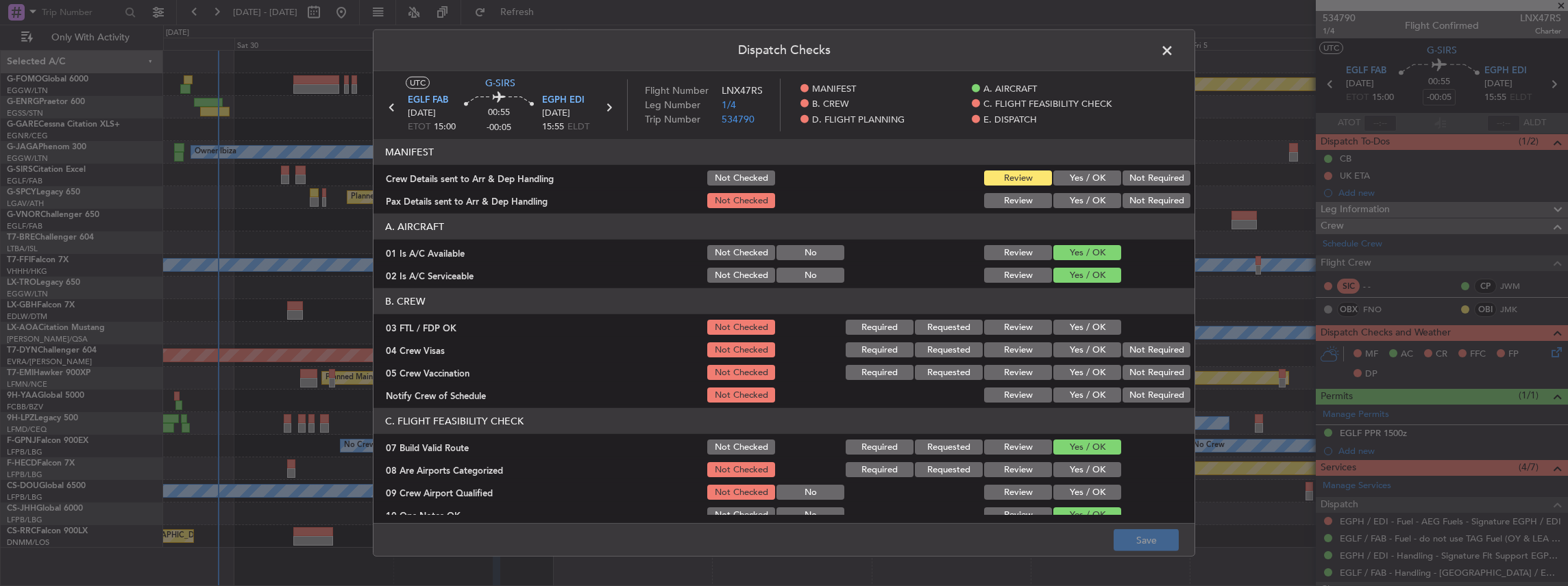
drag, startPoint x: 1085, startPoint y: 179, endPoint x: 1082, endPoint y: 196, distance: 17.3
click at [1085, 180] on button "Yes / OK" at bounding box center [1087, 177] width 68 height 15
click at [1082, 197] on button "Yes / OK" at bounding box center [1087, 200] width 68 height 15
click at [1132, 531] on button "Save" at bounding box center [1145, 540] width 65 height 22
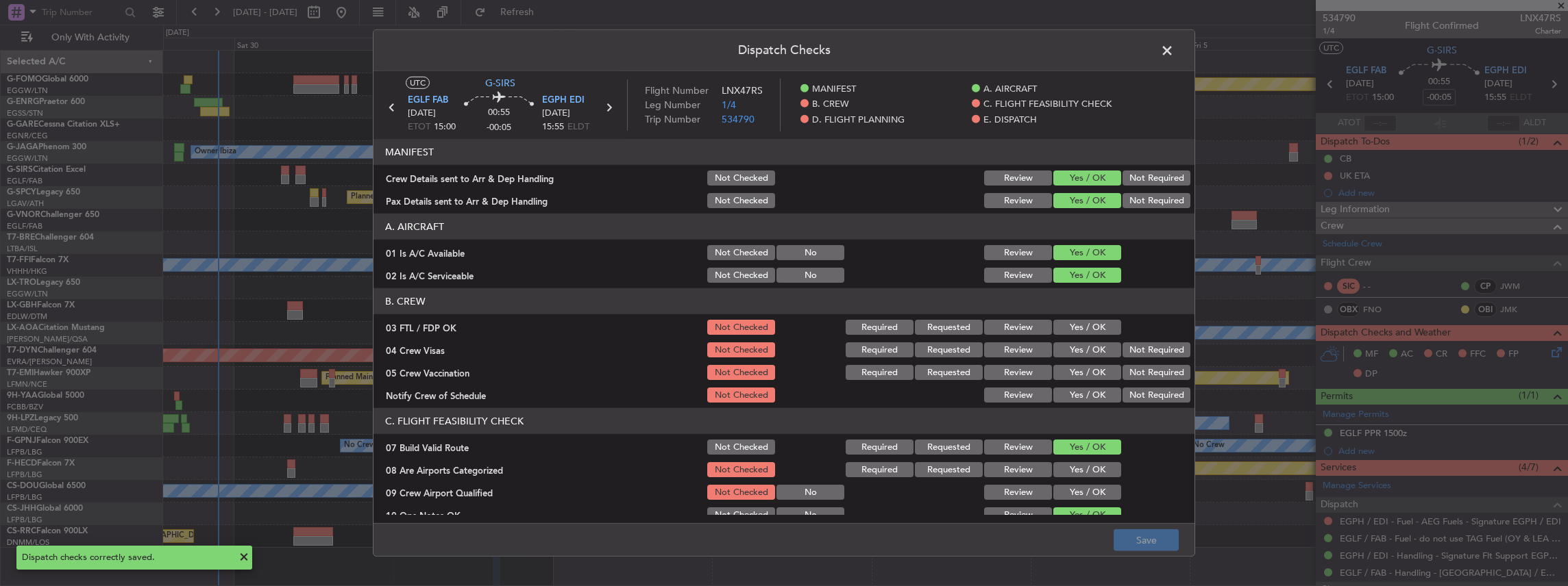
click at [1173, 45] on span at bounding box center [1173, 54] width 0 height 27
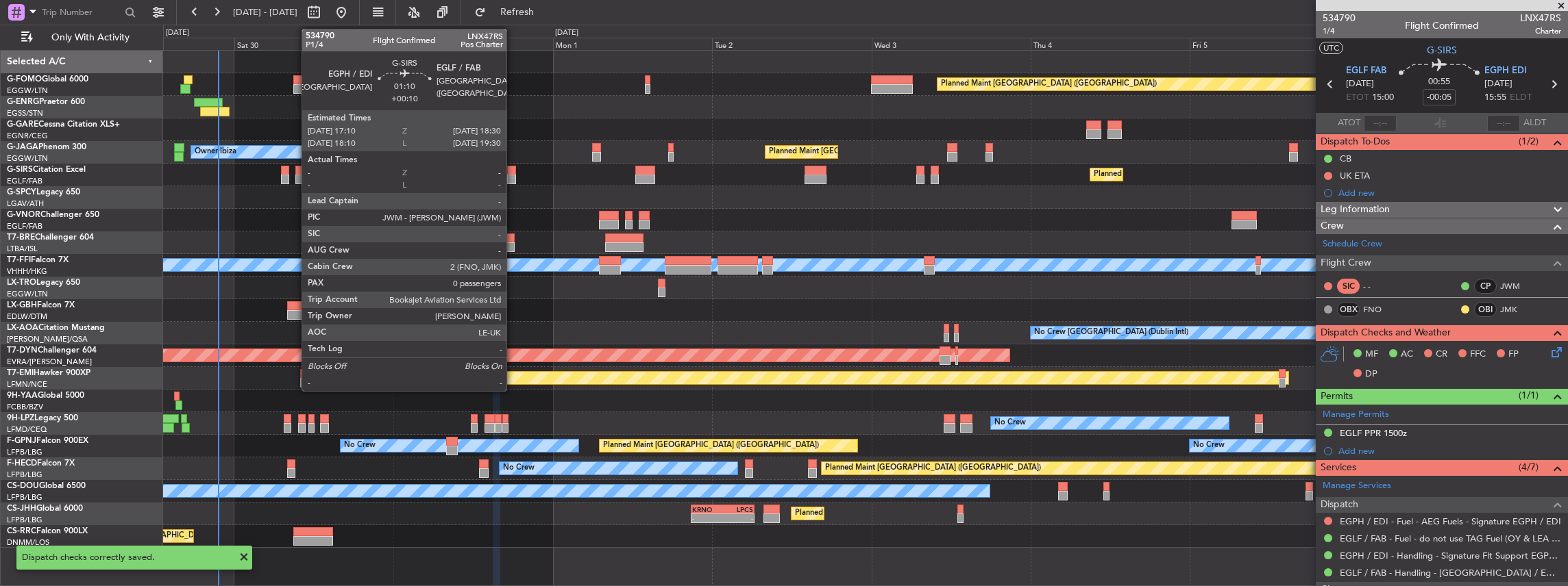
click at [513, 175] on div at bounding box center [512, 179] width 9 height 9
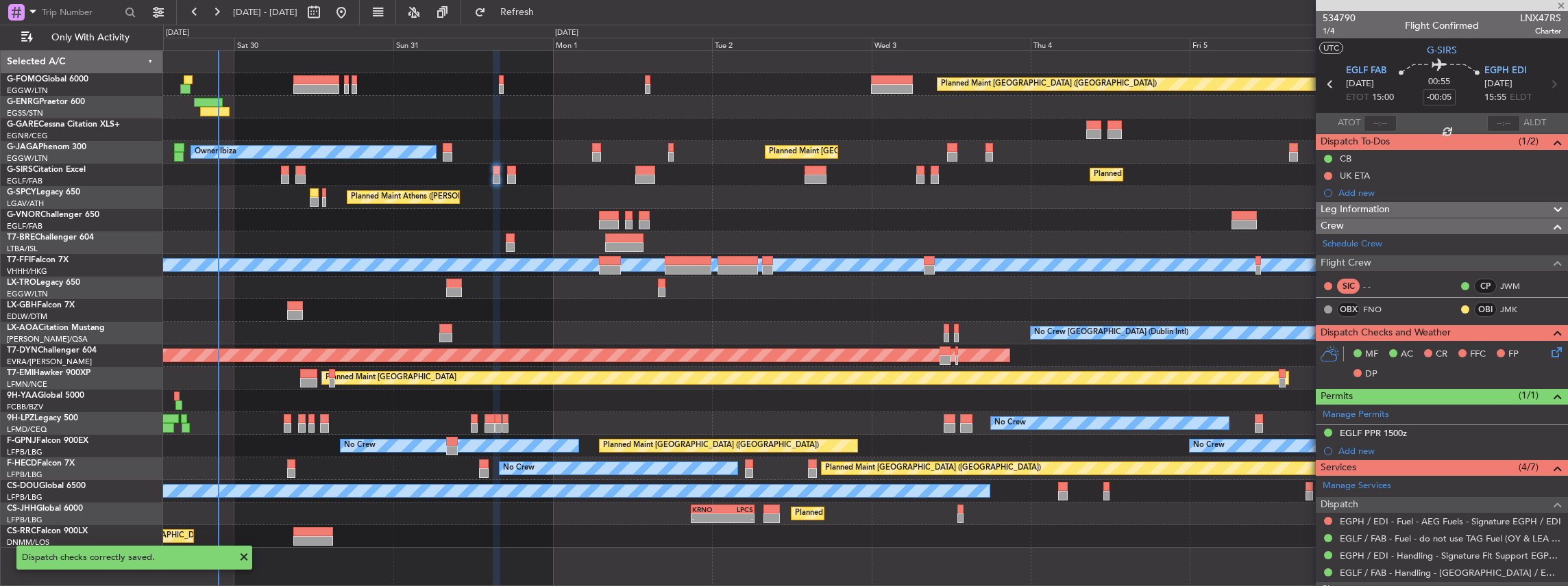
type input "+00:10"
type input "0"
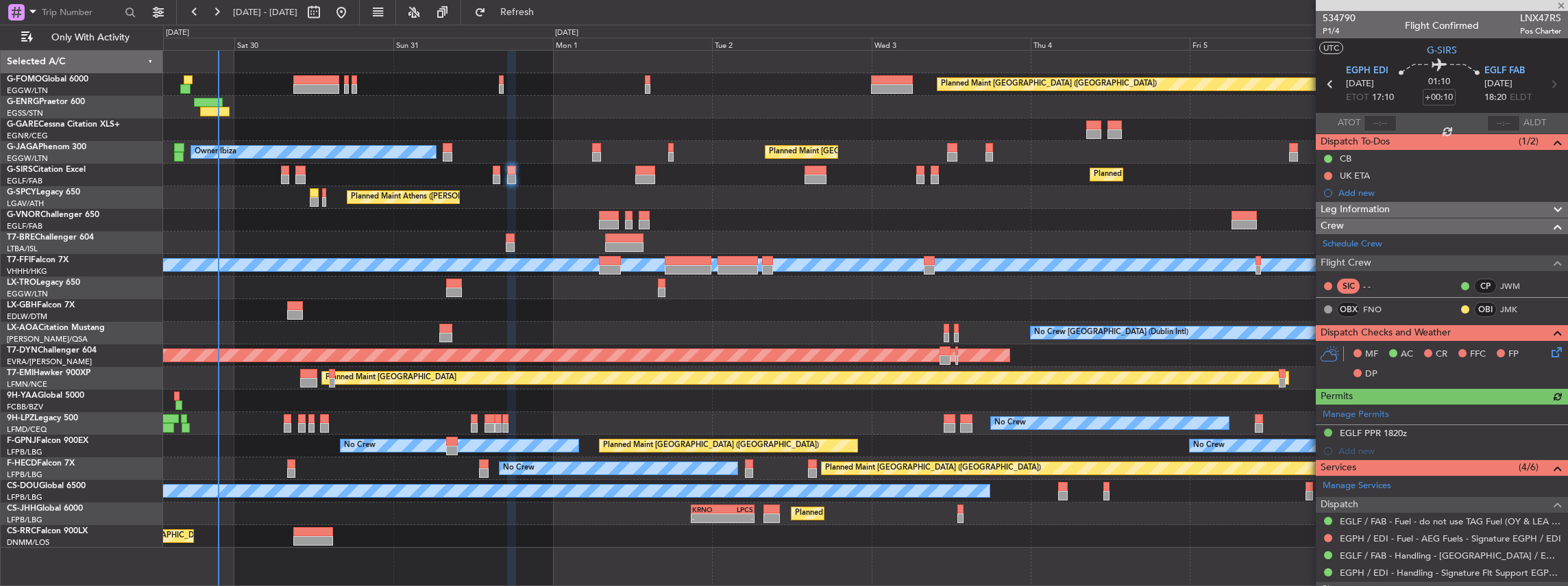
click at [1549, 353] on icon at bounding box center [1554, 350] width 11 height 11
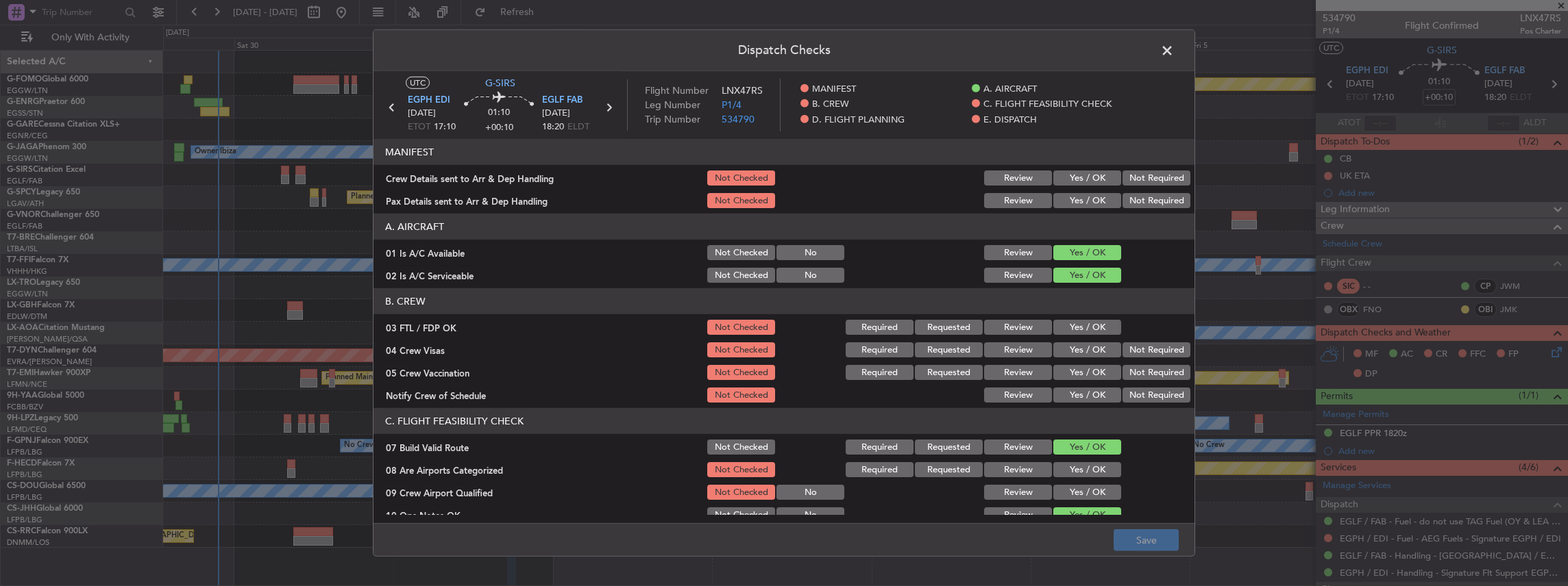
click at [1071, 175] on button "Yes / OK" at bounding box center [1087, 177] width 68 height 15
click at [1073, 210] on article "MANIFEST Crew Details sent to Arr & Dep Handling Not Checked Review Yes / OK No…" at bounding box center [784, 327] width 821 height 376
click at [1076, 200] on button "Yes / OK" at bounding box center [1087, 200] width 68 height 15
click at [1145, 535] on button "Save" at bounding box center [1145, 540] width 65 height 22
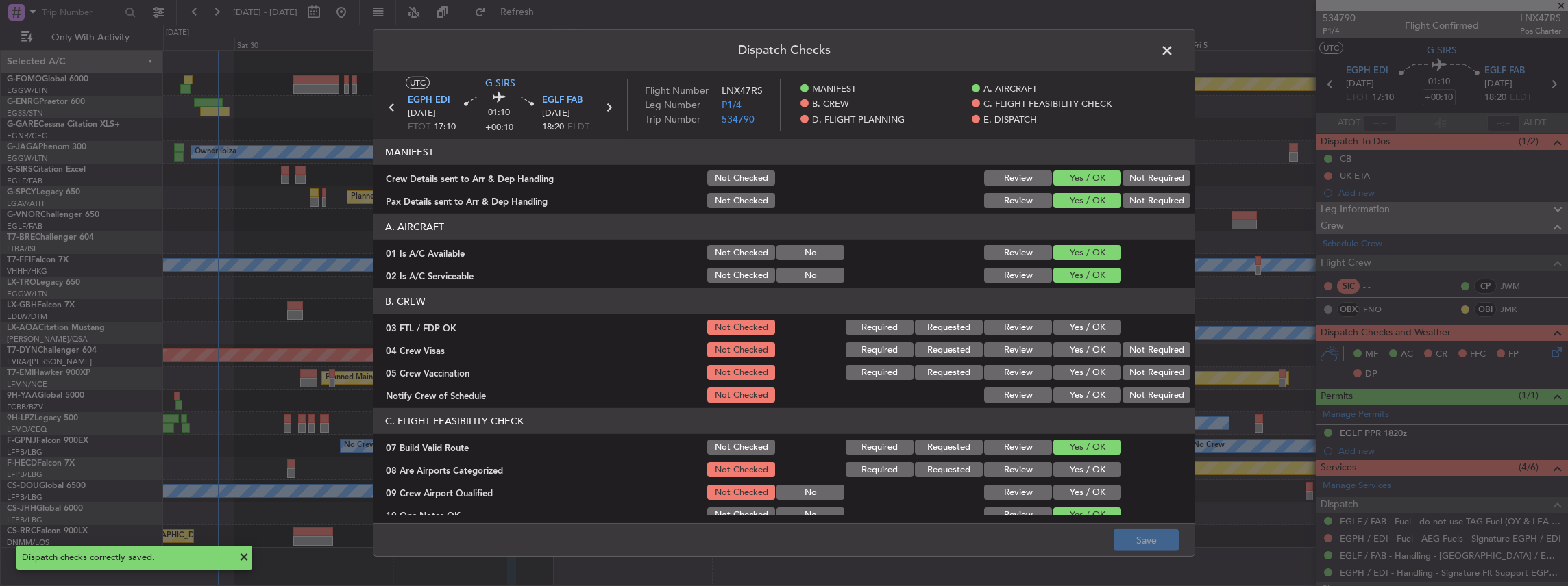
click at [1173, 53] on span at bounding box center [1173, 54] width 0 height 27
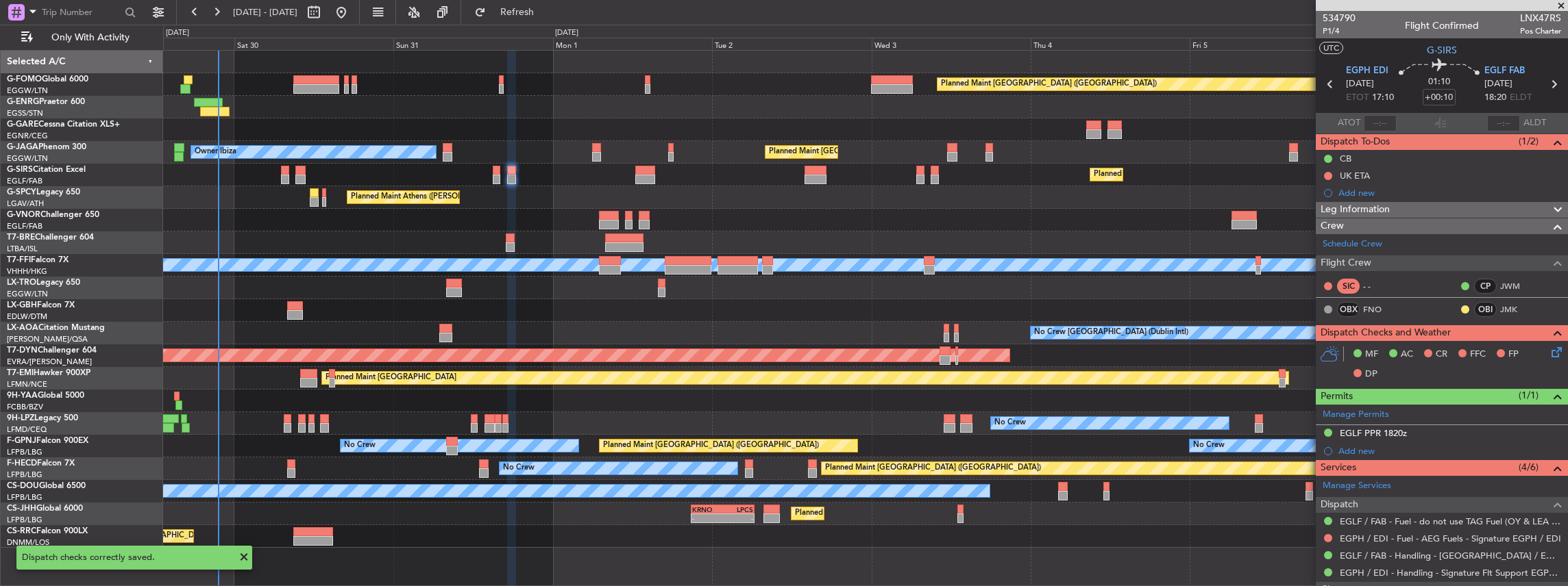
click at [292, 169] on div "Planned Maint [GEOGRAPHIC_DATA] ([GEOGRAPHIC_DATA])" at bounding box center [865, 175] width 1405 height 22
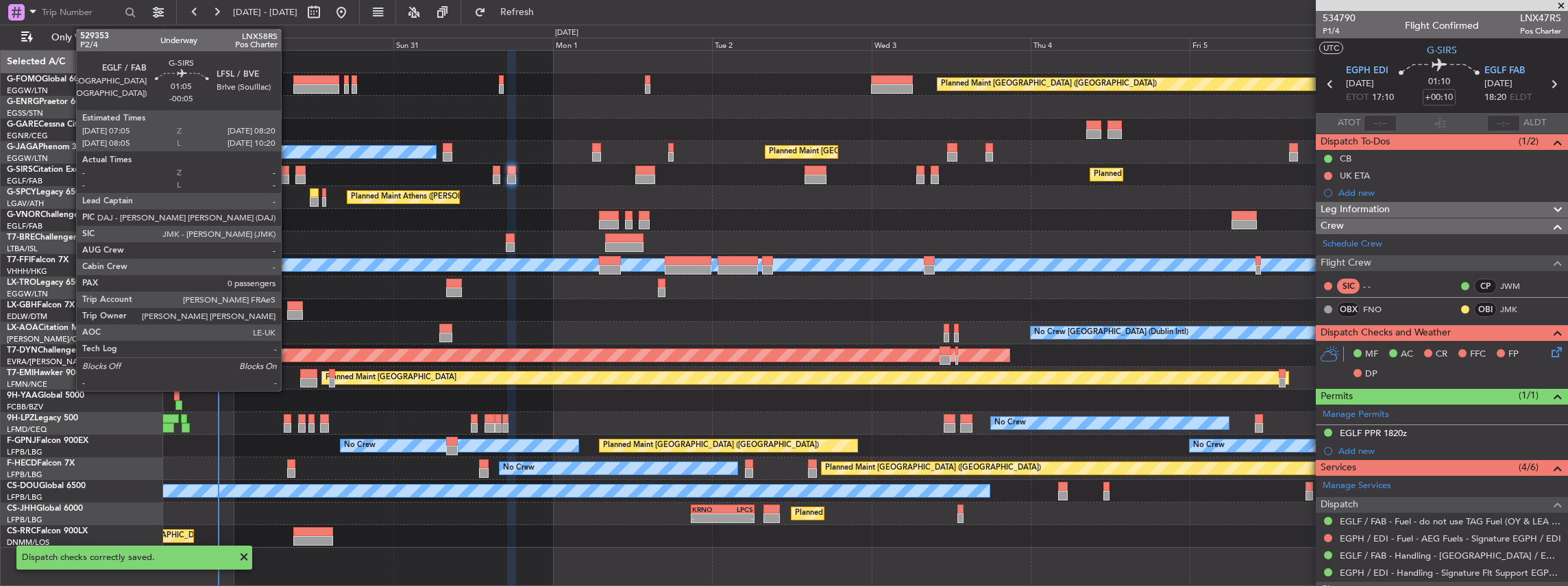
click at [285, 171] on div at bounding box center [285, 170] width 9 height 9
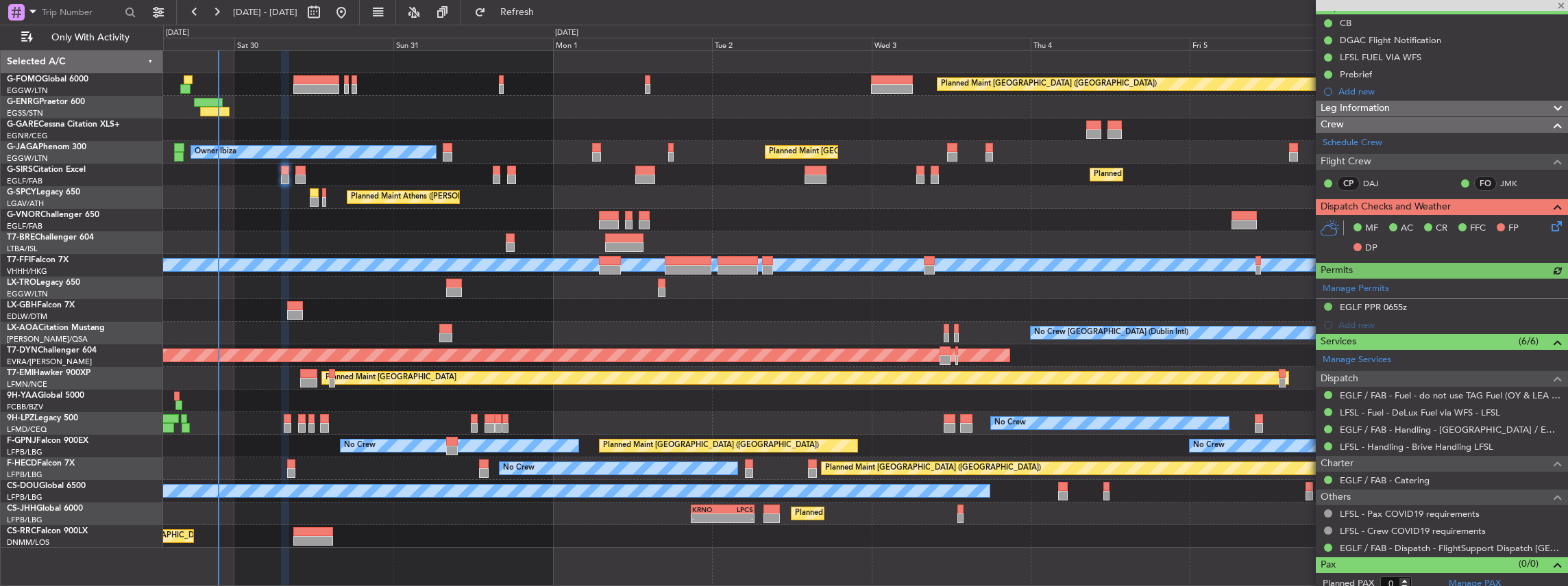
scroll to position [141, 0]
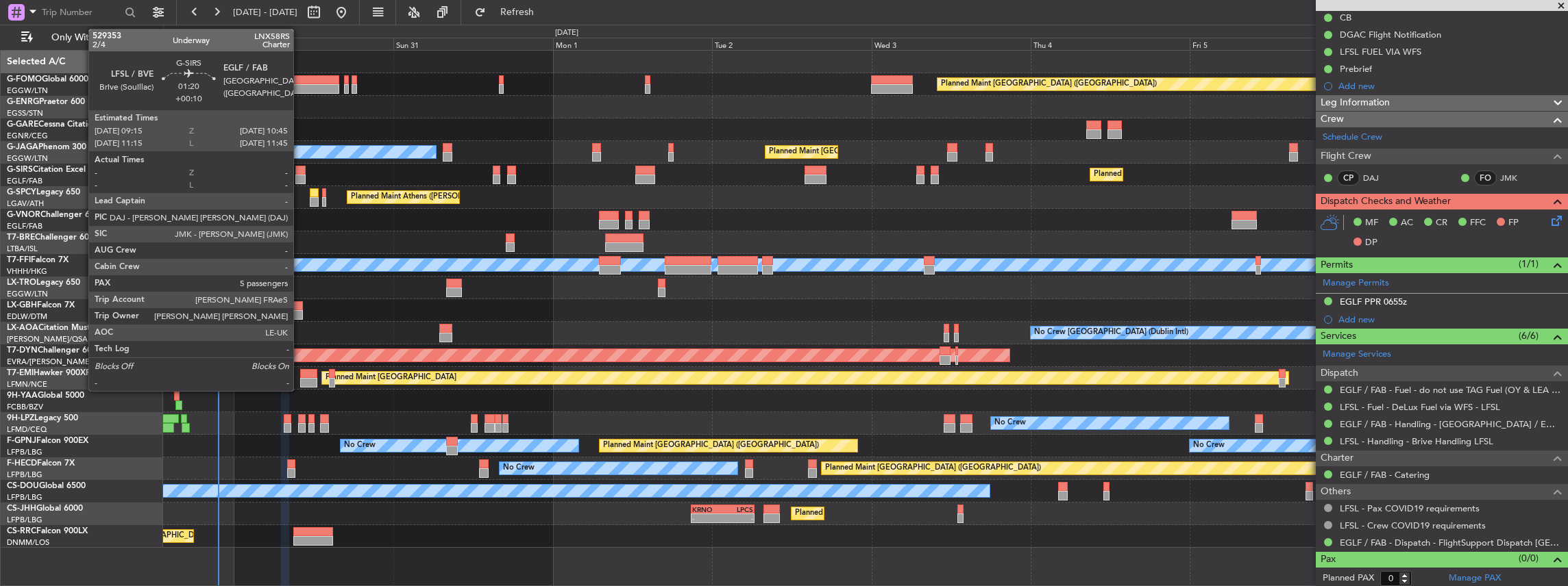
click at [300, 171] on div at bounding box center [300, 170] width 10 height 9
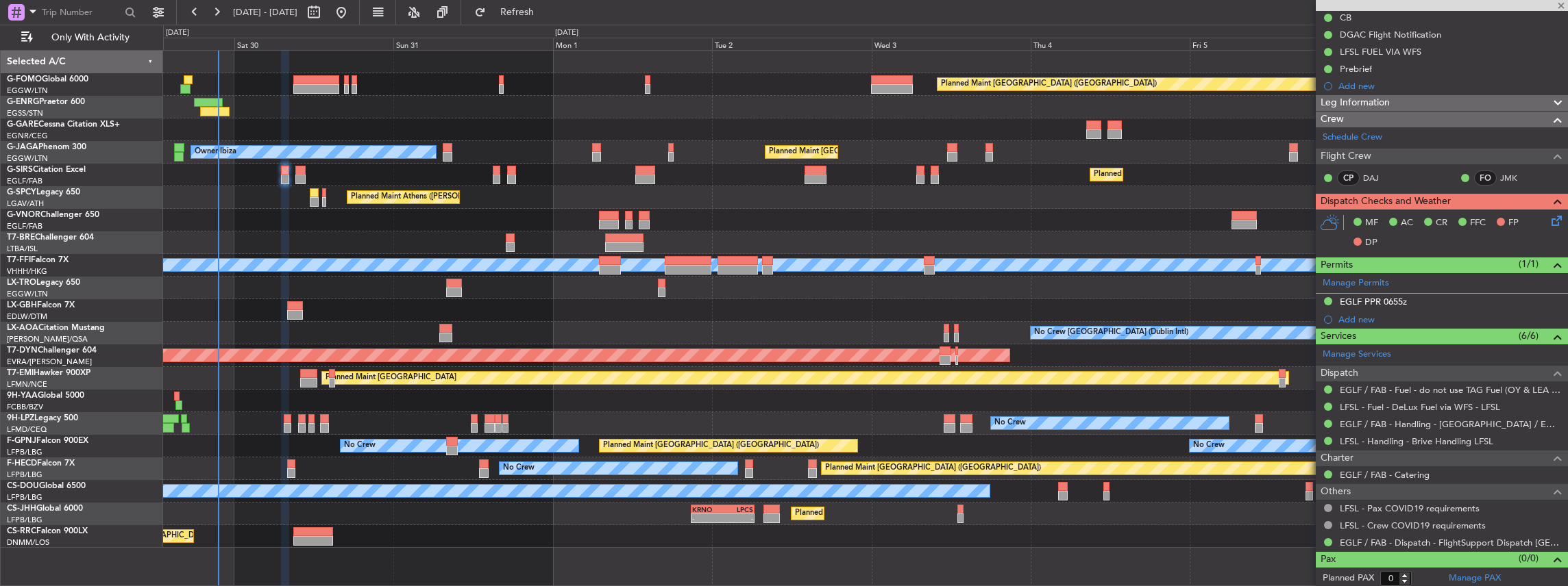
type input "+00:10"
type input "5"
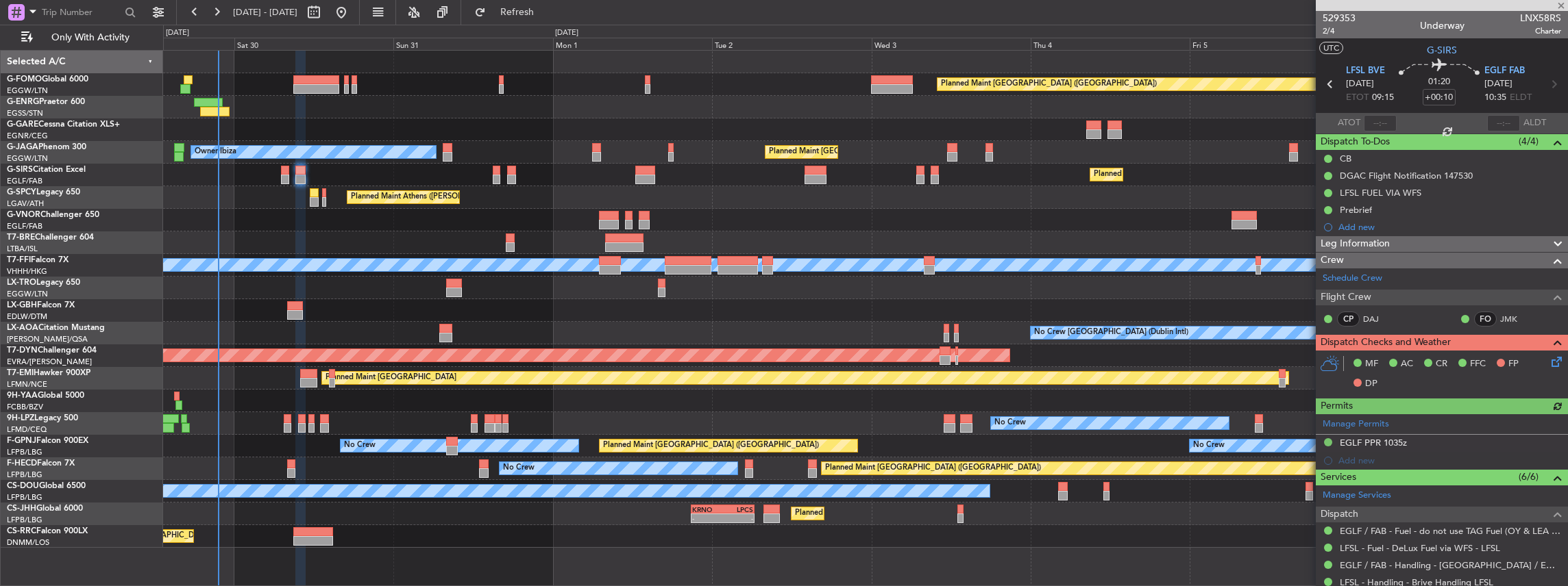
scroll to position [91, 0]
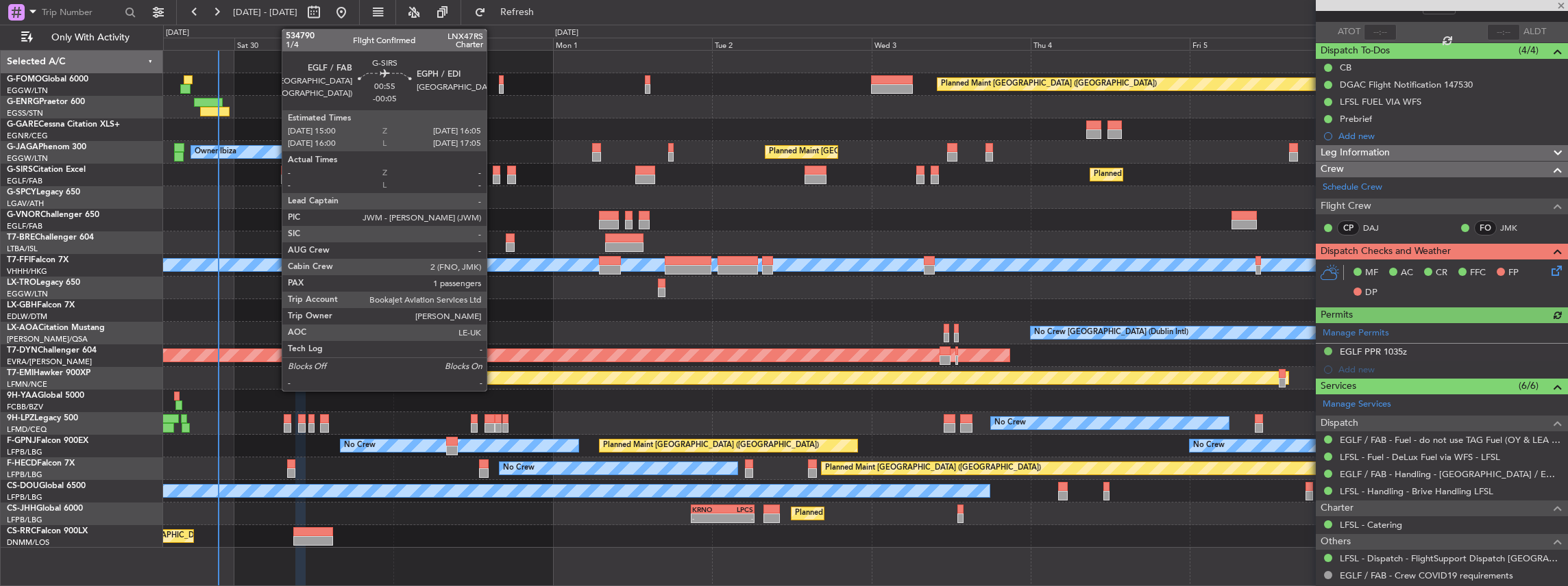
click at [494, 170] on div at bounding box center [497, 170] width 7 height 9
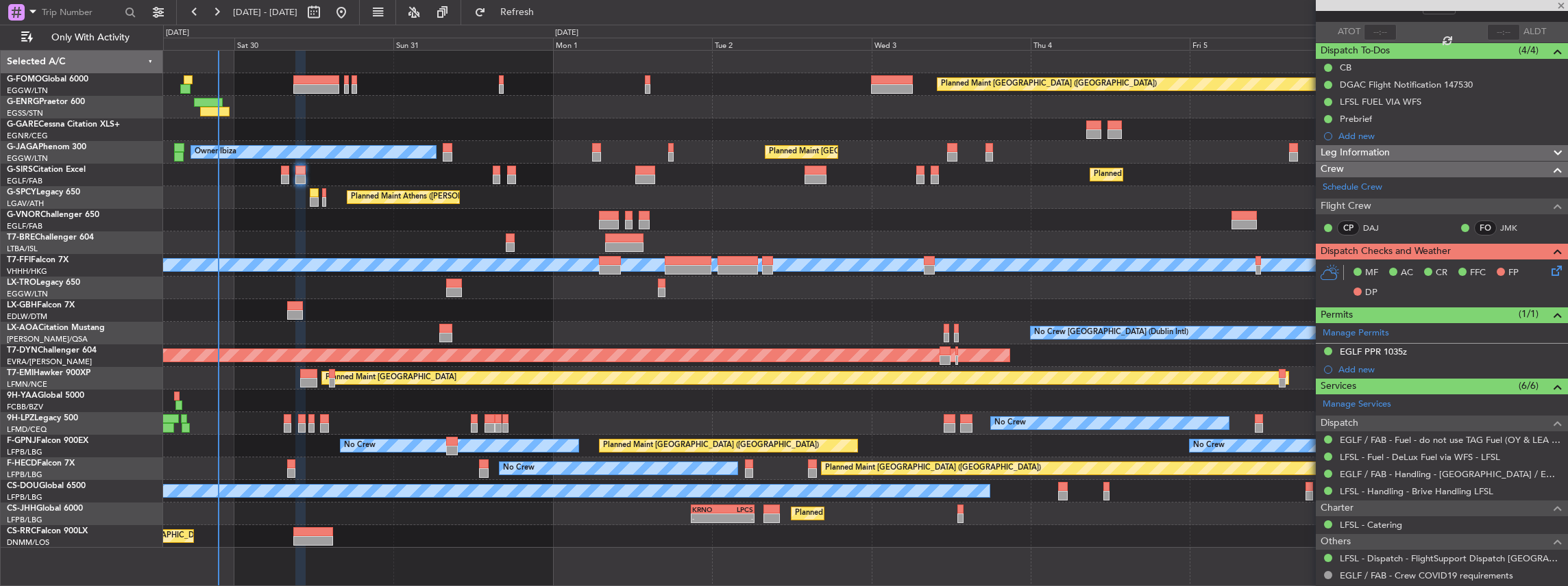
type input "-00:05"
type input "1"
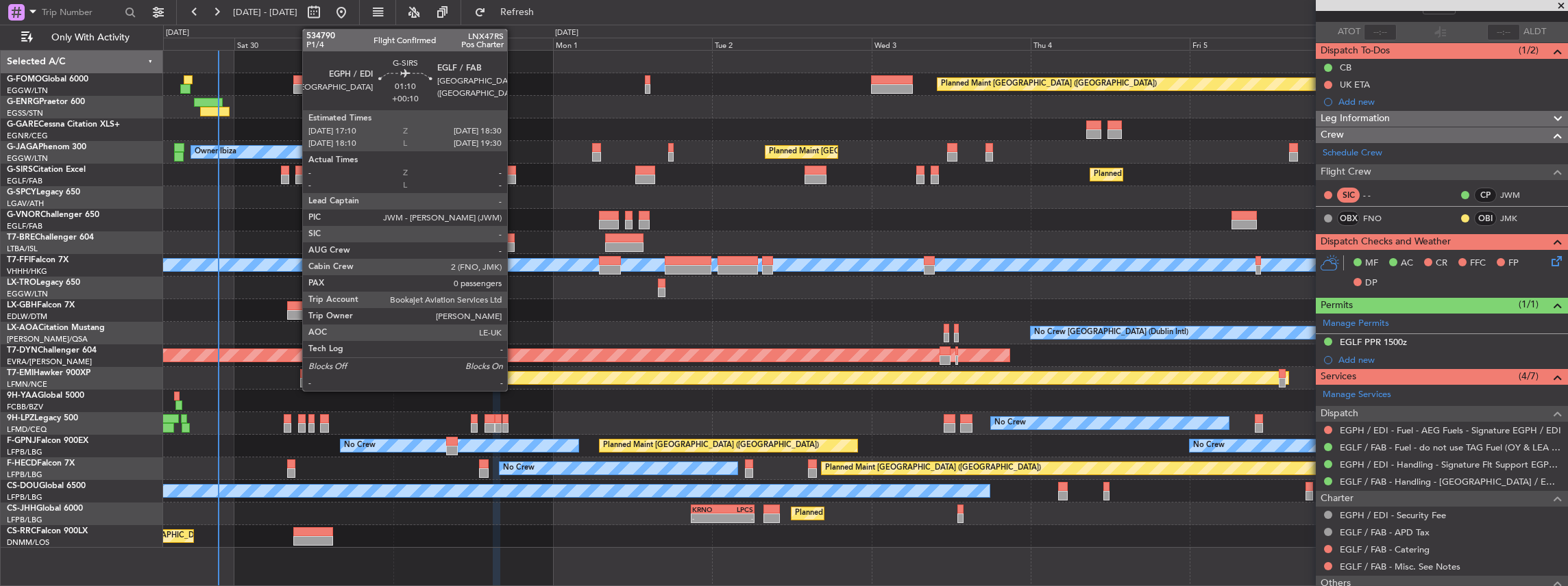
click at [514, 179] on div at bounding box center [512, 179] width 9 height 9
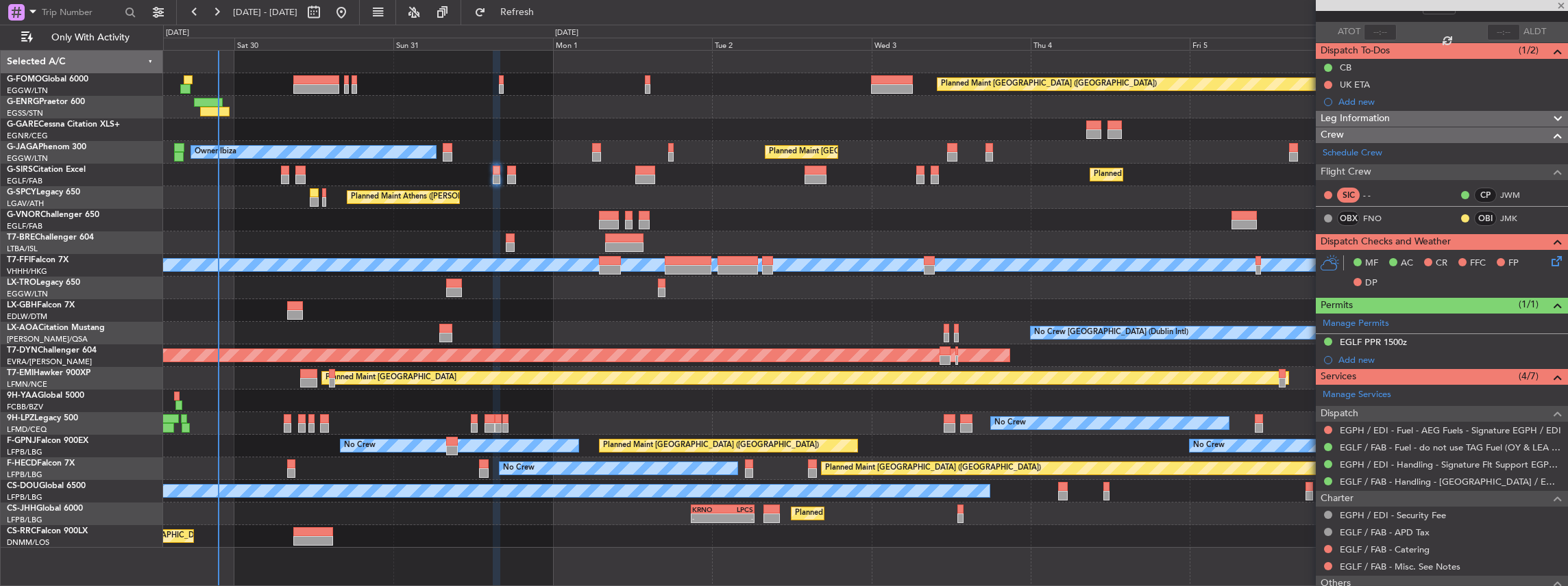
type input "+00:10"
type input "0"
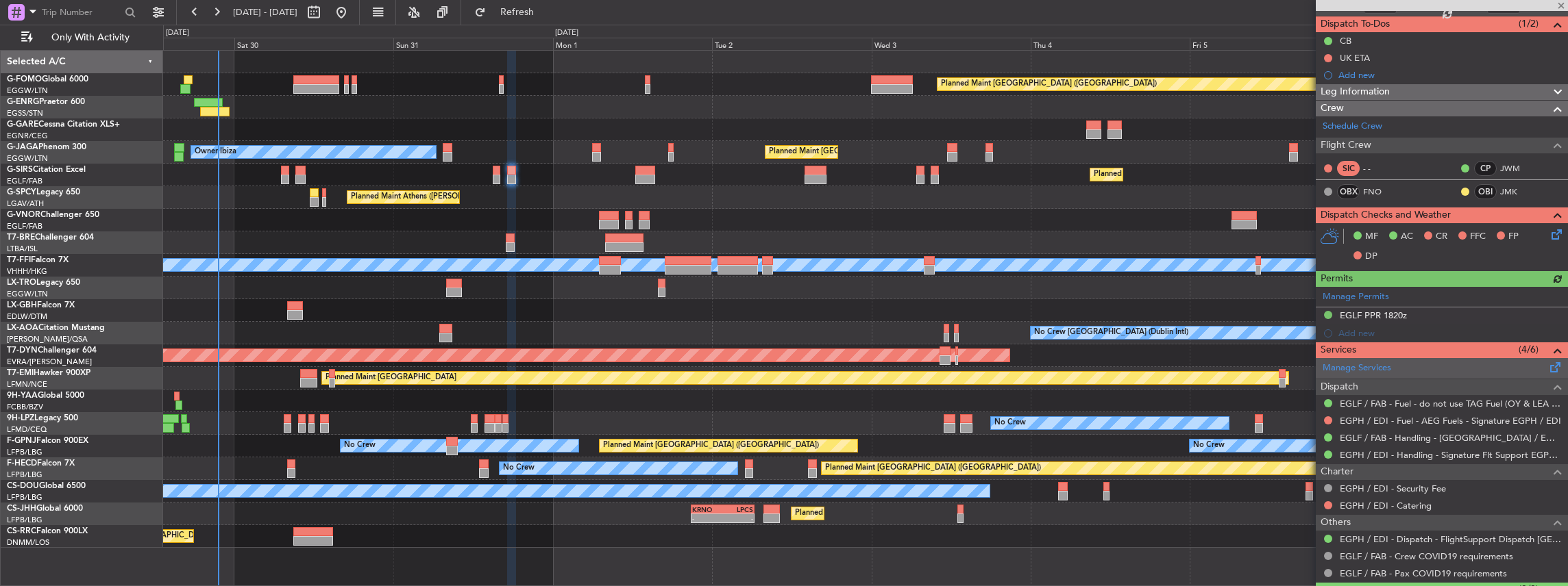
scroll to position [137, 0]
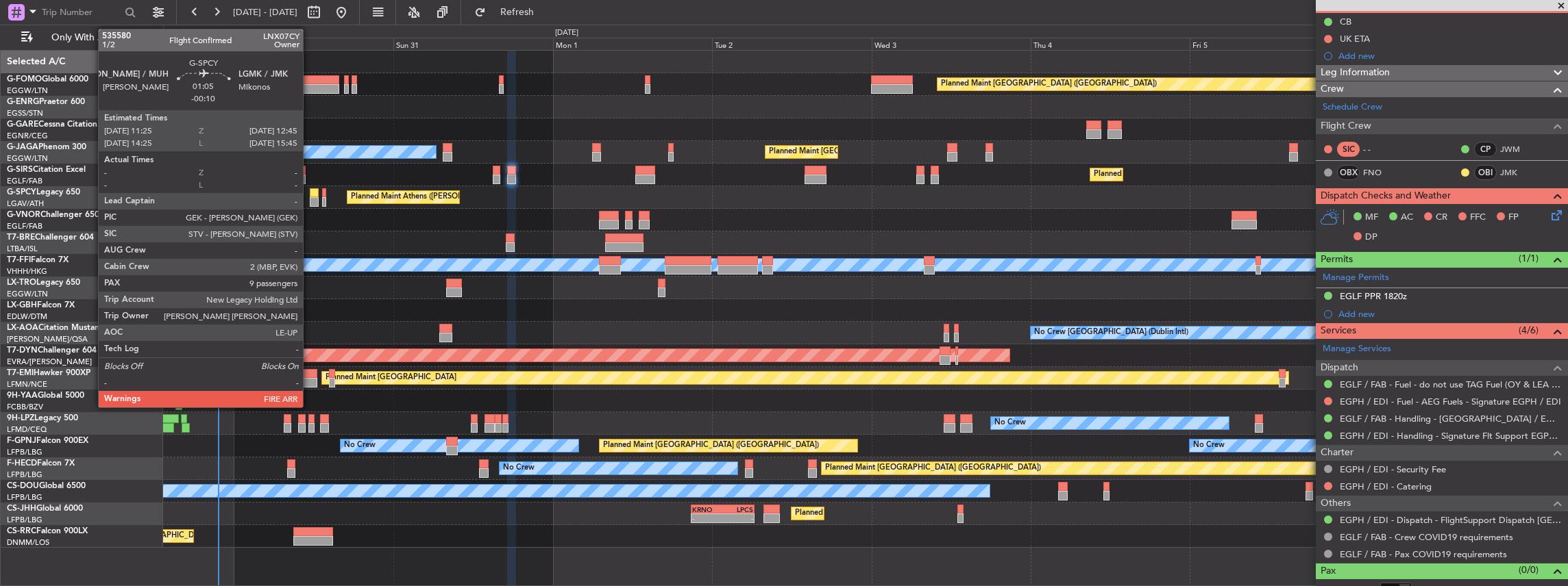
click at [310, 193] on div at bounding box center [314, 192] width 9 height 9
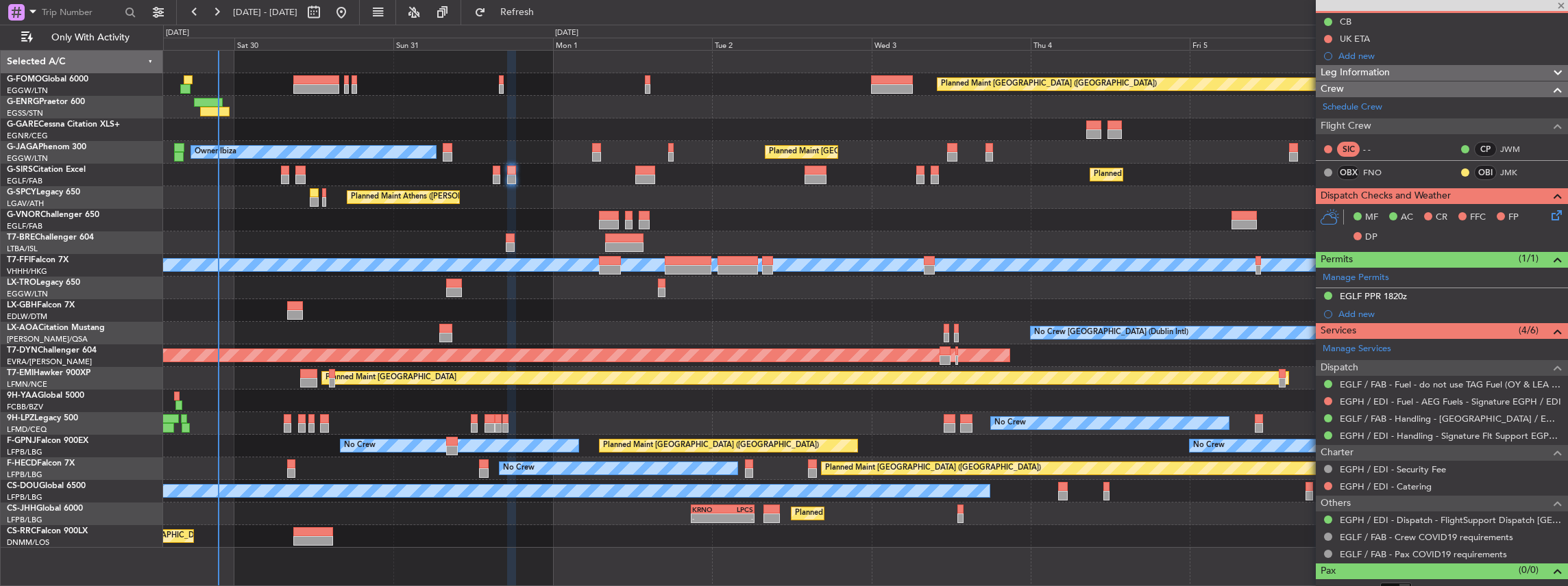
type input "-00:10"
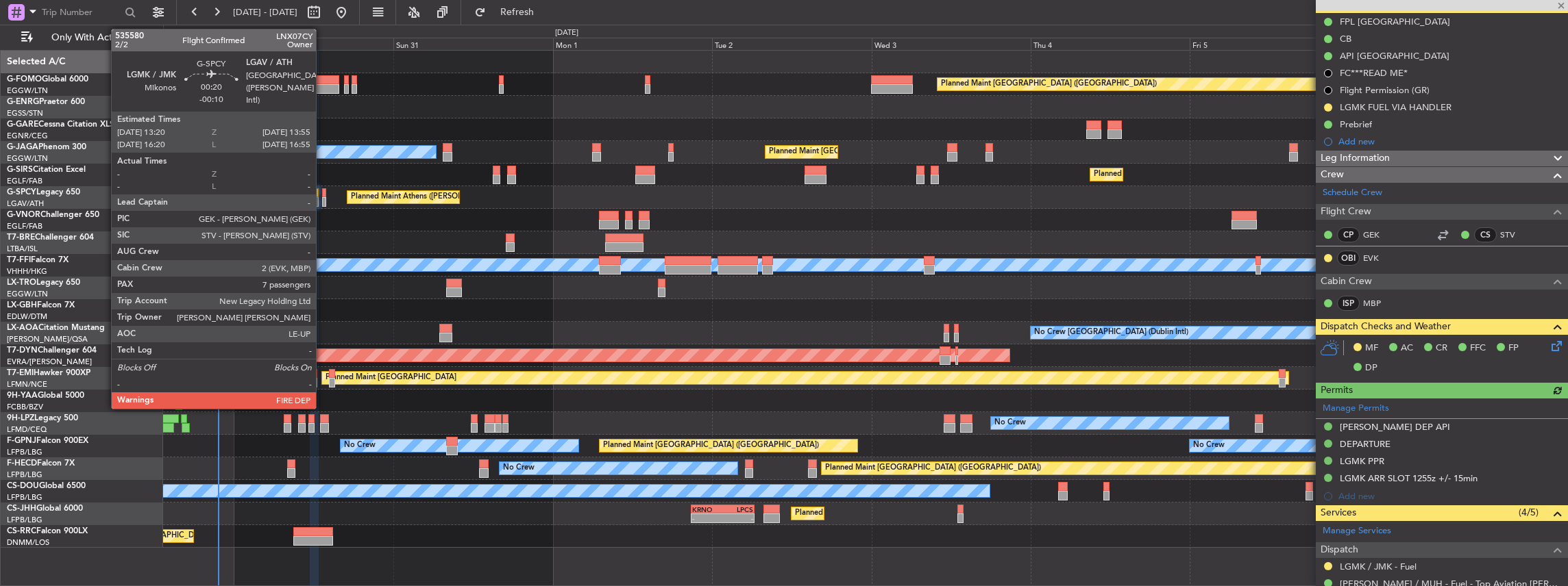
click at [323, 200] on div at bounding box center [324, 202] width 4 height 9
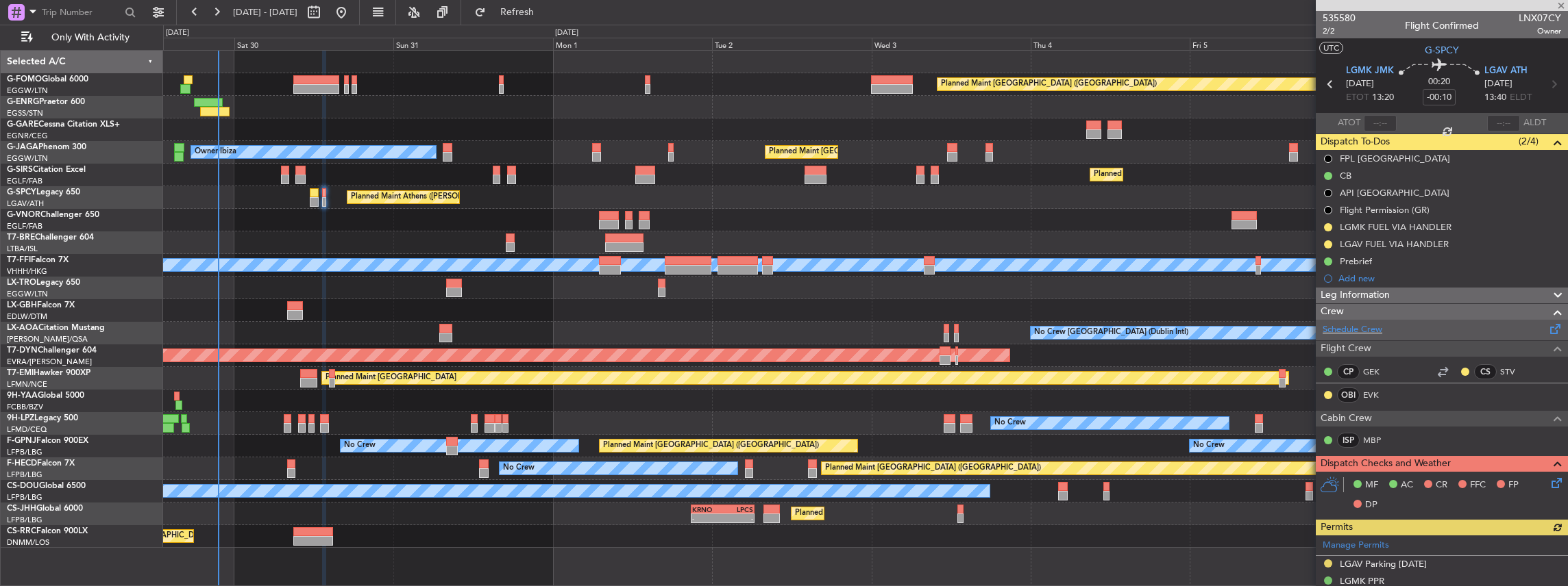
scroll to position [91, 0]
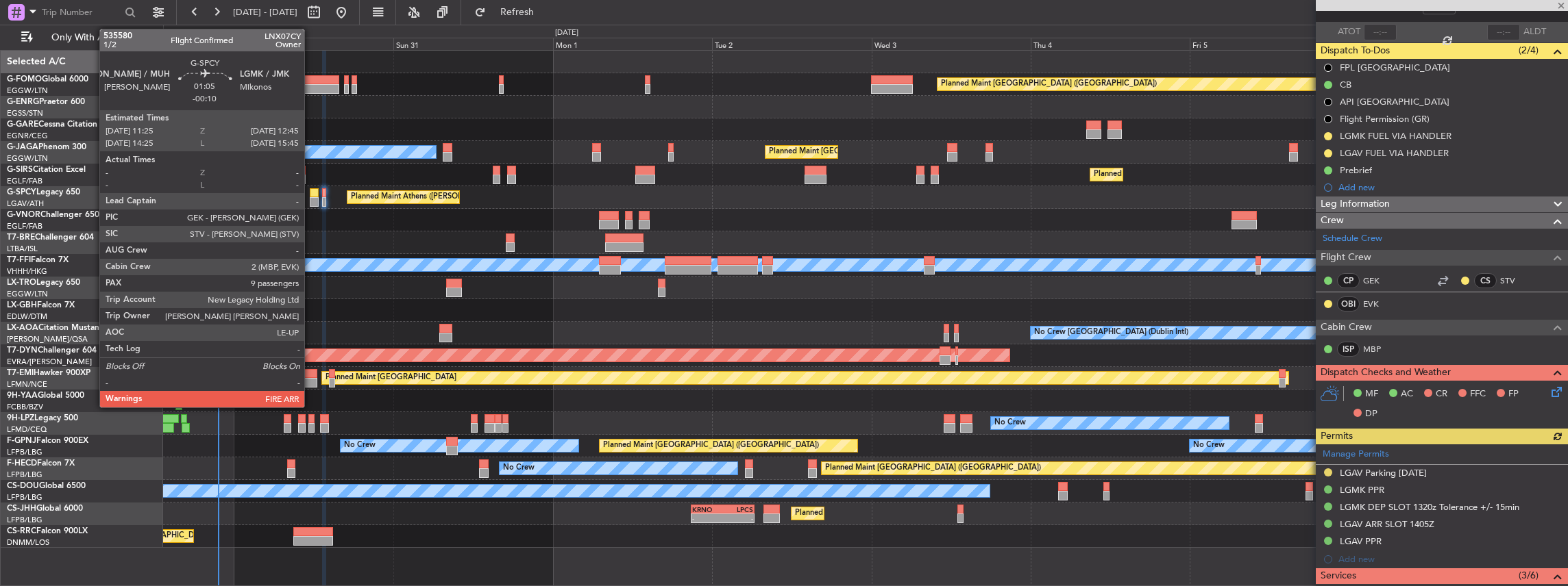
click at [311, 191] on div at bounding box center [314, 192] width 9 height 9
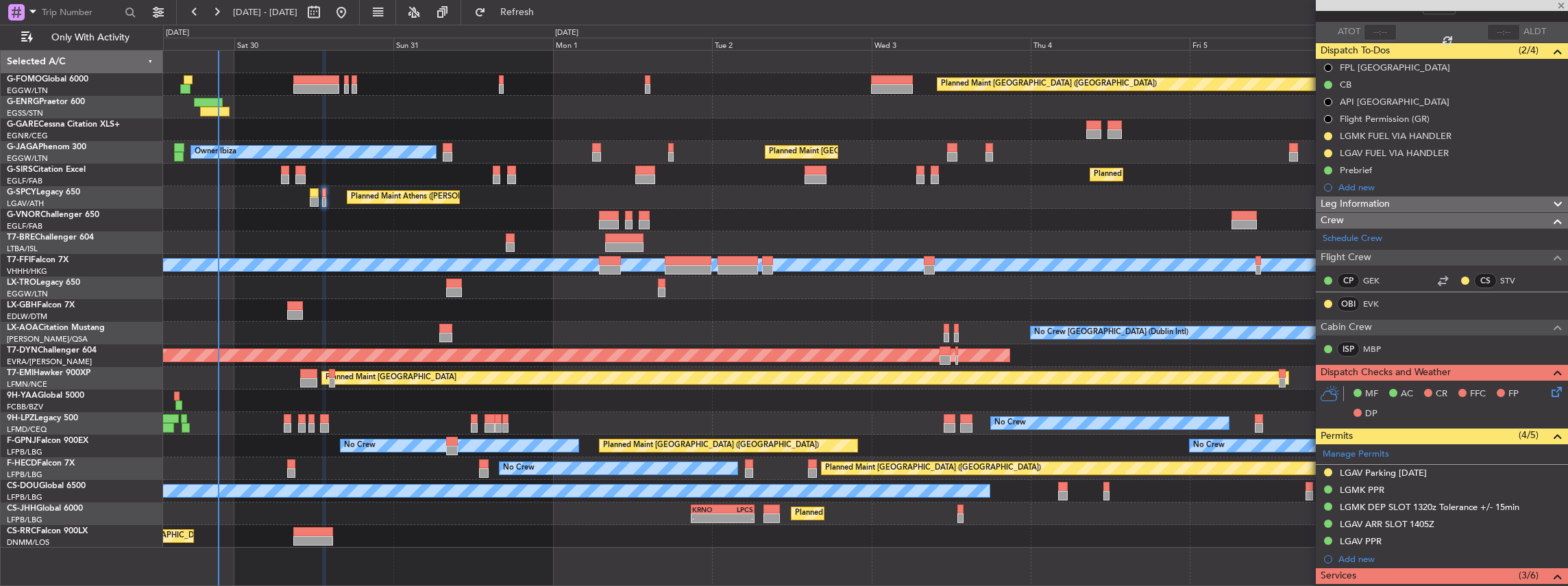
type input "9"
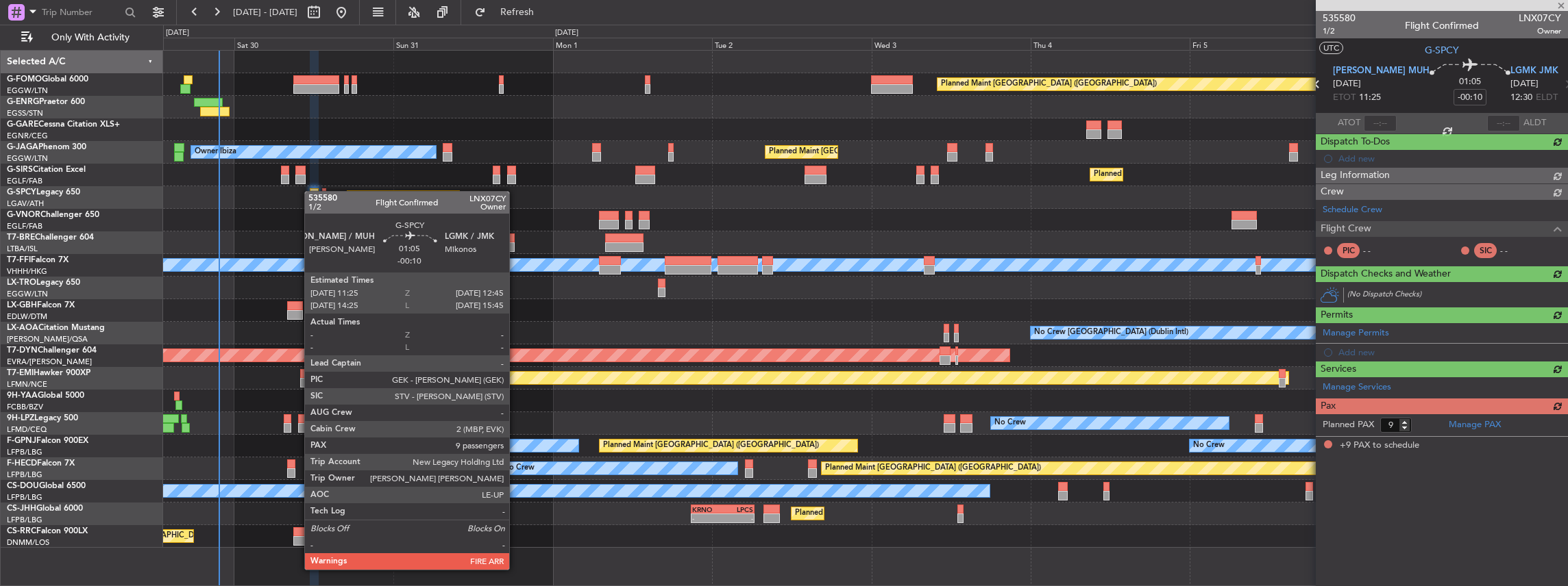
scroll to position [0, 0]
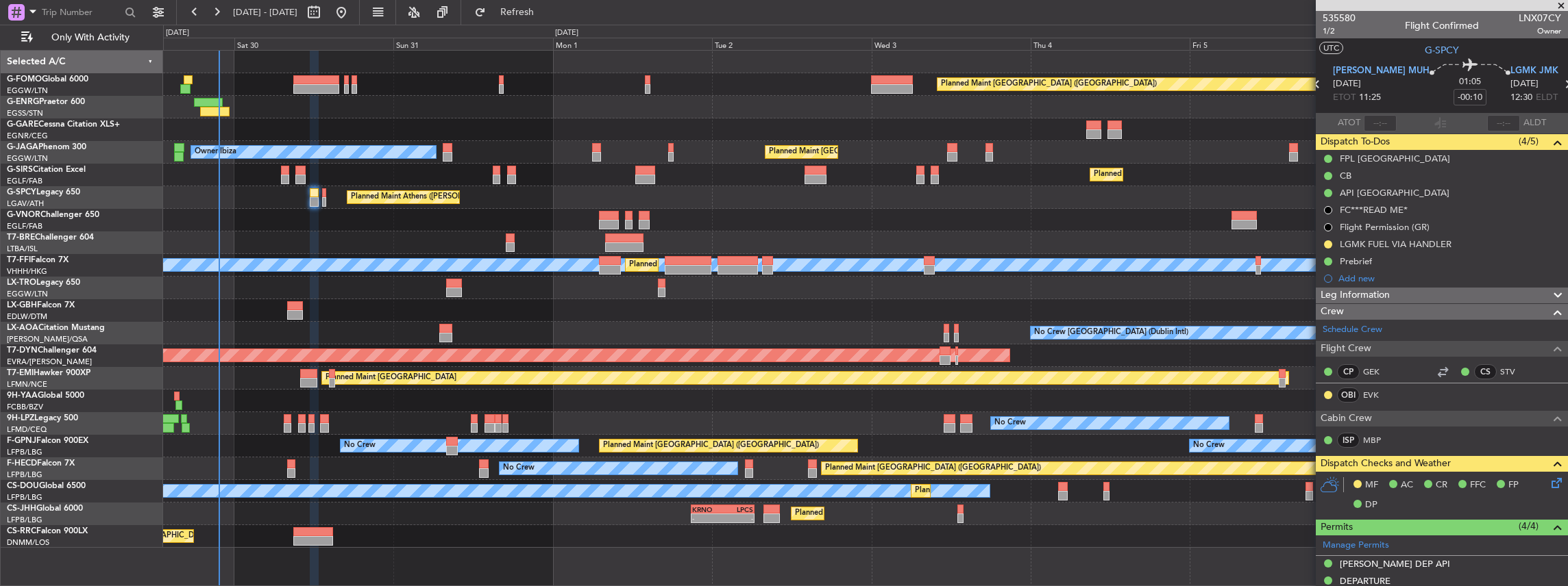
click at [561, 200] on div "Planned Maint Athens ([PERSON_NAME] Intl)" at bounding box center [865, 197] width 1405 height 22
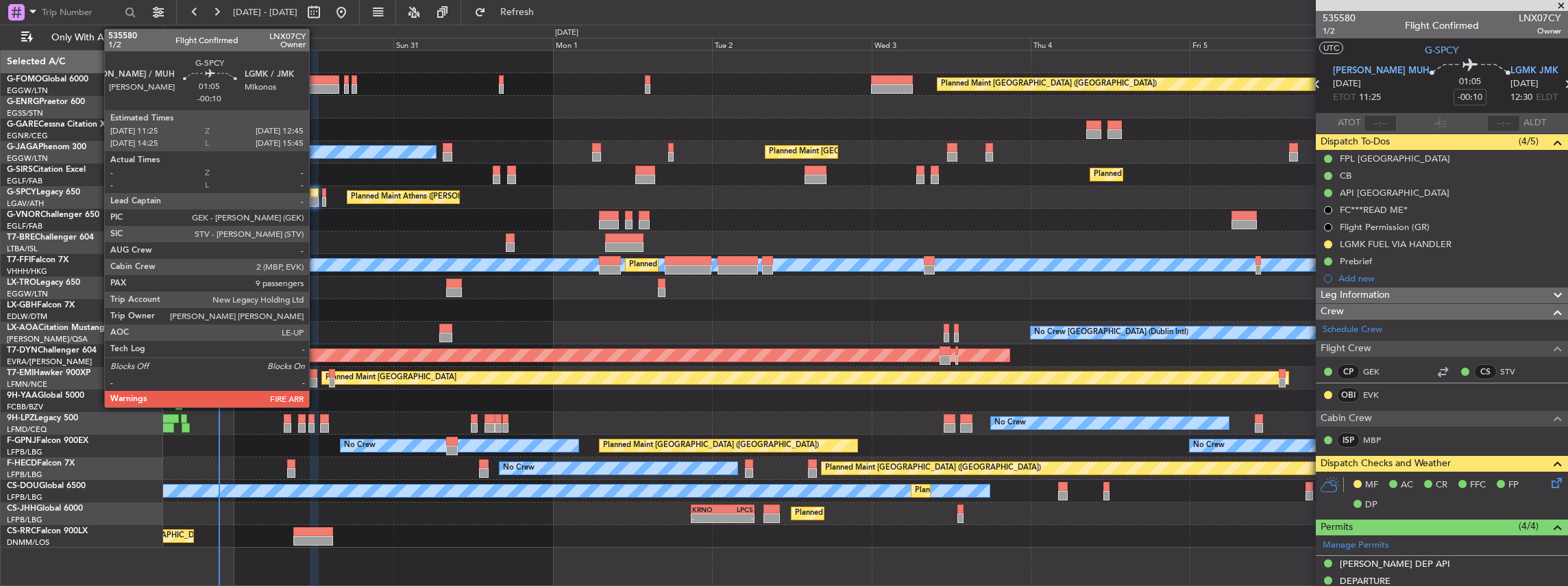
click at [316, 197] on div at bounding box center [314, 202] width 9 height 9
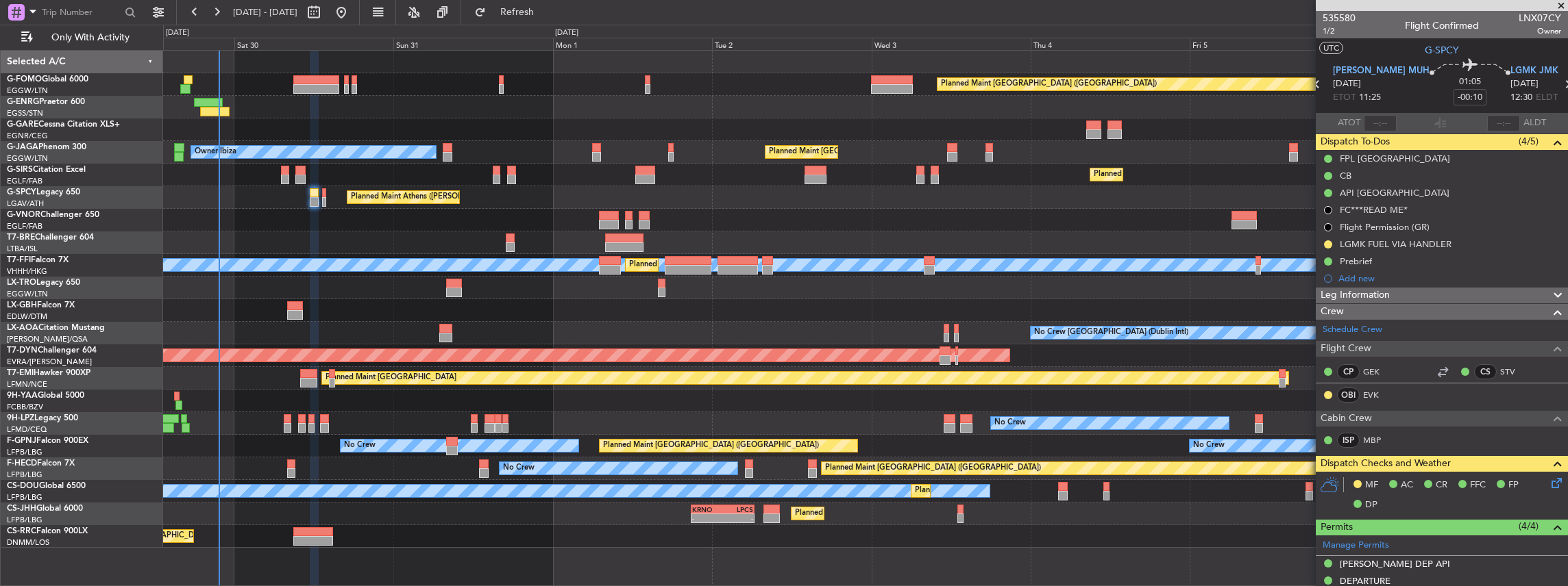
click at [1553, 480] on icon at bounding box center [1554, 480] width 11 height 11
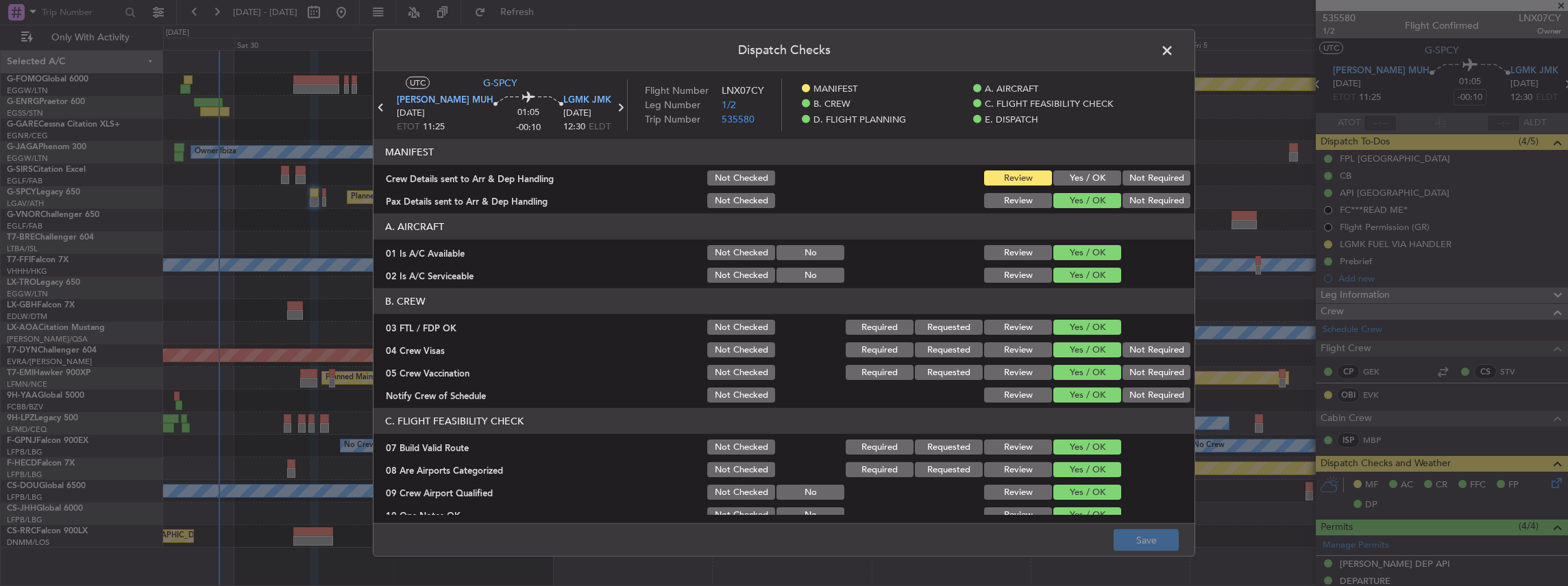
click at [1084, 170] on button "Yes / OK" at bounding box center [1087, 177] width 68 height 15
click at [1154, 549] on button "Save" at bounding box center [1145, 540] width 65 height 22
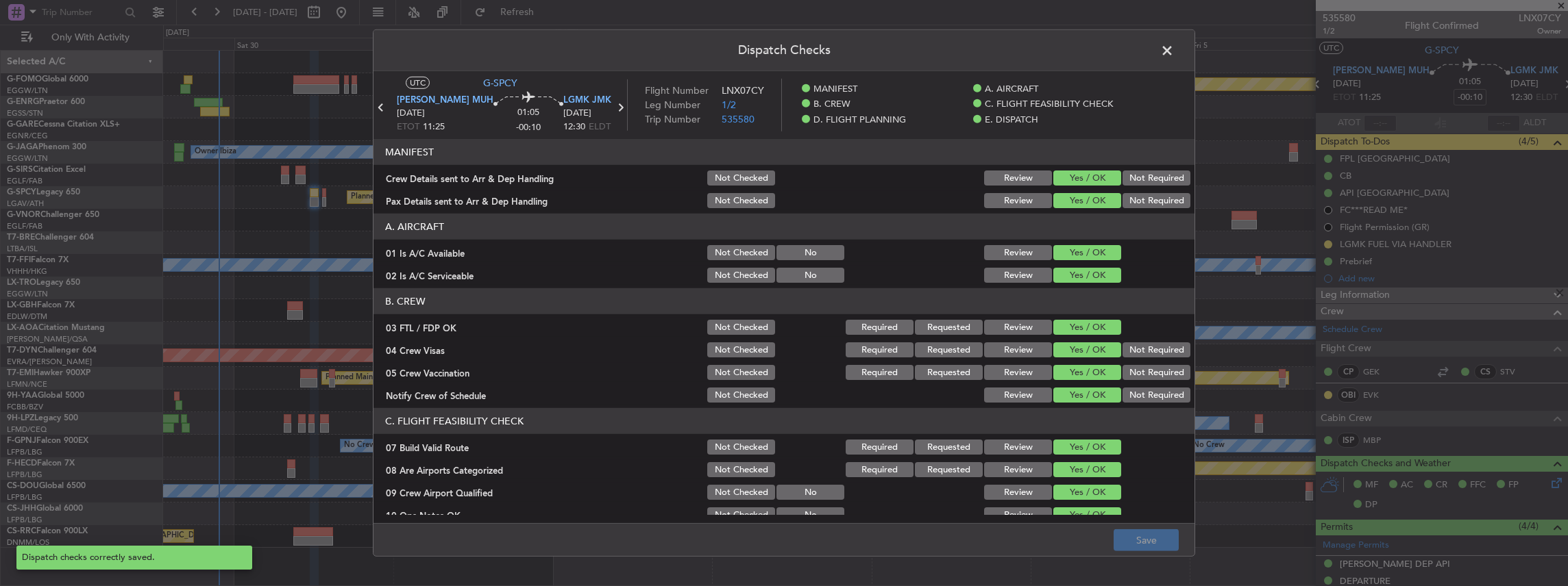
click at [1173, 50] on span at bounding box center [1173, 54] width 0 height 27
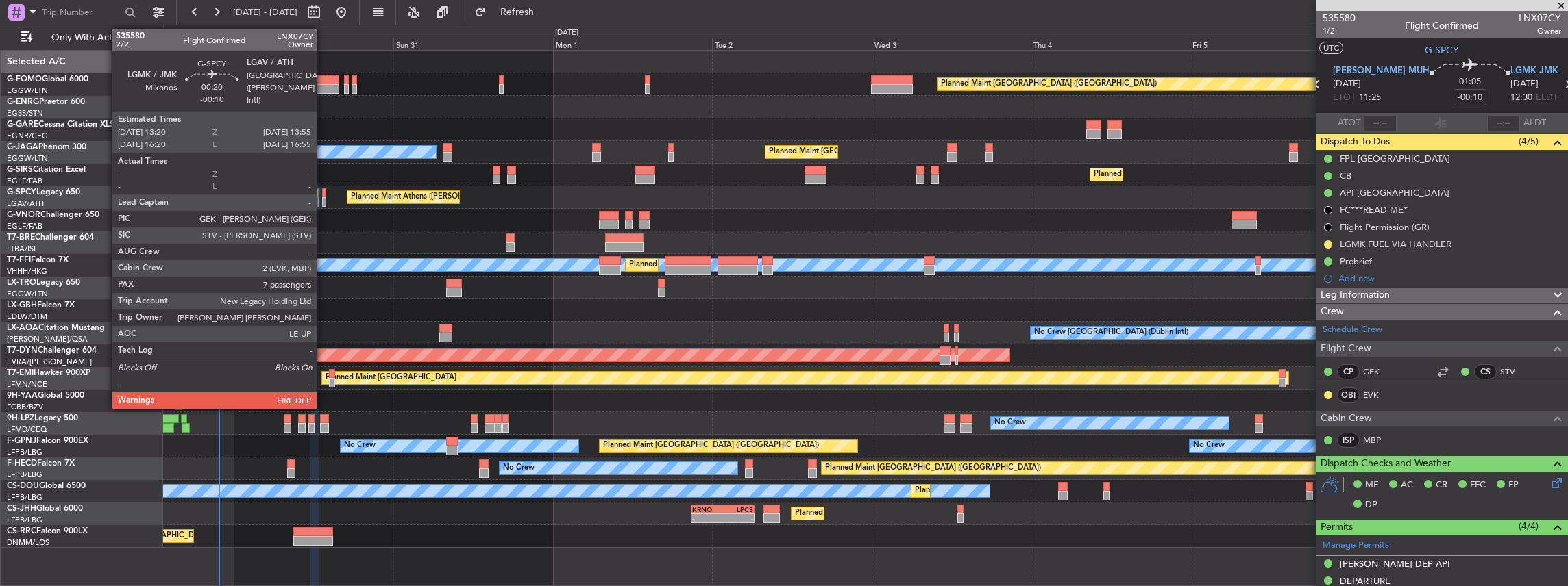
click at [323, 199] on div at bounding box center [324, 202] width 4 height 9
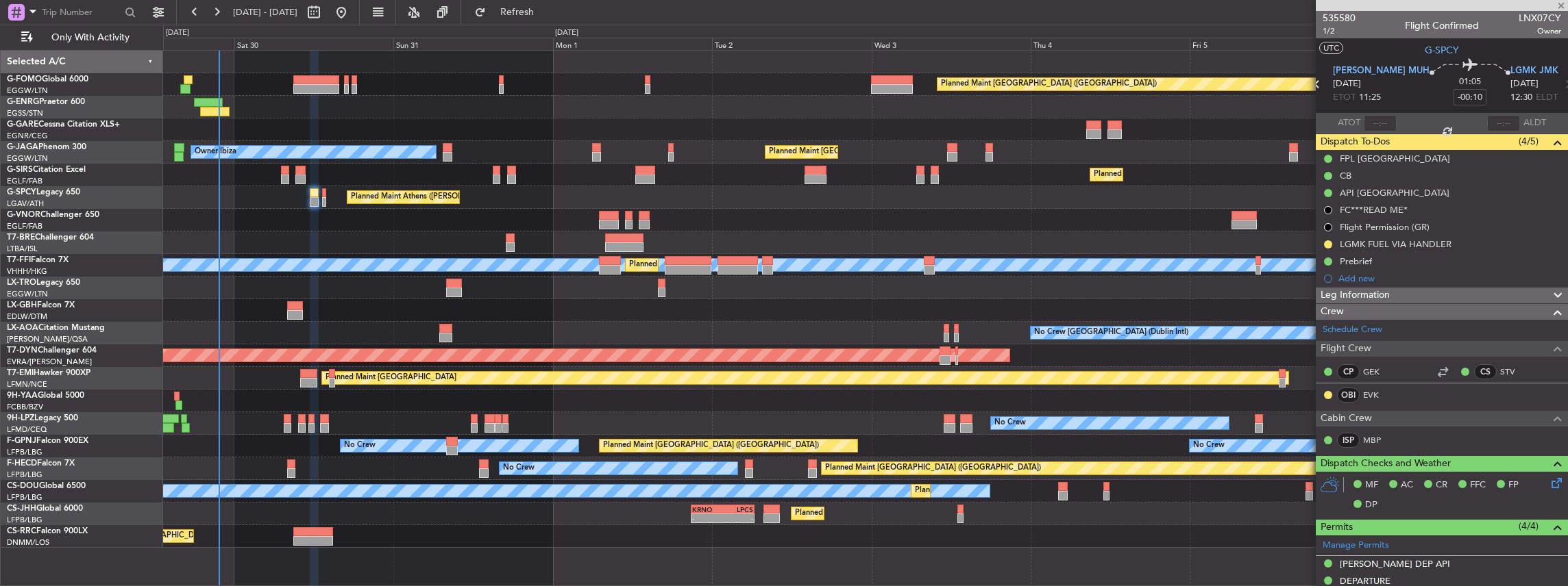
type input "7"
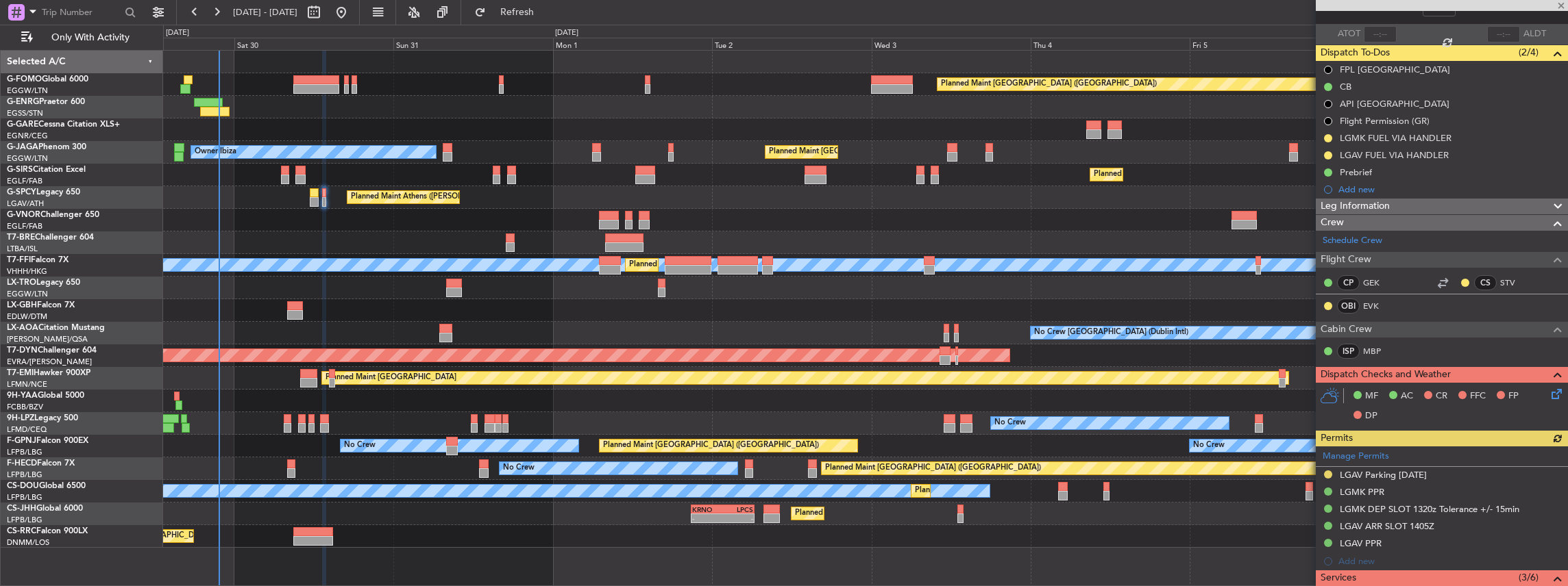
scroll to position [91, 0]
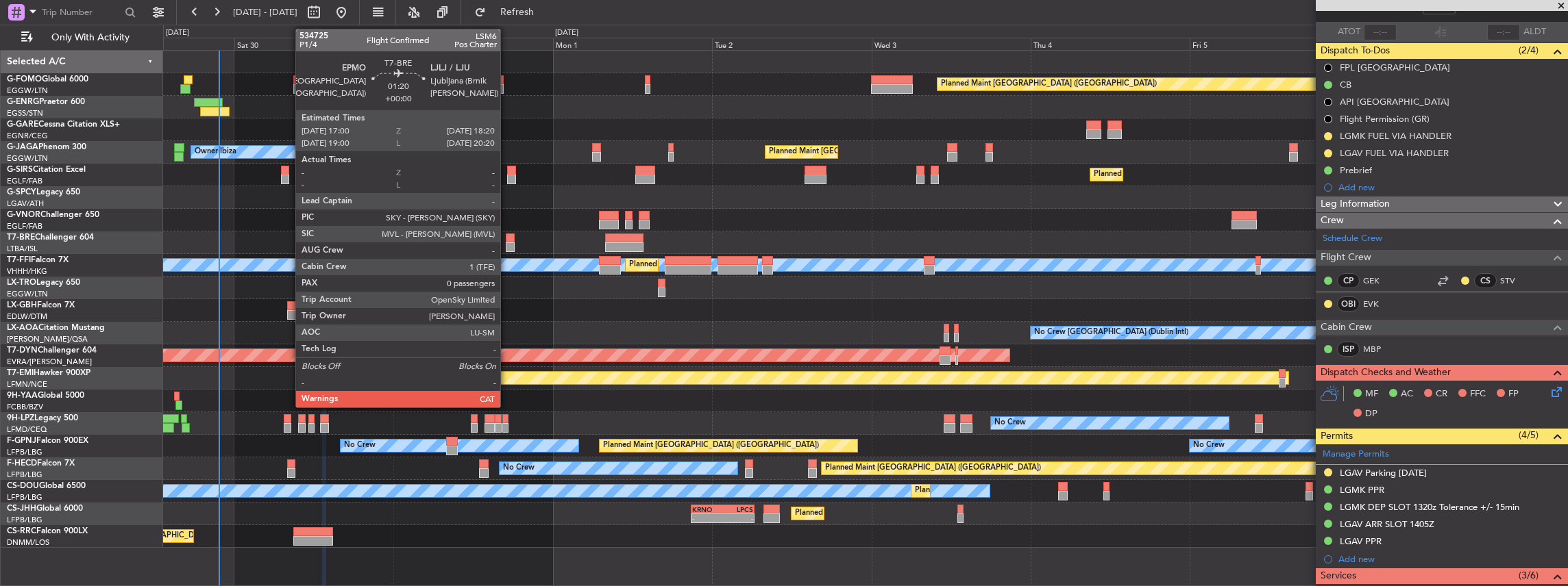
click at [507, 241] on div at bounding box center [510, 238] width 9 height 9
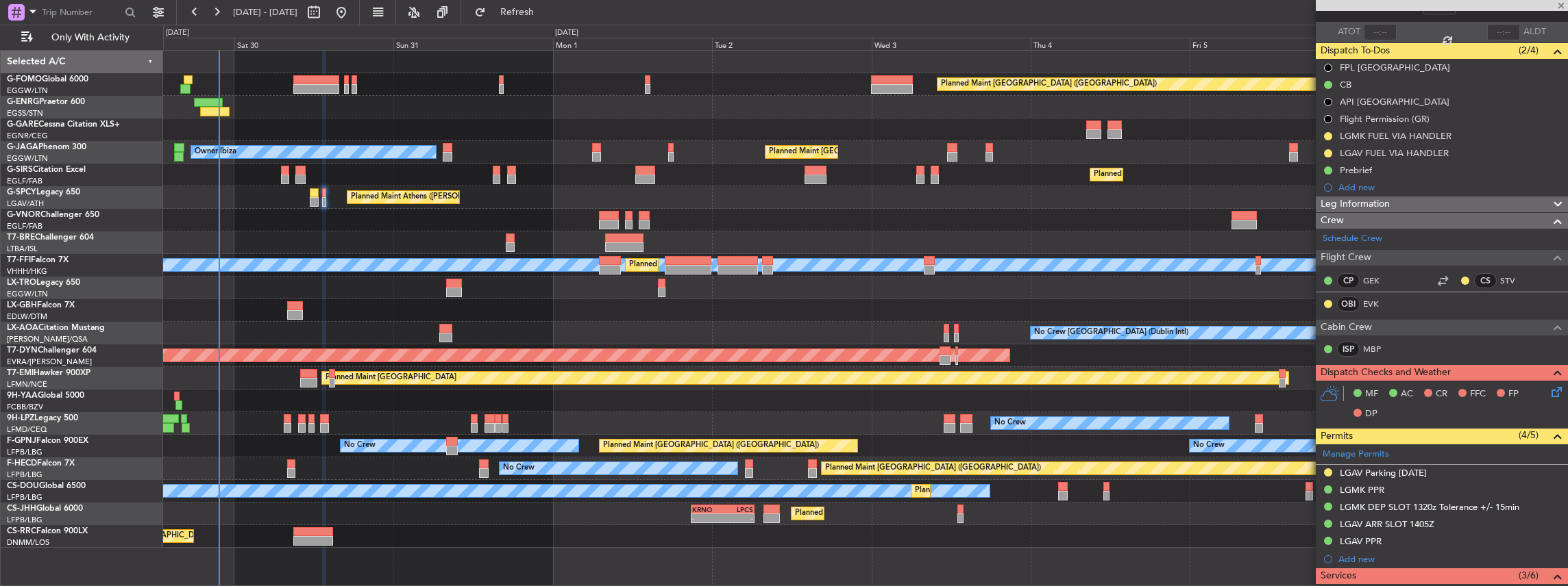
type input "0"
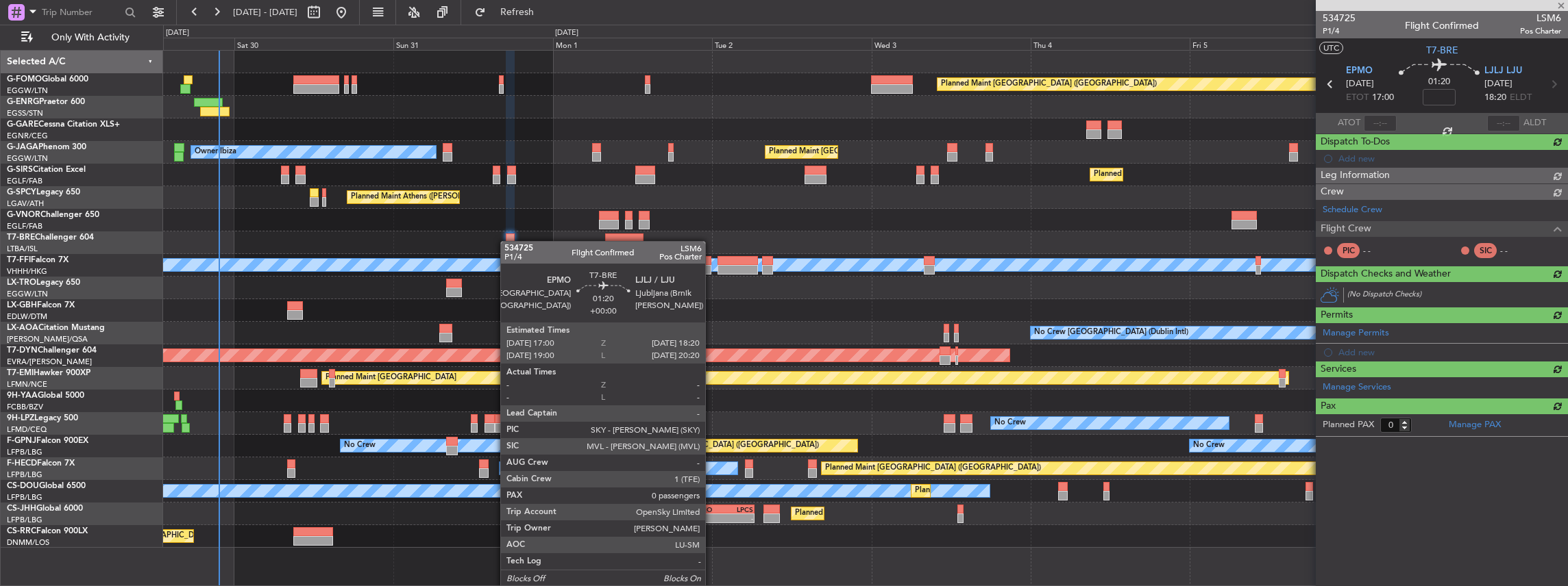
scroll to position [0, 0]
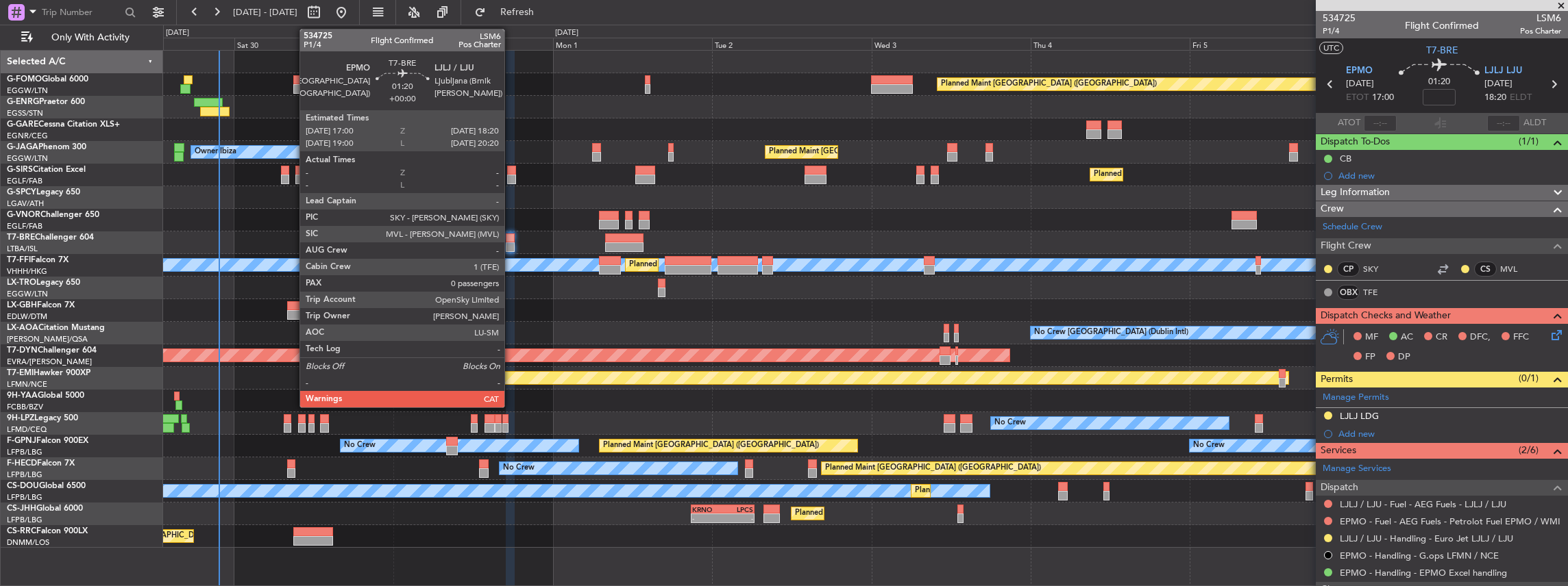
click at [511, 241] on div at bounding box center [510, 238] width 9 height 9
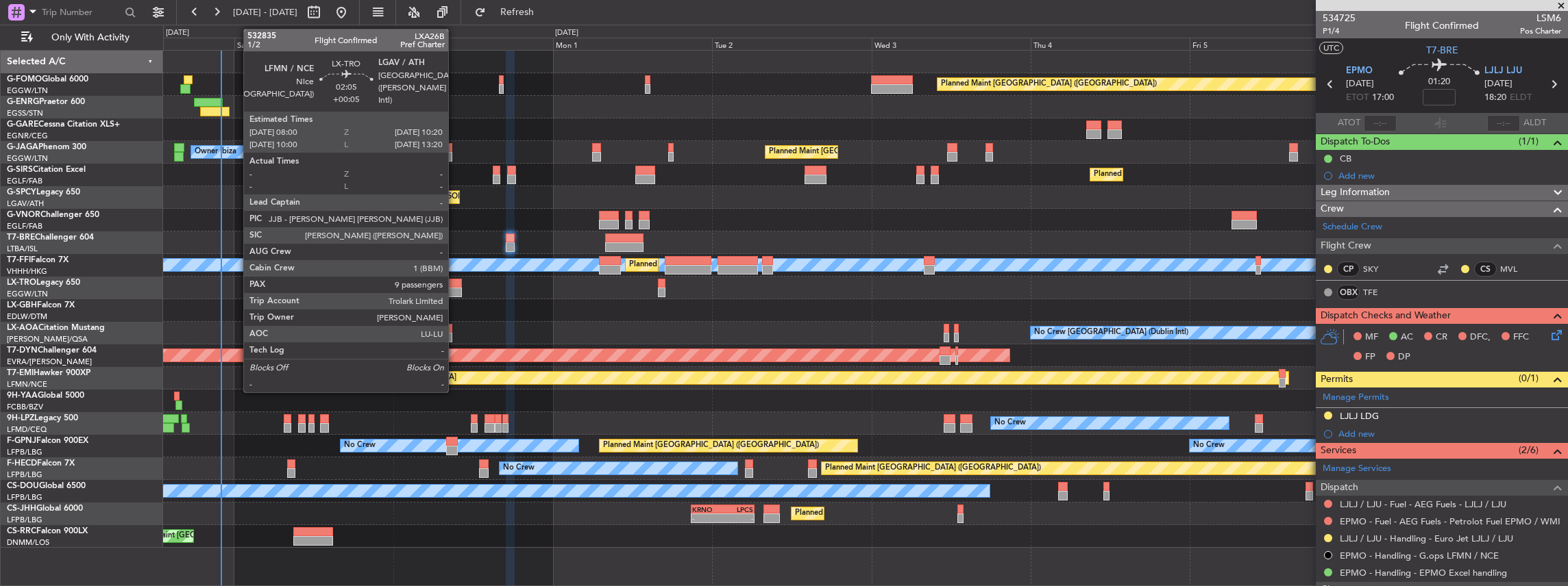
click at [455, 287] on div at bounding box center [454, 292] width 16 height 9
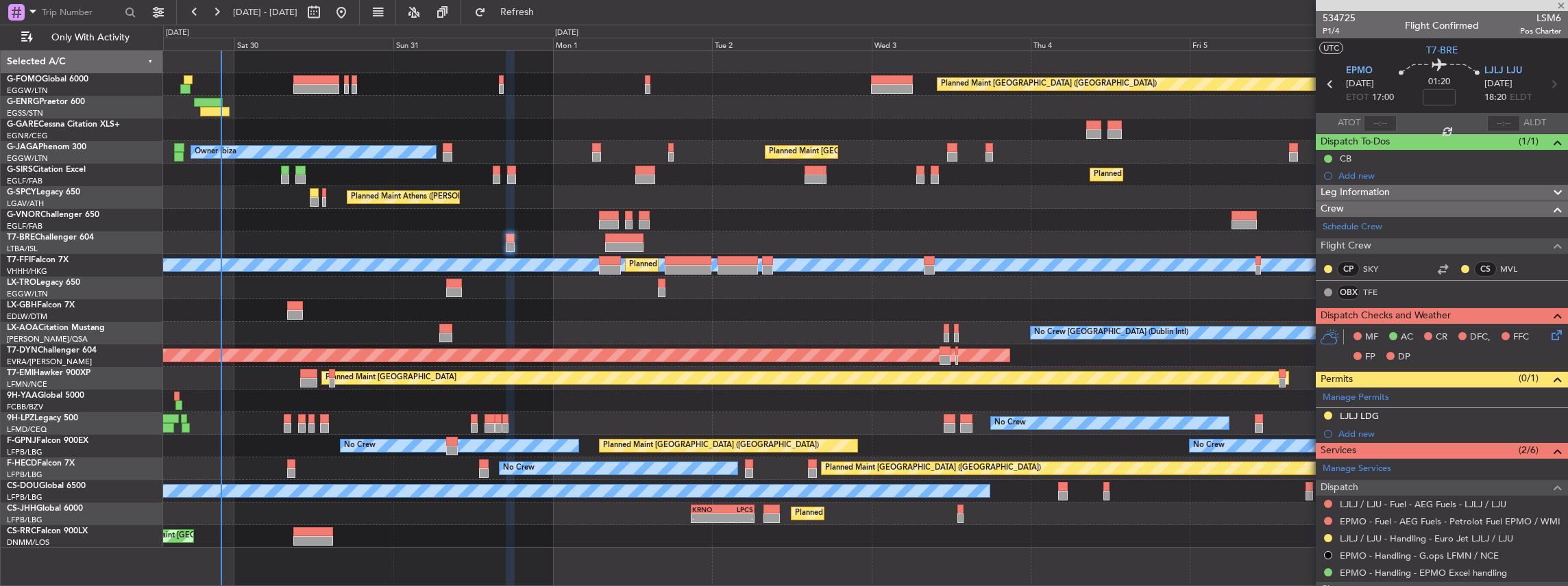
type input "+00:05"
type input "9"
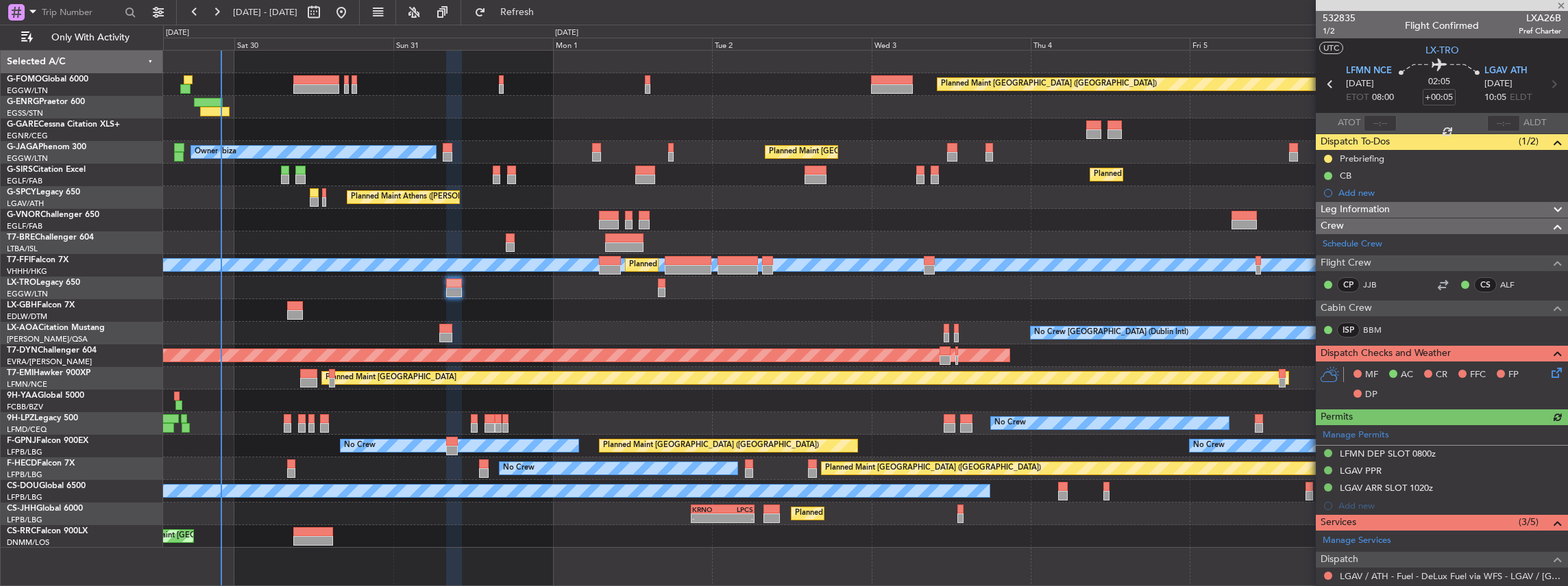
scroll to position [137, 0]
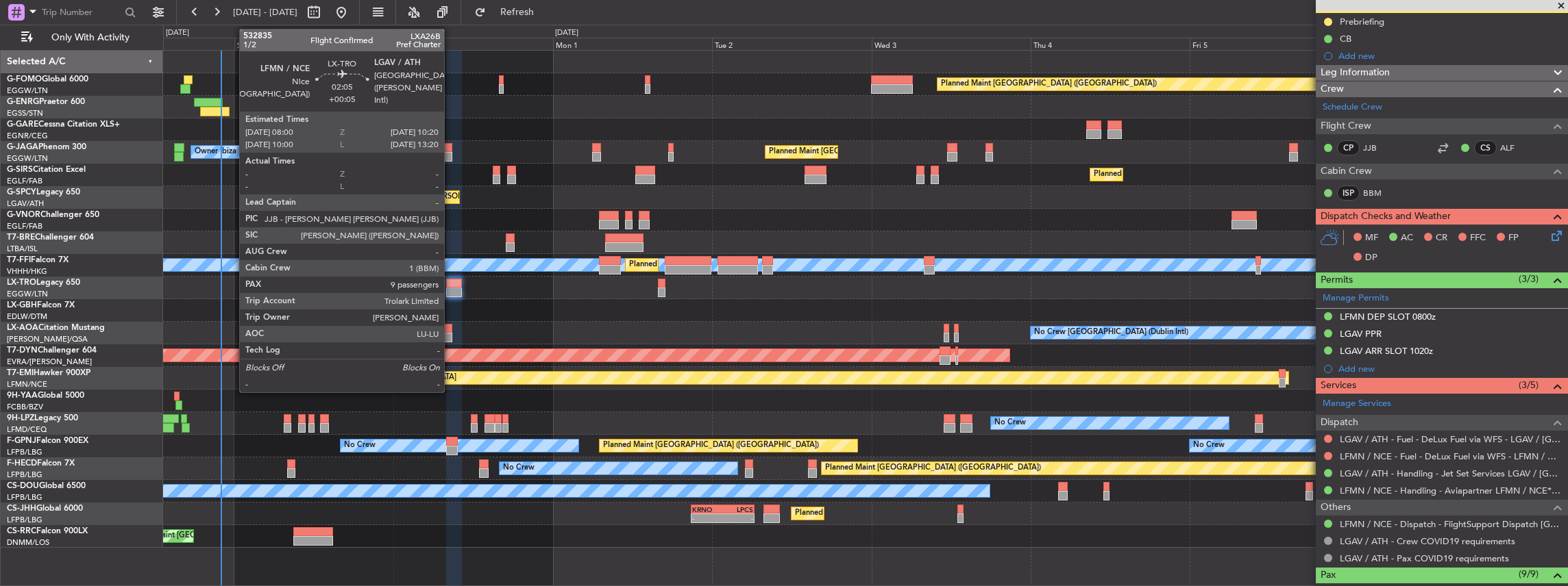
click at [451, 284] on div at bounding box center [454, 283] width 16 height 9
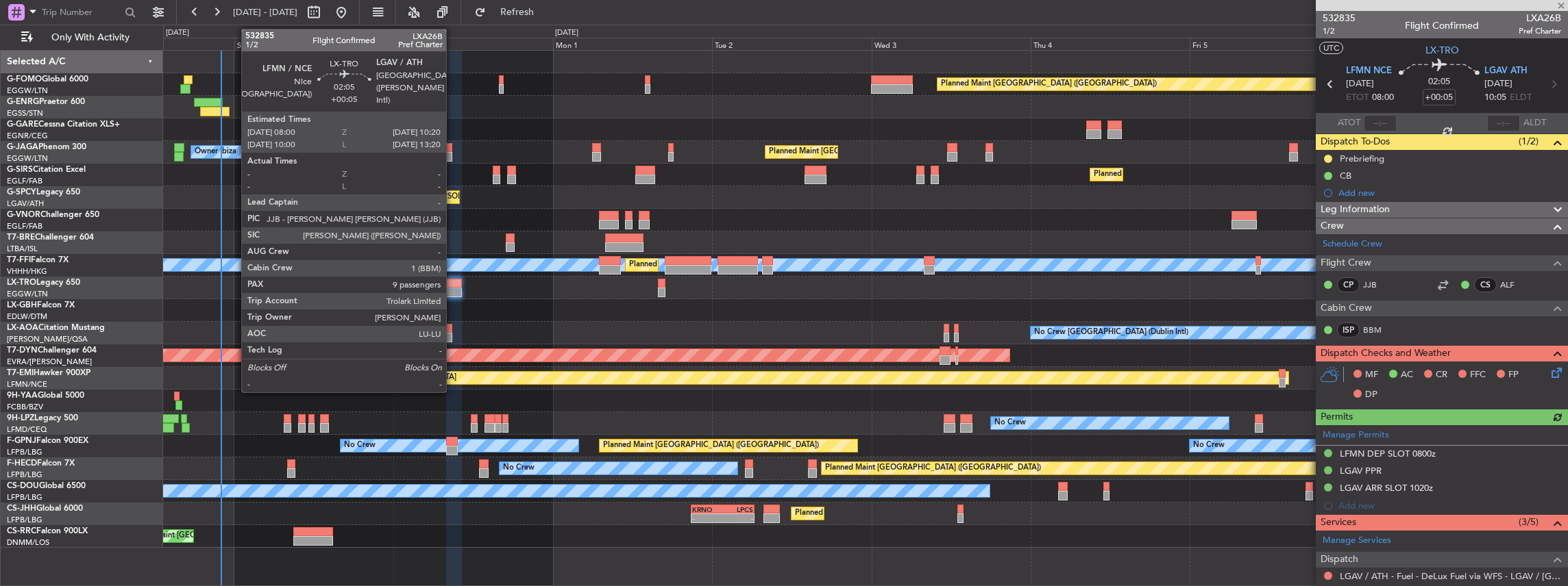
click at [453, 289] on div at bounding box center [454, 292] width 16 height 9
click at [453, 290] on div at bounding box center [454, 292] width 16 height 9
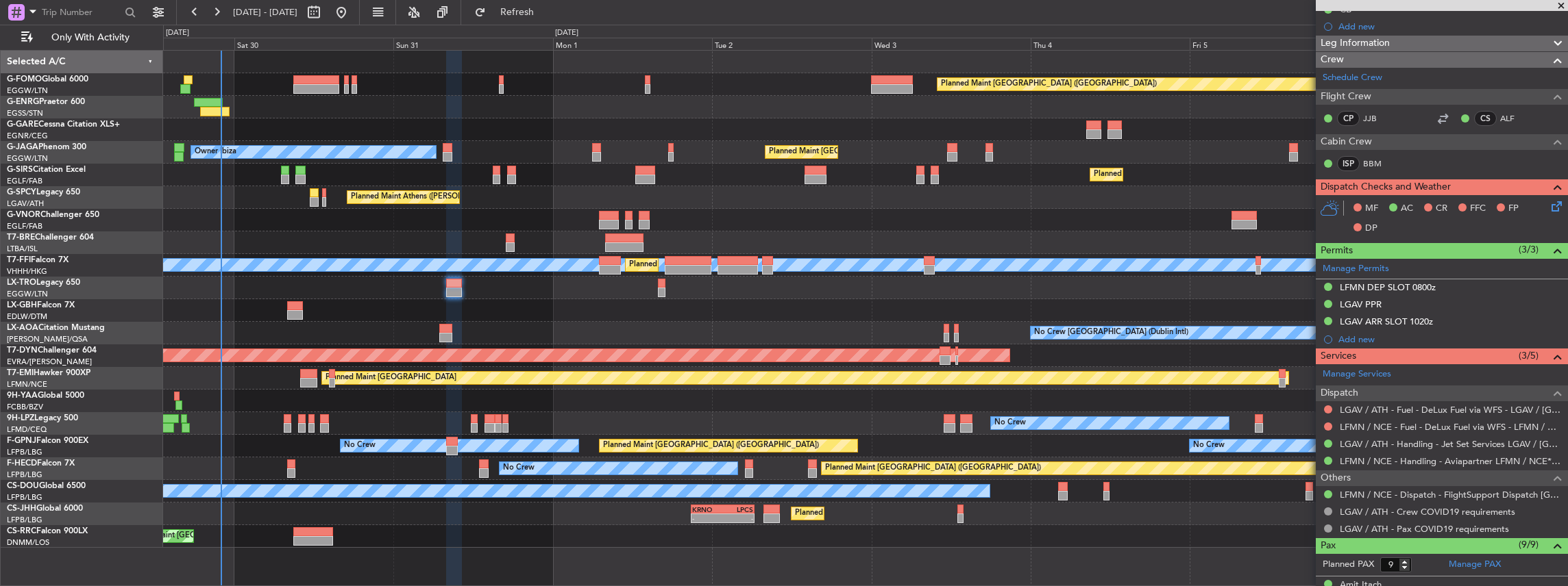
scroll to position [182, 0]
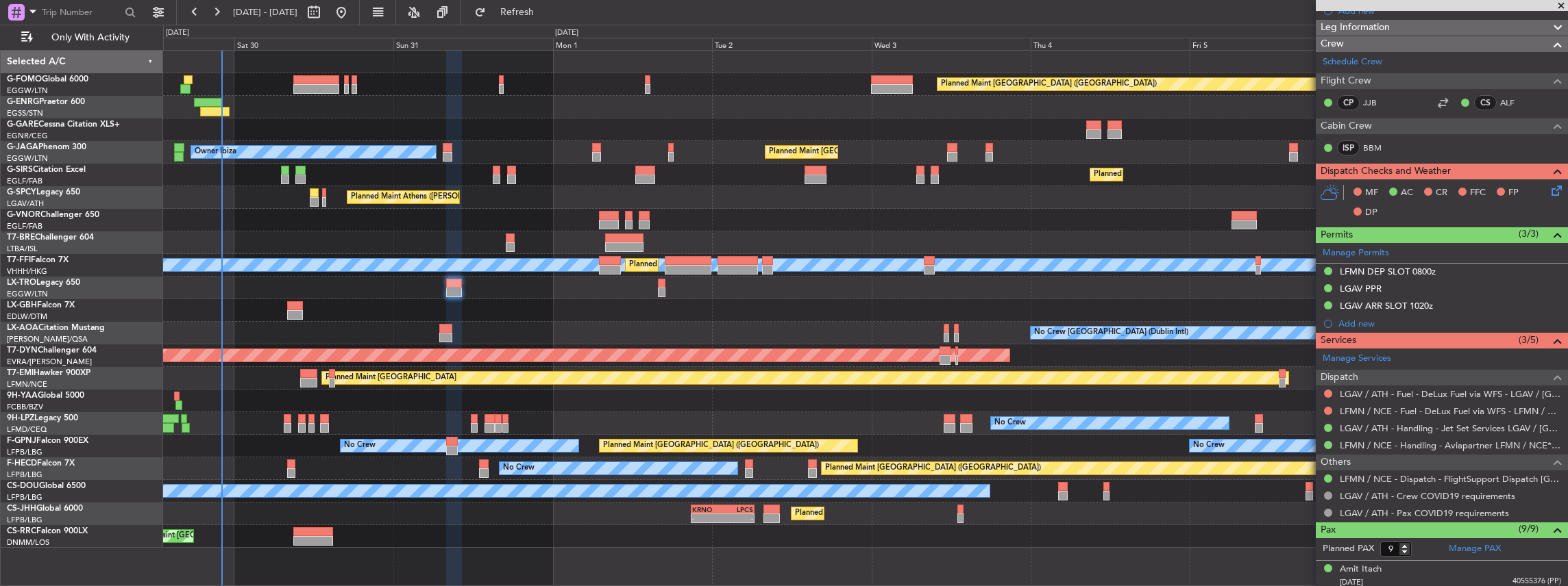
click at [1549, 186] on icon at bounding box center [1554, 188] width 11 height 11
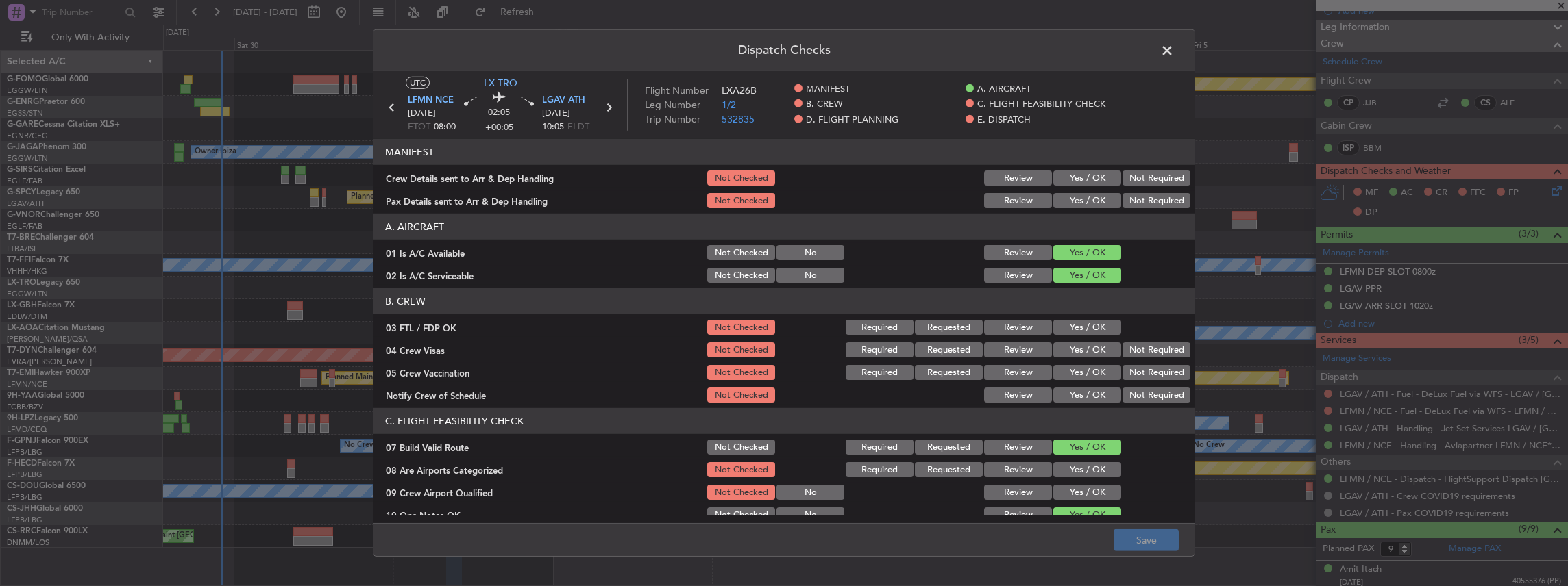
click at [1061, 180] on button "Yes / OK" at bounding box center [1087, 177] width 68 height 15
click at [1064, 199] on button "Yes / OK" at bounding box center [1087, 200] width 68 height 15
click at [1133, 543] on button "Save" at bounding box center [1145, 540] width 65 height 22
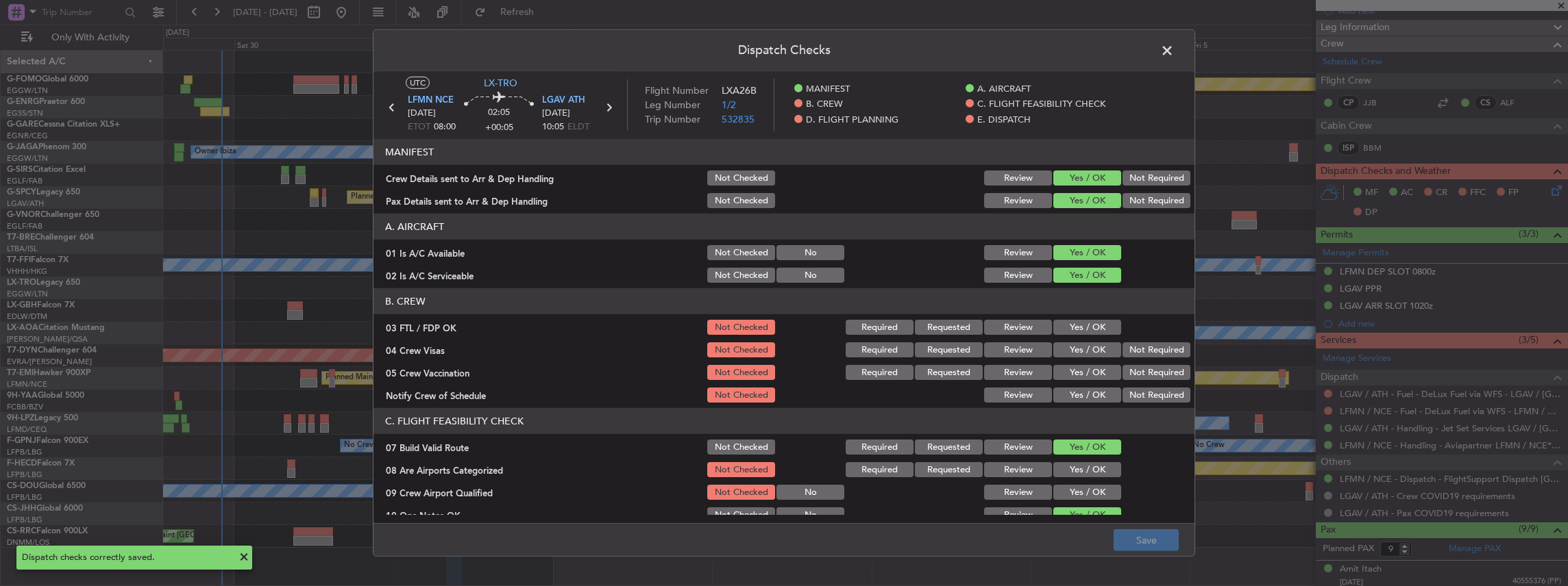
click at [1173, 49] on span at bounding box center [1173, 54] width 0 height 27
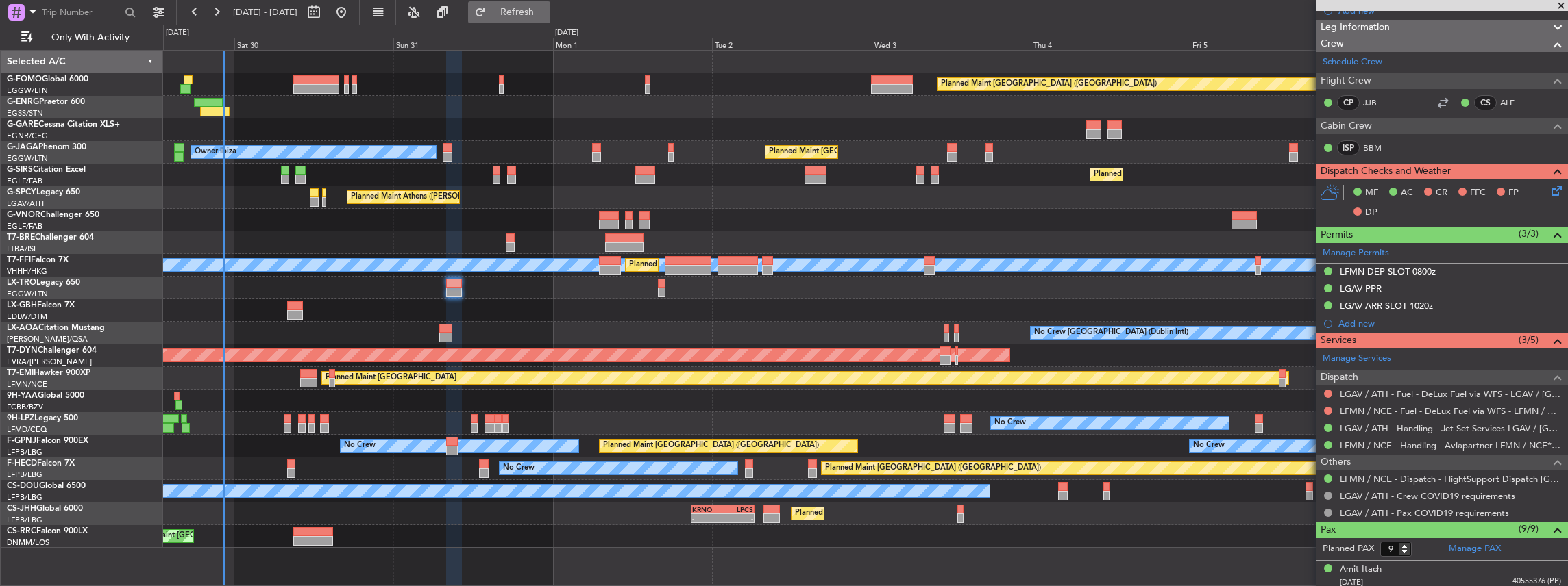
click at [543, 15] on span "Refresh" at bounding box center [517, 11] width 57 height 9
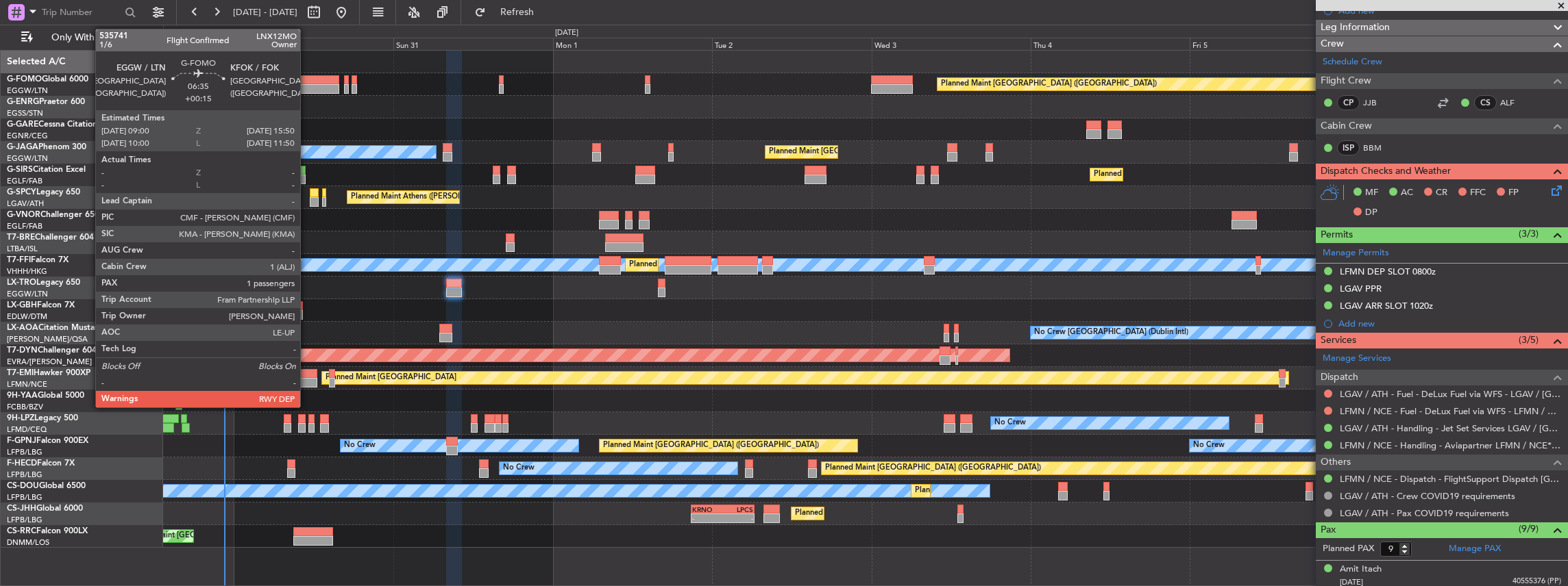
click at [307, 84] on div at bounding box center [316, 88] width 46 height 9
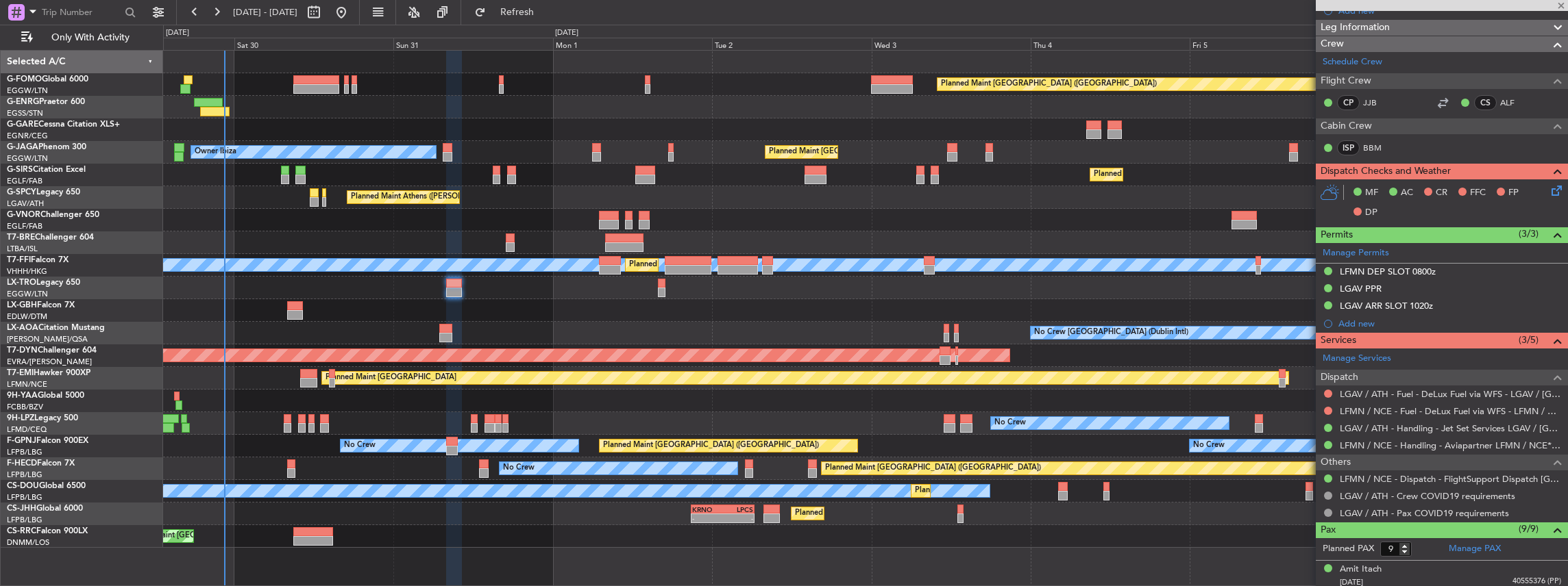
type input "+00:15"
type input "1"
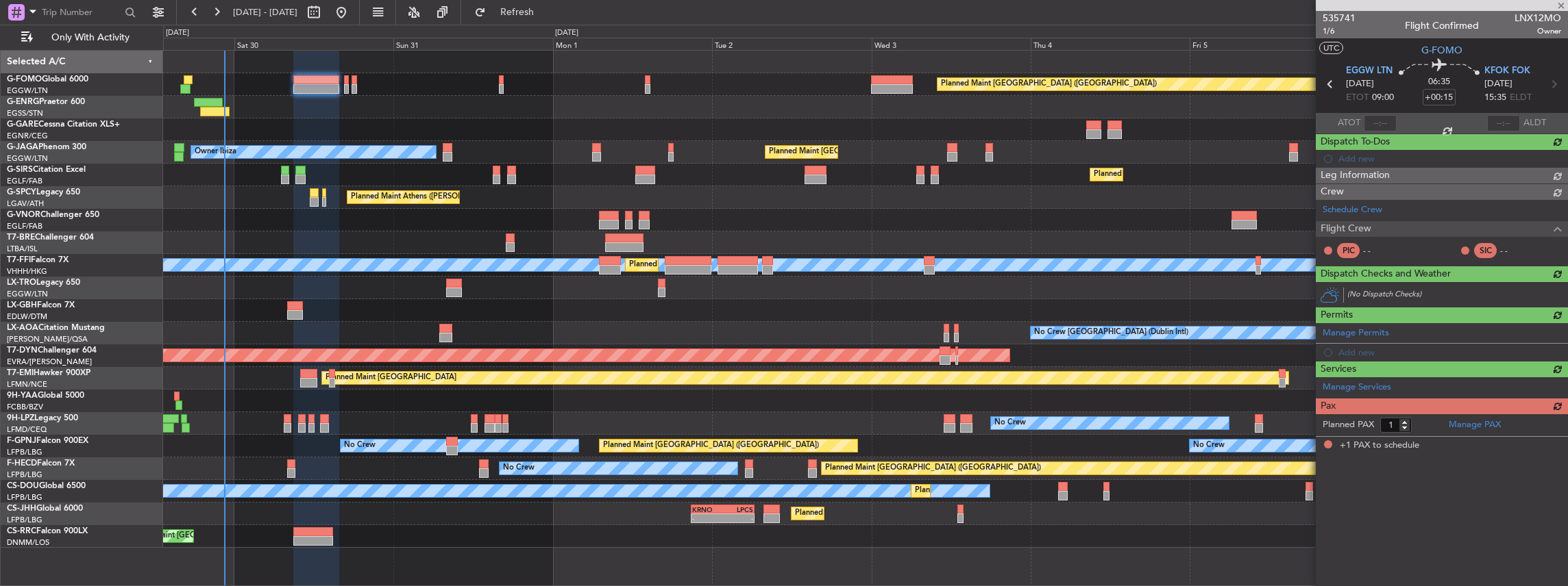
scroll to position [0, 0]
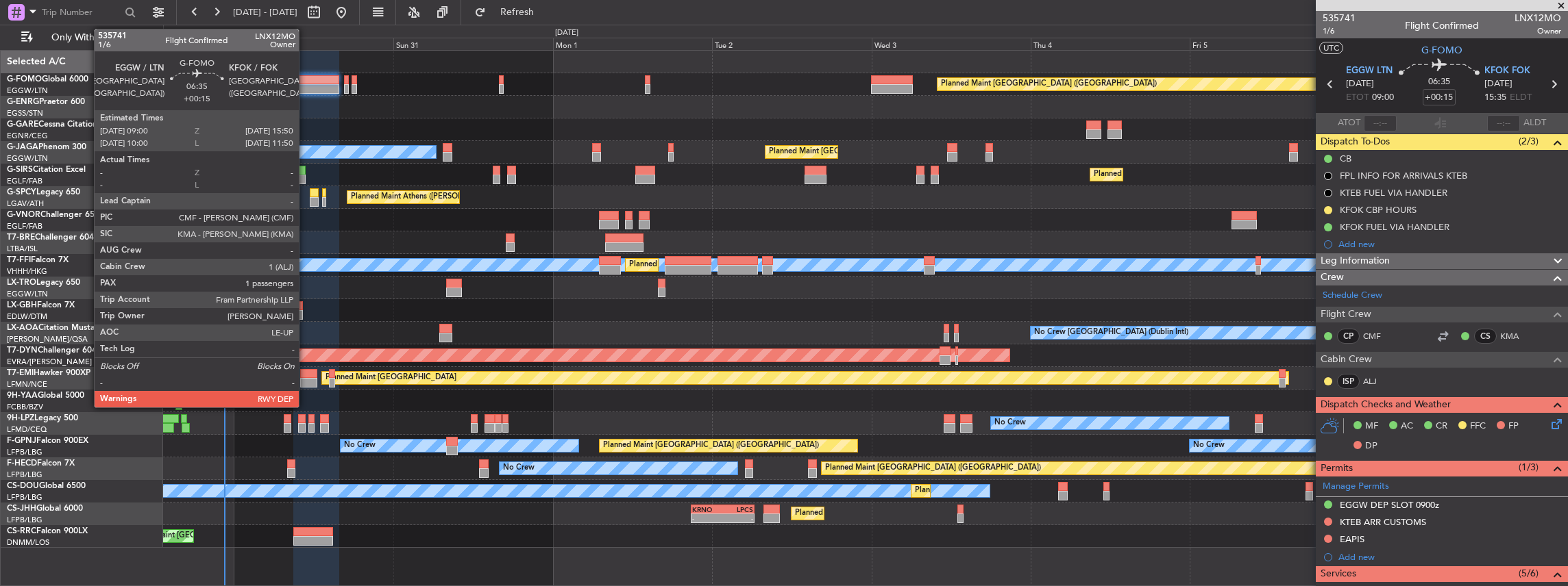
click at [313, 80] on div at bounding box center [316, 80] width 46 height 9
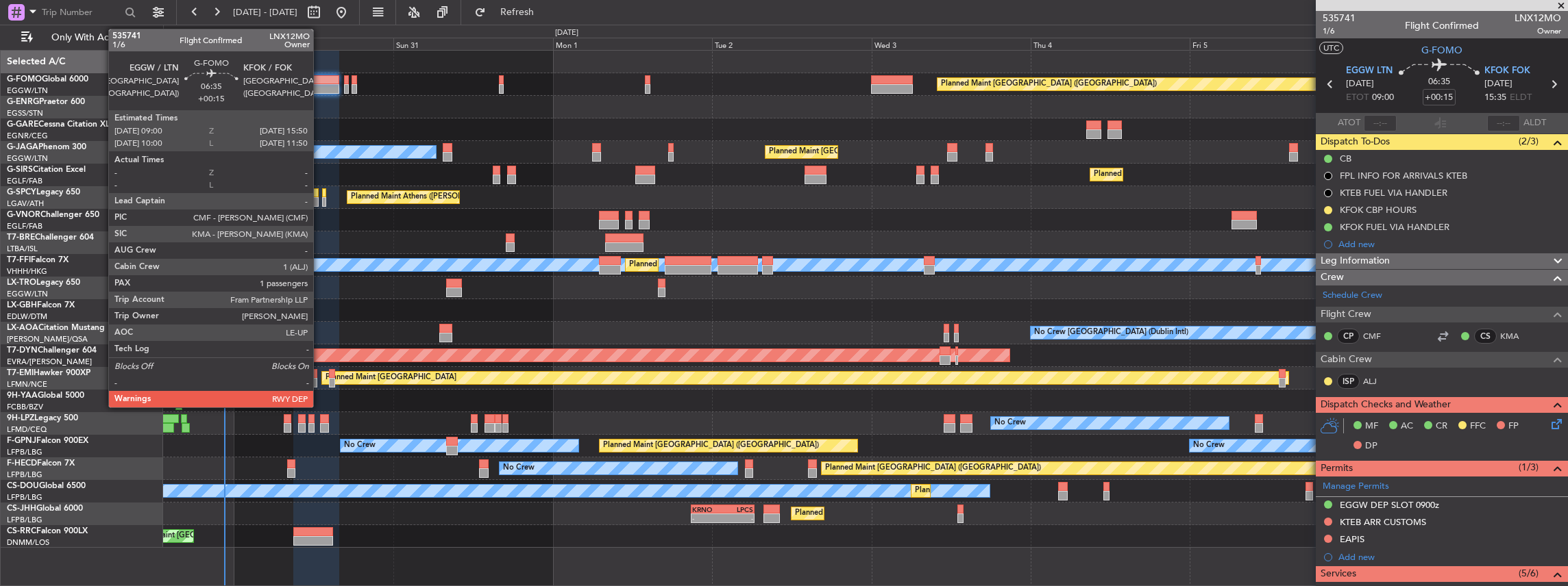
click at [320, 85] on div at bounding box center [316, 88] width 46 height 9
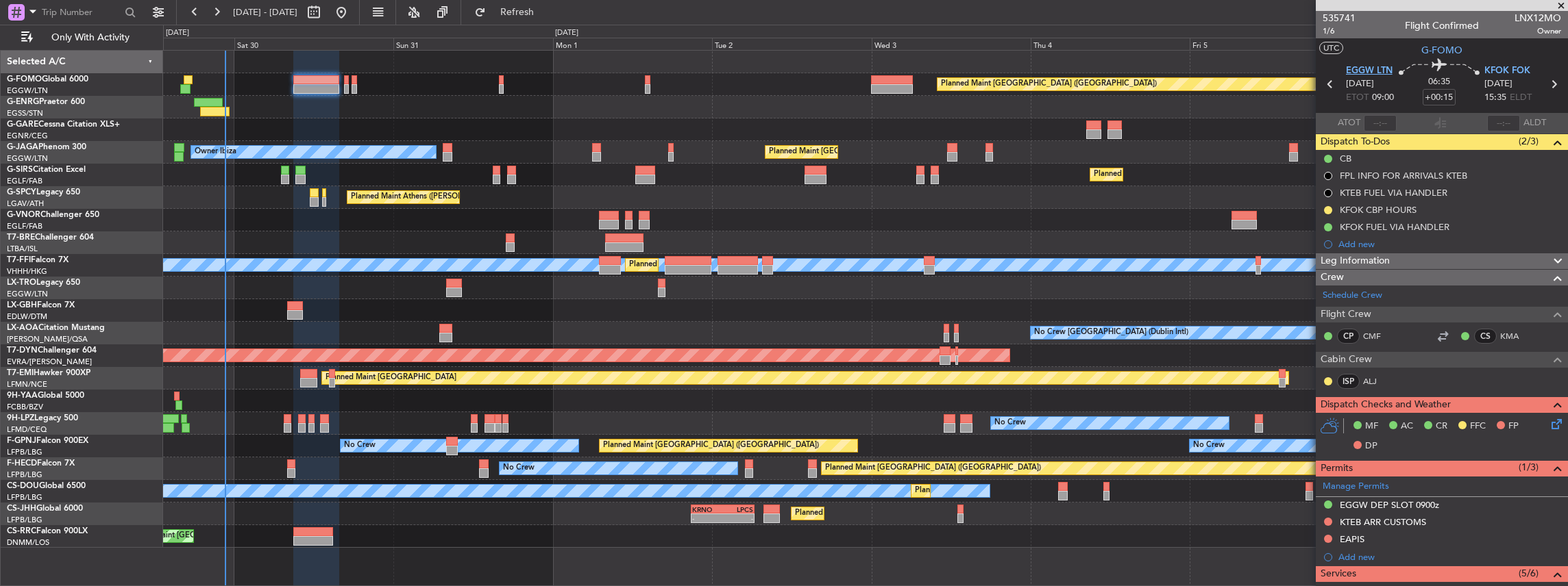
click at [1374, 68] on span "EGGW LTN" at bounding box center [1369, 71] width 47 height 14
click at [1493, 75] on span "KFOK FOK" at bounding box center [1507, 71] width 46 height 14
